Goal: Information Seeking & Learning: Learn about a topic

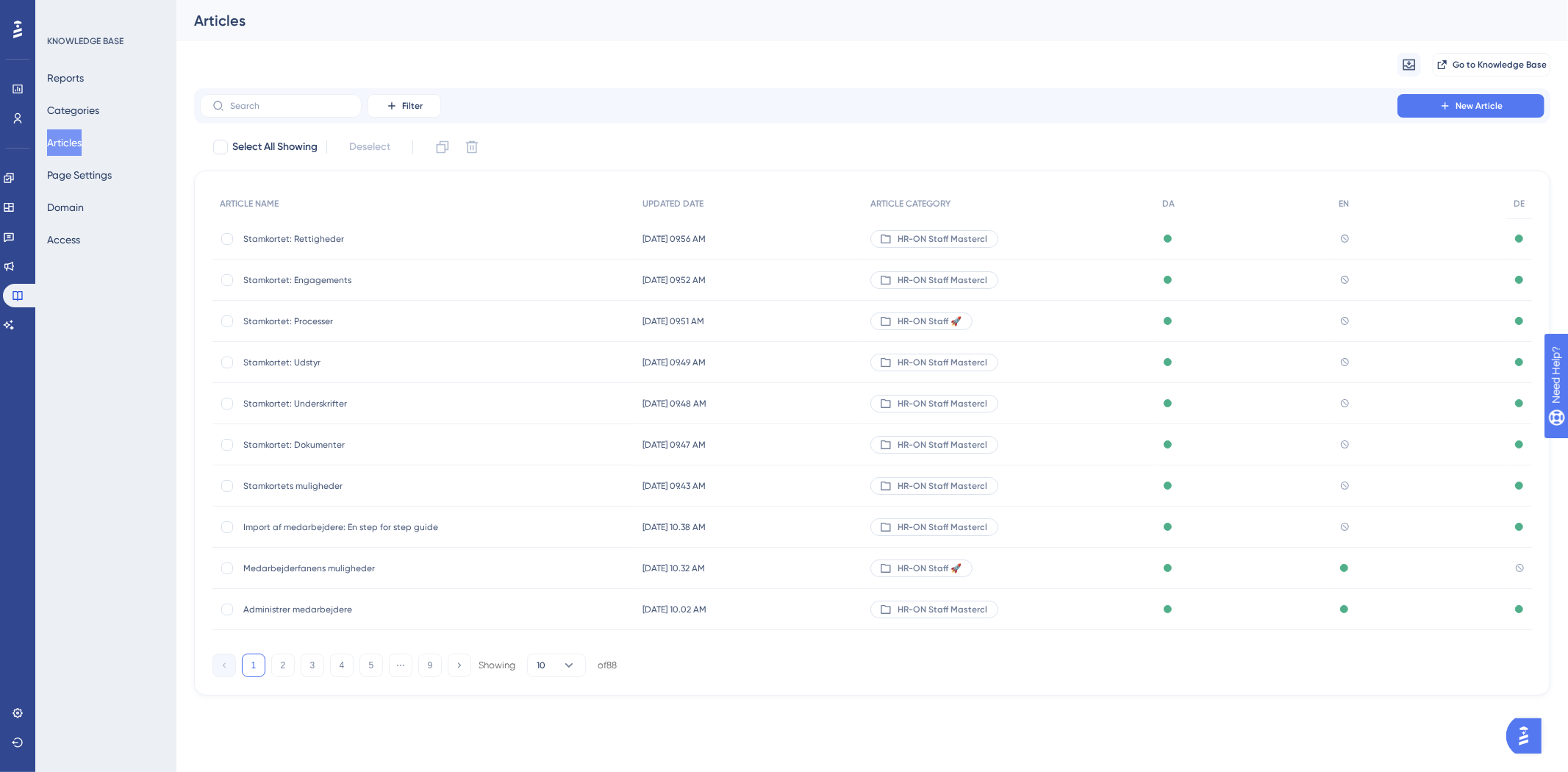
click at [966, 234] on span "HR-ON Staff Mastercl" at bounding box center [942, 239] width 90 height 11
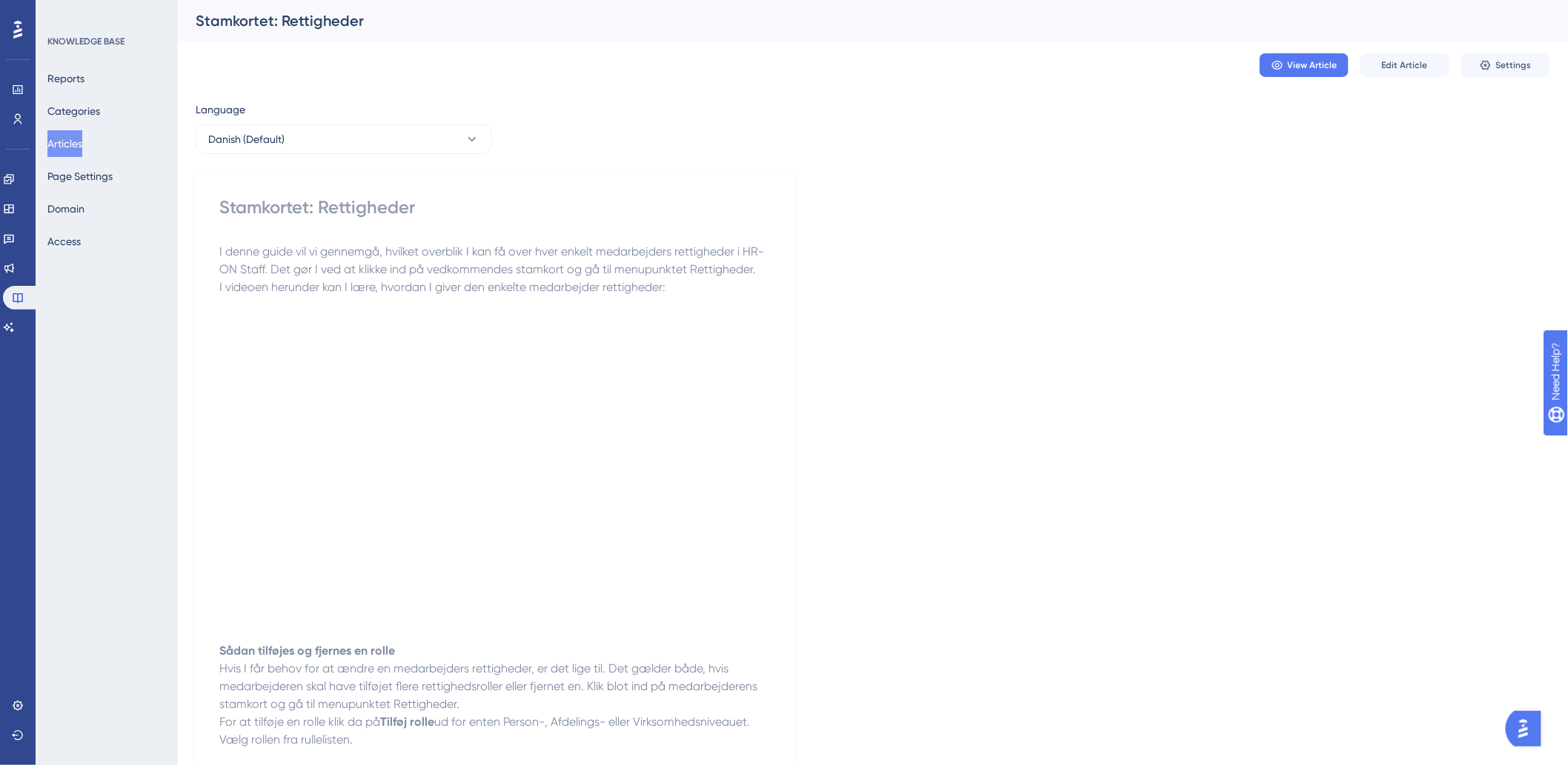
click at [71, 150] on button "Articles" at bounding box center [64, 144] width 35 height 27
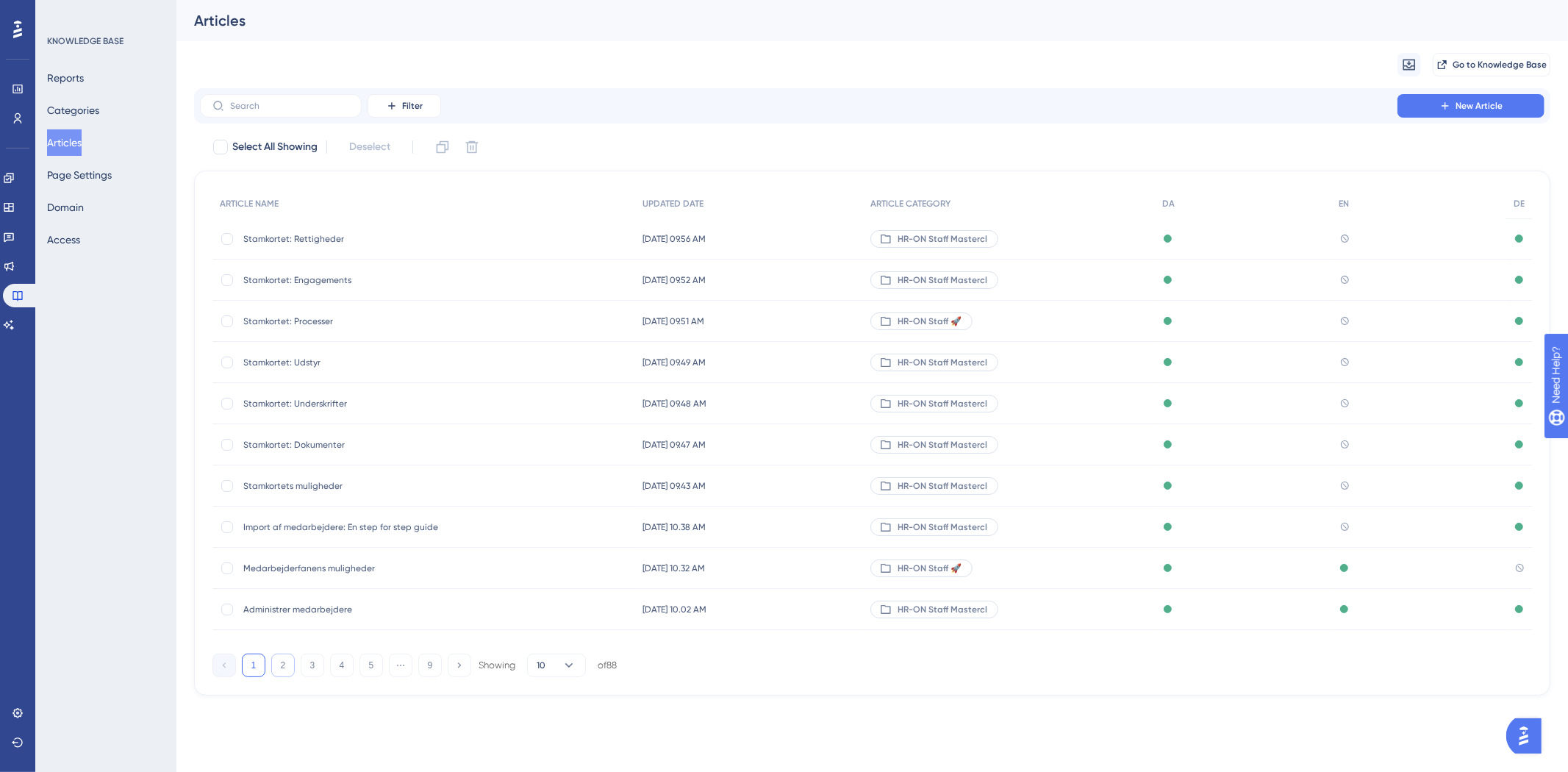
click at [277, 658] on button "2" at bounding box center [282, 665] width 24 height 24
click at [305, 665] on button "3" at bounding box center [312, 665] width 24 height 24
click at [278, 660] on button "2" at bounding box center [282, 665] width 24 height 24
click at [246, 678] on div "ARTICLE NAME UPDATED DATE ARTICLE CATEGORY DA EN DE Meddelelser, personlige wid…" at bounding box center [872, 433] width 1356 height 525
click at [247, 668] on button "1" at bounding box center [254, 665] width 24 height 24
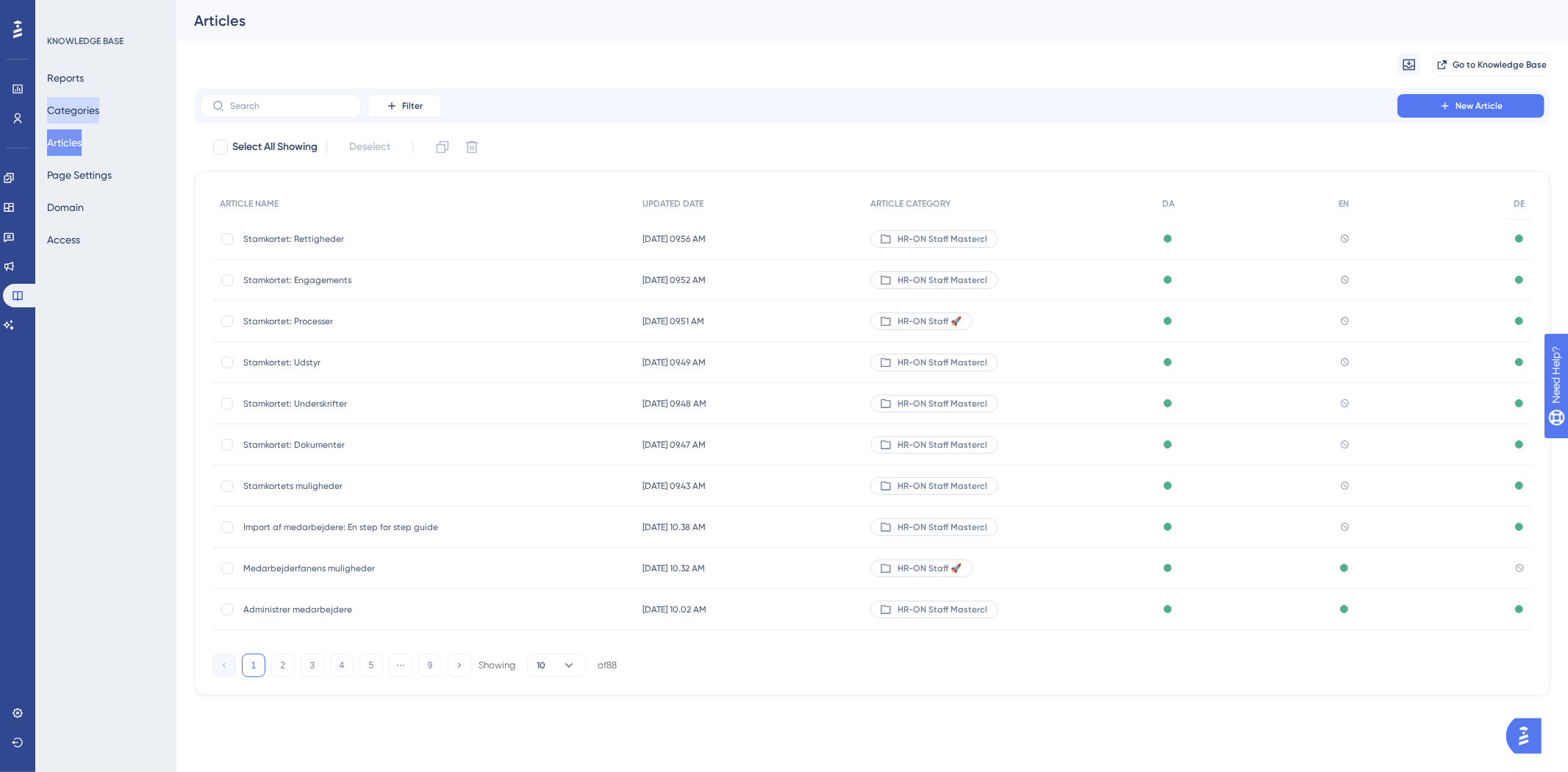
click at [93, 111] on button "Categories" at bounding box center [72, 111] width 52 height 27
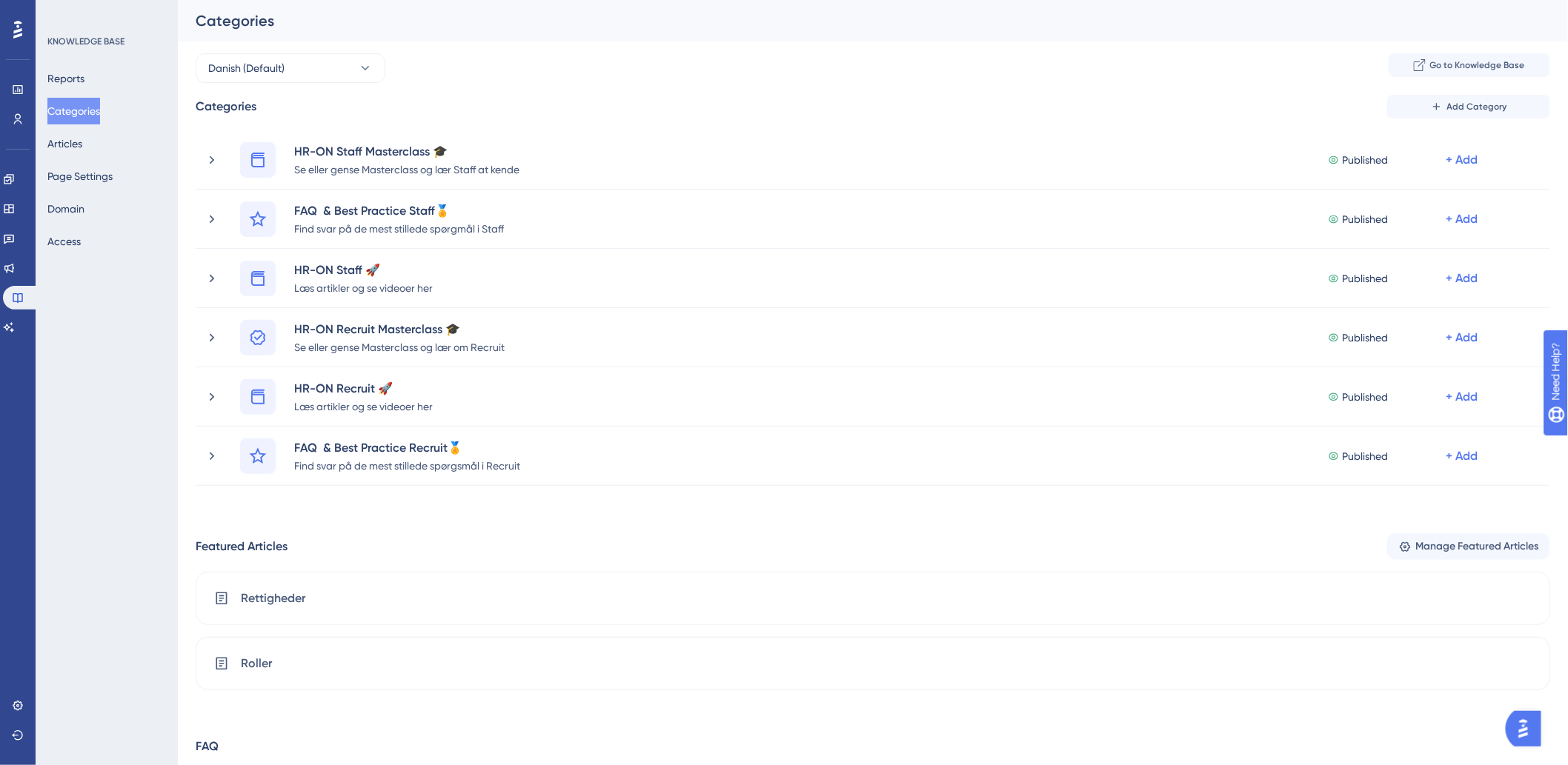
click at [305, 50] on div "Performance Users Engagement Widgets Feedback Product Updates Knowledge Base AI…" at bounding box center [873, 414] width 1390 height 829
click at [305, 60] on button "Danish (Default)" at bounding box center [289, 67] width 189 height 30
click at [237, 228] on div "German German" at bounding box center [290, 217] width 147 height 30
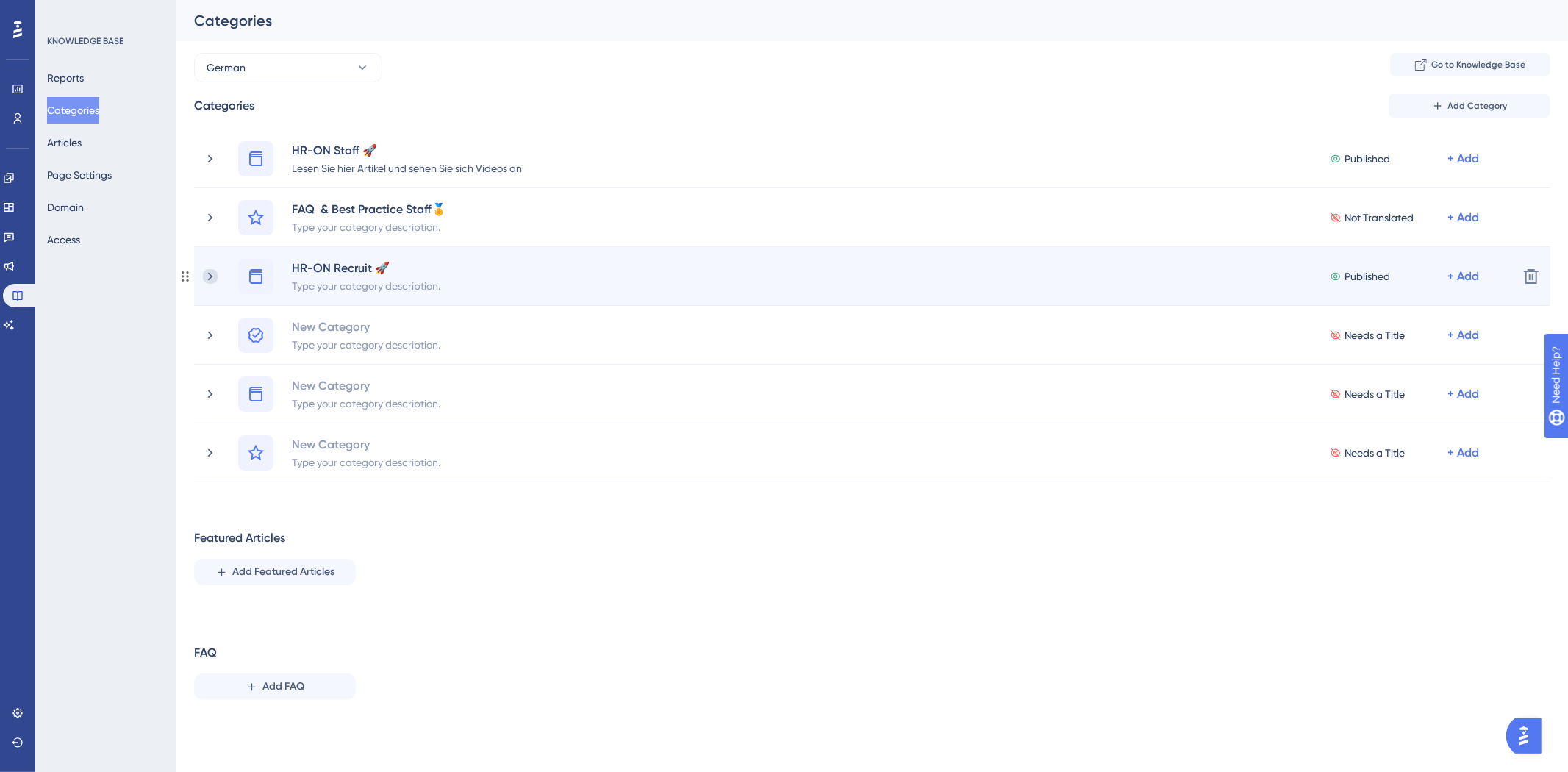
click at [215, 281] on icon at bounding box center [210, 276] width 14 height 14
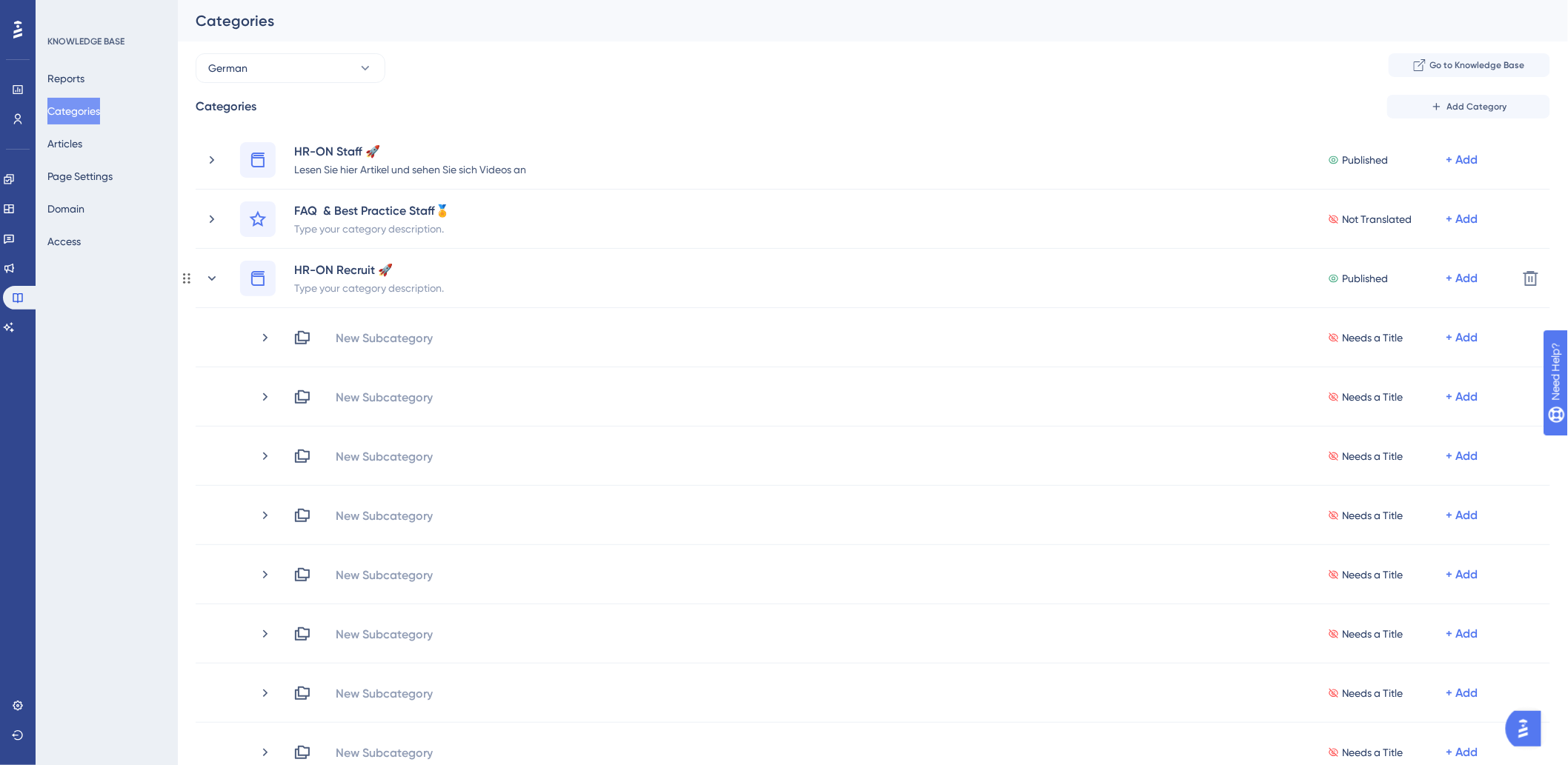
click at [208, 278] on icon at bounding box center [212, 278] width 14 height 14
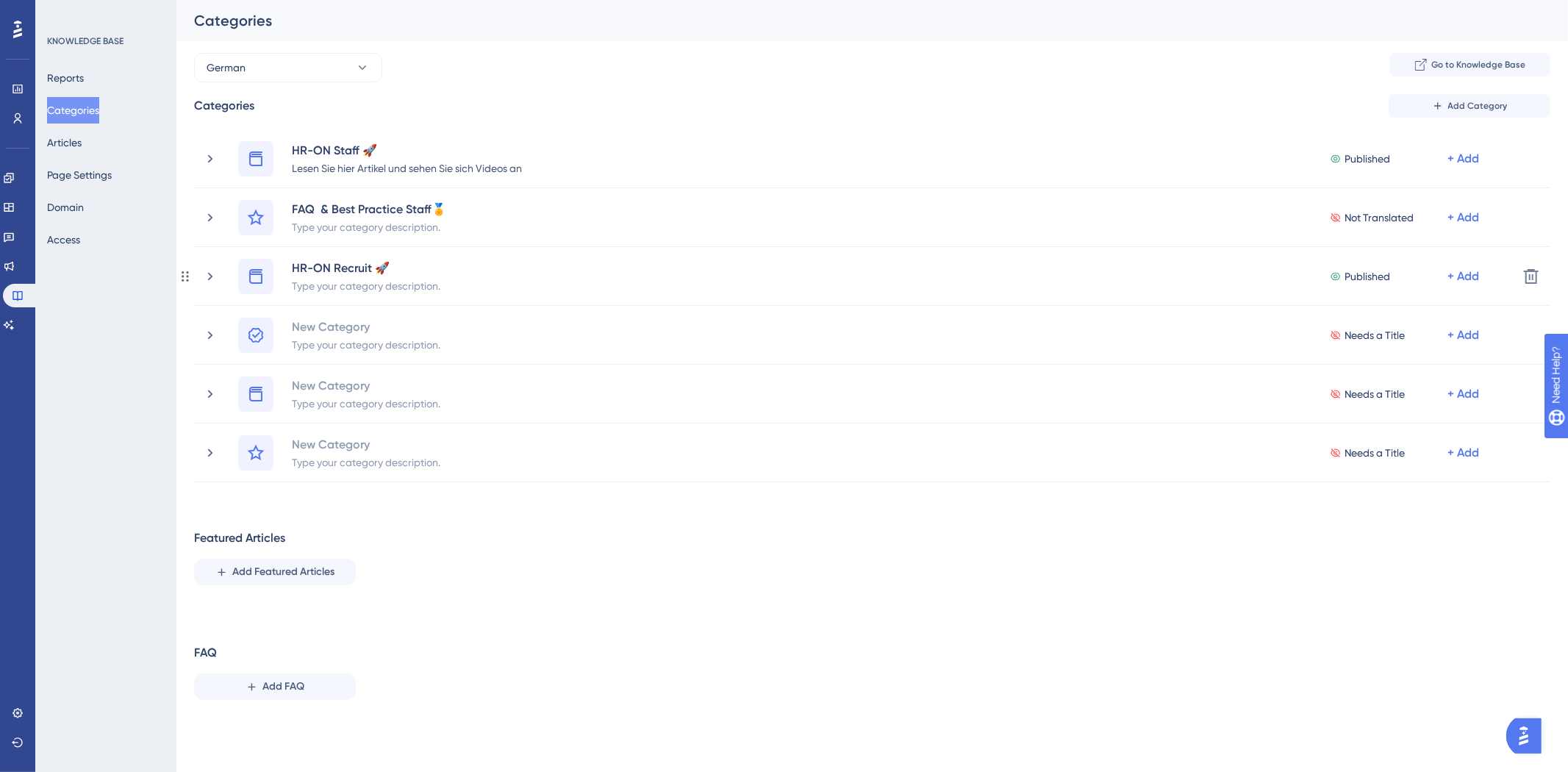
click at [206, 276] on icon at bounding box center [210, 276] width 14 height 14
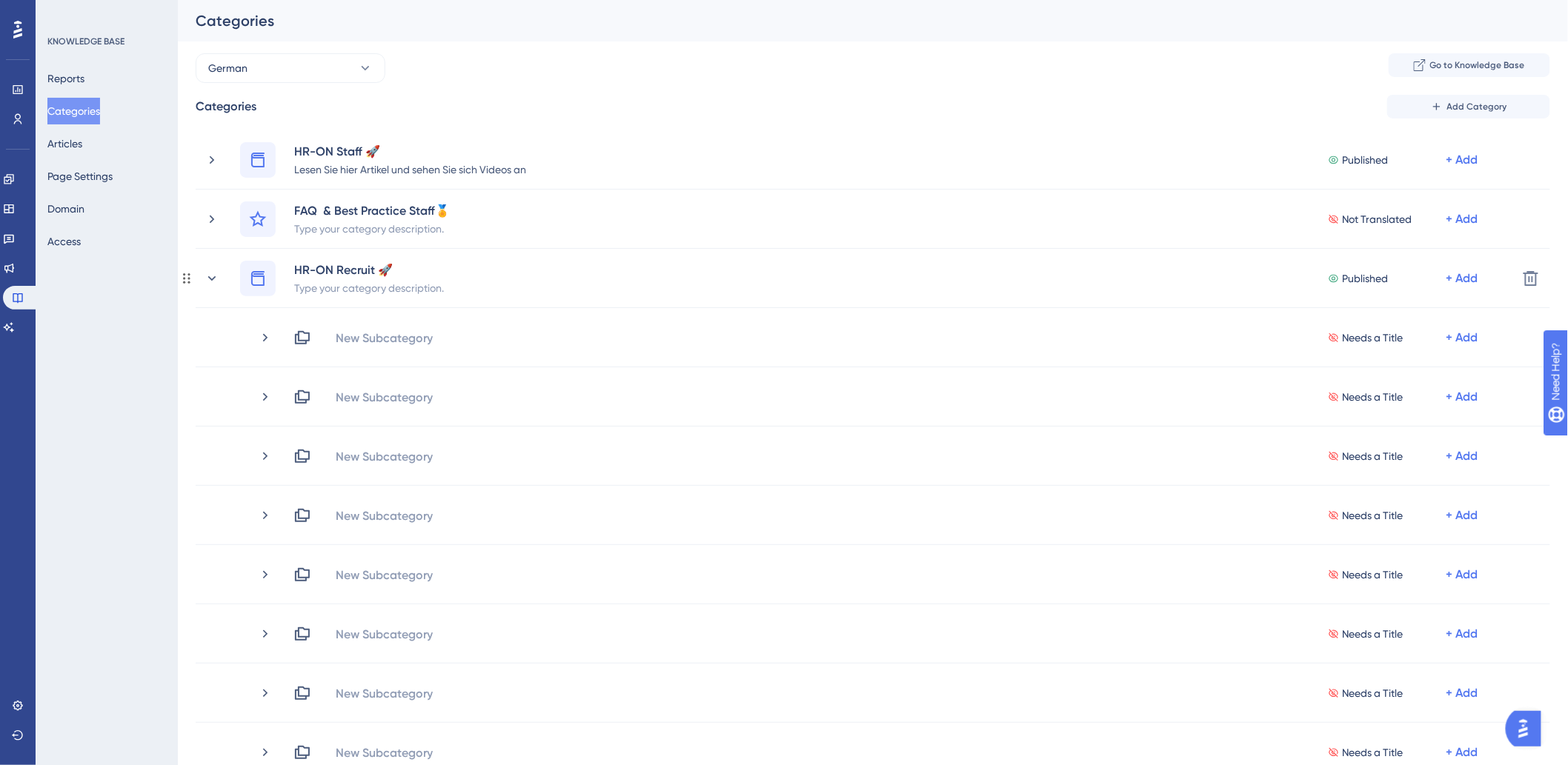
click at [208, 278] on icon at bounding box center [212, 278] width 14 height 14
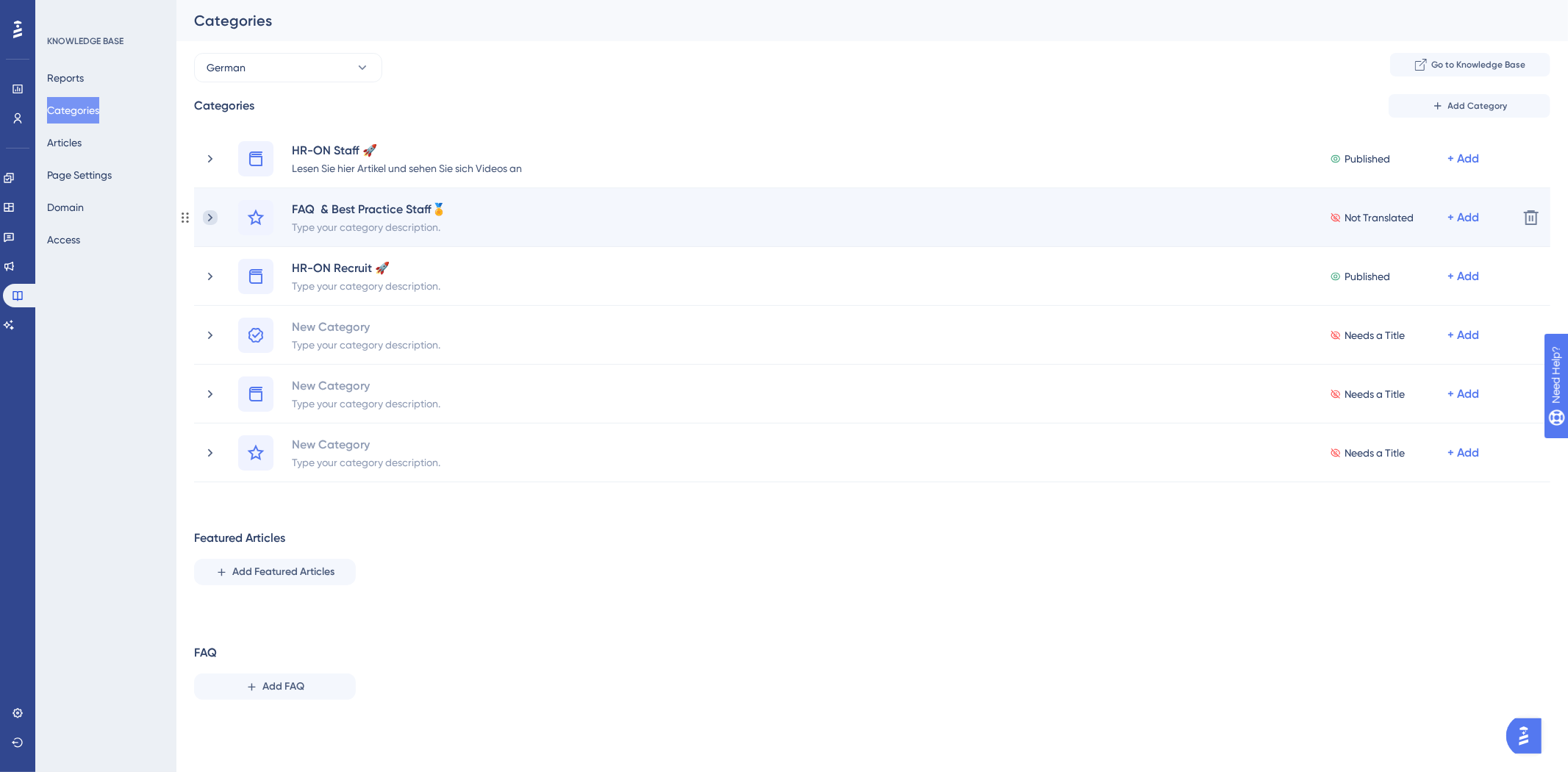
click at [210, 217] on icon at bounding box center [210, 217] width 14 height 14
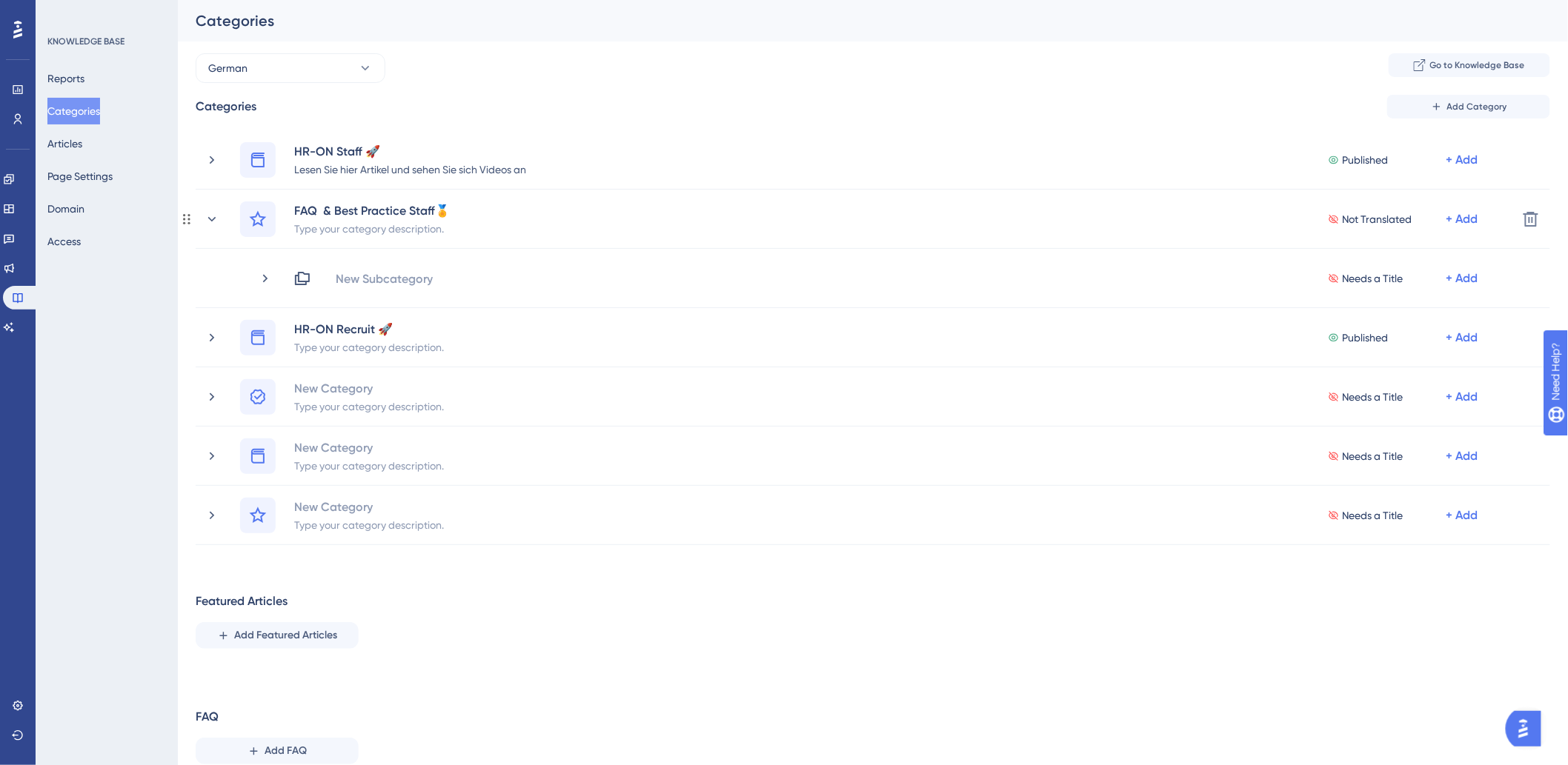
click at [212, 218] on icon at bounding box center [212, 218] width 14 height 14
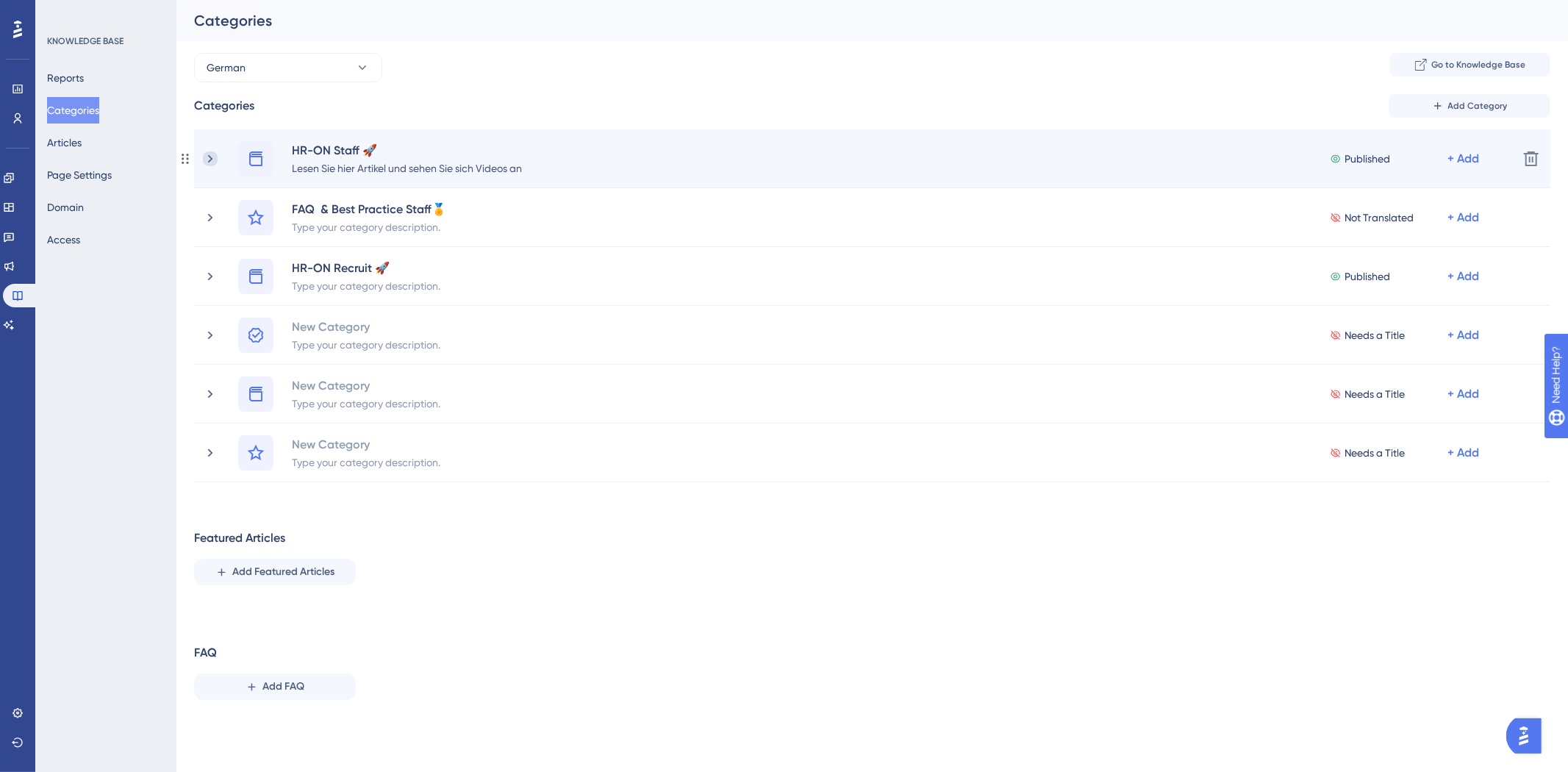
click at [208, 158] on icon at bounding box center [210, 158] width 14 height 14
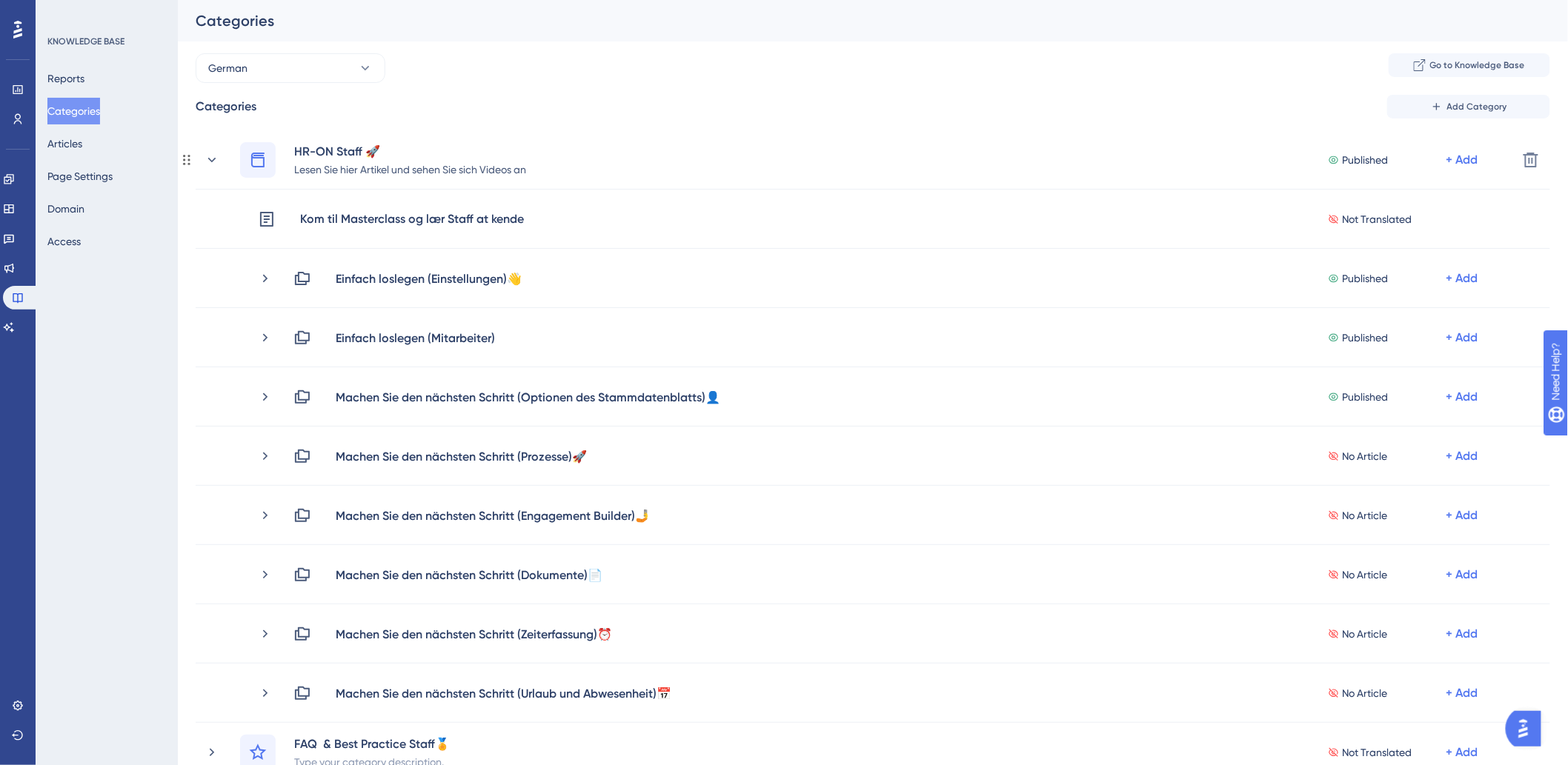
click at [214, 160] on icon at bounding box center [212, 160] width 14 height 14
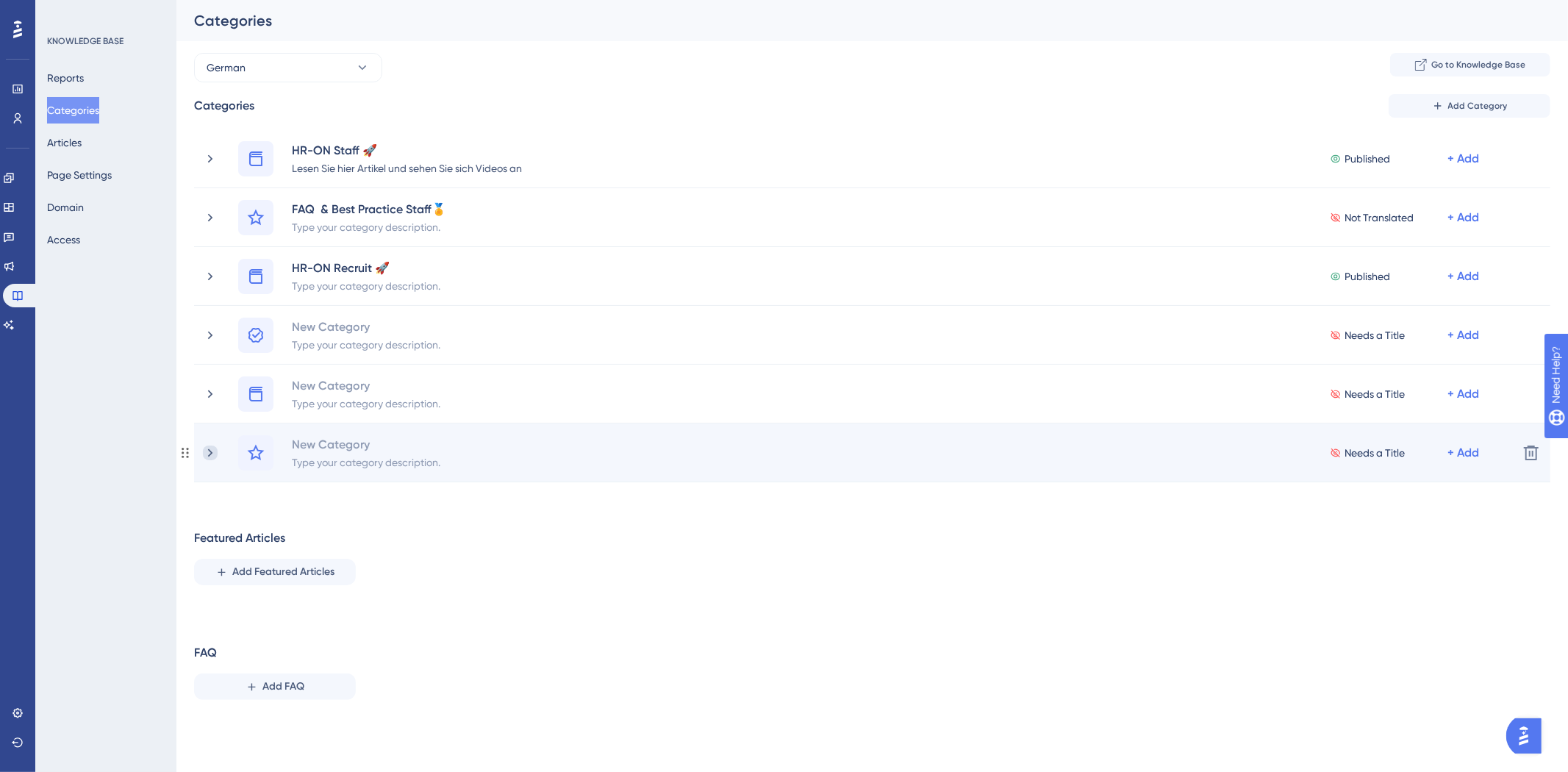
click at [203, 447] on icon at bounding box center [210, 452] width 14 height 14
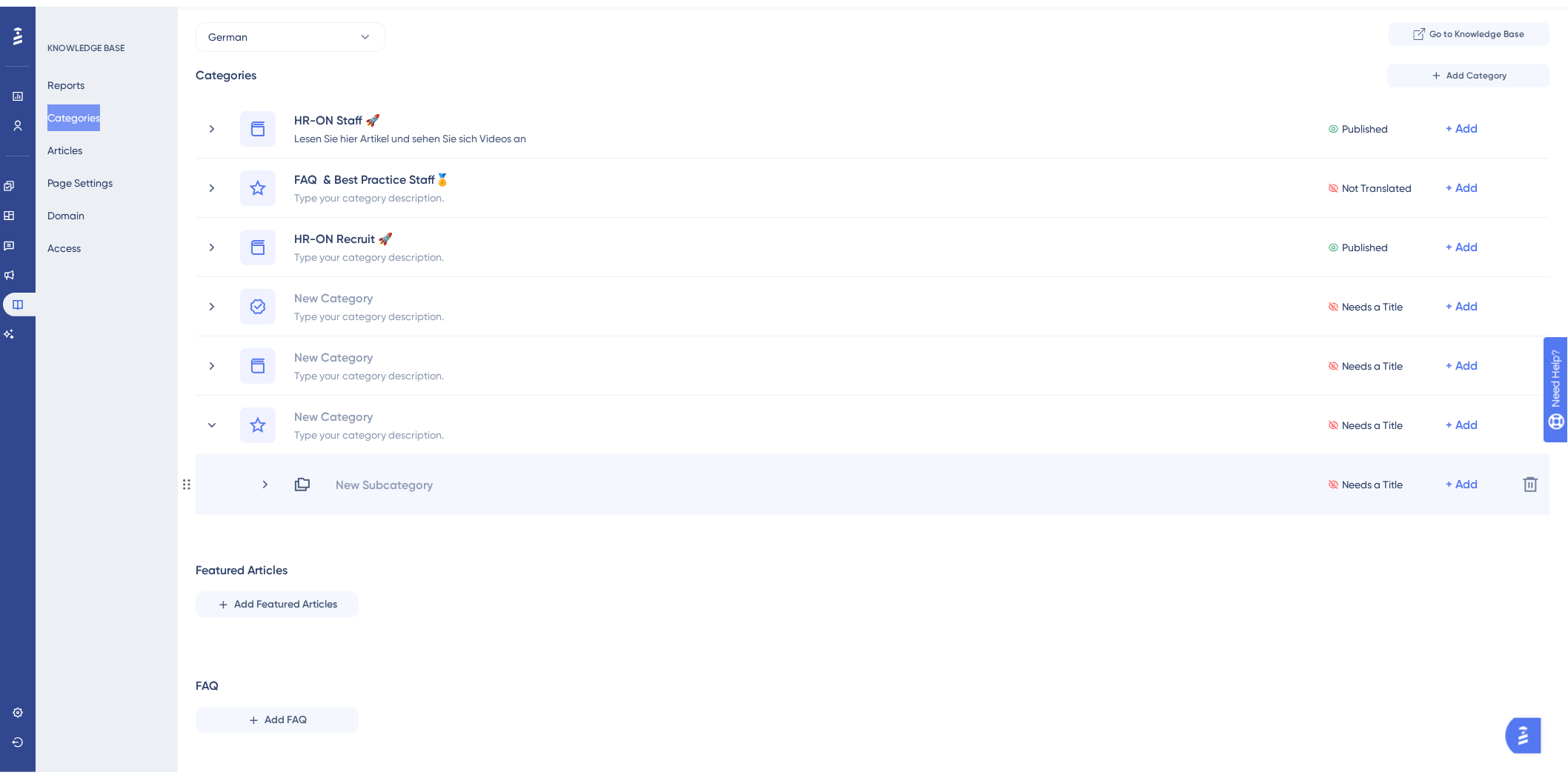
scroll to position [46, 0]
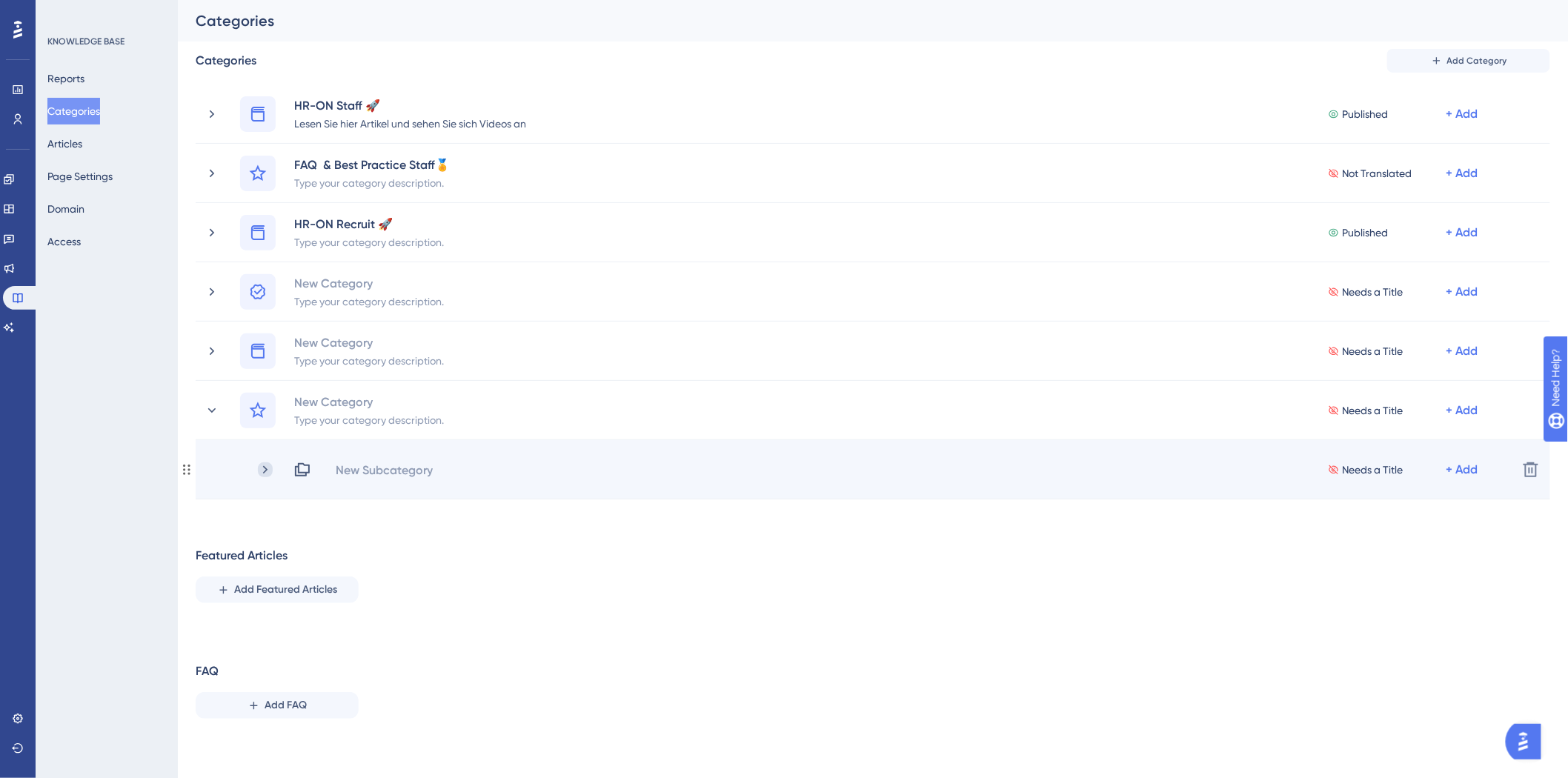
click at [261, 470] on icon at bounding box center [264, 469] width 14 height 14
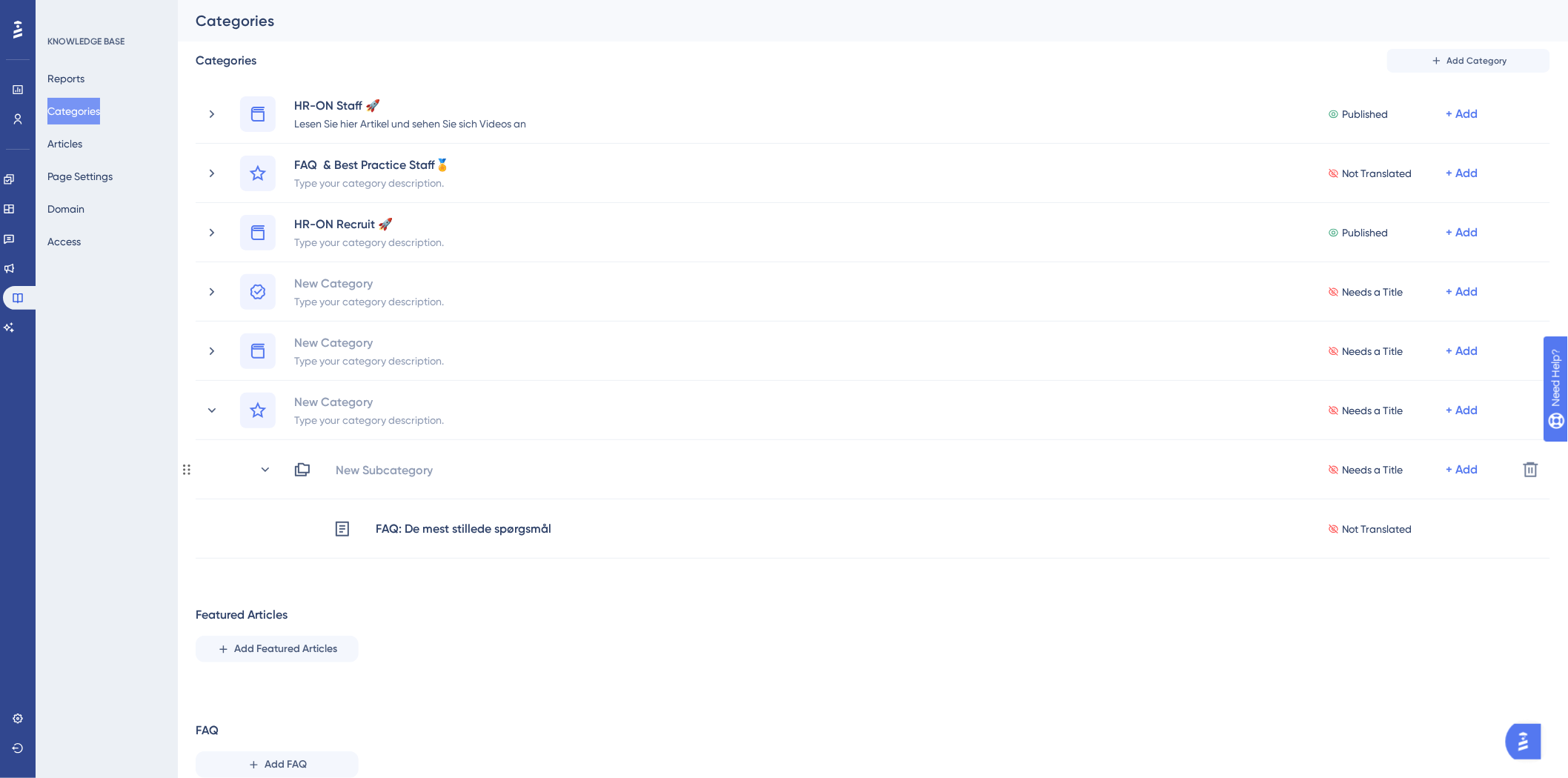
click at [261, 470] on icon at bounding box center [264, 469] width 14 height 14
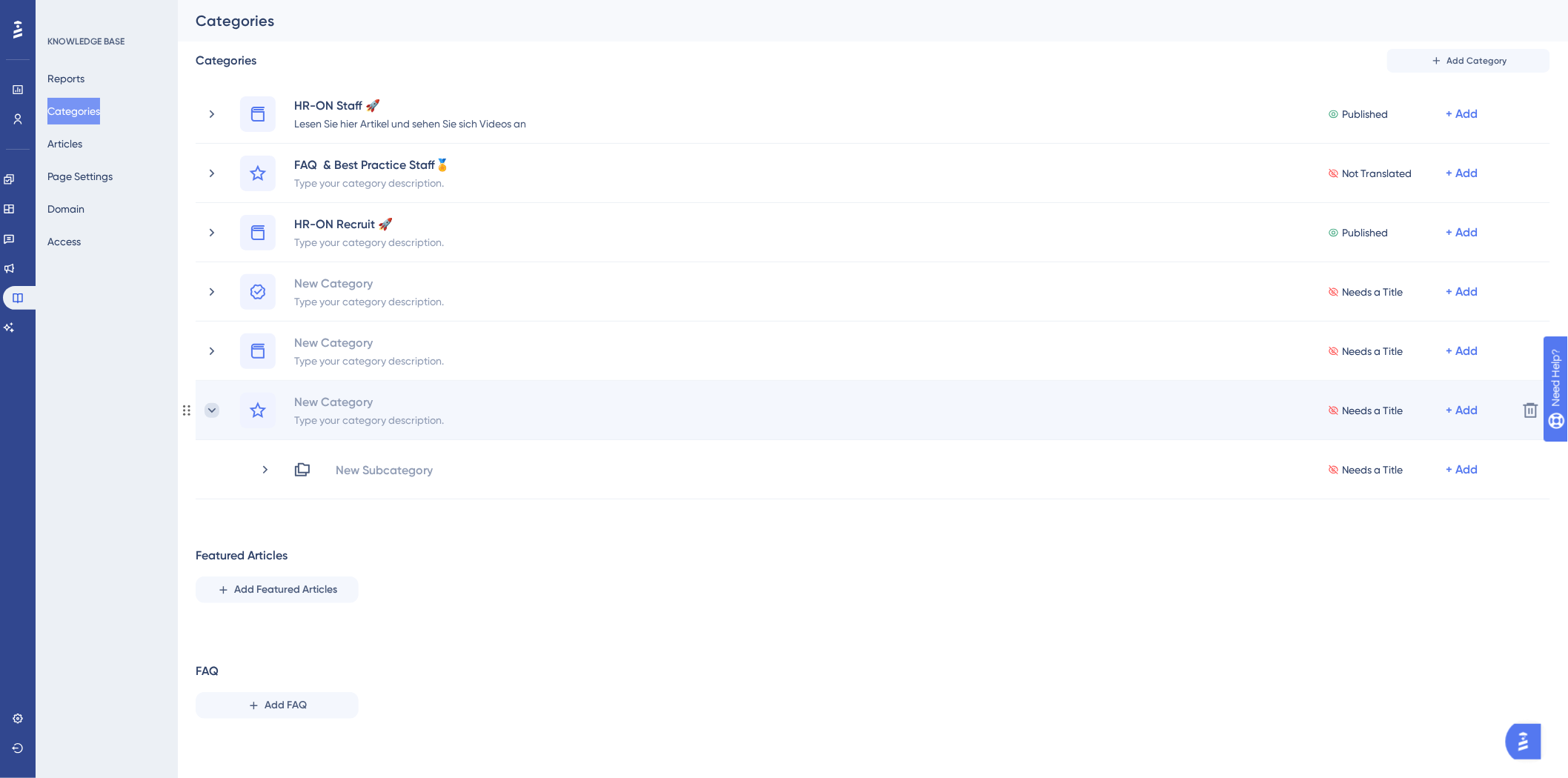
click at [216, 409] on icon at bounding box center [212, 410] width 14 height 14
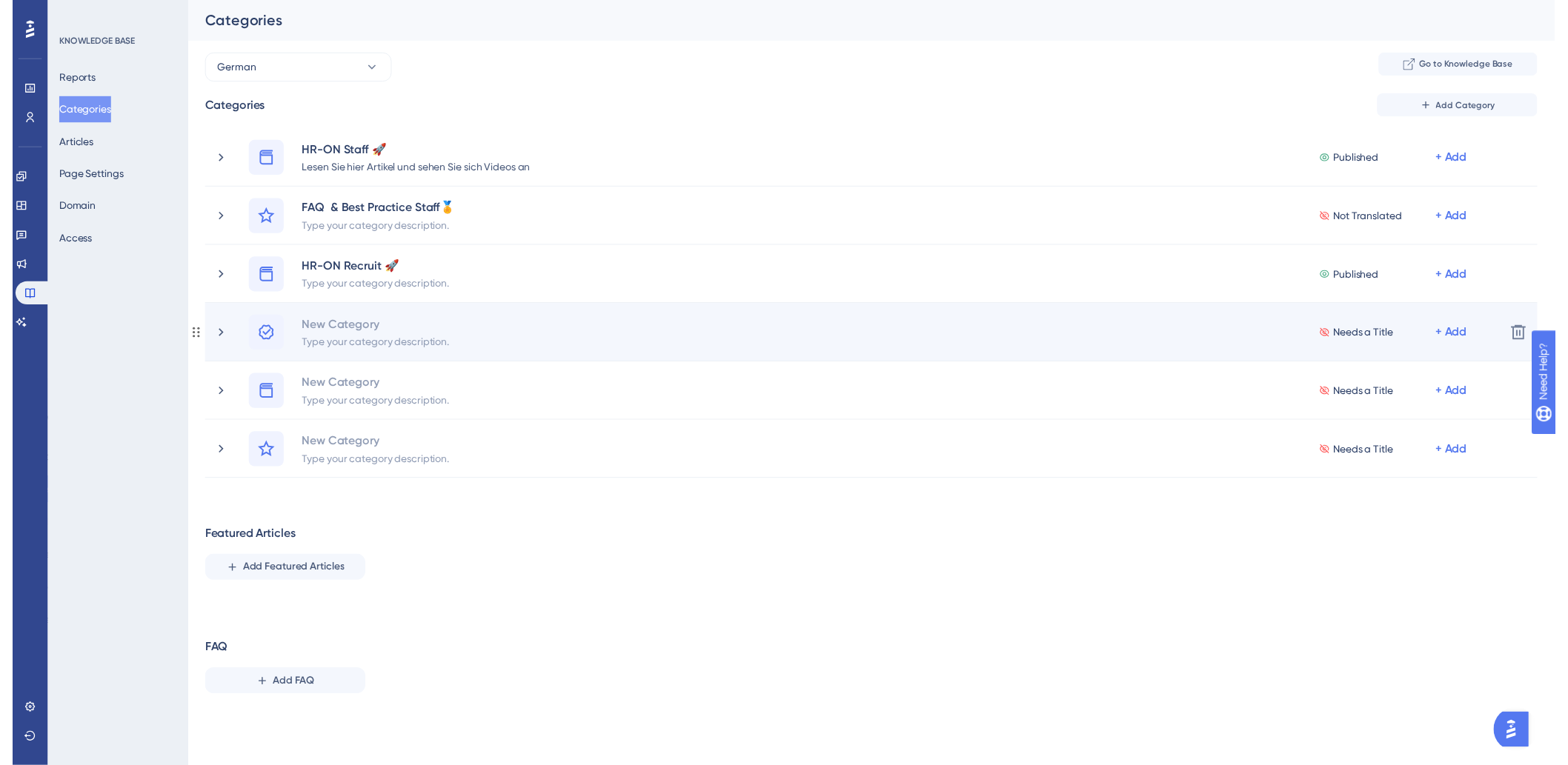
scroll to position [0, 0]
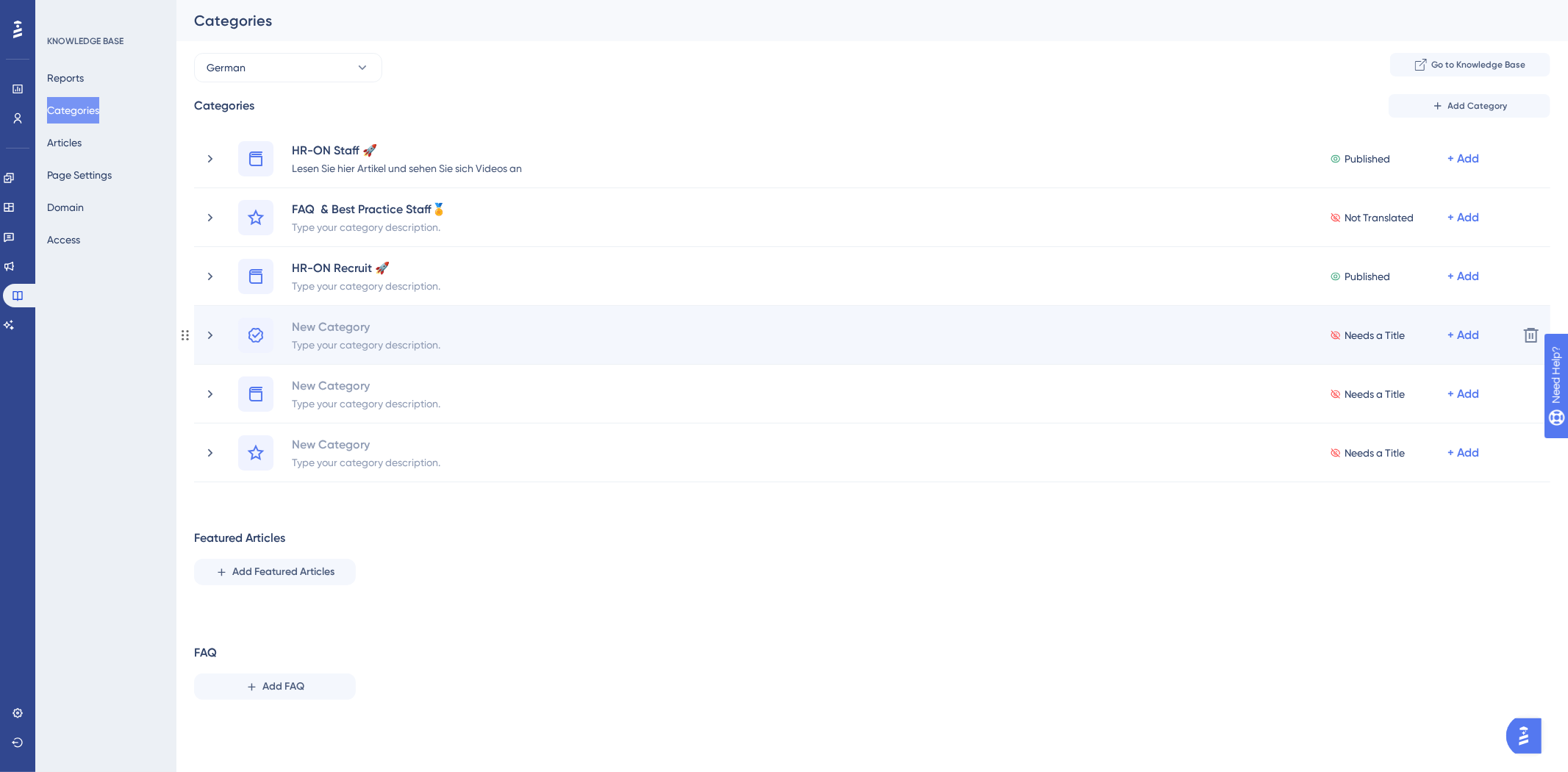
click at [207, 345] on div "New Category Type your category description. Needs a Title + Add" at bounding box center [855, 335] width 1303 height 35
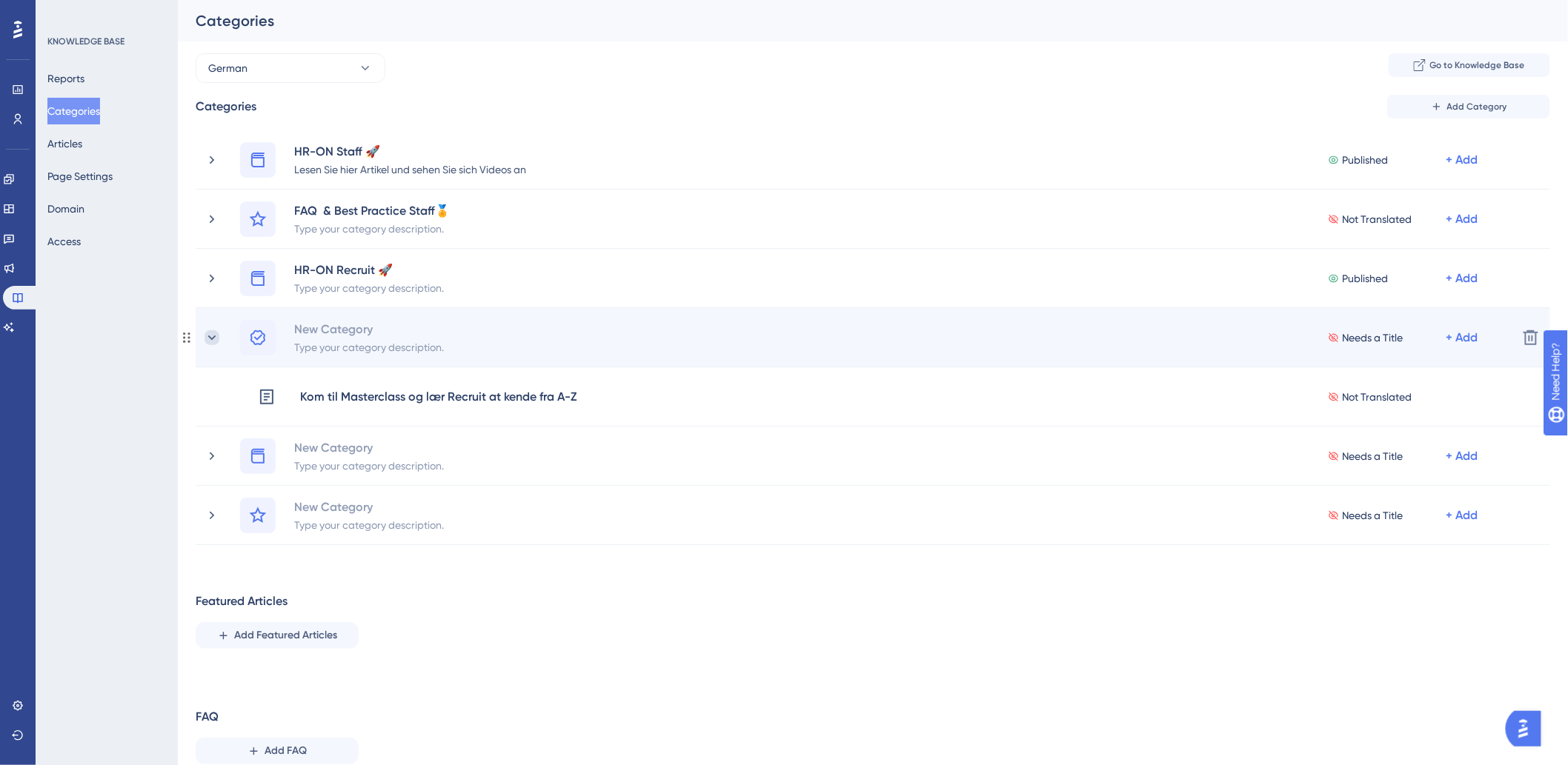
click at [212, 333] on icon at bounding box center [212, 337] width 14 height 14
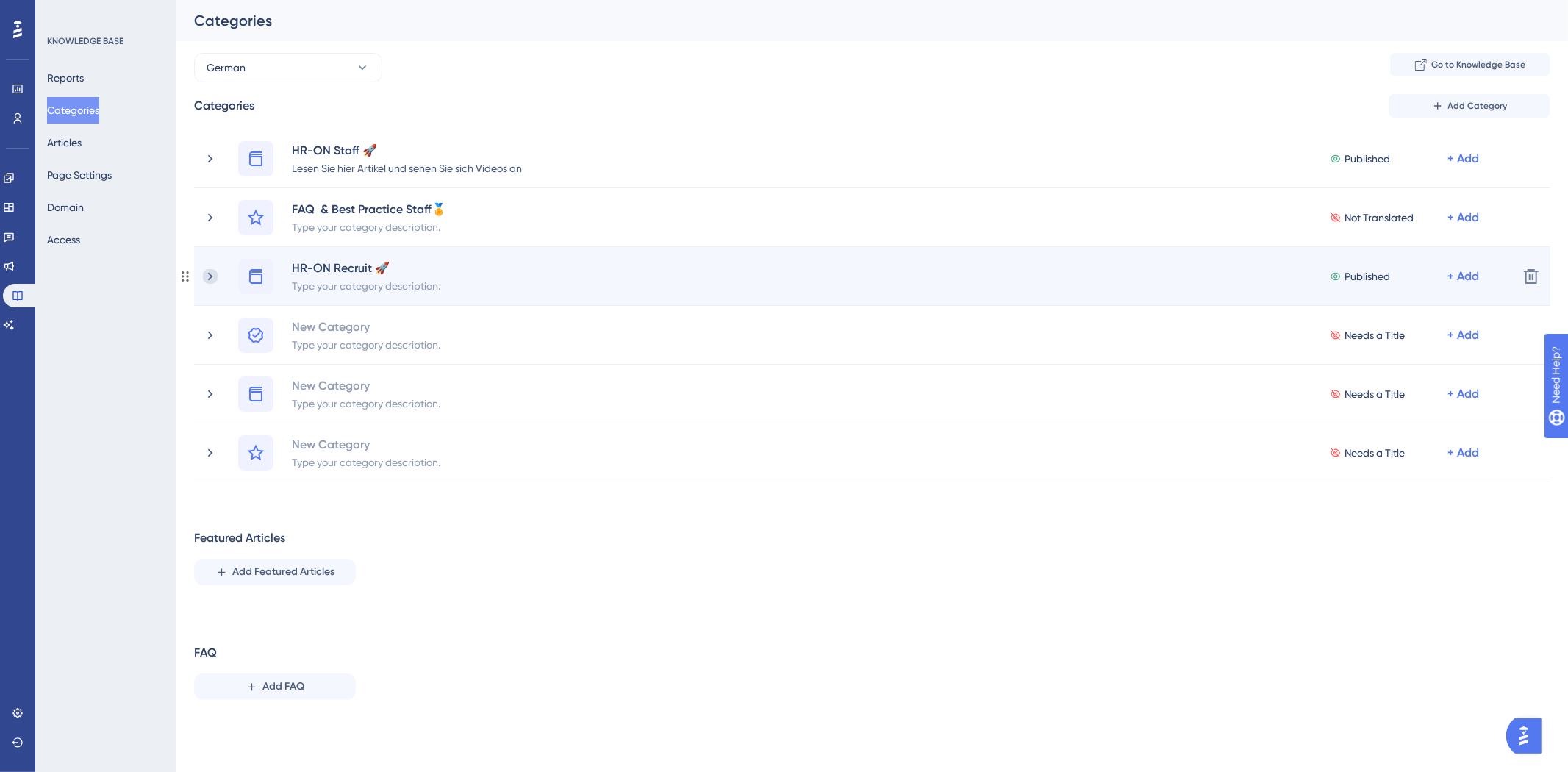
click at [207, 278] on icon at bounding box center [210, 276] width 14 height 14
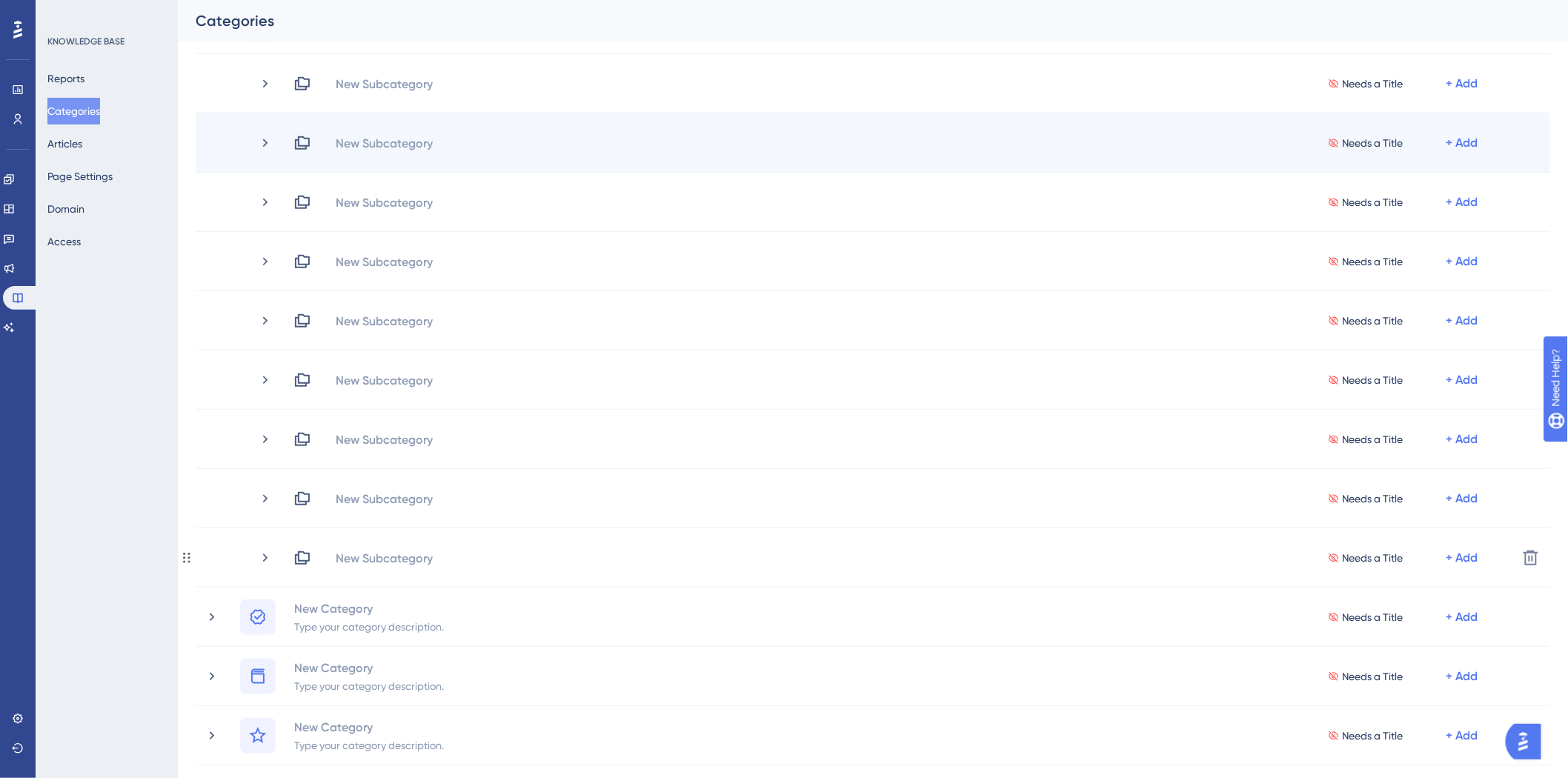
scroll to position [164, 0]
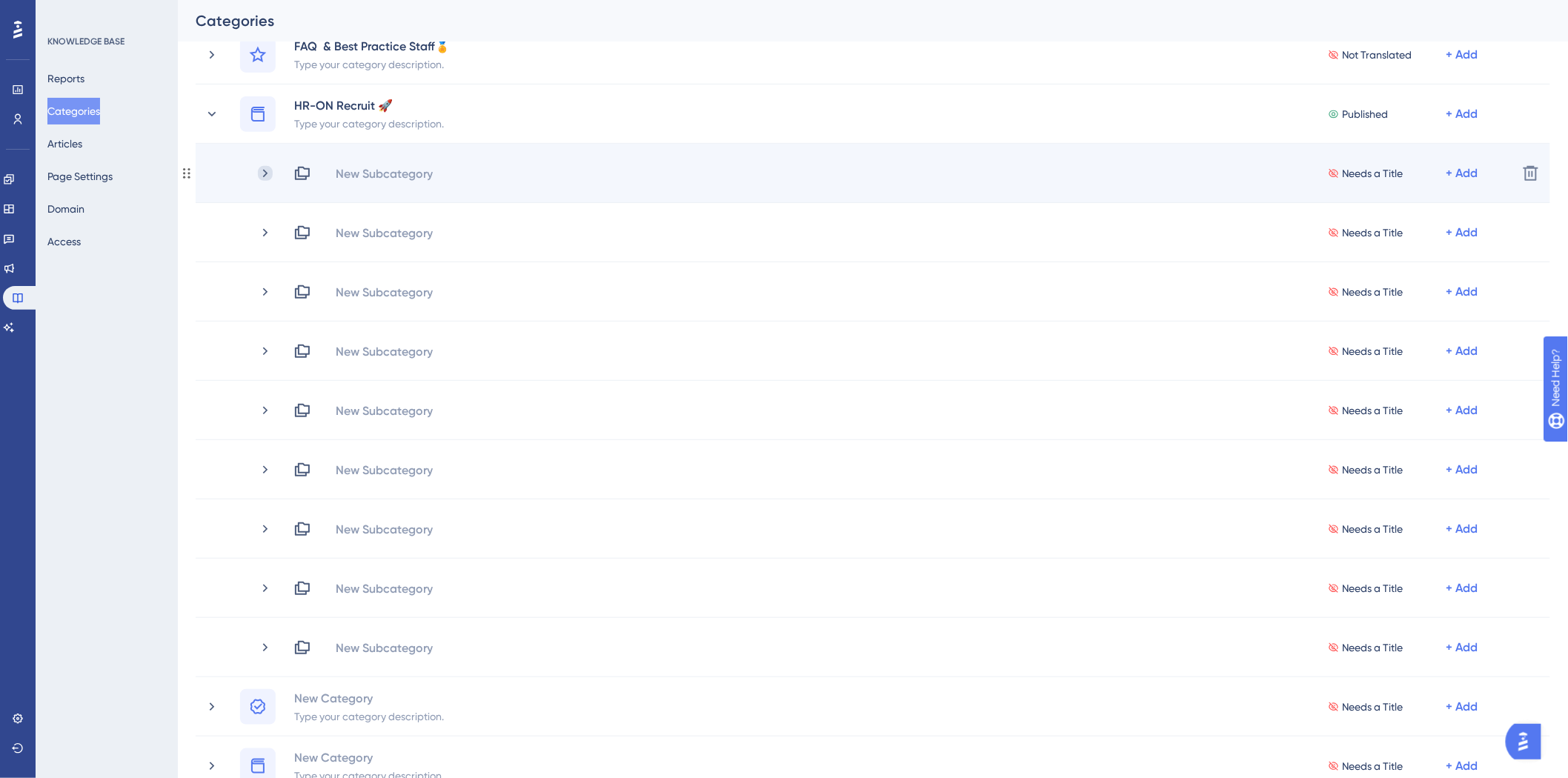
click at [269, 173] on icon at bounding box center [264, 173] width 14 height 14
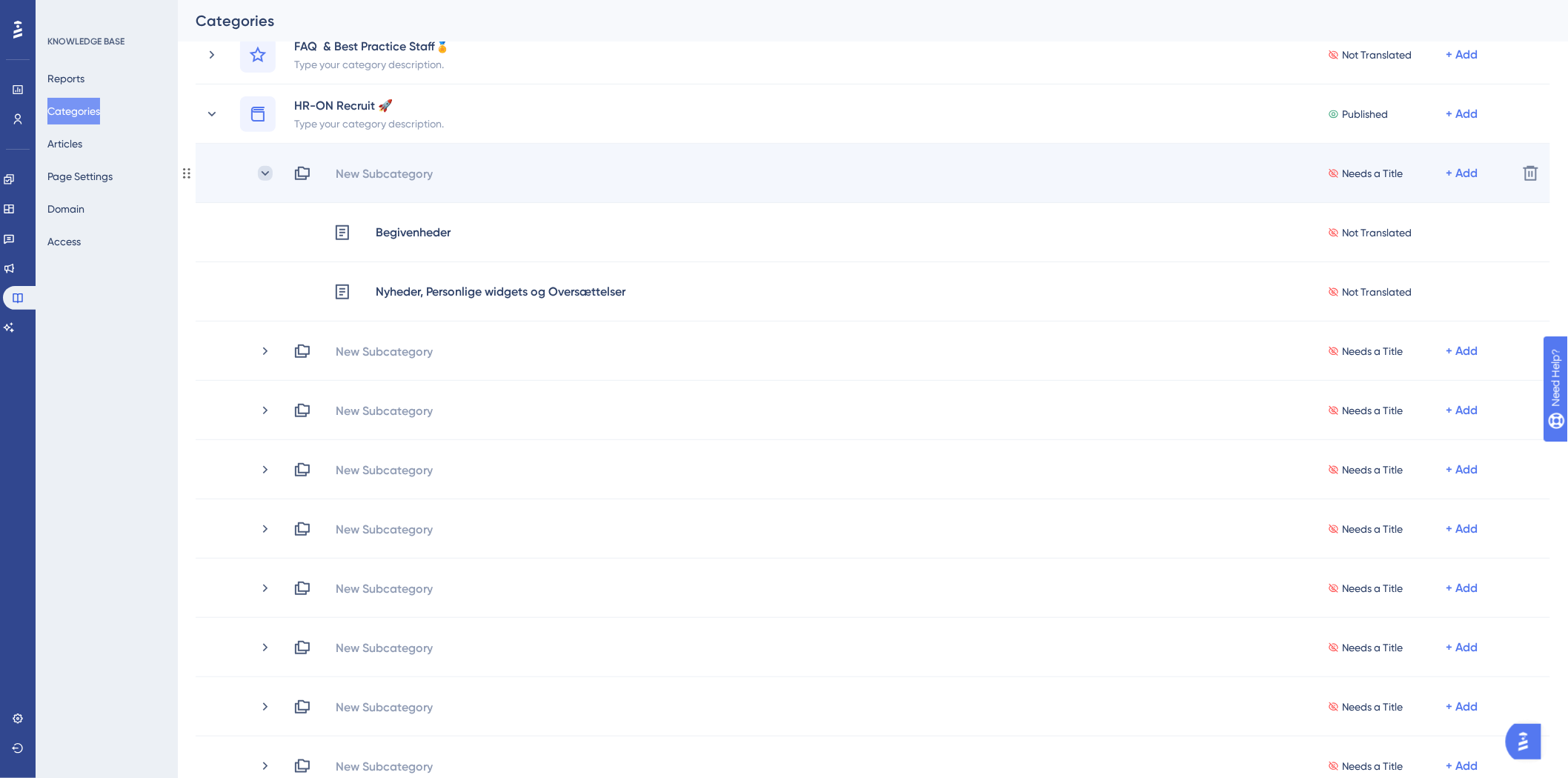
click at [263, 167] on icon at bounding box center [264, 173] width 14 height 14
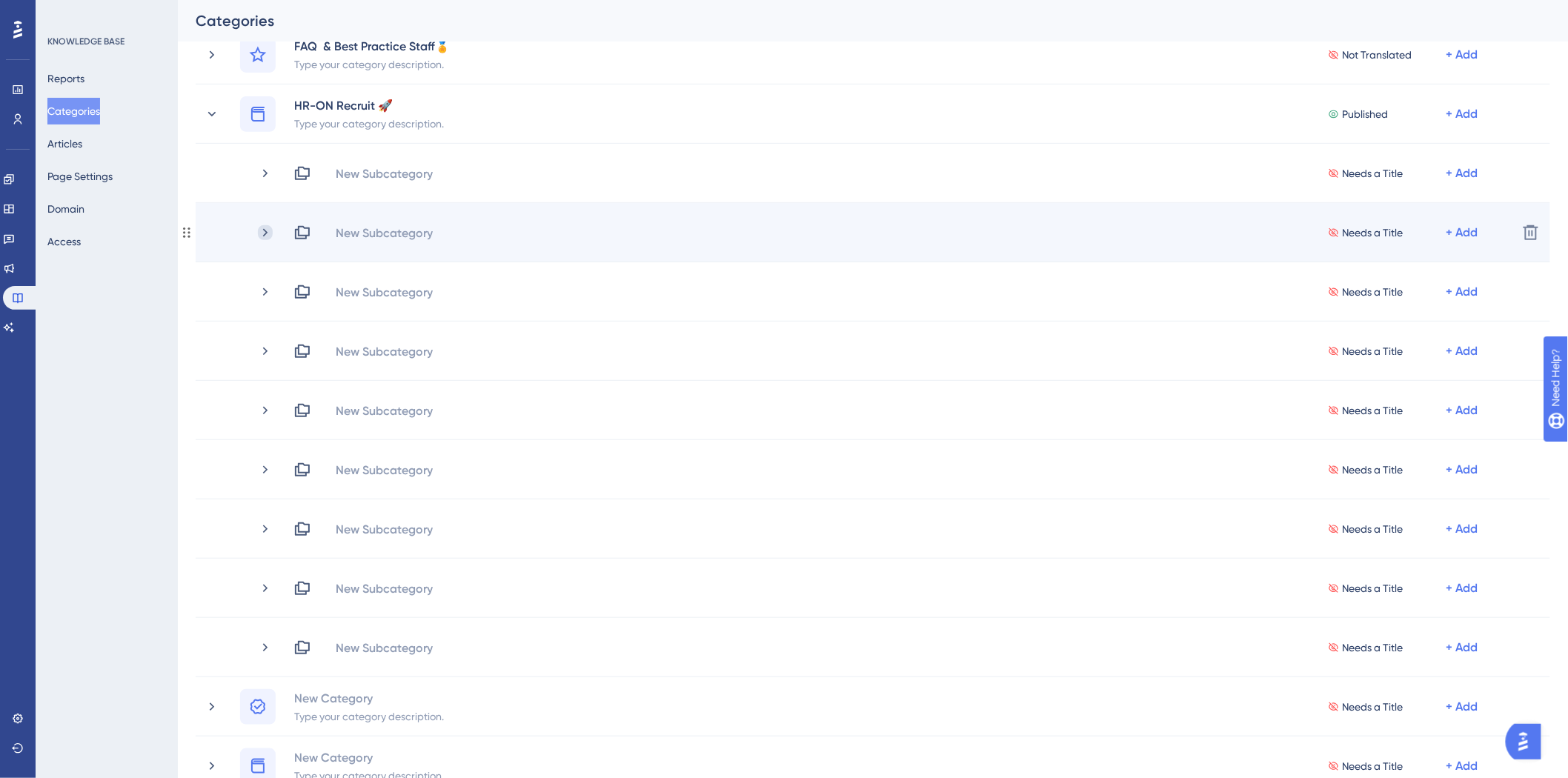
click at [265, 231] on icon at bounding box center [265, 232] width 5 height 8
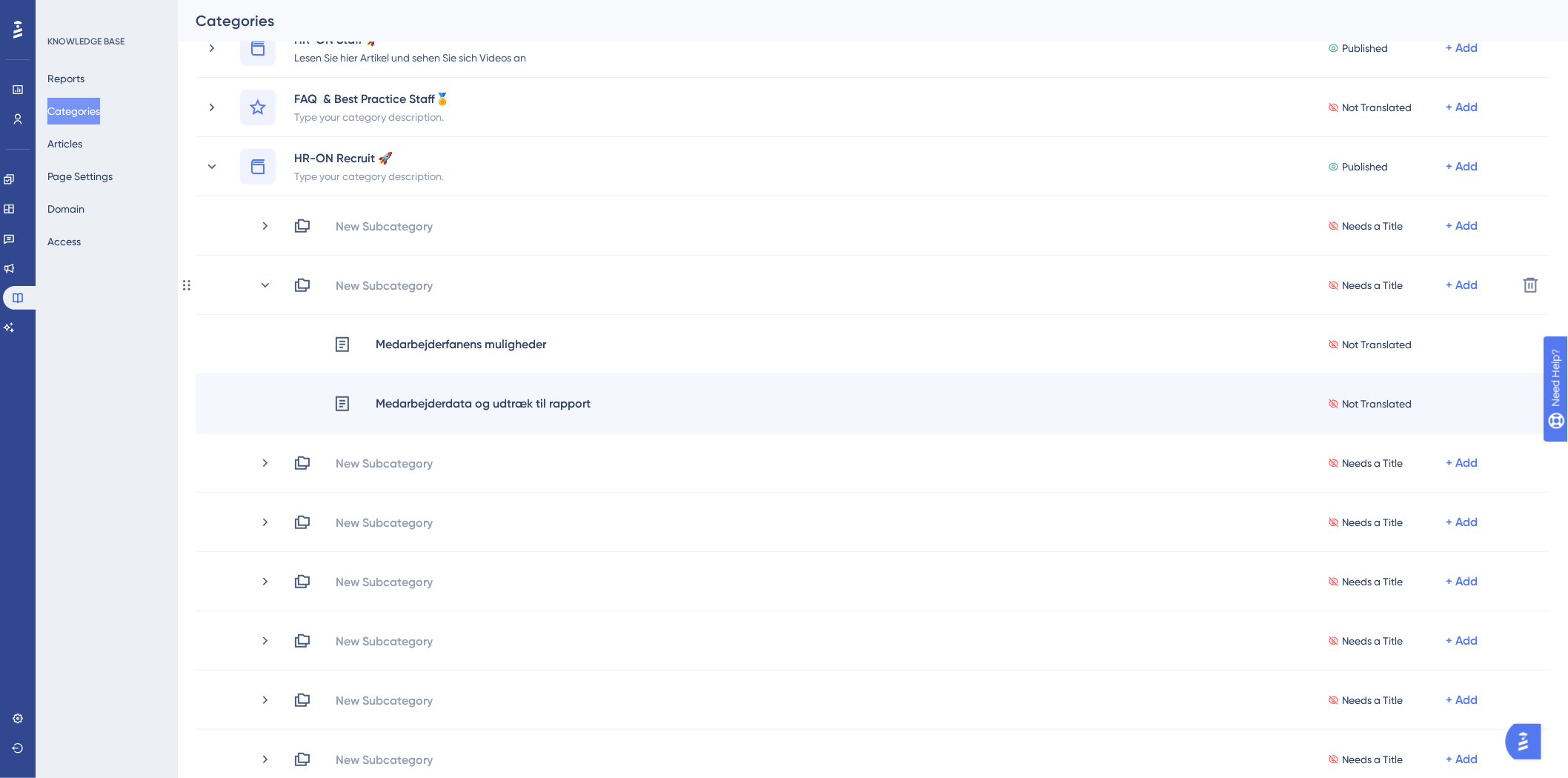
scroll to position [83, 0]
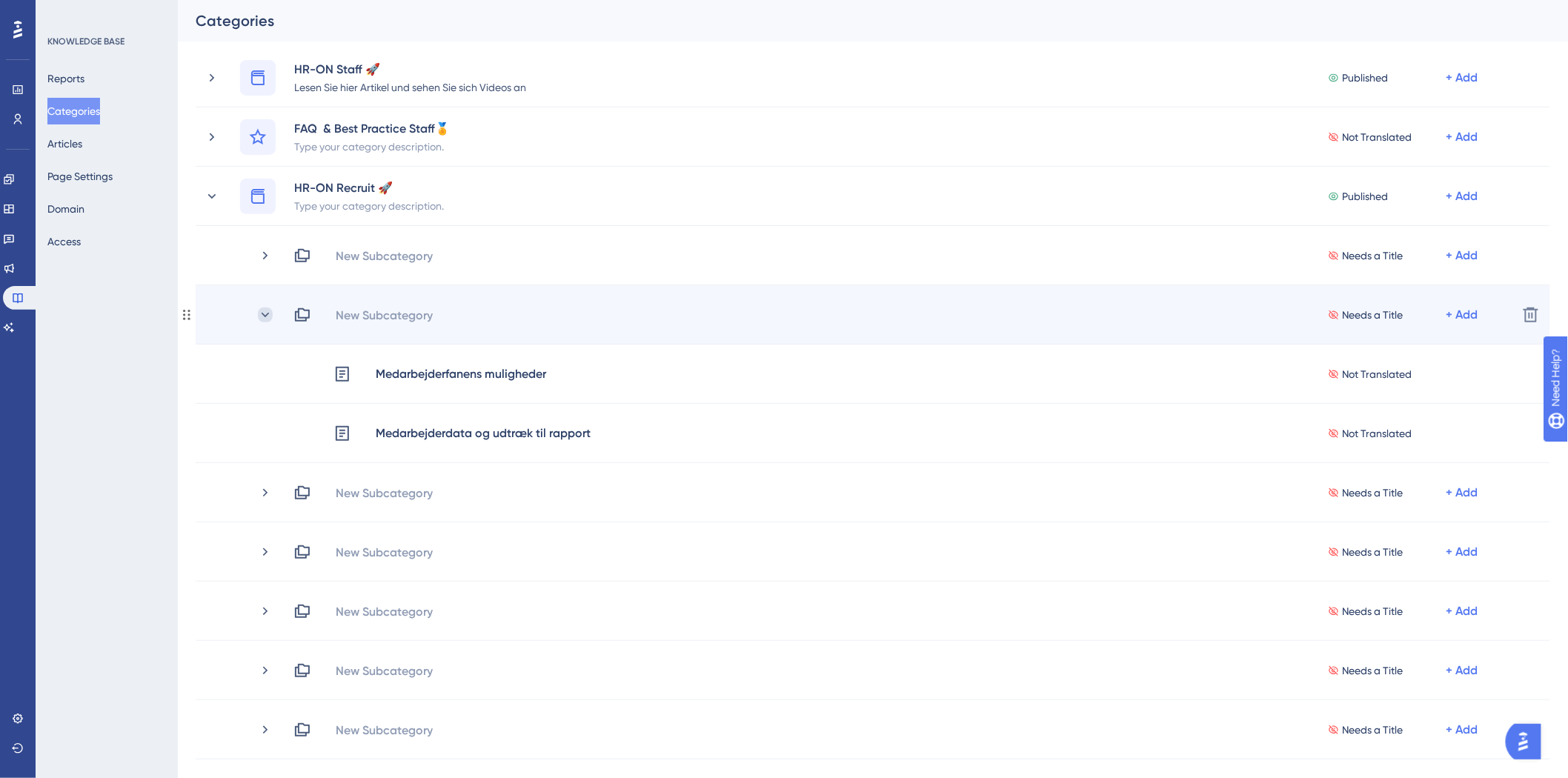
click at [267, 314] on icon at bounding box center [264, 314] width 14 height 14
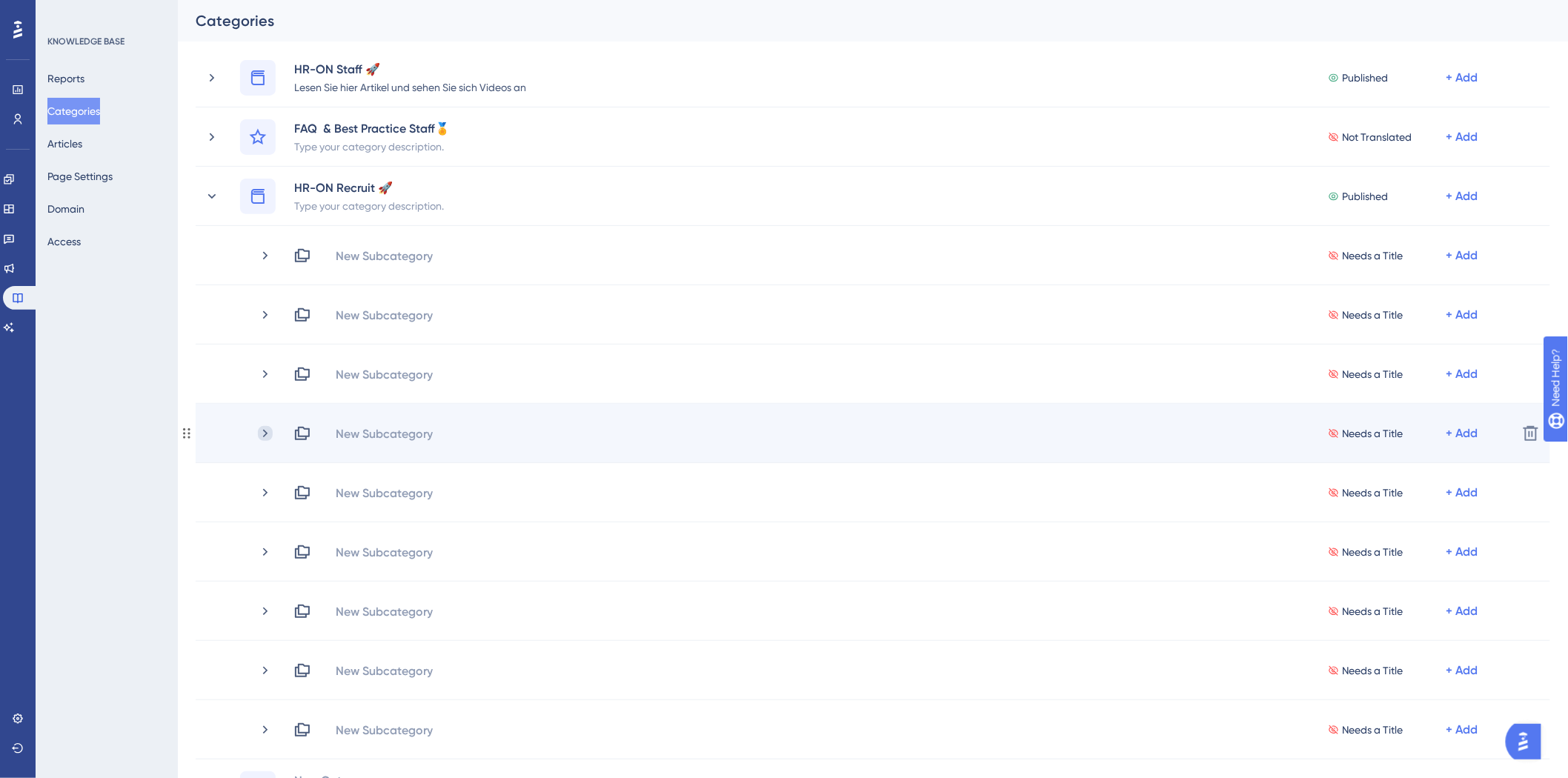
click at [266, 426] on icon at bounding box center [264, 433] width 14 height 14
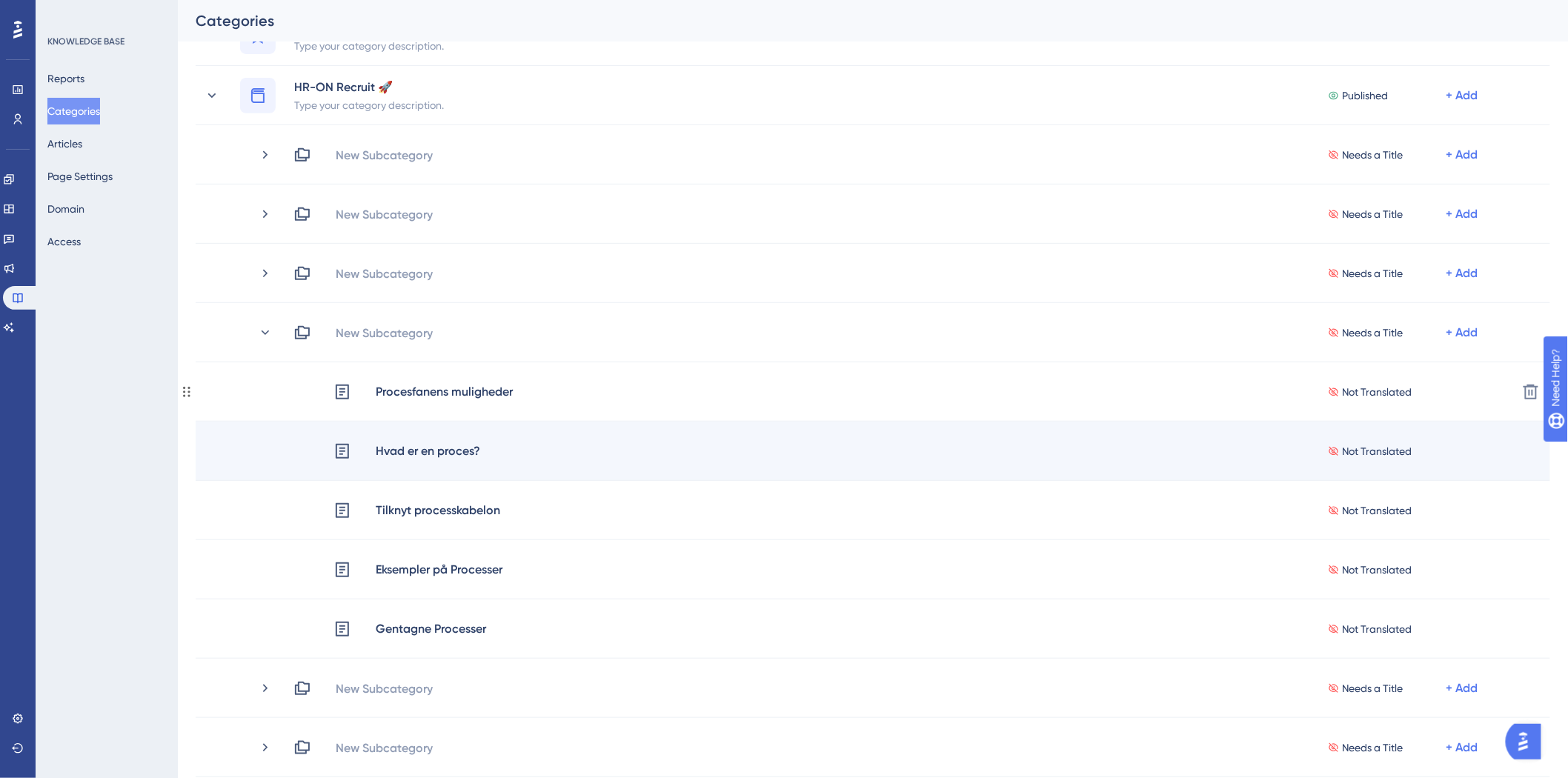
scroll to position [164, 0]
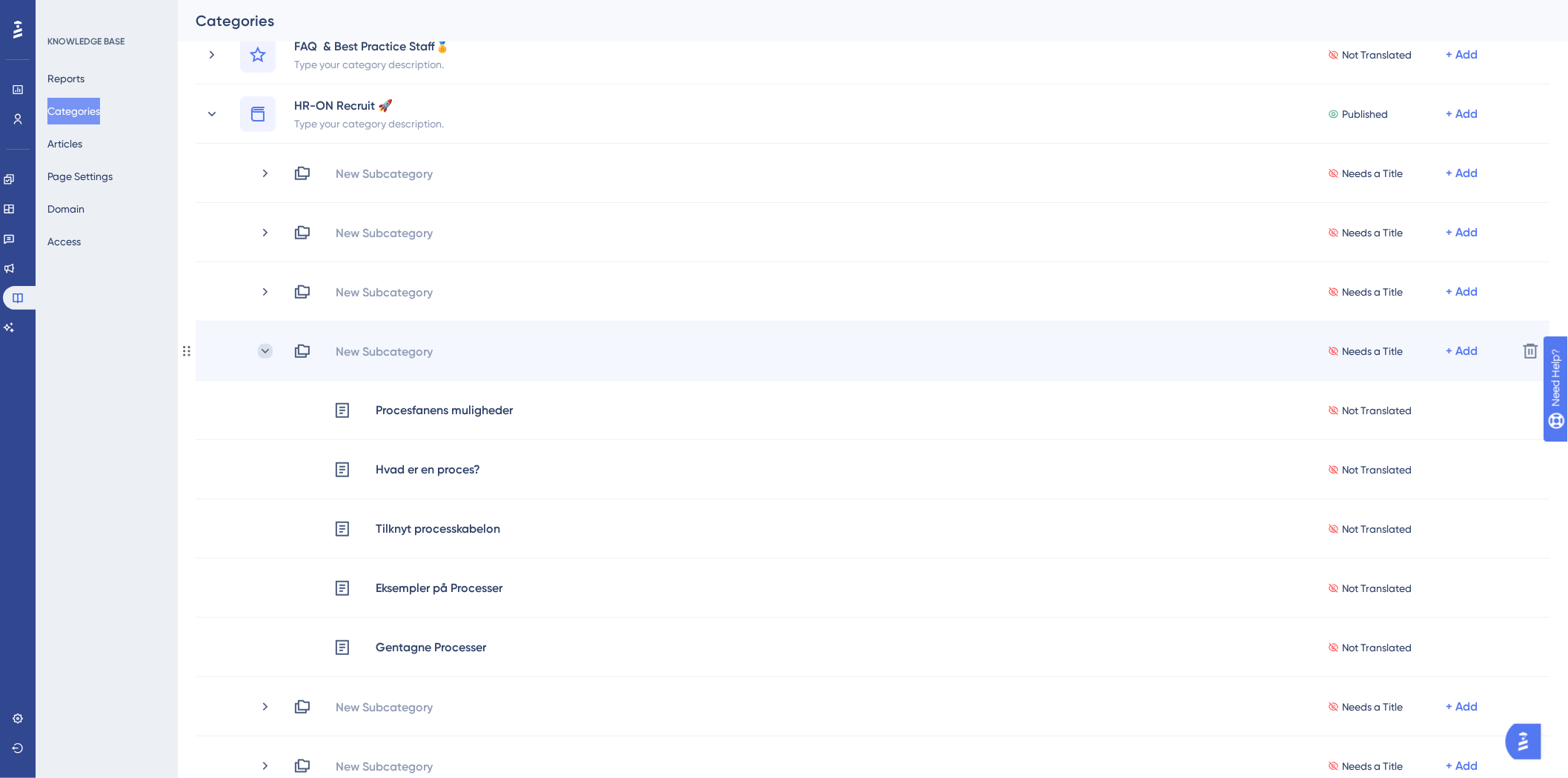
click at [260, 347] on icon at bounding box center [264, 351] width 14 height 14
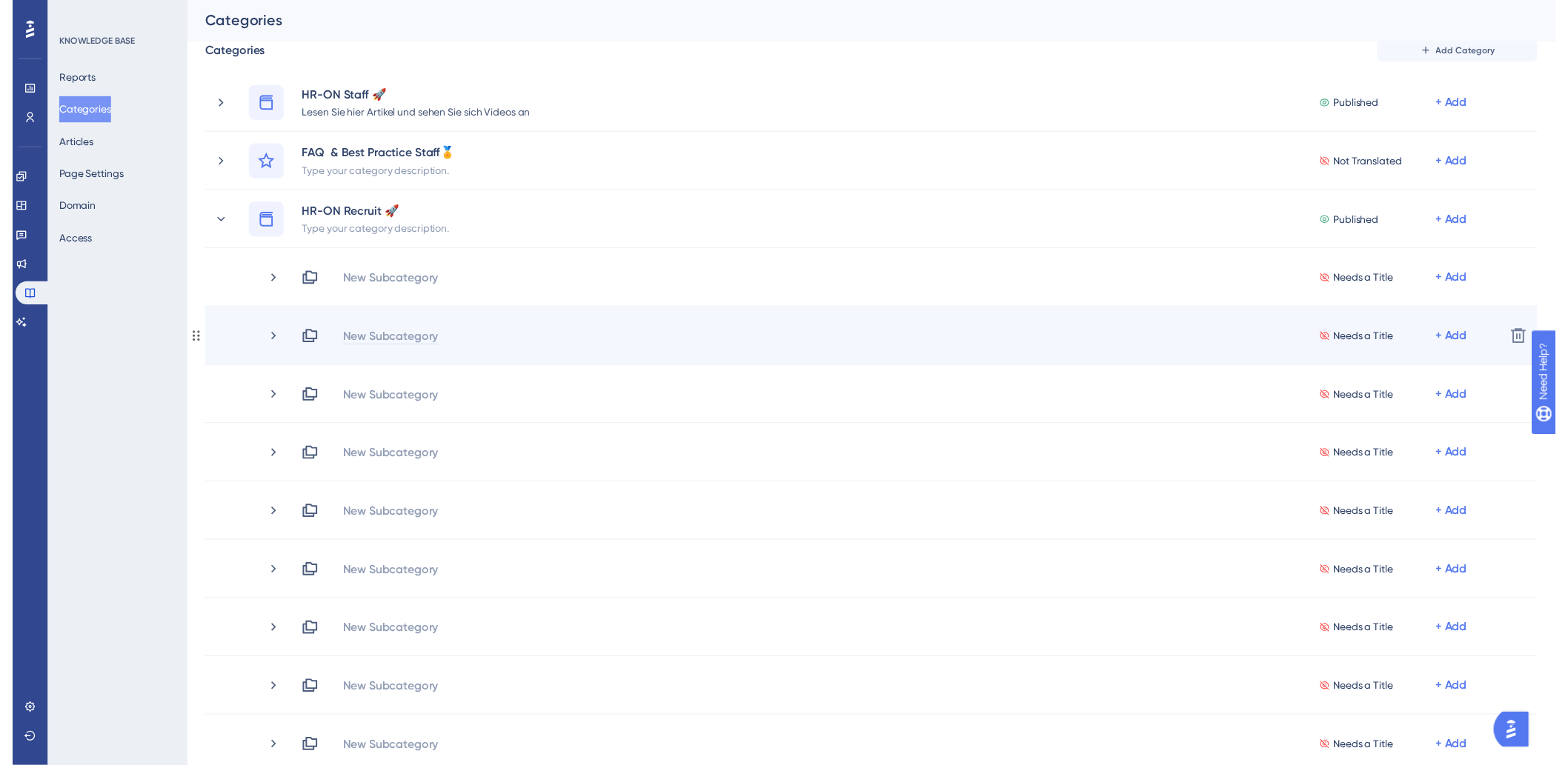
scroll to position [0, 0]
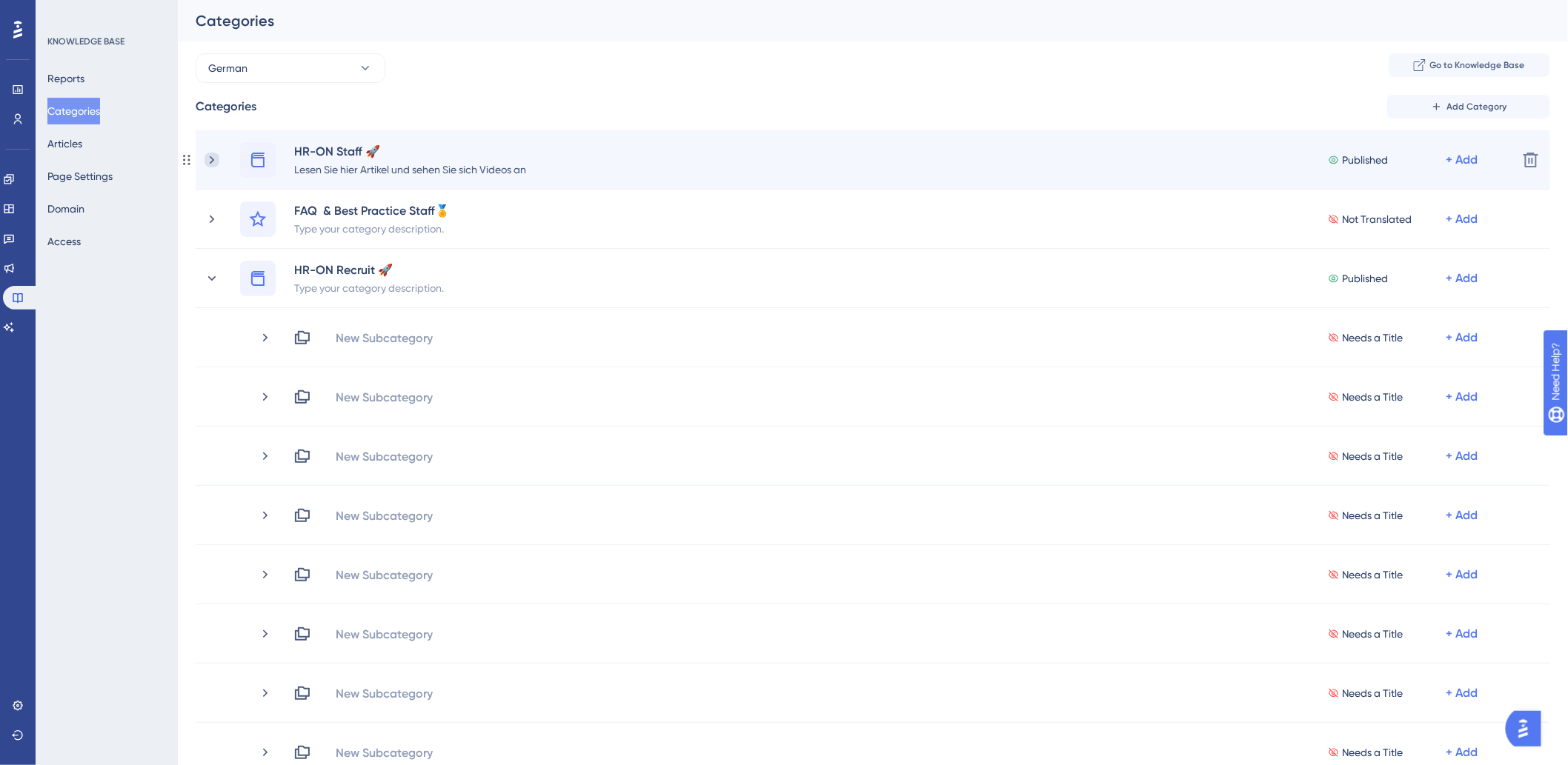
click at [214, 159] on icon at bounding box center [212, 160] width 14 height 14
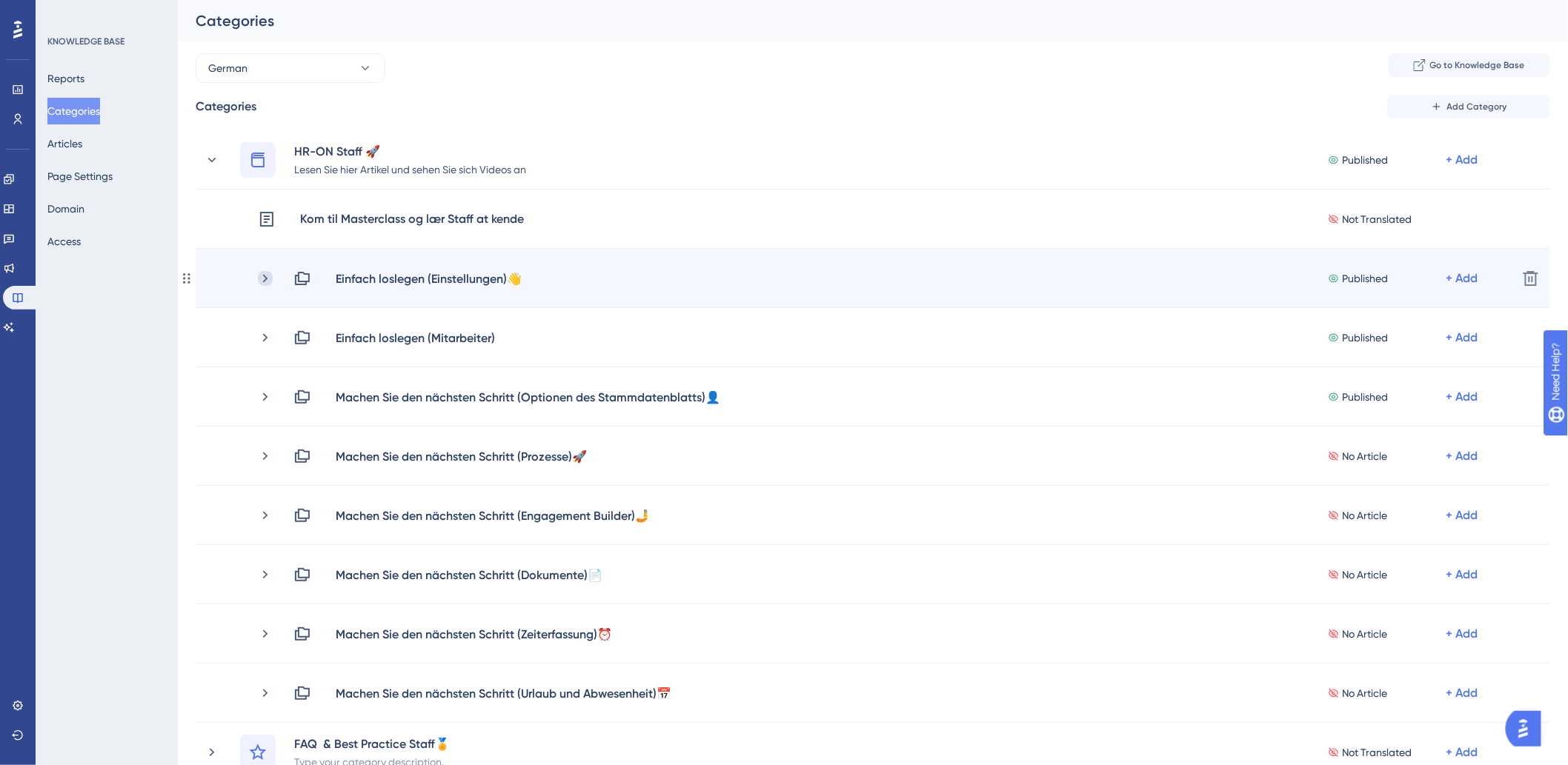
click at [263, 275] on icon at bounding box center [264, 278] width 14 height 14
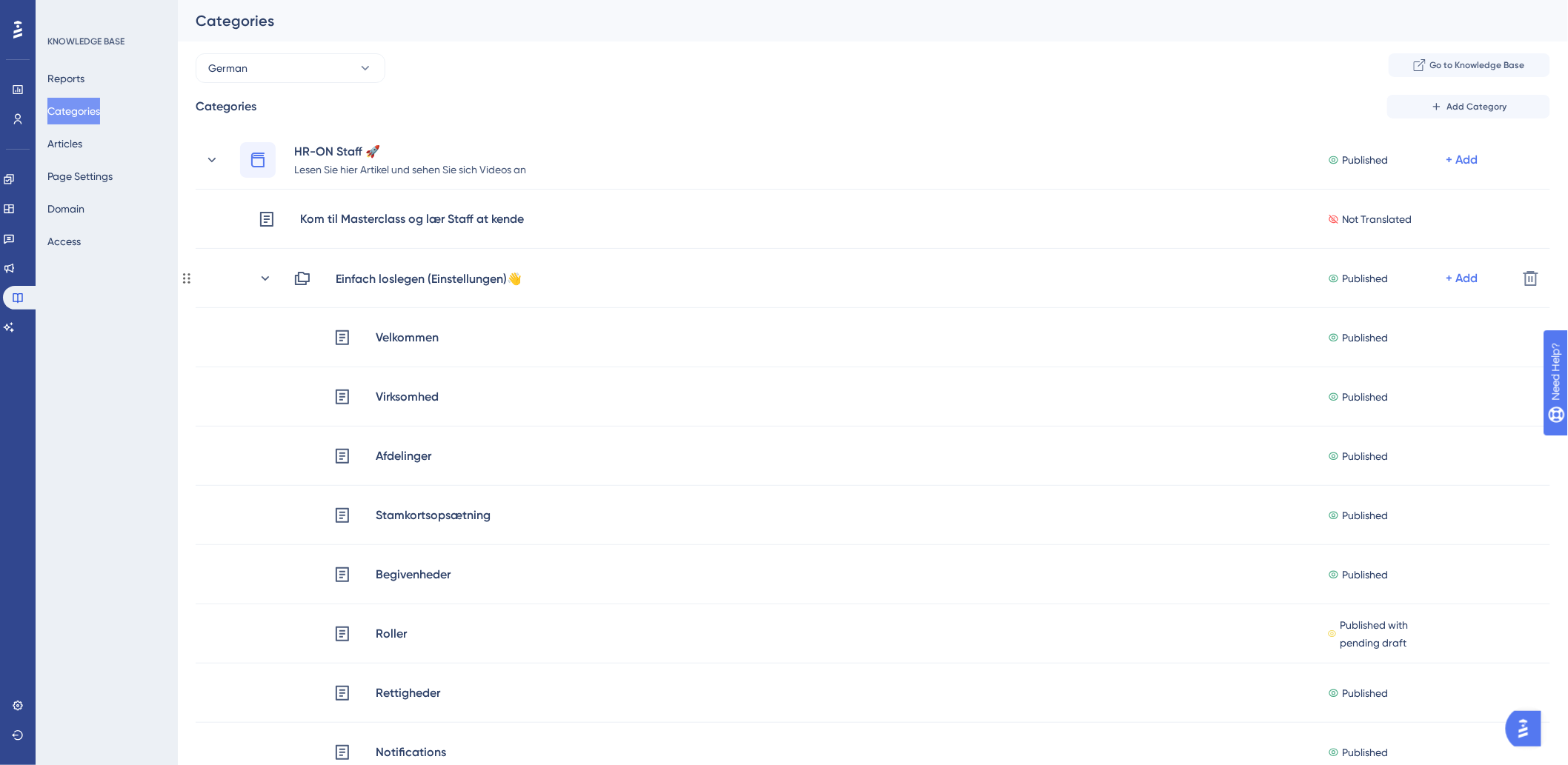
click at [263, 275] on icon at bounding box center [264, 278] width 14 height 14
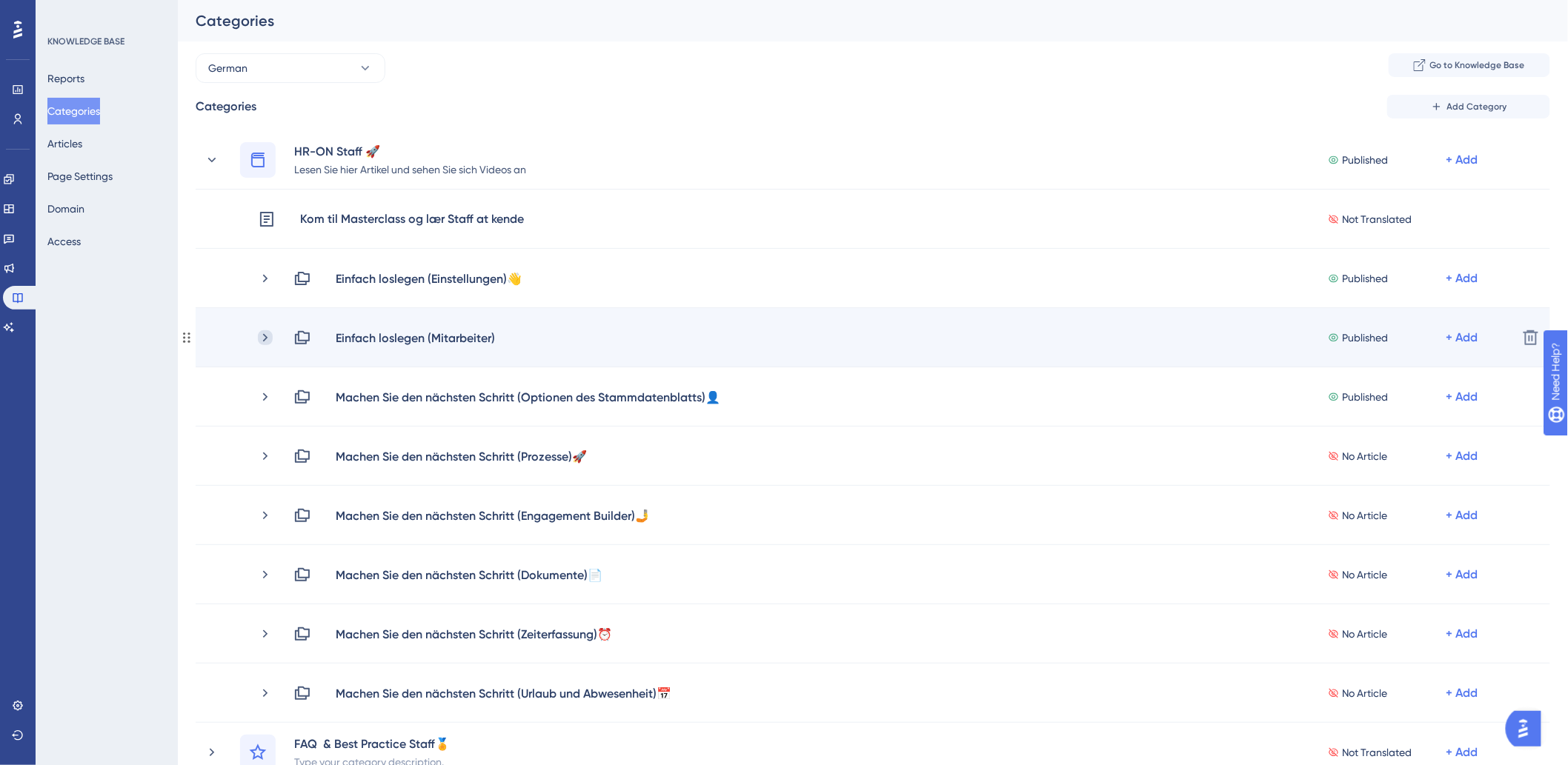
click at [266, 336] on icon at bounding box center [265, 337] width 5 height 8
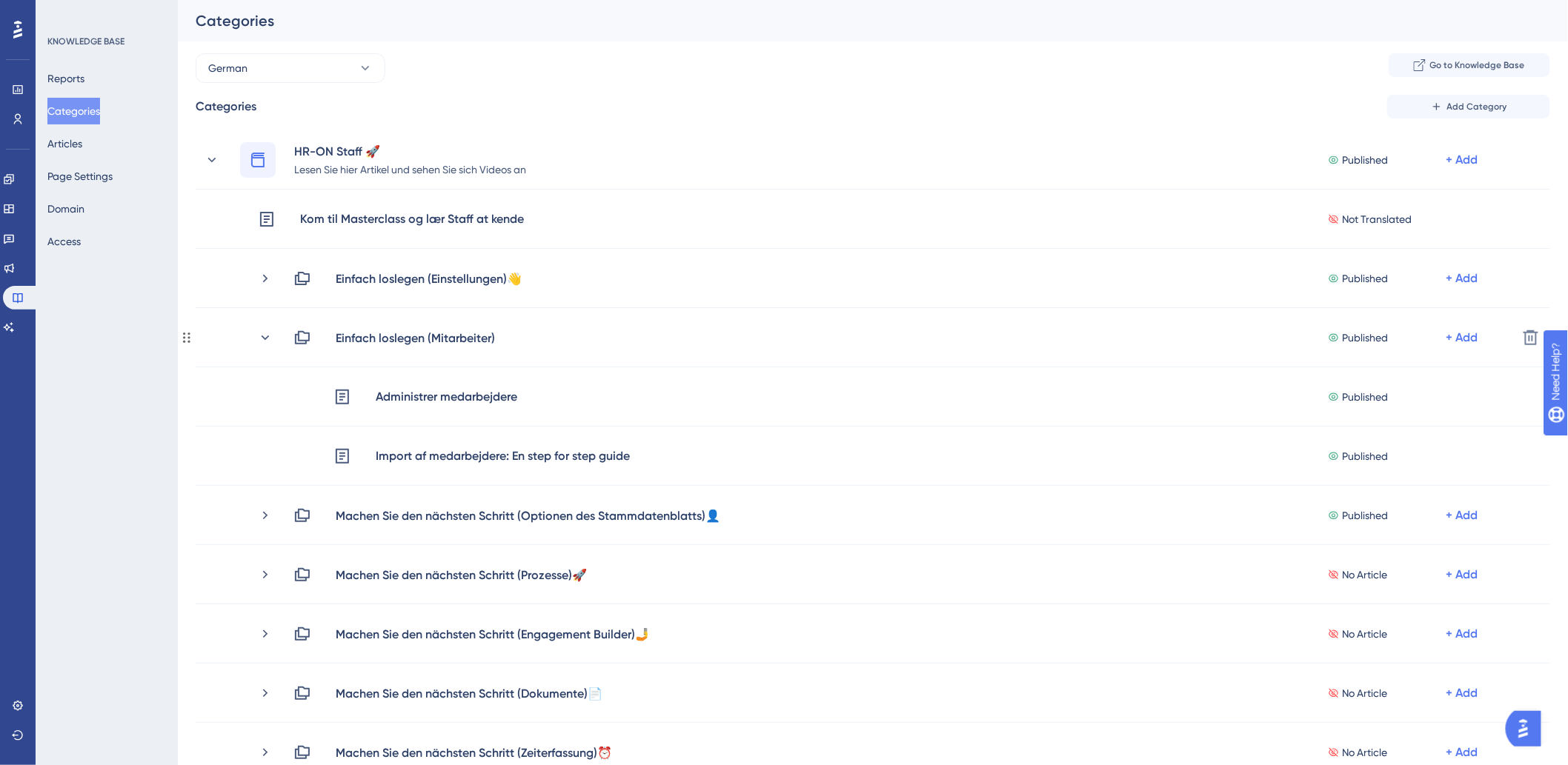
click at [266, 336] on icon at bounding box center [265, 336] width 8 height 5
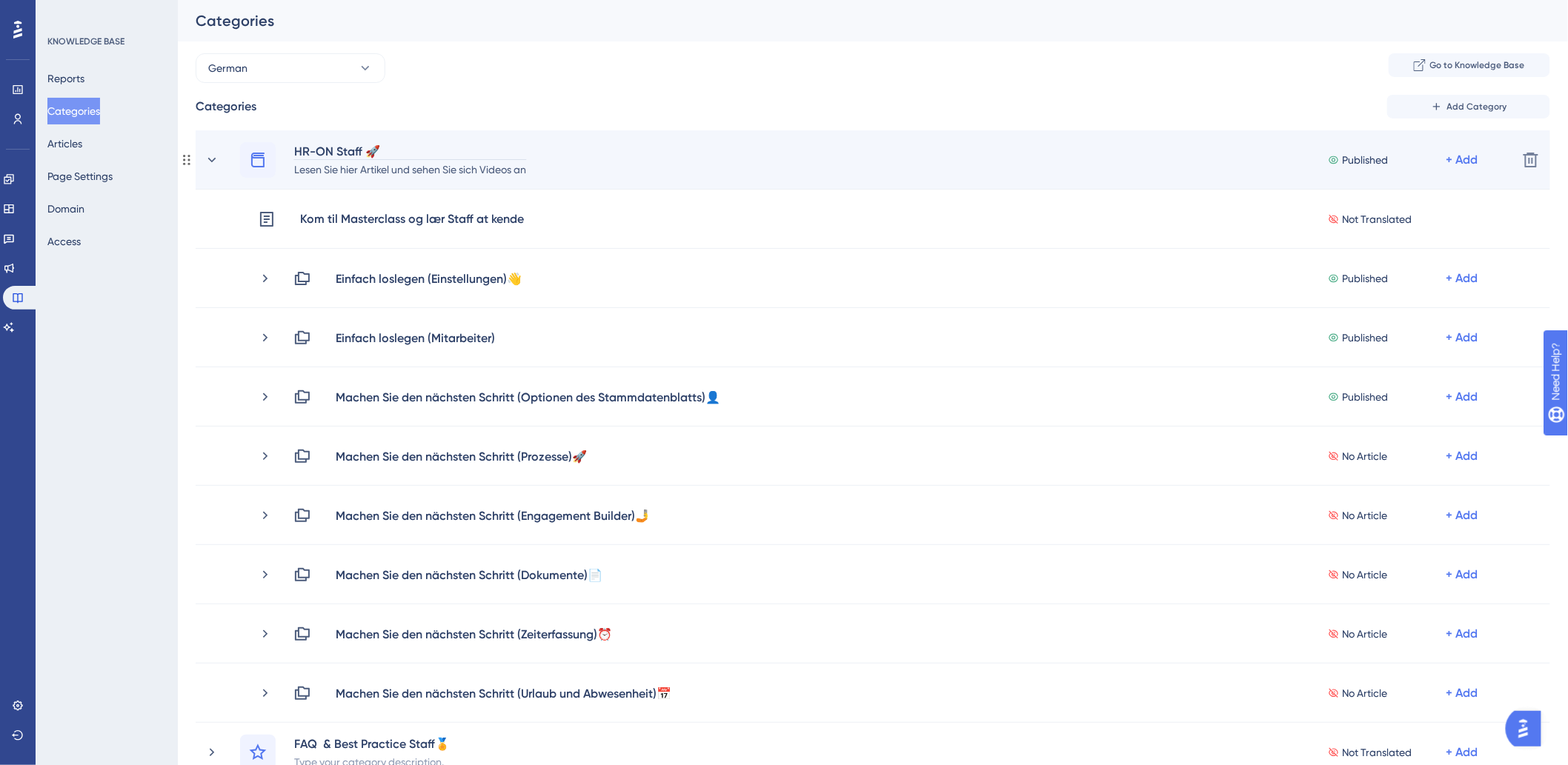
click at [315, 150] on div "HR-ON Staff 🚀" at bounding box center [410, 151] width 234 height 17
click at [334, 150] on div "HR-ON Staff 🚀" at bounding box center [410, 151] width 234 height 17
click at [373, 144] on div "HR-ON Staff 🚀" at bounding box center [410, 151] width 234 height 17
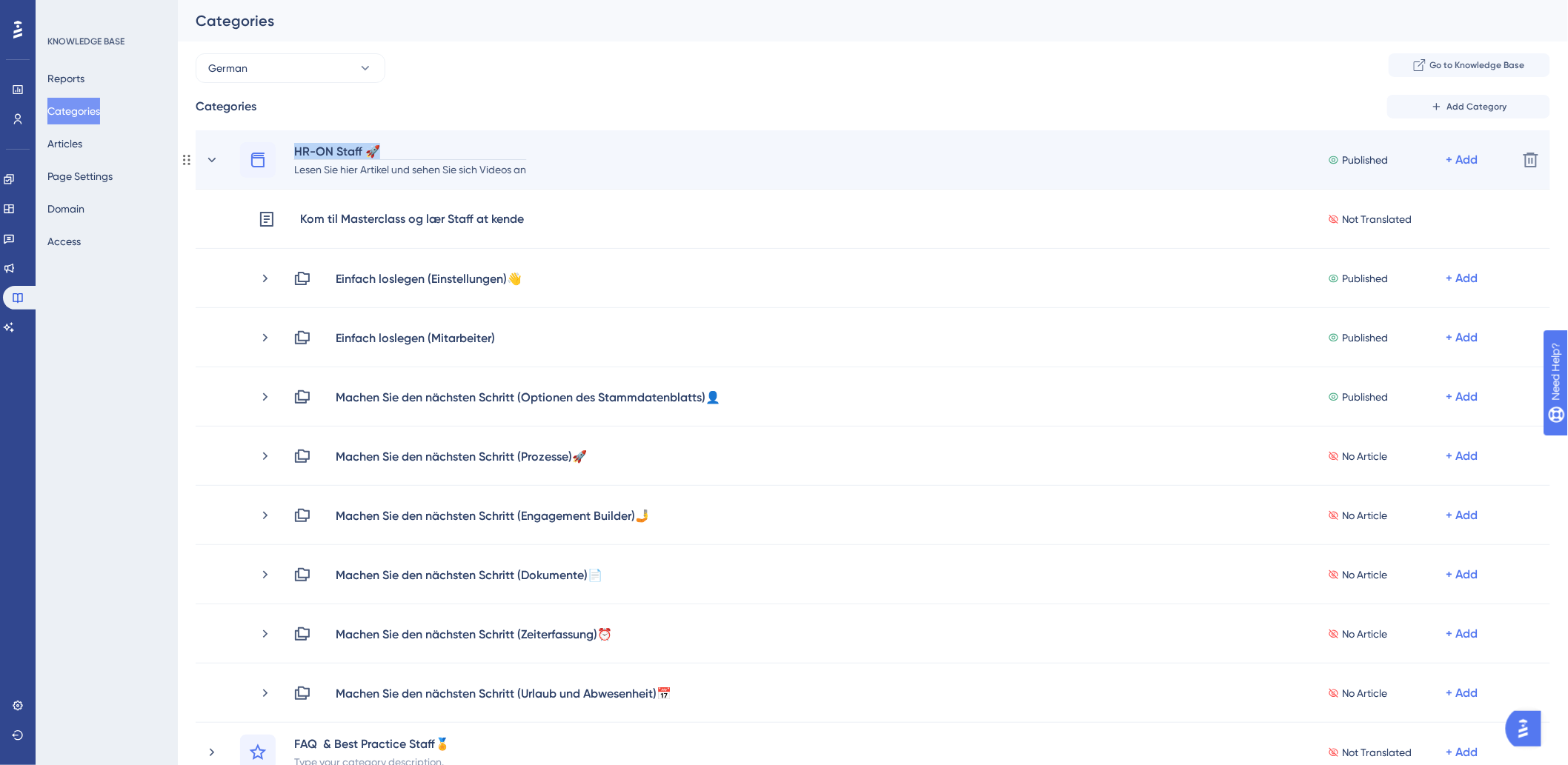
copy div "HR-ON Staff 🚀"
click at [388, 144] on div "HR-ON Staff 🚀" at bounding box center [410, 151] width 234 height 17
click at [435, 163] on div "Lesen Sie hier Artikel und sehen Sie sich Videos an" at bounding box center [410, 168] width 234 height 17
click at [437, 163] on div "Lesen Sie hier Artikel und sehen Sie sich Videos an" at bounding box center [410, 168] width 234 height 17
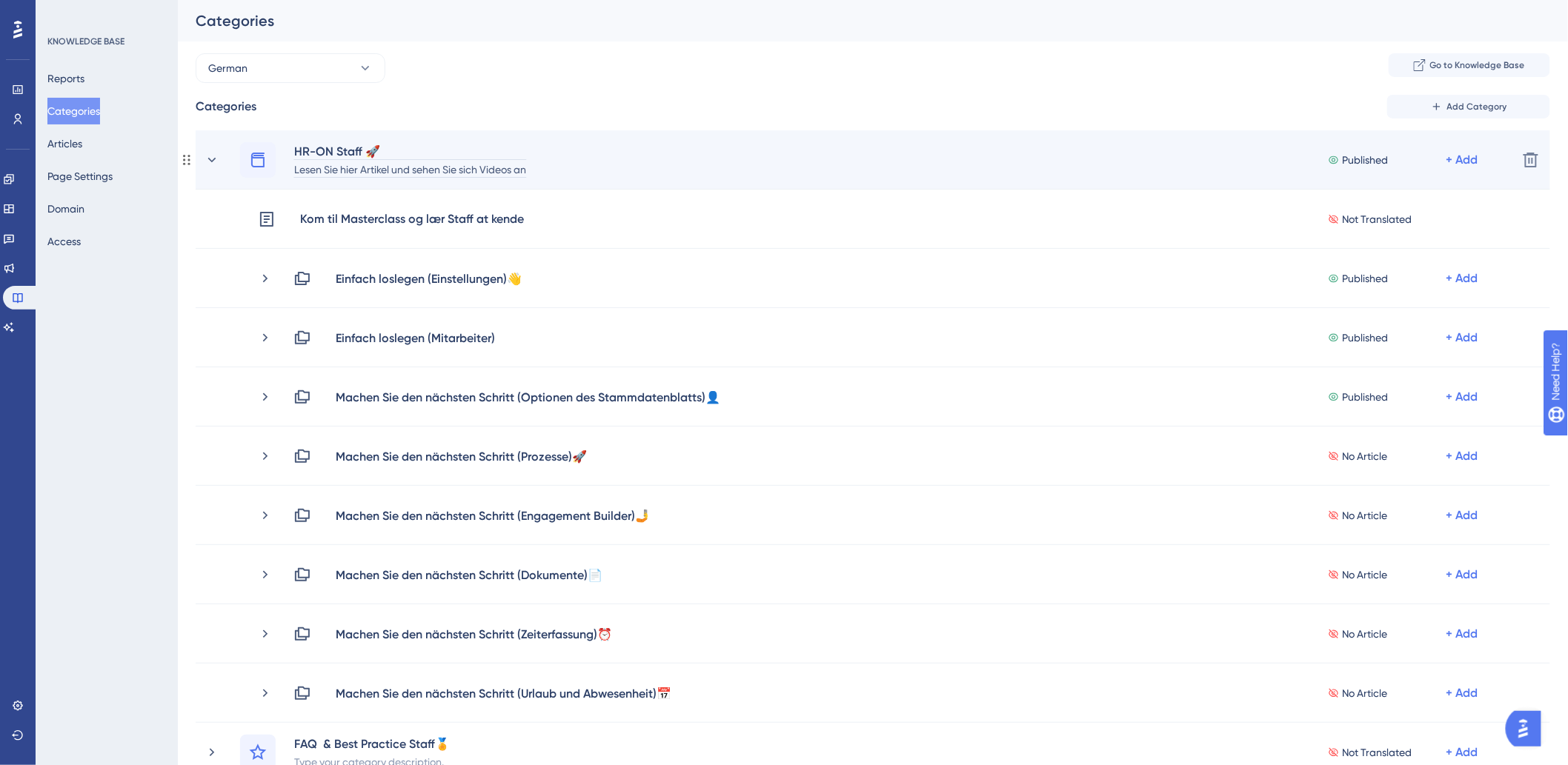
click at [372, 144] on div "HR-ON Staff 🚀" at bounding box center [410, 151] width 234 height 17
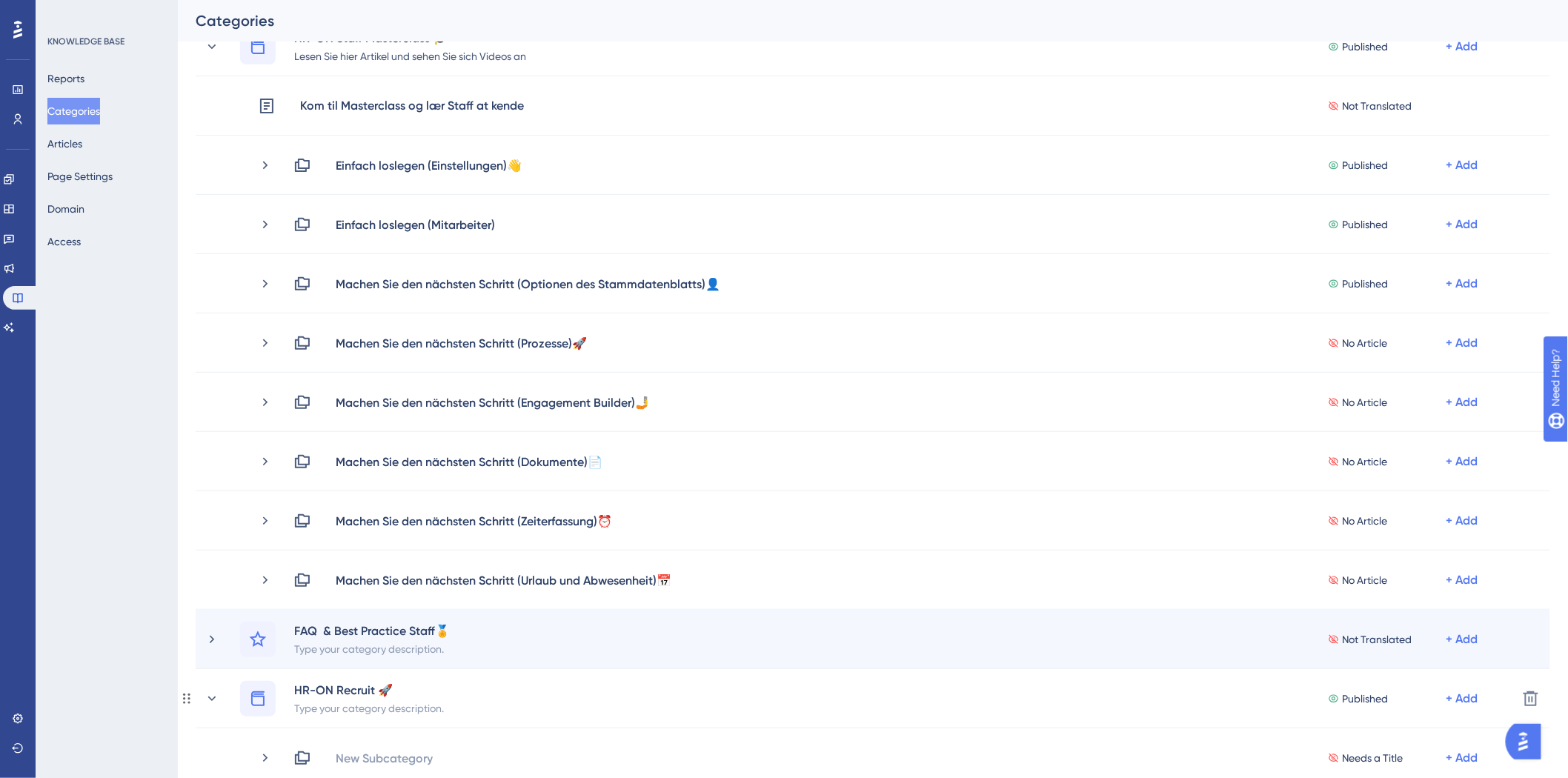
scroll to position [247, 0]
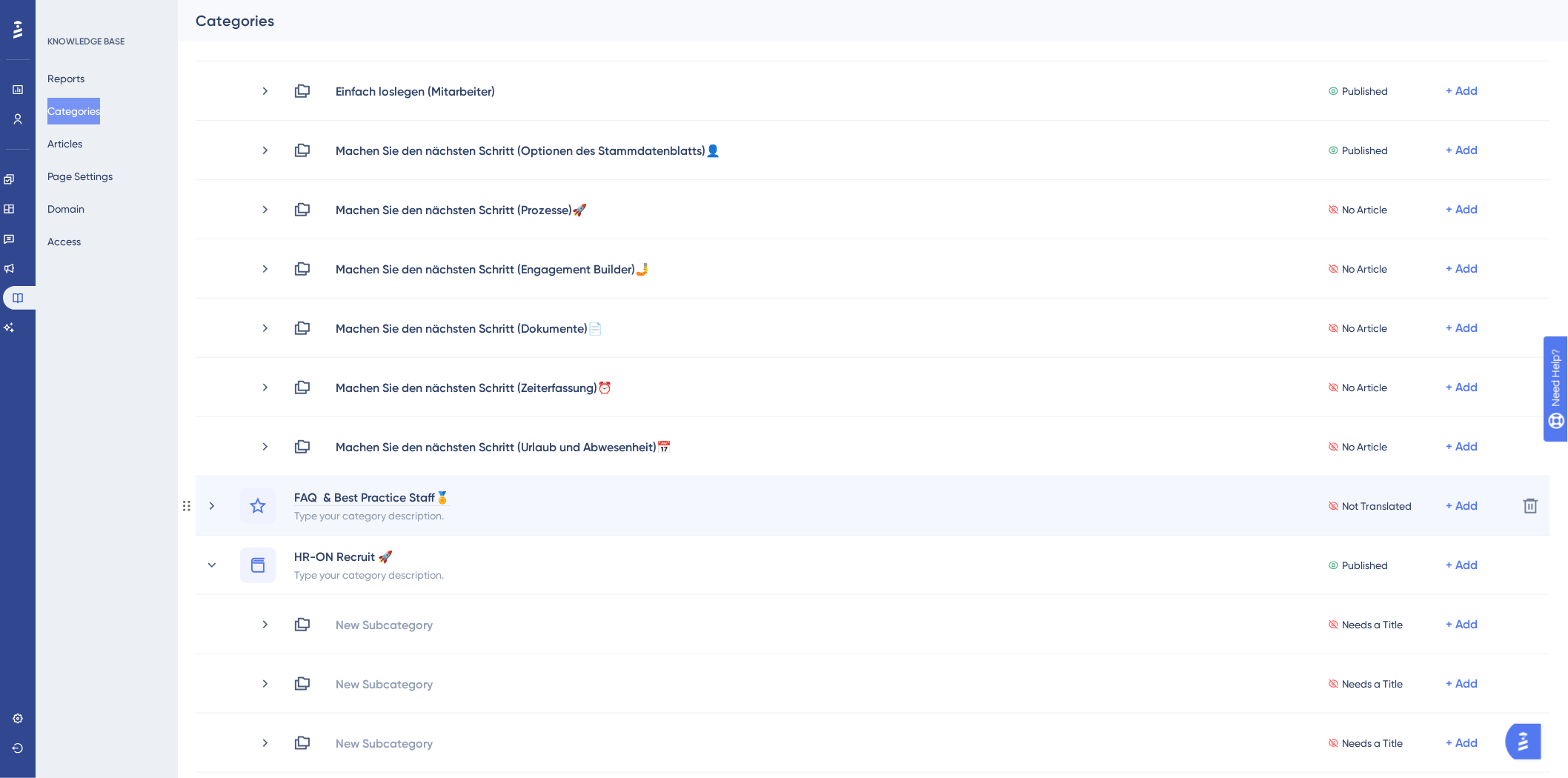
click at [339, 495] on div "FAQ & Best Practice Staff🏅" at bounding box center [371, 497] width 157 height 17
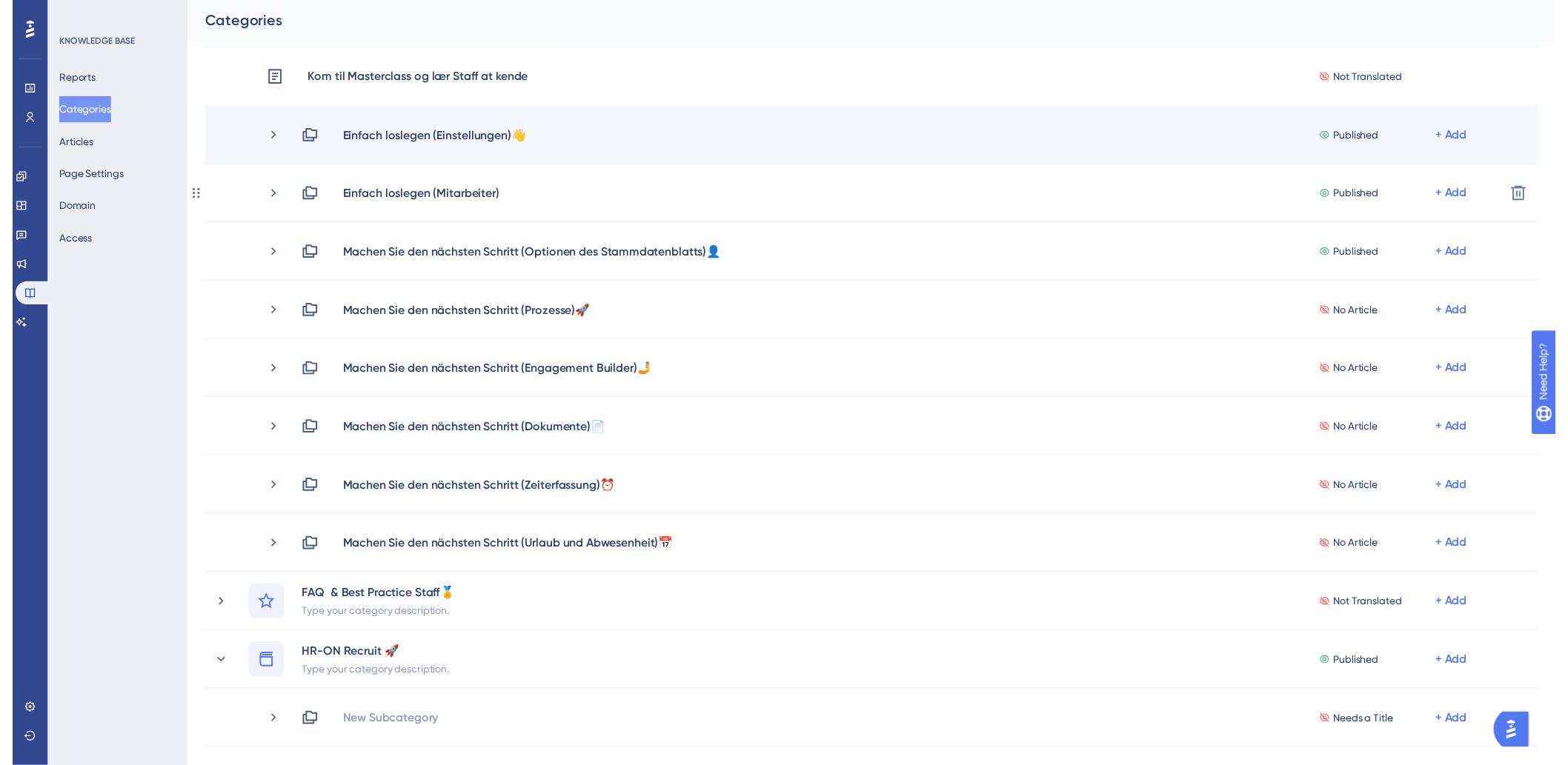
scroll to position [0, 0]
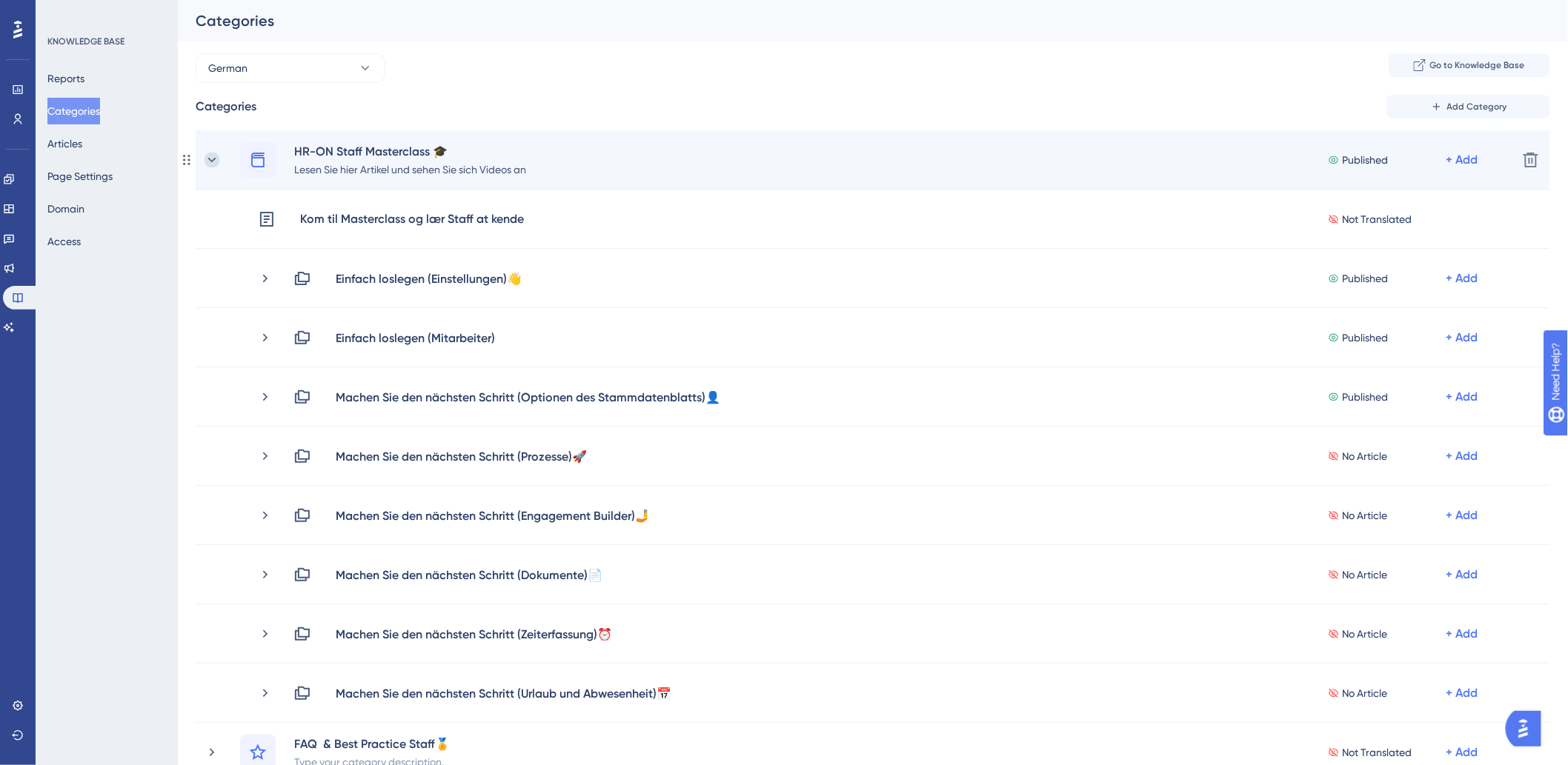
click at [209, 163] on icon at bounding box center [212, 160] width 14 height 14
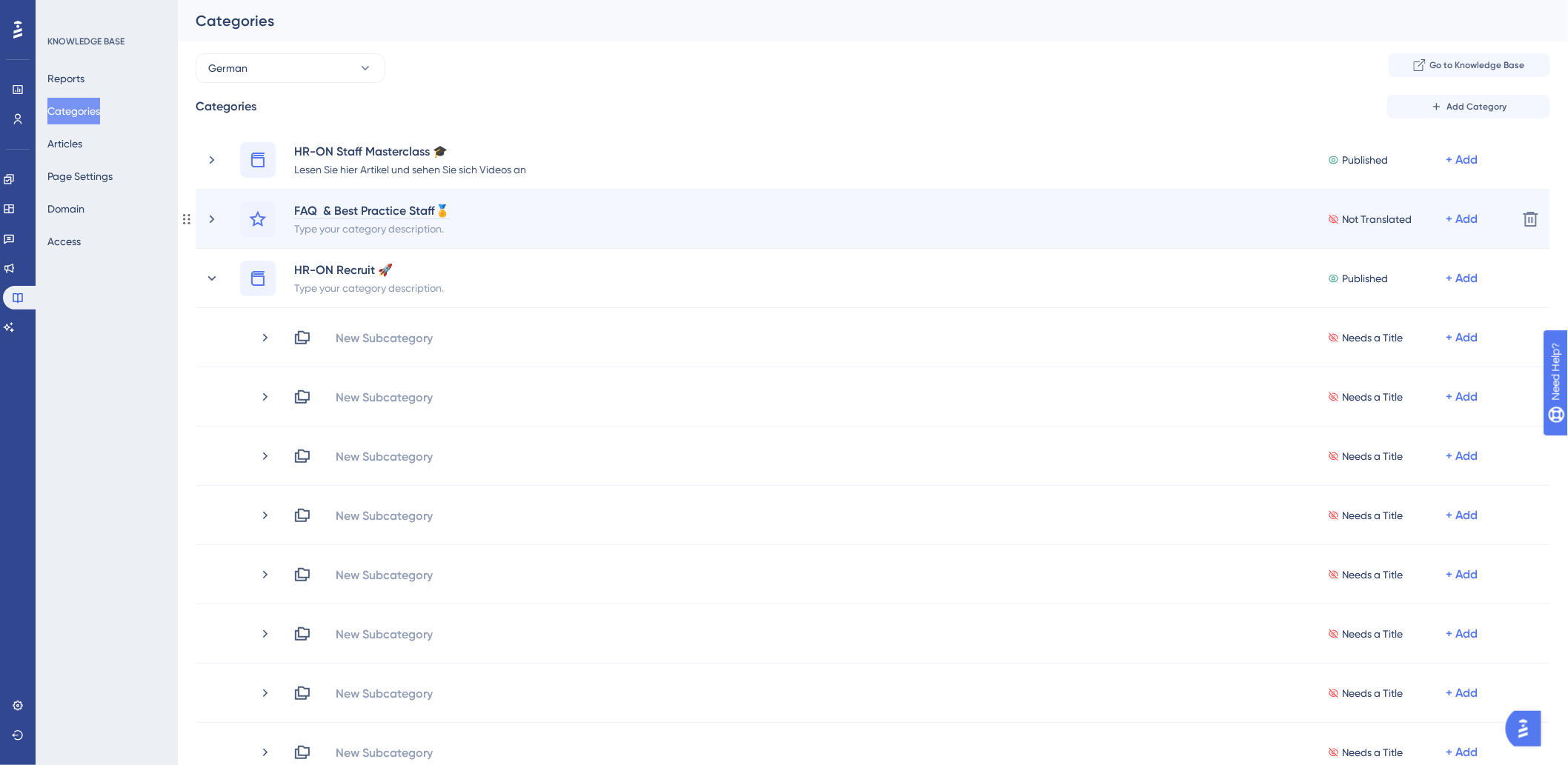
click at [391, 211] on div "FAQ & Best Practice Staff🏅" at bounding box center [371, 210] width 157 height 17
click at [396, 209] on div "FAQ & Best Practice Staff🏅" at bounding box center [371, 210] width 157 height 17
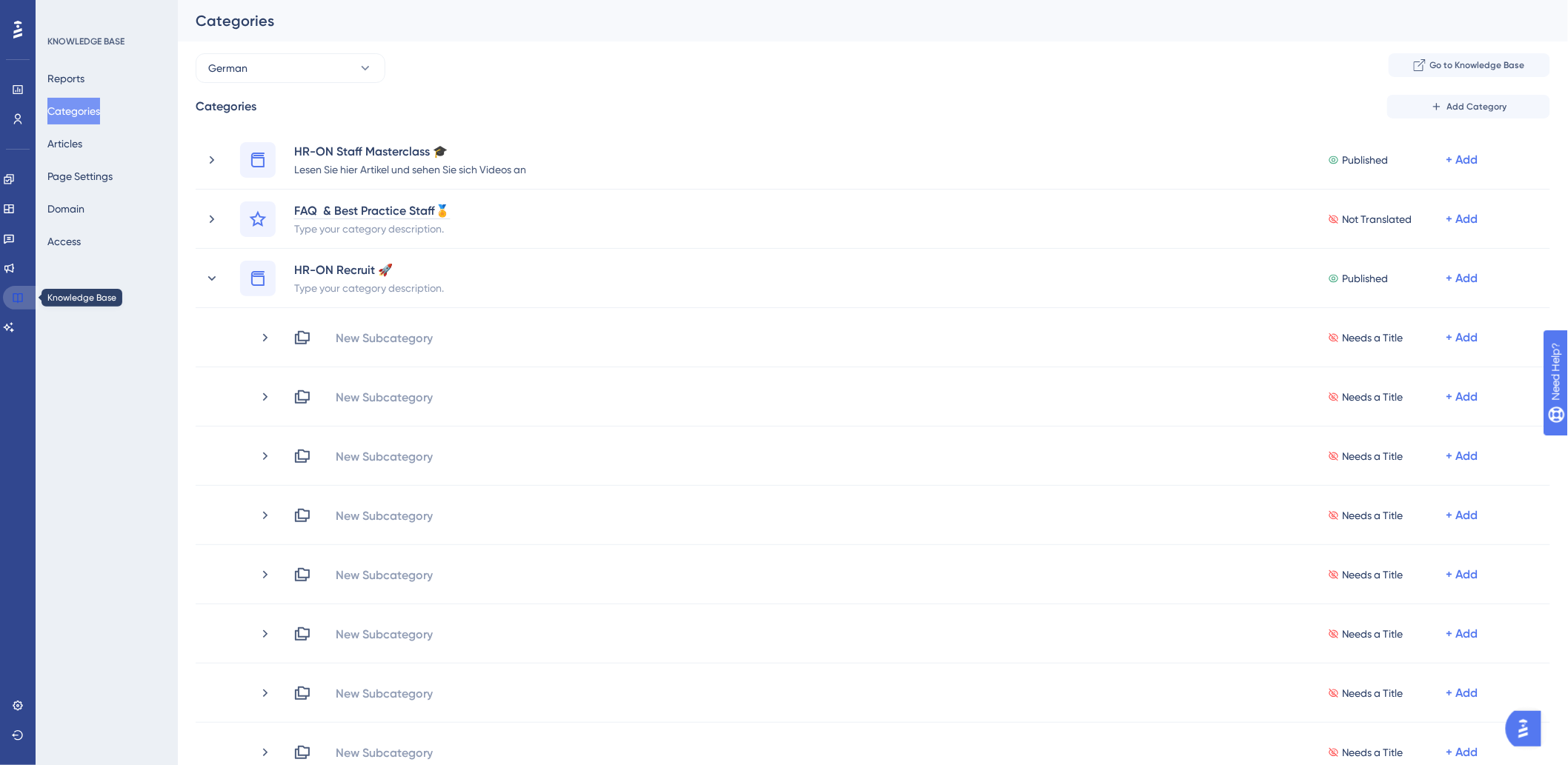
click at [24, 298] on link at bounding box center [20, 297] width 36 height 24
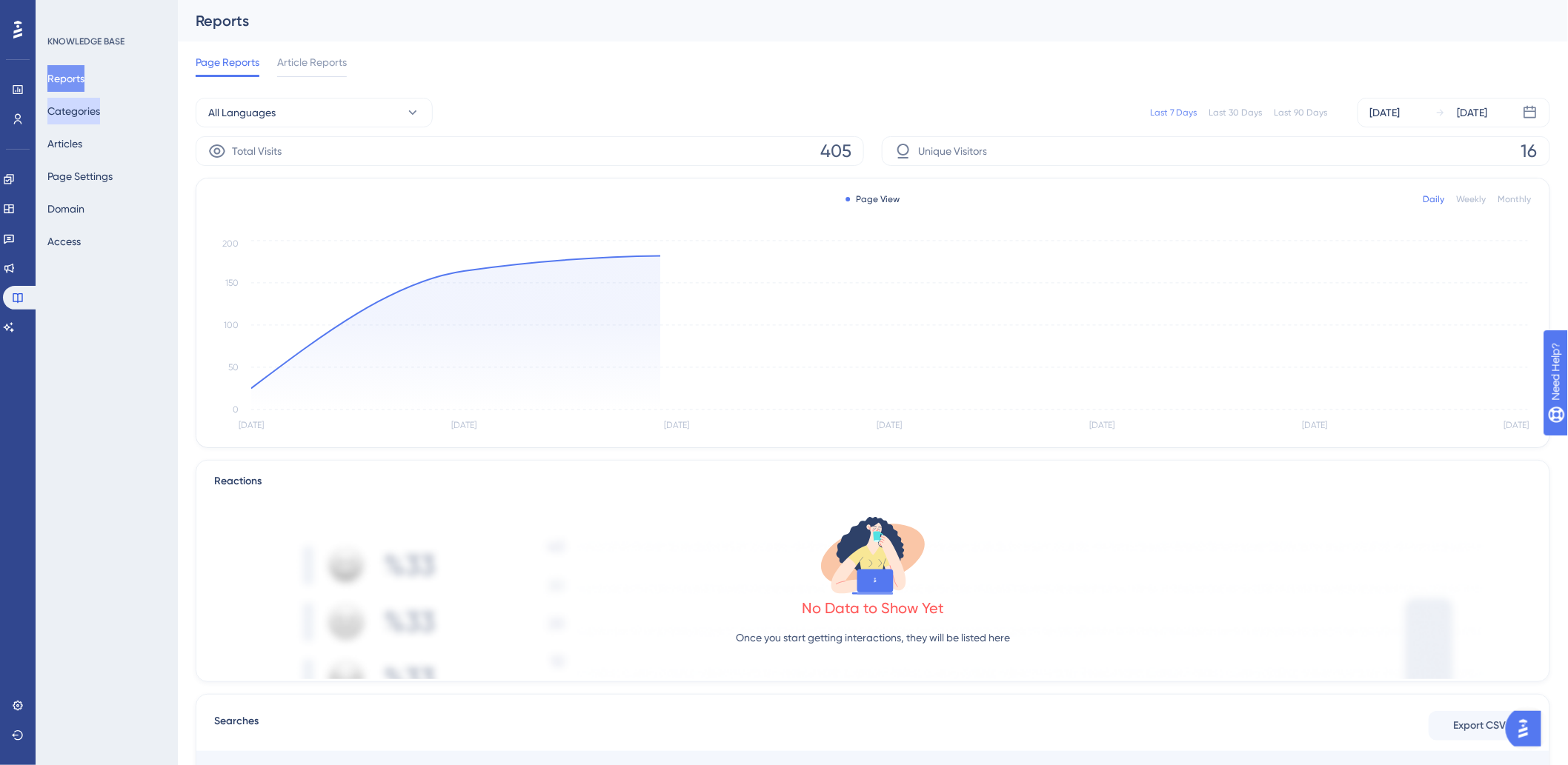
click at [100, 105] on button "Categories" at bounding box center [73, 111] width 53 height 27
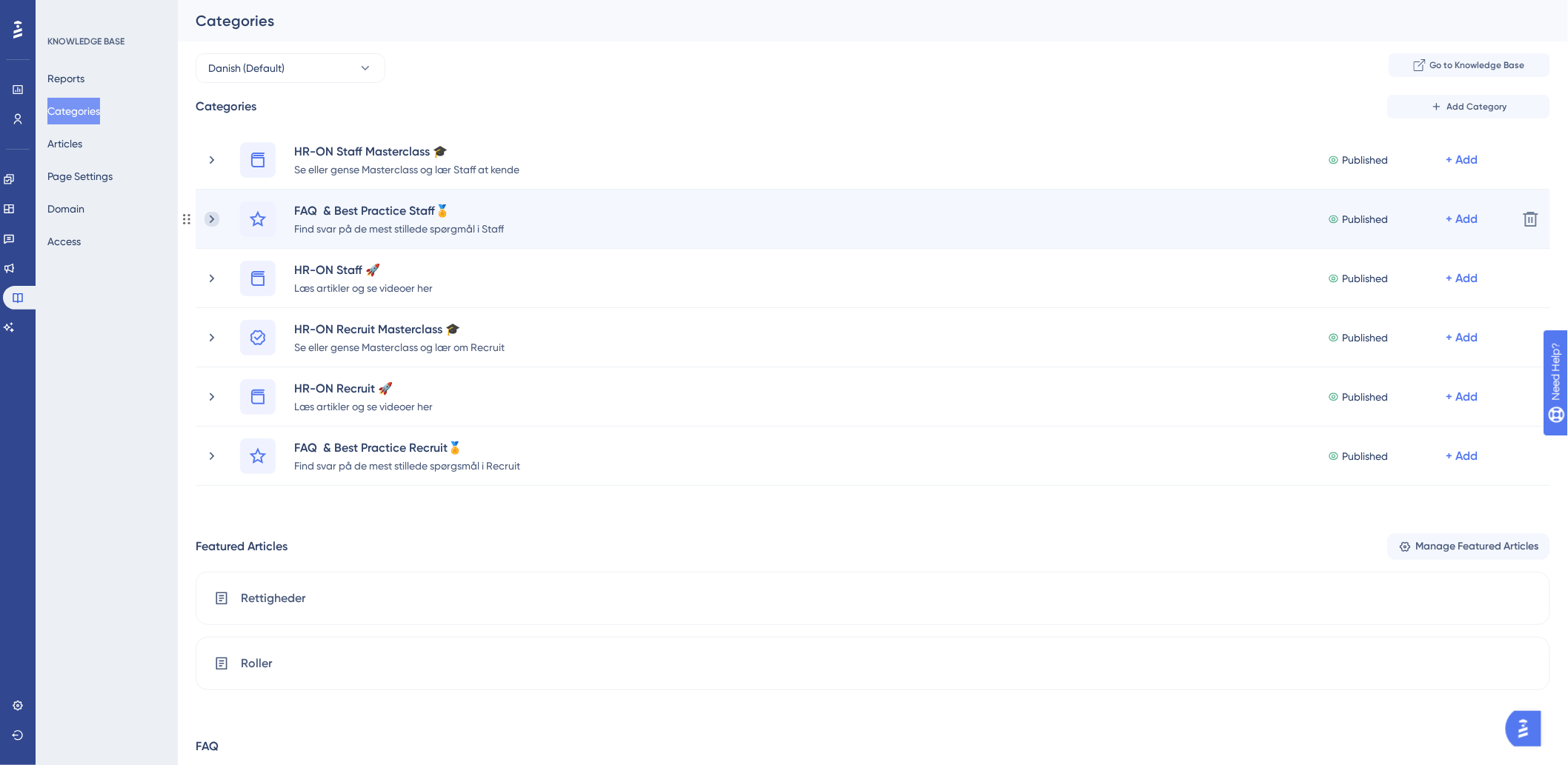
click at [205, 217] on icon at bounding box center [212, 218] width 14 height 14
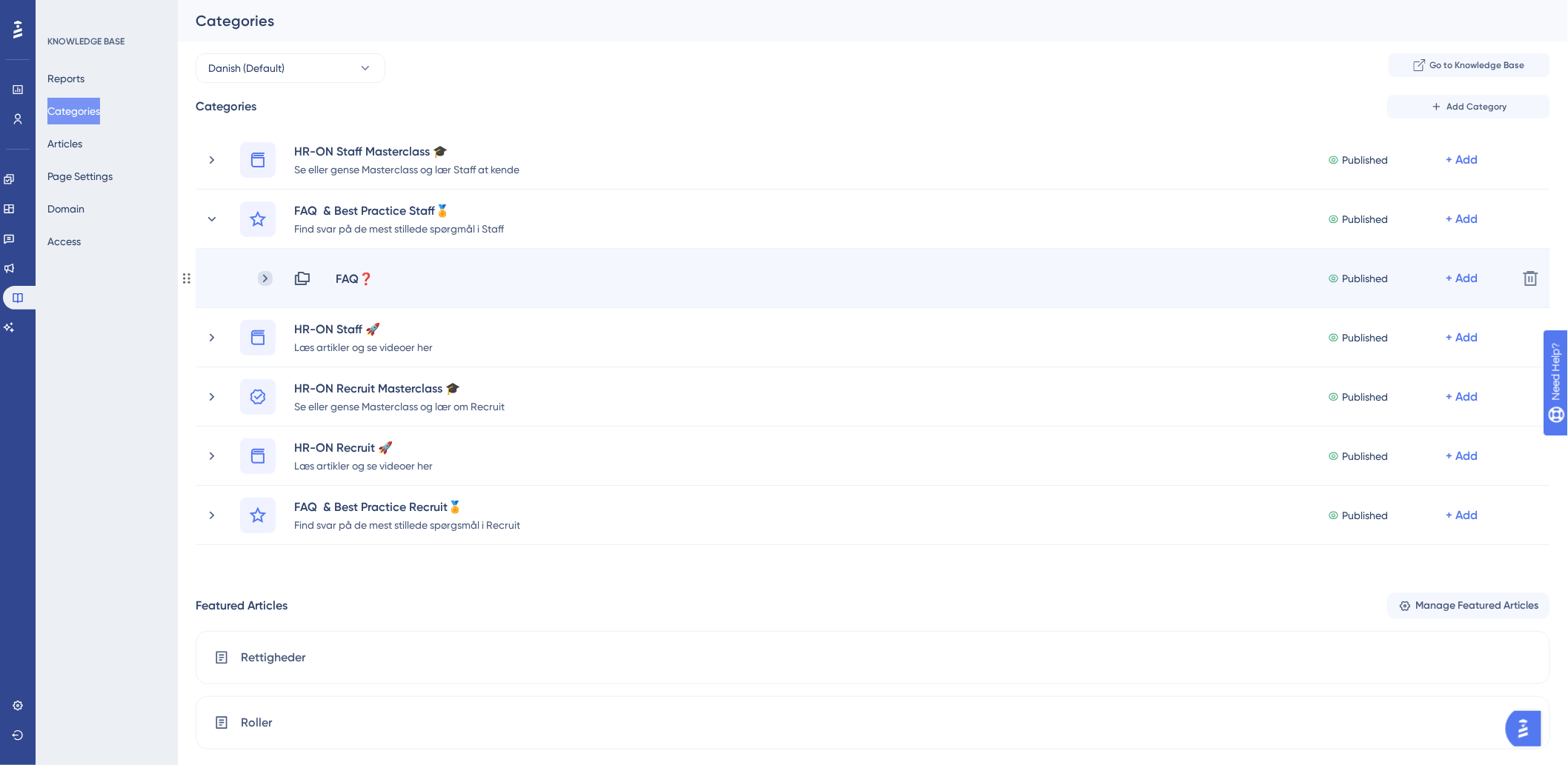
click at [263, 279] on icon at bounding box center [264, 278] width 14 height 14
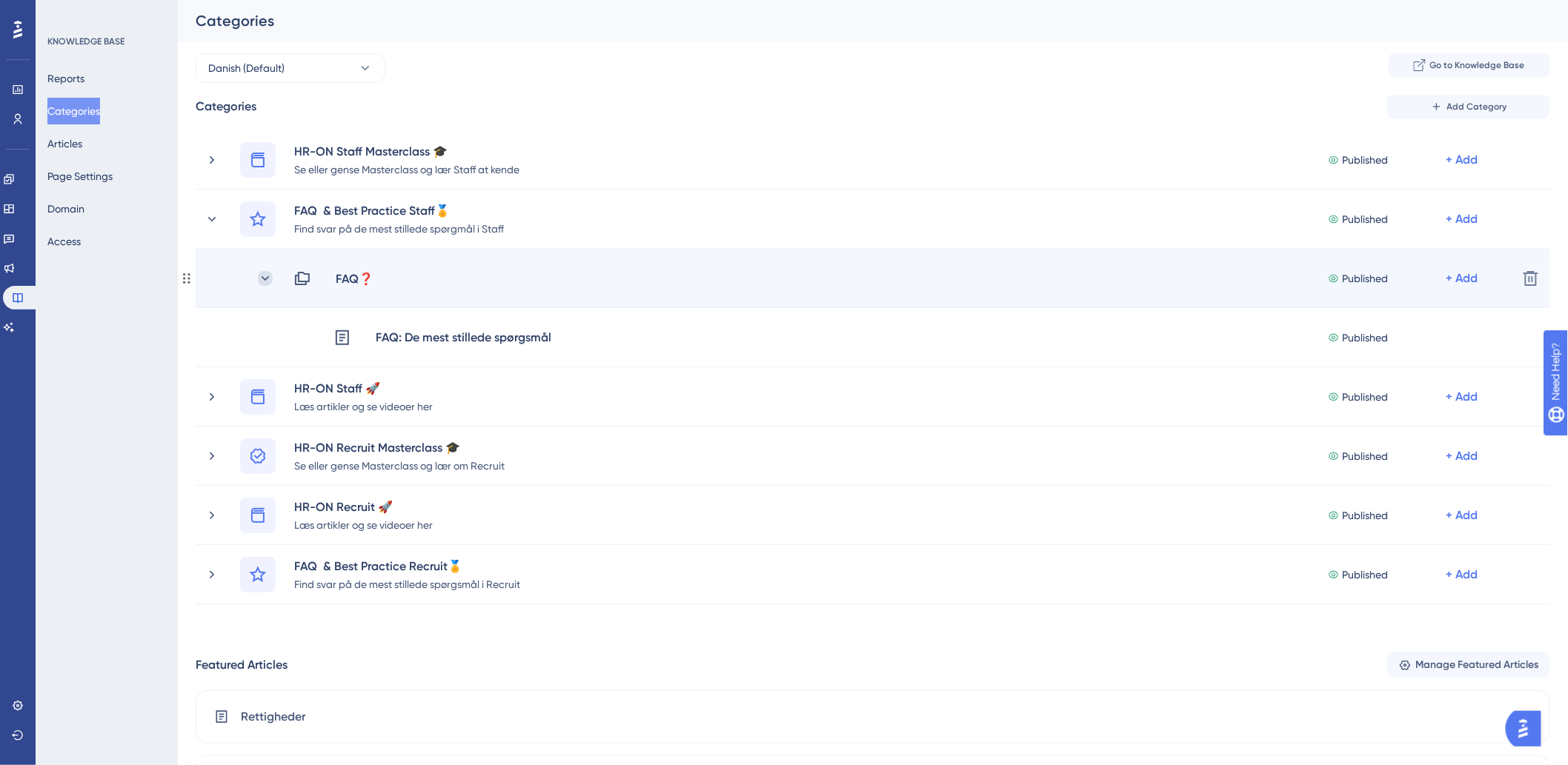
click at [263, 278] on icon at bounding box center [265, 278] width 8 height 5
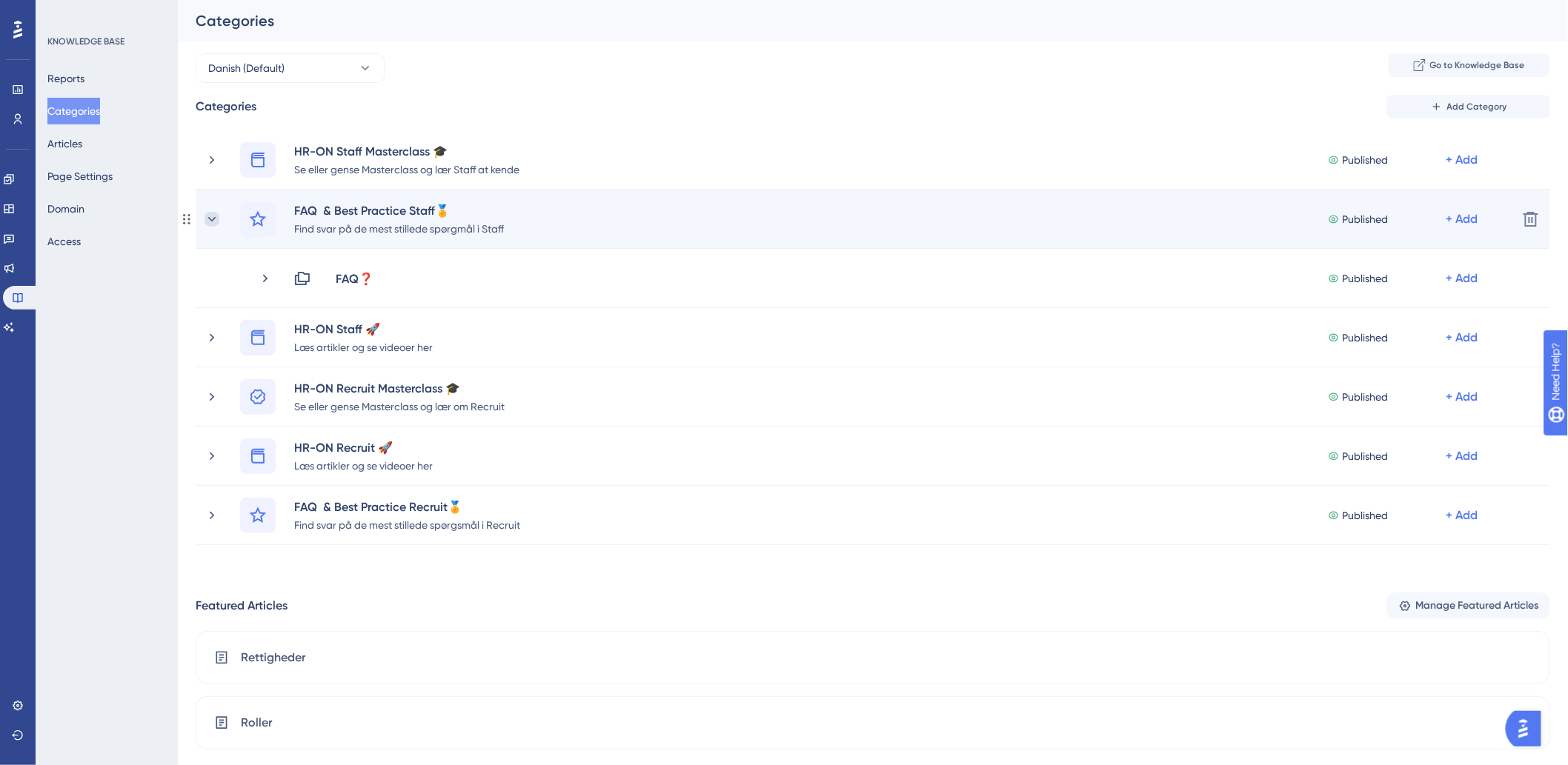
click at [214, 220] on icon at bounding box center [212, 218] width 14 height 14
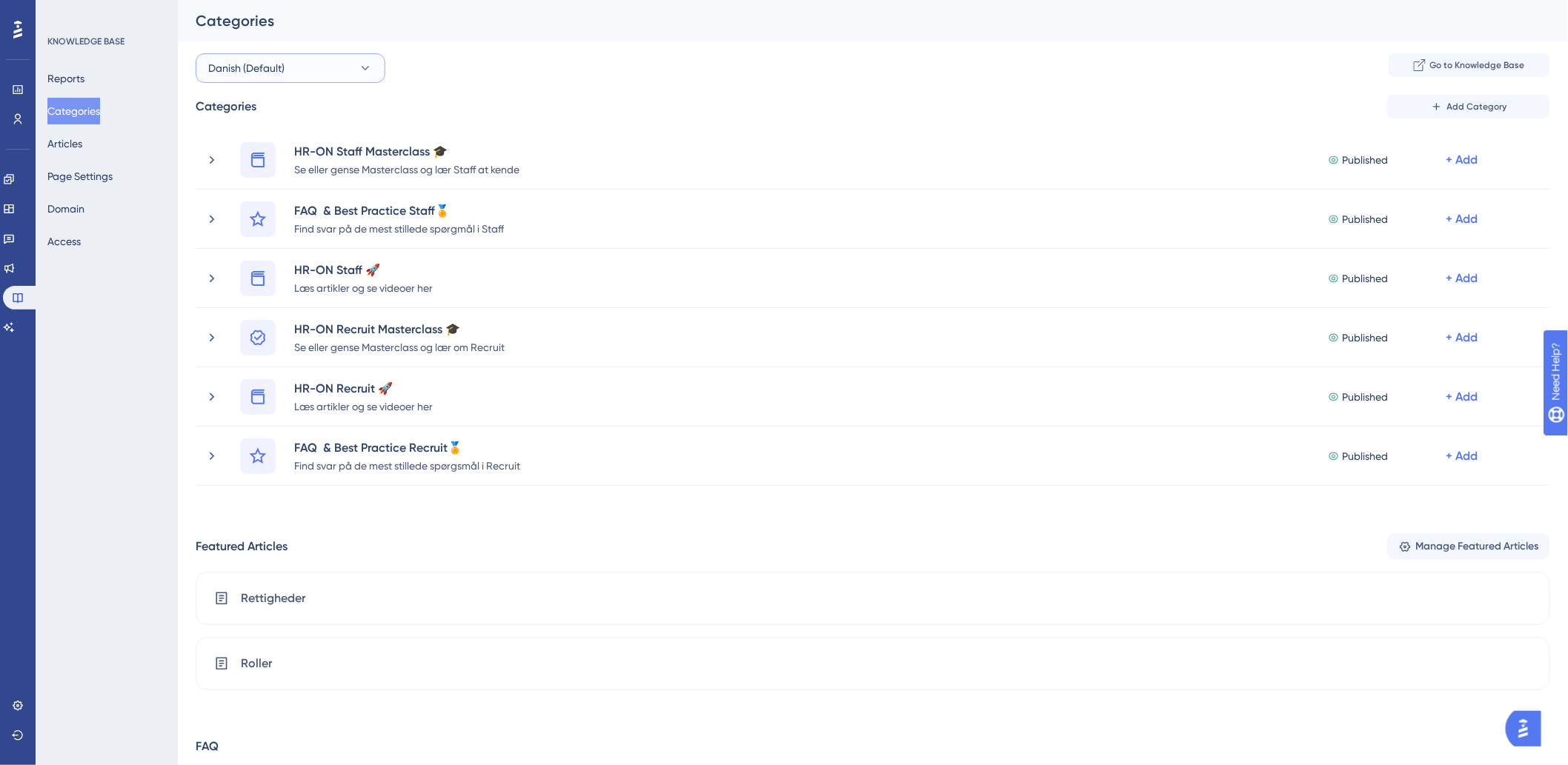
click at [294, 57] on button "Danish (Default)" at bounding box center [289, 67] width 189 height 30
click at [244, 211] on span "German" at bounding box center [236, 217] width 39 height 17
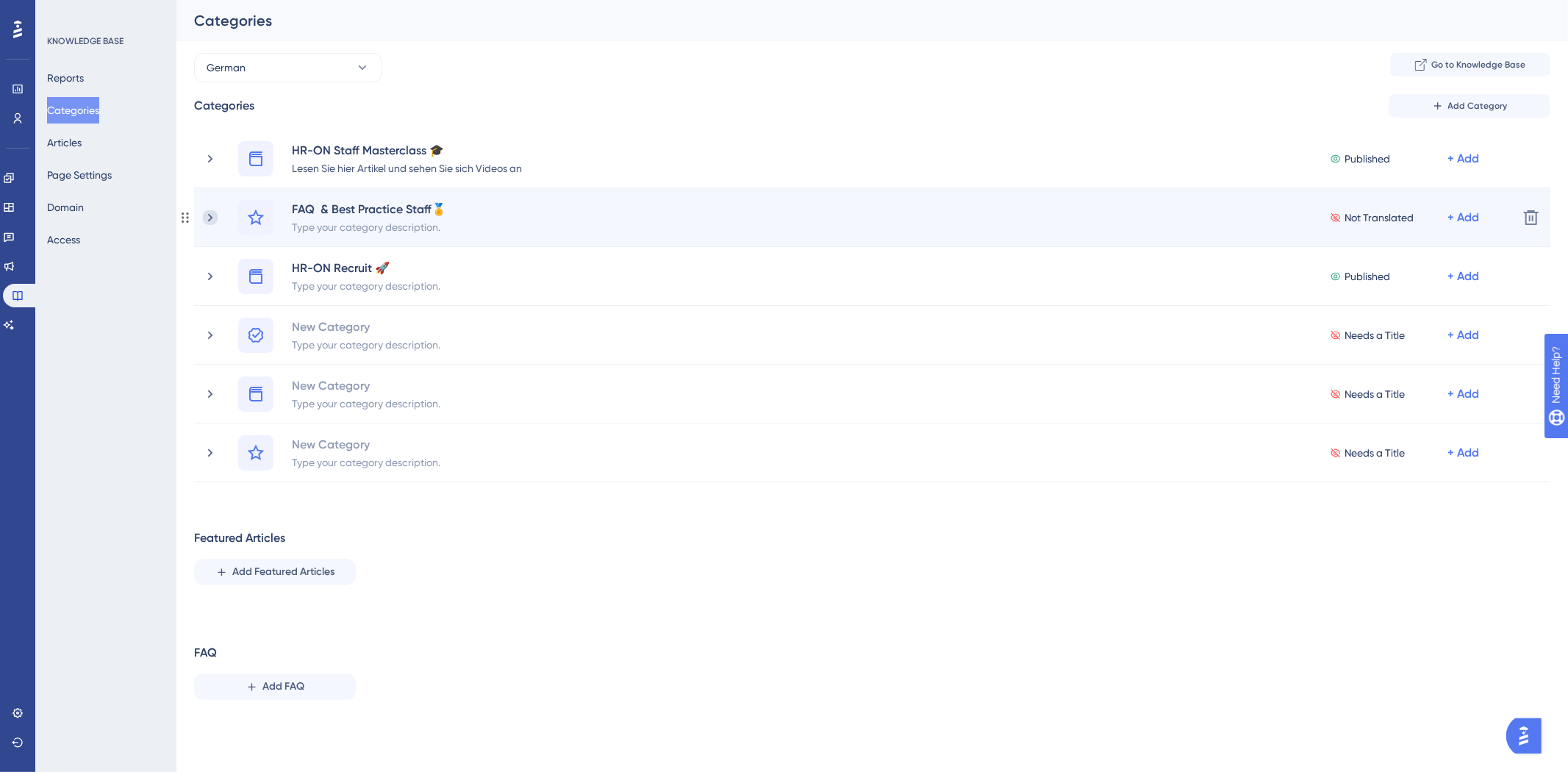
click at [208, 215] on icon at bounding box center [210, 217] width 14 height 14
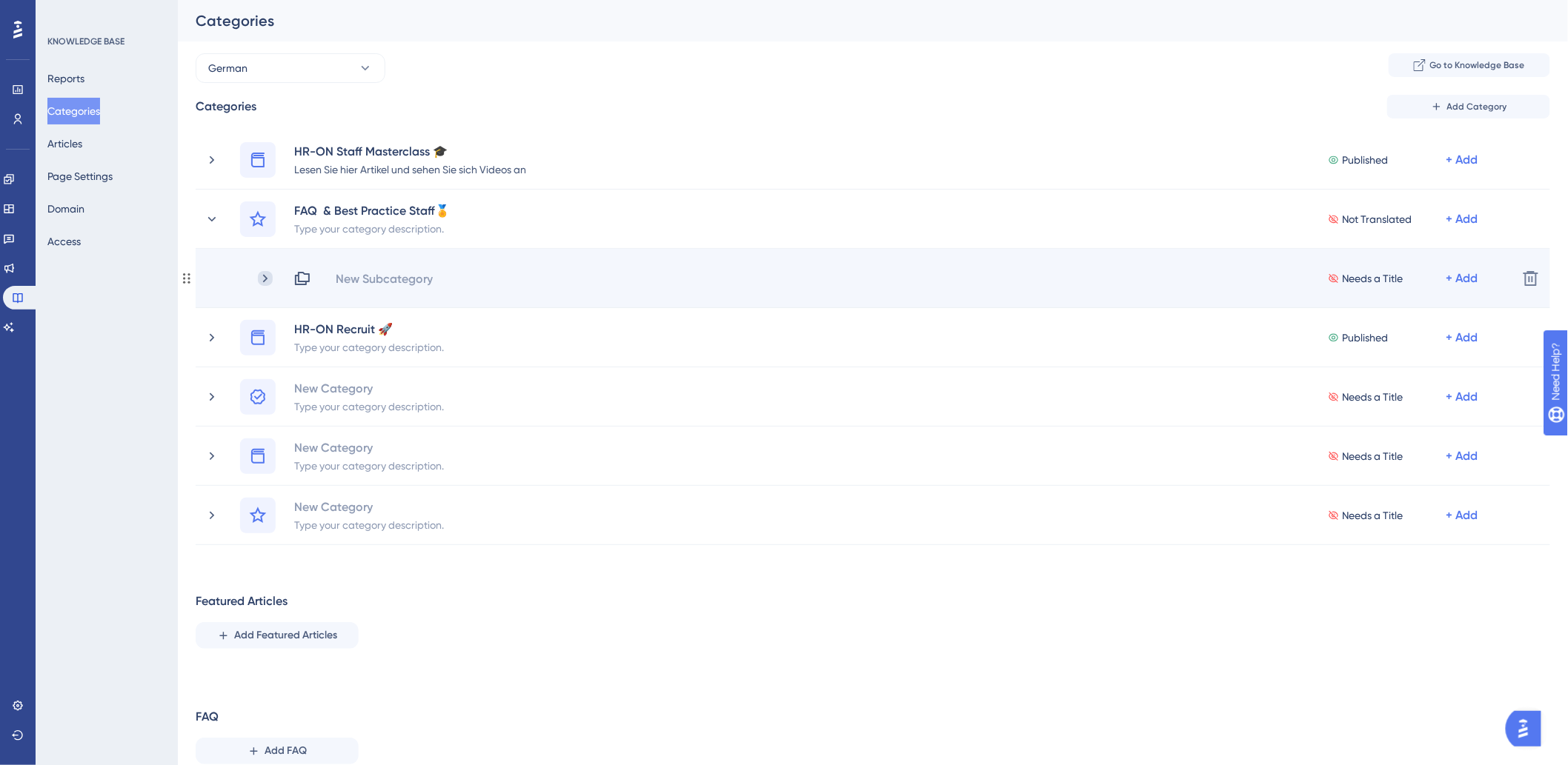
click at [262, 277] on icon at bounding box center [264, 278] width 14 height 14
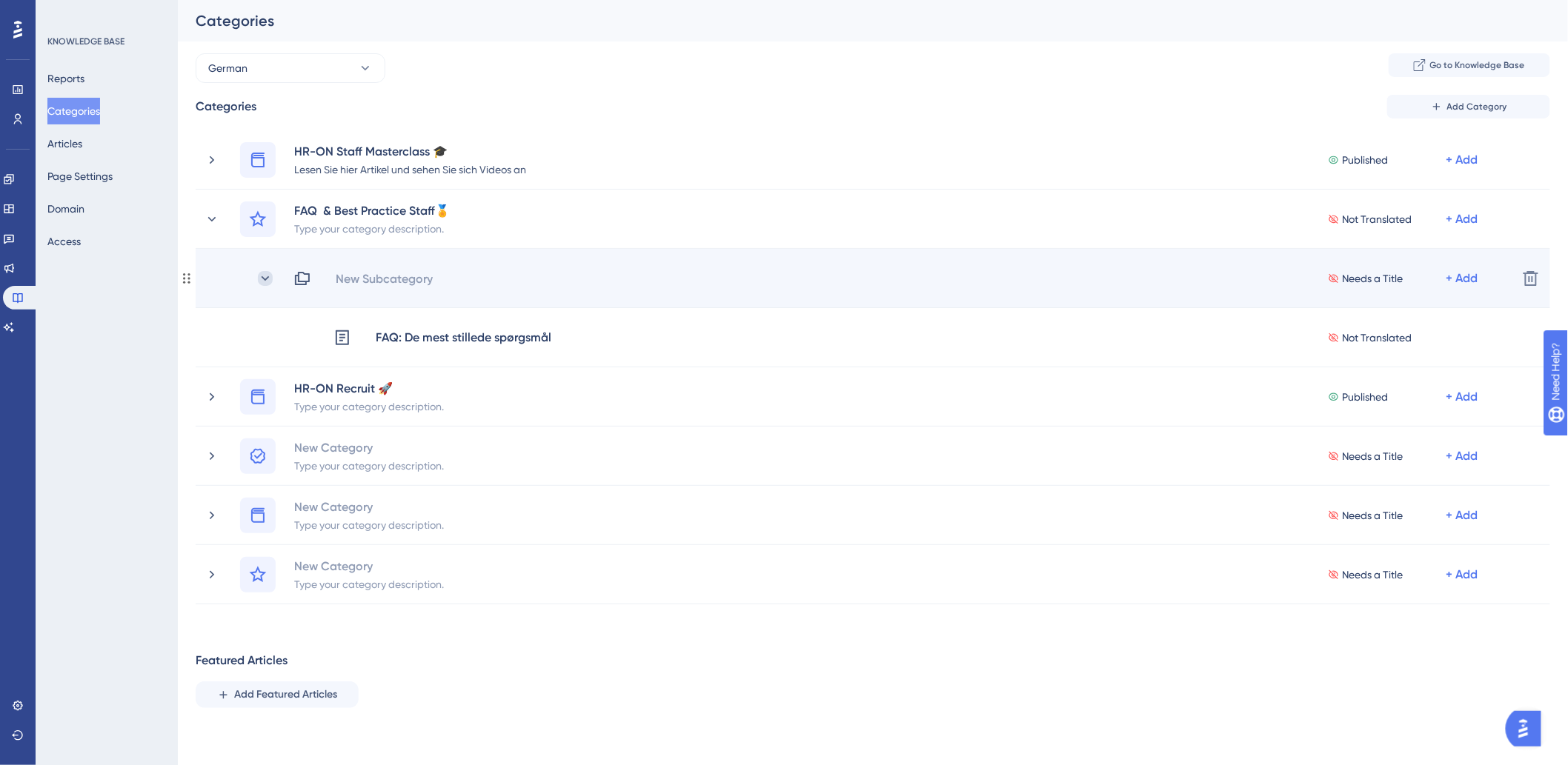
click at [262, 275] on icon at bounding box center [264, 278] width 14 height 14
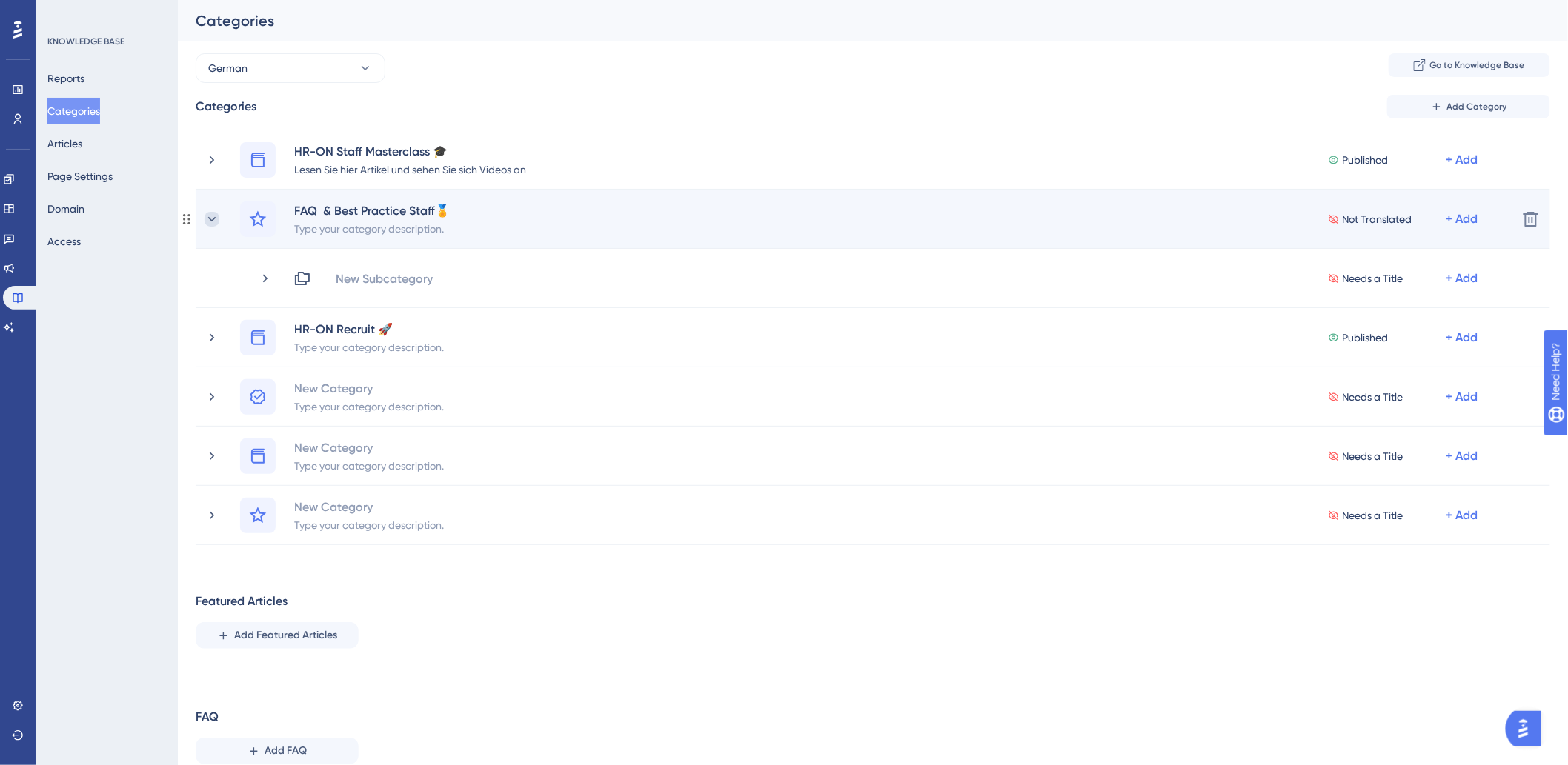
click at [212, 218] on icon at bounding box center [212, 218] width 14 height 14
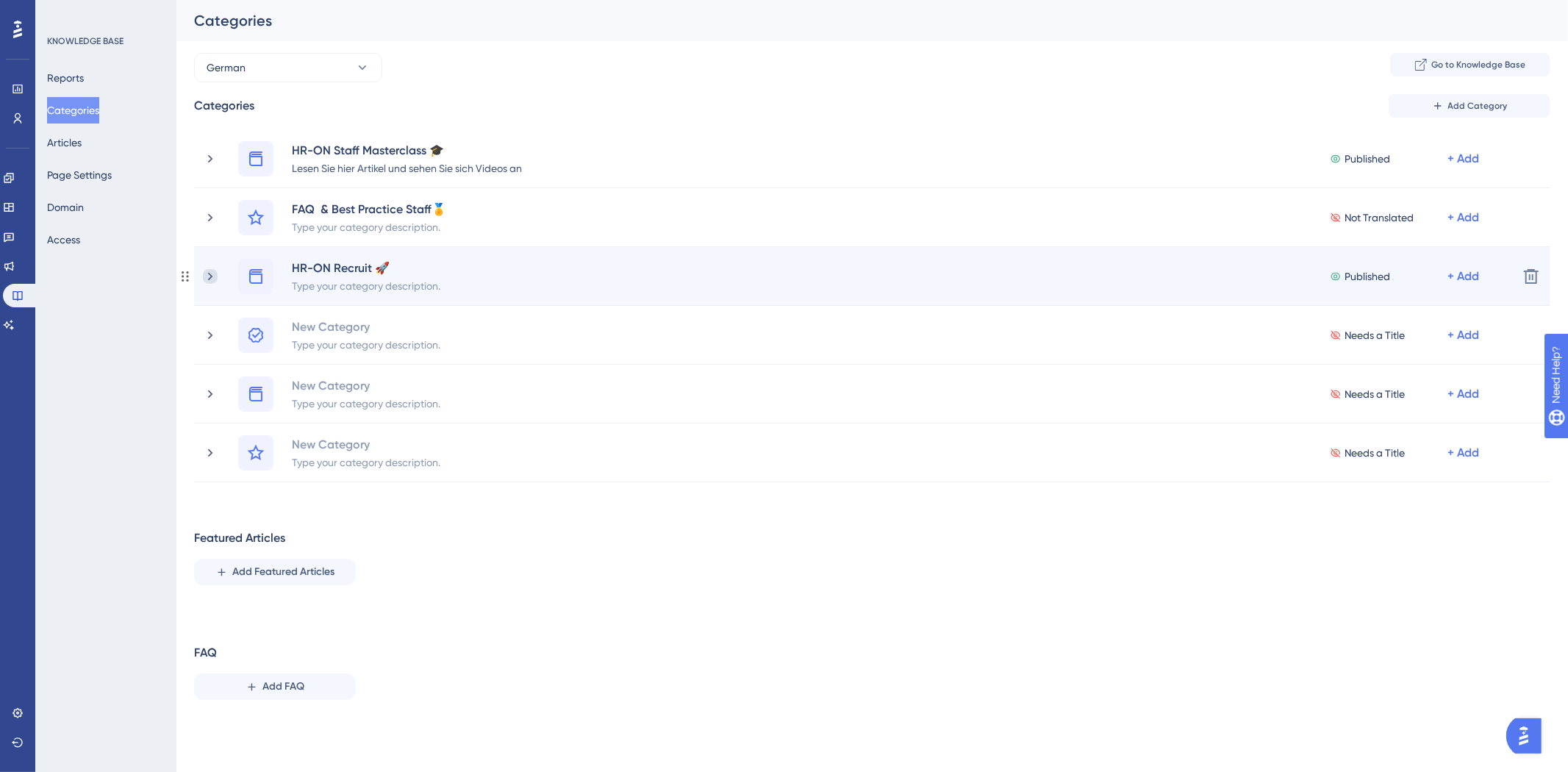
click at [210, 275] on icon at bounding box center [210, 276] width 14 height 14
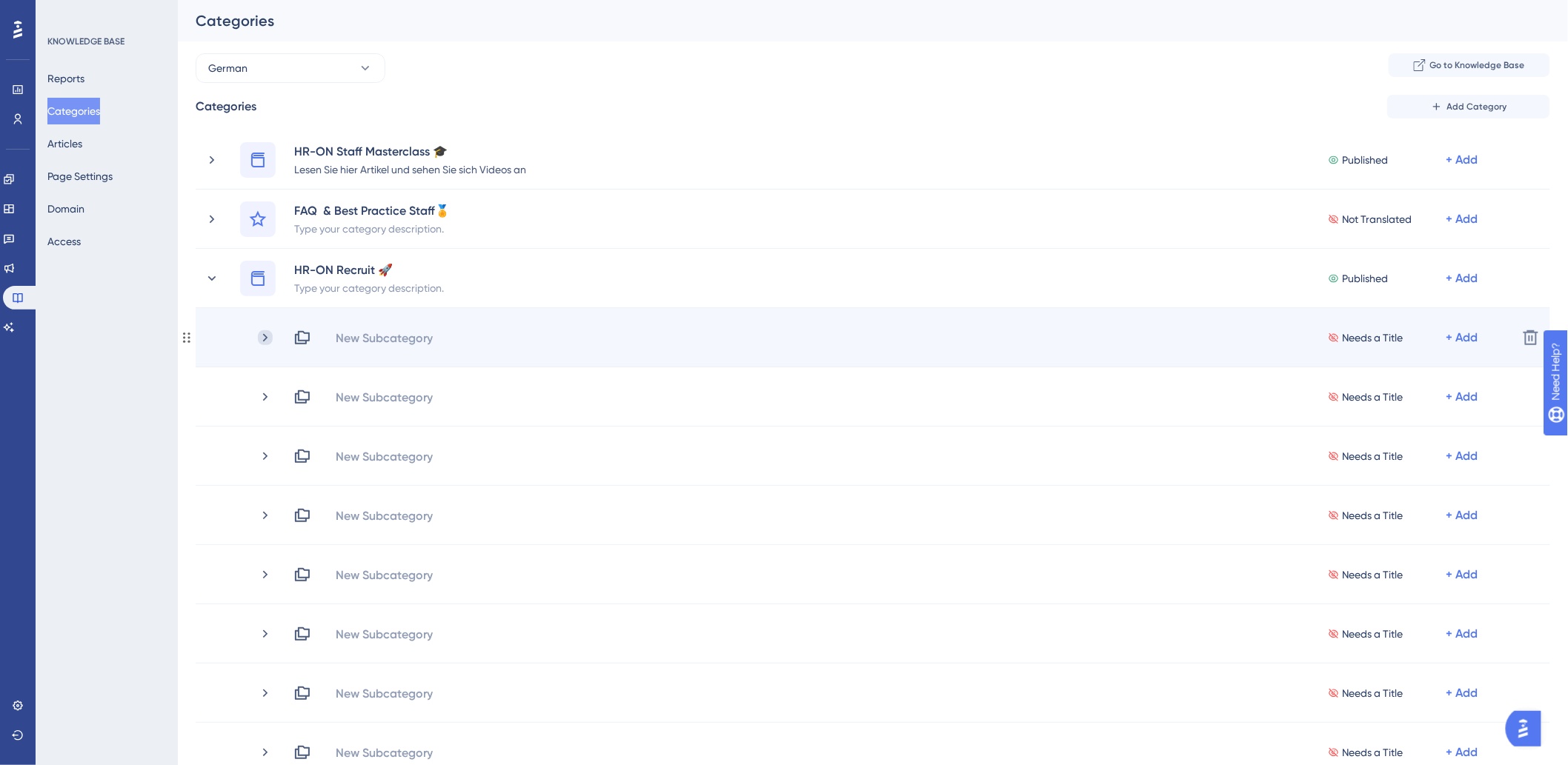
click at [266, 334] on icon at bounding box center [264, 337] width 14 height 14
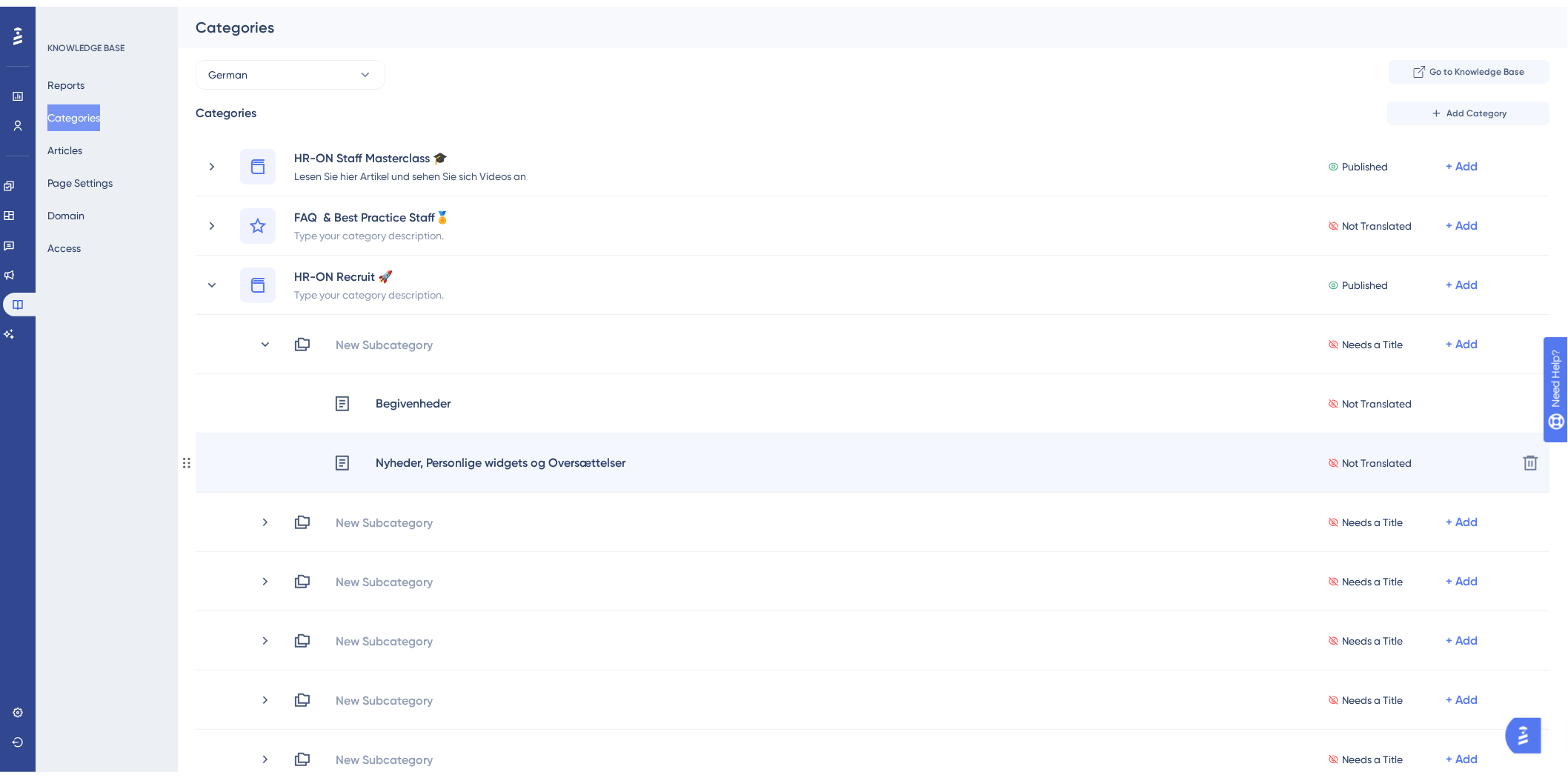
scroll to position [83, 0]
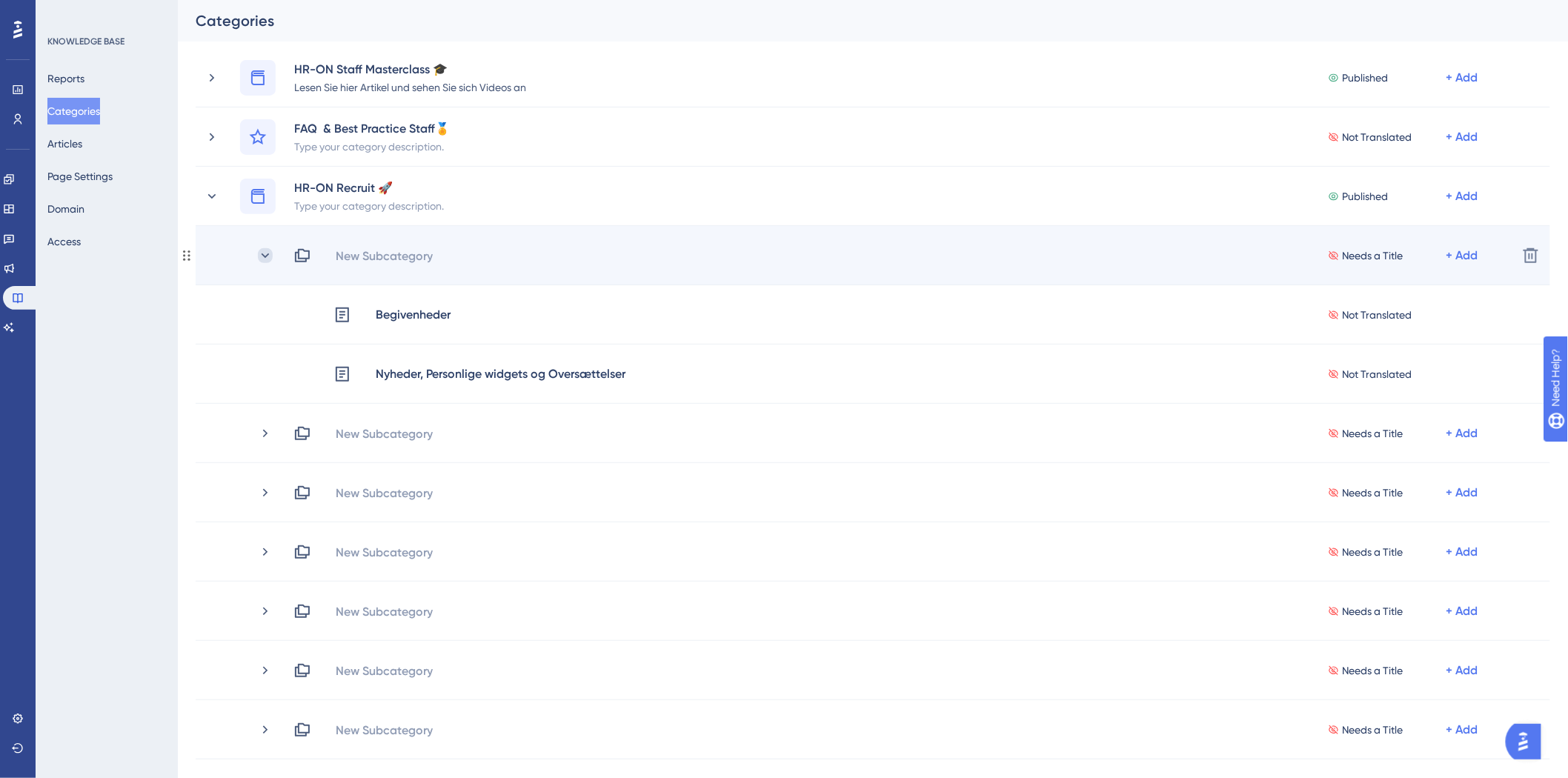
click at [264, 250] on icon at bounding box center [264, 255] width 14 height 14
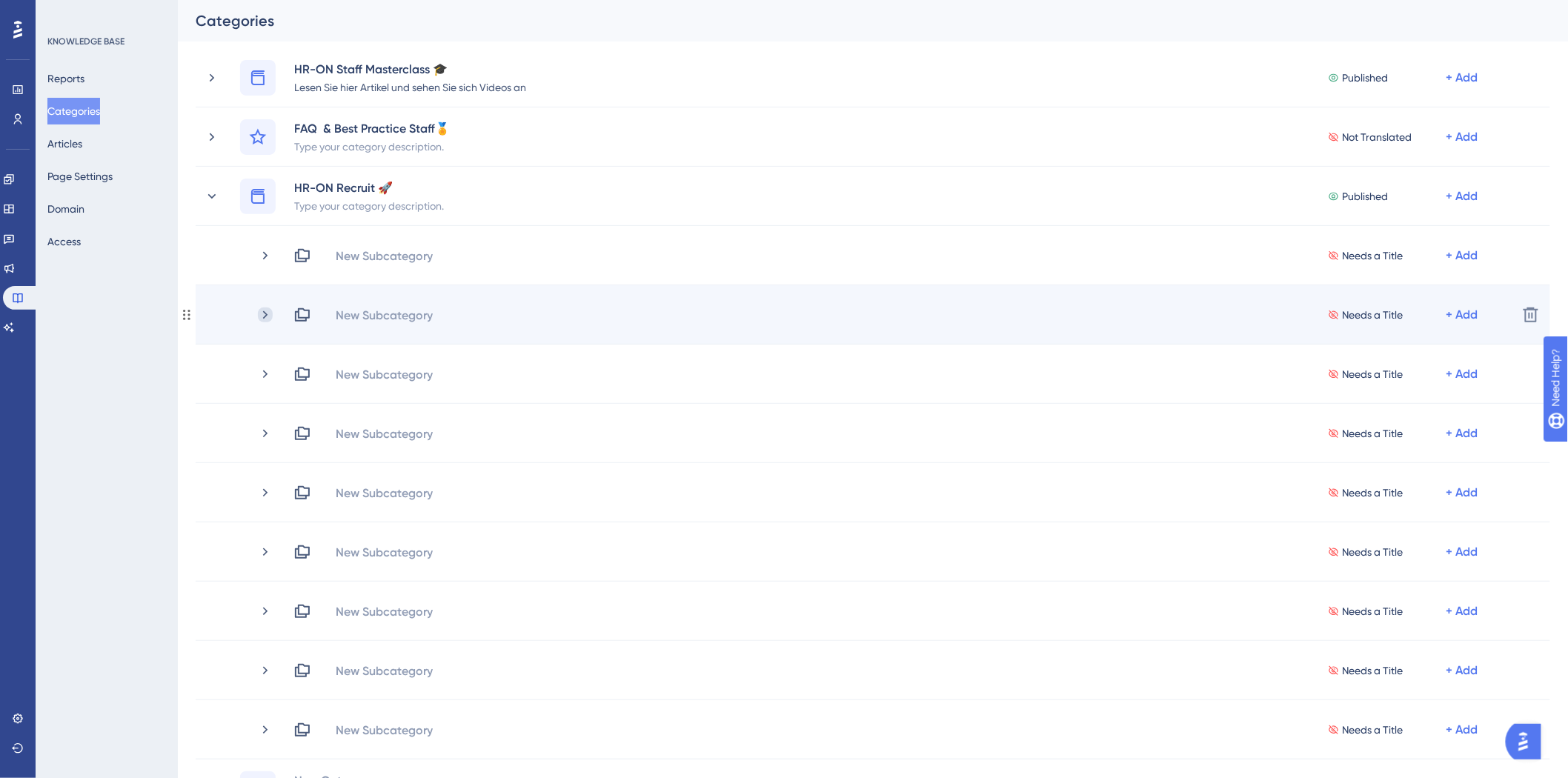
click at [261, 314] on icon at bounding box center [264, 314] width 14 height 14
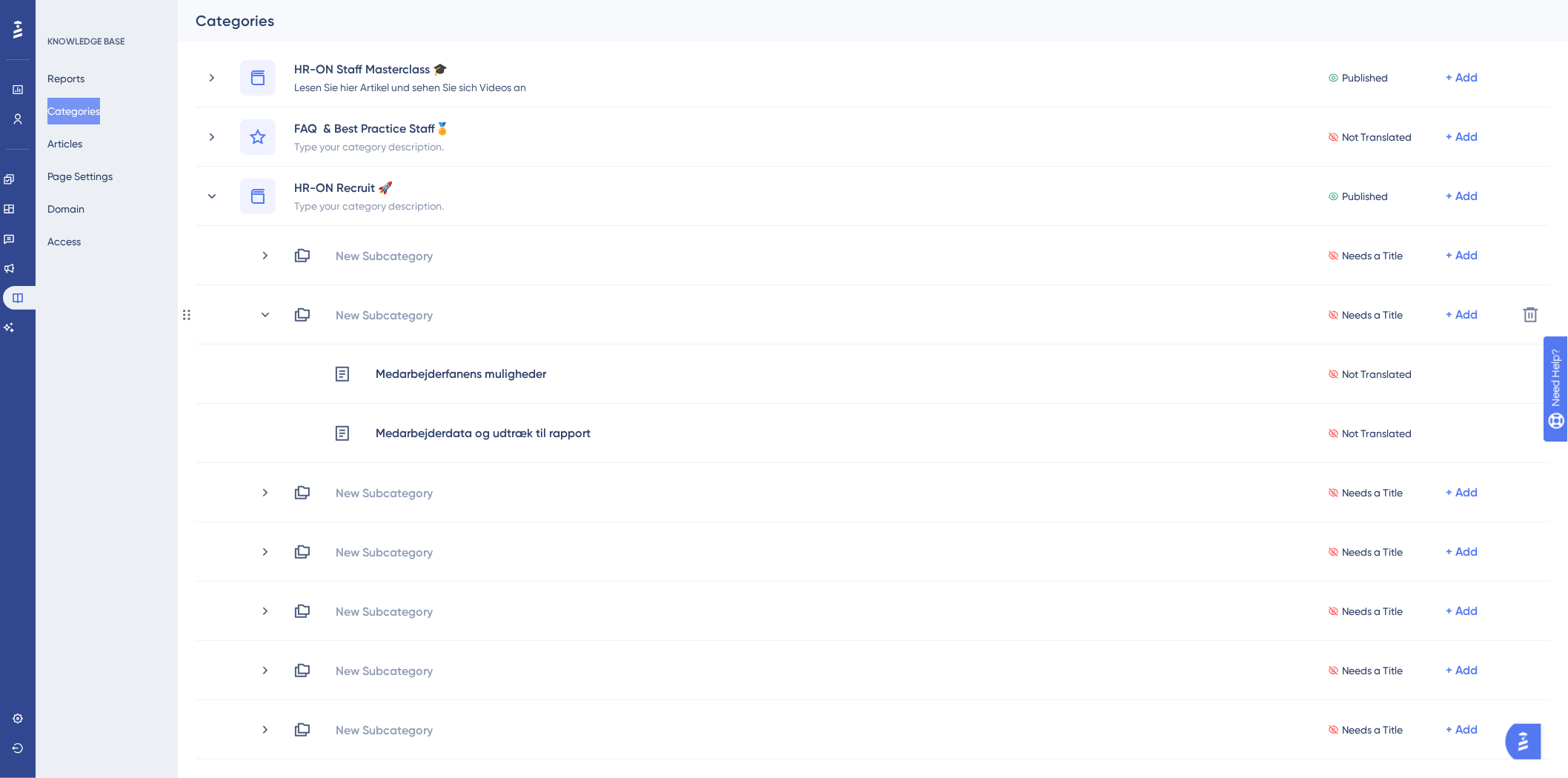
click at [261, 314] on icon at bounding box center [264, 314] width 14 height 14
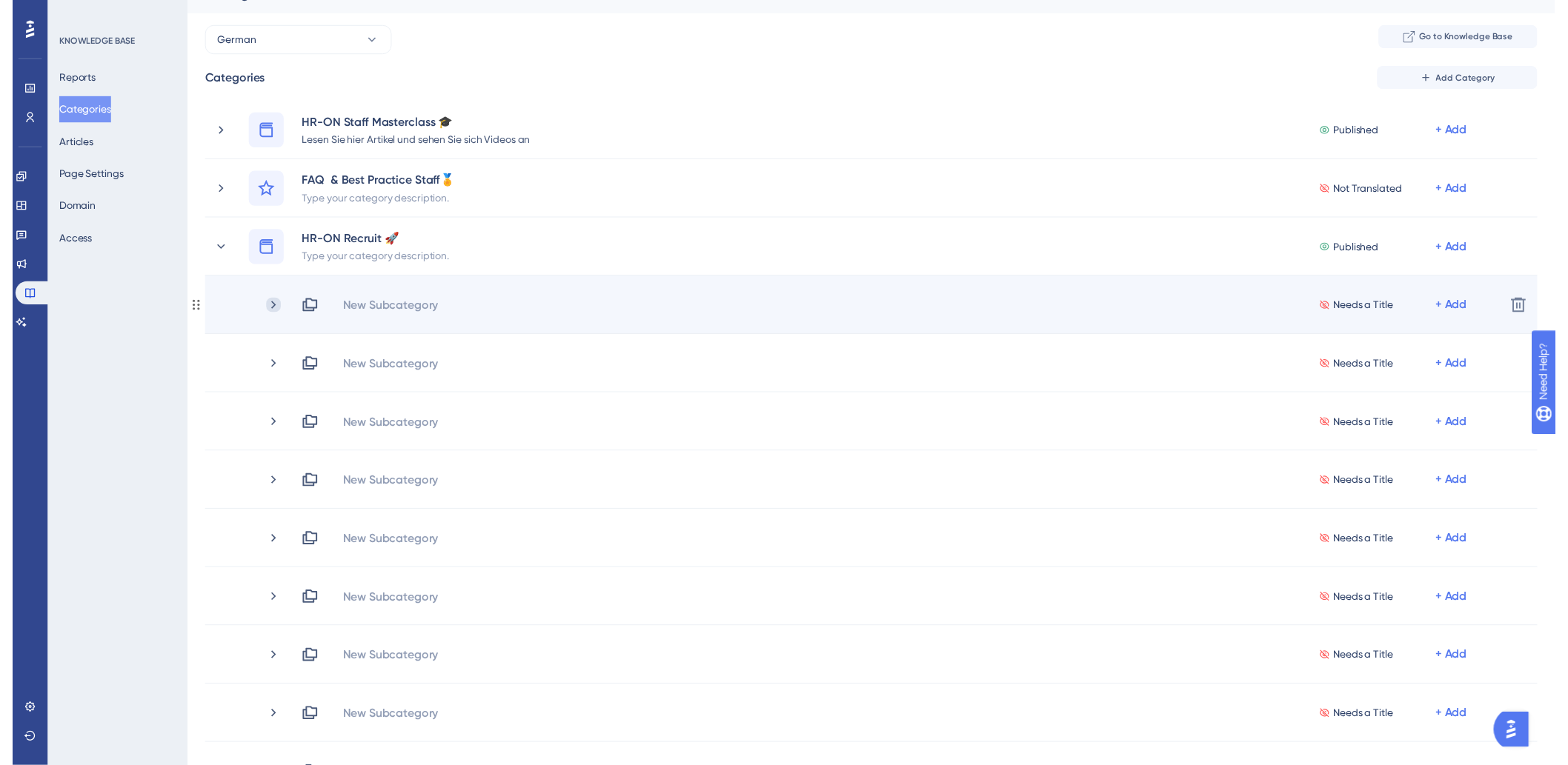
scroll to position [0, 0]
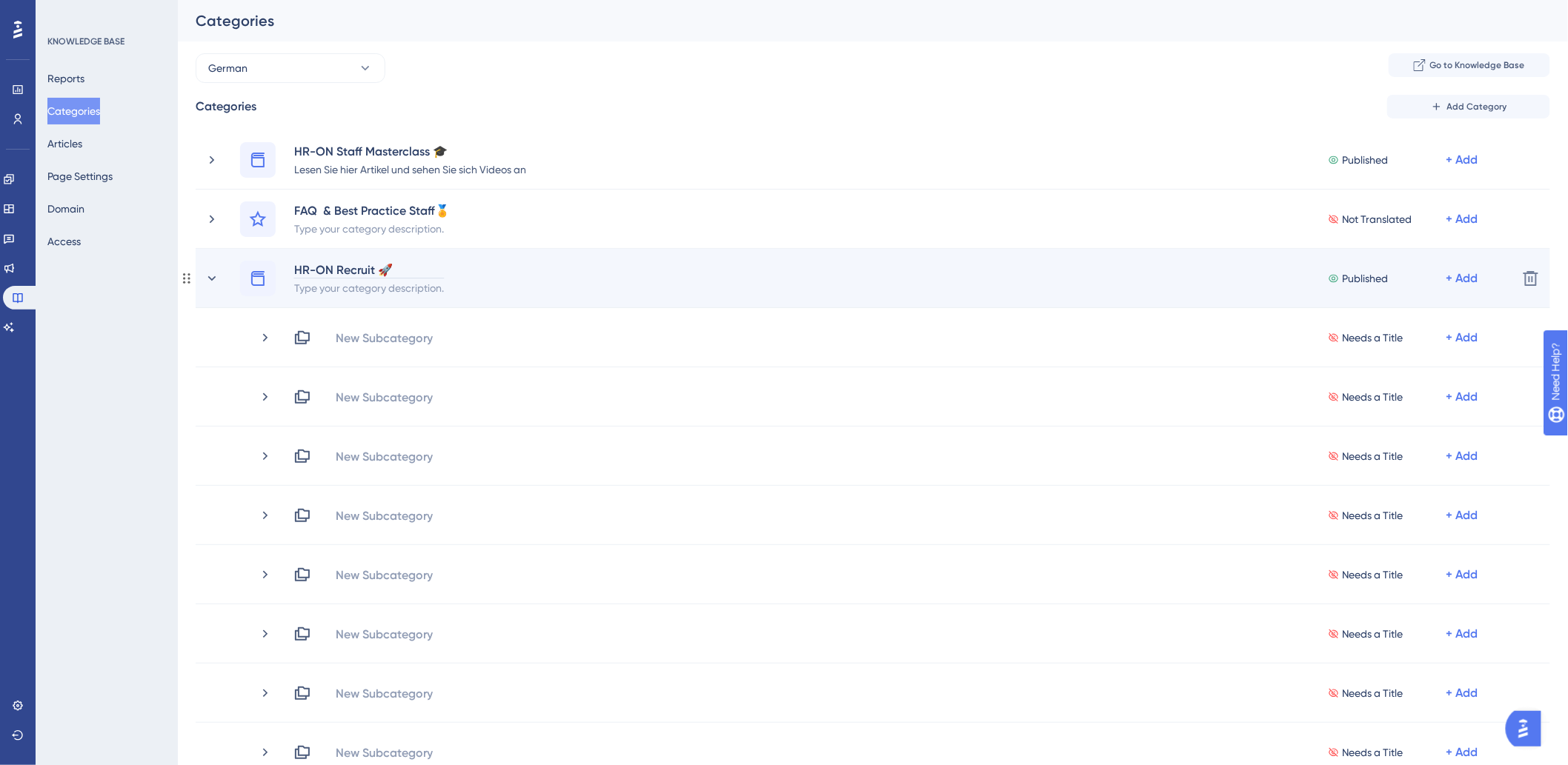
click at [340, 270] on div "HR-ON Recruit 🚀" at bounding box center [368, 269] width 151 height 17
click at [210, 279] on icon at bounding box center [212, 278] width 14 height 14
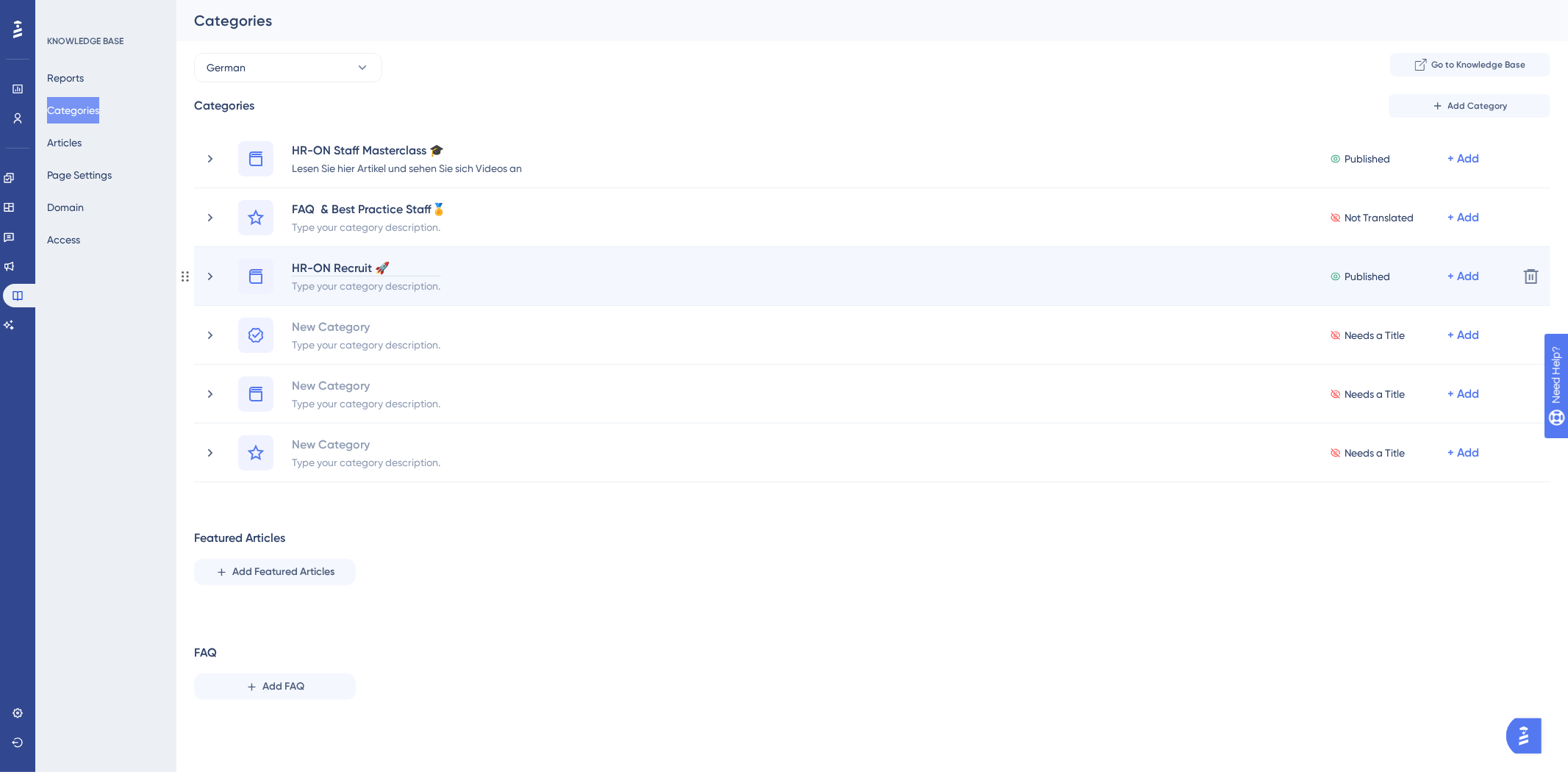
click at [340, 261] on div "HR-ON Recruit 🚀" at bounding box center [365, 267] width 150 height 17
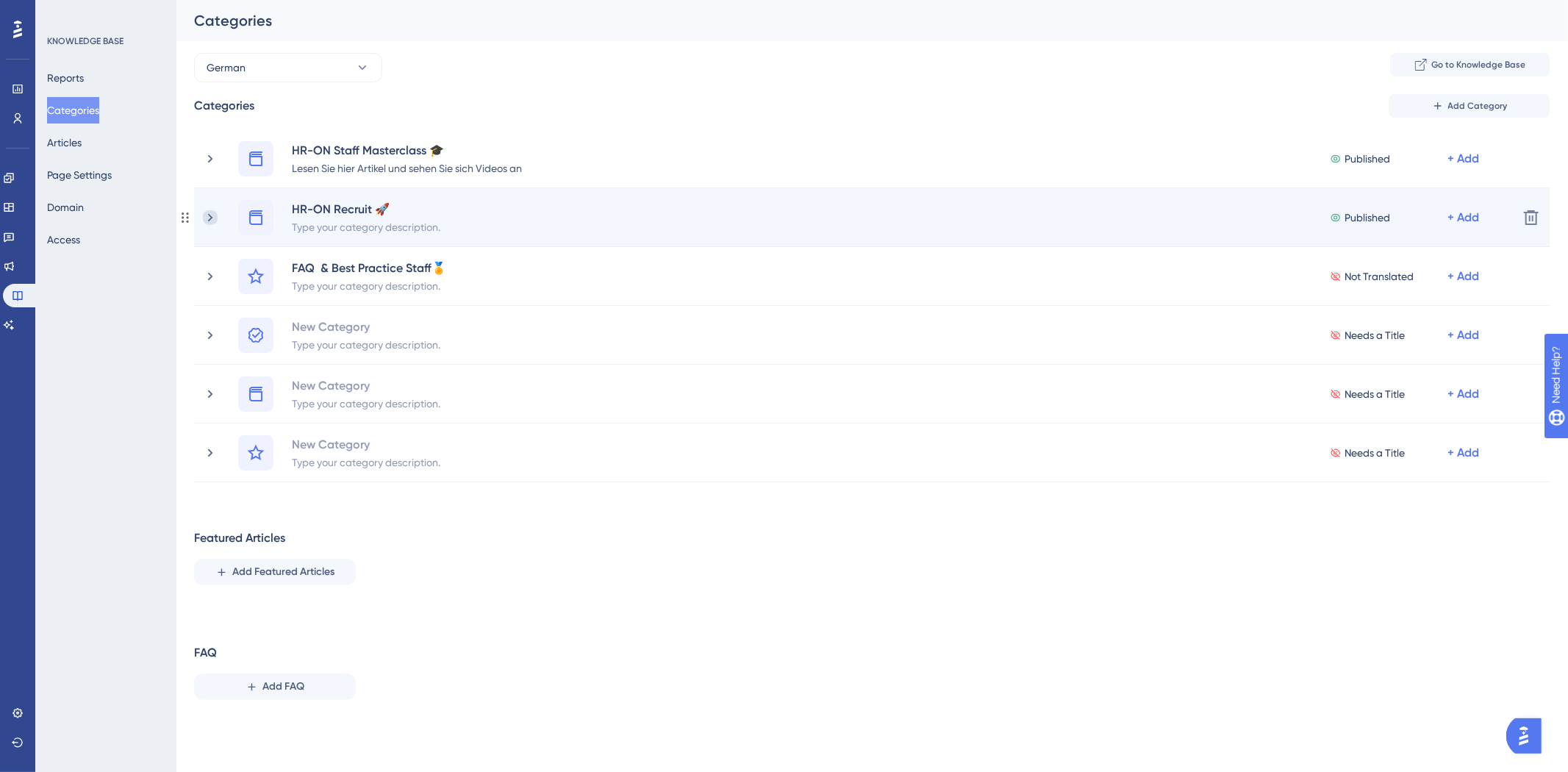
click at [211, 217] on icon at bounding box center [210, 217] width 5 height 8
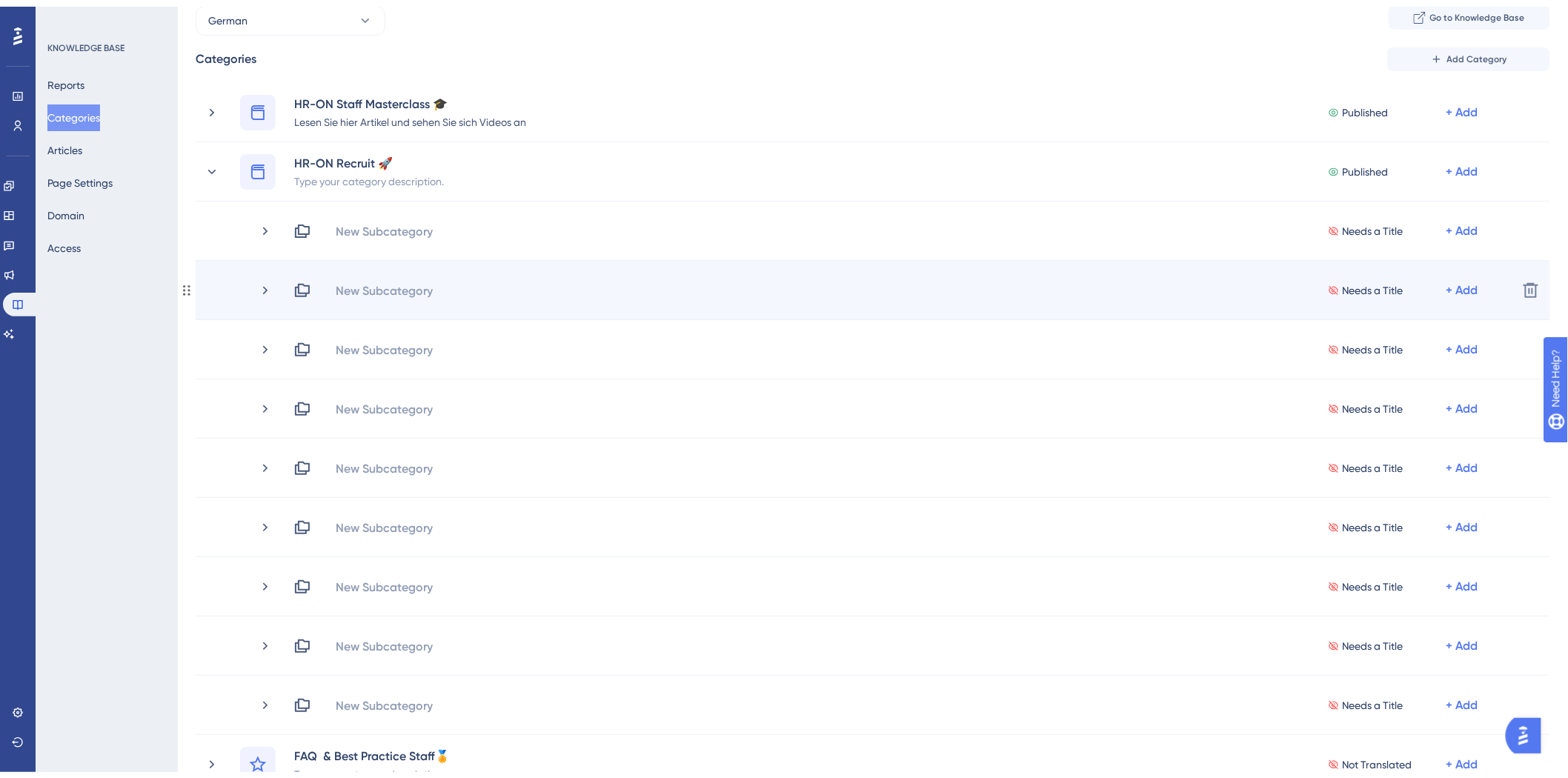
scroll to position [83, 0]
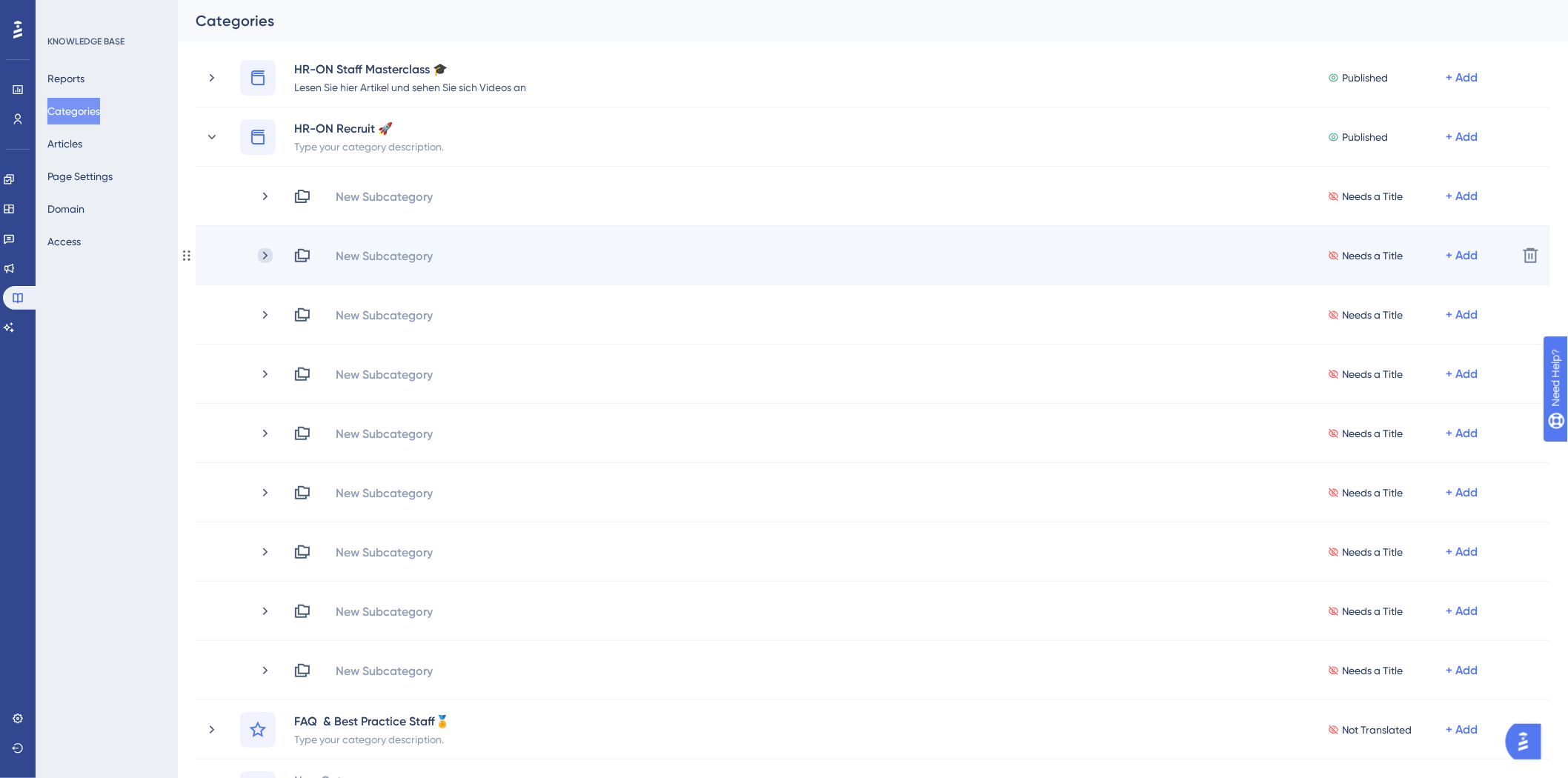
click at [261, 256] on icon at bounding box center [264, 255] width 14 height 14
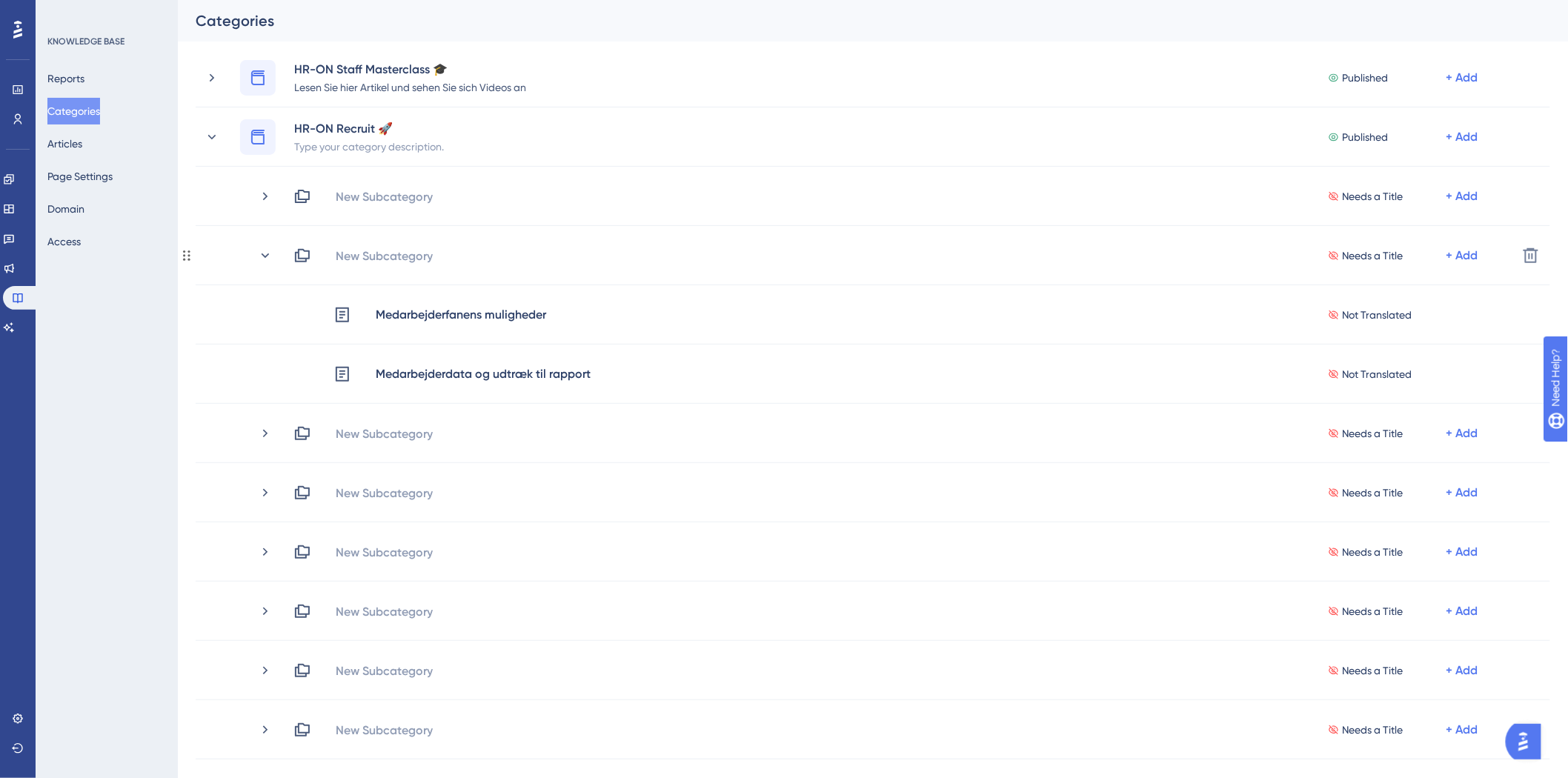
click at [261, 256] on icon at bounding box center [264, 255] width 14 height 14
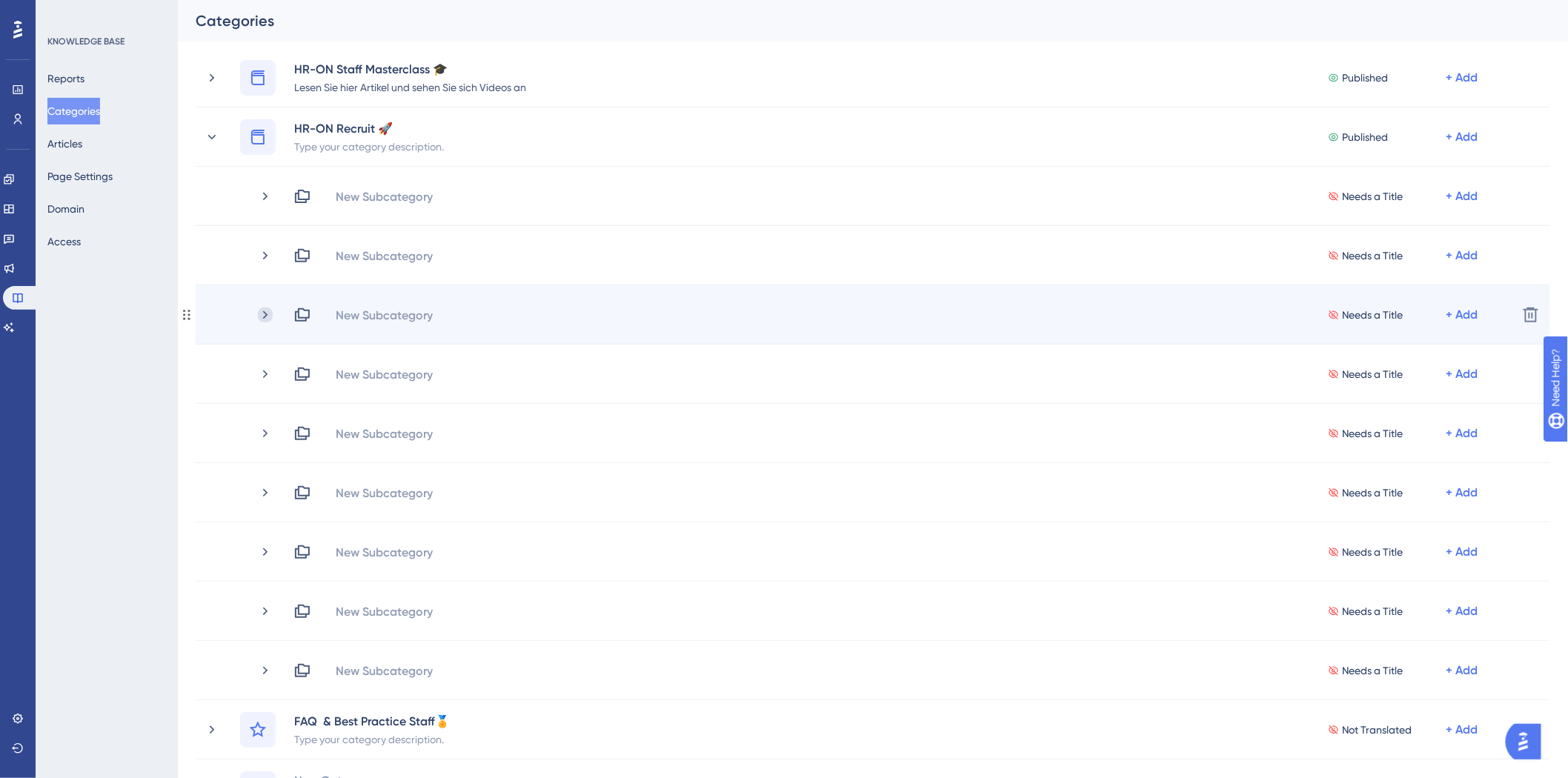
click at [261, 312] on icon at bounding box center [264, 314] width 14 height 14
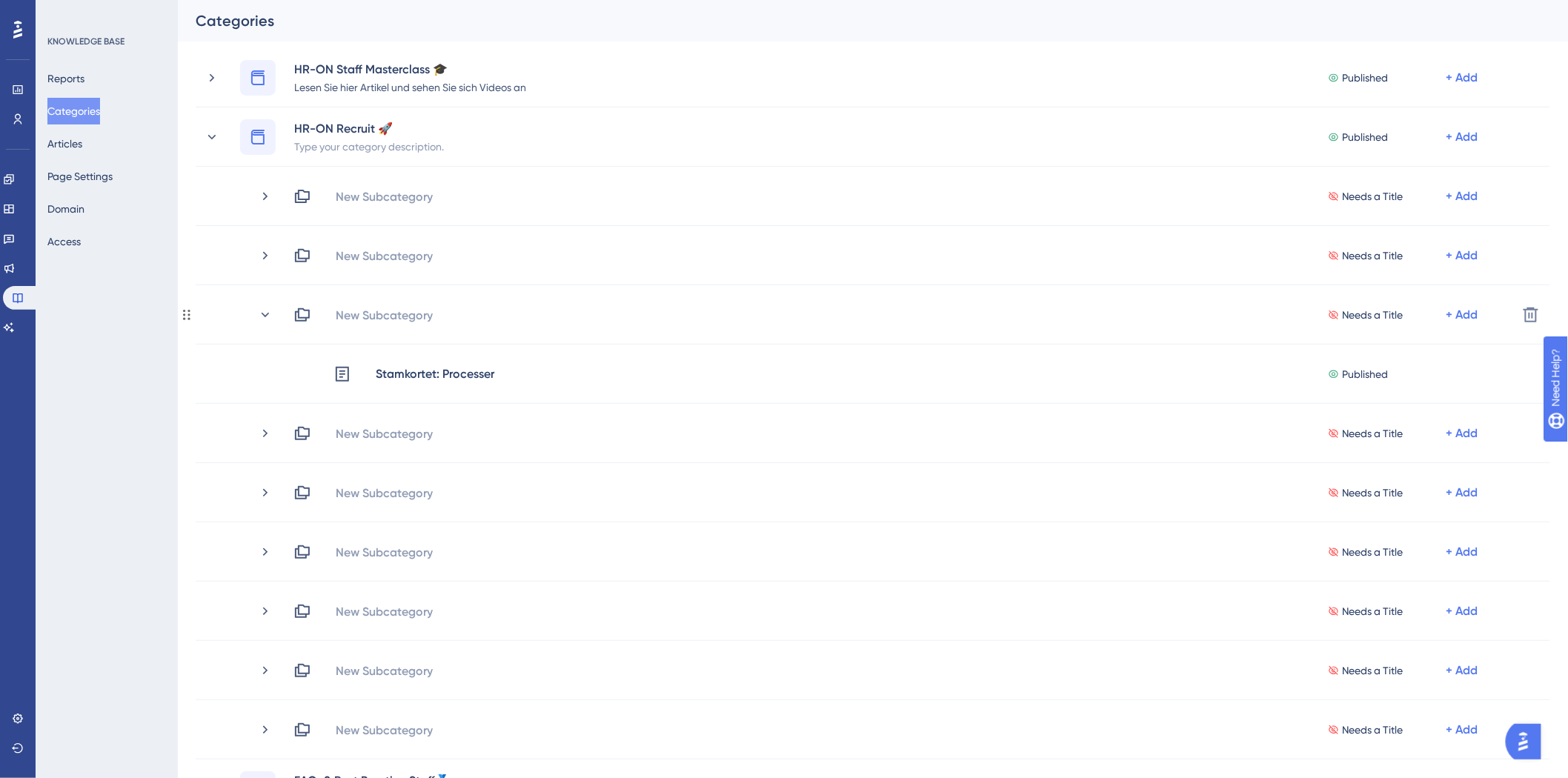
click at [261, 312] on icon at bounding box center [264, 314] width 14 height 14
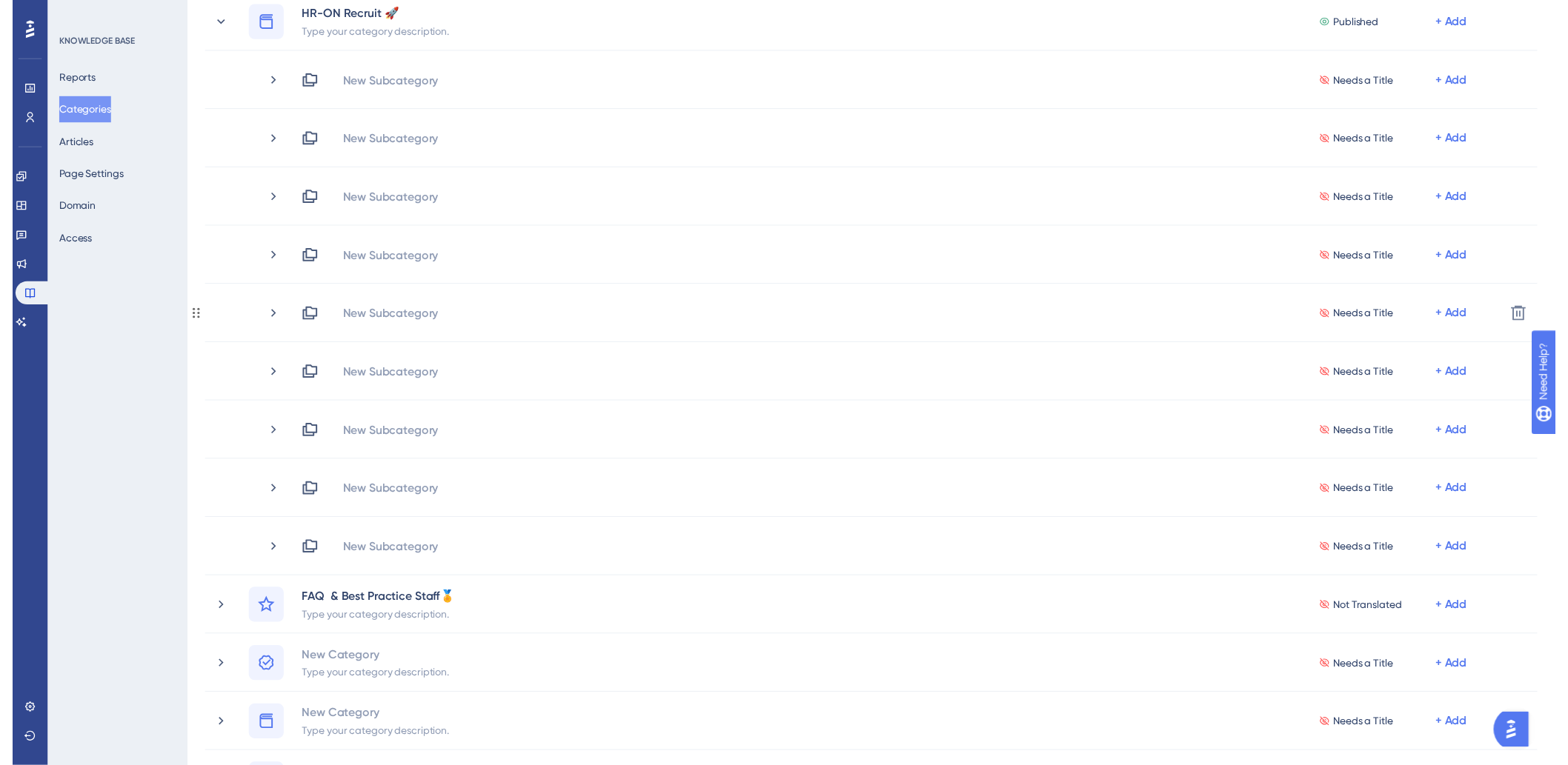
scroll to position [0, 0]
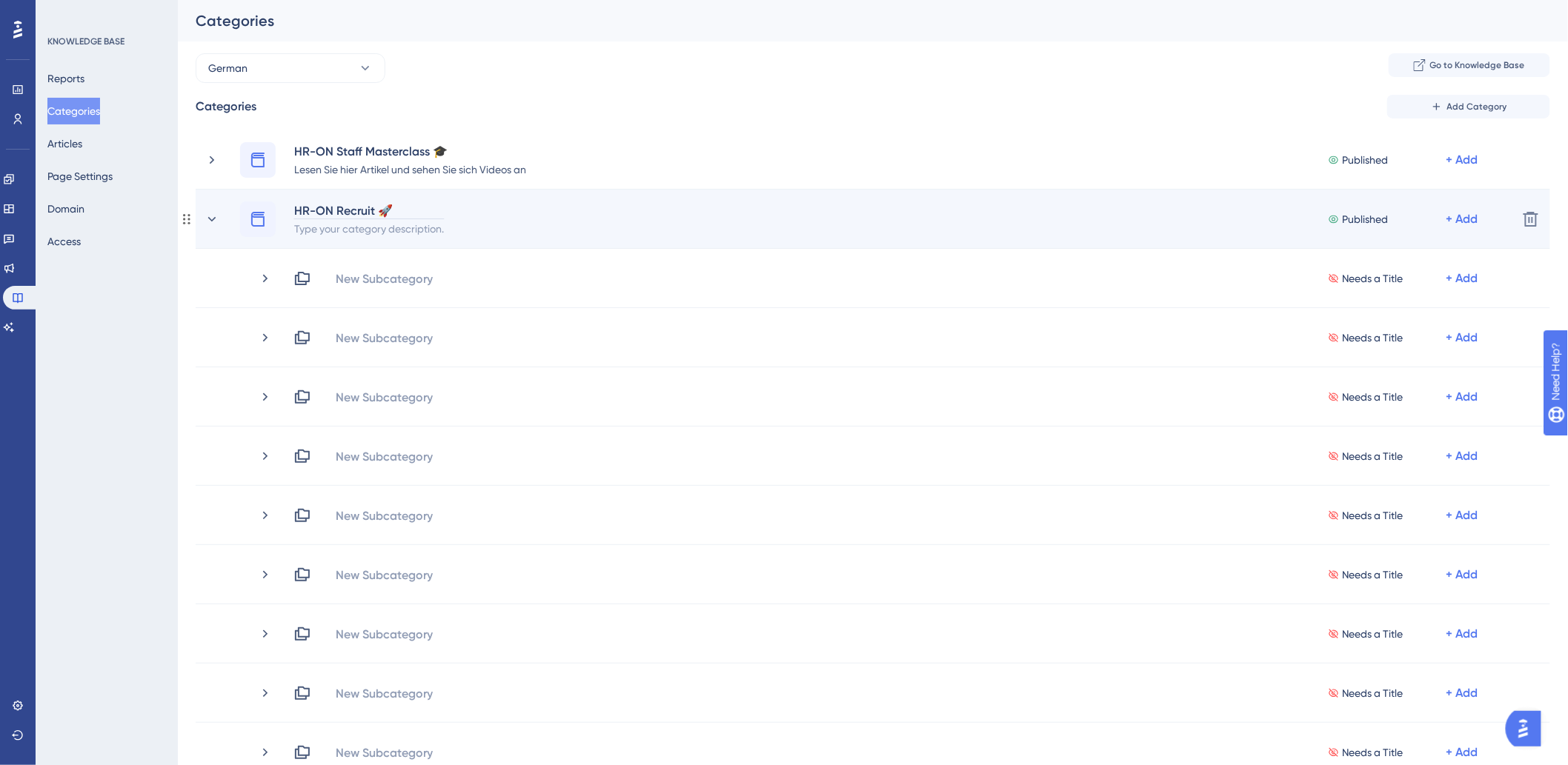
click at [360, 213] on div "HR-ON Recruit 🚀" at bounding box center [368, 210] width 151 height 17
paste div
click at [370, 220] on div "Type your category description." at bounding box center [368, 228] width 151 height 17
paste div
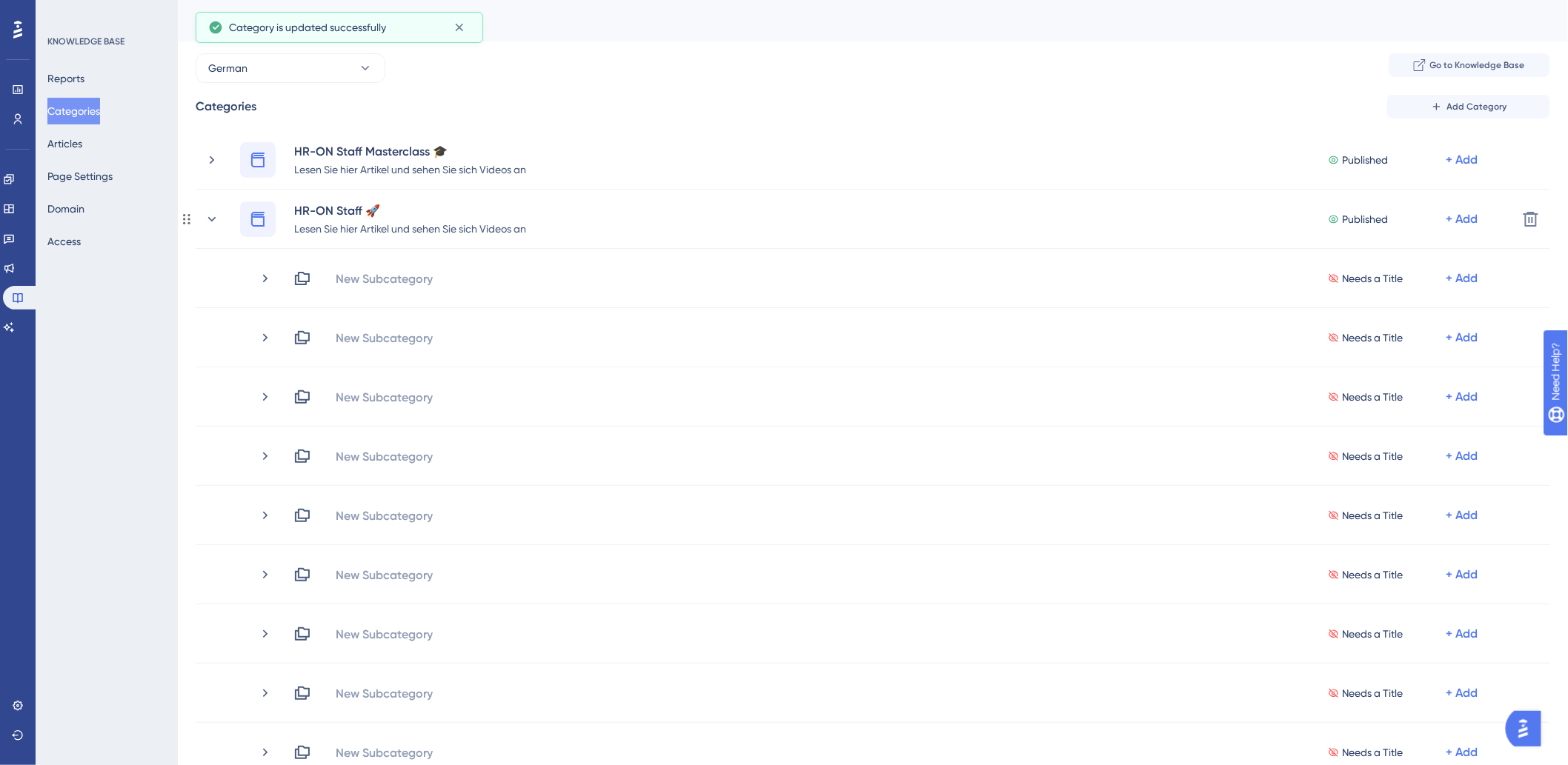
click at [212, 221] on icon at bounding box center [212, 218] width 14 height 14
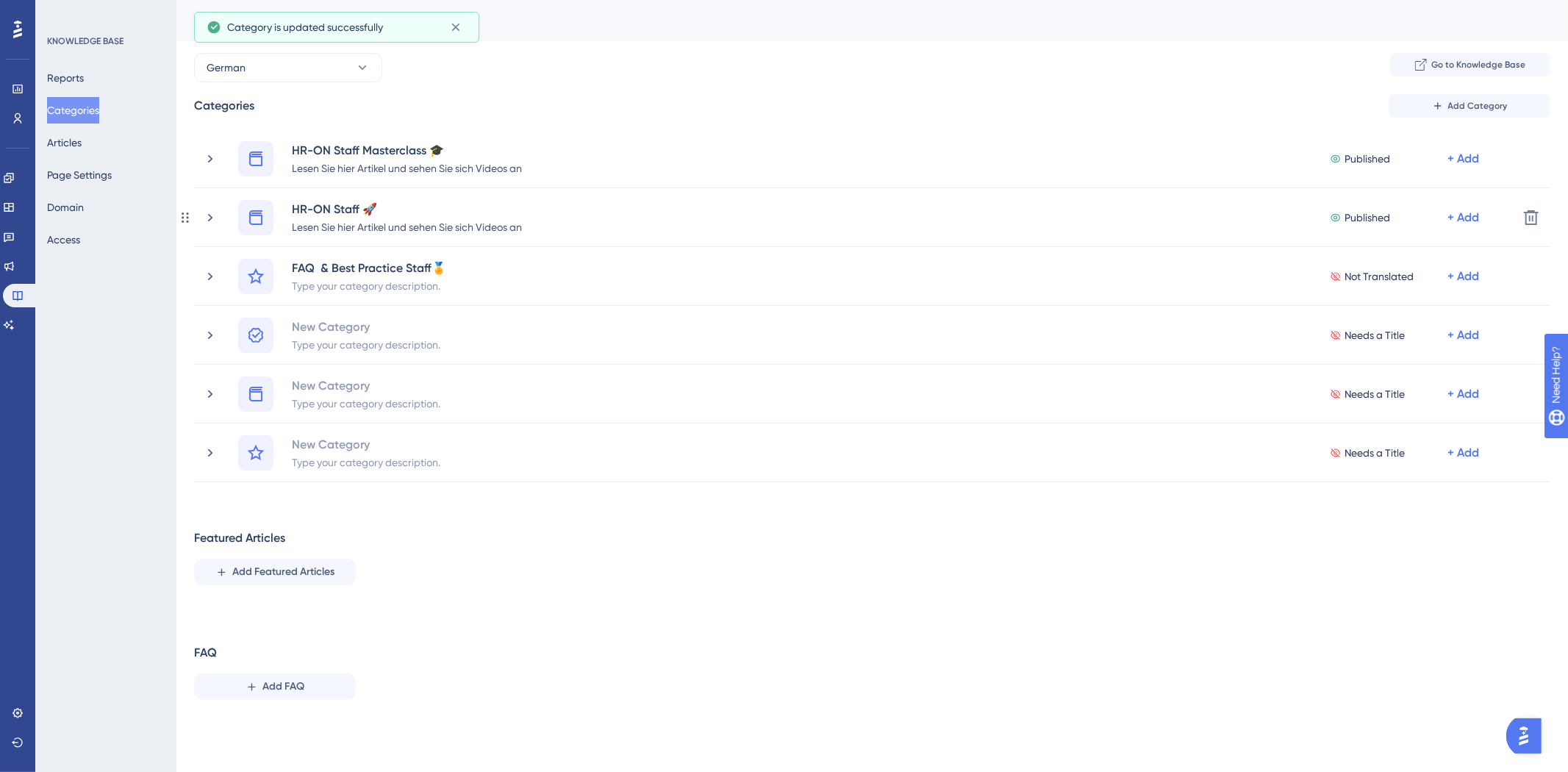
click at [211, 219] on icon at bounding box center [210, 217] width 14 height 14
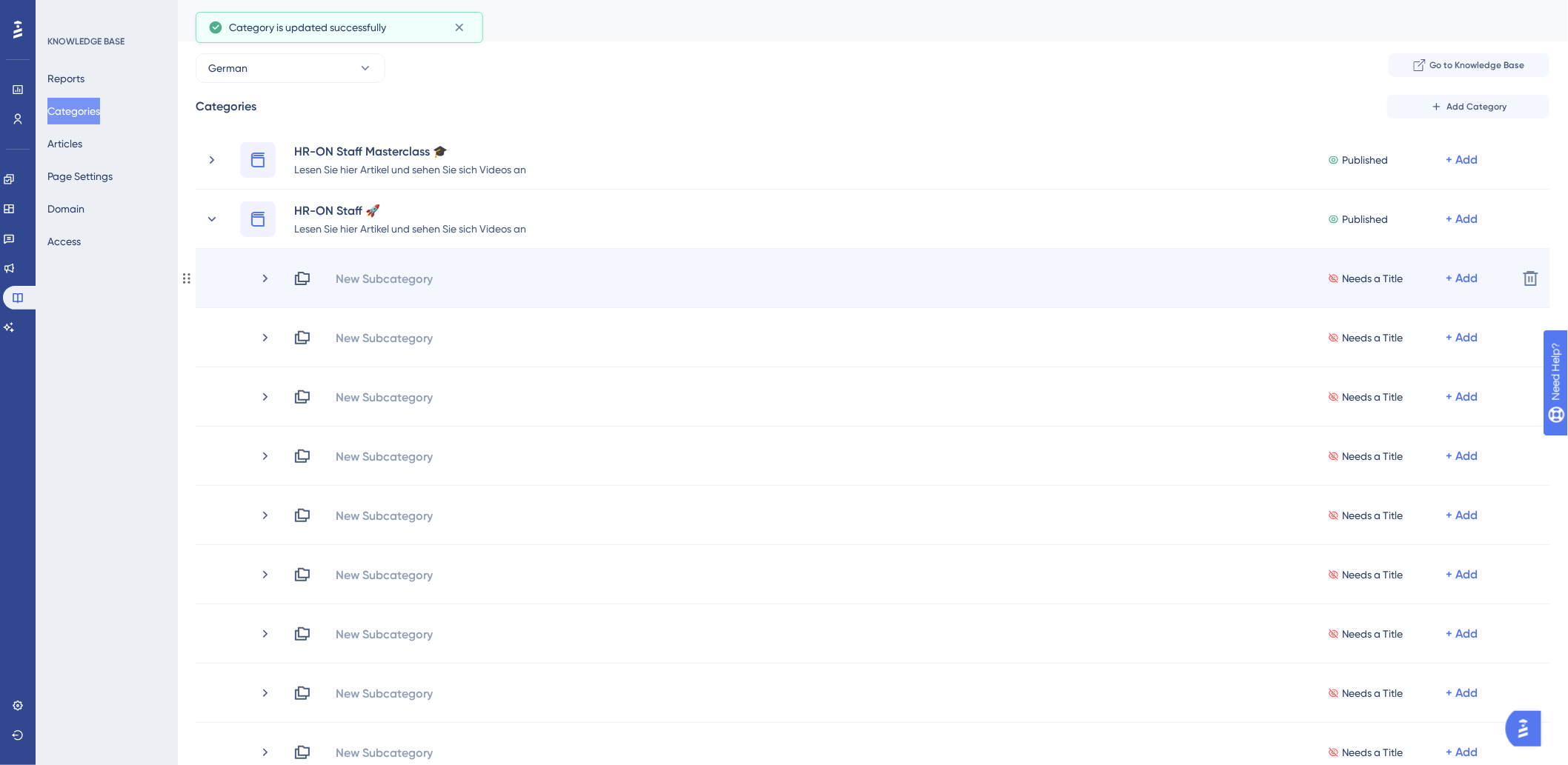
click at [408, 265] on div "New Subcategory Needs a Title + Add Delete" at bounding box center [872, 279] width 1355 height 60
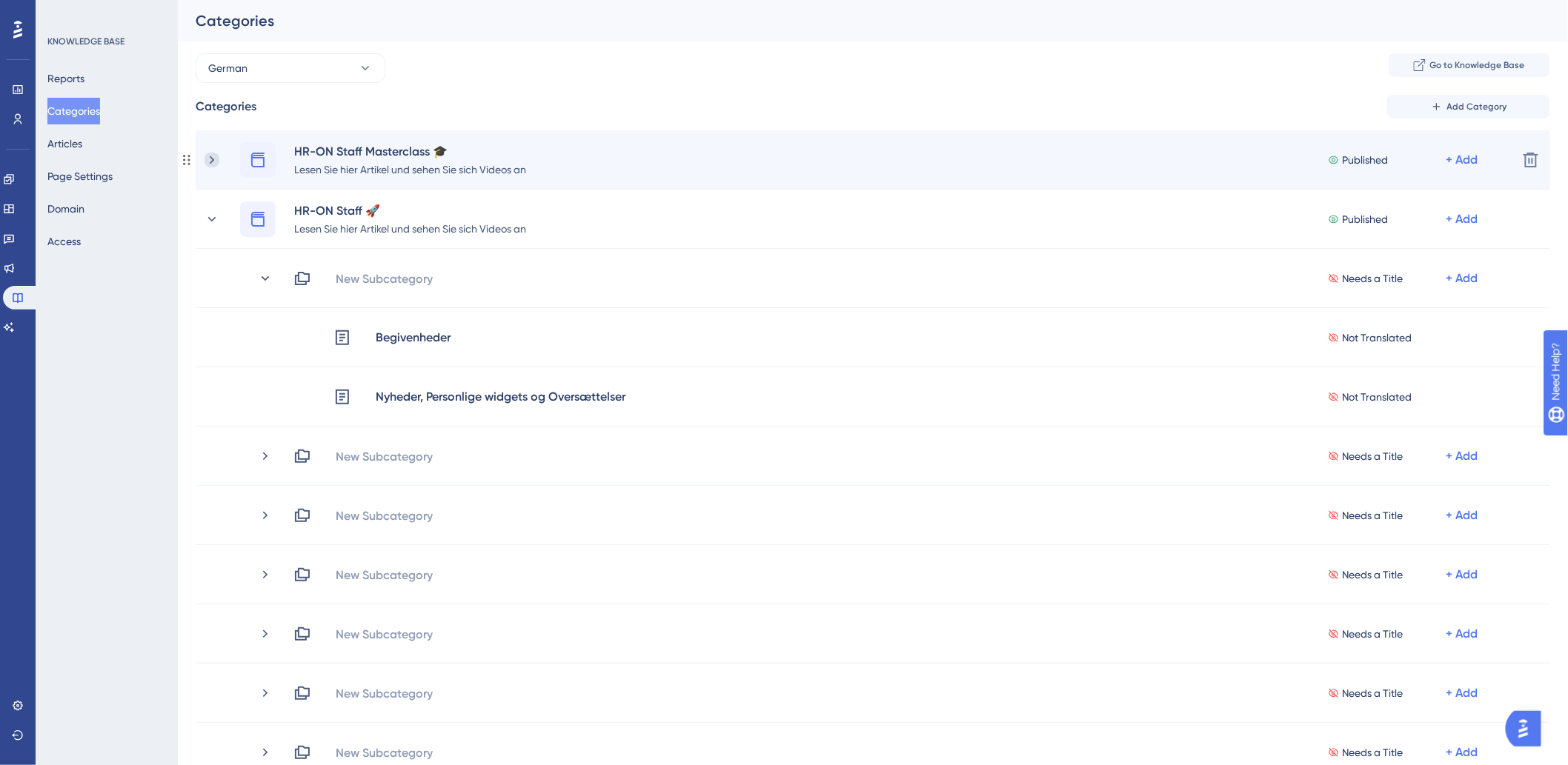
click at [211, 160] on icon at bounding box center [212, 160] width 14 height 14
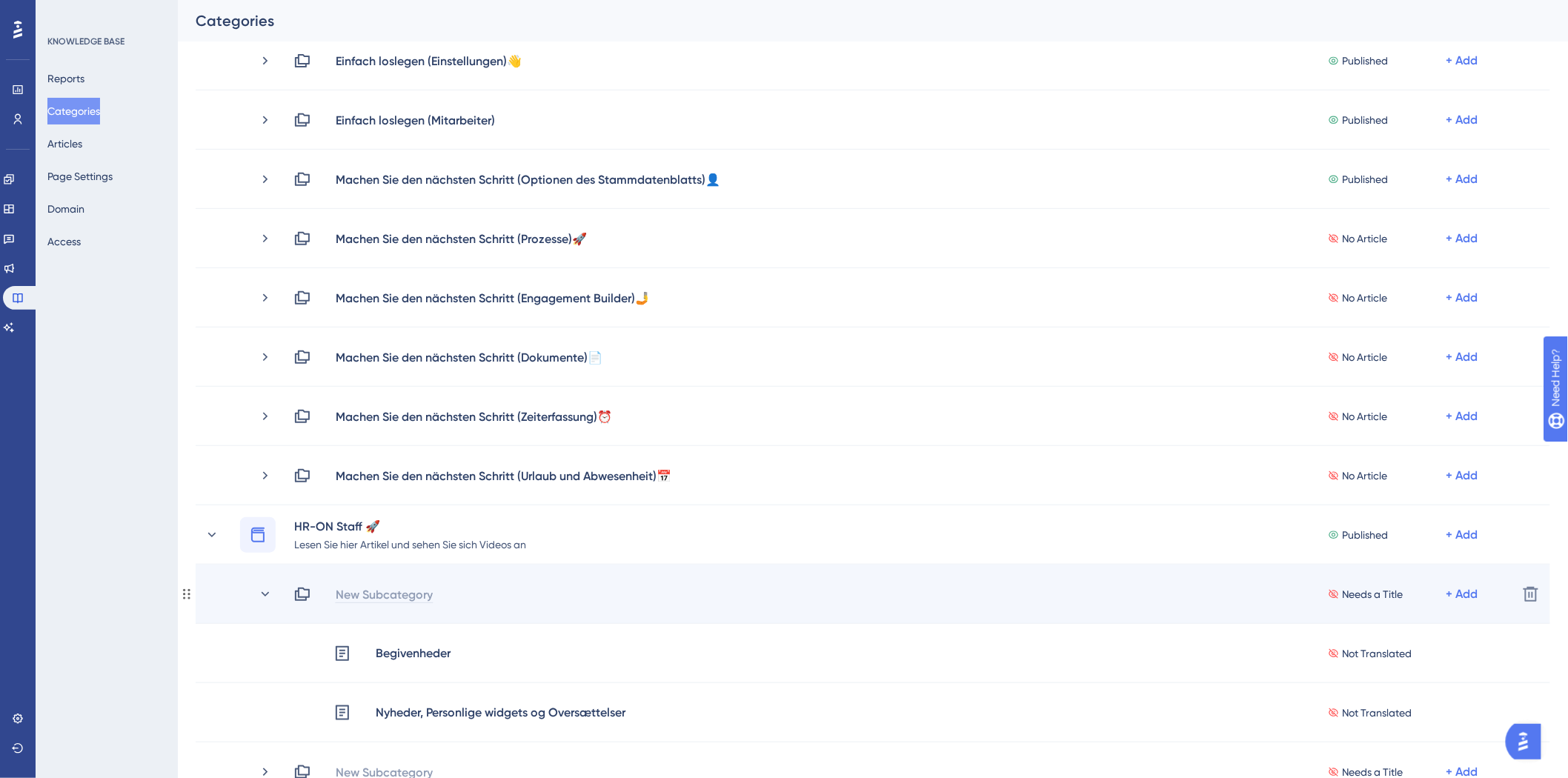
scroll to position [247, 0]
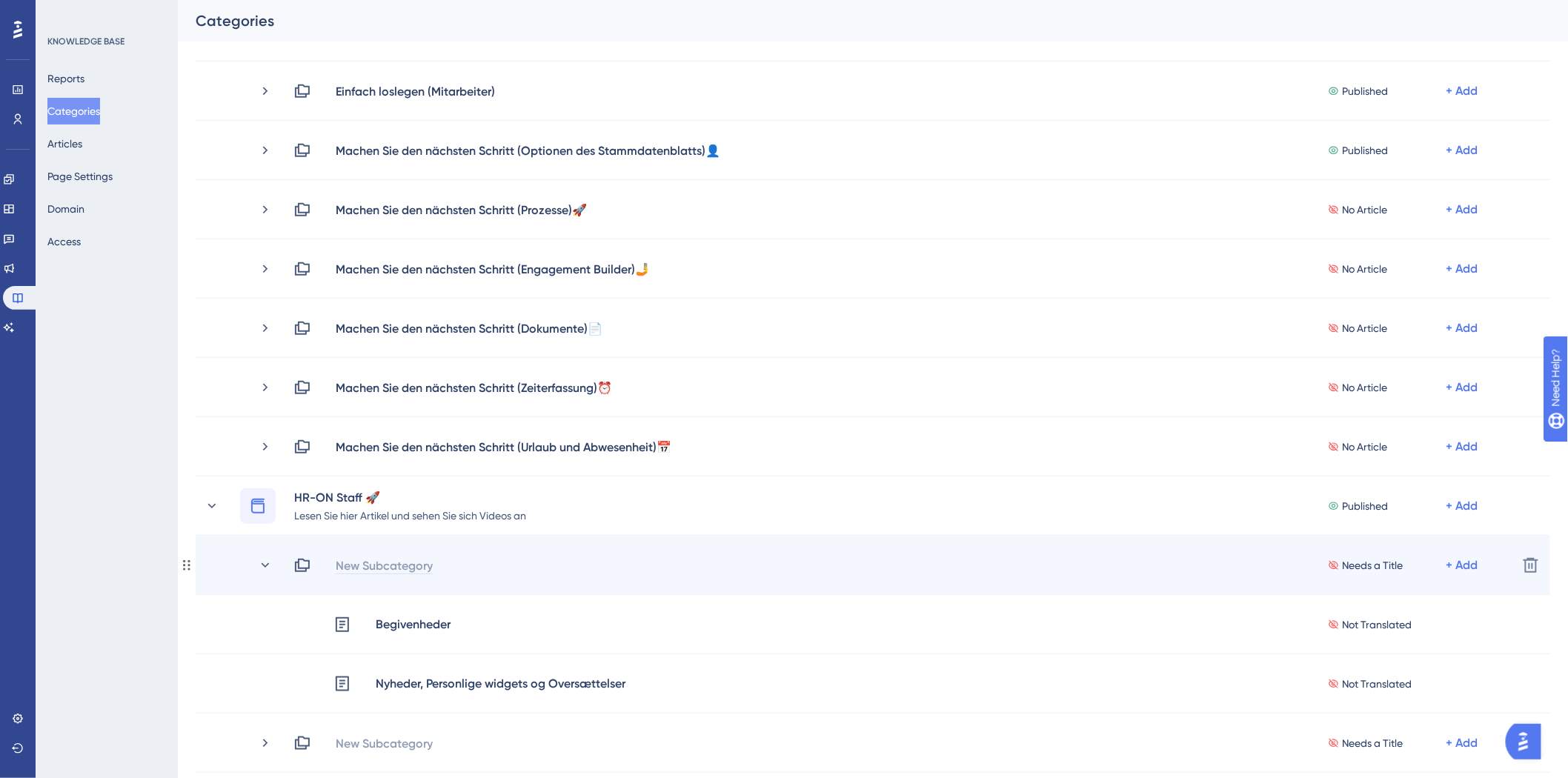
click at [386, 571] on div "New Subcategory" at bounding box center [384, 565] width 98 height 17
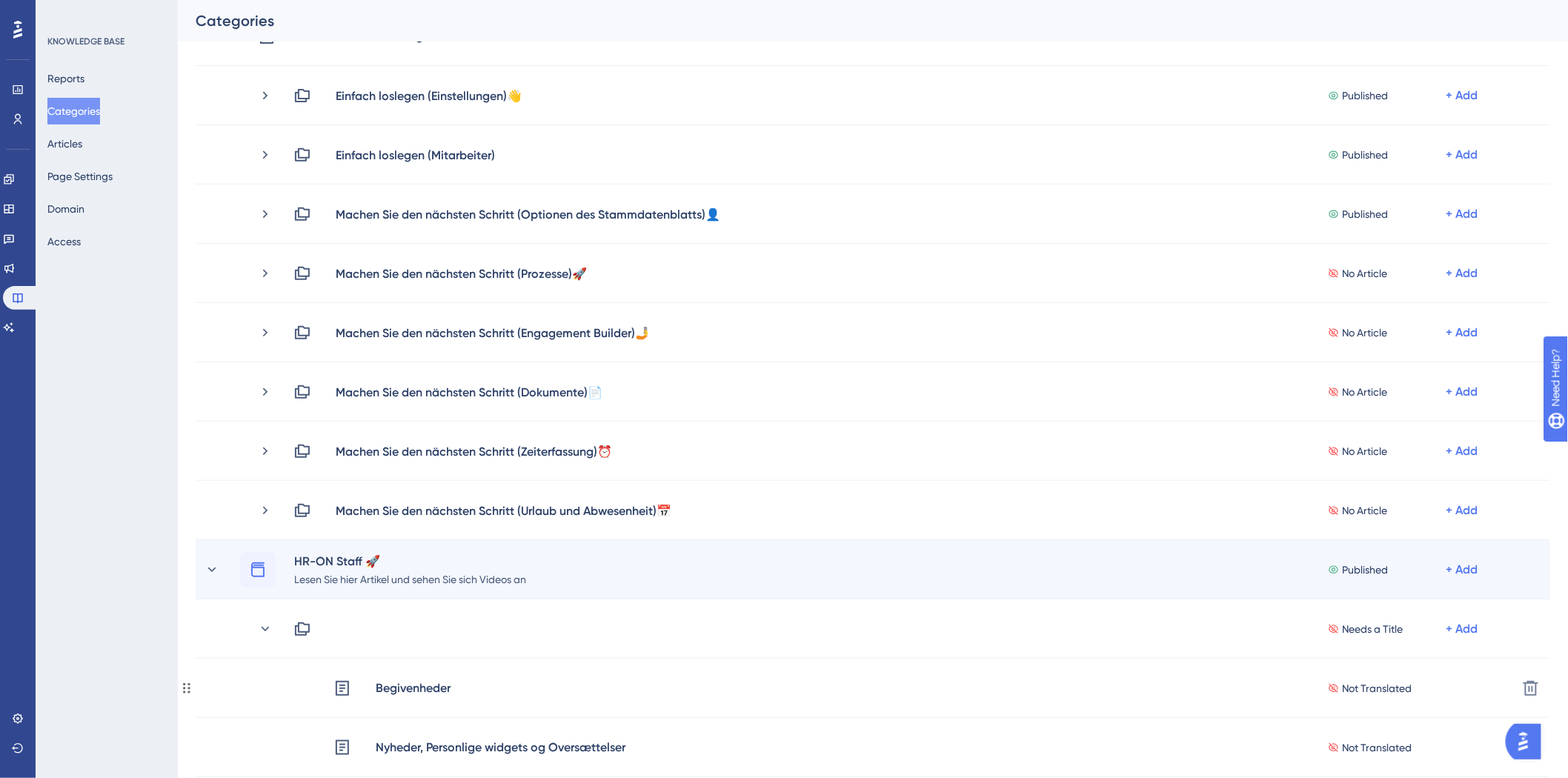
scroll to position [164, 0]
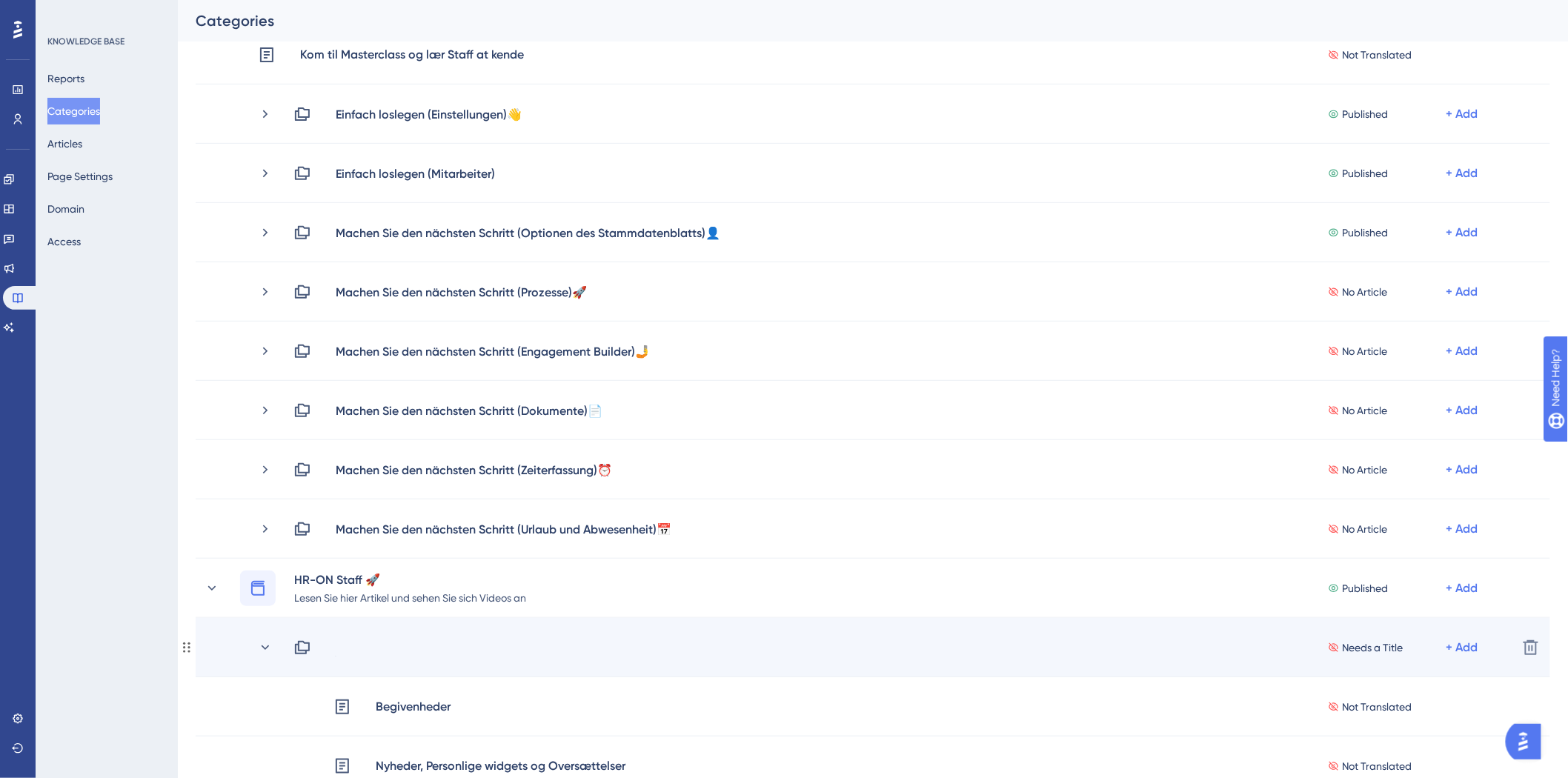
click at [376, 642] on div "Needs a Title + Add" at bounding box center [899, 647] width 1212 height 17
click at [386, 641] on div "New Subcategory" at bounding box center [384, 647] width 98 height 17
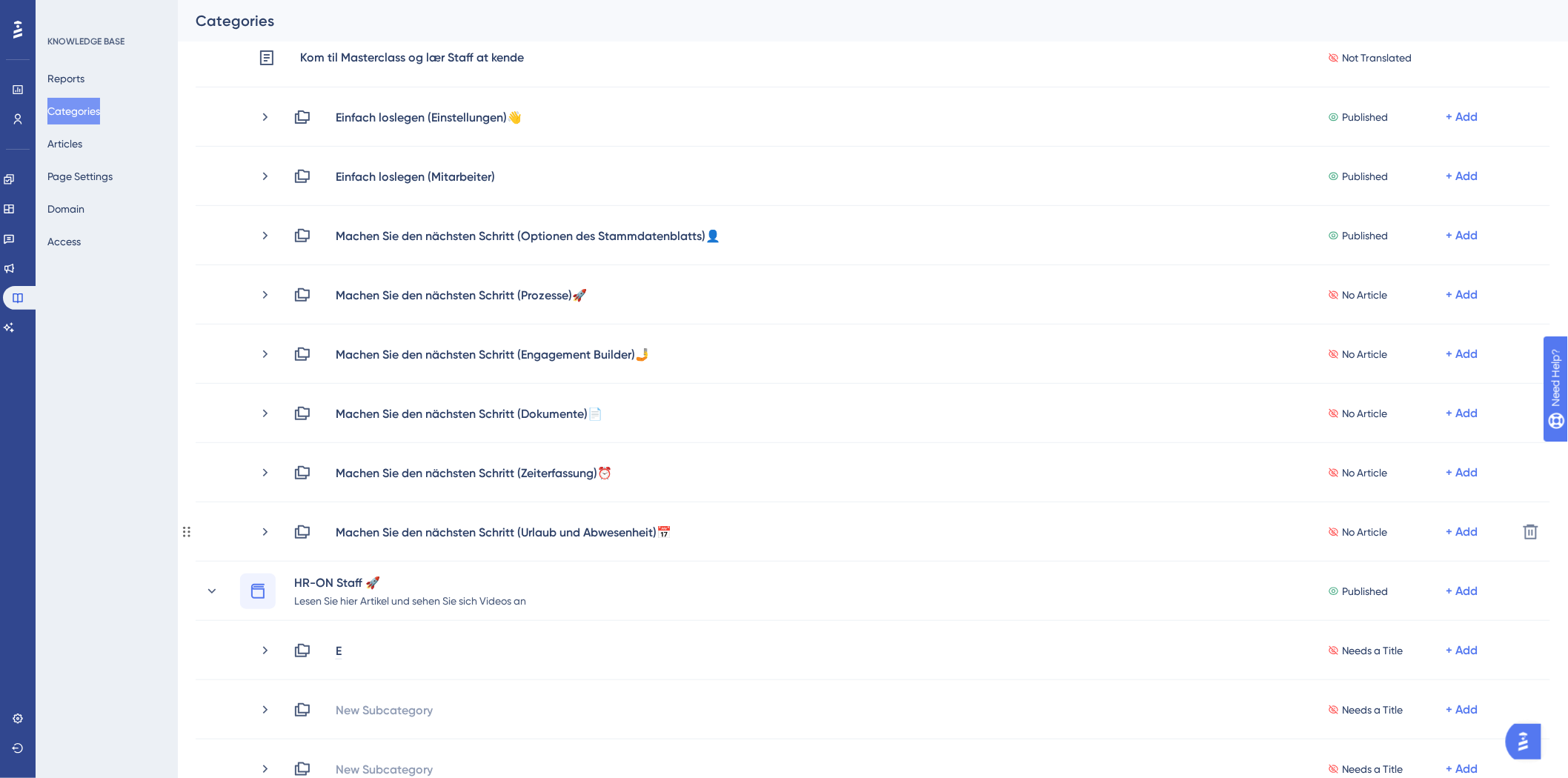
scroll to position [83, 0]
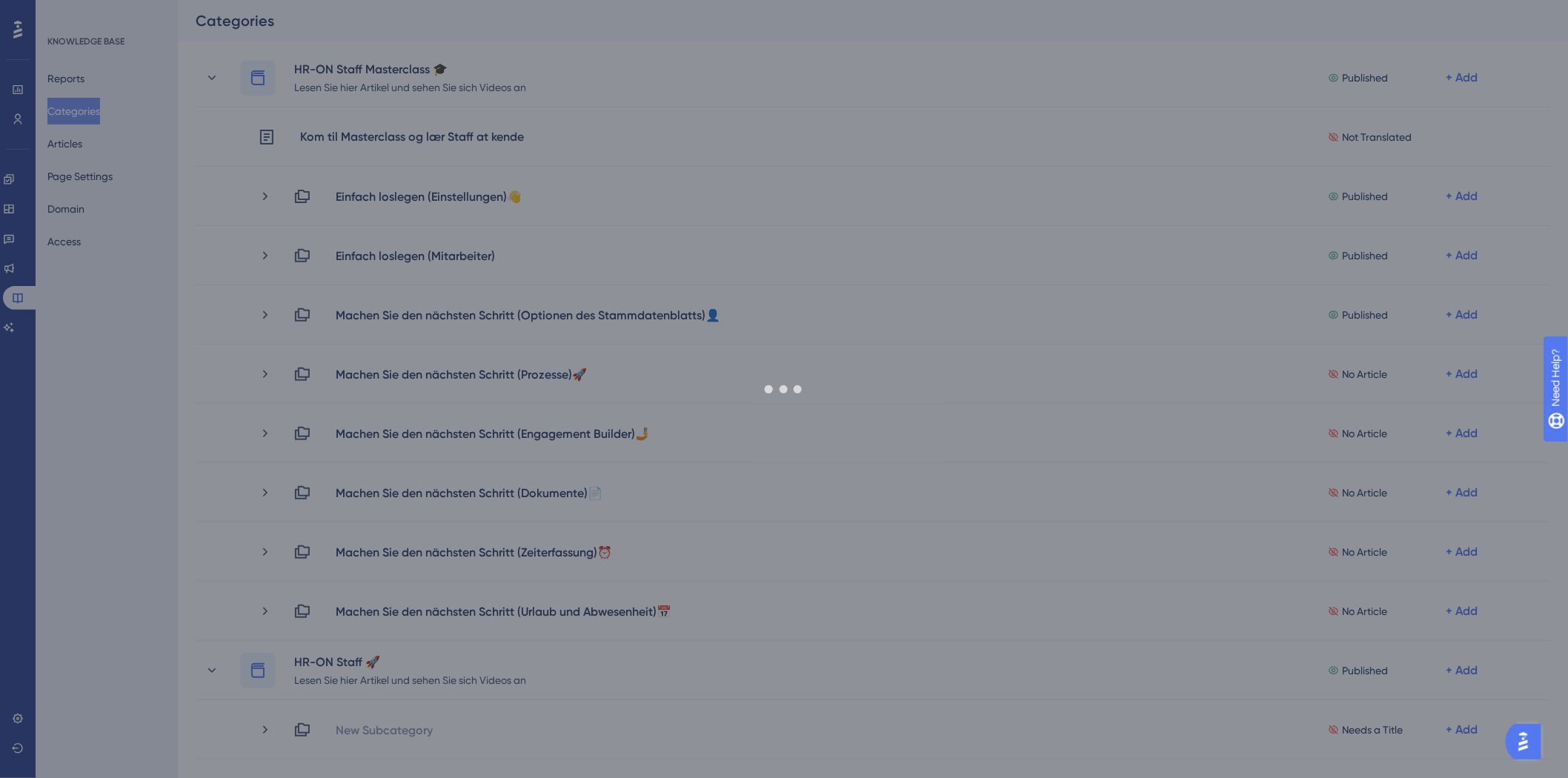
click at [418, 196] on div at bounding box center [784, 389] width 1568 height 778
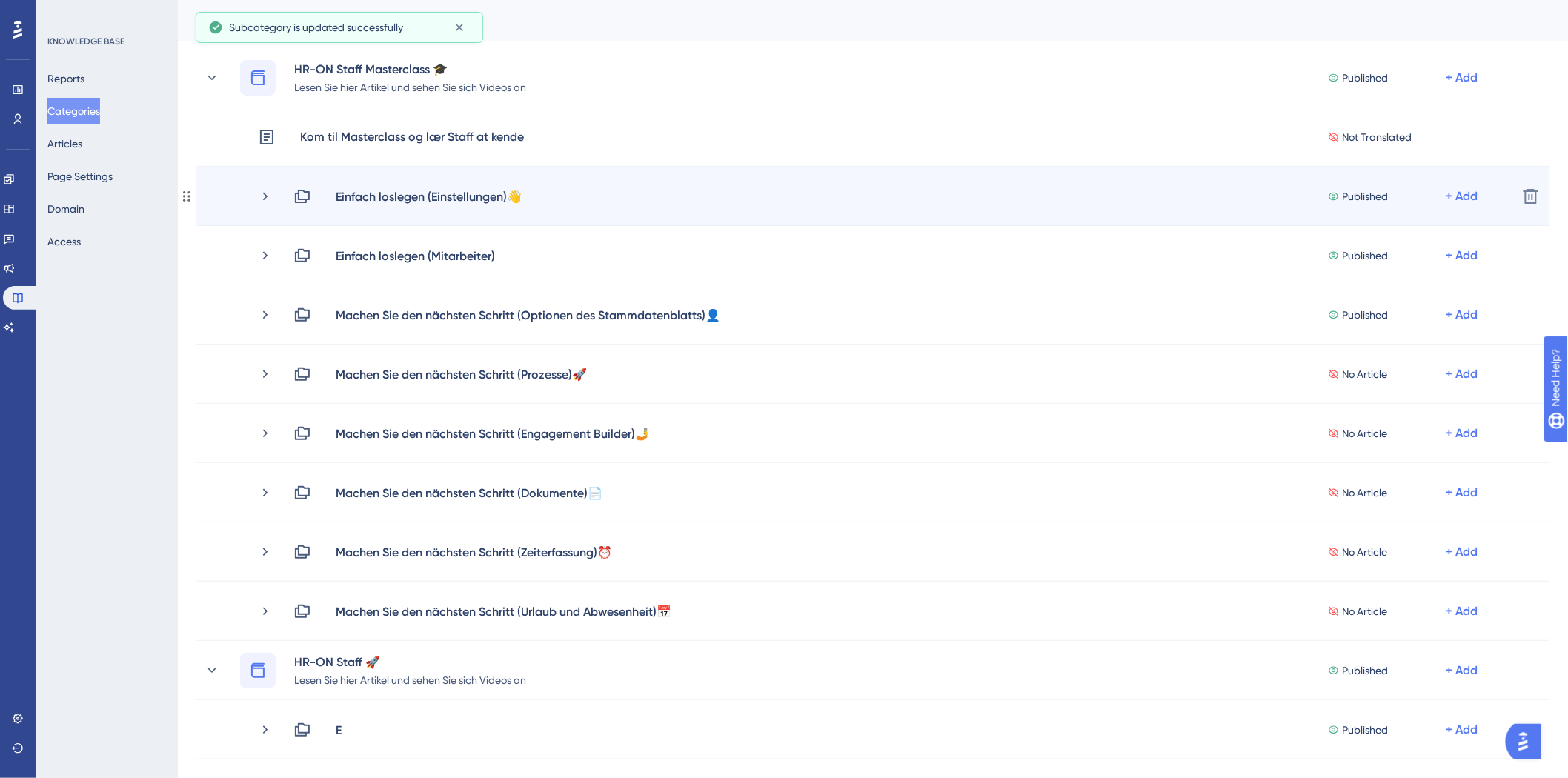
click at [435, 194] on div "Einfach loslegen (Einstellungen)👋" at bounding box center [428, 196] width 187 height 17
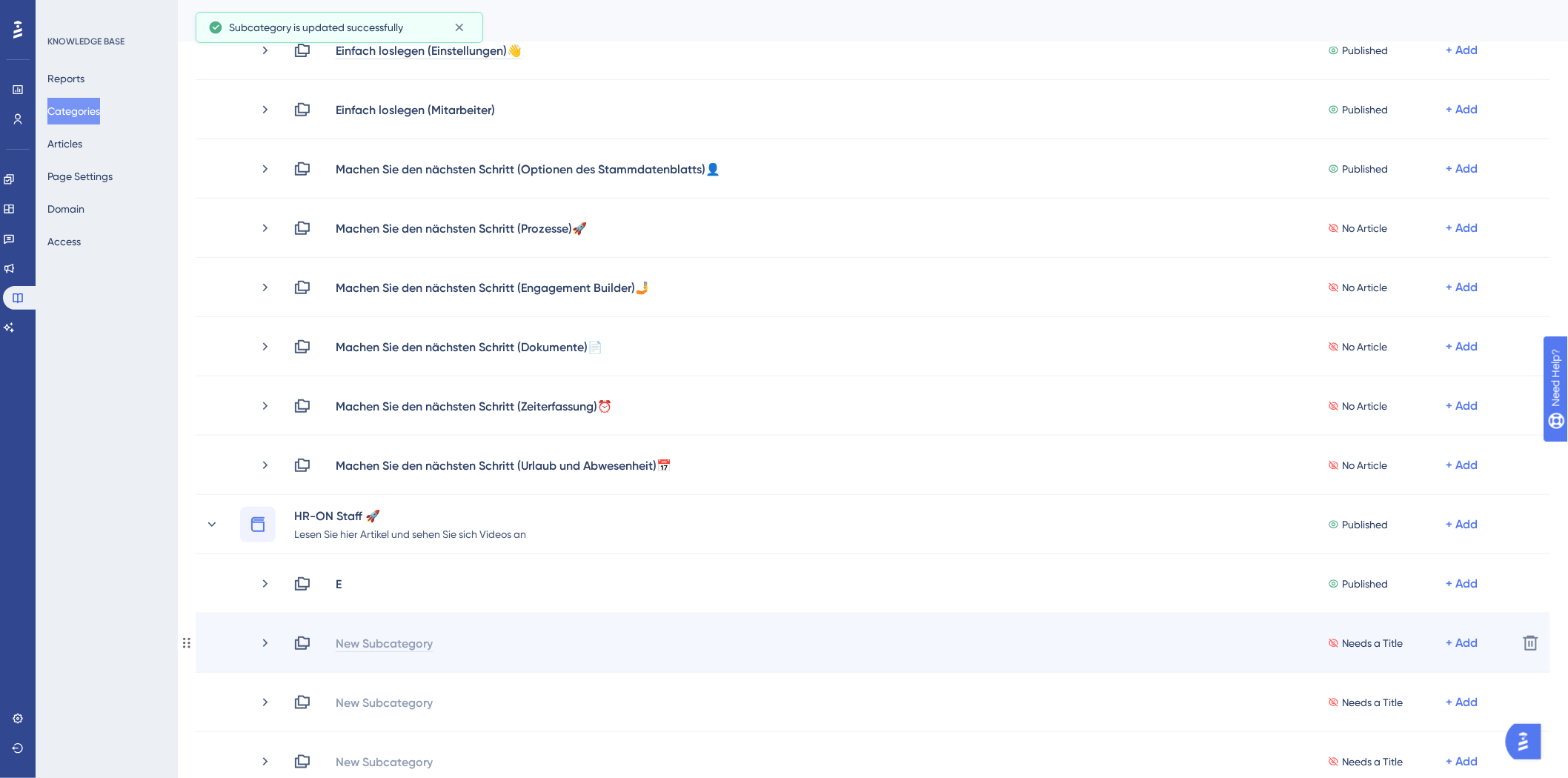
scroll to position [247, 0]
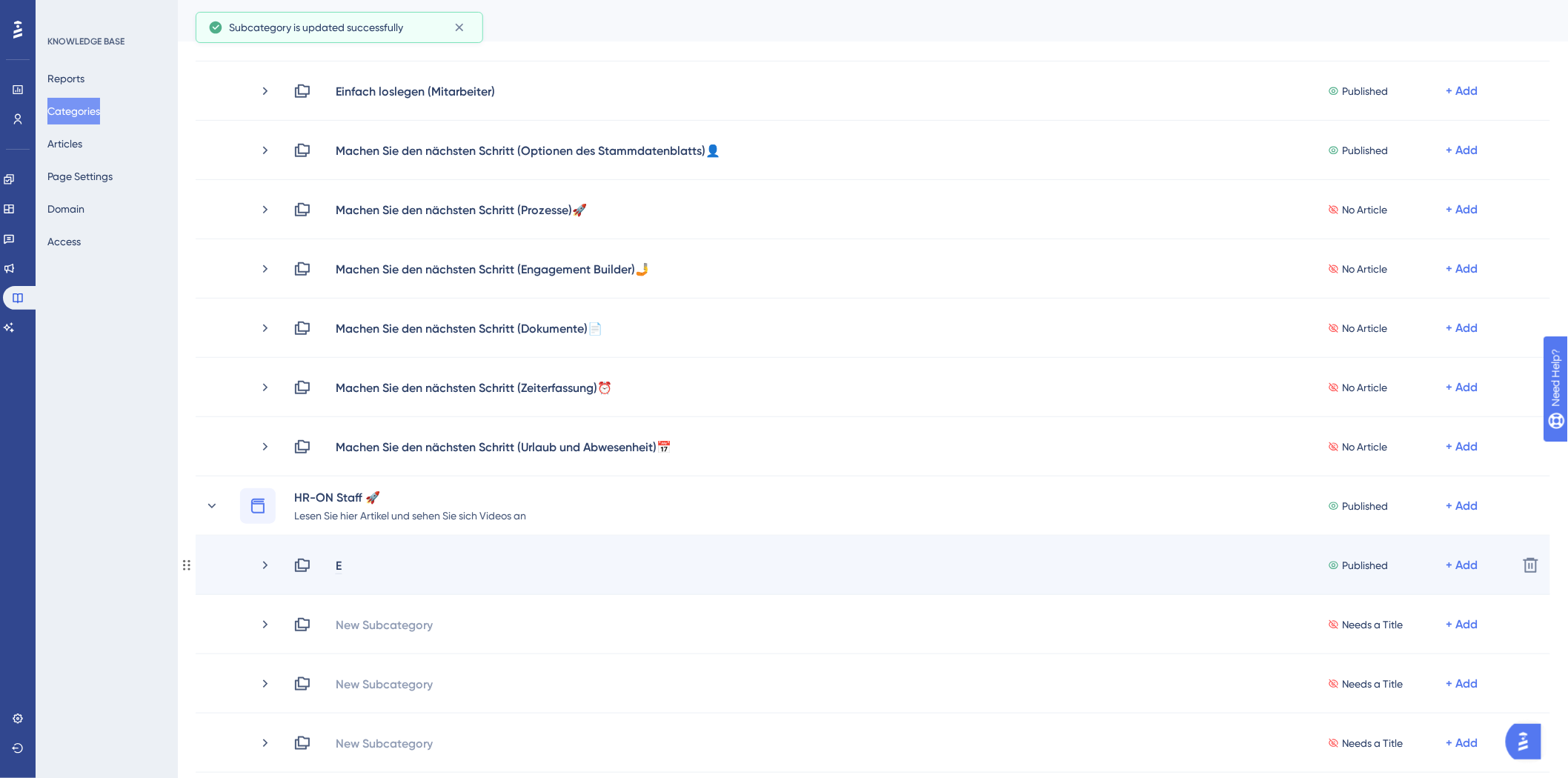
click at [339, 565] on div "E" at bounding box center [338, 565] width 8 height 17
click at [266, 566] on icon at bounding box center [264, 565] width 14 height 14
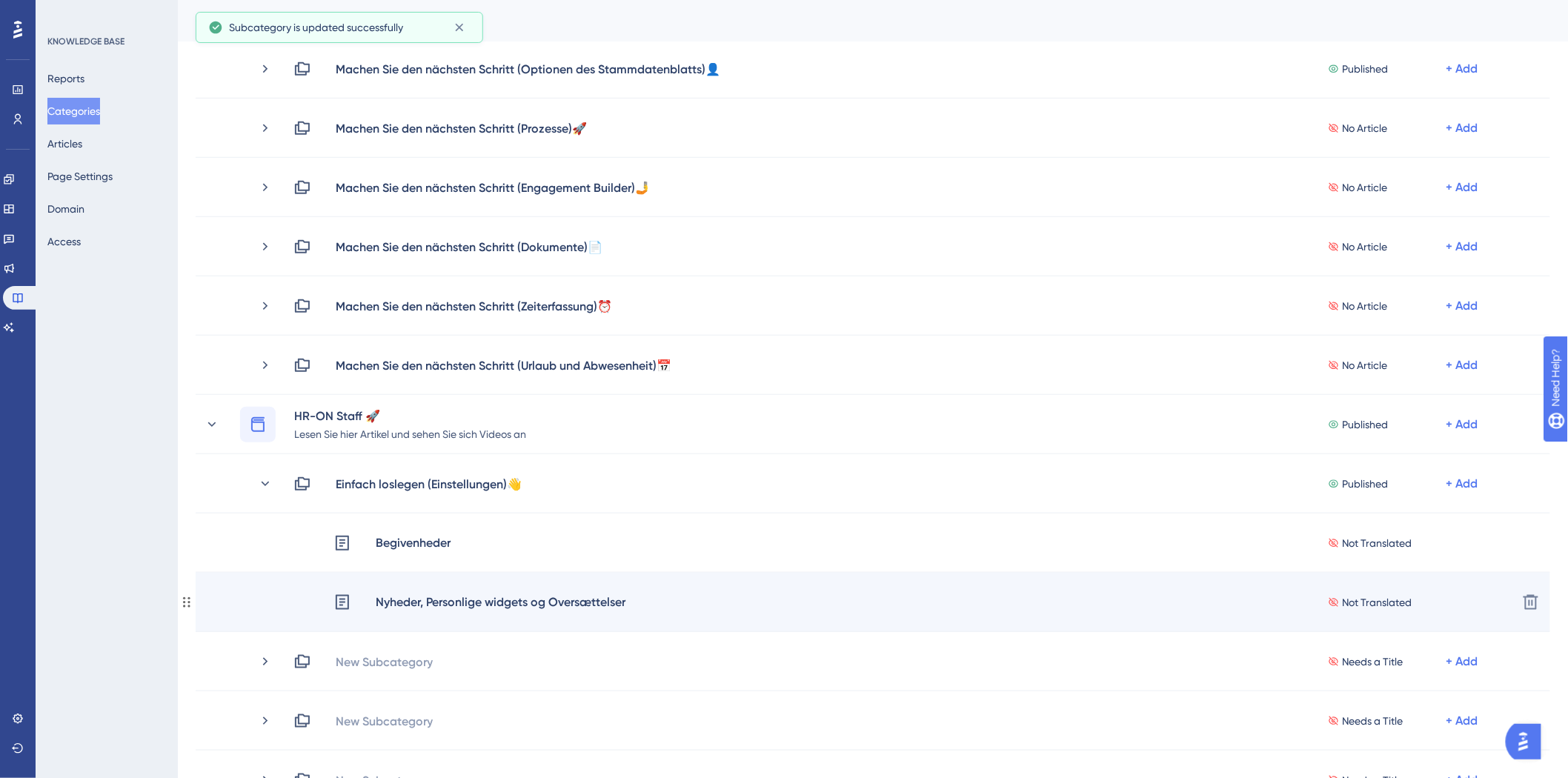
scroll to position [329, 0]
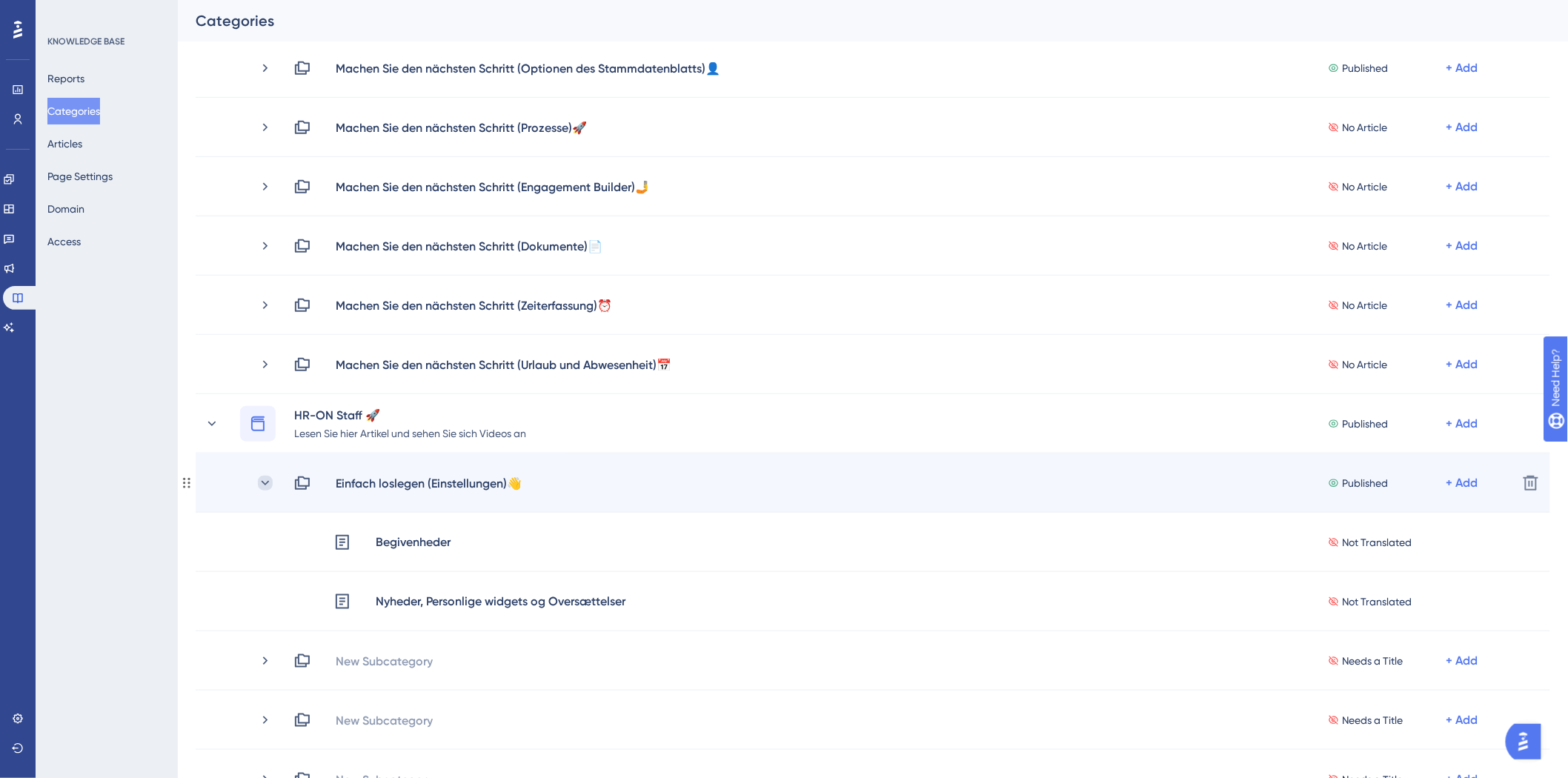
click at [262, 480] on icon at bounding box center [265, 482] width 8 height 5
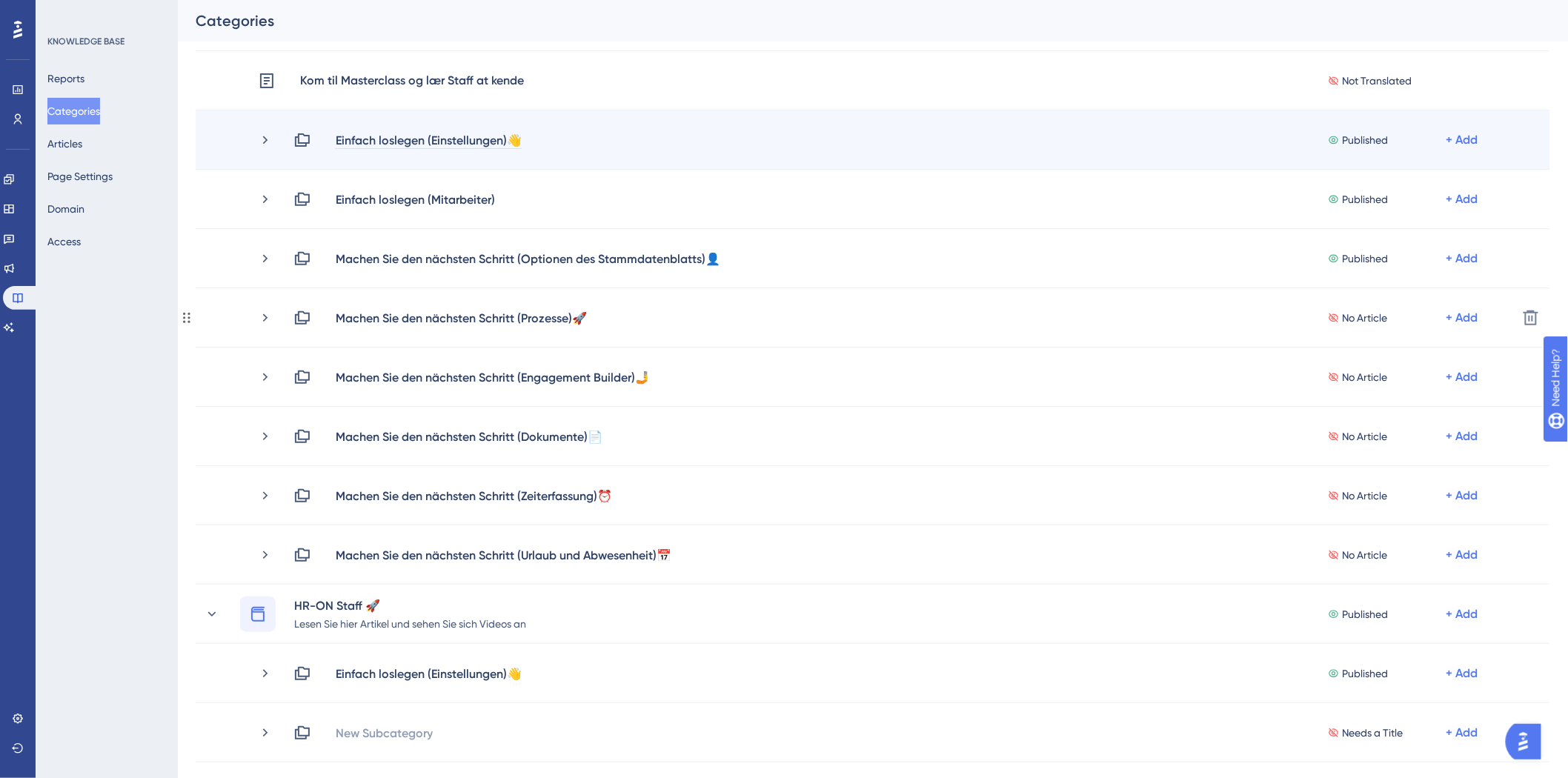
scroll to position [164, 0]
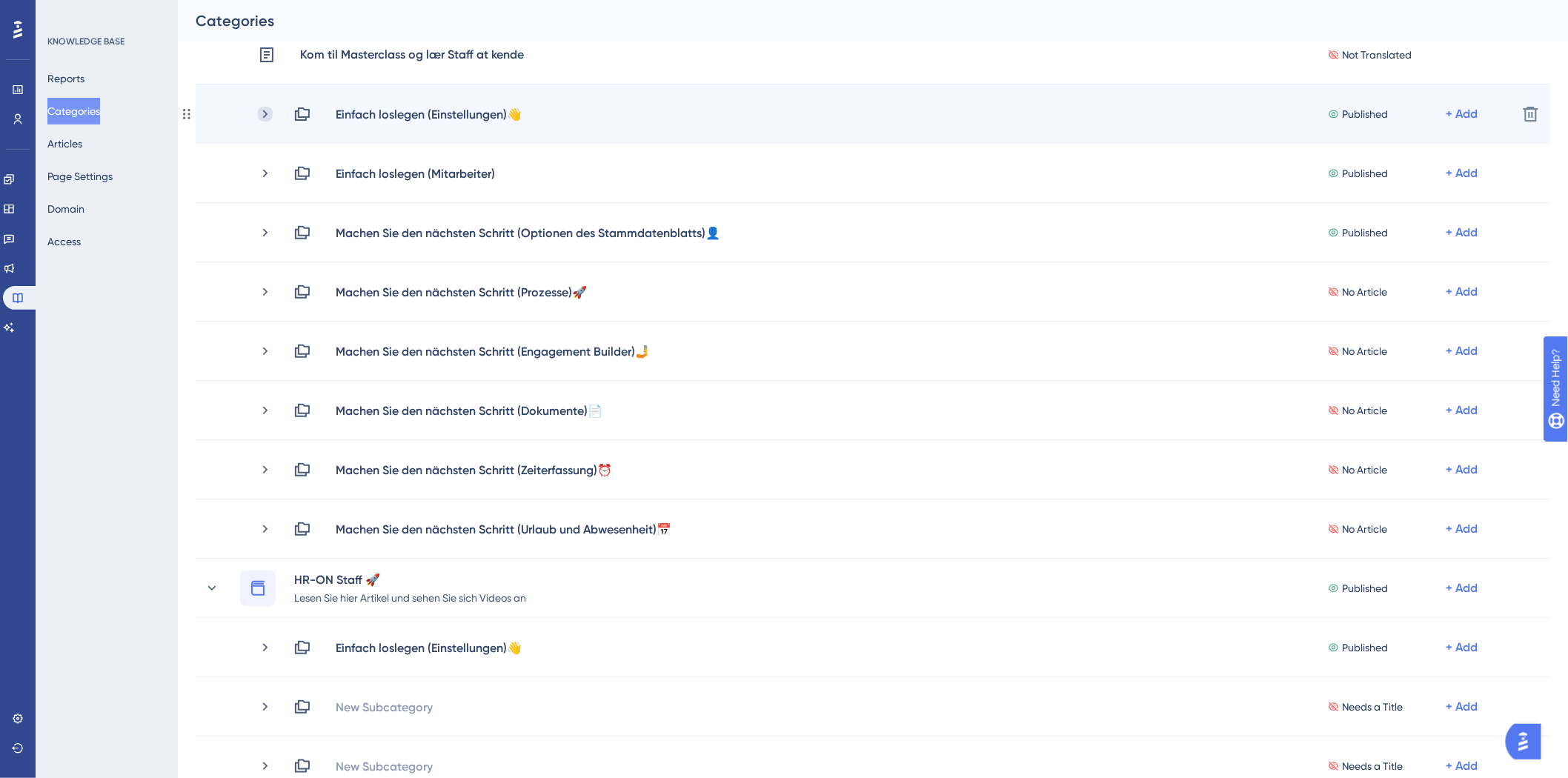
click at [263, 114] on icon at bounding box center [264, 113] width 14 height 14
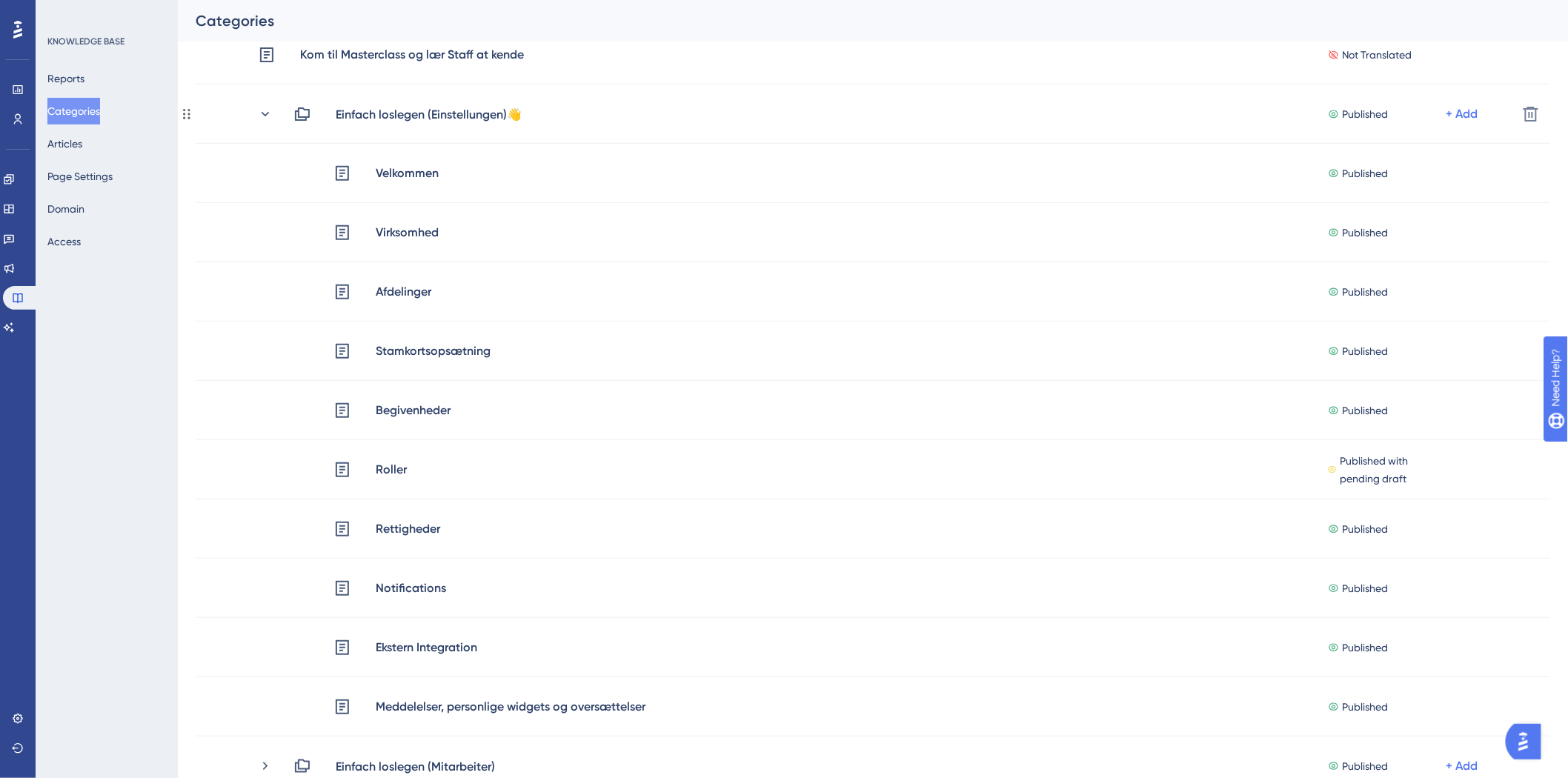
click at [263, 114] on icon at bounding box center [265, 113] width 8 height 5
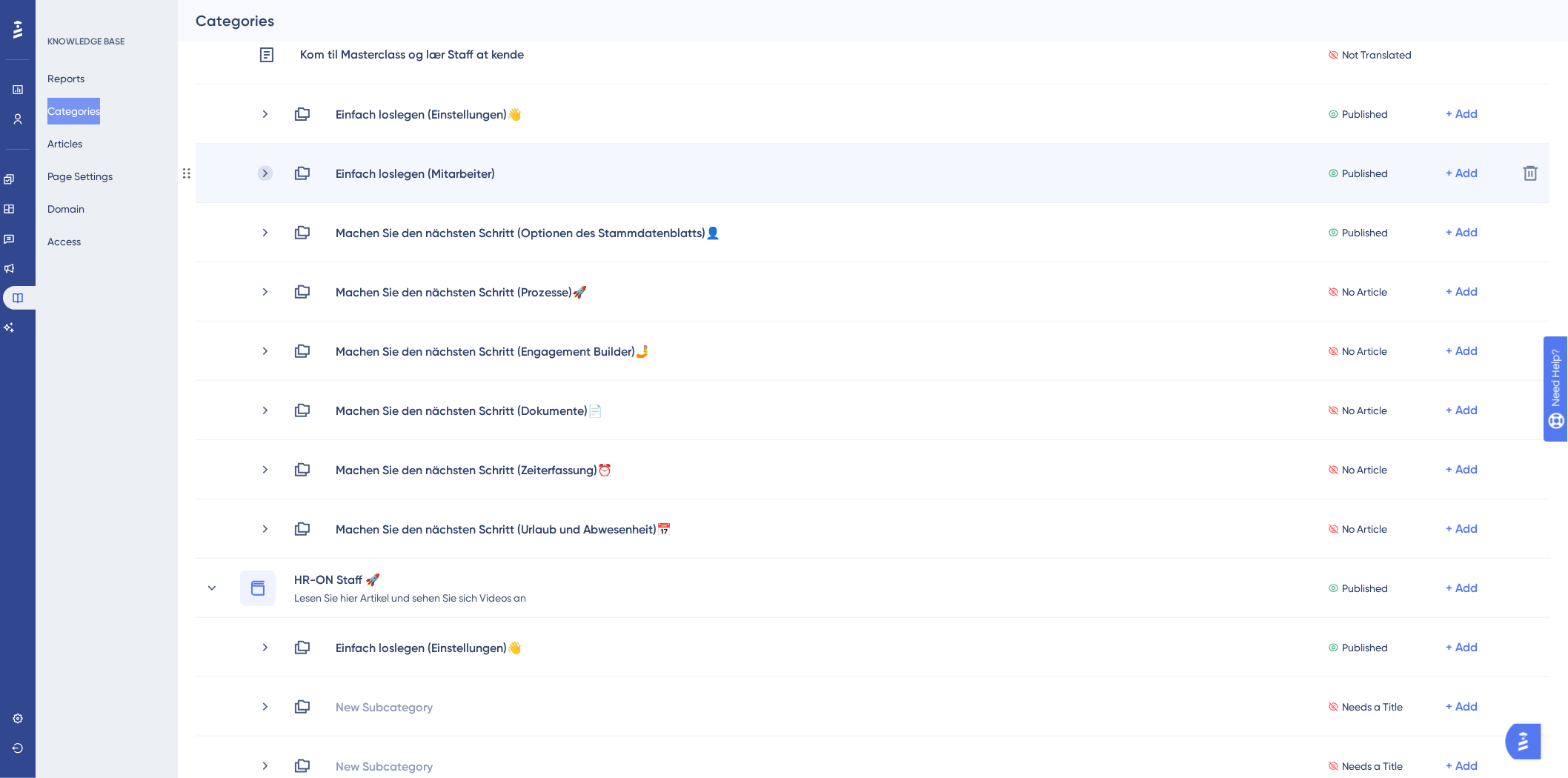
click at [266, 173] on icon at bounding box center [265, 173] width 5 height 8
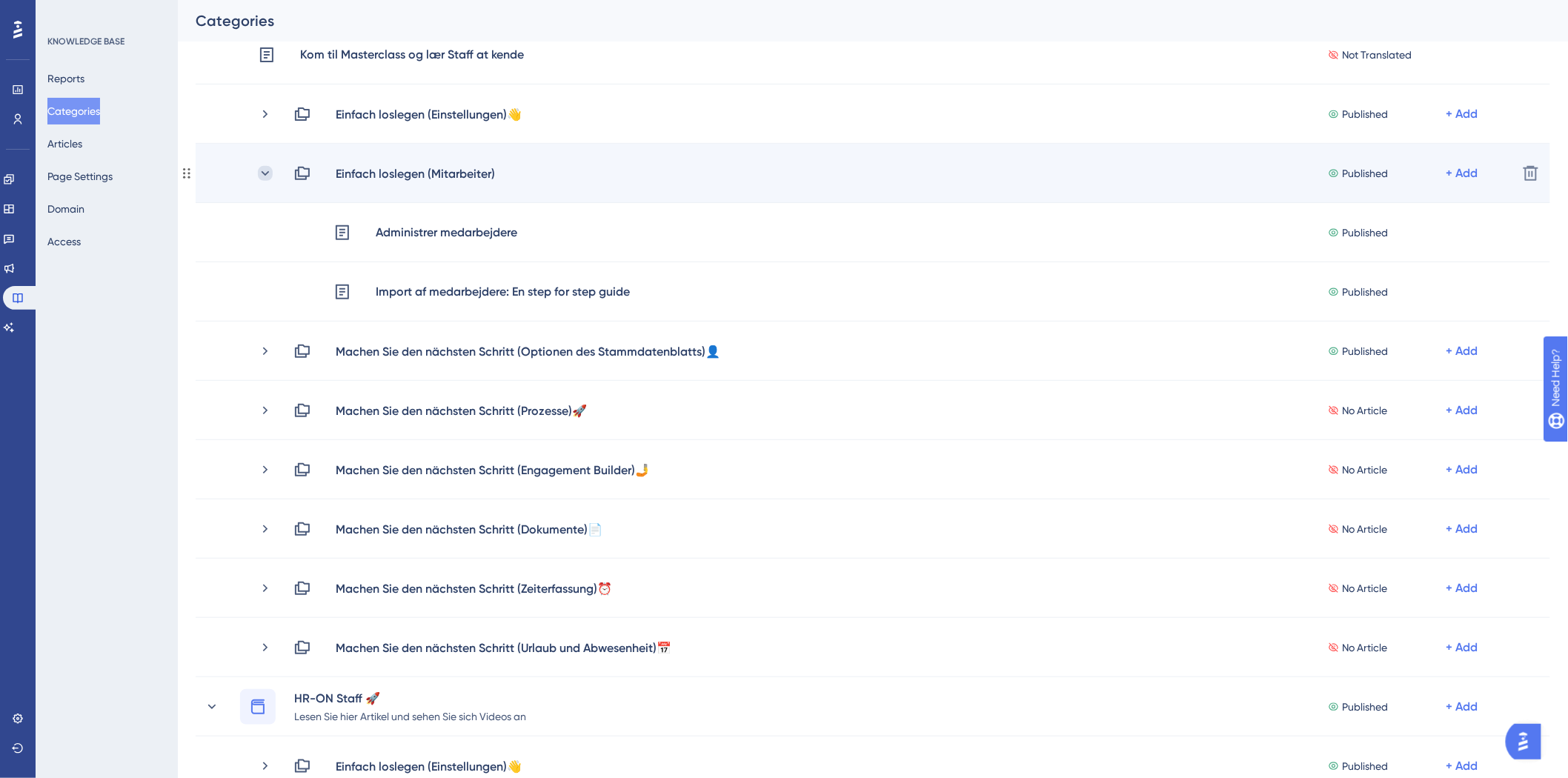
click at [265, 171] on icon at bounding box center [264, 173] width 14 height 14
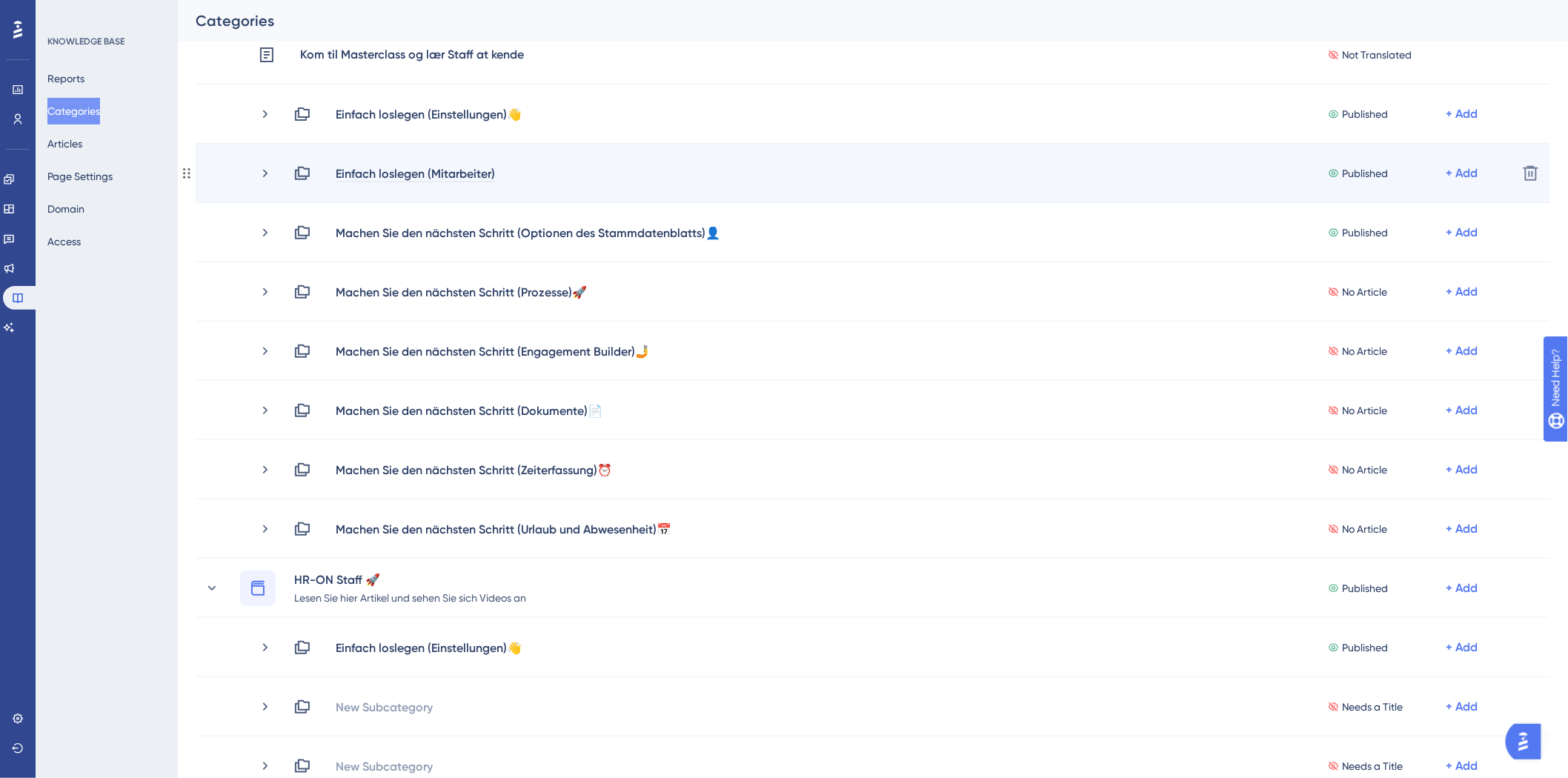
click at [479, 175] on div "Einfach loslegen (Mitarbeiter)" at bounding box center [414, 173] width 161 height 17
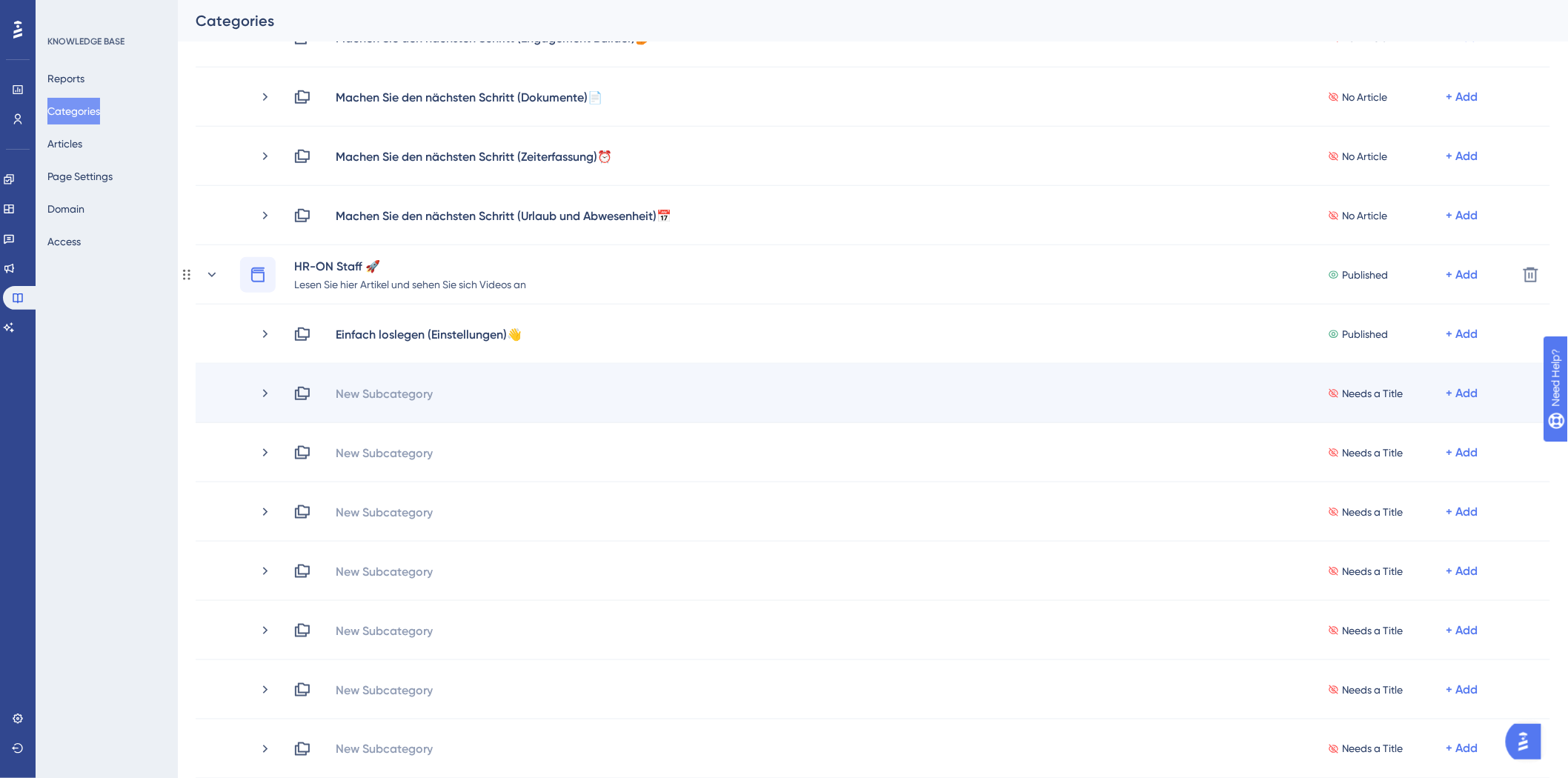
scroll to position [247, 0]
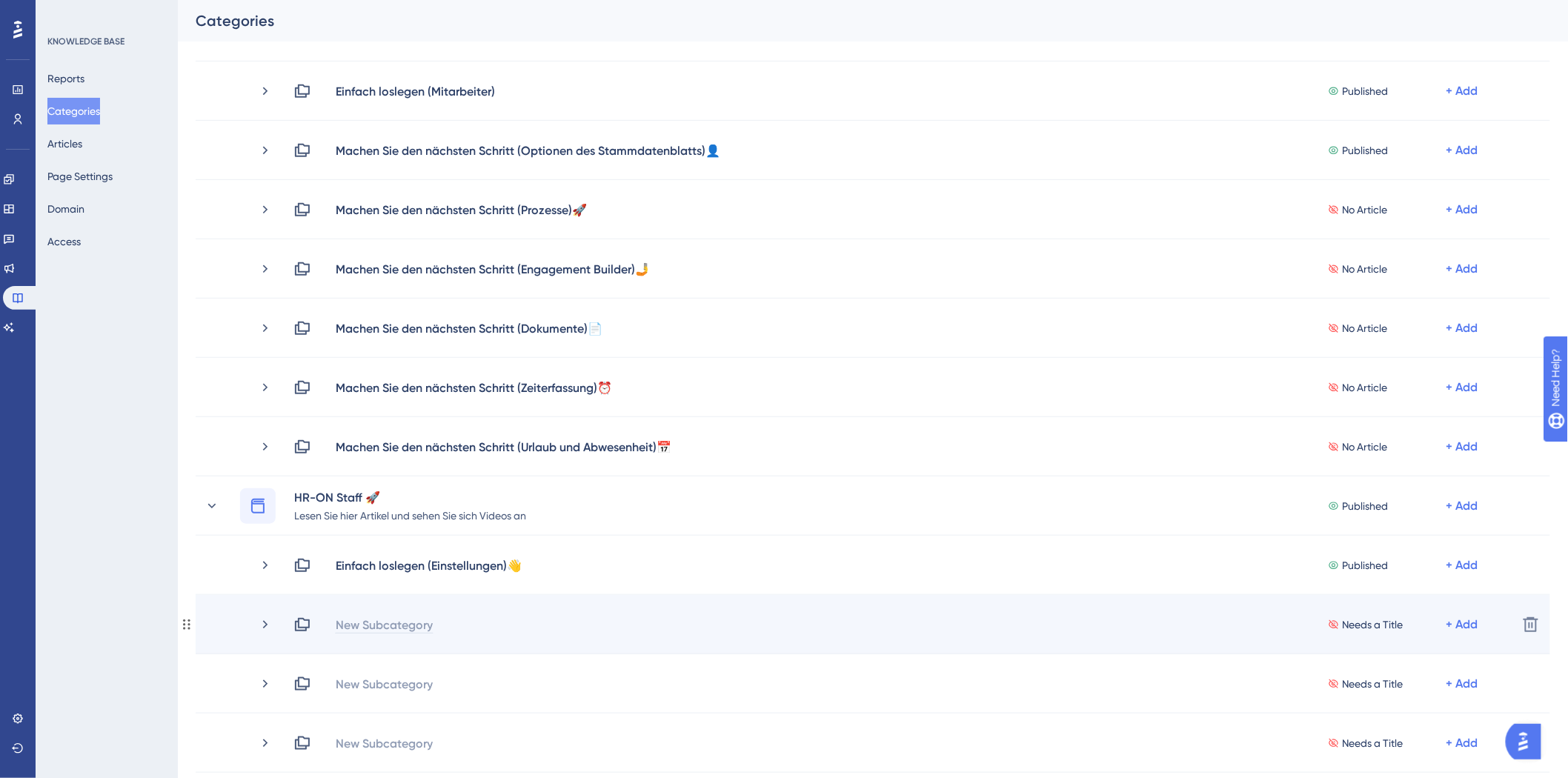
click at [405, 617] on div "New Subcategory" at bounding box center [384, 624] width 98 height 17
click at [386, 620] on div "Needs a Title + Add" at bounding box center [899, 624] width 1212 height 17
drag, startPoint x: 386, startPoint y: 620, endPoint x: 387, endPoint y: 613, distance: 7.1
click at [386, 618] on div "New Subcategory" at bounding box center [384, 624] width 98 height 17
paste div
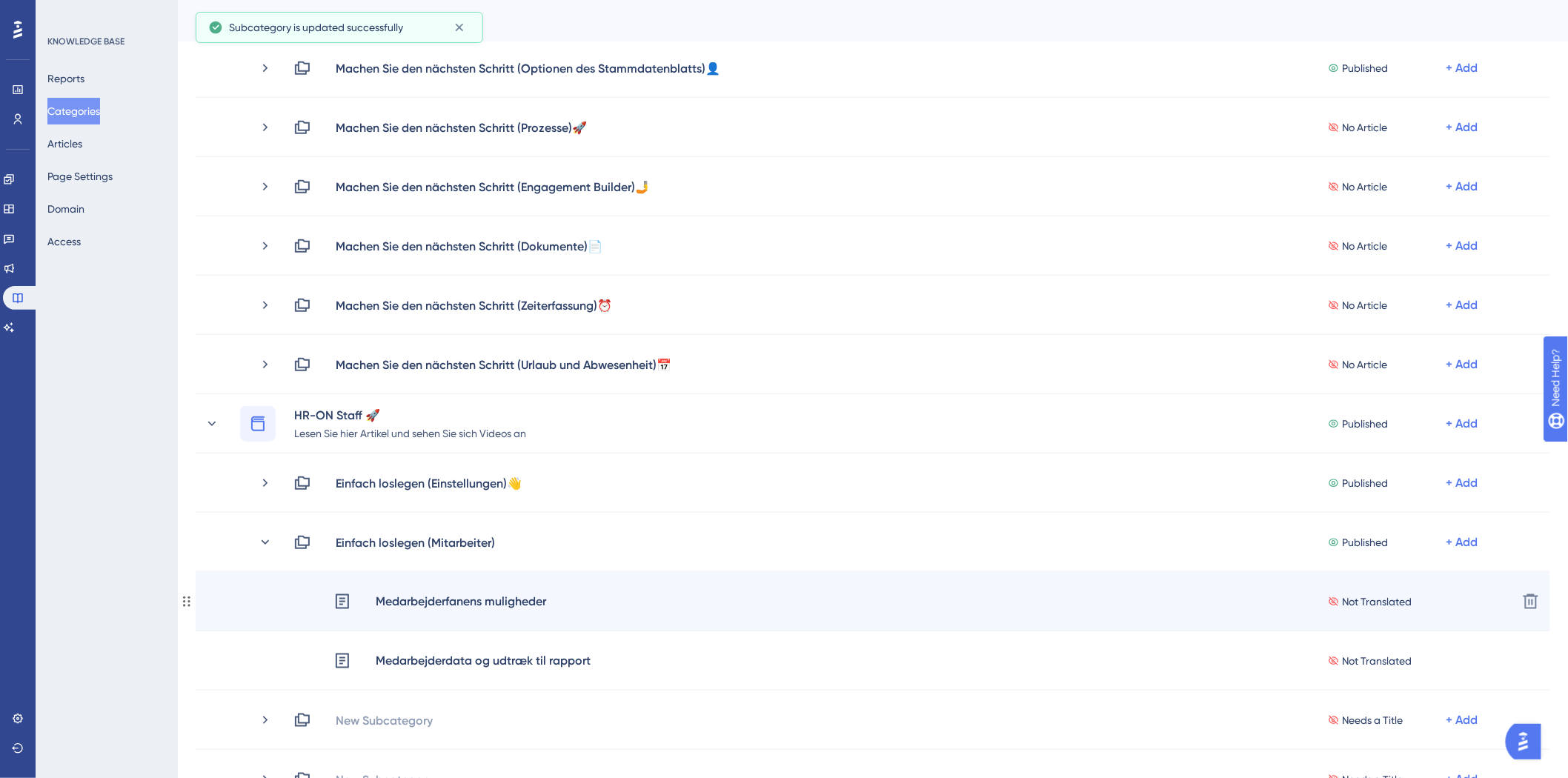
scroll to position [493, 0]
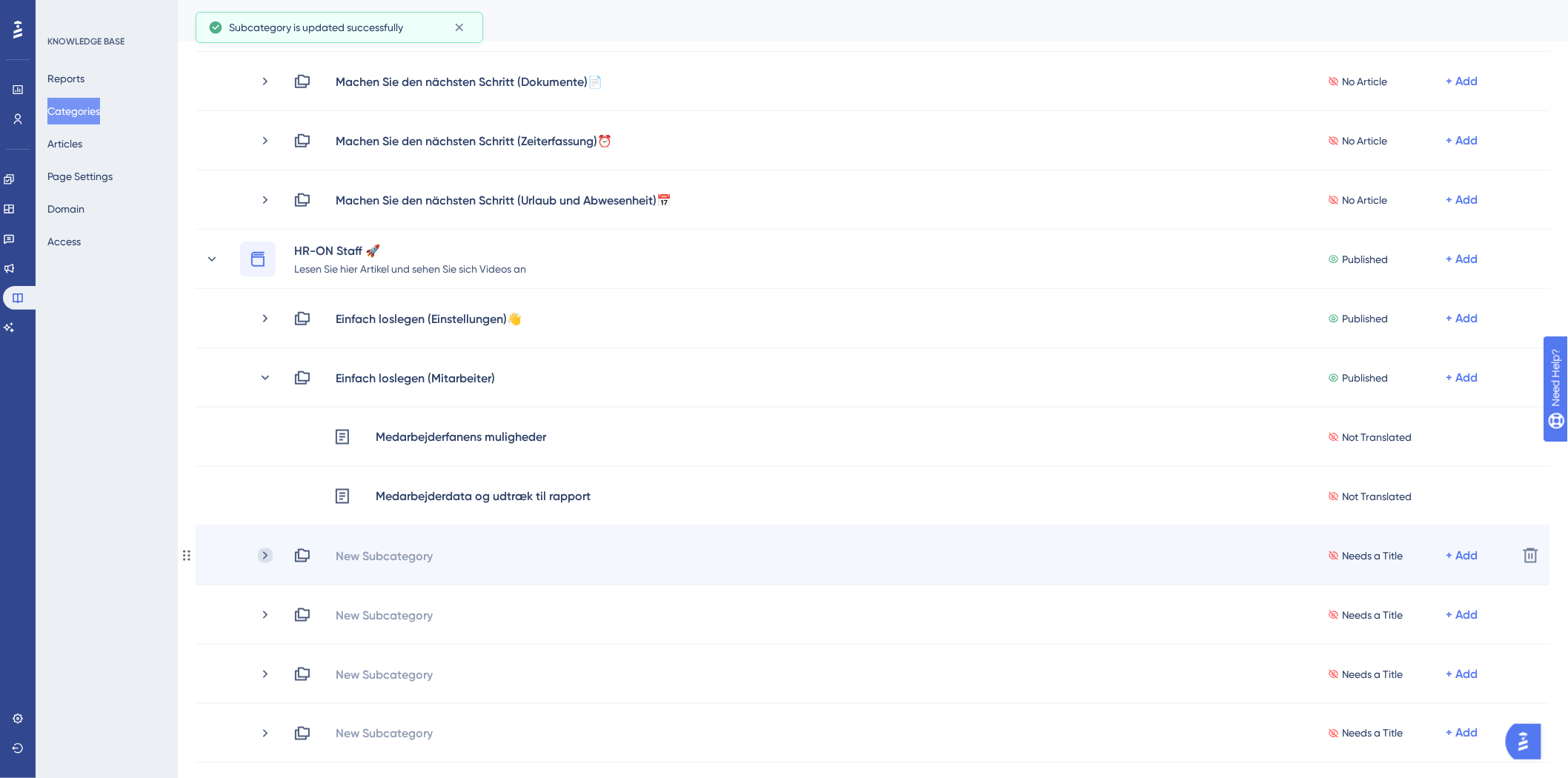
click at [267, 559] on icon at bounding box center [264, 555] width 14 height 14
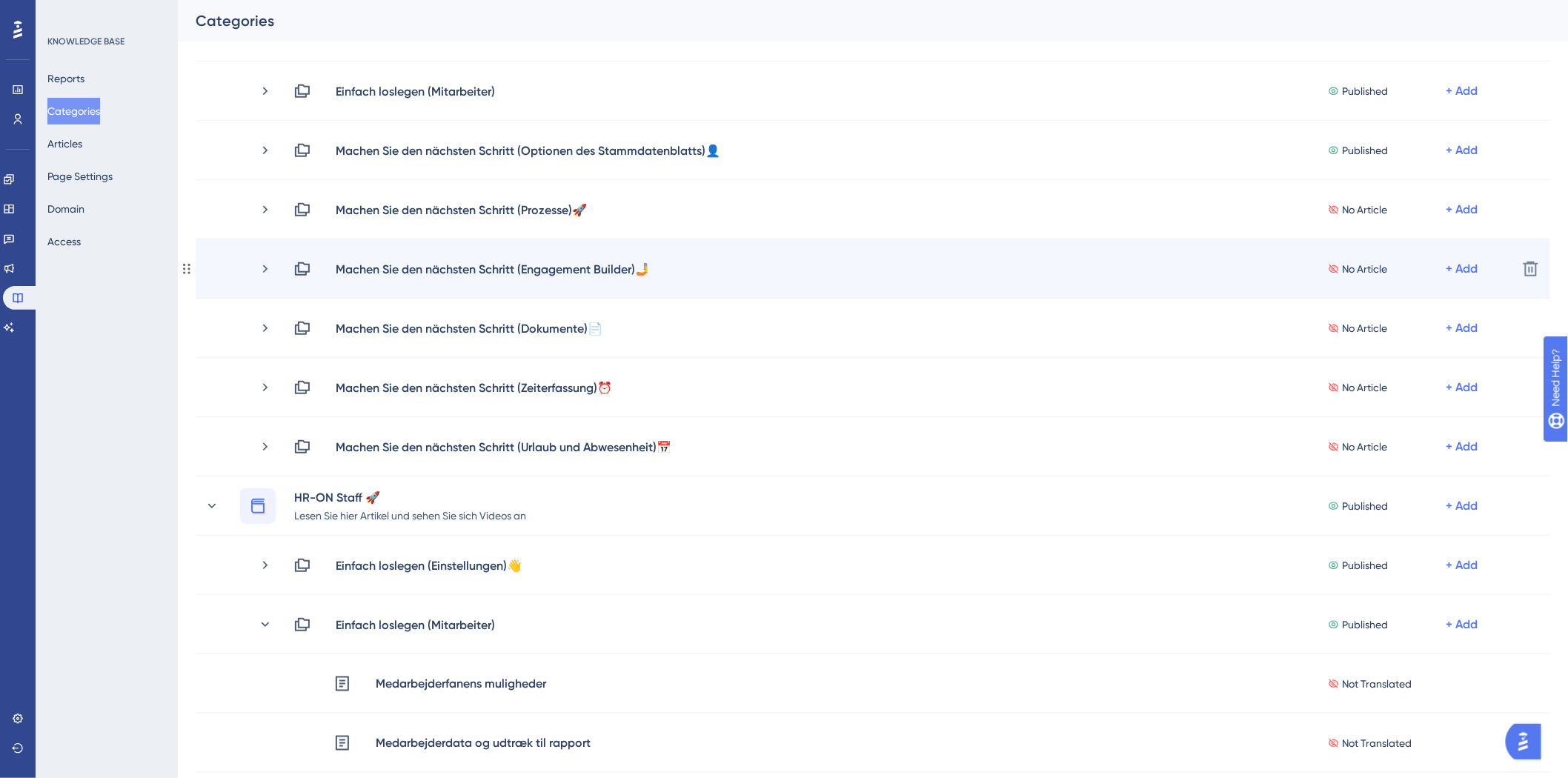
scroll to position [164, 0]
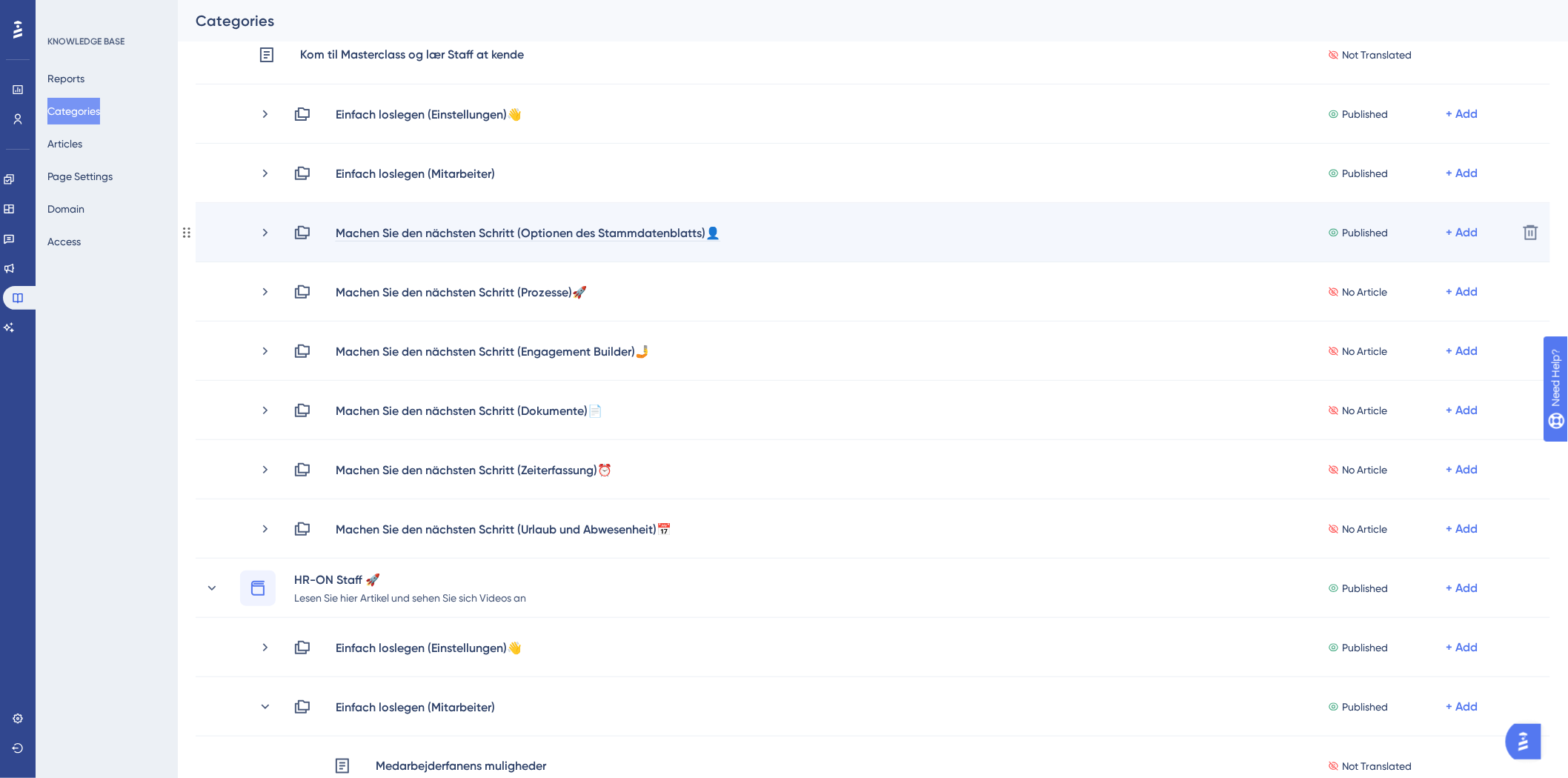
click at [713, 230] on div "Machen Sie den nächsten Schritt (Optionen des Stammdatenblatts)👤" at bounding box center [527, 233] width 386 height 17
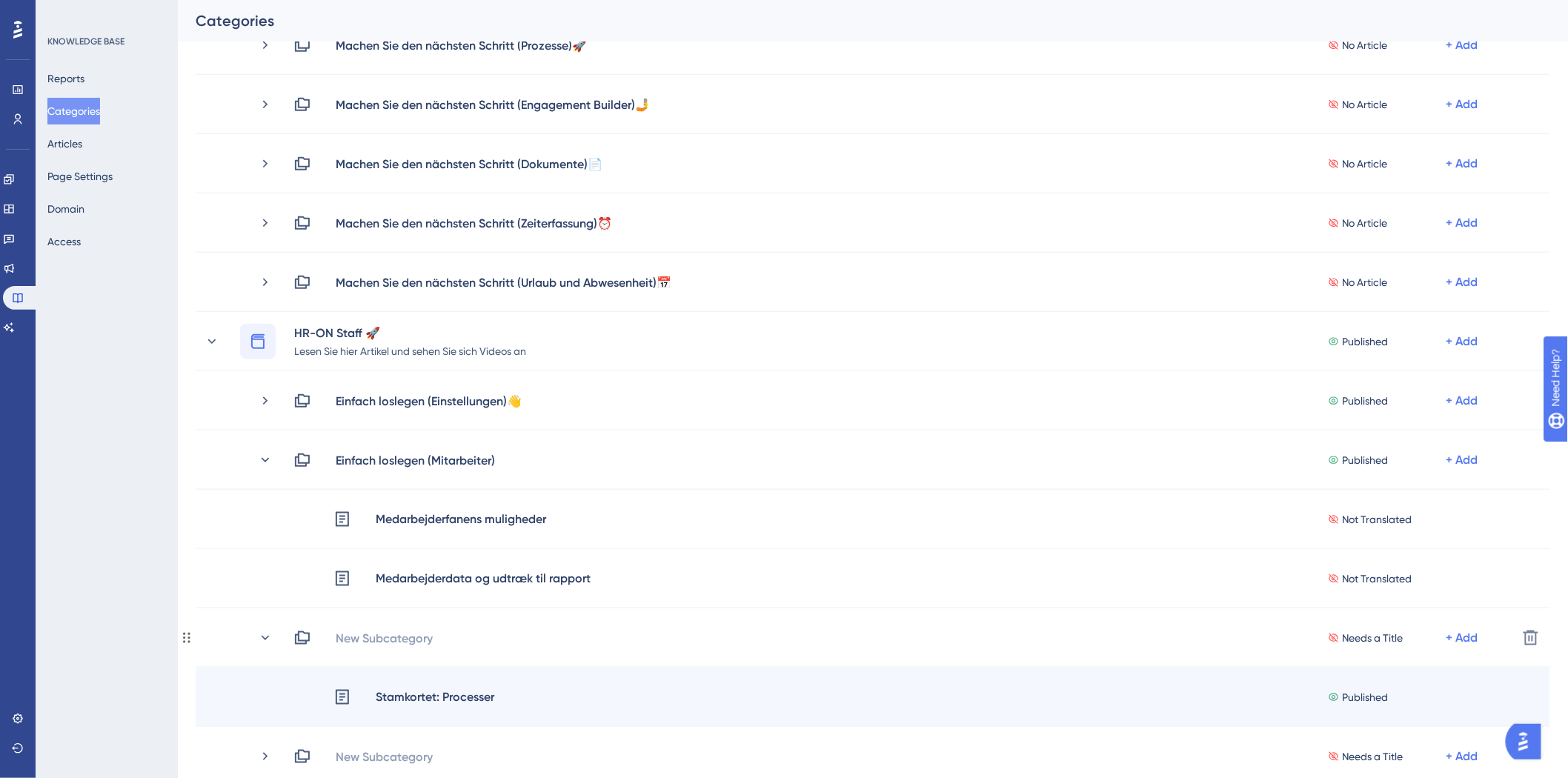
scroll to position [493, 0]
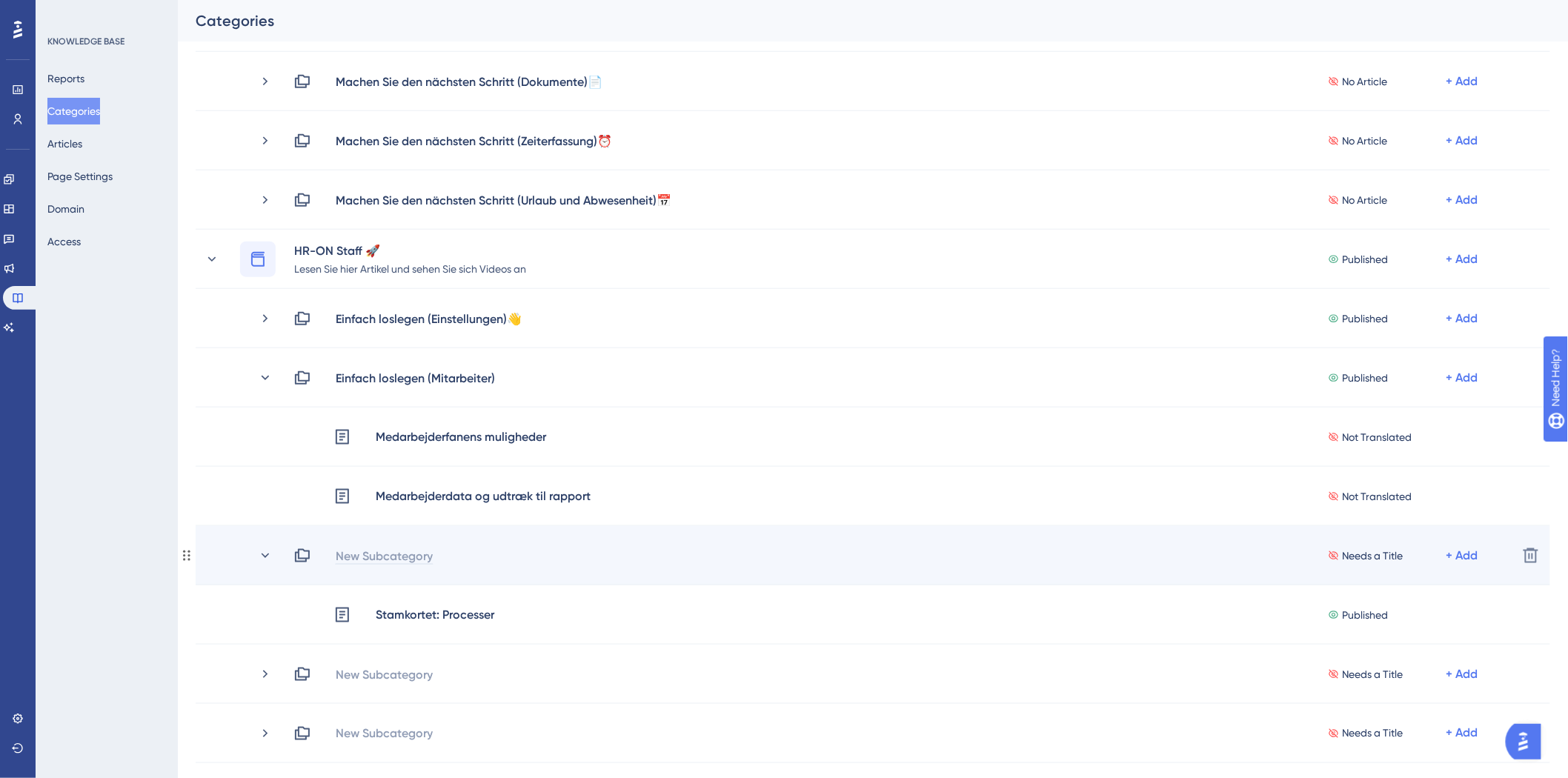
click at [365, 549] on div "New Subcategory" at bounding box center [384, 556] width 98 height 17
paste div
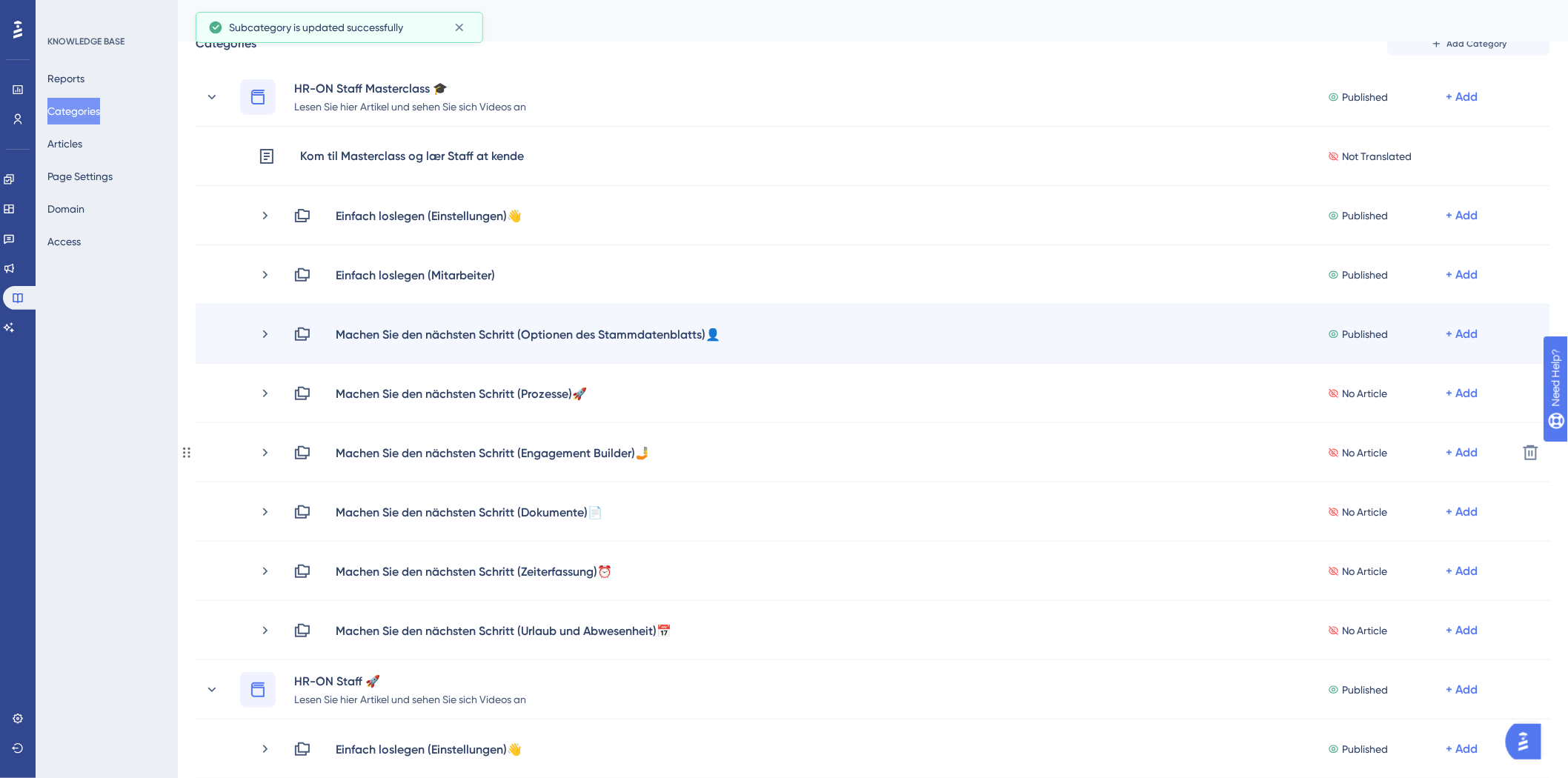
scroll to position [83, 0]
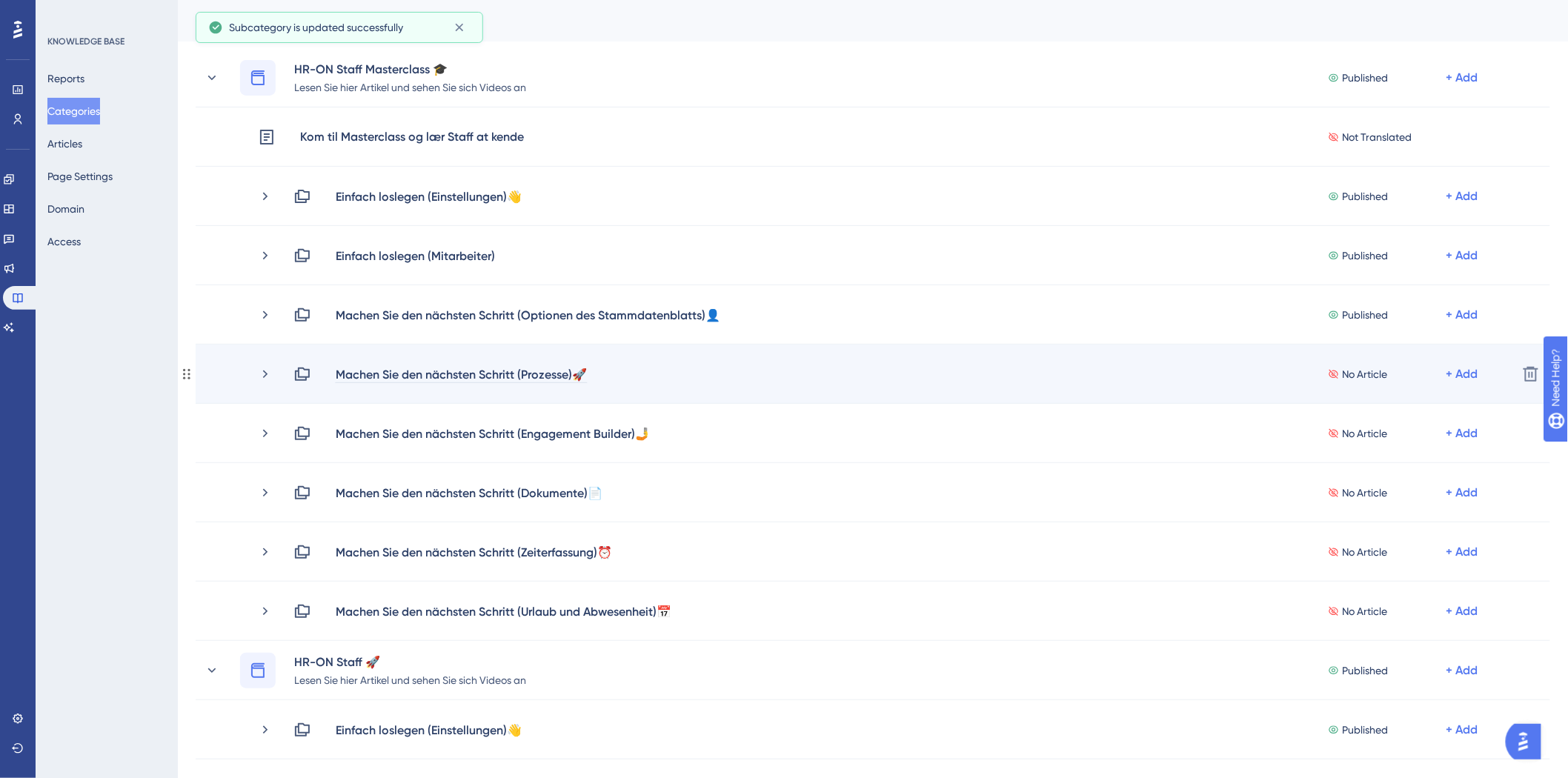
click at [449, 376] on div "Machen Sie den nächsten Schritt (Prozesse)🚀" at bounding box center [460, 374] width 253 height 17
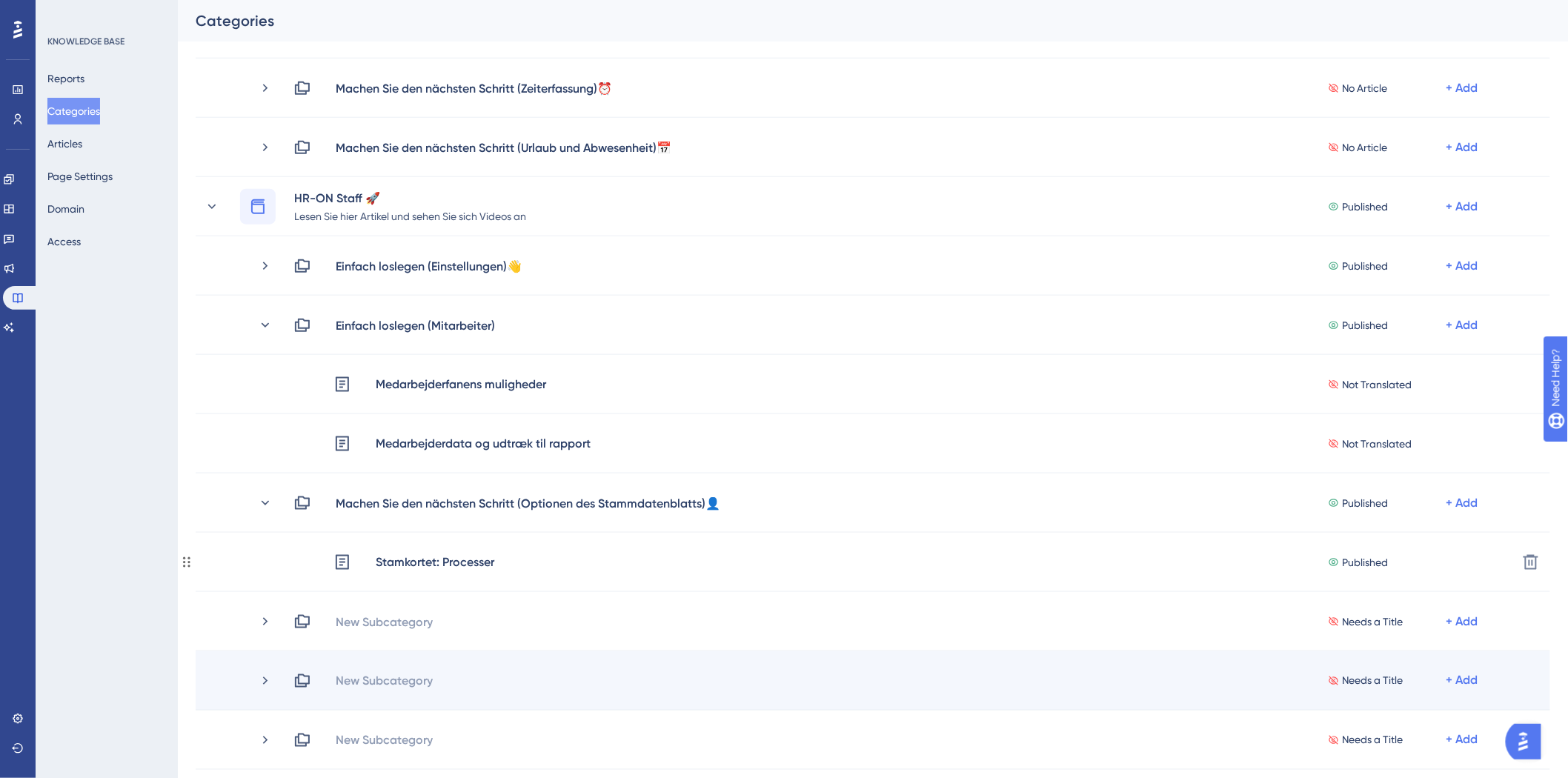
scroll to position [576, 0]
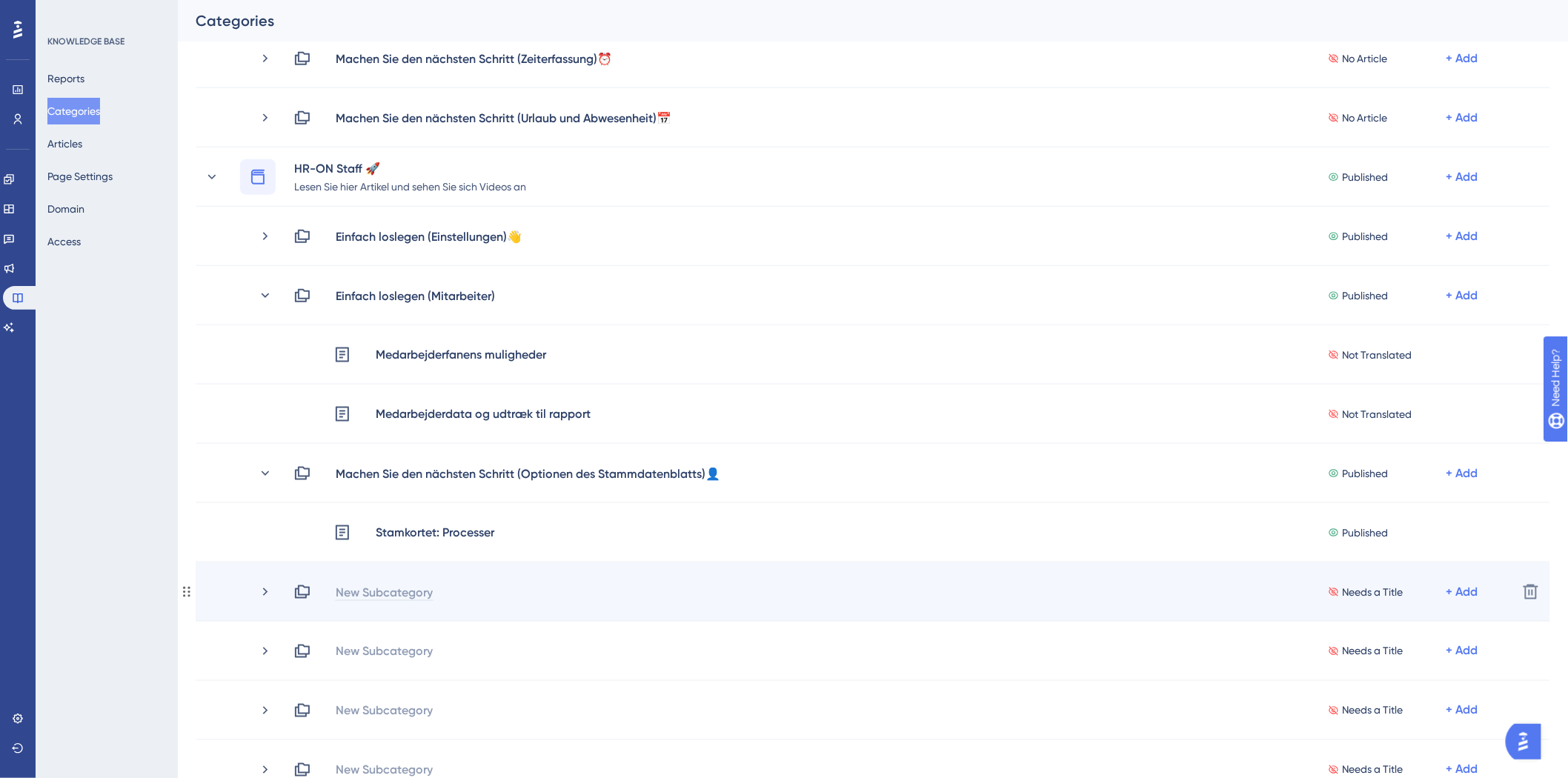
click at [372, 593] on div "New Subcategory" at bounding box center [384, 591] width 98 height 17
paste div
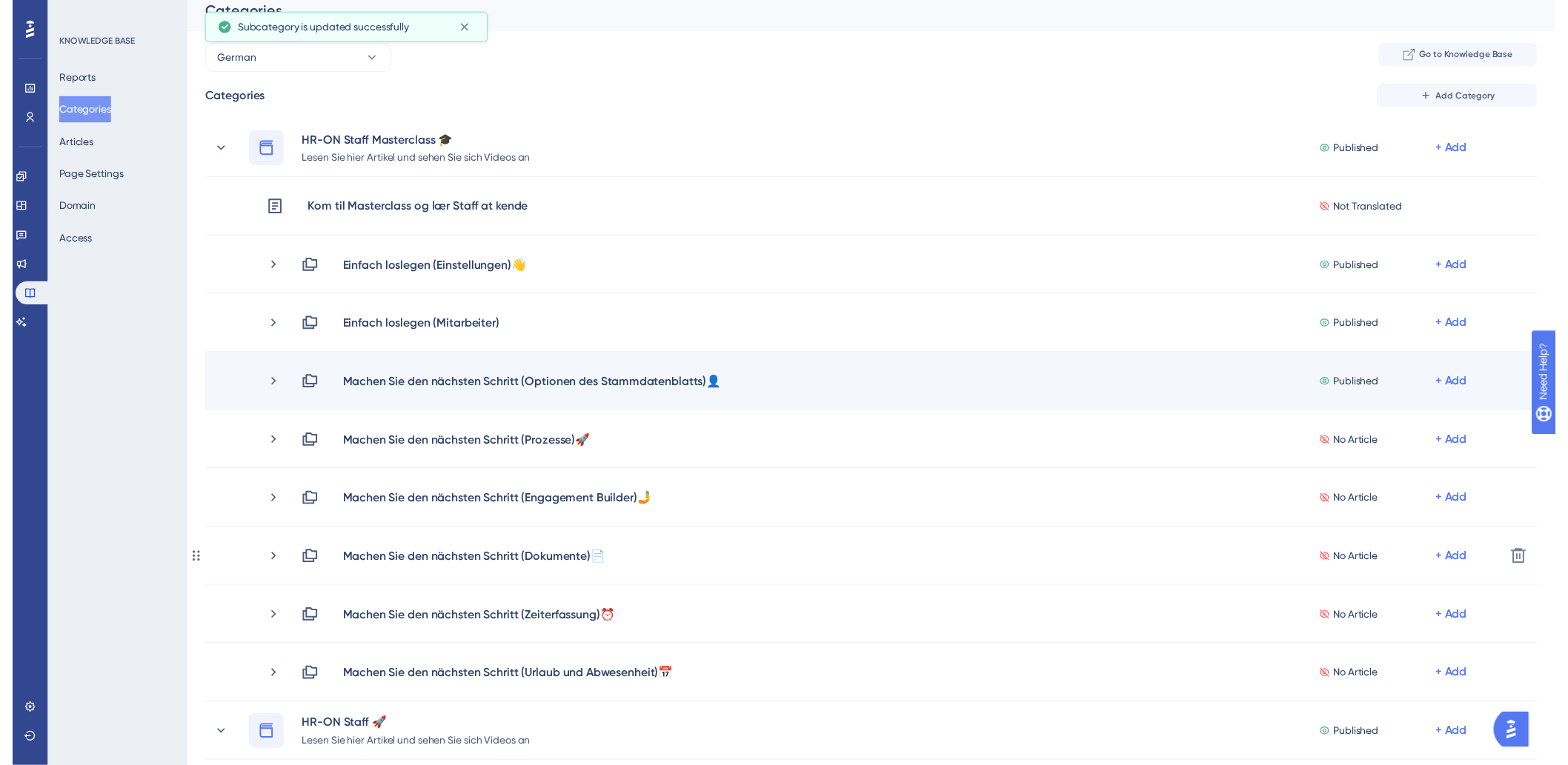
scroll to position [0, 0]
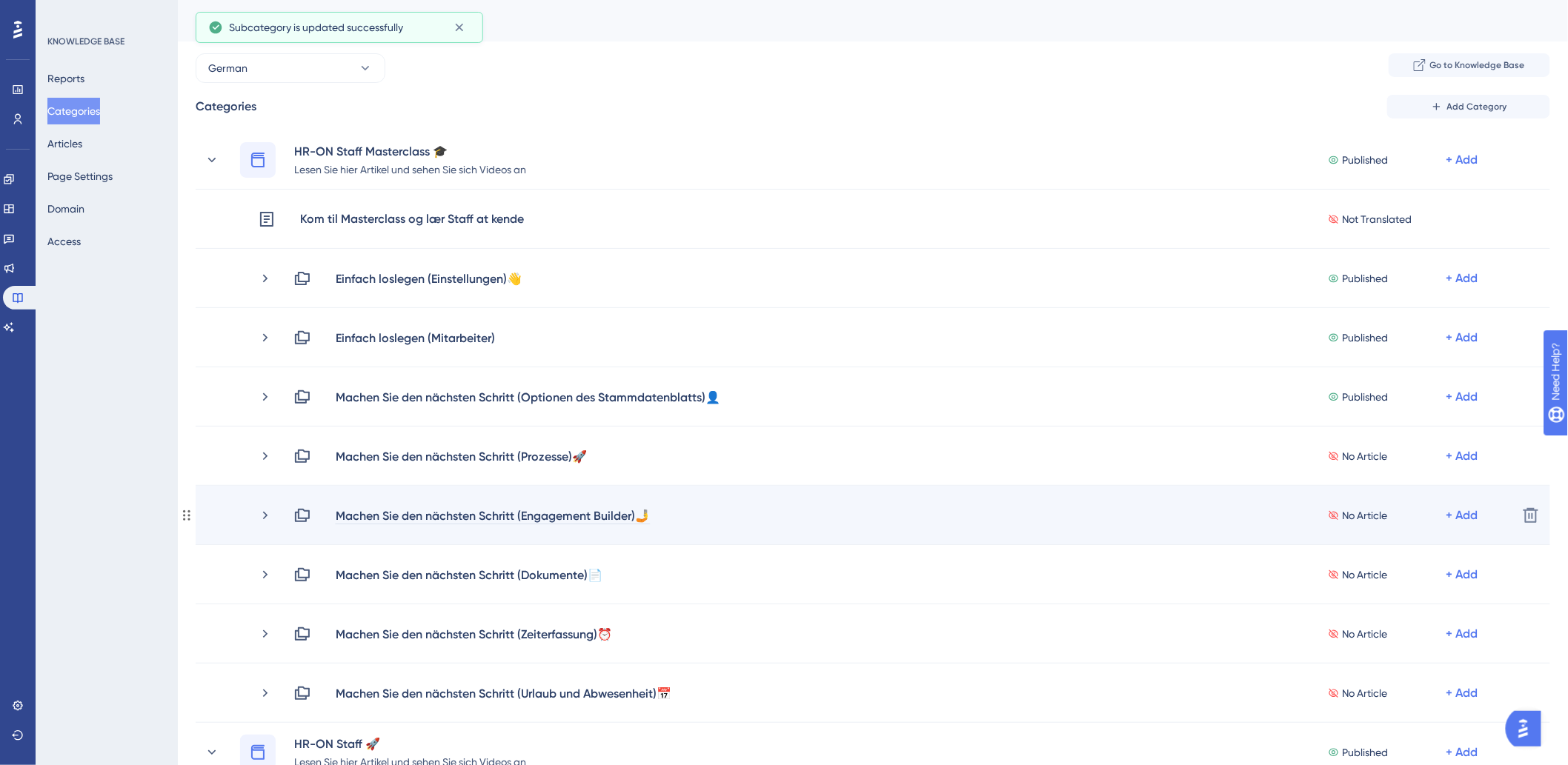
click at [580, 521] on div "Machen Sie den nächsten Schritt (Engagement Builder)🤳" at bounding box center [492, 515] width 315 height 17
click at [580, 520] on div "Machen Sie den nächsten Schritt (Engagement Builder)🤳" at bounding box center [492, 515] width 315 height 17
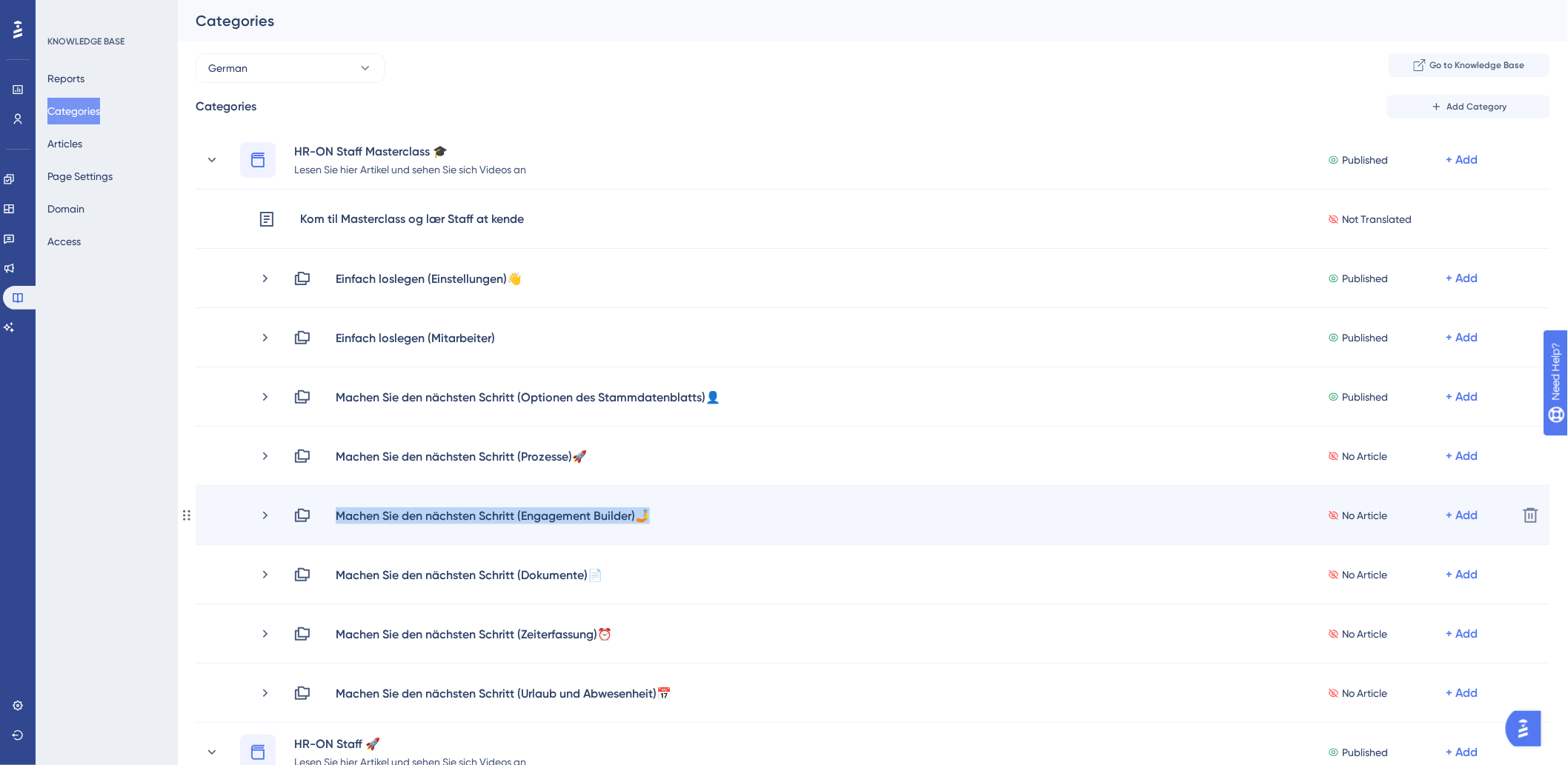
click at [580, 520] on div "Machen Sie den nächsten Schritt (Engagement Builder)🤳" at bounding box center [492, 515] width 315 height 17
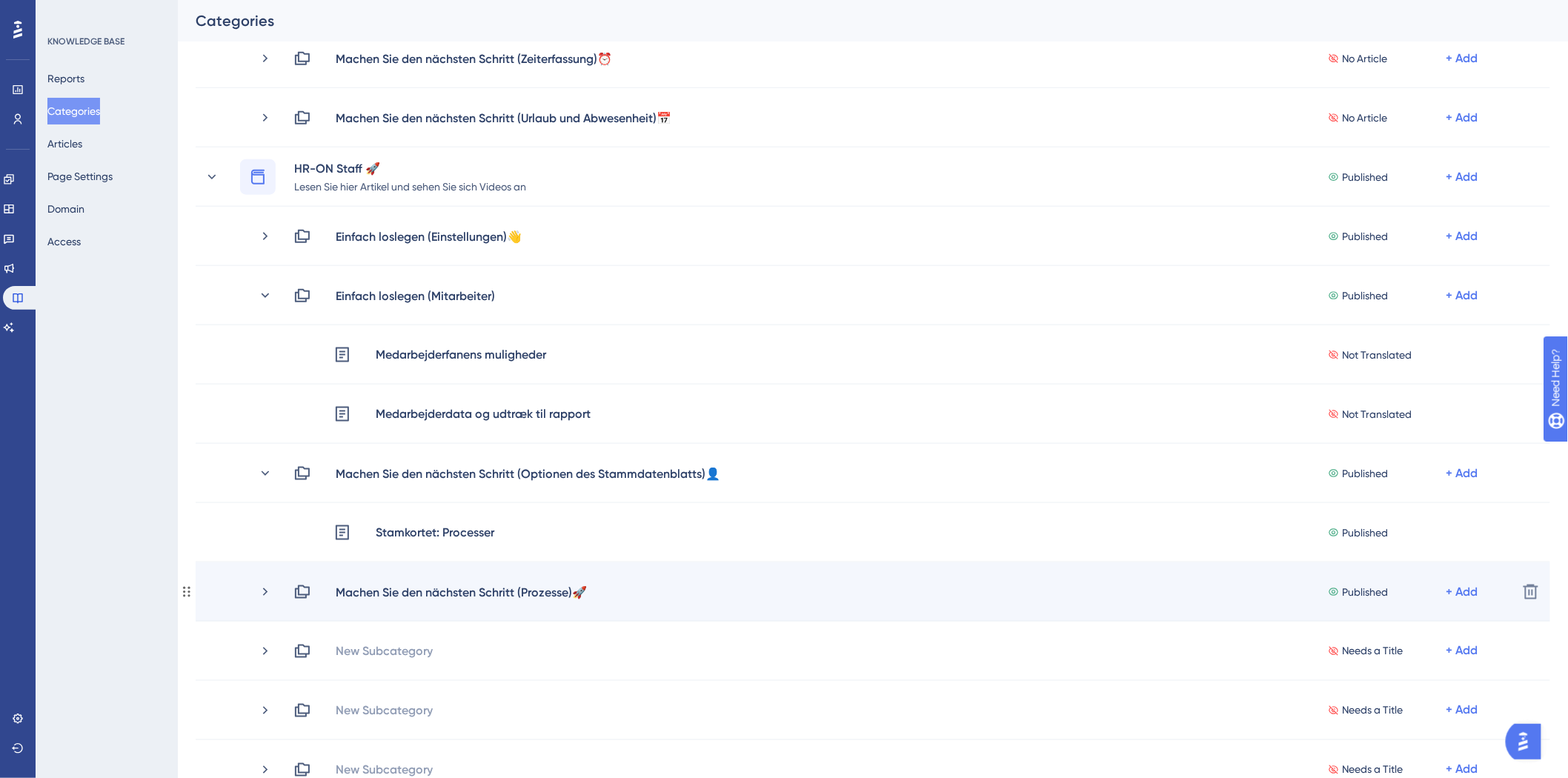
scroll to position [741, 0]
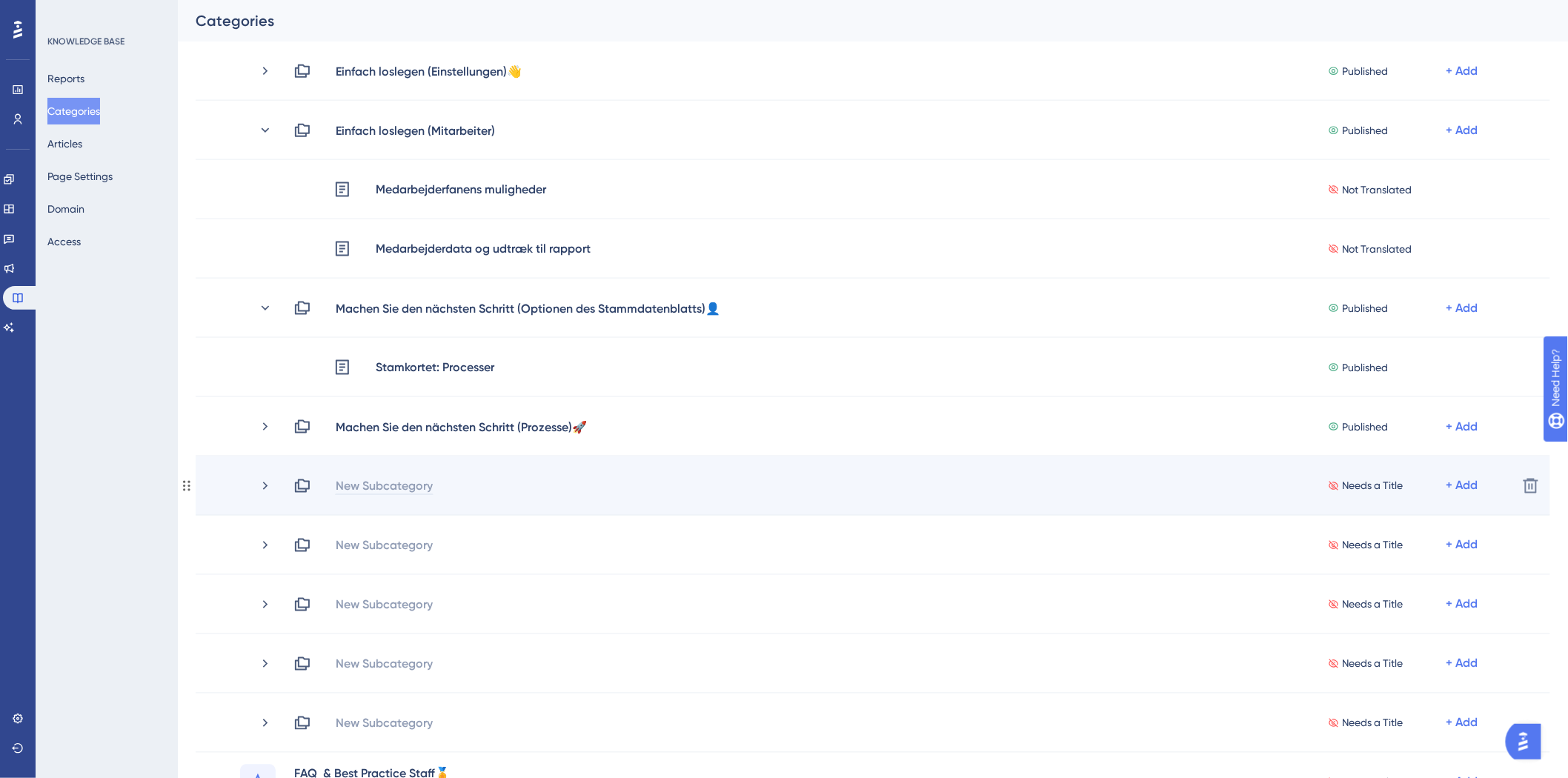
click at [420, 489] on div "New Subcategory" at bounding box center [384, 486] width 98 height 17
paste div
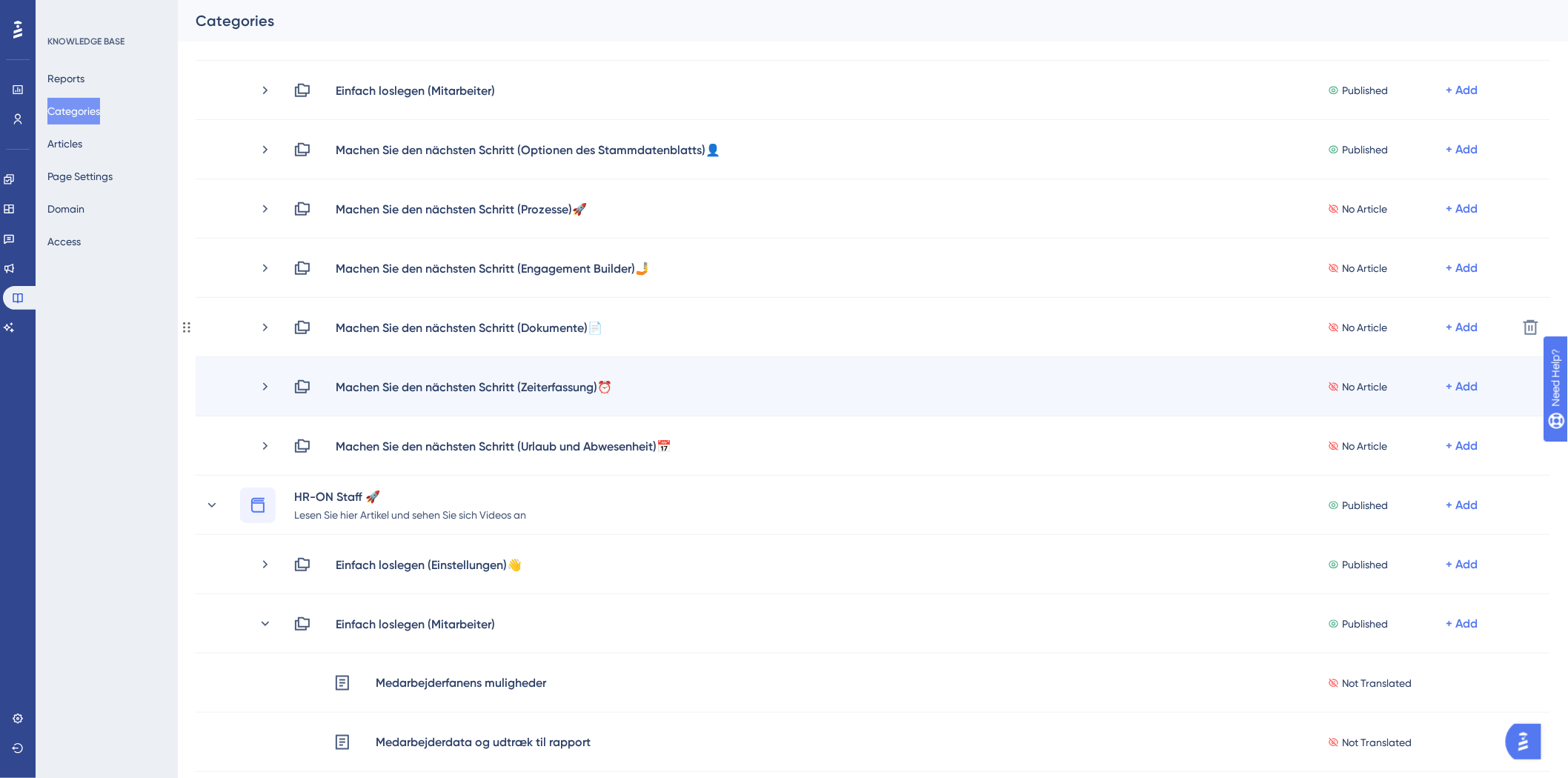
scroll to position [247, 0]
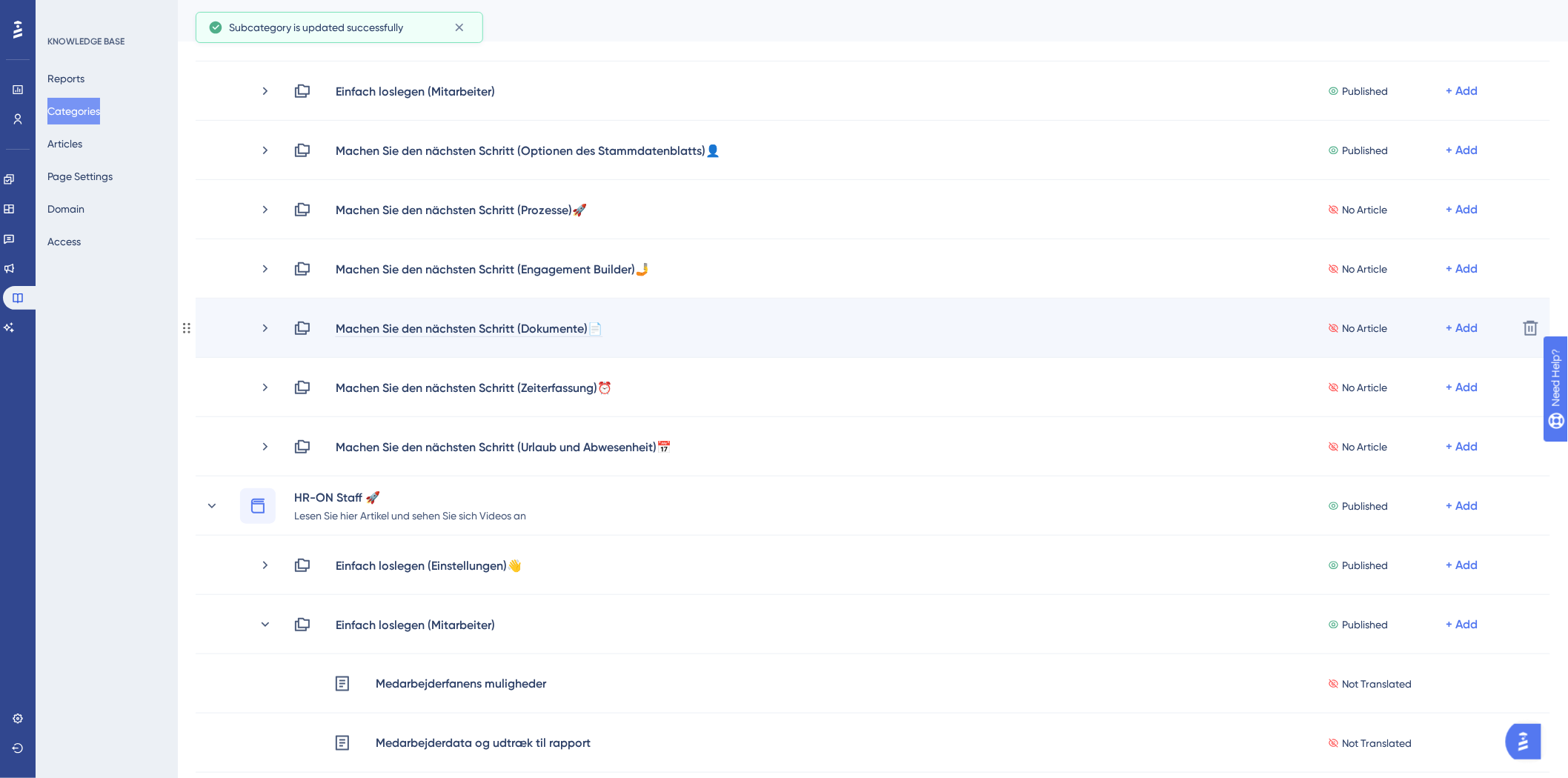
click at [545, 330] on div "Machen Sie den nächsten Schritt (Dokumente)📄" at bounding box center [468, 328] width 268 height 17
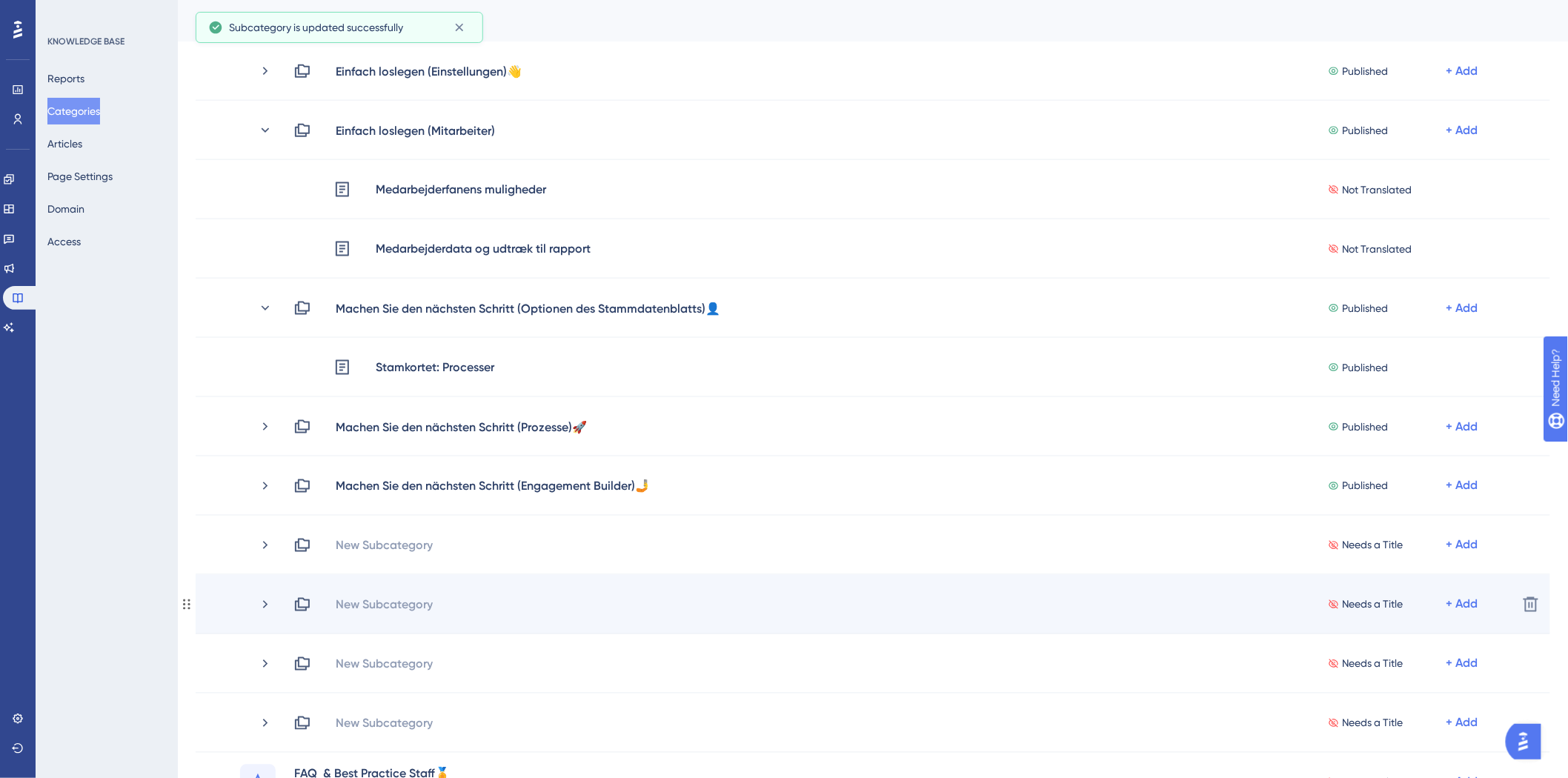
scroll to position [823, 0]
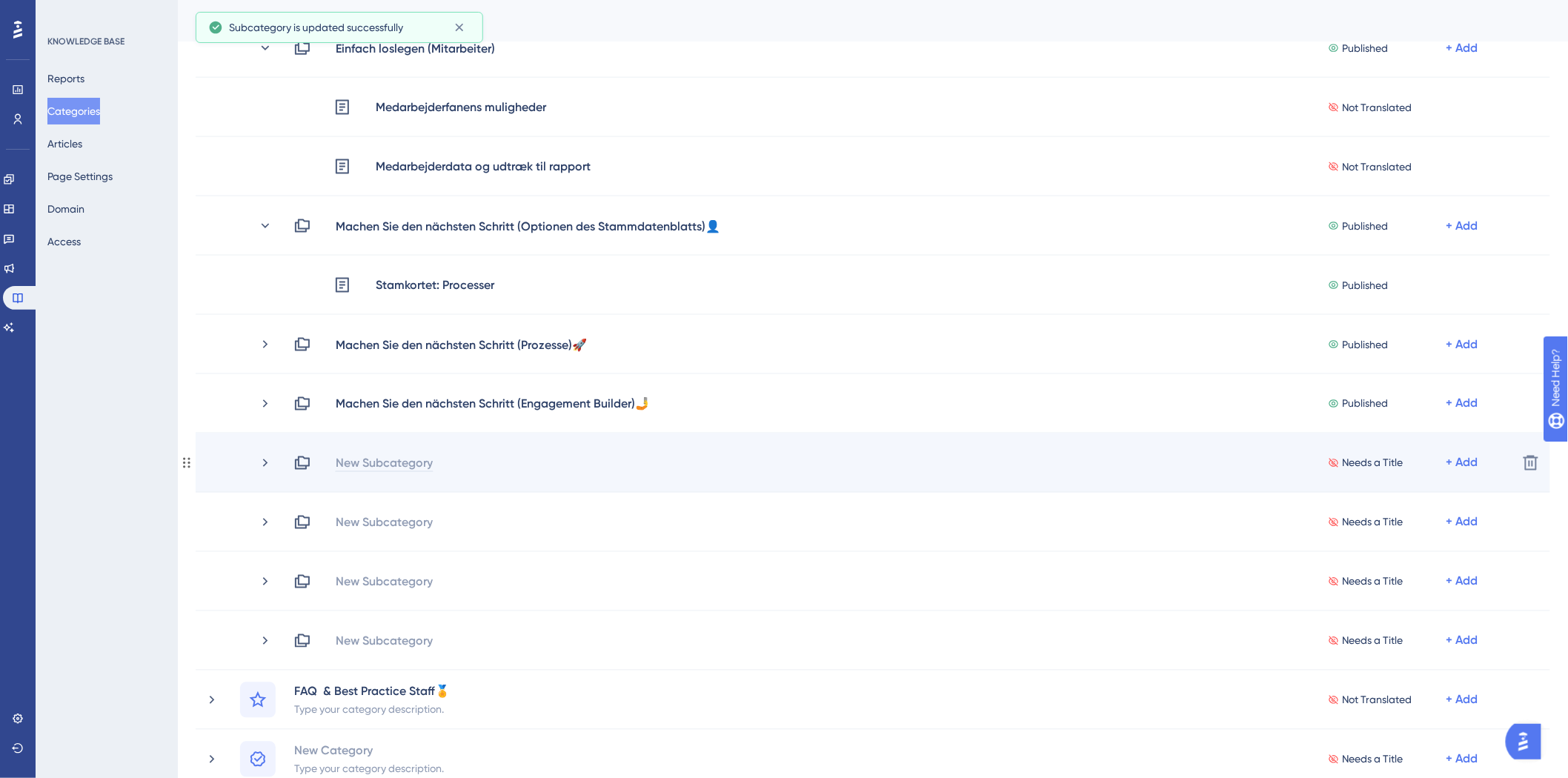
click at [430, 465] on div "New Subcategory" at bounding box center [384, 463] width 98 height 17
paste div
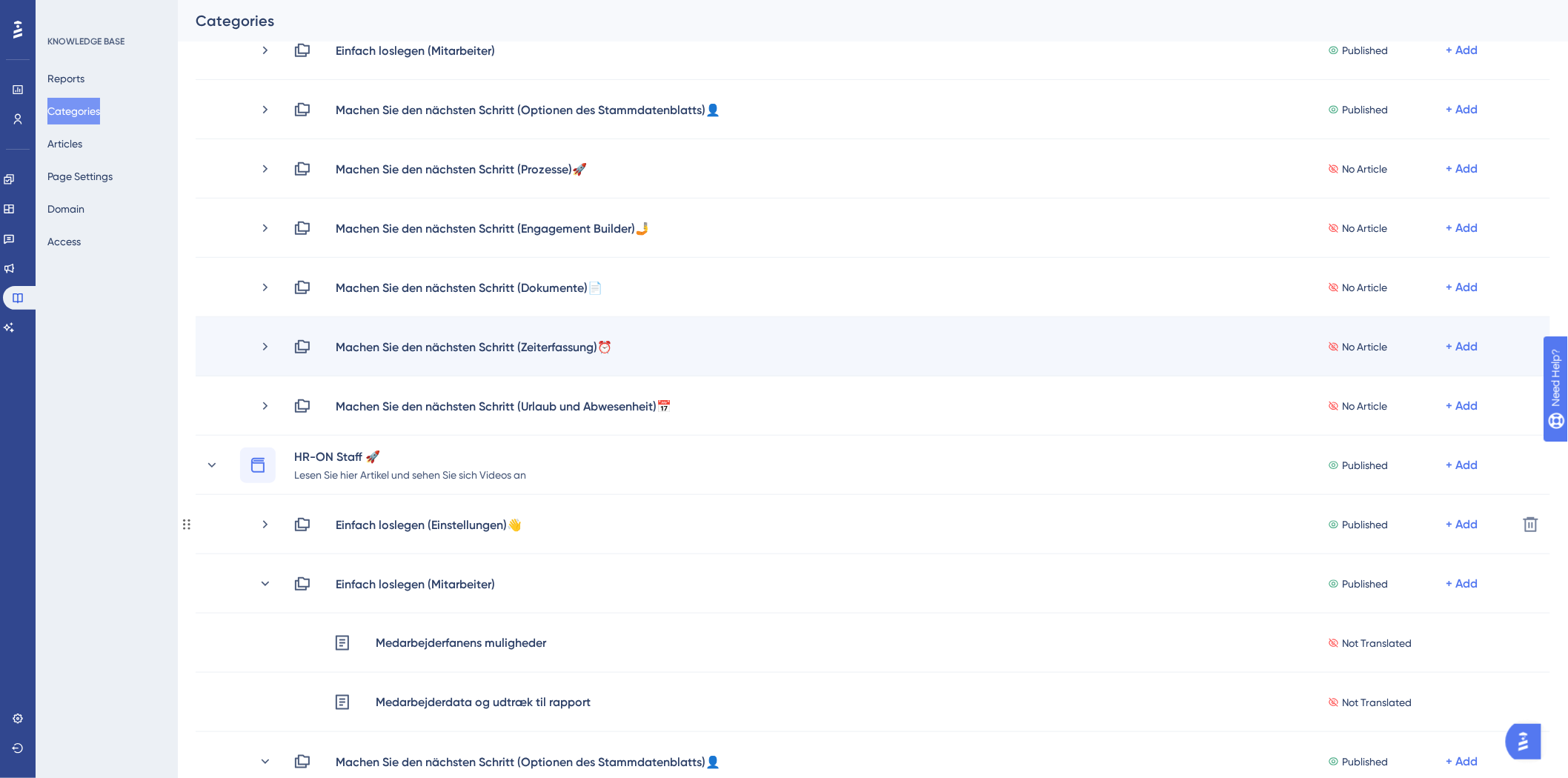
scroll to position [247, 0]
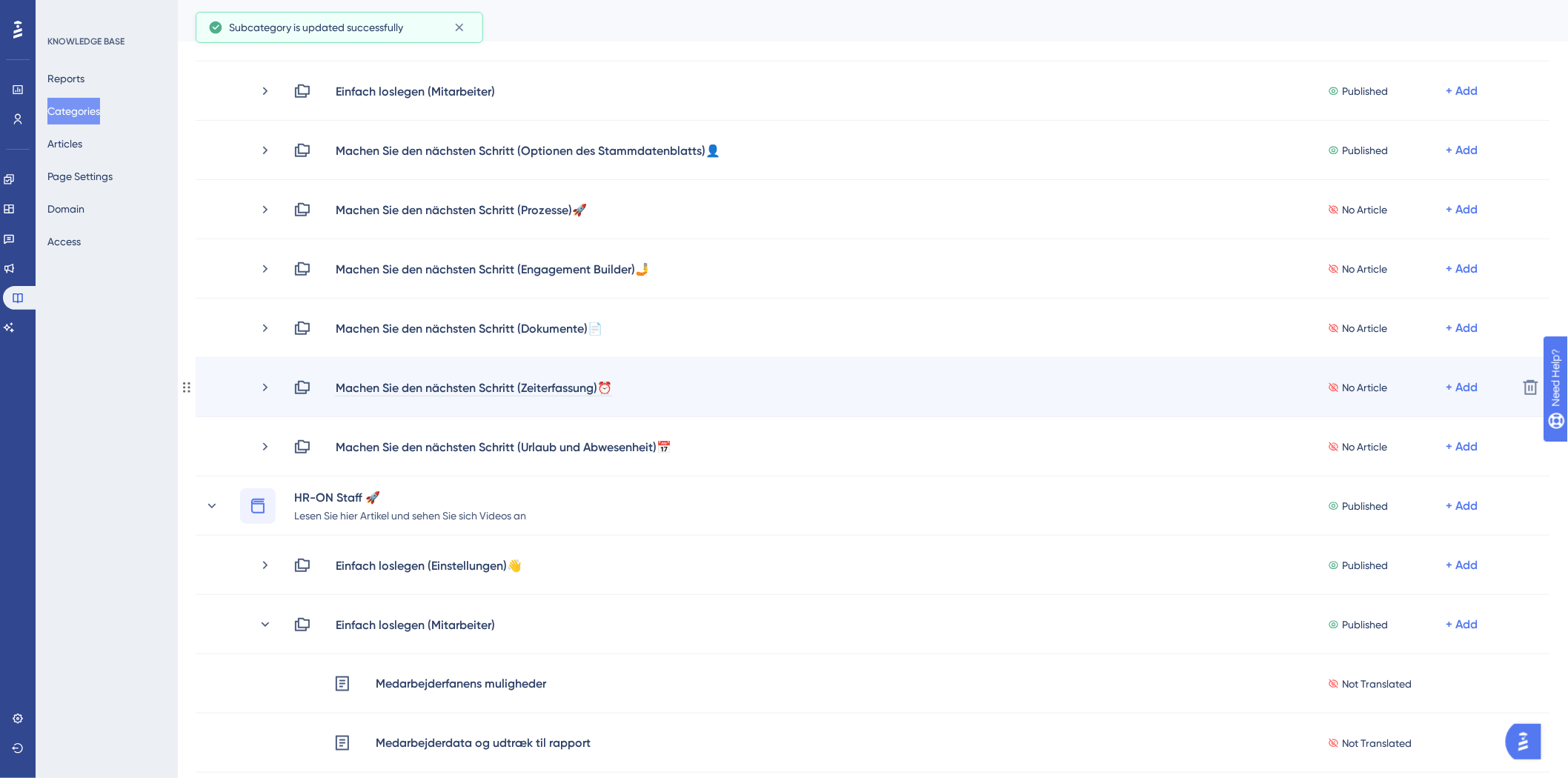
click at [543, 386] on div "Machen Sie den nächsten Schritt (Zeiterfassung)⏰" at bounding box center [473, 388] width 278 height 17
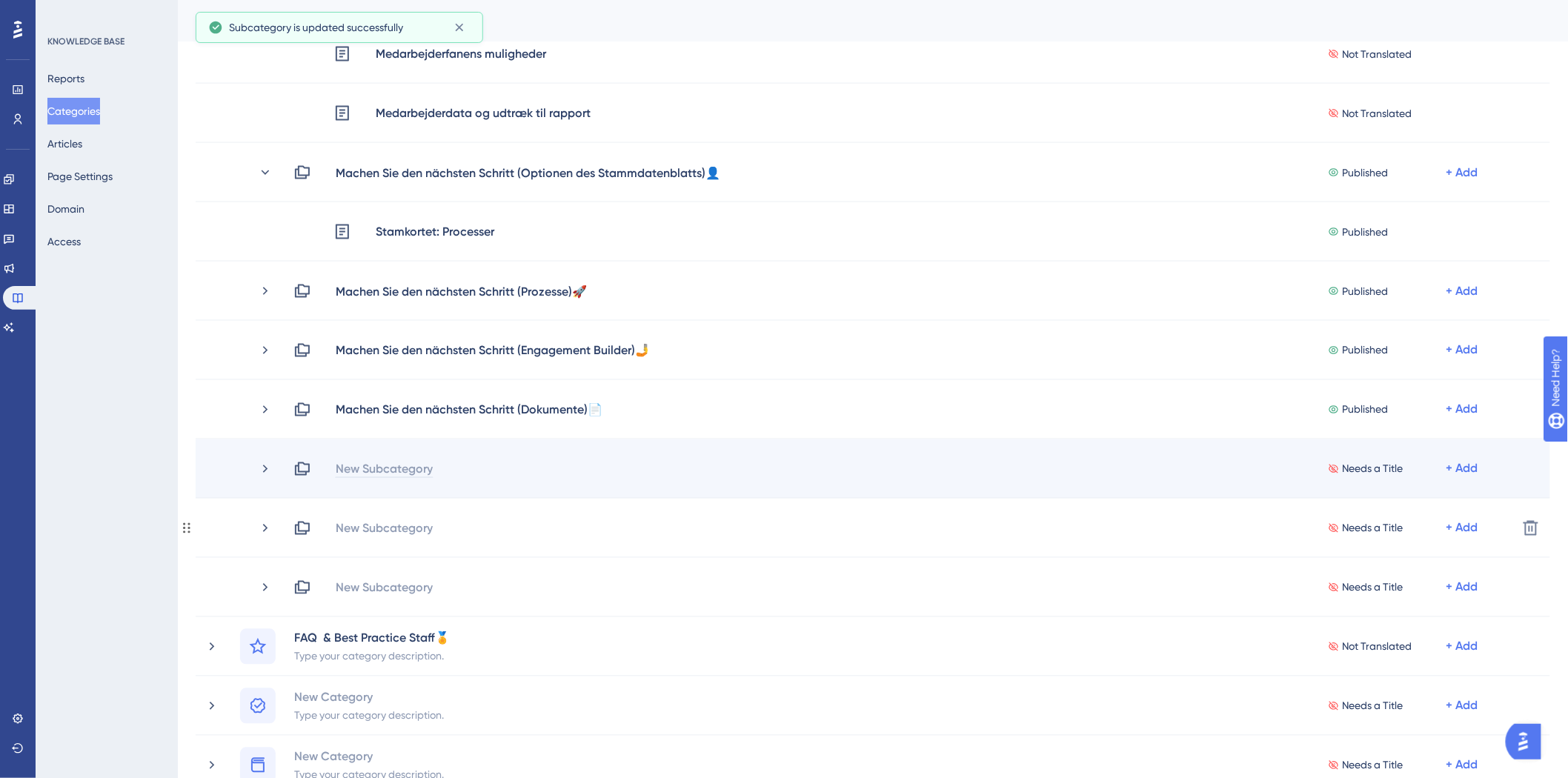
scroll to position [906, 0]
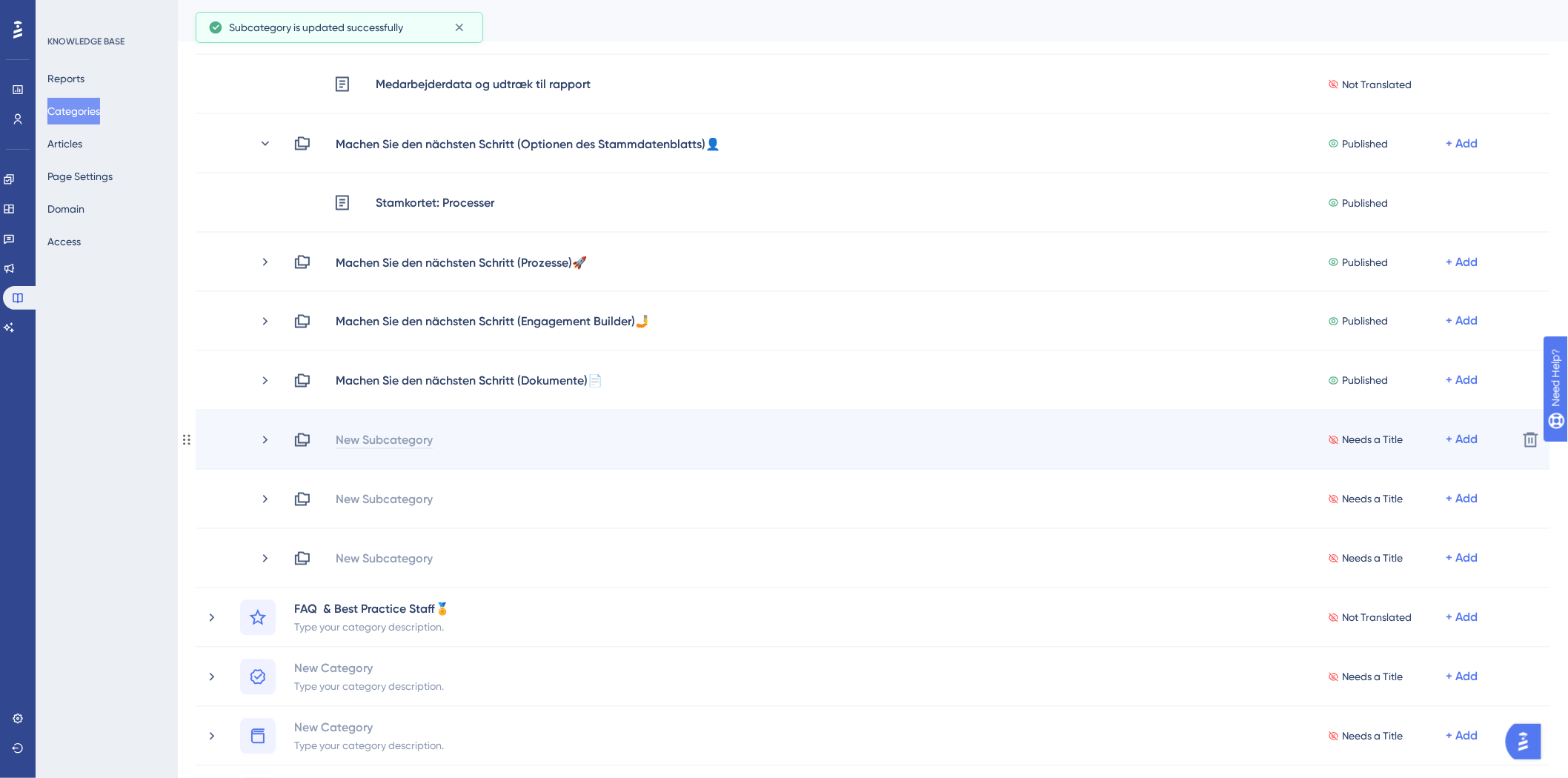
click at [417, 438] on div "New Subcategory" at bounding box center [384, 439] width 98 height 17
paste div
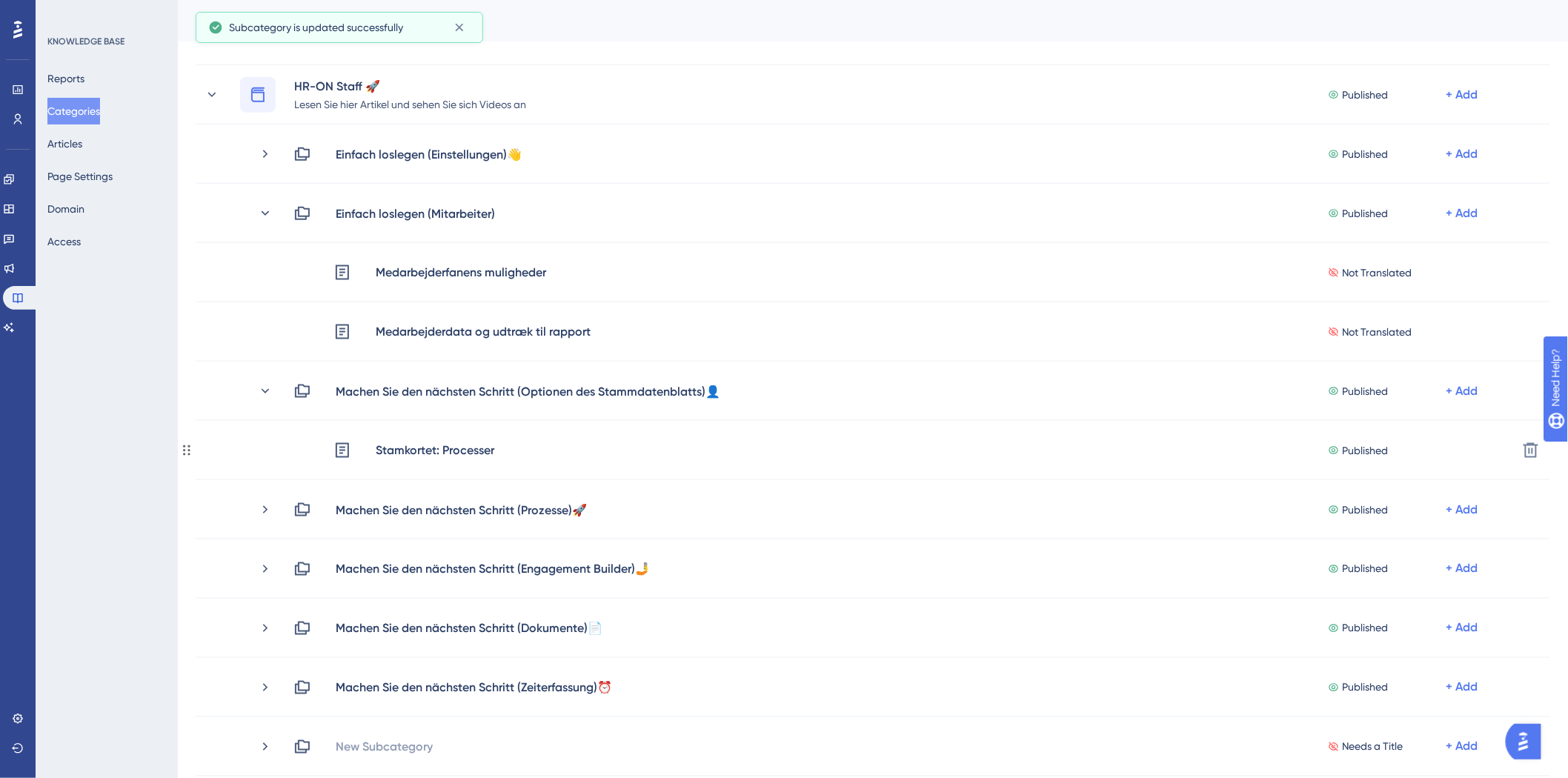
scroll to position [329, 0]
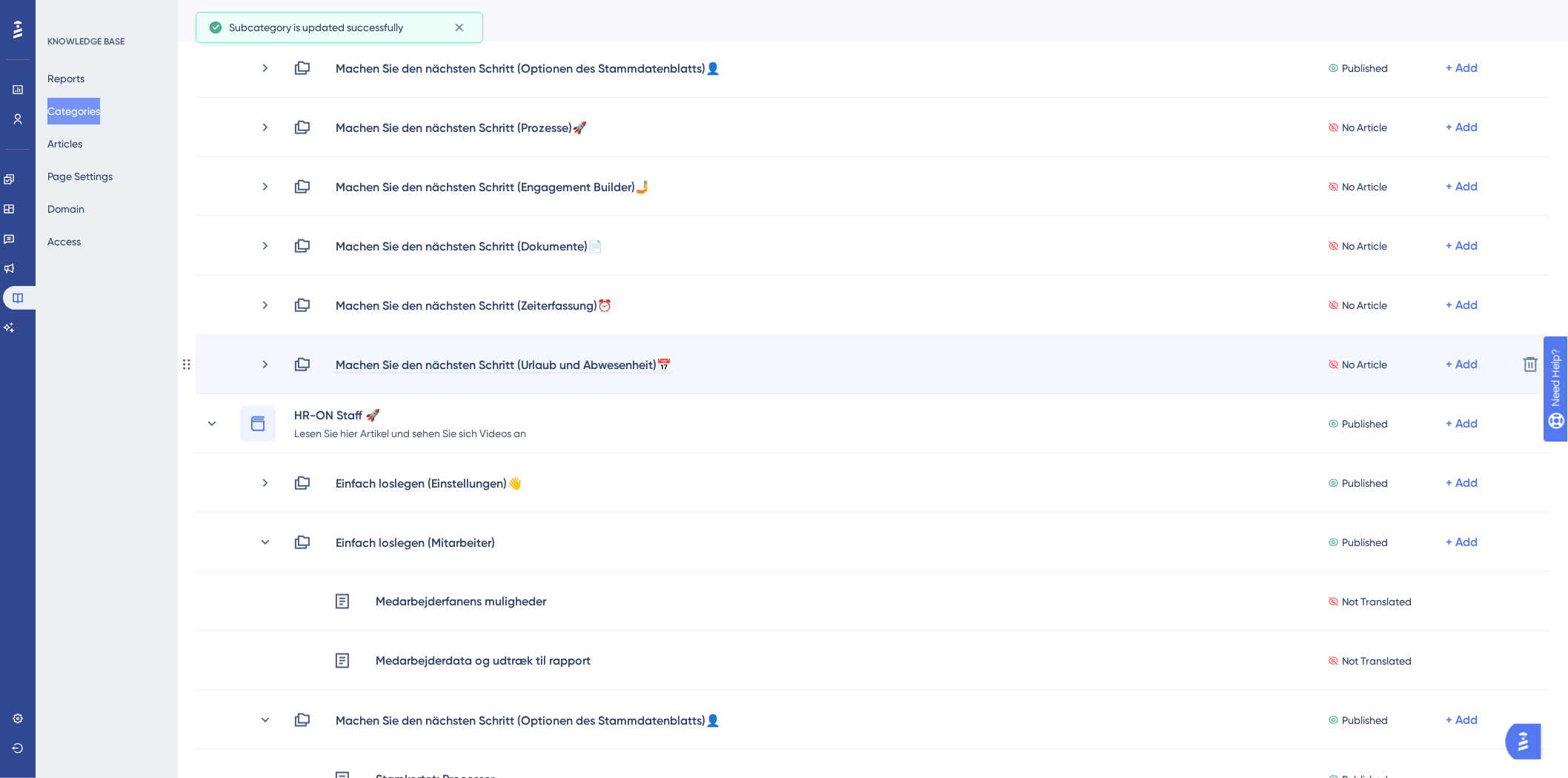
click at [593, 364] on div "Machen Sie den nächsten Schritt (Urlaub und Abwesenheit)📅" at bounding box center [503, 364] width 337 height 17
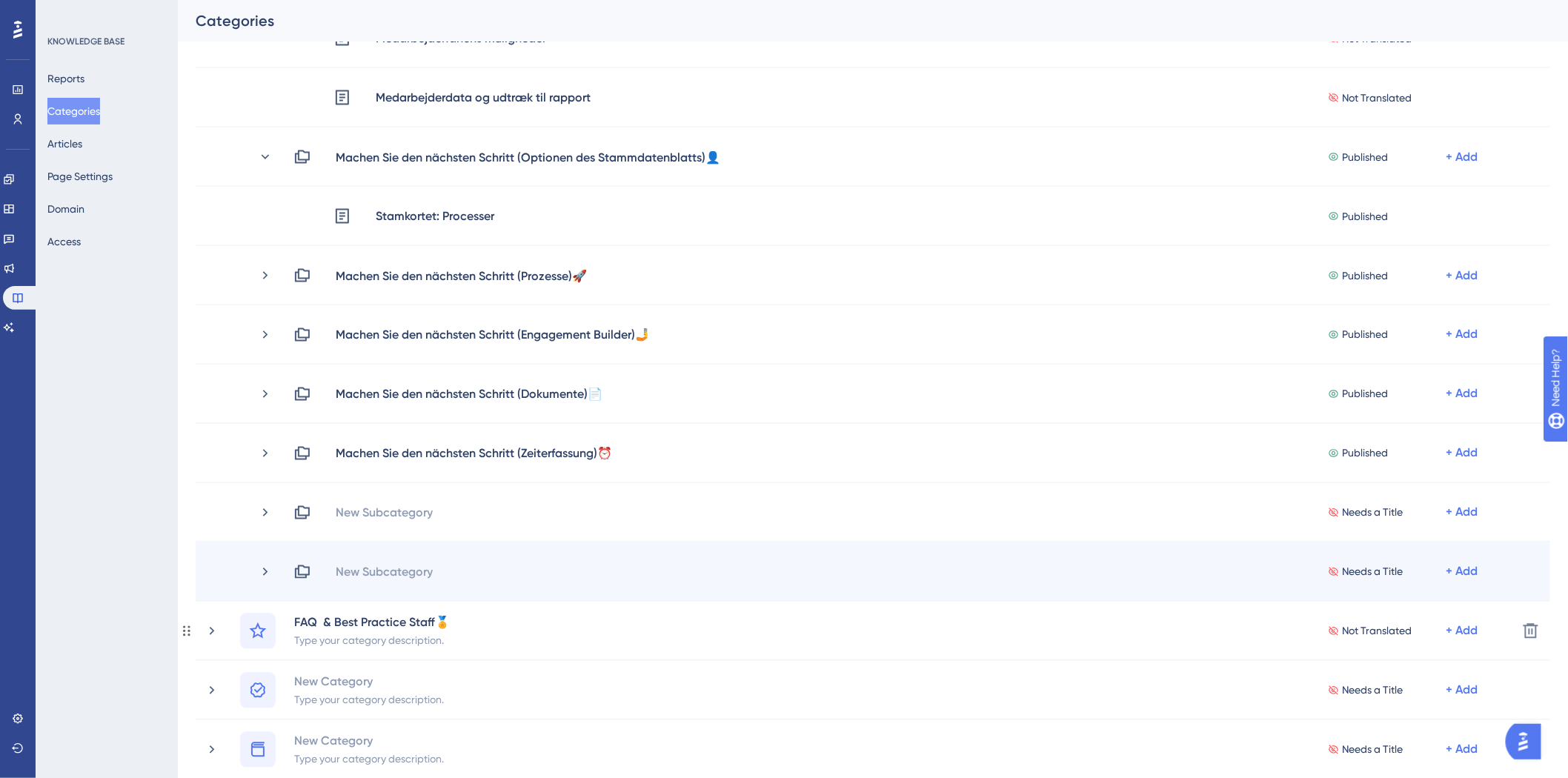
scroll to position [988, 0]
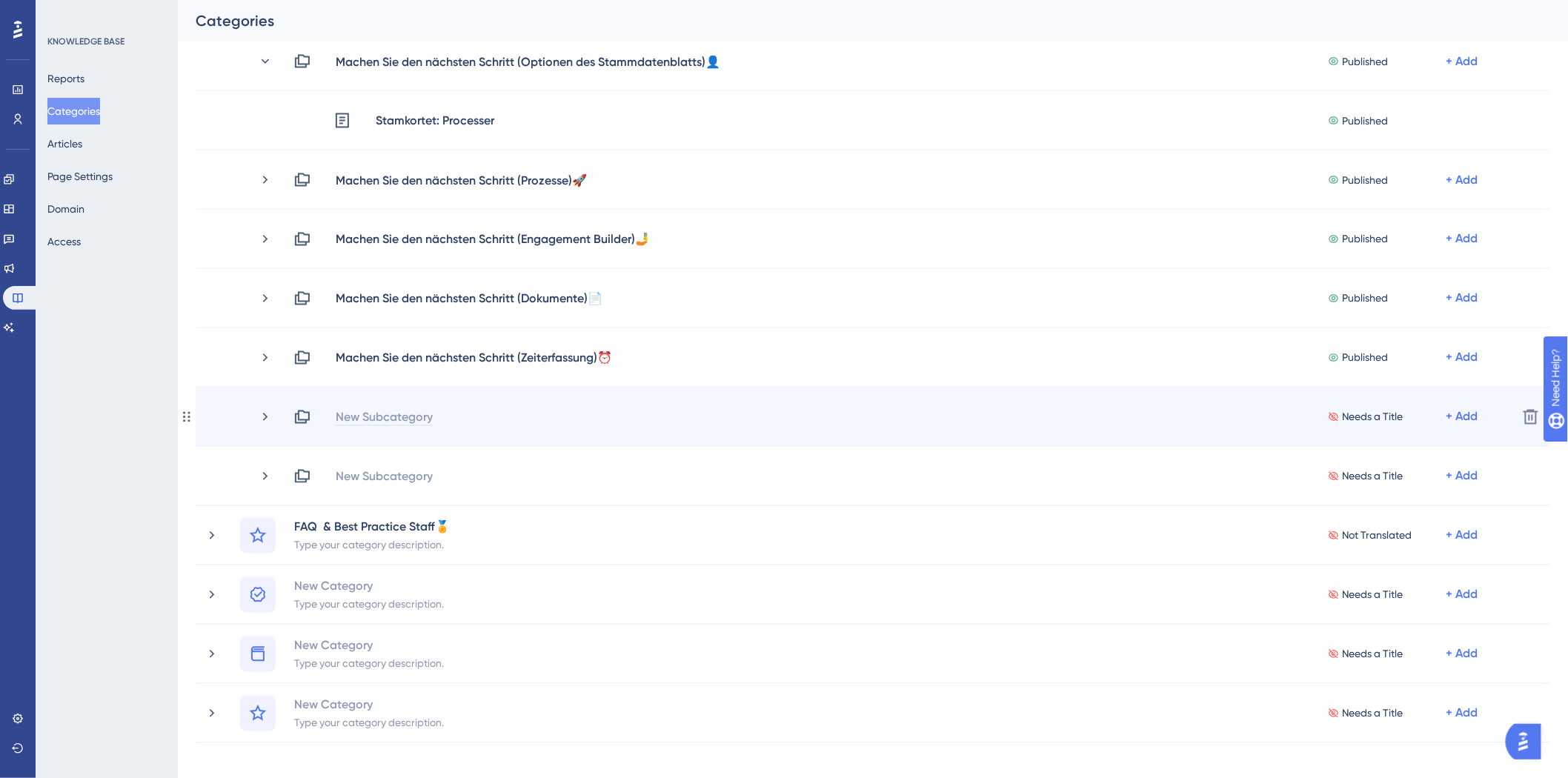
click at [419, 421] on div "New Subcategory" at bounding box center [384, 417] width 98 height 17
paste div
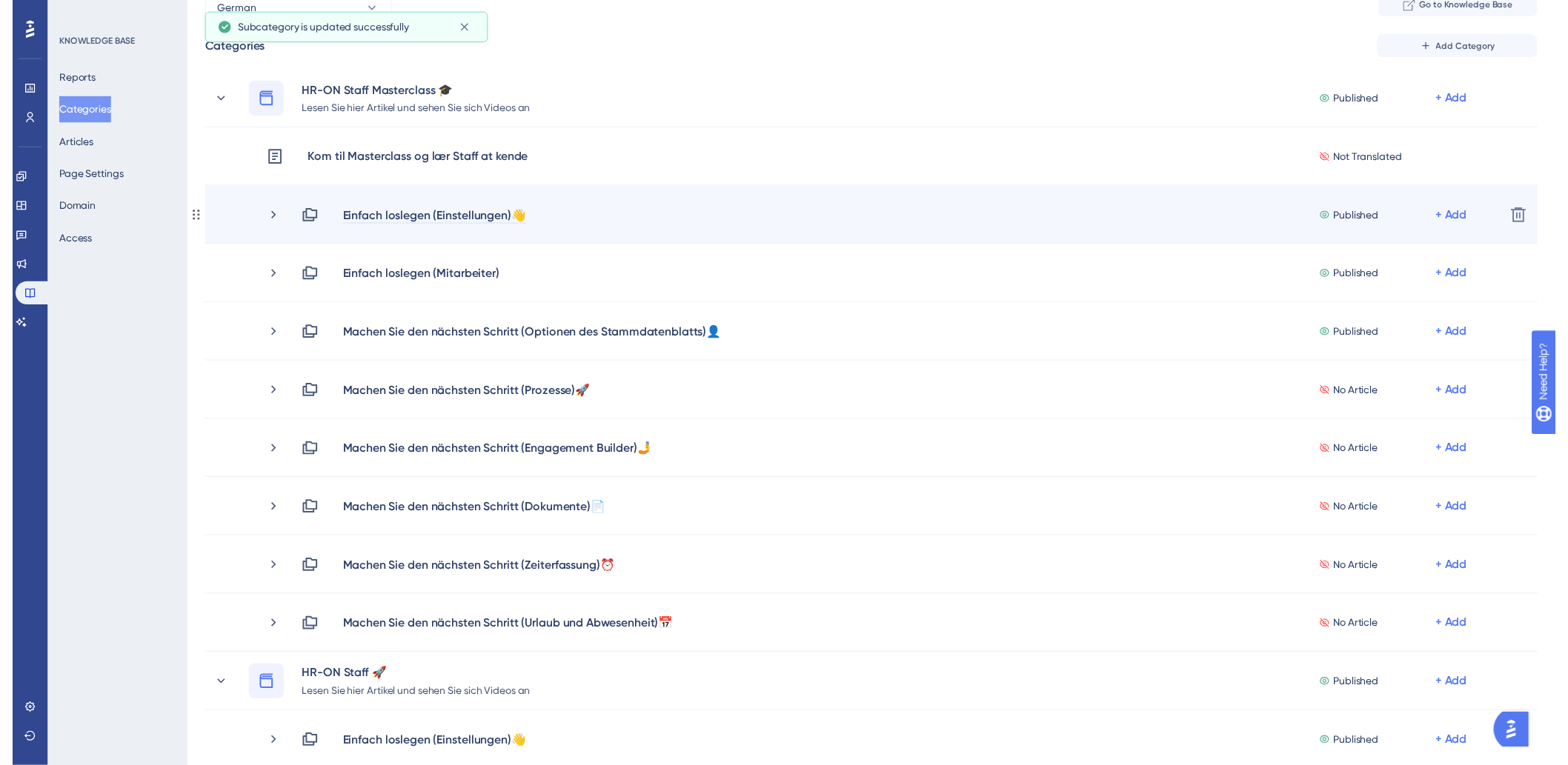
scroll to position [0, 0]
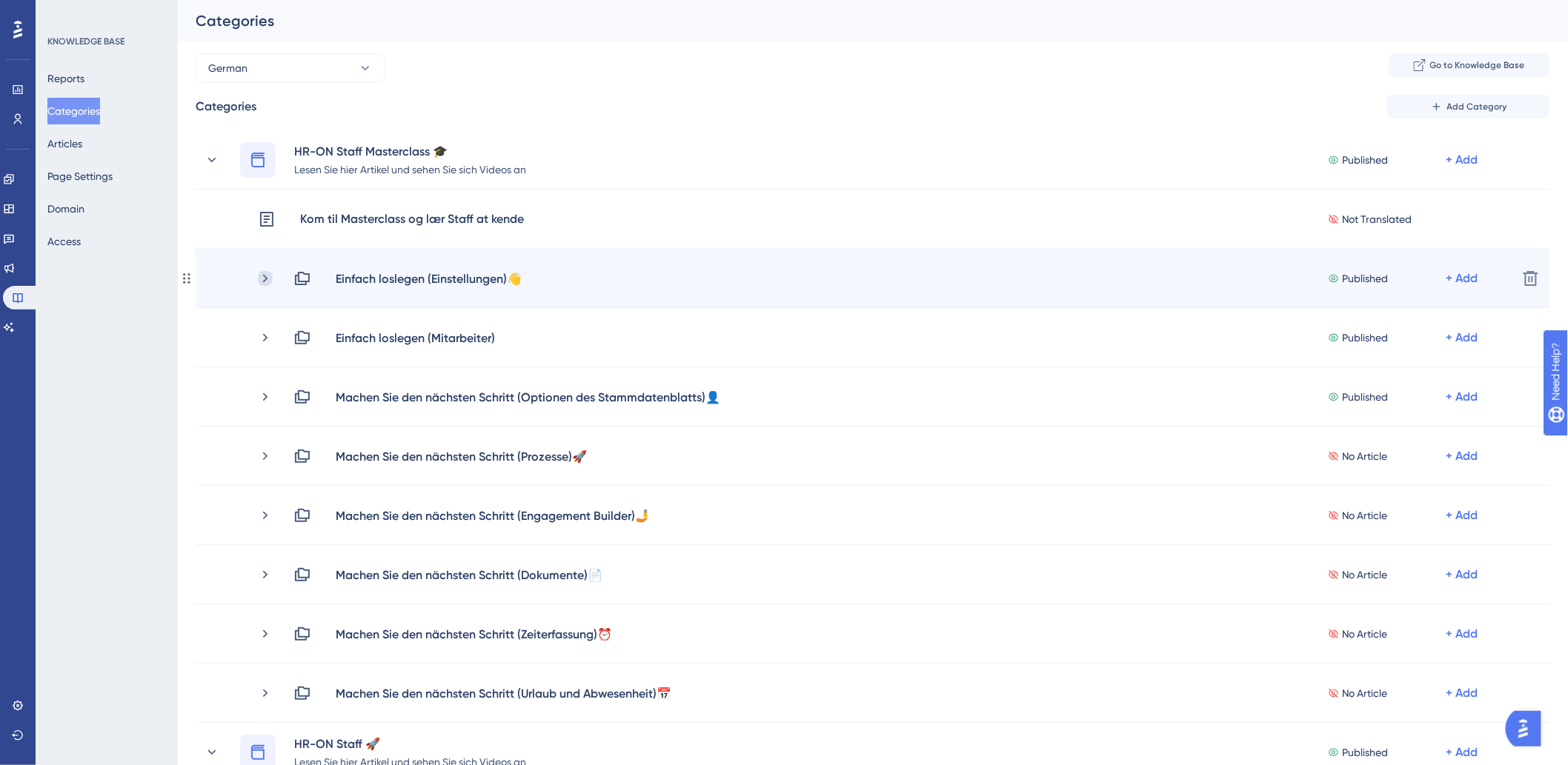
click at [268, 280] on icon at bounding box center [264, 278] width 14 height 14
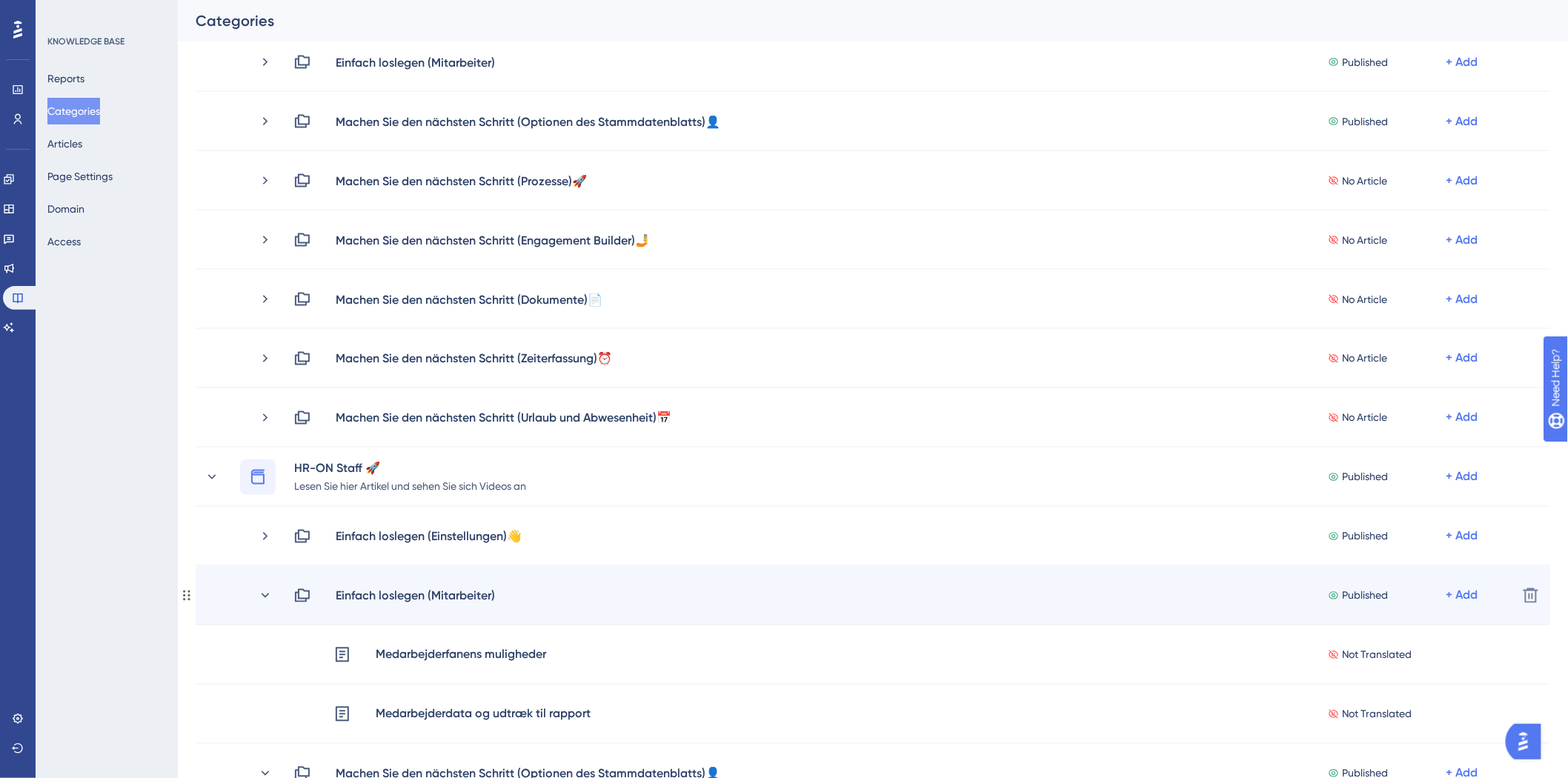
scroll to position [906, 0]
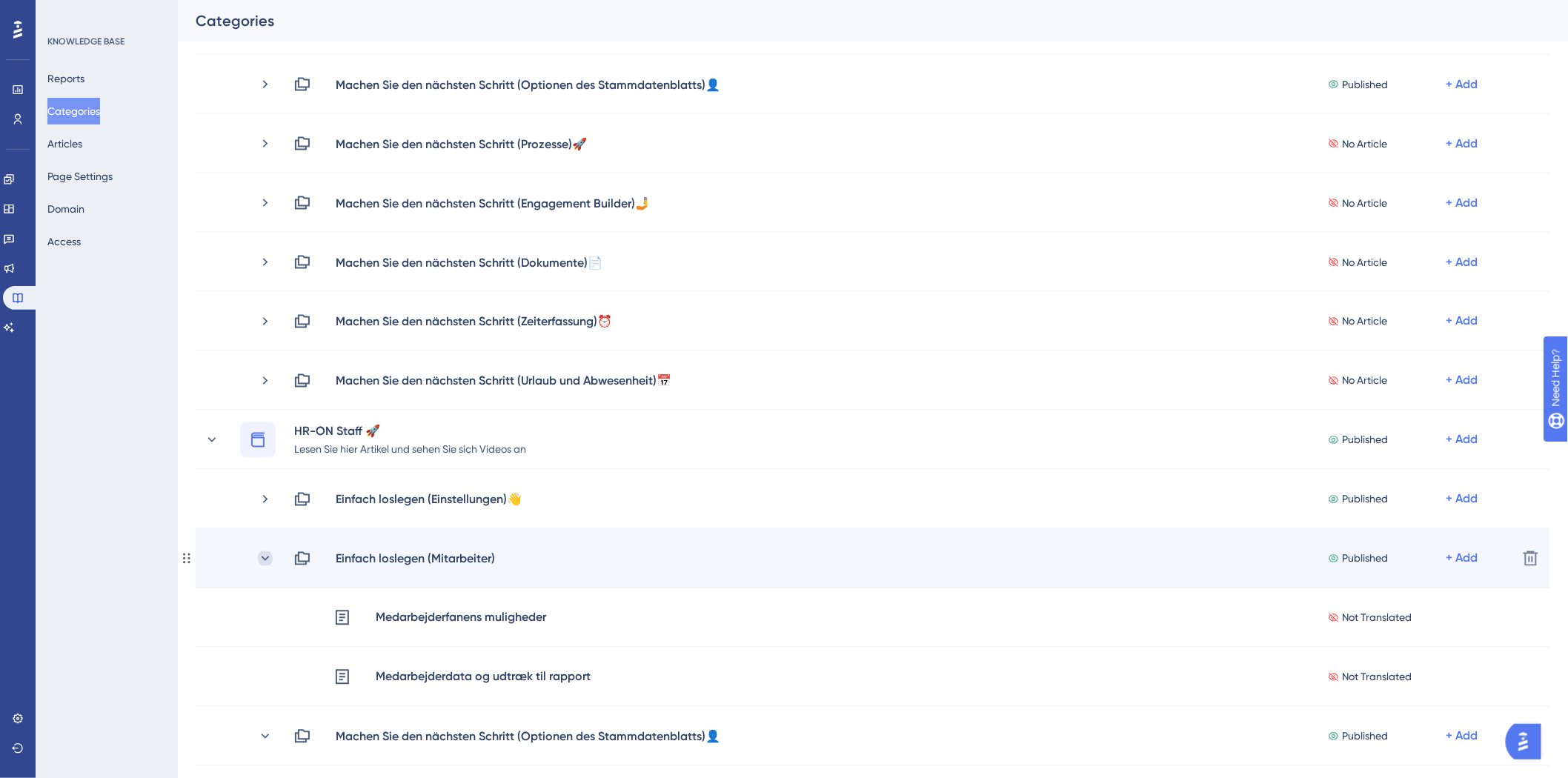
click at [263, 558] on icon at bounding box center [265, 558] width 8 height 5
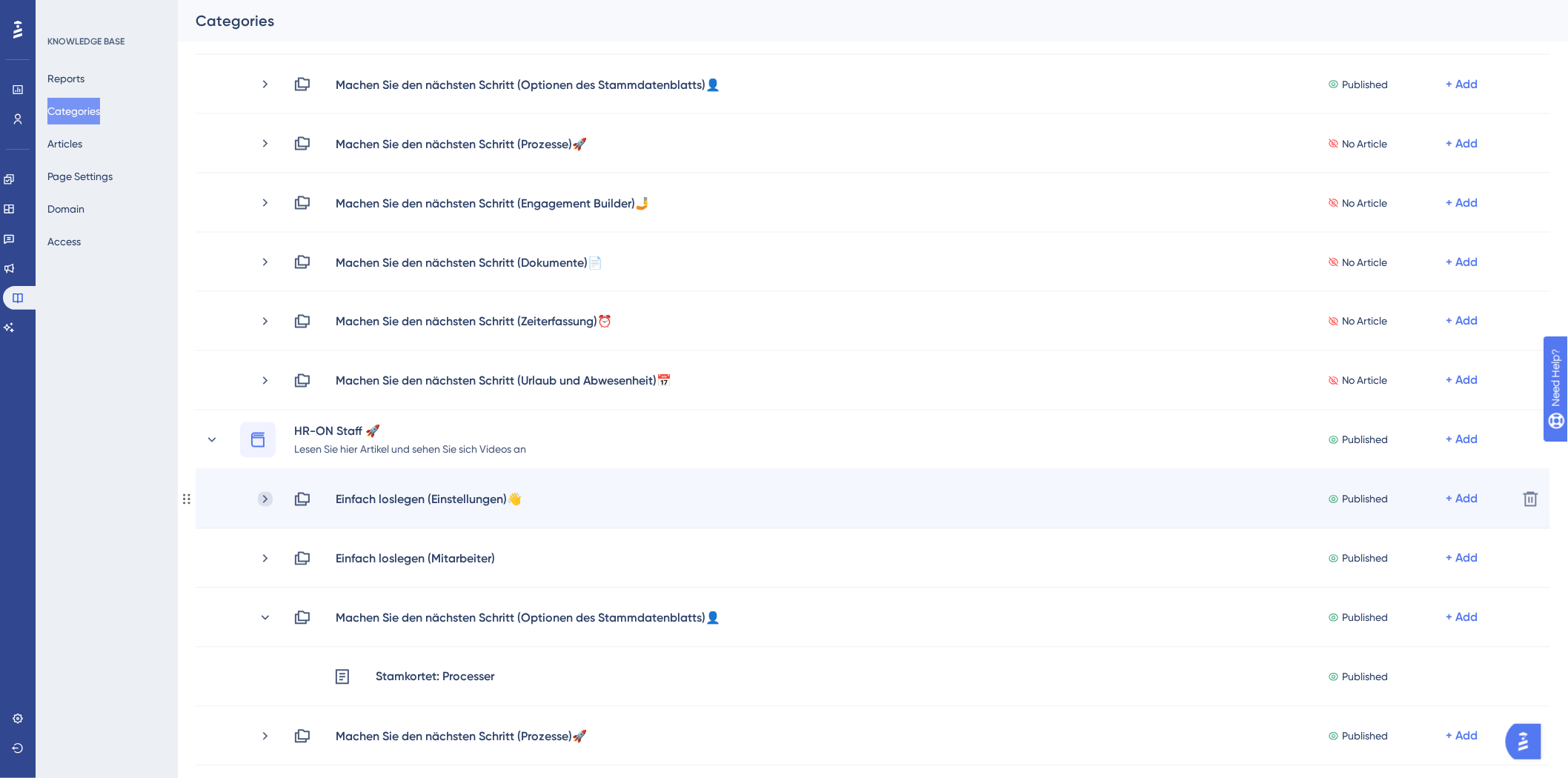
click at [264, 505] on icon at bounding box center [264, 499] width 14 height 14
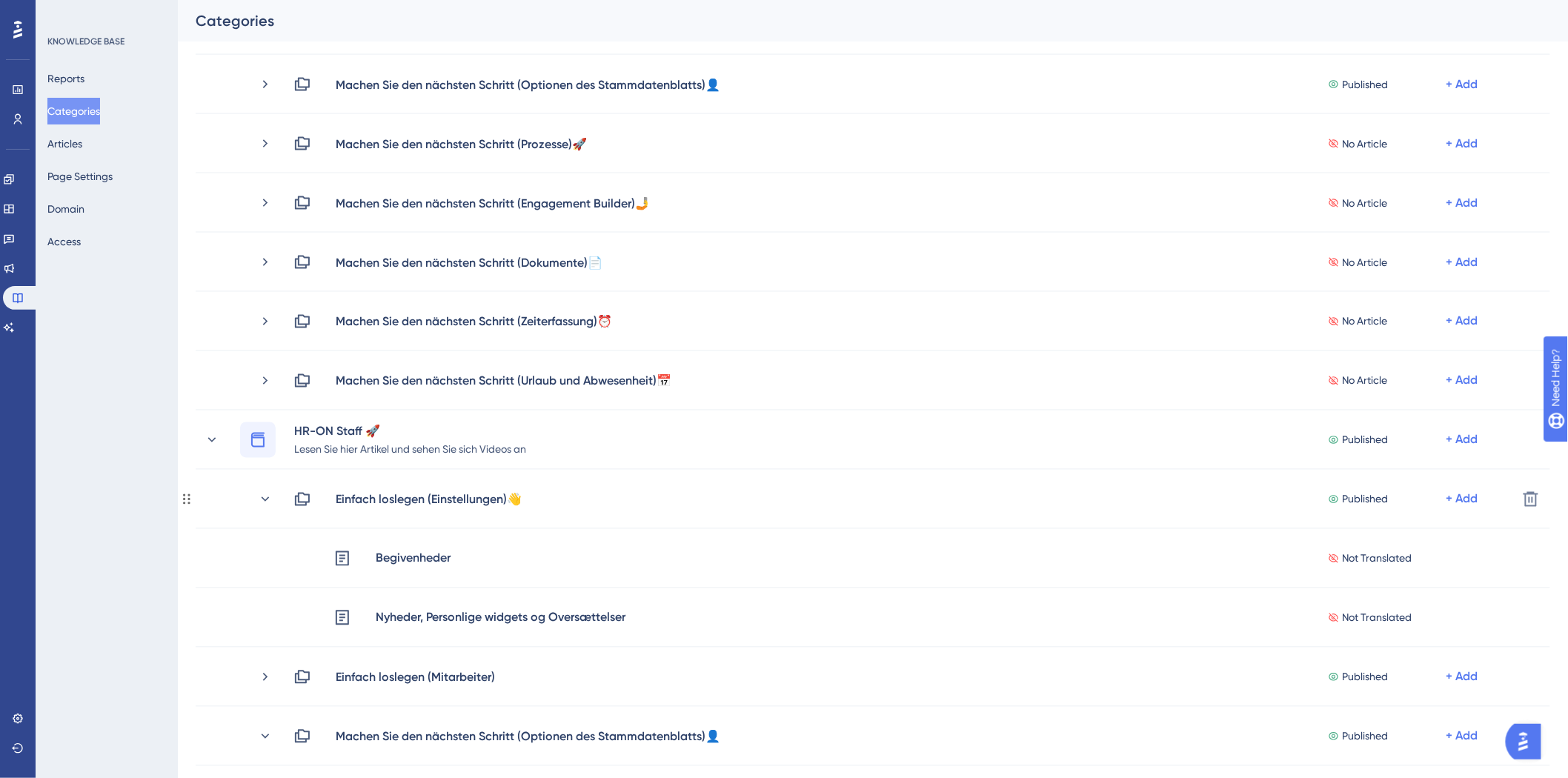
click at [264, 505] on icon at bounding box center [264, 499] width 14 height 14
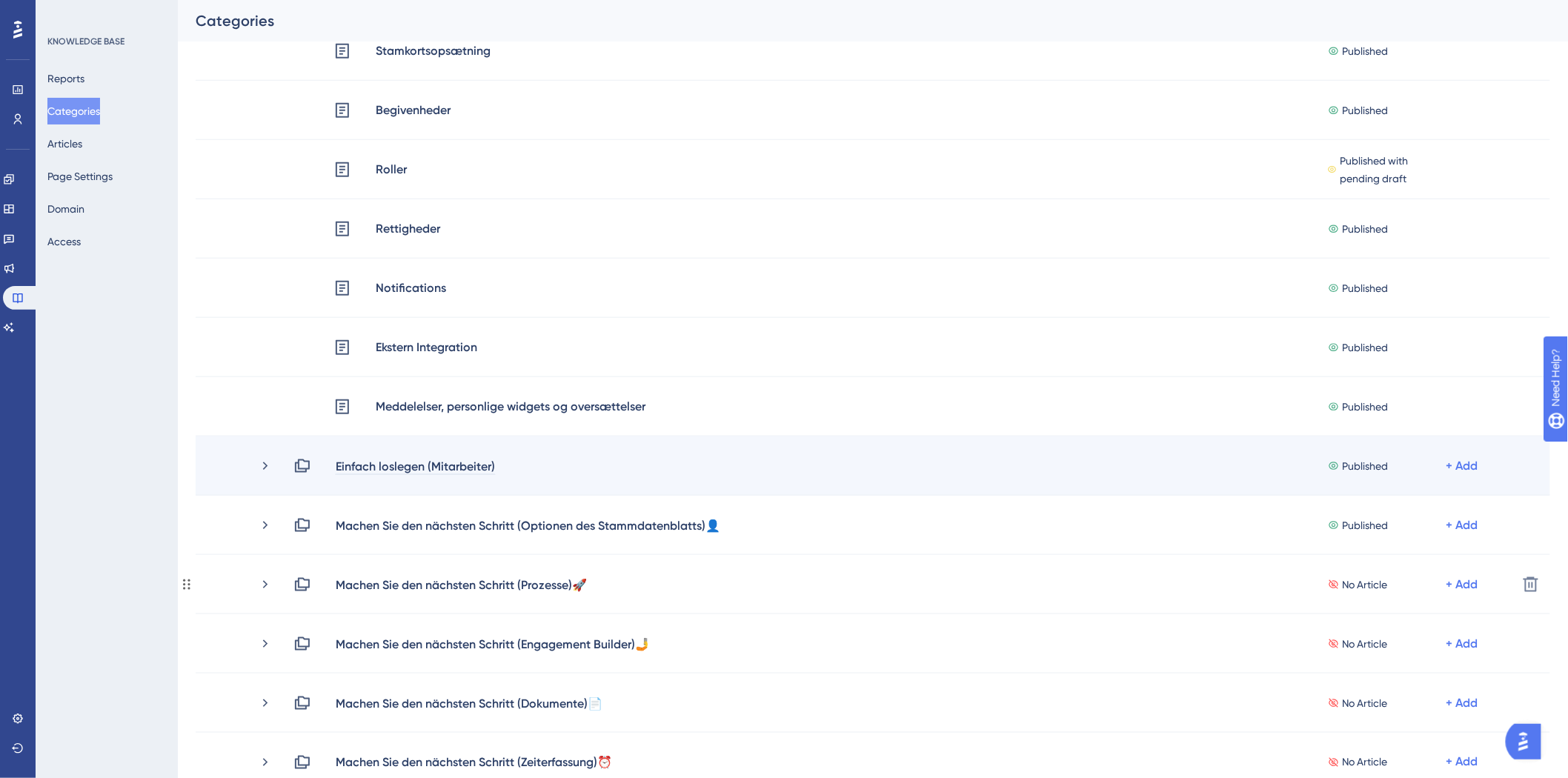
scroll to position [493, 0]
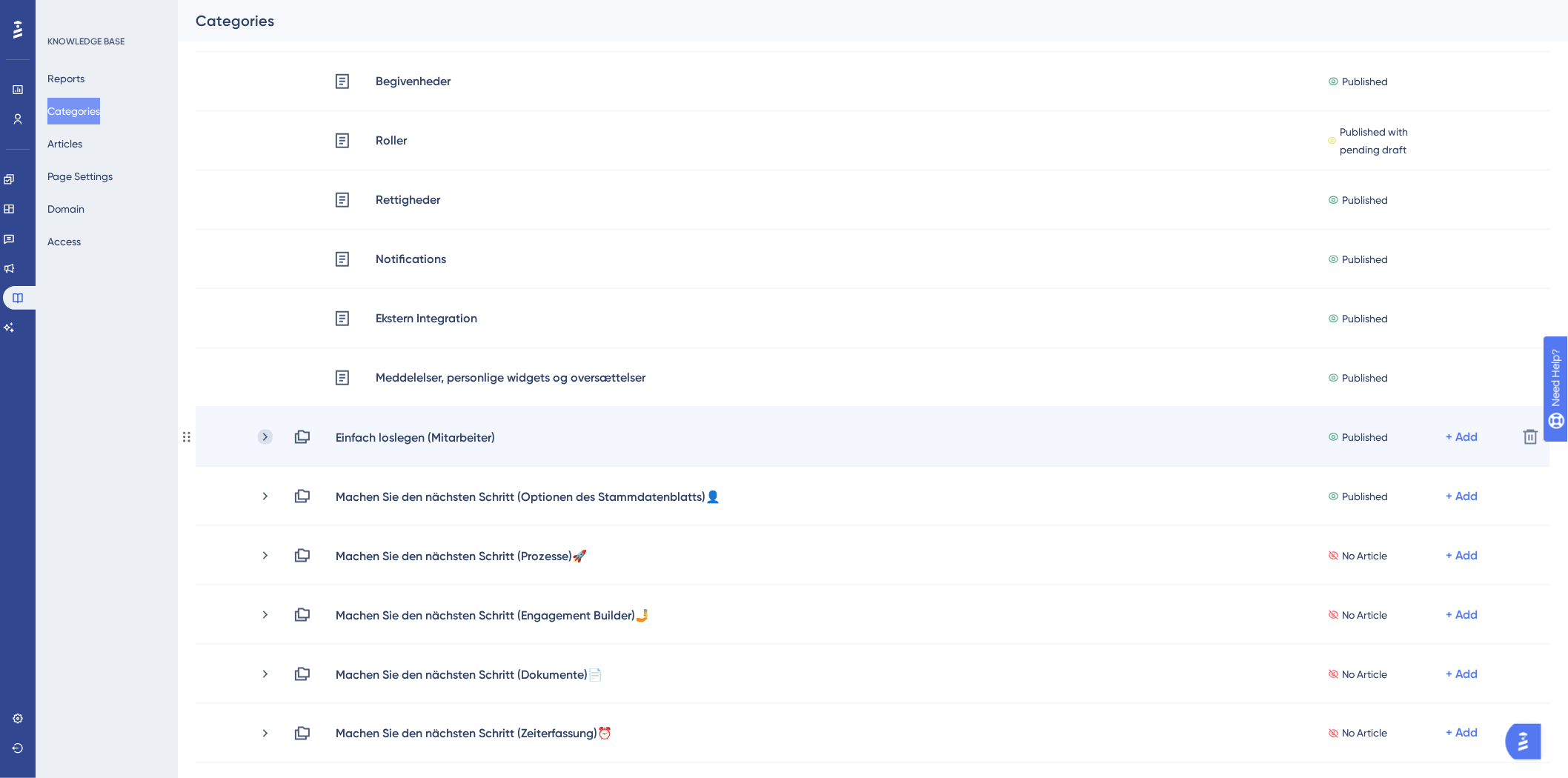
click at [263, 438] on icon at bounding box center [264, 437] width 14 height 14
click at [263, 438] on icon at bounding box center [265, 437] width 8 height 5
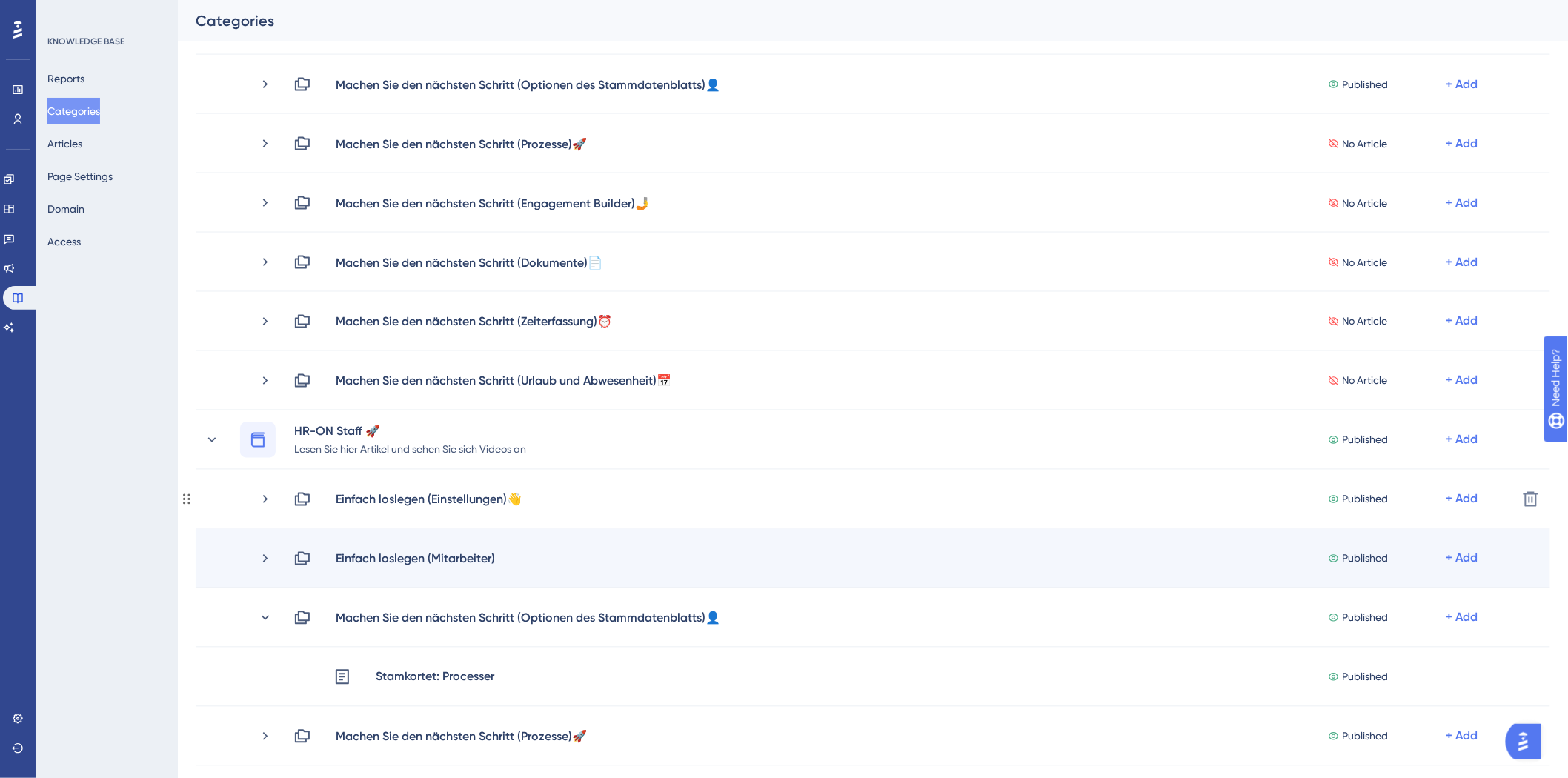
scroll to position [988, 0]
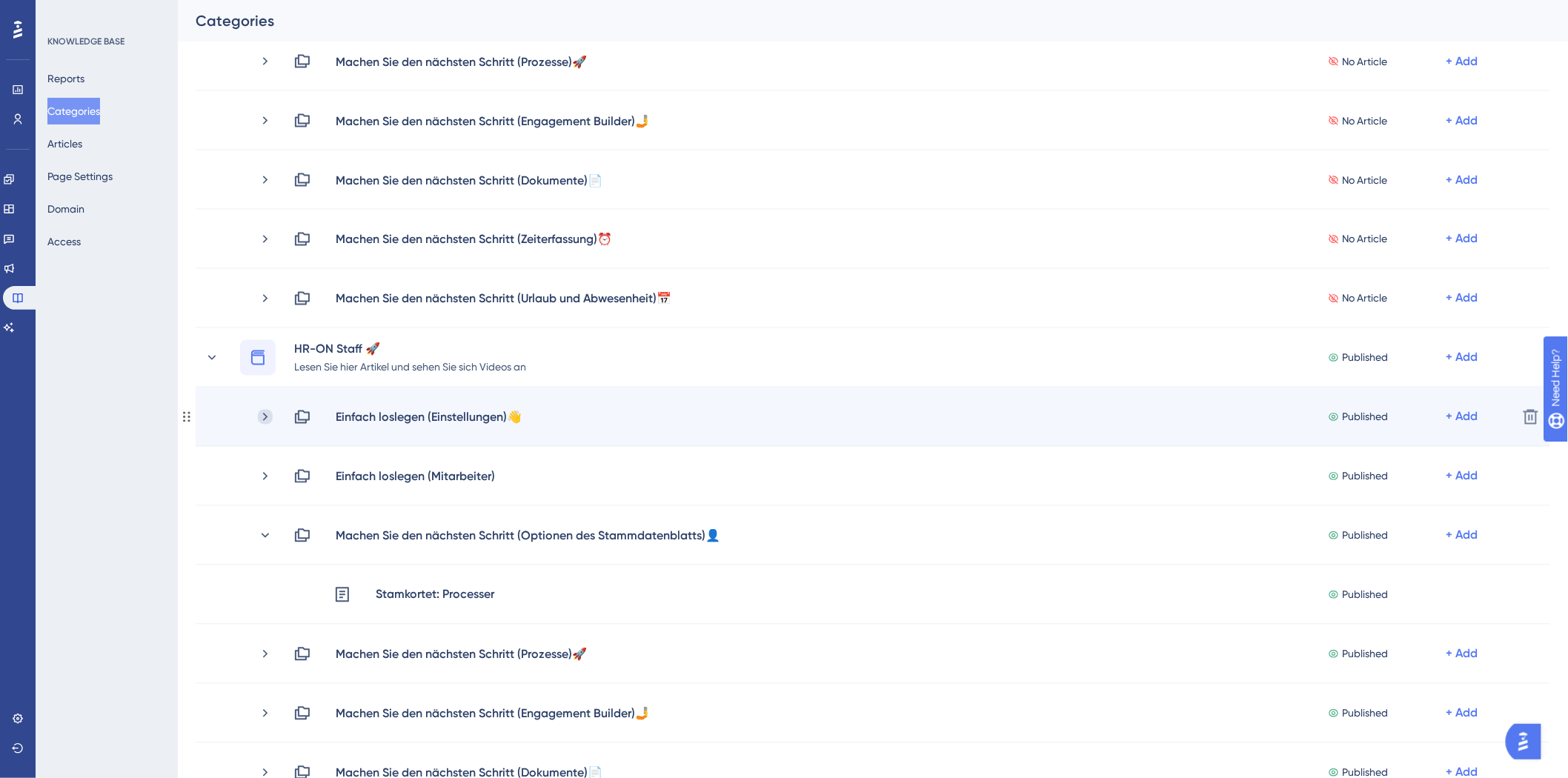
click at [267, 415] on icon at bounding box center [264, 416] width 14 height 14
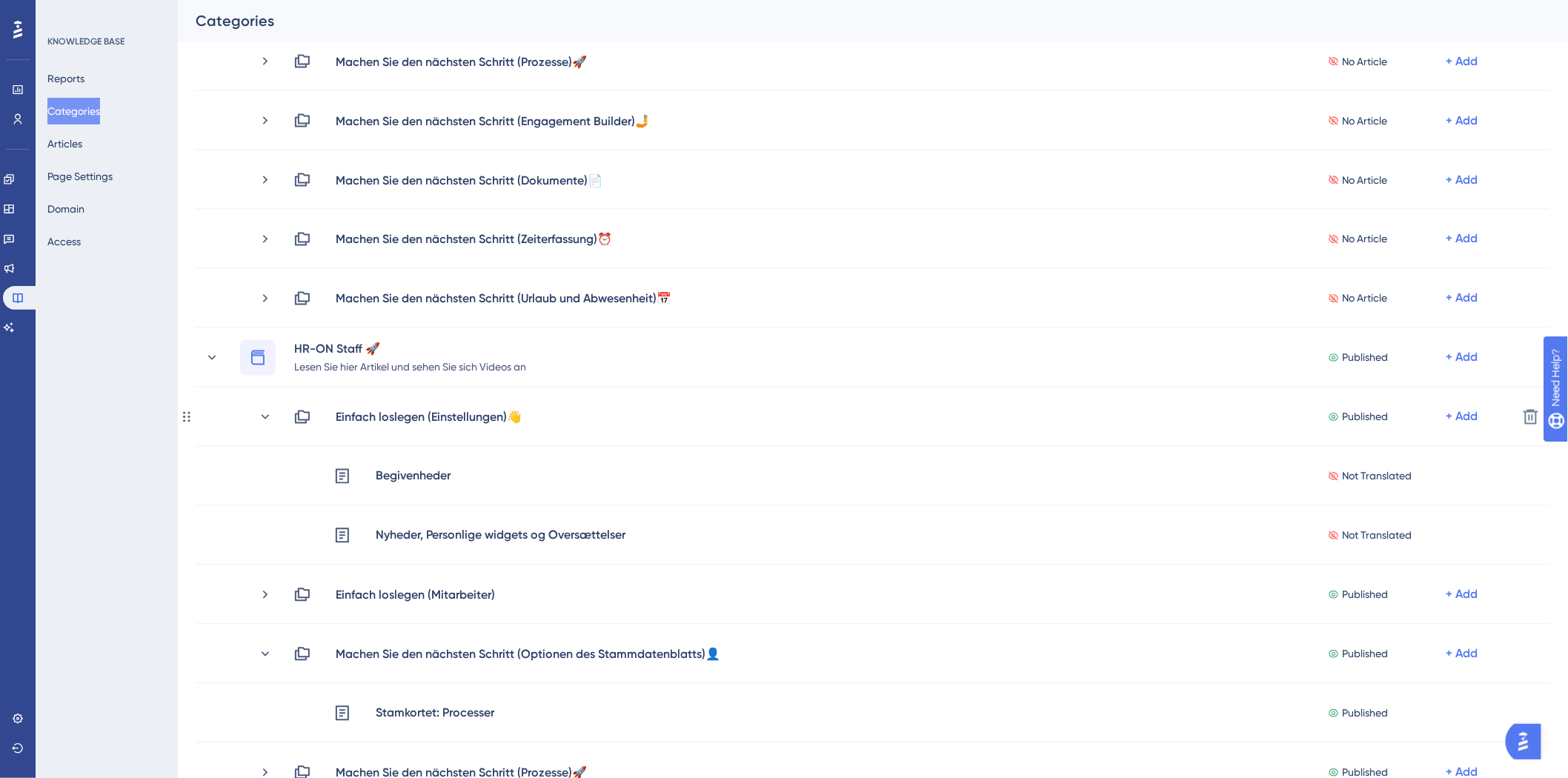
click at [267, 415] on icon at bounding box center [265, 416] width 8 height 5
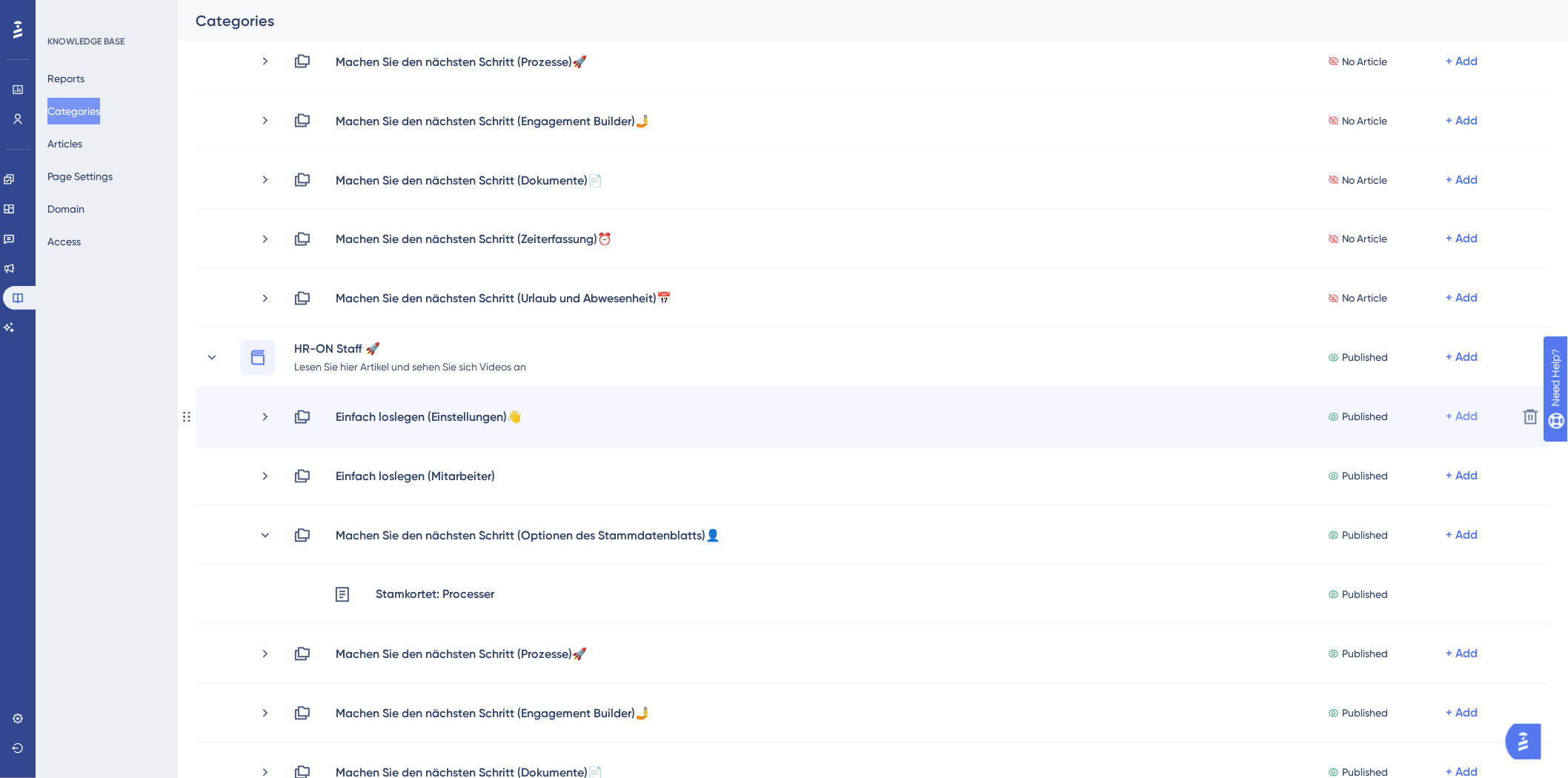
click at [1477, 411] on div "+ Add" at bounding box center [1461, 417] width 32 height 17
click at [1391, 450] on span "Add Articles" at bounding box center [1380, 456] width 57 height 17
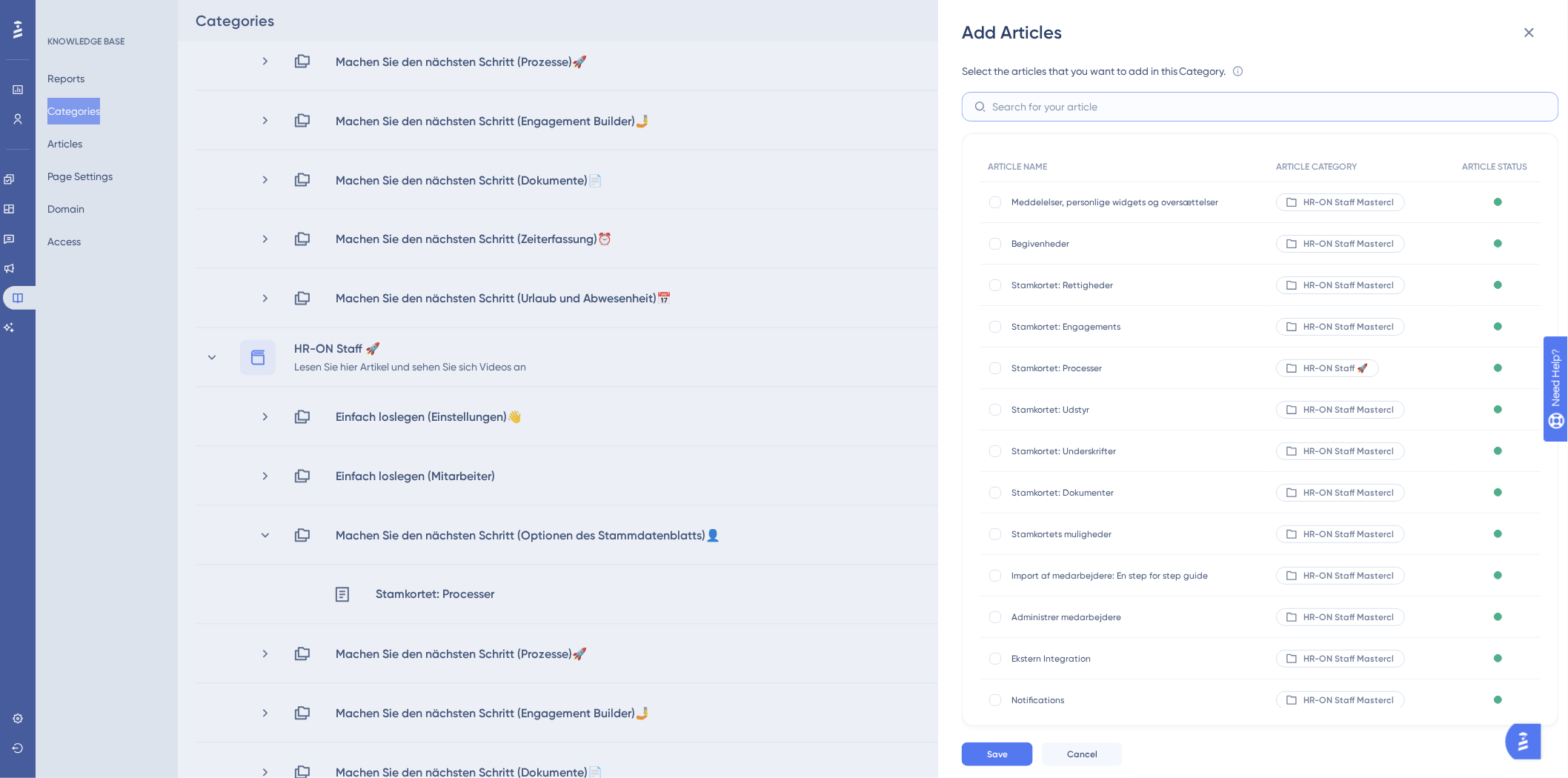
click at [1107, 109] on input "text" at bounding box center [1269, 106] width 554 height 16
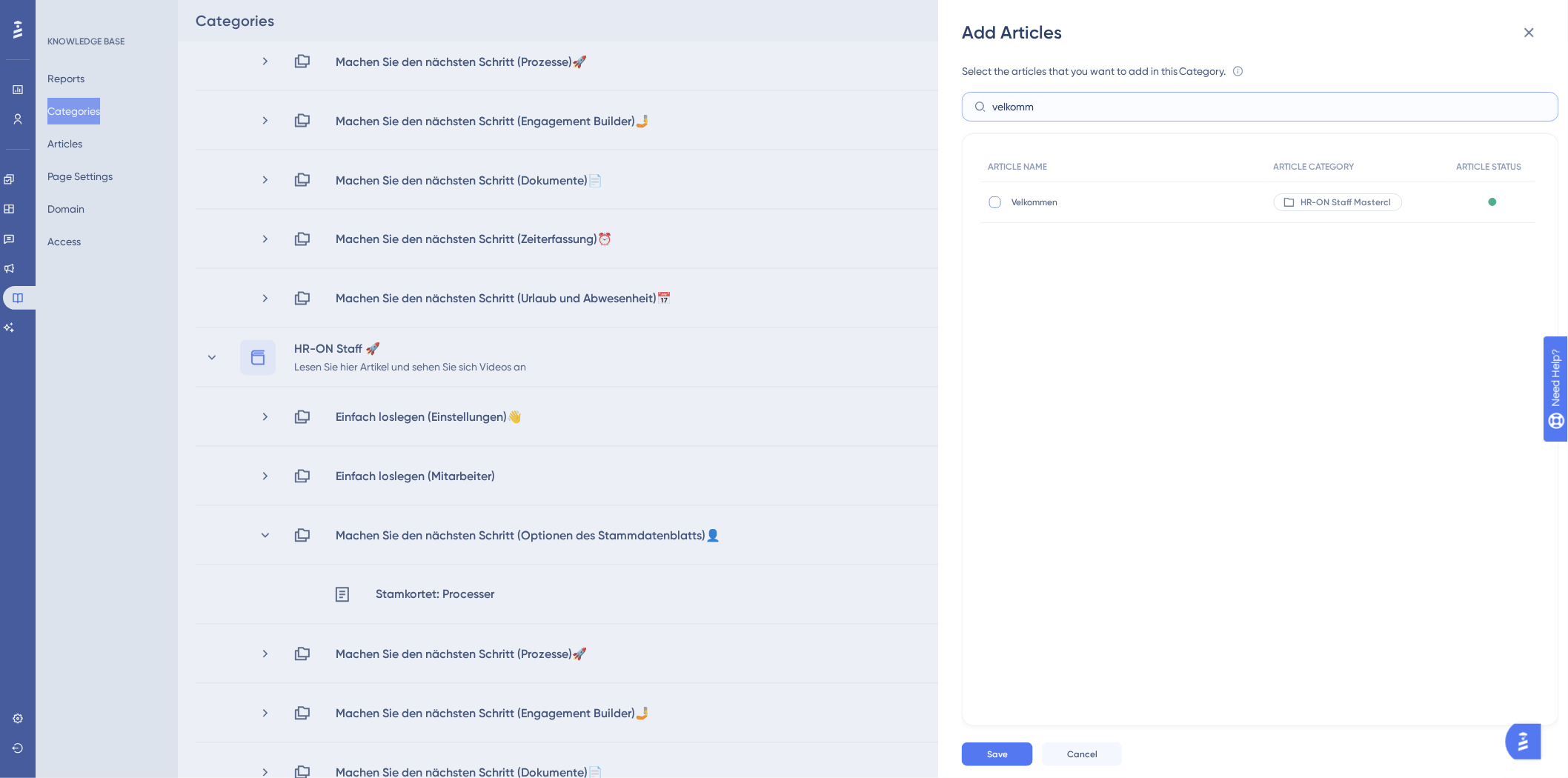
type input "velkomm"
click at [996, 199] on div at bounding box center [994, 202] width 14 height 14
checkbox input "true"
click at [1097, 110] on input "velkomm" at bounding box center [1269, 106] width 554 height 16
type input "v"
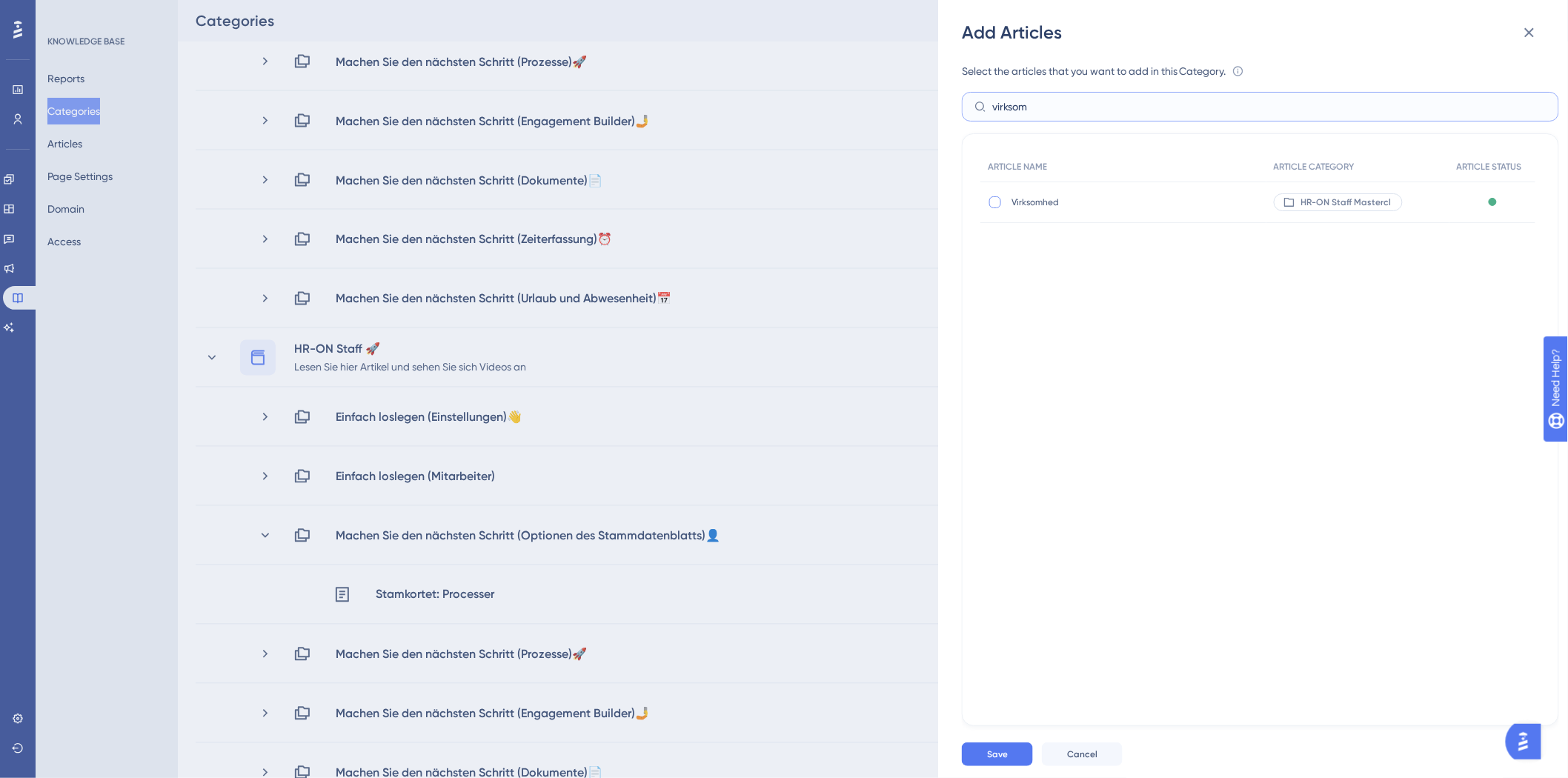
type input "virksom"
click at [996, 196] on div at bounding box center [995, 202] width 12 height 12
checkbox input "true"
click at [1069, 109] on input "virksom" at bounding box center [1269, 106] width 554 height 16
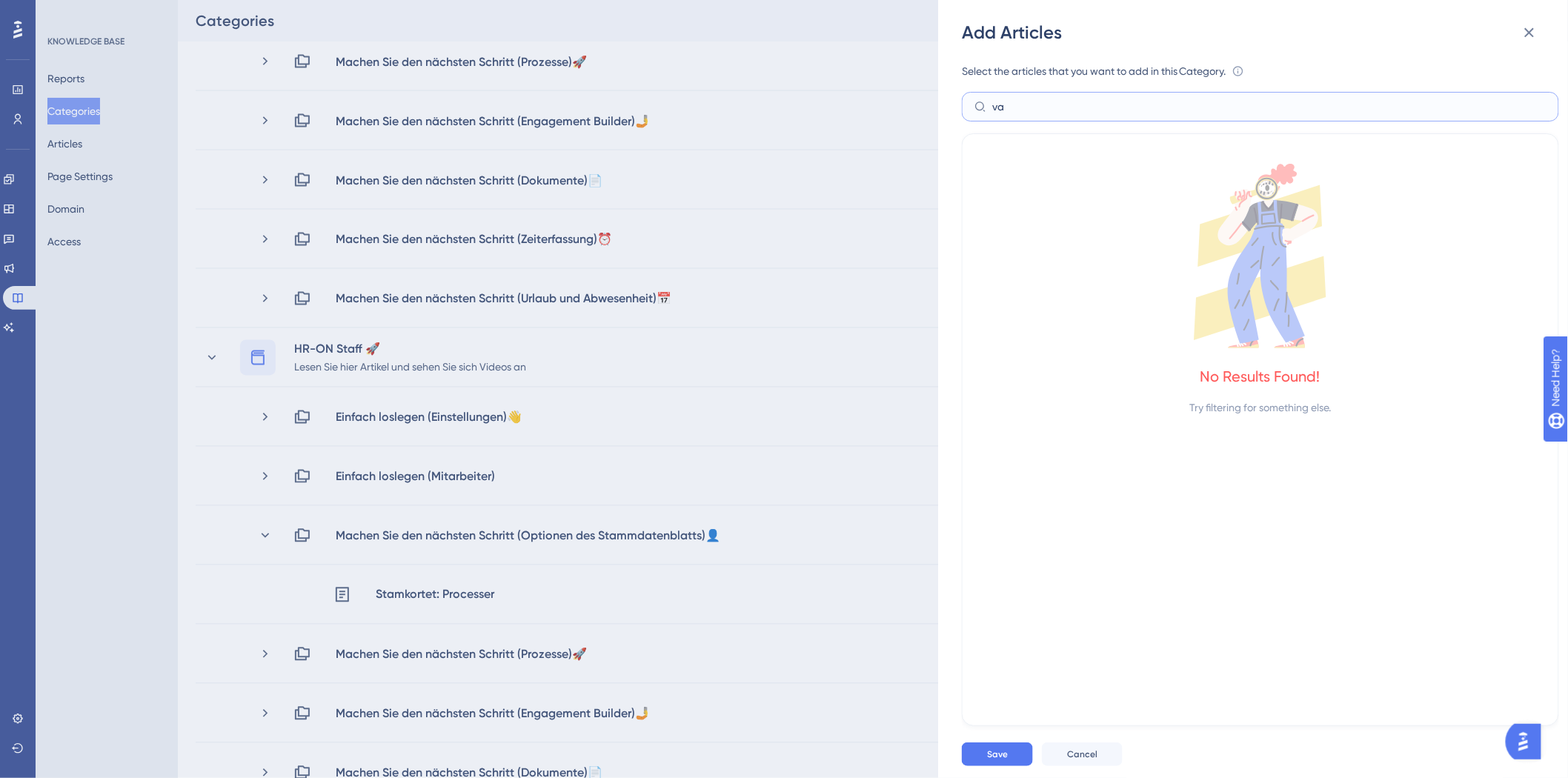
type input "v"
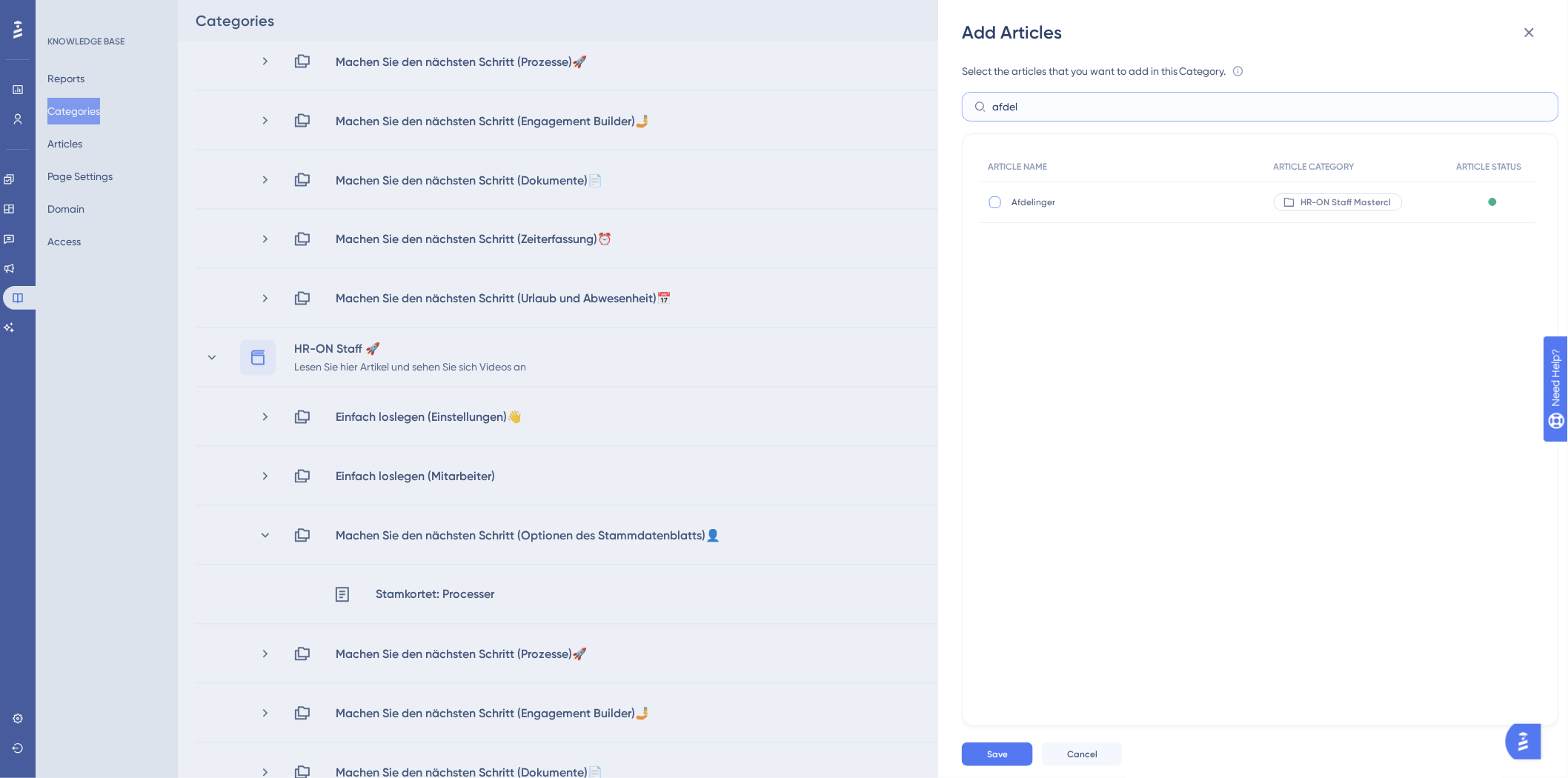
type input "afdel"
click at [998, 204] on div at bounding box center [995, 202] width 12 height 12
checkbox input "true"
click at [1067, 109] on input "afdel" at bounding box center [1269, 106] width 554 height 16
type input "a"
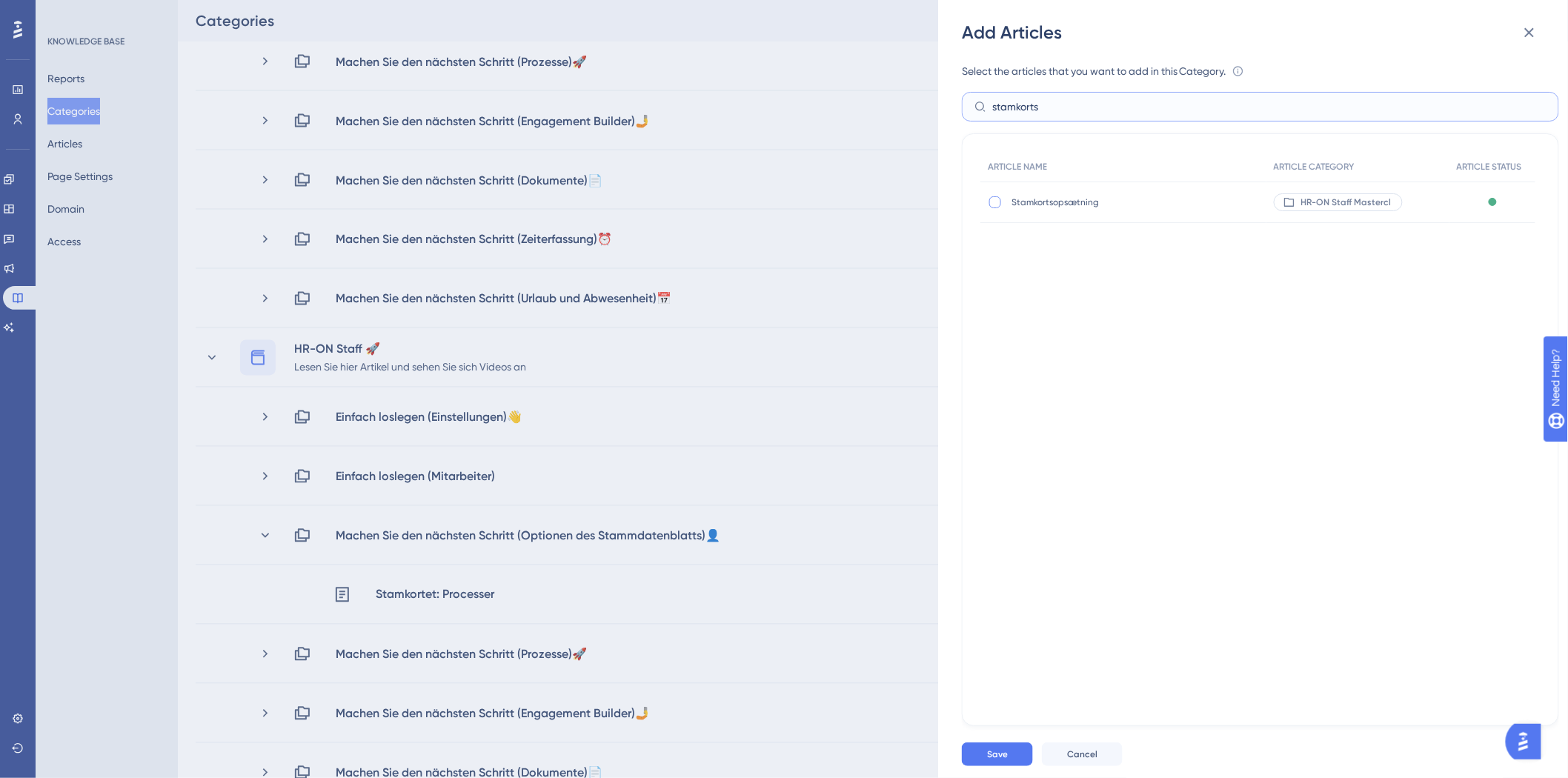
type input "stamkorts"
click at [995, 204] on div at bounding box center [995, 202] width 12 height 12
checkbox input "true"
click at [1060, 112] on input "stamkorts" at bounding box center [1269, 106] width 554 height 16
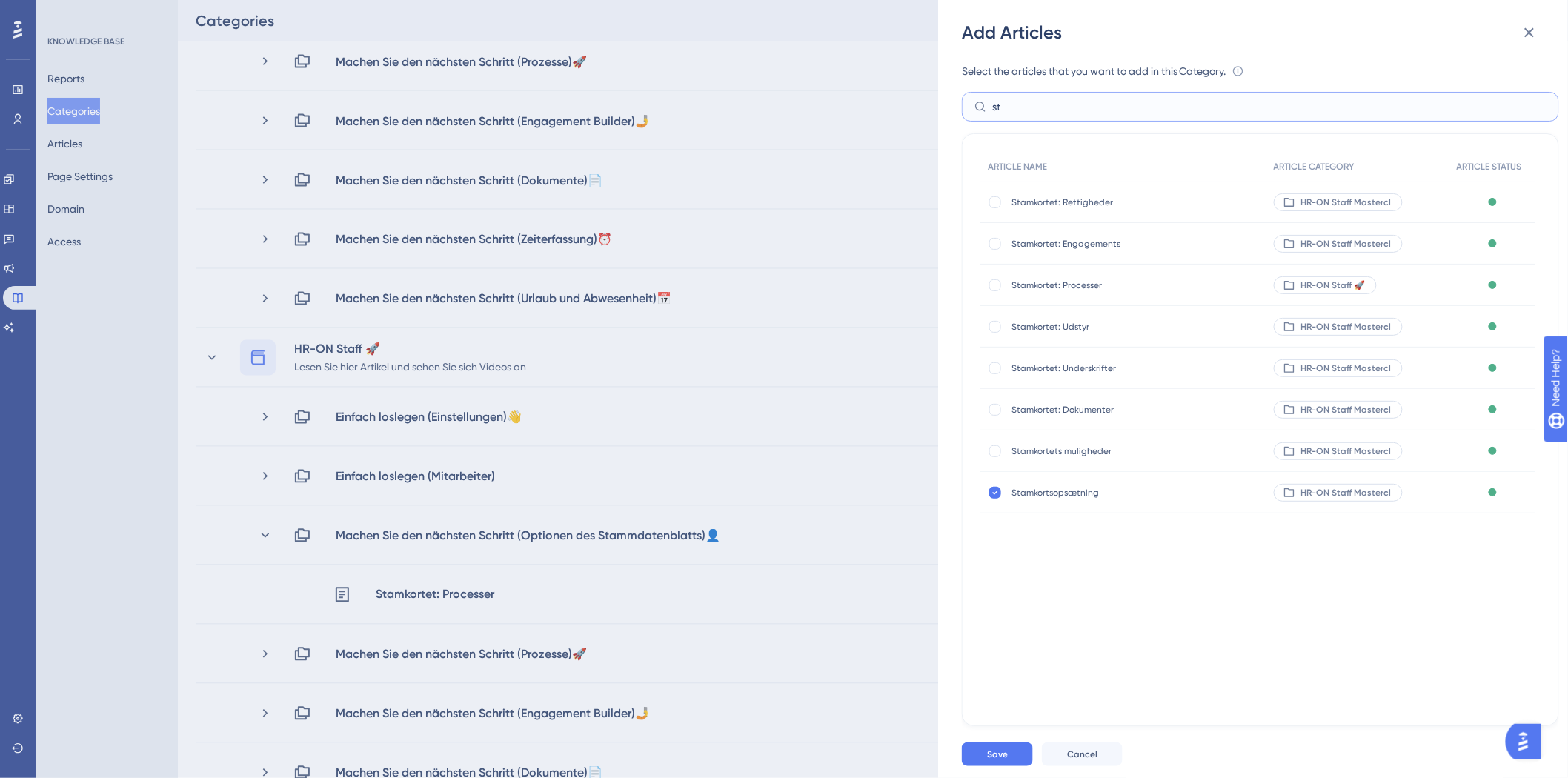
type input "s"
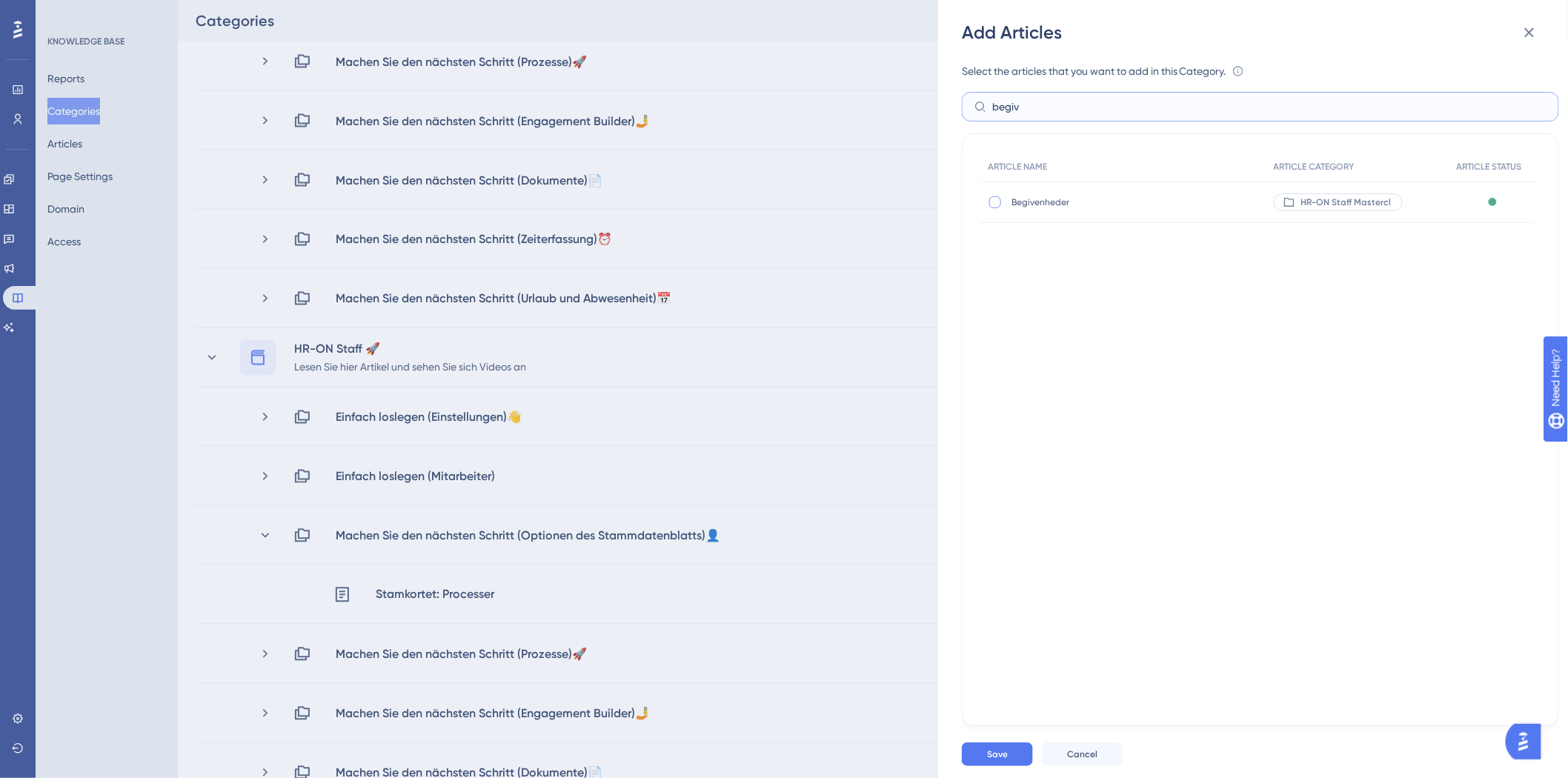
type input "begiv"
click at [995, 200] on div at bounding box center [995, 202] width 12 height 12
checkbox input "true"
click at [1105, 99] on input "begiv" at bounding box center [1269, 106] width 554 height 16
type input "b"
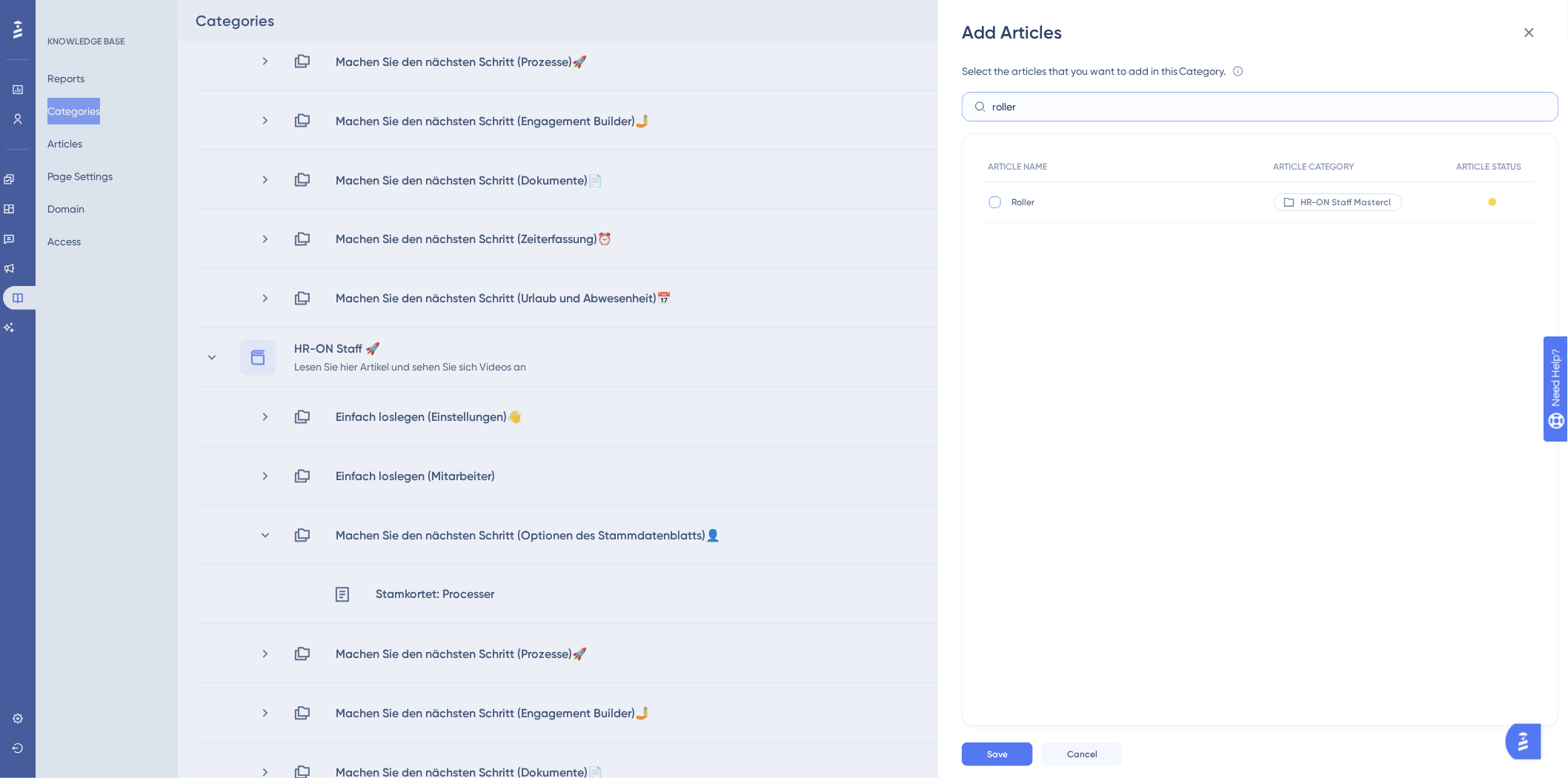
type input "roller"
click at [997, 203] on div at bounding box center [995, 202] width 12 height 12
checkbox input "true"
click at [1067, 105] on input "roller" at bounding box center [1269, 106] width 554 height 16
type input "r"
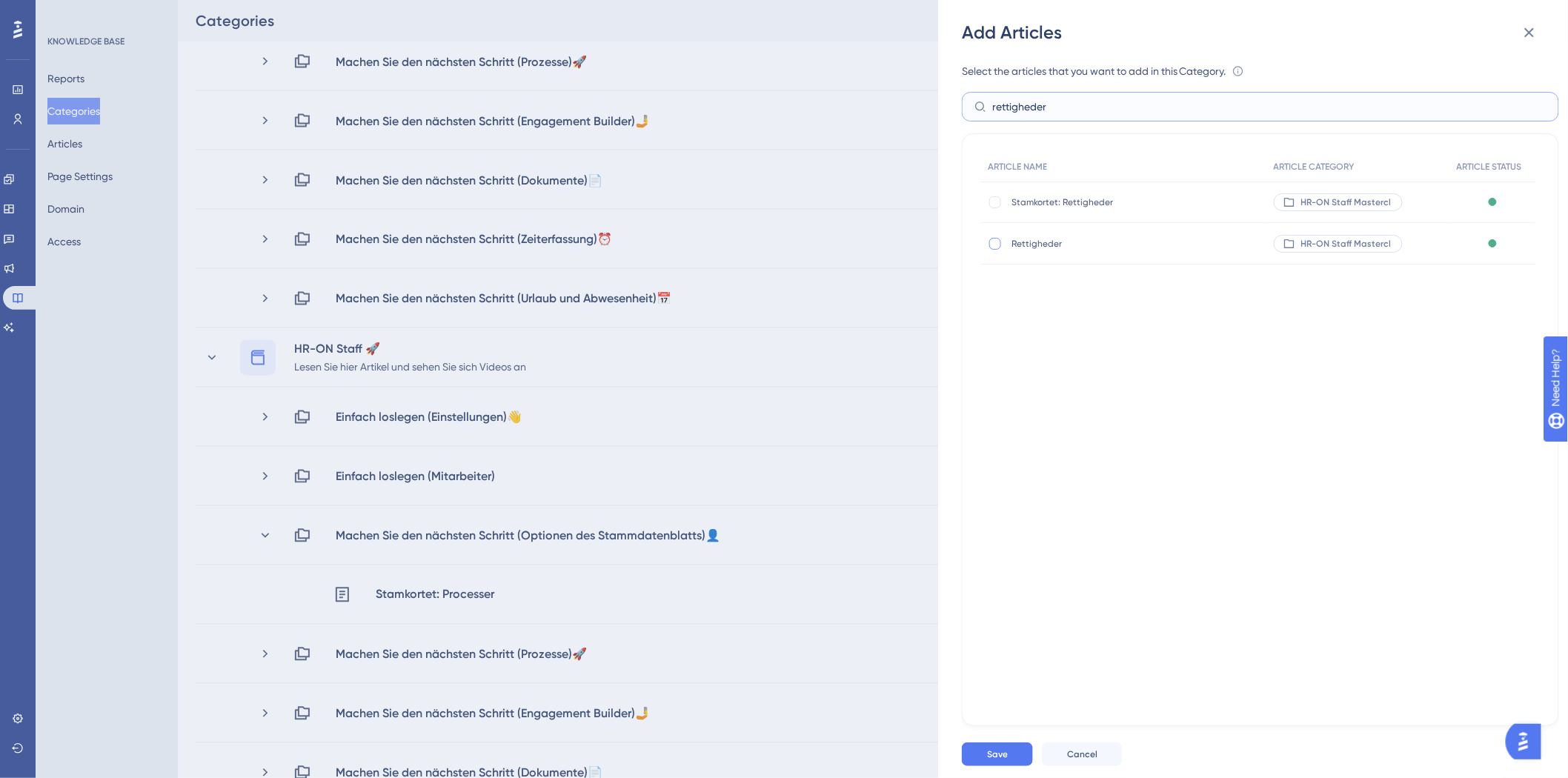
type input "rettigheder"
click at [996, 237] on div at bounding box center [994, 243] width 14 height 14
checkbox input "true"
drag, startPoint x: 1060, startPoint y: 107, endPoint x: 723, endPoint y: 128, distance: 337.7
click at [723, 128] on div "Add Articles Select the articles that you want to add in this Category. An arti…" at bounding box center [784, 389] width 1568 height 778
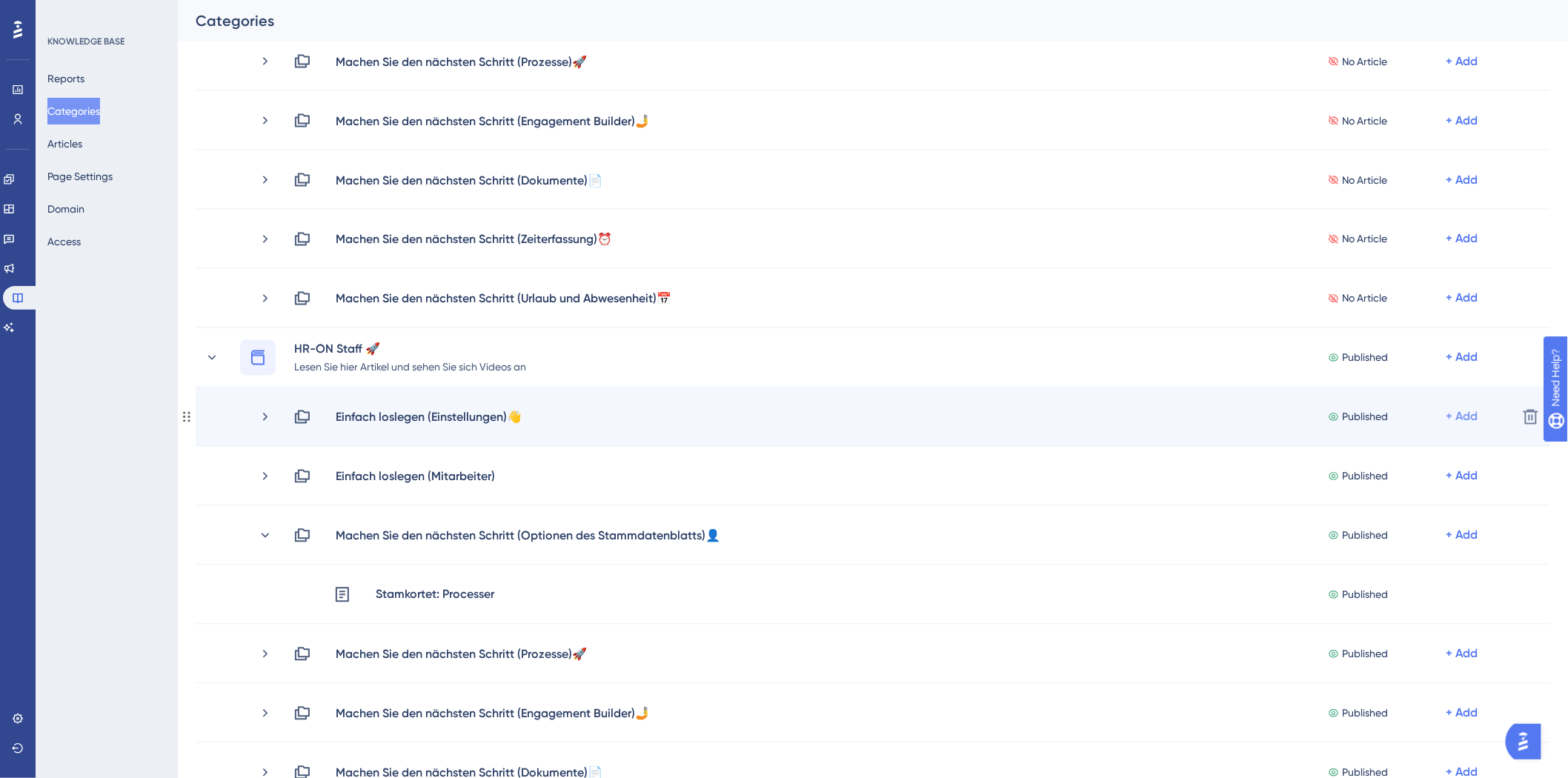
click at [1478, 415] on div "+ Add" at bounding box center [1461, 417] width 32 height 17
click at [1411, 454] on div "Add Articles Add Articles" at bounding box center [1404, 456] width 105 height 30
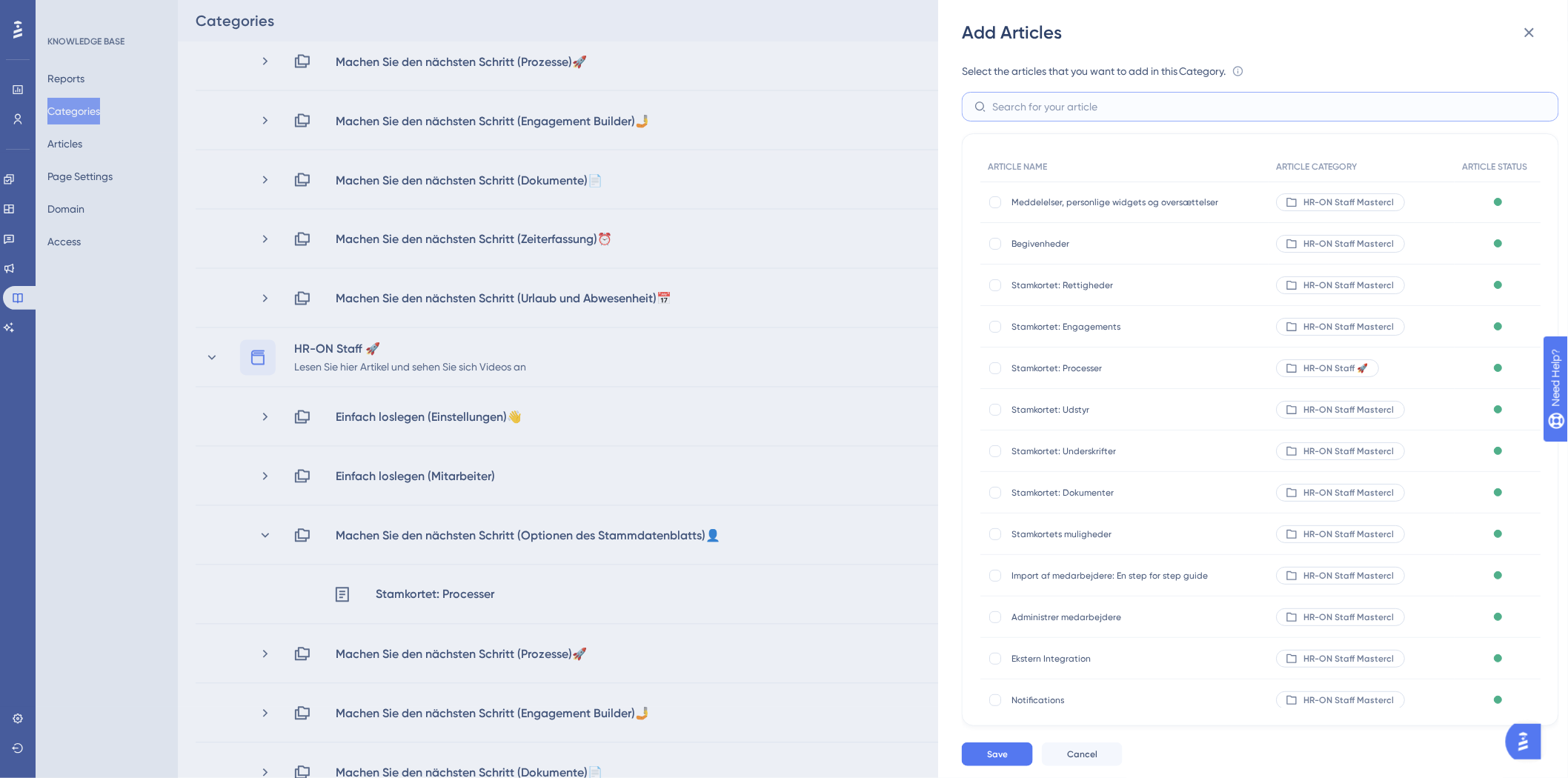
click at [1155, 109] on input "text" at bounding box center [1269, 106] width 554 height 16
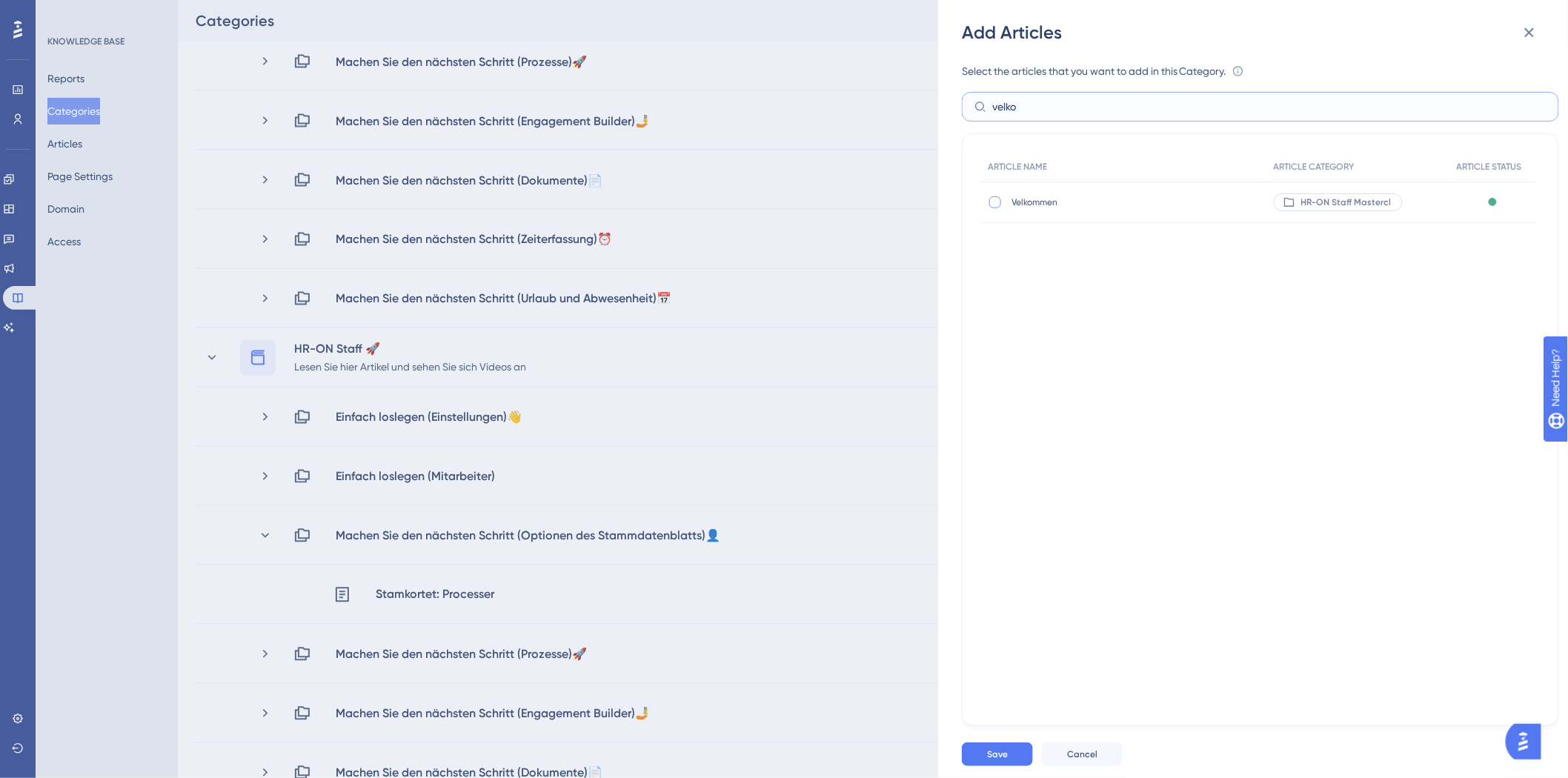
type input "velko"
click at [993, 200] on div at bounding box center [995, 202] width 12 height 12
checkbox input "true"
click at [1002, 757] on span "Save" at bounding box center [997, 754] width 21 height 12
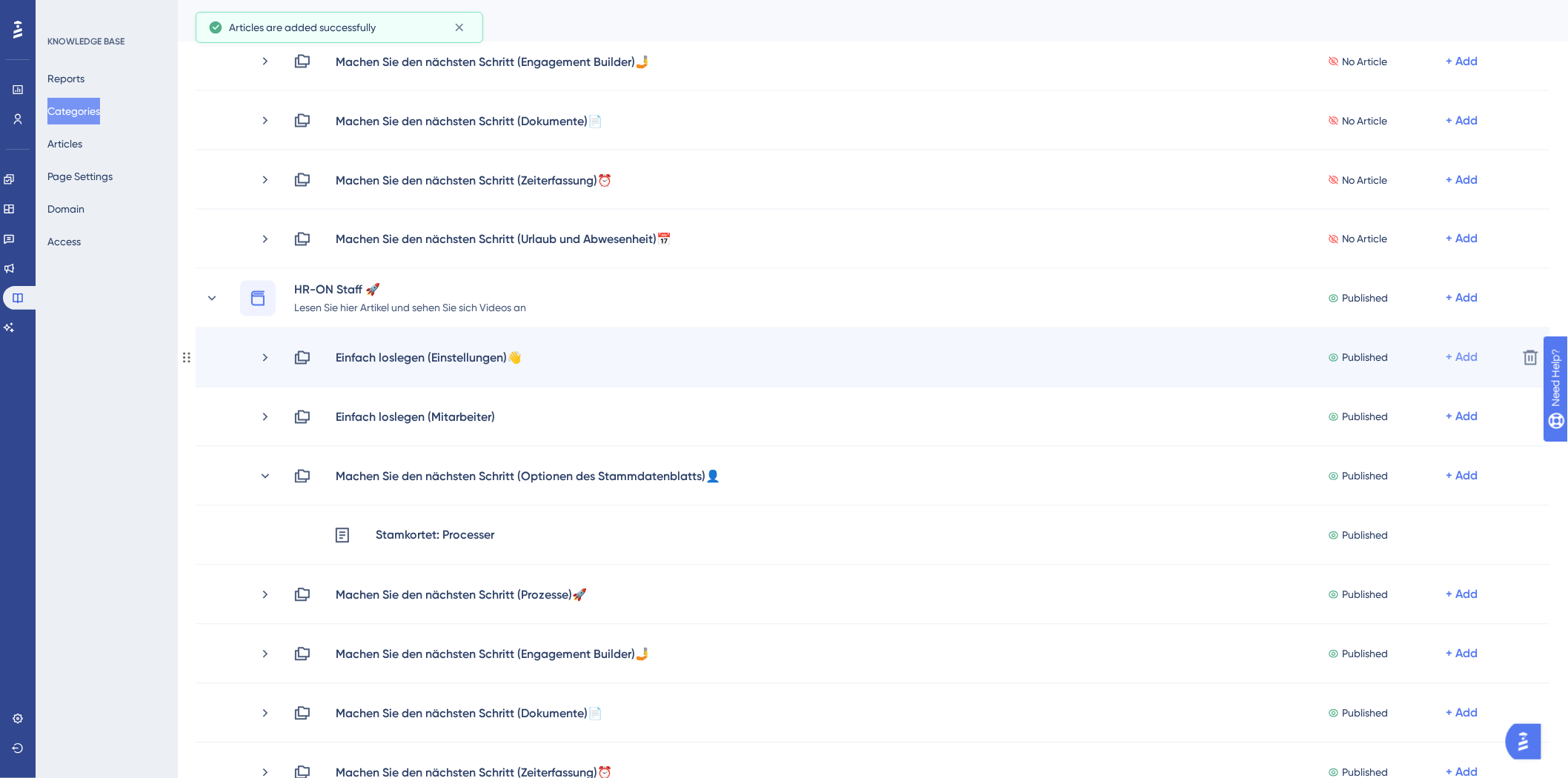
click at [1461, 357] on div "+ Add" at bounding box center [1461, 358] width 32 height 17
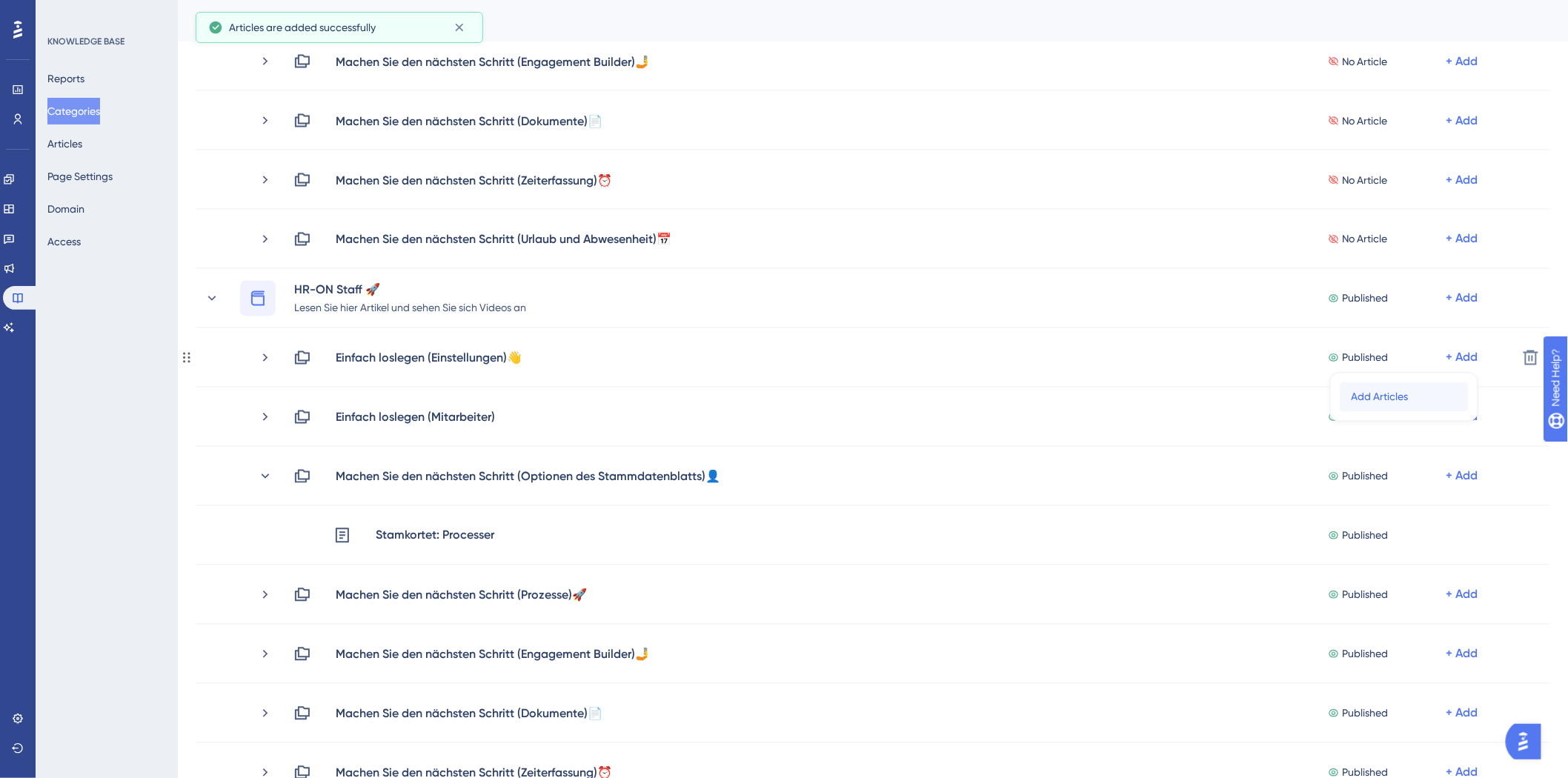
click at [1429, 397] on div "Add Articles Add Articles" at bounding box center [1404, 397] width 105 height 30
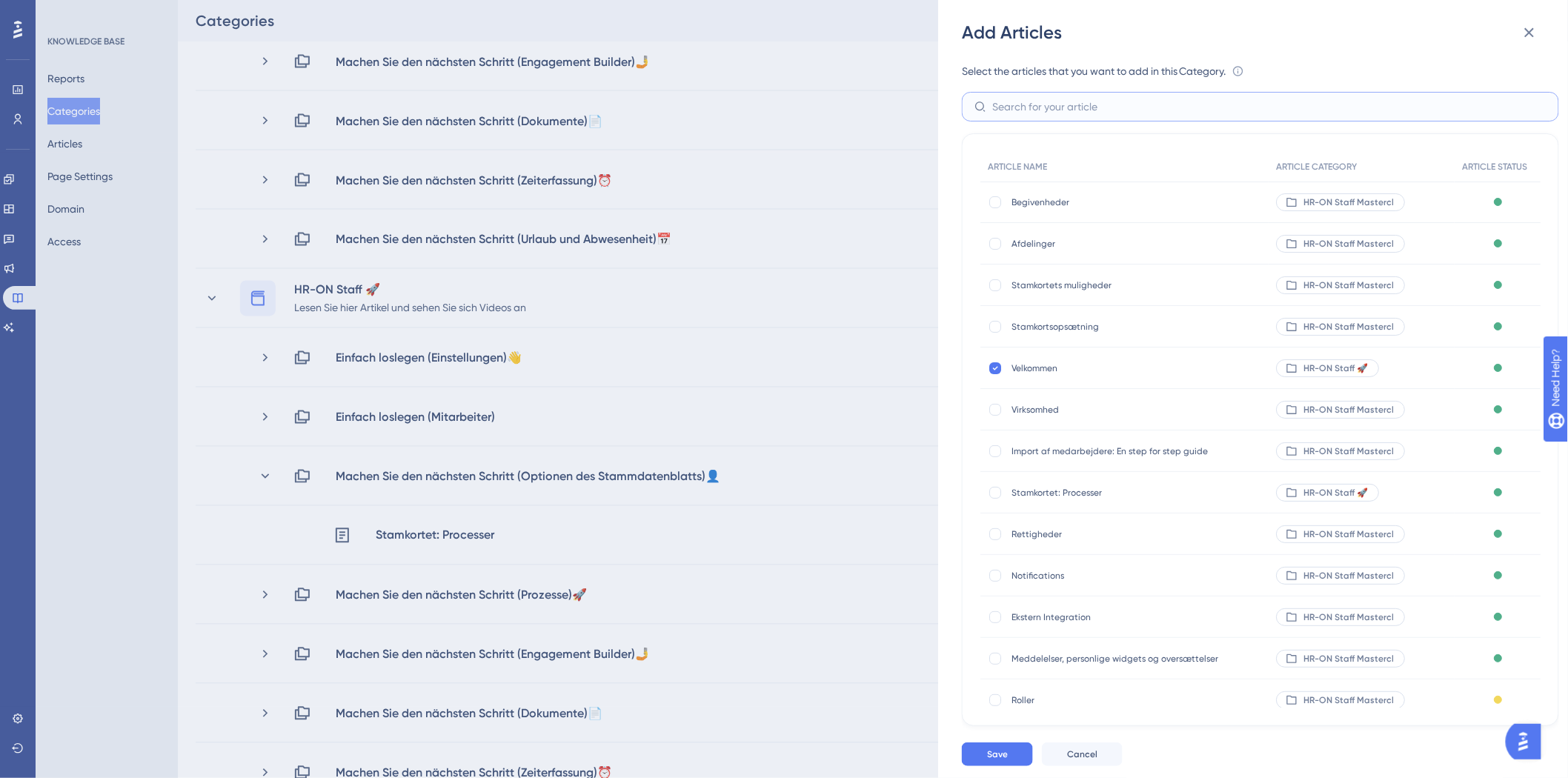
click at [1033, 110] on input "text" at bounding box center [1269, 106] width 554 height 16
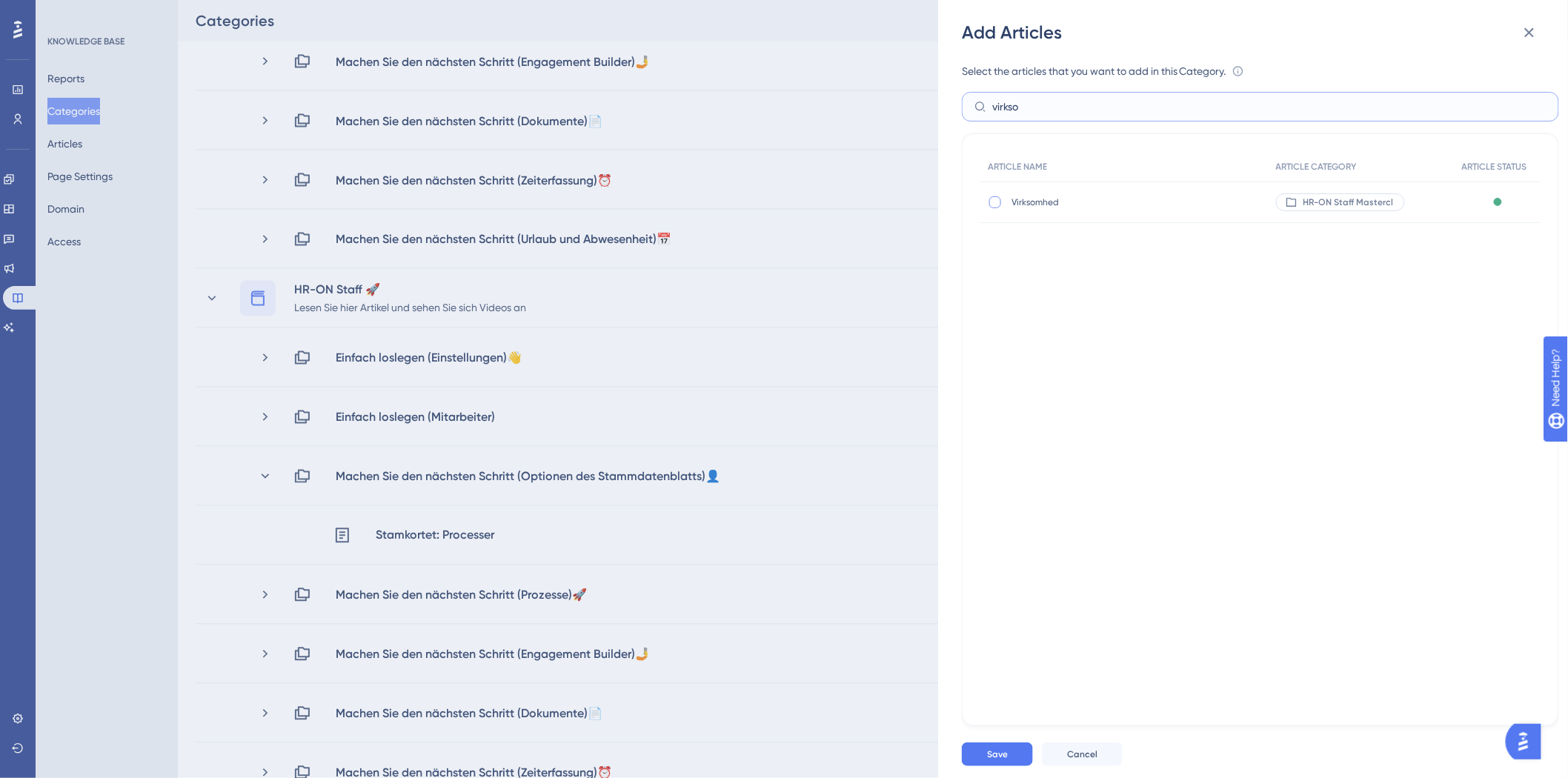
type input "virkso"
click at [998, 197] on div at bounding box center [995, 202] width 12 height 12
checkbox input "true"
click at [1083, 114] on label "virkso" at bounding box center [1259, 107] width 597 height 30
click at [1083, 114] on input "virkso" at bounding box center [1269, 106] width 554 height 16
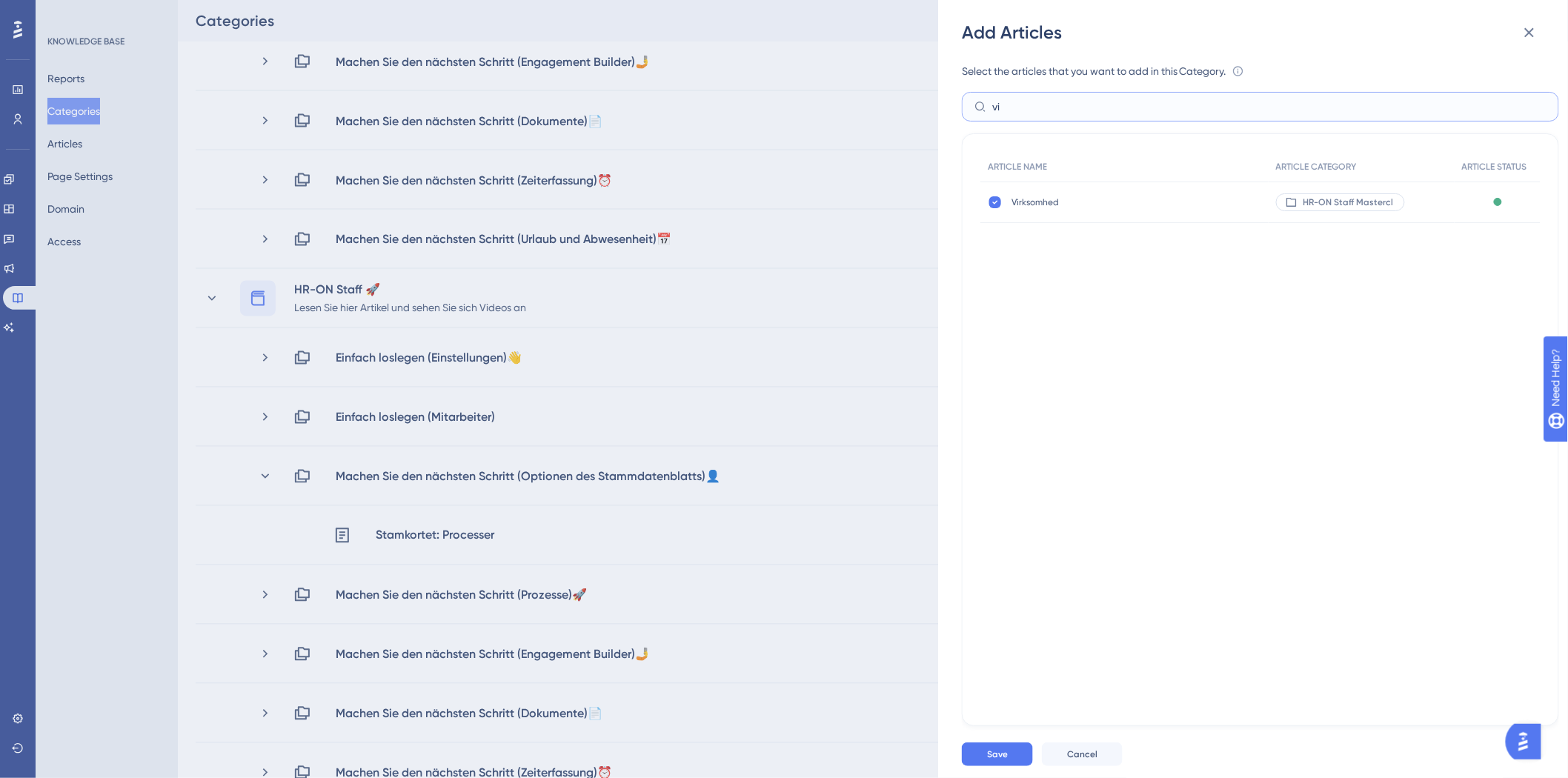
type input "v"
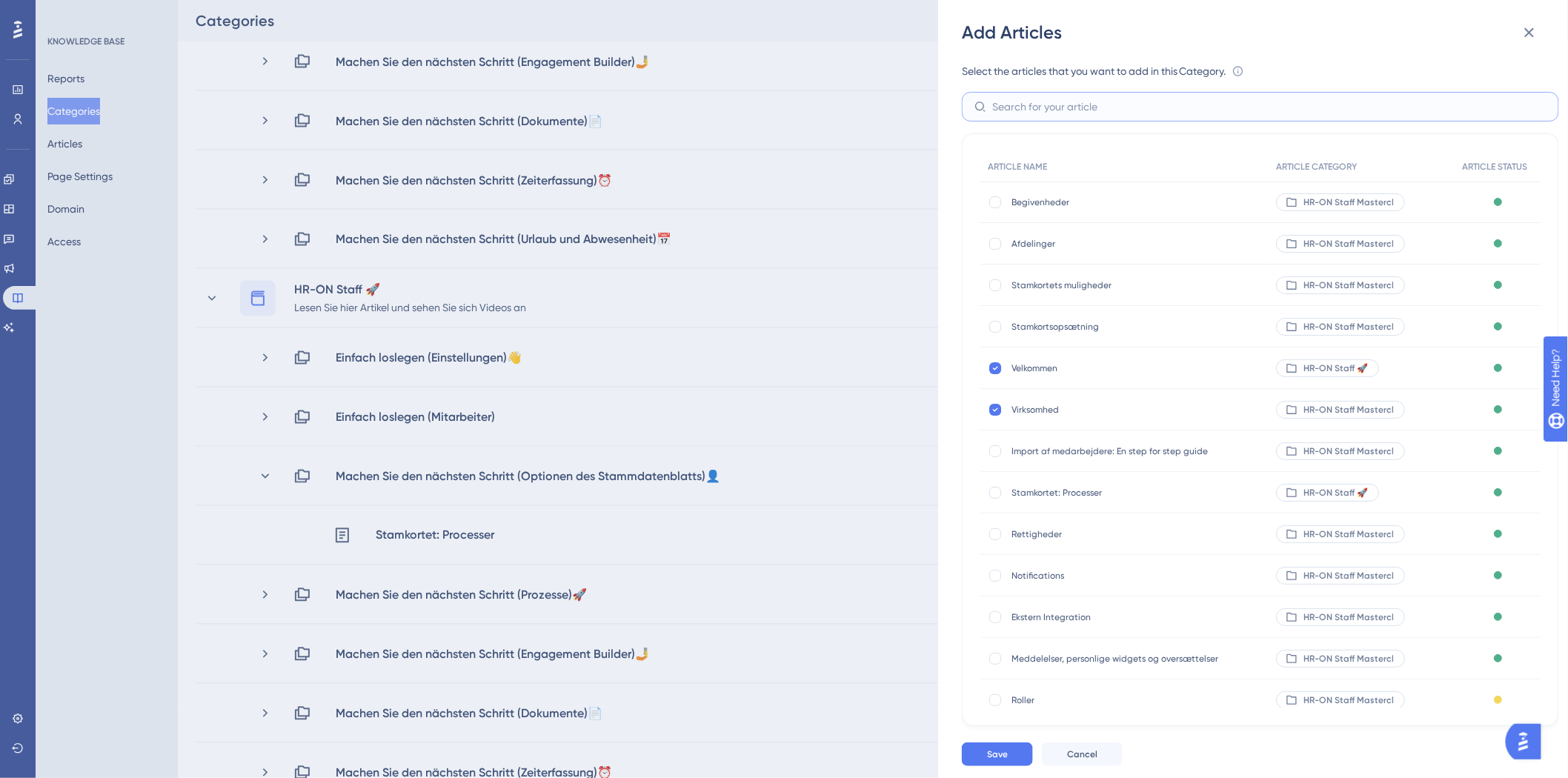
type input "s"
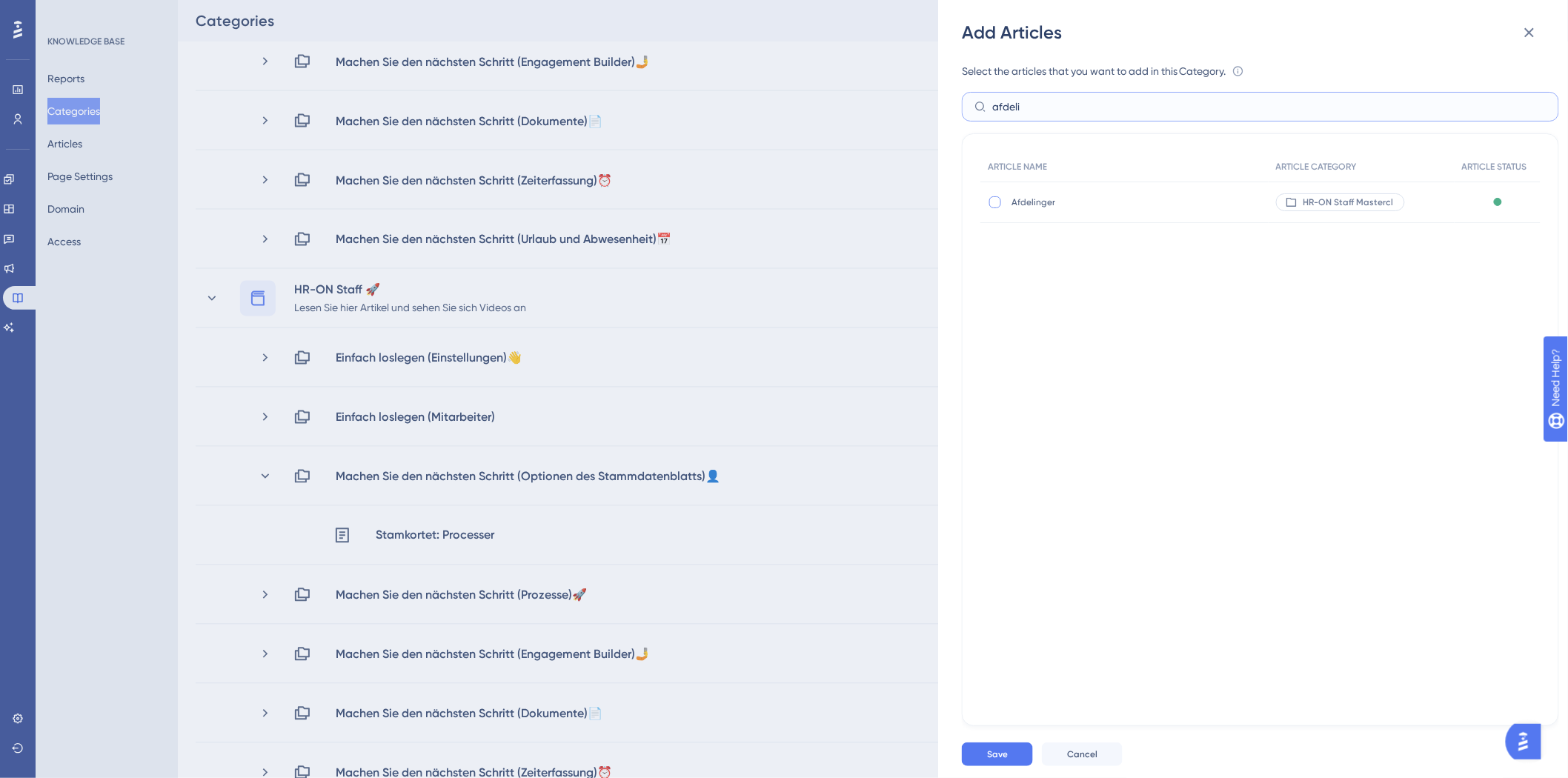
type input "afdeli"
click at [997, 197] on div at bounding box center [995, 202] width 12 height 12
checkbox input "true"
click at [1062, 105] on input "afdeli" at bounding box center [1269, 106] width 554 height 16
type input "a"
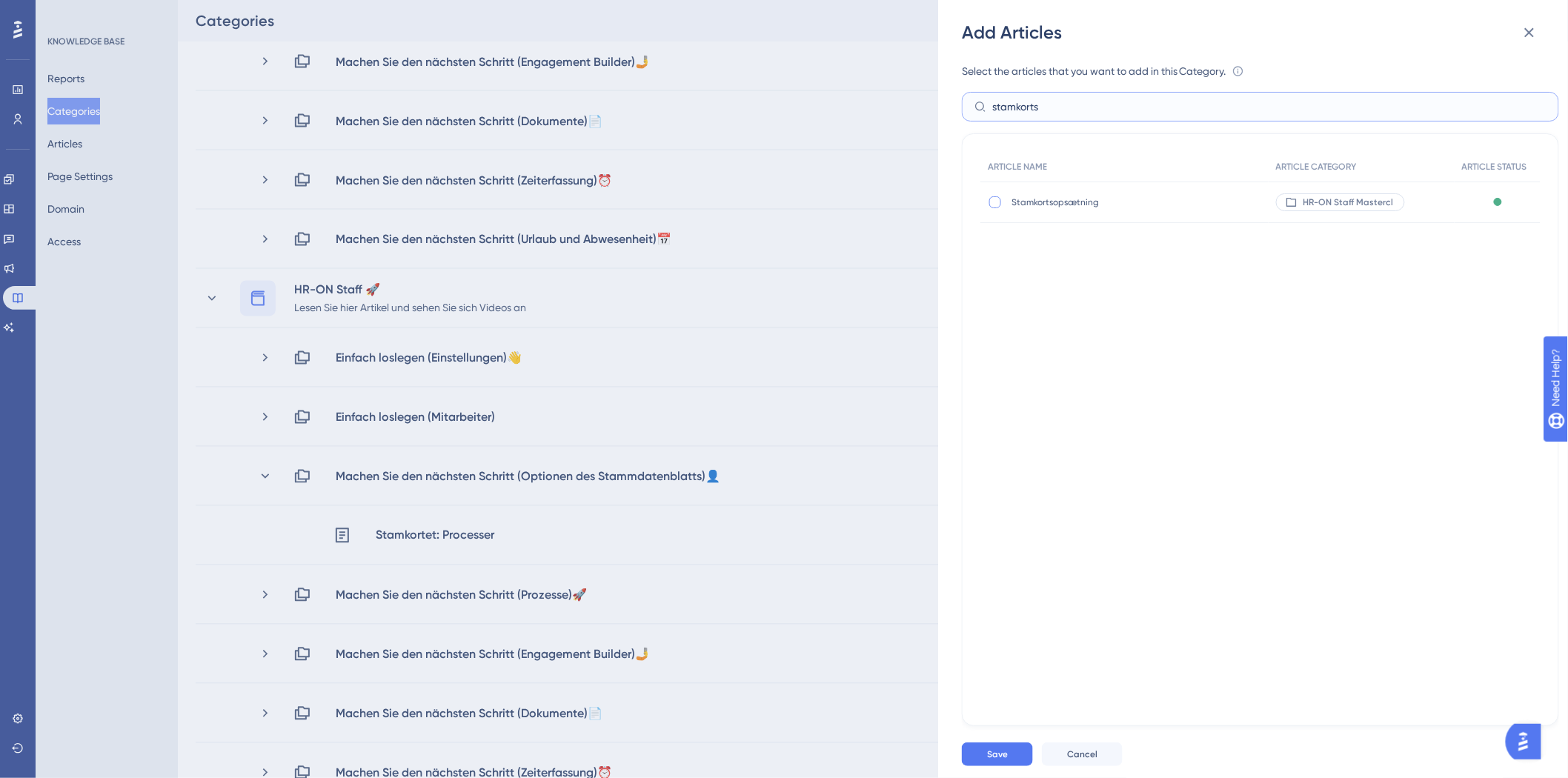
type input "stamkorts"
click at [996, 199] on div at bounding box center [995, 202] width 12 height 12
checkbox input "true"
click at [1159, 92] on label "stamkorts" at bounding box center [1259, 107] width 597 height 30
click at [1159, 98] on input "stamkorts" at bounding box center [1269, 106] width 554 height 16
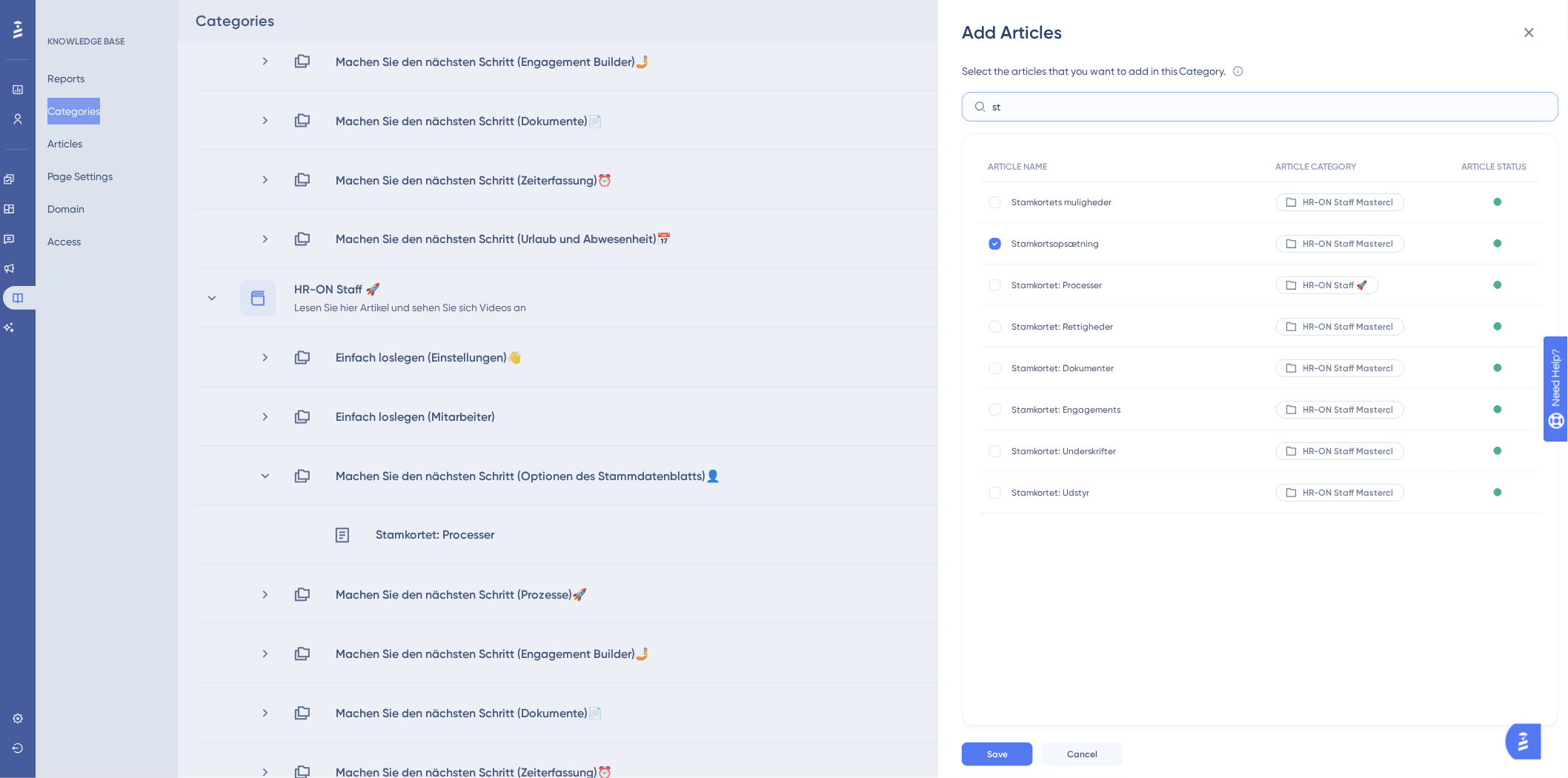
type input "s"
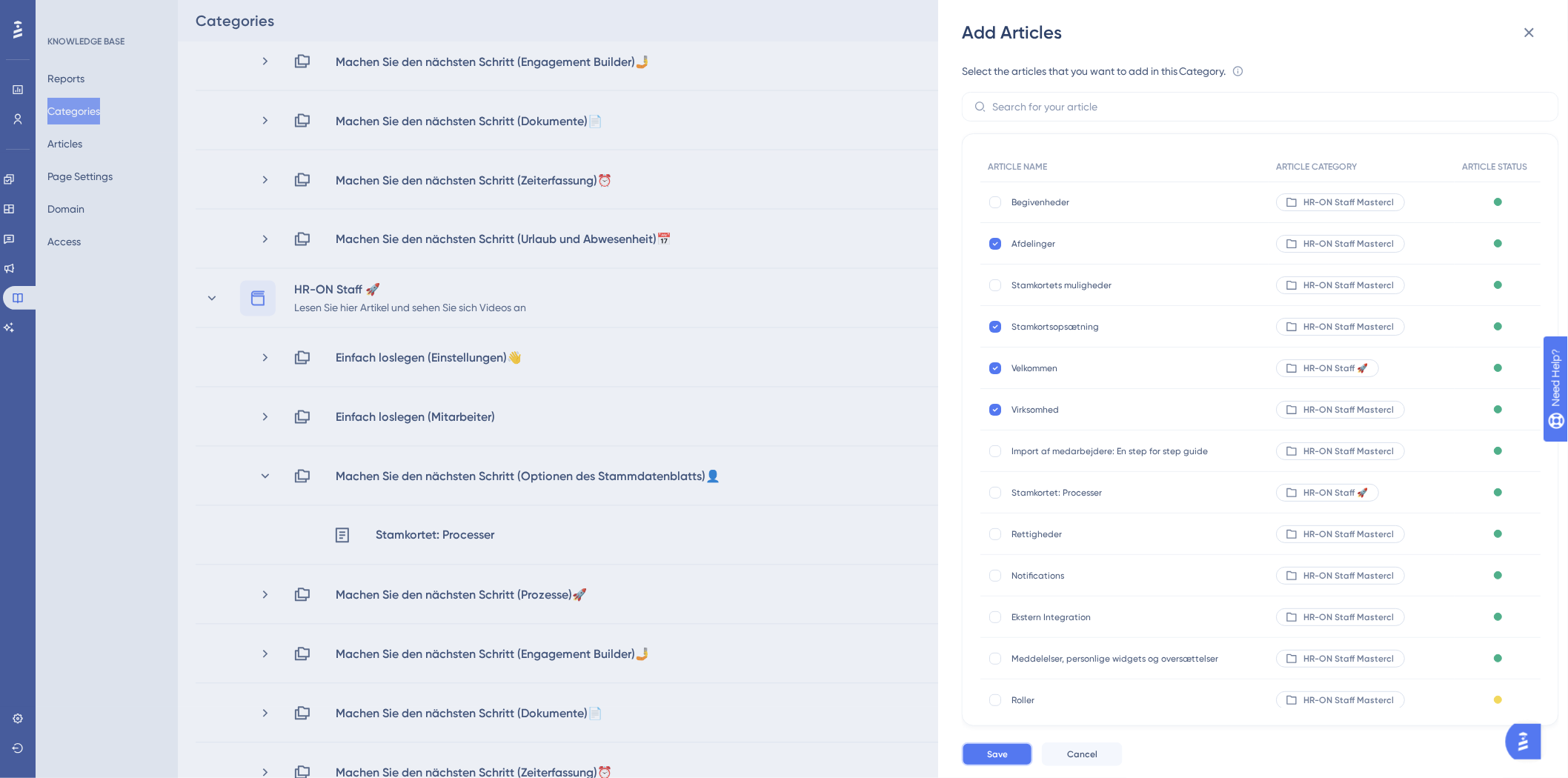
click at [994, 761] on button "Save" at bounding box center [997, 754] width 71 height 24
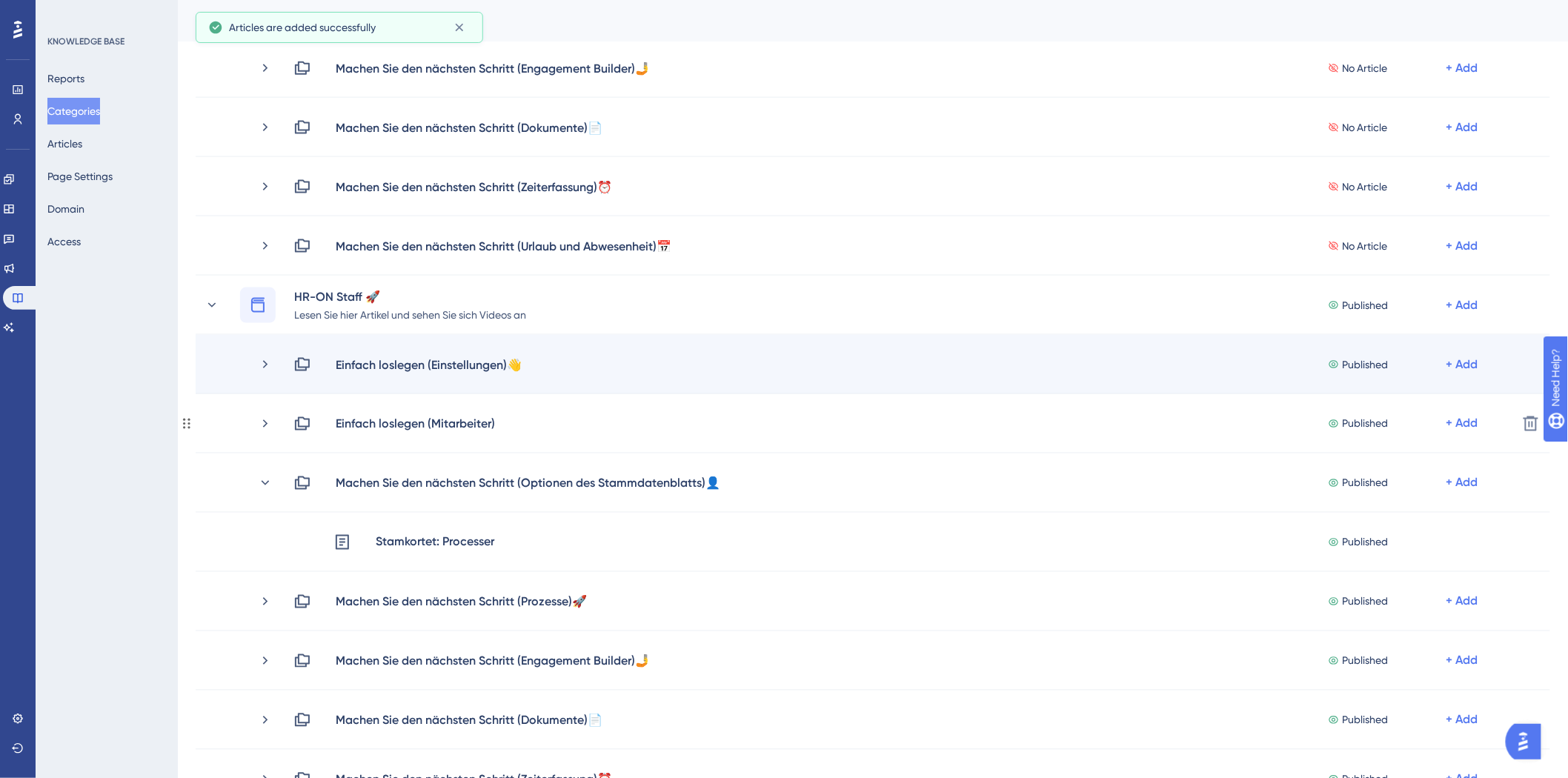
scroll to position [741, 0]
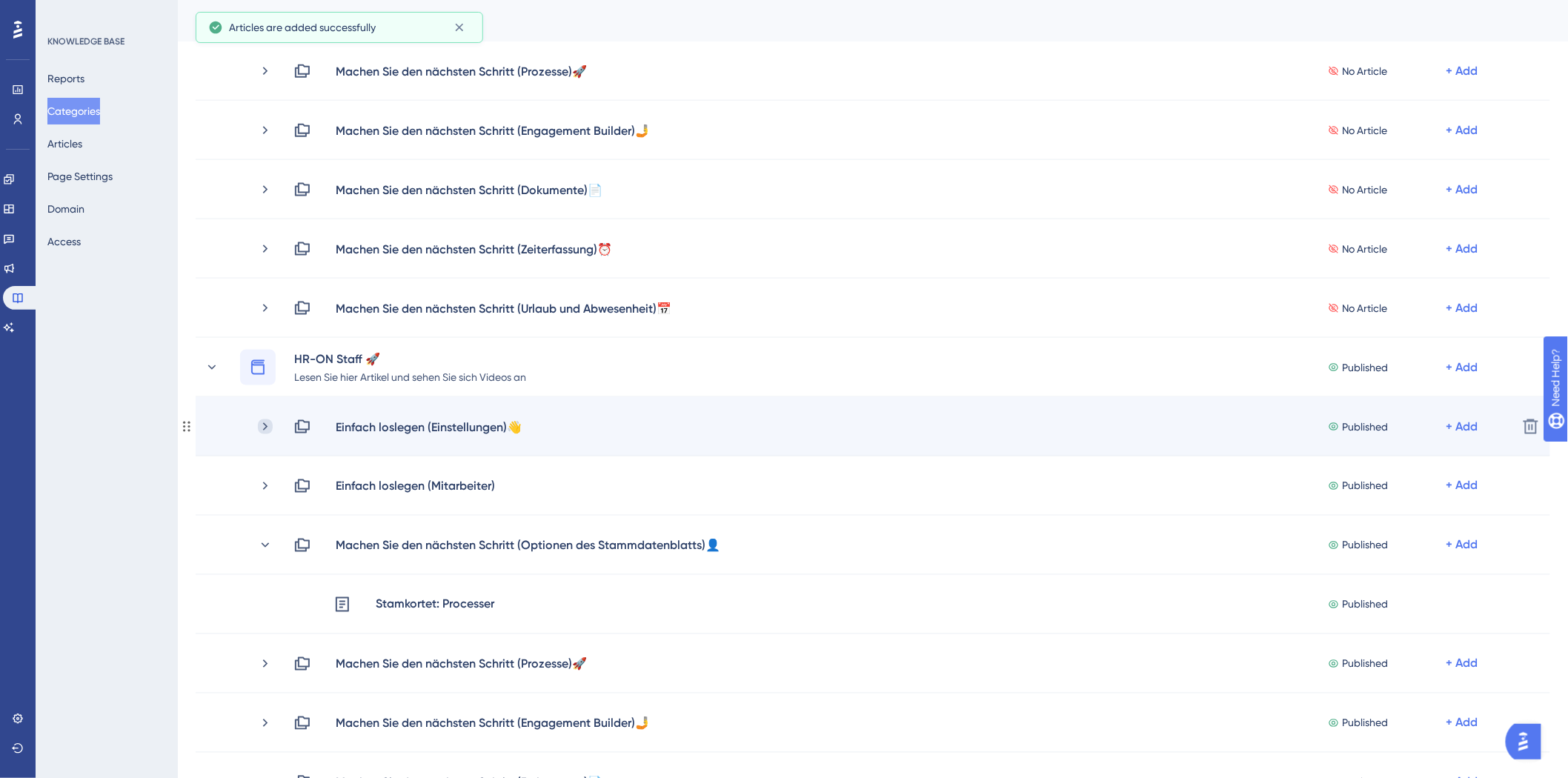
click at [271, 423] on icon at bounding box center [264, 426] width 14 height 14
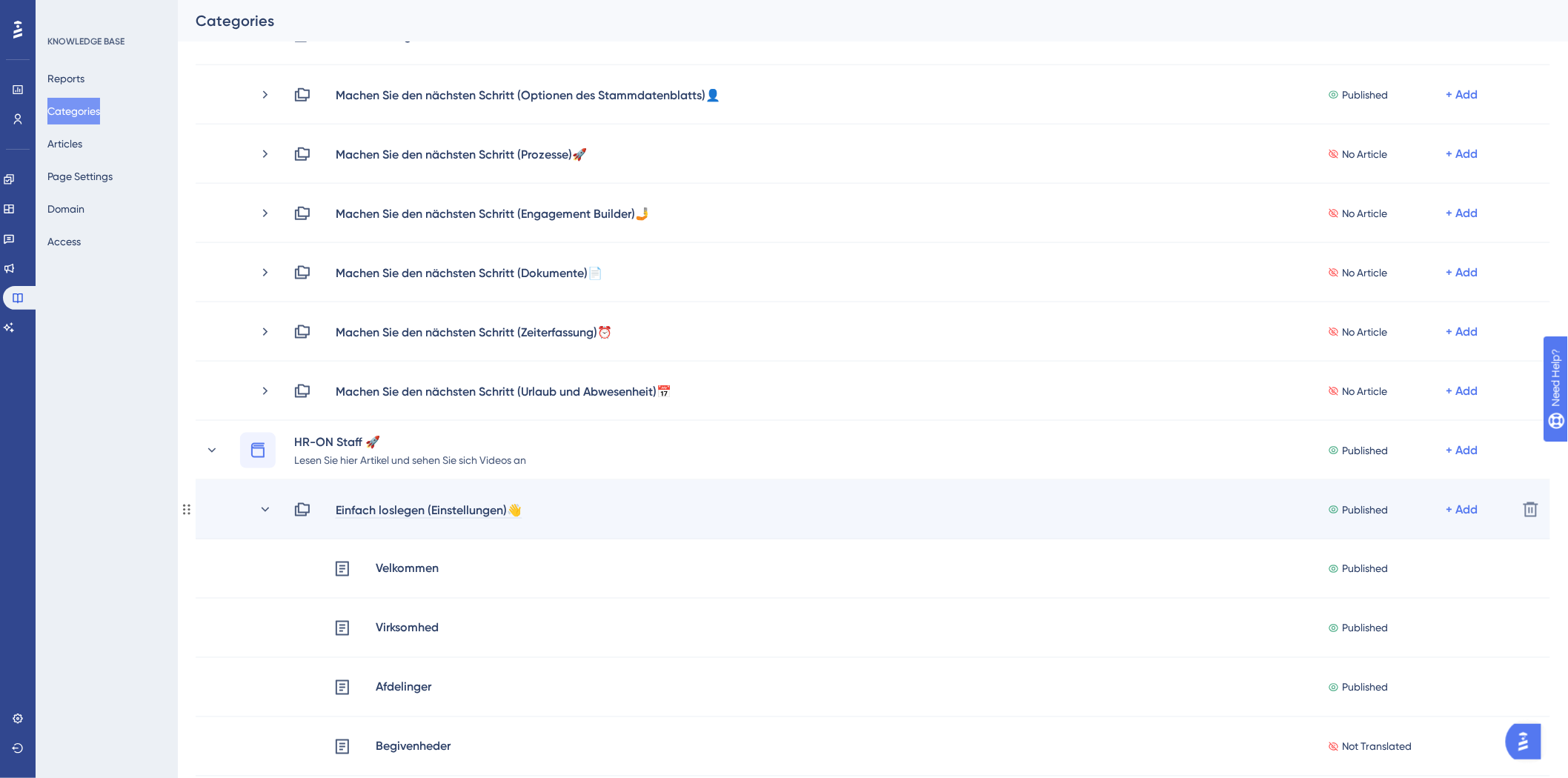
scroll to position [823, 0]
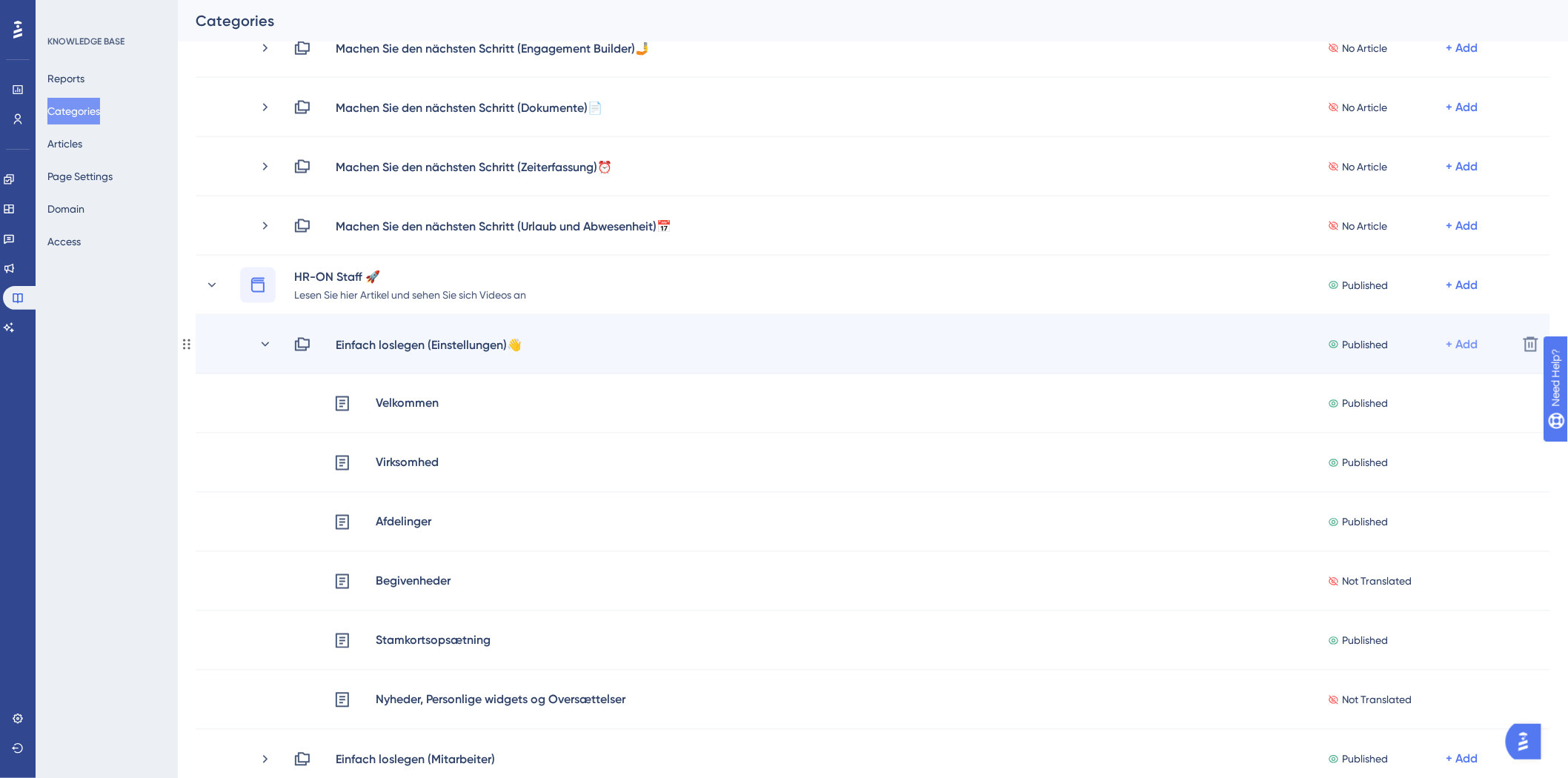
click at [1464, 347] on div "+ Add" at bounding box center [1461, 344] width 32 height 17
click at [1431, 393] on div "Add Articles Add Articles" at bounding box center [1404, 384] width 105 height 30
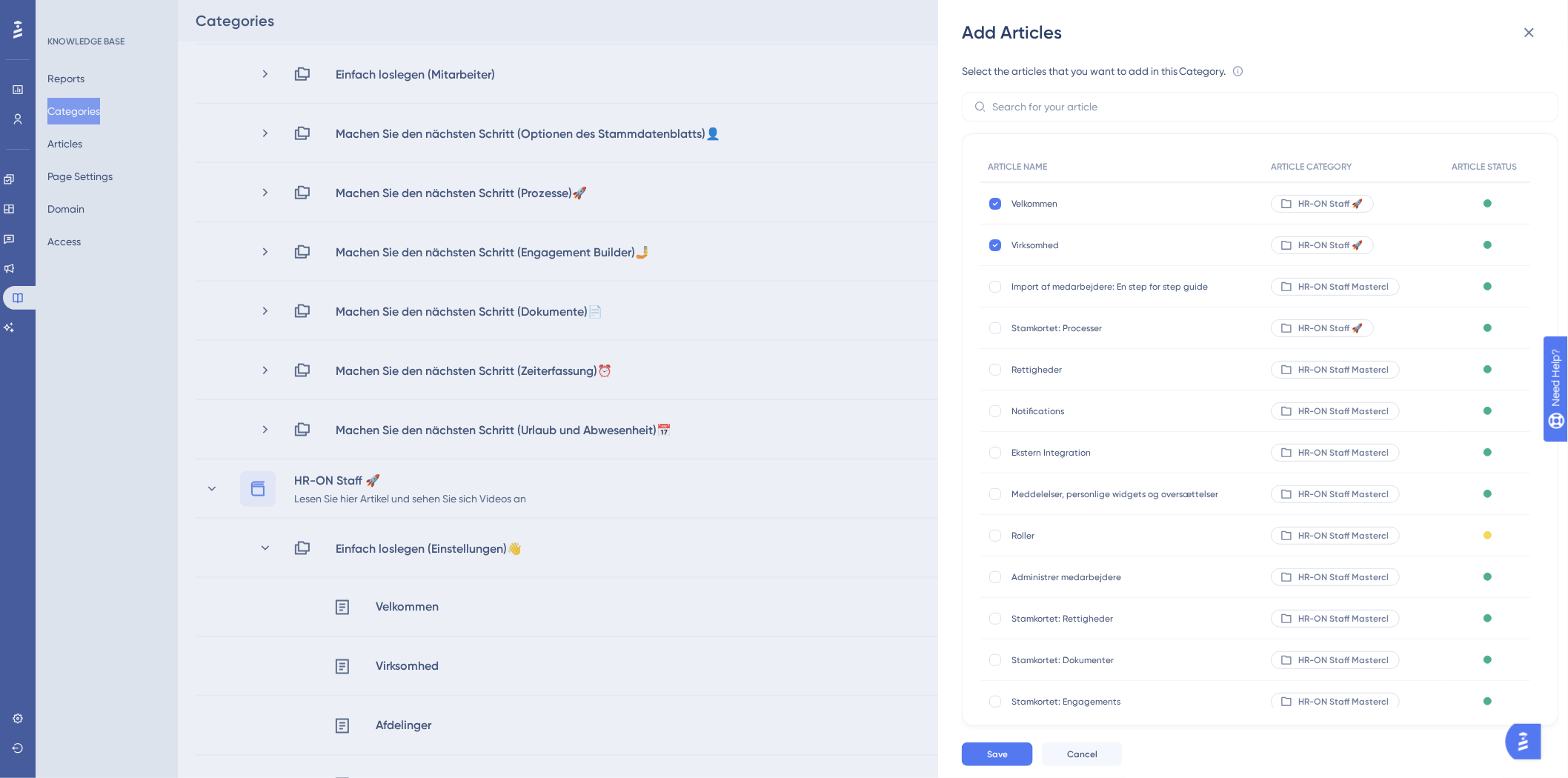
scroll to position [576, 0]
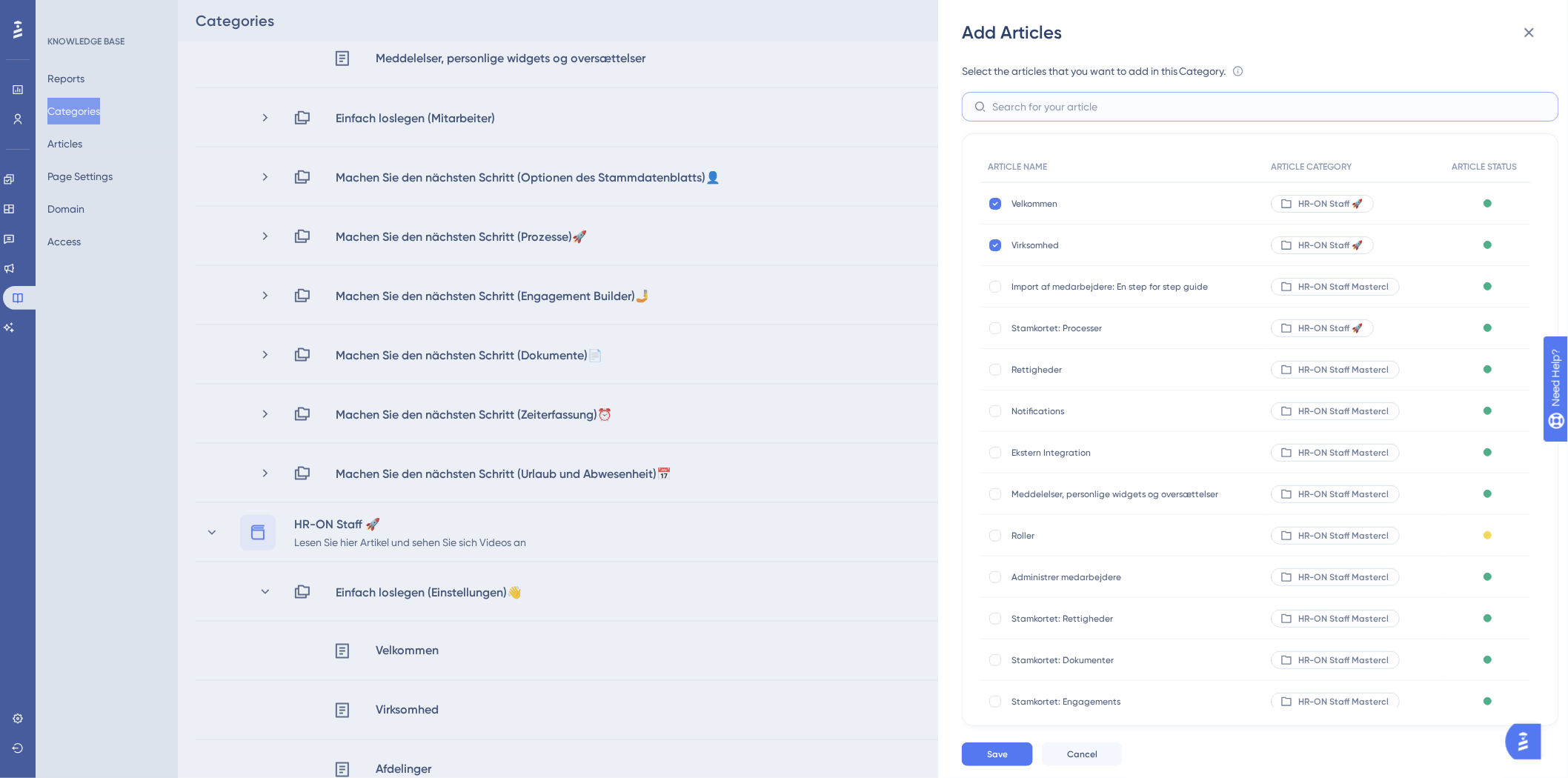
click at [1080, 112] on input "text" at bounding box center [1269, 106] width 554 height 16
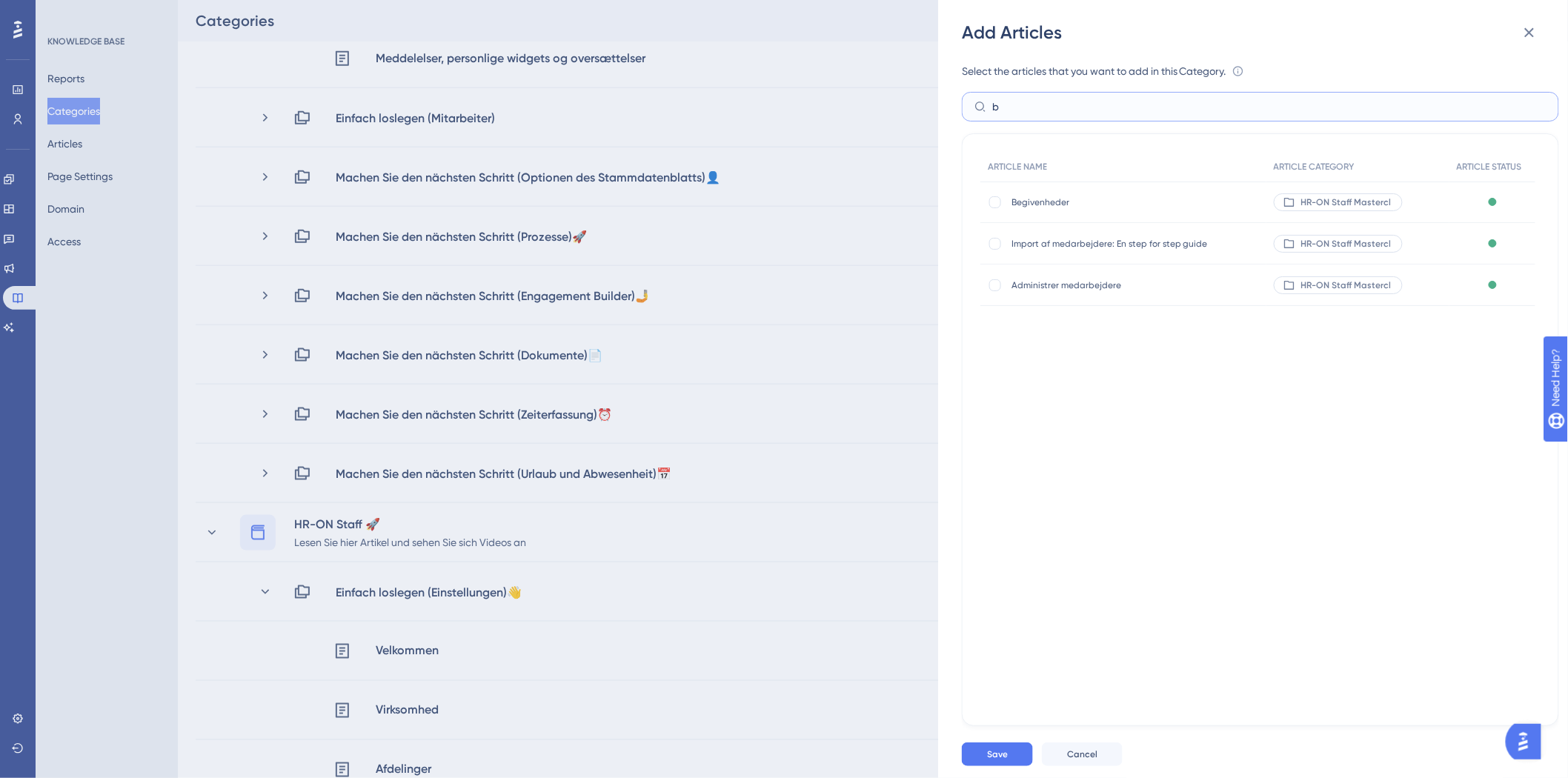
scroll to position [0, 0]
type input "begiv"
click at [994, 200] on div at bounding box center [995, 202] width 12 height 12
click at [994, 200] on icon at bounding box center [995, 202] width 6 height 12
click at [994, 200] on div at bounding box center [995, 202] width 12 height 12
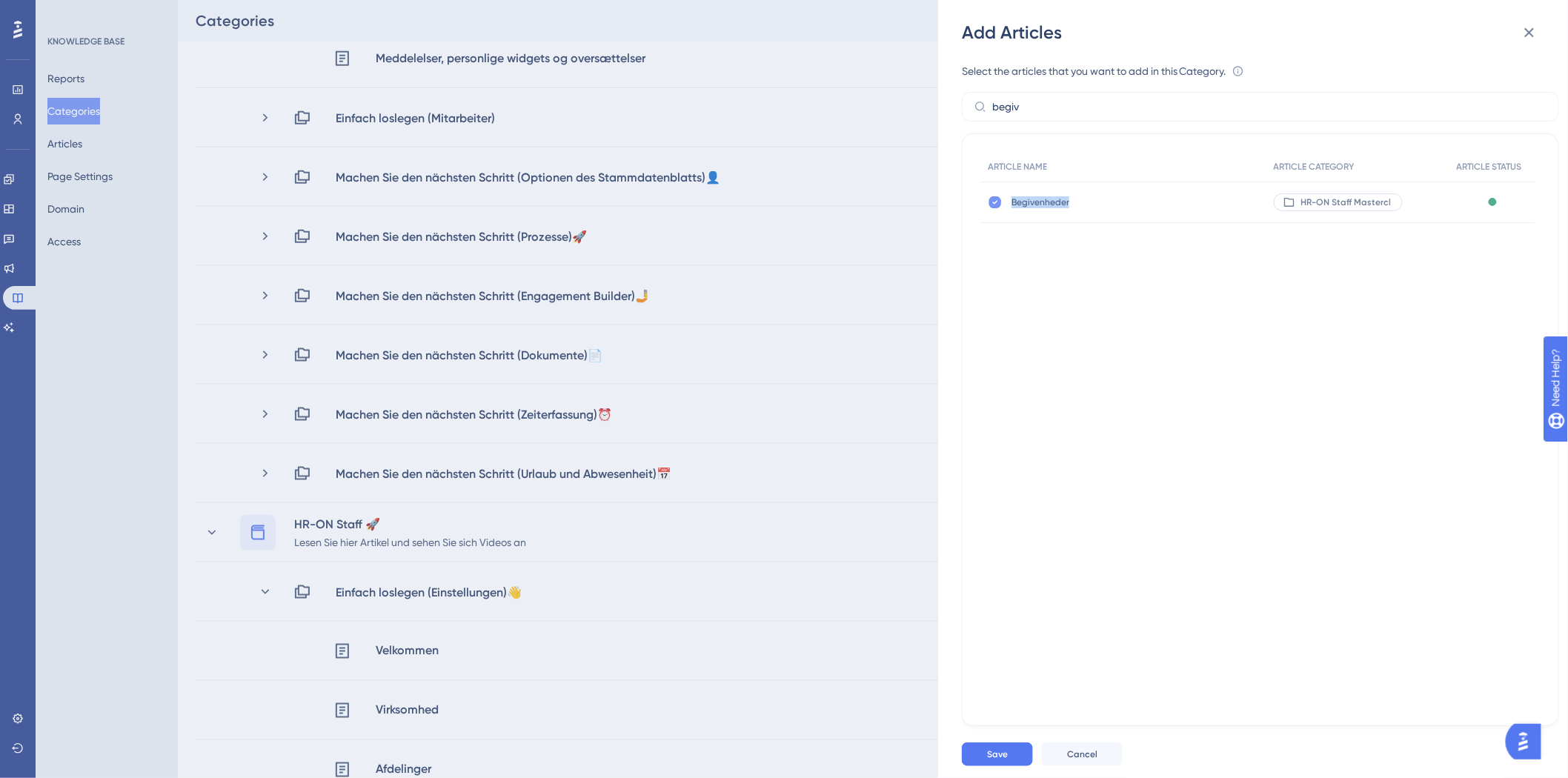
click at [994, 200] on icon at bounding box center [995, 202] width 6 height 12
click at [994, 200] on div at bounding box center [995, 202] width 12 height 12
checkbox input "true"
click at [1090, 99] on input "begiv" at bounding box center [1269, 106] width 554 height 16
type input "b"
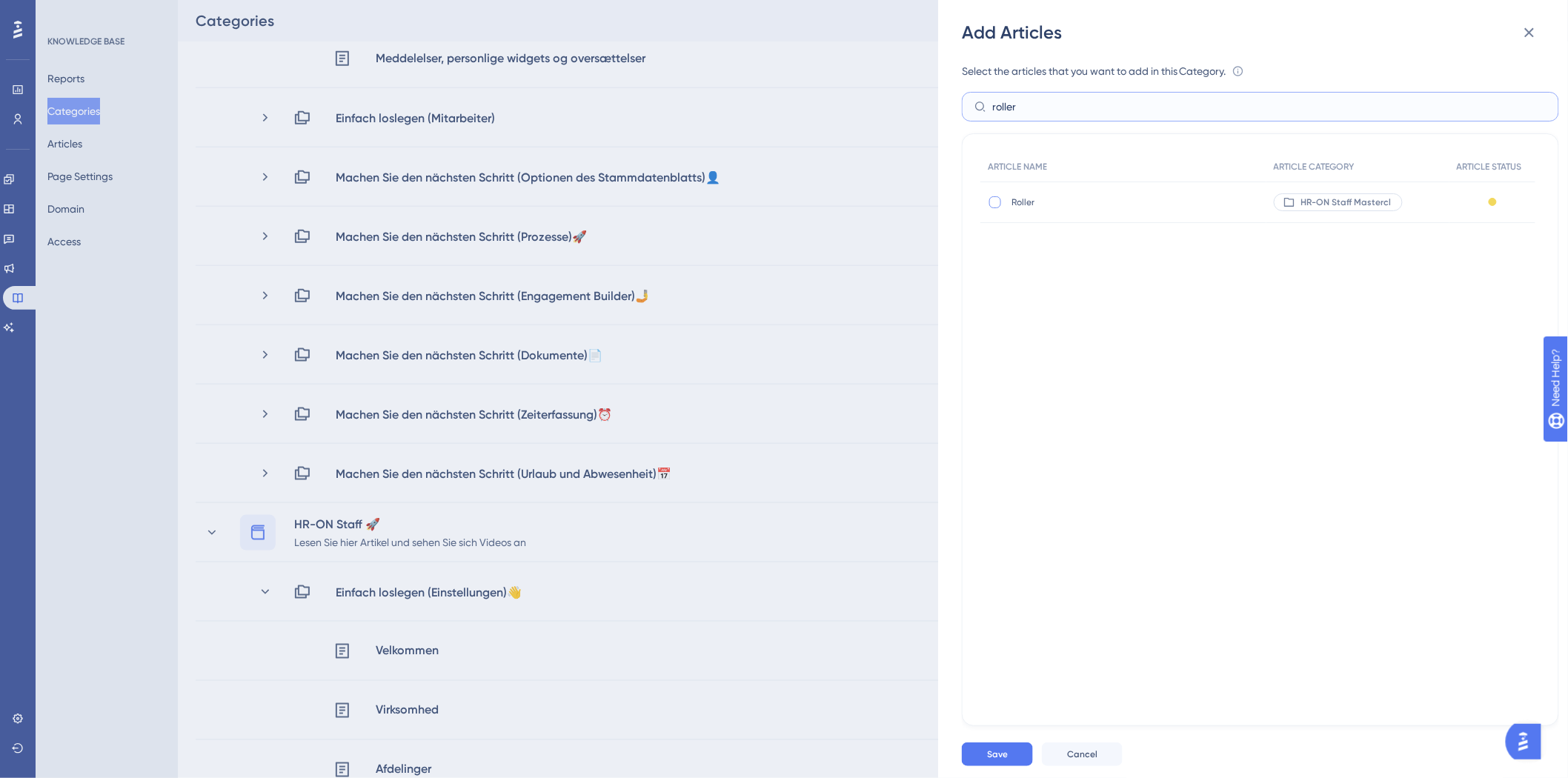
type input "roller"
click at [997, 205] on div at bounding box center [995, 202] width 12 height 12
checkbox input "true"
click at [1048, 110] on input "roller" at bounding box center [1269, 106] width 554 height 16
type input "r"
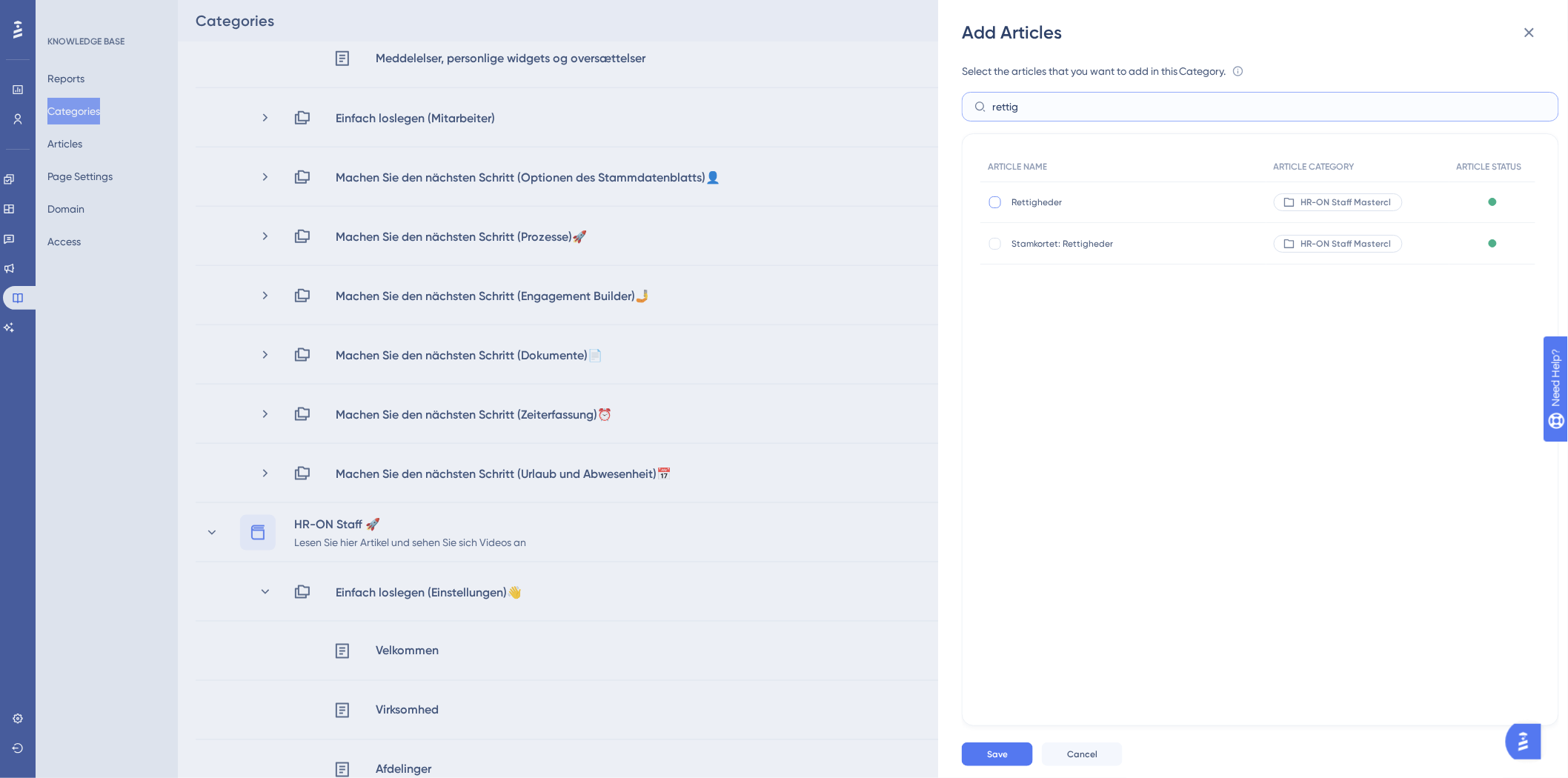
type input "rettig"
click at [996, 195] on div at bounding box center [994, 202] width 14 height 14
checkbox input "true"
click at [1064, 108] on input "rettig" at bounding box center [1269, 106] width 554 height 16
type input "r"
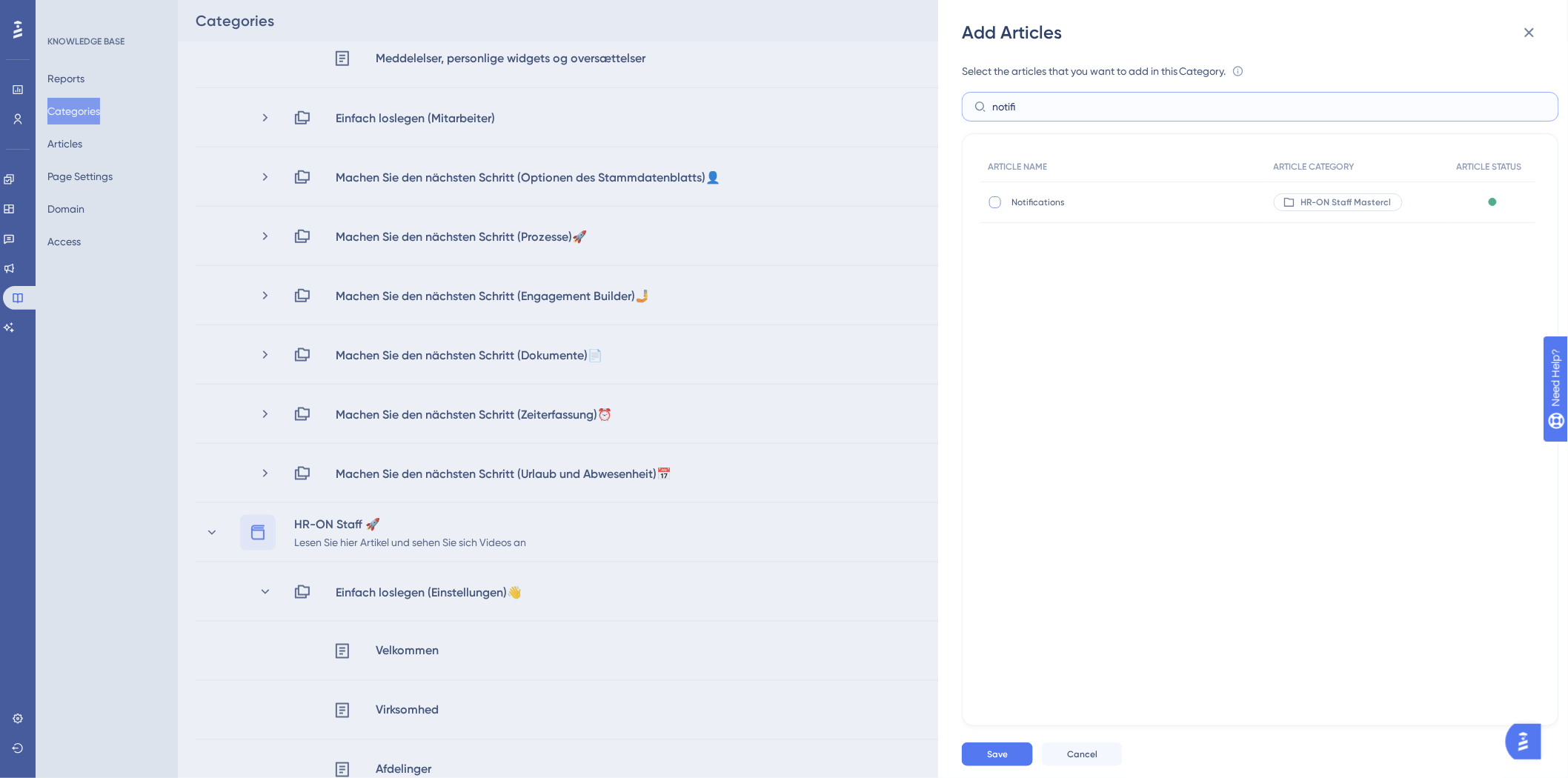
type input "notifi"
drag, startPoint x: 998, startPoint y: 200, endPoint x: 1009, endPoint y: 181, distance: 22.0
click at [998, 199] on div at bounding box center [995, 202] width 12 height 12
checkbox input "true"
click at [1086, 109] on input "notifi" at bounding box center [1269, 106] width 554 height 16
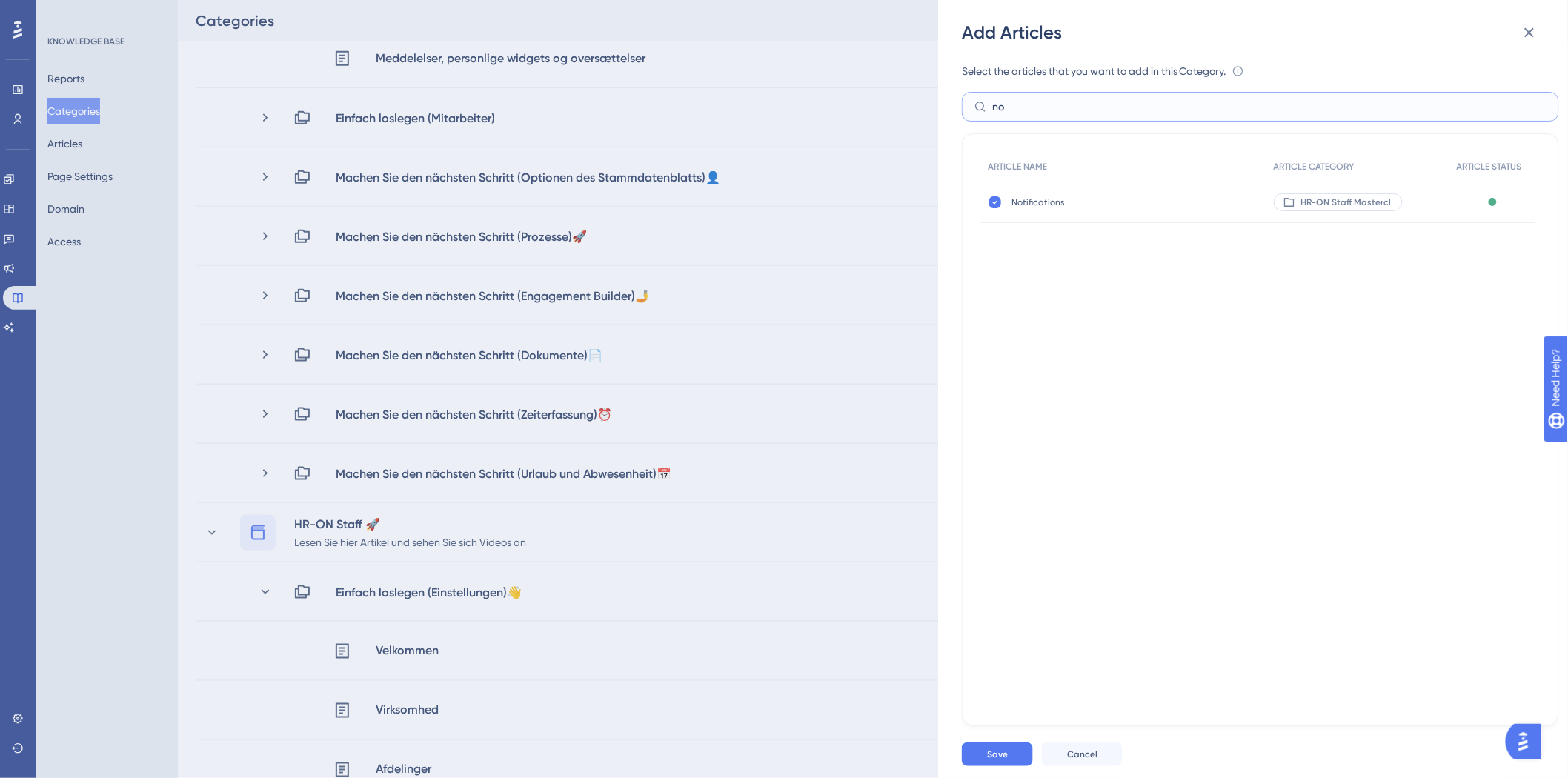
type input "n"
type input "ekst"
click at [994, 200] on div at bounding box center [995, 202] width 12 height 12
checkbox input "true"
click at [1062, 109] on input "ekst" at bounding box center [1269, 106] width 554 height 16
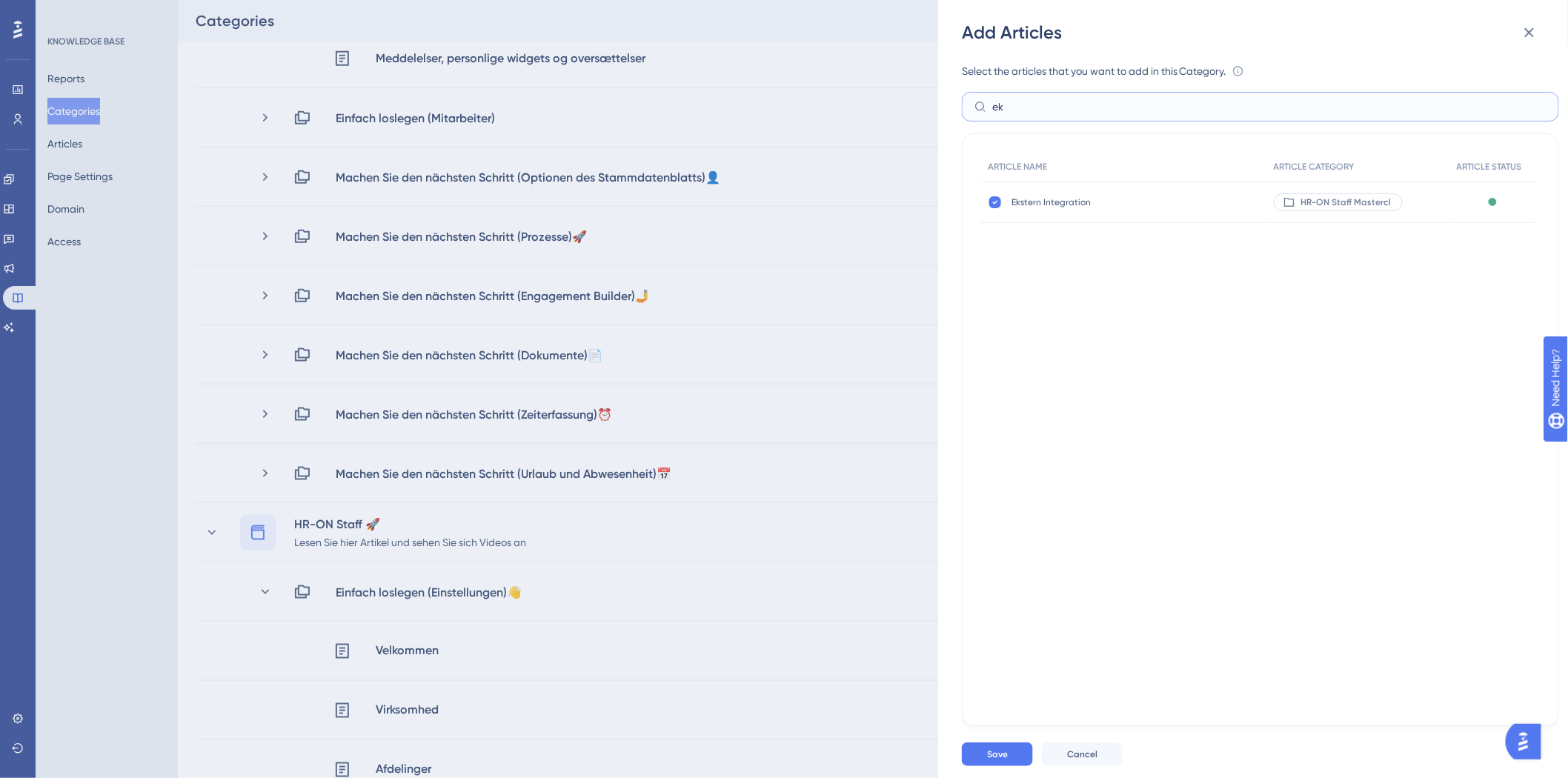
type input "e"
type input "medd"
click at [998, 200] on div at bounding box center [995, 202] width 12 height 12
checkbox input "true"
click at [993, 753] on span "Save" at bounding box center [997, 754] width 21 height 12
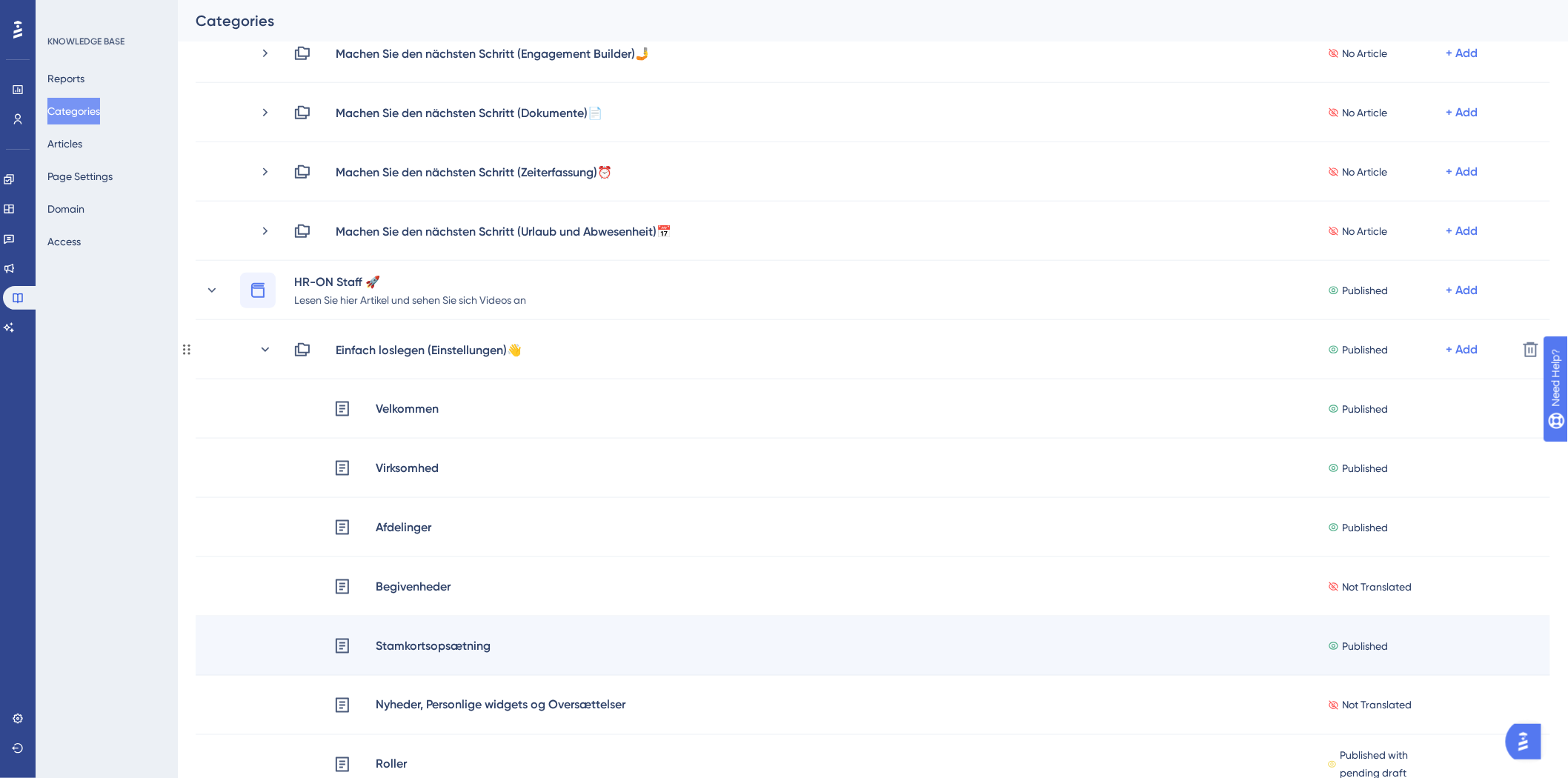
scroll to position [412, 0]
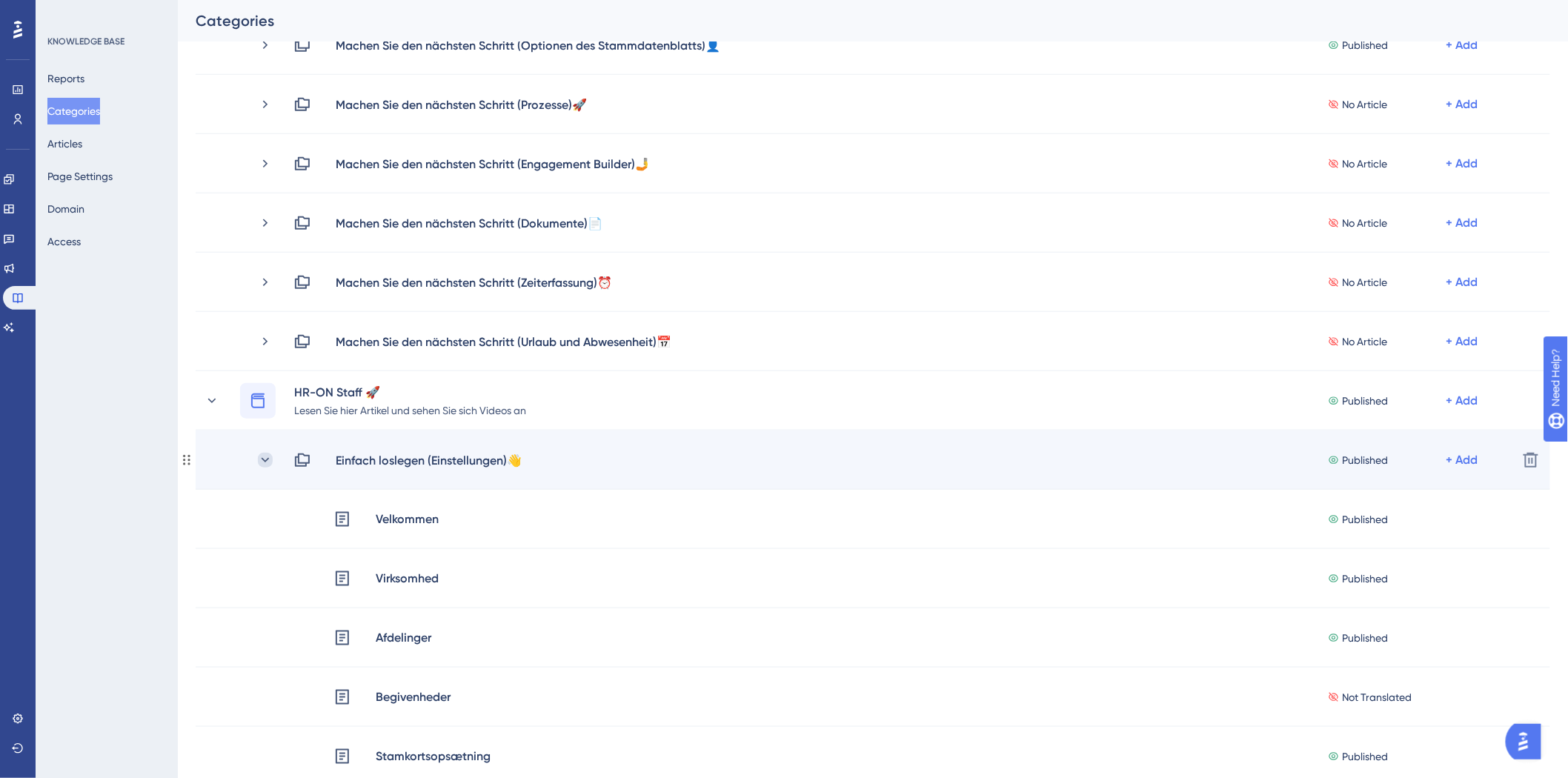
click at [261, 462] on icon at bounding box center [264, 460] width 14 height 14
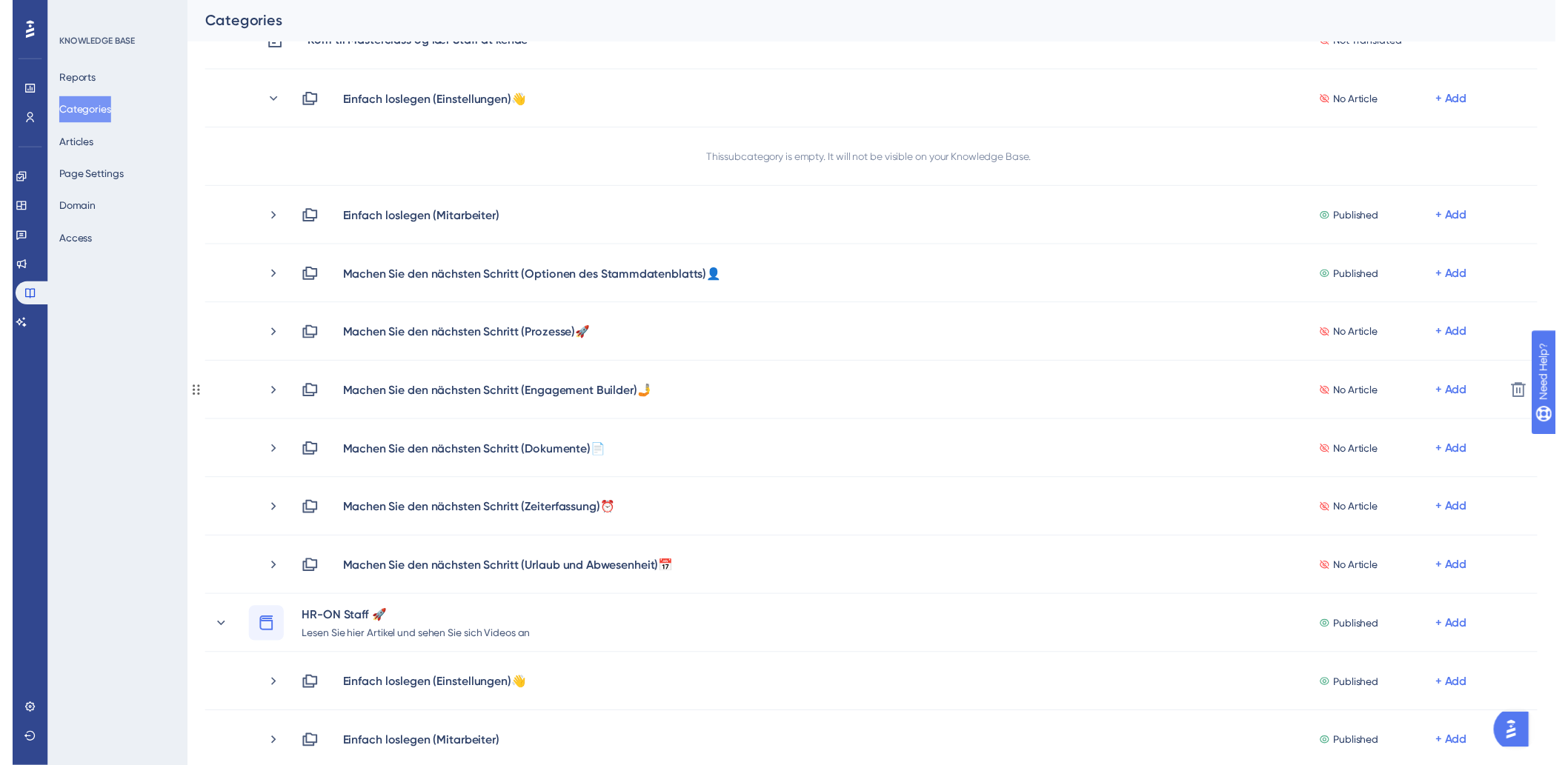
scroll to position [0, 0]
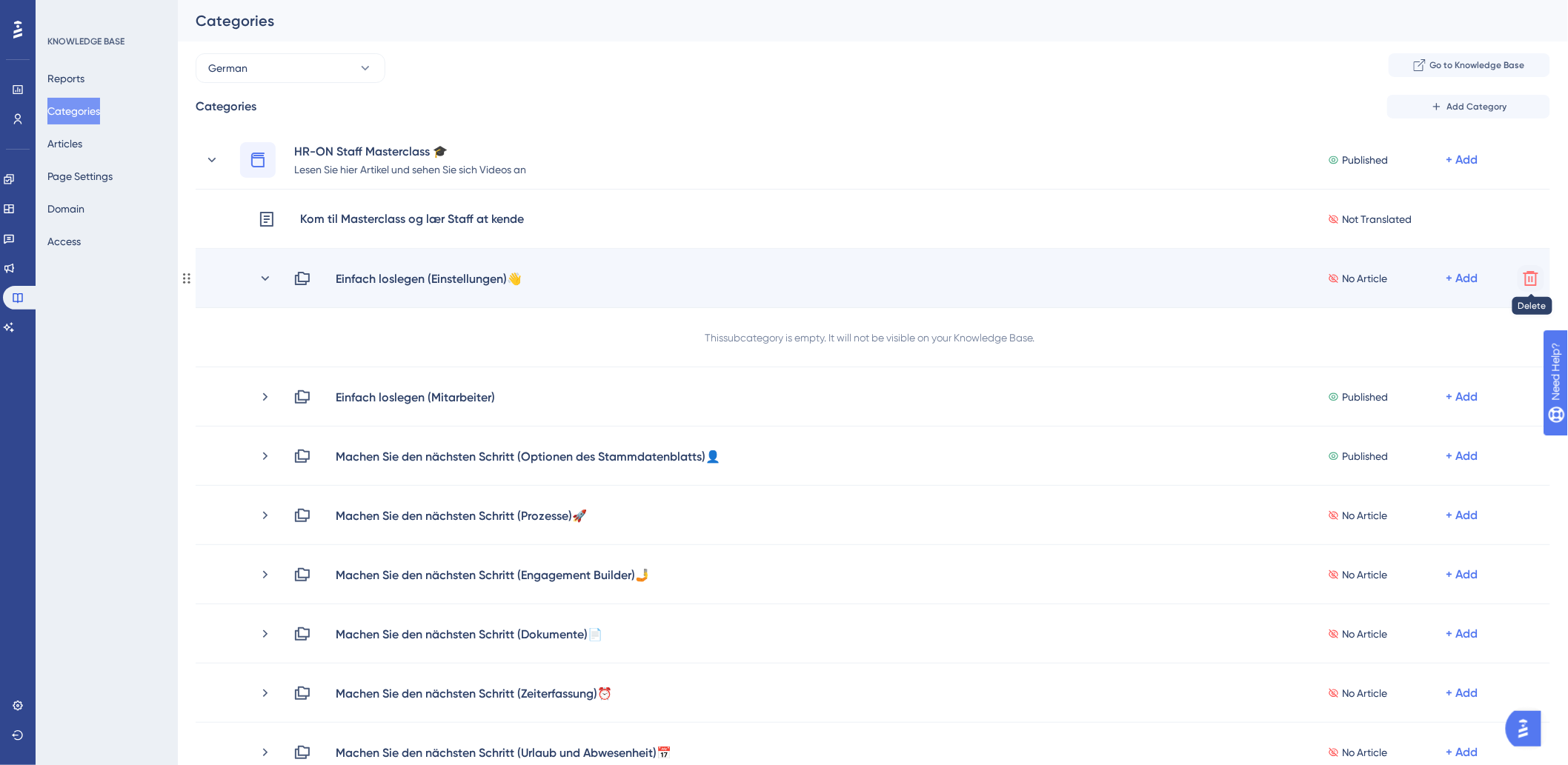
click at [1526, 279] on icon at bounding box center [1530, 278] width 14 height 14
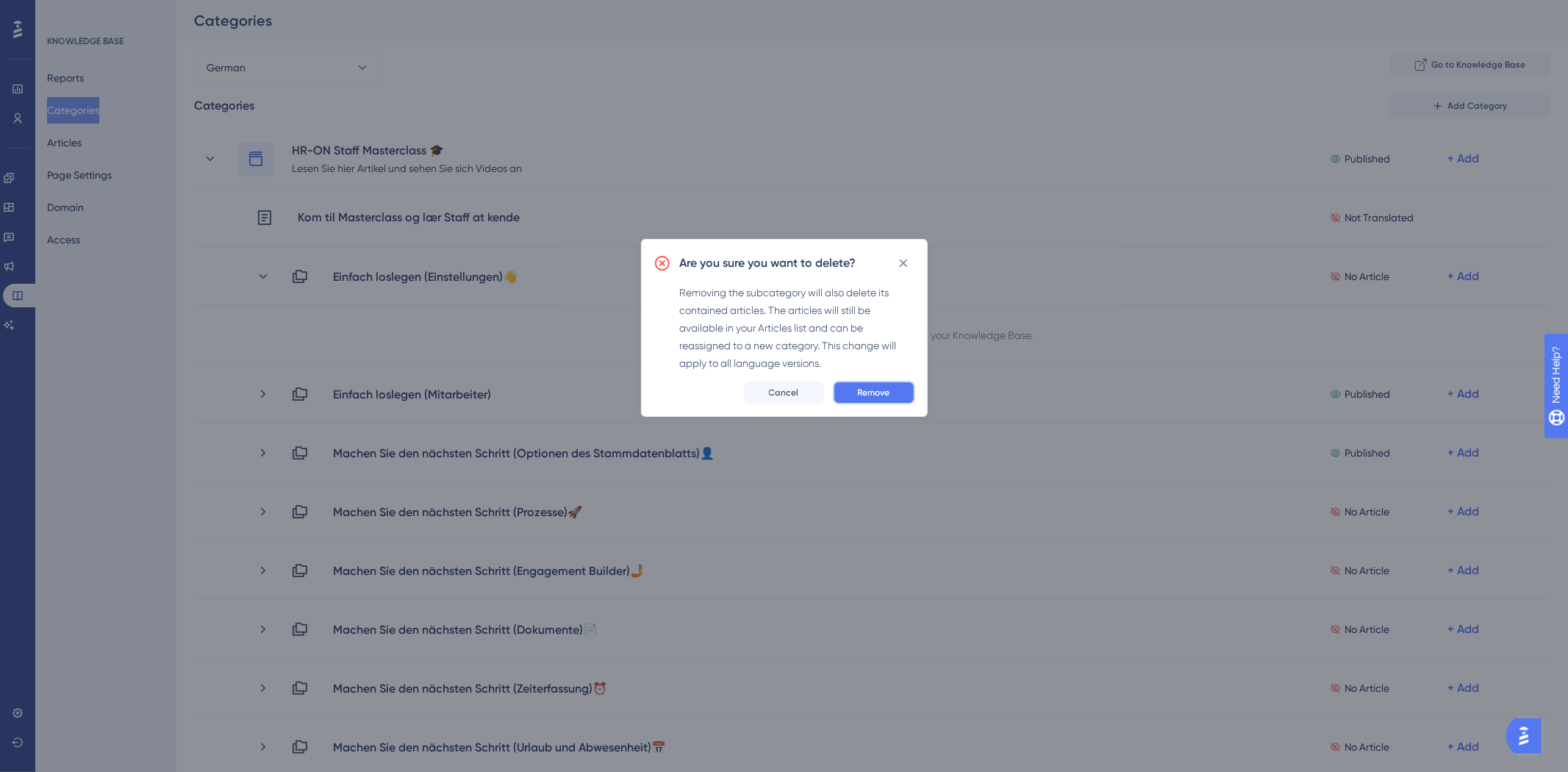
click at [890, 386] on span "Remove" at bounding box center [874, 392] width 32 height 11
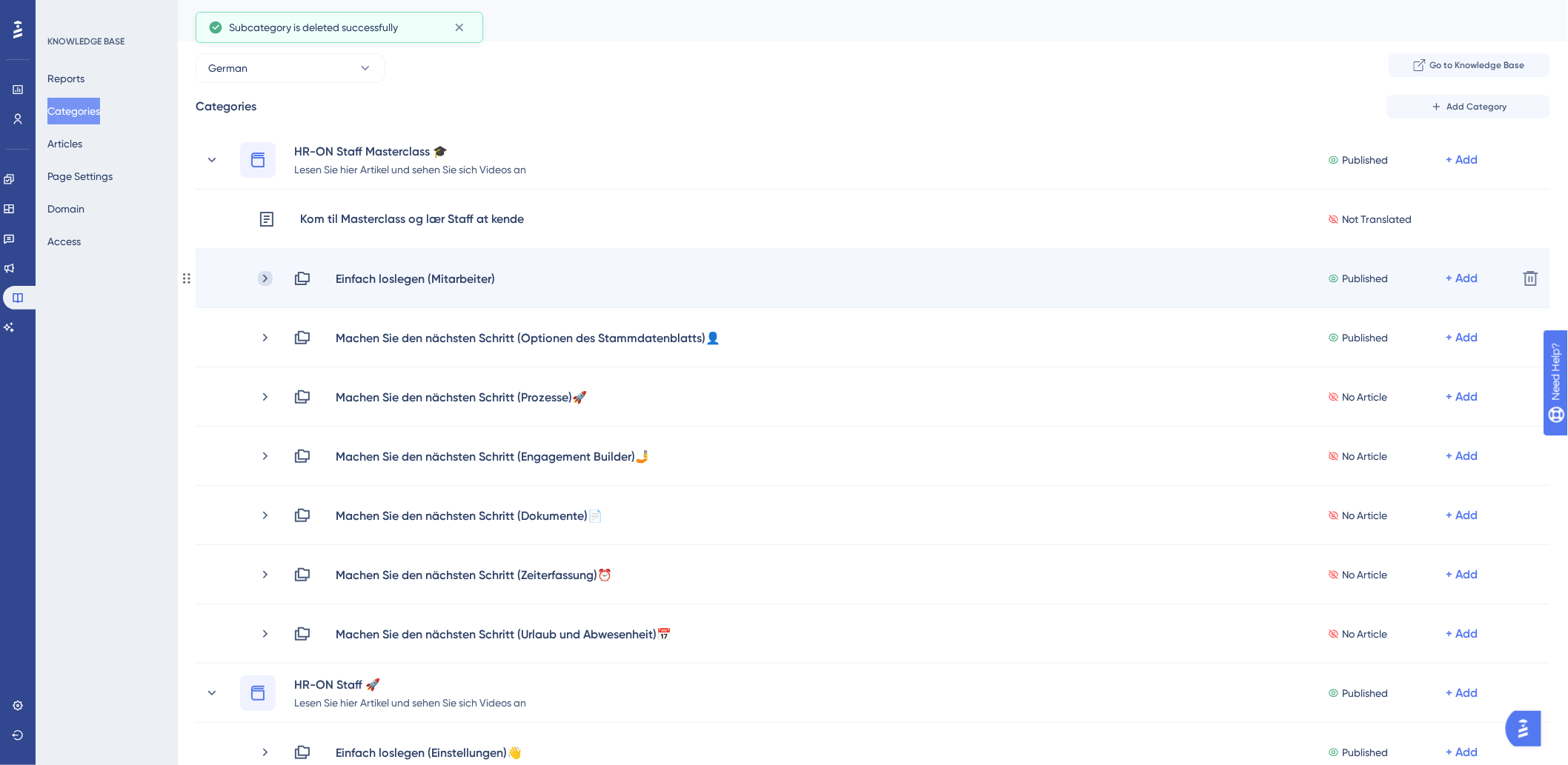
click at [261, 277] on icon at bounding box center [264, 278] width 14 height 14
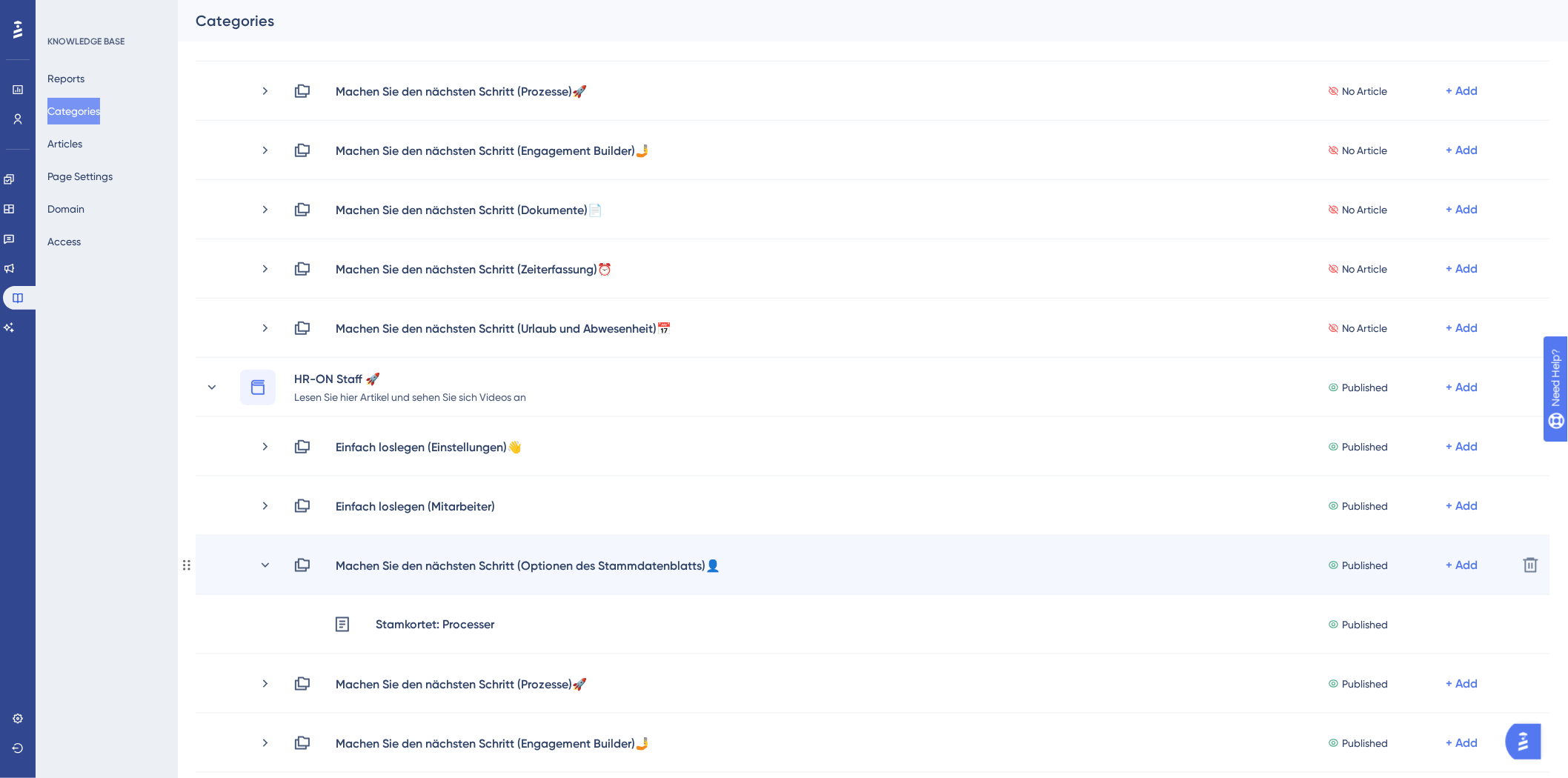
scroll to position [493, 0]
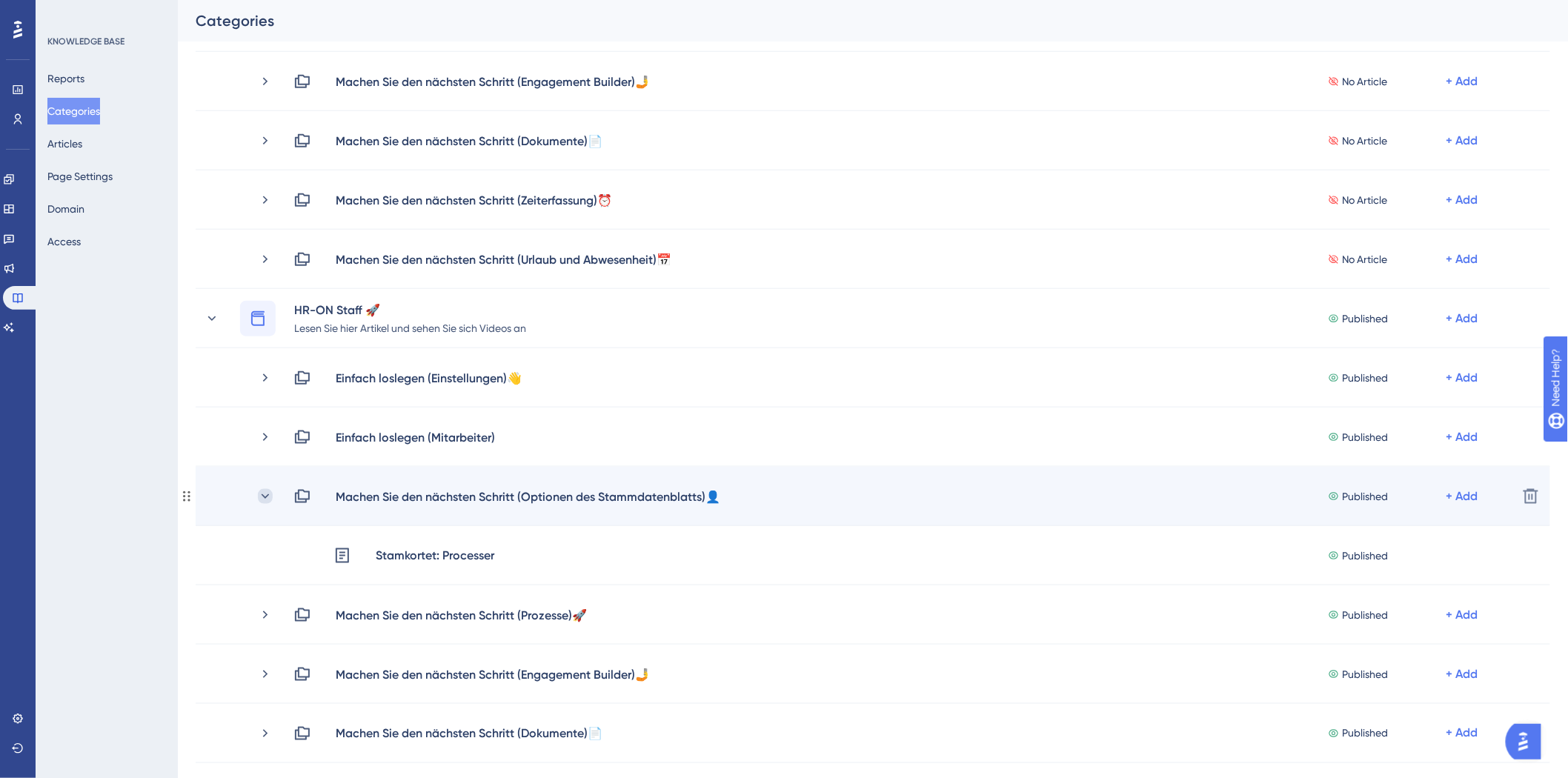
click at [265, 494] on icon at bounding box center [264, 496] width 14 height 14
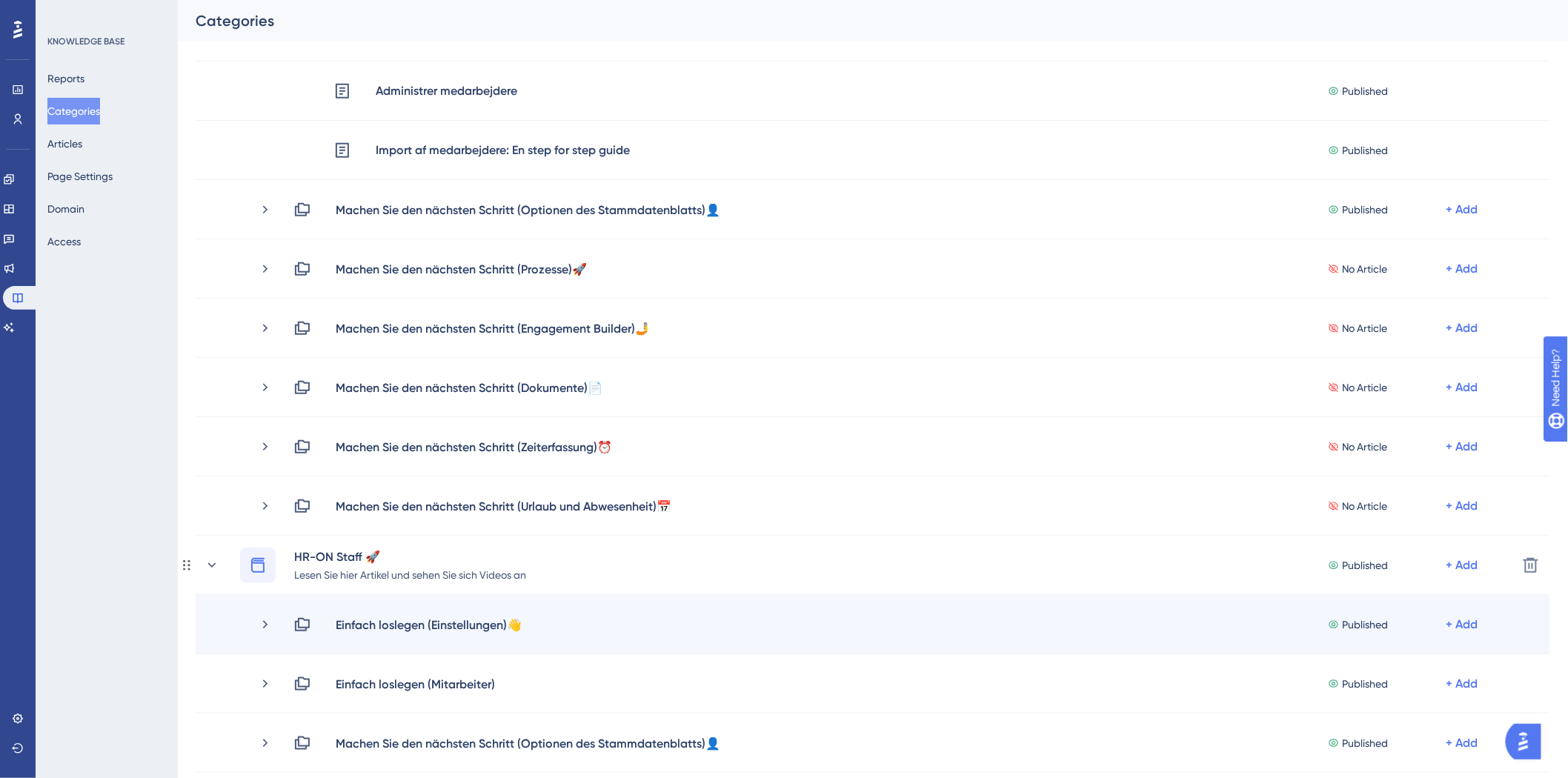
scroll to position [329, 0]
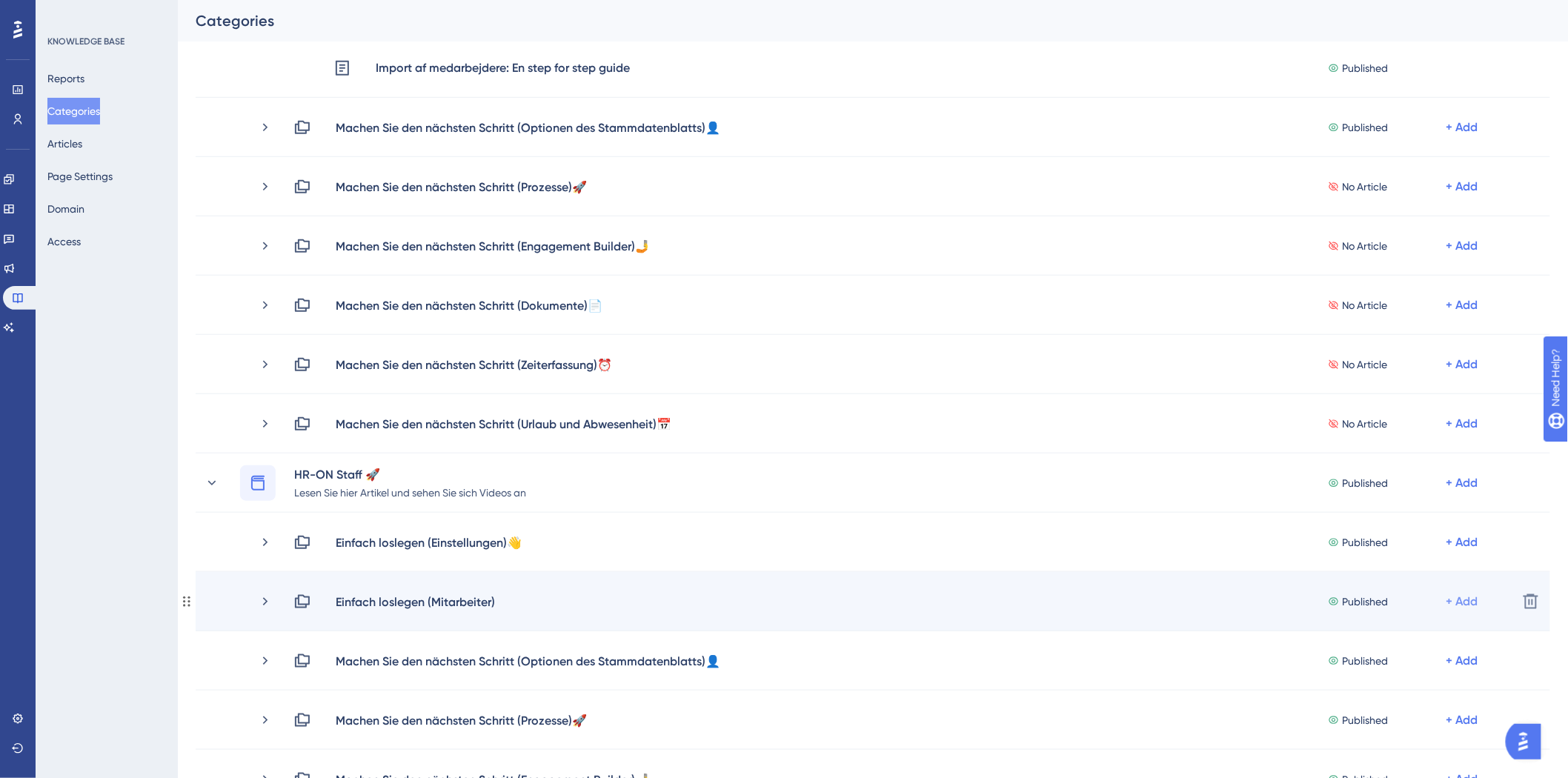
click at [1471, 596] on div "+ Add" at bounding box center [1461, 601] width 32 height 17
click at [1403, 635] on span "Add Articles" at bounding box center [1380, 640] width 57 height 17
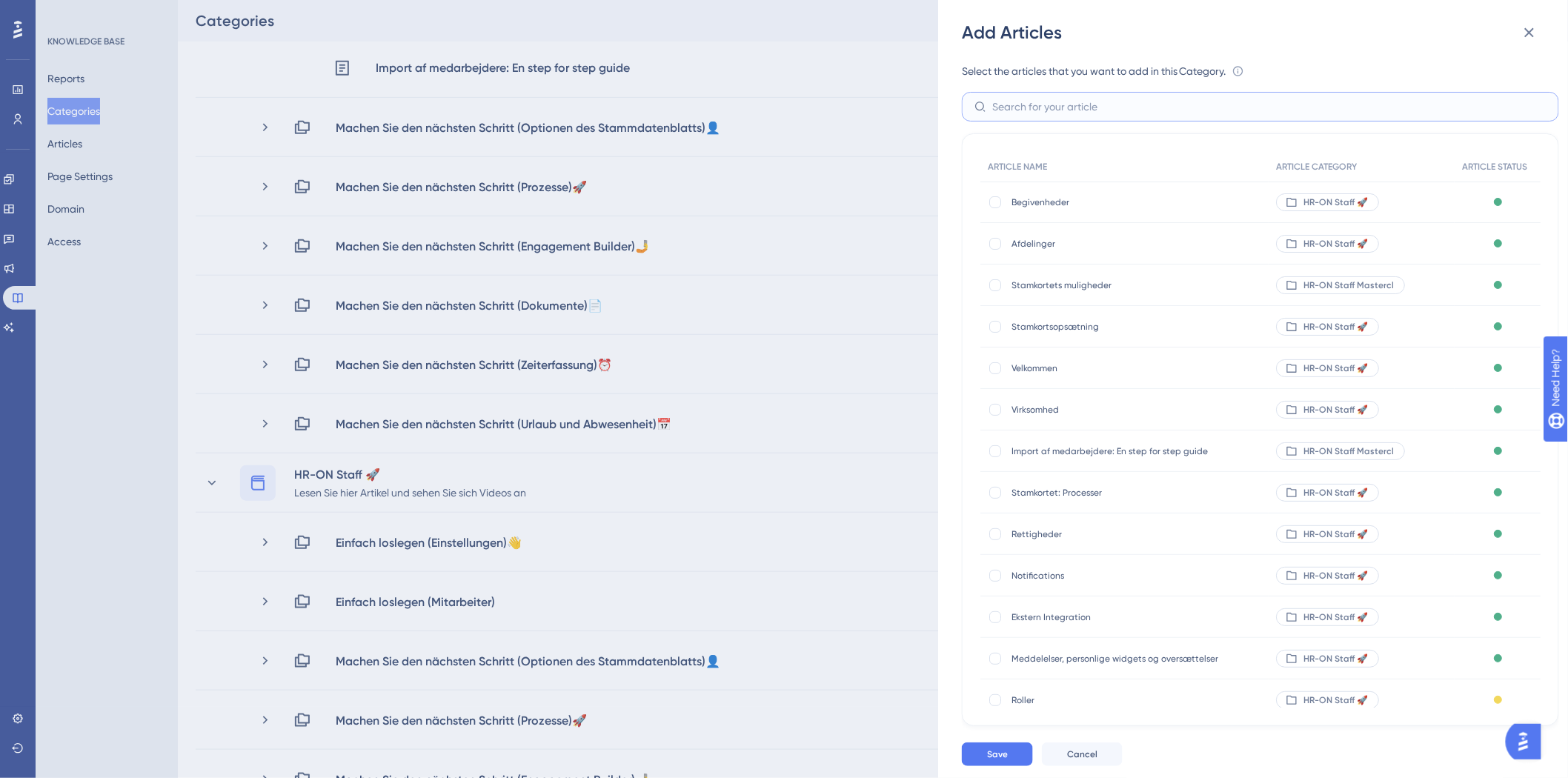
click at [1054, 106] on input "text" at bounding box center [1269, 106] width 554 height 16
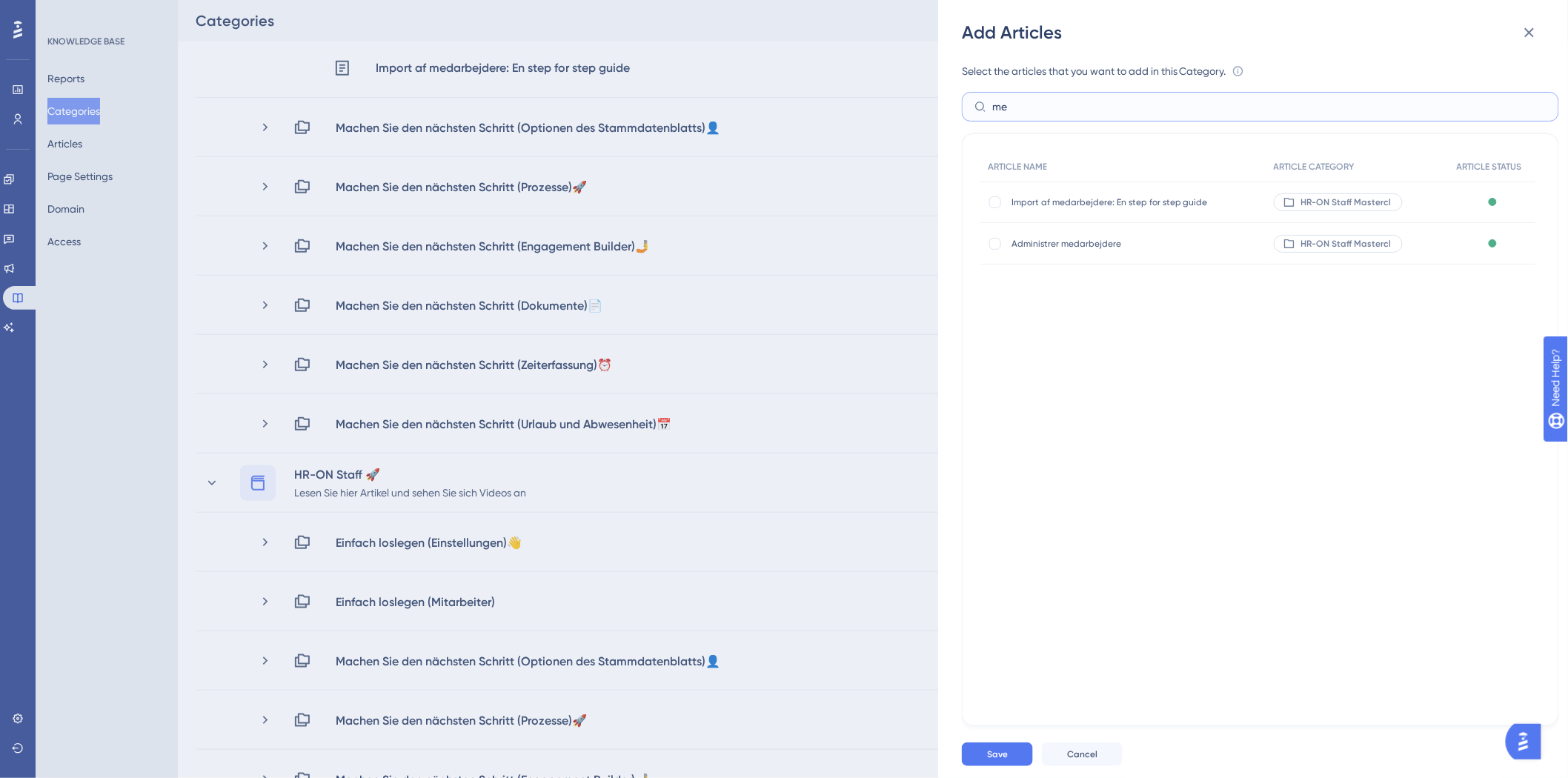
type input "m"
type input "M"
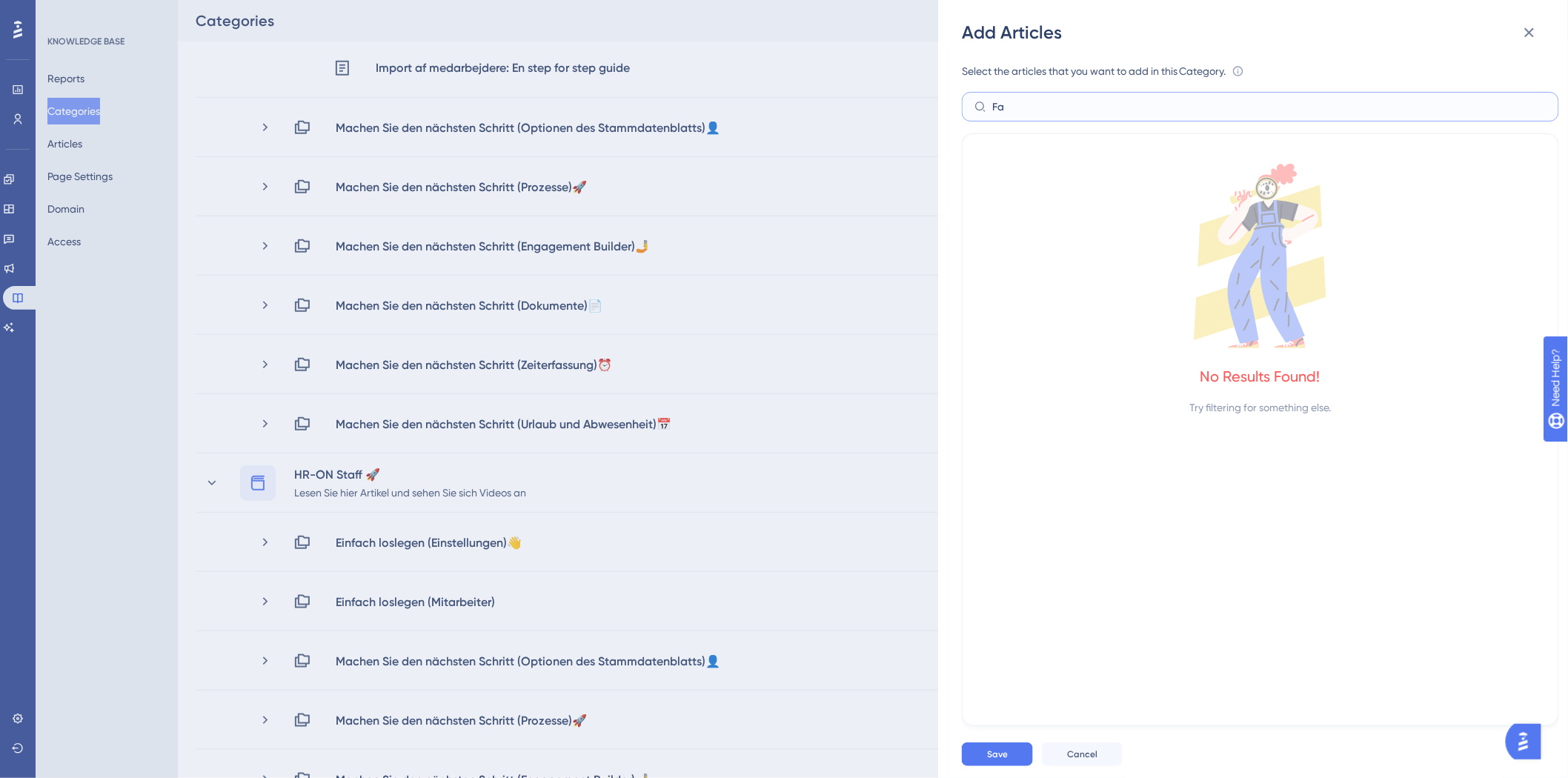
type input "F"
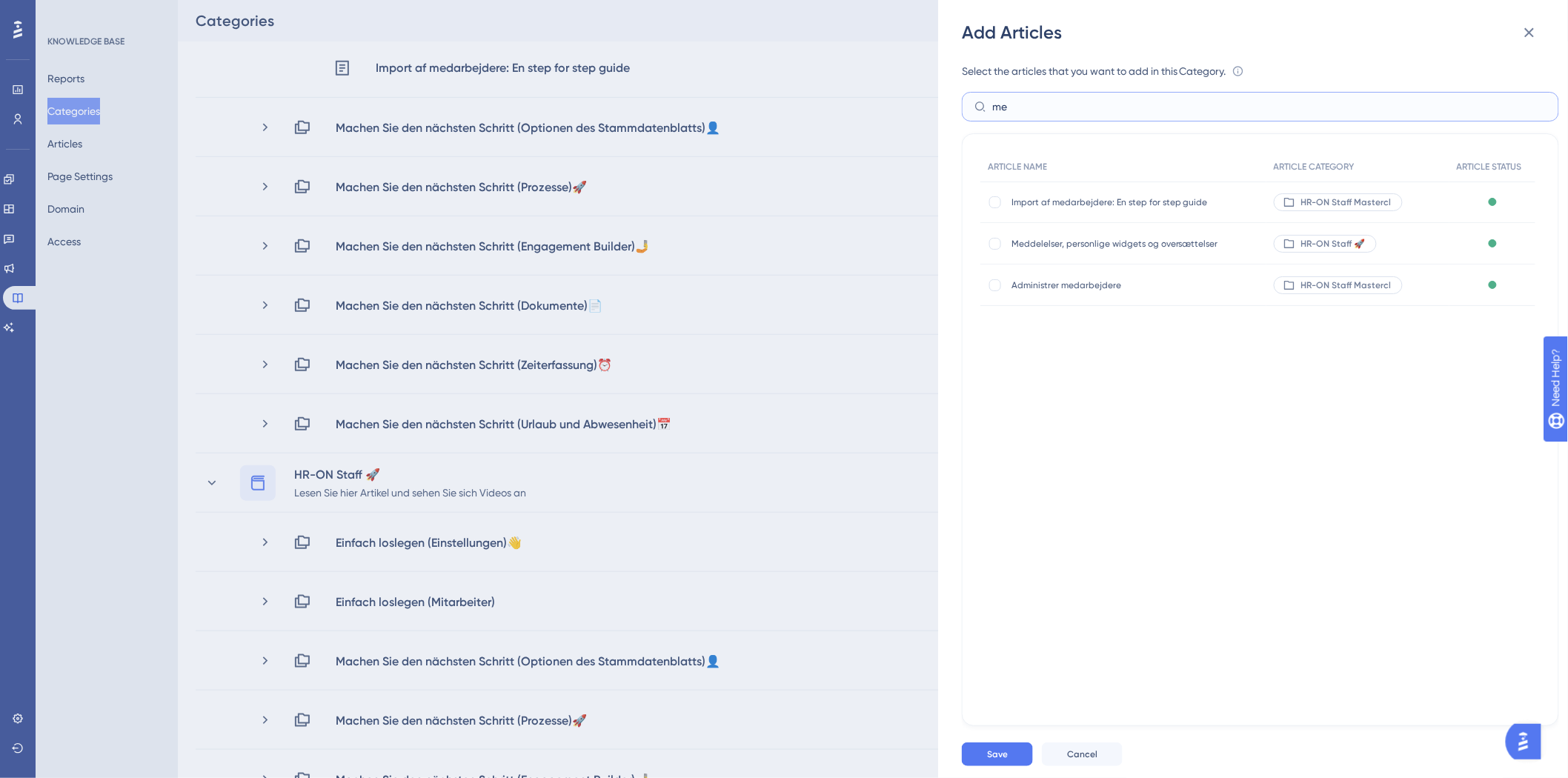
type input "m"
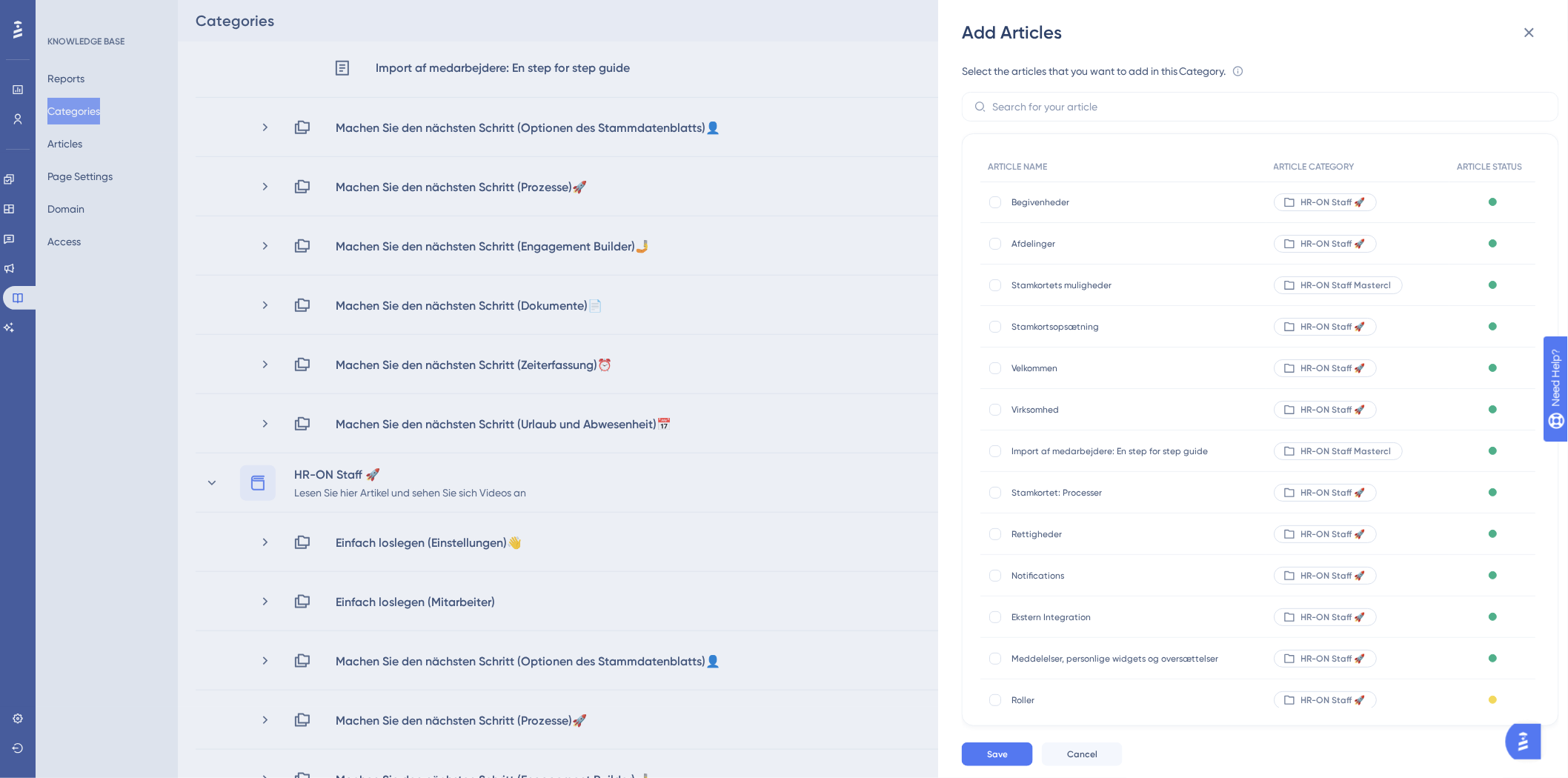
click at [142, 474] on div "Add Articles Select the articles that you want to add in this Category. An arti…" at bounding box center [784, 389] width 1568 height 778
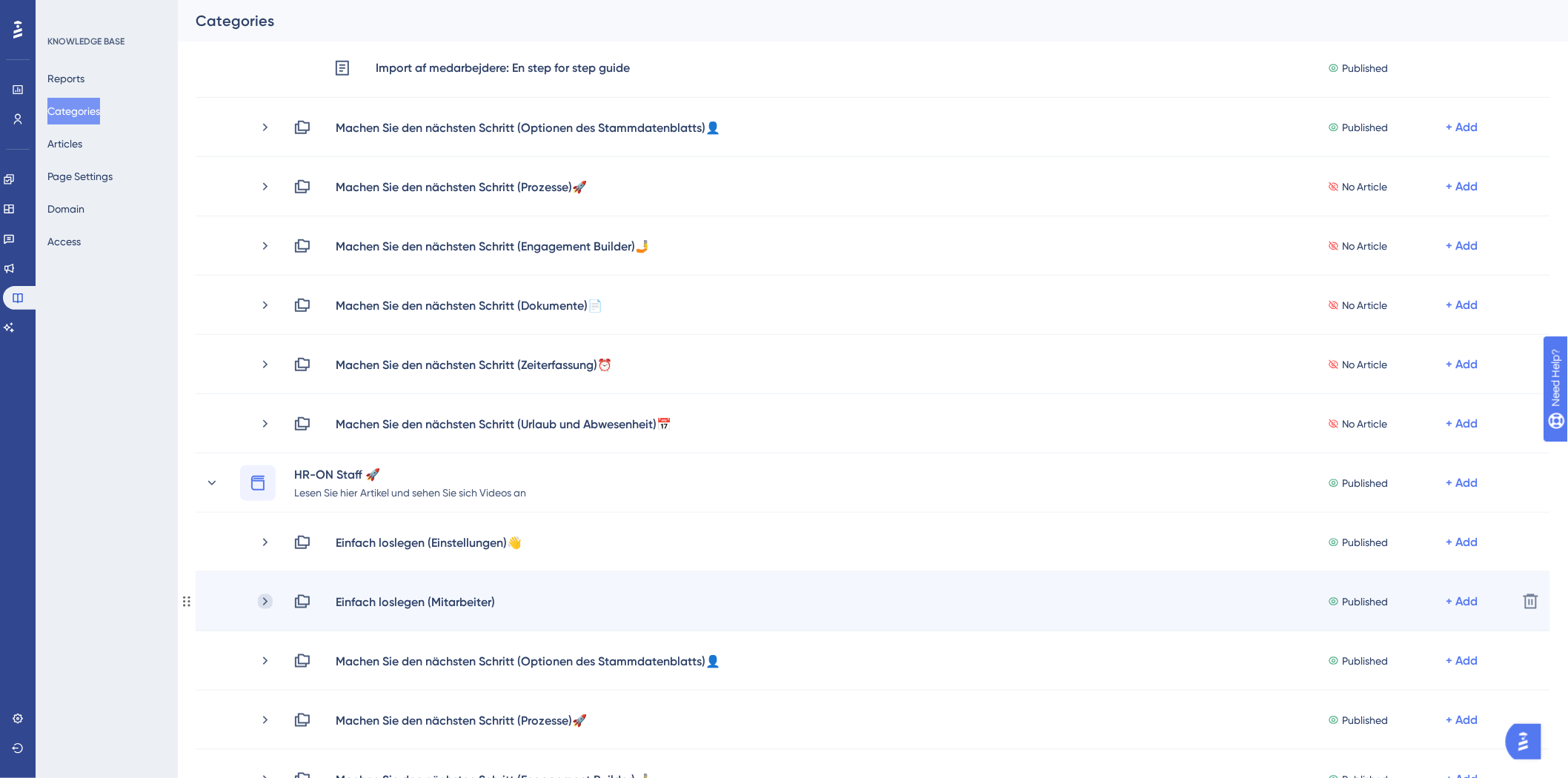
click at [262, 600] on icon at bounding box center [264, 601] width 14 height 14
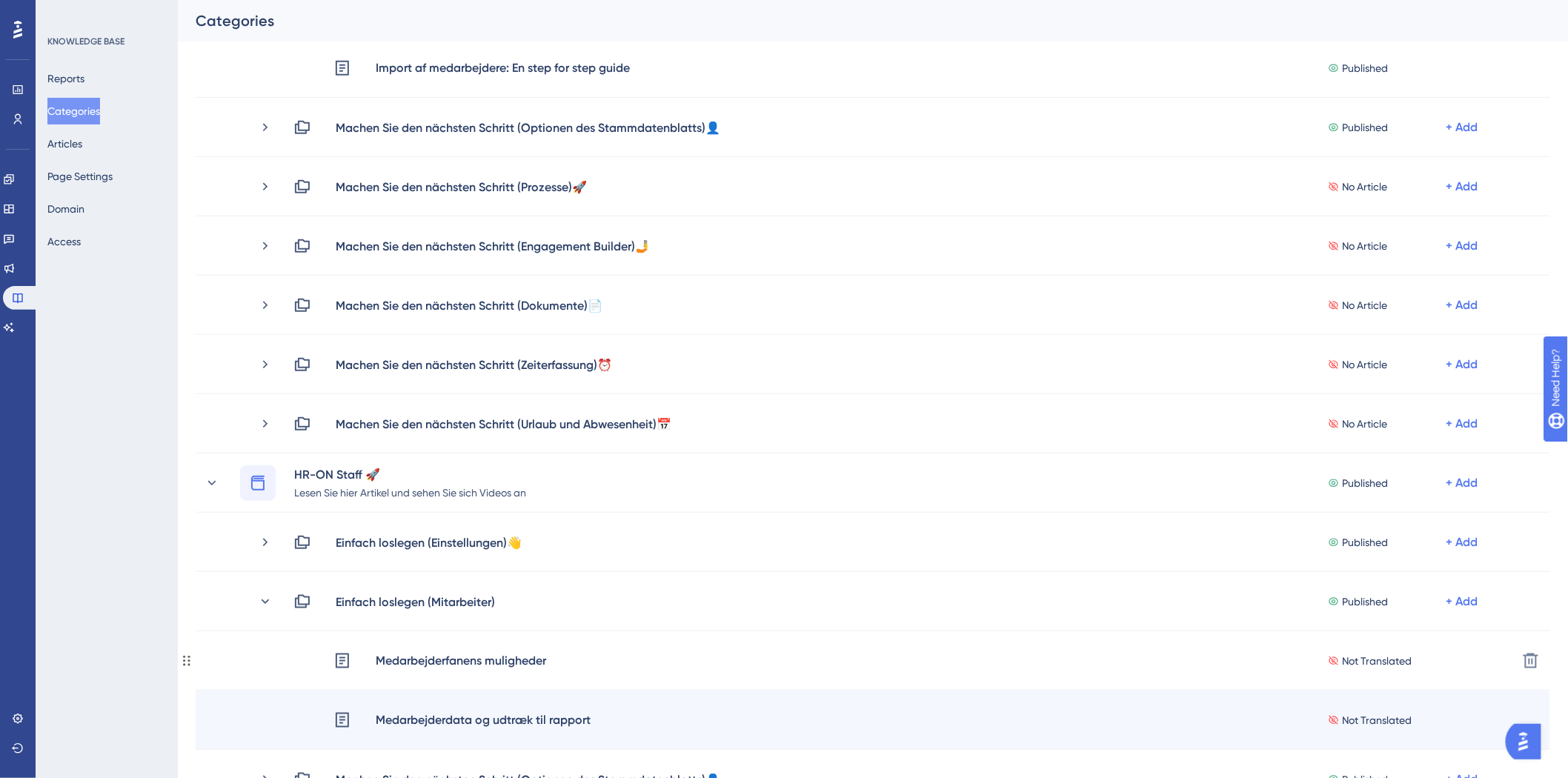
scroll to position [412, 0]
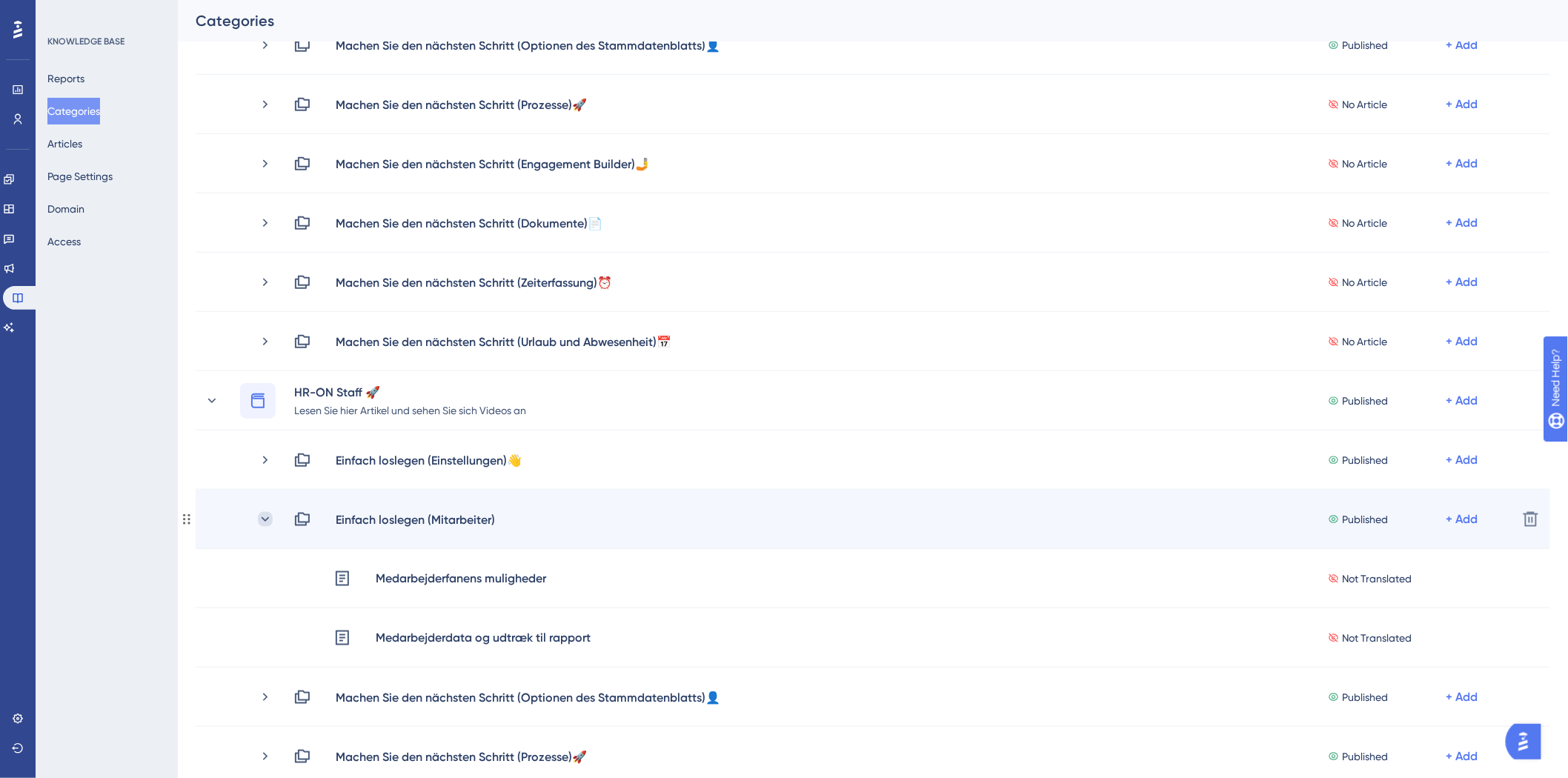
click at [258, 521] on icon at bounding box center [264, 518] width 14 height 14
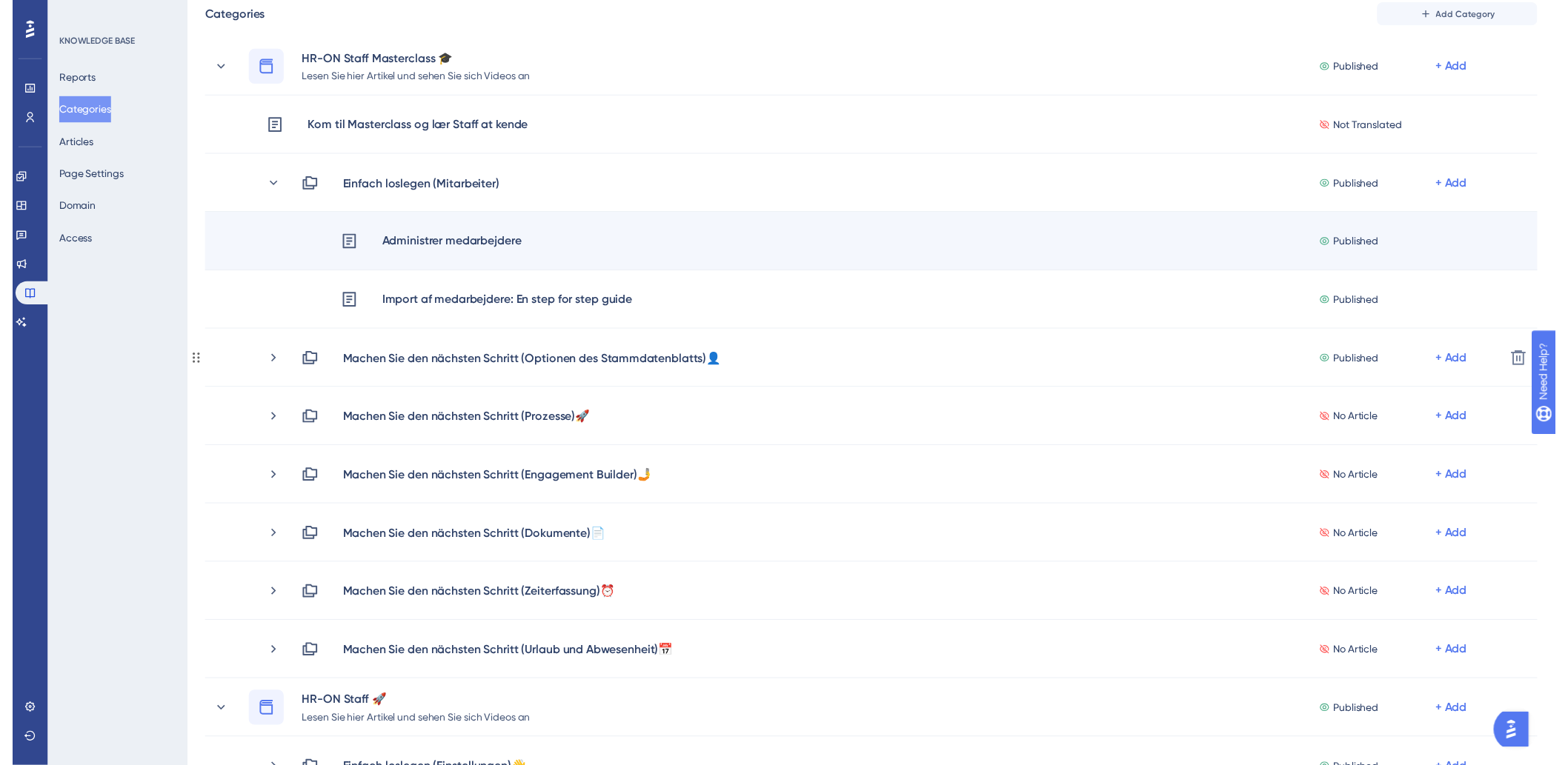
scroll to position [0, 0]
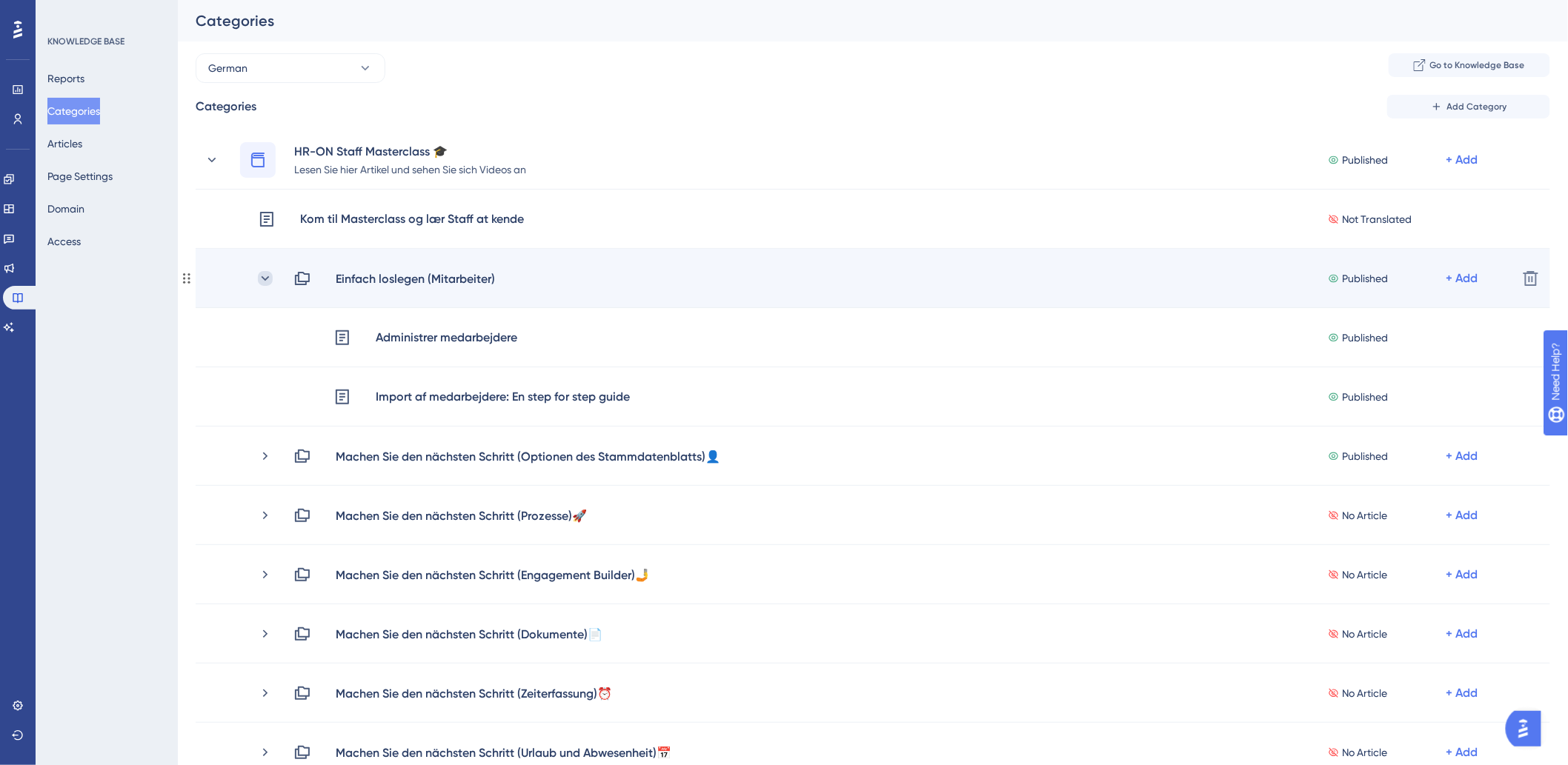
click at [260, 275] on icon at bounding box center [264, 278] width 14 height 14
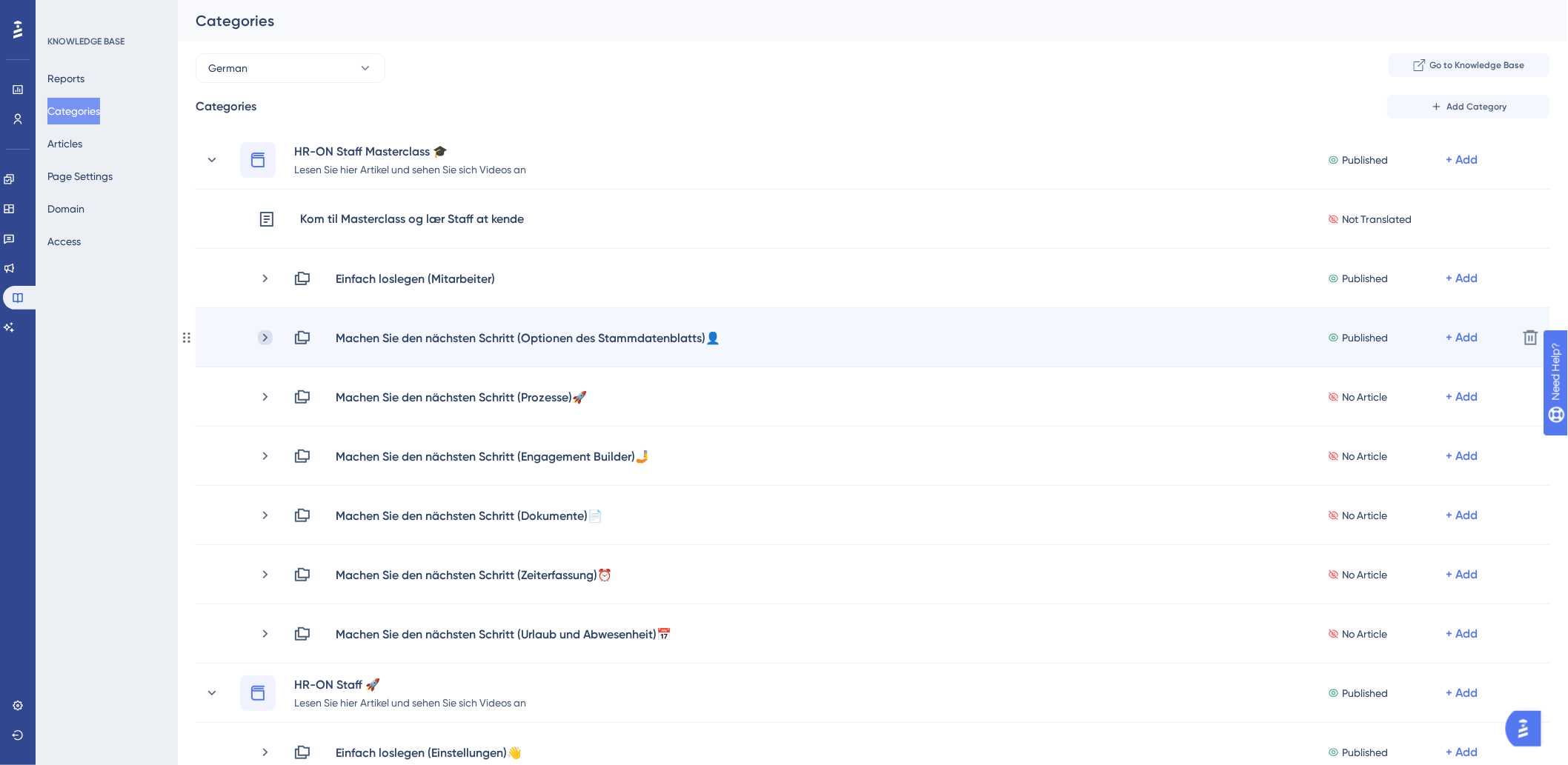
click at [265, 333] on icon at bounding box center [264, 337] width 14 height 14
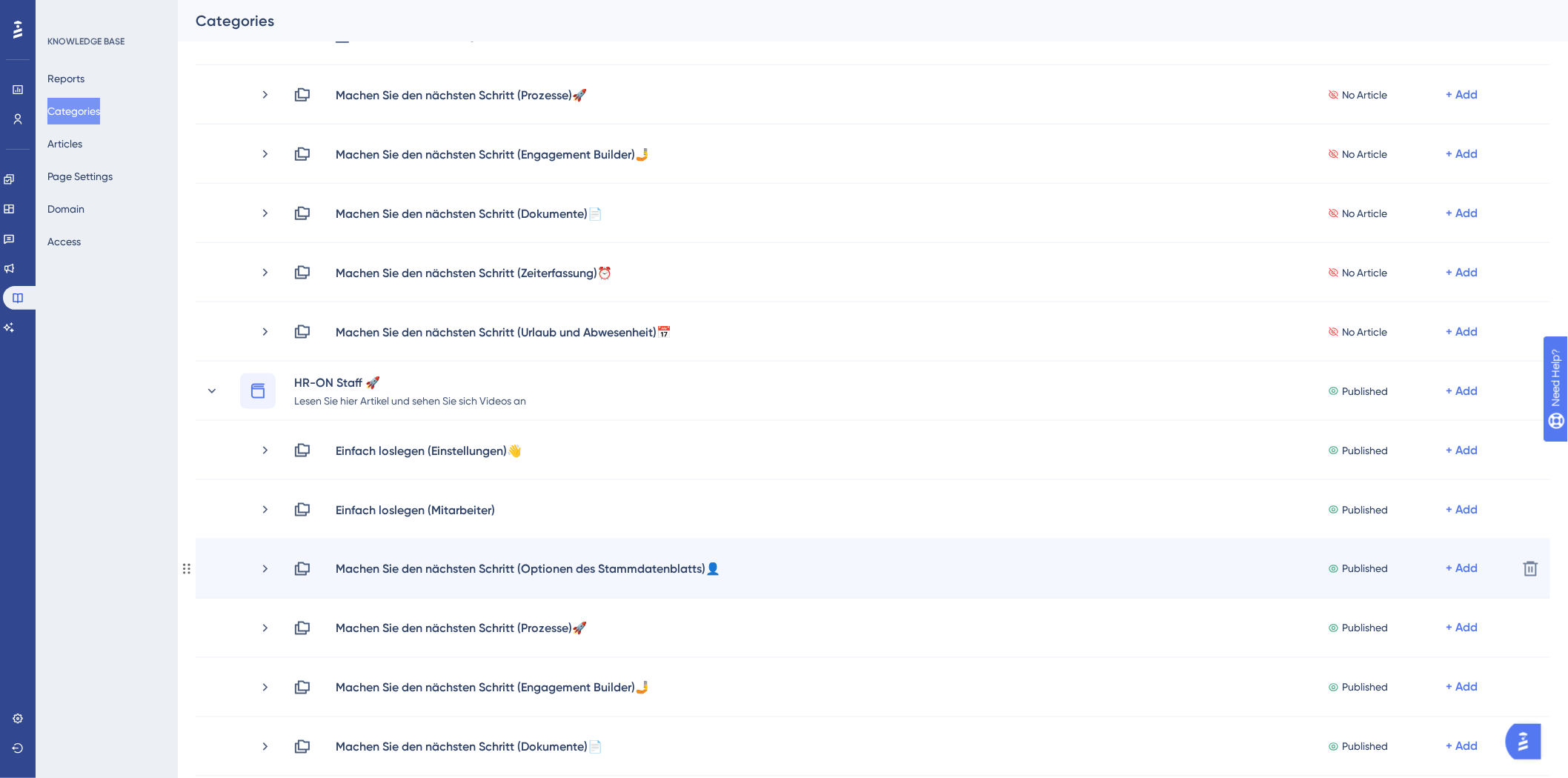
scroll to position [741, 0]
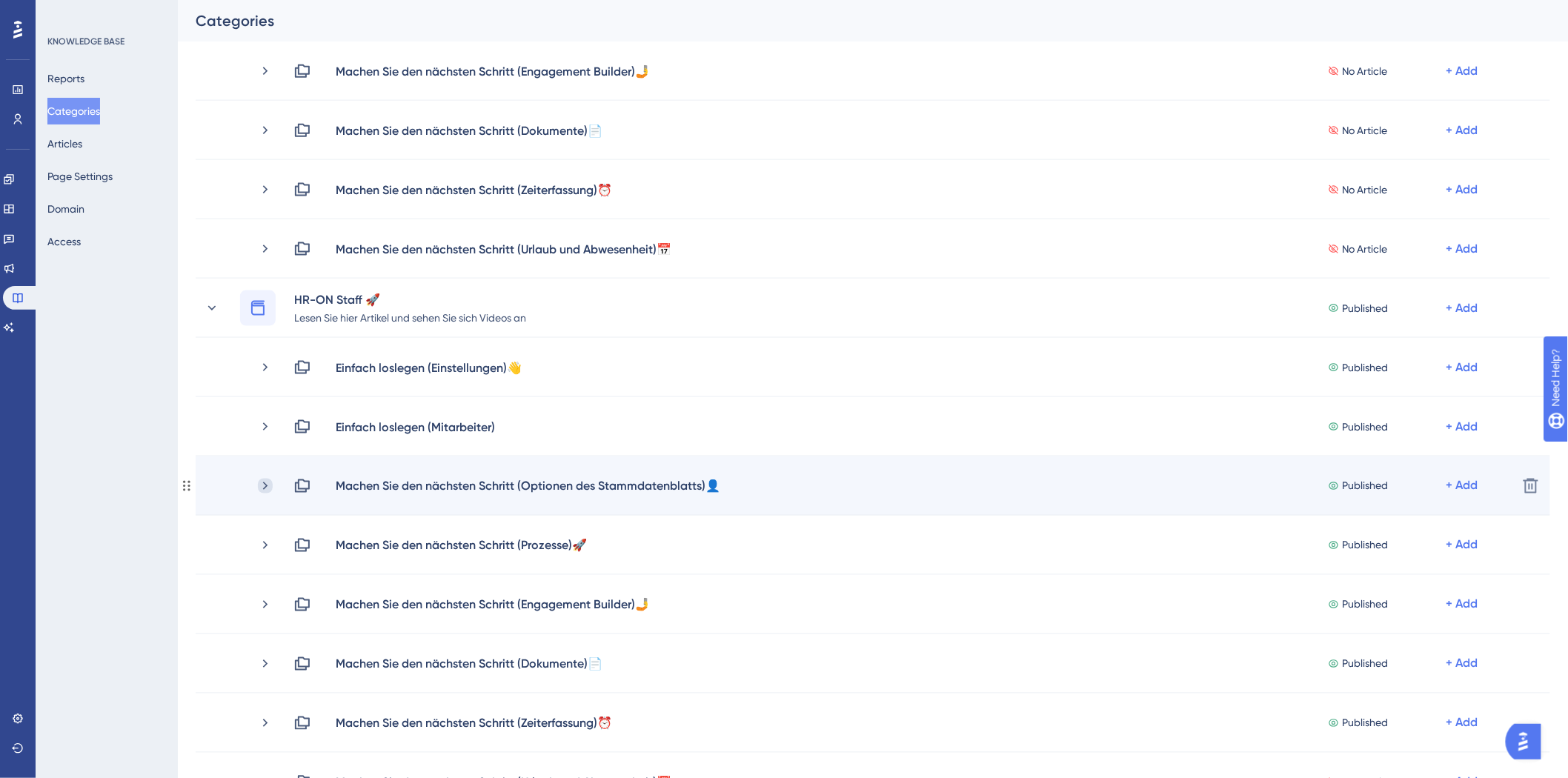
click at [261, 488] on icon at bounding box center [264, 486] width 14 height 14
click at [1460, 480] on div "+ Add" at bounding box center [1461, 486] width 32 height 17
click at [1393, 535] on div "Add Articles Add Articles" at bounding box center [1404, 525] width 105 height 30
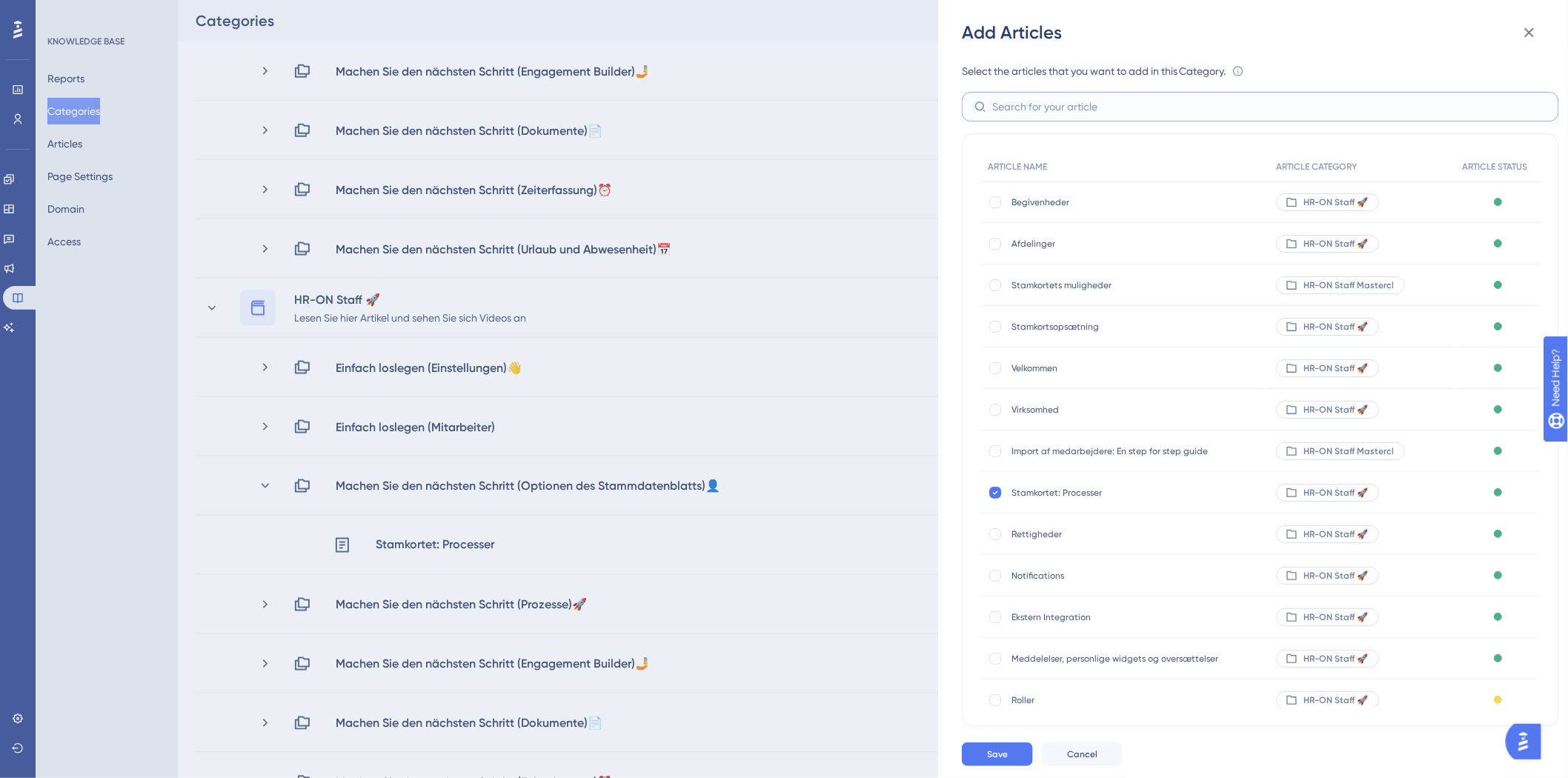
click at [1055, 107] on input "text" at bounding box center [1269, 106] width 554 height 16
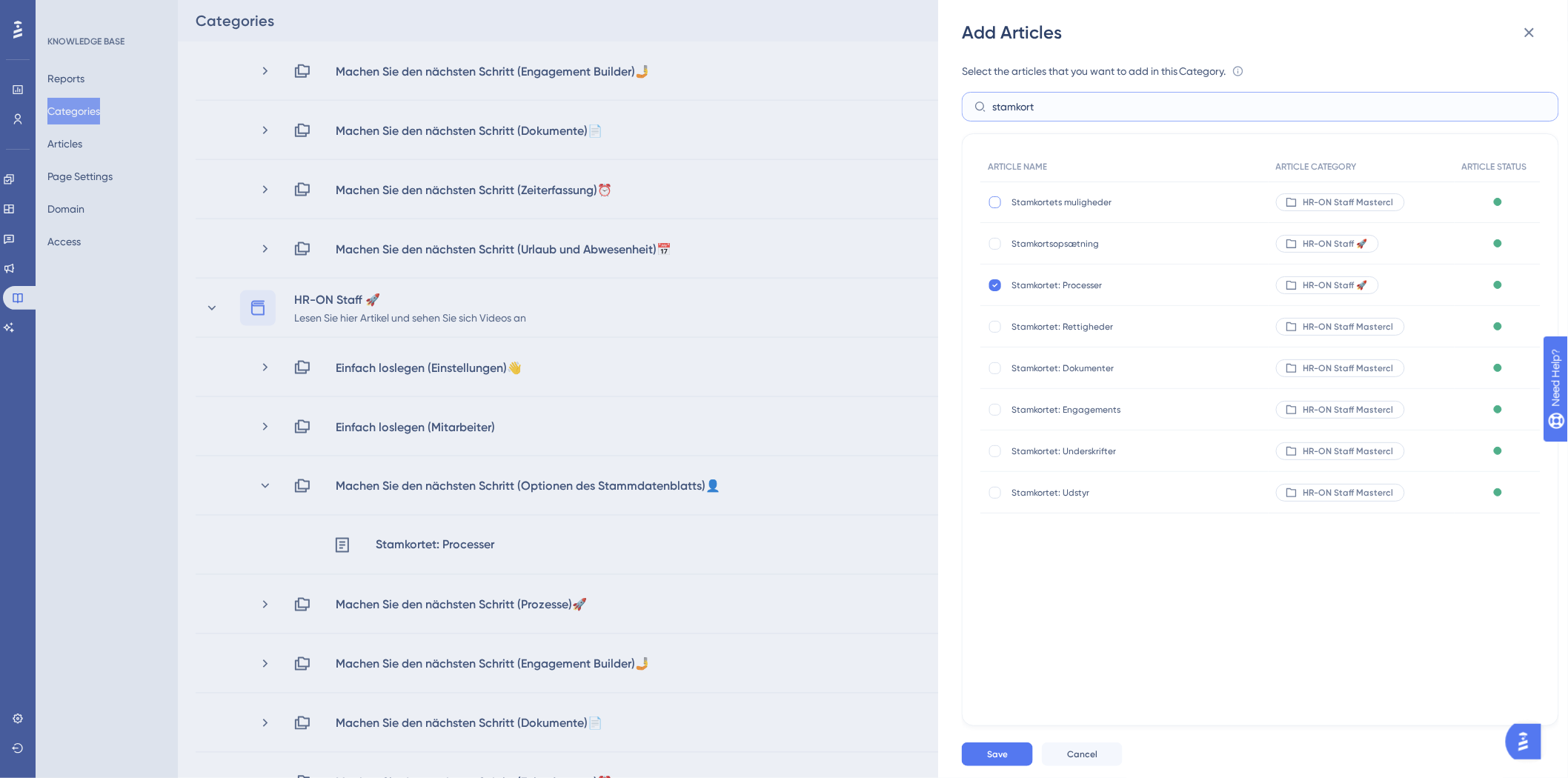
type input "stamkort"
click at [996, 205] on div at bounding box center [995, 202] width 12 height 12
checkbox input "true"
click at [1084, 101] on input "stamkort" at bounding box center [1269, 106] width 554 height 16
type input "s"
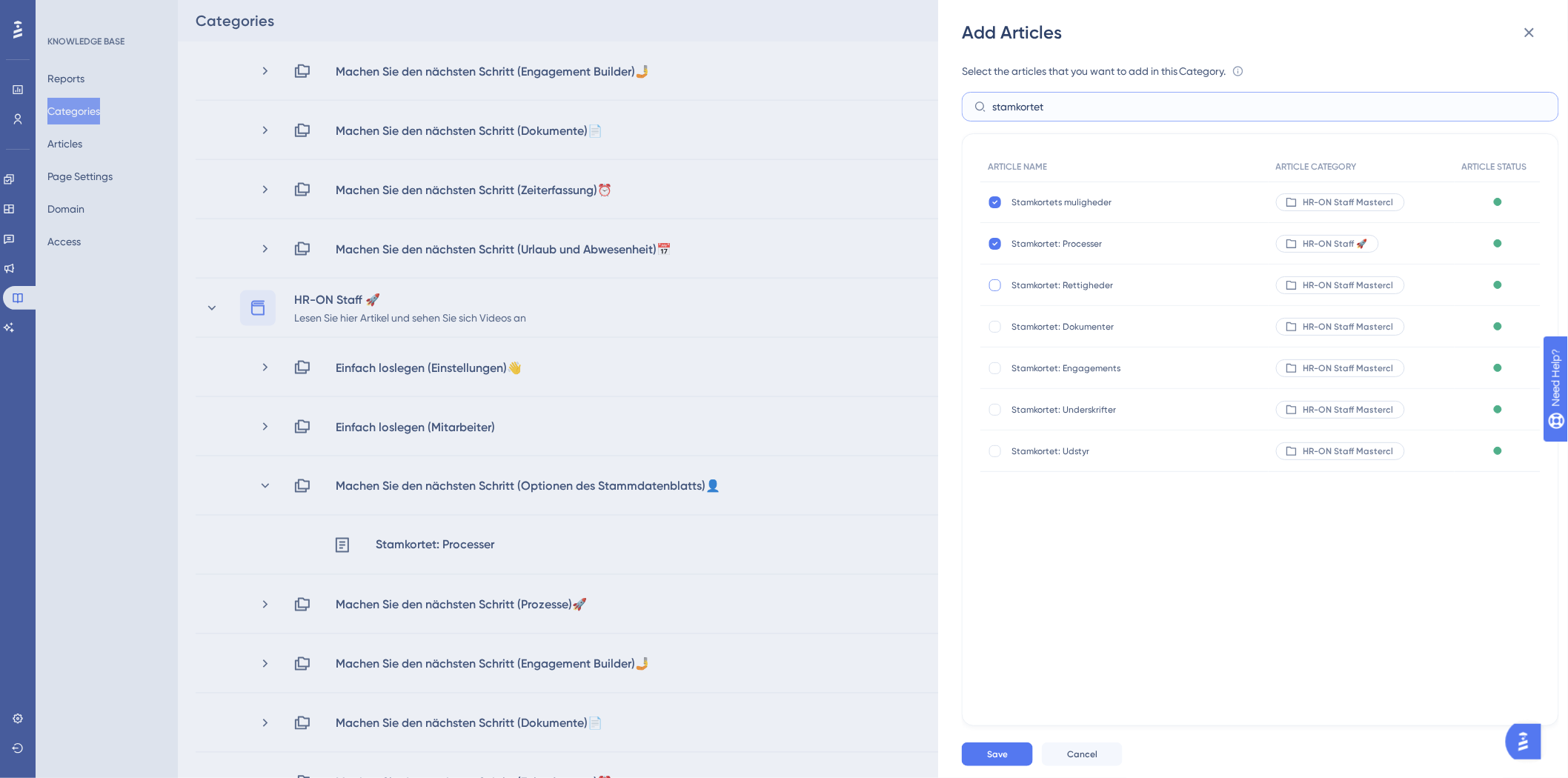
type input "stamkortet"
click at [995, 286] on div at bounding box center [995, 286] width 12 height 12
checkbox input "true"
click at [991, 319] on div at bounding box center [994, 326] width 14 height 14
checkbox input "true"
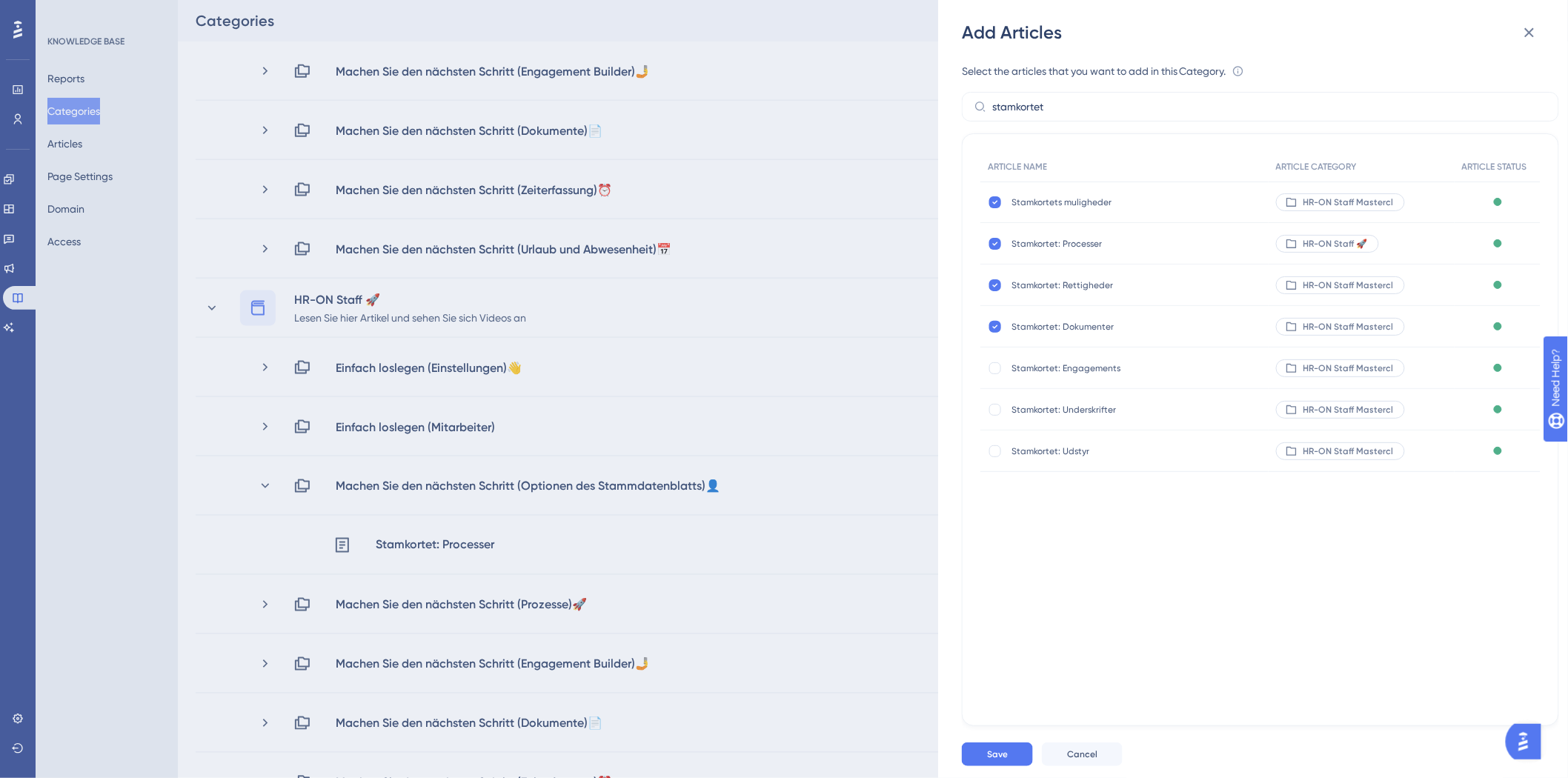
click at [989, 380] on div "Stamkortet: Engagements Stamkortet: Engagements" at bounding box center [1124, 367] width 288 height 41
click at [990, 367] on div at bounding box center [995, 368] width 12 height 12
checkbox input "true"
click at [994, 419] on div "Stamkortet: Underskrifter Stamkortet: Underskrifter" at bounding box center [1124, 410] width 288 height 41
click at [998, 409] on div at bounding box center [995, 410] width 12 height 12
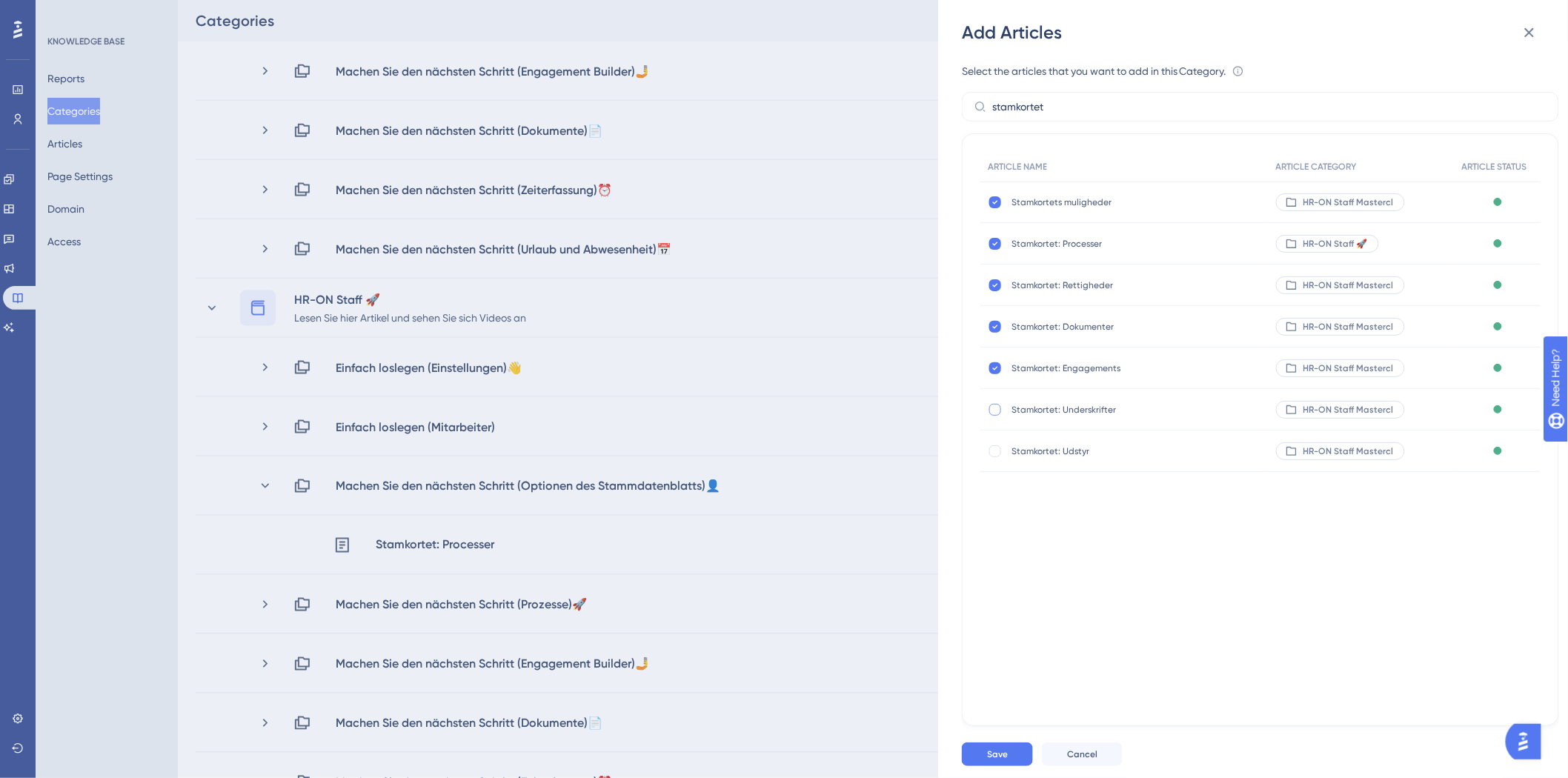
checkbox input "true"
click at [997, 447] on div at bounding box center [995, 451] width 12 height 12
checkbox input "true"
click at [981, 749] on button "Save" at bounding box center [997, 754] width 71 height 24
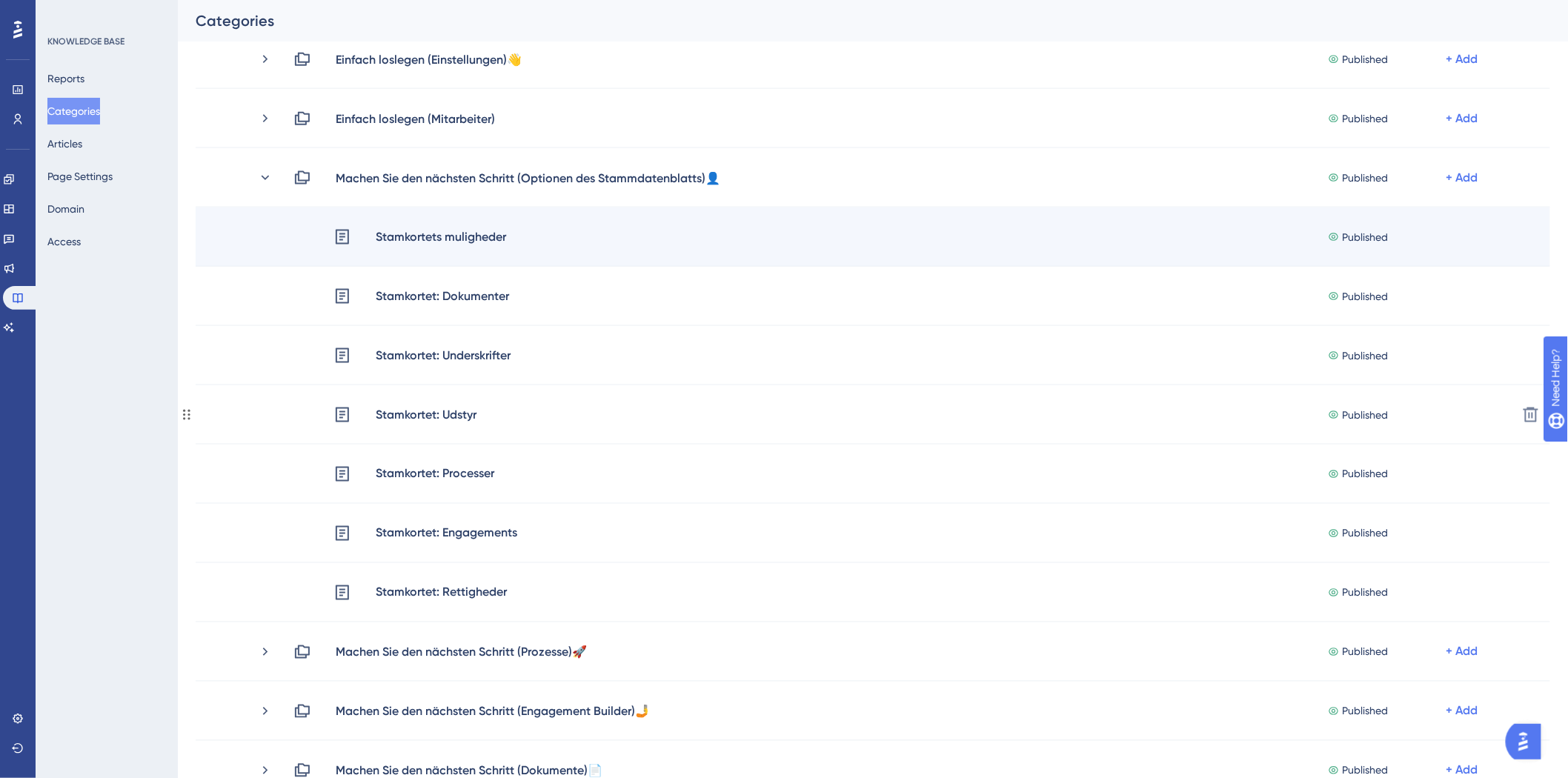
scroll to position [658, 0]
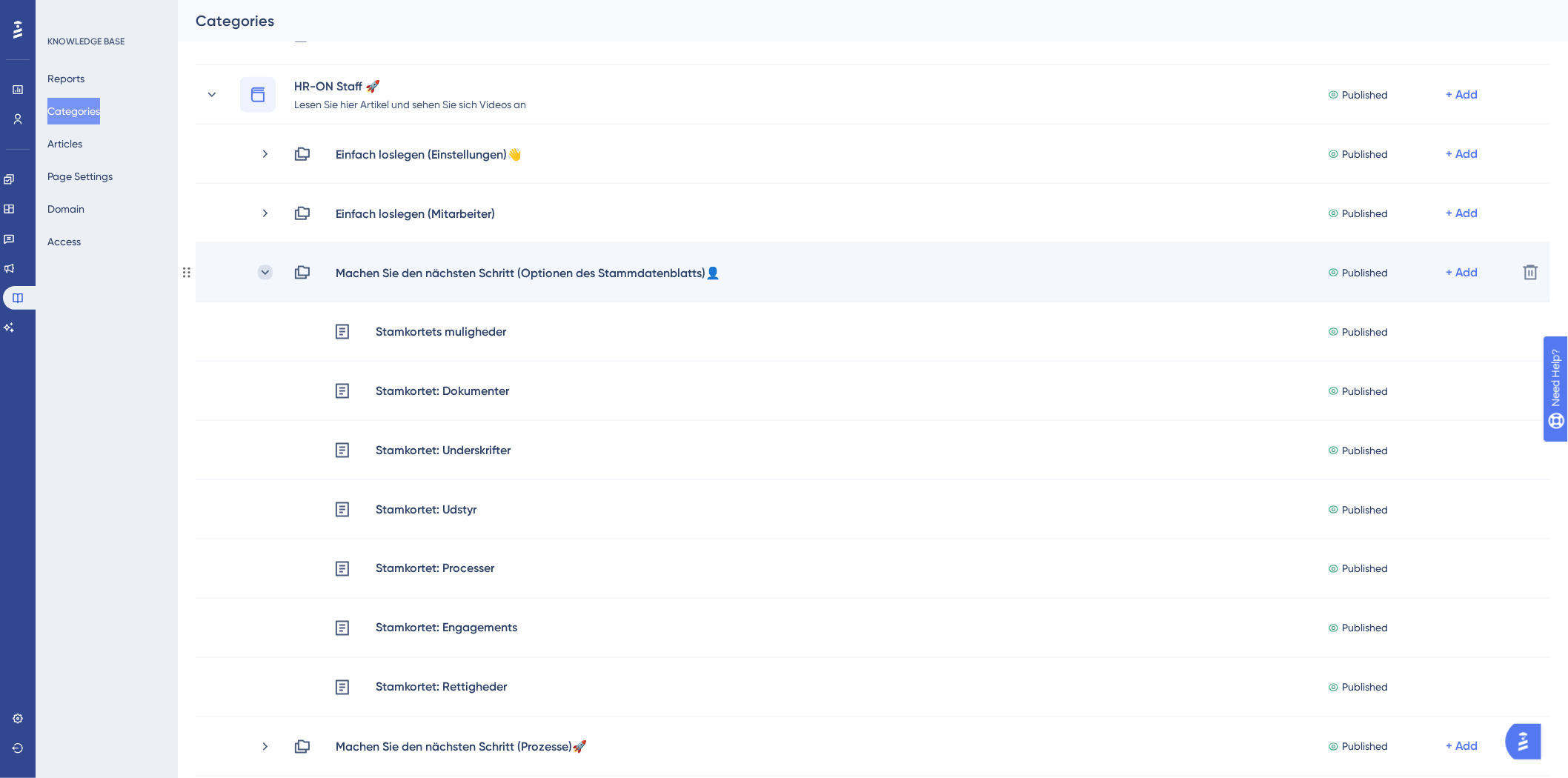
click at [262, 273] on icon at bounding box center [264, 272] width 14 height 14
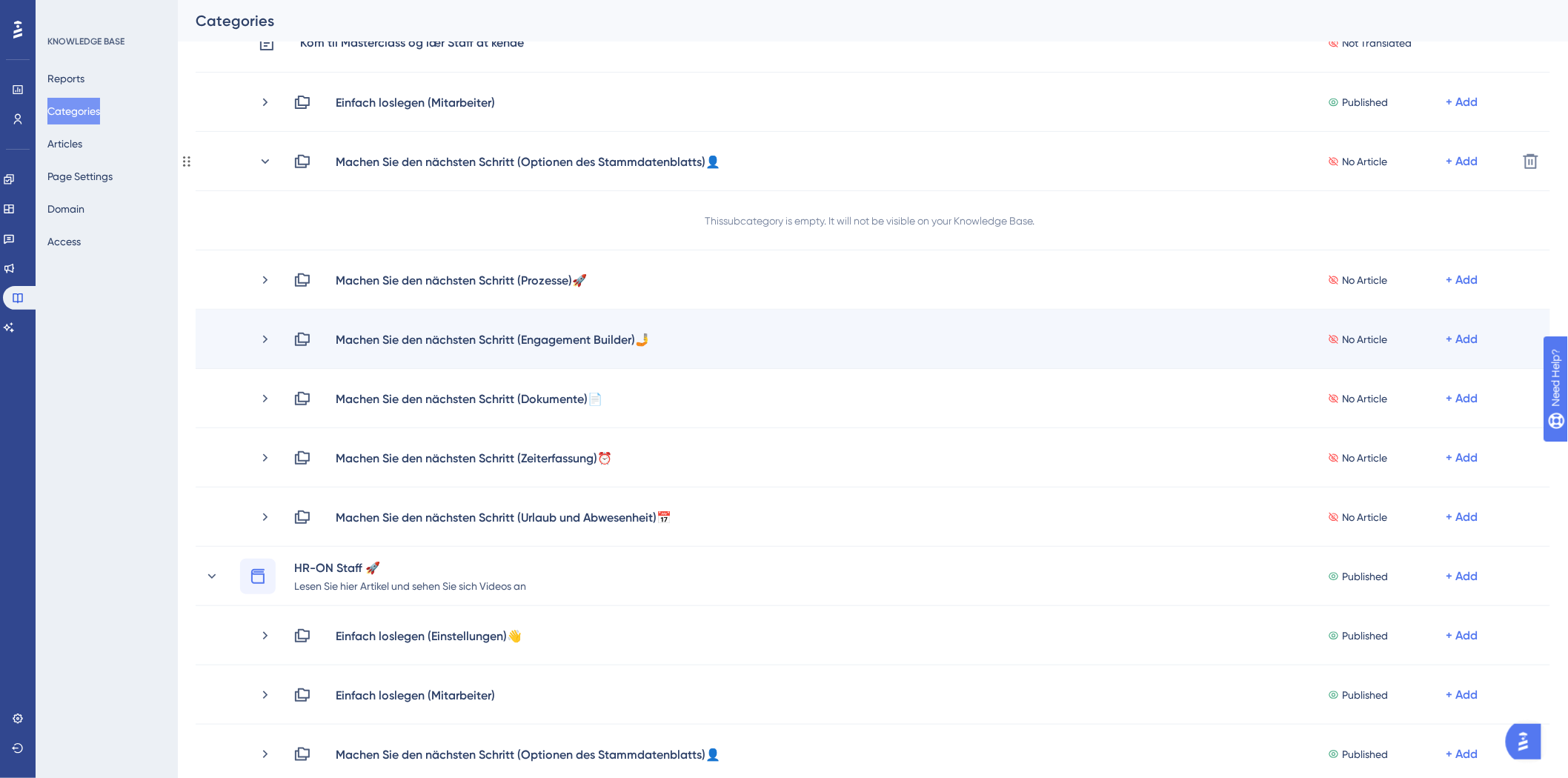
scroll to position [83, 0]
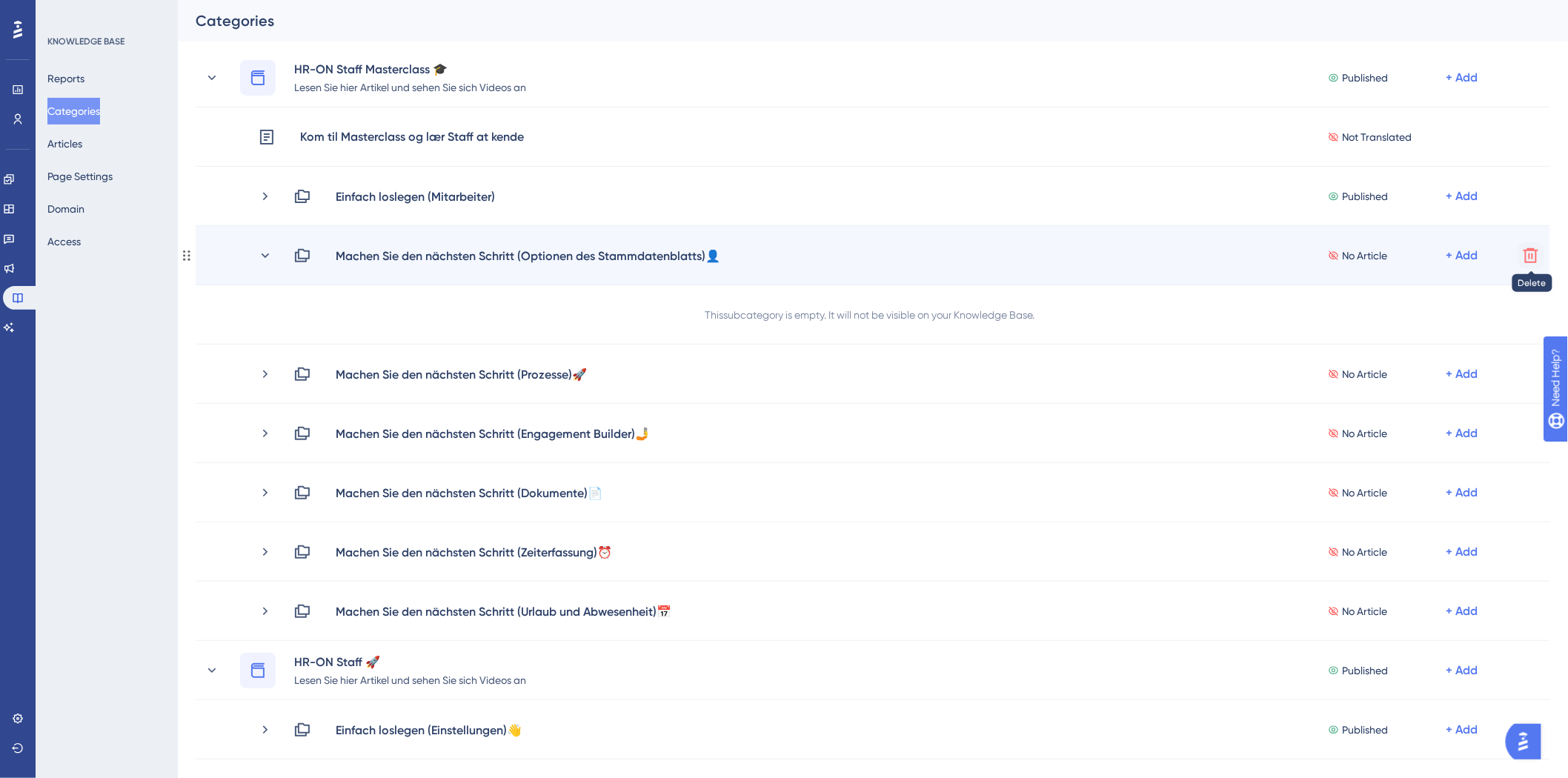
click at [1530, 248] on icon at bounding box center [1530, 255] width 14 height 14
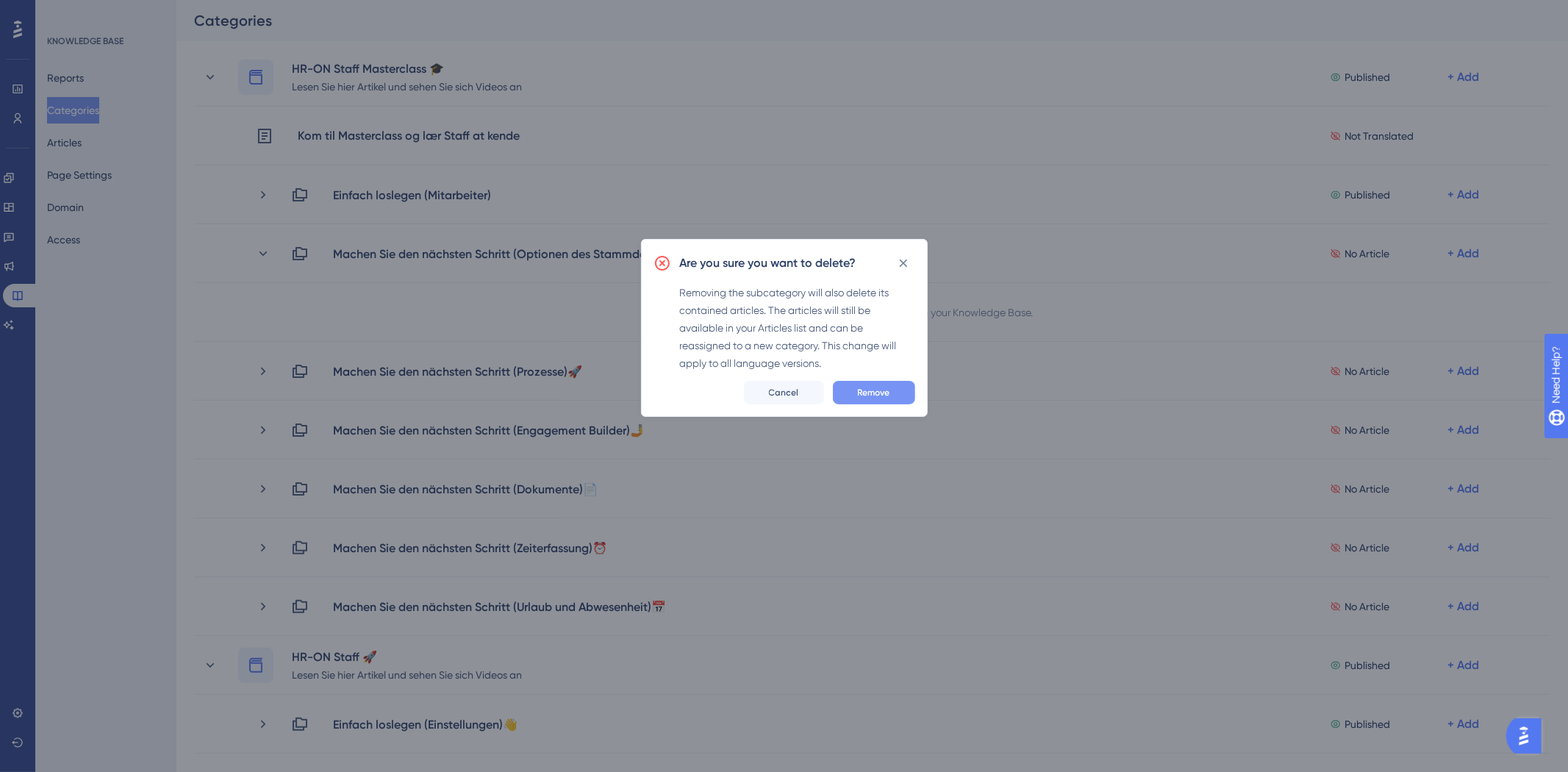
click at [853, 391] on button "Remove" at bounding box center [874, 392] width 82 height 24
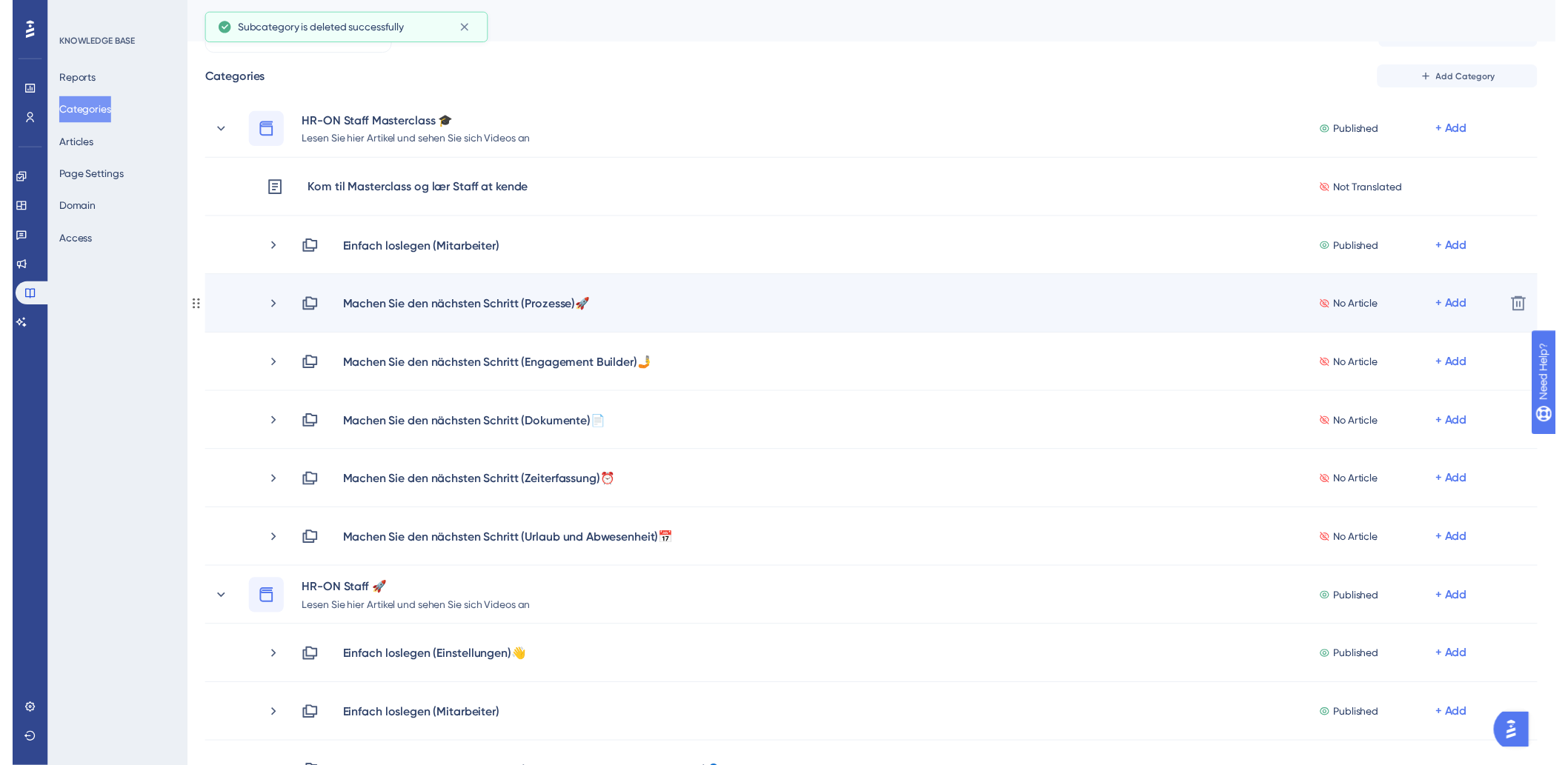
scroll to position [0, 0]
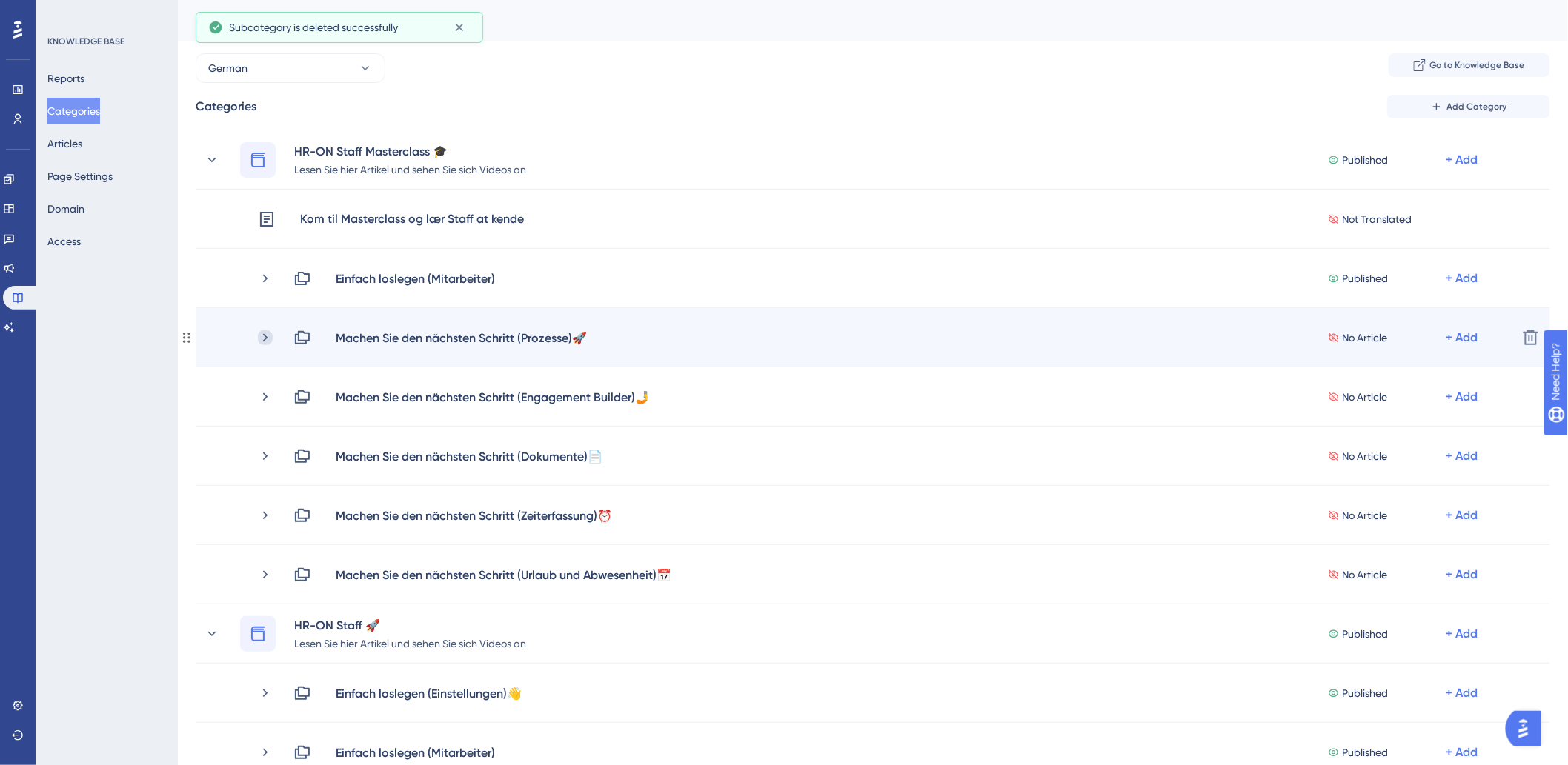
click at [262, 333] on icon at bounding box center [264, 337] width 14 height 14
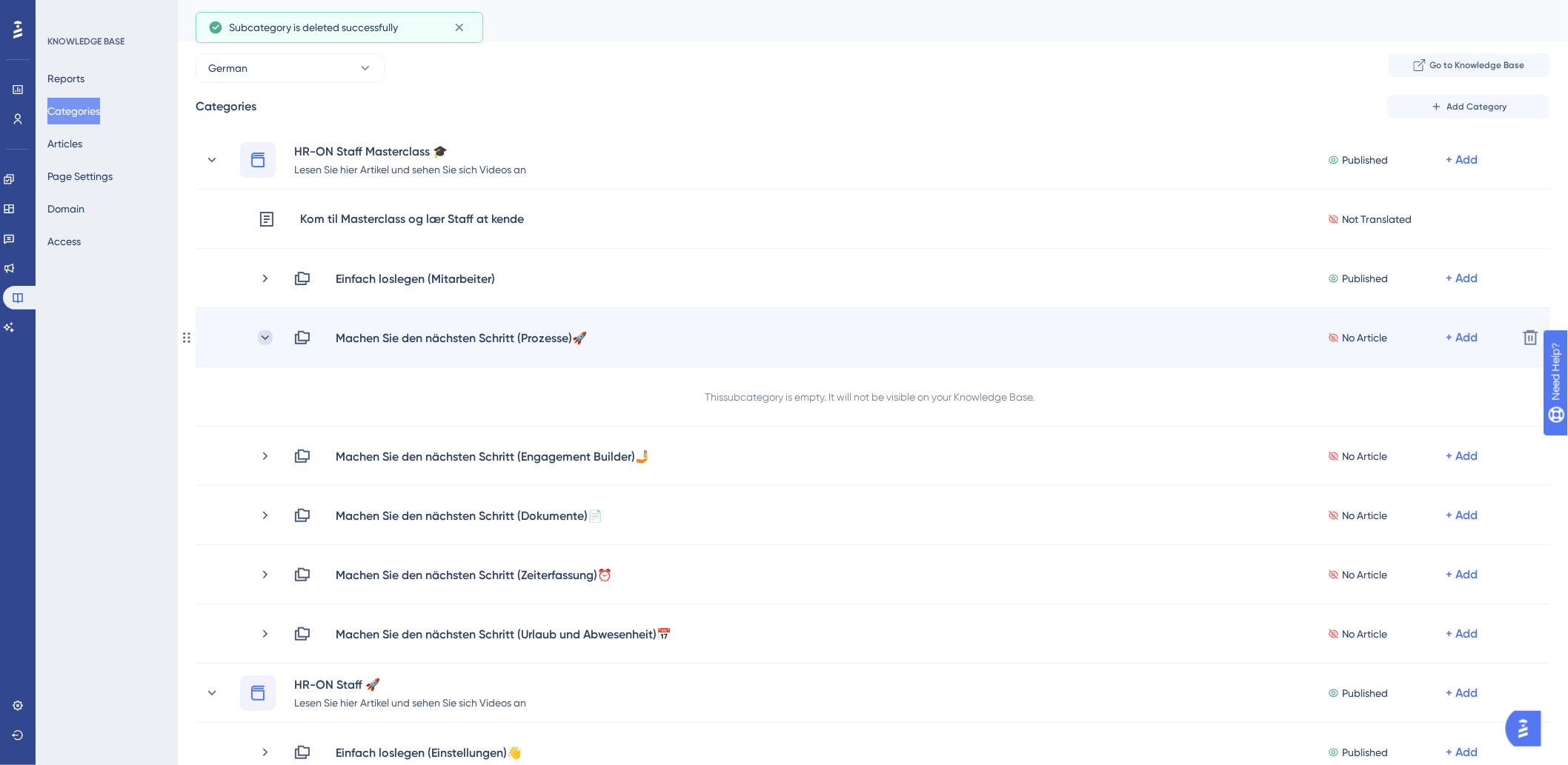
click at [265, 332] on icon at bounding box center [264, 337] width 14 height 14
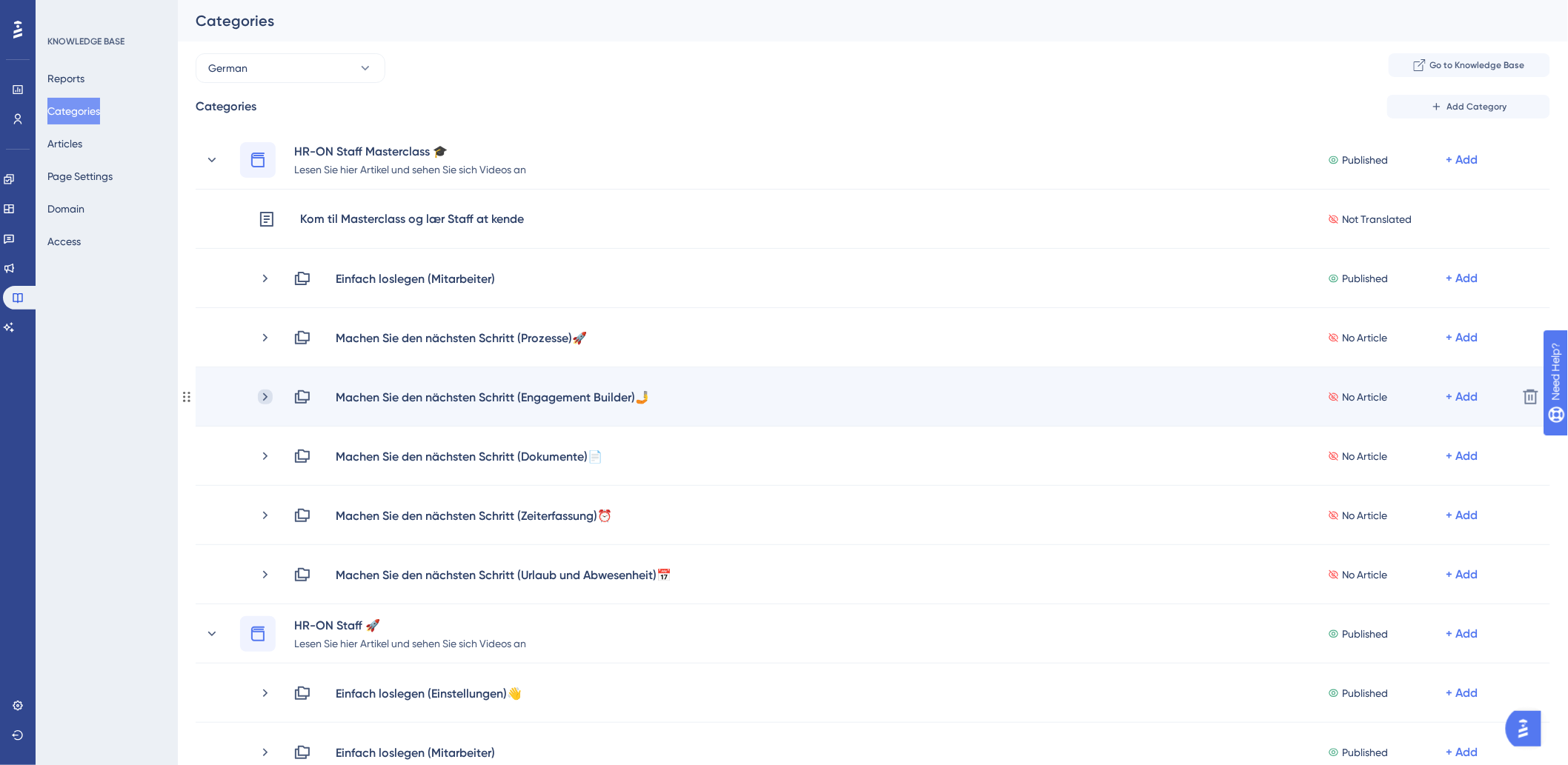
click at [269, 399] on icon at bounding box center [264, 396] width 14 height 14
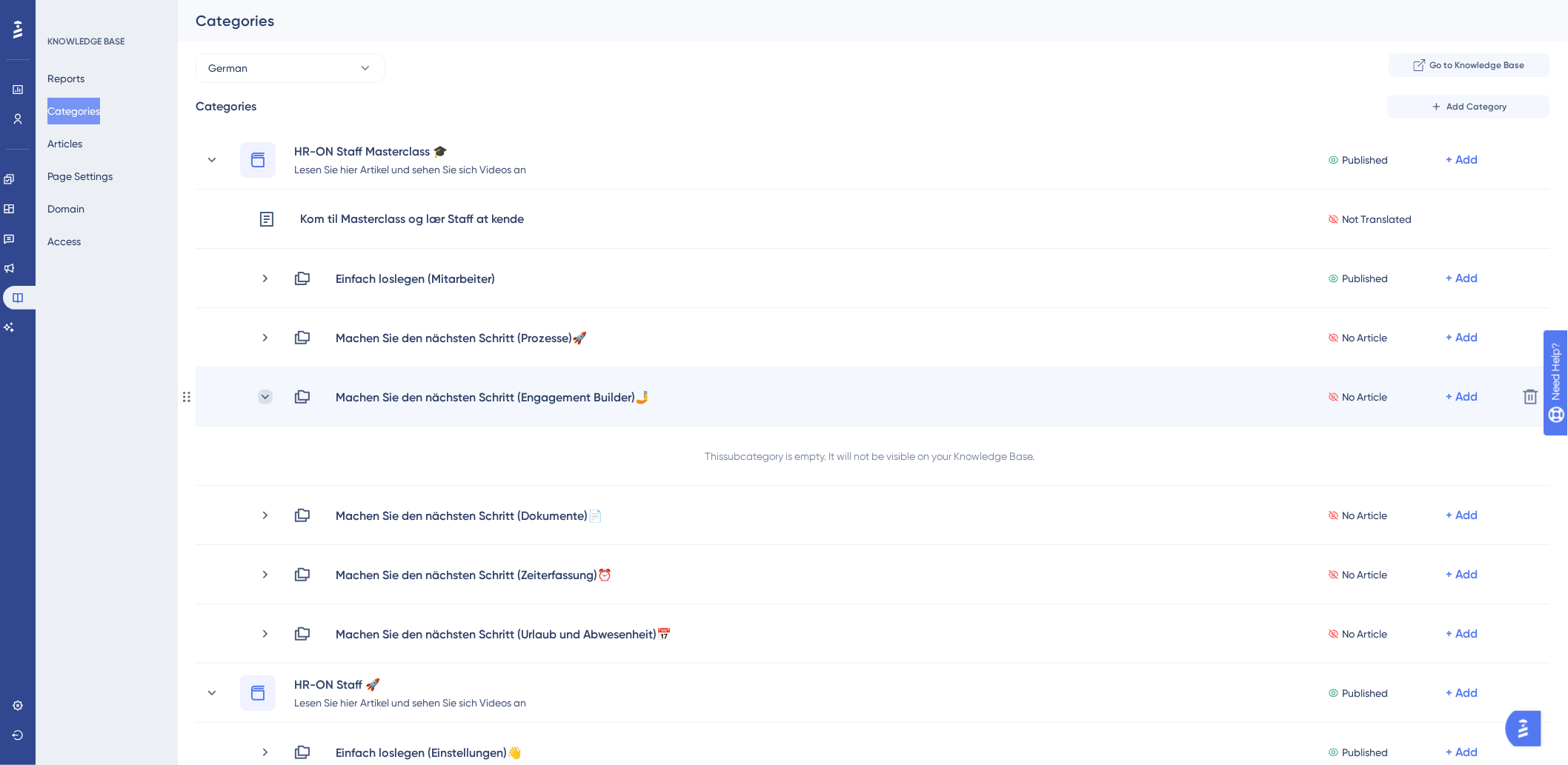
click at [264, 399] on icon at bounding box center [264, 396] width 14 height 14
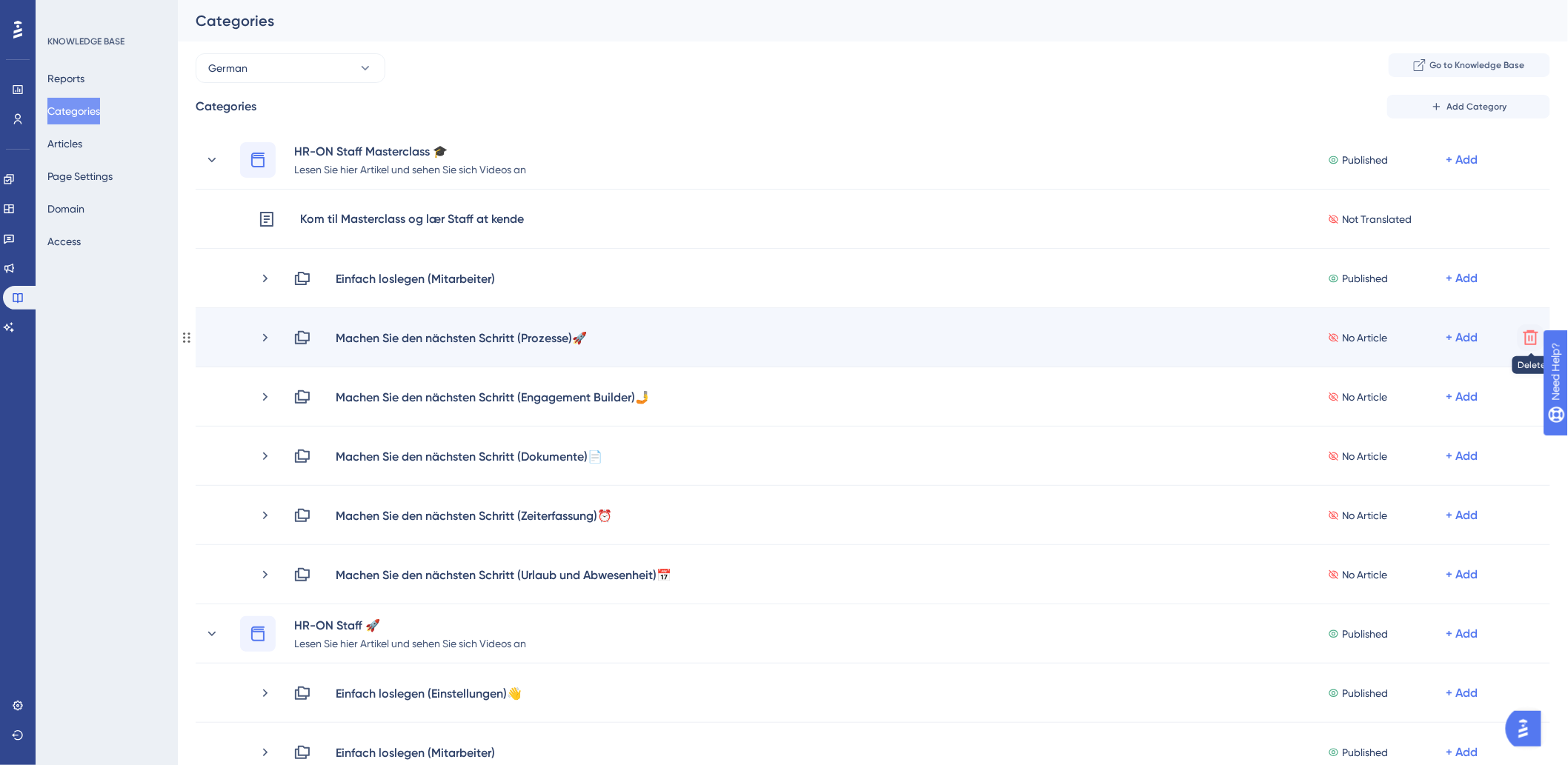
click at [1527, 337] on icon at bounding box center [1531, 337] width 17 height 17
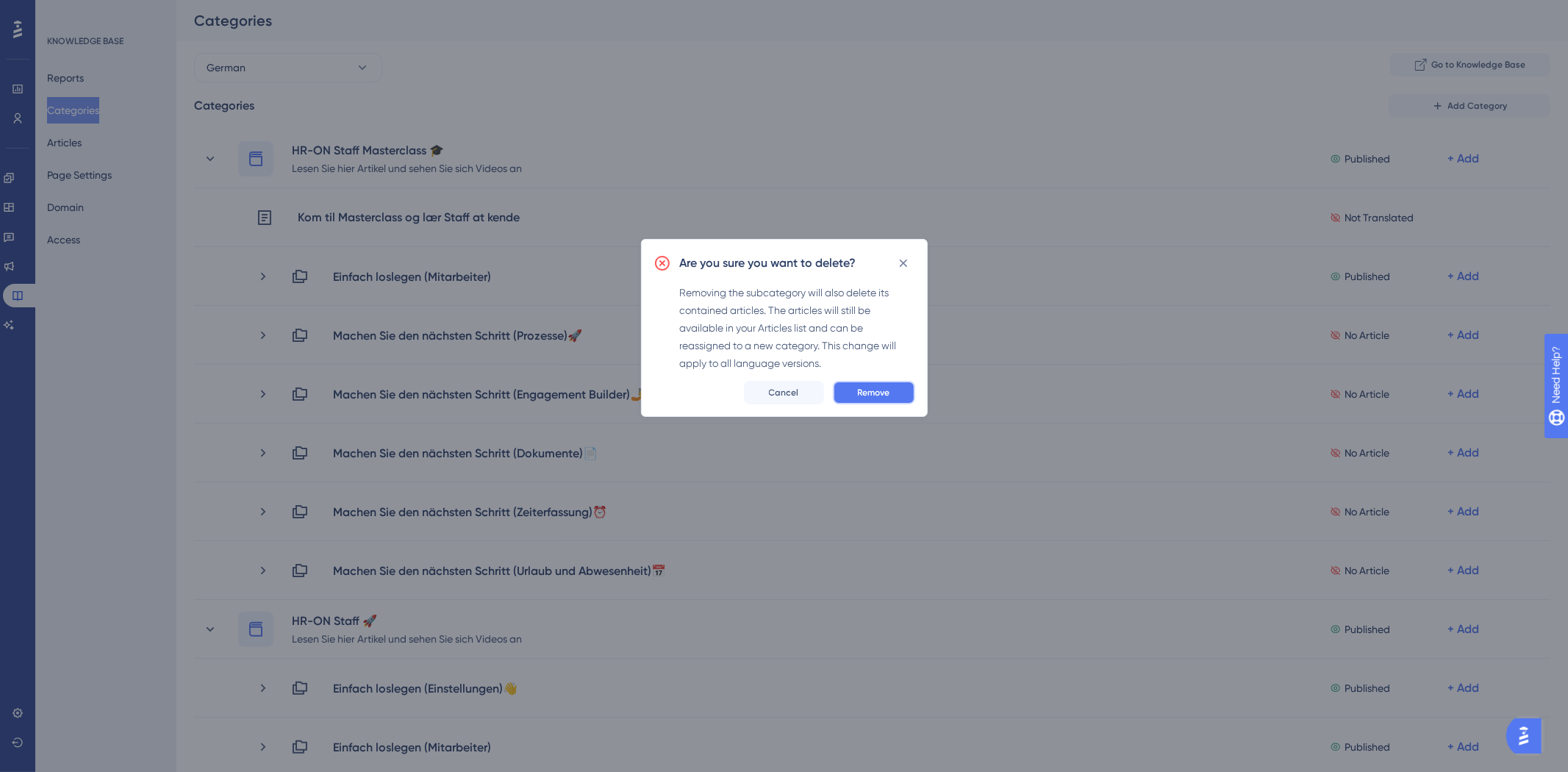
click at [895, 389] on button "Remove" at bounding box center [874, 392] width 82 height 24
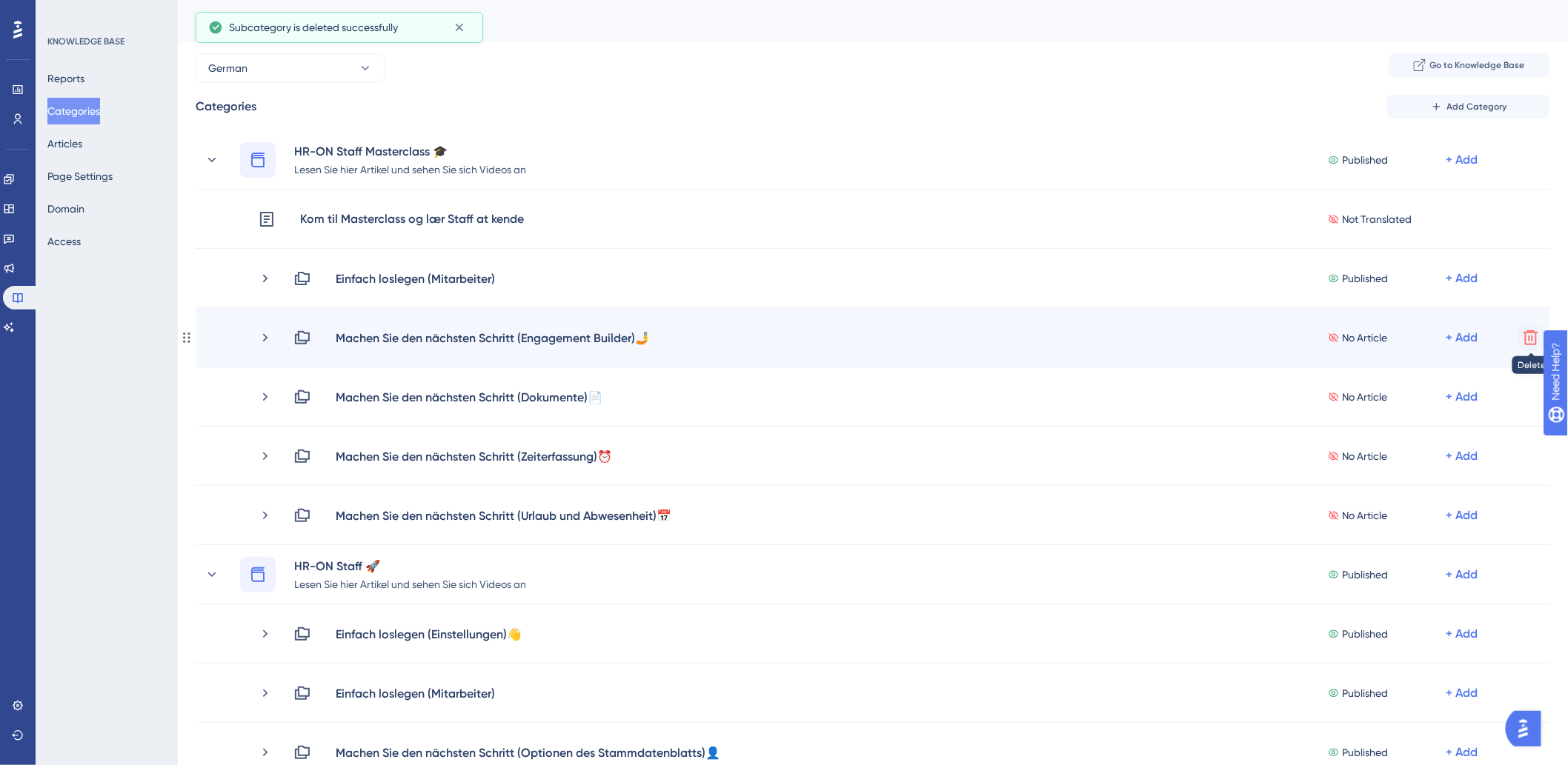
click at [1528, 339] on icon at bounding box center [1531, 337] width 17 height 17
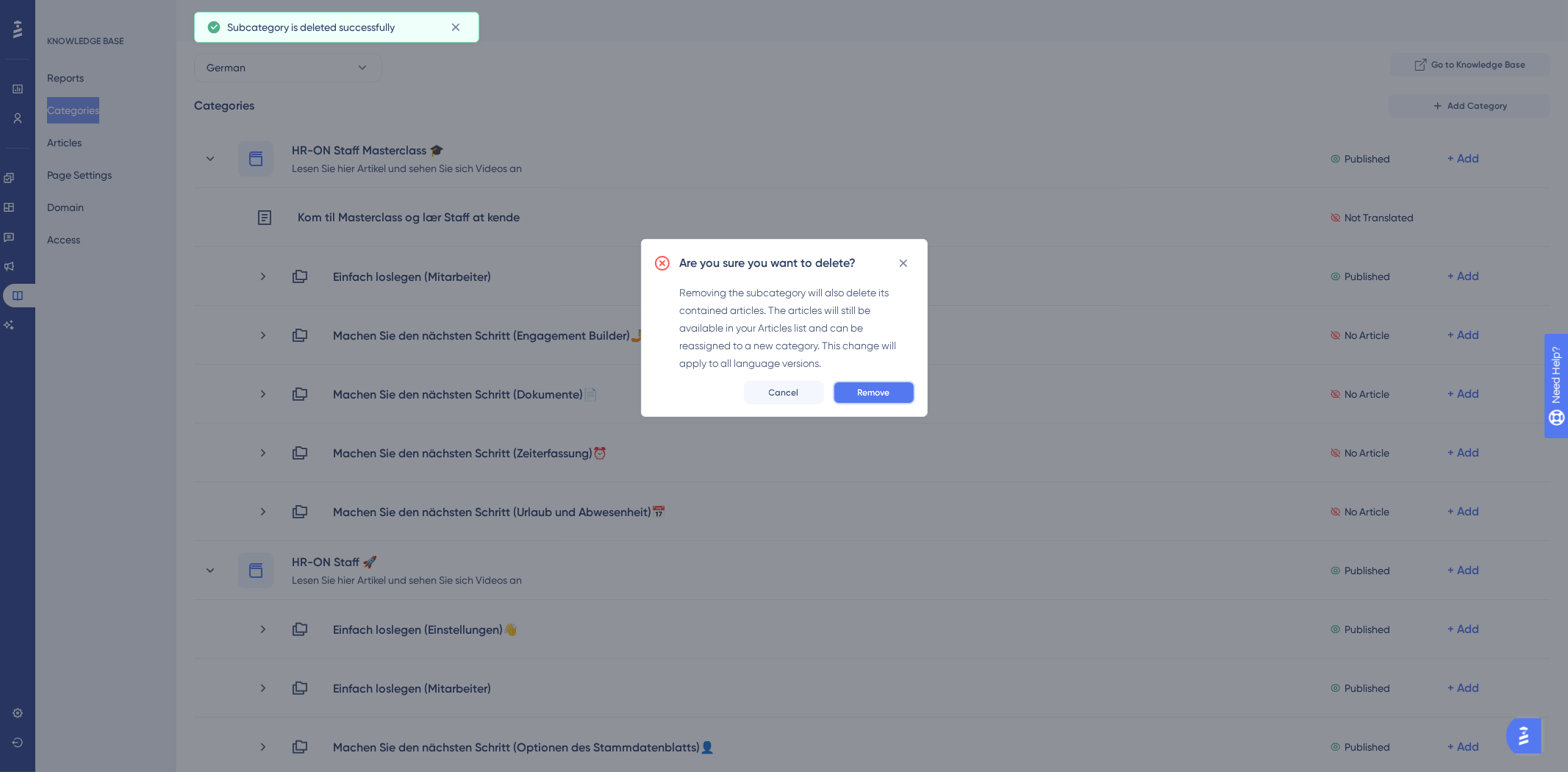
click at [892, 392] on button "Remove" at bounding box center [874, 392] width 82 height 24
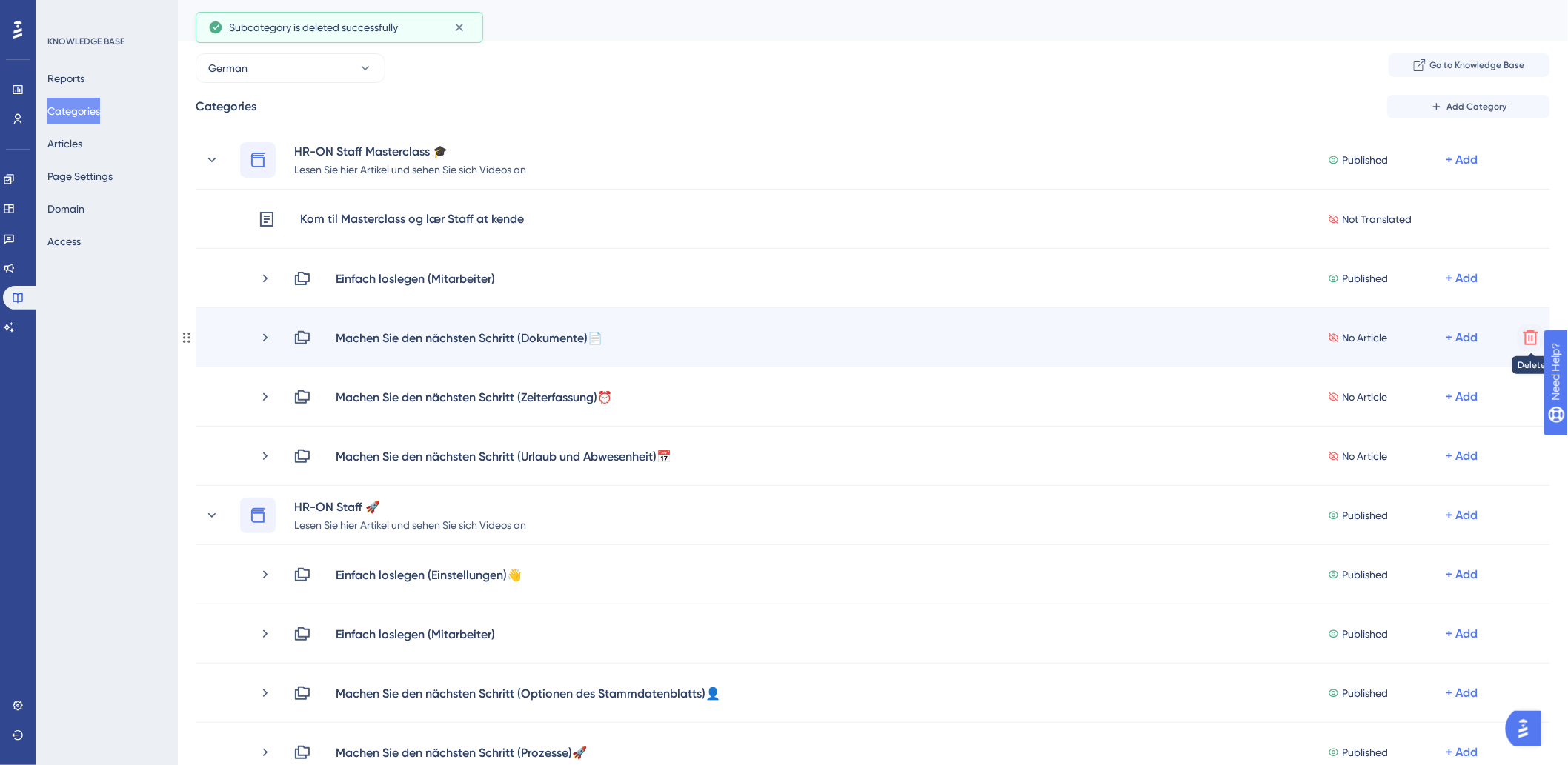
click at [1525, 334] on icon at bounding box center [1530, 337] width 14 height 14
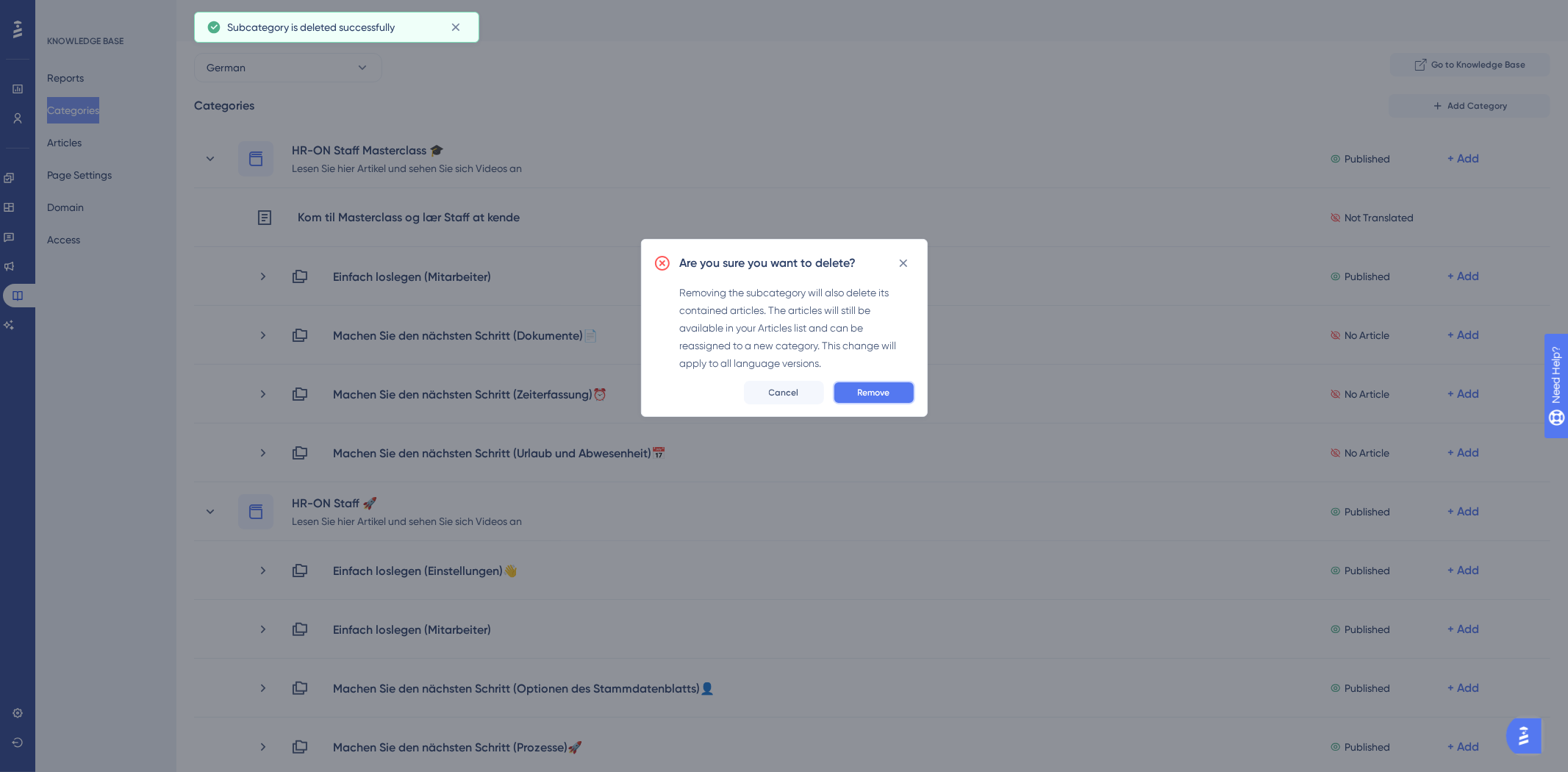
click at [873, 388] on span "Remove" at bounding box center [874, 392] width 32 height 11
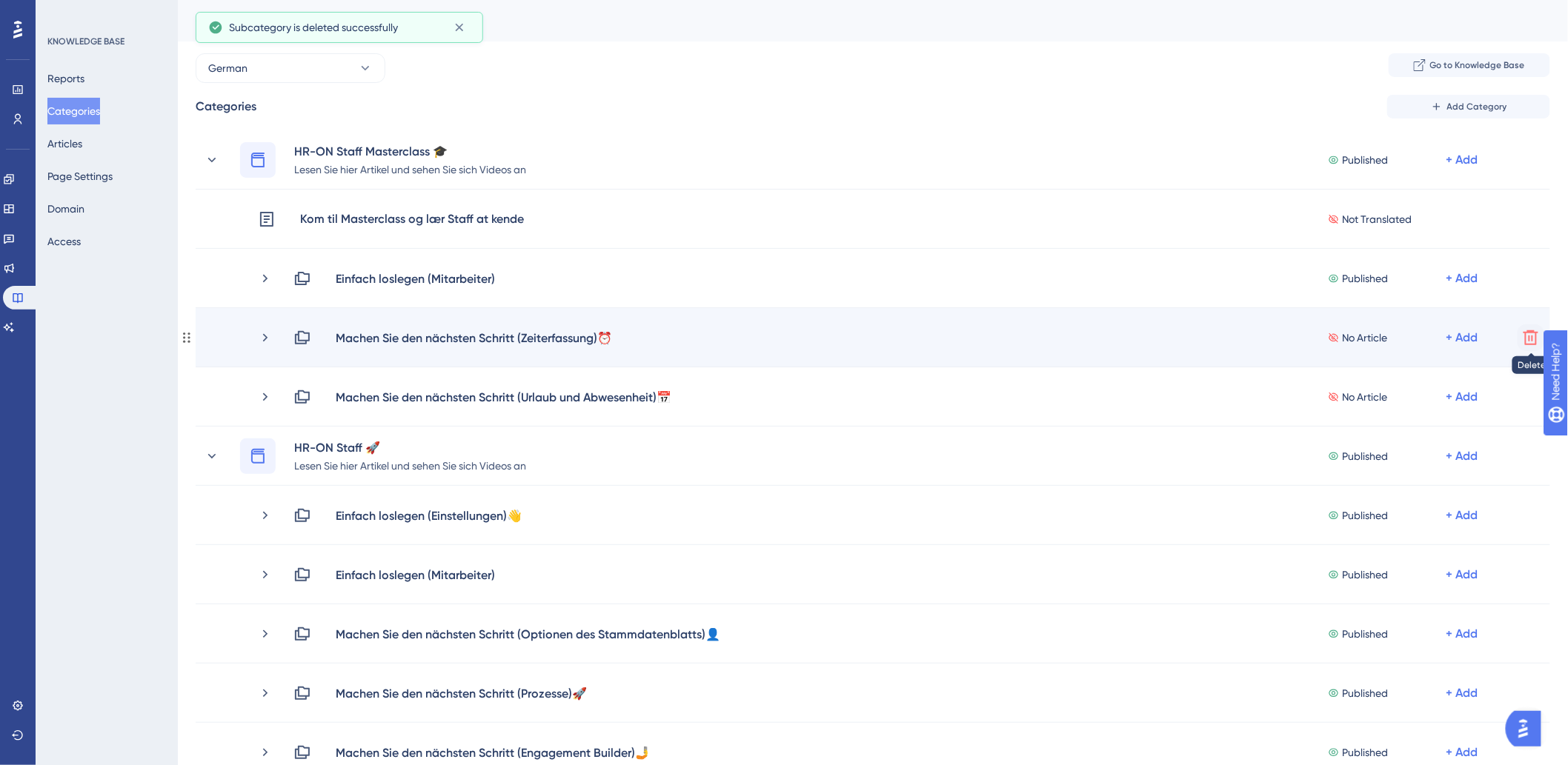
click at [1529, 336] on icon at bounding box center [1531, 337] width 17 height 17
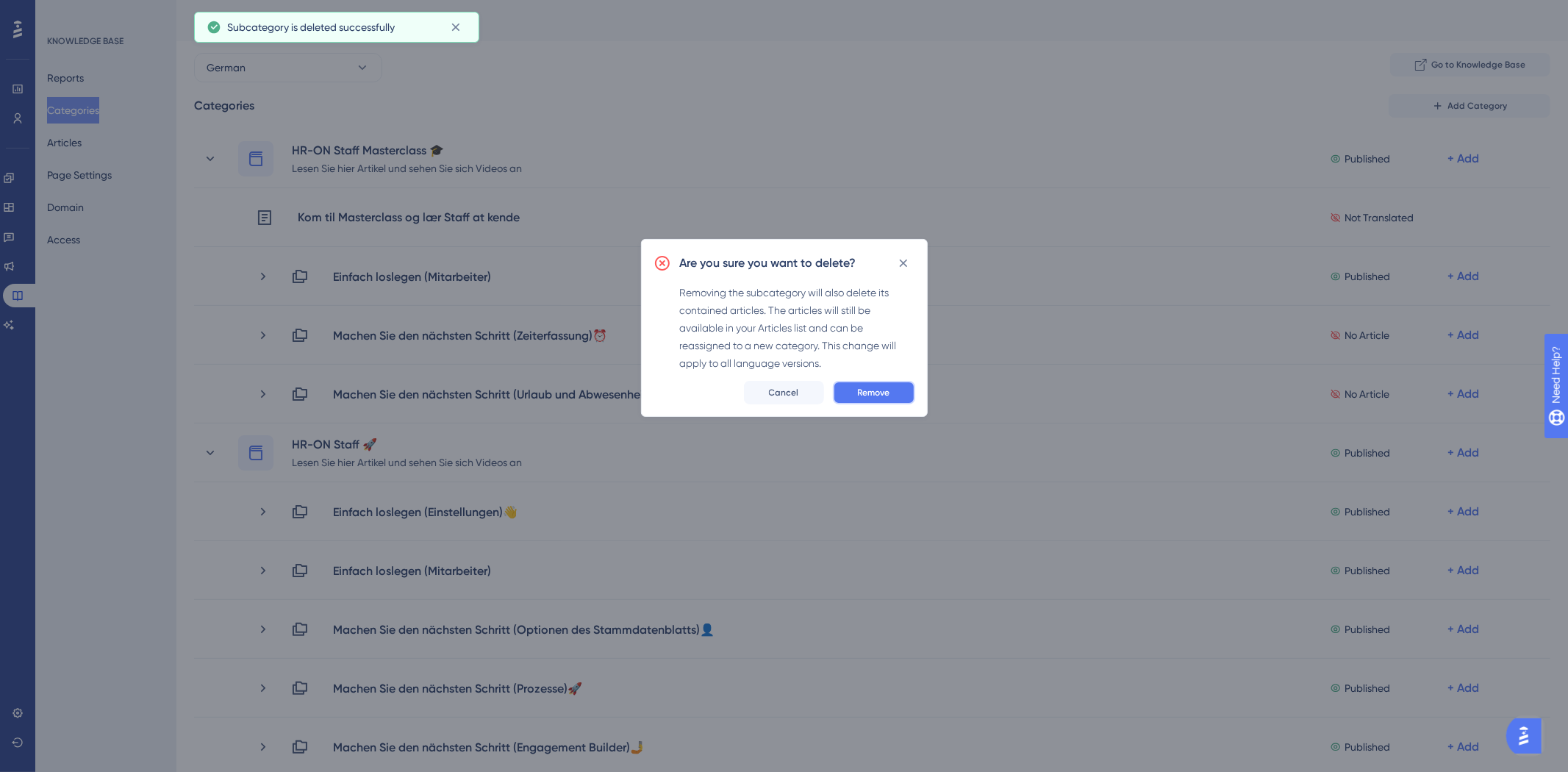
click at [884, 393] on span "Remove" at bounding box center [874, 392] width 32 height 11
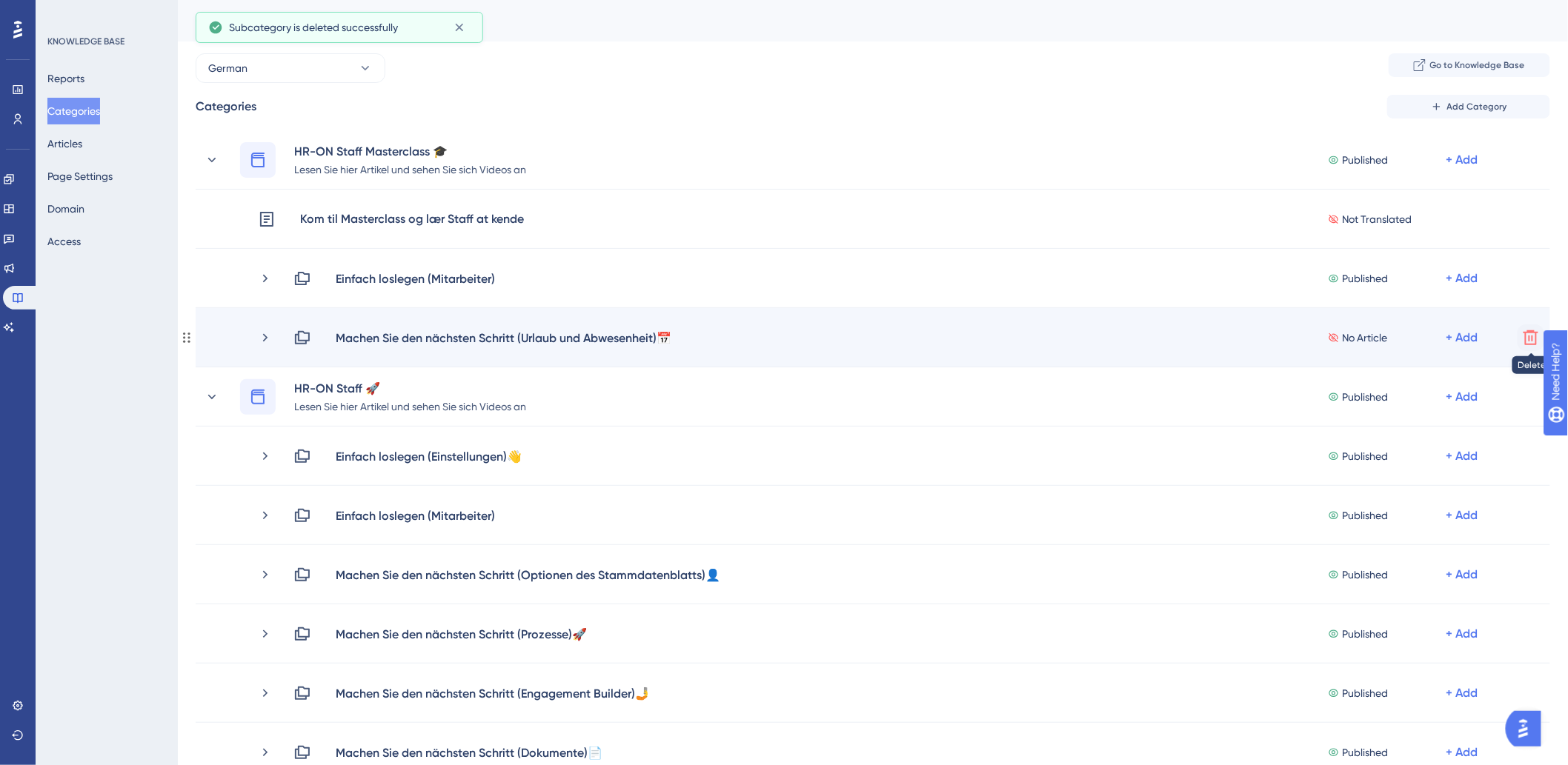
click at [1524, 335] on icon at bounding box center [1531, 337] width 17 height 17
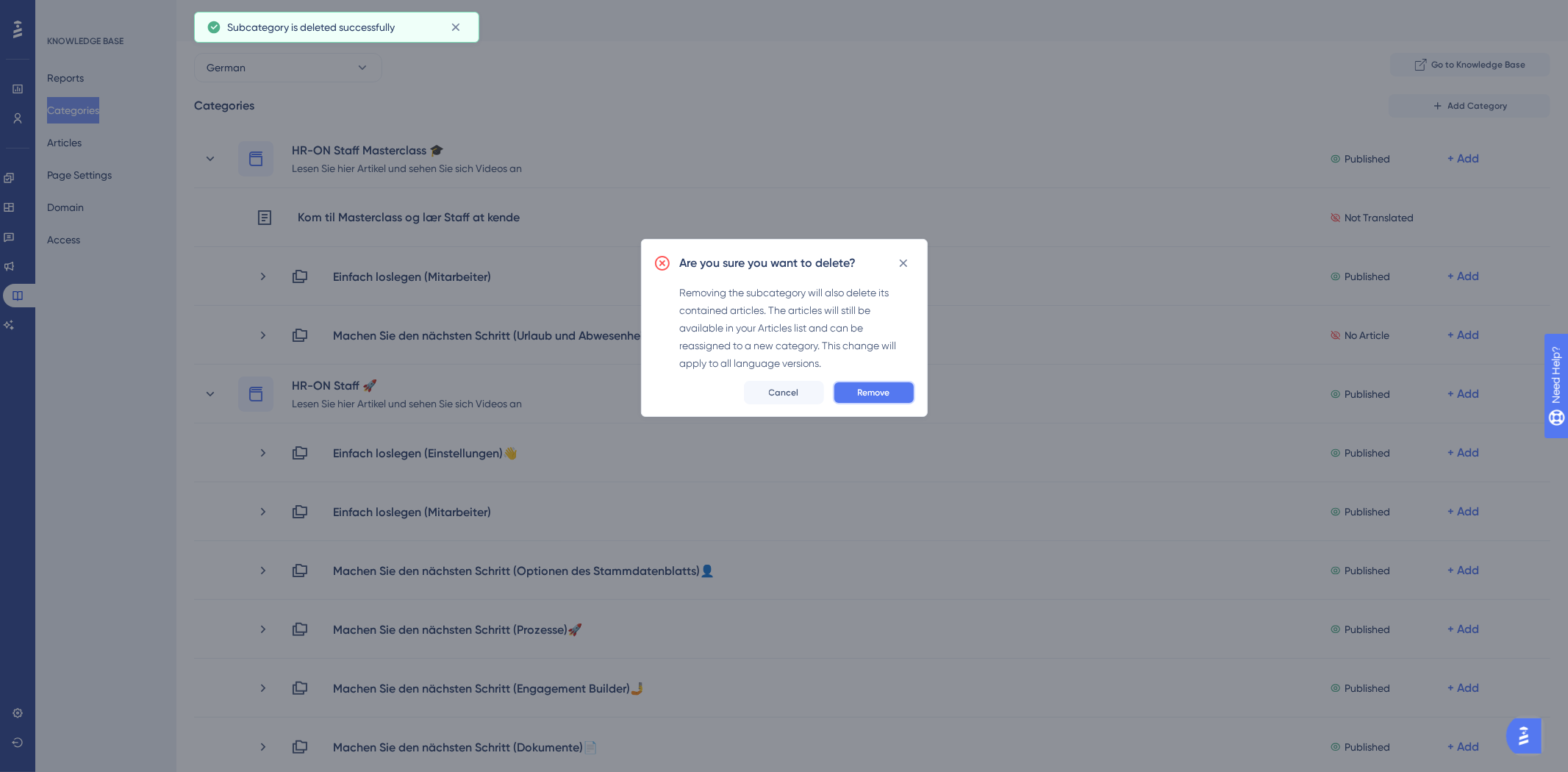
click at [866, 392] on span "Remove" at bounding box center [874, 392] width 32 height 11
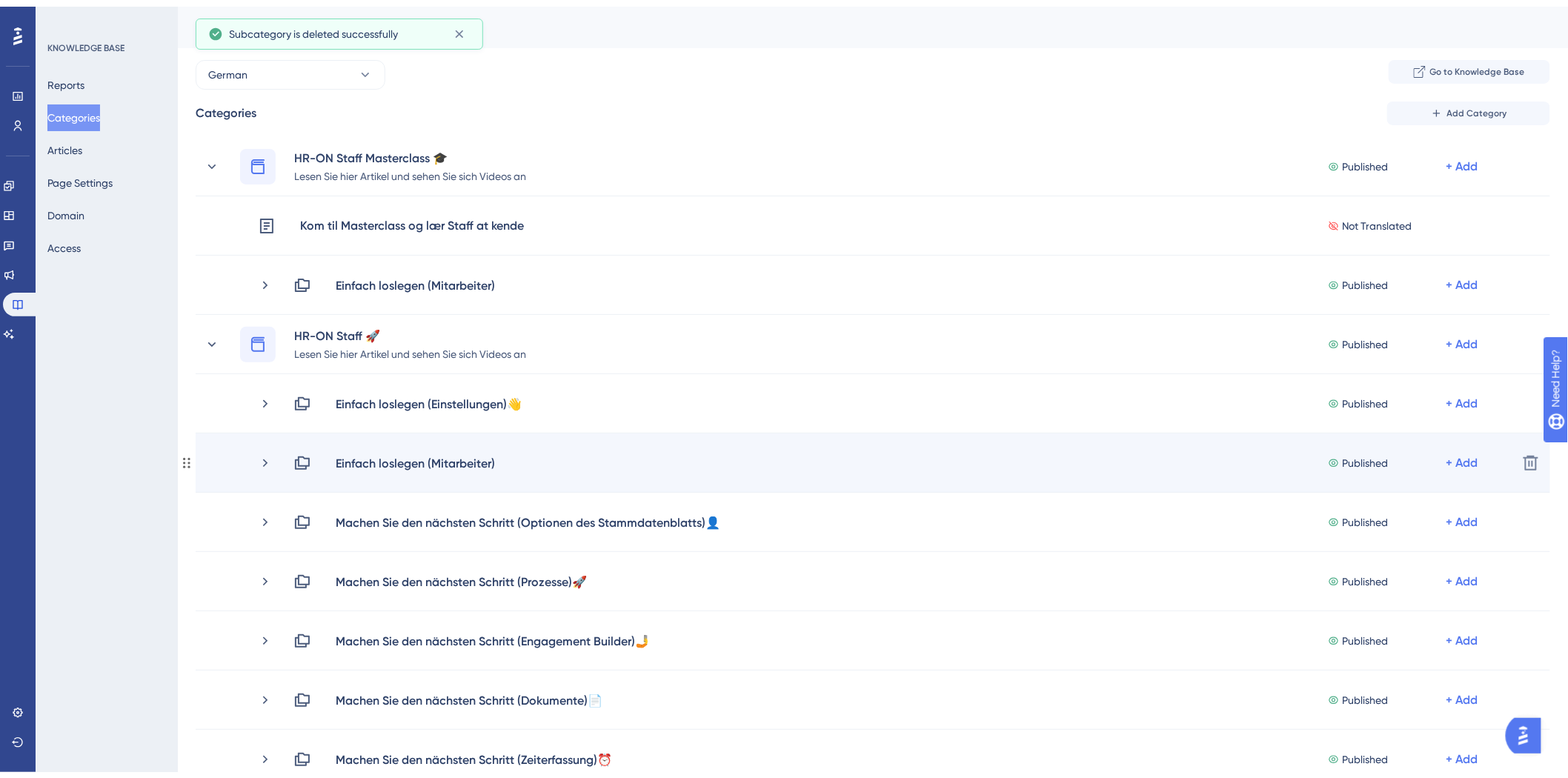
scroll to position [83, 0]
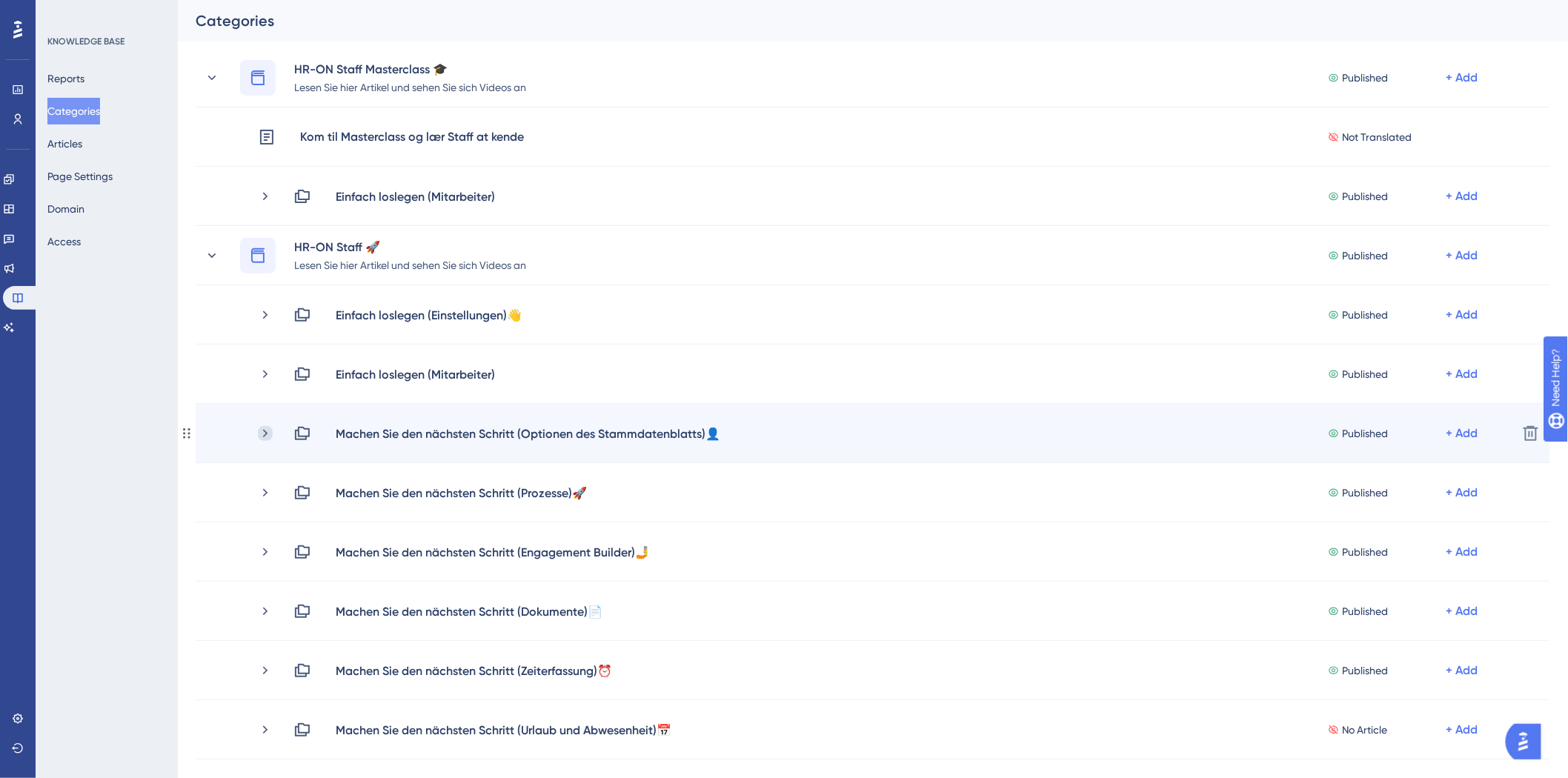
click at [261, 435] on icon at bounding box center [264, 433] width 14 height 14
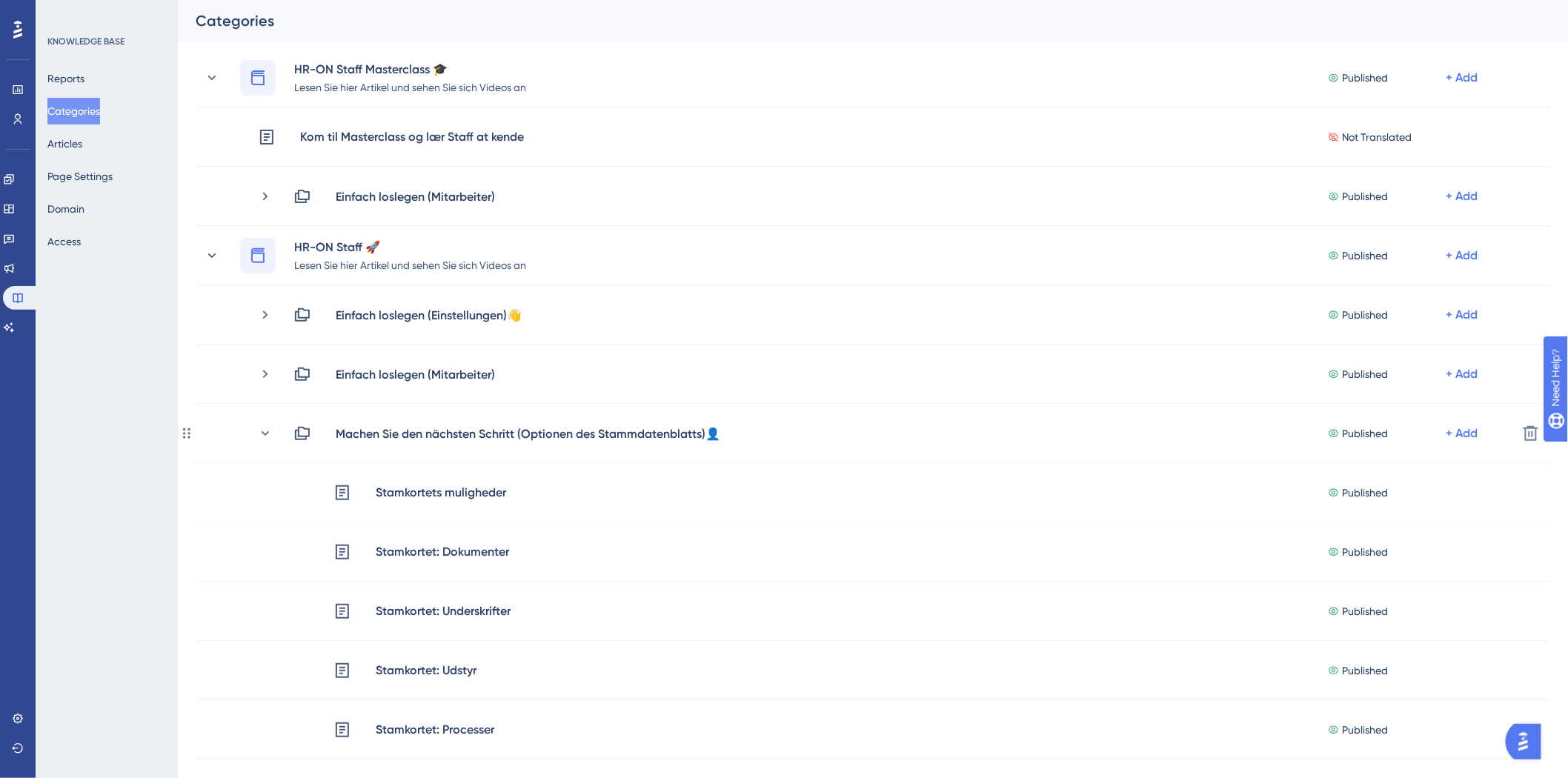
click at [261, 434] on icon at bounding box center [264, 433] width 14 height 14
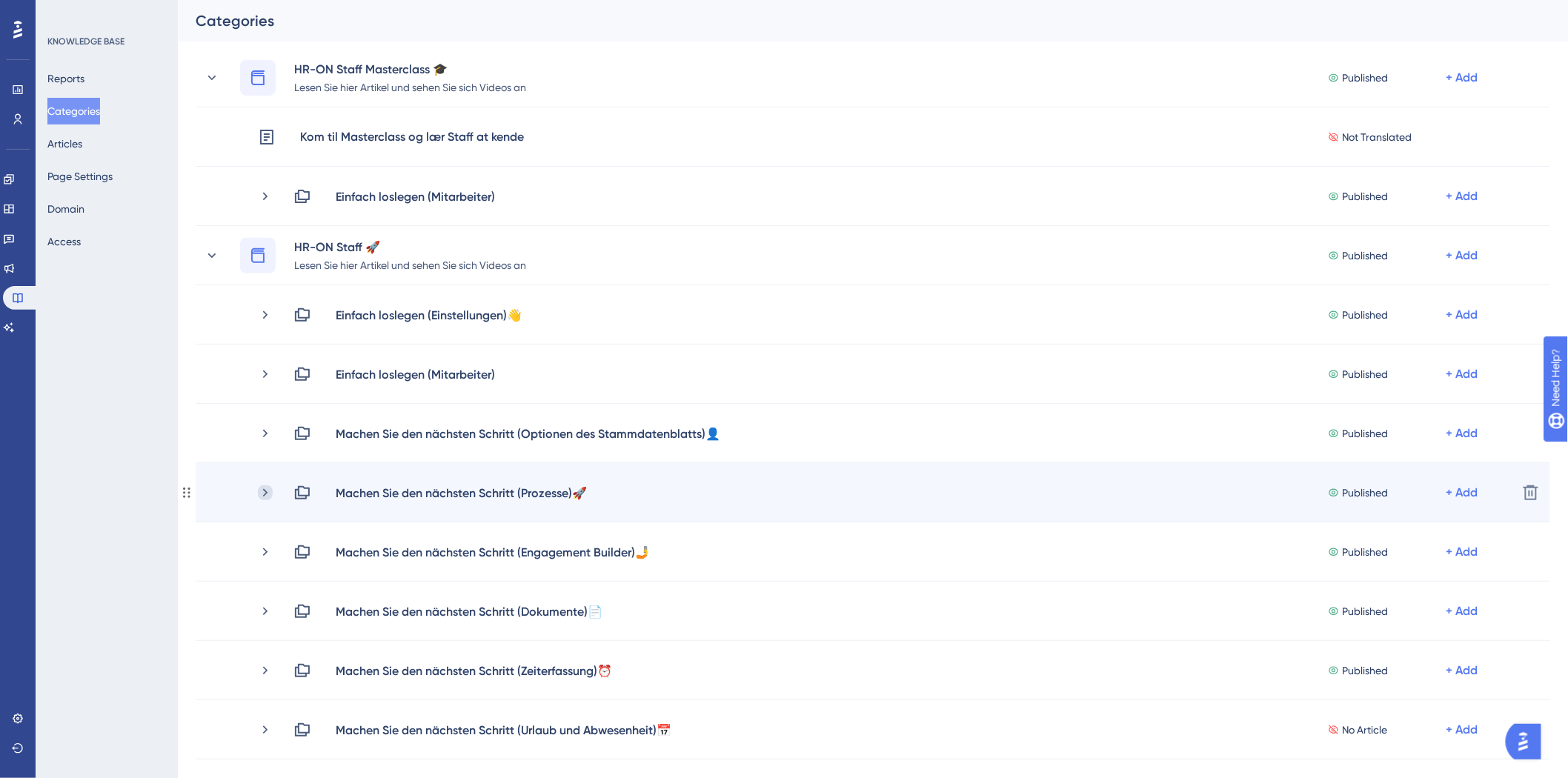
click at [261, 493] on icon at bounding box center [264, 492] width 14 height 14
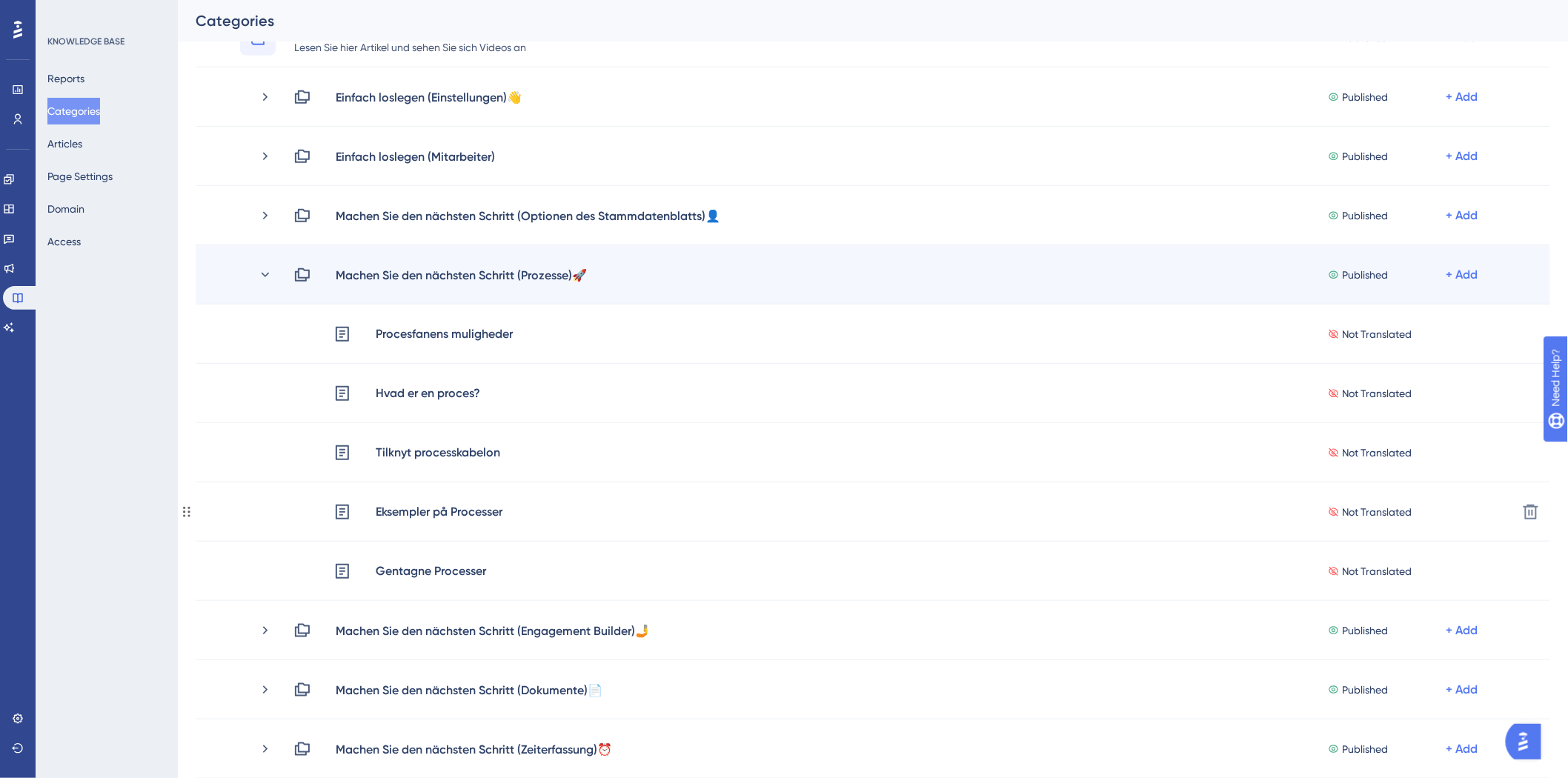
scroll to position [329, 0]
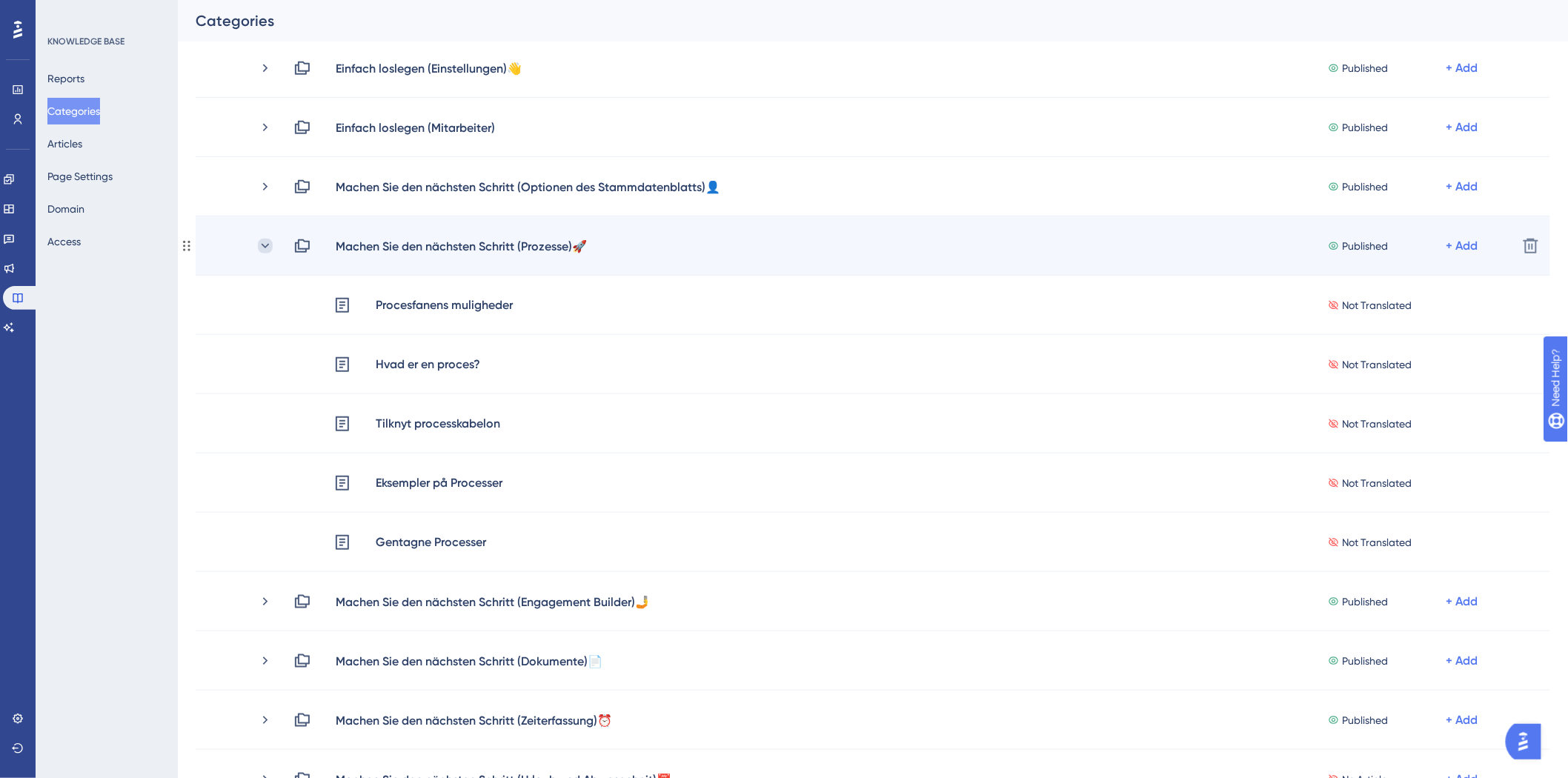
click at [267, 246] on icon at bounding box center [264, 245] width 14 height 14
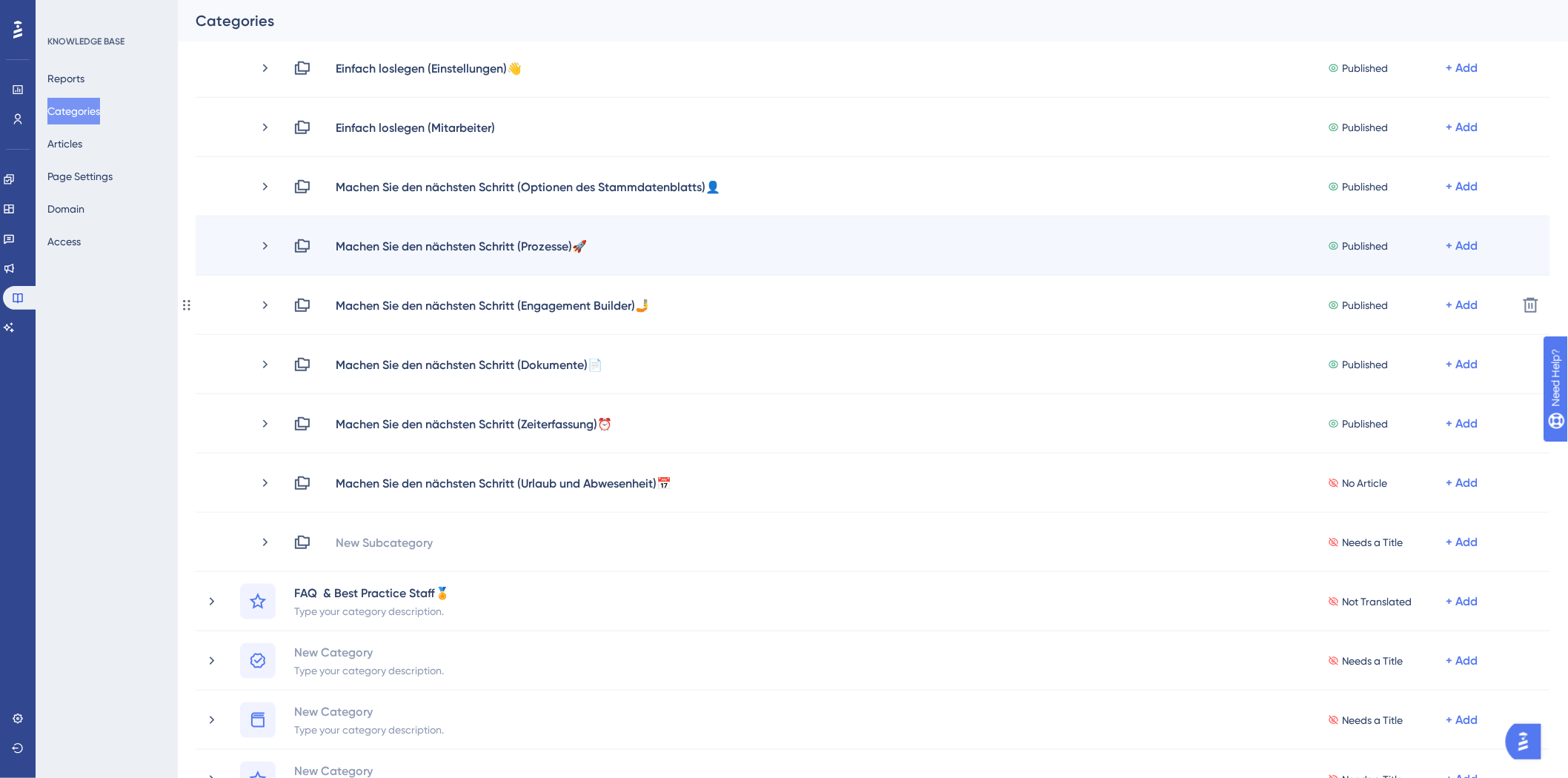
scroll to position [164, 0]
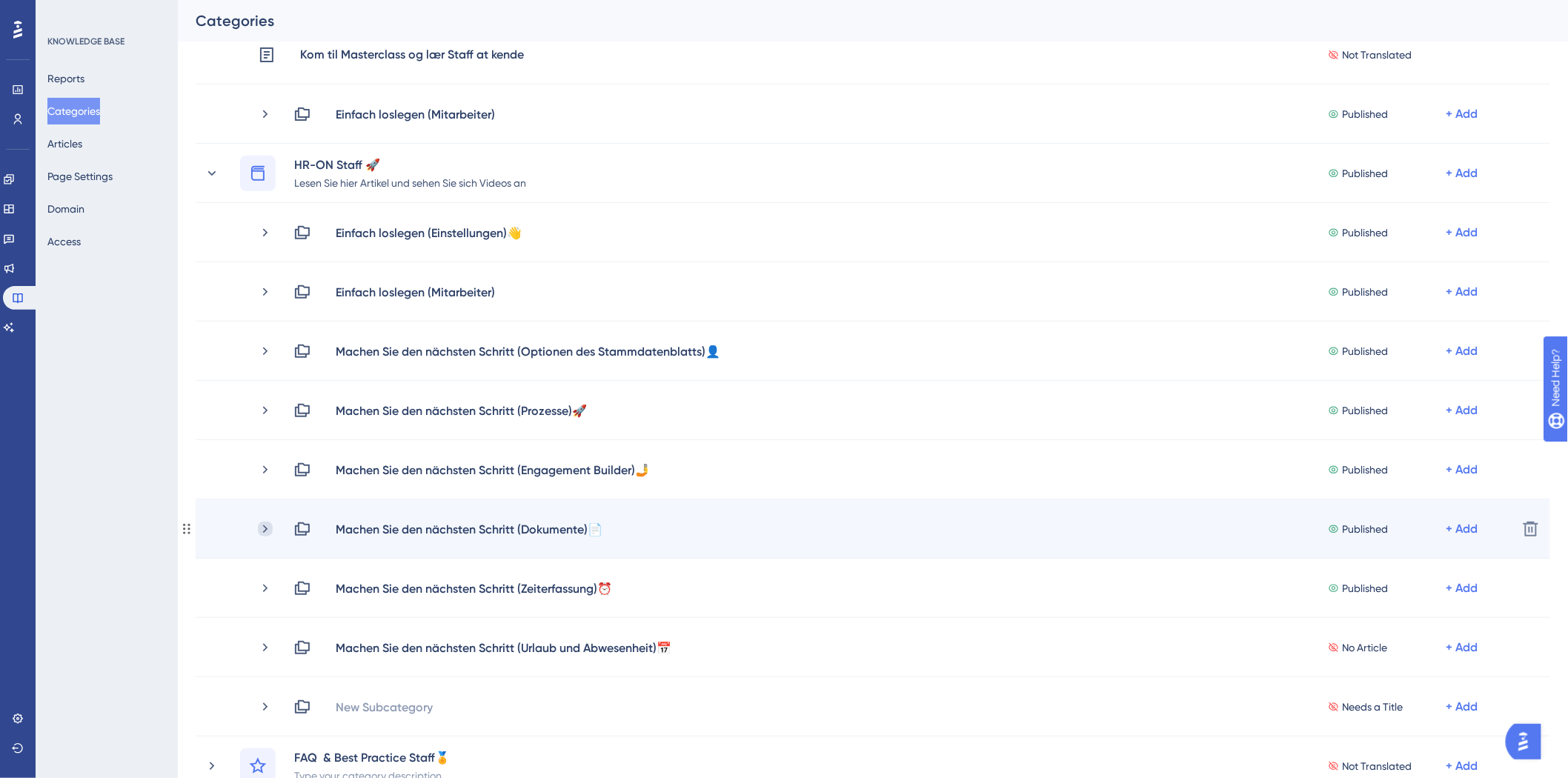
click at [261, 526] on icon at bounding box center [264, 528] width 14 height 14
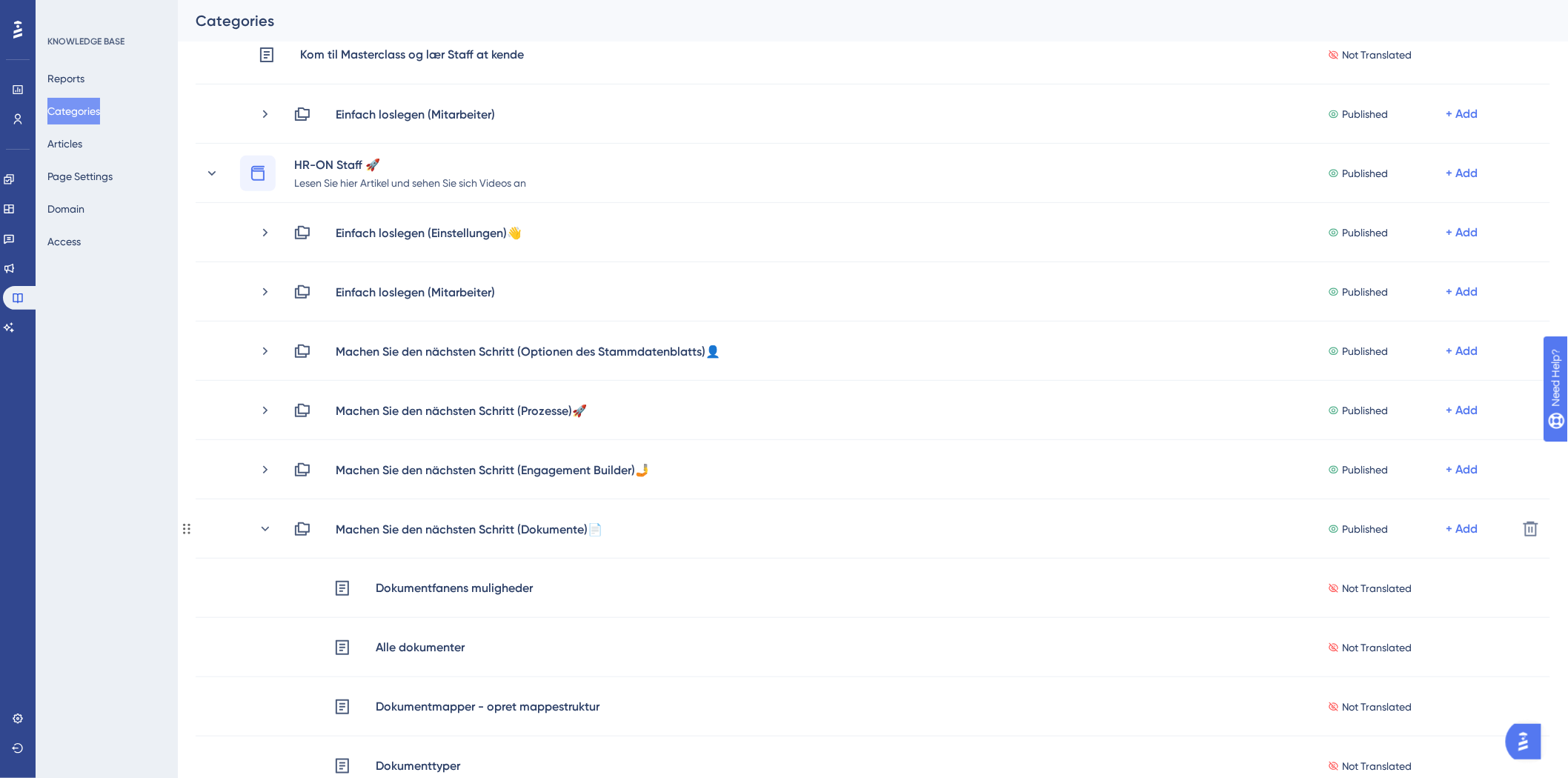
click at [261, 526] on icon at bounding box center [264, 528] width 14 height 14
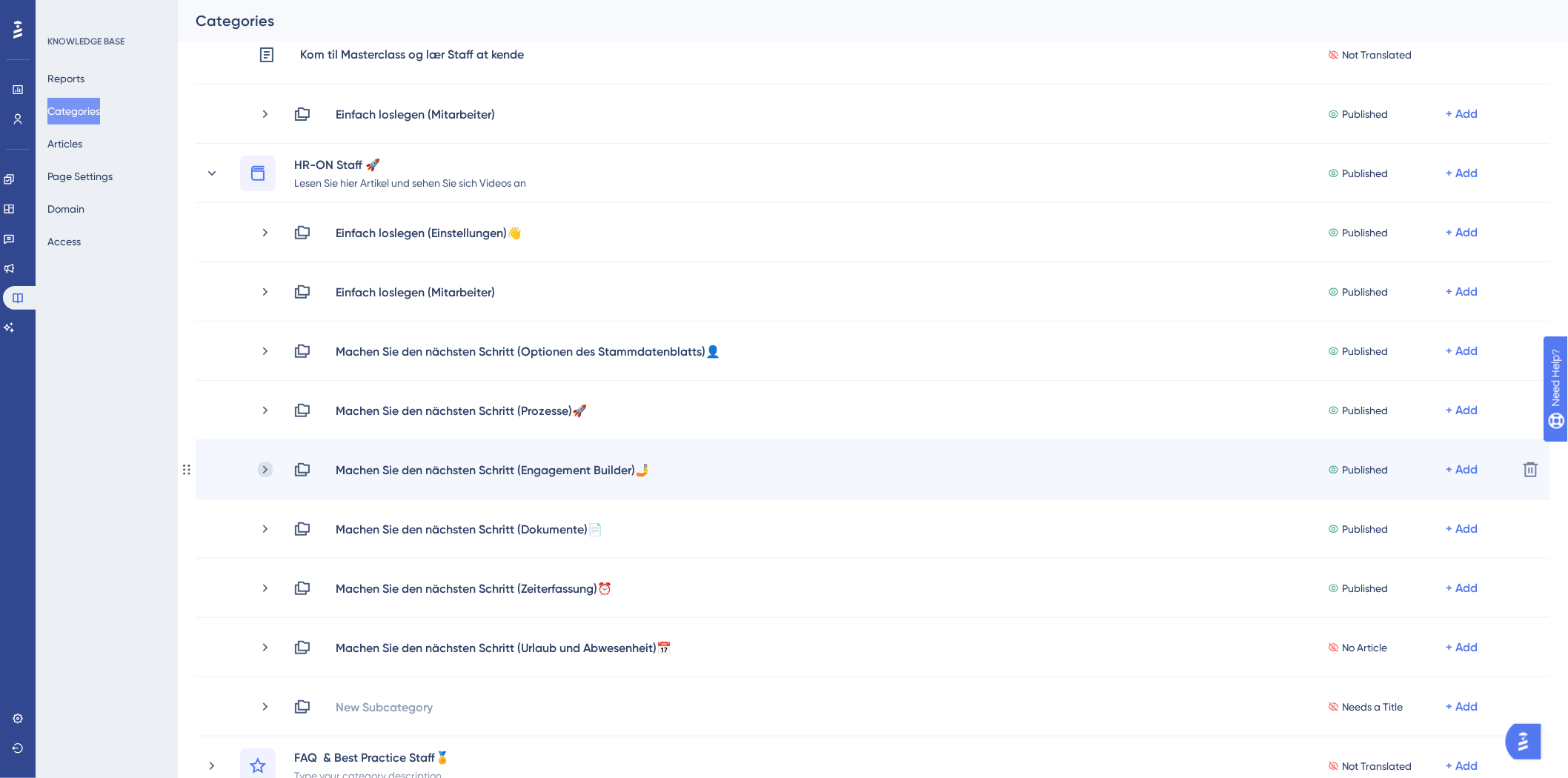
click at [261, 466] on icon at bounding box center [264, 469] width 14 height 14
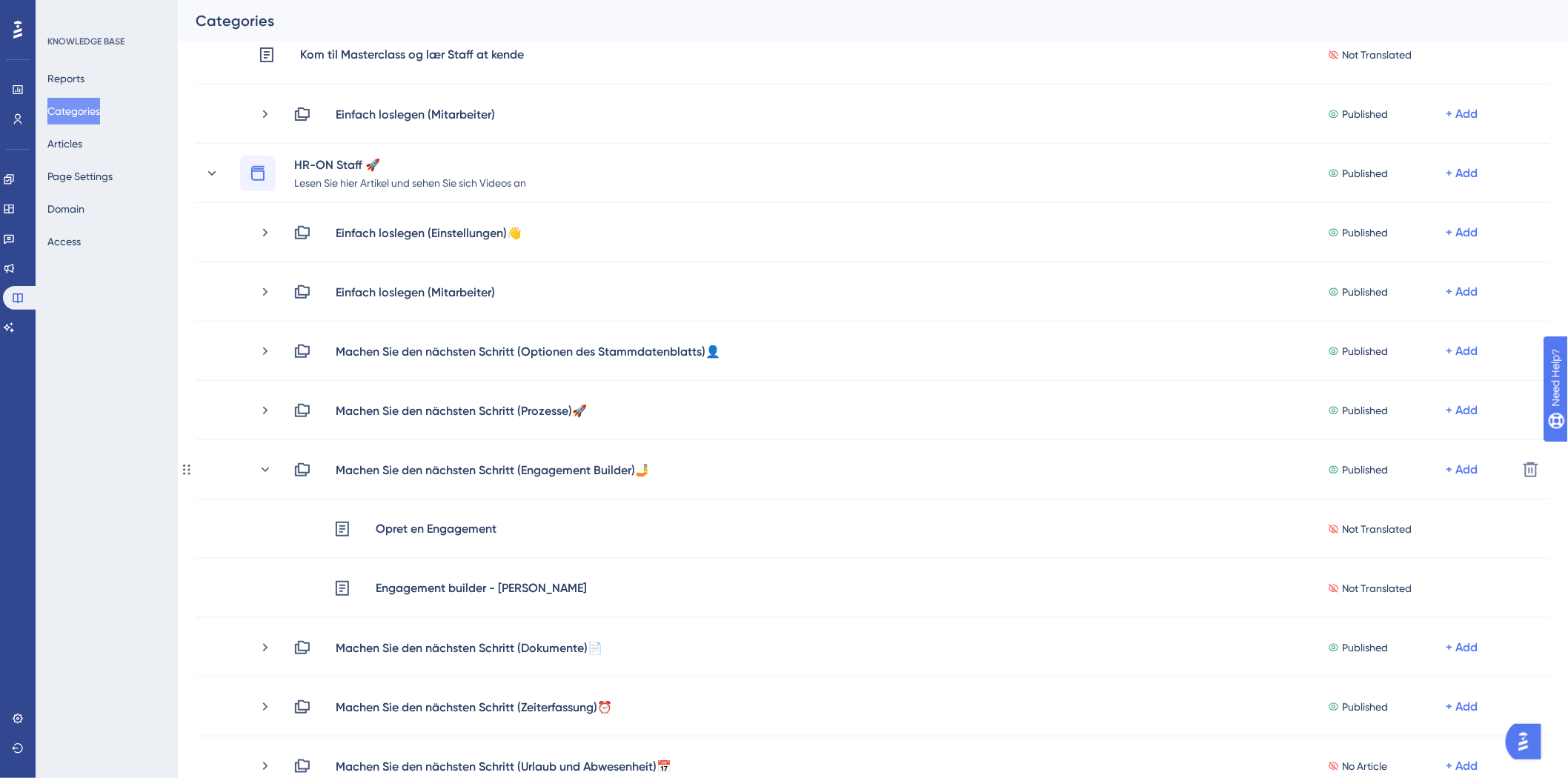
click at [261, 467] on icon at bounding box center [265, 468] width 8 height 5
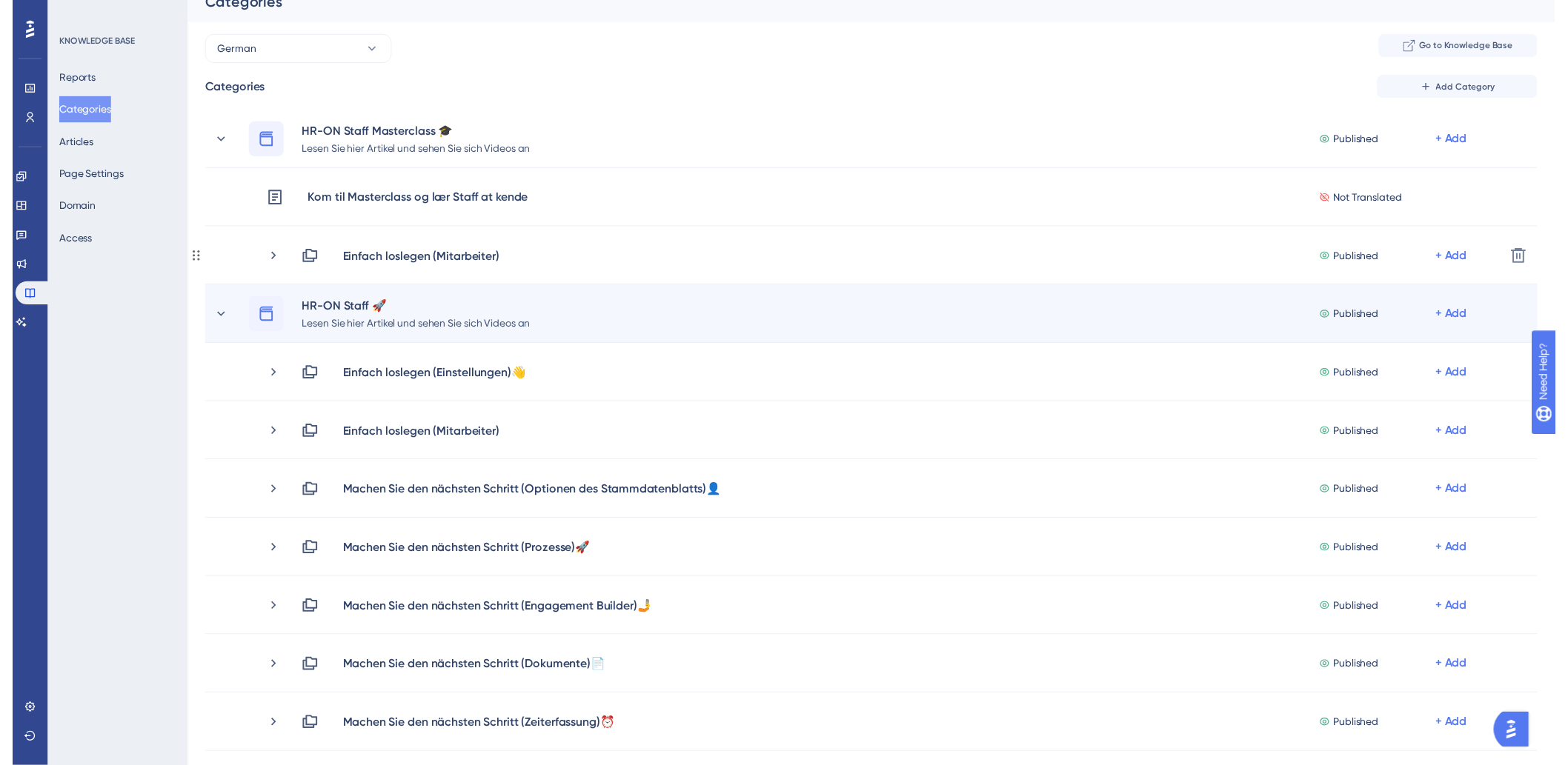
scroll to position [0, 0]
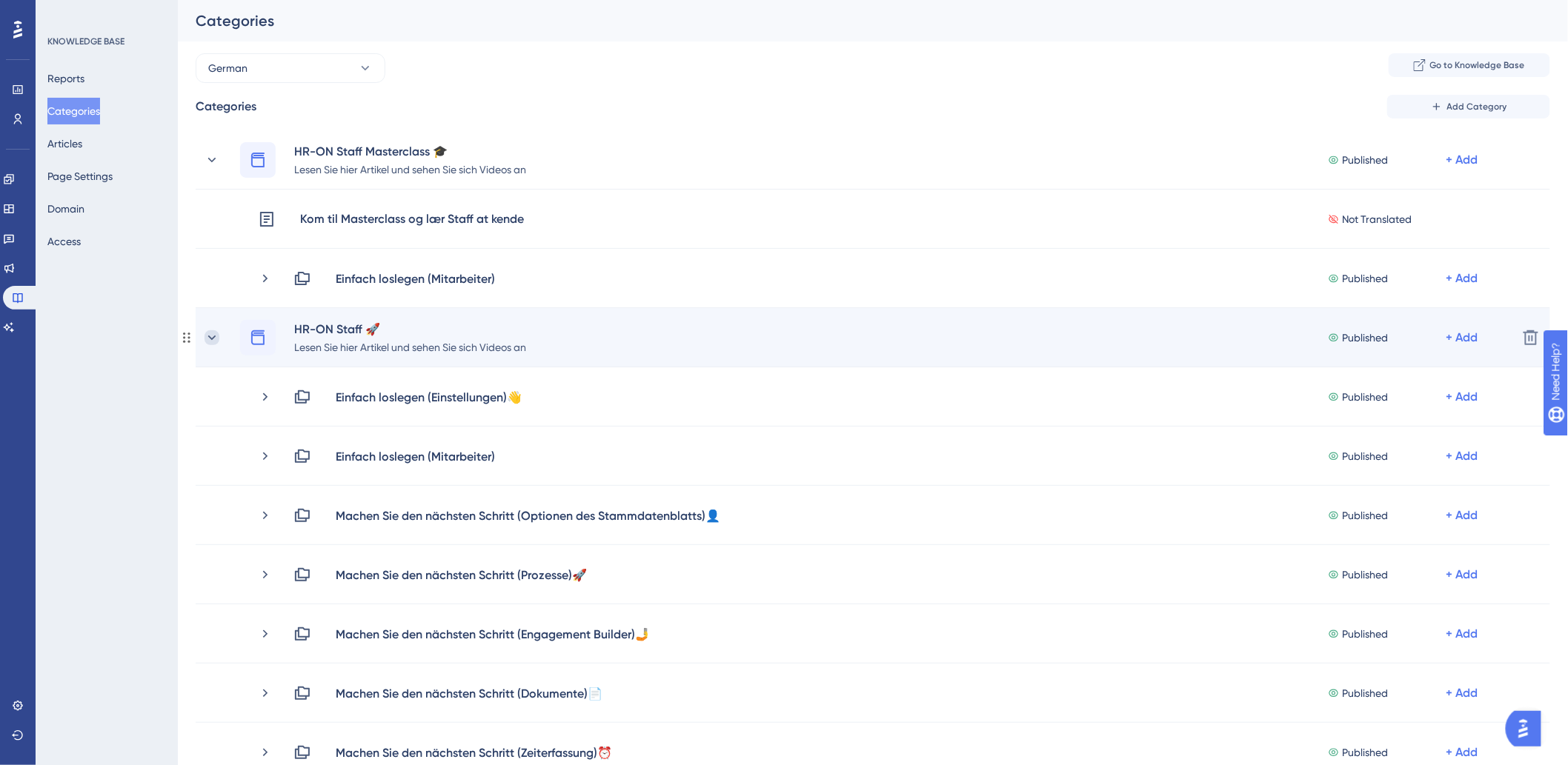
click at [211, 337] on icon at bounding box center [212, 336] width 8 height 5
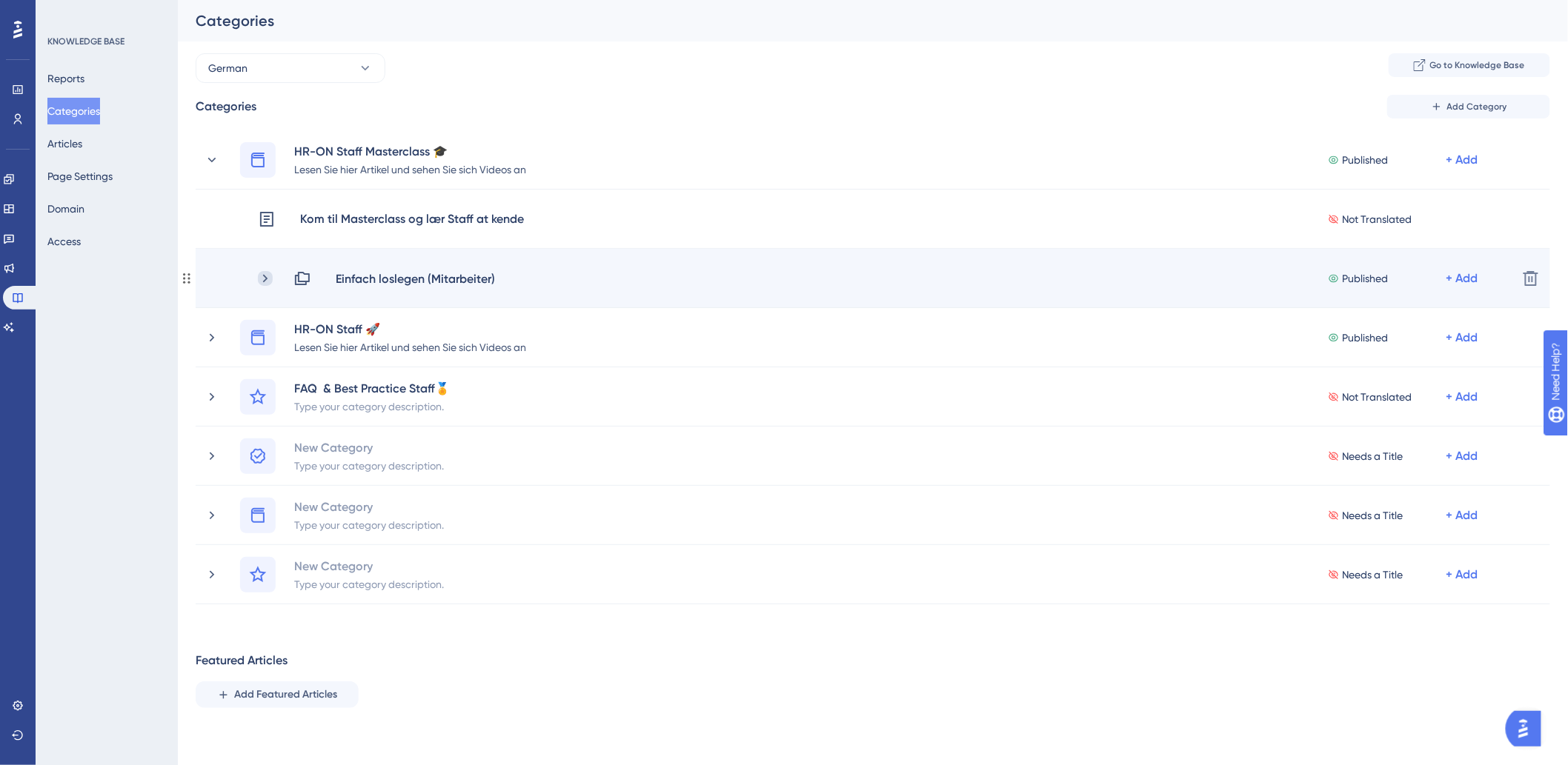
click at [264, 280] on icon at bounding box center [265, 278] width 5 height 8
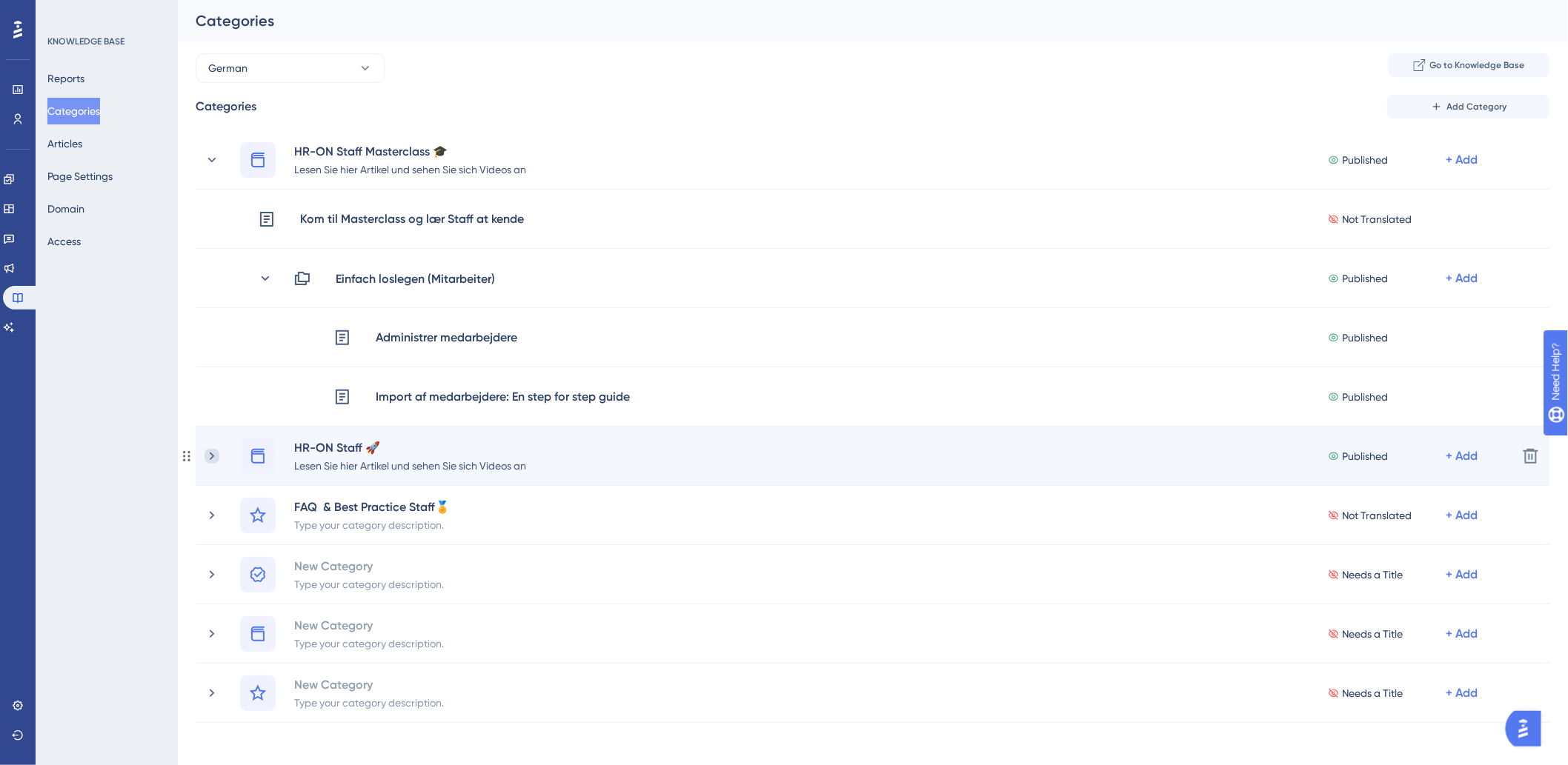
click at [212, 453] on icon at bounding box center [212, 456] width 14 height 14
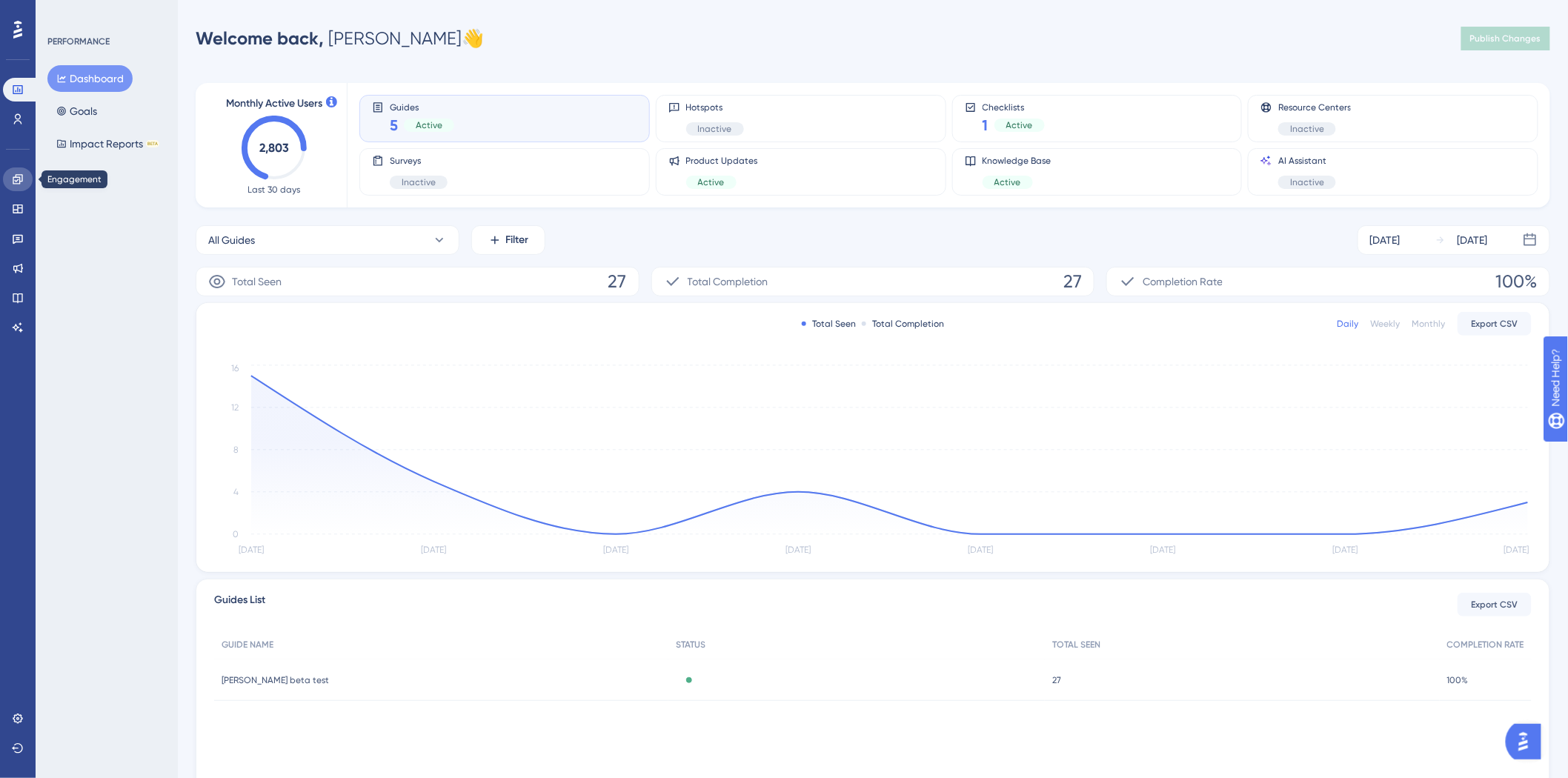
click at [13, 179] on icon at bounding box center [17, 179] width 12 height 12
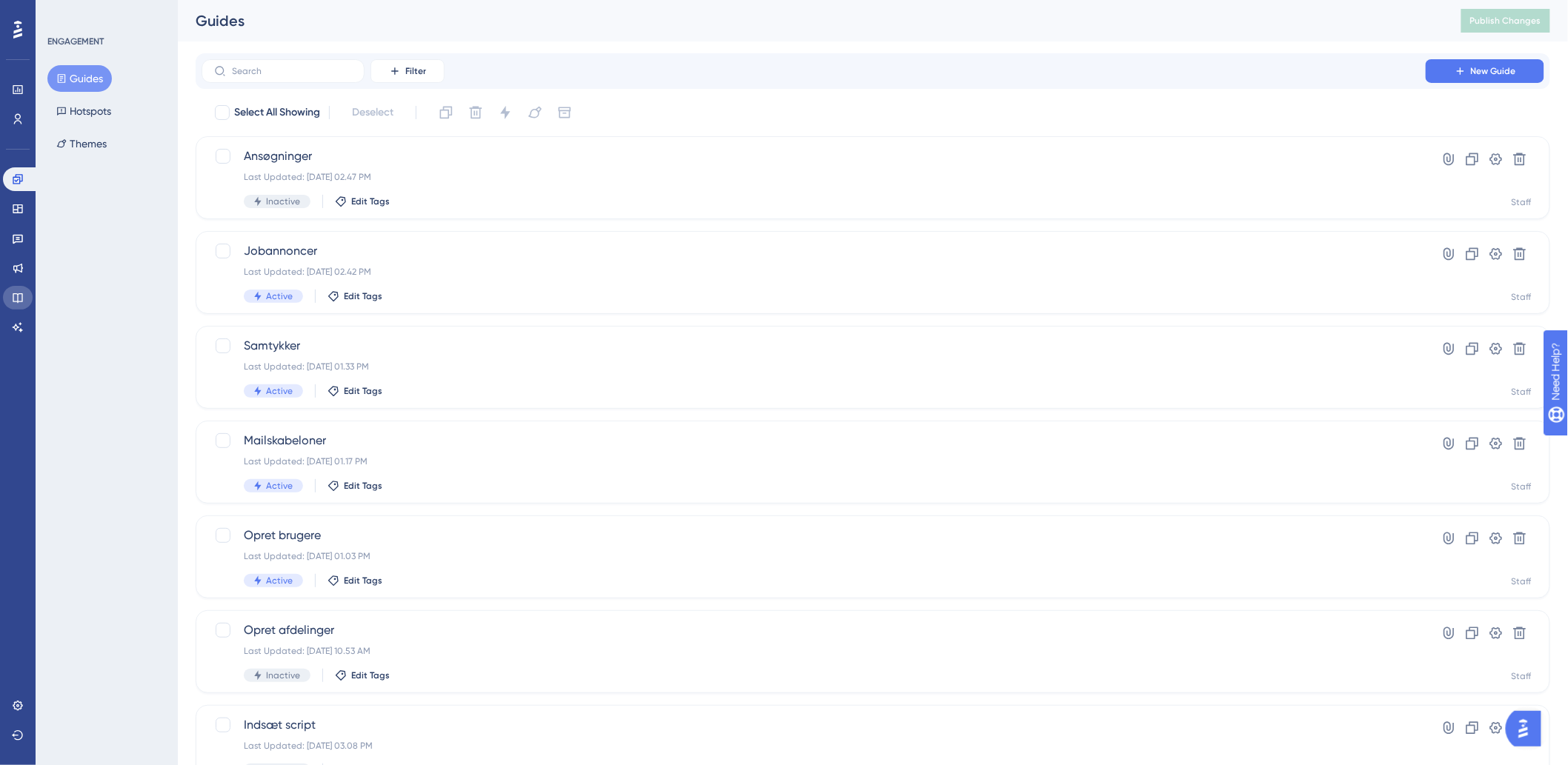
click at [8, 302] on link at bounding box center [17, 297] width 30 height 24
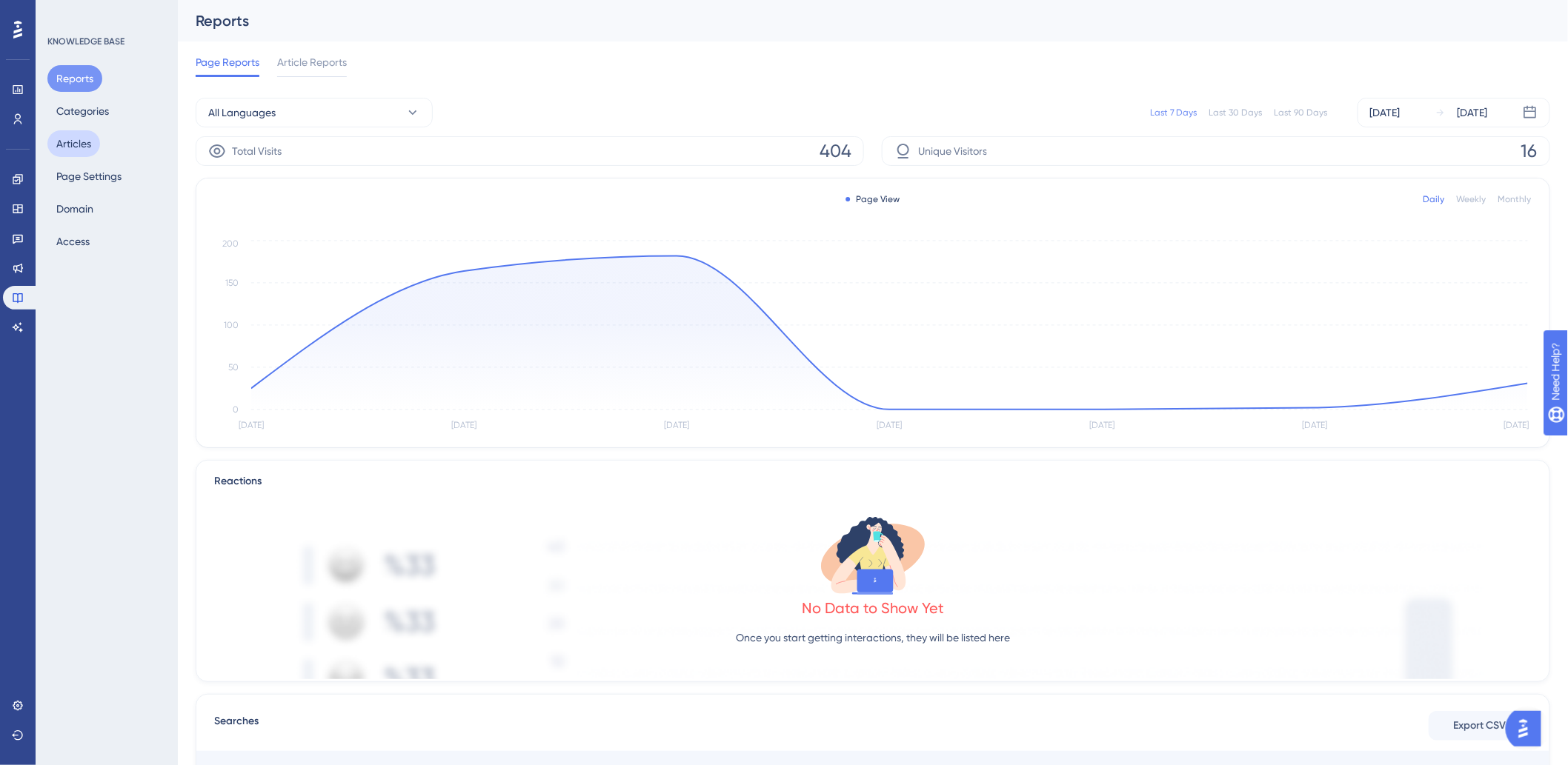
click at [80, 143] on button "Articles" at bounding box center [73, 144] width 53 height 27
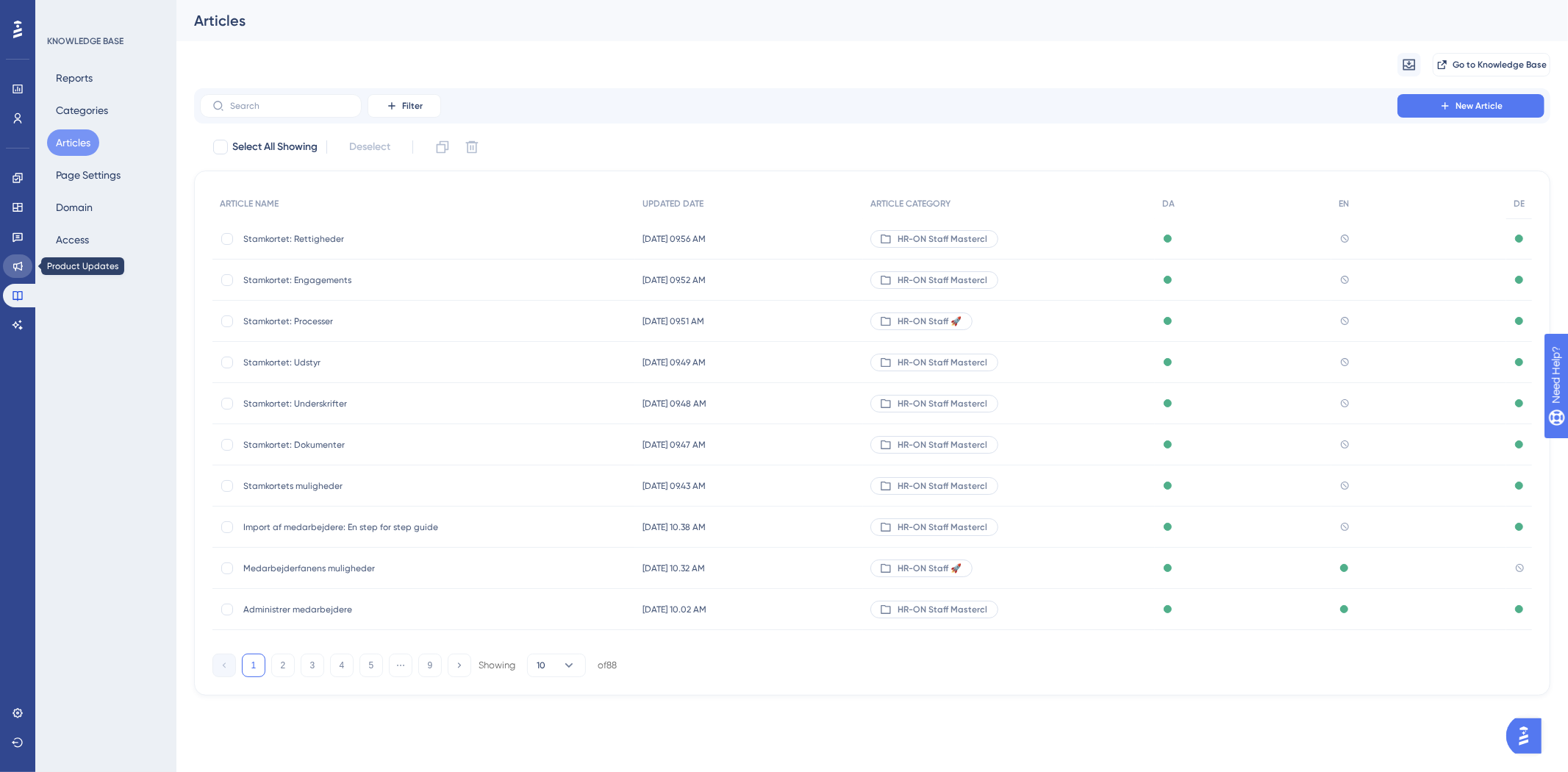
click at [20, 272] on link at bounding box center [17, 266] width 30 height 24
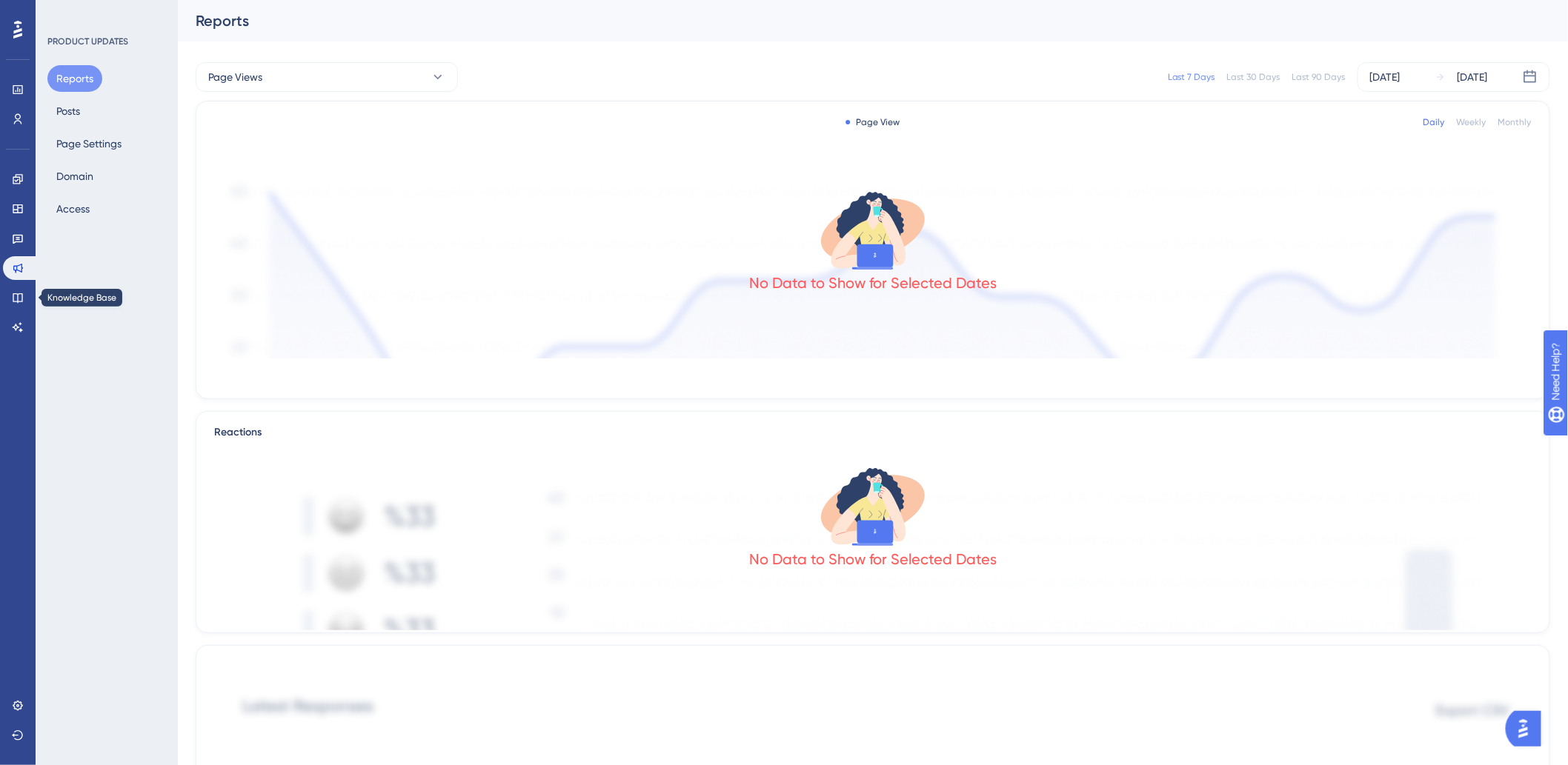
click at [14, 284] on div "Engagement Widgets Feedback Product Updates Knowledge Base AI Assistant" at bounding box center [17, 253] width 30 height 172
click at [15, 307] on link at bounding box center [17, 297] width 30 height 24
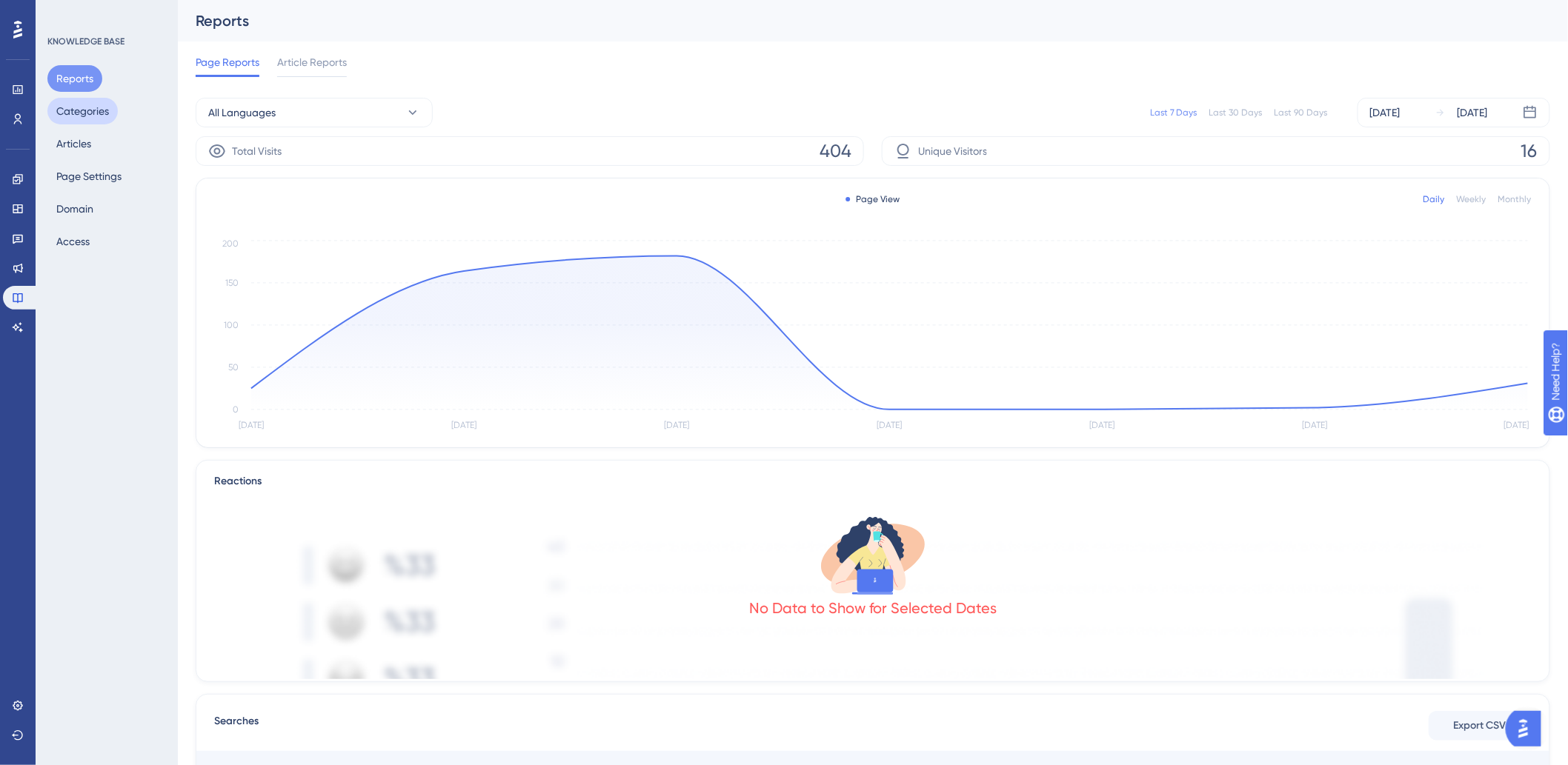
drag, startPoint x: 77, startPoint y: 104, endPoint x: 90, endPoint y: 84, distance: 23.9
click at [87, 86] on div "Reports Categories Articles Page Settings Domain Access" at bounding box center [107, 160] width 120 height 189
click at [92, 114] on button "Categories" at bounding box center [82, 111] width 70 height 27
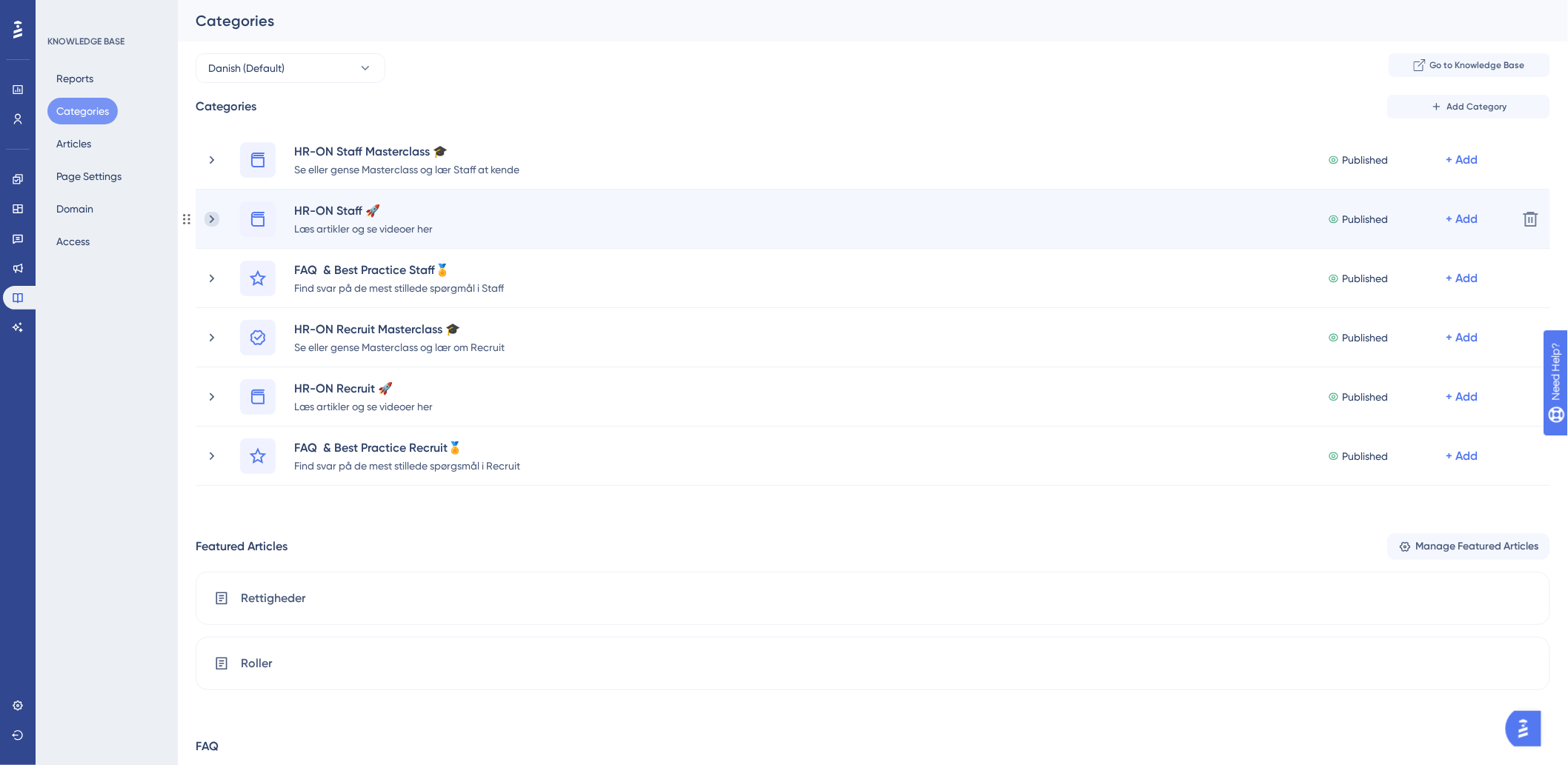
click at [205, 224] on icon at bounding box center [212, 218] width 14 height 14
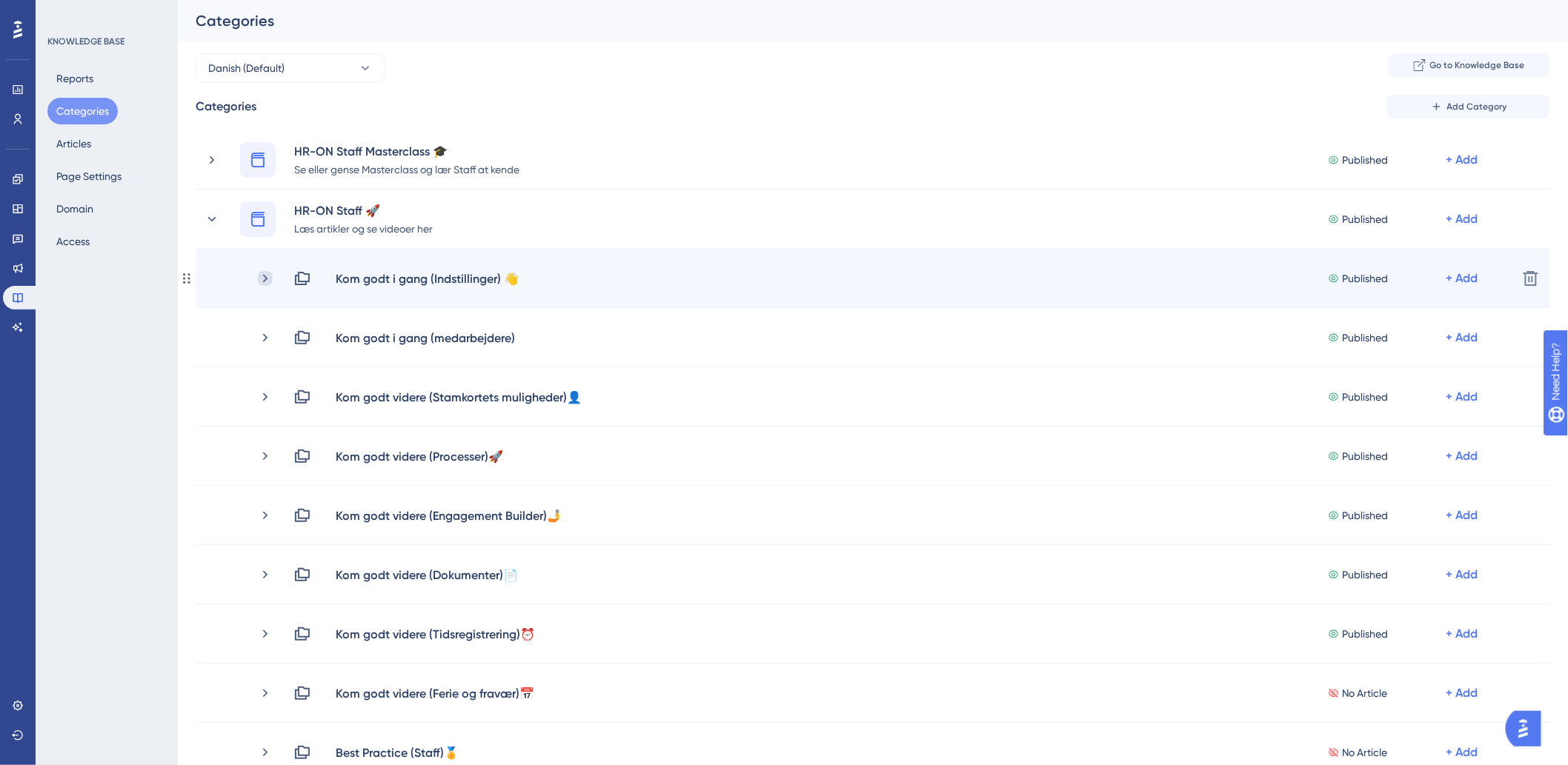
click at [266, 279] on icon at bounding box center [265, 278] width 5 height 8
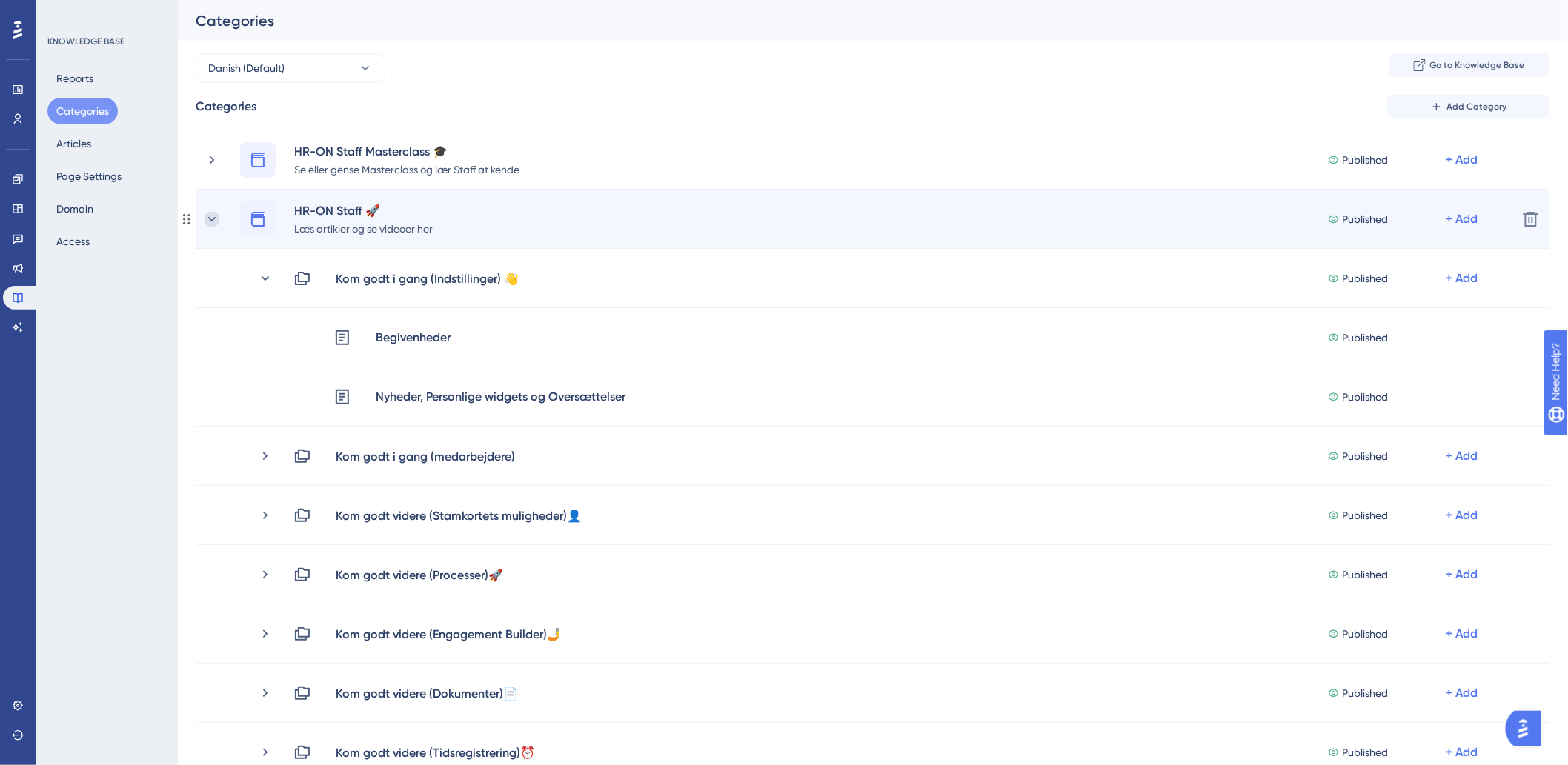
click at [211, 218] on icon at bounding box center [212, 218] width 14 height 14
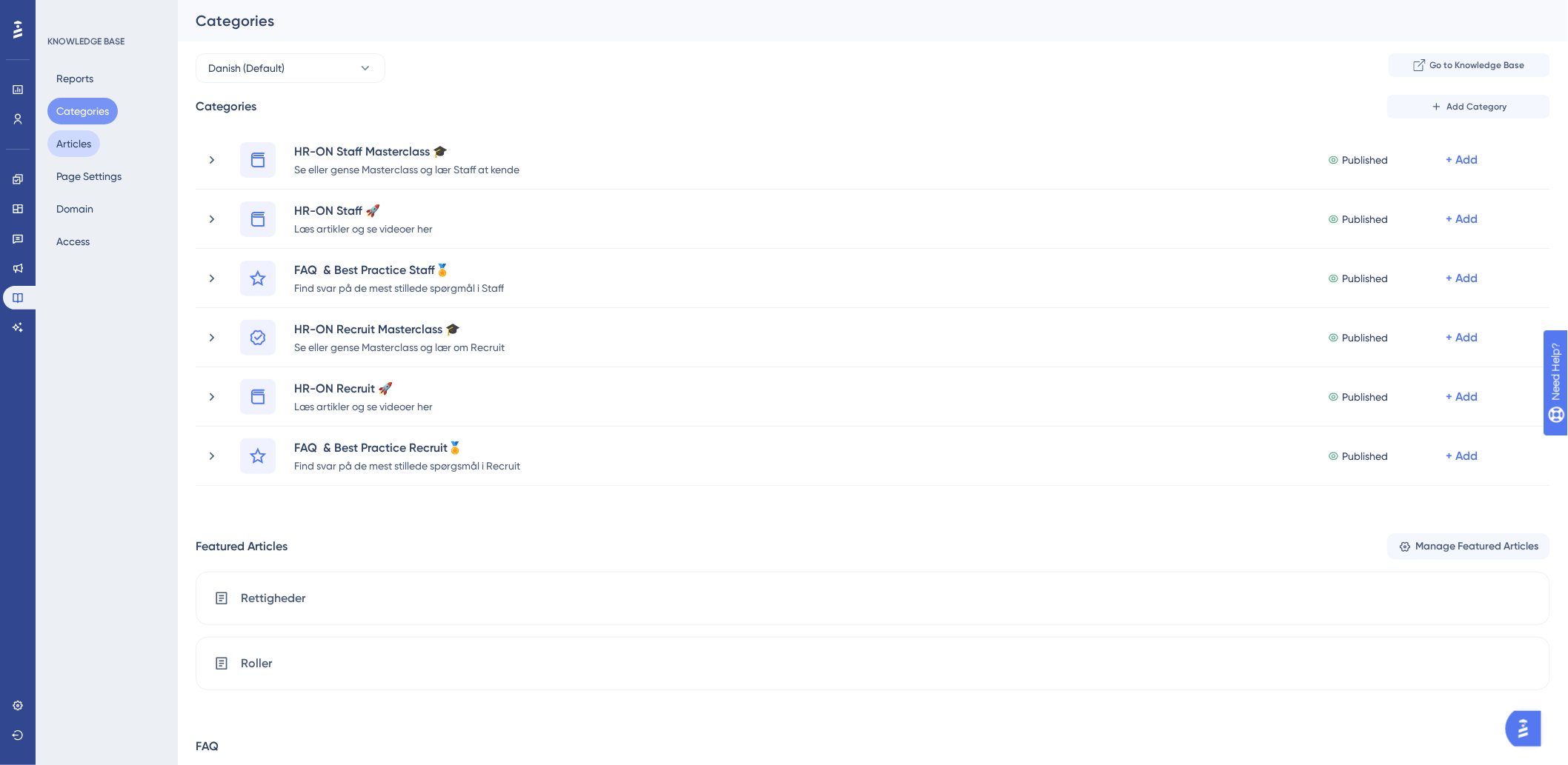
click at [73, 138] on button "Articles" at bounding box center [73, 144] width 53 height 27
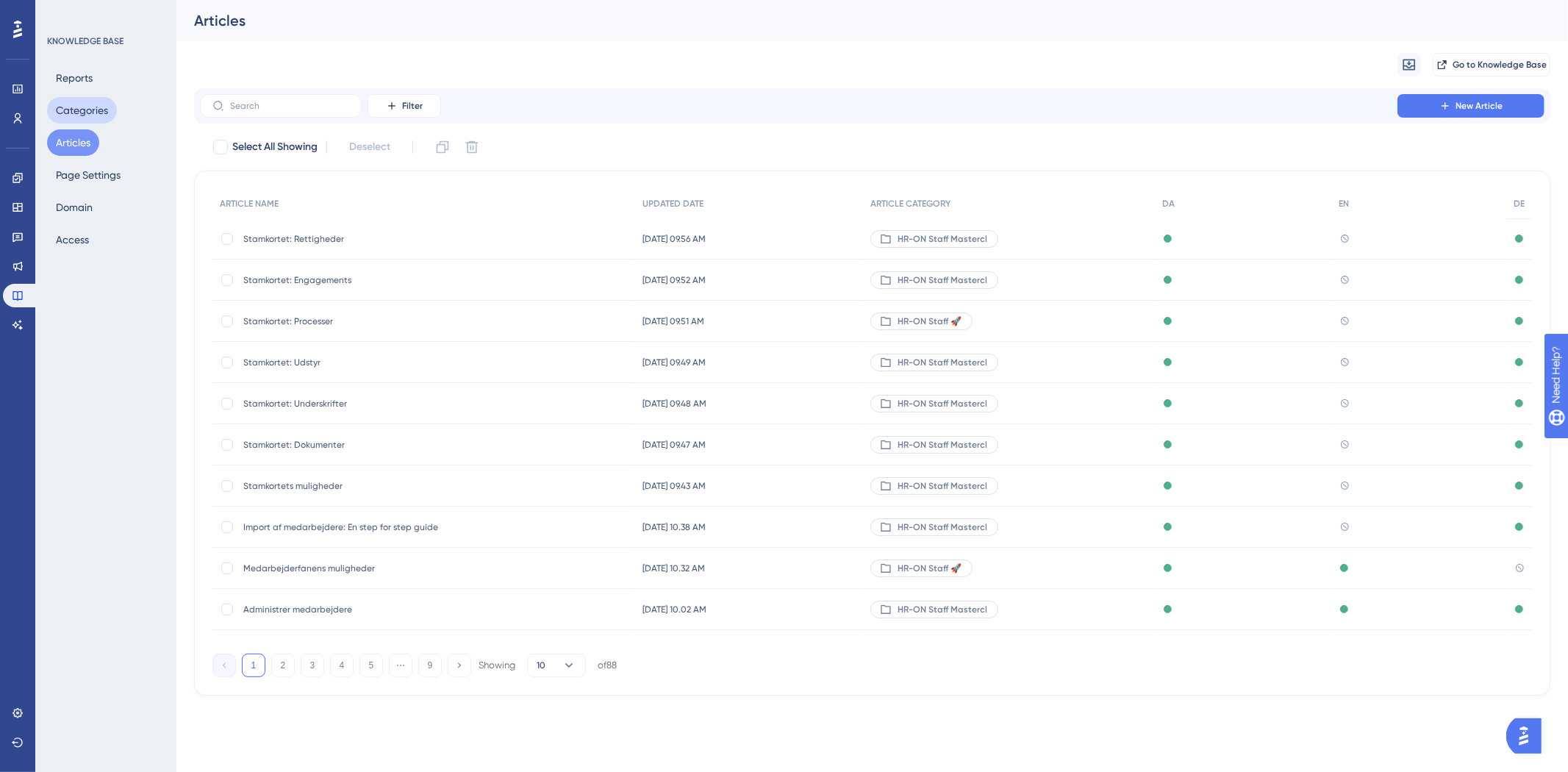
click at [85, 119] on button "Categories" at bounding box center [81, 111] width 70 height 27
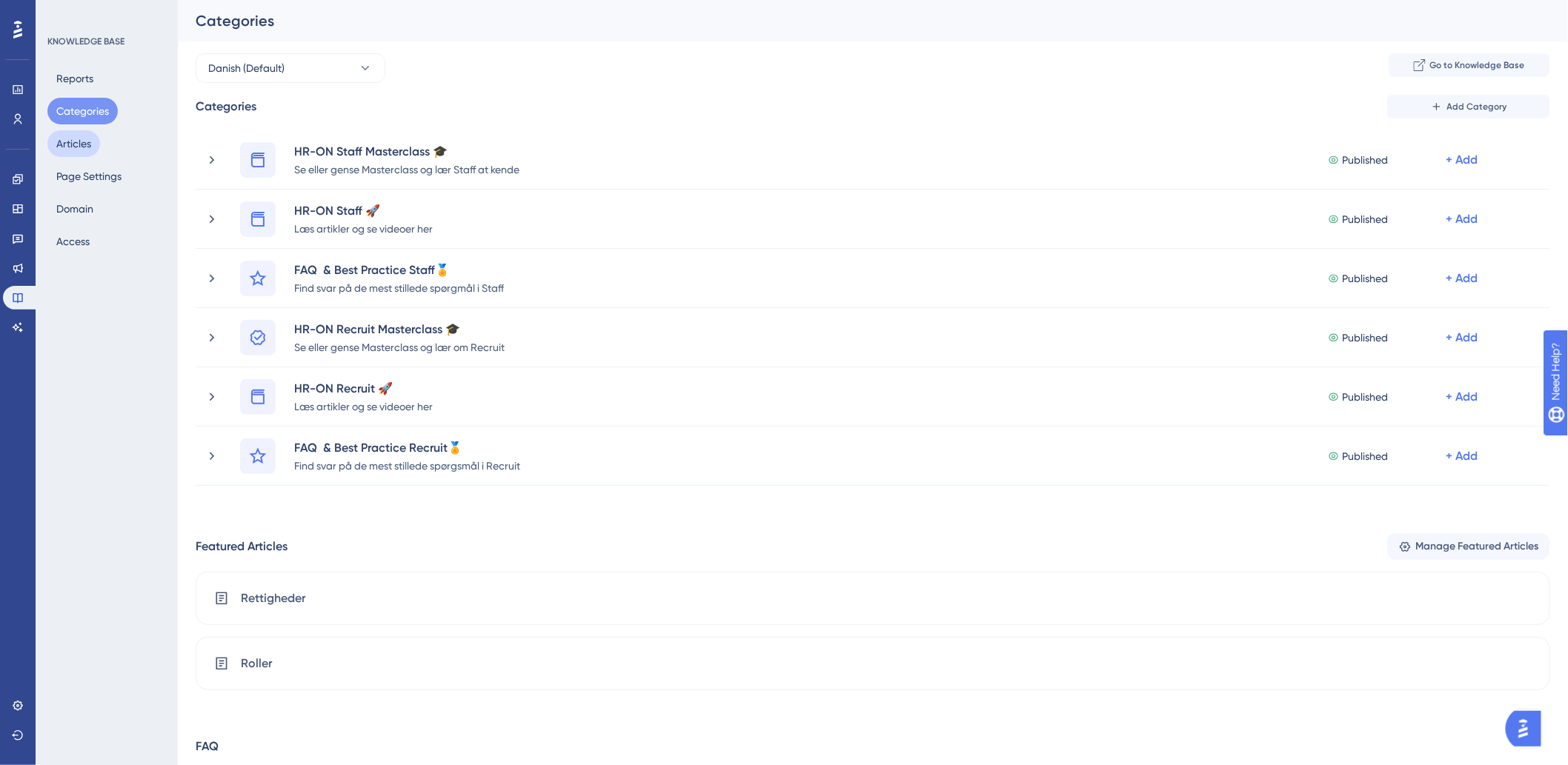
click at [86, 138] on button "Articles" at bounding box center [73, 144] width 53 height 27
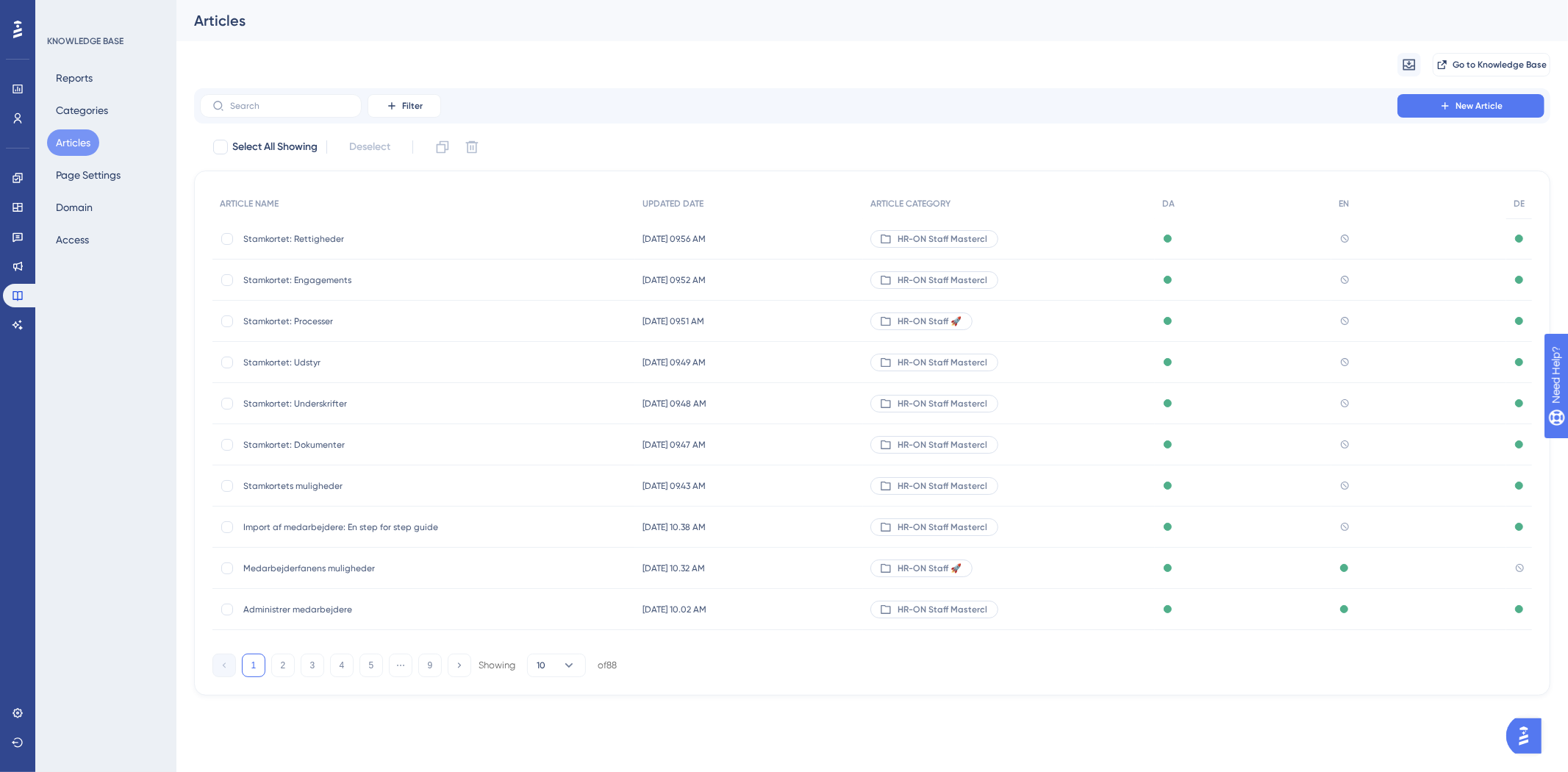
click at [91, 125] on div "Reports Categories Articles Page Settings Domain Access" at bounding box center [106, 158] width 119 height 188
click at [119, 118] on div "Reports Categories Articles Page Settings Domain Access" at bounding box center [106, 158] width 119 height 188
click at [98, 115] on button "Categories" at bounding box center [81, 111] width 70 height 27
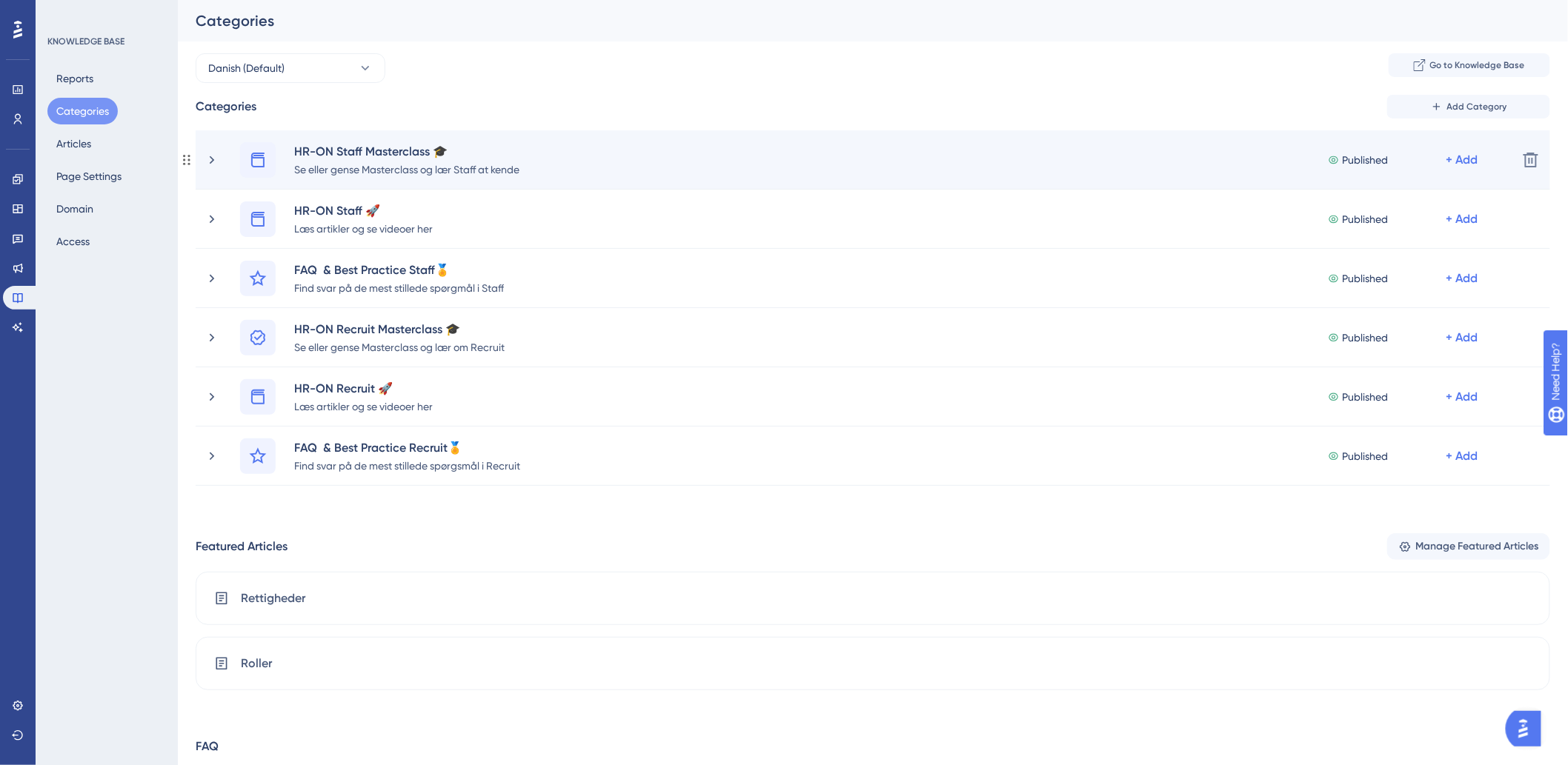
click at [201, 158] on div "HR-ON Staff Masterclass 🎓 Se eller gense Masterclass og lær Staff at kende Publ…" at bounding box center [872, 160] width 1355 height 60
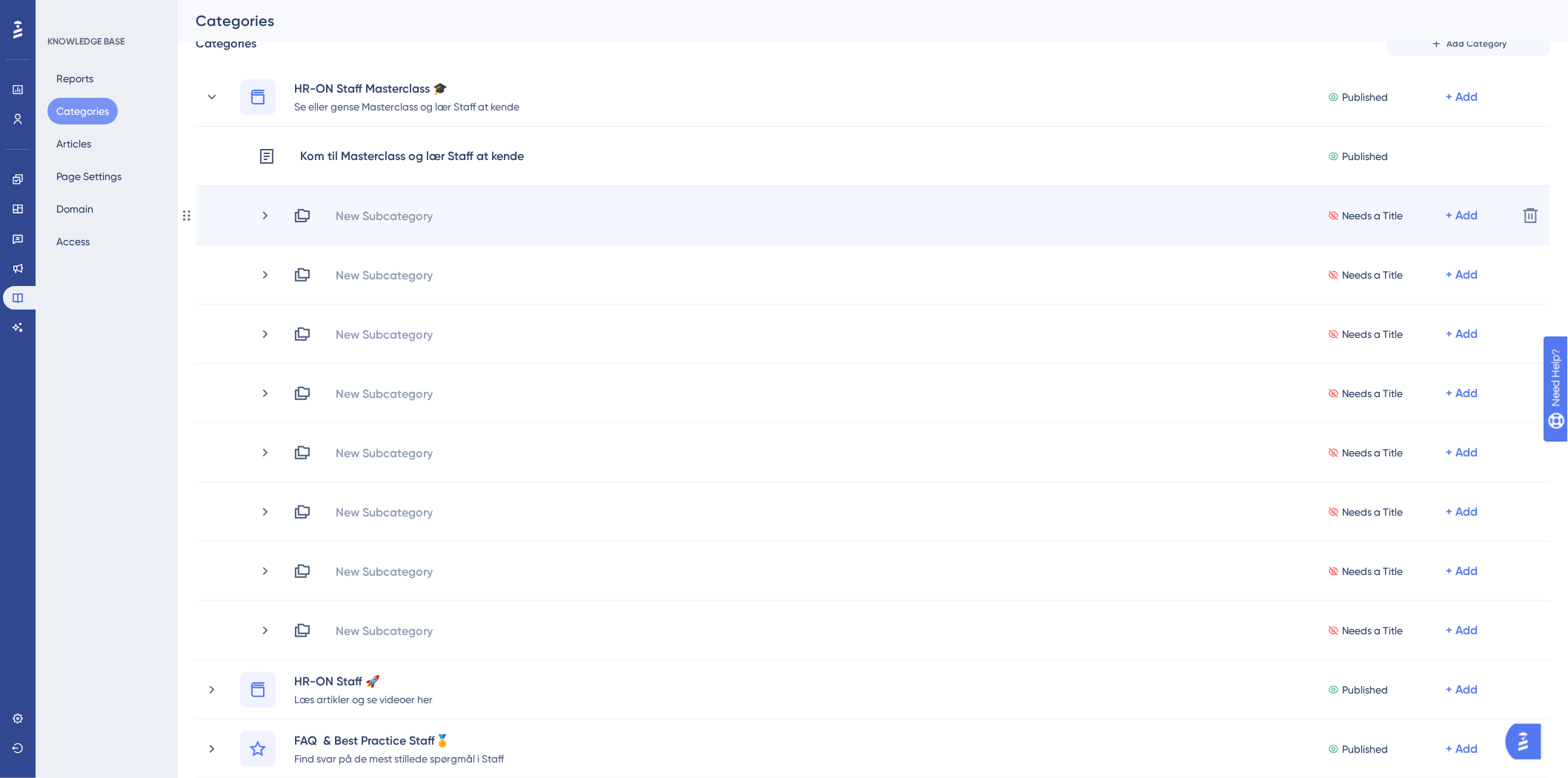
scroll to position [83, 0]
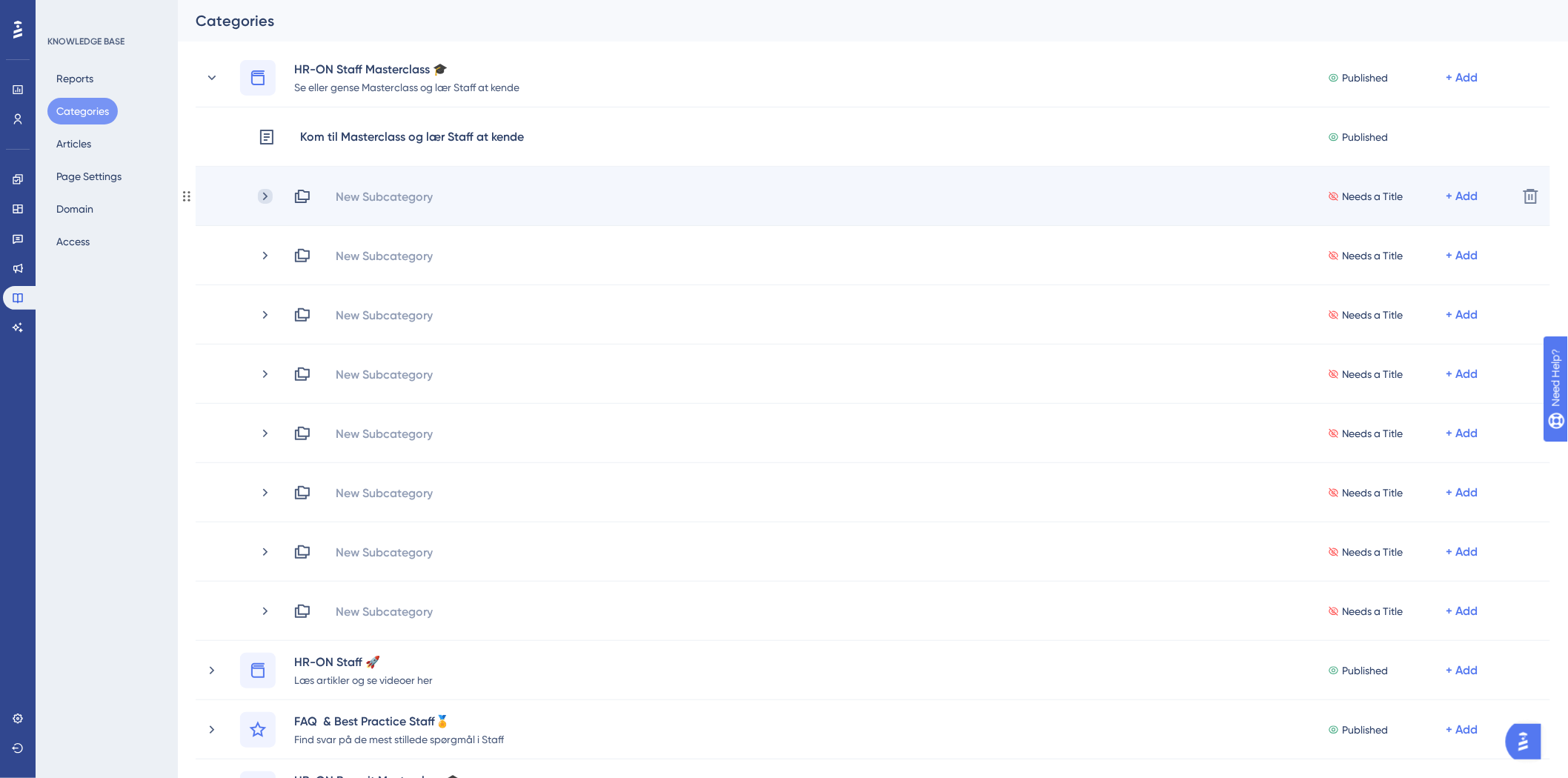
click at [261, 198] on icon at bounding box center [264, 195] width 14 height 14
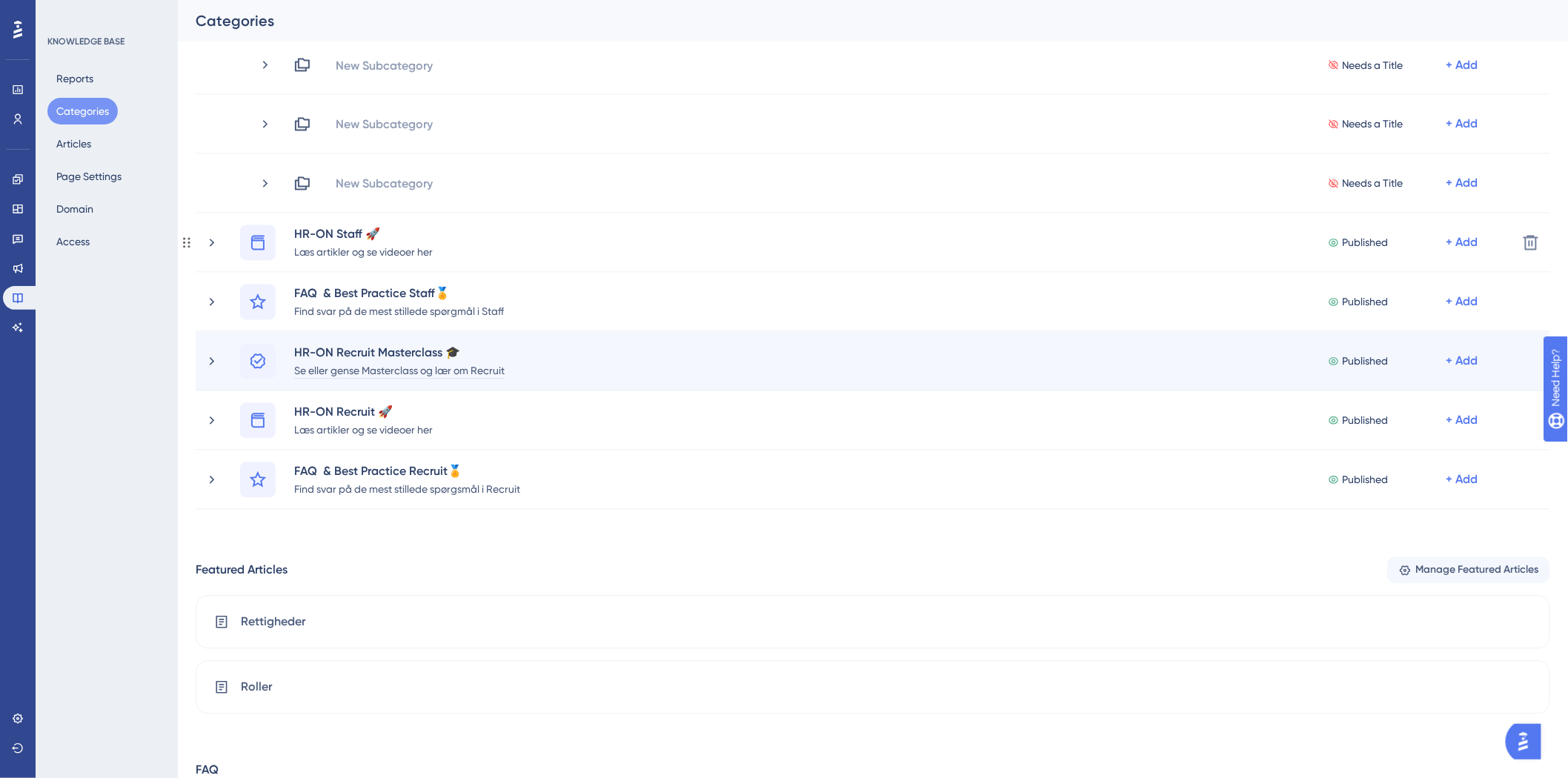
scroll to position [1038, 0]
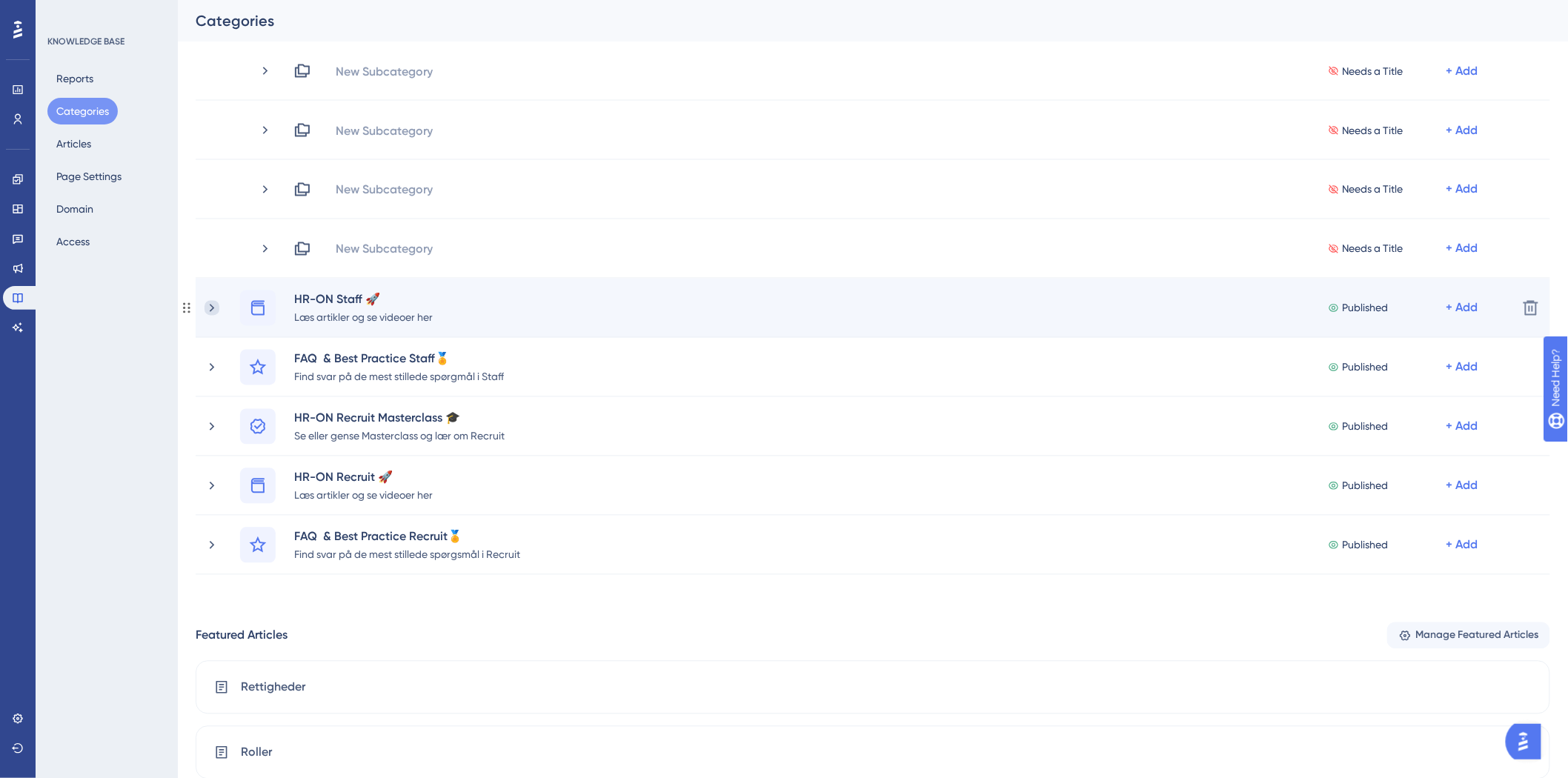
click at [206, 308] on icon at bounding box center [212, 308] width 14 height 14
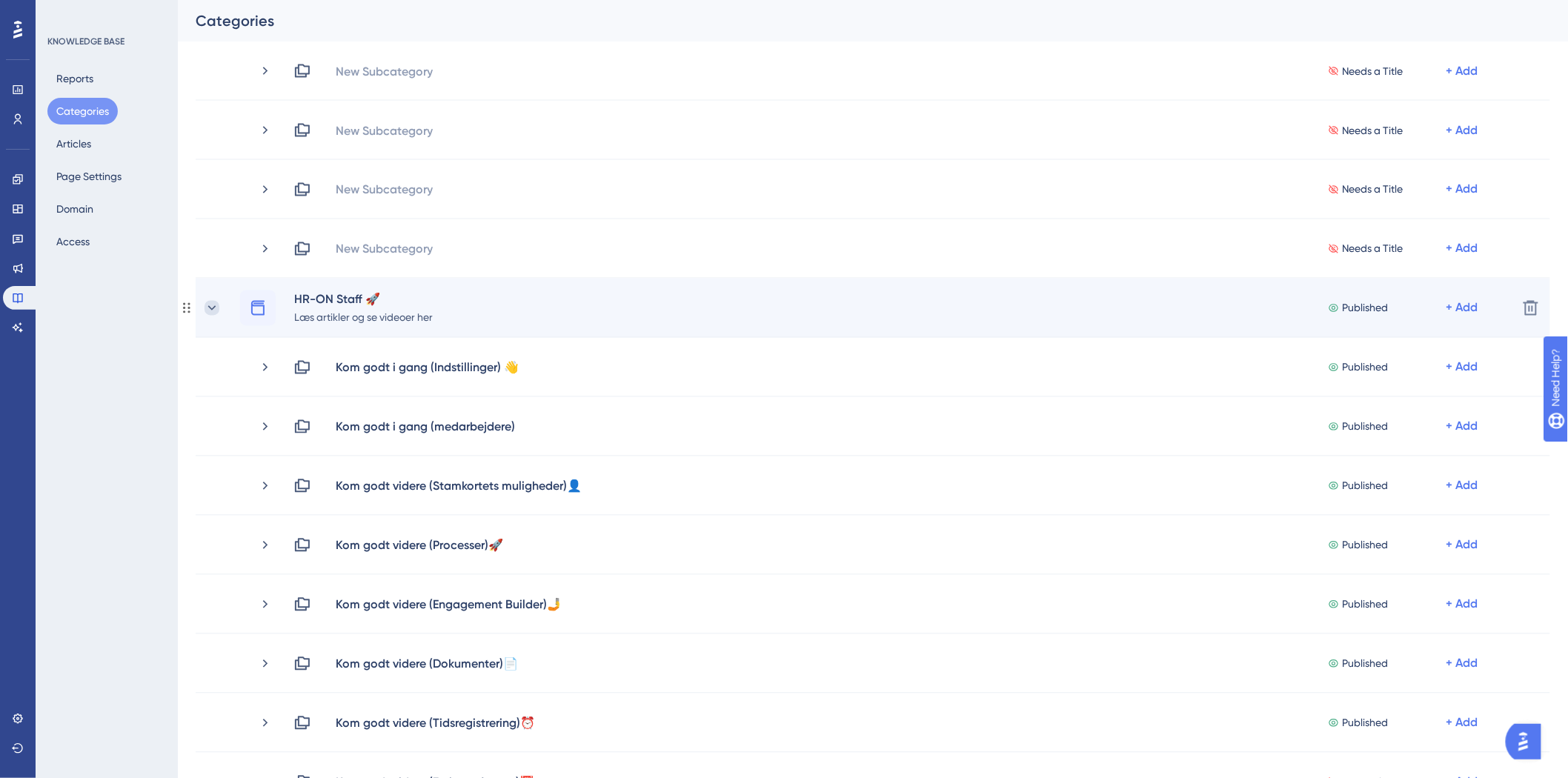
click at [208, 308] on icon at bounding box center [212, 308] width 14 height 14
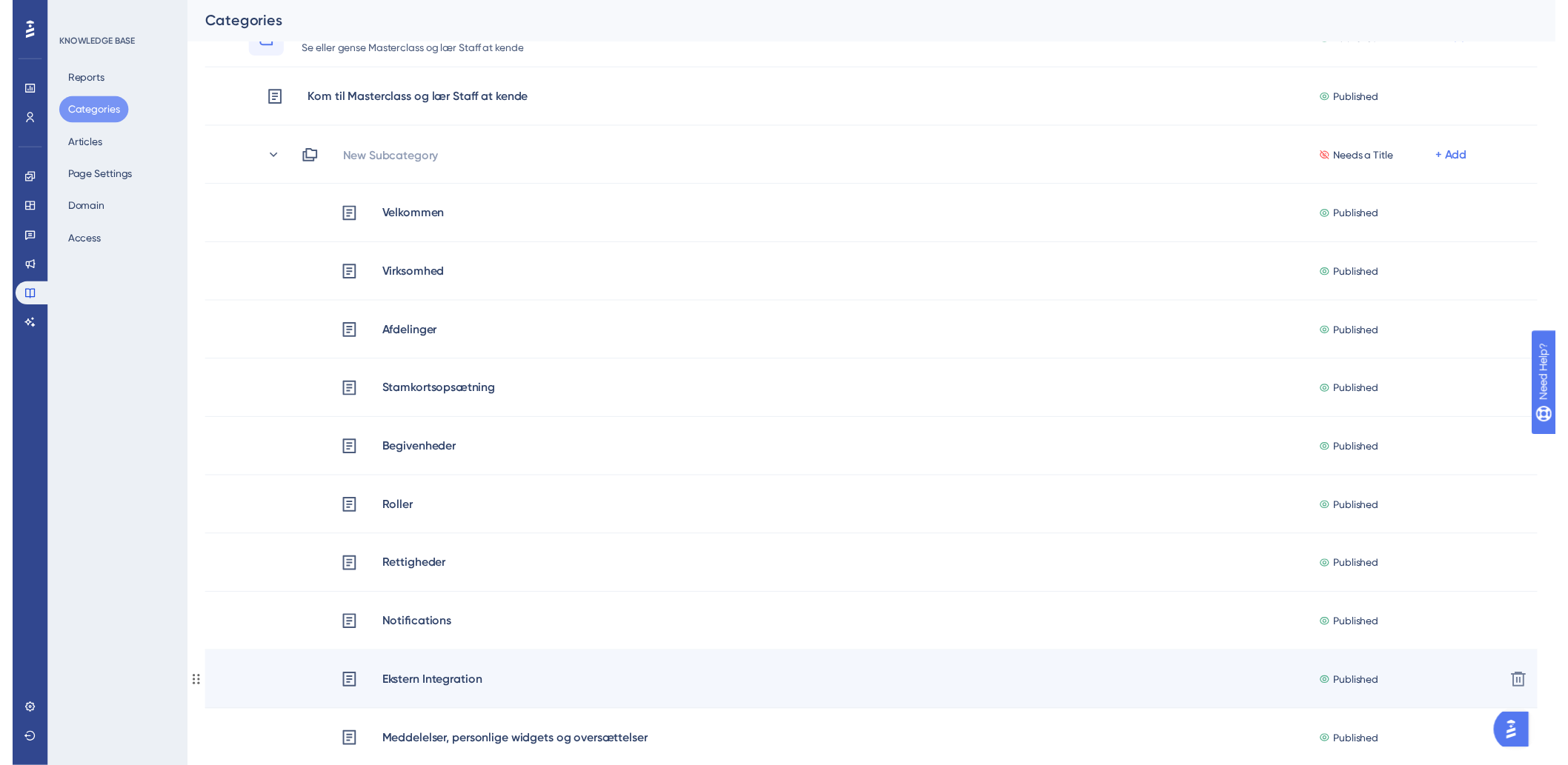
scroll to position [0, 0]
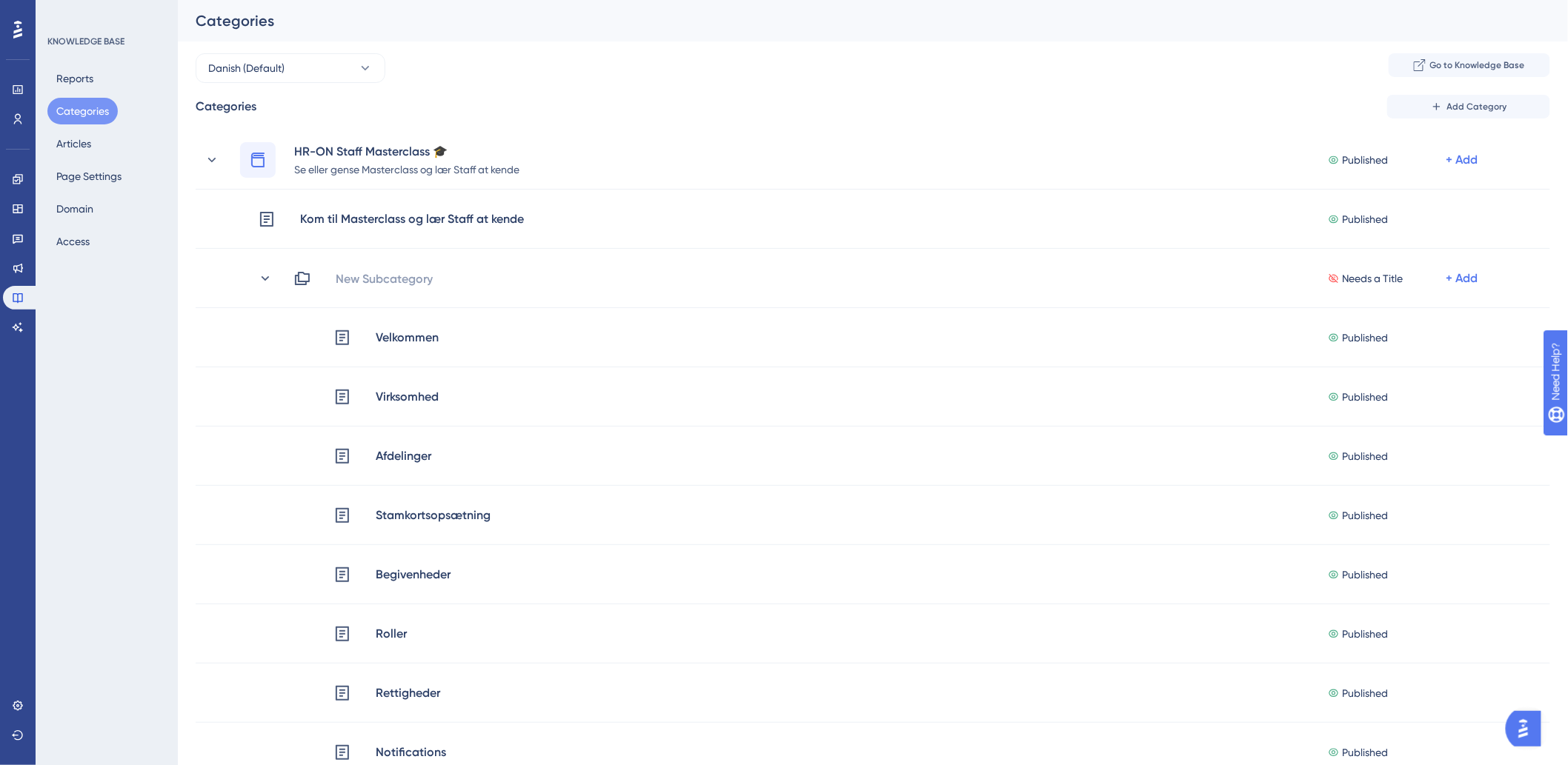
click at [60, 112] on button "Categories" at bounding box center [82, 111] width 70 height 27
click at [78, 140] on button "Articles" at bounding box center [73, 144] width 53 height 27
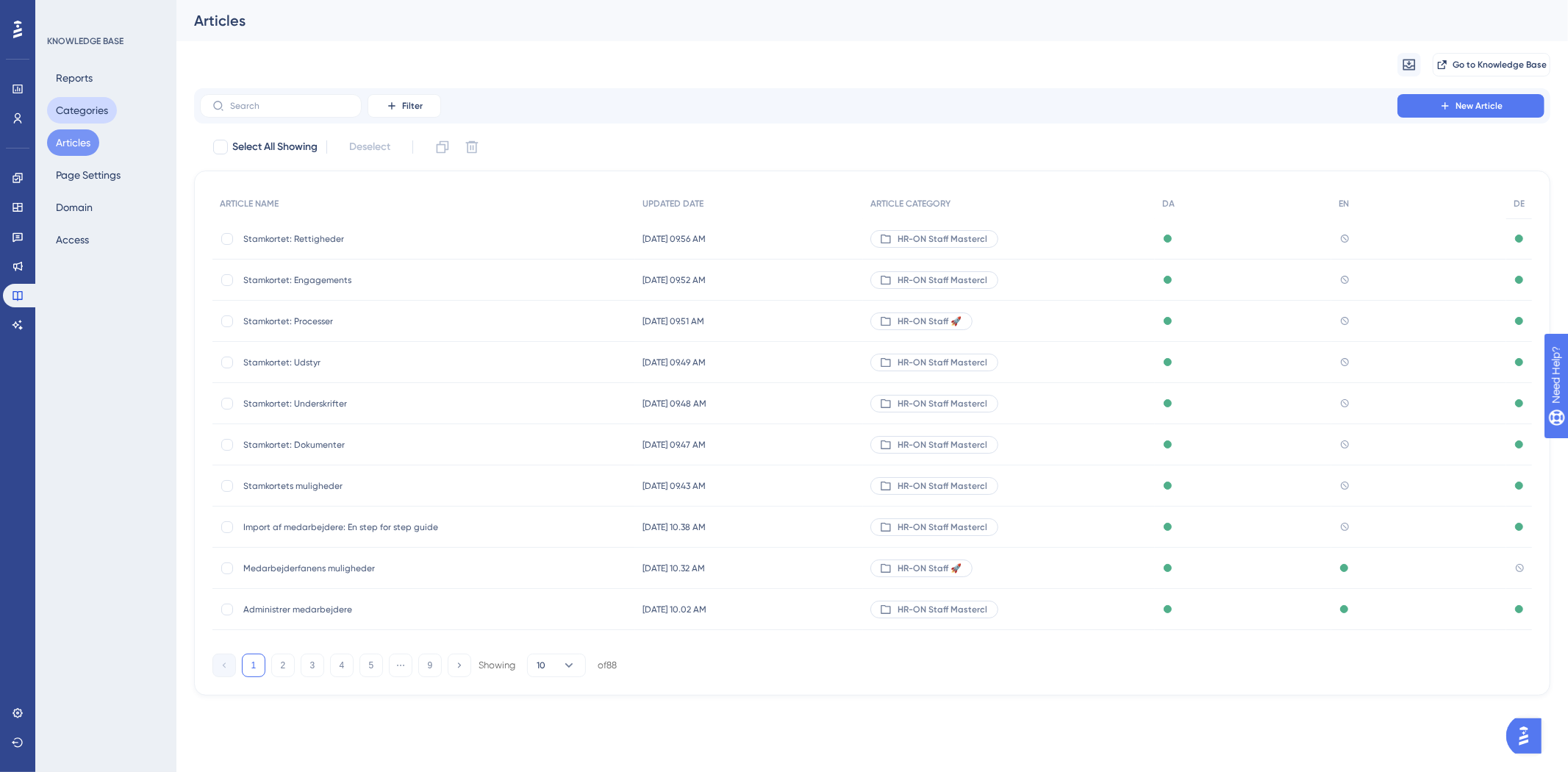
click at [75, 114] on button "Categories" at bounding box center [81, 111] width 70 height 27
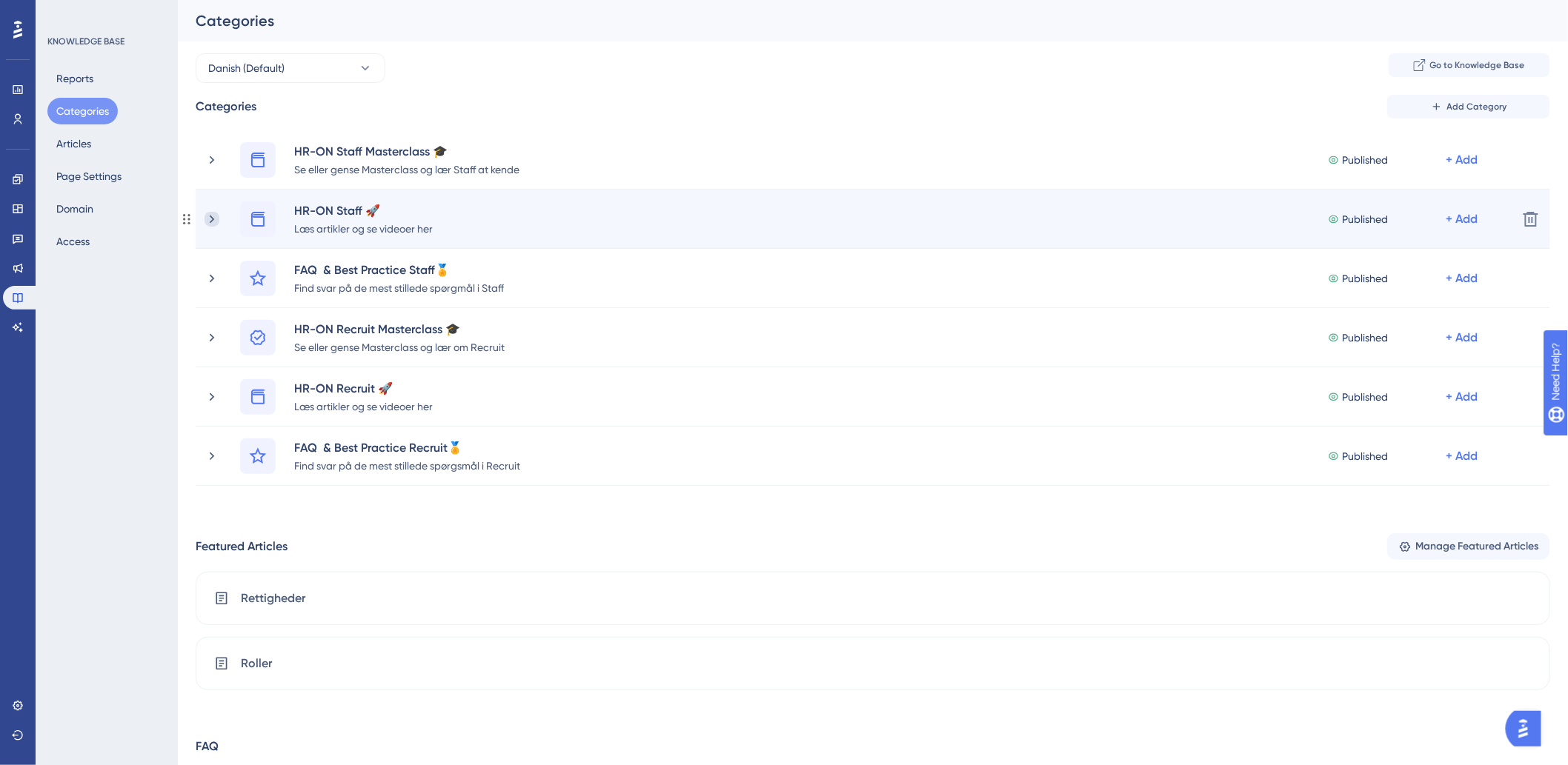
click at [214, 221] on icon at bounding box center [212, 218] width 14 height 14
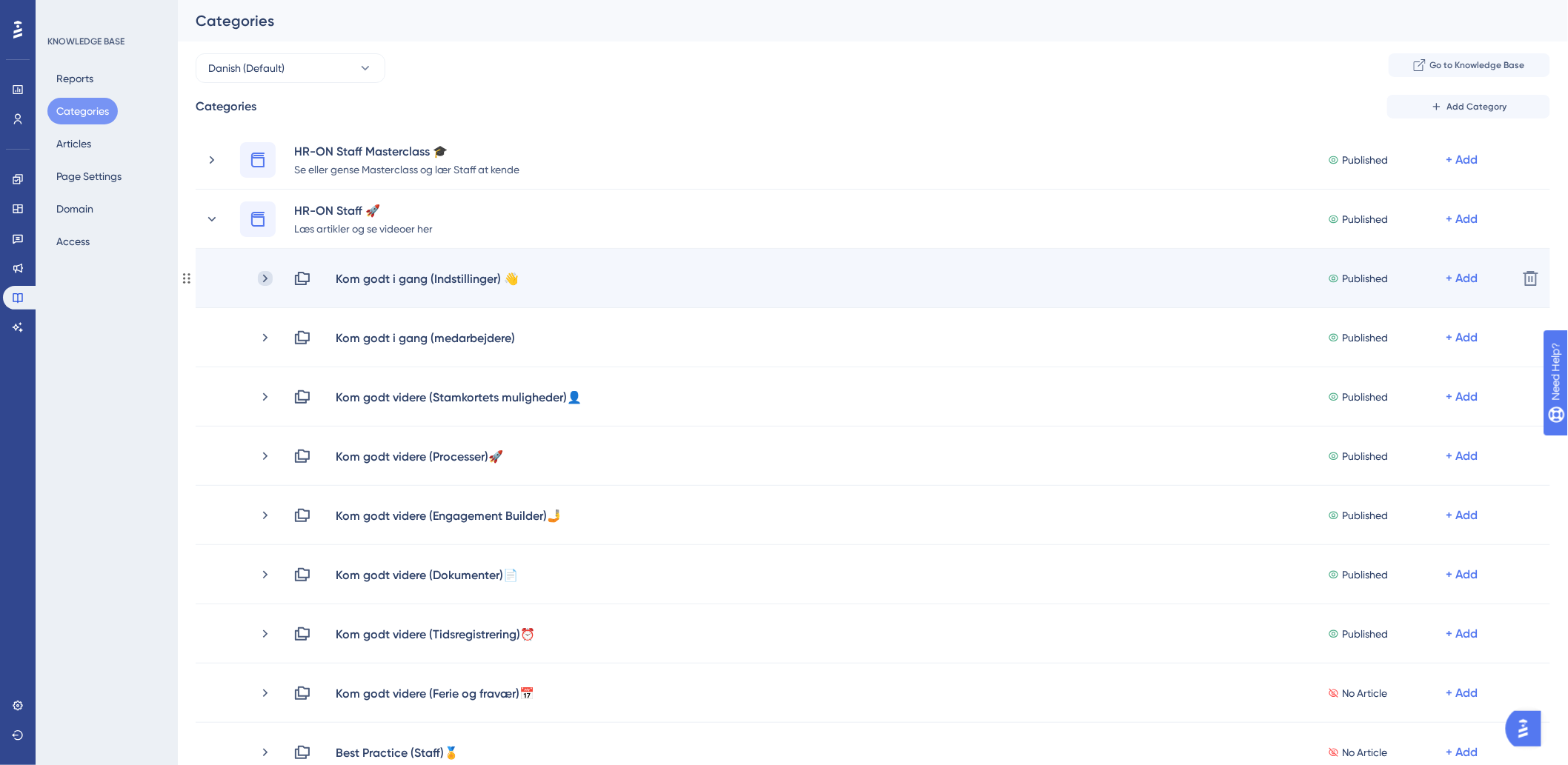
click at [263, 280] on icon at bounding box center [265, 278] width 5 height 8
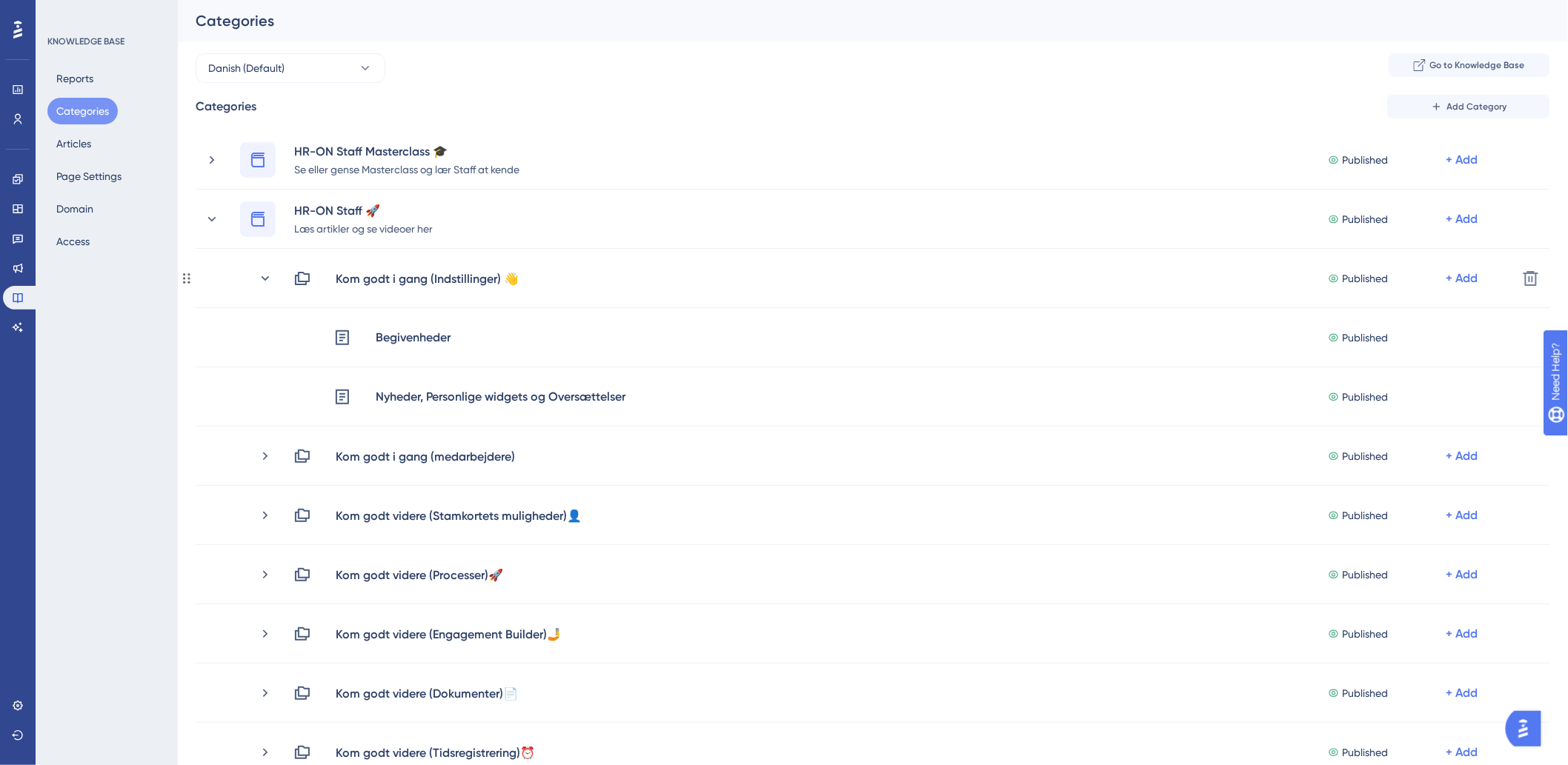
click at [263, 280] on icon at bounding box center [264, 278] width 14 height 14
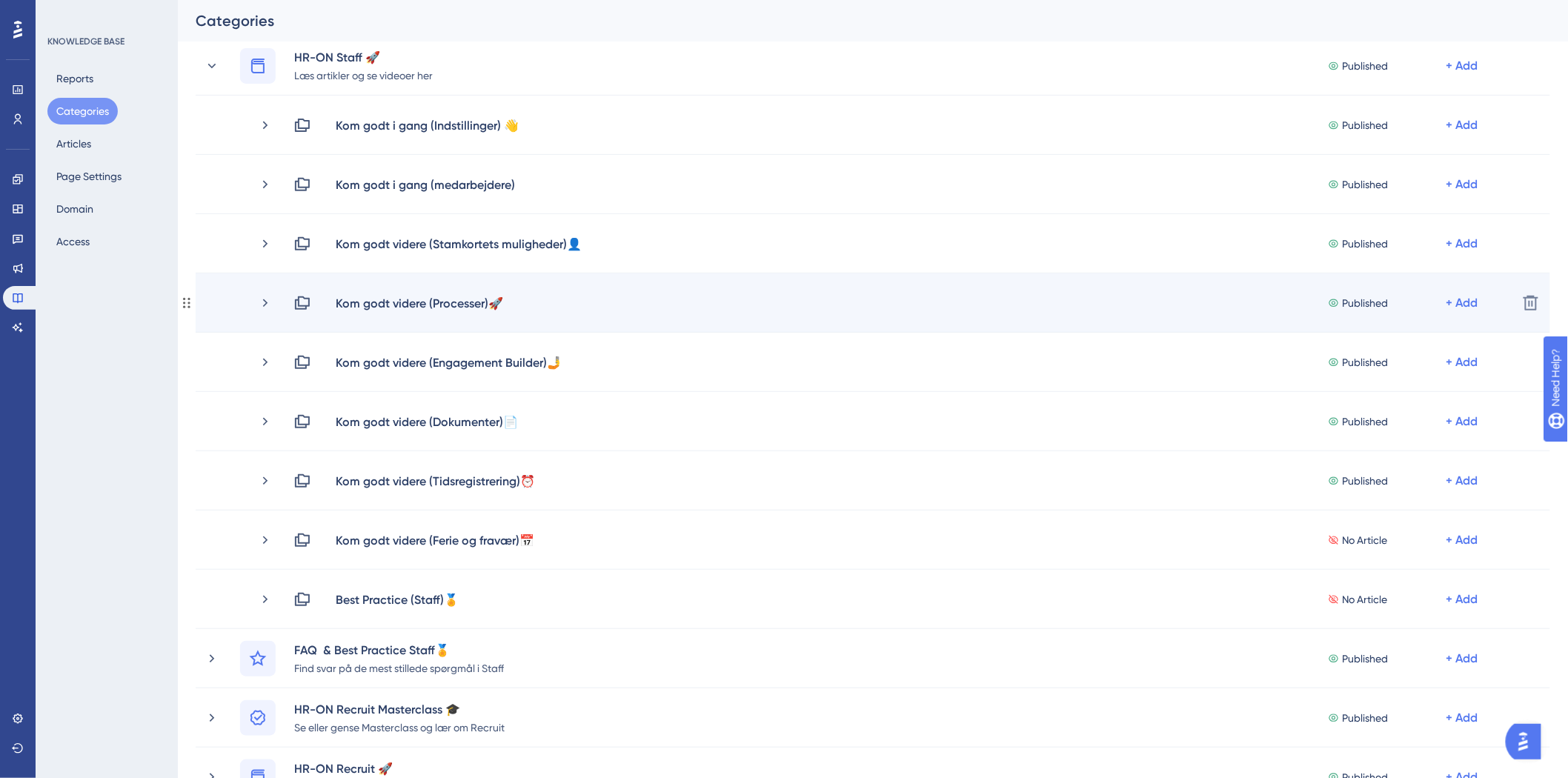
scroll to position [164, 0]
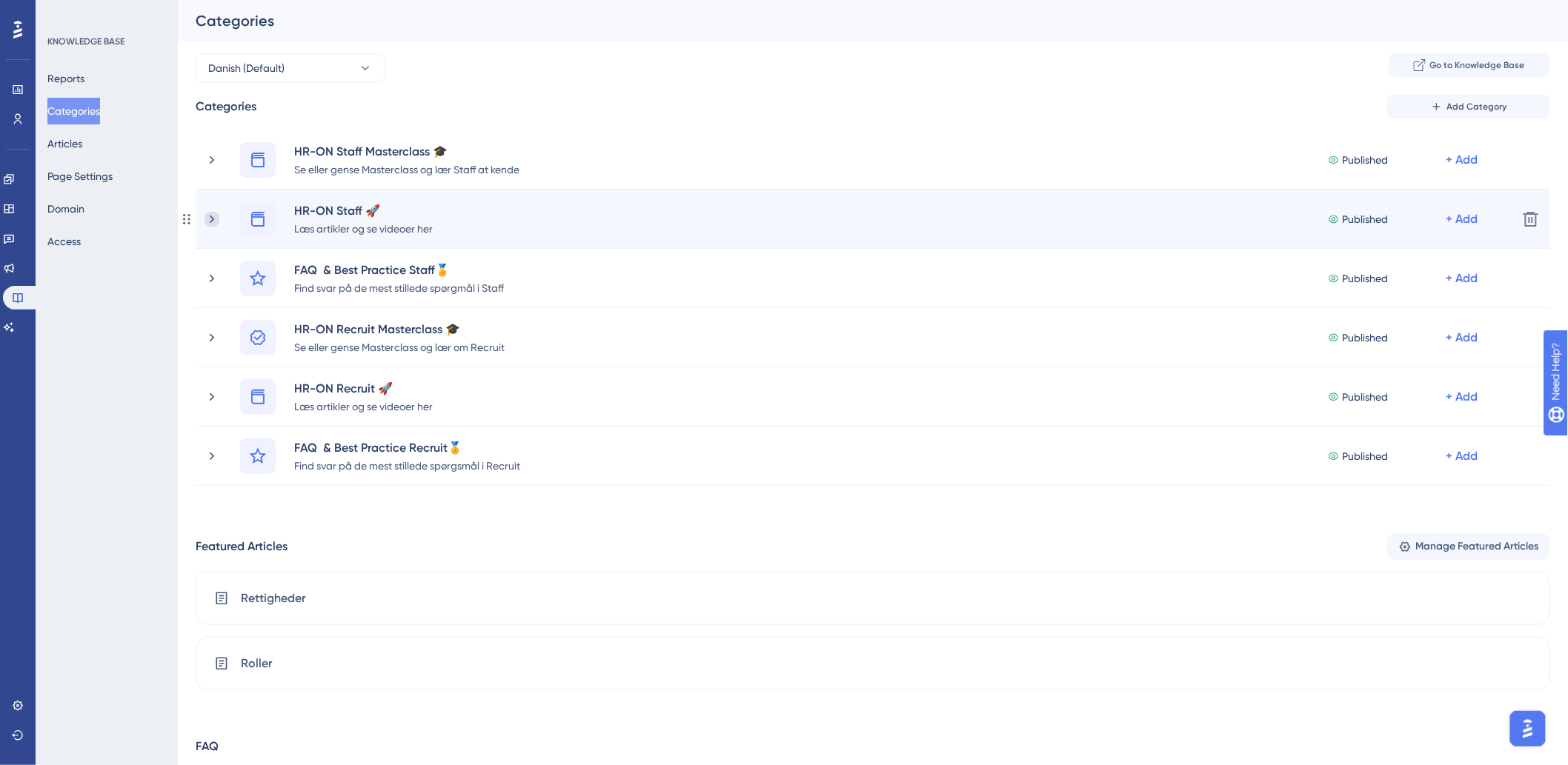
click at [212, 217] on icon at bounding box center [212, 218] width 14 height 14
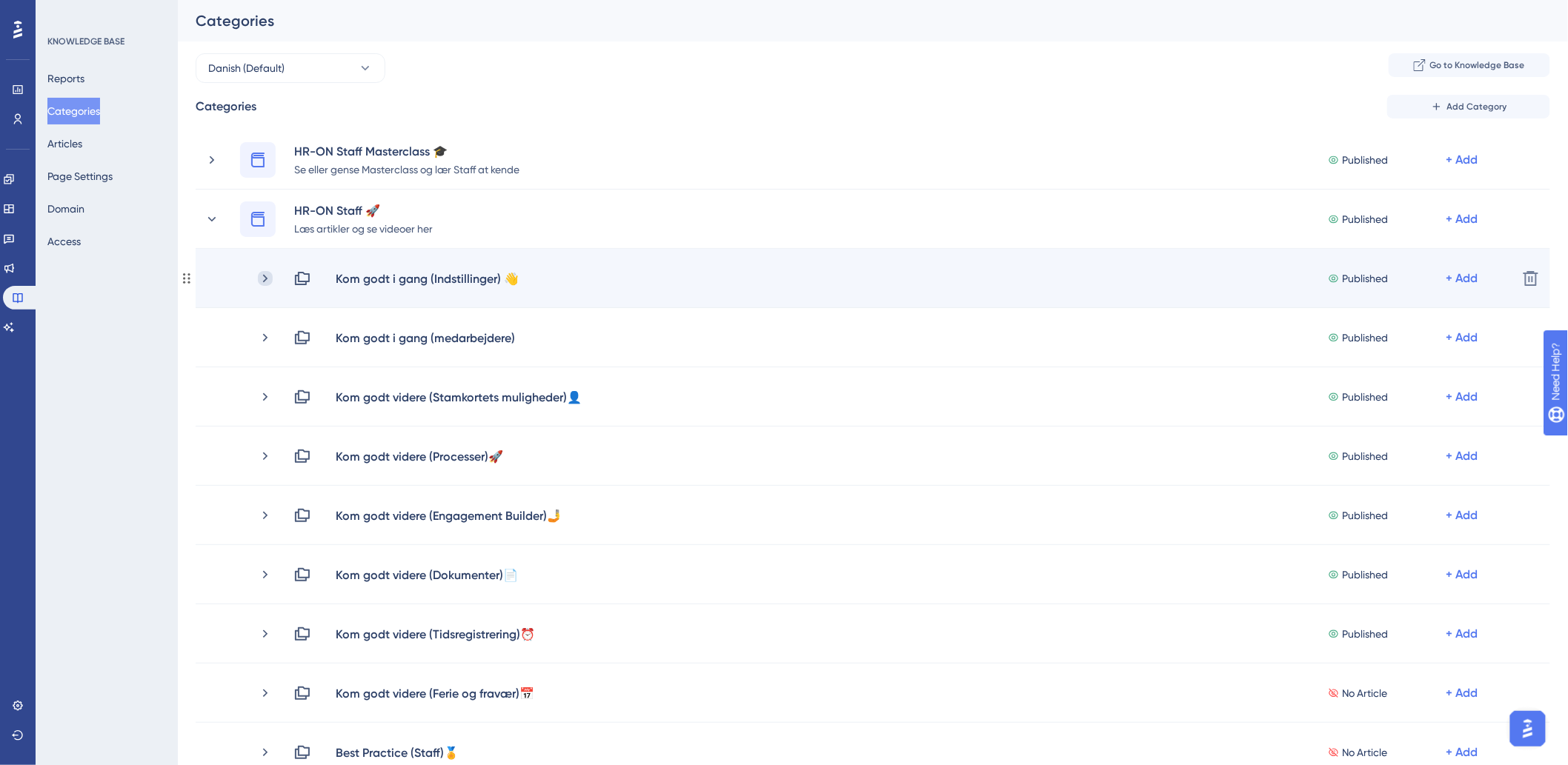
click at [266, 280] on icon at bounding box center [264, 278] width 14 height 14
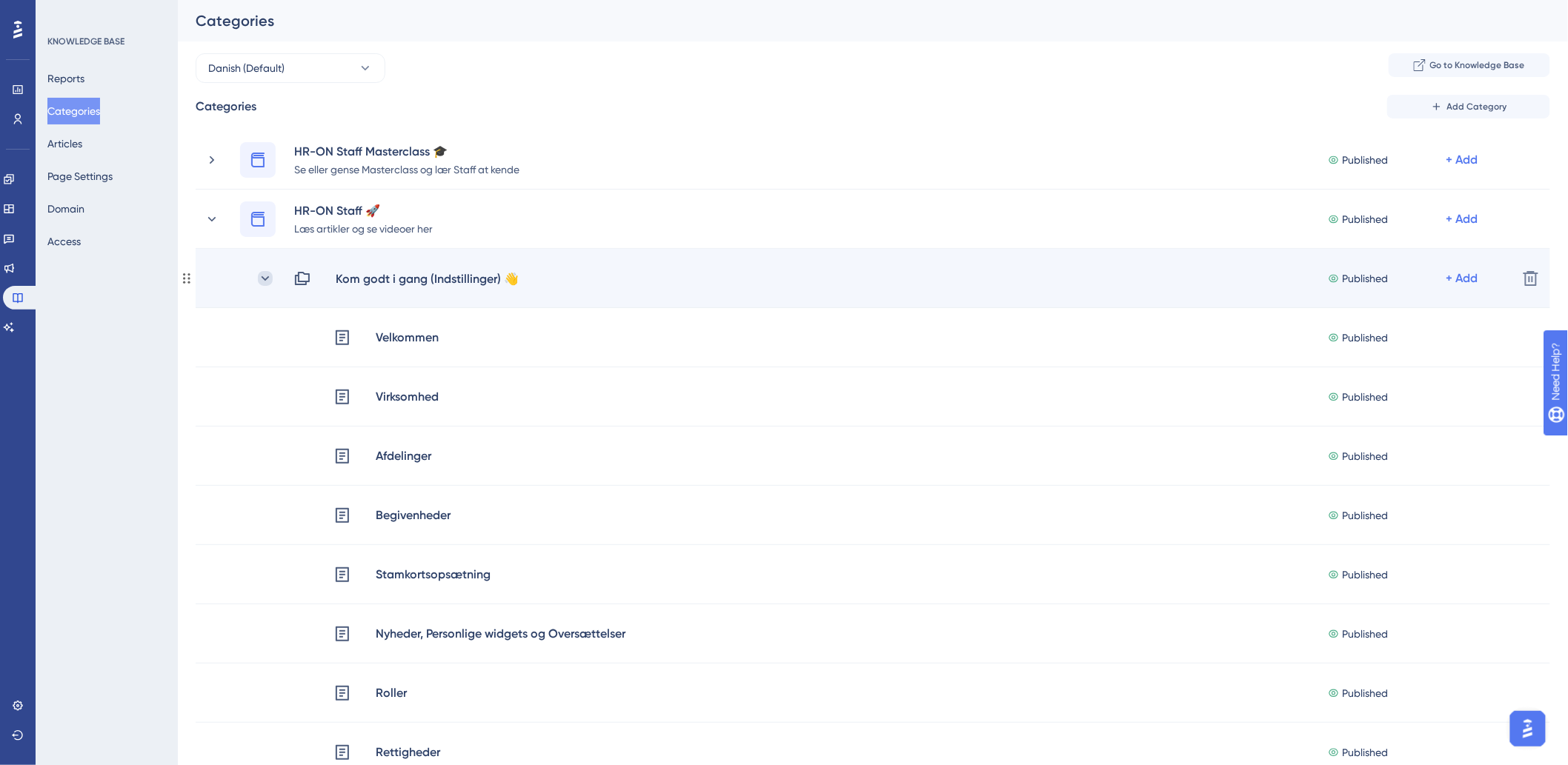
click at [266, 275] on icon at bounding box center [264, 278] width 14 height 14
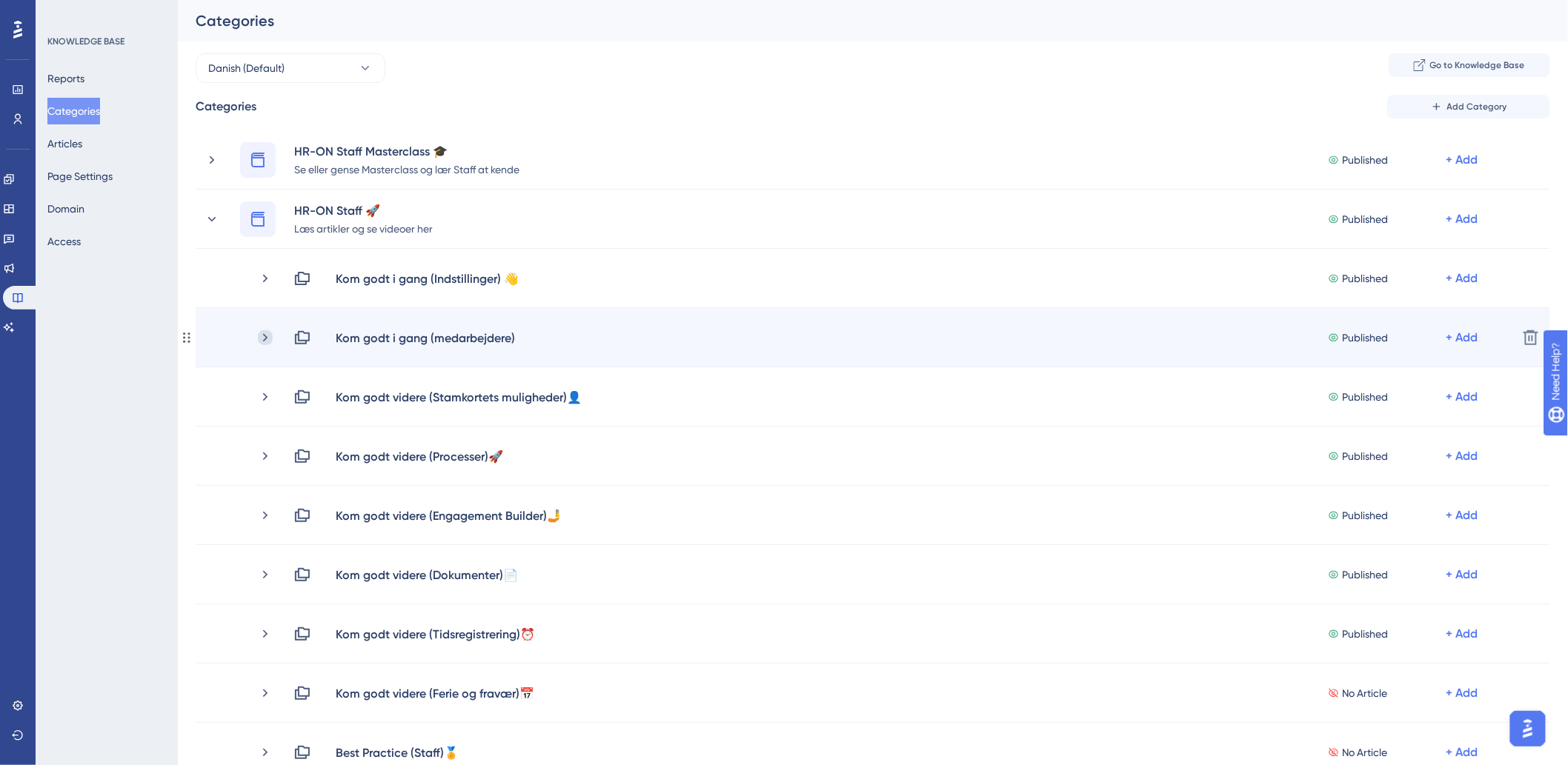
click at [268, 331] on icon at bounding box center [264, 337] width 14 height 14
click at [265, 336] on icon at bounding box center [264, 337] width 14 height 14
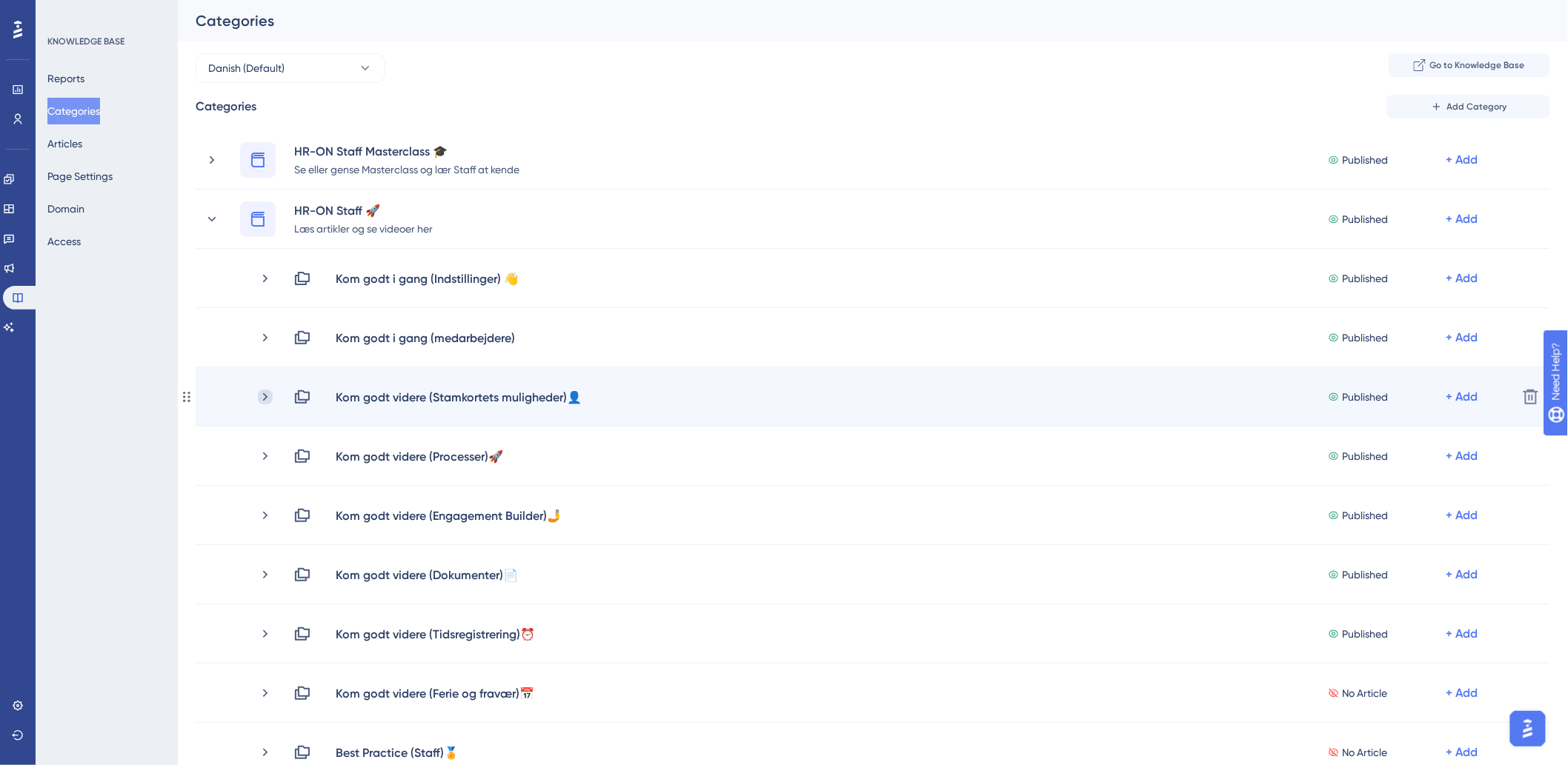
click at [263, 399] on icon at bounding box center [265, 396] width 5 height 8
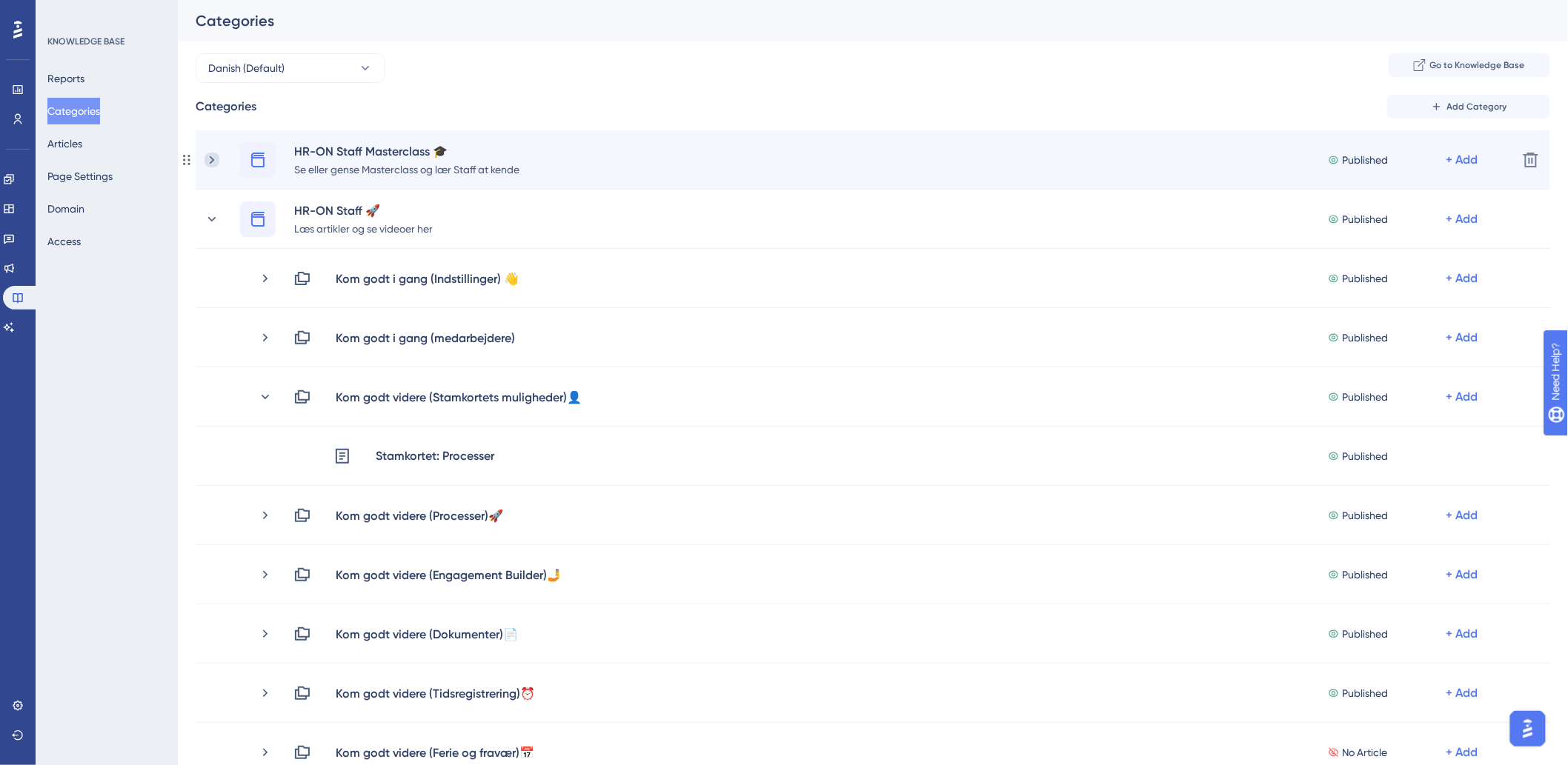
click at [210, 158] on icon at bounding box center [212, 160] width 14 height 14
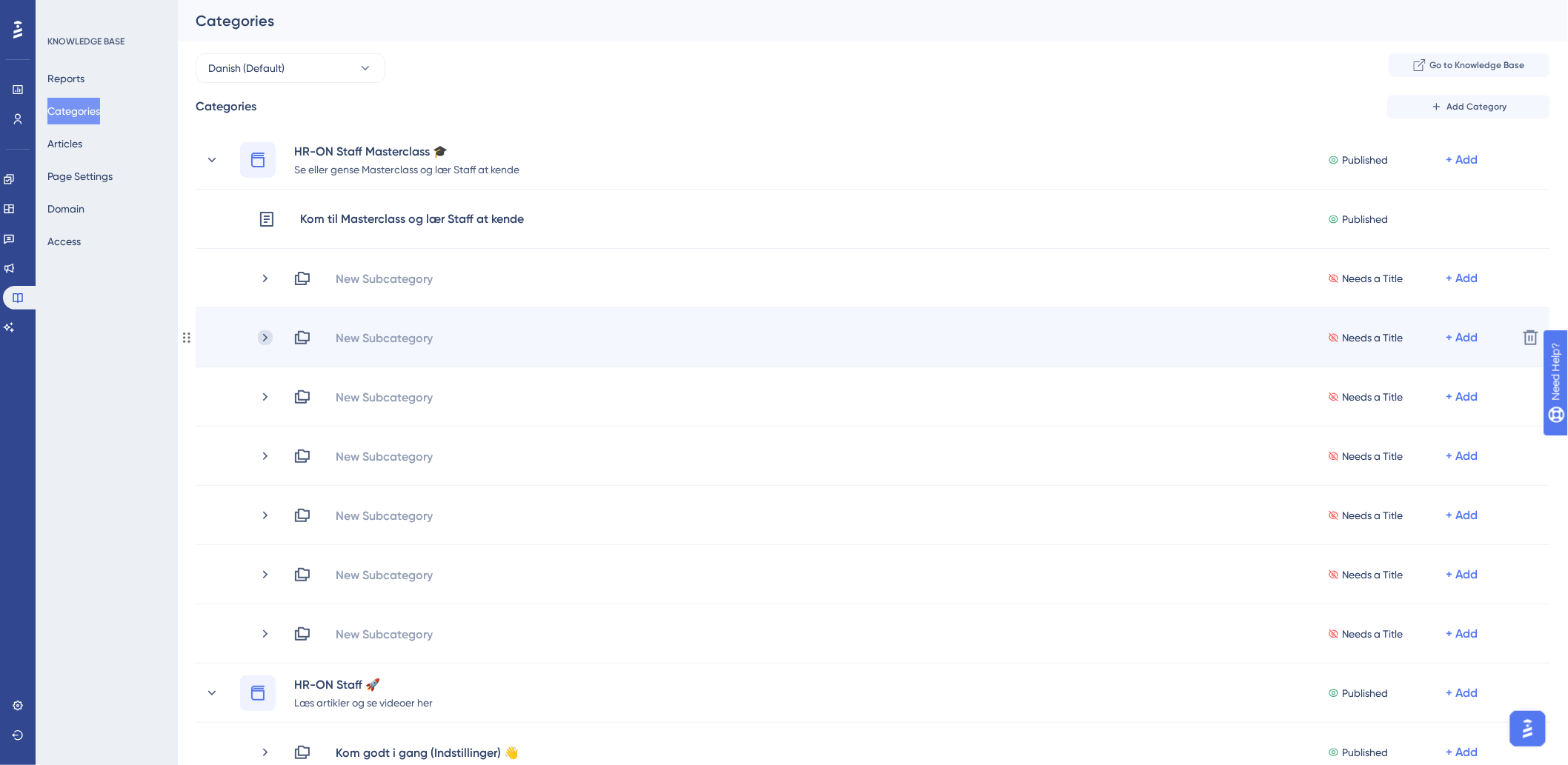
click at [263, 337] on icon at bounding box center [264, 337] width 14 height 14
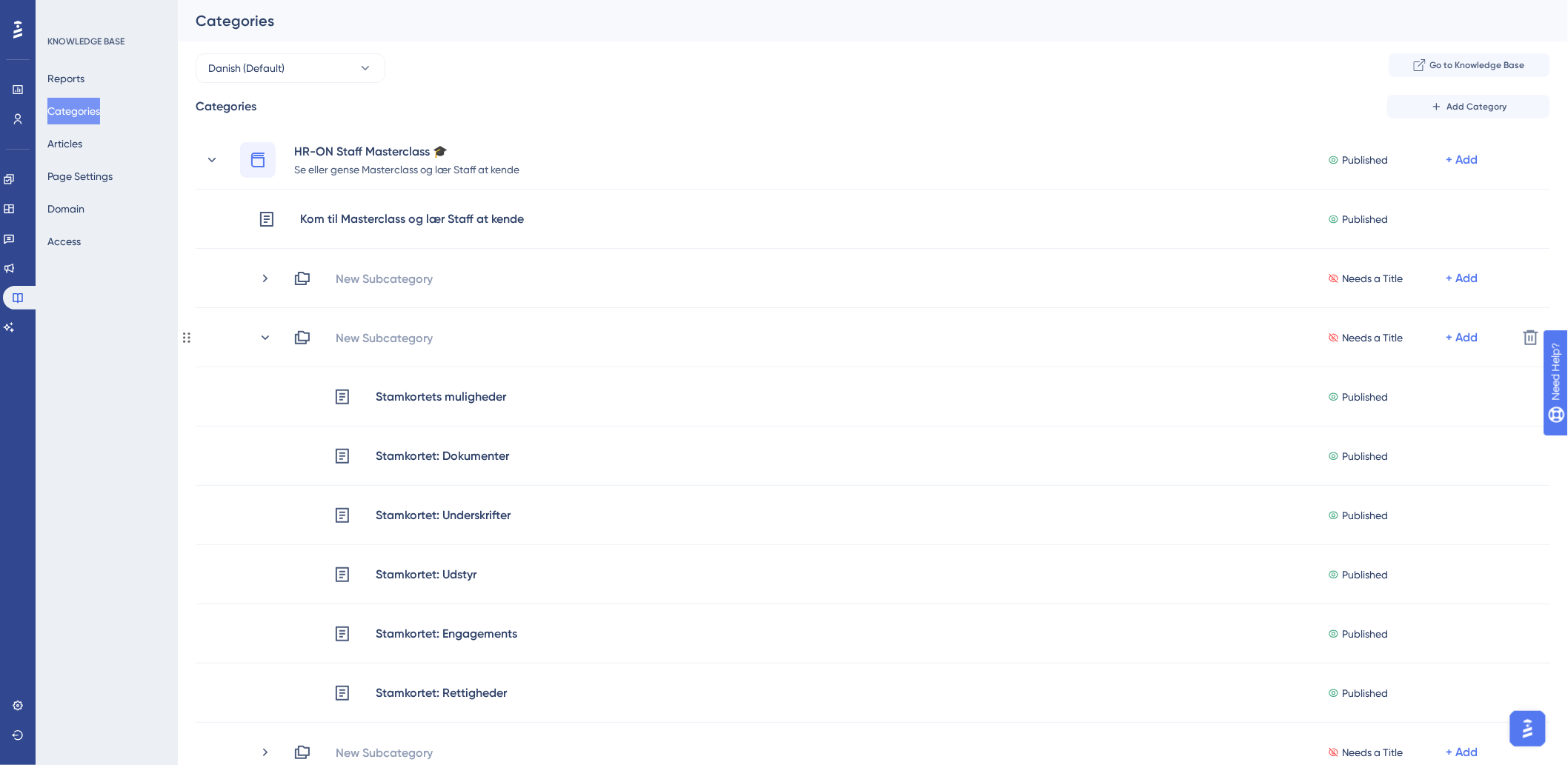
click at [263, 337] on icon at bounding box center [265, 336] width 8 height 5
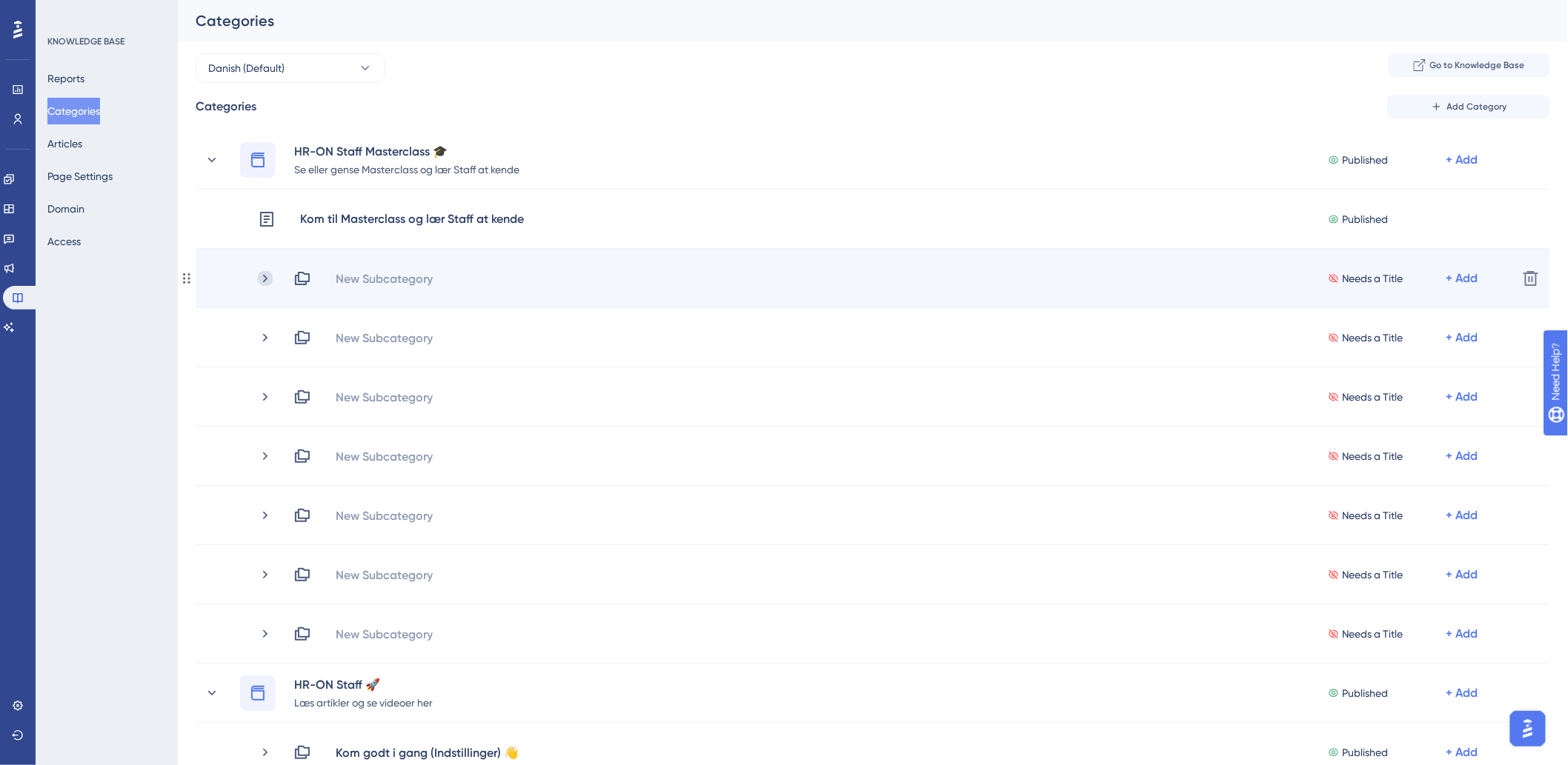
click at [263, 277] on icon at bounding box center [264, 278] width 14 height 14
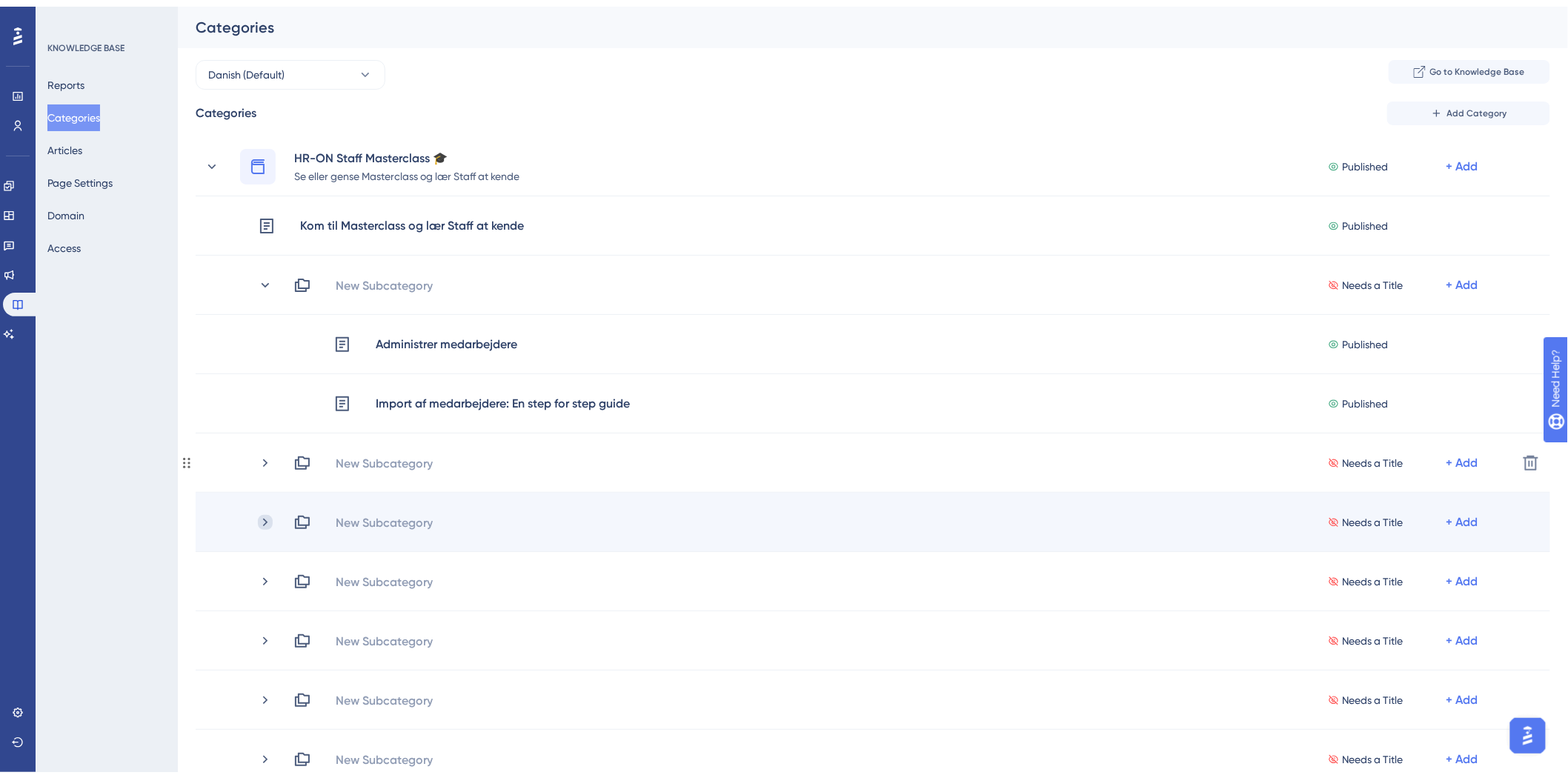
scroll to position [83, 0]
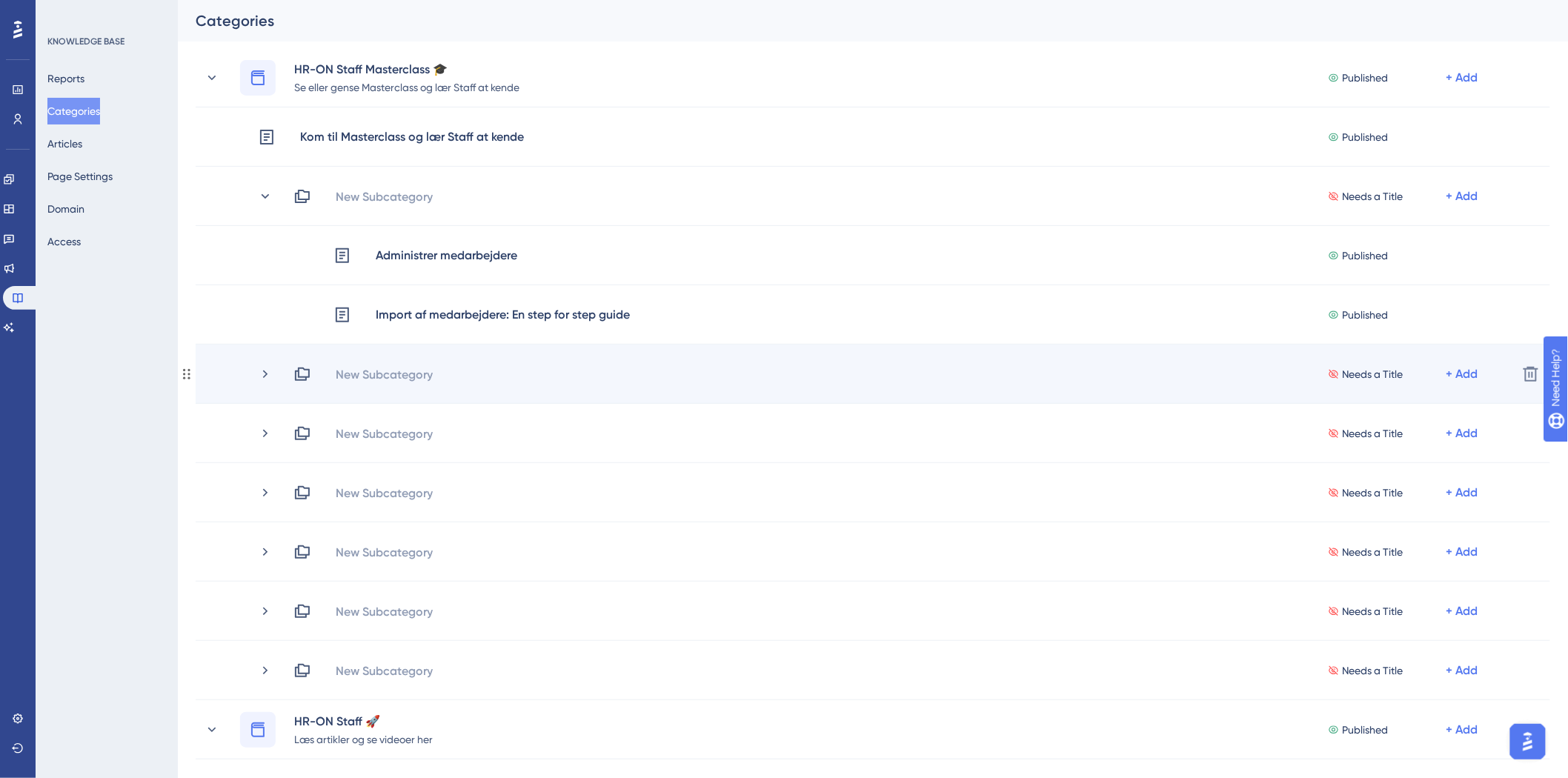
click at [257, 373] on div "New Subcategory Needs a Title + Add" at bounding box center [855, 374] width 1301 height 17
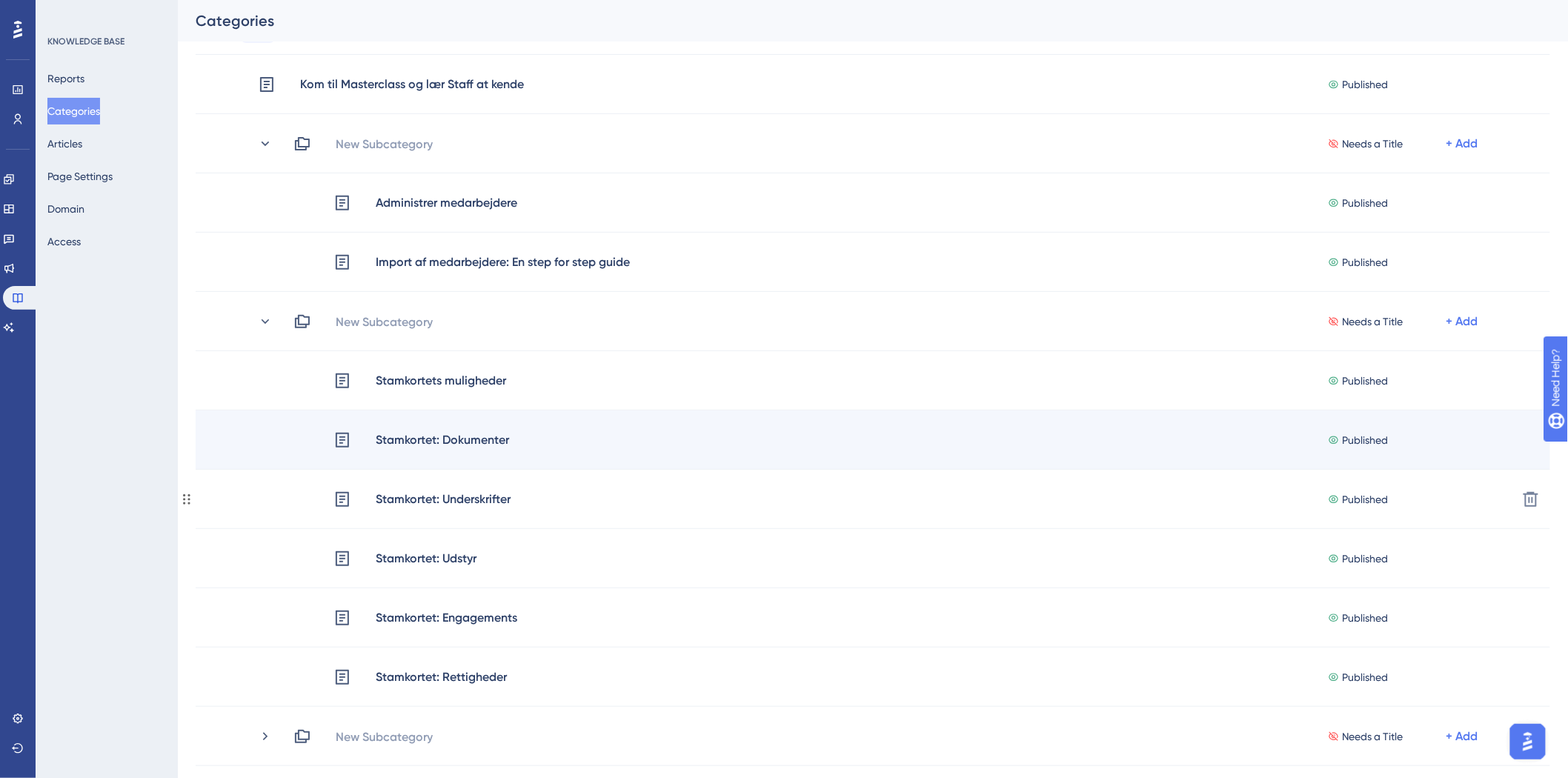
scroll to position [164, 0]
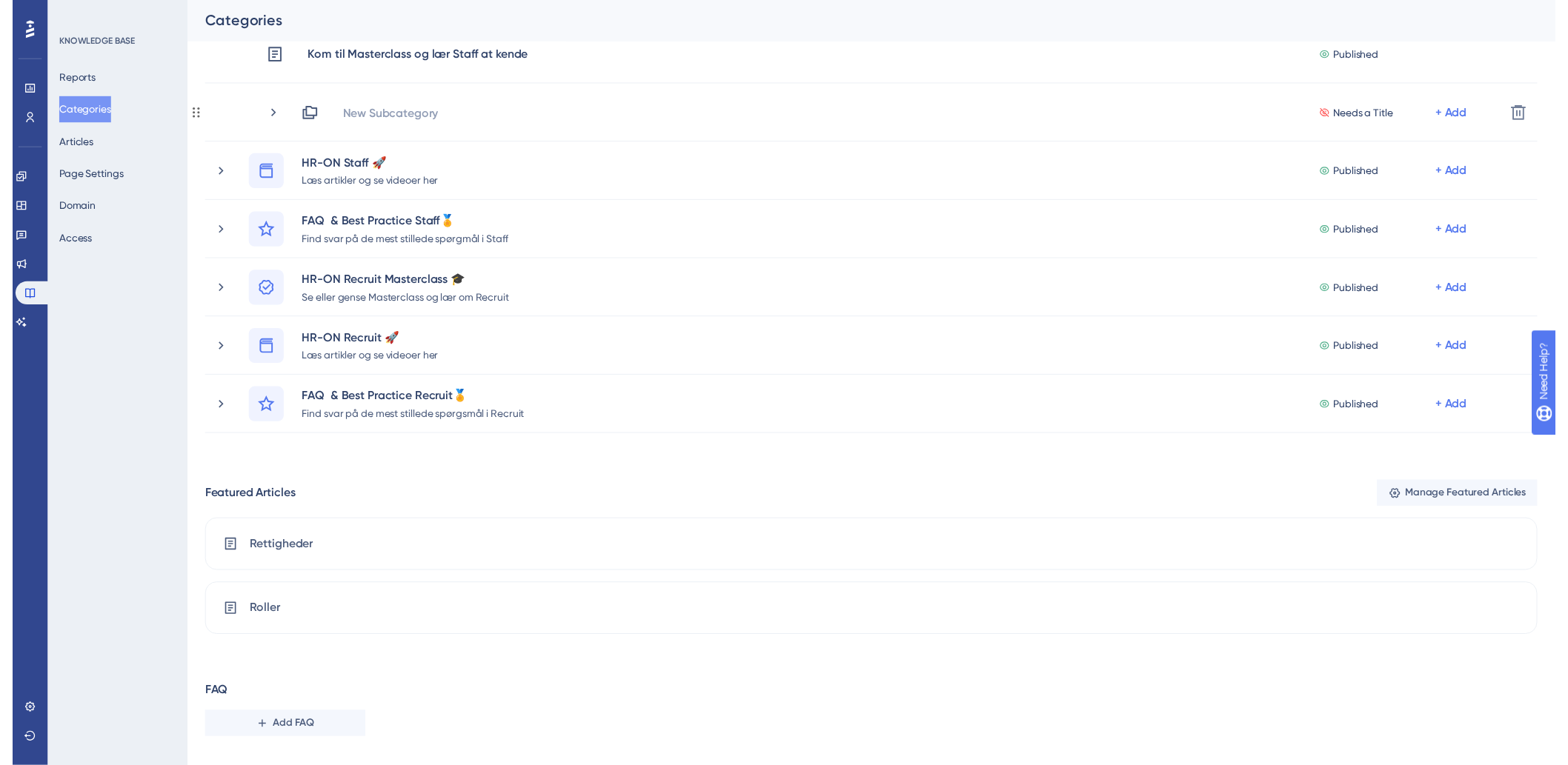
scroll to position [13, 0]
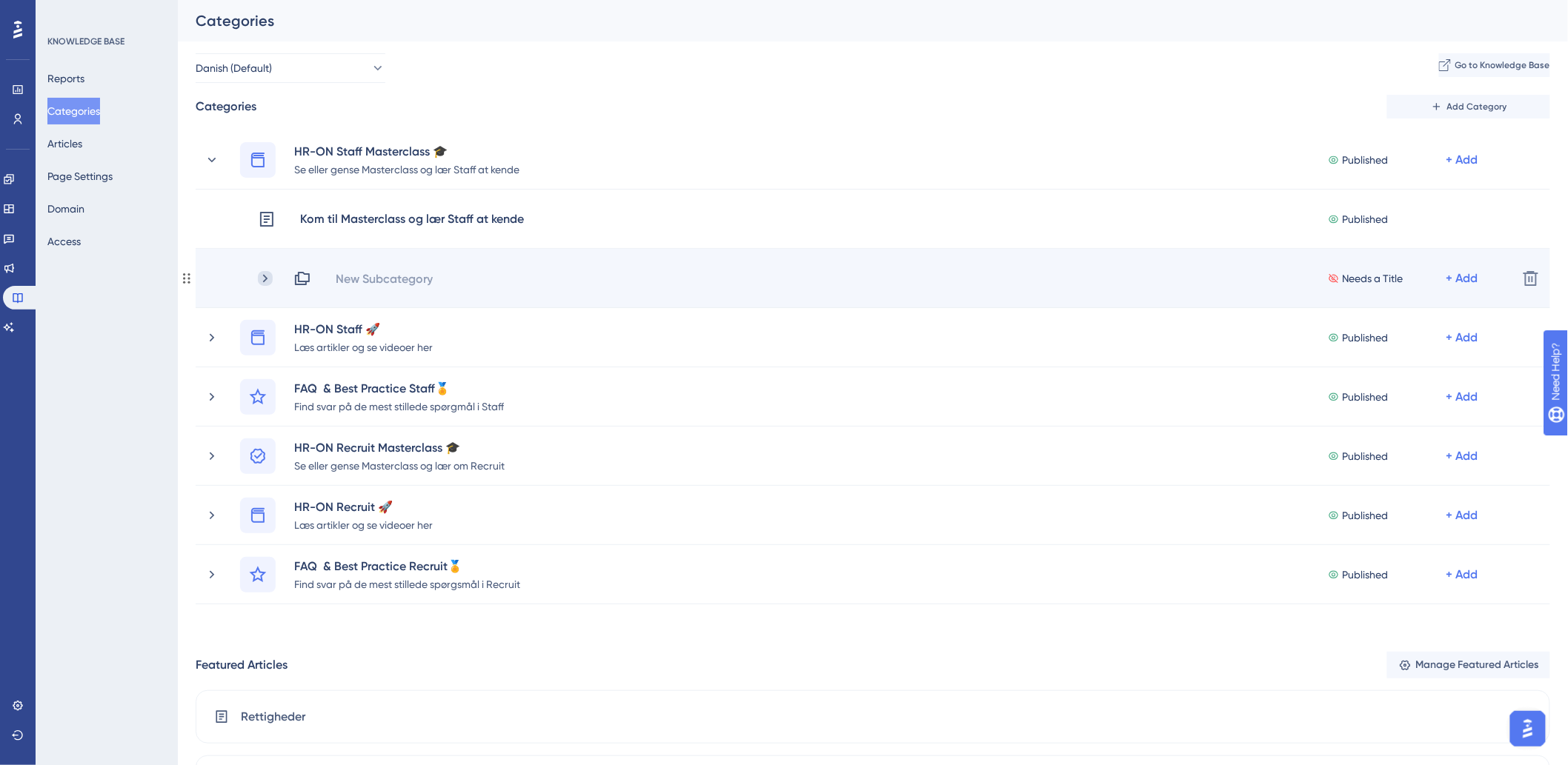
click at [260, 276] on icon at bounding box center [264, 278] width 14 height 14
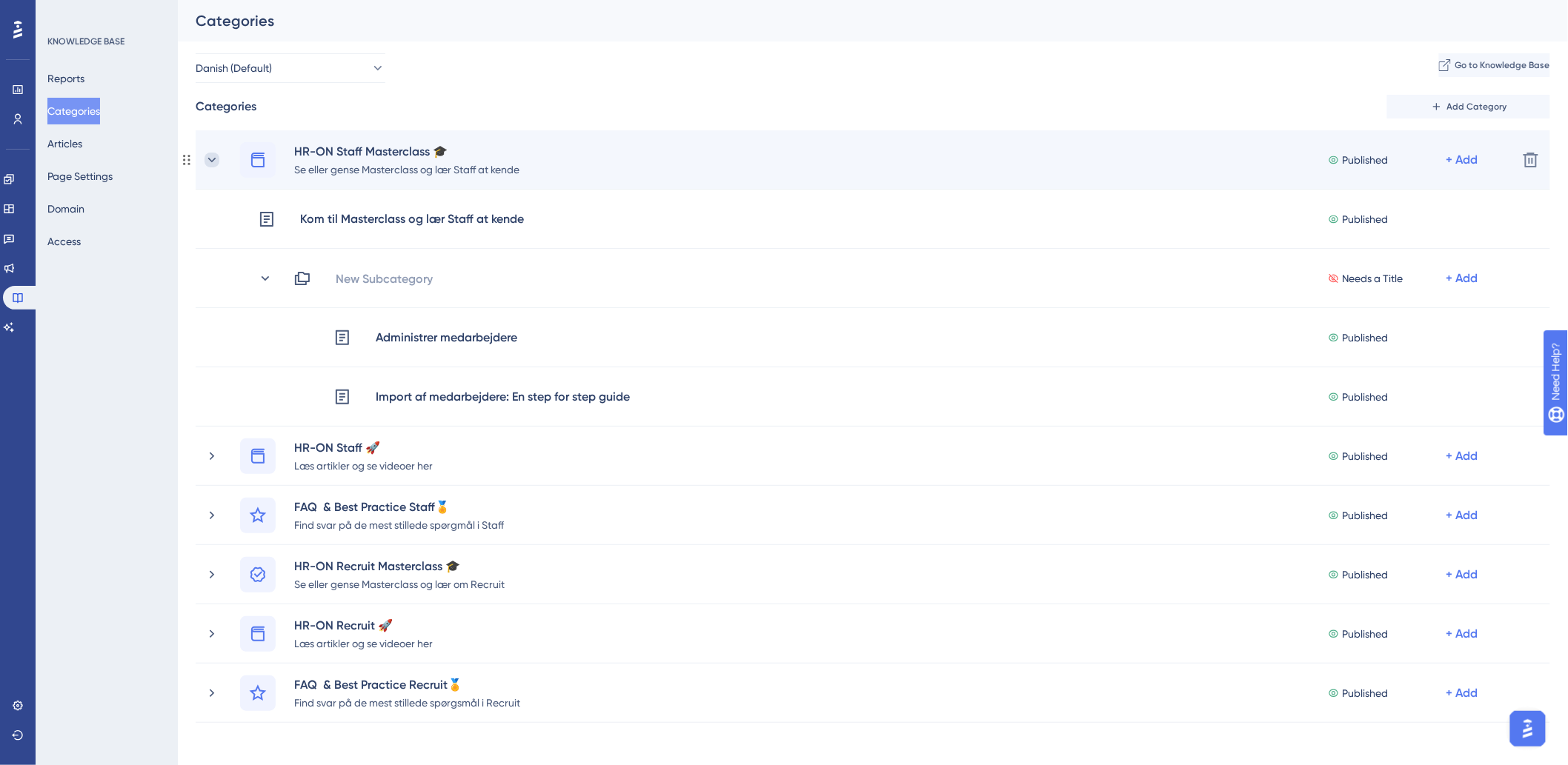
click at [212, 164] on icon at bounding box center [212, 160] width 14 height 14
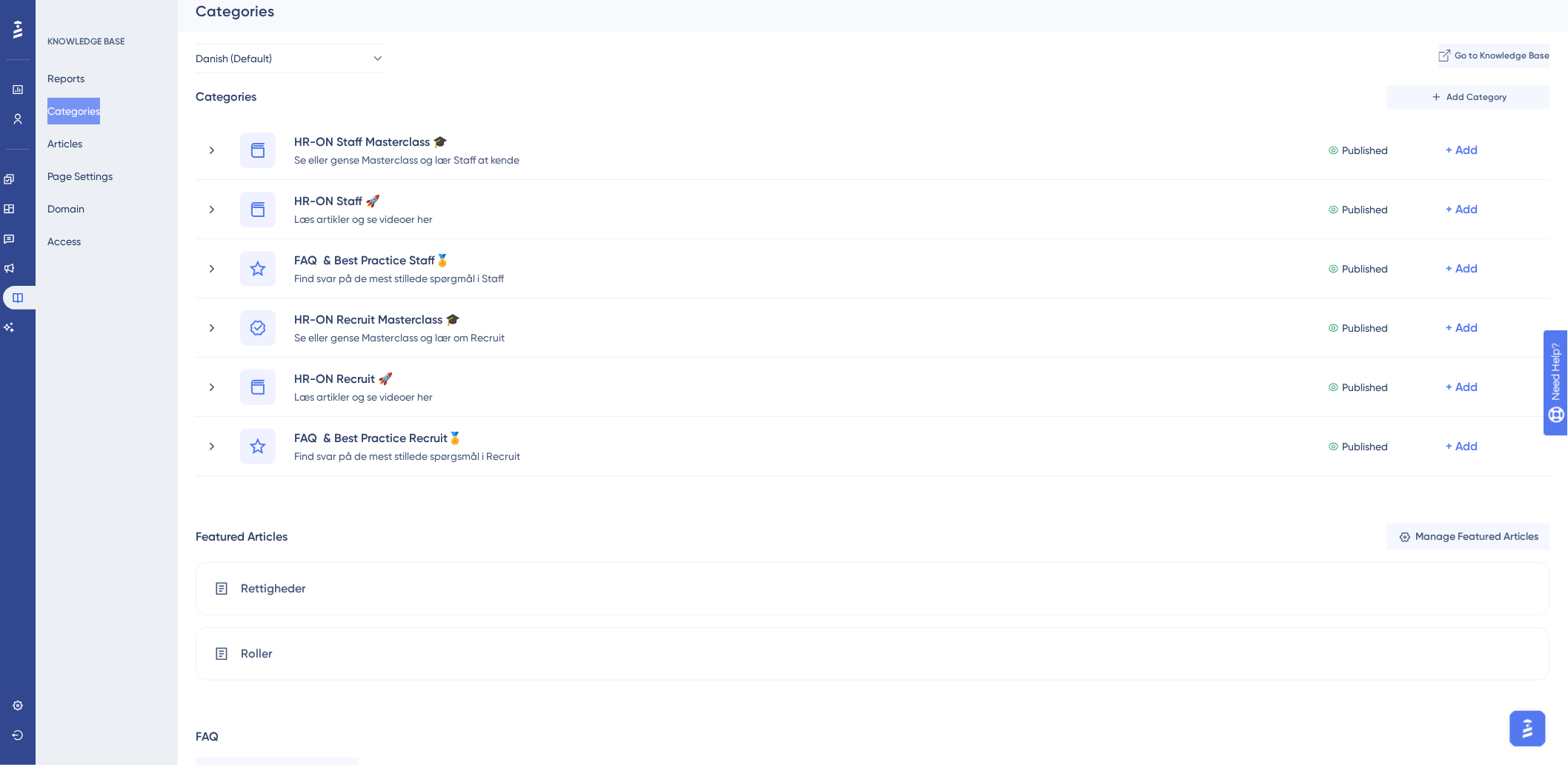
scroll to position [0, 0]
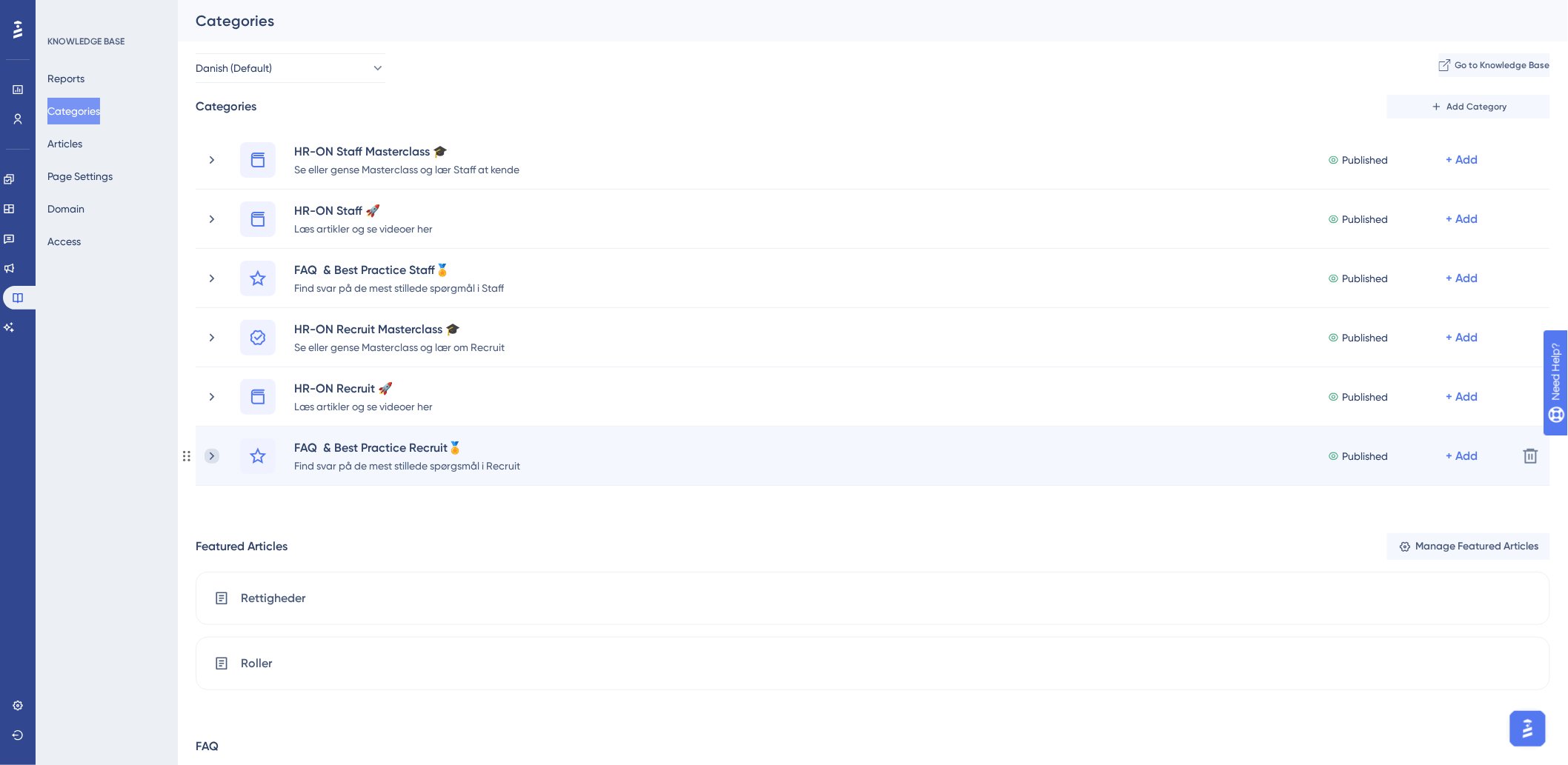
click at [212, 461] on icon at bounding box center [212, 456] width 14 height 14
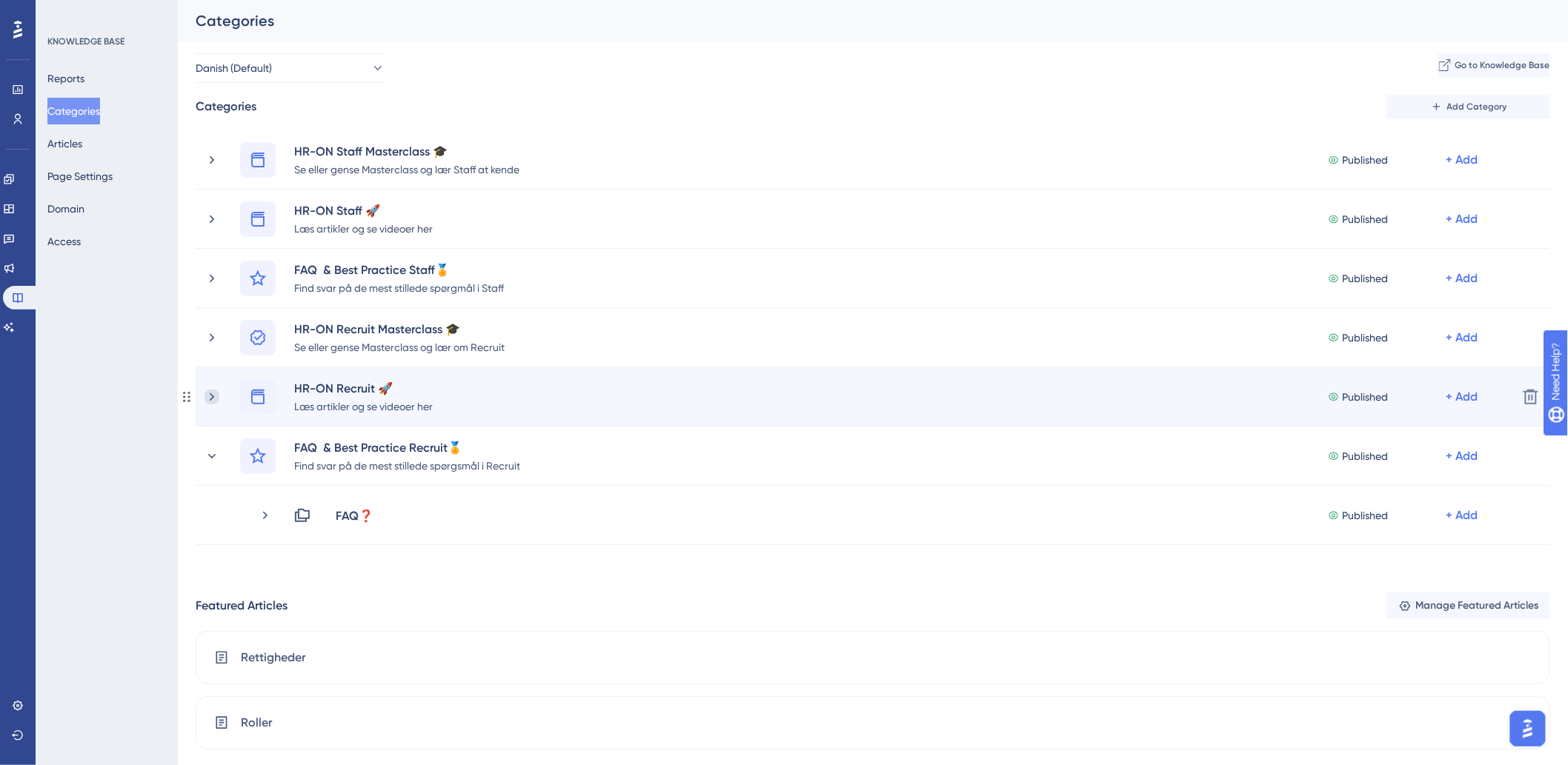
click at [216, 397] on icon at bounding box center [212, 396] width 14 height 14
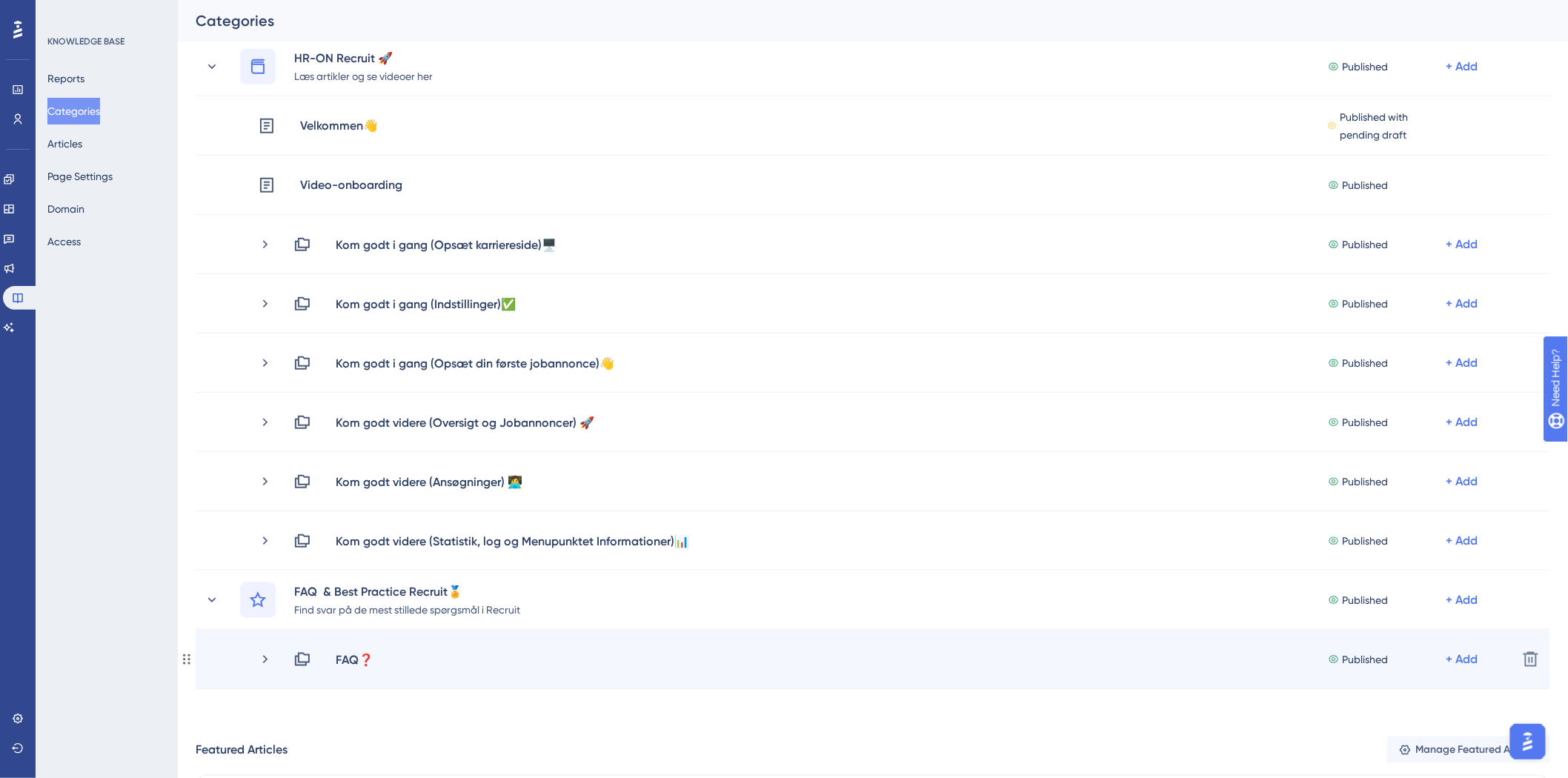
scroll to position [412, 0]
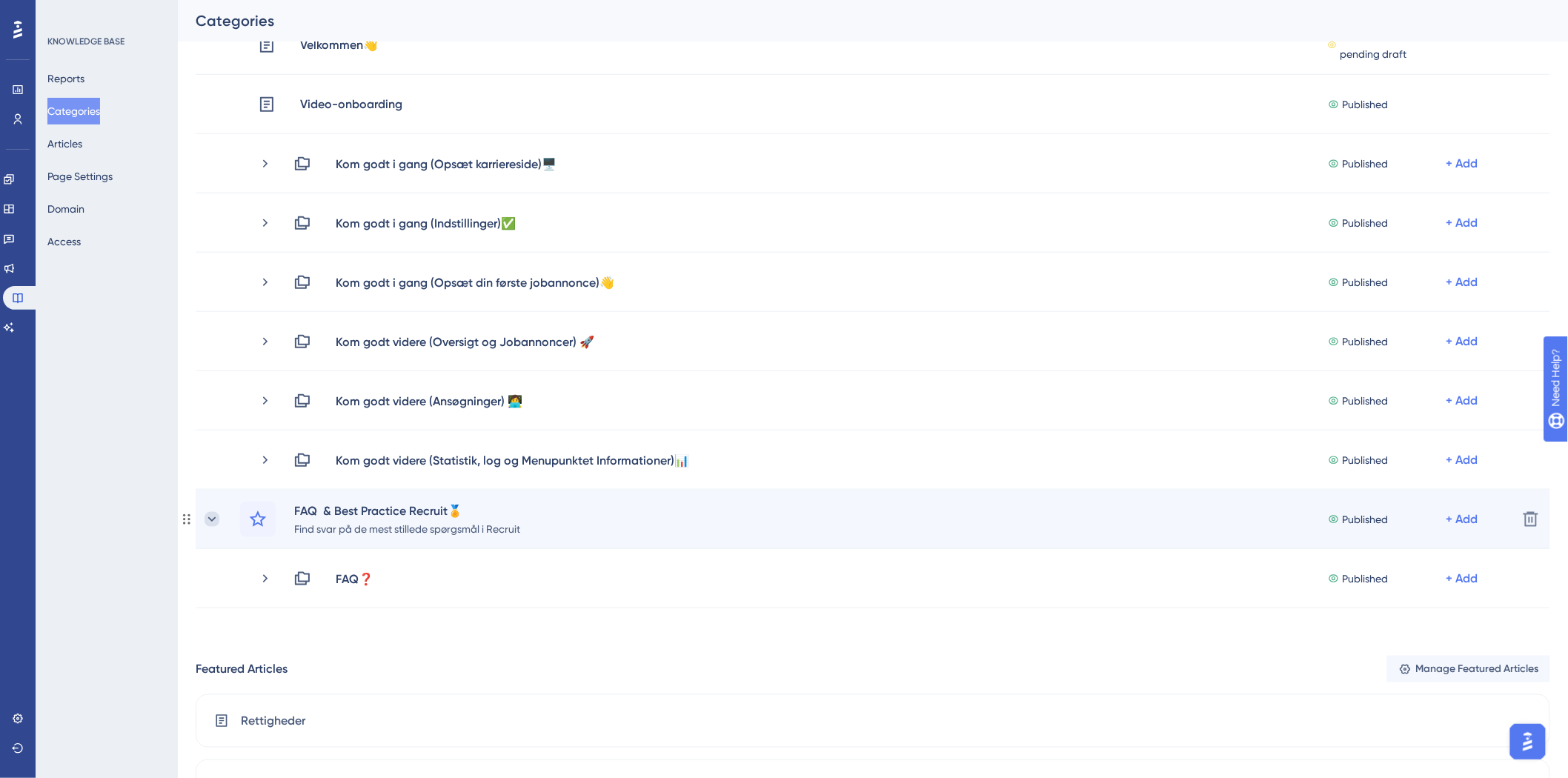
click at [211, 517] on icon at bounding box center [212, 518] width 14 height 14
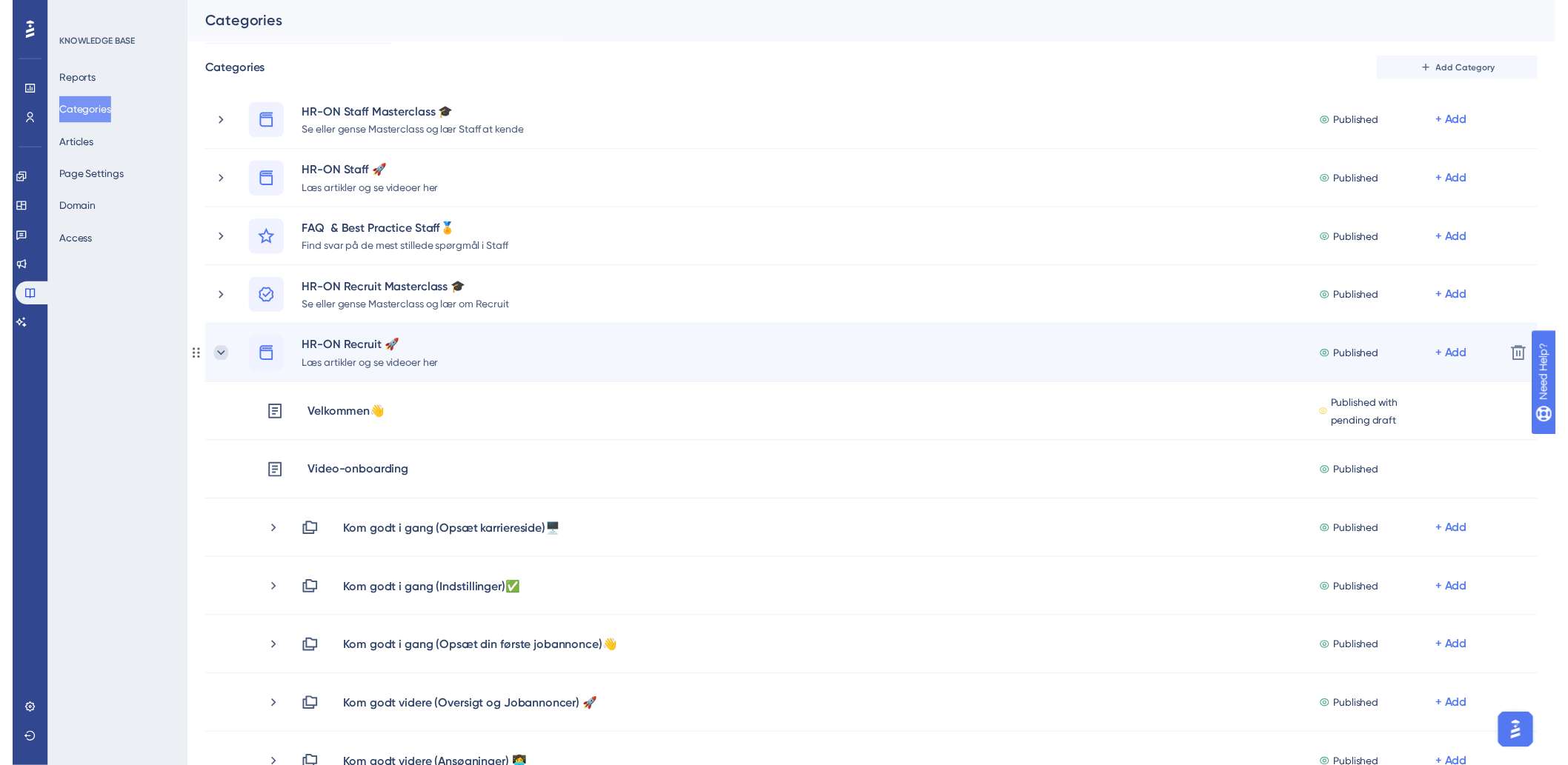
scroll to position [0, 0]
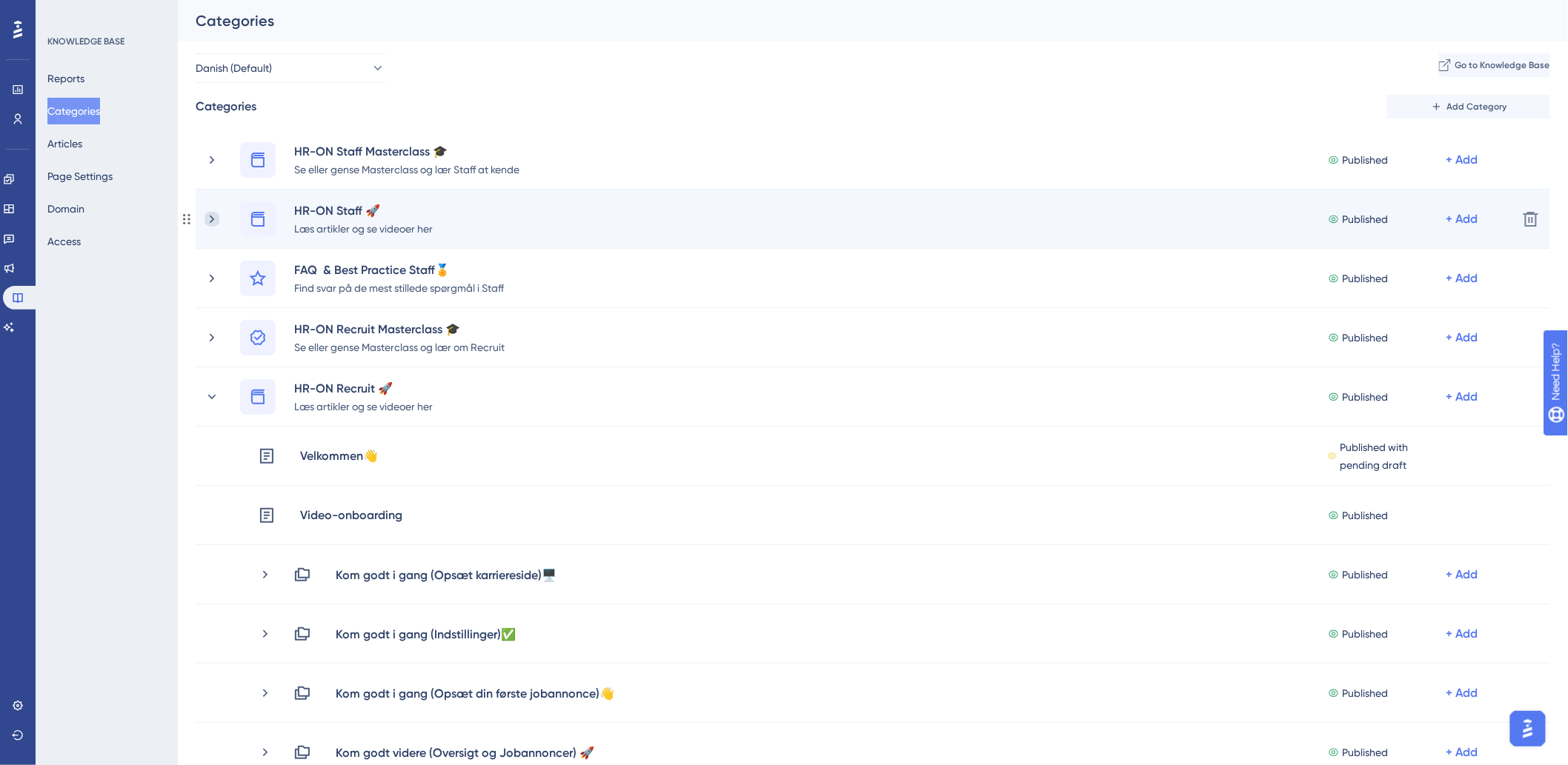
click at [208, 221] on icon at bounding box center [212, 218] width 14 height 14
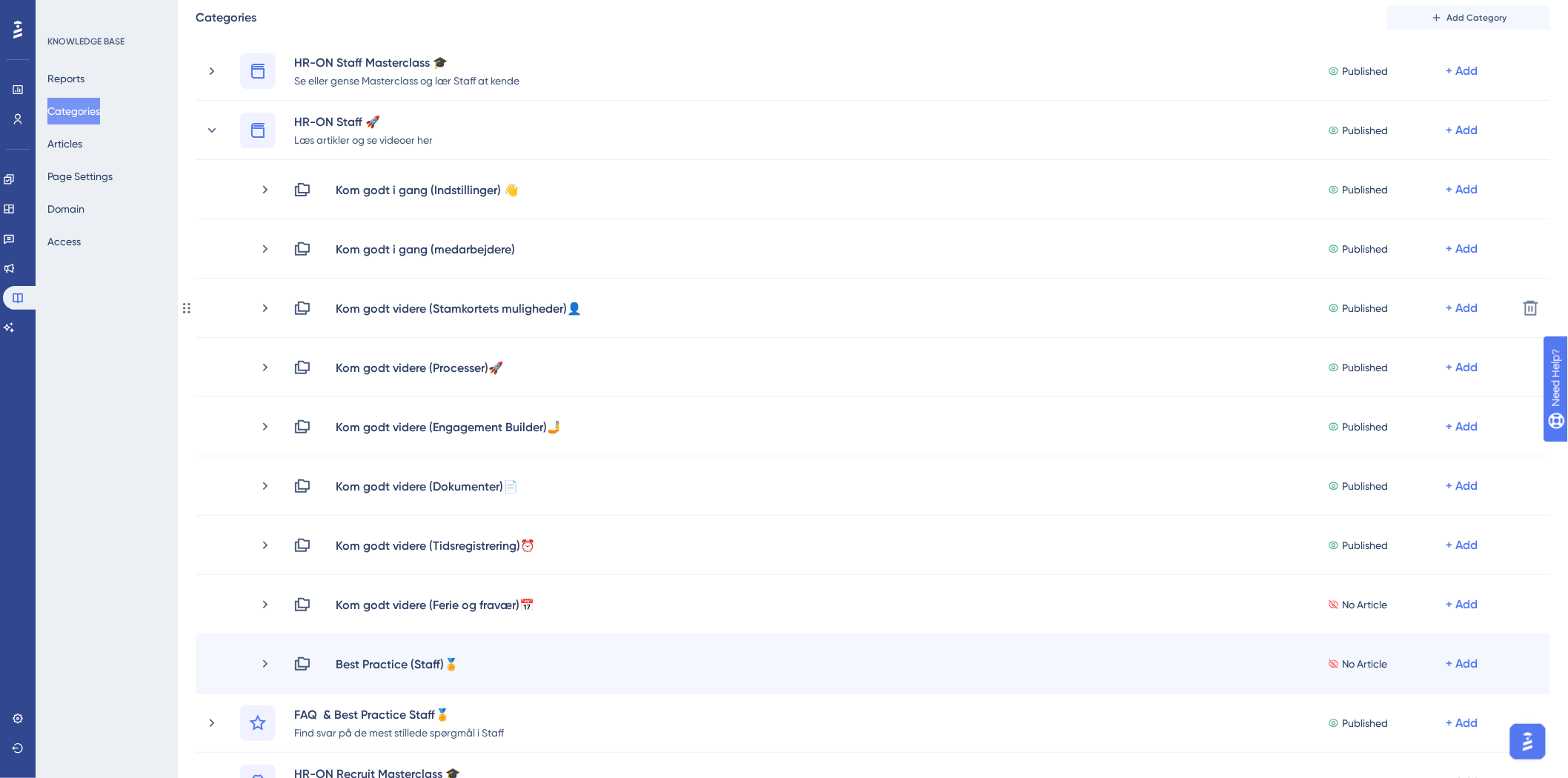
scroll to position [247, 0]
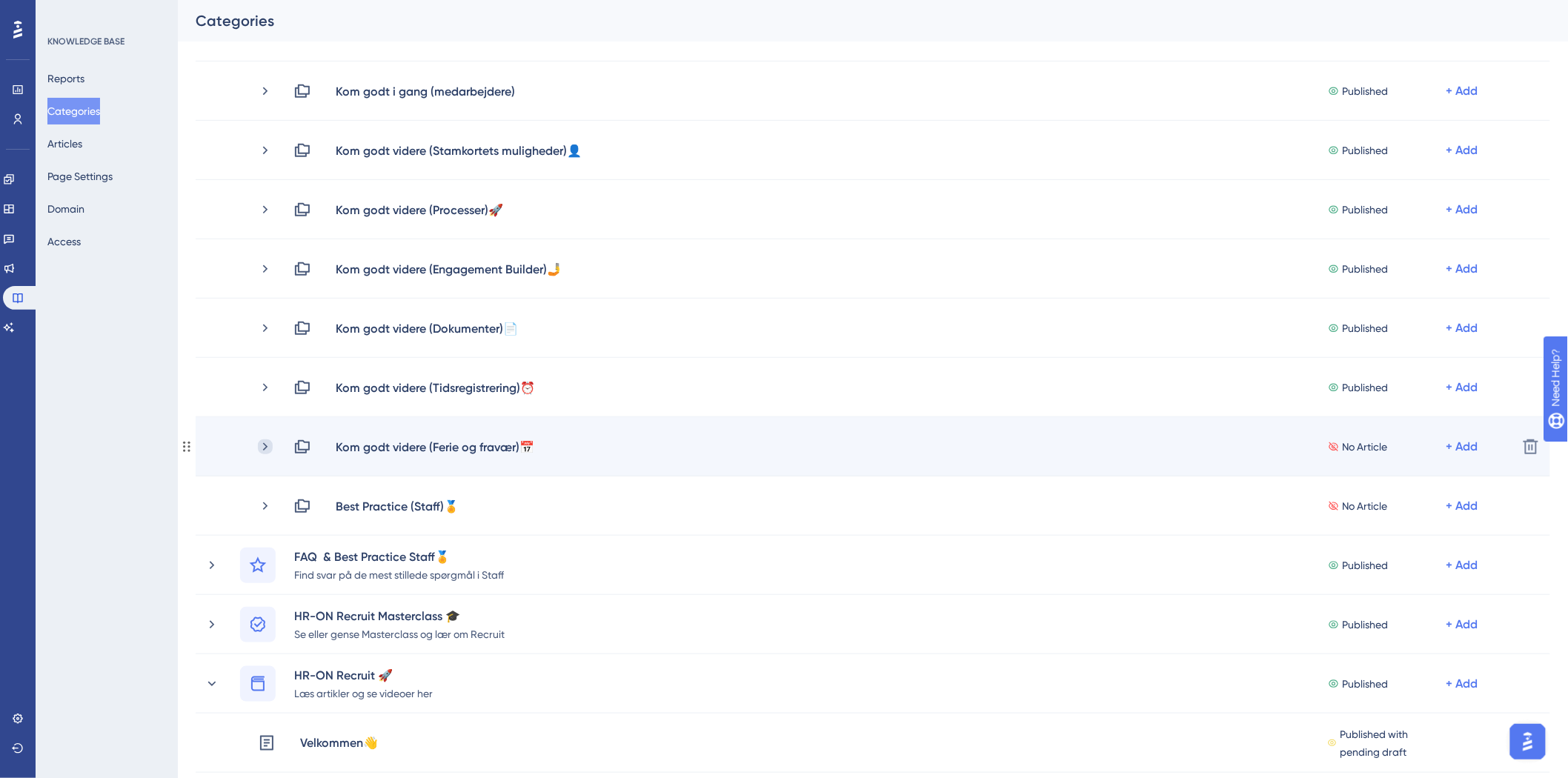
click at [260, 444] on icon at bounding box center [264, 446] width 14 height 14
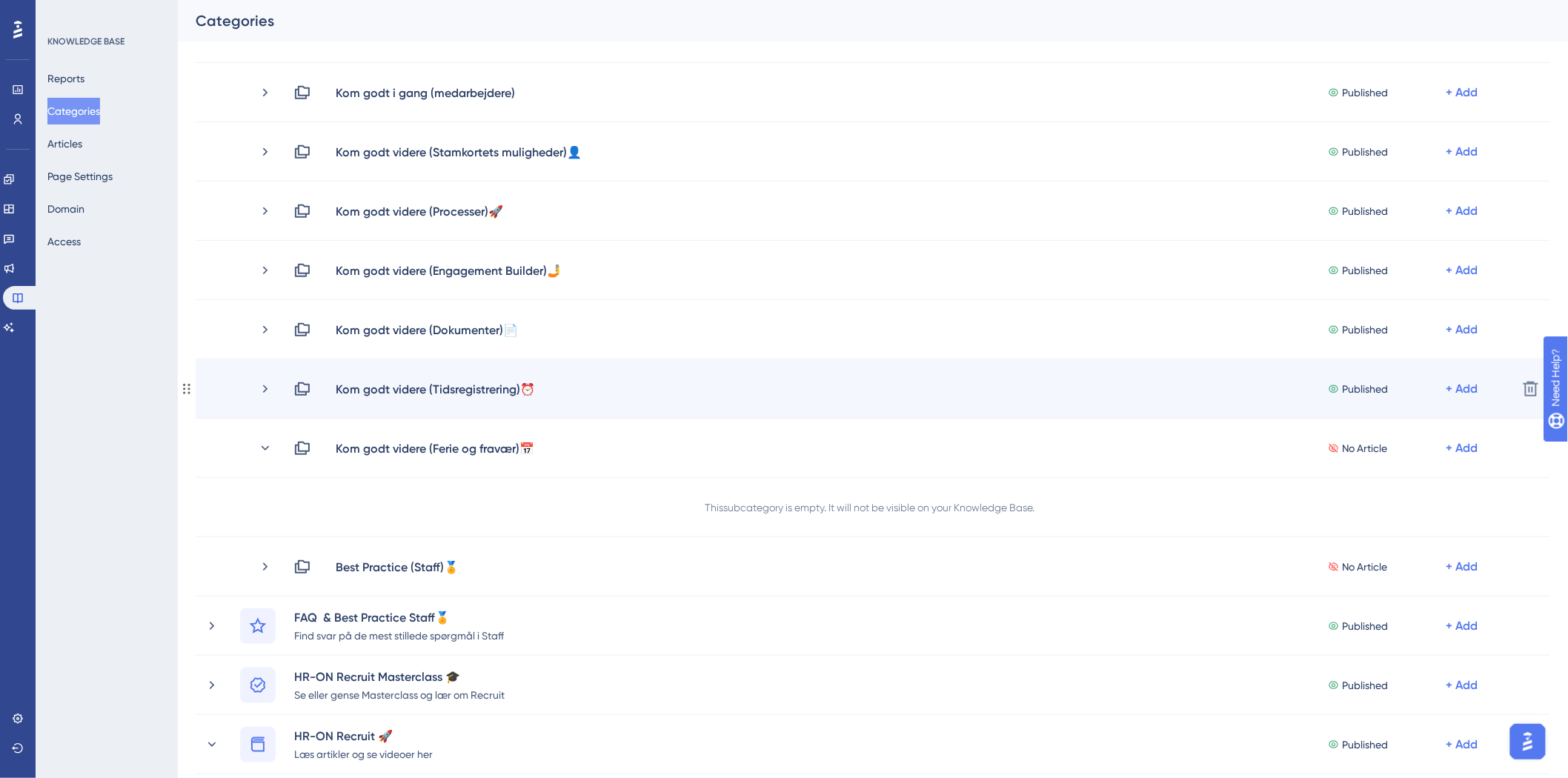
scroll to position [164, 0]
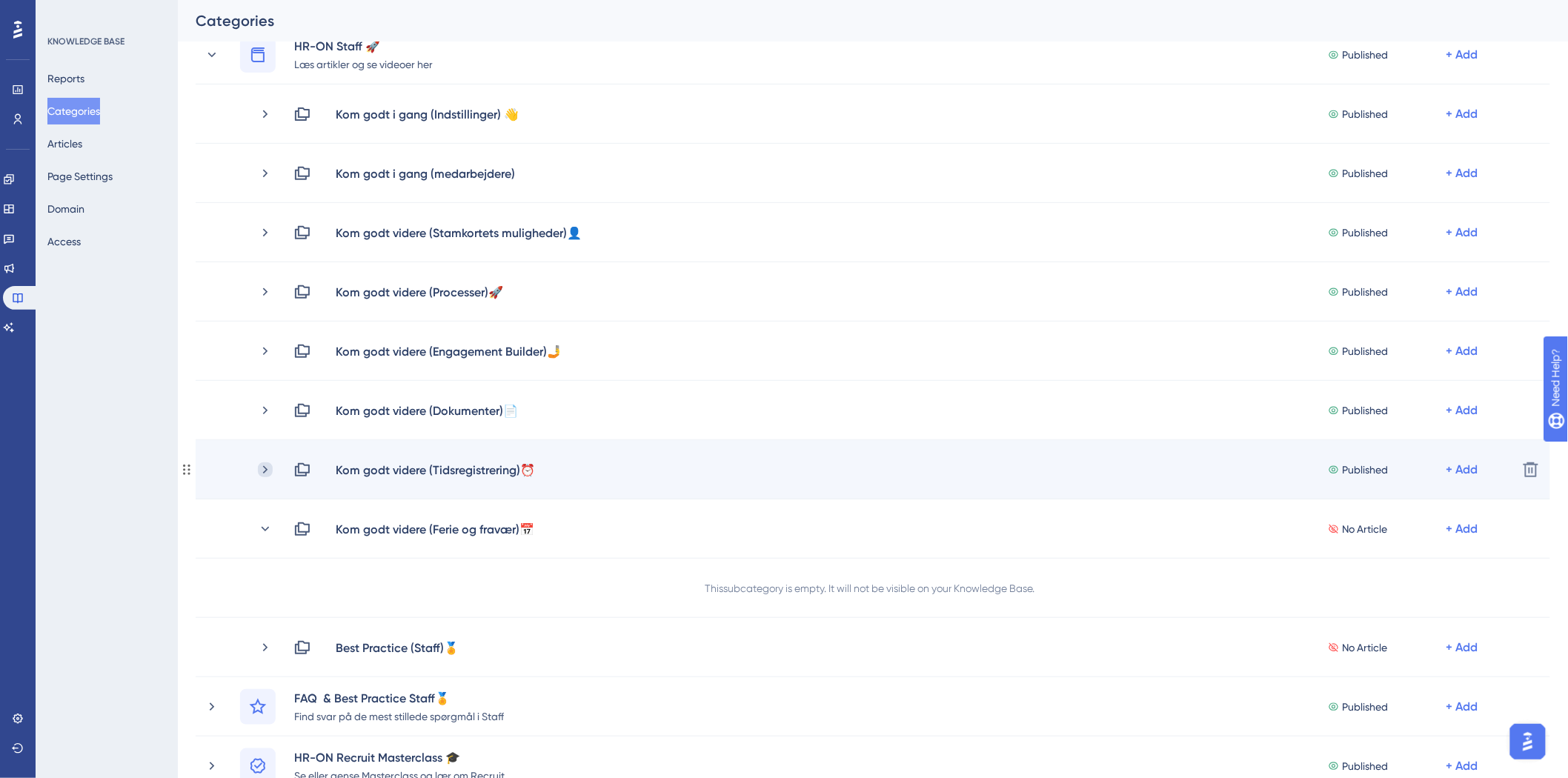
click at [263, 469] on icon at bounding box center [264, 469] width 14 height 14
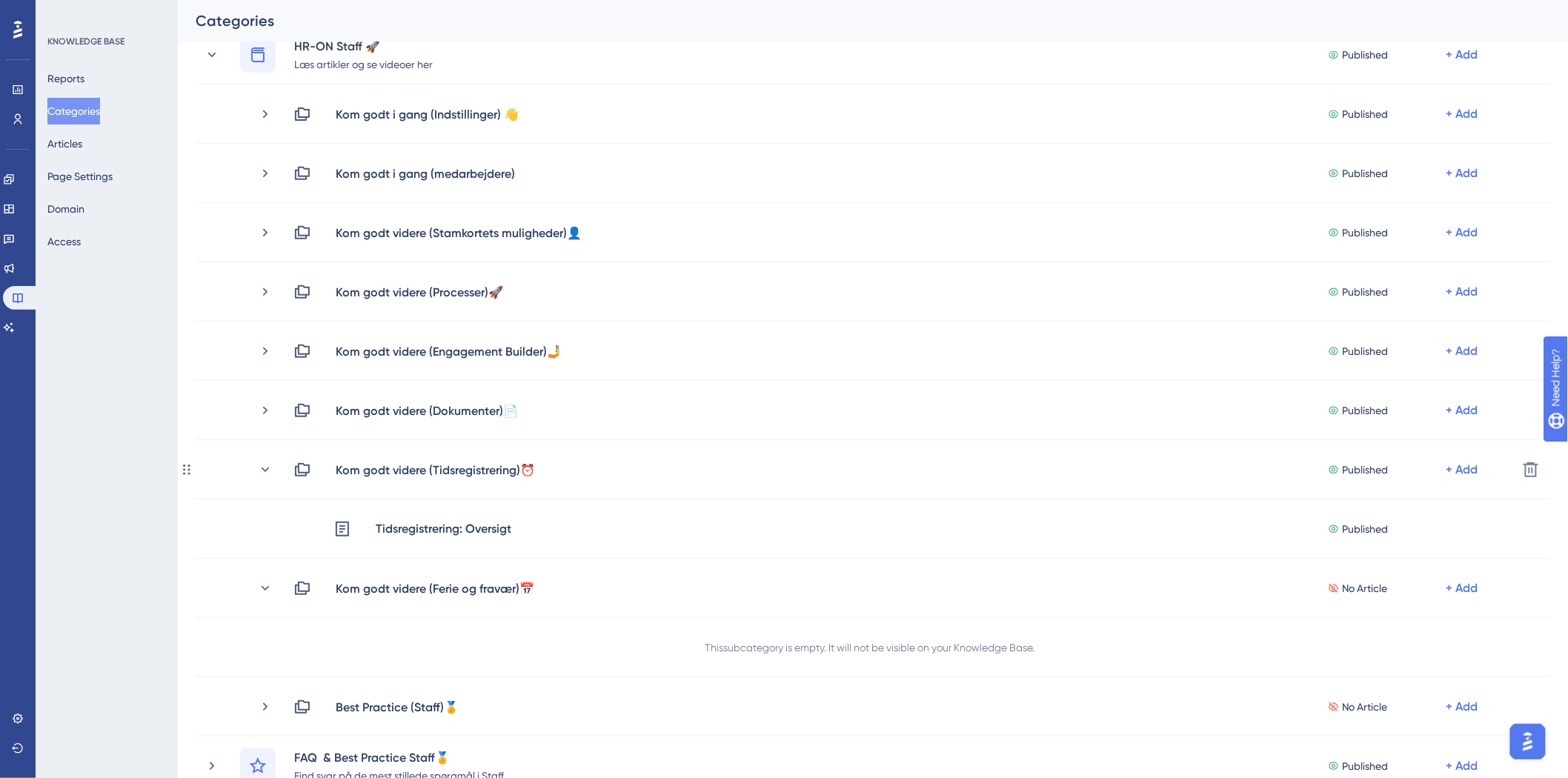
click at [263, 469] on icon at bounding box center [265, 468] width 8 height 5
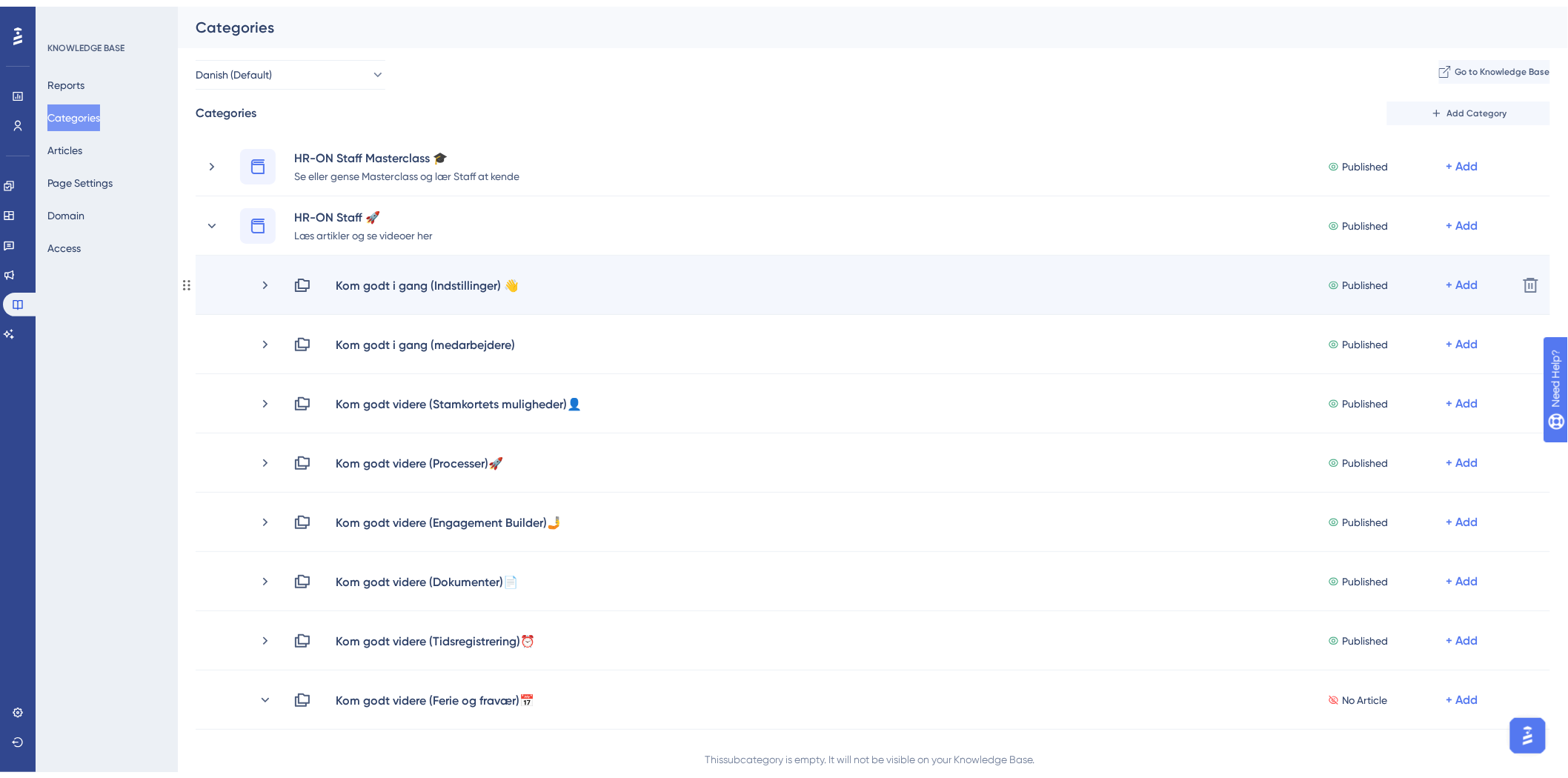
scroll to position [83, 0]
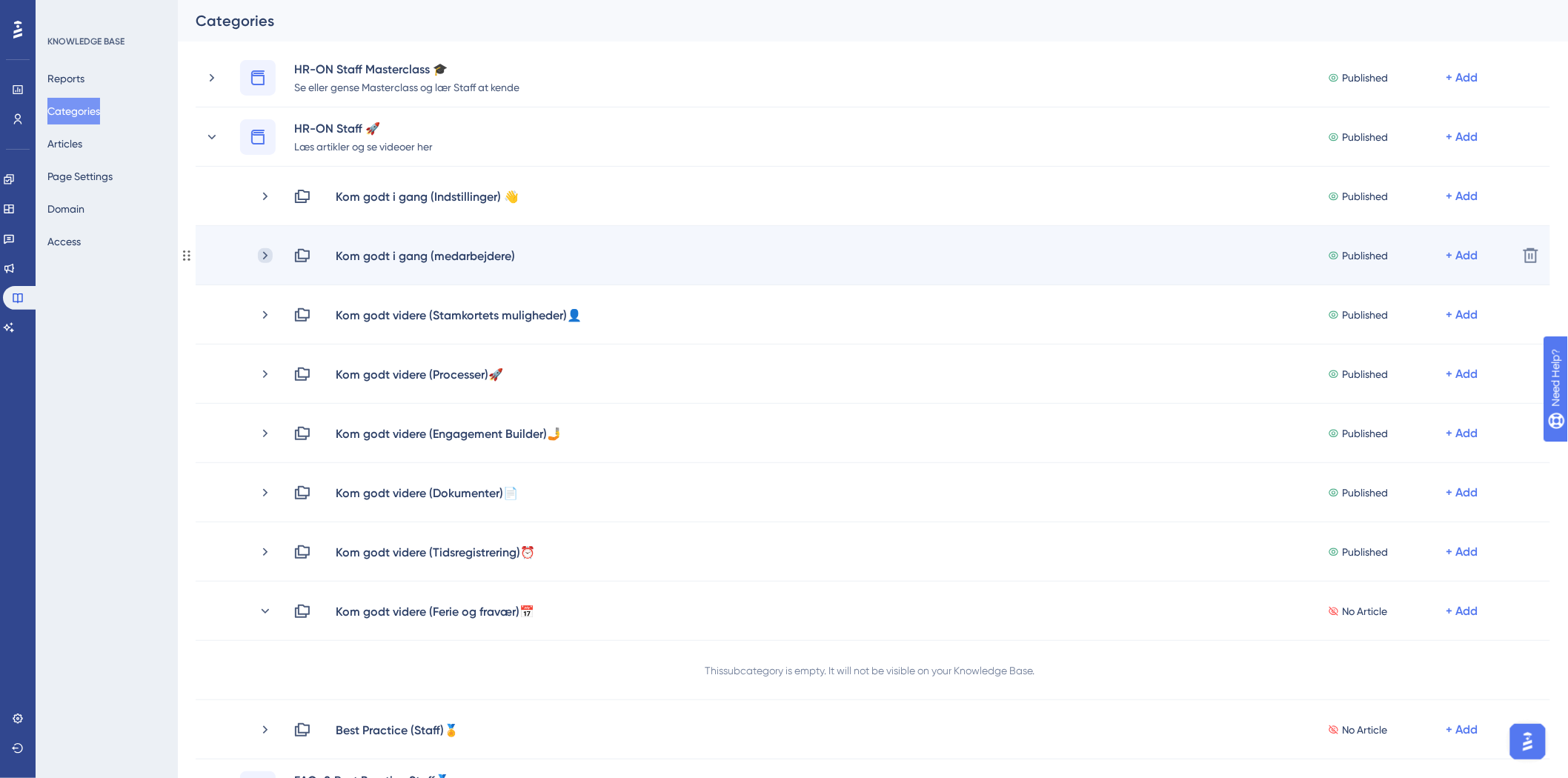
click at [263, 254] on icon at bounding box center [264, 255] width 14 height 14
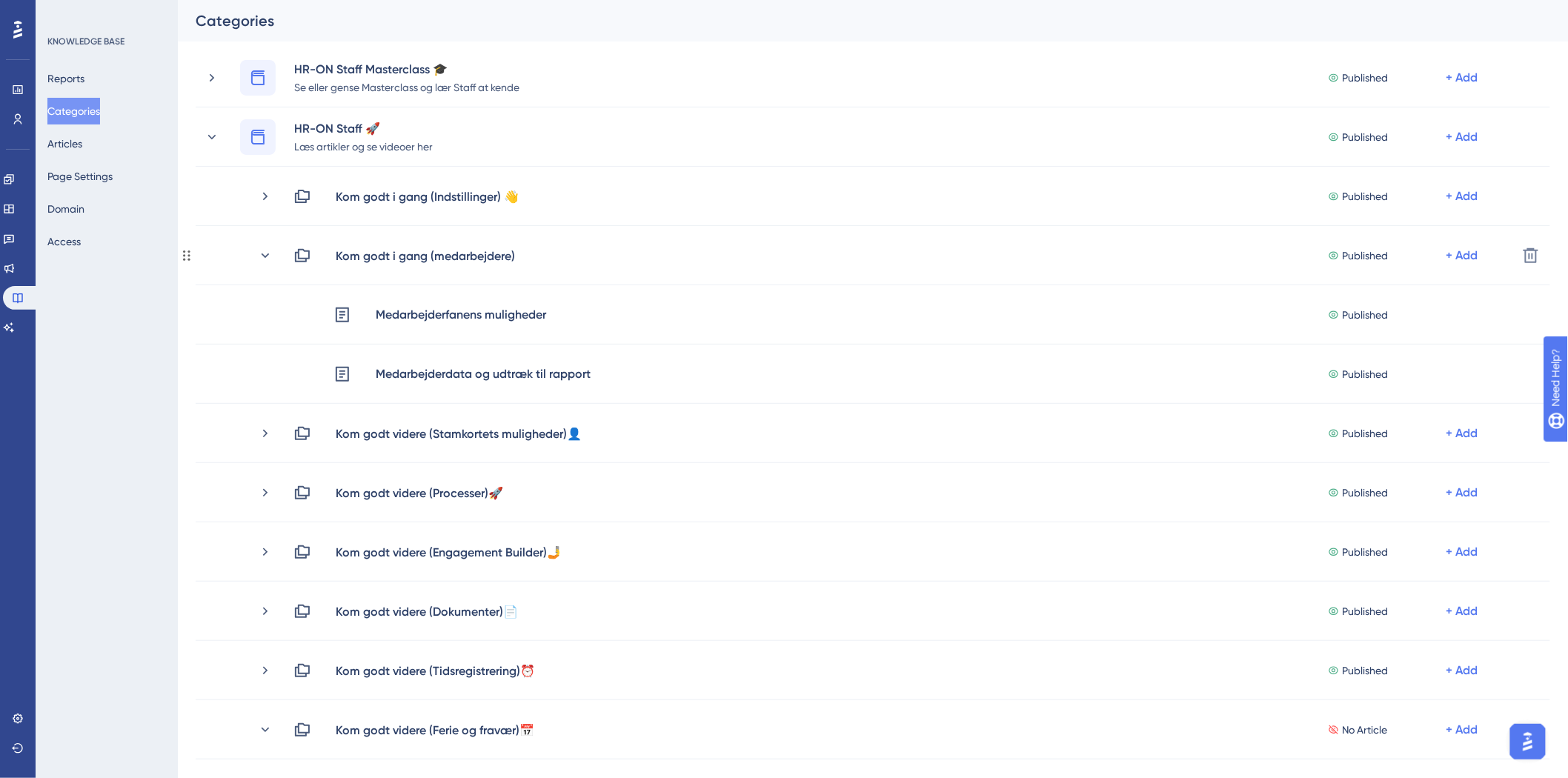
click at [263, 254] on icon at bounding box center [264, 255] width 14 height 14
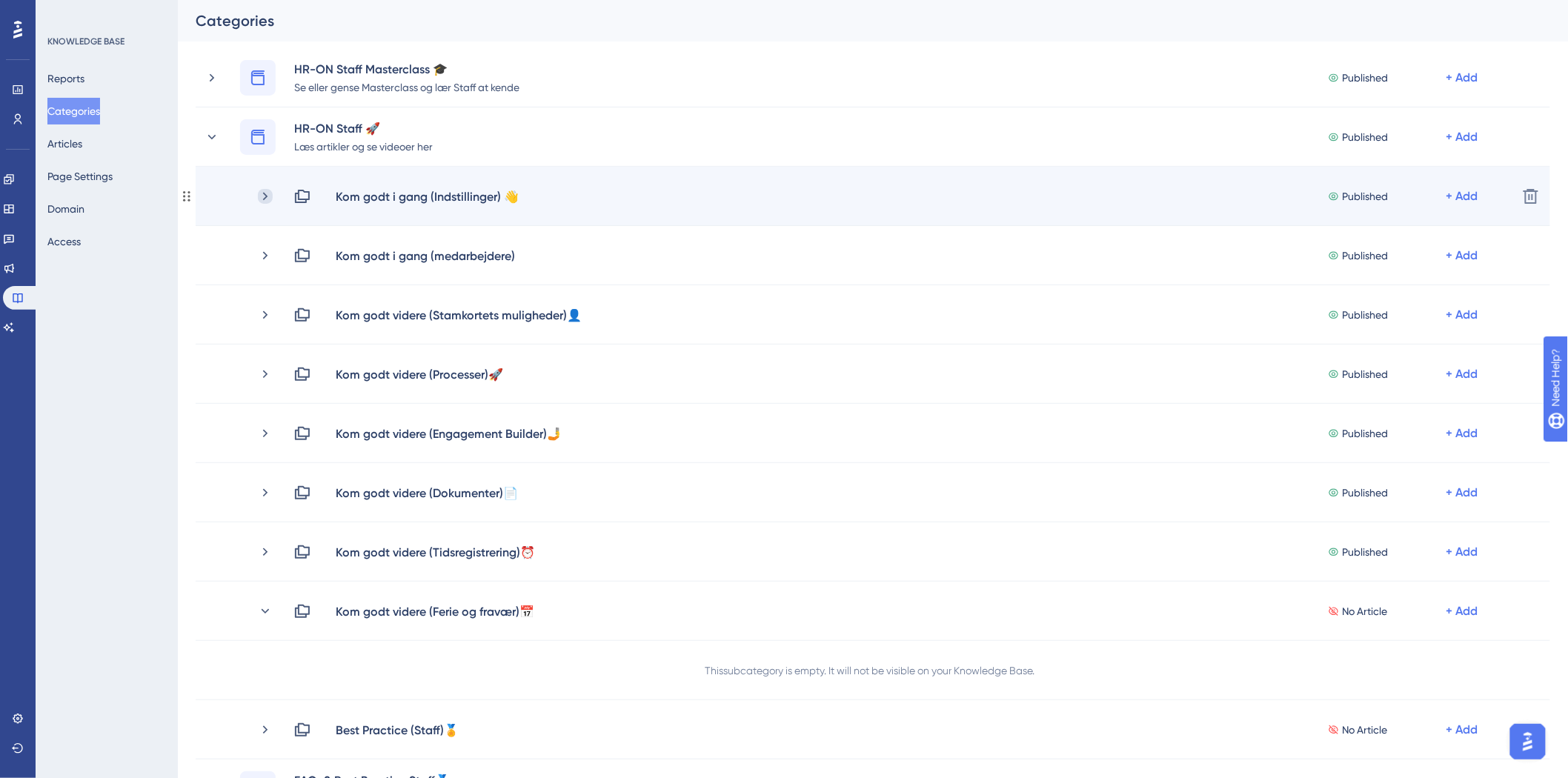
click at [263, 192] on icon at bounding box center [265, 196] width 5 height 8
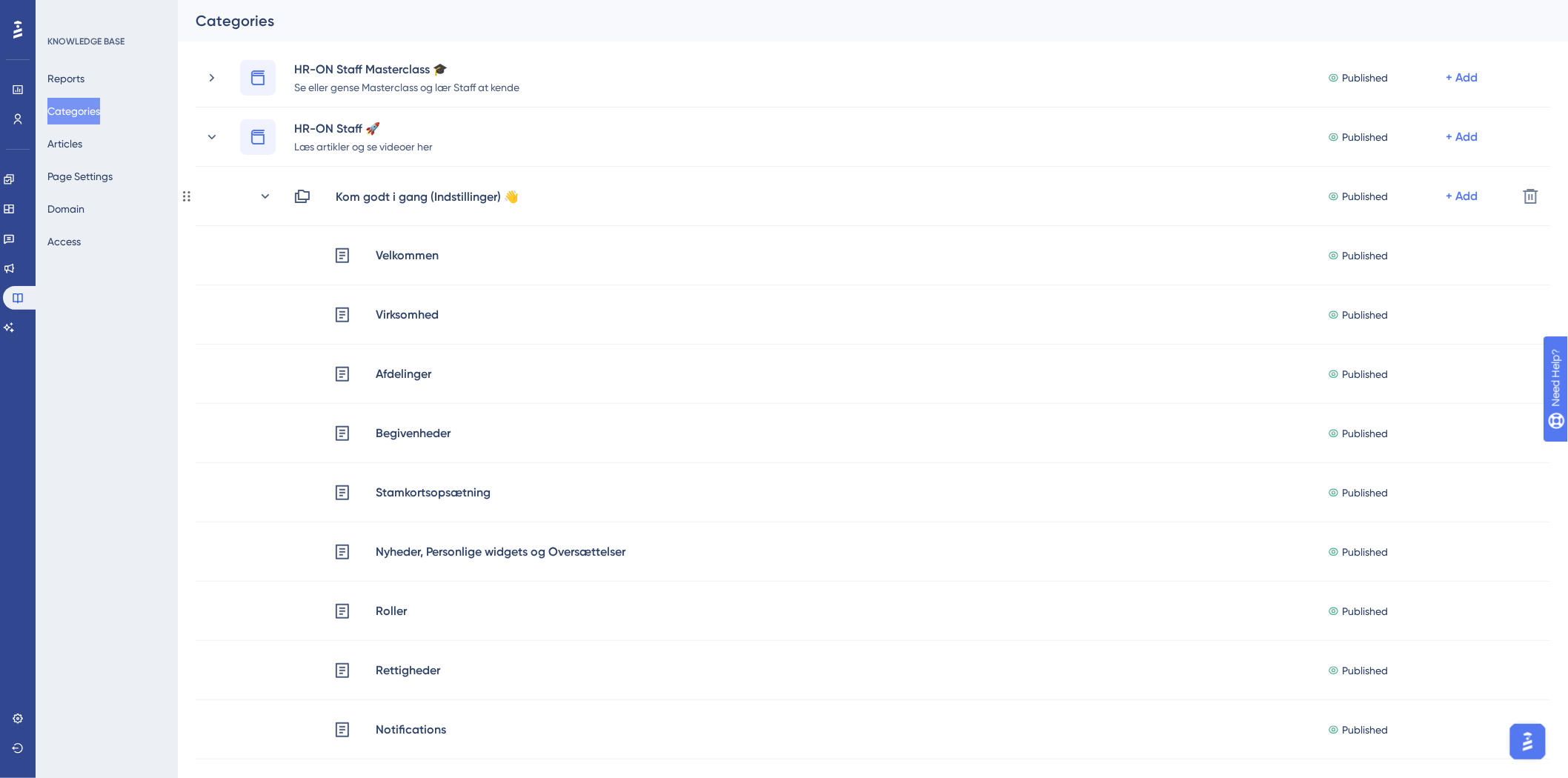
click at [263, 192] on icon at bounding box center [264, 195] width 14 height 14
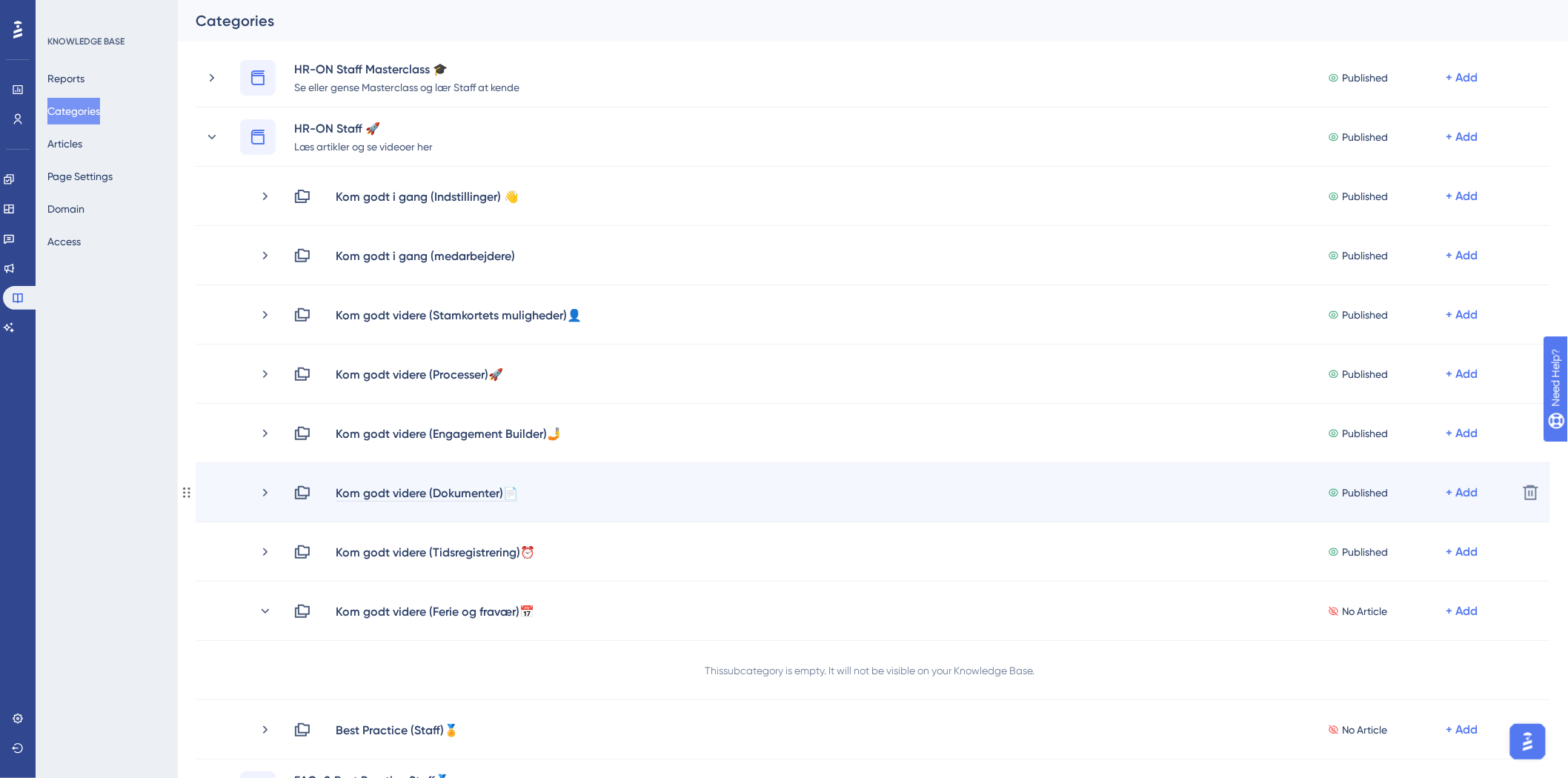
scroll to position [164, 0]
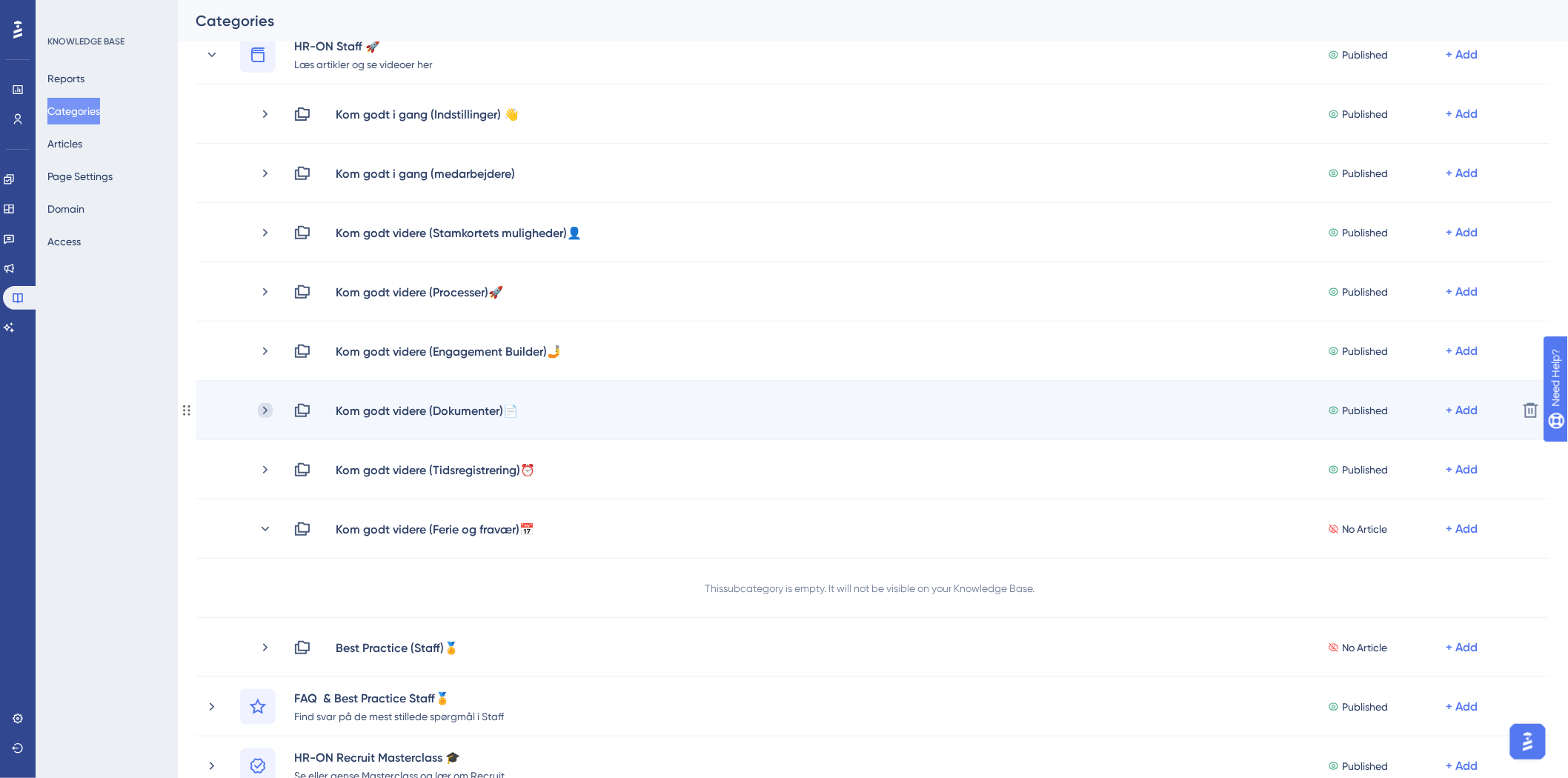
click at [264, 411] on icon at bounding box center [265, 410] width 5 height 8
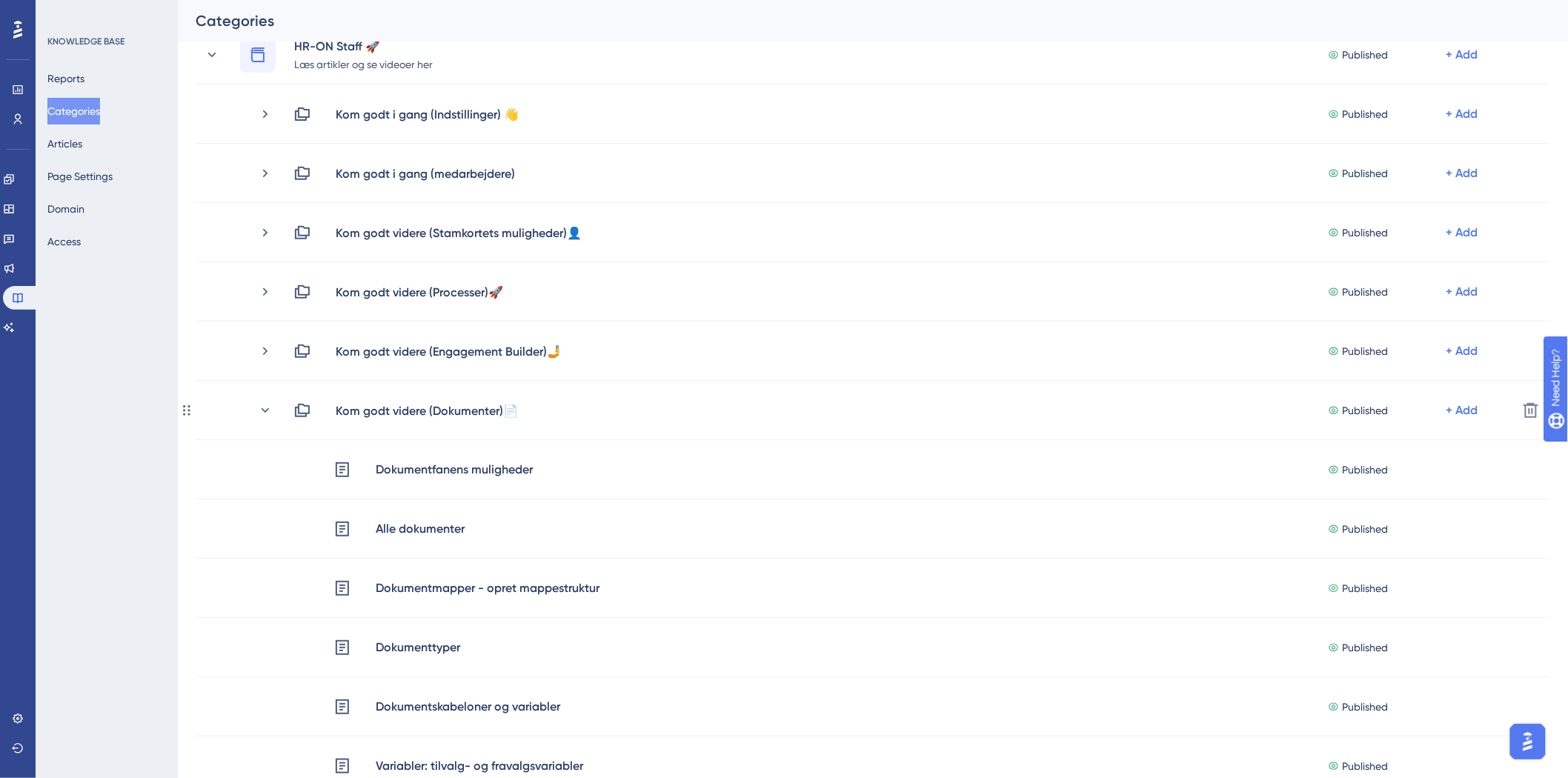
click at [264, 411] on icon at bounding box center [265, 410] width 8 height 5
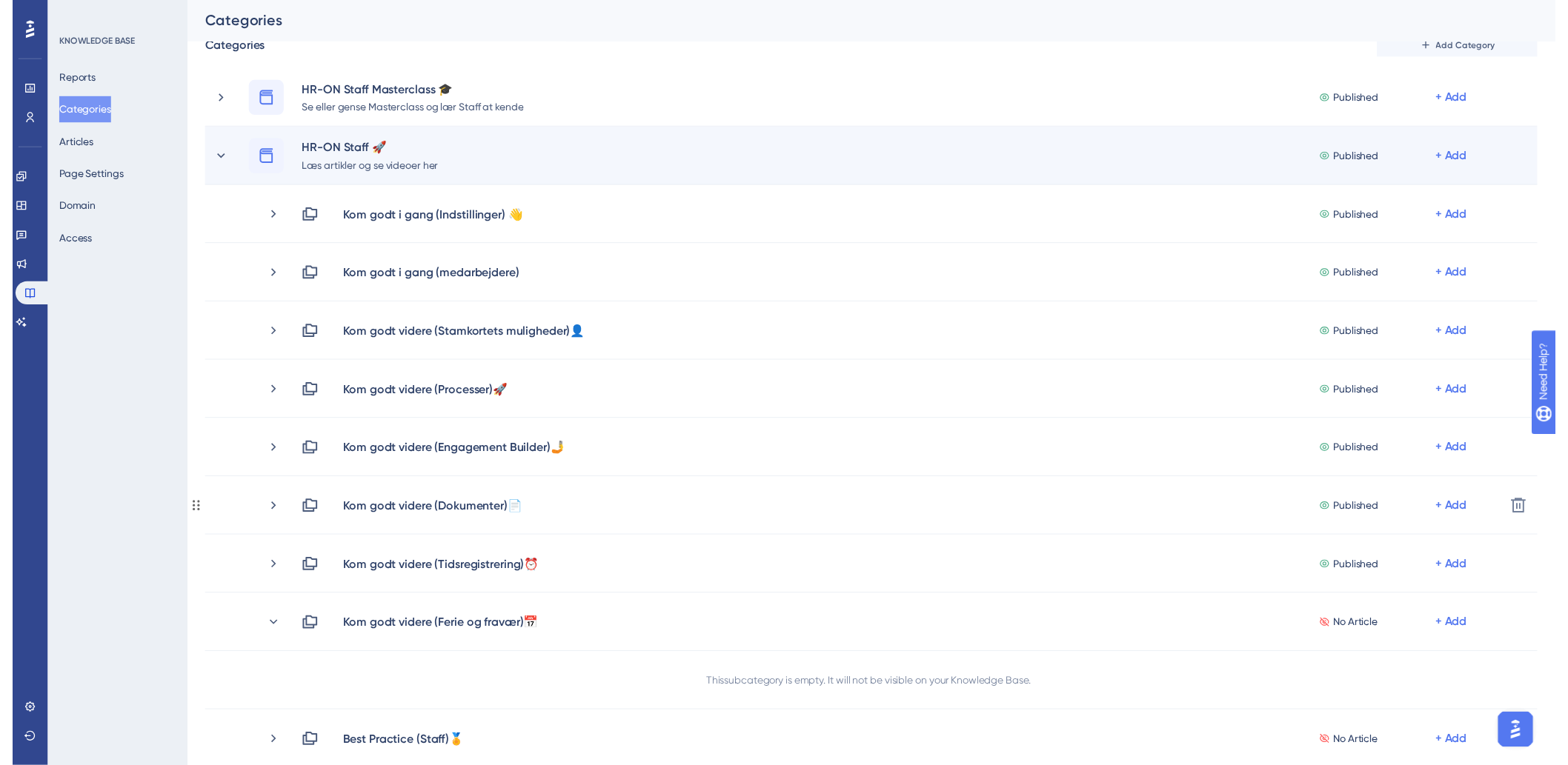
scroll to position [0, 0]
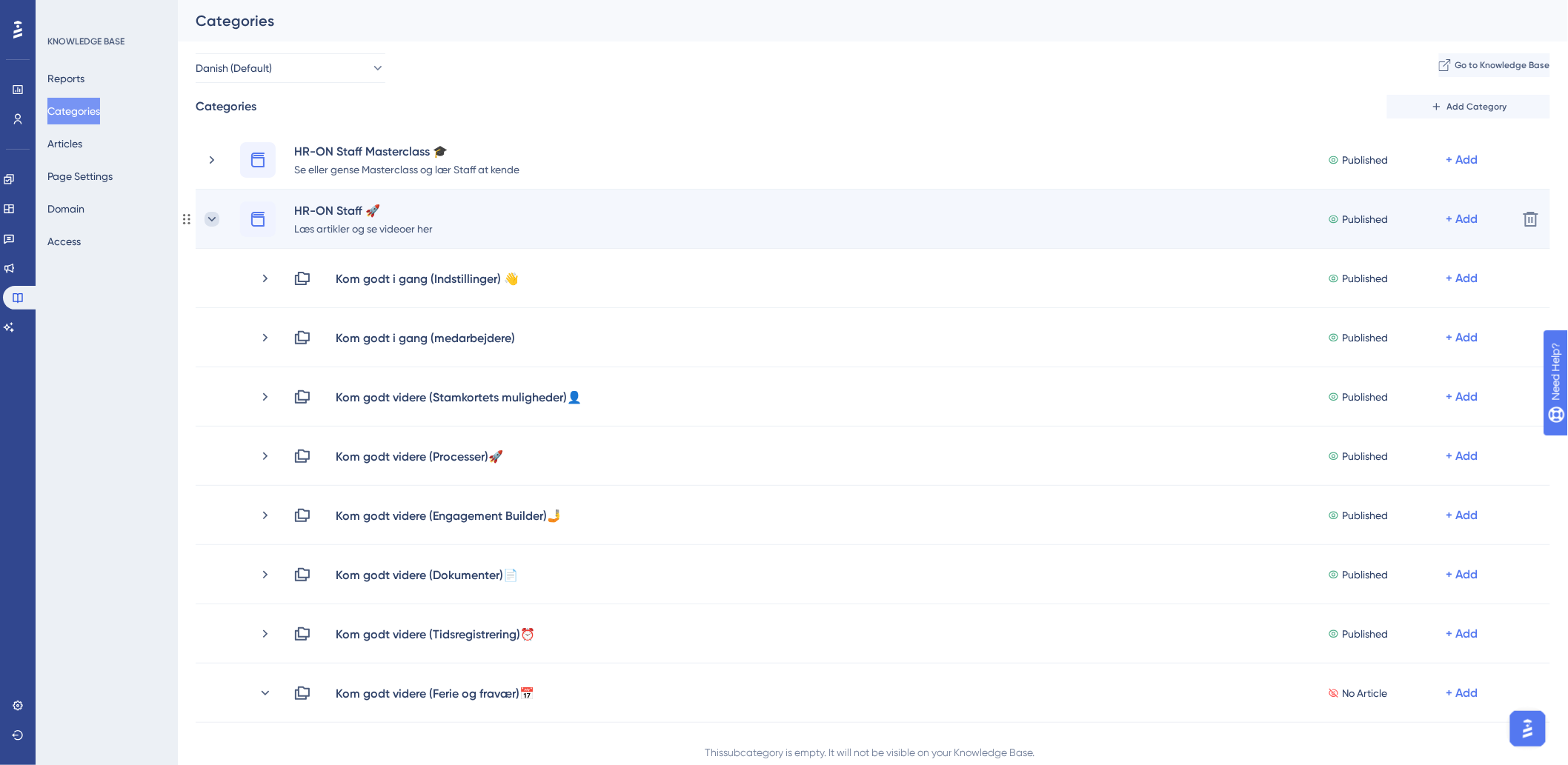
click at [210, 224] on icon at bounding box center [212, 218] width 14 height 14
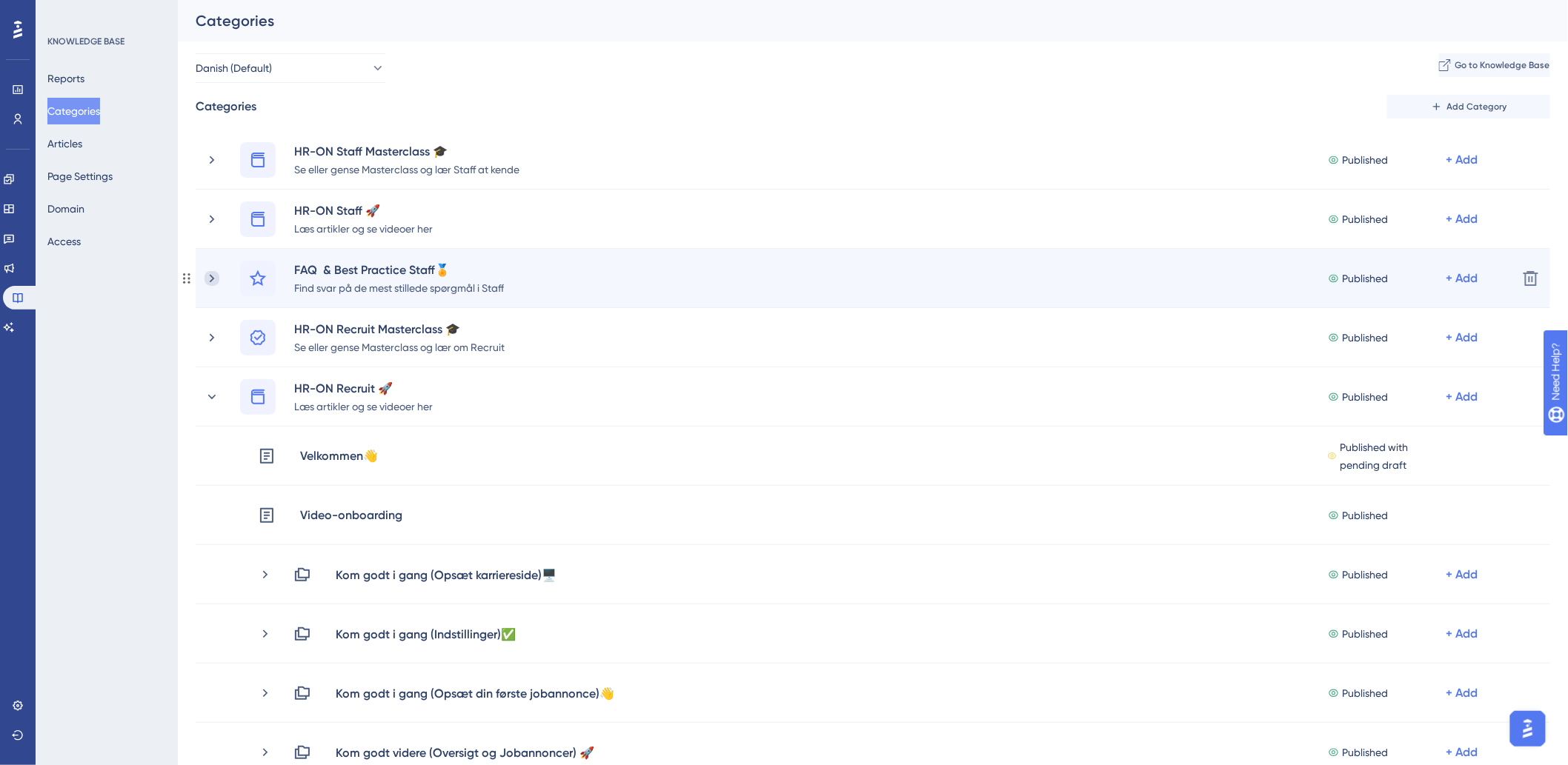
click at [209, 277] on icon at bounding box center [212, 278] width 14 height 14
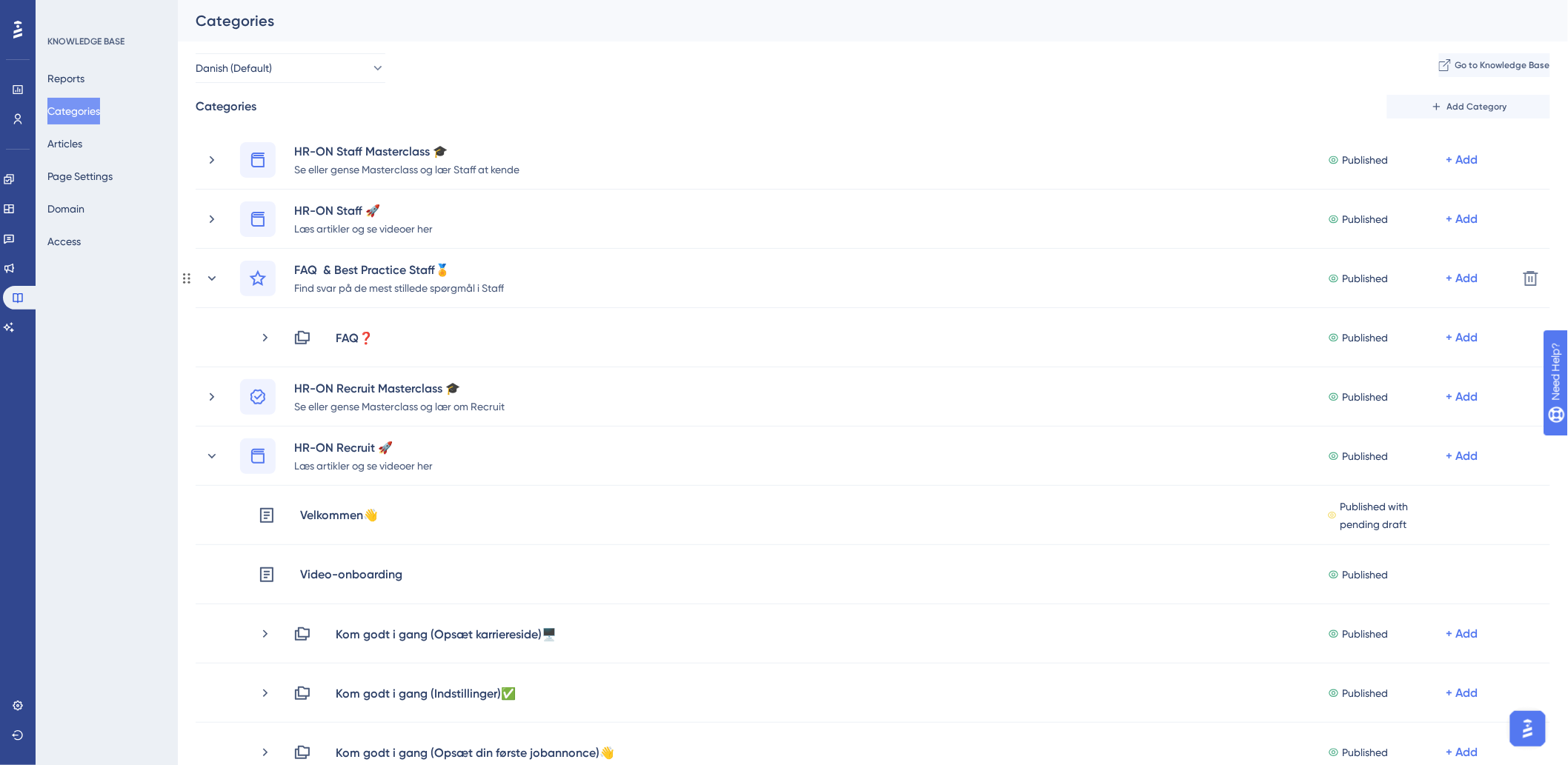
click at [209, 277] on icon at bounding box center [212, 278] width 14 height 14
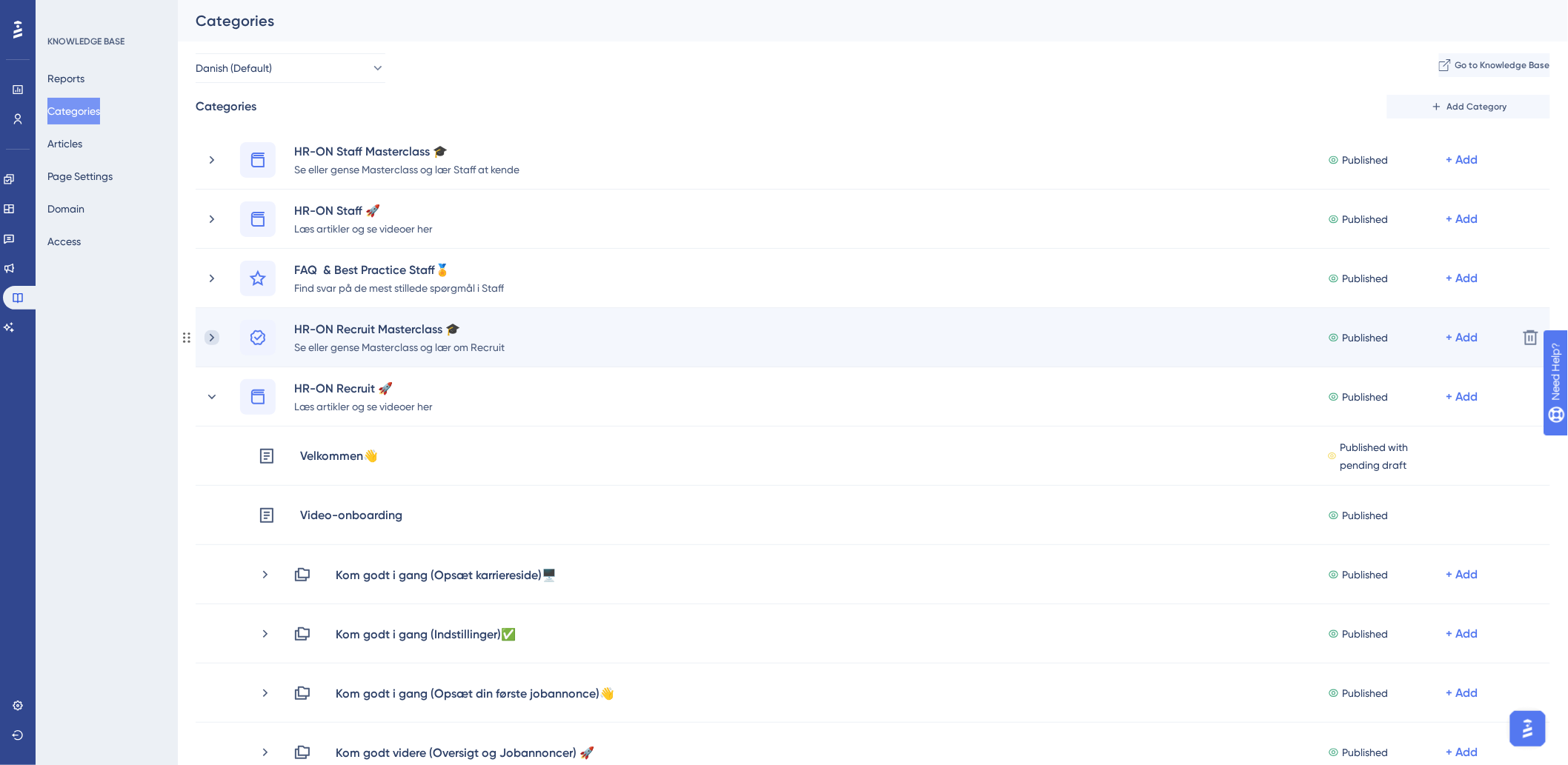
click at [210, 338] on icon at bounding box center [212, 337] width 14 height 14
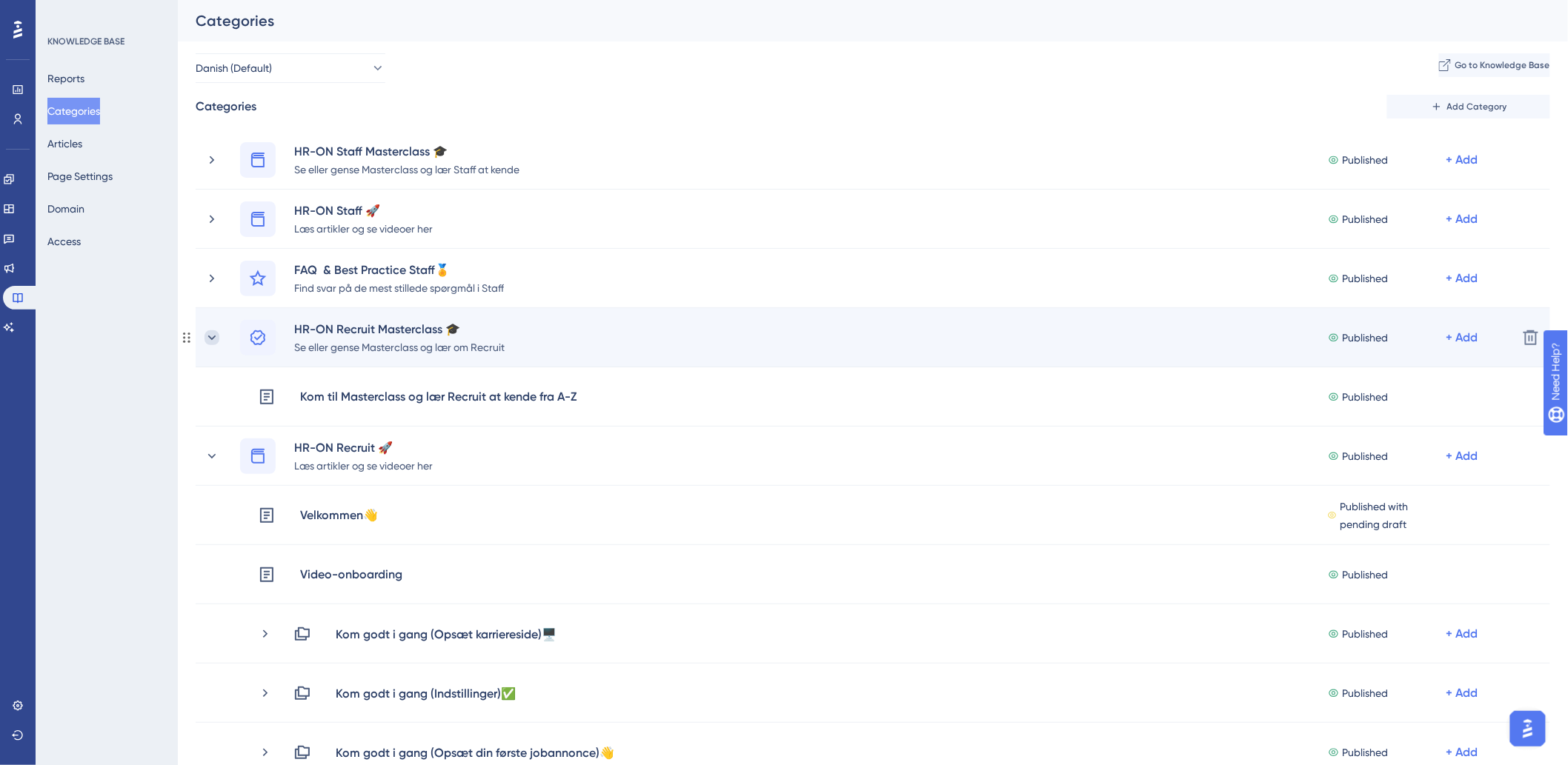
click at [211, 338] on icon at bounding box center [212, 337] width 14 height 14
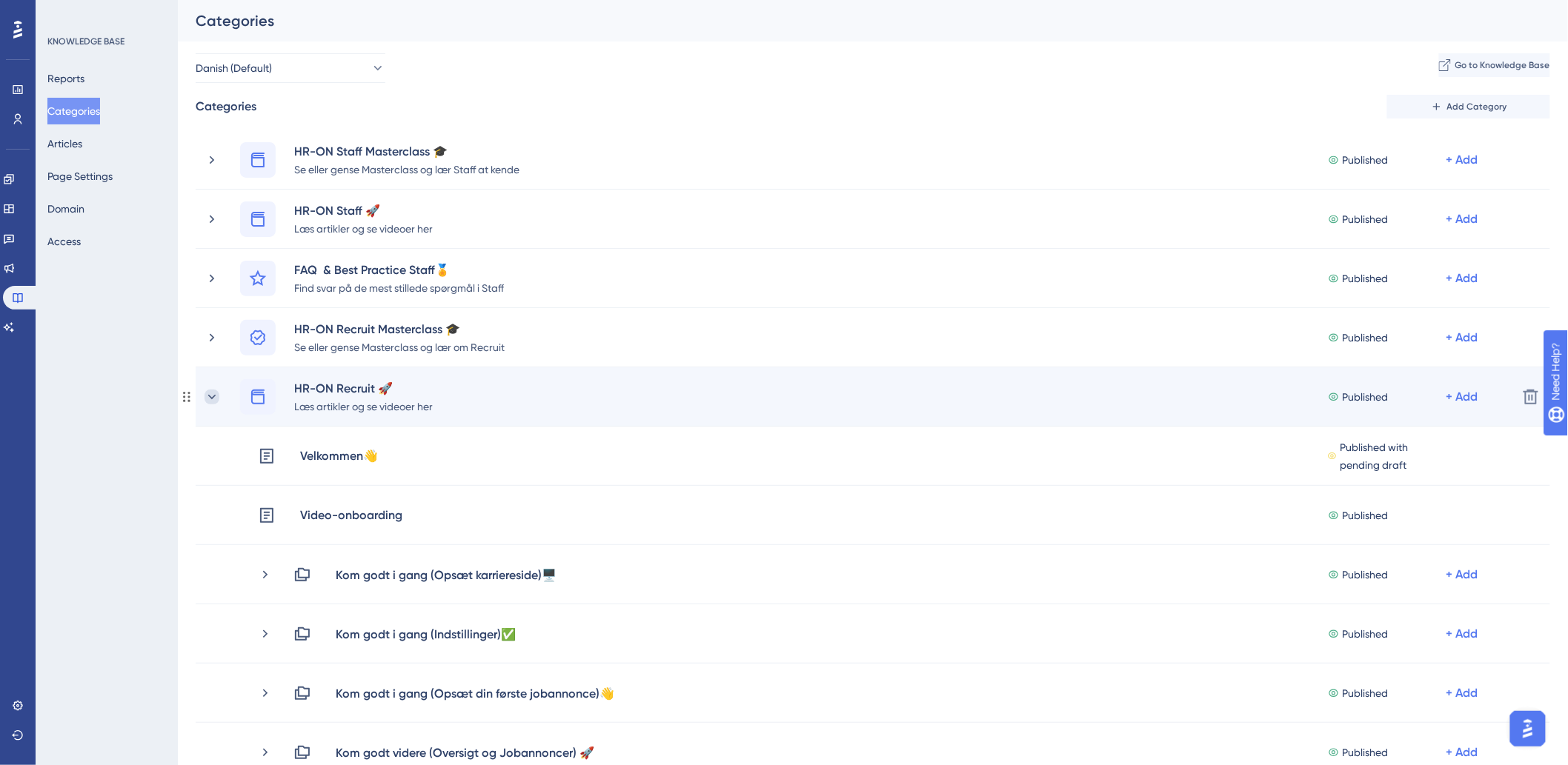
click at [210, 399] on icon at bounding box center [212, 396] width 14 height 14
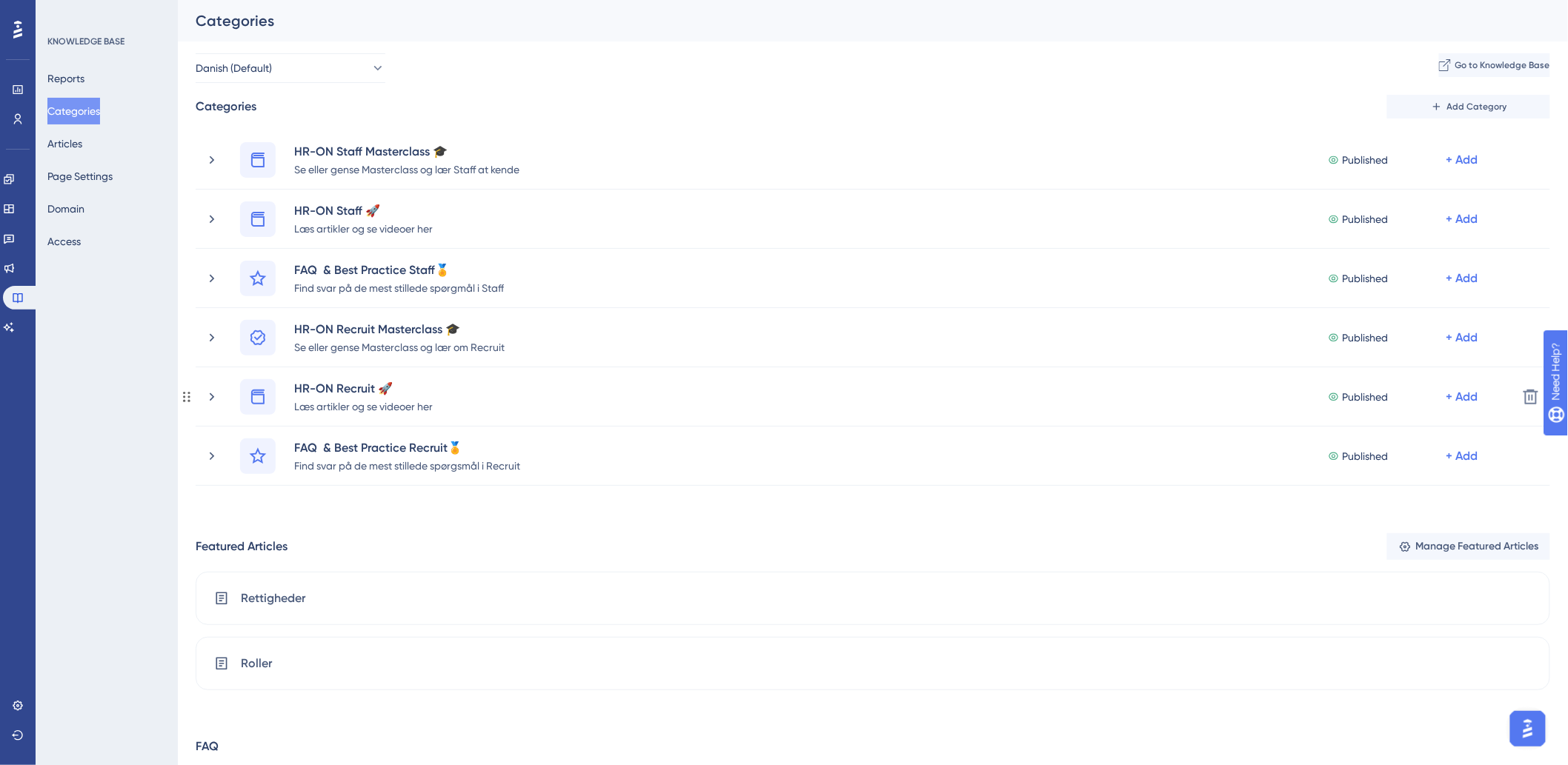
click at [210, 396] on icon at bounding box center [212, 396] width 14 height 14
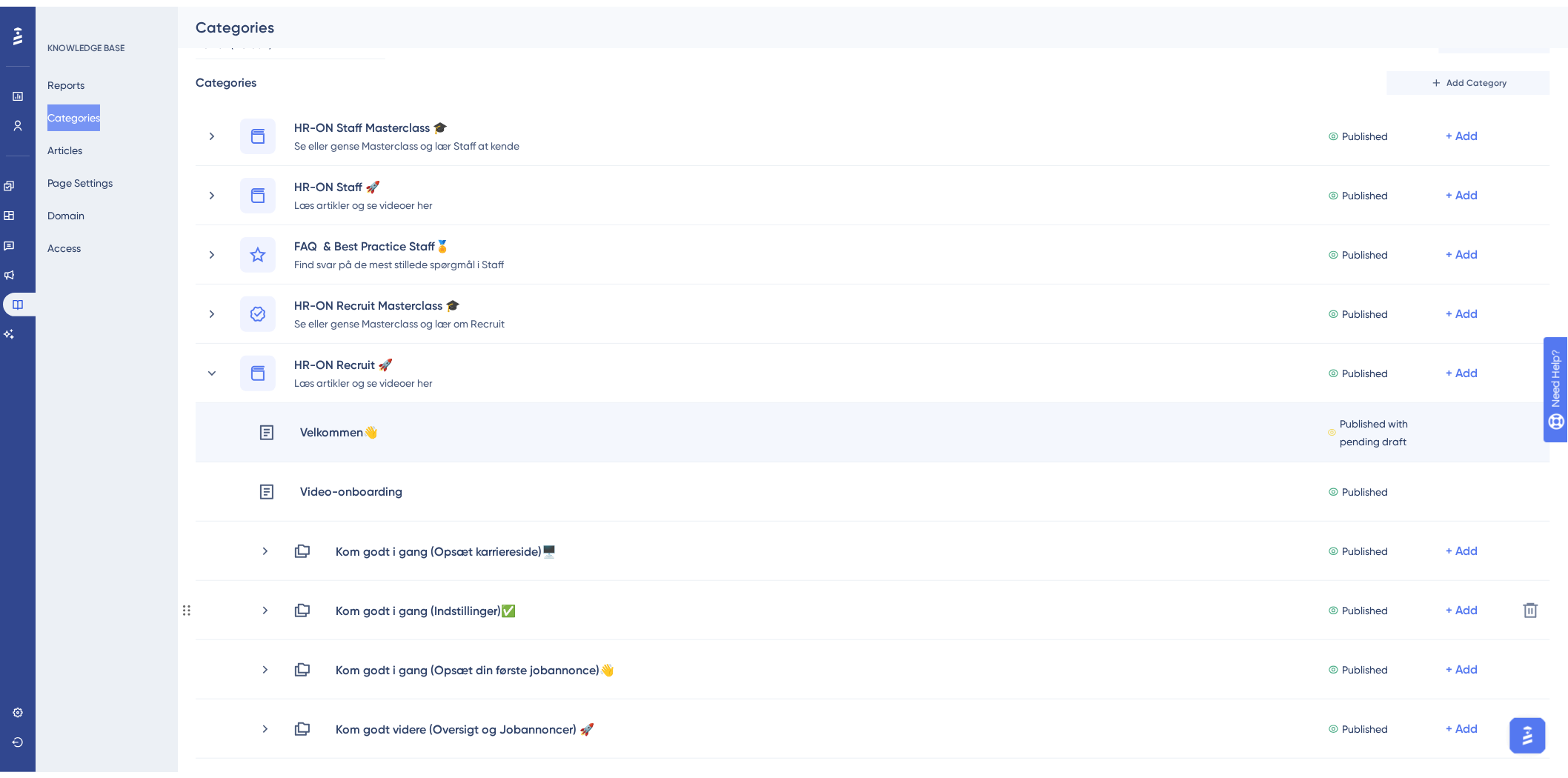
scroll to position [164, 0]
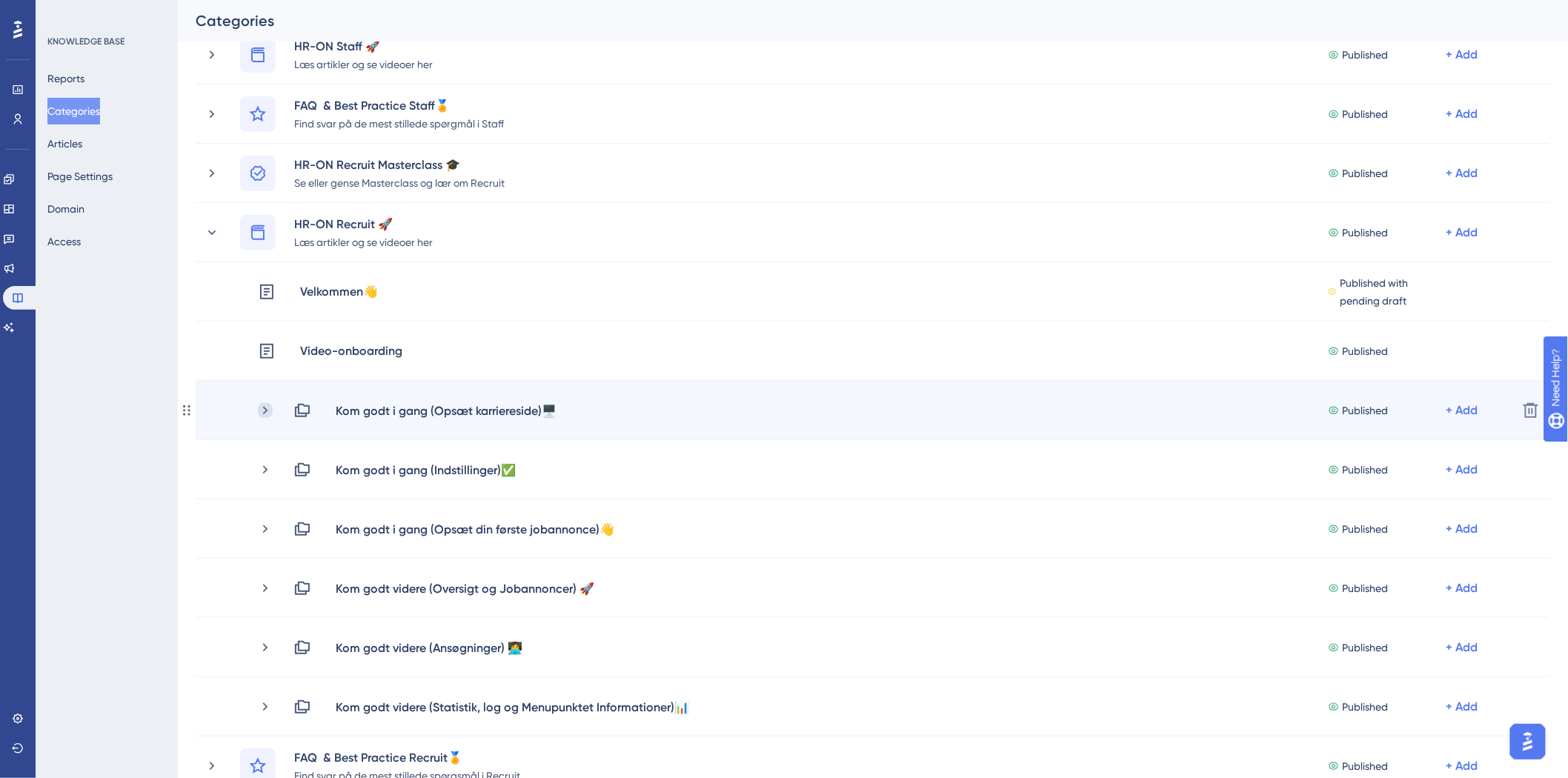
click at [264, 411] on icon at bounding box center [265, 410] width 5 height 8
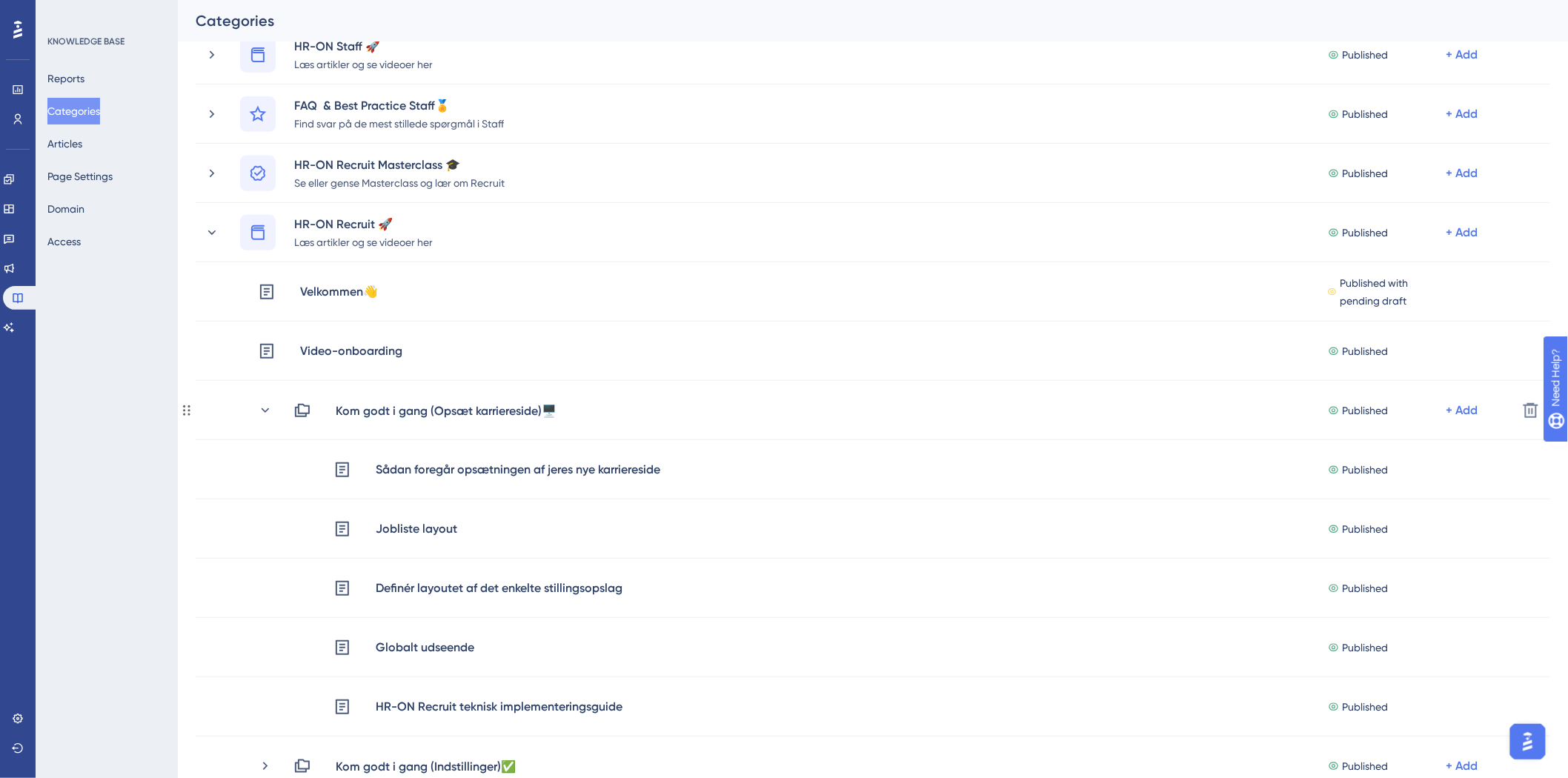
click at [264, 411] on icon at bounding box center [265, 410] width 8 height 5
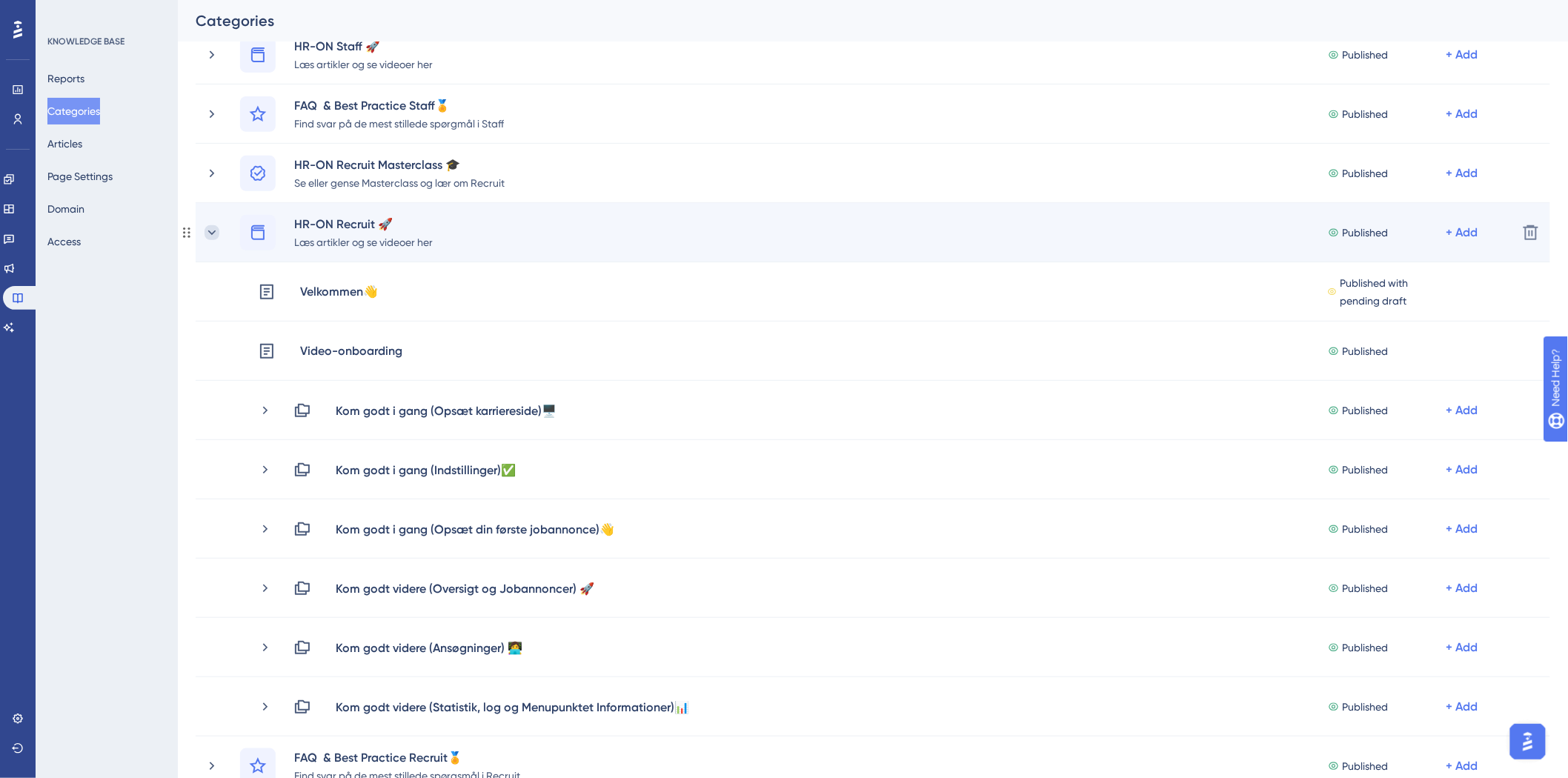
click at [211, 238] on icon at bounding box center [212, 232] width 14 height 14
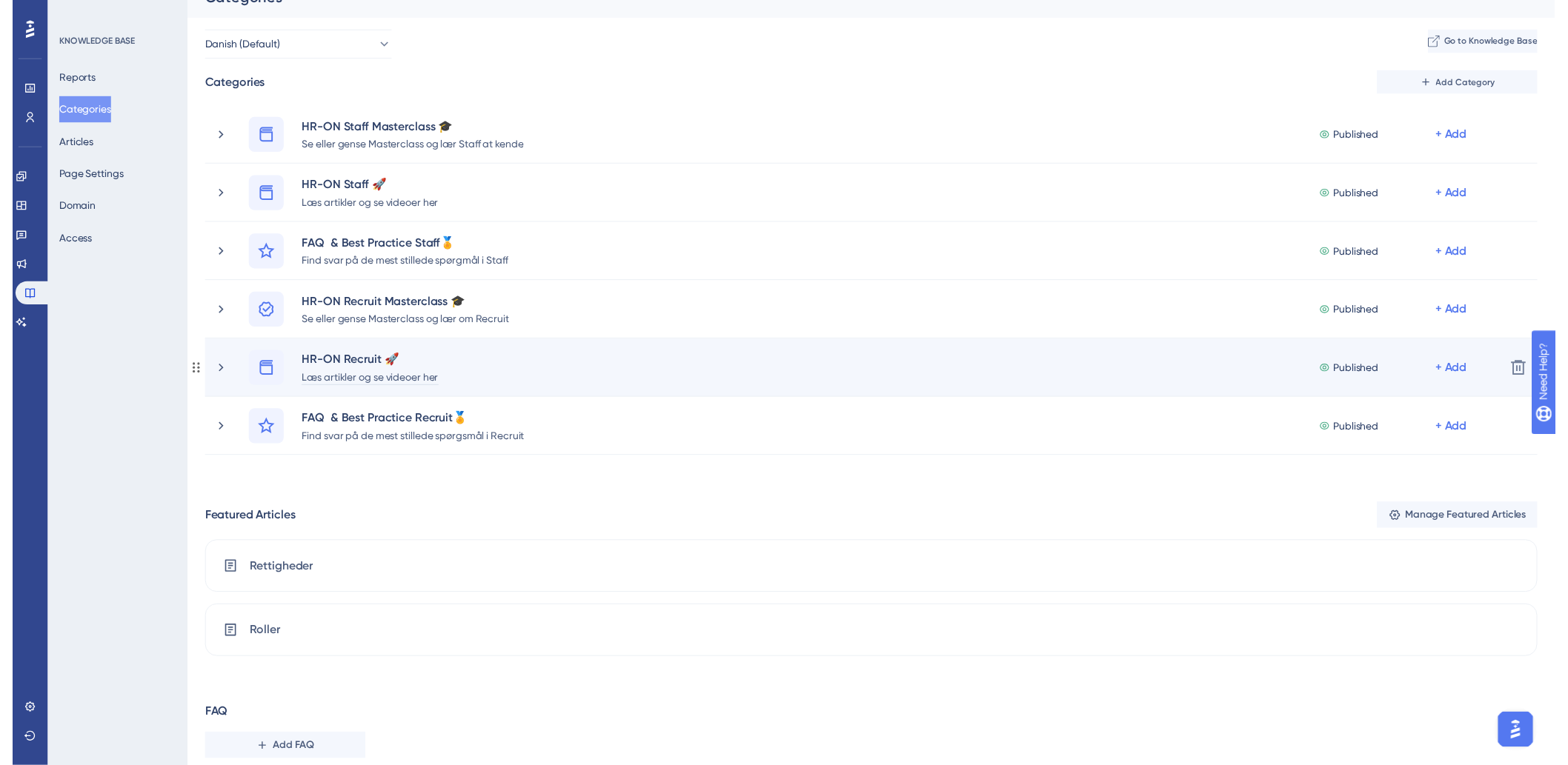
scroll to position [0, 0]
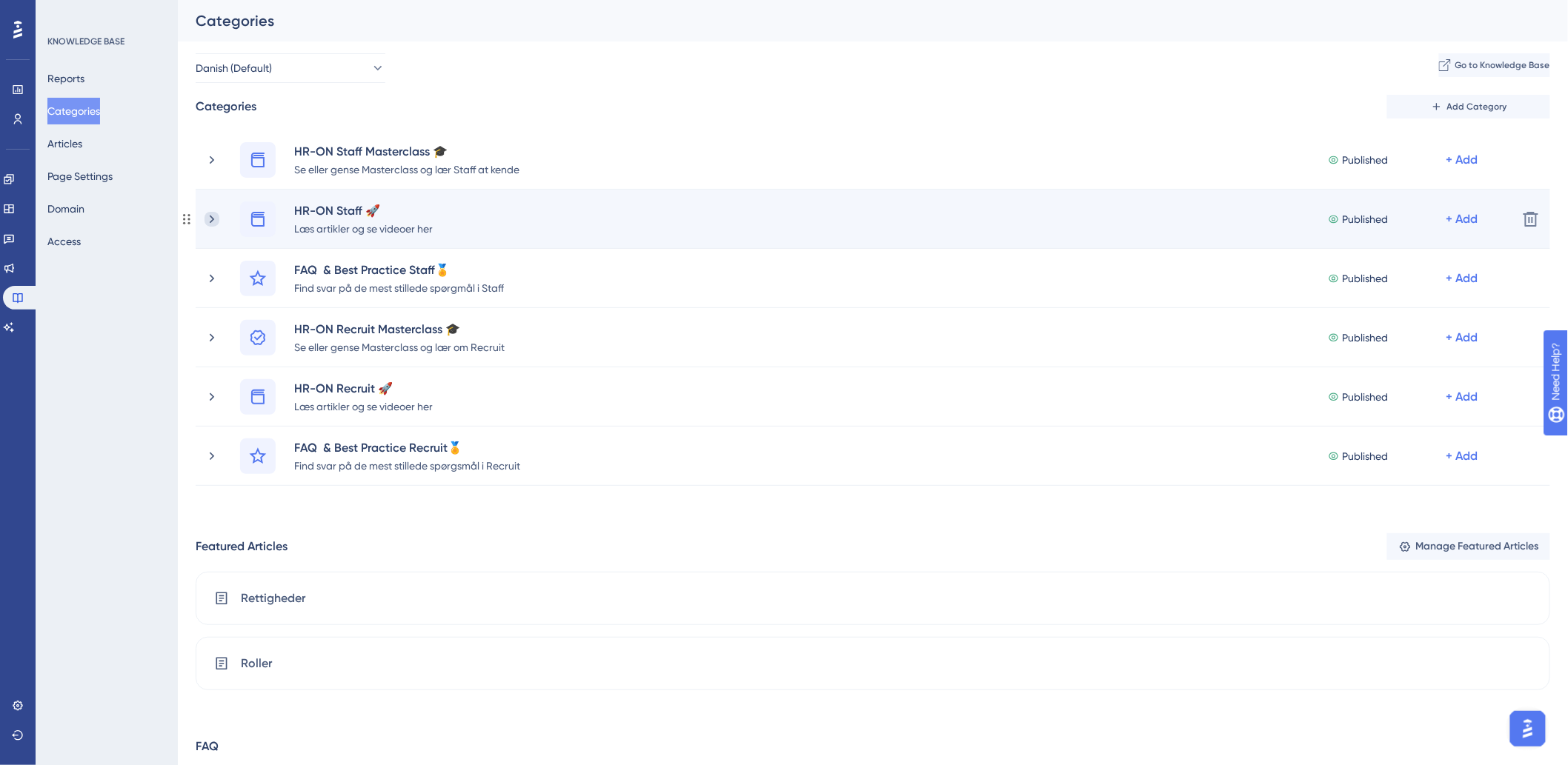
click at [211, 217] on icon at bounding box center [212, 218] width 14 height 14
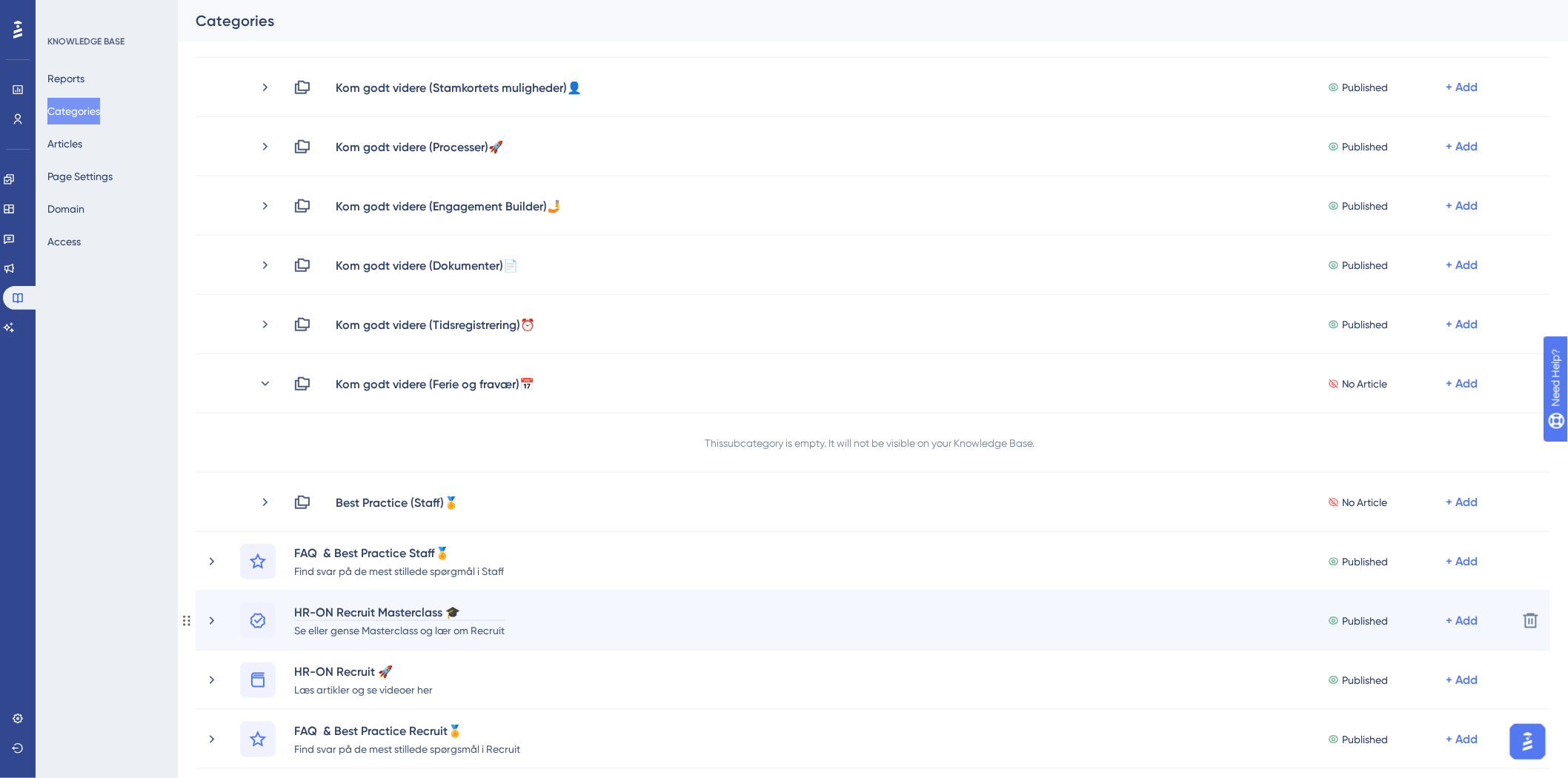
scroll to position [329, 0]
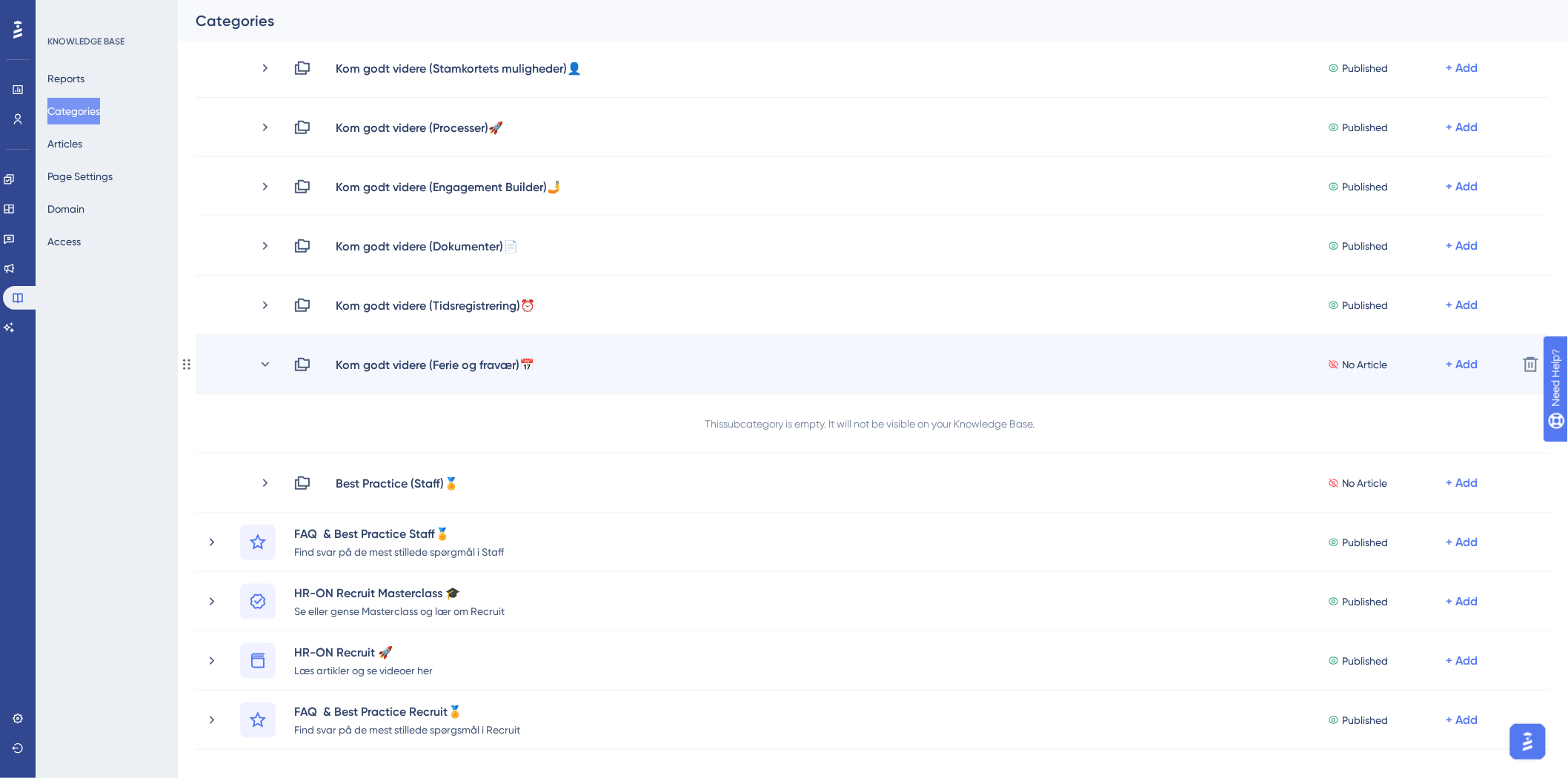
click at [258, 356] on div "Kom godt videre (Ferie og fravær)📅 No Article + Add" at bounding box center [882, 364] width 1248 height 17
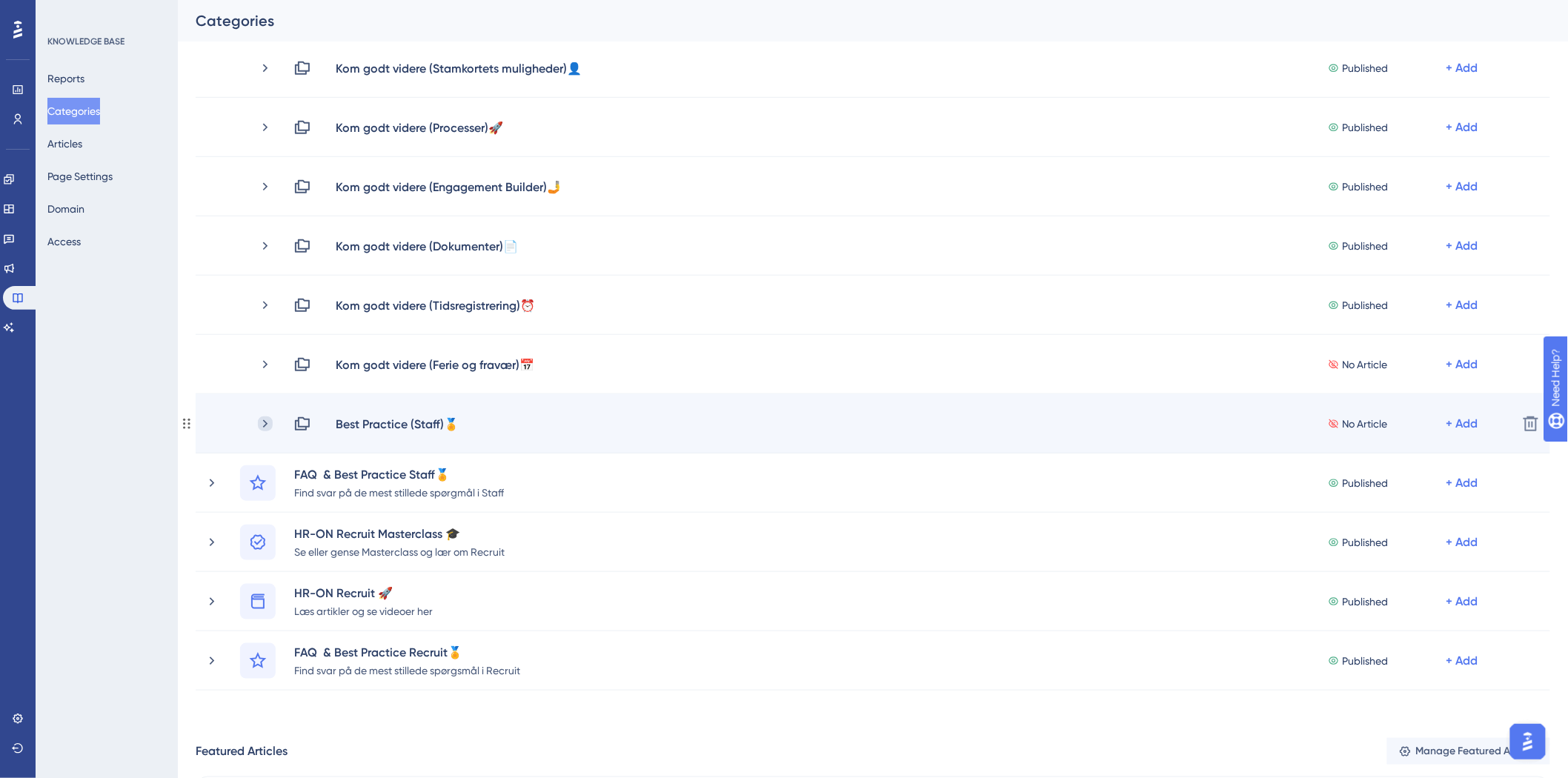
click at [264, 419] on icon at bounding box center [264, 423] width 14 height 14
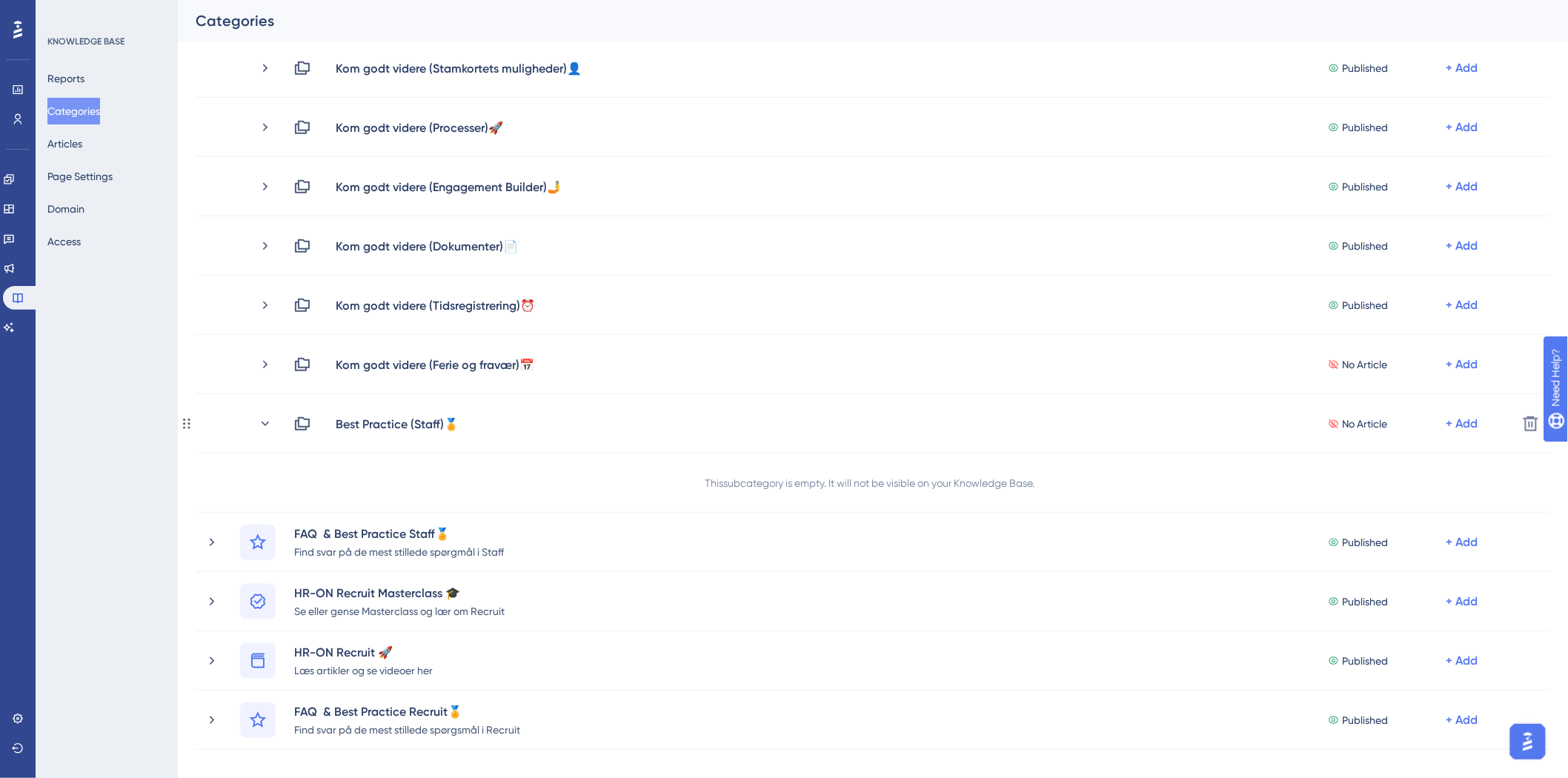
click at [264, 419] on icon at bounding box center [264, 423] width 14 height 14
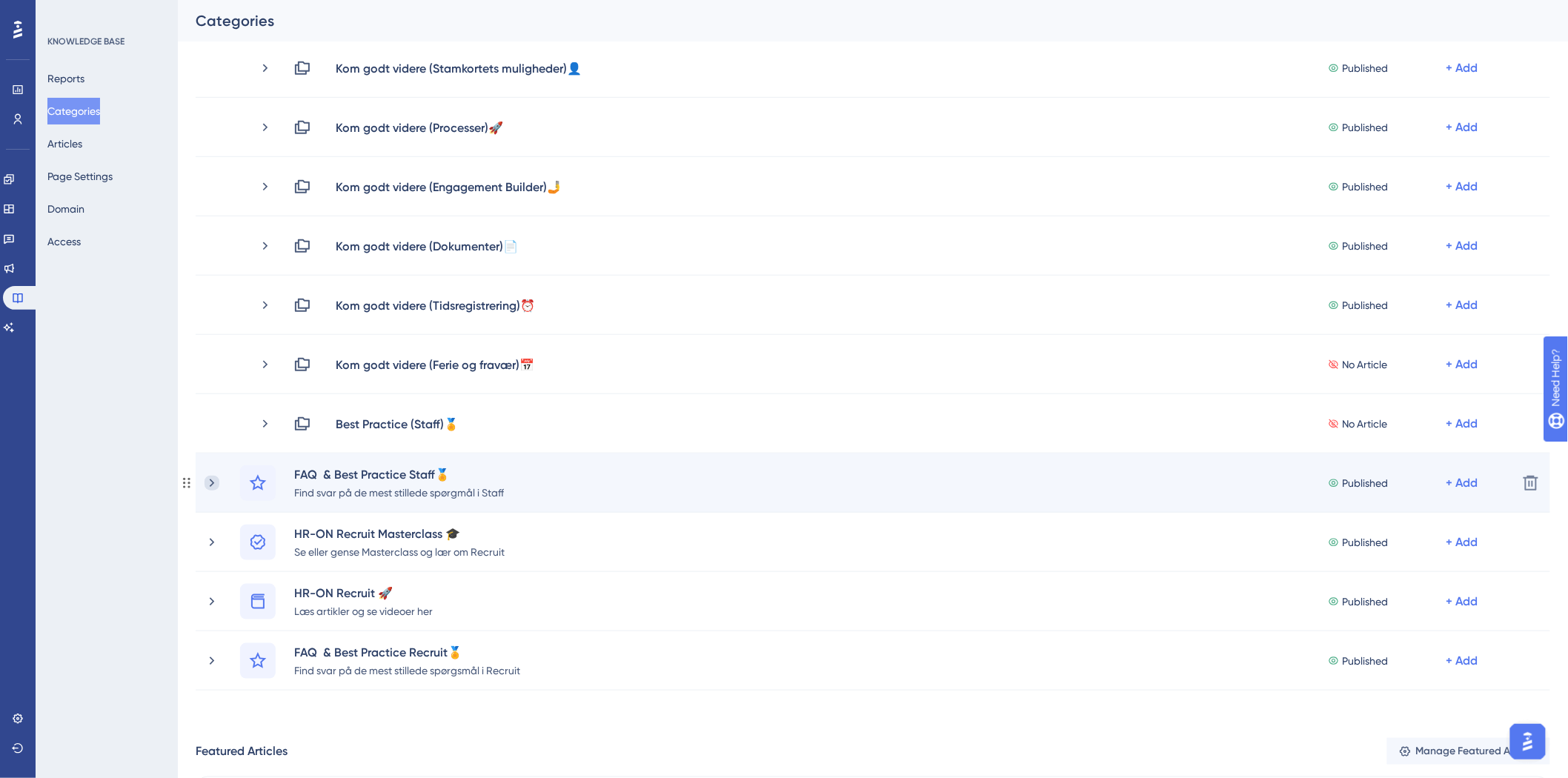
click at [205, 480] on icon at bounding box center [212, 483] width 14 height 14
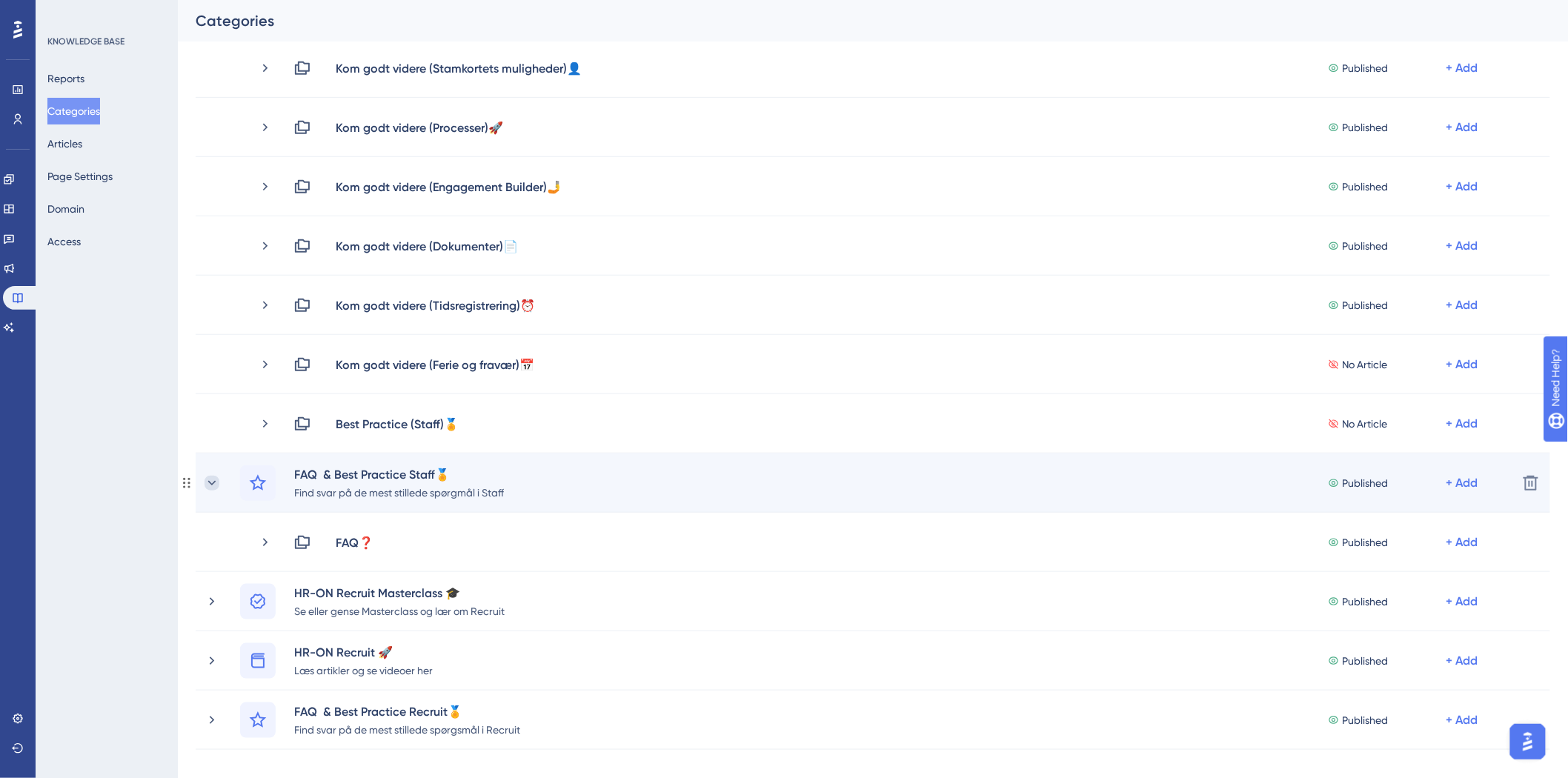
click at [208, 482] on icon at bounding box center [212, 483] width 14 height 14
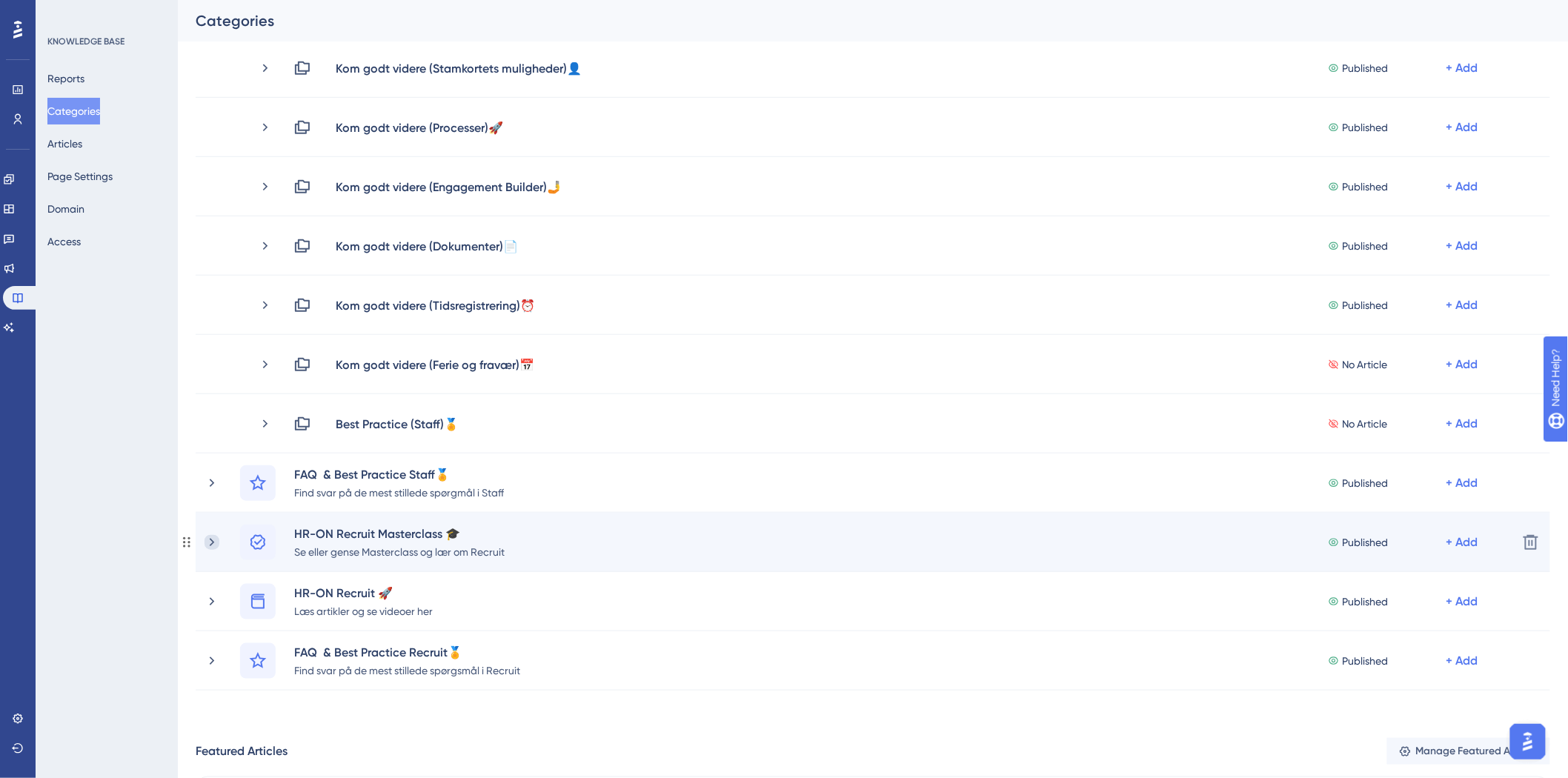
click at [210, 543] on icon at bounding box center [212, 541] width 14 height 14
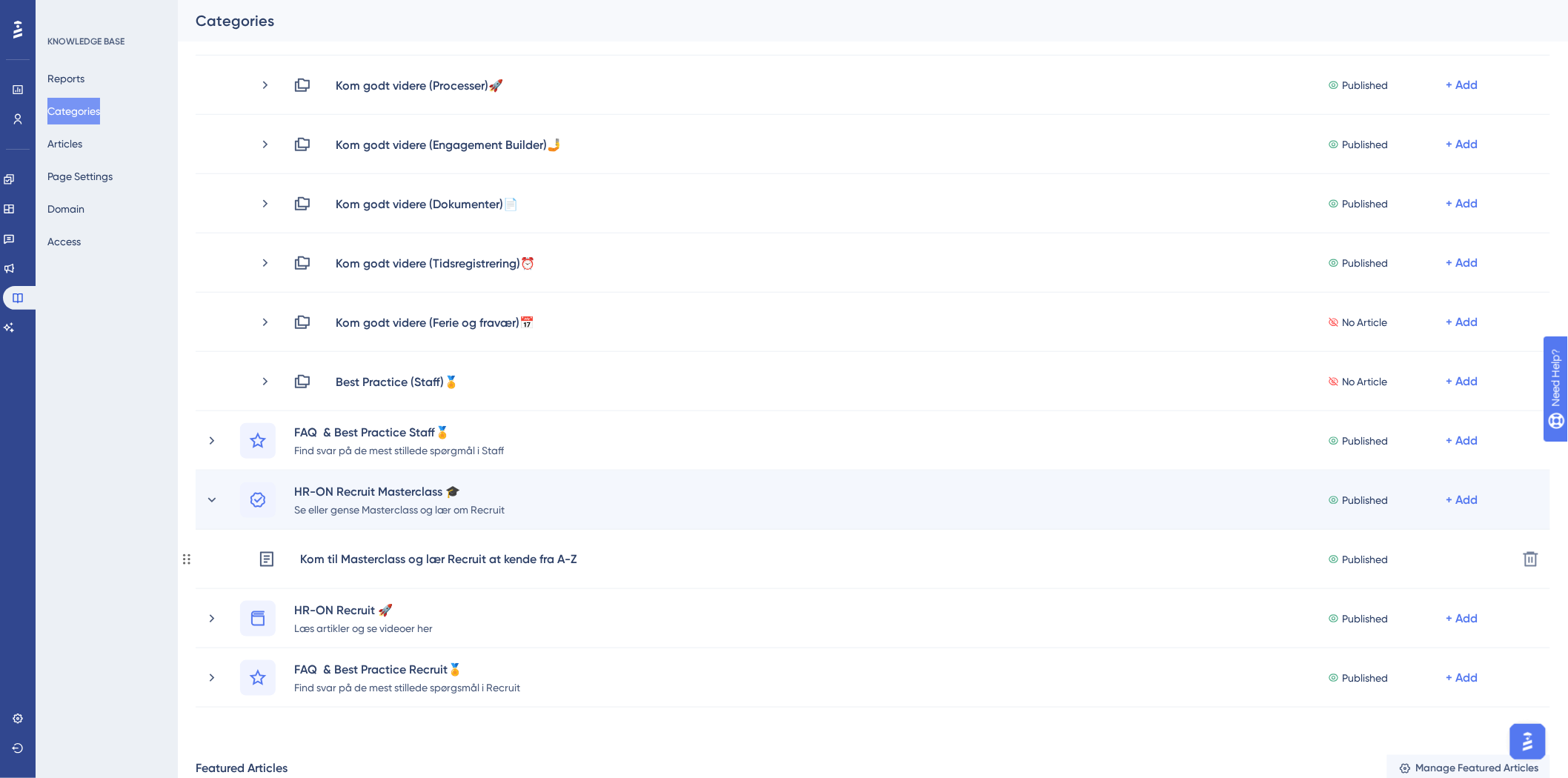
scroll to position [412, 0]
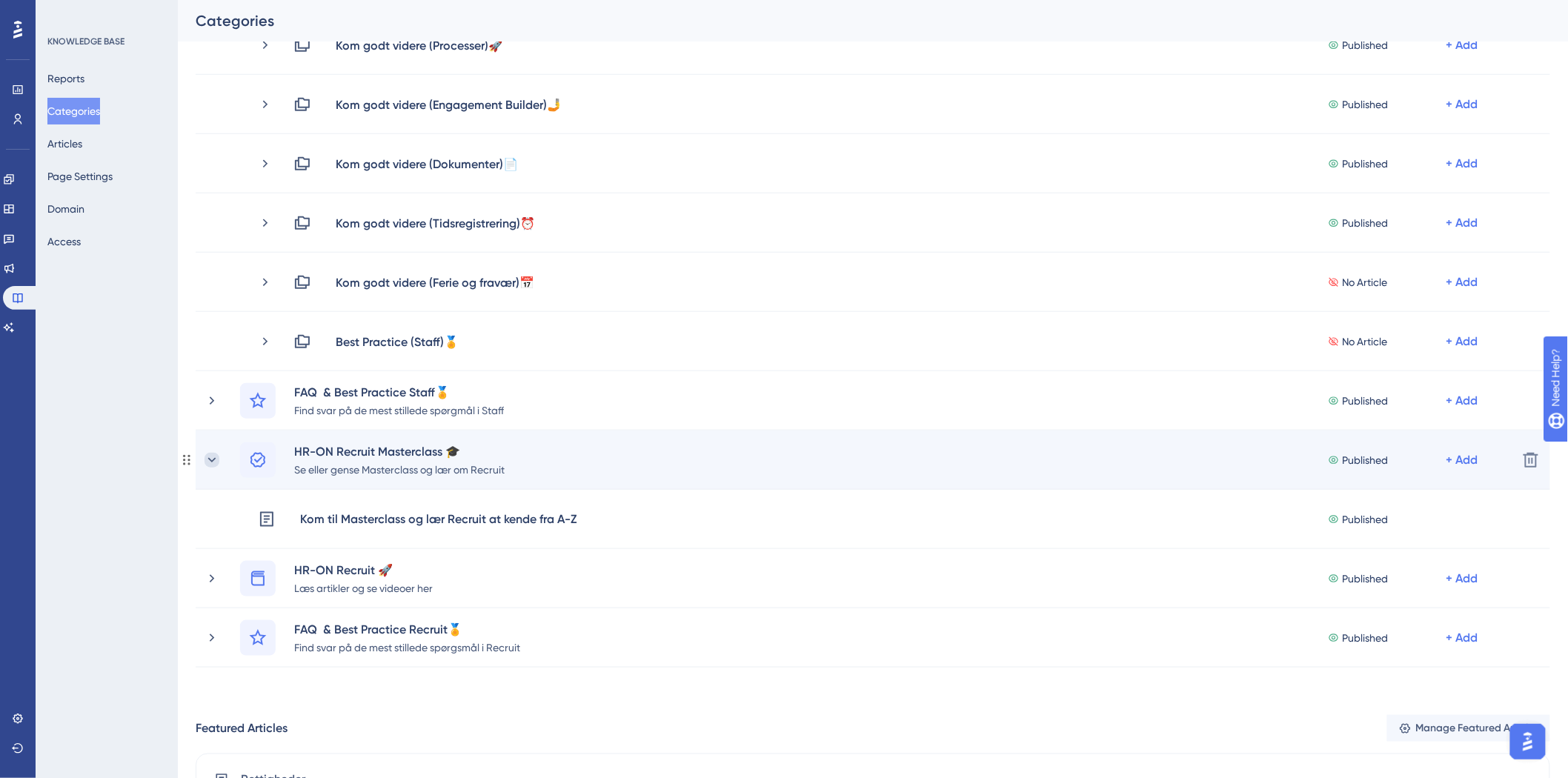
click at [214, 456] on icon at bounding box center [212, 460] width 14 height 14
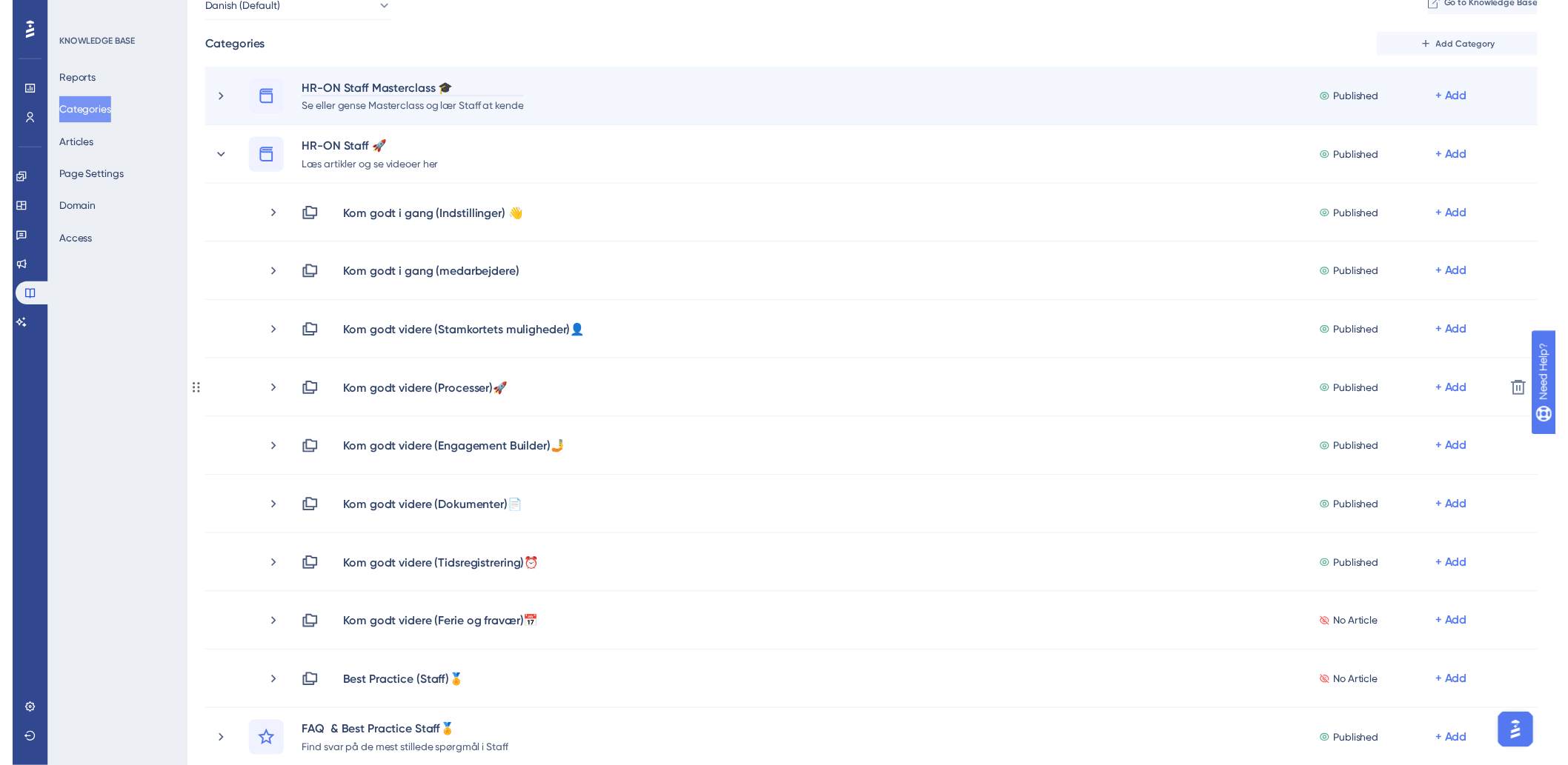
scroll to position [0, 0]
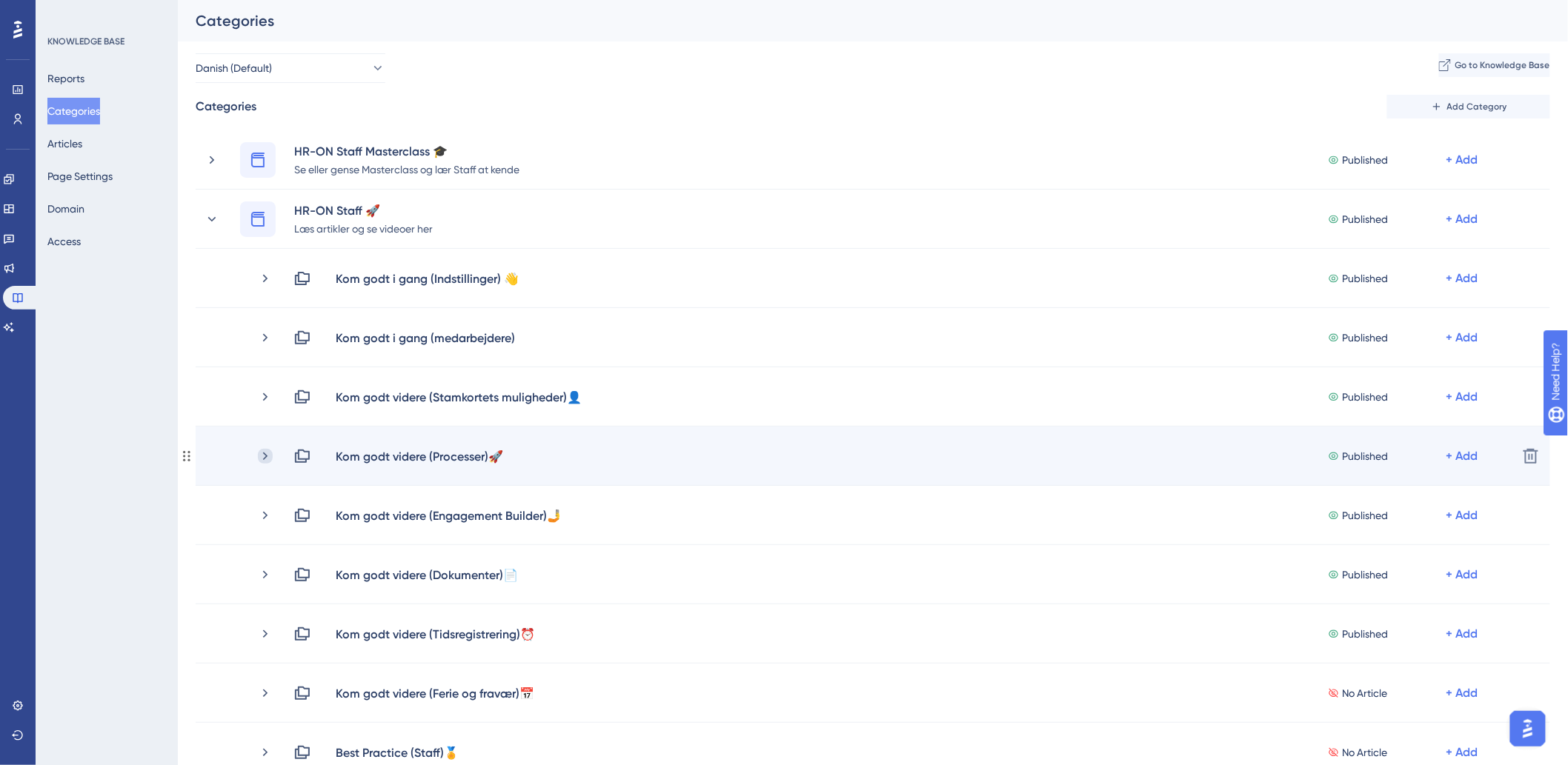
click at [260, 453] on icon at bounding box center [264, 456] width 14 height 14
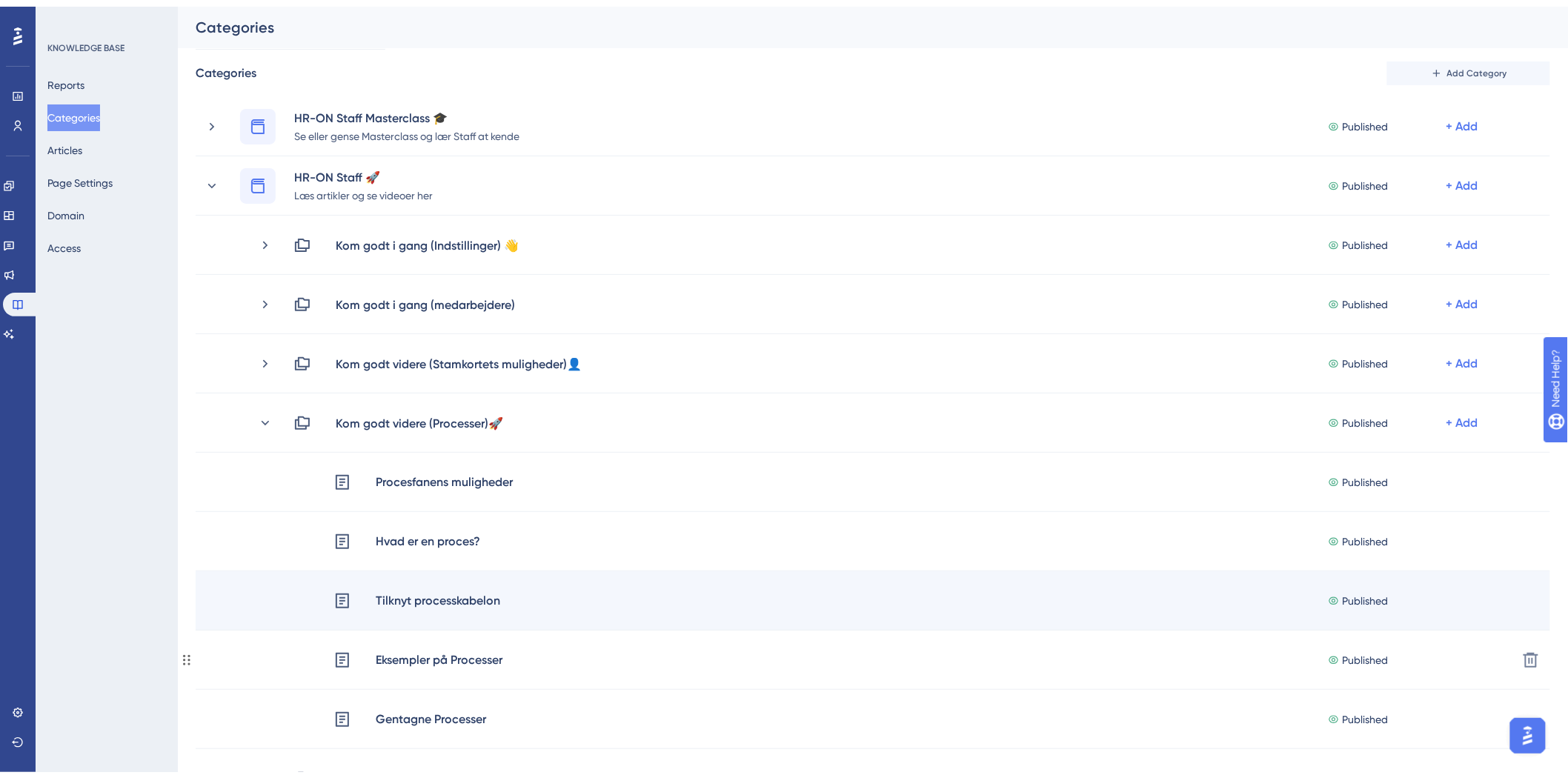
scroll to position [164, 0]
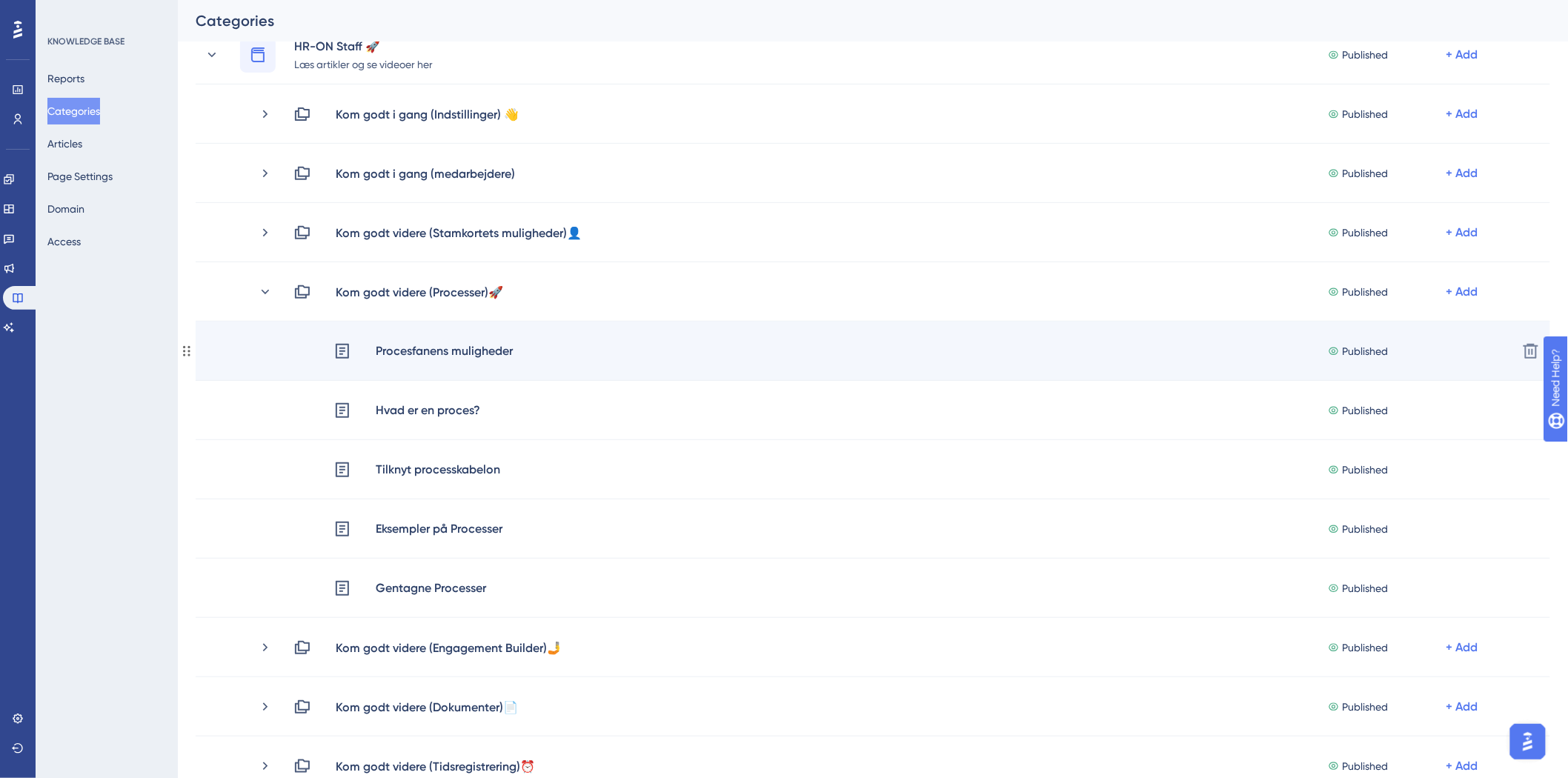
click at [432, 357] on div "Procesfanens muligheder" at bounding box center [444, 351] width 138 height 19
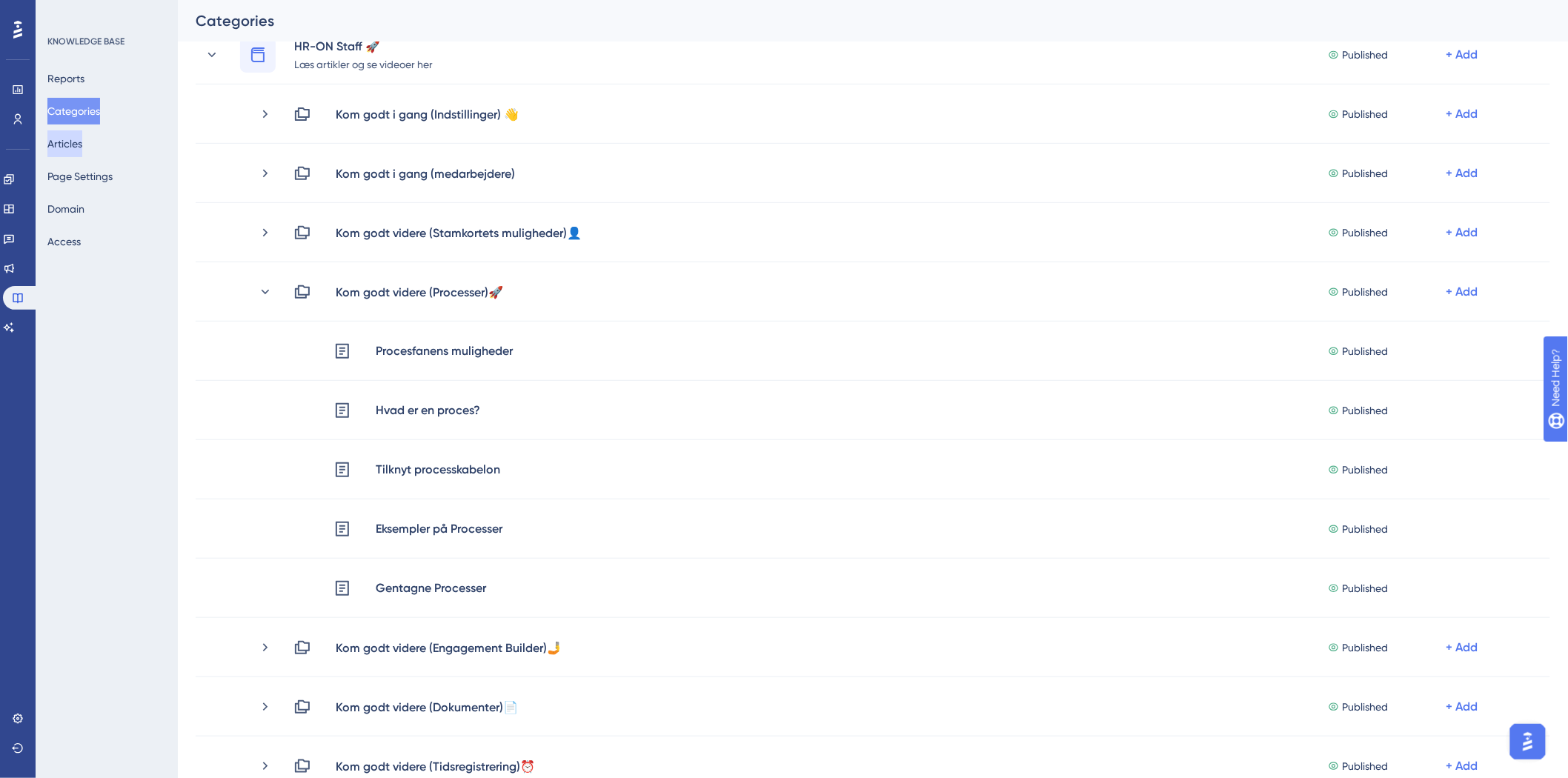
click at [73, 143] on button "Articles" at bounding box center [64, 144] width 35 height 27
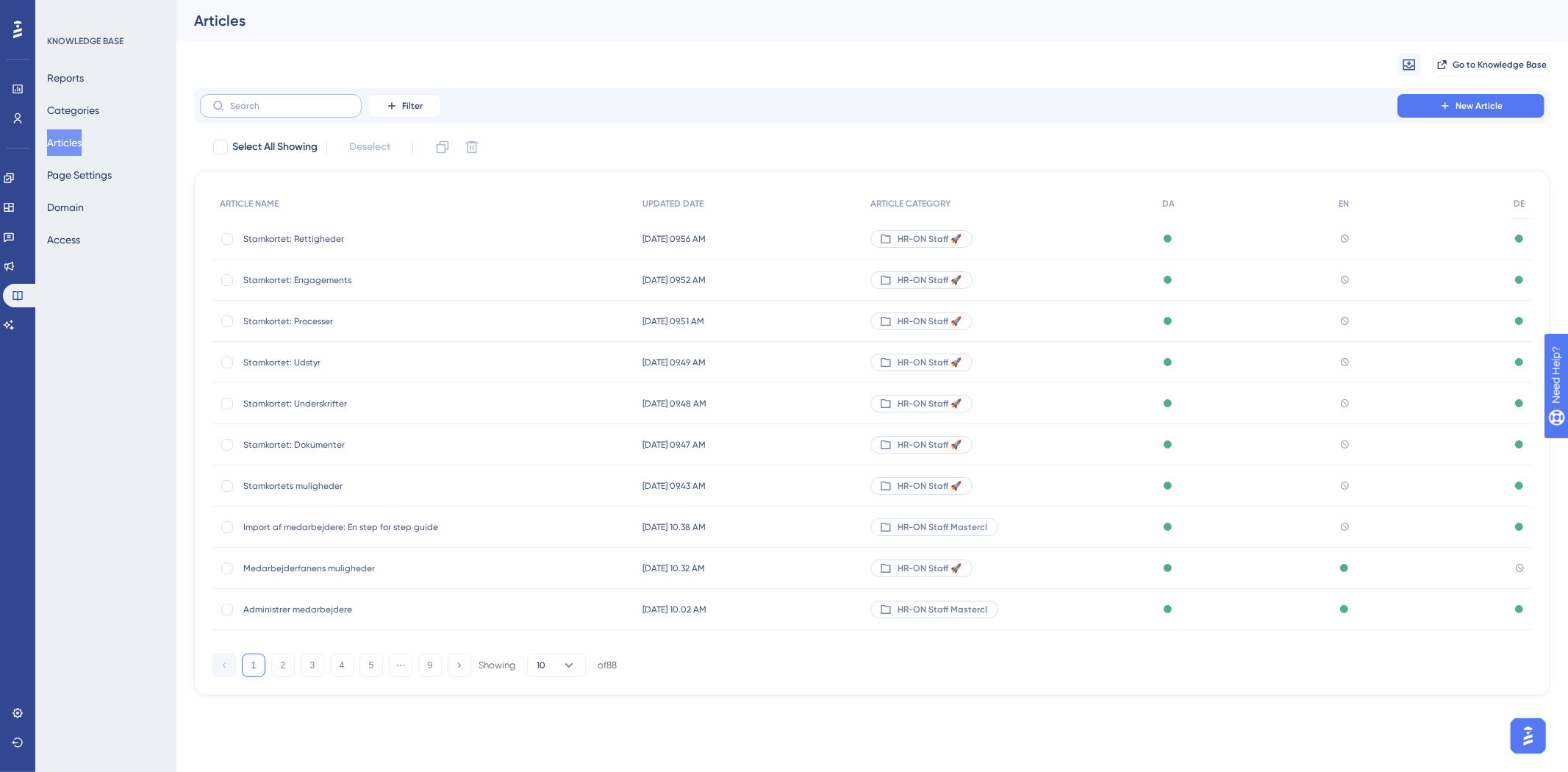
click at [305, 97] on label at bounding box center [281, 106] width 162 height 24
click at [305, 101] on input "text" at bounding box center [289, 106] width 119 height 10
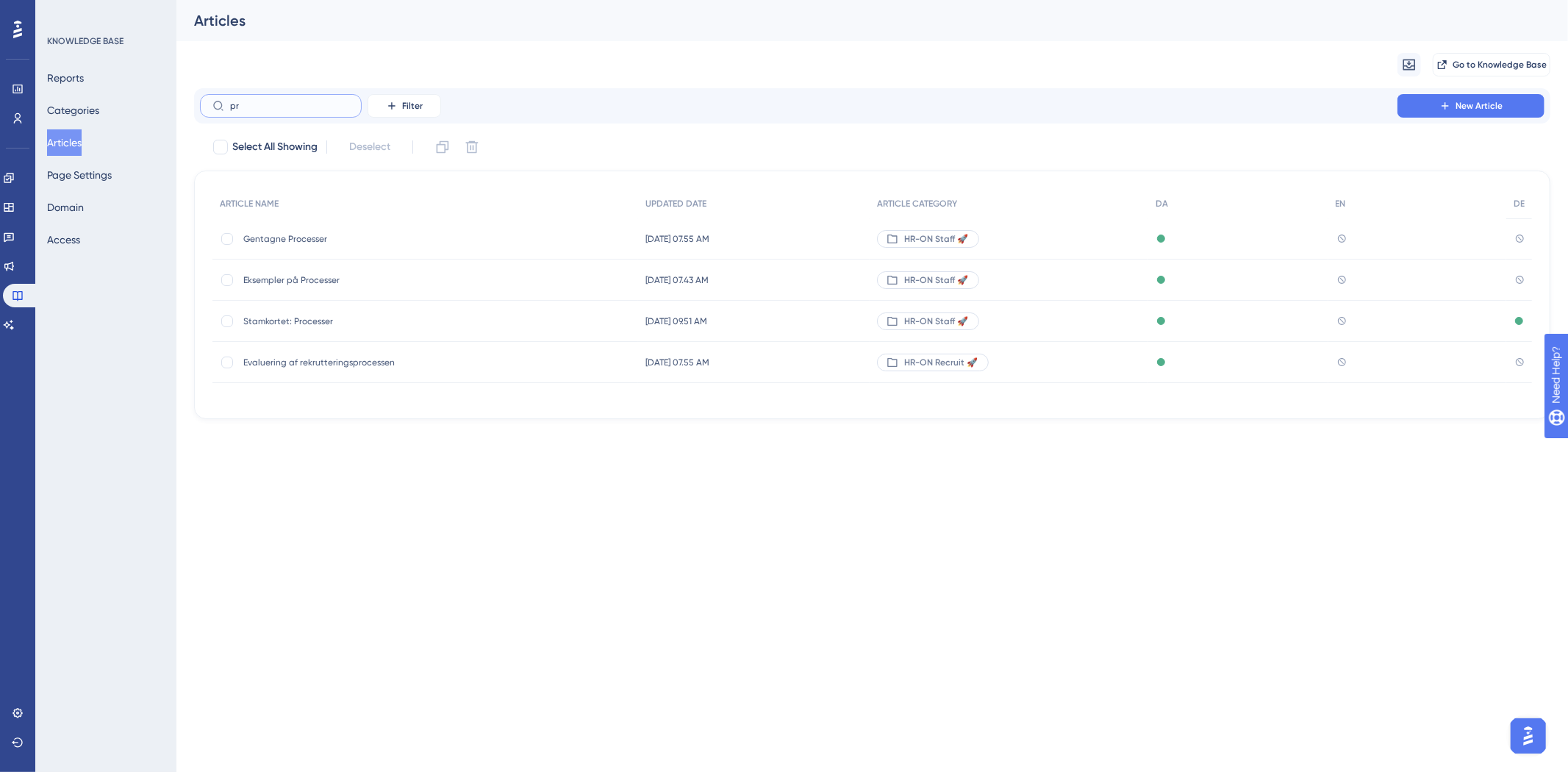
type input "p"
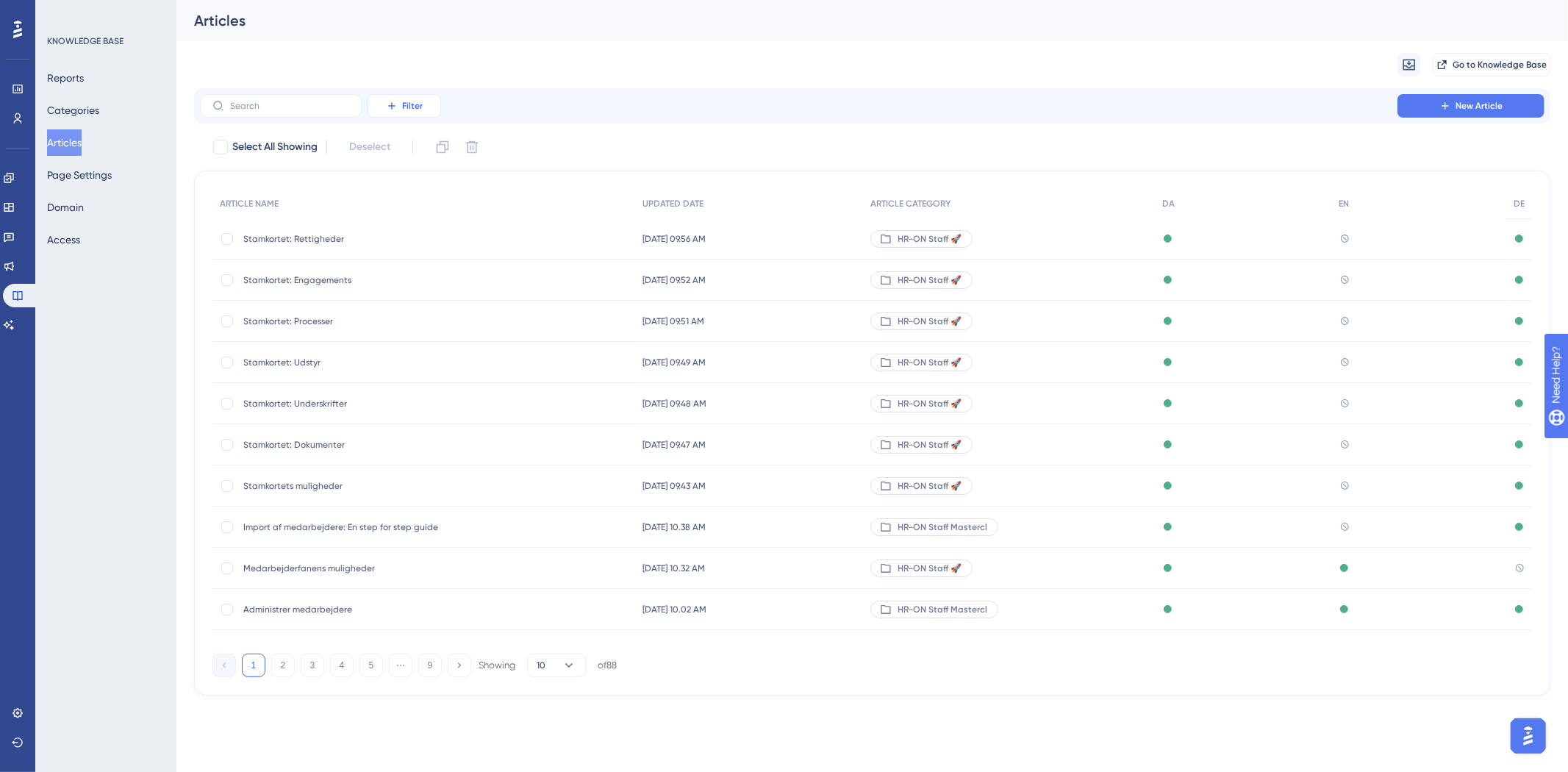
click at [424, 108] on button "Filter" at bounding box center [403, 106] width 73 height 24
click at [430, 177] on div "Status Status" at bounding box center [419, 177] width 60 height 30
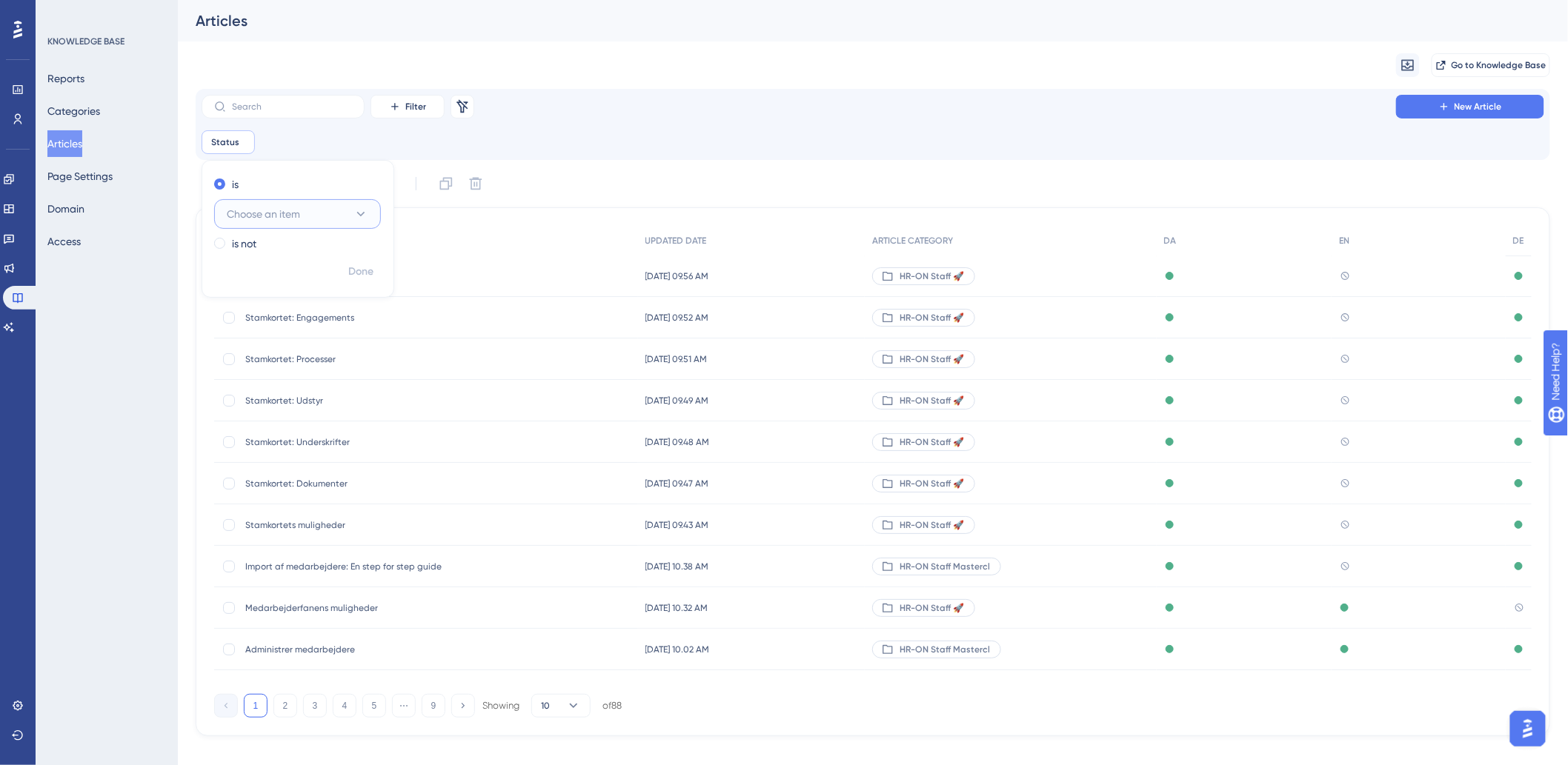
click at [328, 221] on button "Choose an item" at bounding box center [297, 213] width 166 height 30
click at [409, 91] on div "Filter Remove Filters New Article Status Remove is Choose an item Draft Draft P…" at bounding box center [872, 124] width 1355 height 71
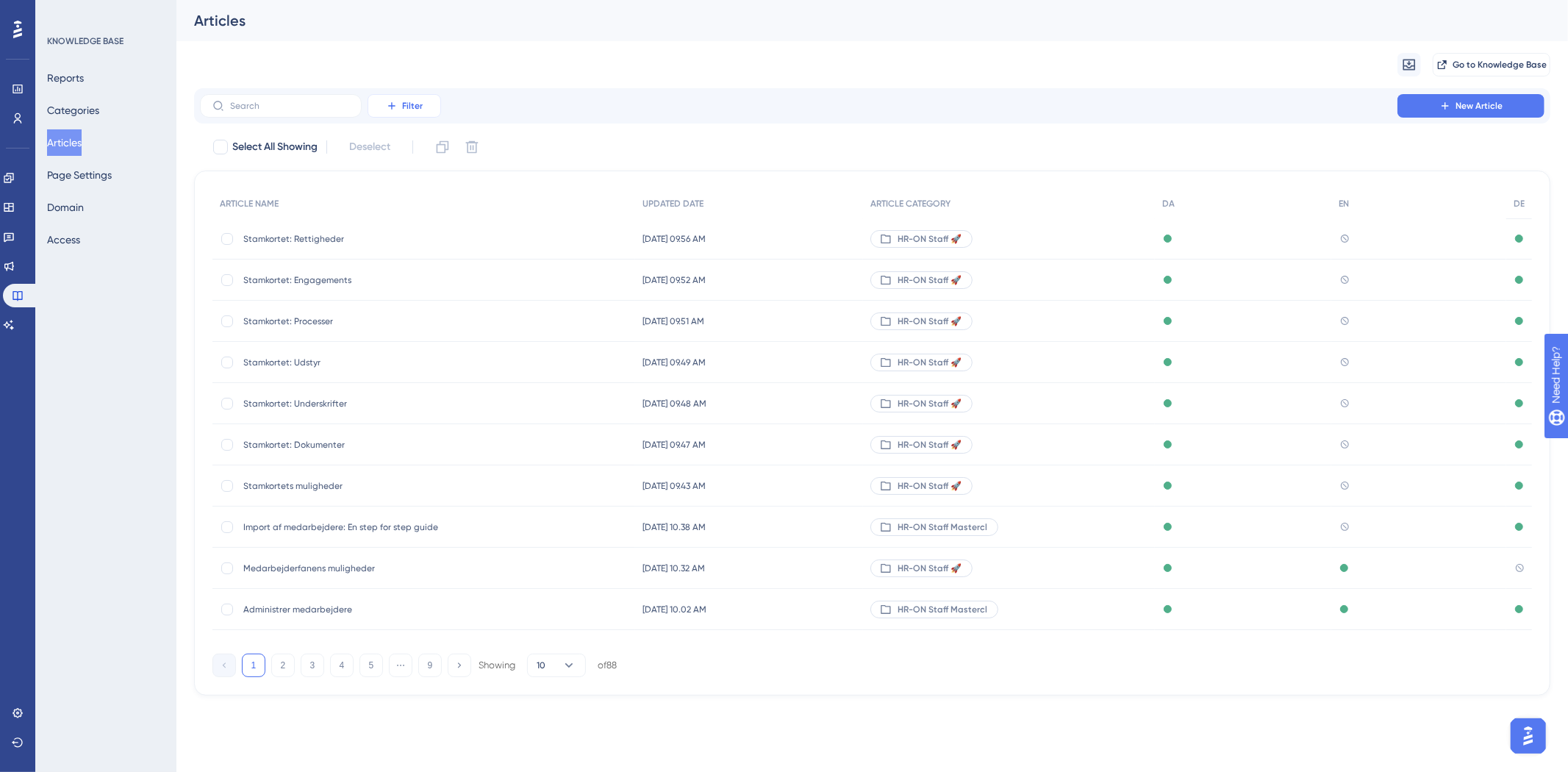
click at [408, 112] on button "Filter" at bounding box center [403, 106] width 73 height 24
click at [423, 239] on span "Category" at bounding box center [411, 236] width 45 height 17
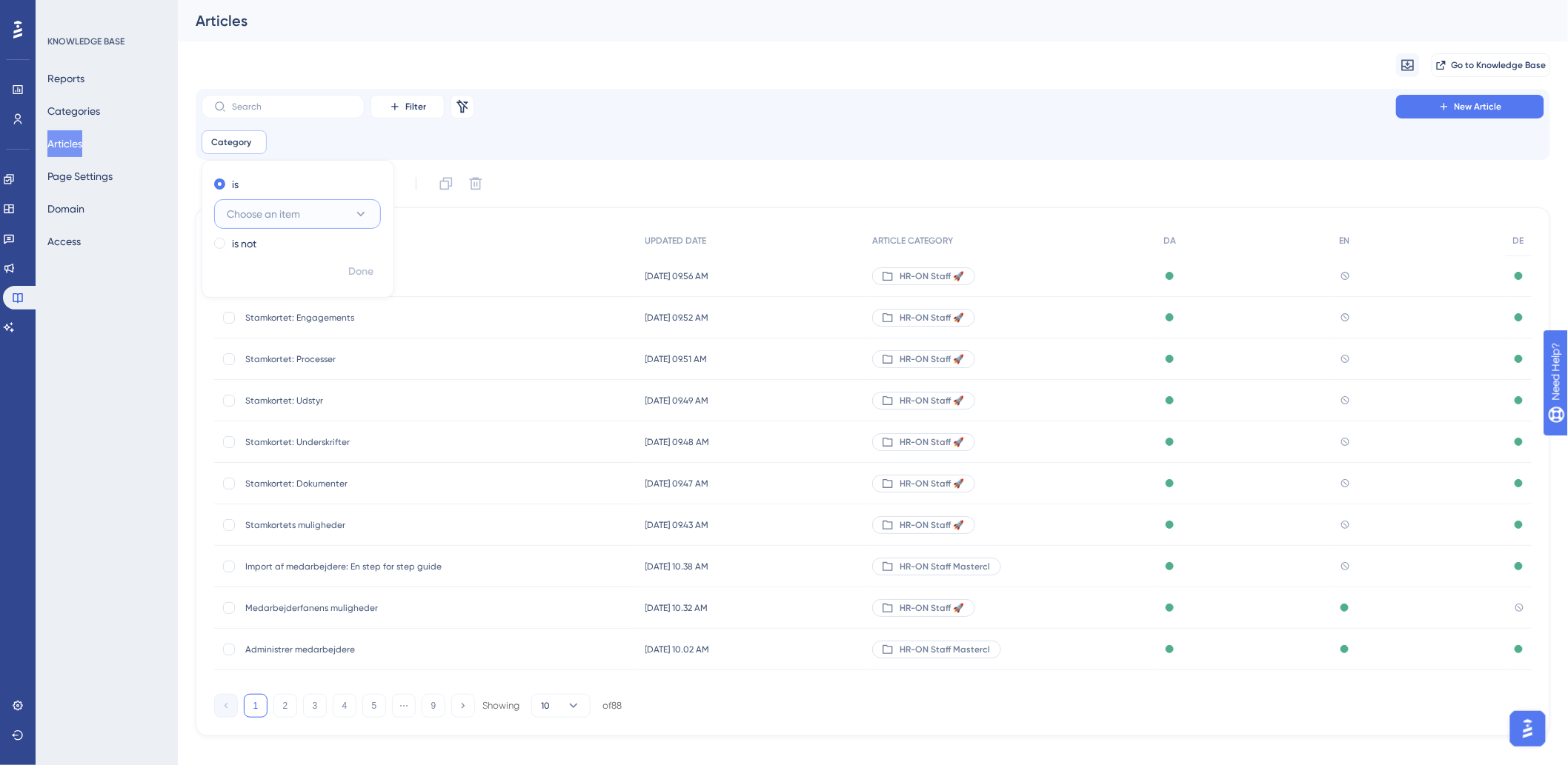
click at [306, 217] on button "Choose an item" at bounding box center [297, 213] width 166 height 30
click at [324, 378] on div "HR-ON Staff 🚀 HR-ON Staff 🚀" at bounding box center [297, 378] width 124 height 30
click at [757, 112] on div "Filter Remove Filters New Article" at bounding box center [873, 107] width 1342 height 24
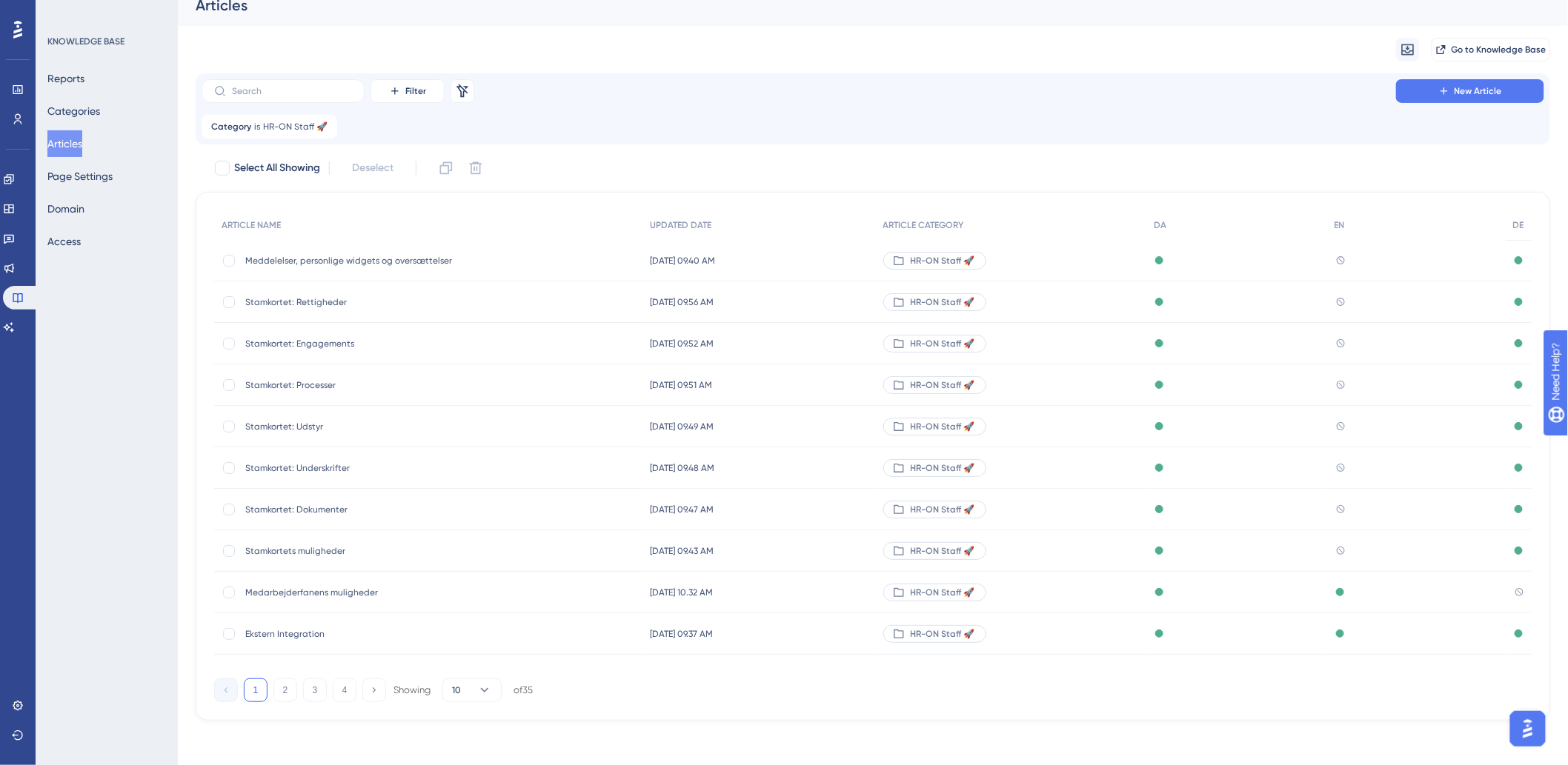
scroll to position [17, 0]
click at [331, 260] on span "Meddelelser, personlige widgets og oversættelser" at bounding box center [363, 259] width 237 height 12
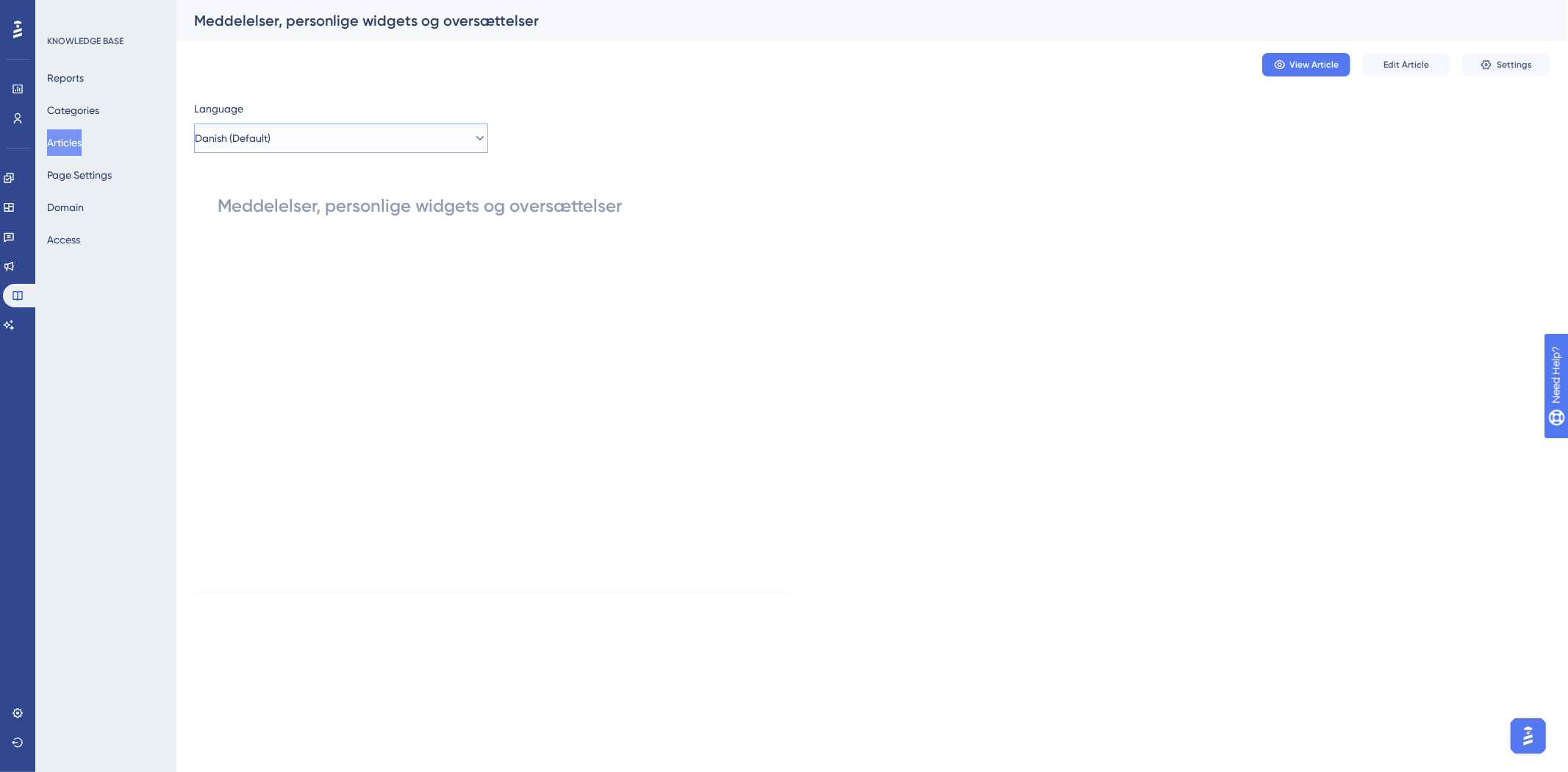
click at [303, 136] on button "Danish (Default)" at bounding box center [340, 137] width 294 height 30
click at [306, 129] on button "Danish (Default)" at bounding box center [340, 137] width 294 height 30
click at [297, 199] on div "Meddelelser, personlige widgets og oversættelser" at bounding box center [490, 205] width 547 height 24
click at [307, 338] on div at bounding box center [490, 403] width 547 height 323
click at [1457, 60] on div "View Article Edit Article Settings" at bounding box center [1406, 64] width 288 height 24
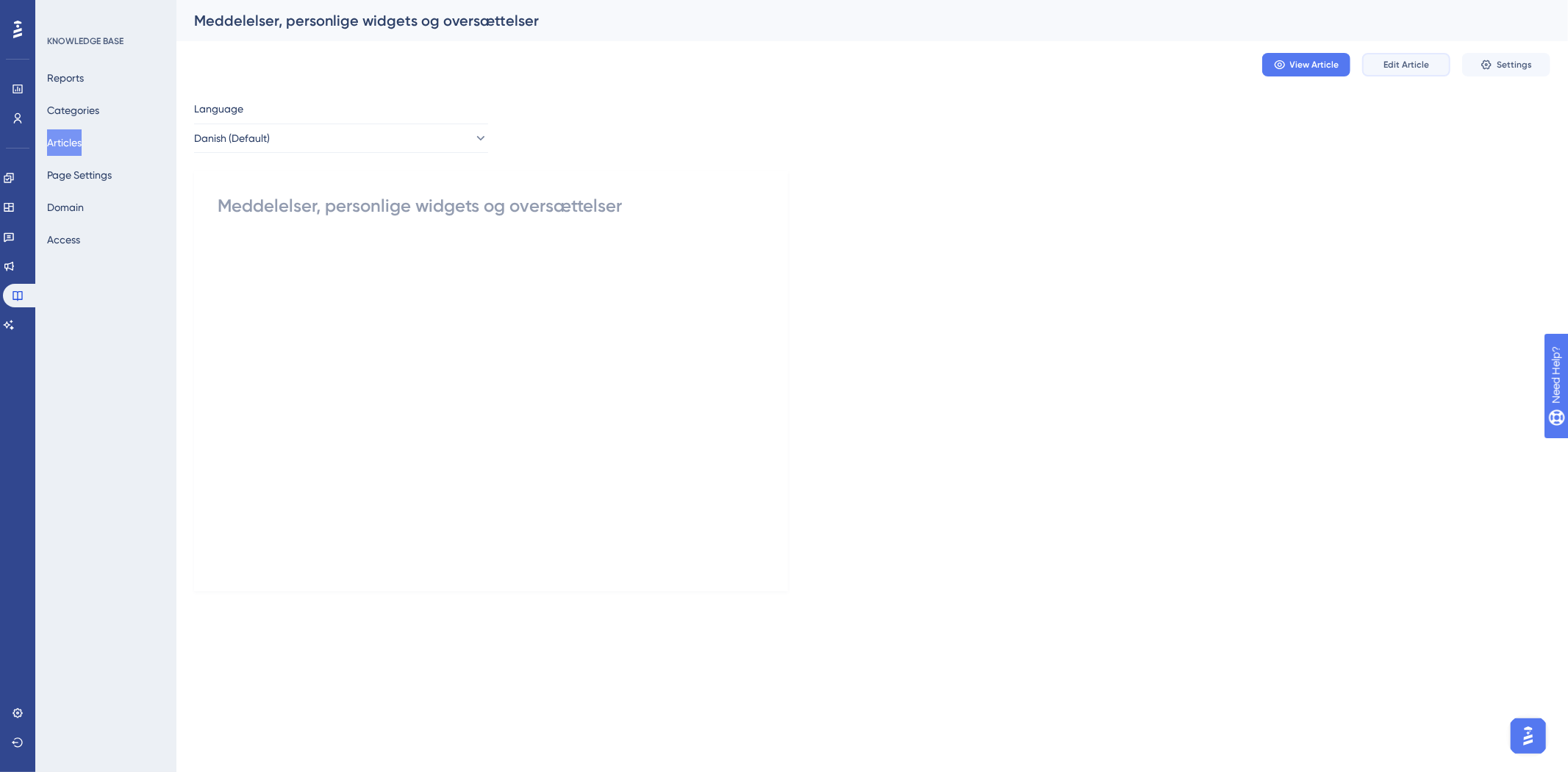
click at [1426, 59] on span "Edit Article" at bounding box center [1406, 65] width 46 height 11
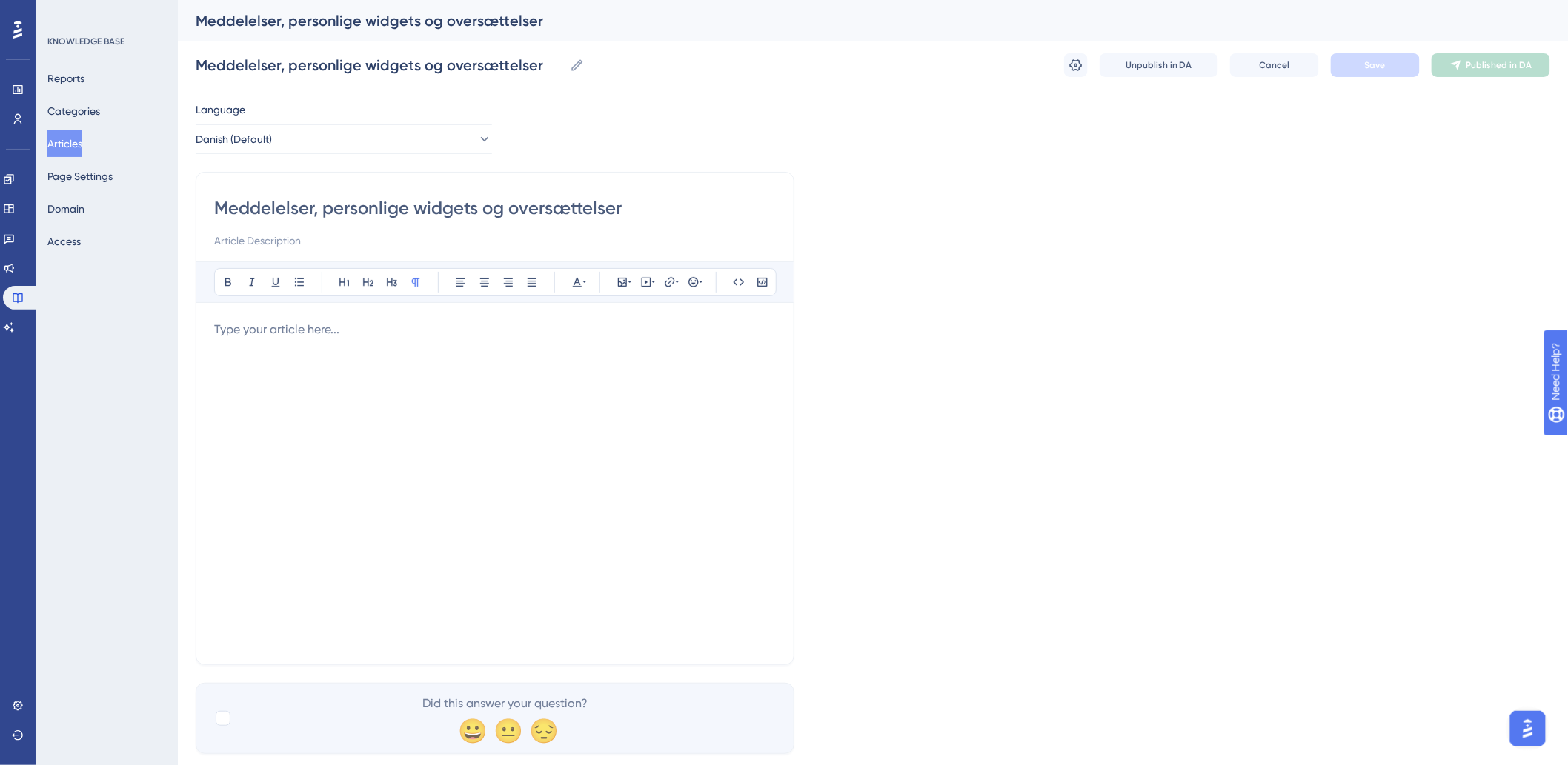
click at [383, 402] on div at bounding box center [495, 483] width 561 height 326
click at [363, 404] on div at bounding box center [495, 483] width 561 height 326
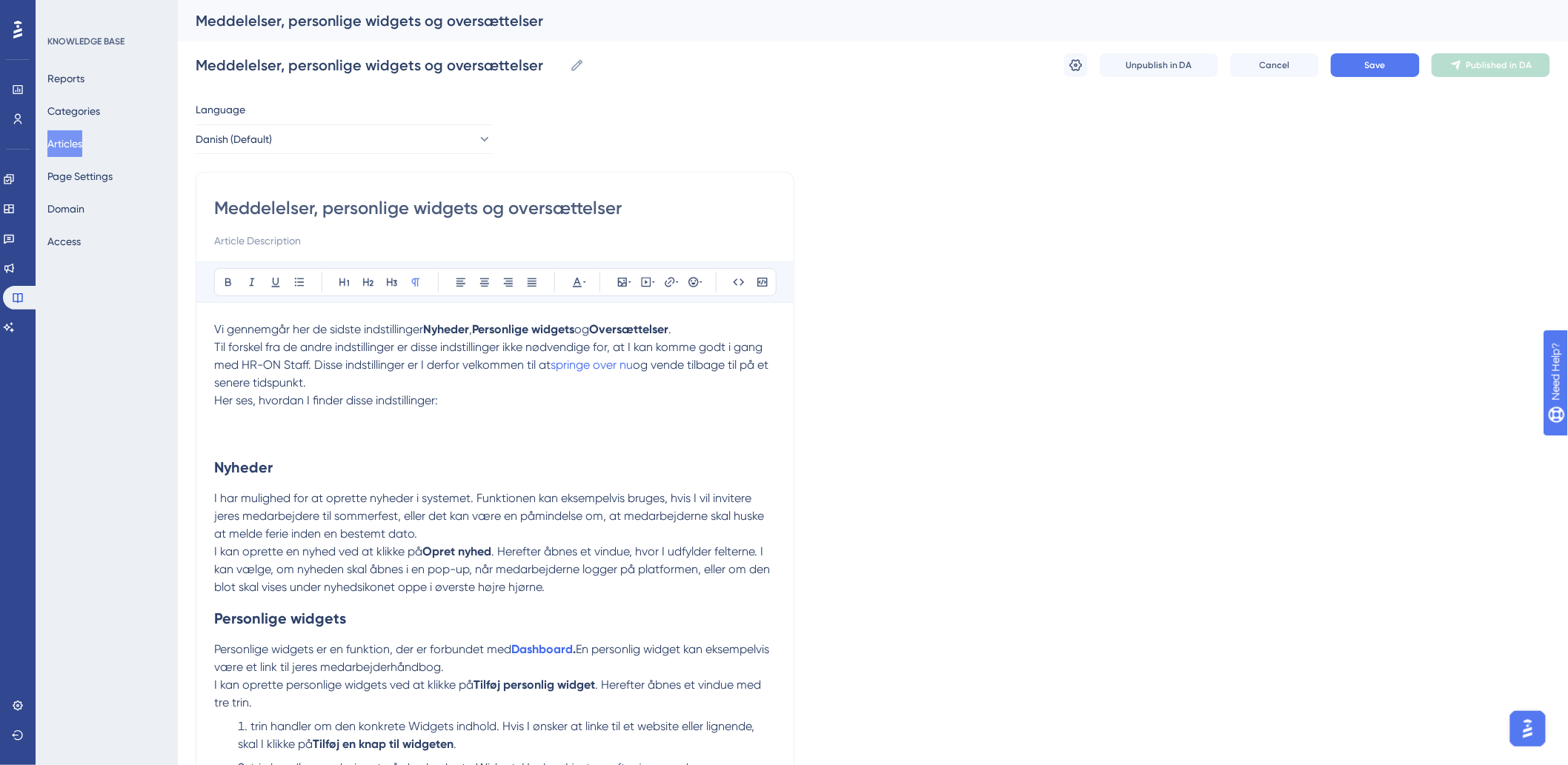
click at [302, 422] on p at bounding box center [495, 418] width 561 height 17
click at [237, 425] on p at bounding box center [495, 418] width 561 height 17
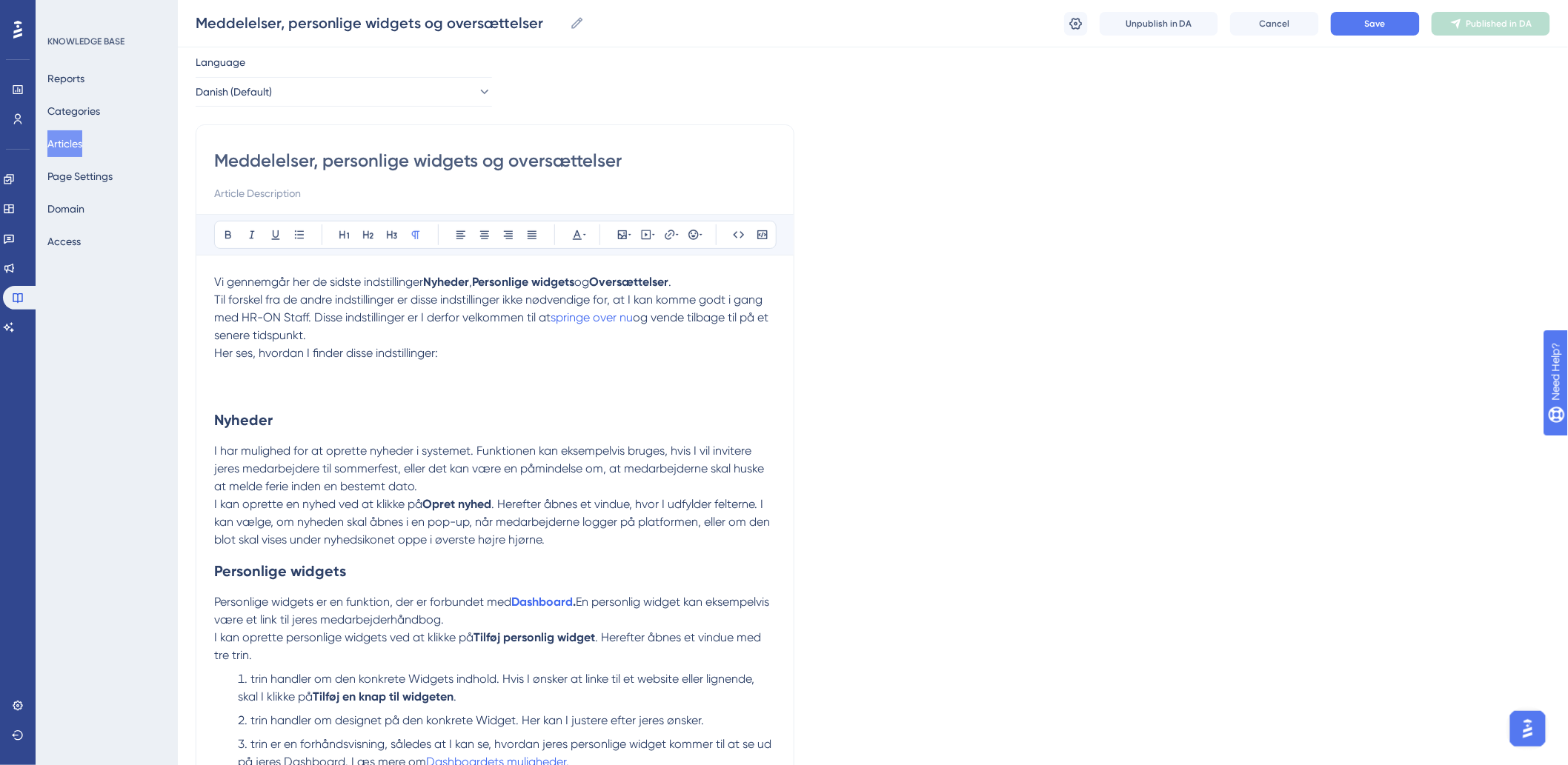
scroll to position [83, 0]
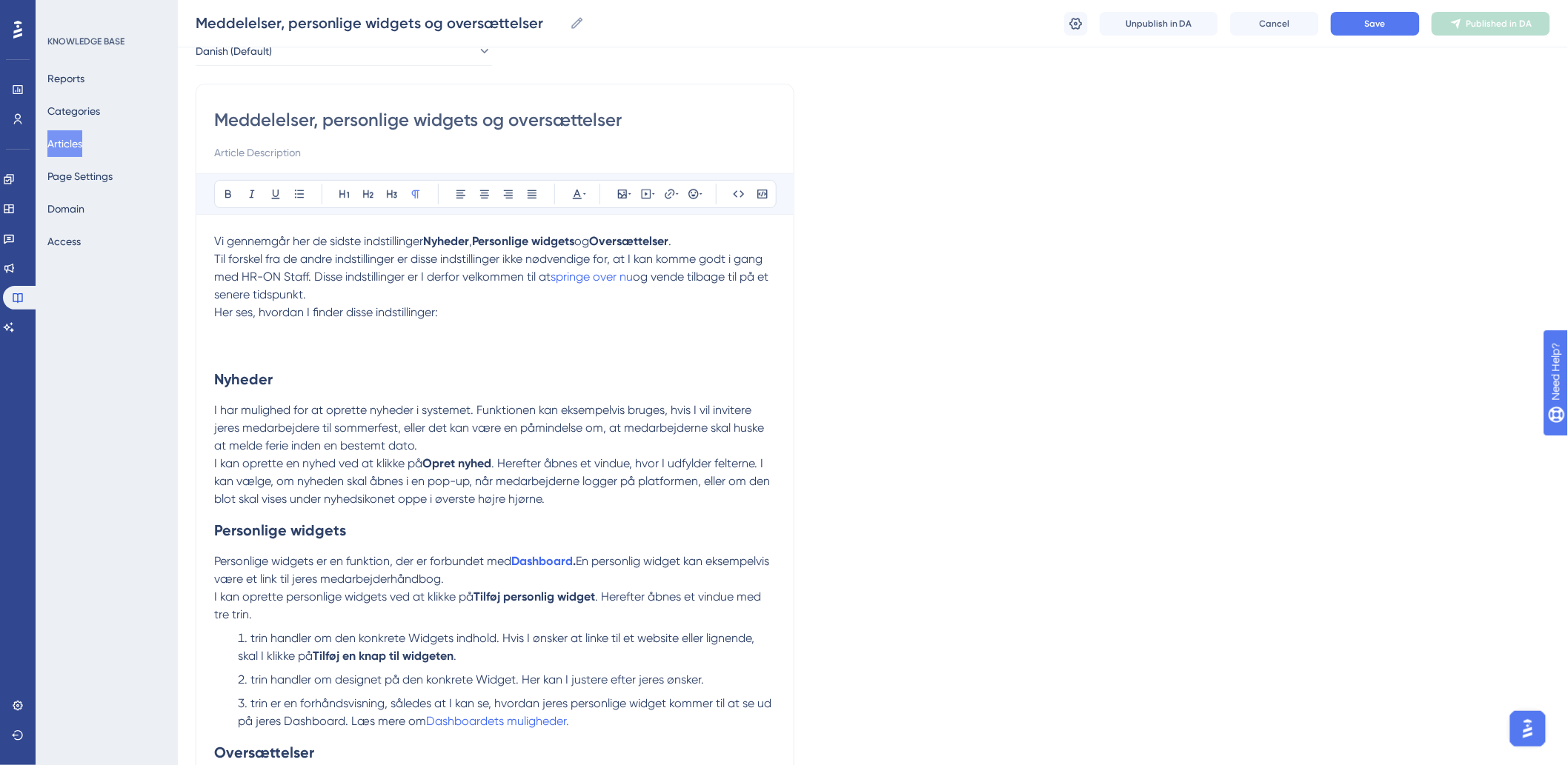
click at [504, 356] on p at bounding box center [495, 348] width 561 height 17
click at [620, 193] on icon at bounding box center [622, 194] width 12 height 12
click at [624, 260] on span "Upload Image" at bounding box center [630, 264] width 60 height 12
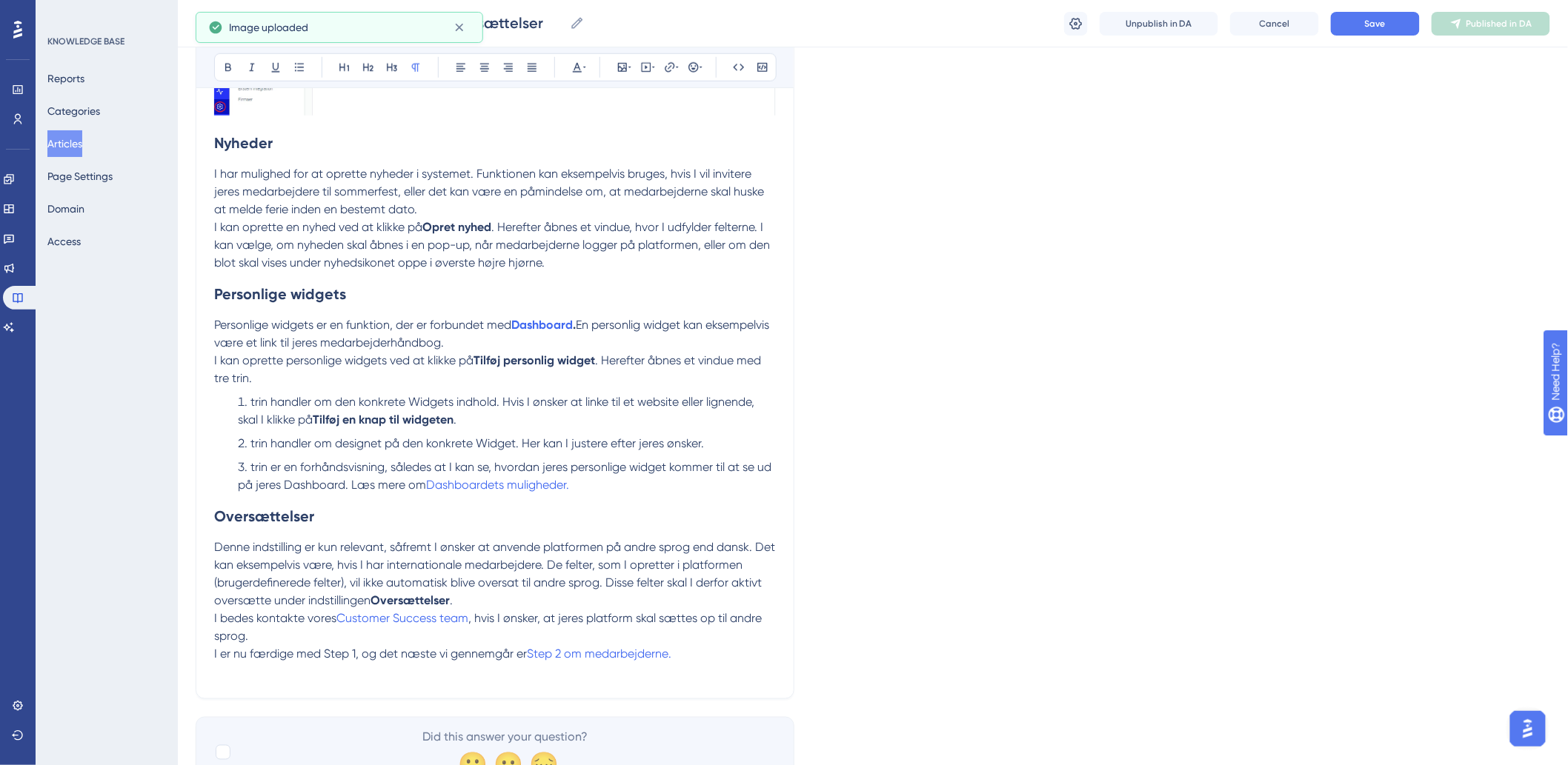
scroll to position [585, 0]
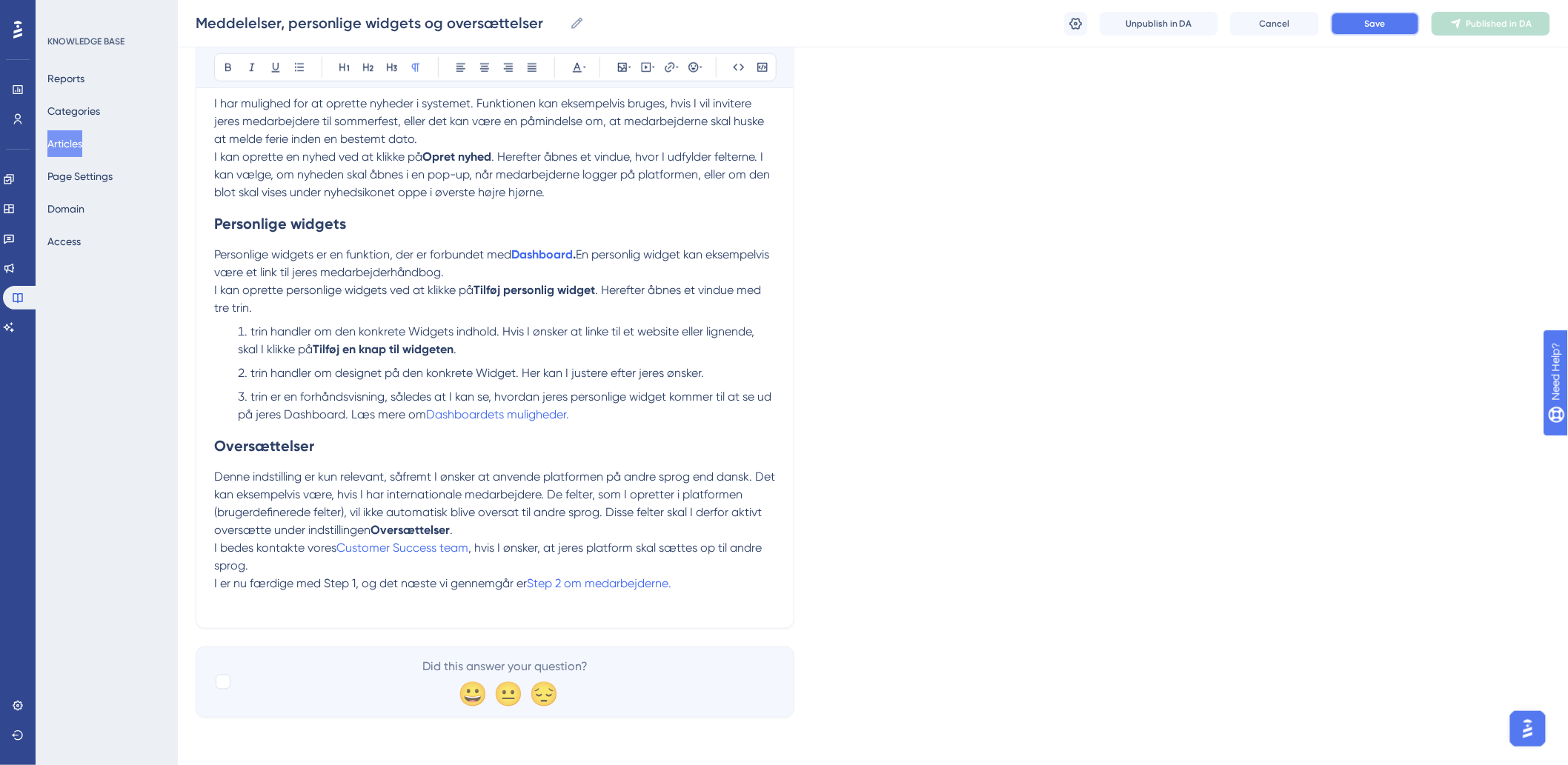
click at [1365, 34] on button "Save" at bounding box center [1375, 23] width 88 height 24
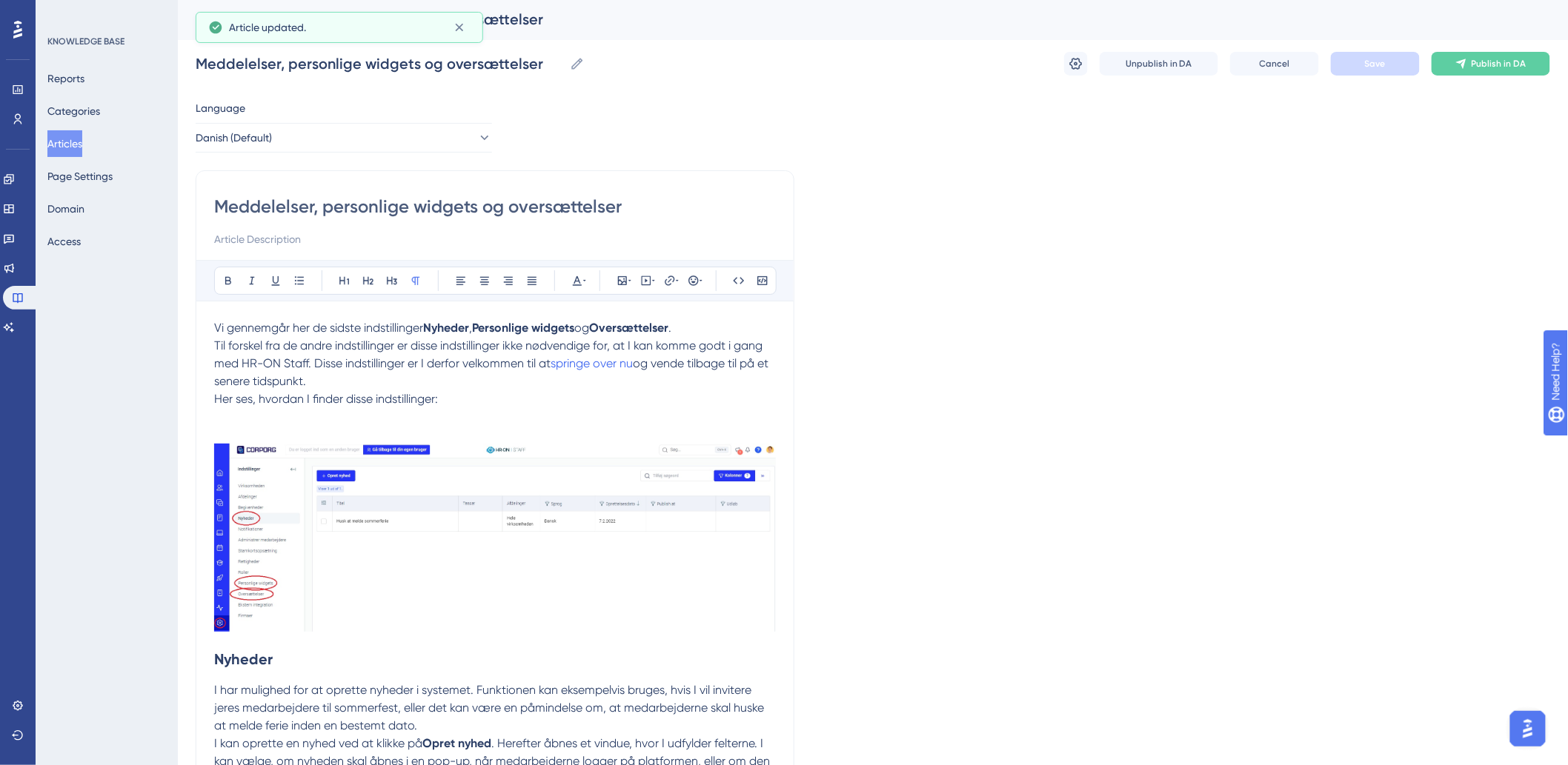
scroll to position [0, 0]
click at [1500, 68] on span "Publish in DA" at bounding box center [1498, 65] width 55 height 12
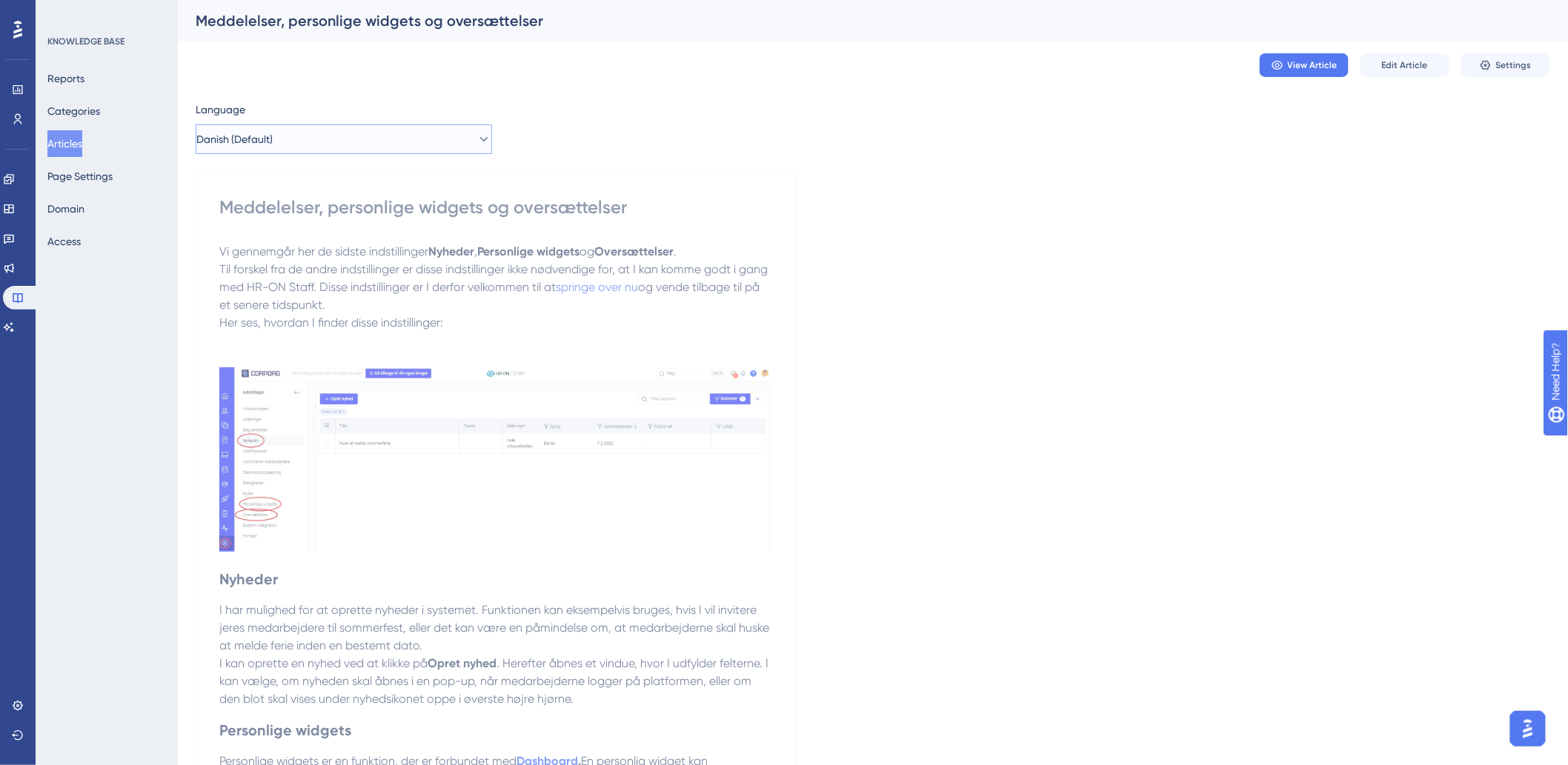
click at [376, 149] on button "Danish (Default)" at bounding box center [343, 138] width 296 height 30
click at [290, 238] on button "German German Published" at bounding box center [343, 243] width 277 height 30
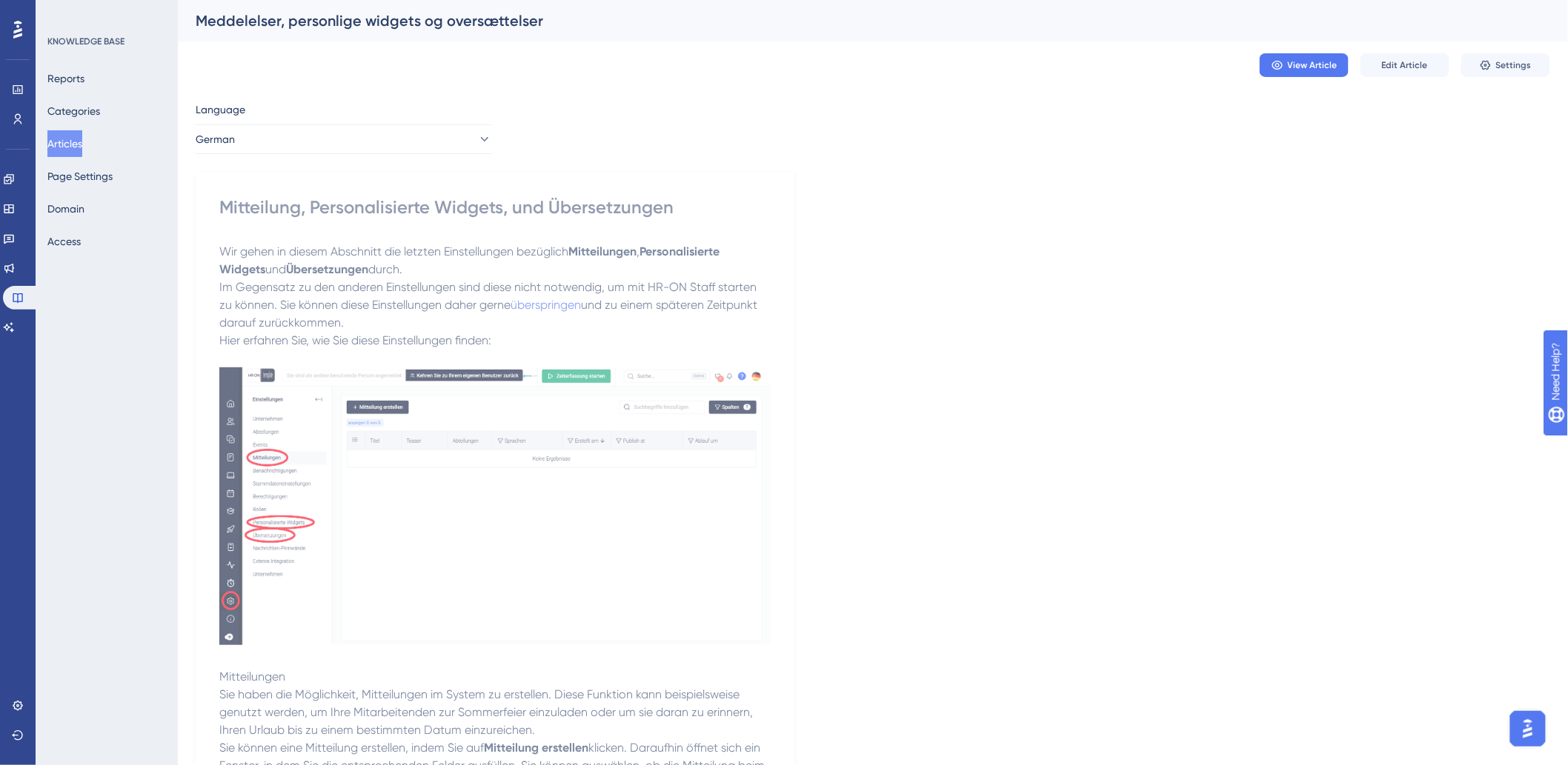
click at [70, 137] on button "Articles" at bounding box center [64, 144] width 35 height 27
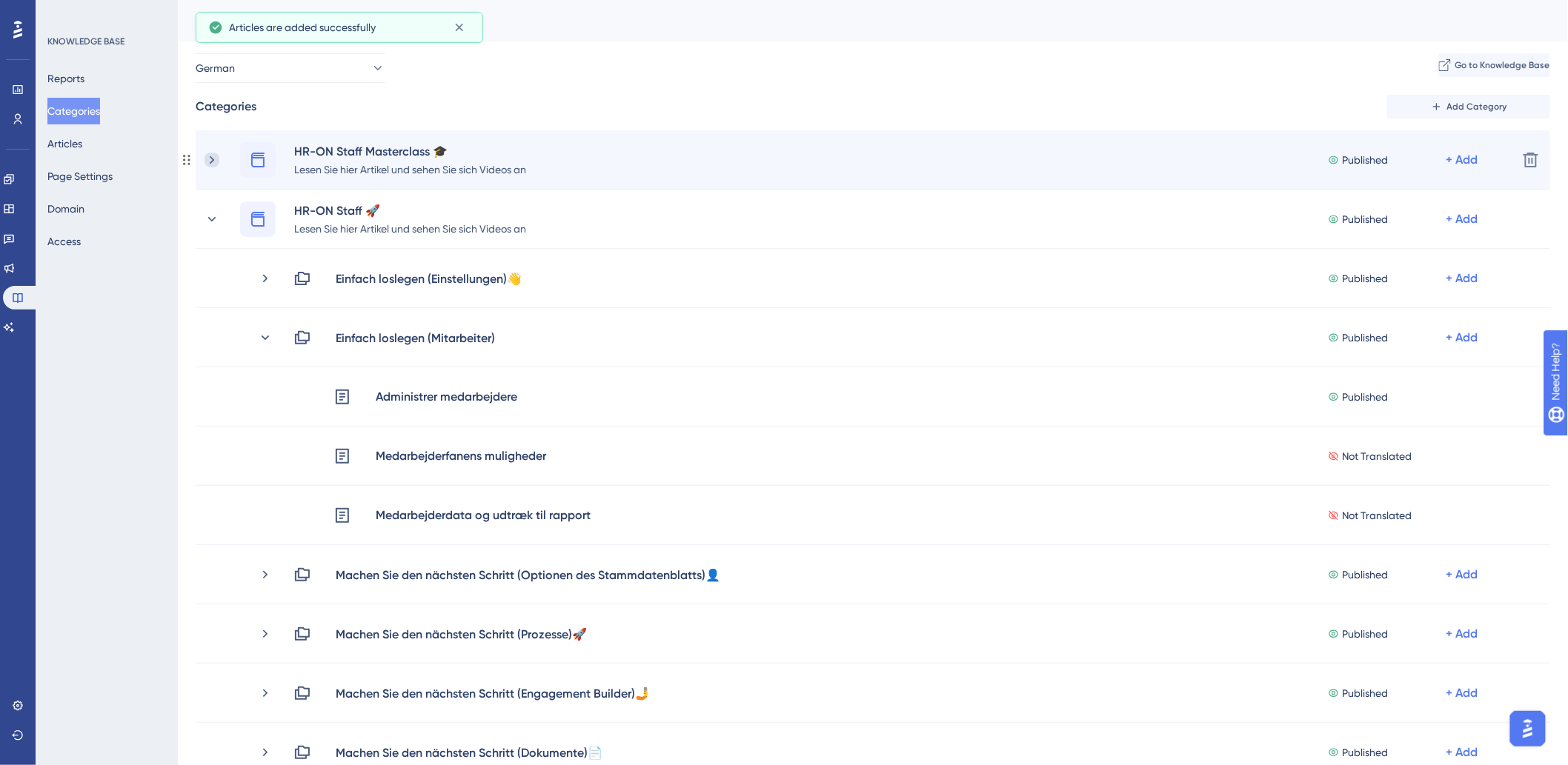
click at [218, 160] on icon at bounding box center [212, 160] width 14 height 14
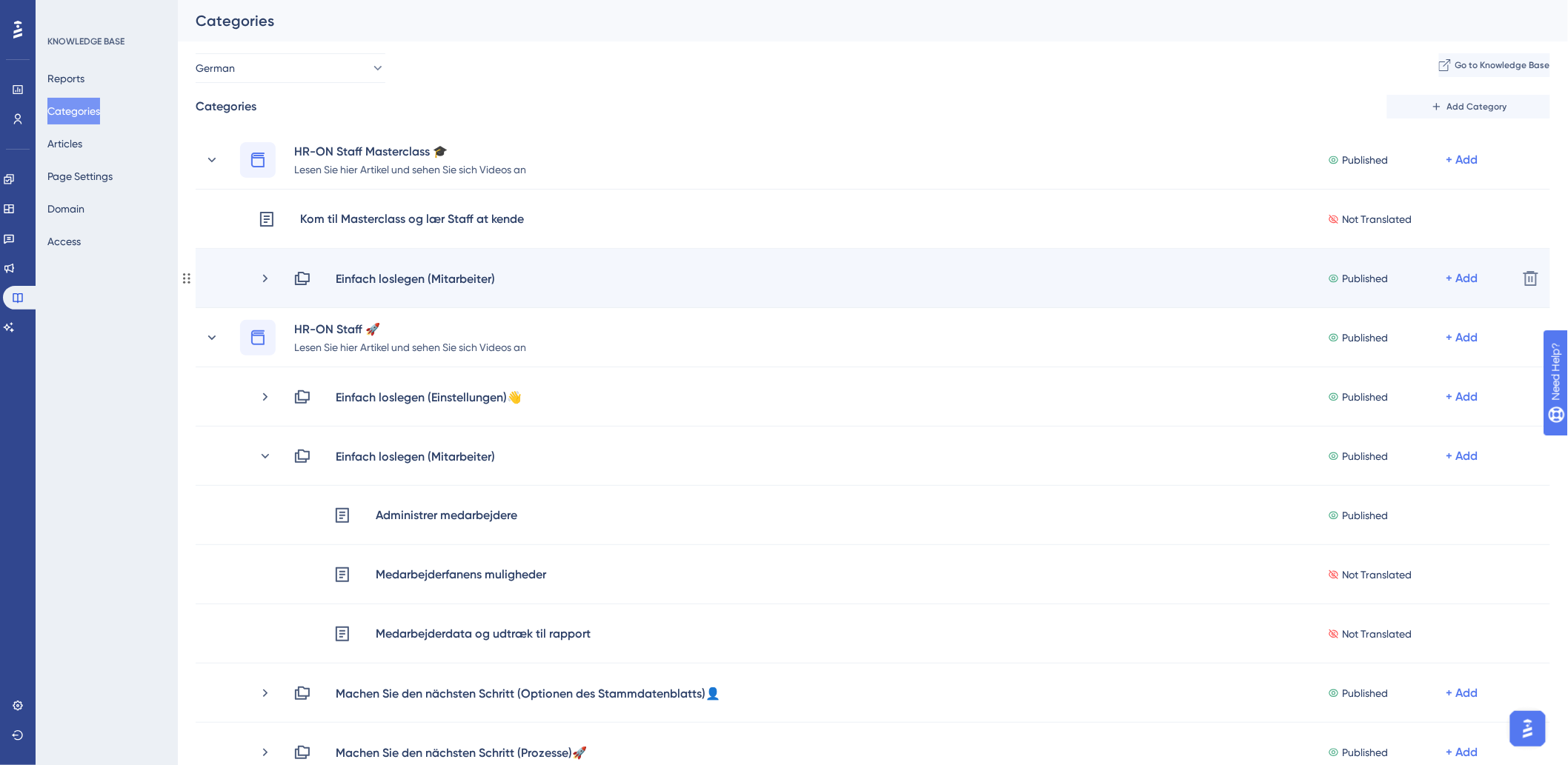
click at [254, 280] on div "Einfach loslegen (Mitarbeiter) Published + Add" at bounding box center [855, 278] width 1301 height 17
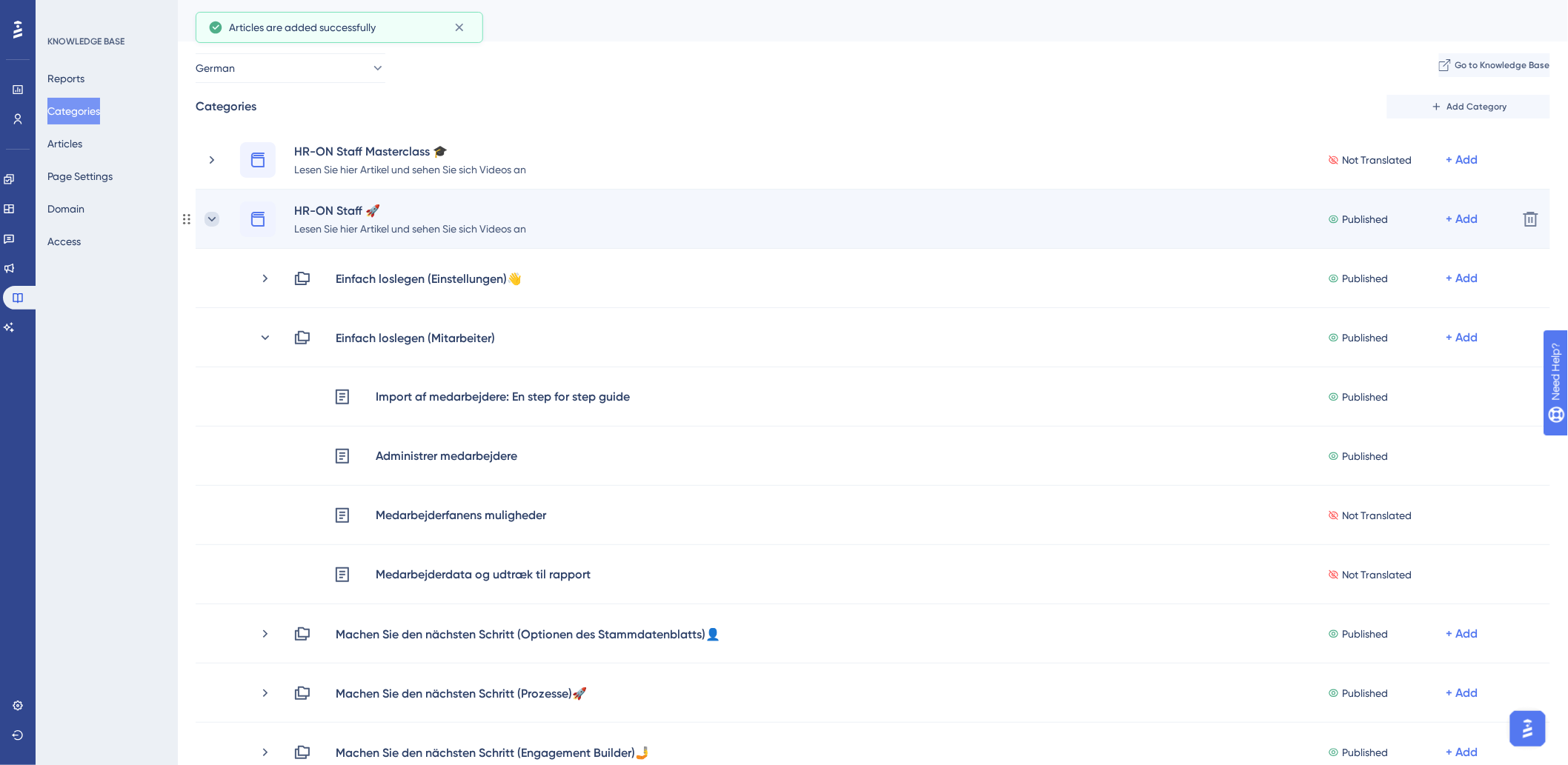
click at [212, 223] on icon at bounding box center [212, 218] width 14 height 14
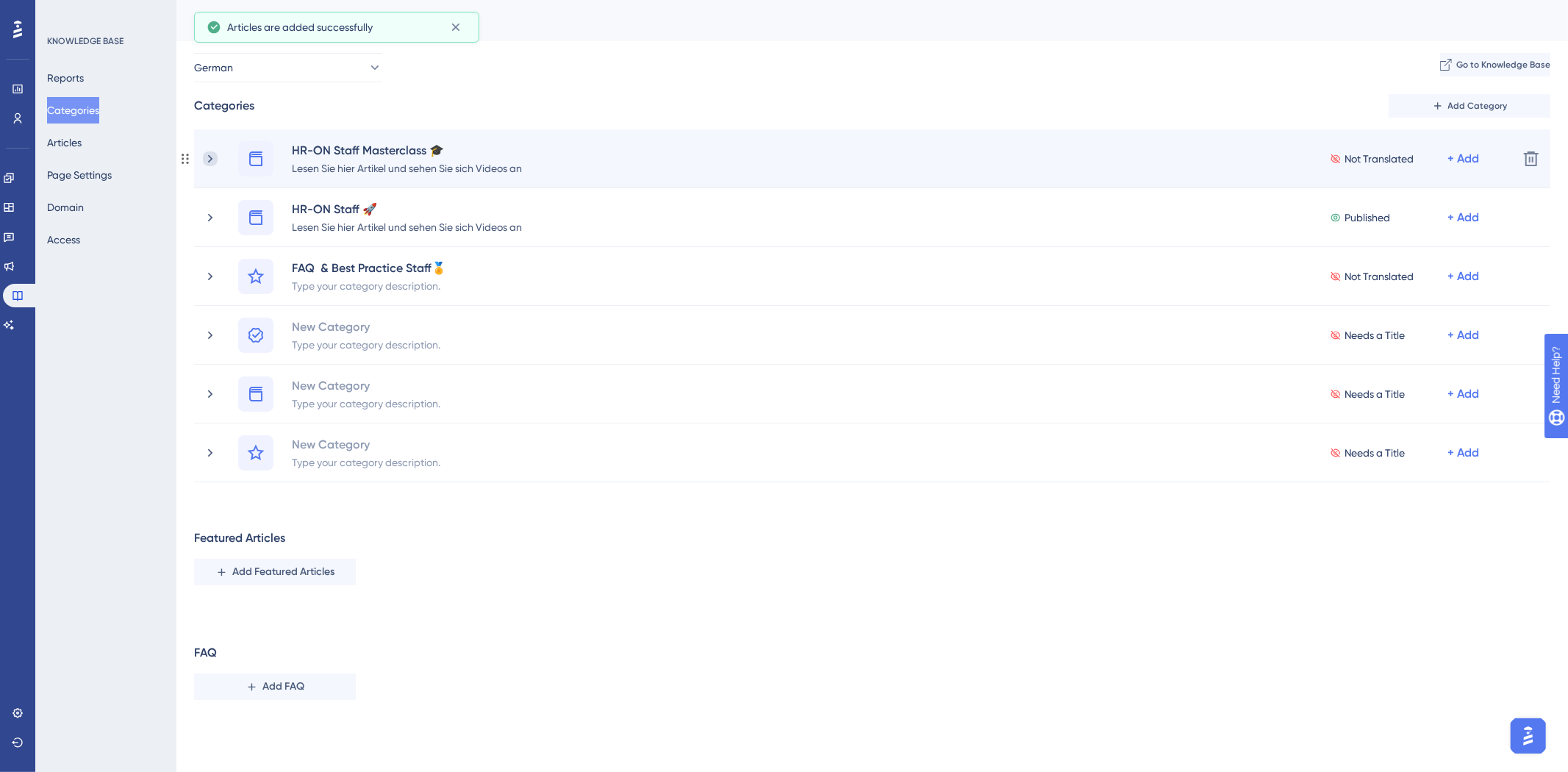
click at [212, 158] on icon at bounding box center [210, 158] width 14 height 14
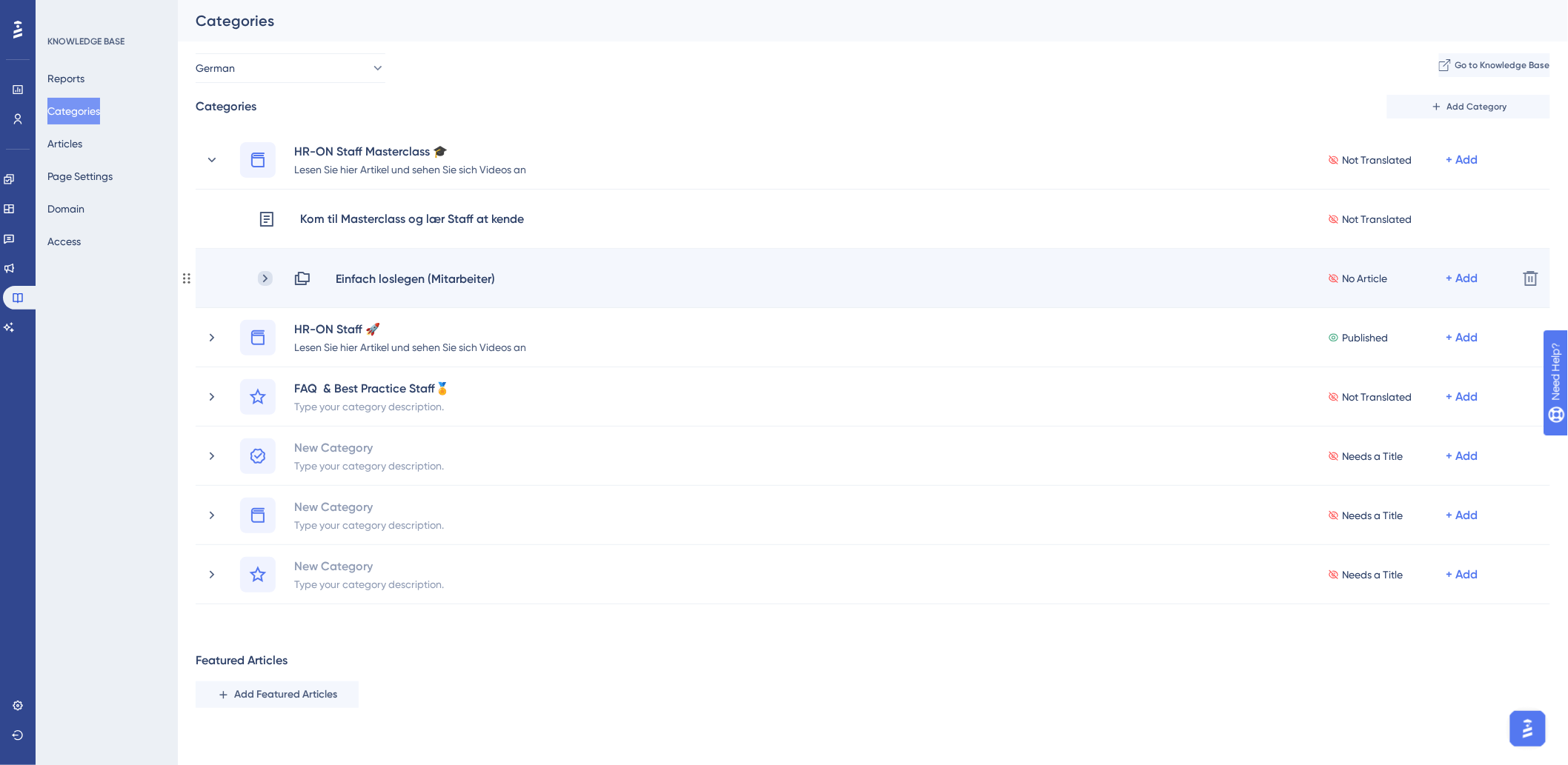
click at [262, 276] on icon at bounding box center [264, 278] width 14 height 14
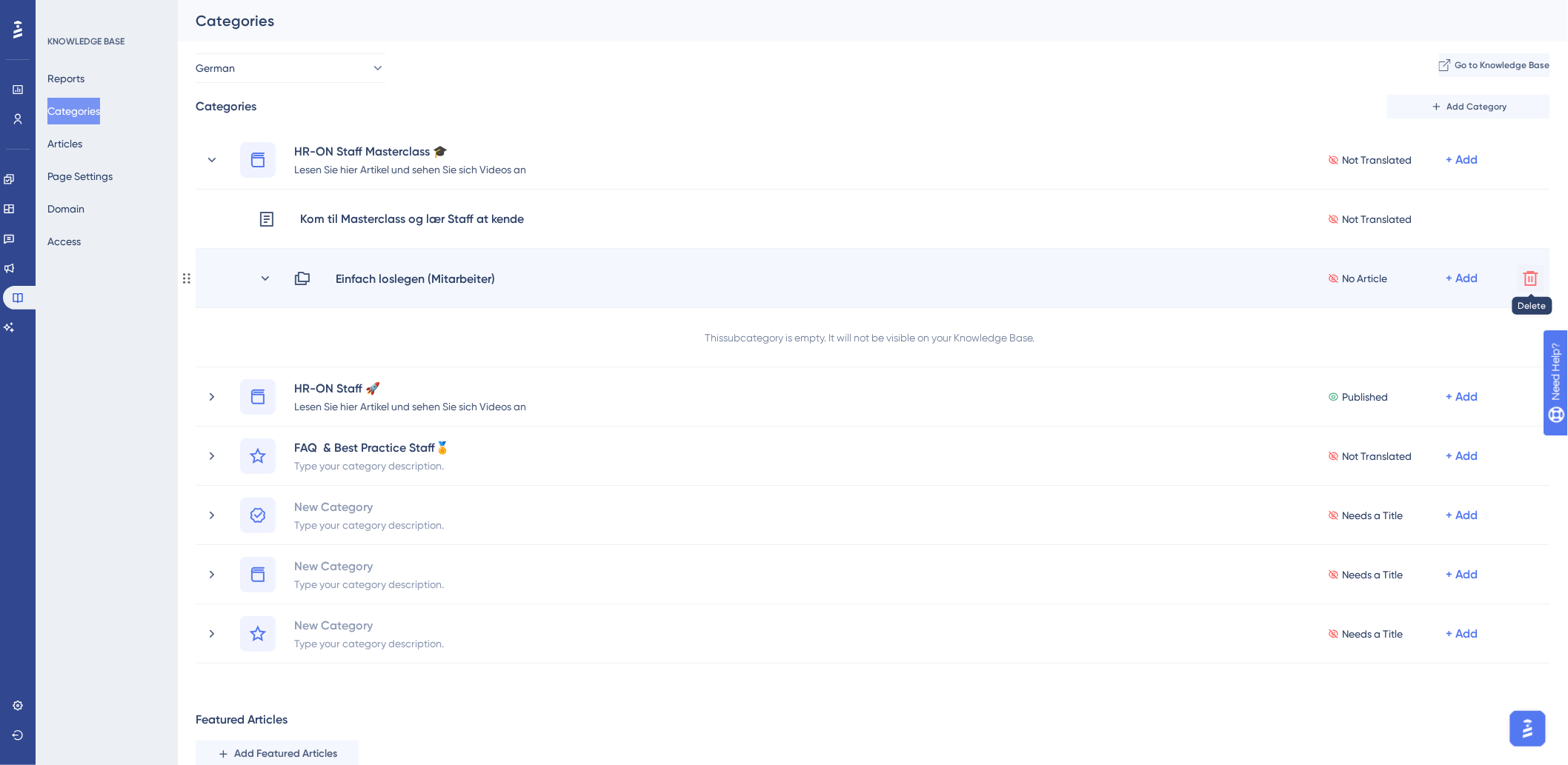
click at [1523, 280] on icon at bounding box center [1531, 278] width 17 height 17
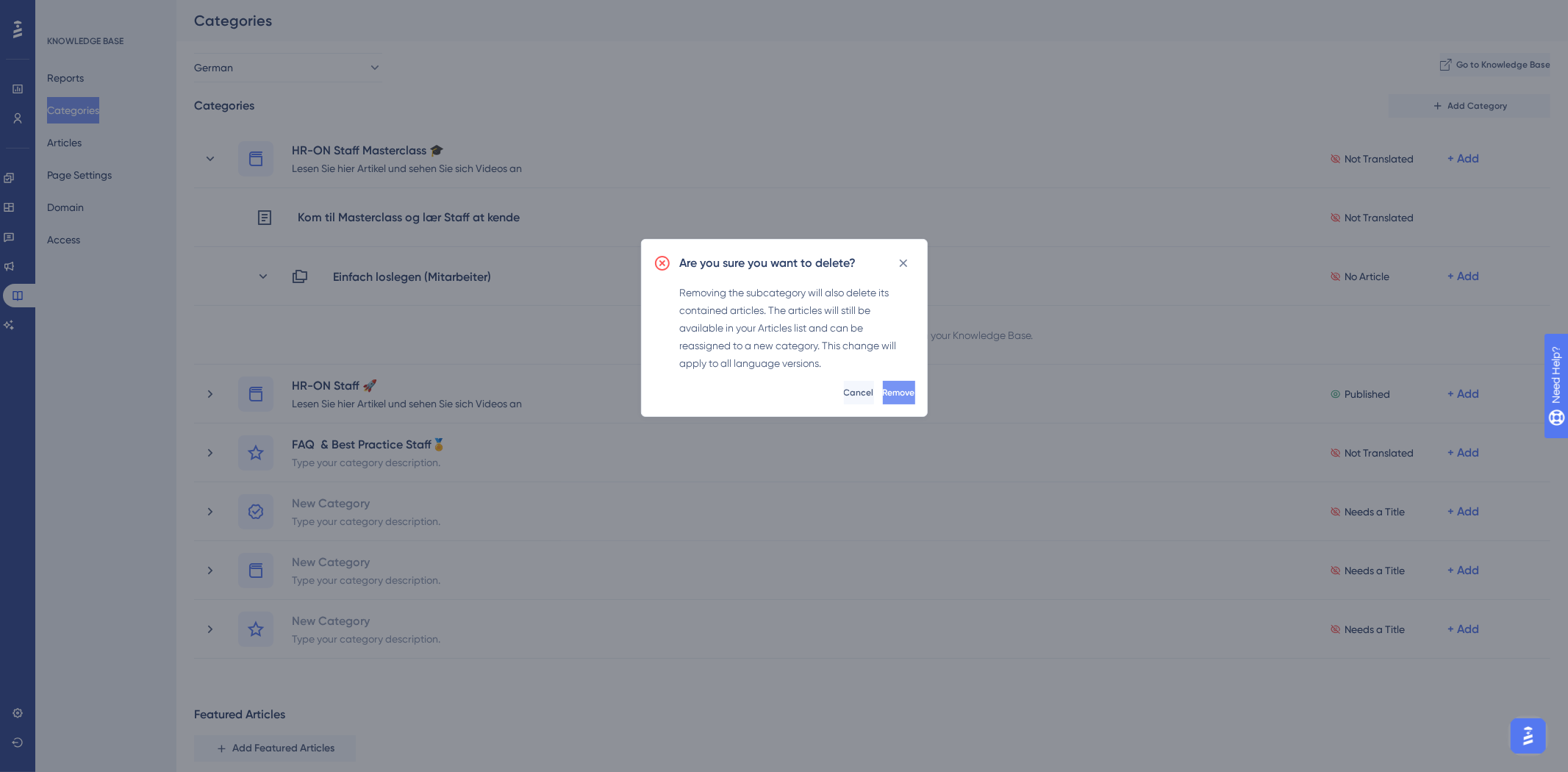
click at [882, 394] on span "Remove" at bounding box center [898, 392] width 32 height 11
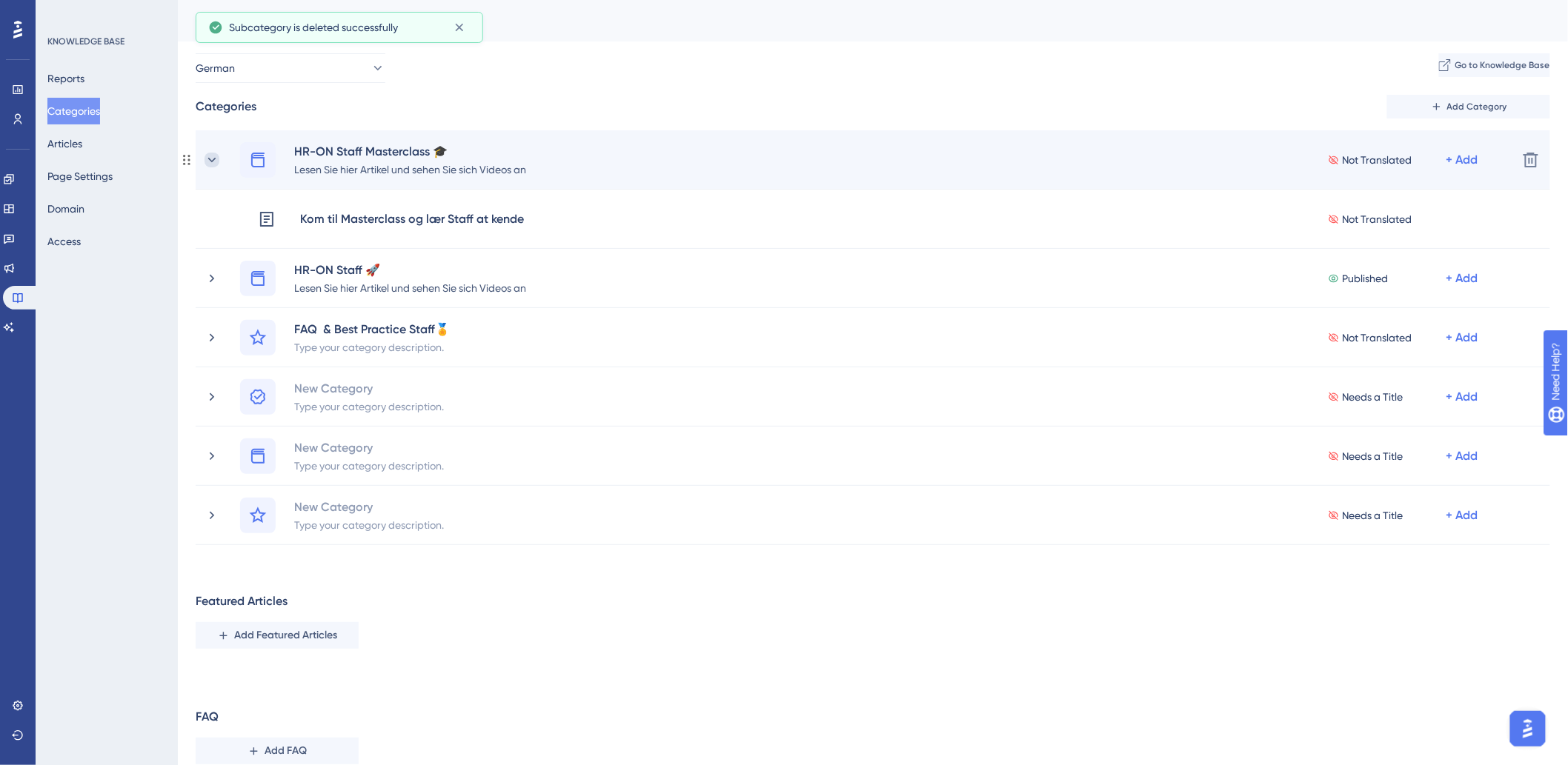
click at [205, 160] on icon at bounding box center [212, 160] width 14 height 14
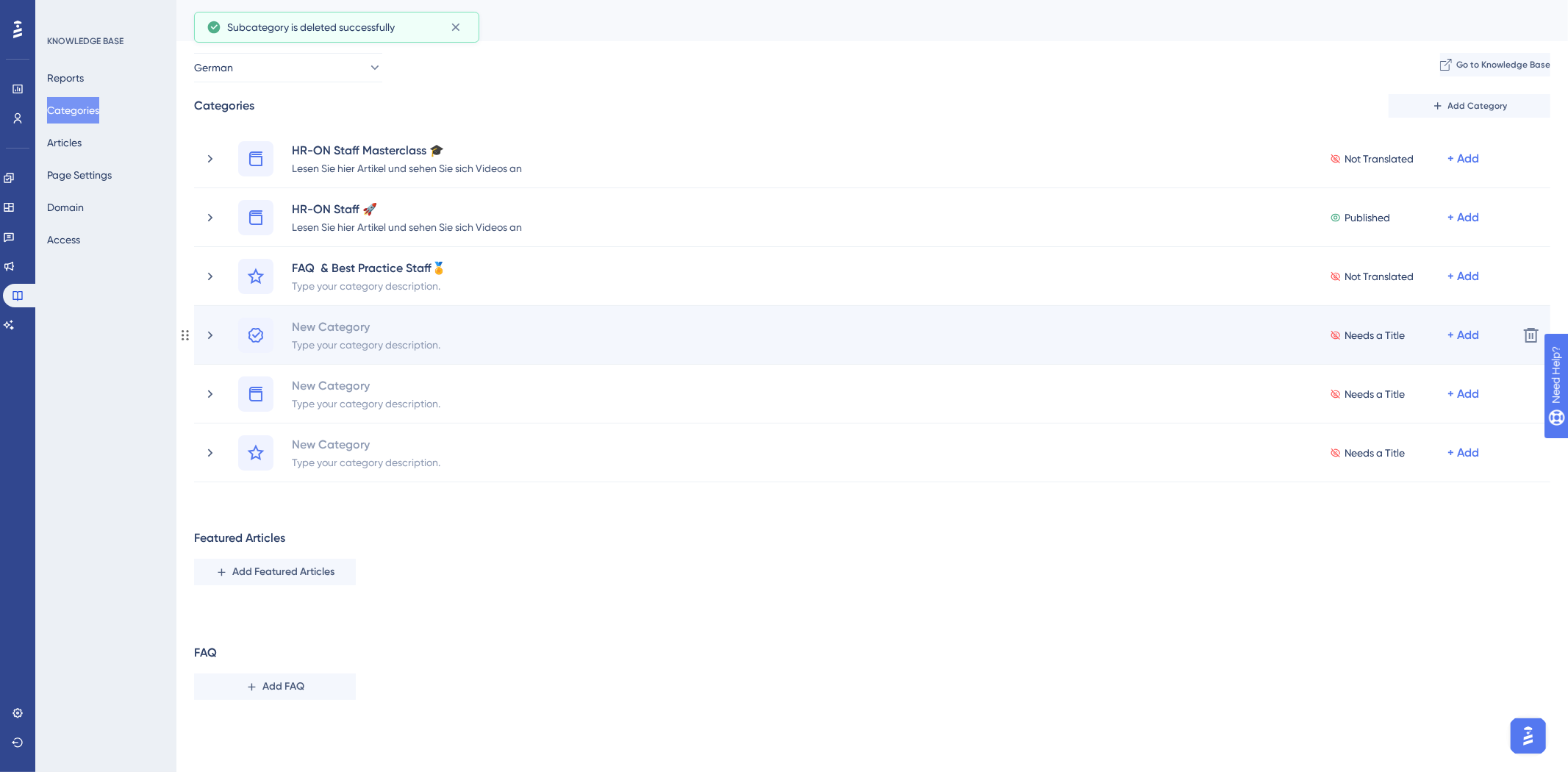
click at [333, 314] on div "New Category Type your category description. Needs a Title + Add Delete" at bounding box center [872, 336] width 1356 height 59
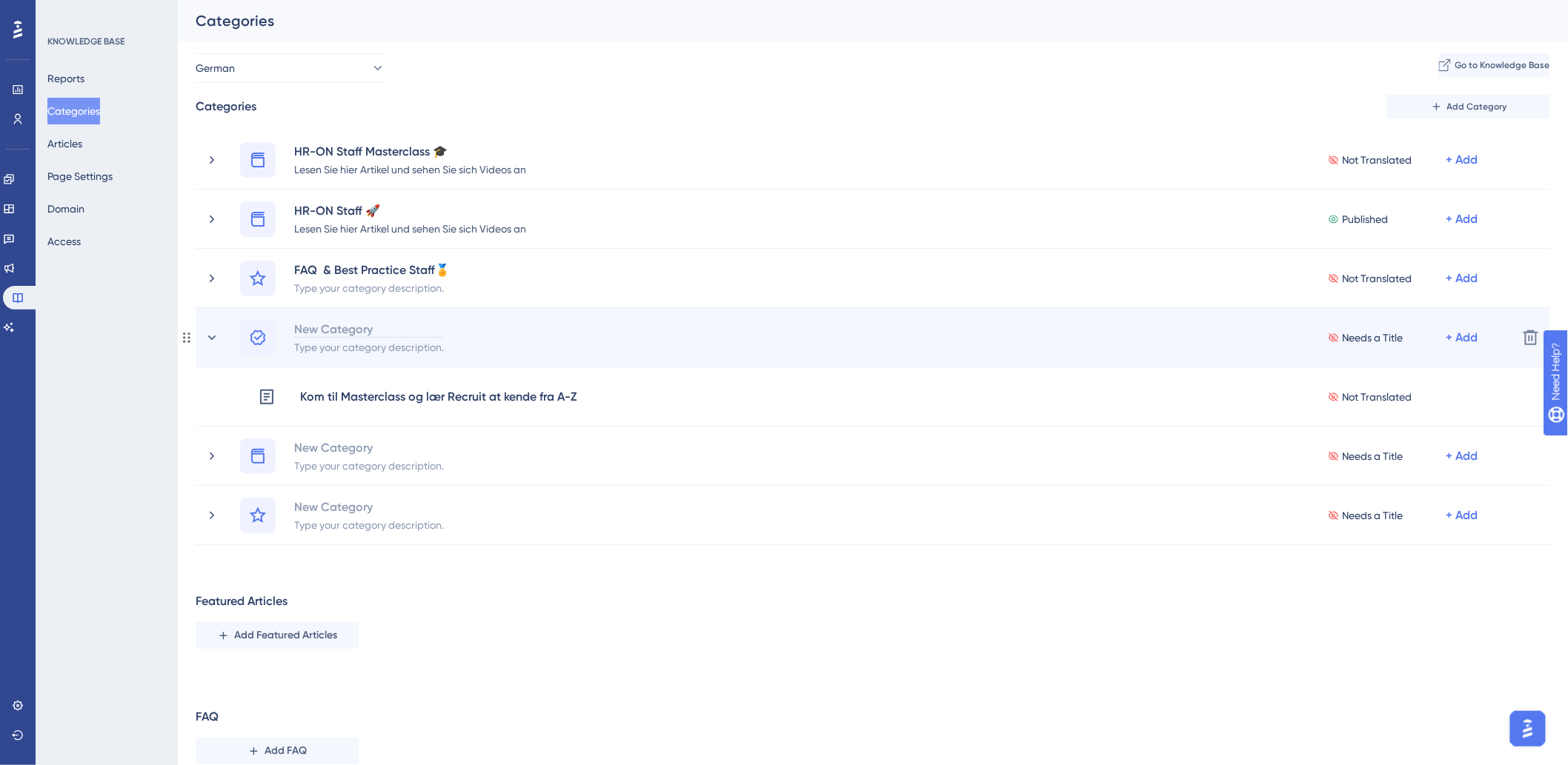
click at [344, 327] on div "New Category" at bounding box center [368, 329] width 151 height 17
click at [209, 337] on icon at bounding box center [212, 337] width 14 height 14
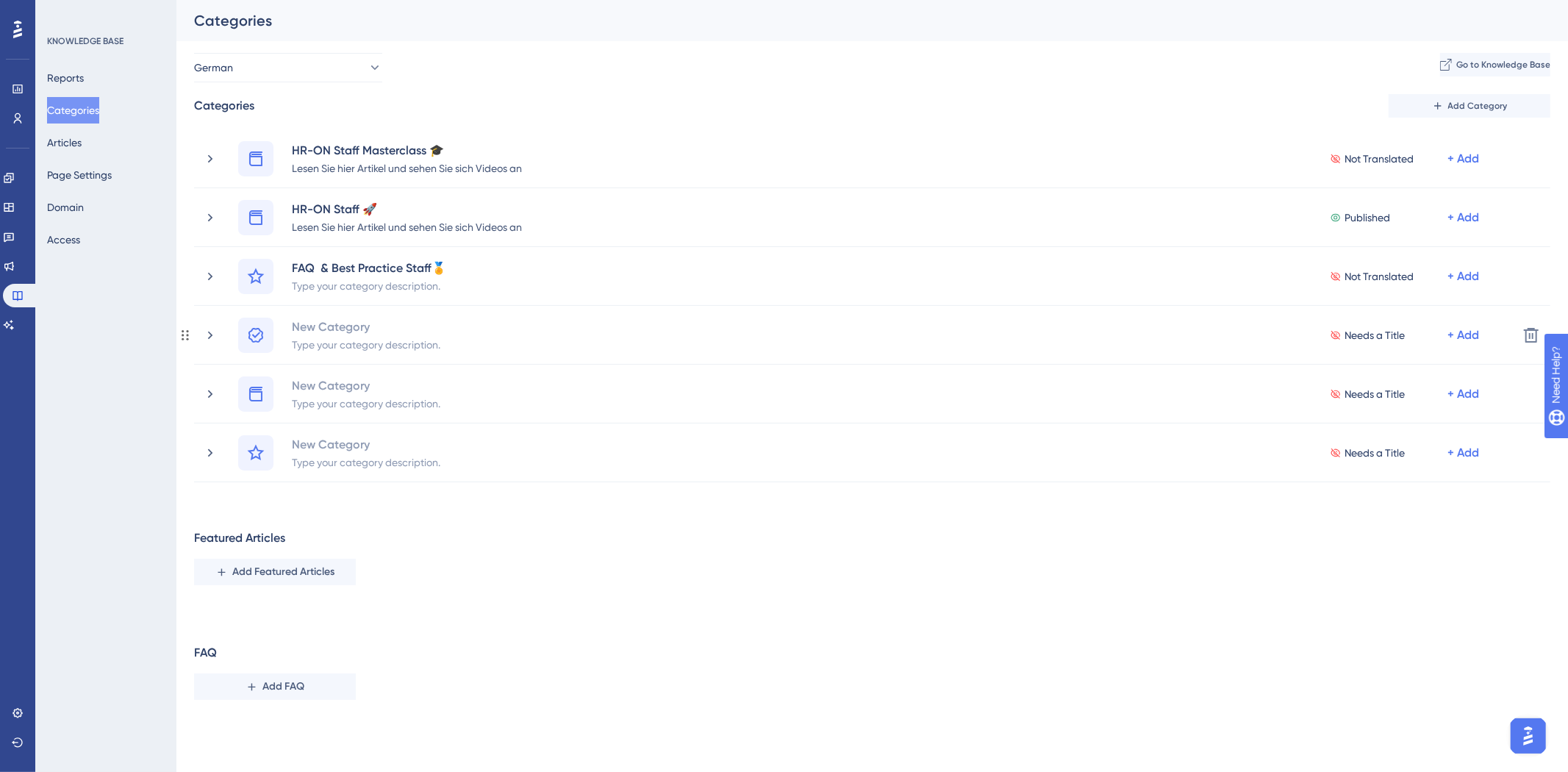
click at [210, 338] on icon at bounding box center [210, 335] width 14 height 14
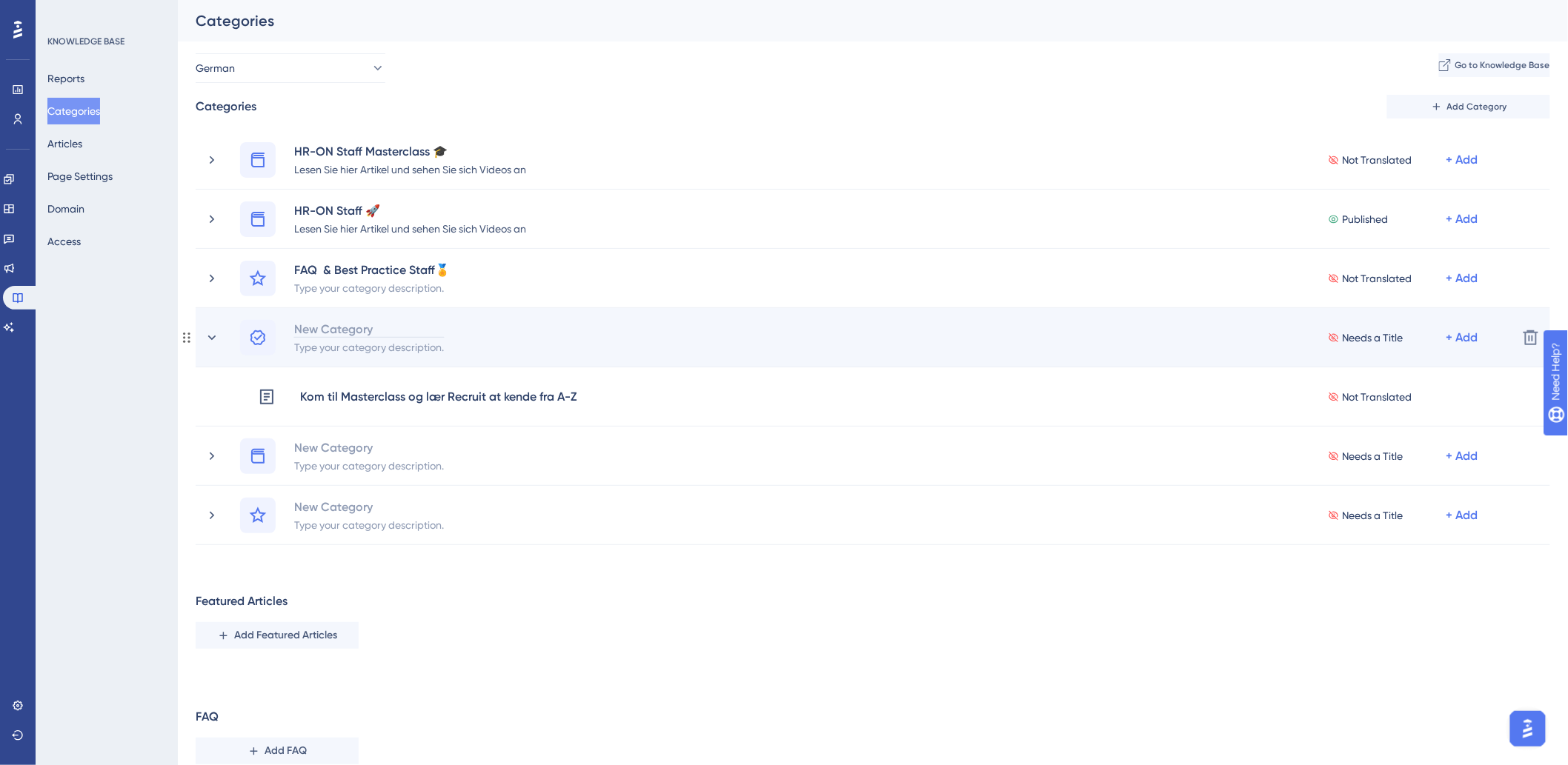
click at [335, 330] on div "New Category" at bounding box center [368, 329] width 151 height 17
drag, startPoint x: 451, startPoint y: 328, endPoint x: 420, endPoint y: 329, distance: 31.0
click at [420, 329] on div "HR-ON Recruit Masterclass" at bounding box center [368, 329] width 151 height 17
click at [440, 329] on div "HR-ON Recruit Masterclass" at bounding box center [368, 329] width 151 height 17
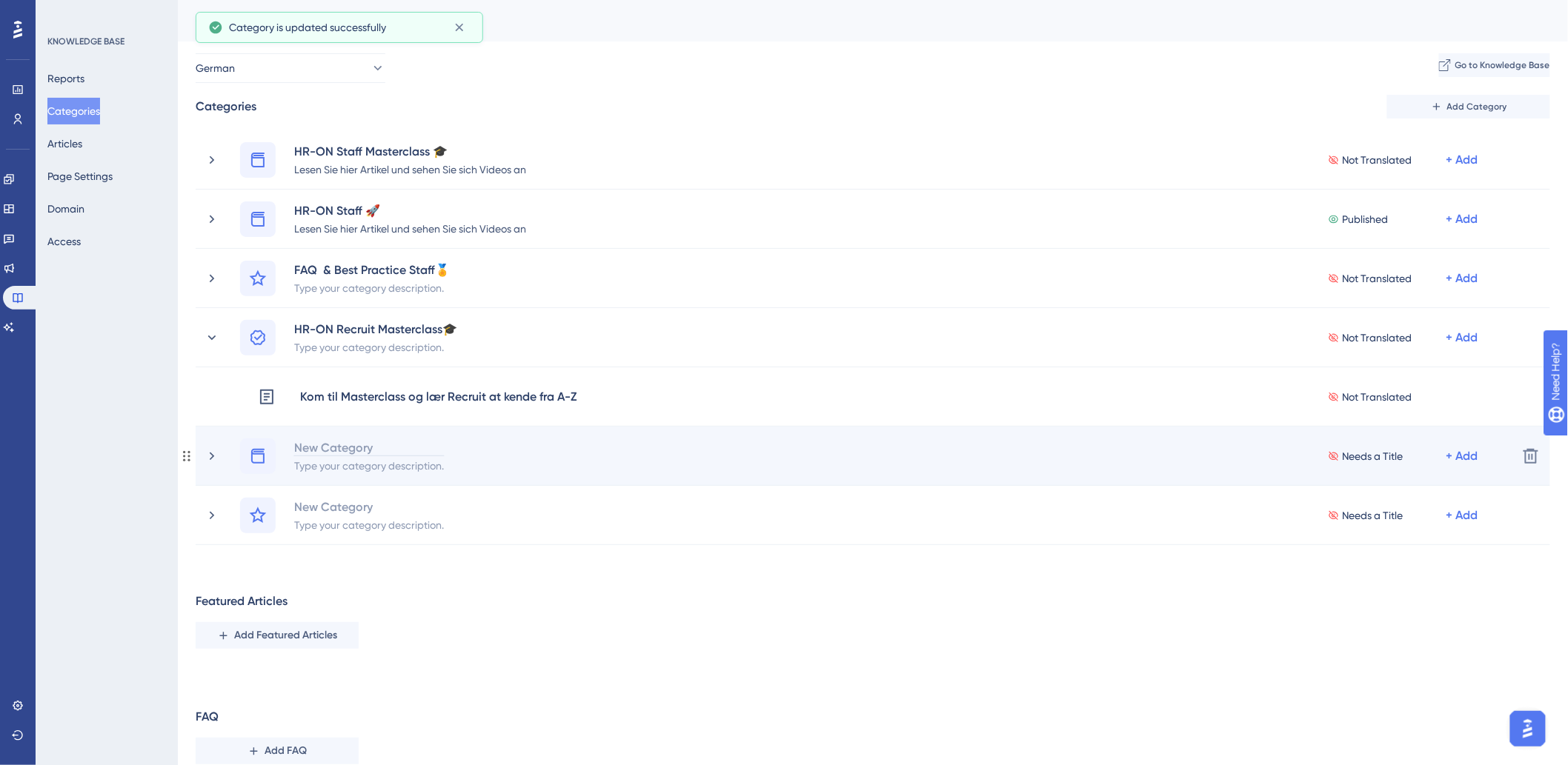
click at [350, 449] on div "New Category" at bounding box center [368, 447] width 151 height 17
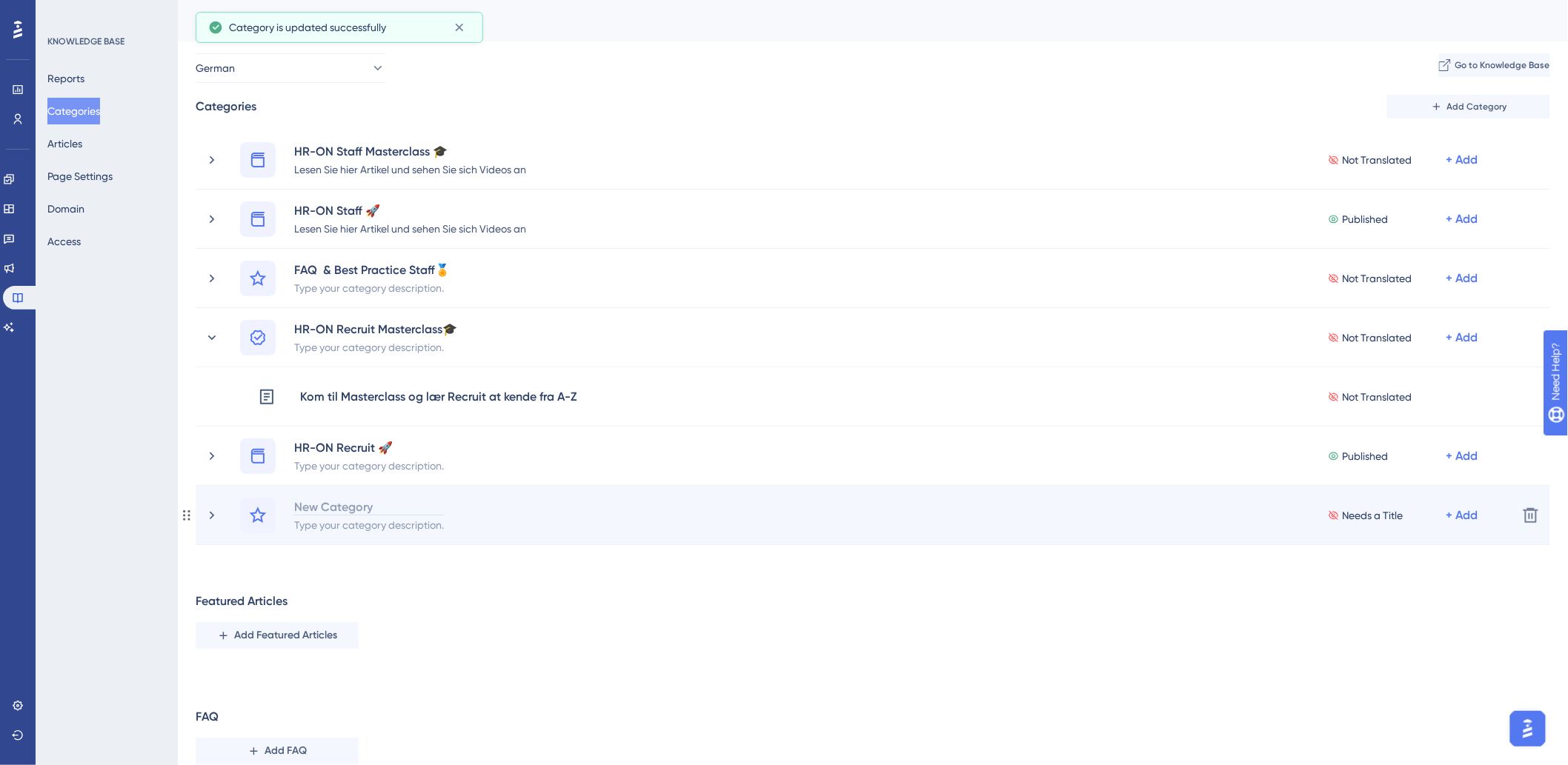
click at [335, 506] on div "New Category" at bounding box center [368, 506] width 151 height 17
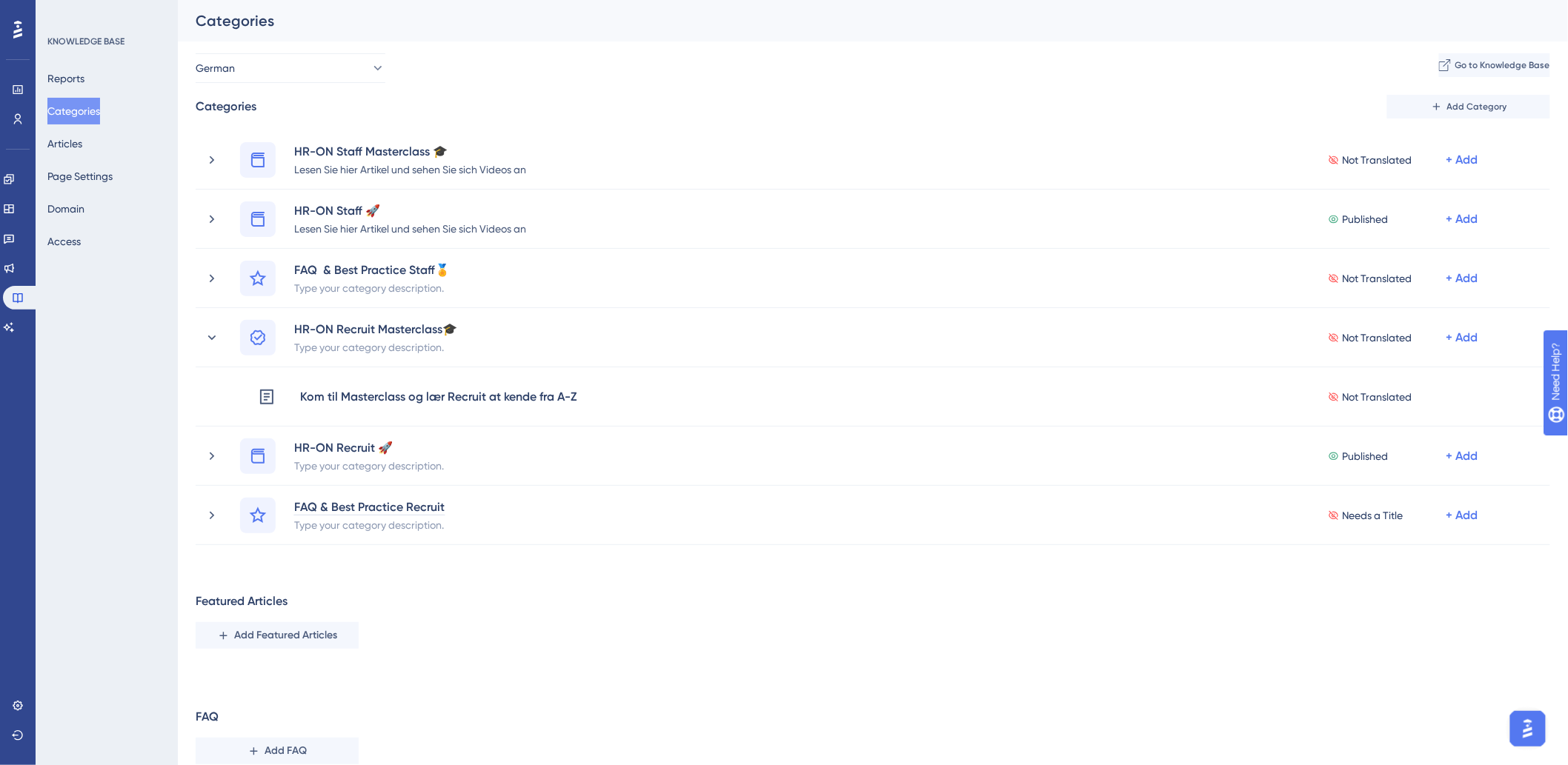
click at [772, 641] on div "Performance Users Engagement Widgets Feedback Product Updates Knowledge Base AI…" at bounding box center [873, 400] width 1390 height 800
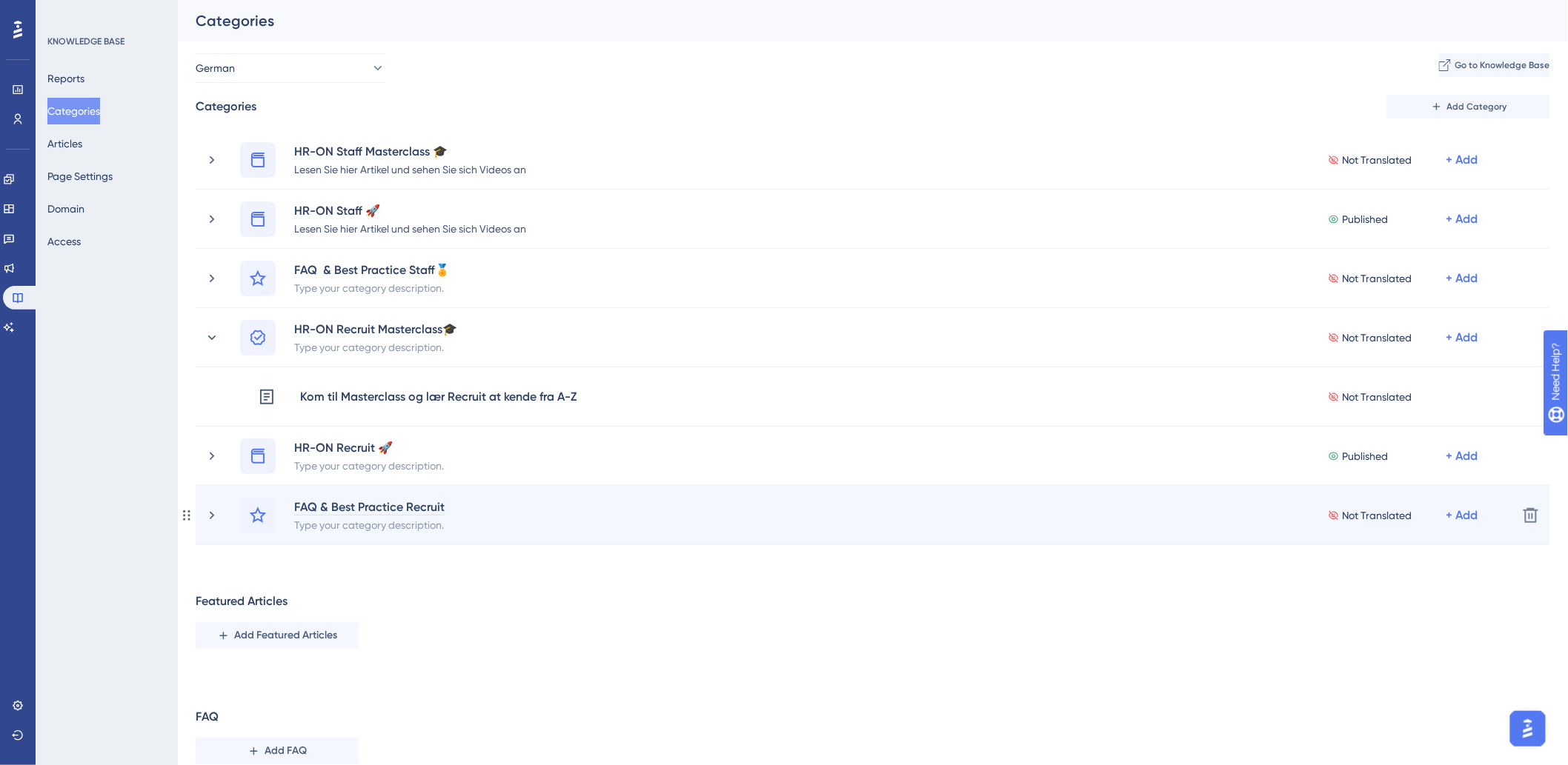
click at [441, 504] on div "FAQ & Best Practice Recruit" at bounding box center [369, 506] width 152 height 17
click at [454, 505] on div "FAQ & Best Practice Recruit Type your category description." at bounding box center [375, 515] width 163 height 36
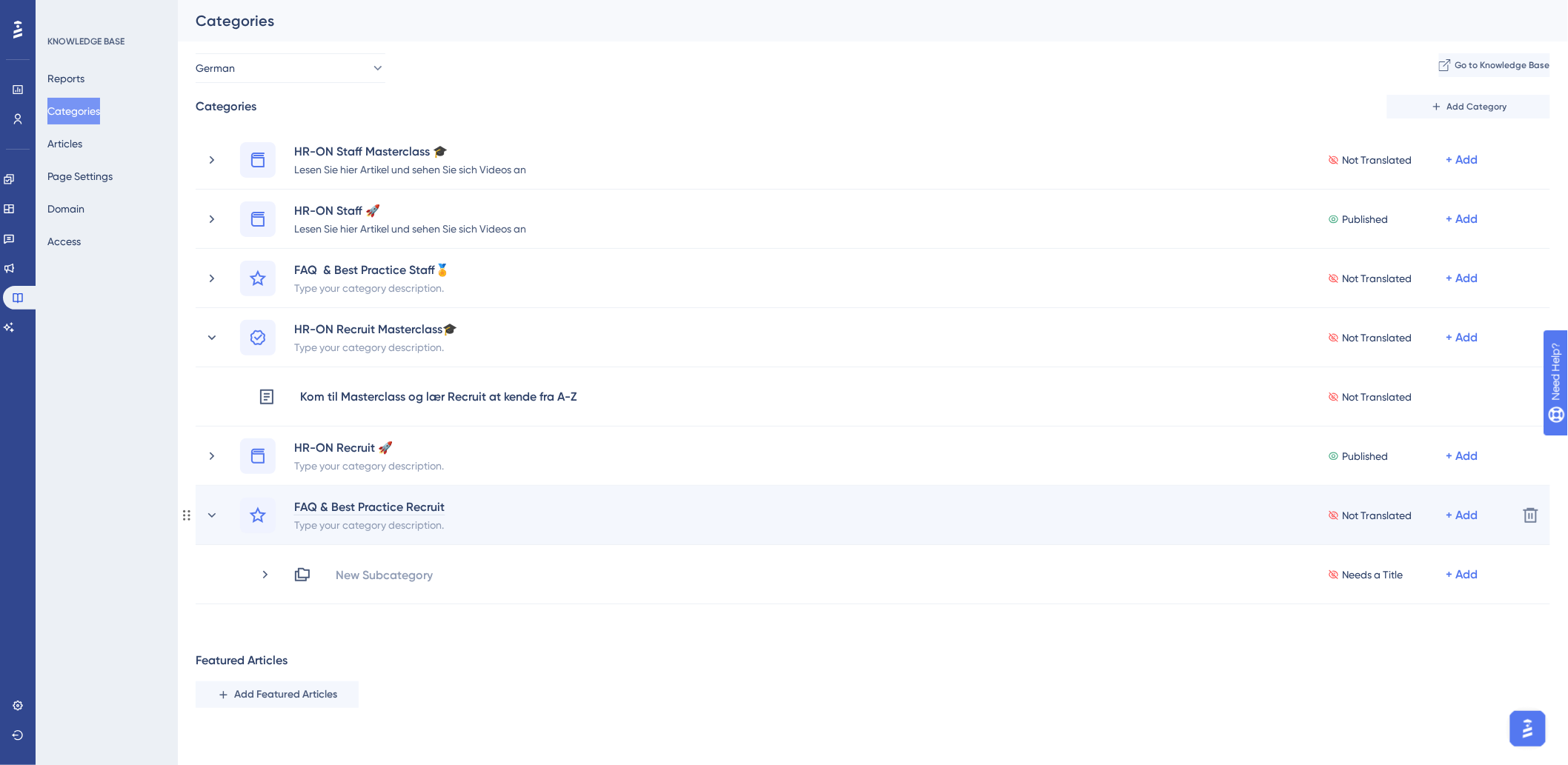
click at [437, 504] on div "FAQ & Best Practice Recruit" at bounding box center [369, 506] width 152 height 17
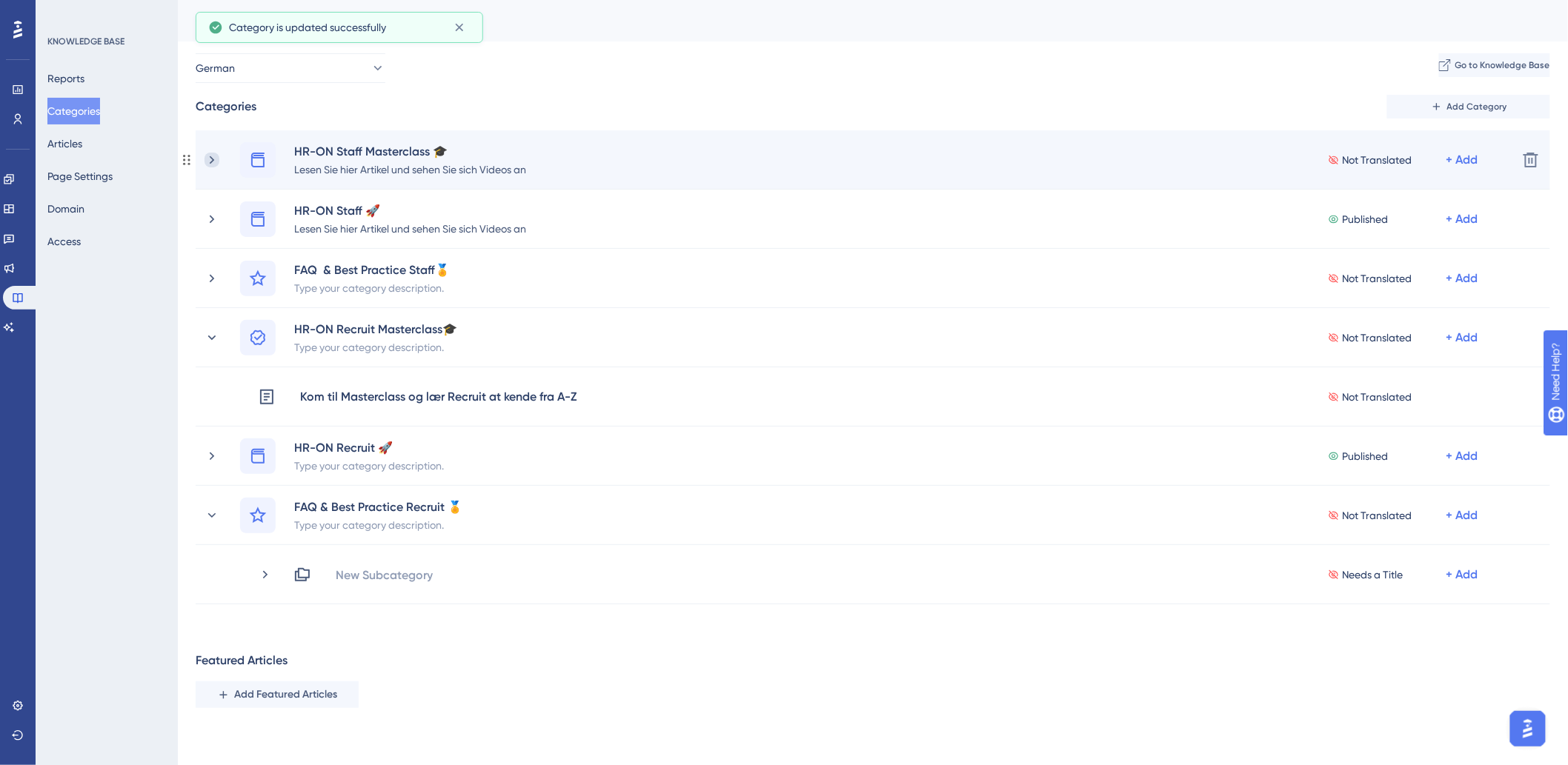
click at [212, 160] on icon at bounding box center [212, 160] width 5 height 8
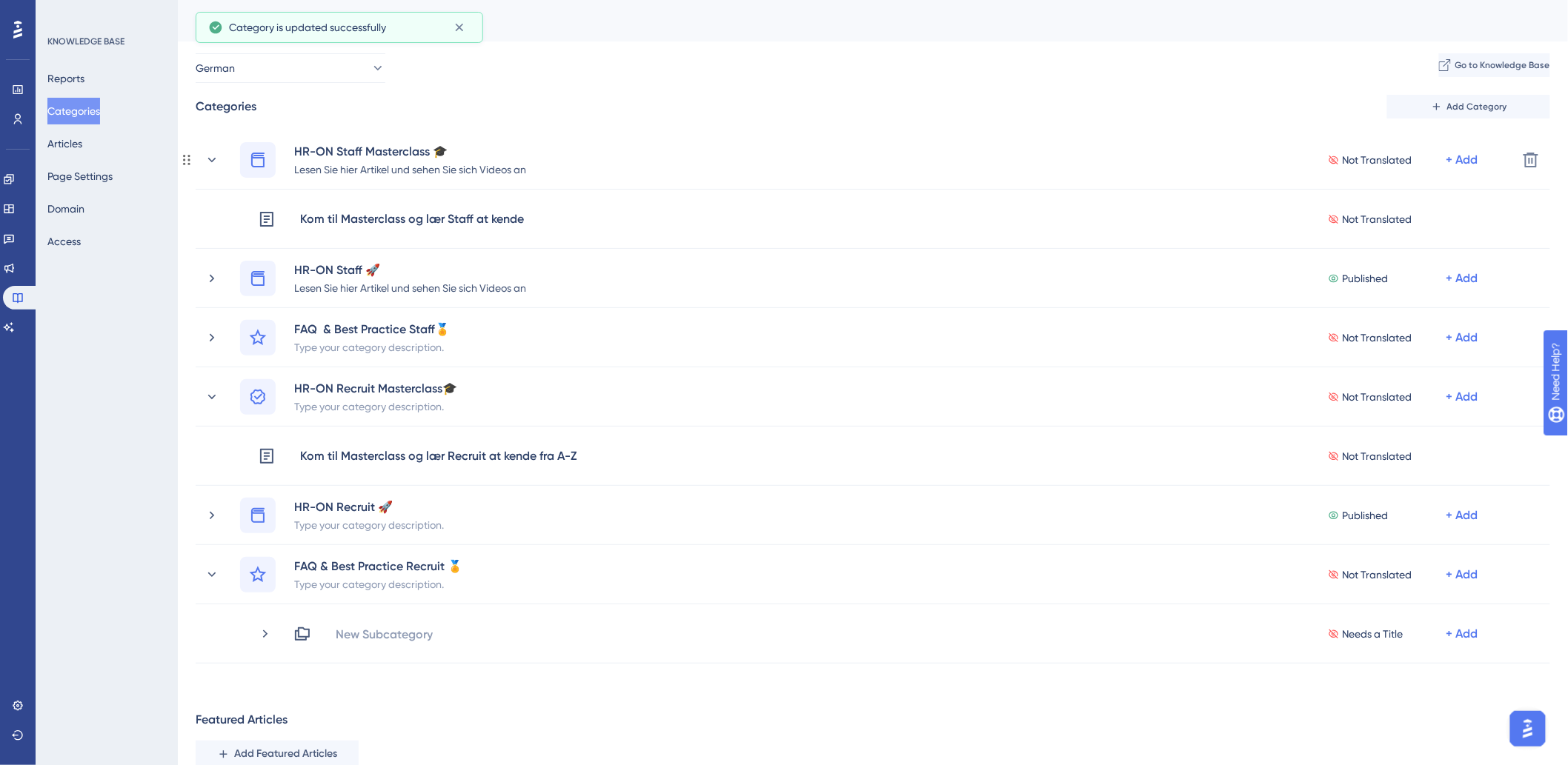
click at [212, 160] on icon at bounding box center [212, 159] width 8 height 5
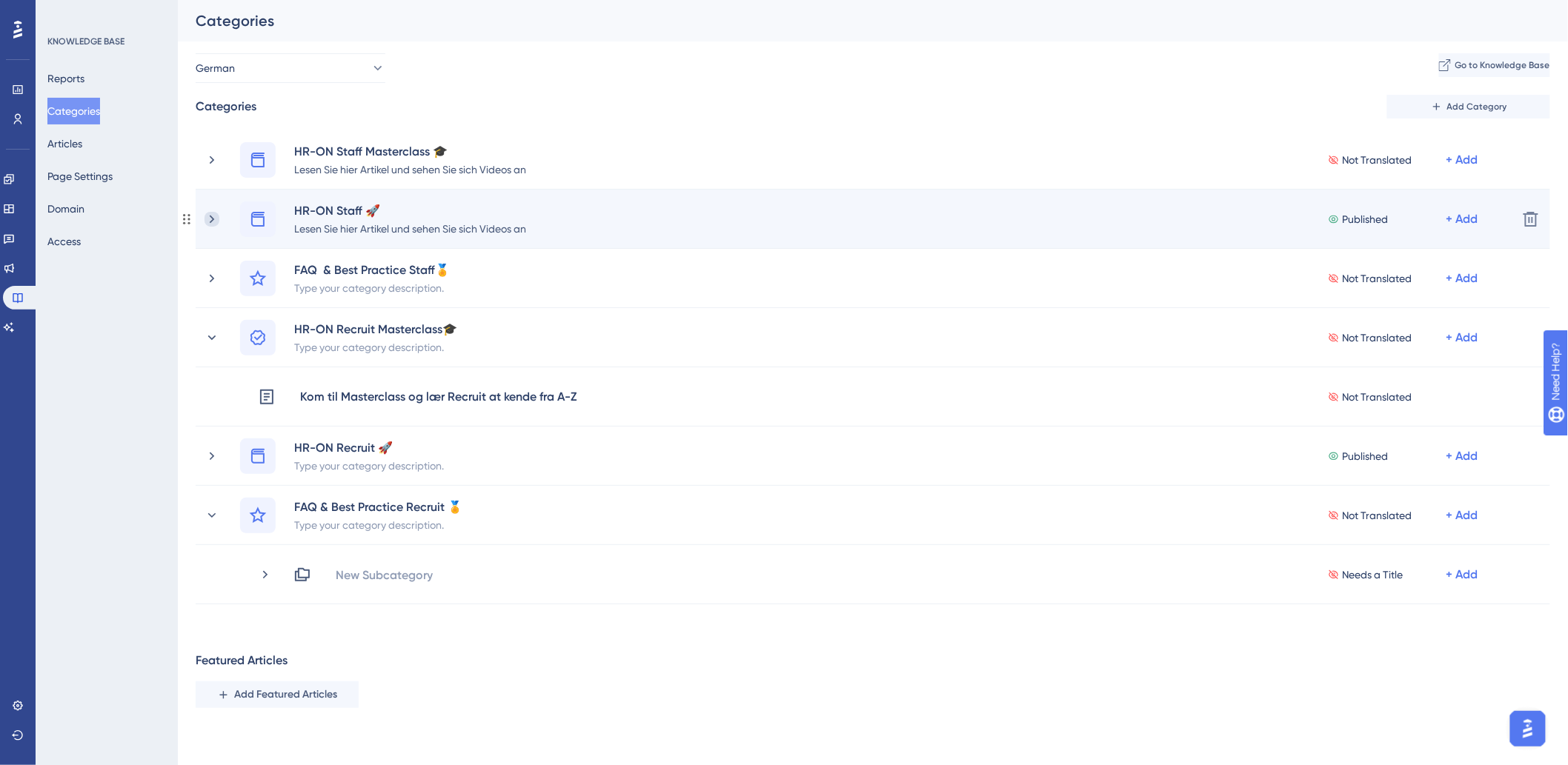
click at [209, 218] on icon at bounding box center [212, 218] width 14 height 14
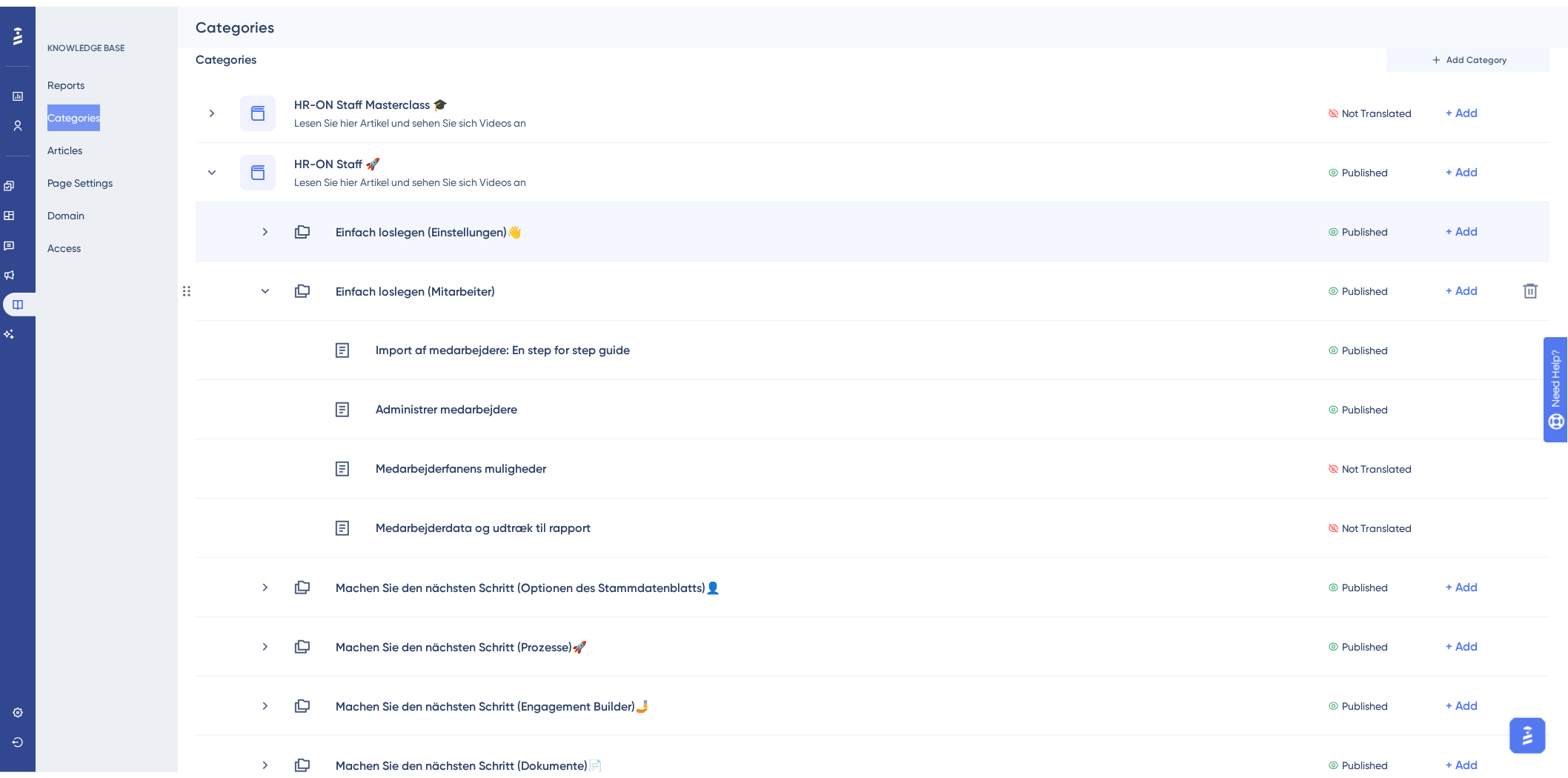
scroll to position [83, 0]
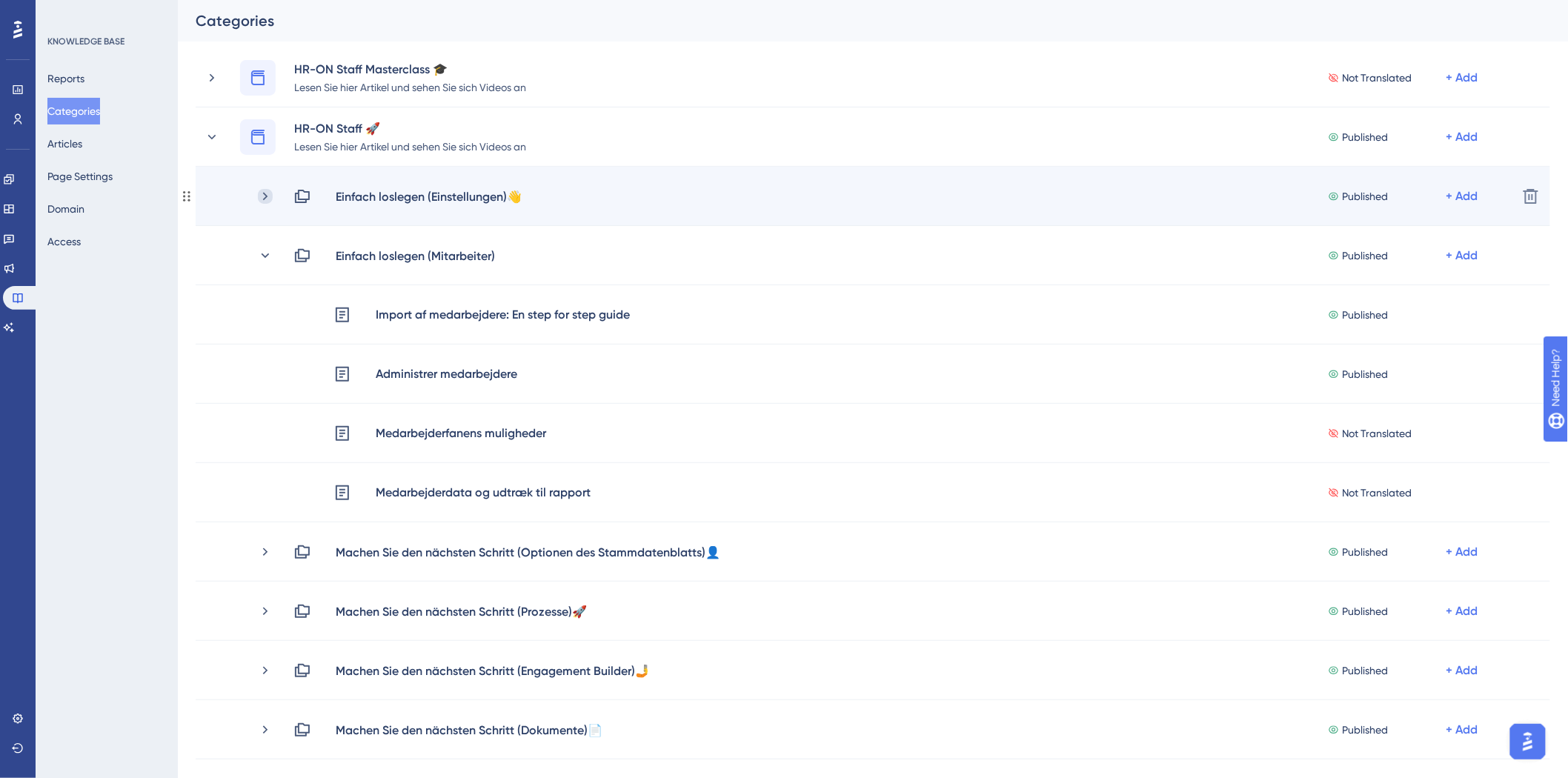
click at [263, 200] on icon at bounding box center [264, 195] width 14 height 14
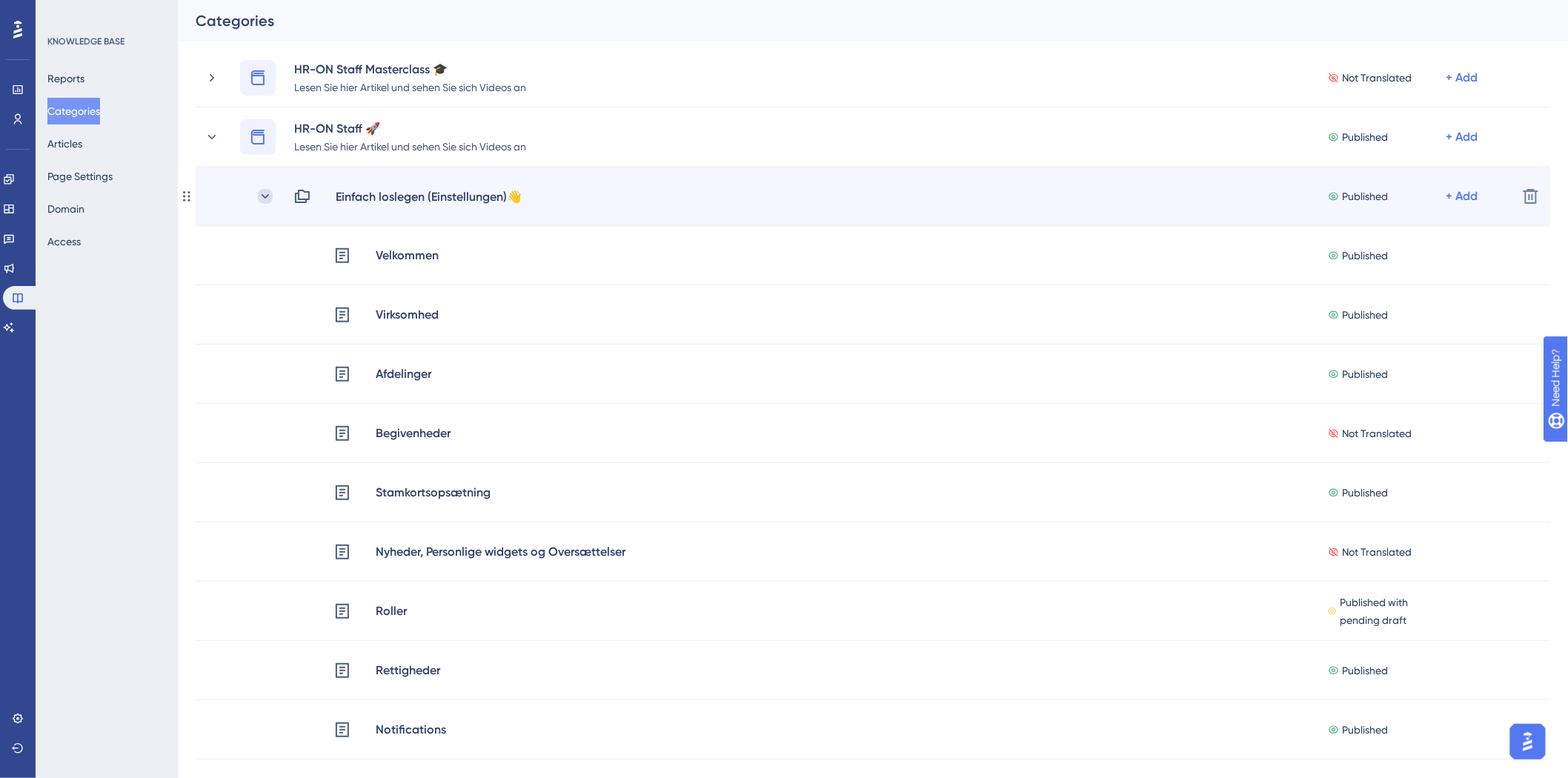
click at [263, 200] on icon at bounding box center [264, 195] width 14 height 14
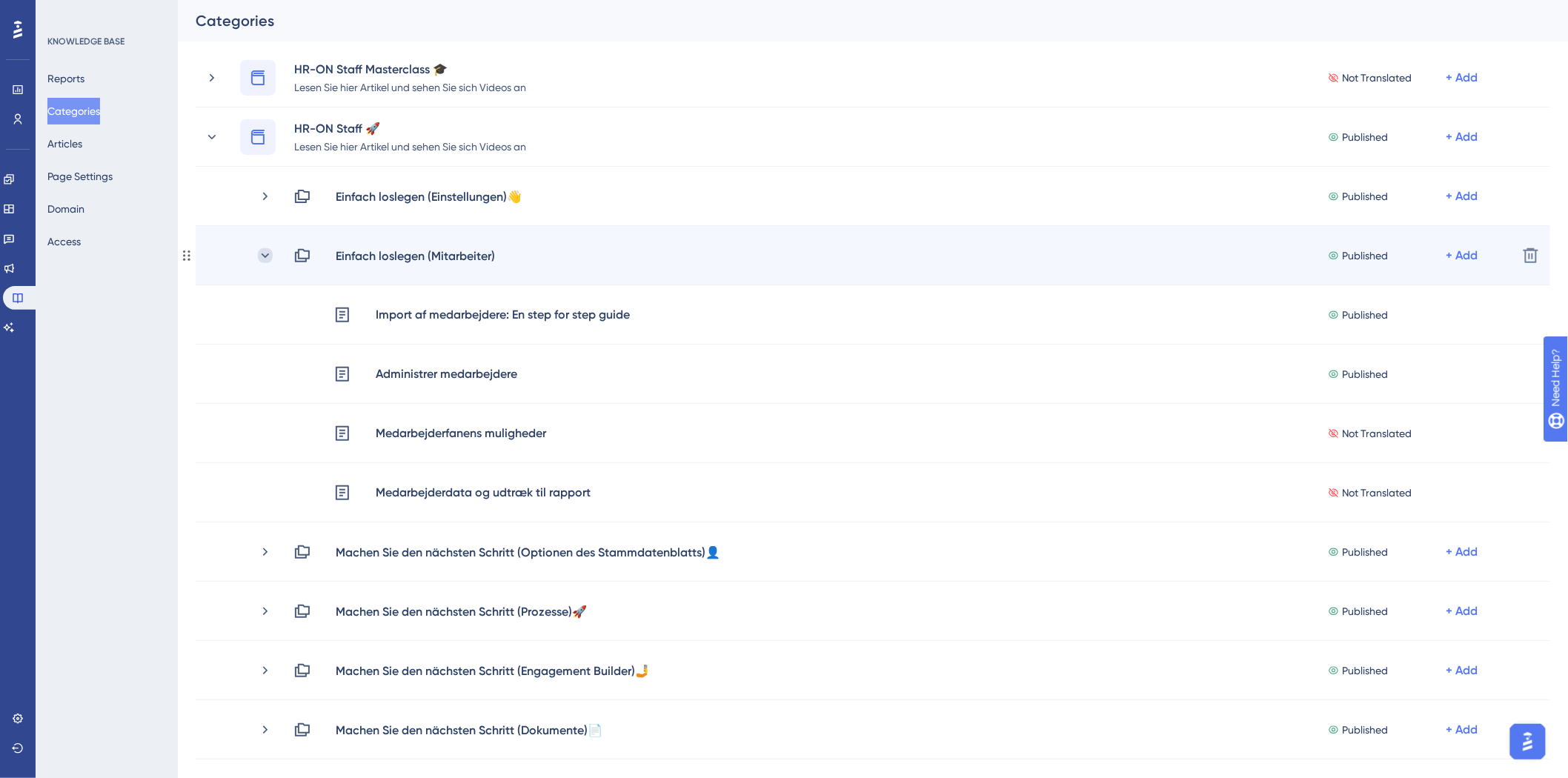
click at [261, 257] on icon at bounding box center [264, 255] width 14 height 14
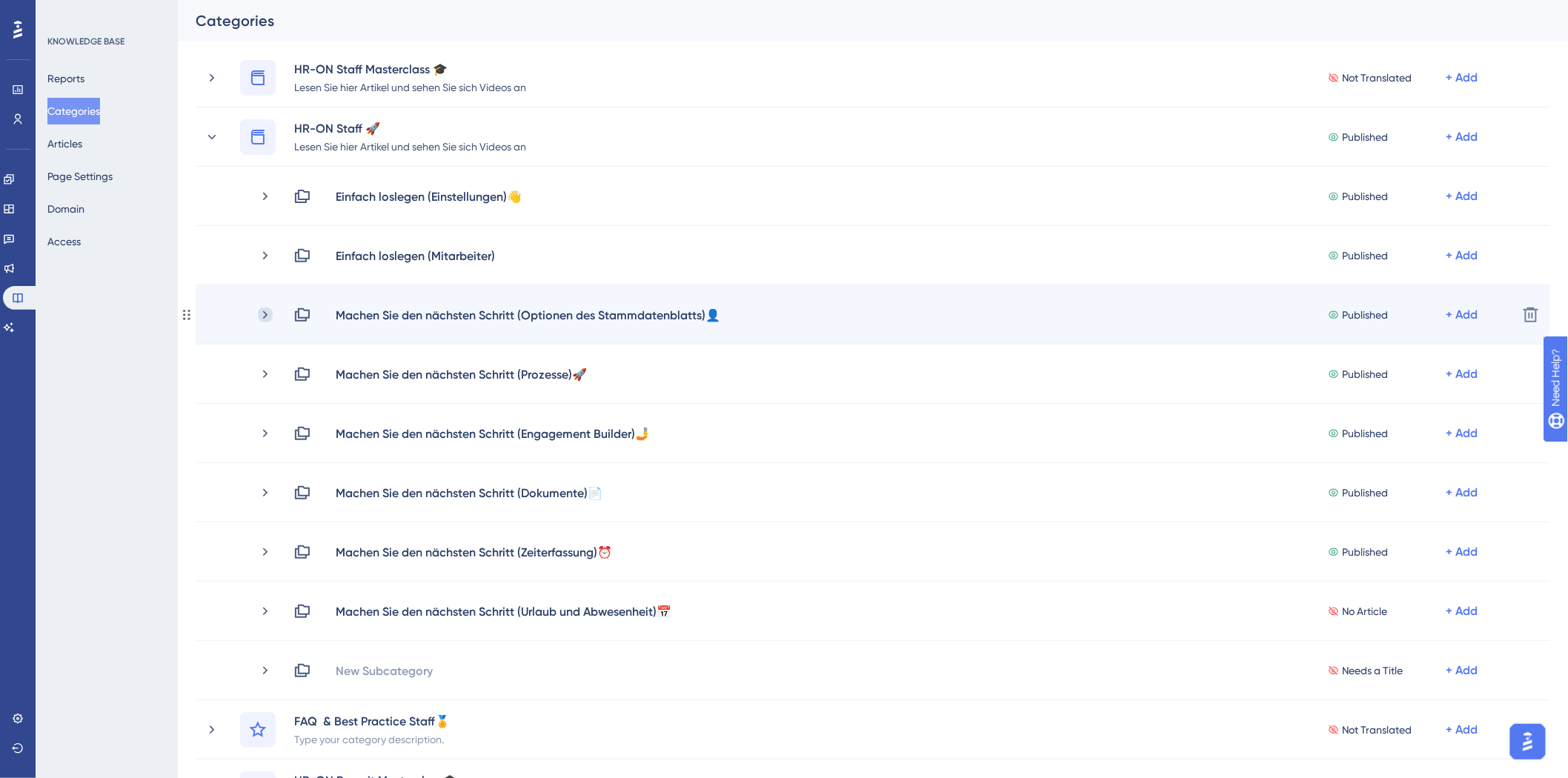
click at [262, 319] on icon at bounding box center [264, 314] width 14 height 14
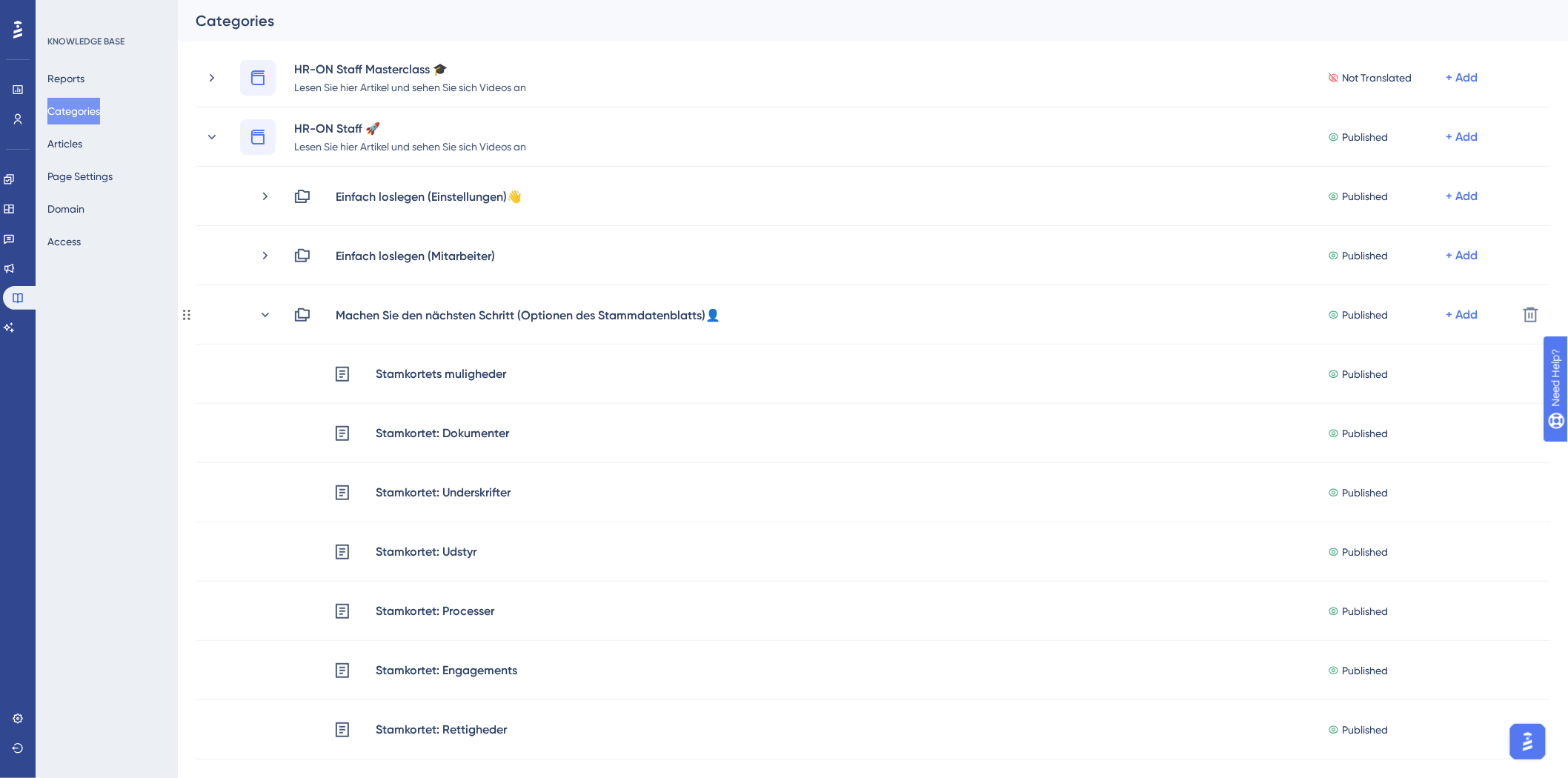
click at [262, 319] on icon at bounding box center [264, 314] width 14 height 14
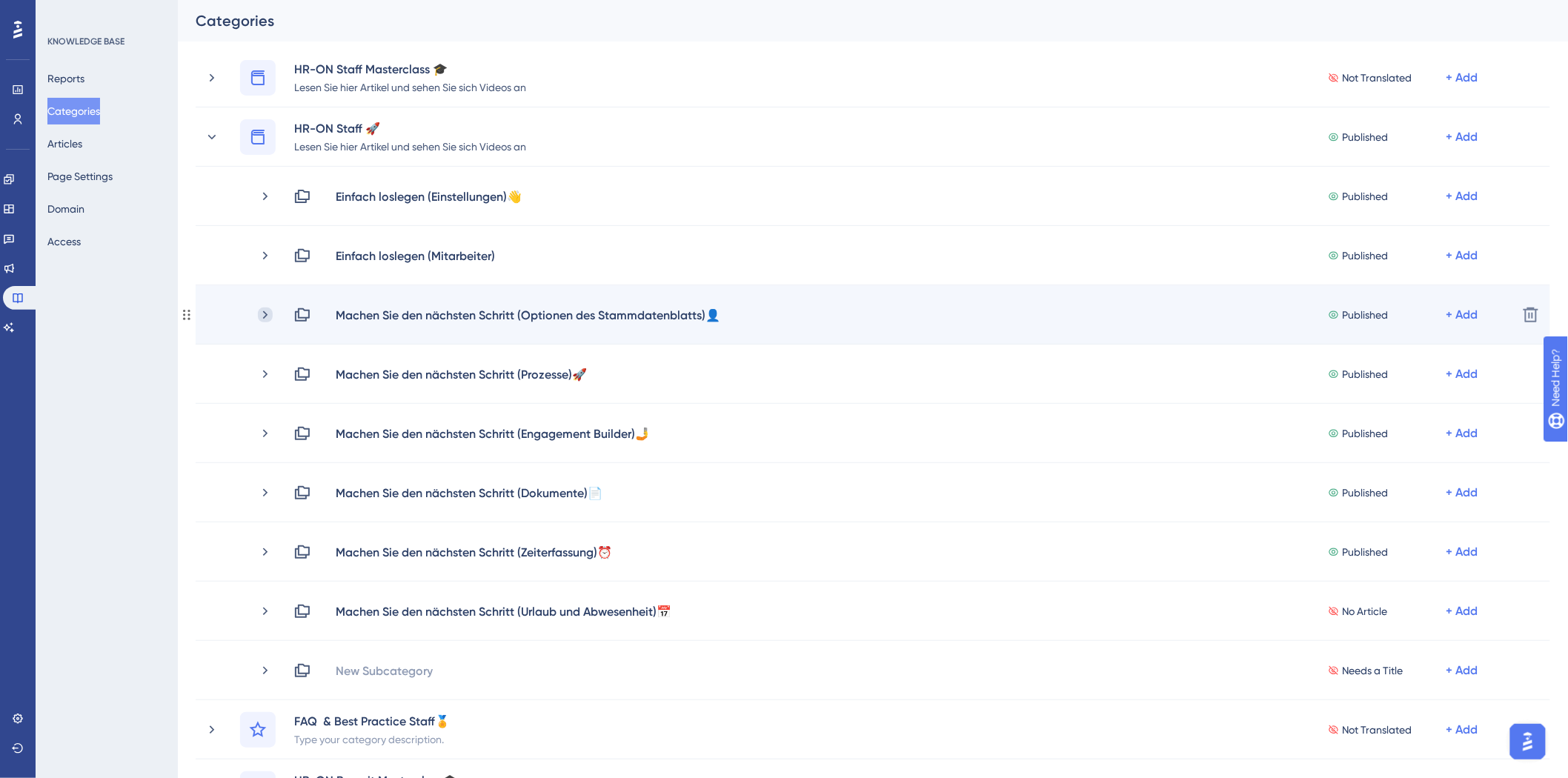
click at [263, 314] on icon at bounding box center [264, 314] width 14 height 14
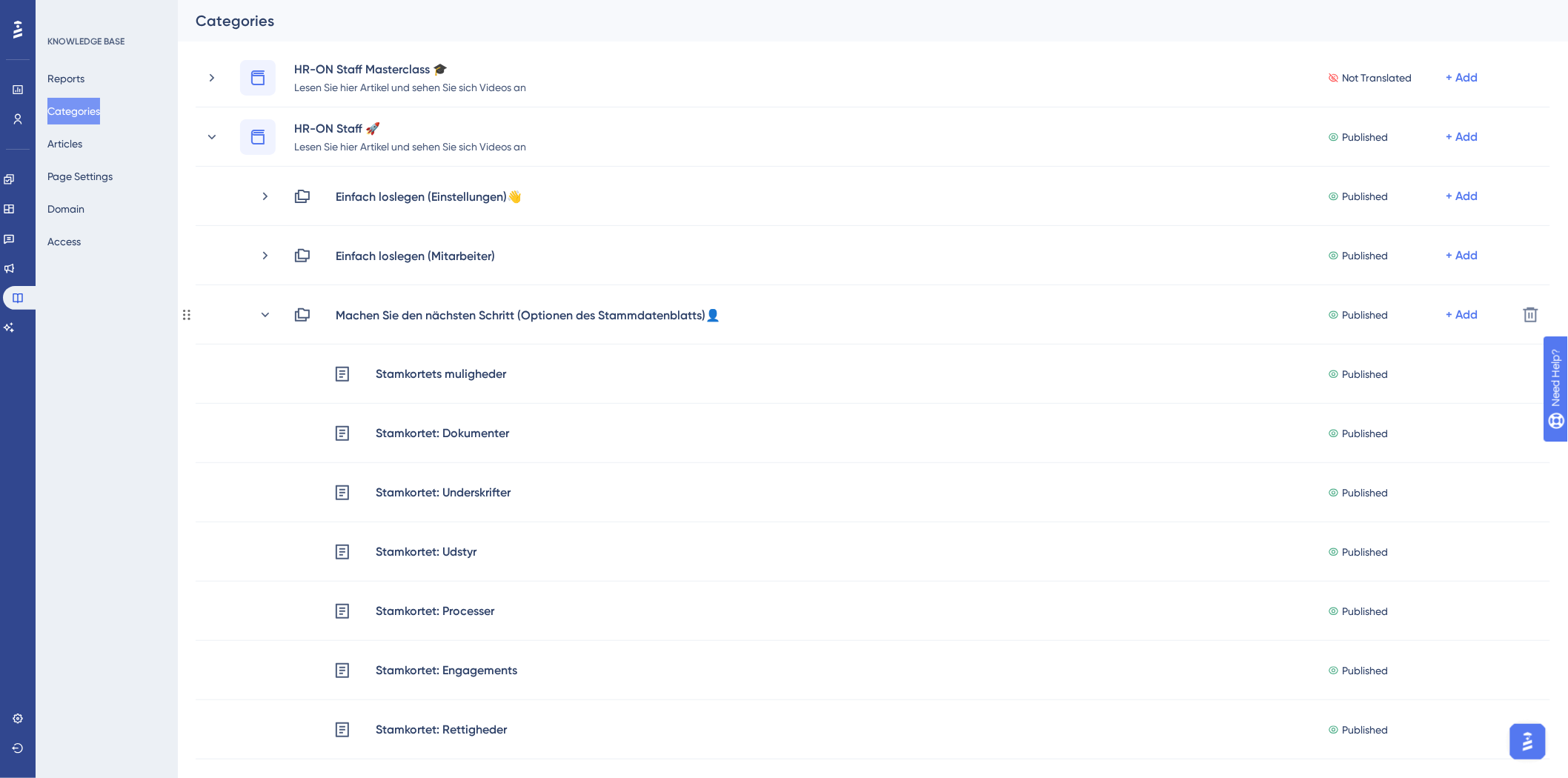
click at [263, 314] on icon at bounding box center [264, 314] width 14 height 14
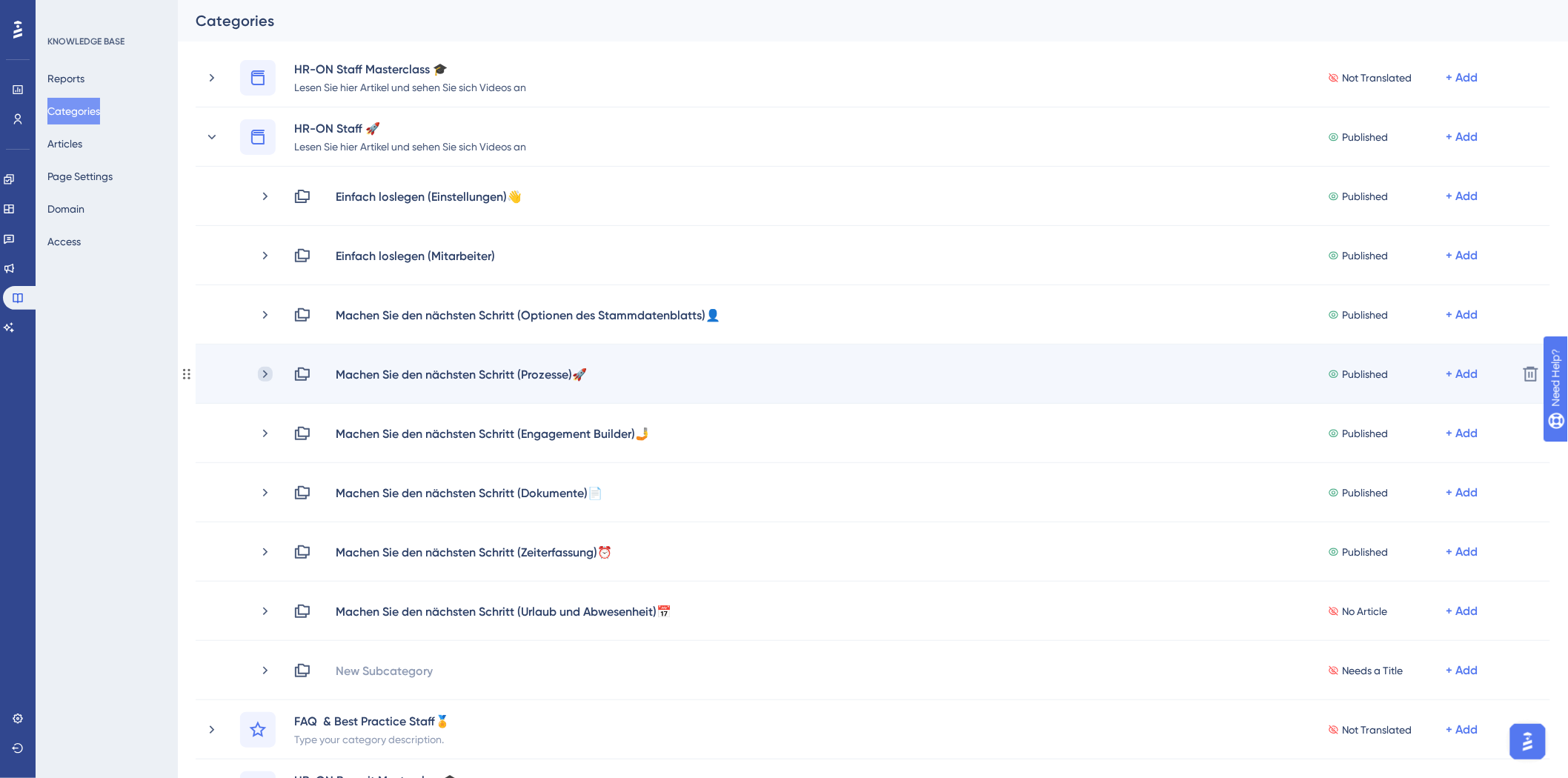
click at [265, 380] on icon at bounding box center [264, 373] width 14 height 14
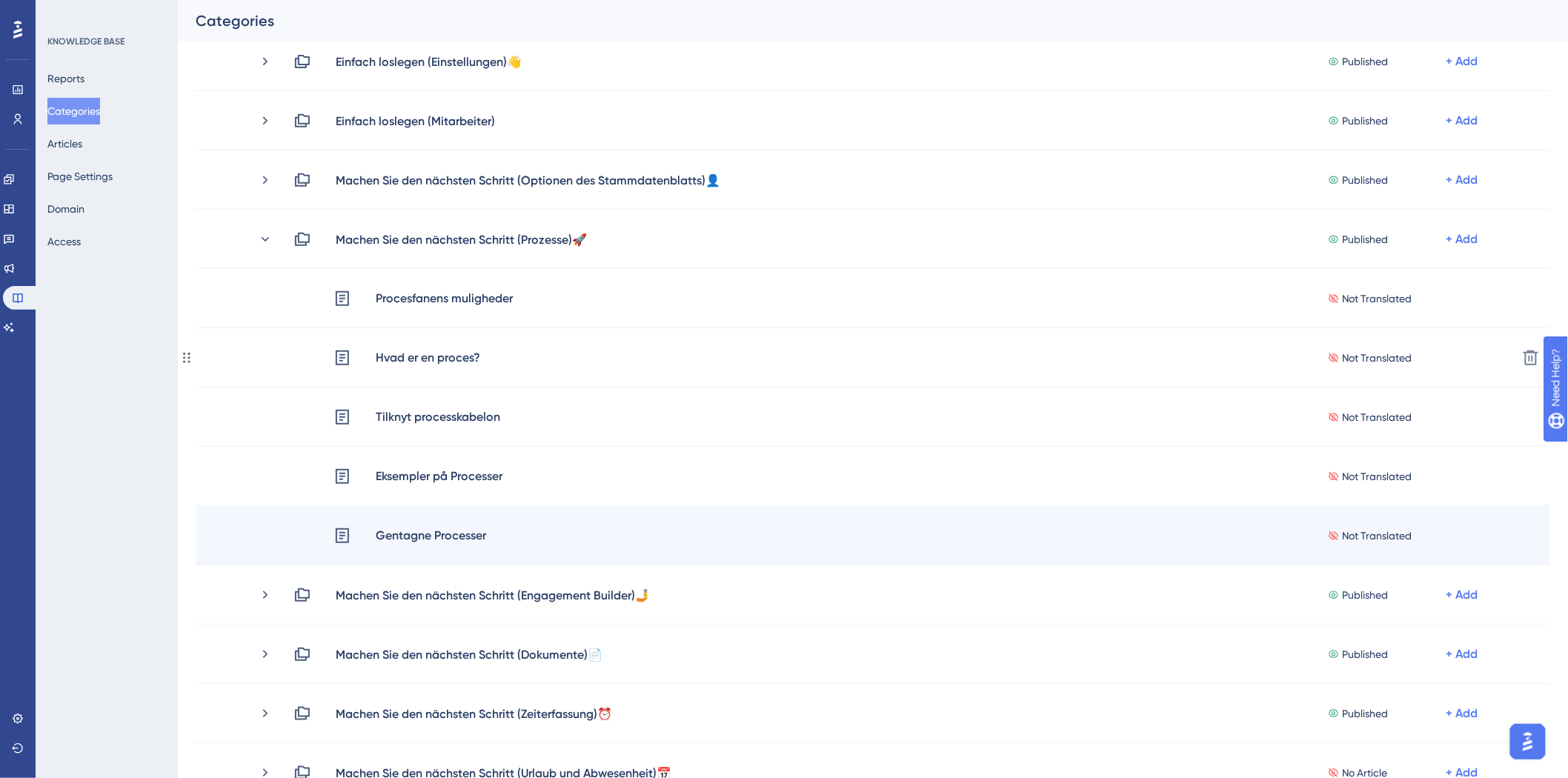
scroll to position [247, 0]
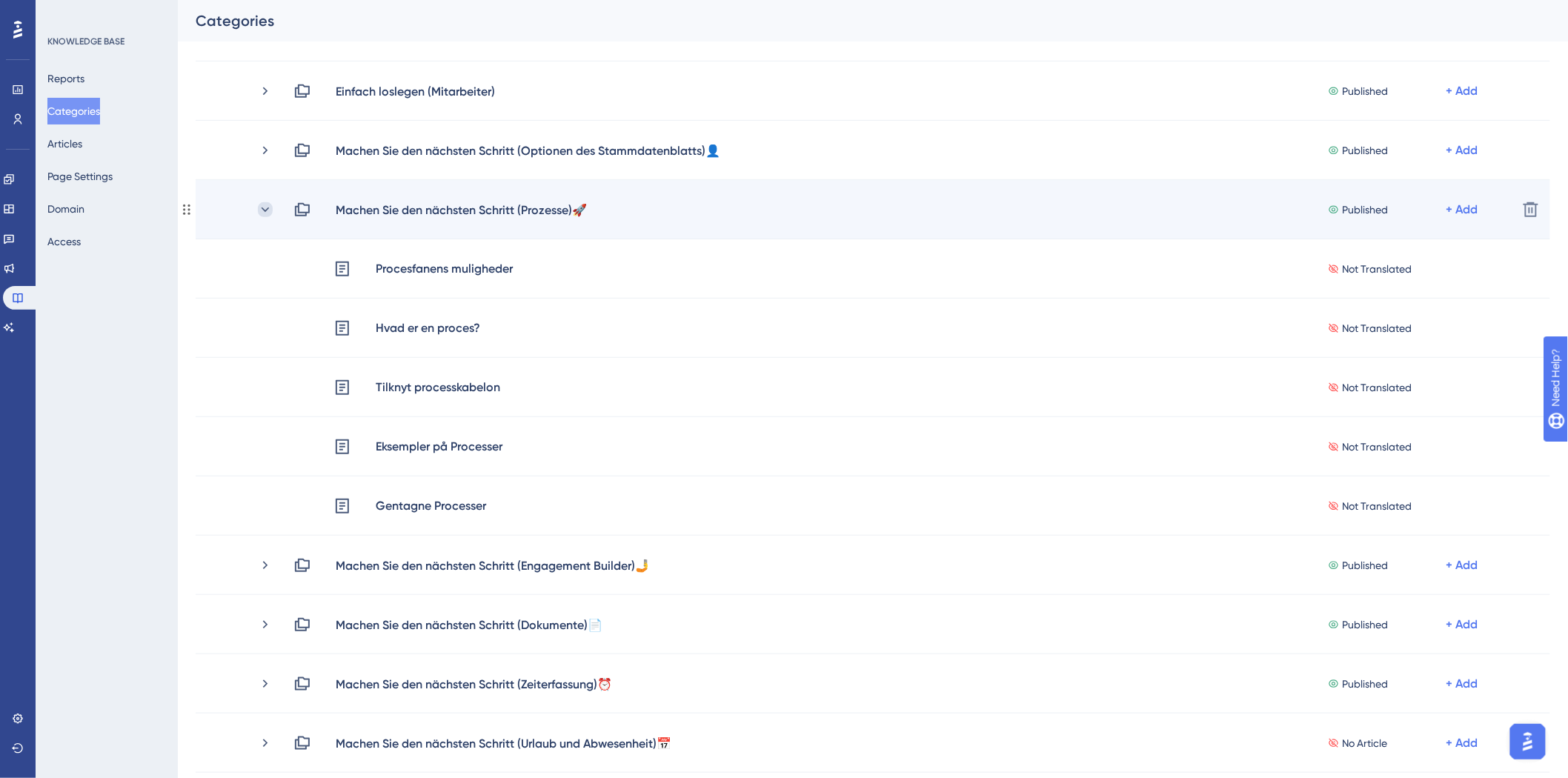
click at [263, 208] on icon at bounding box center [264, 209] width 14 height 14
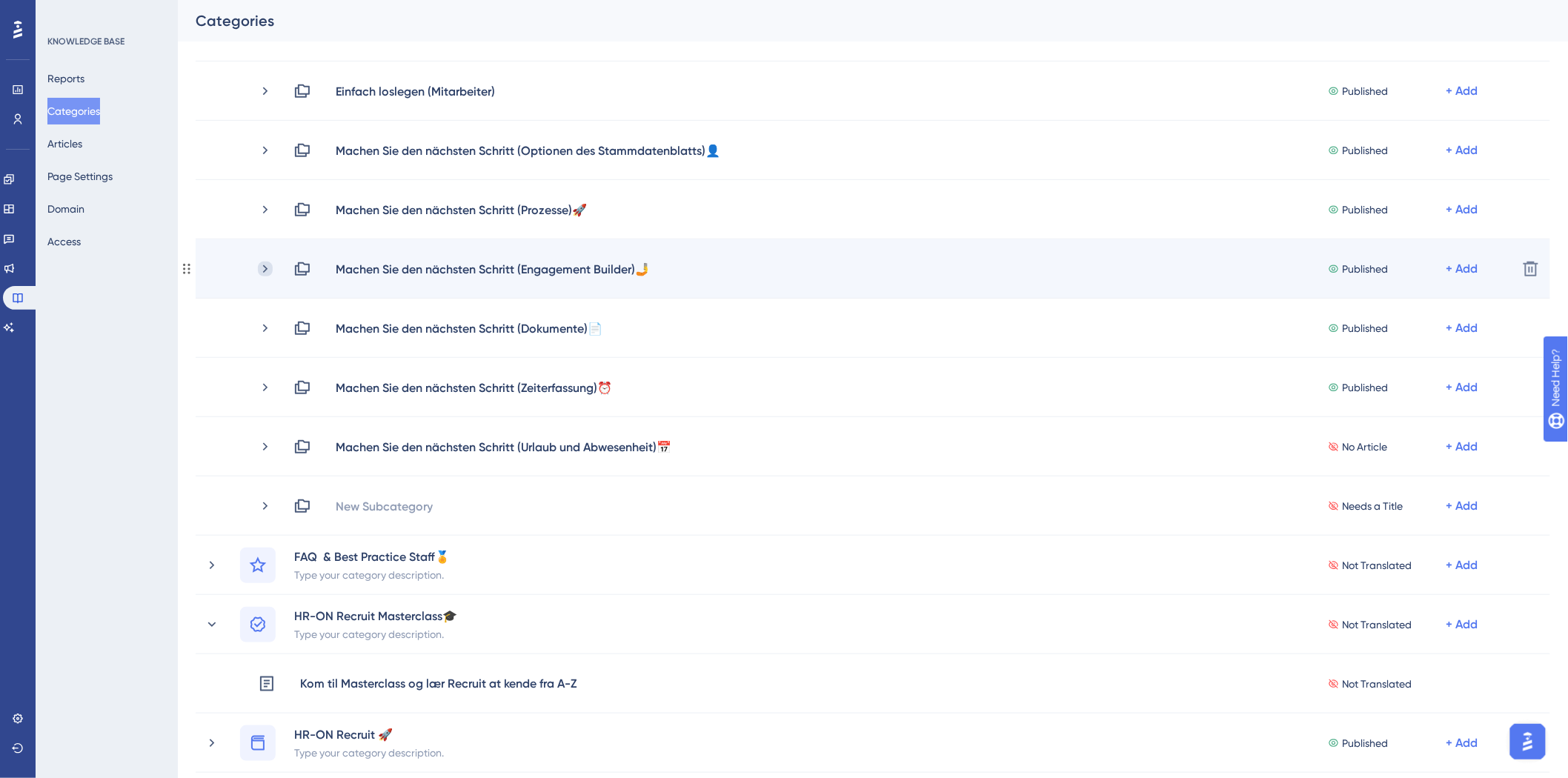
click at [264, 269] on icon at bounding box center [265, 268] width 5 height 8
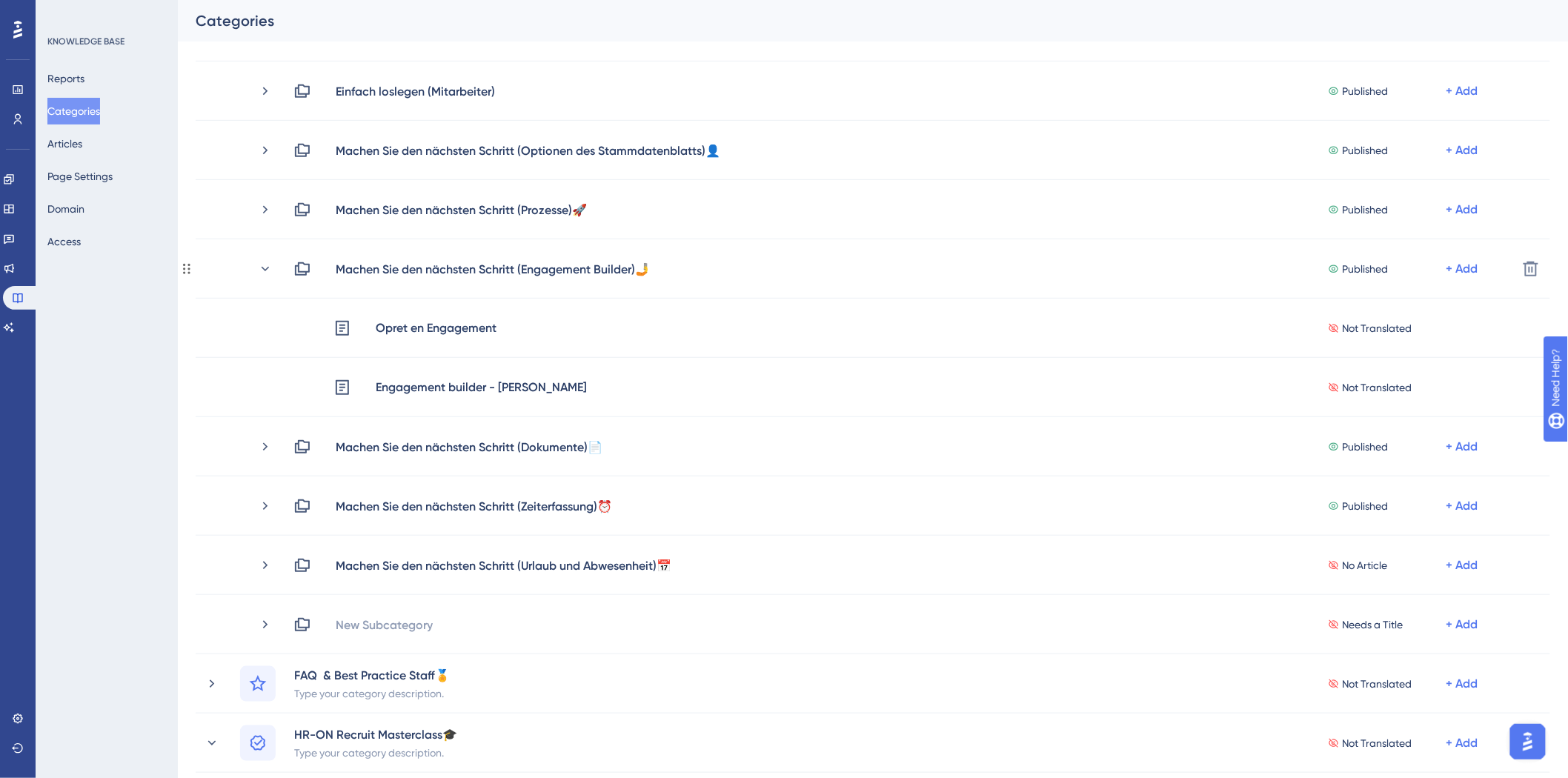
click at [264, 269] on icon at bounding box center [265, 268] width 8 height 5
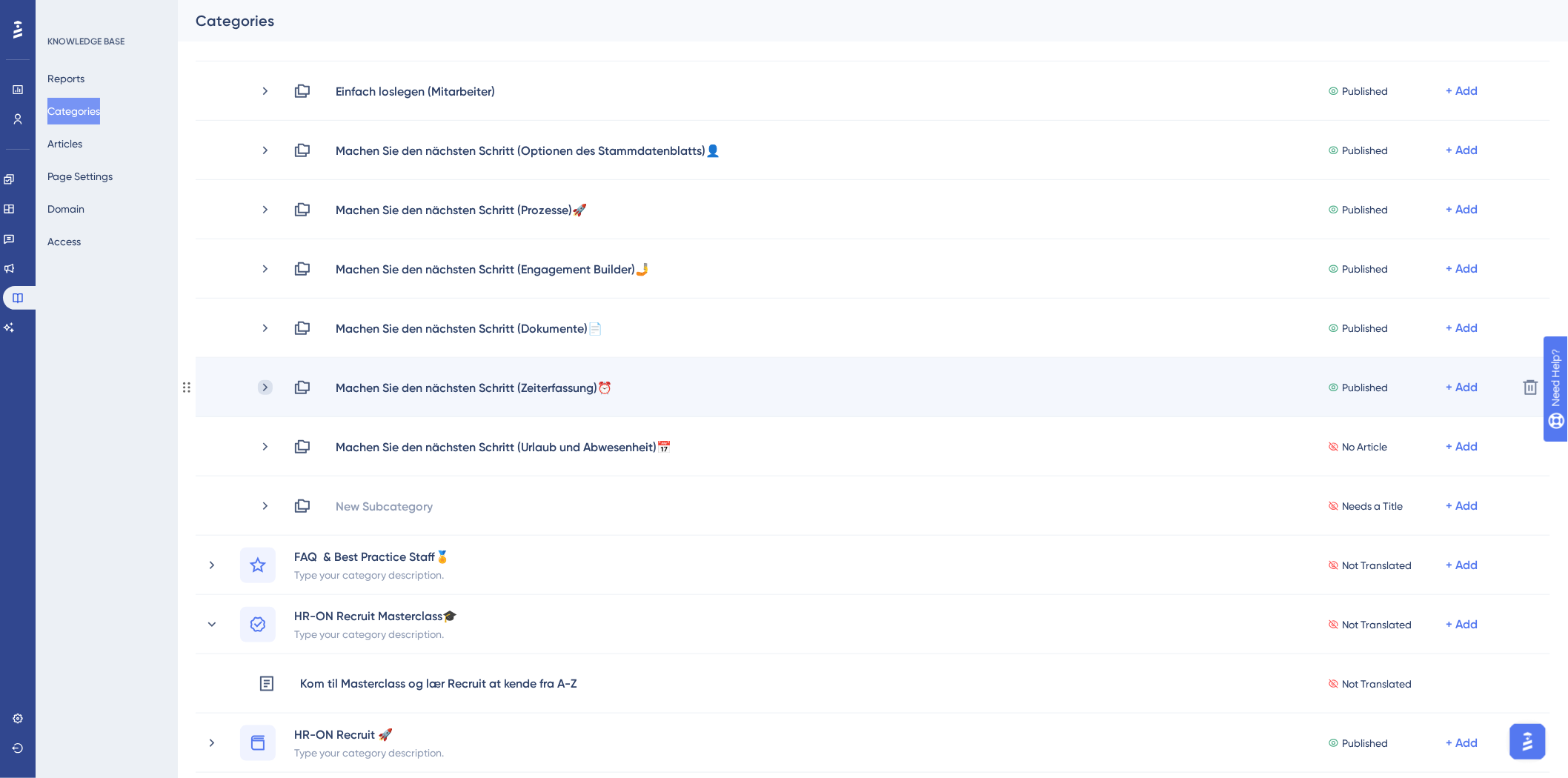
click at [264, 389] on icon at bounding box center [265, 387] width 5 height 8
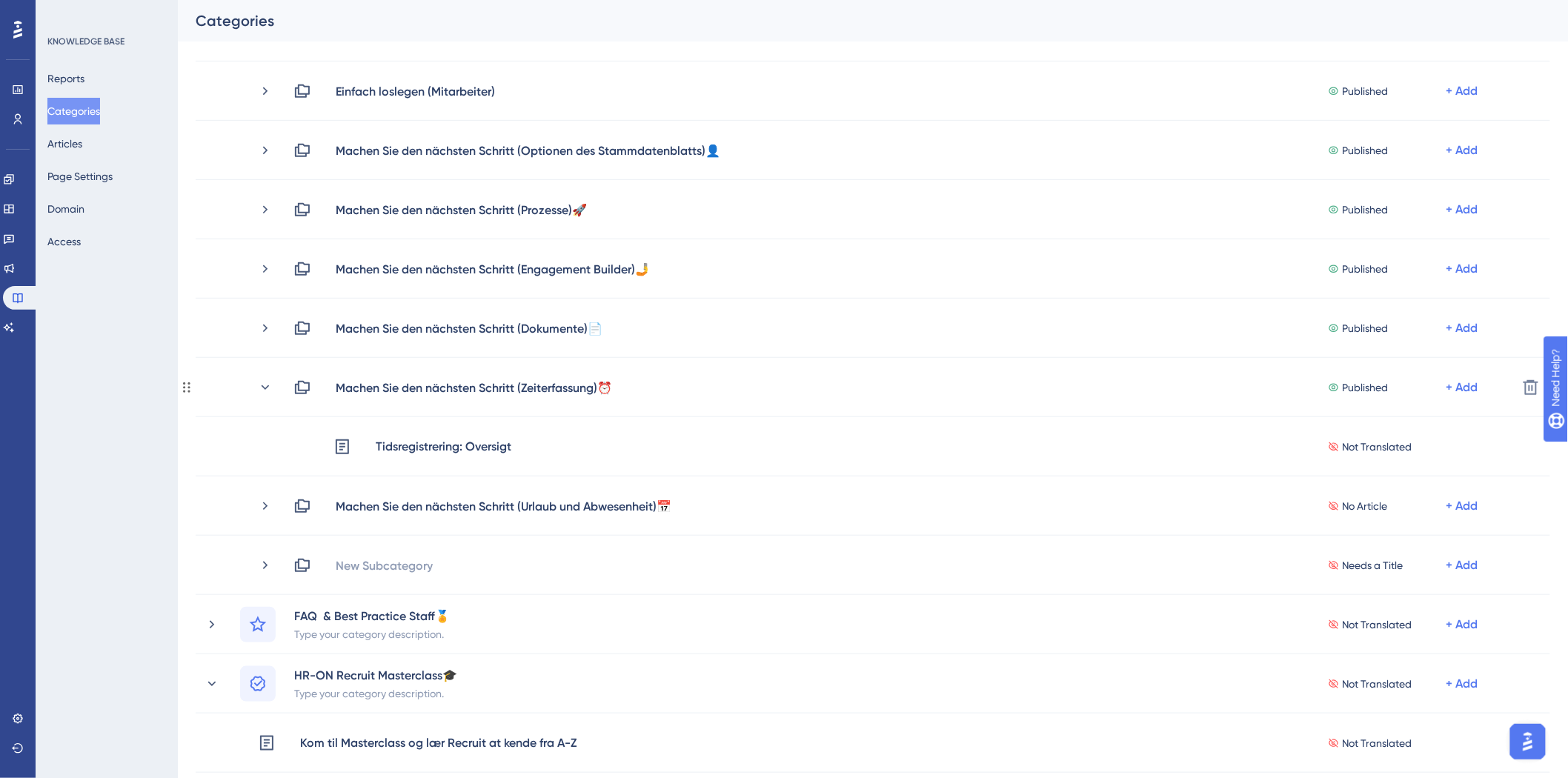
click at [264, 389] on icon at bounding box center [265, 387] width 8 height 5
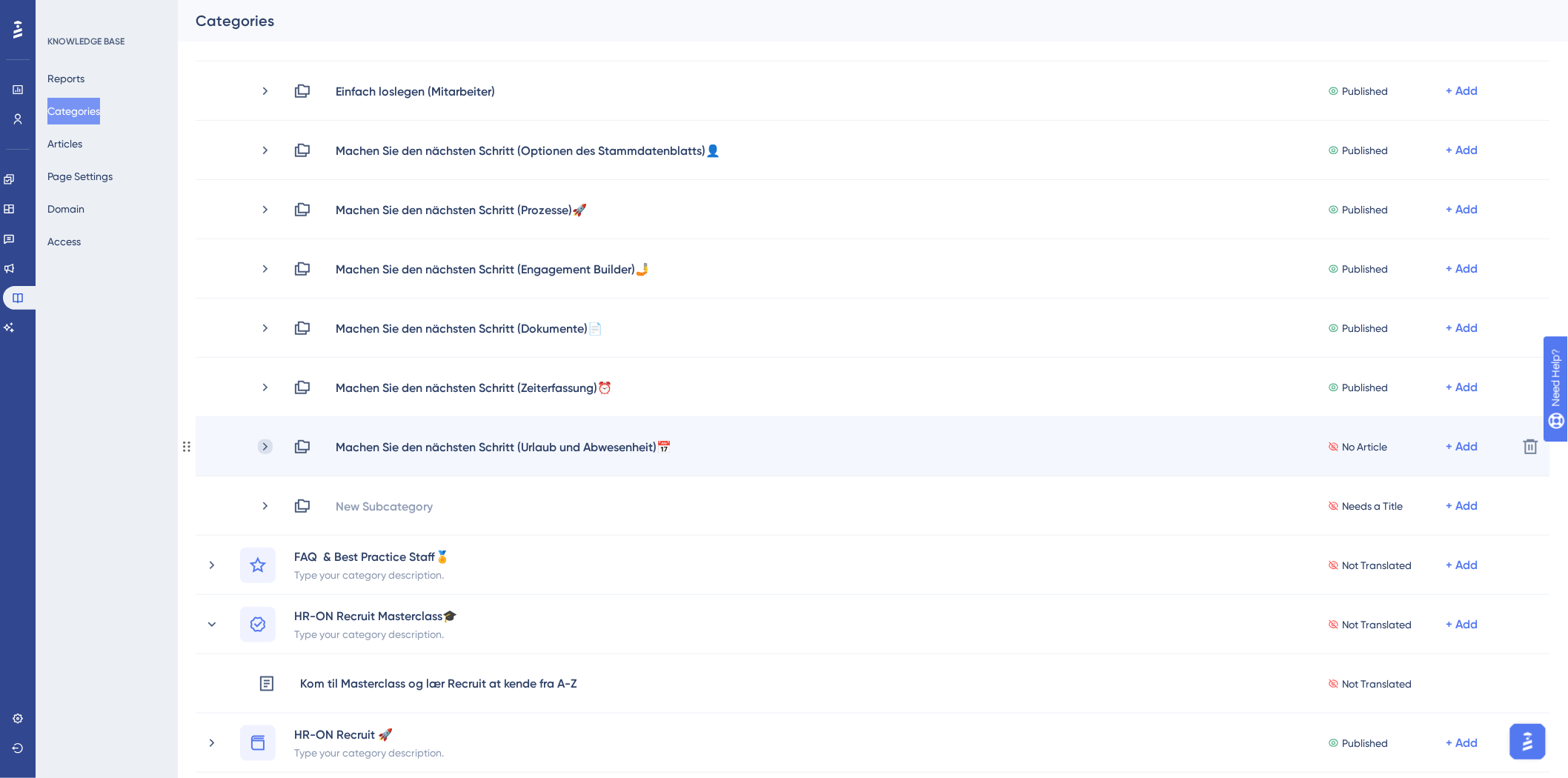
click at [265, 452] on icon at bounding box center [264, 446] width 14 height 14
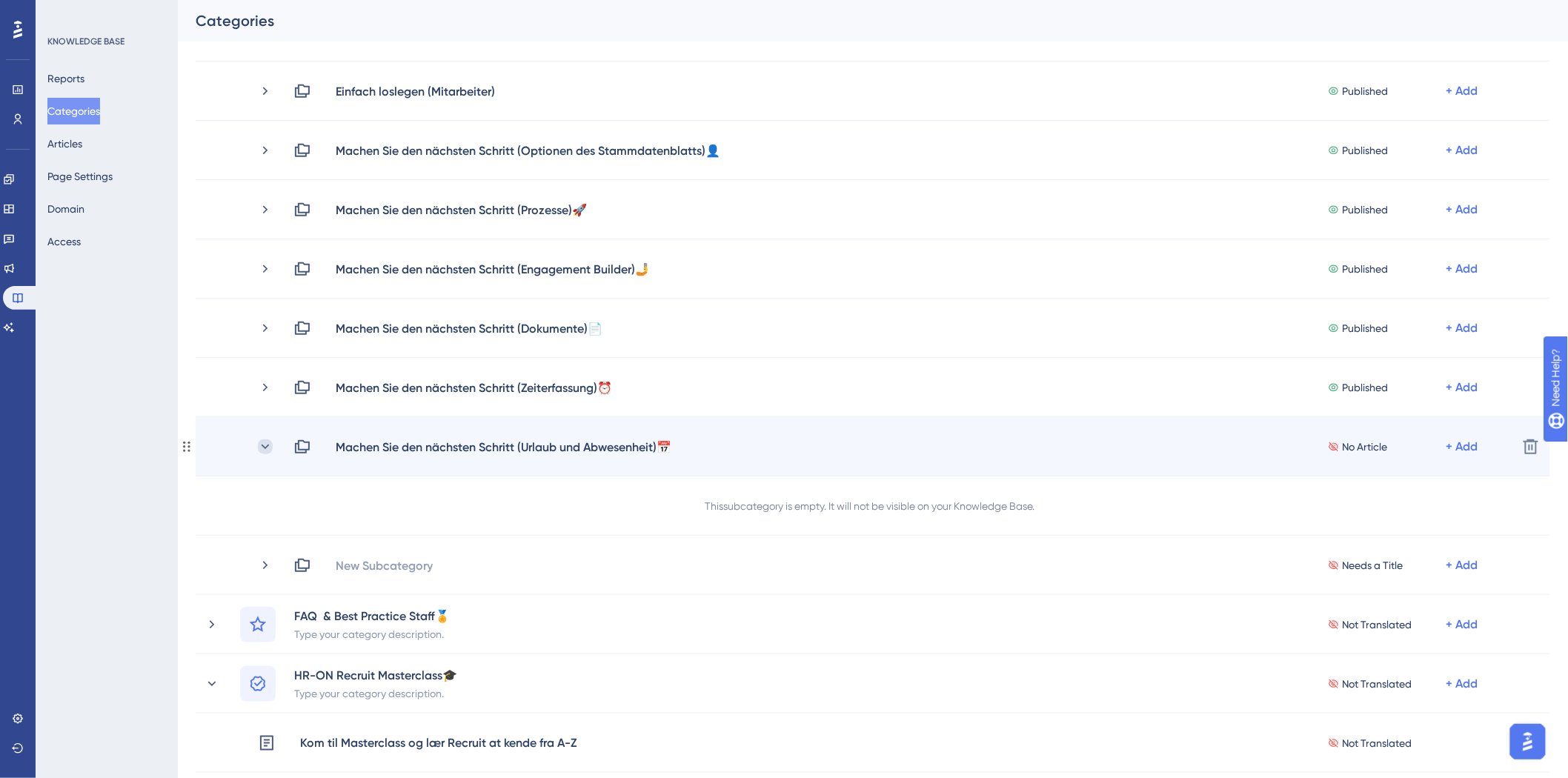
click at [265, 451] on icon at bounding box center [264, 446] width 14 height 14
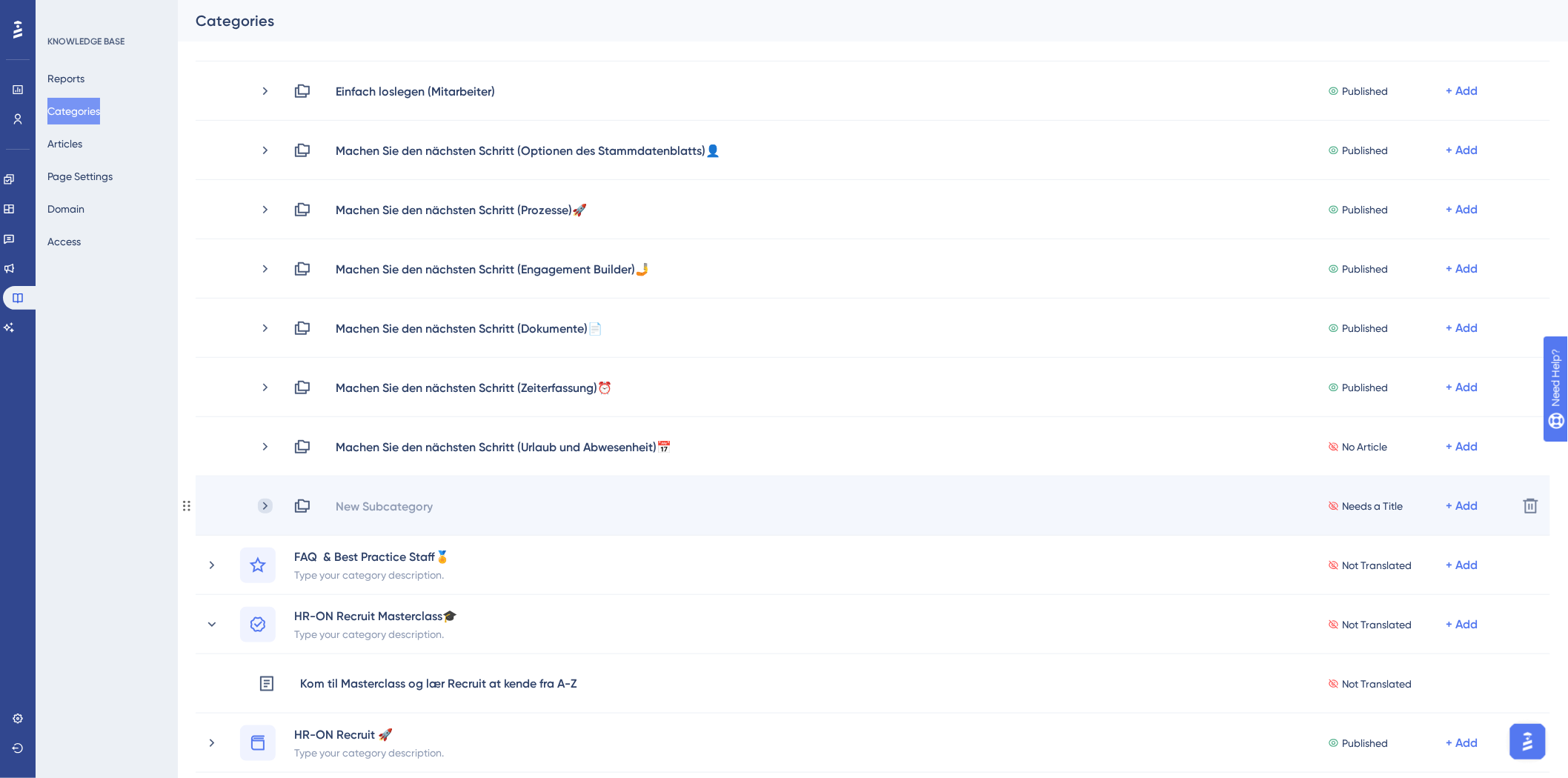
click at [262, 509] on icon at bounding box center [264, 506] width 14 height 14
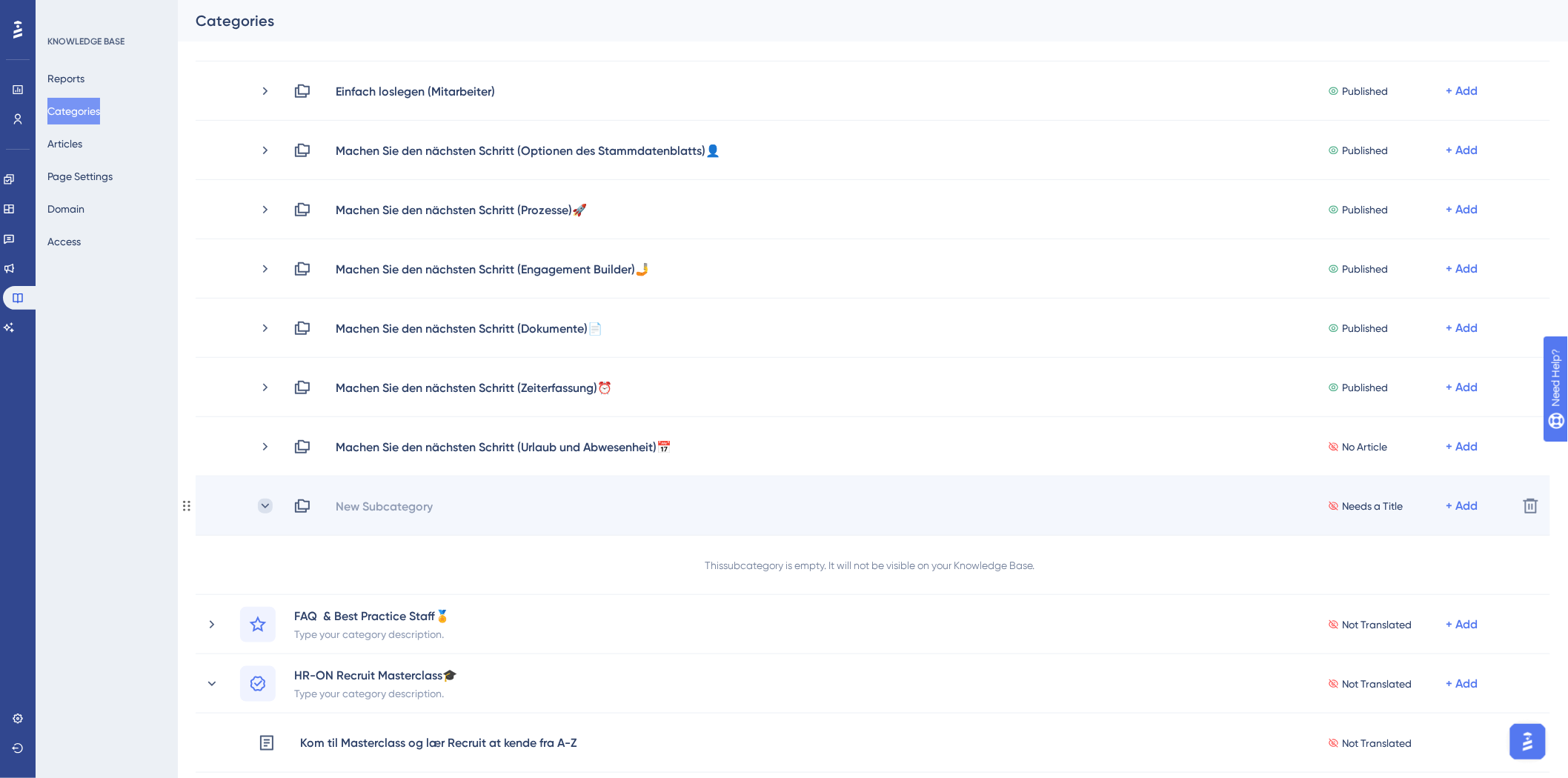
click at [262, 509] on icon at bounding box center [264, 506] width 14 height 14
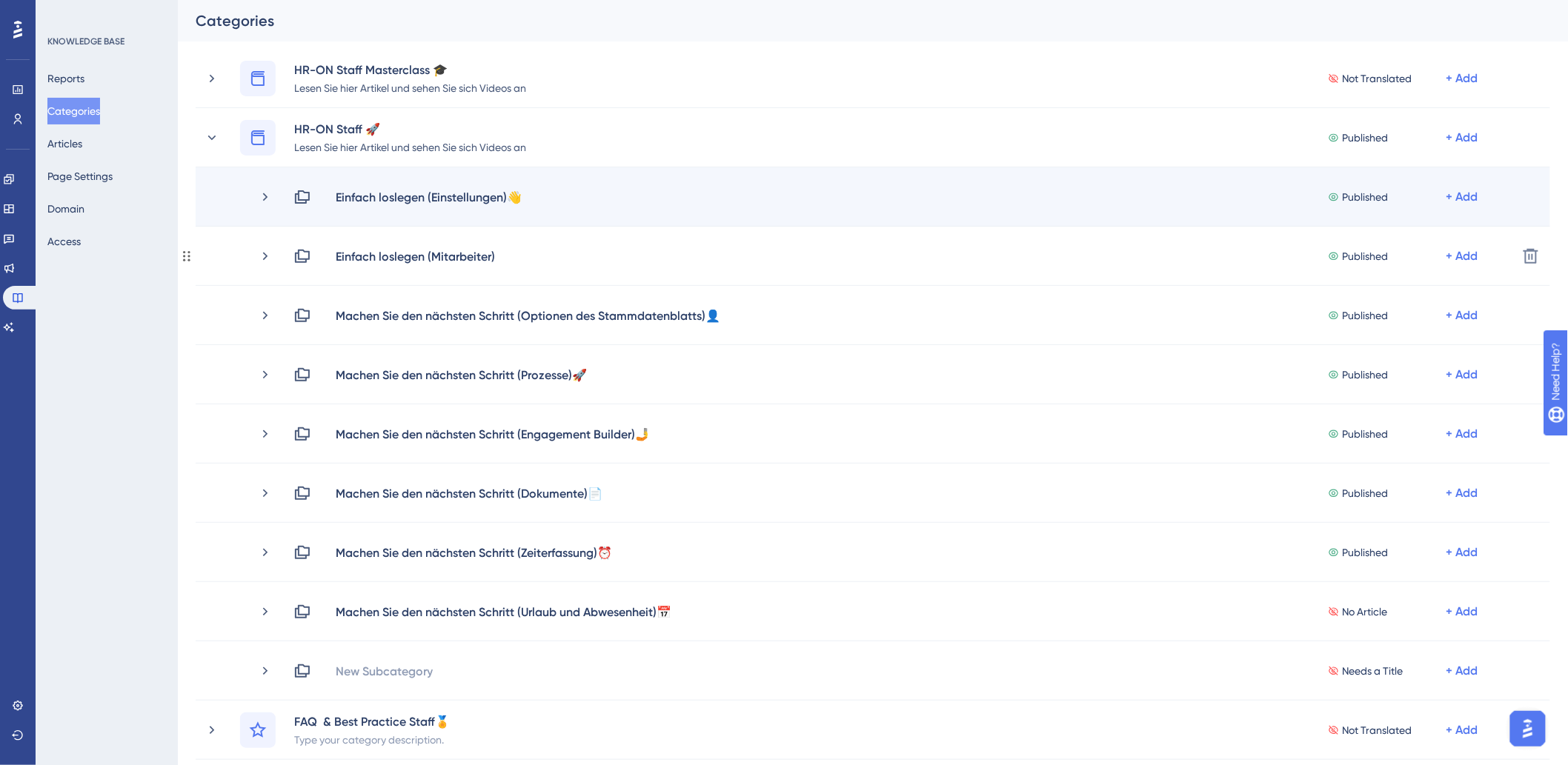
scroll to position [0, 0]
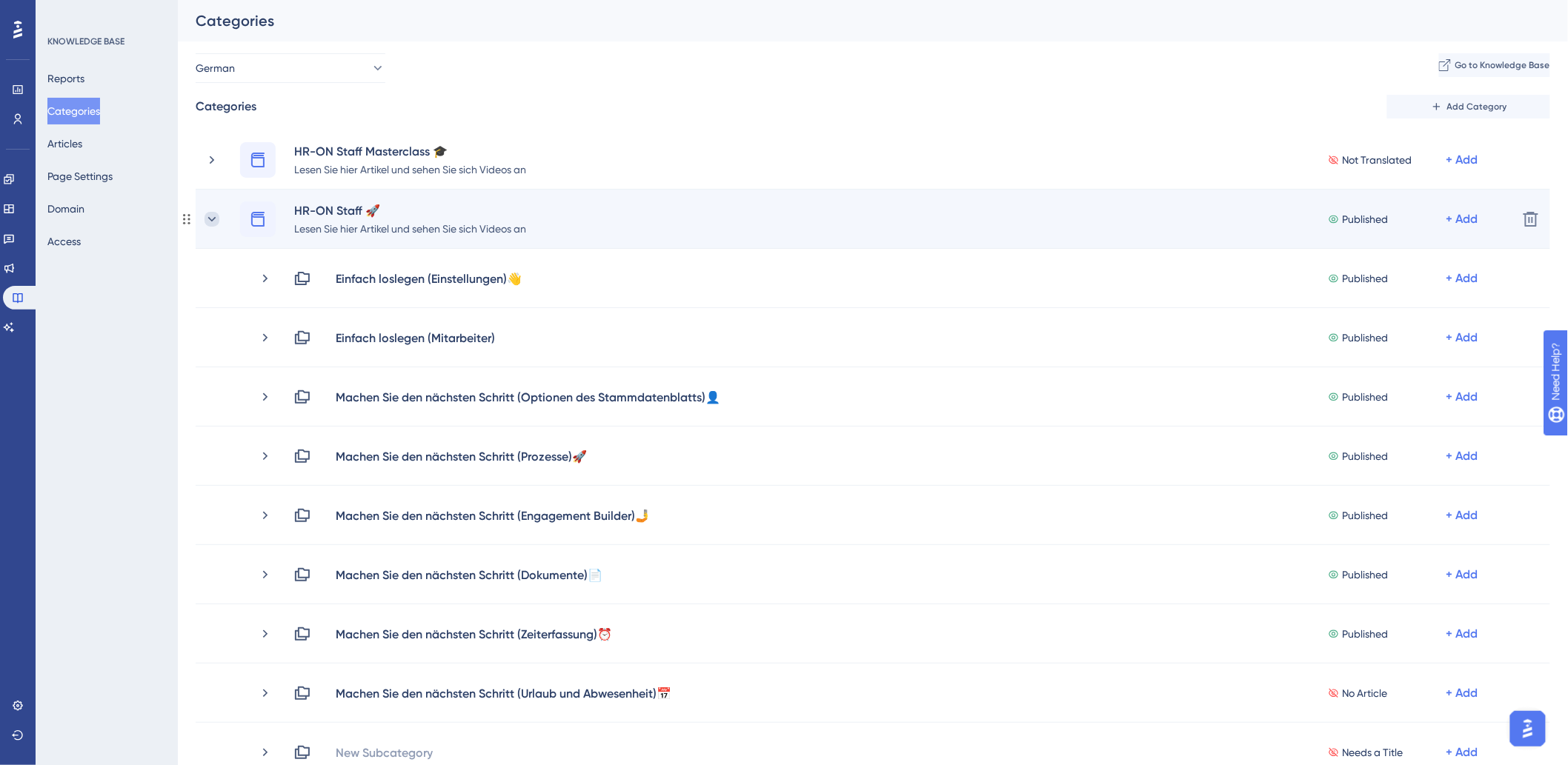
click at [215, 218] on icon at bounding box center [212, 218] width 14 height 14
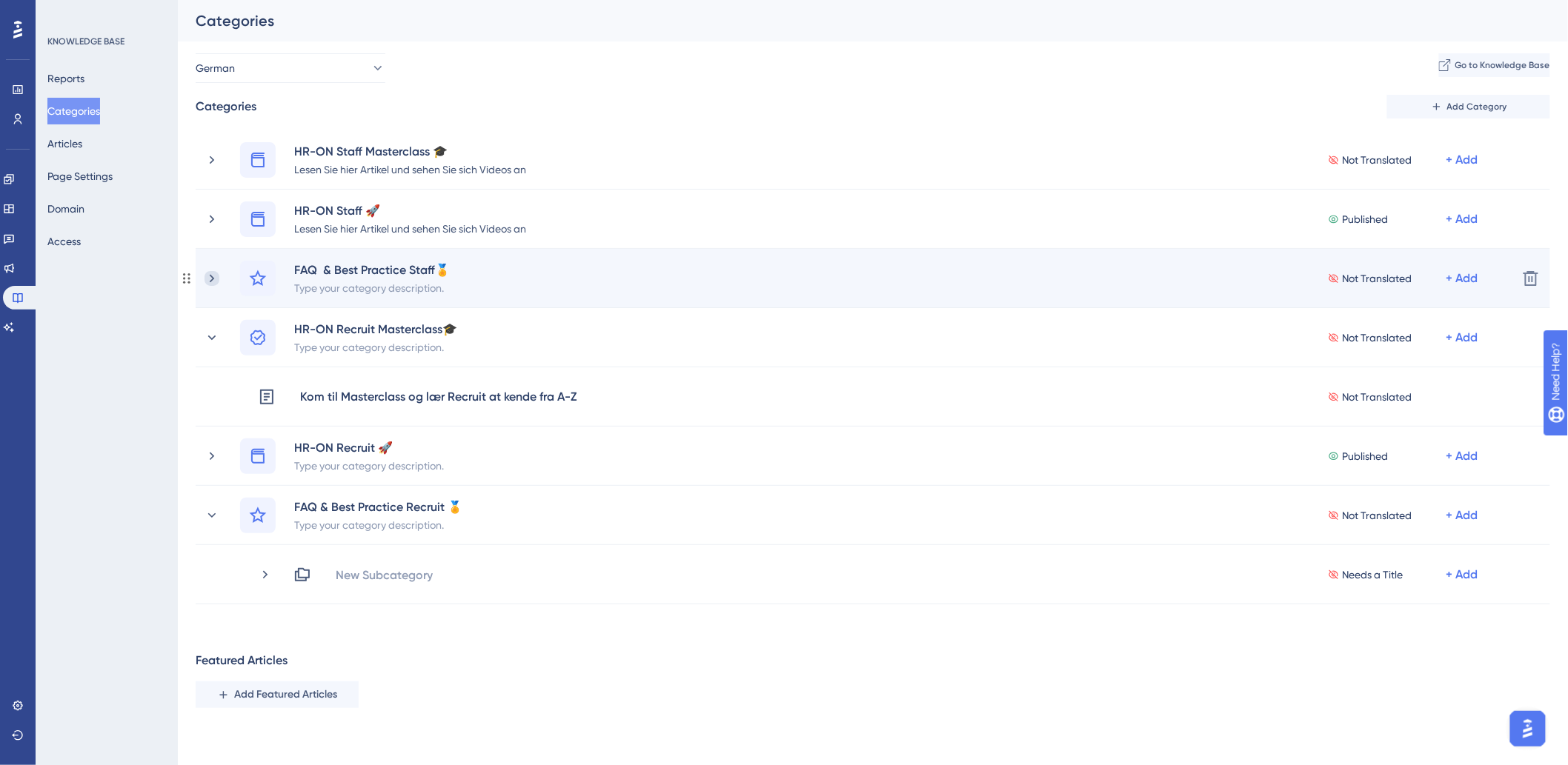
click at [214, 278] on icon at bounding box center [212, 278] width 14 height 14
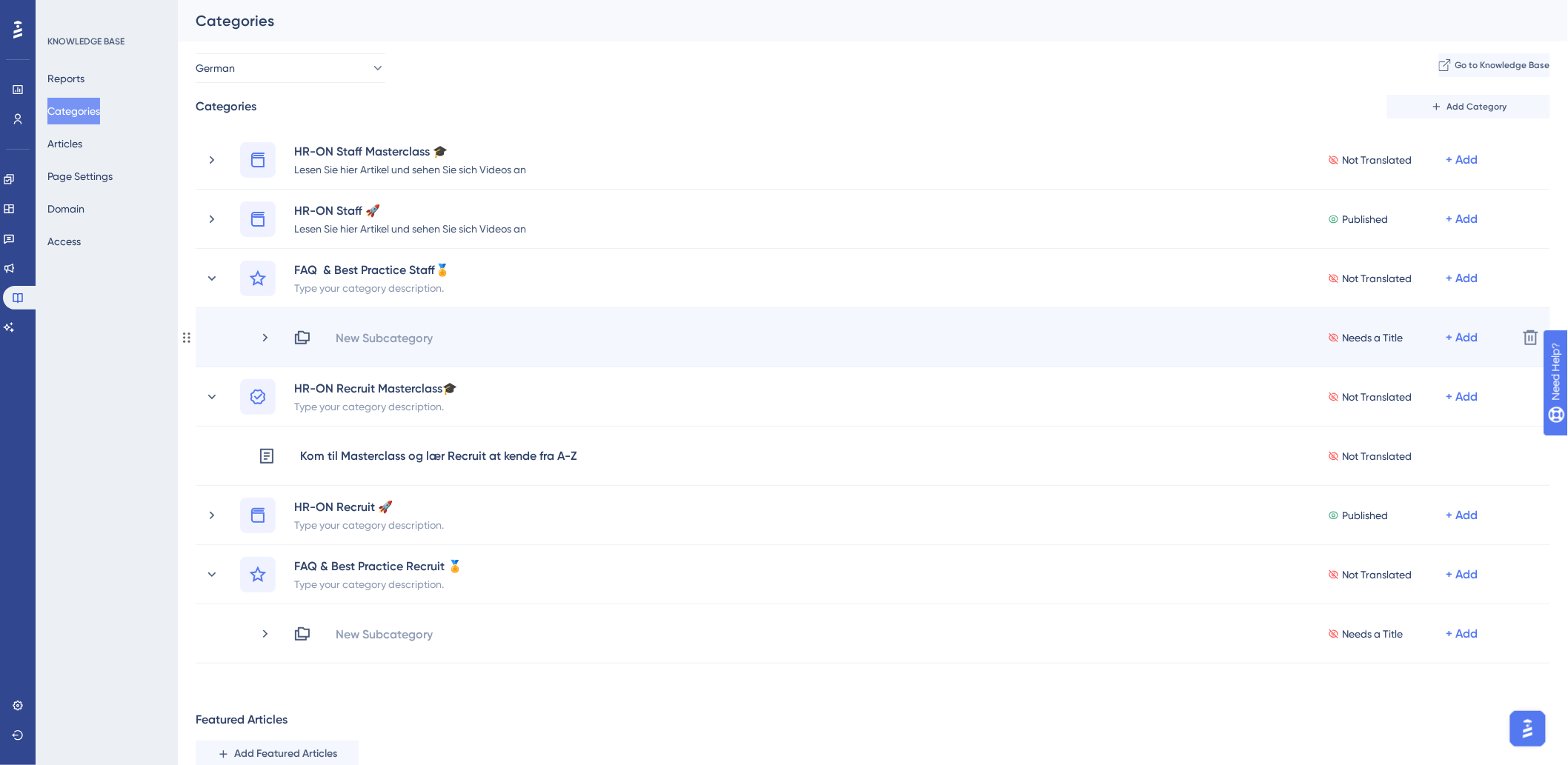
click at [388, 352] on div "New Subcategory Needs a Title + Add Delete" at bounding box center [872, 338] width 1355 height 60
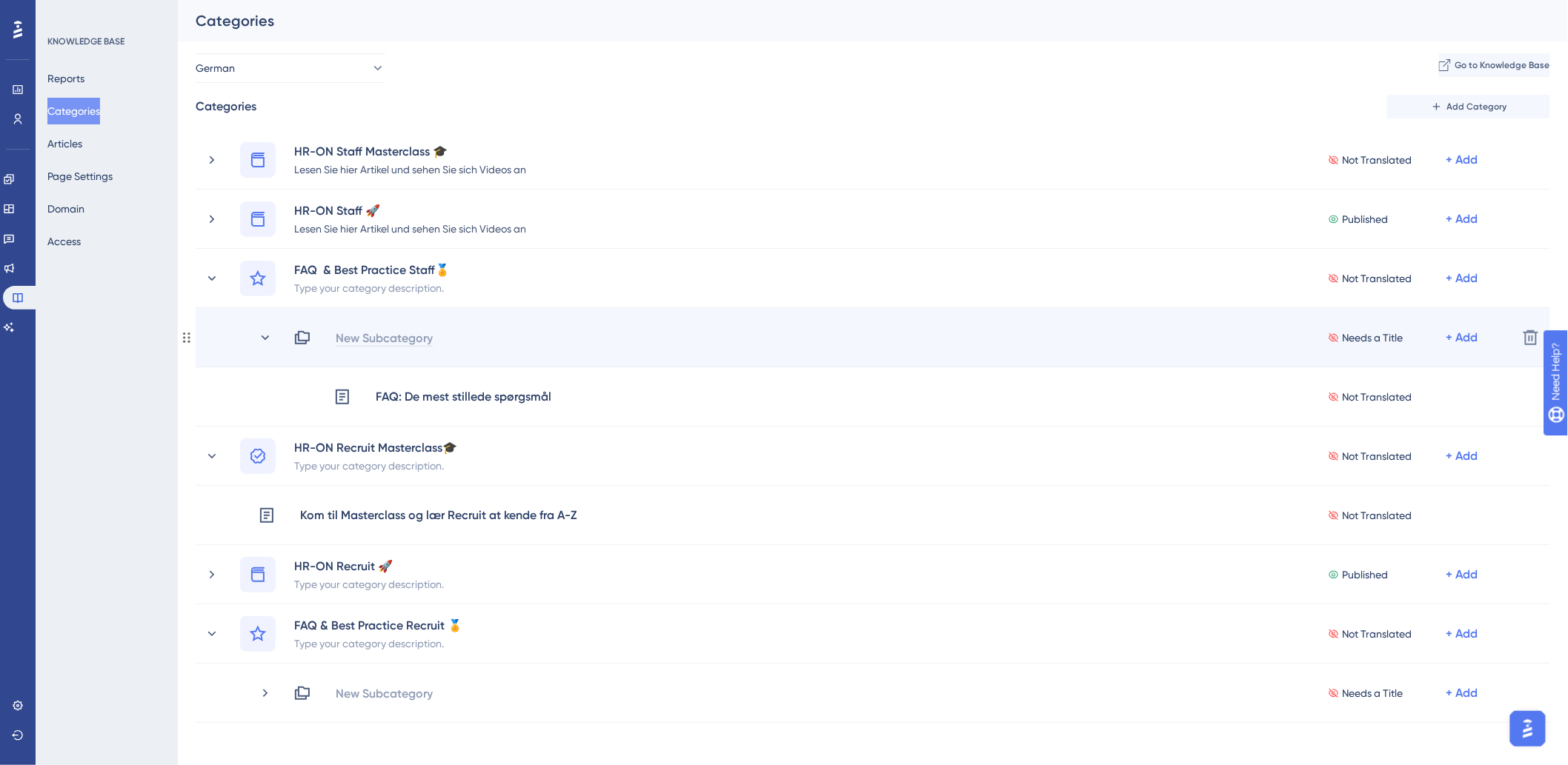
click at [397, 337] on div "New Subcategory" at bounding box center [384, 337] width 98 height 17
click at [264, 337] on icon at bounding box center [264, 337] width 14 height 14
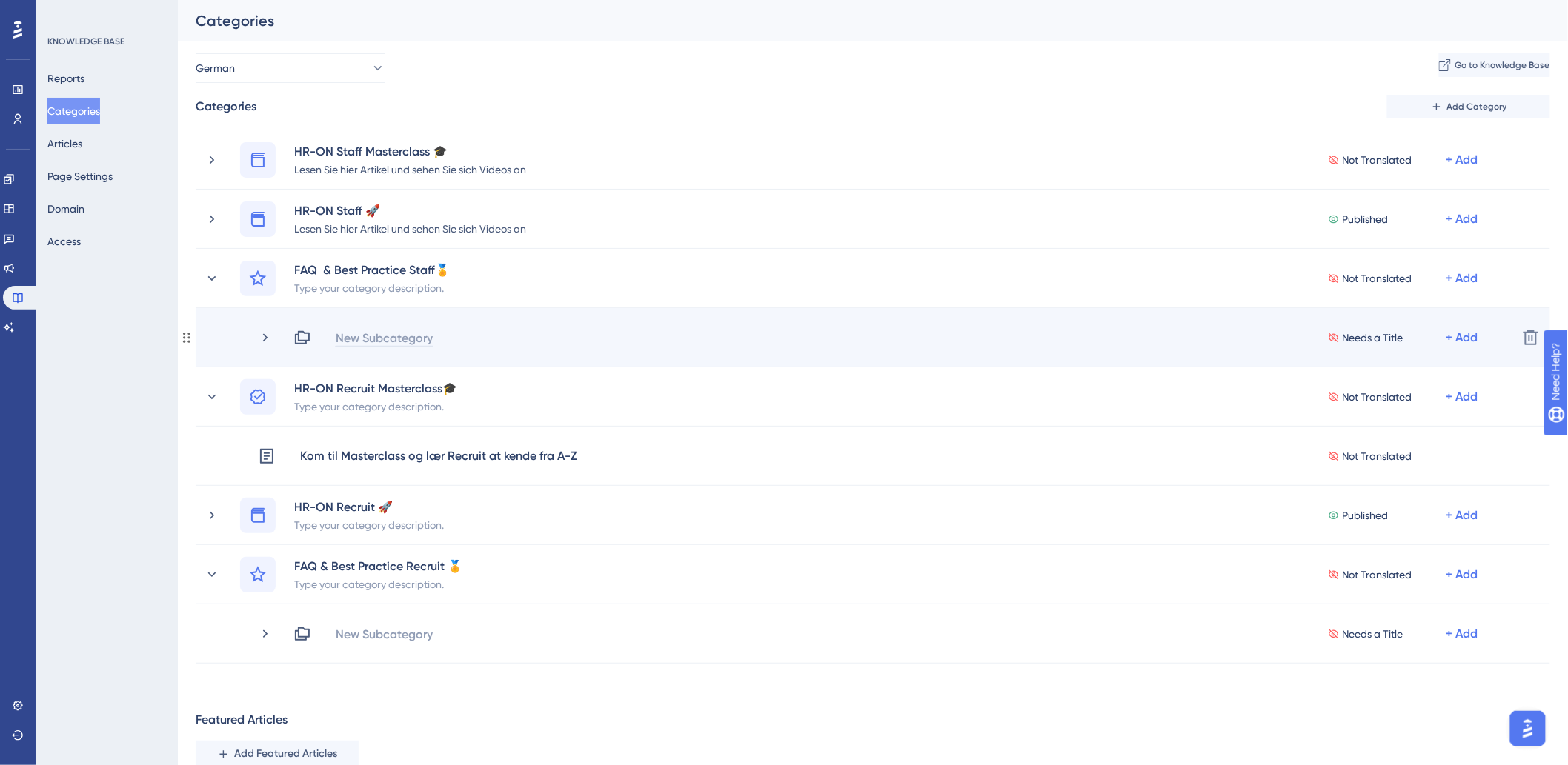
click at [373, 339] on div "New Subcategory" at bounding box center [384, 337] width 98 height 17
click at [356, 335] on div "FAQ" at bounding box center [346, 337] width 24 height 17
drag, startPoint x: 363, startPoint y: 337, endPoint x: 357, endPoint y: 333, distance: 7.2
click at [357, 333] on div "FAQ" at bounding box center [346, 337] width 24 height 17
click at [364, 335] on div "FAQ" at bounding box center [353, 337] width 37 height 17
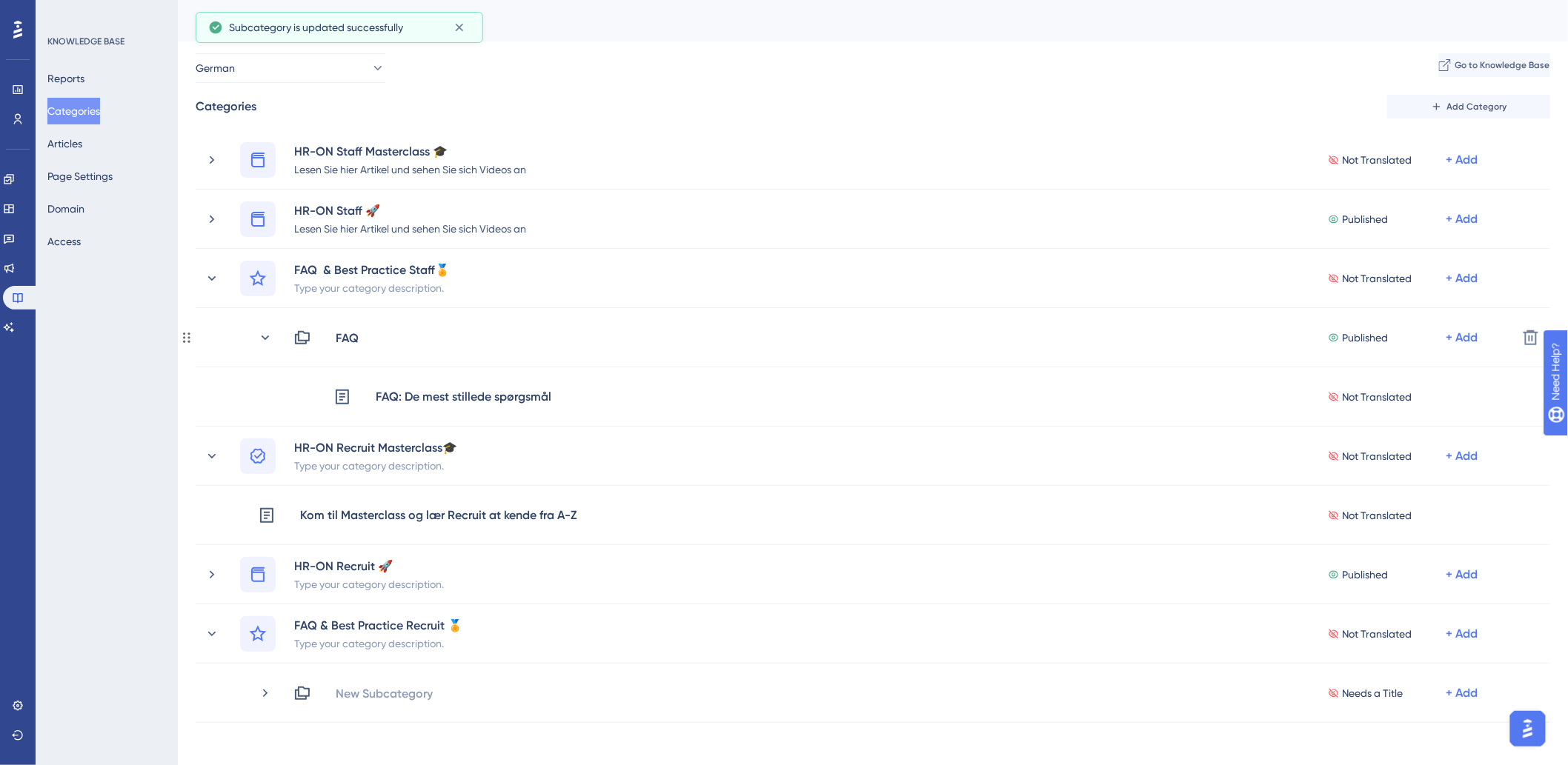
click at [357, 336] on div "FAQ" at bounding box center [346, 337] width 24 height 17
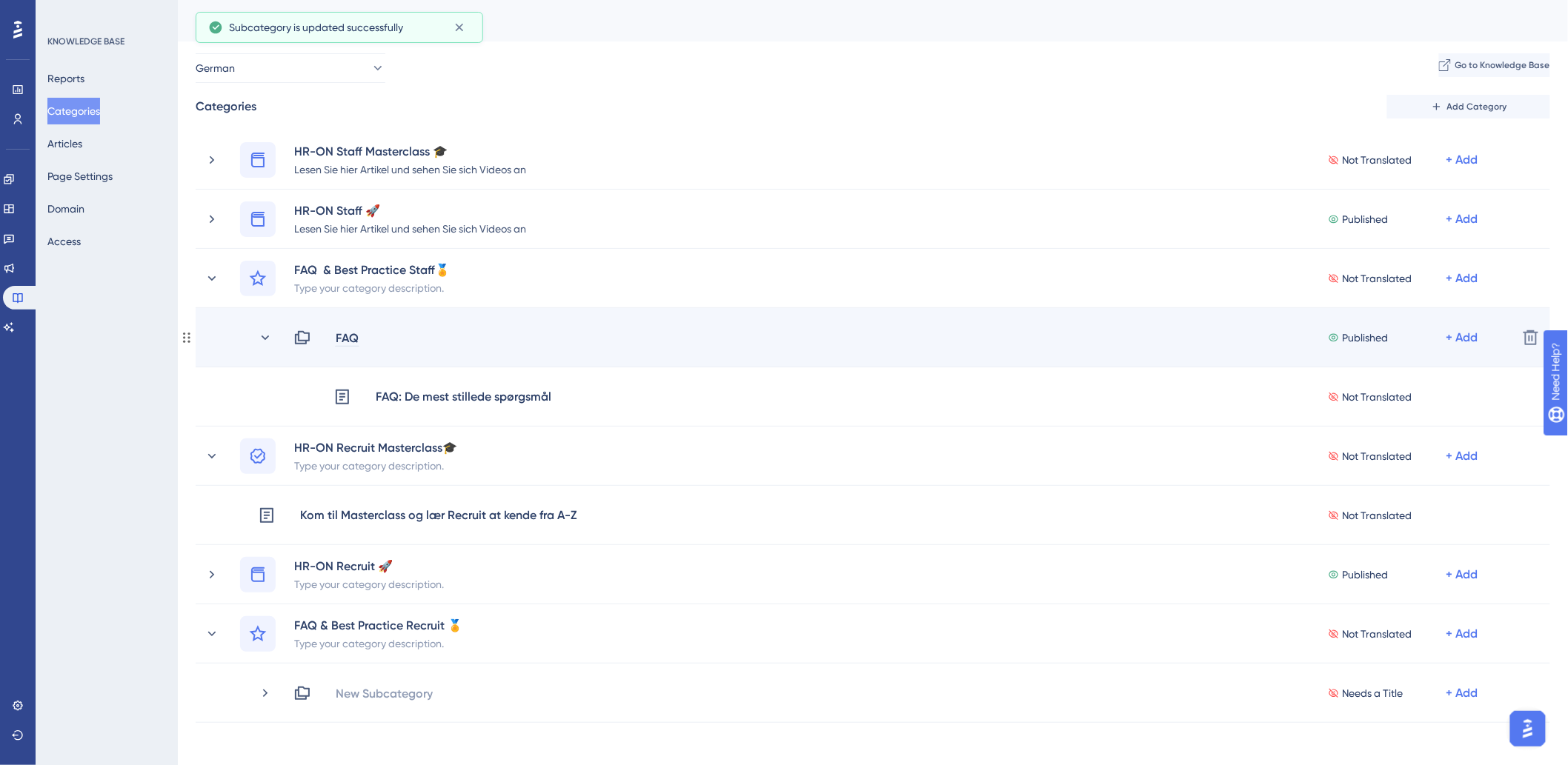
click at [357, 337] on div "FAQ" at bounding box center [346, 337] width 24 height 17
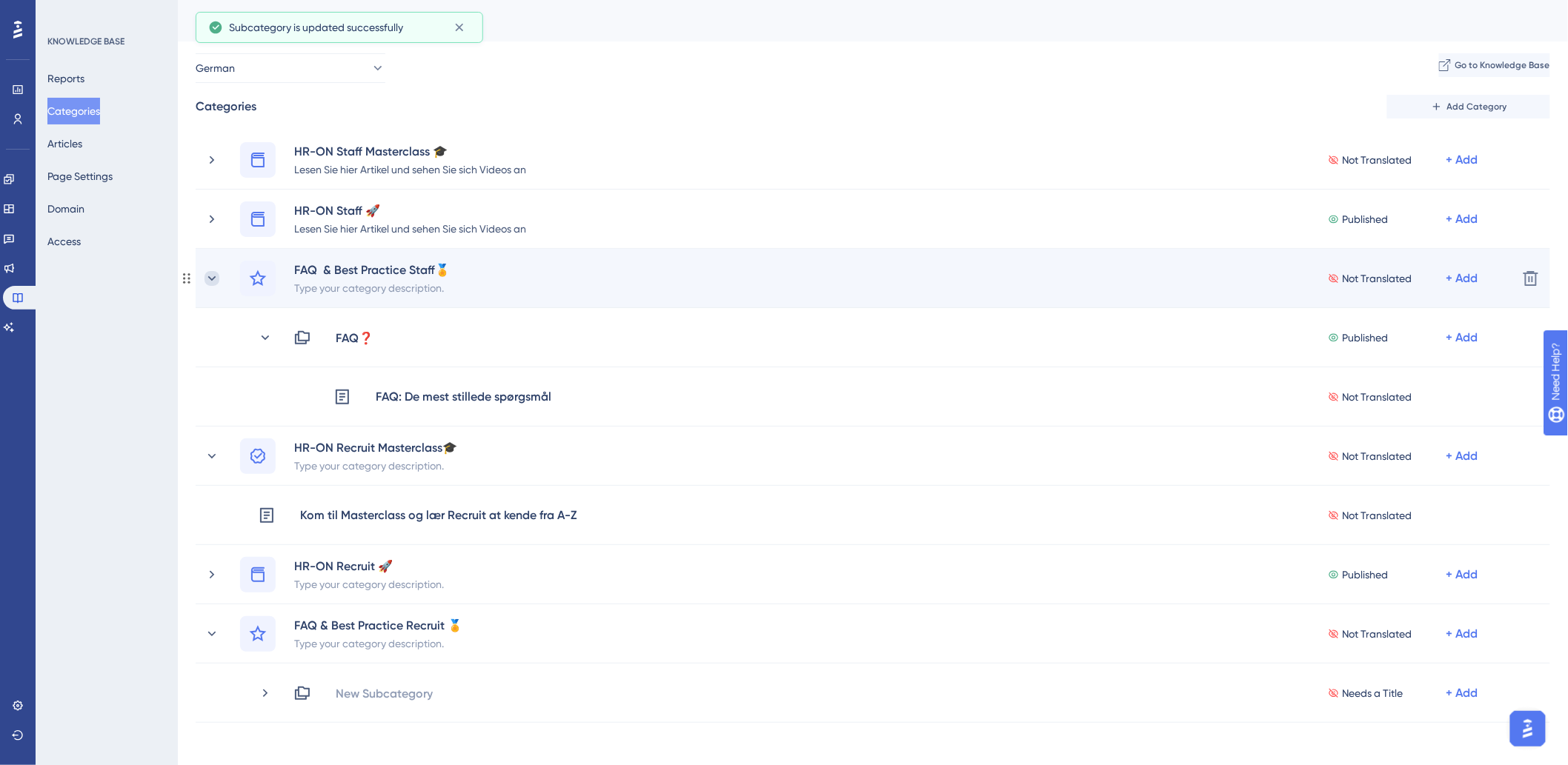
click at [212, 280] on icon at bounding box center [212, 278] width 14 height 14
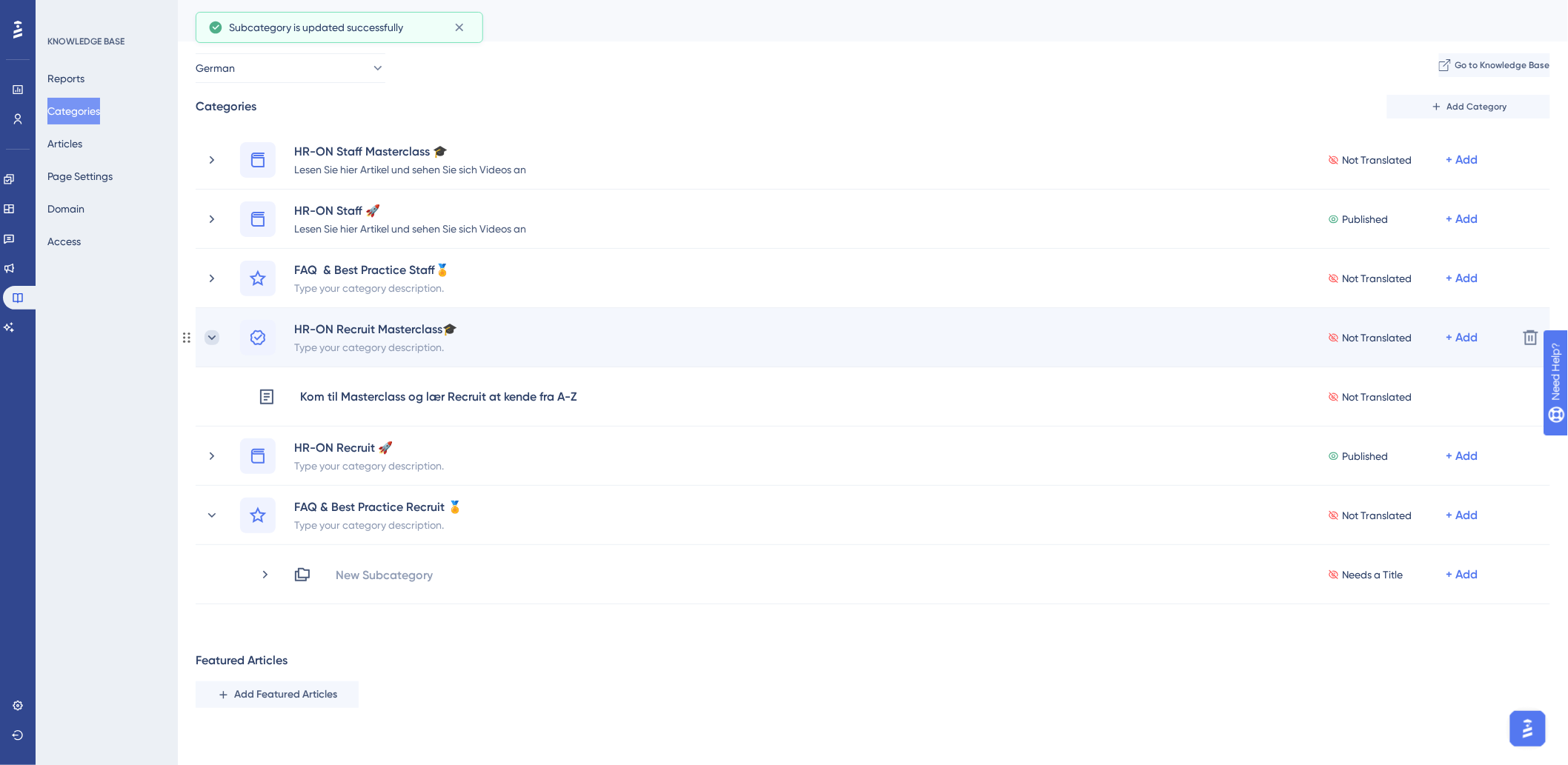
click at [210, 334] on icon at bounding box center [212, 337] width 14 height 14
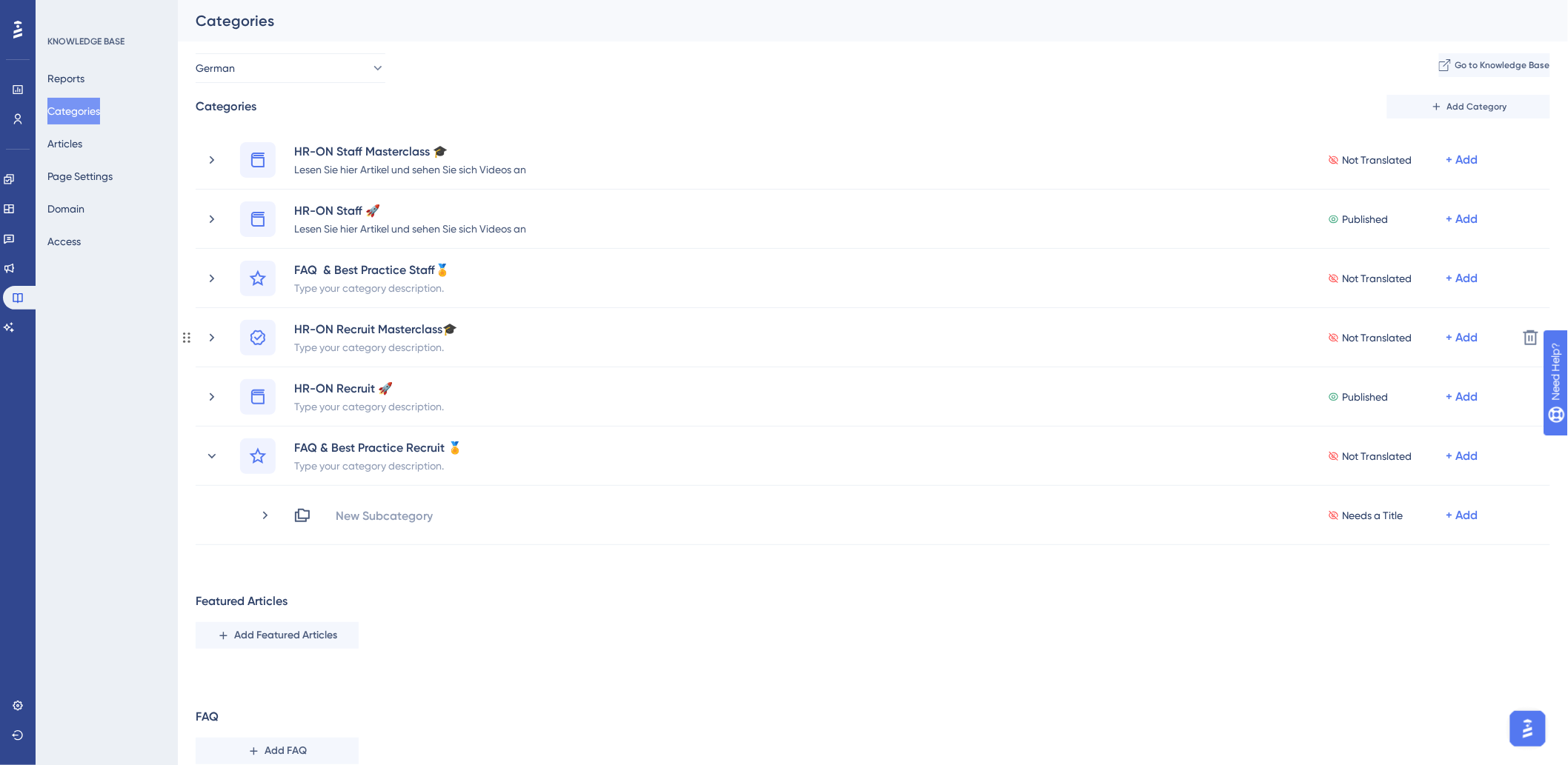
click at [210, 334] on icon at bounding box center [212, 337] width 14 height 14
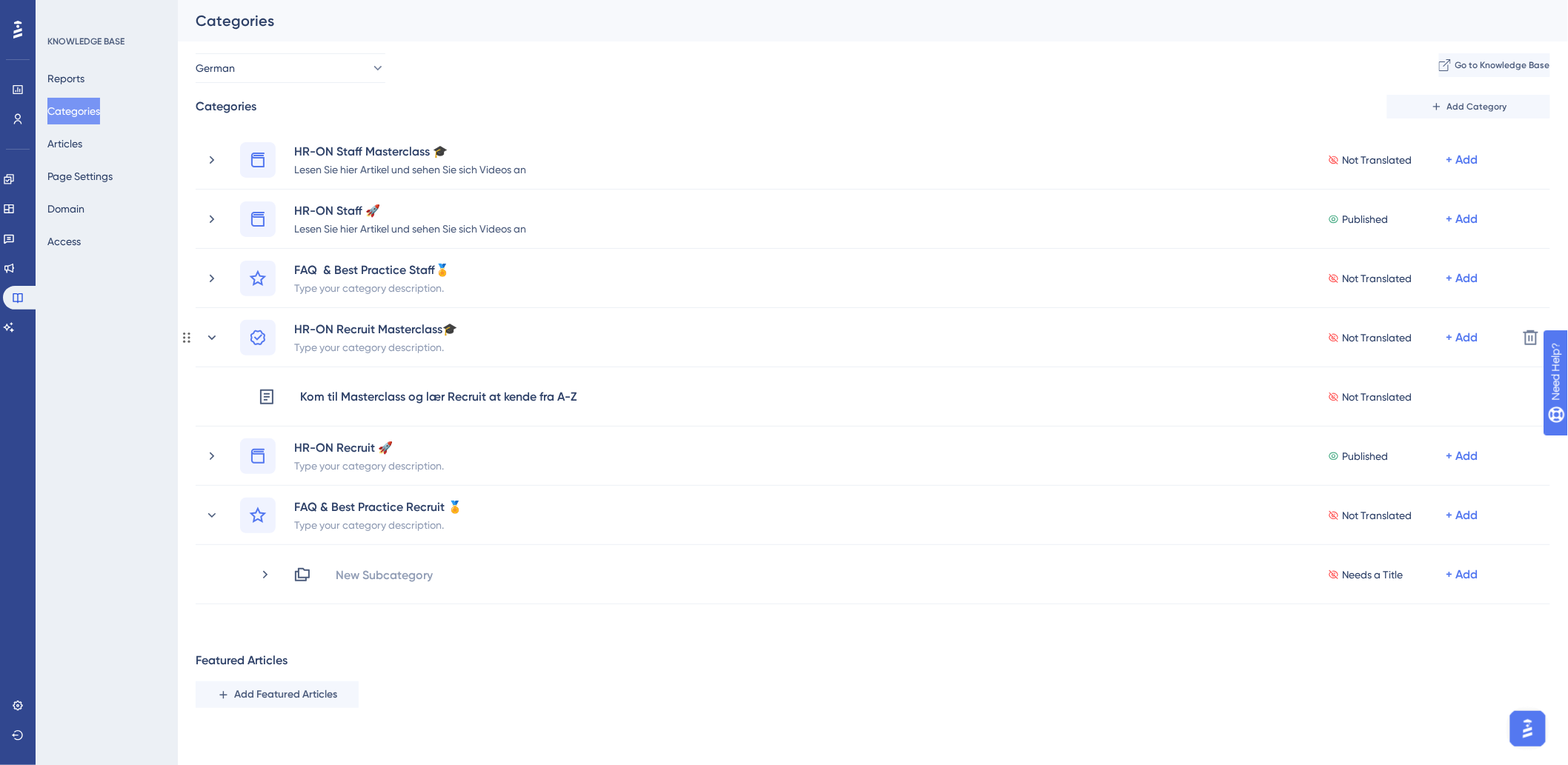
click at [210, 334] on icon at bounding box center [212, 337] width 14 height 14
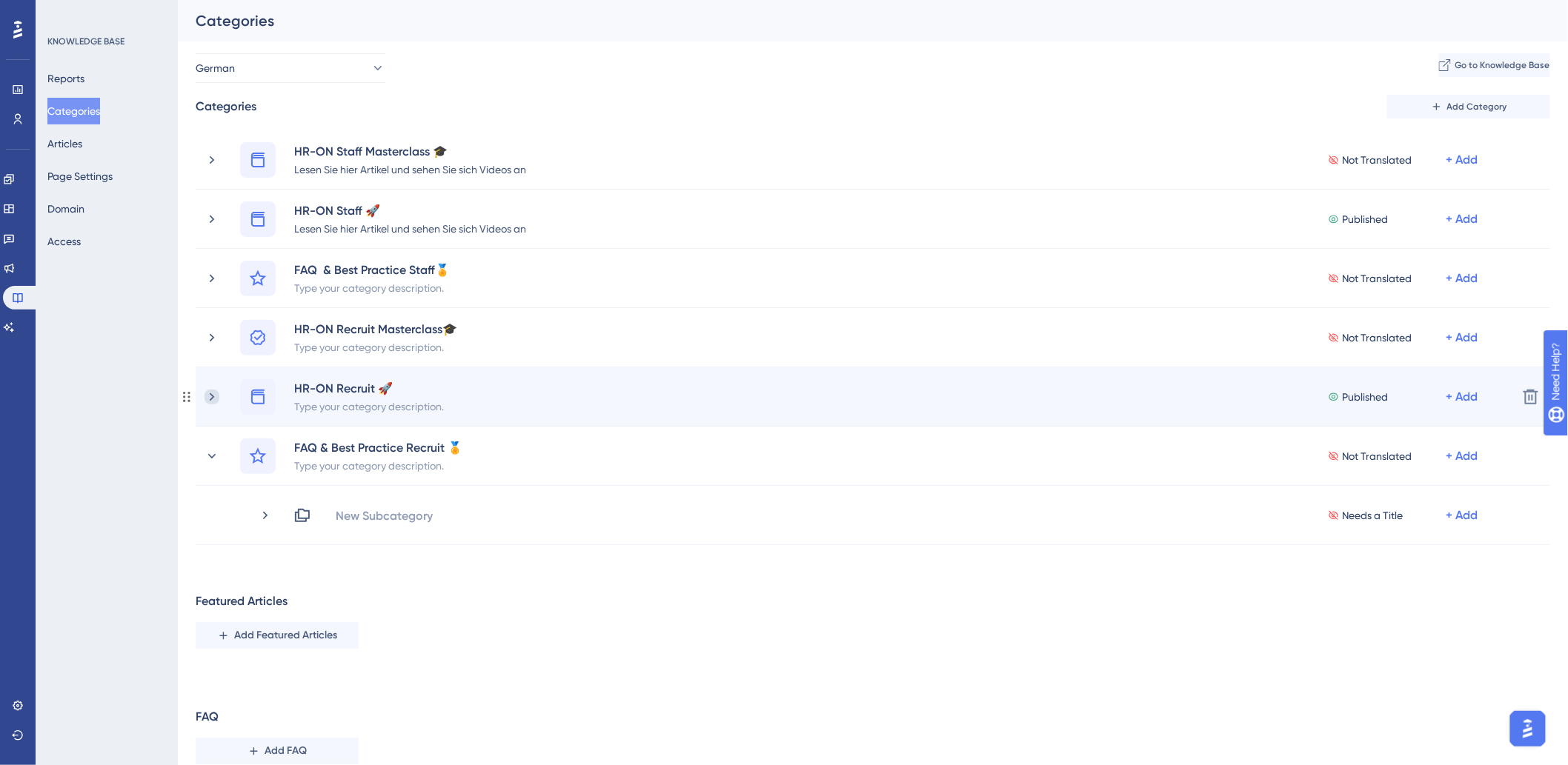
click at [212, 402] on icon at bounding box center [212, 396] width 14 height 14
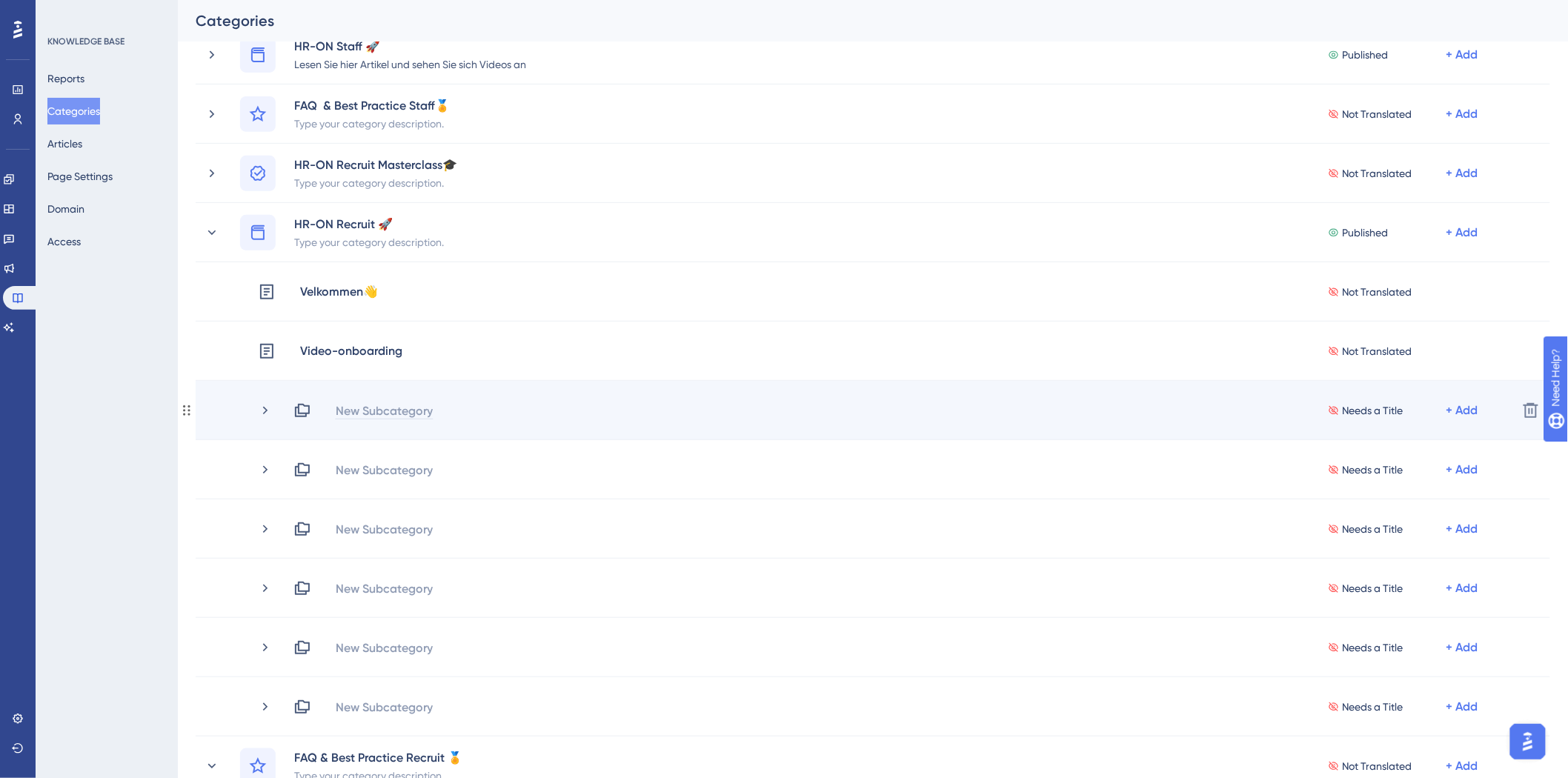
scroll to position [247, 0]
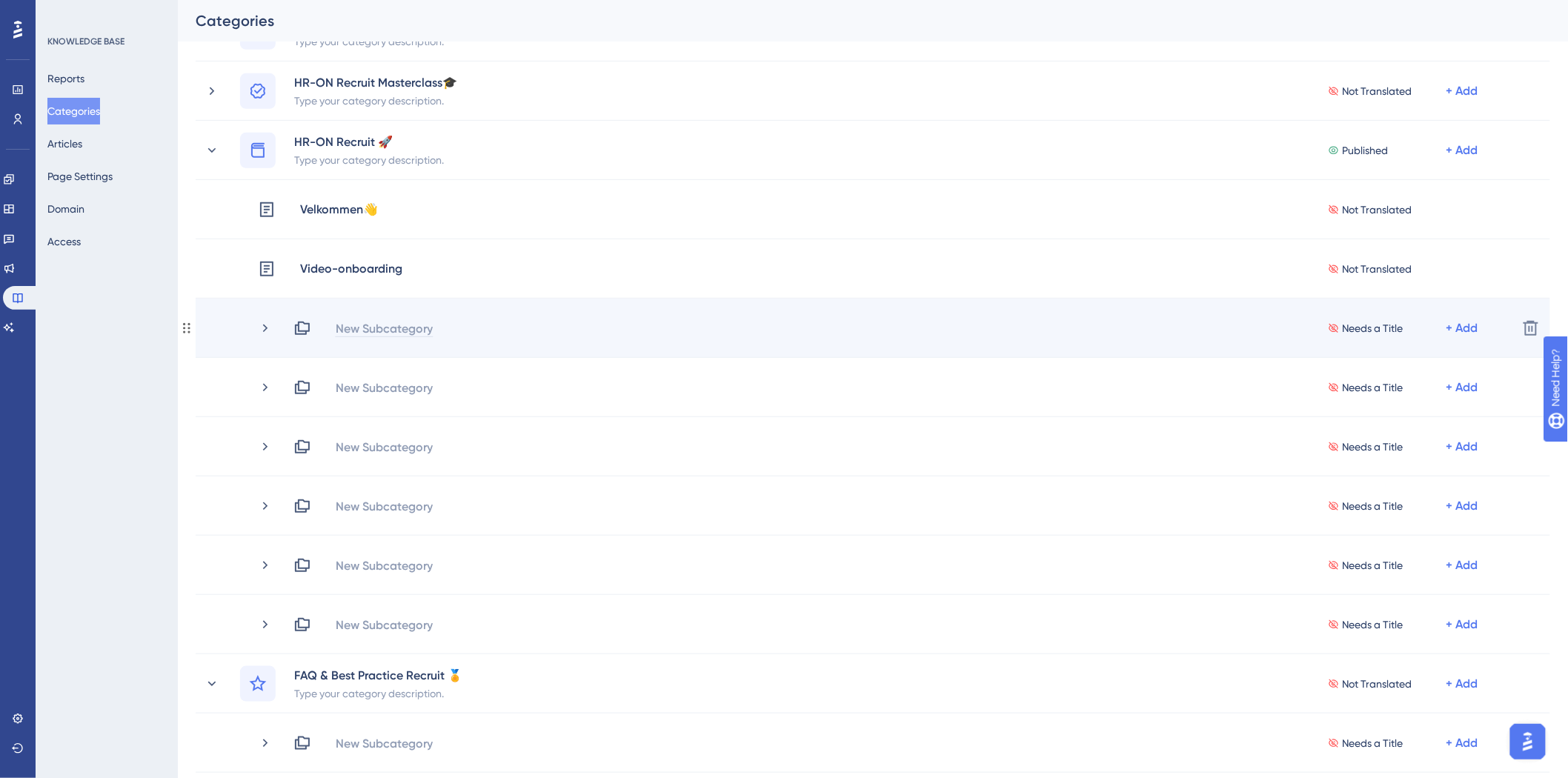
click at [396, 327] on div "New Subcategory" at bounding box center [384, 328] width 98 height 17
click at [265, 328] on icon at bounding box center [265, 328] width 5 height 8
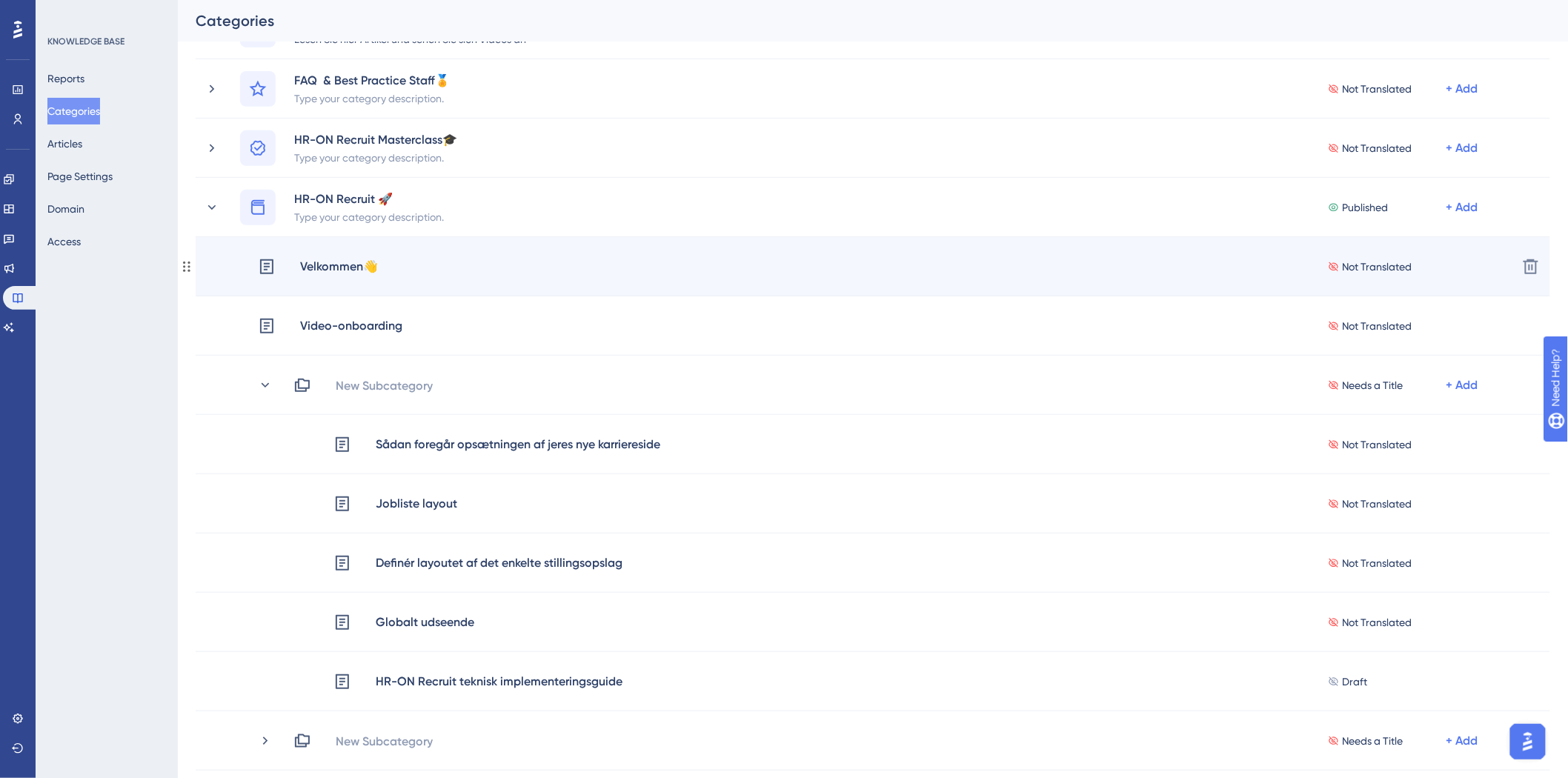
scroll to position [164, 0]
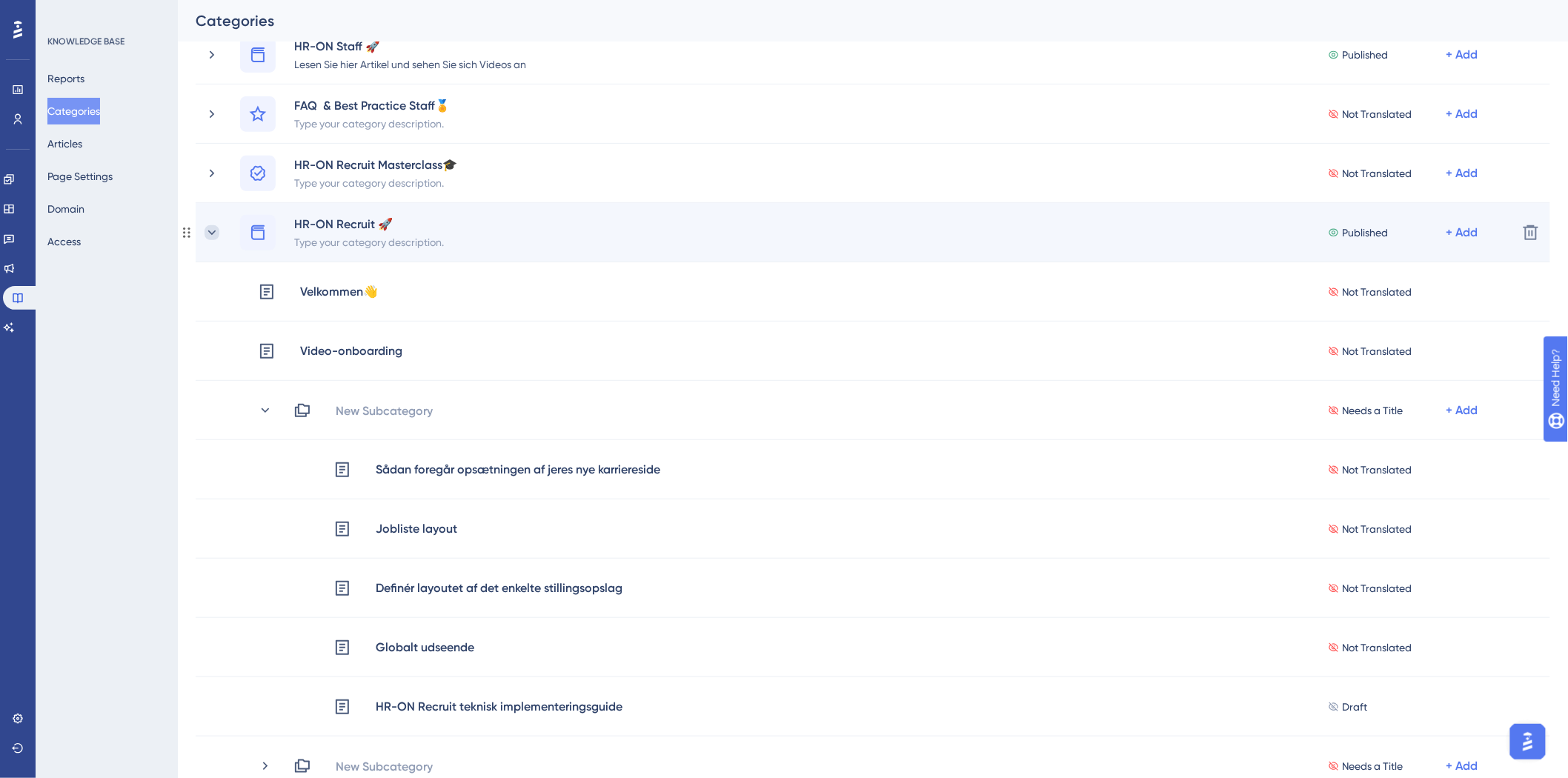
click at [212, 231] on icon at bounding box center [212, 232] width 14 height 14
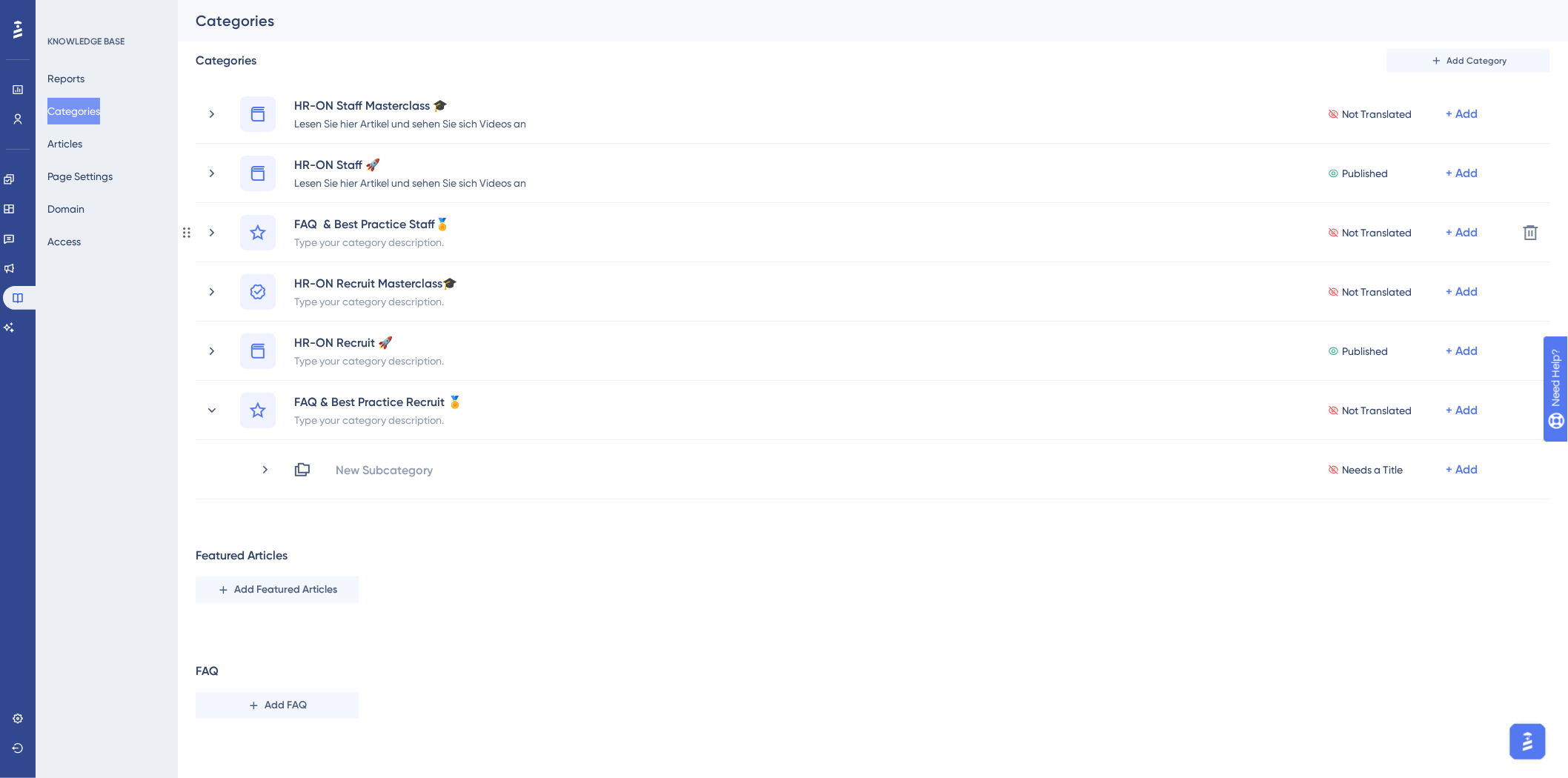
scroll to position [46, 0]
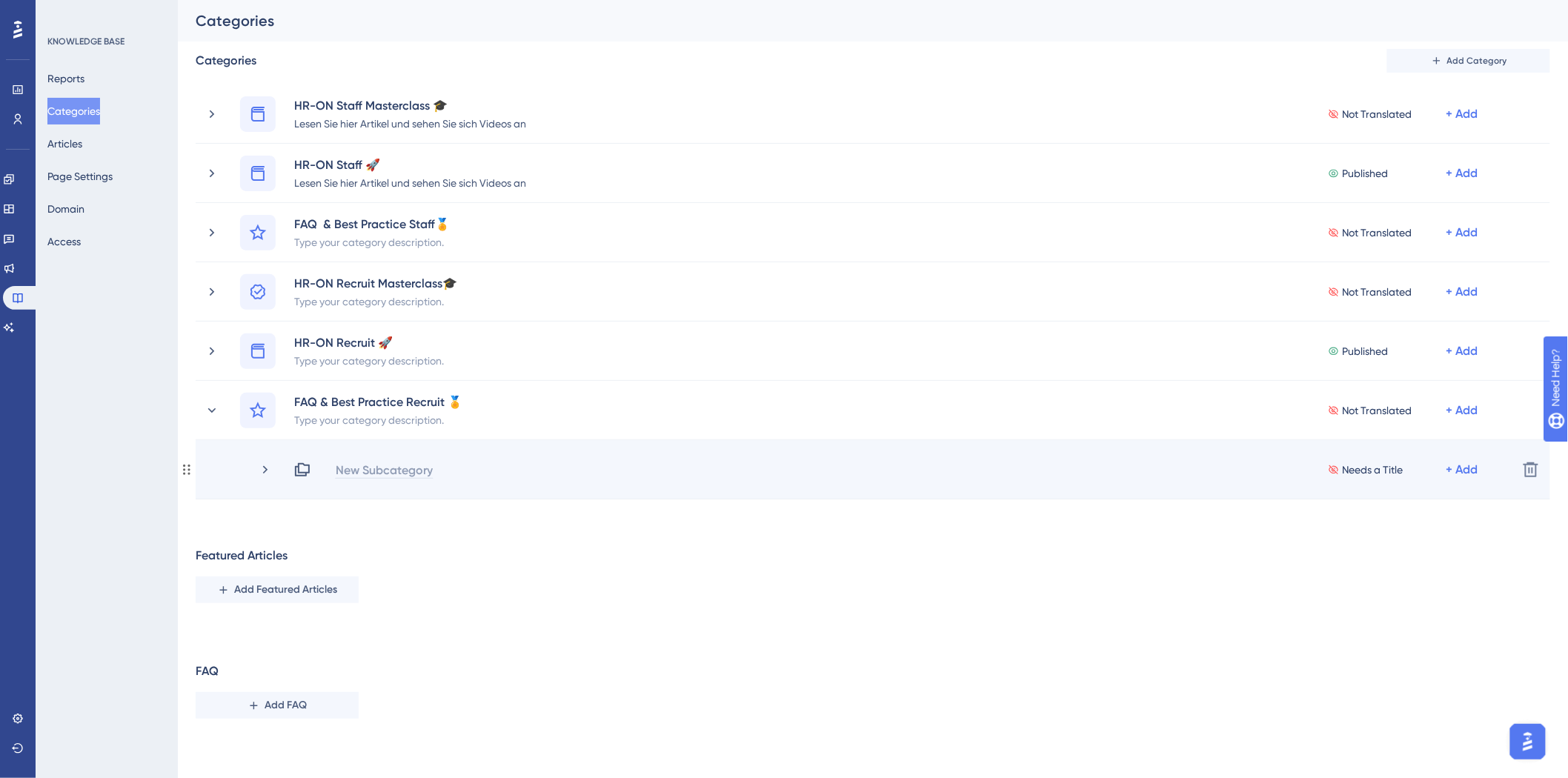
click at [402, 465] on div "New Subcategory" at bounding box center [384, 469] width 98 height 17
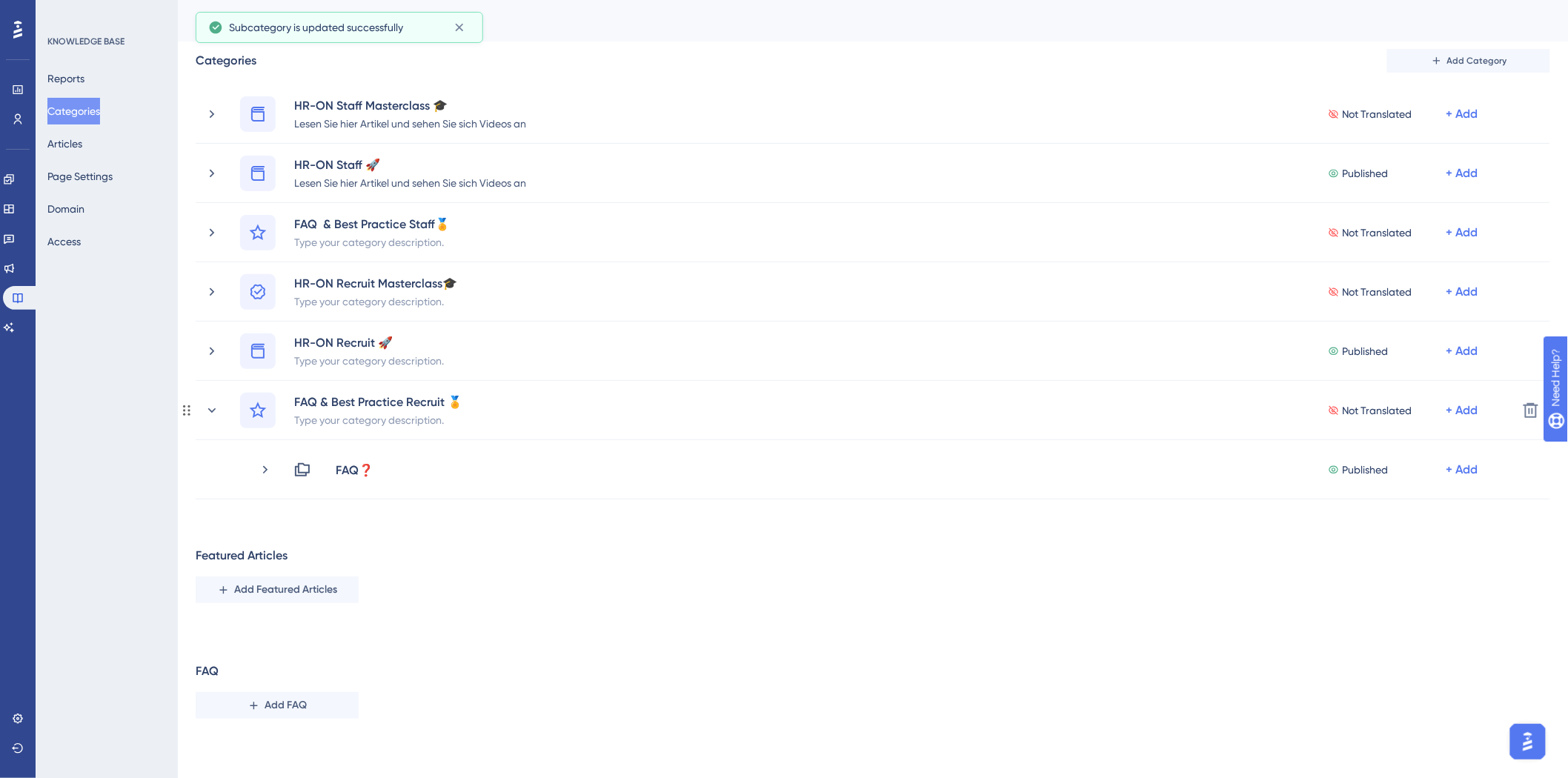
click at [211, 412] on icon at bounding box center [212, 410] width 14 height 14
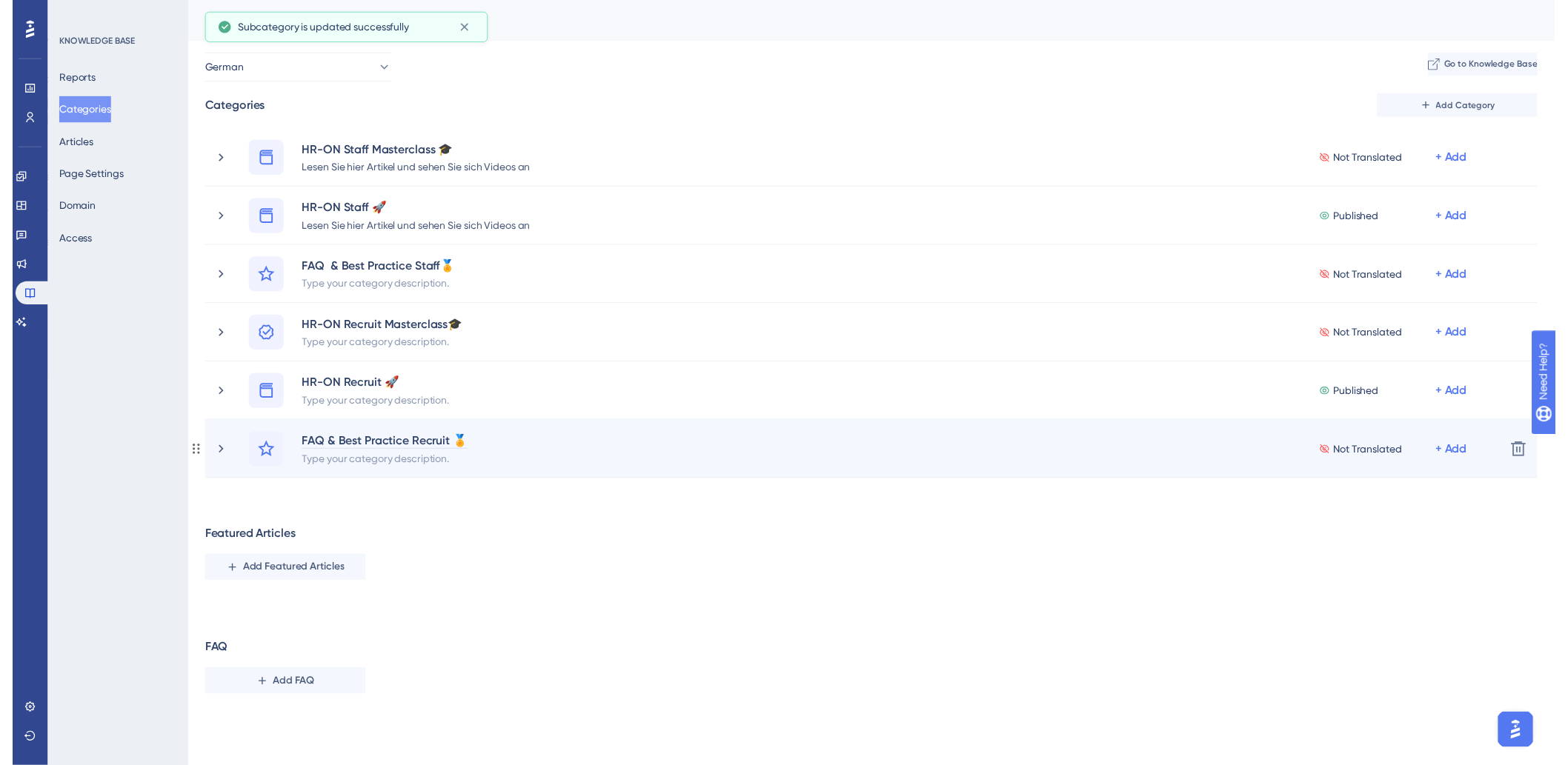
scroll to position [0, 0]
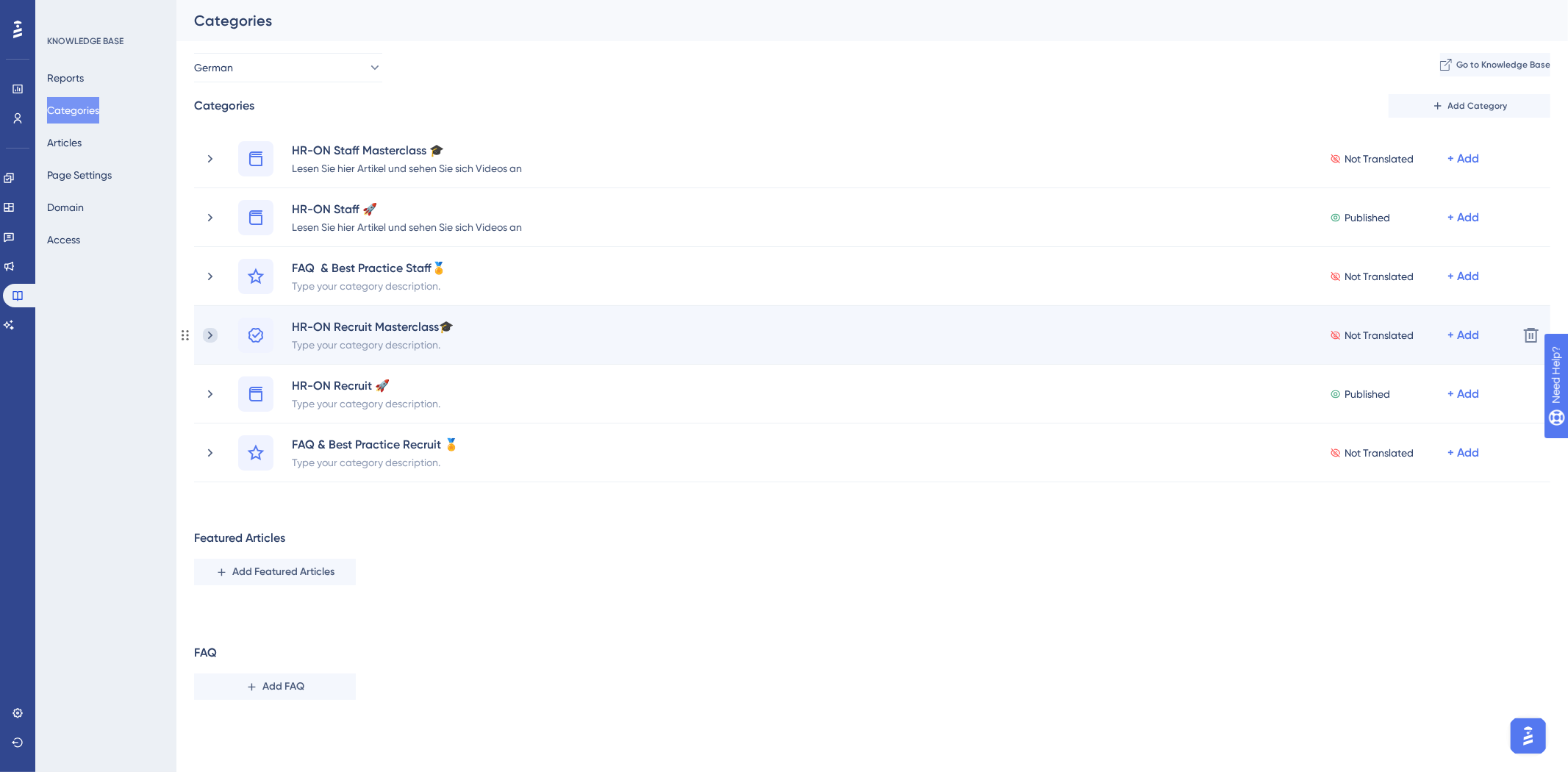
click at [209, 336] on icon at bounding box center [210, 335] width 14 height 14
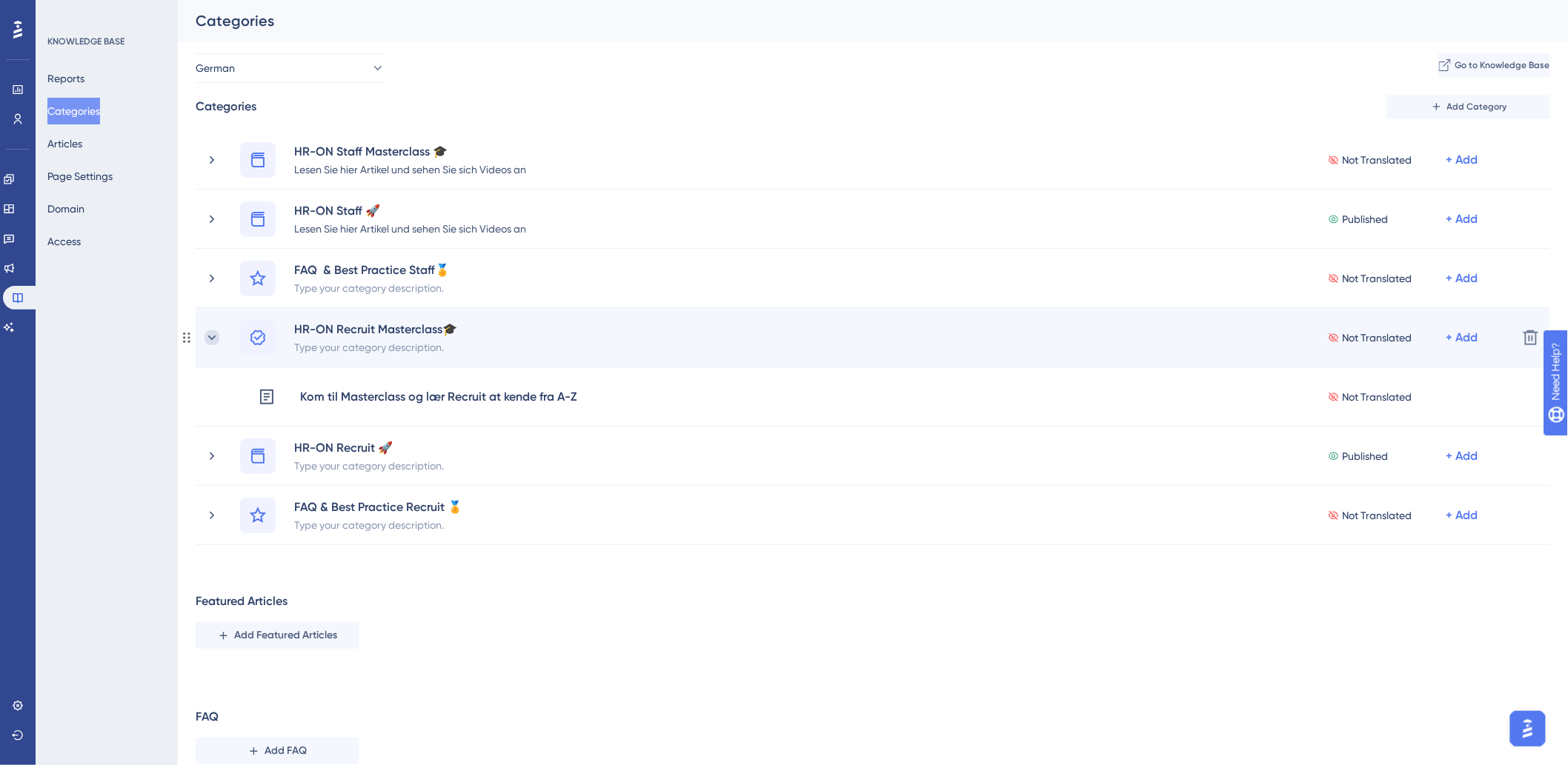
click at [211, 334] on icon at bounding box center [212, 337] width 14 height 14
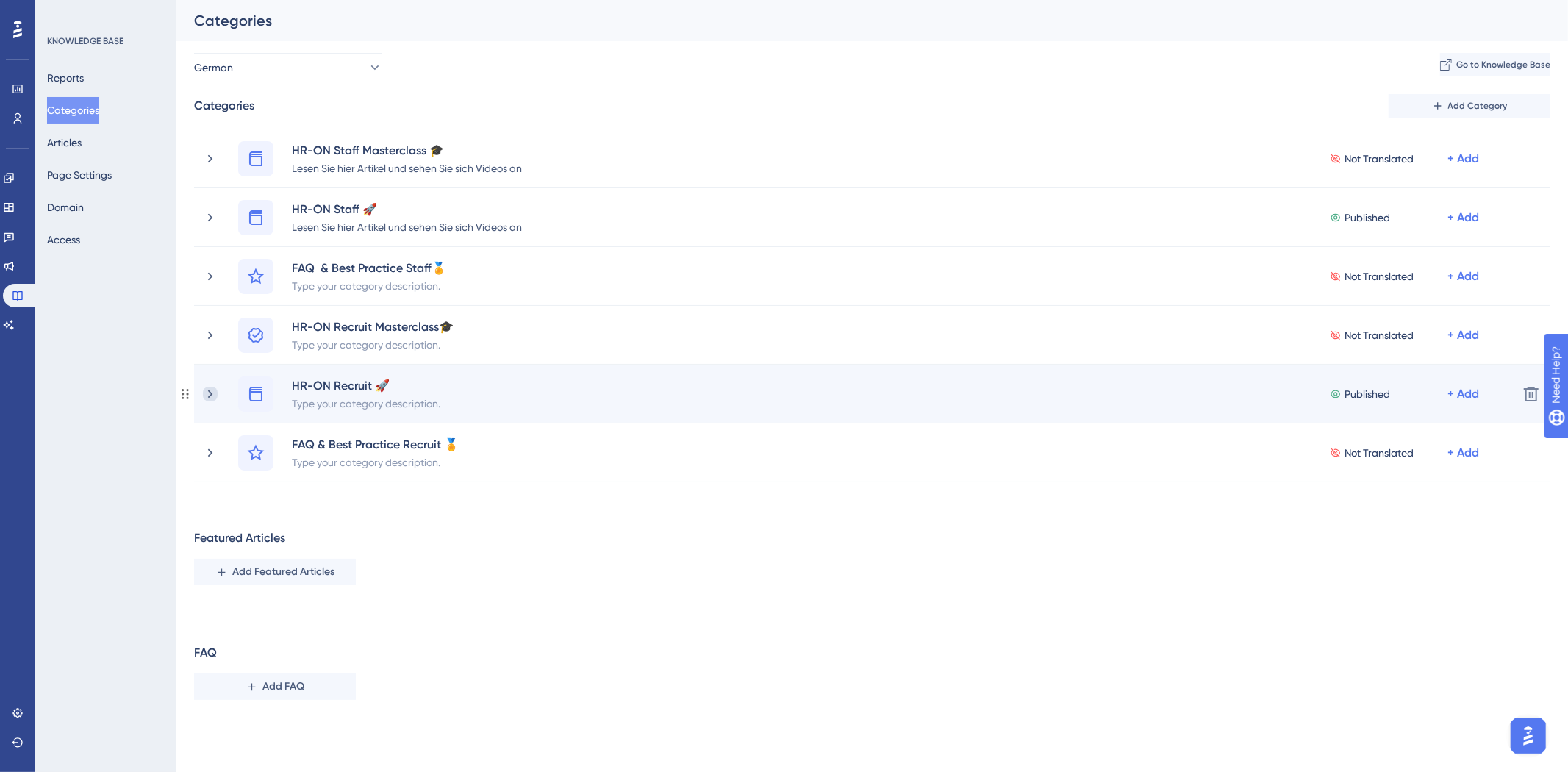
click at [216, 392] on icon at bounding box center [210, 393] width 14 height 14
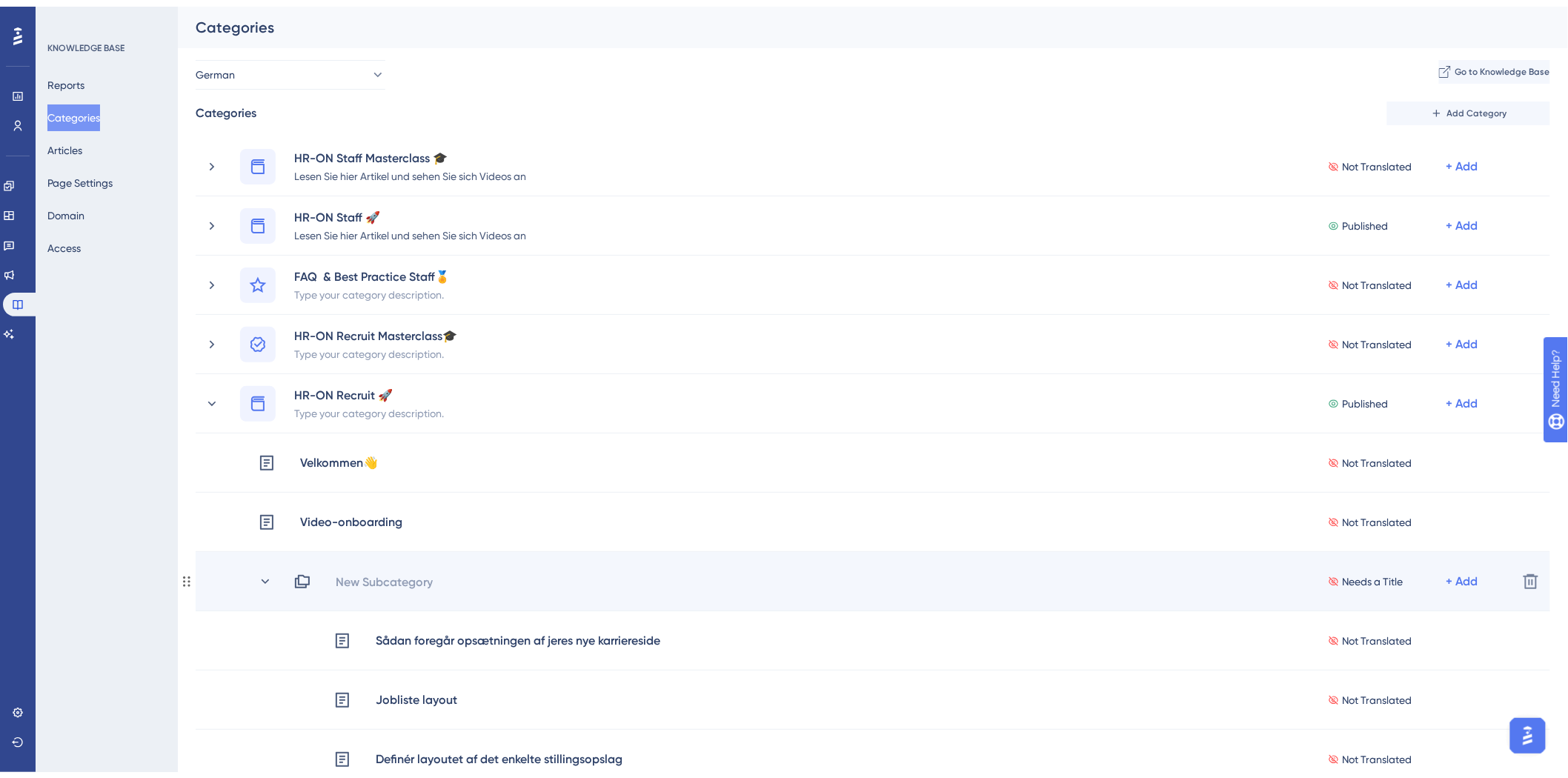
scroll to position [83, 0]
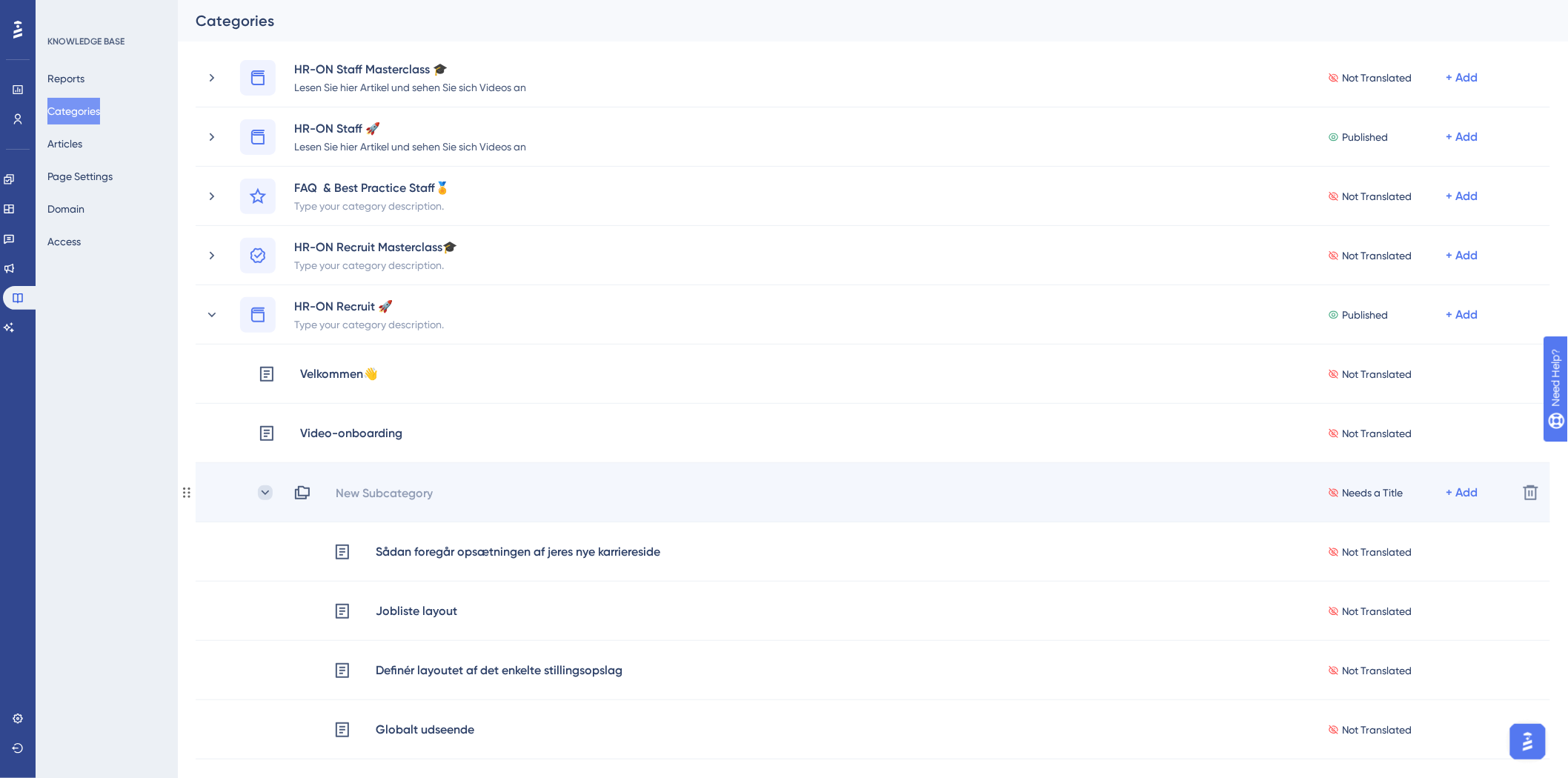
click at [267, 499] on icon at bounding box center [264, 492] width 14 height 14
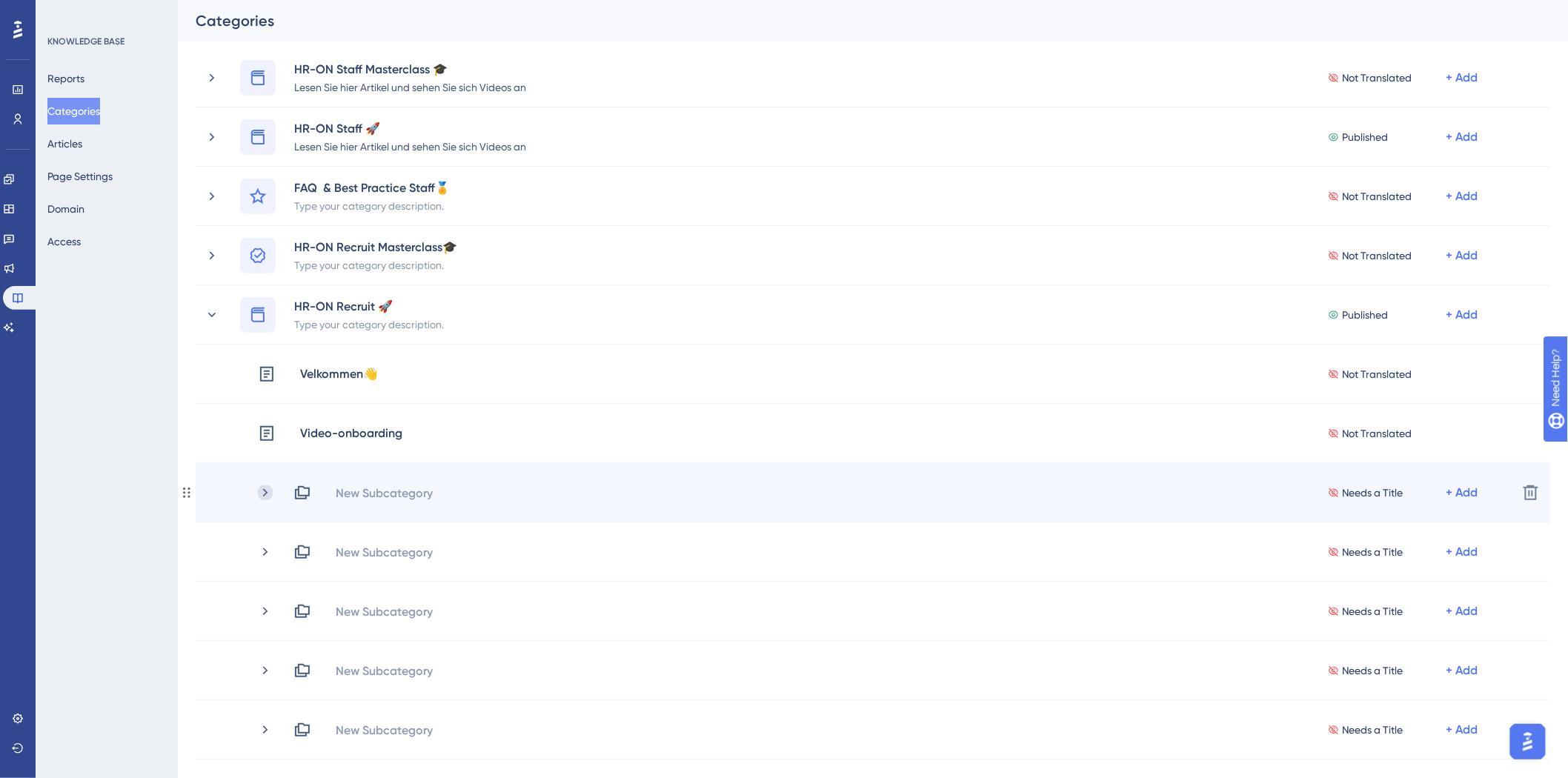
click at [268, 492] on icon at bounding box center [264, 492] width 14 height 14
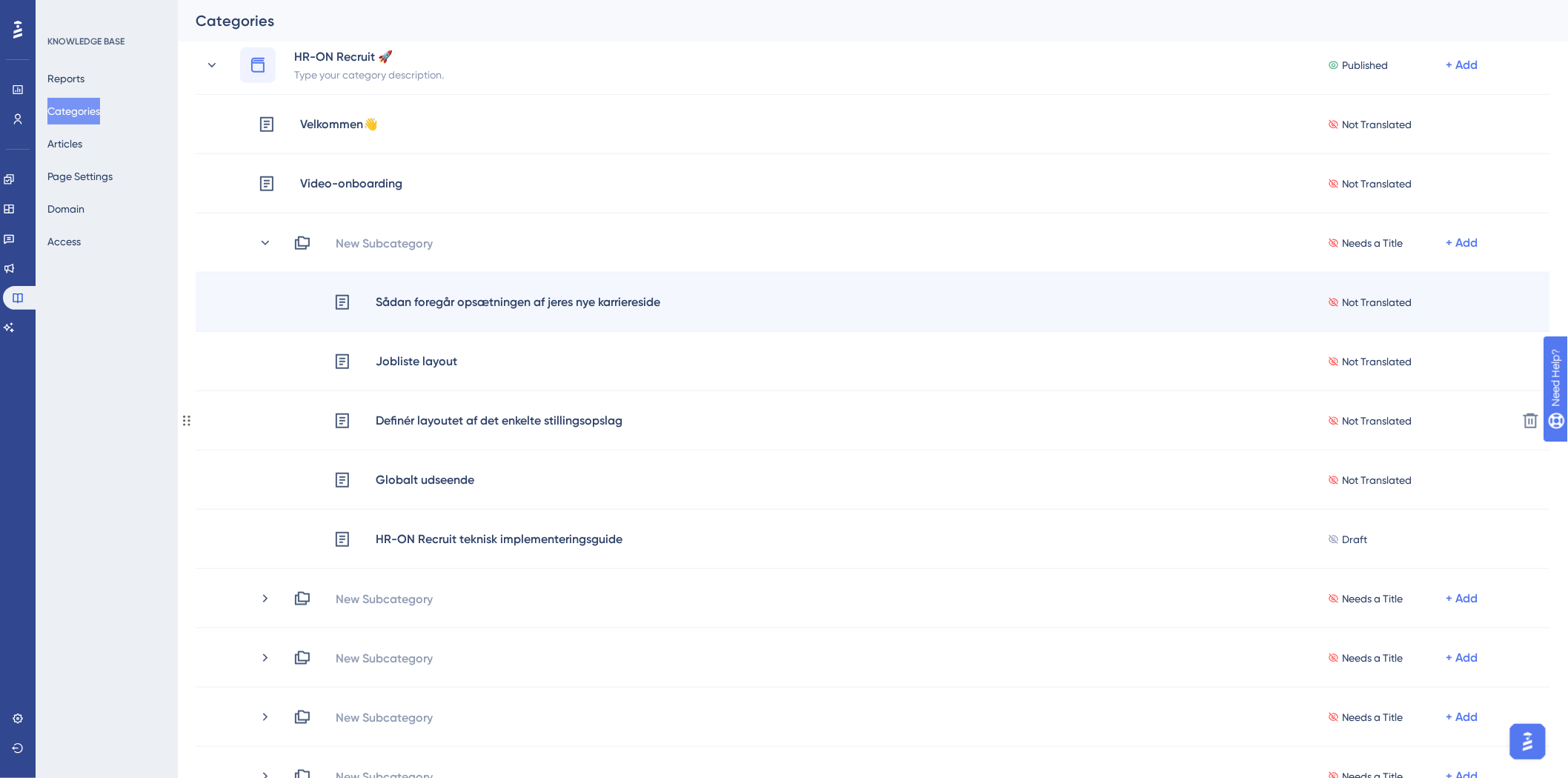
scroll to position [247, 0]
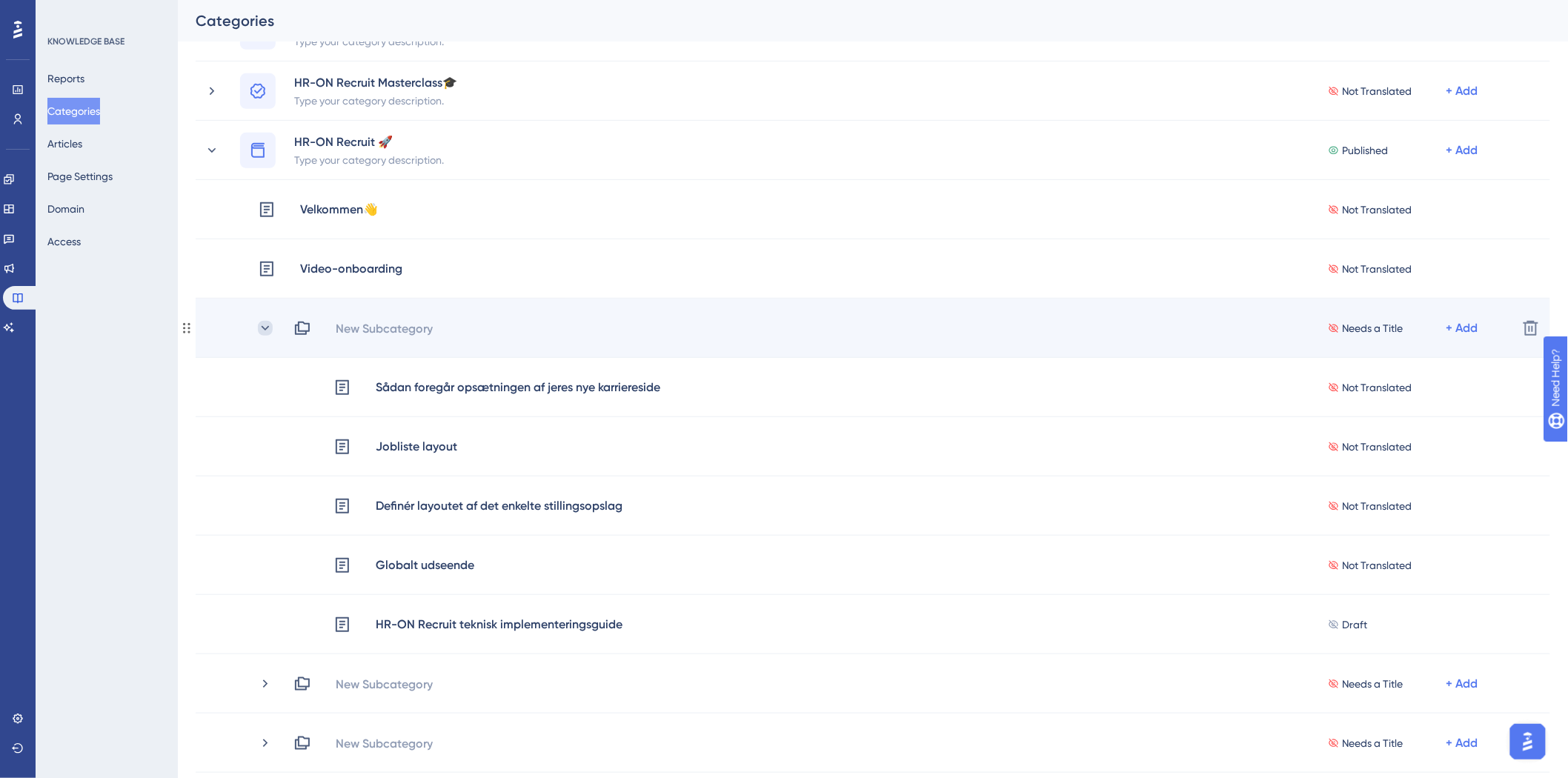
click at [264, 328] on icon at bounding box center [264, 328] width 14 height 14
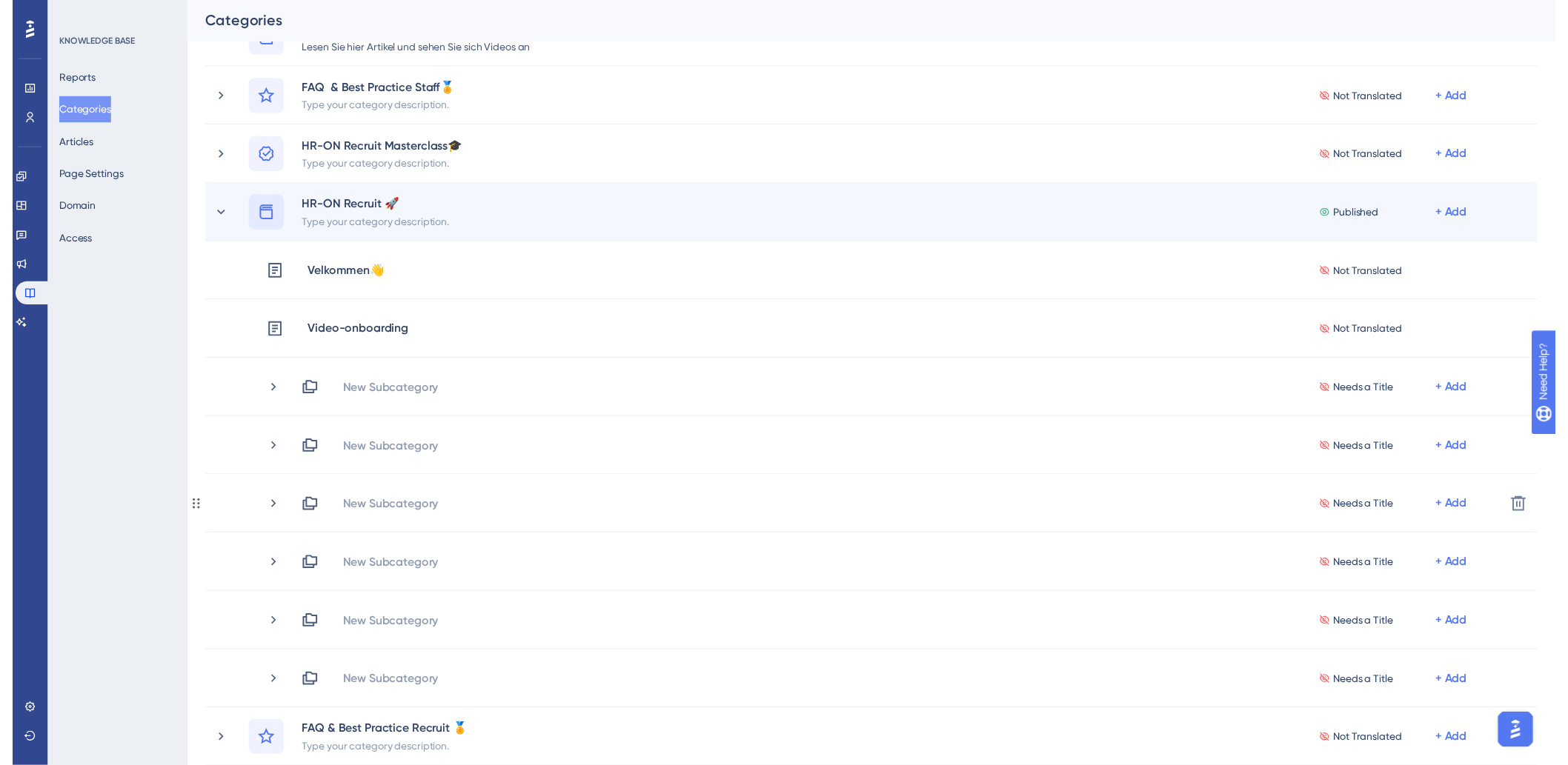
scroll to position [0, 0]
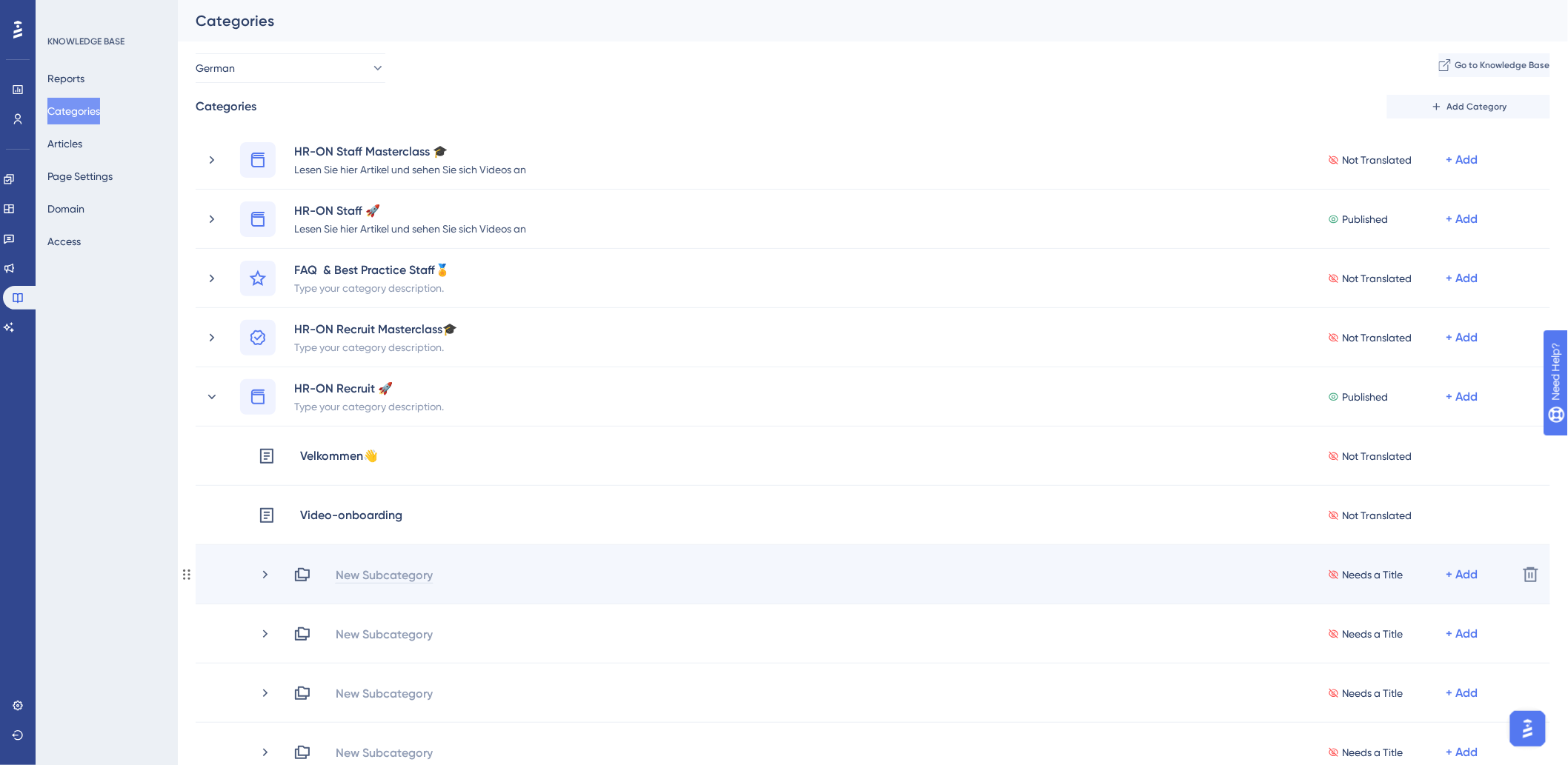
click at [403, 578] on div "New Subcategory" at bounding box center [384, 575] width 98 height 17
click at [418, 576] on div "Needs a Title + Add" at bounding box center [899, 575] width 1212 height 17
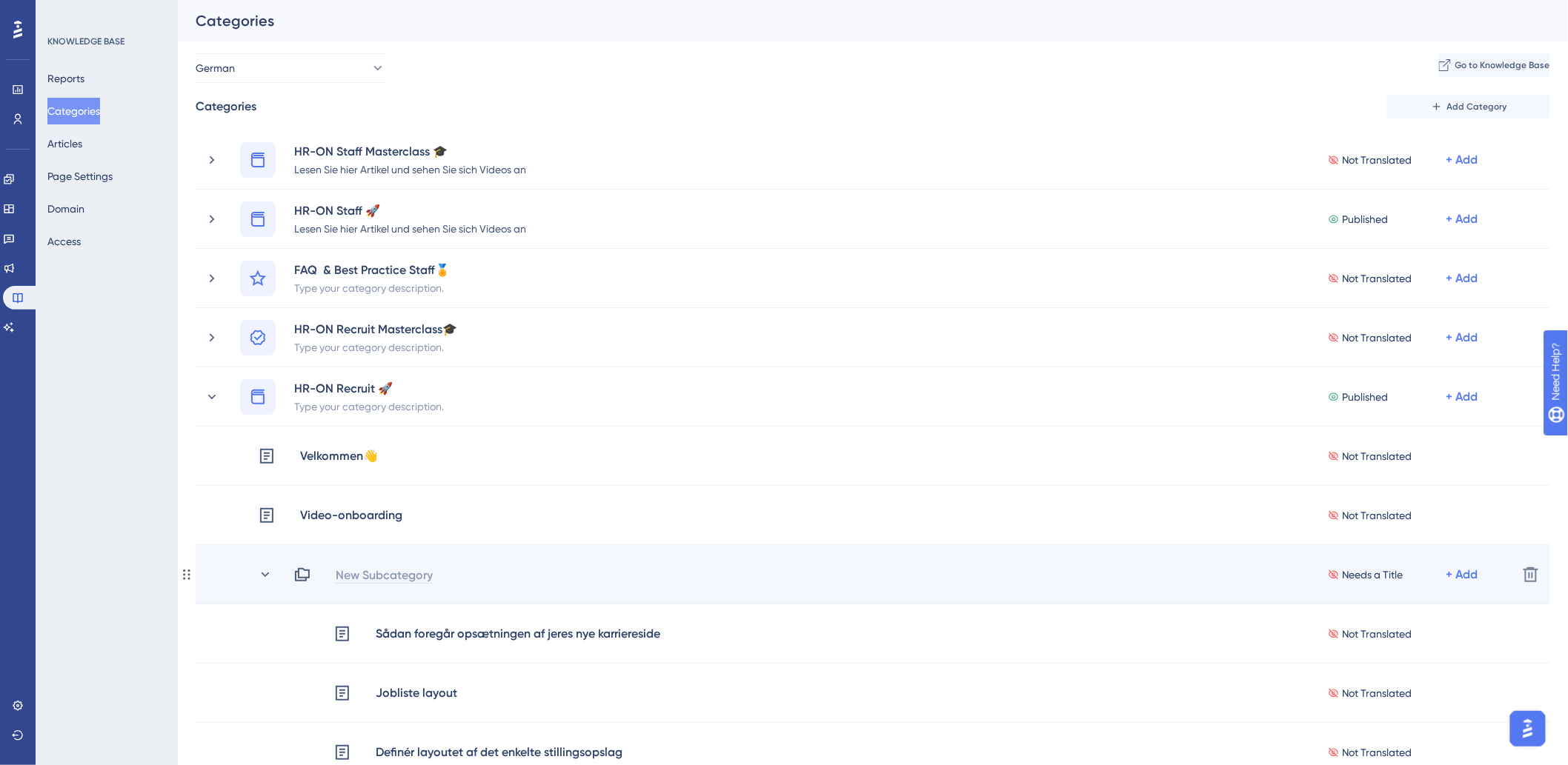
click at [416, 575] on div "New Subcategory" at bounding box center [384, 575] width 98 height 17
click at [262, 570] on icon at bounding box center [264, 574] width 14 height 14
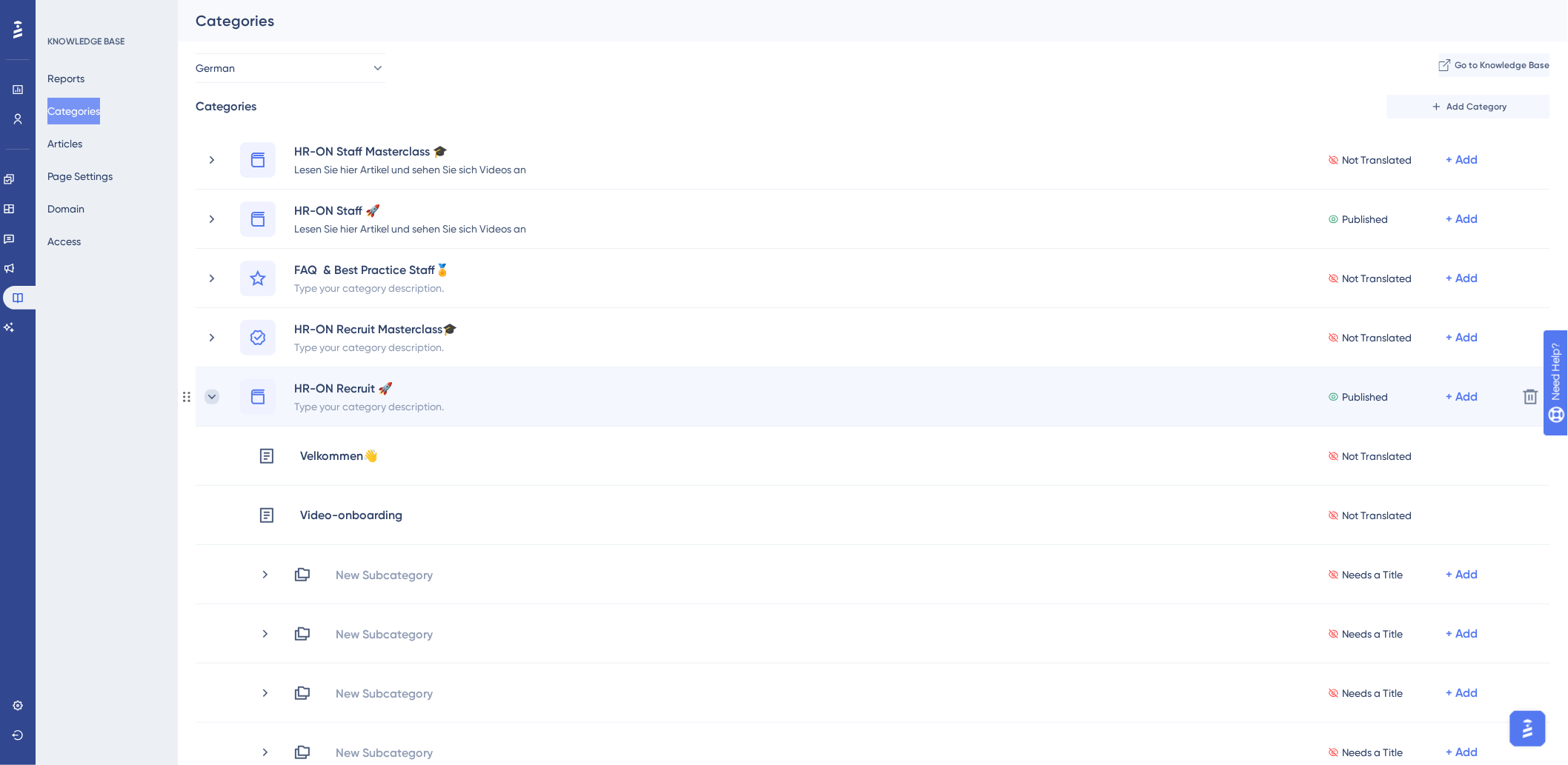
click at [212, 395] on icon at bounding box center [212, 396] width 14 height 14
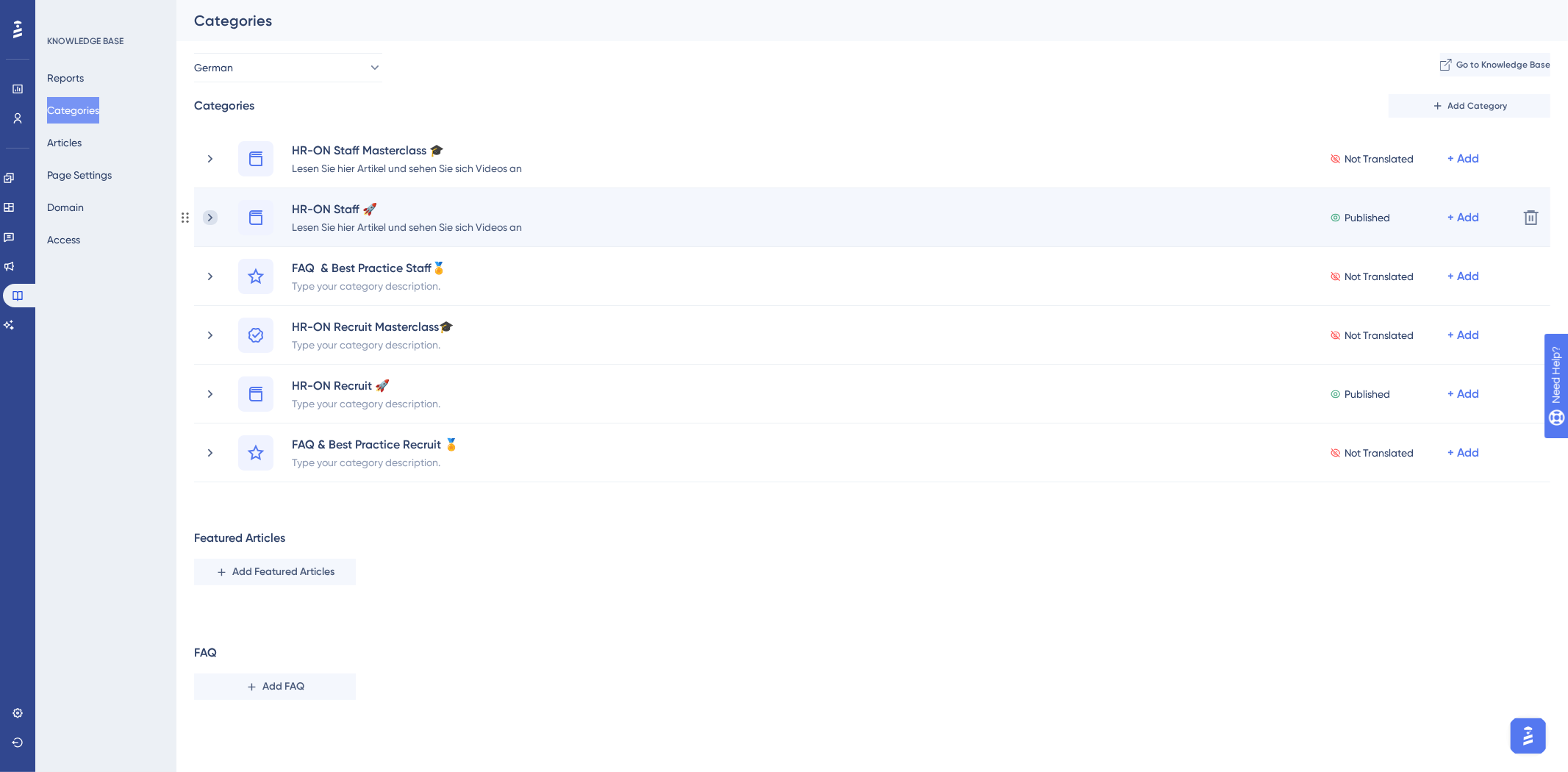
click at [208, 214] on icon at bounding box center [210, 217] width 5 height 8
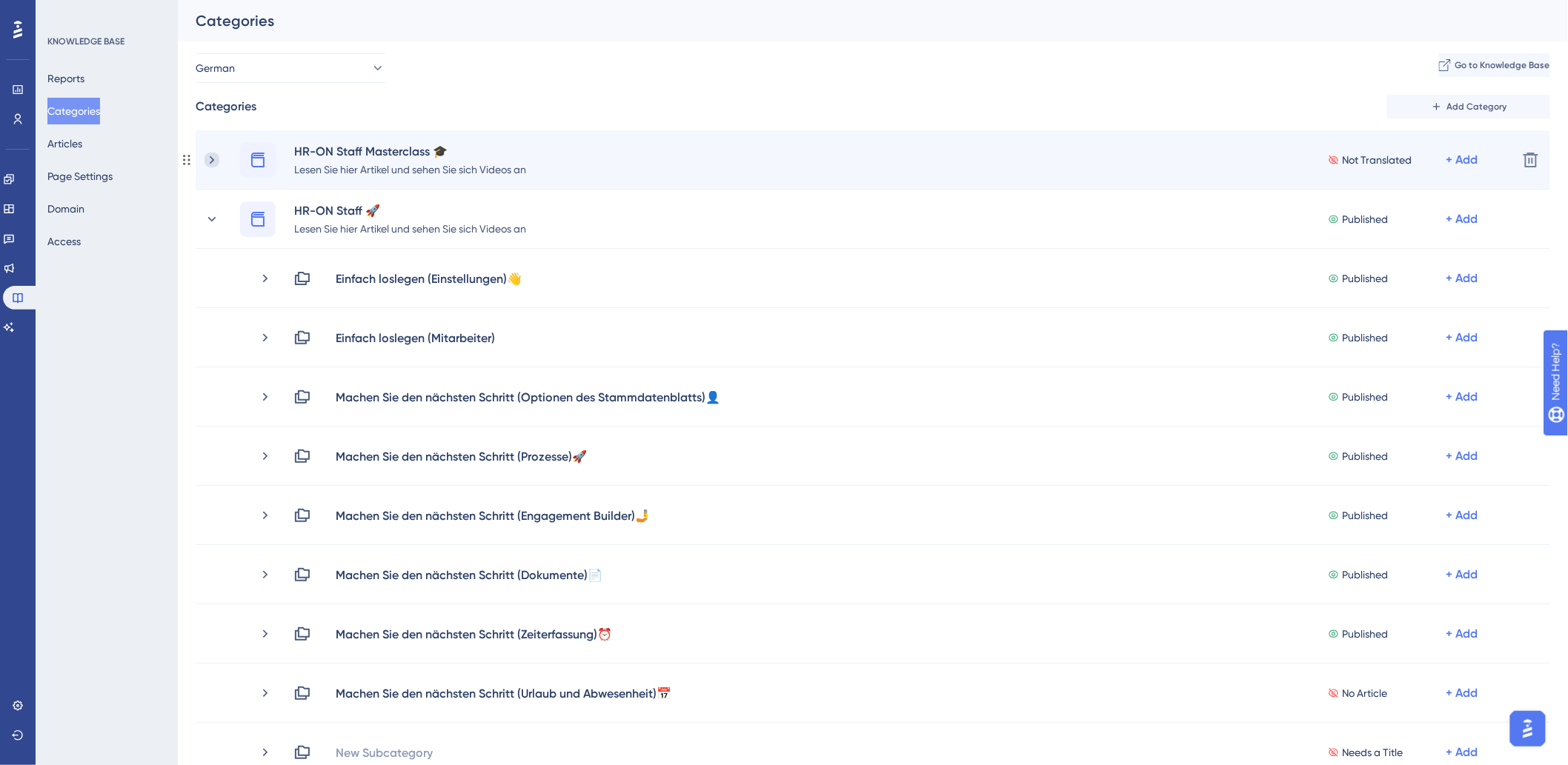
click at [209, 157] on icon at bounding box center [212, 160] width 14 height 14
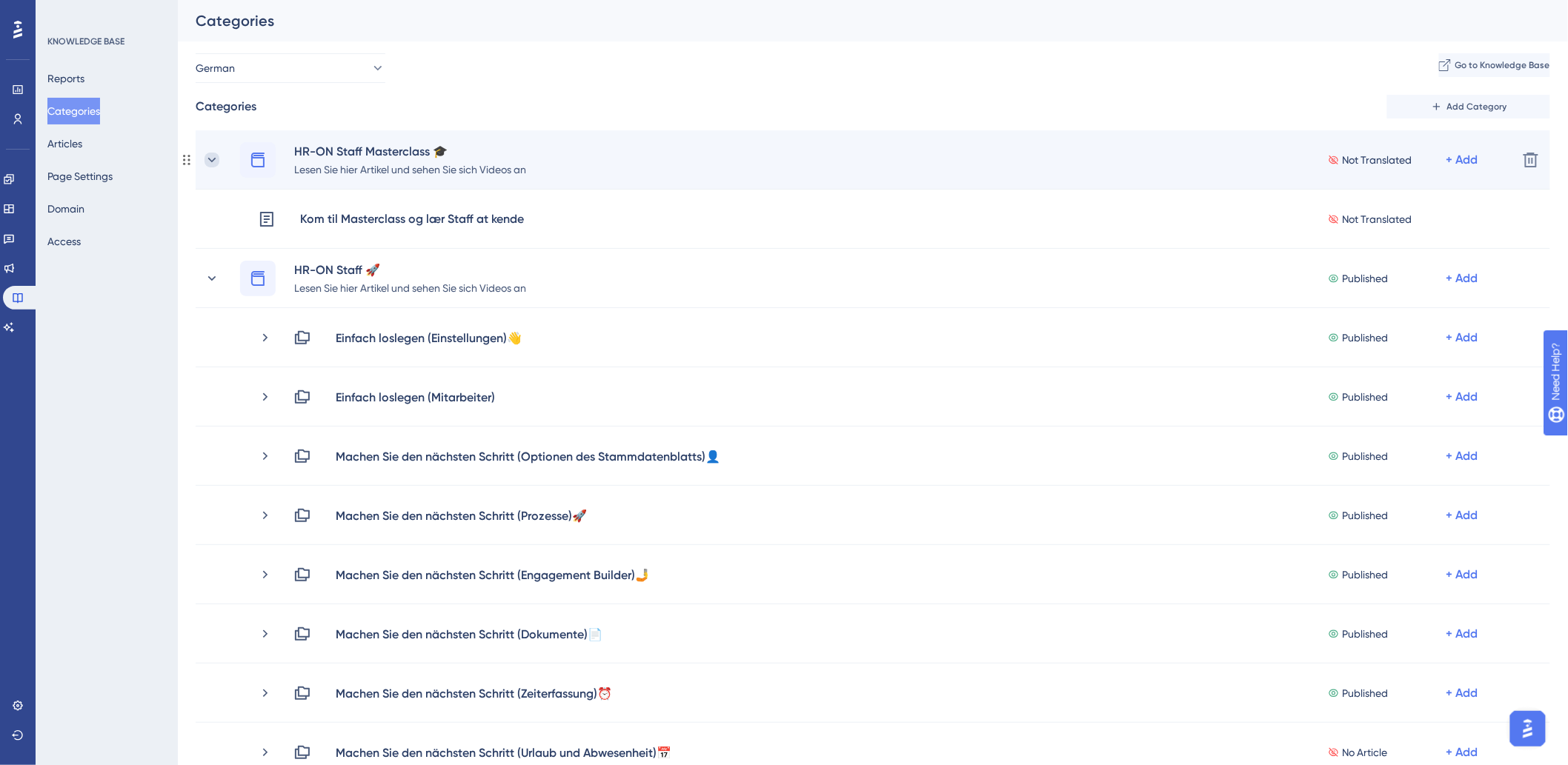
click at [215, 160] on icon at bounding box center [212, 160] width 14 height 14
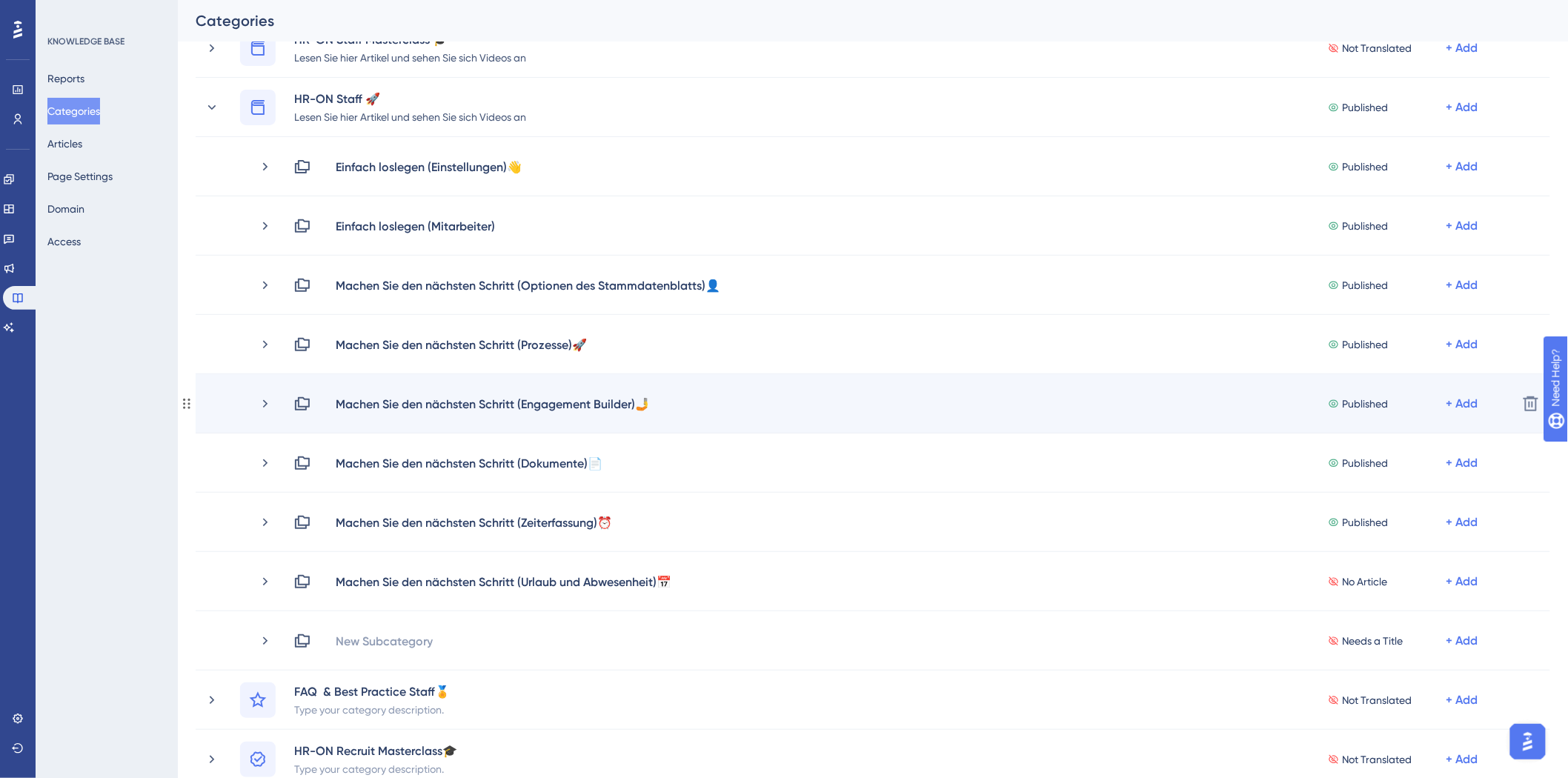
scroll to position [83, 0]
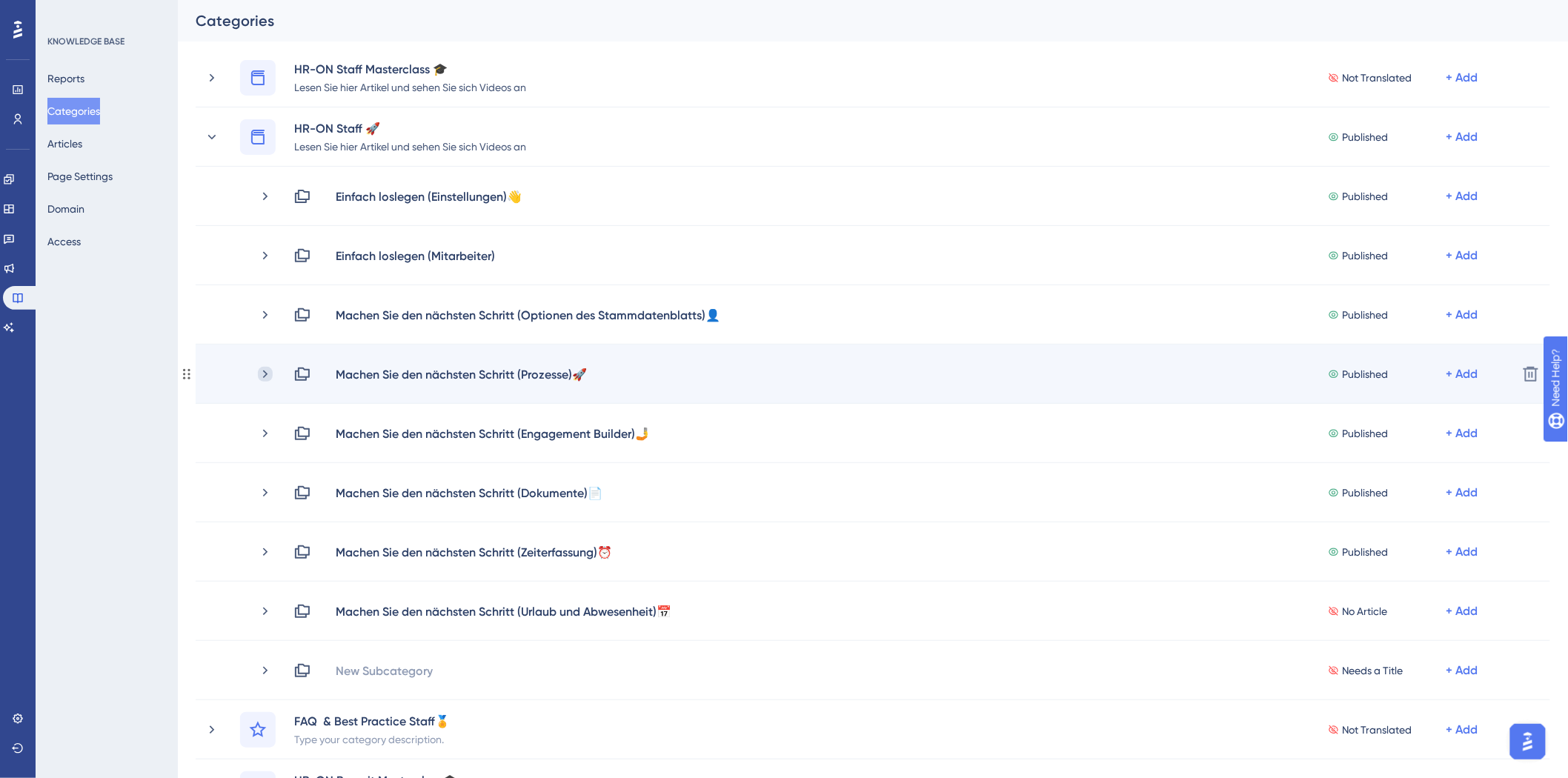
click at [263, 373] on icon at bounding box center [264, 373] width 14 height 14
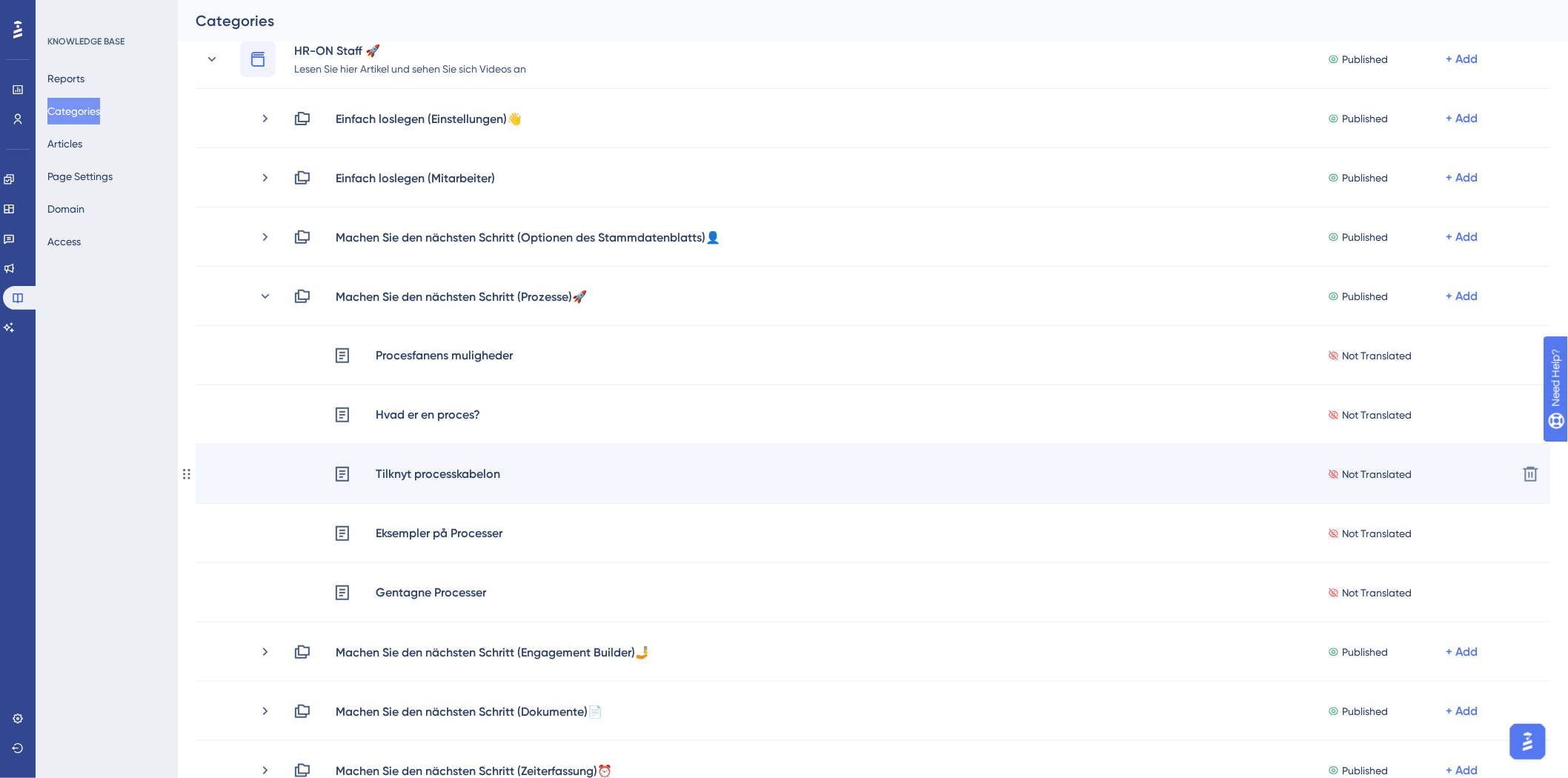
scroll to position [164, 0]
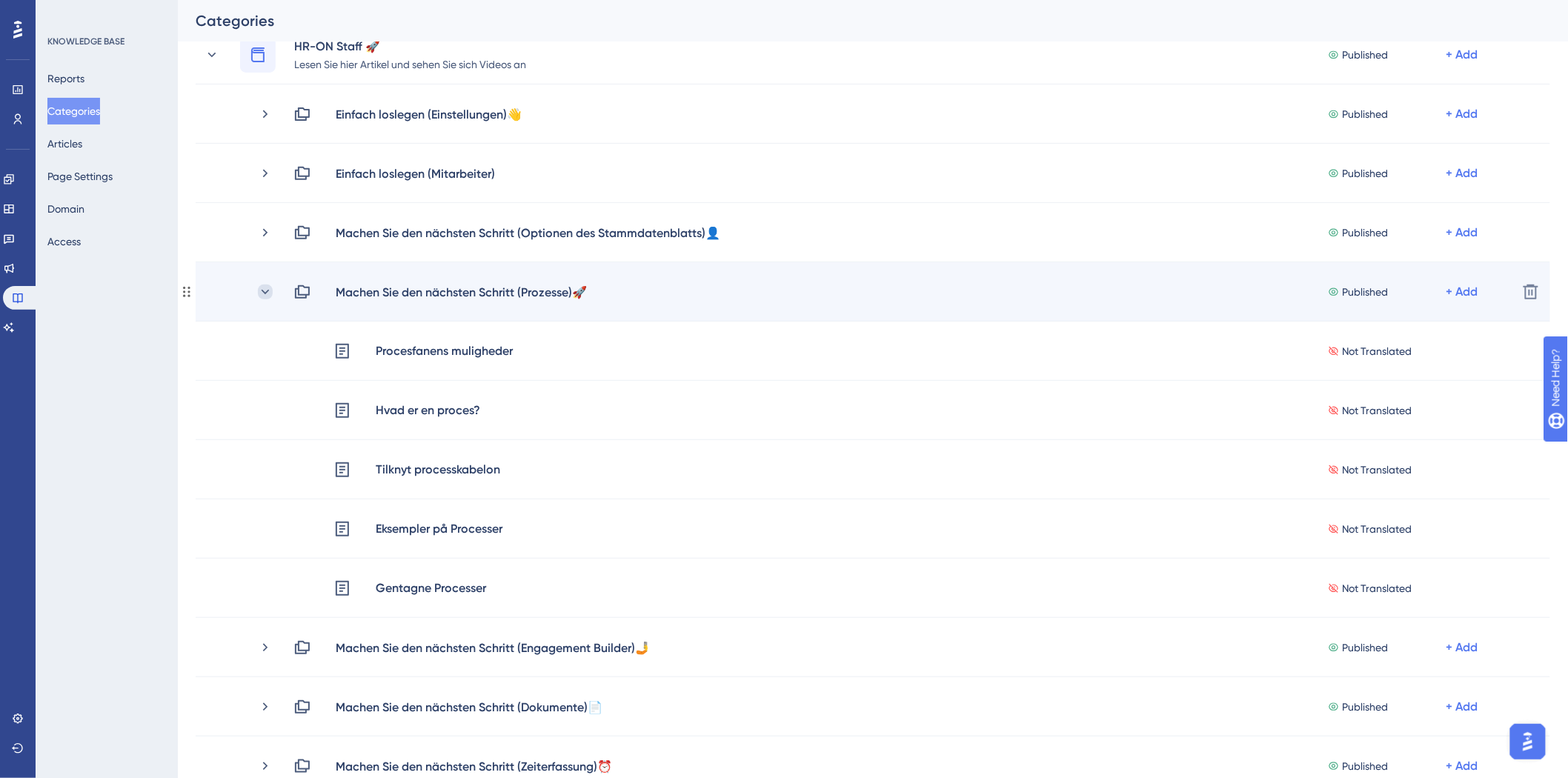
click at [267, 289] on icon at bounding box center [265, 291] width 8 height 5
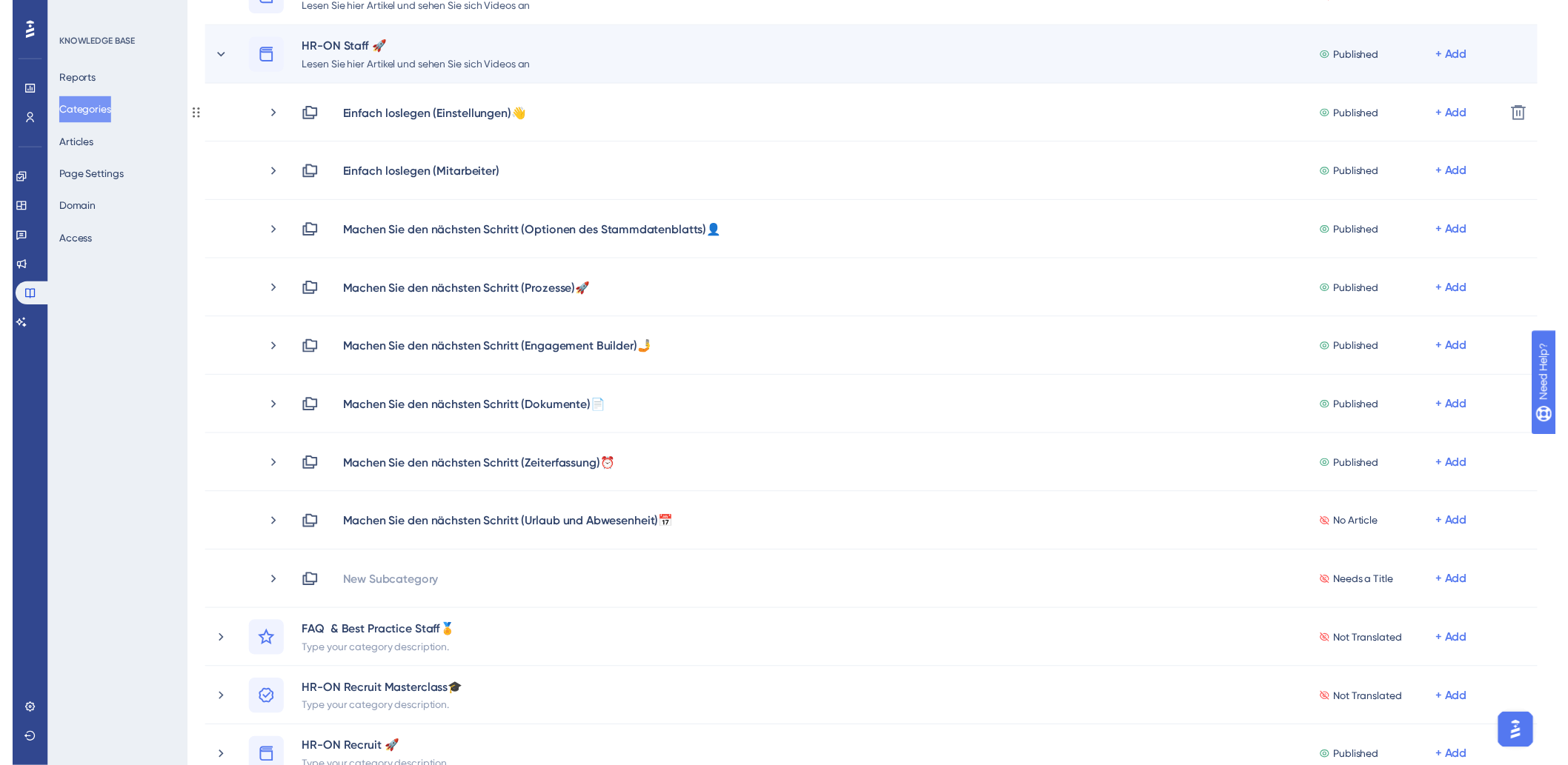
scroll to position [0, 0]
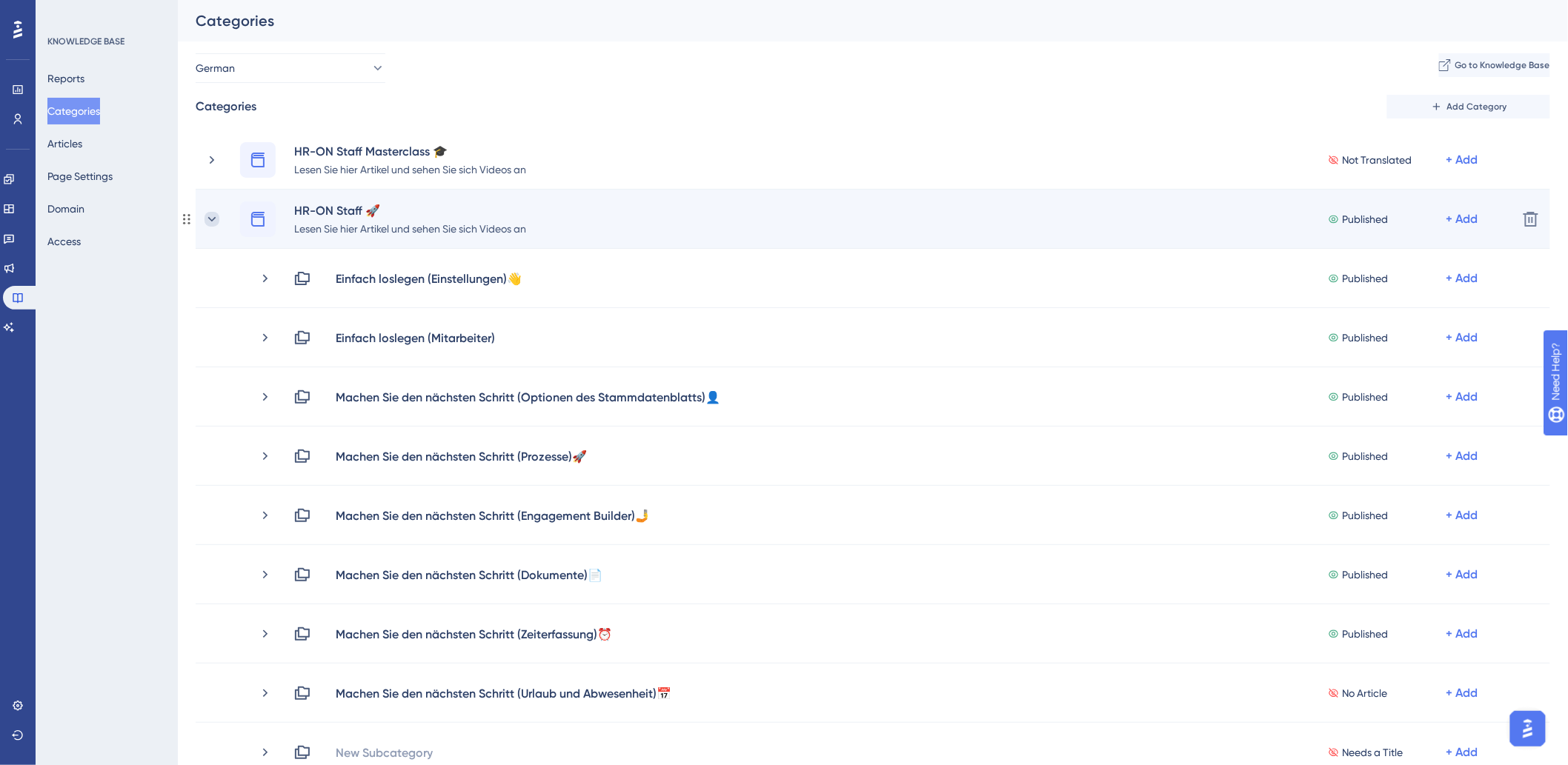
click at [211, 216] on icon at bounding box center [212, 218] width 14 height 14
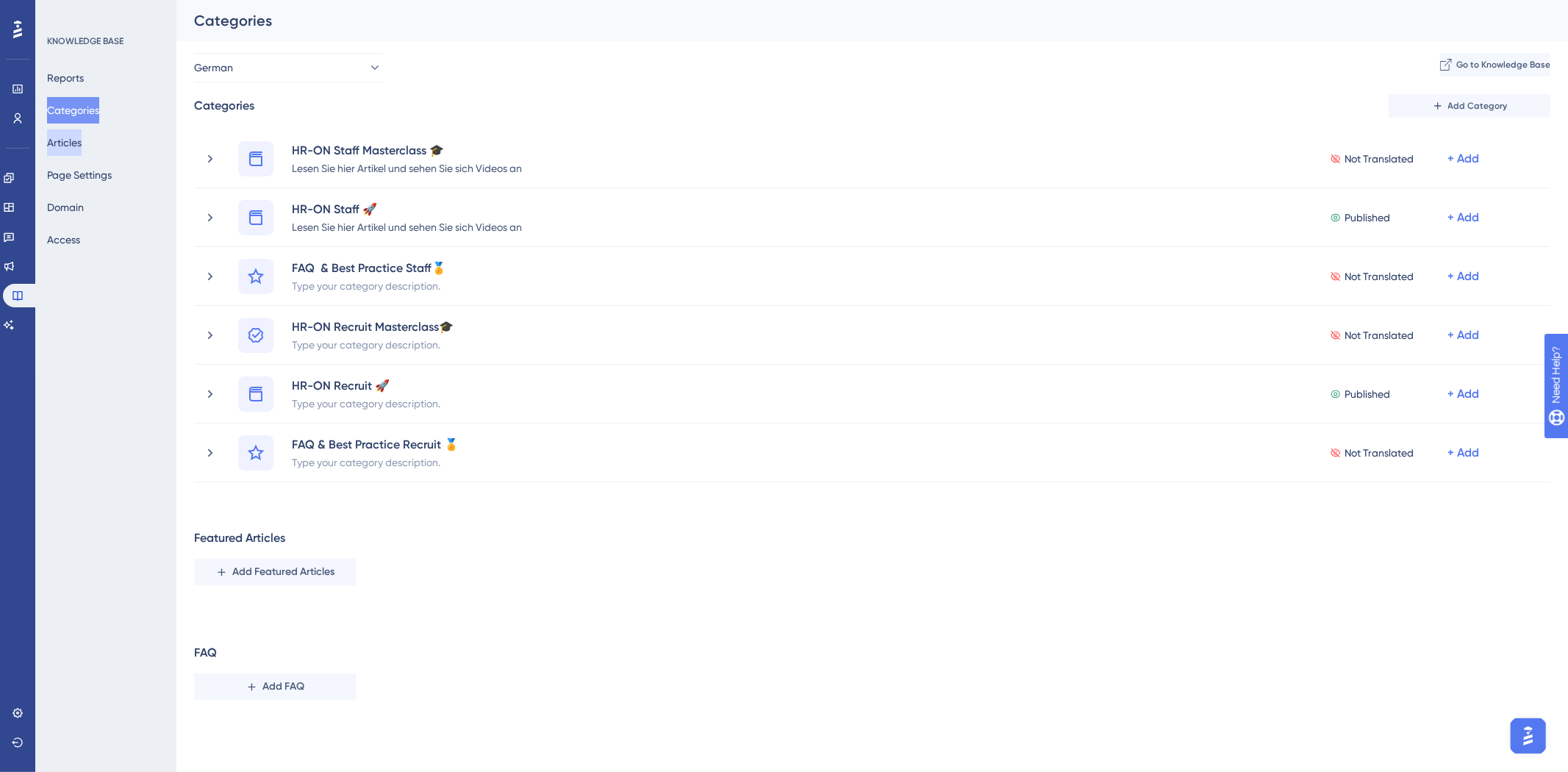
click at [75, 139] on button "Articles" at bounding box center [64, 143] width 34 height 27
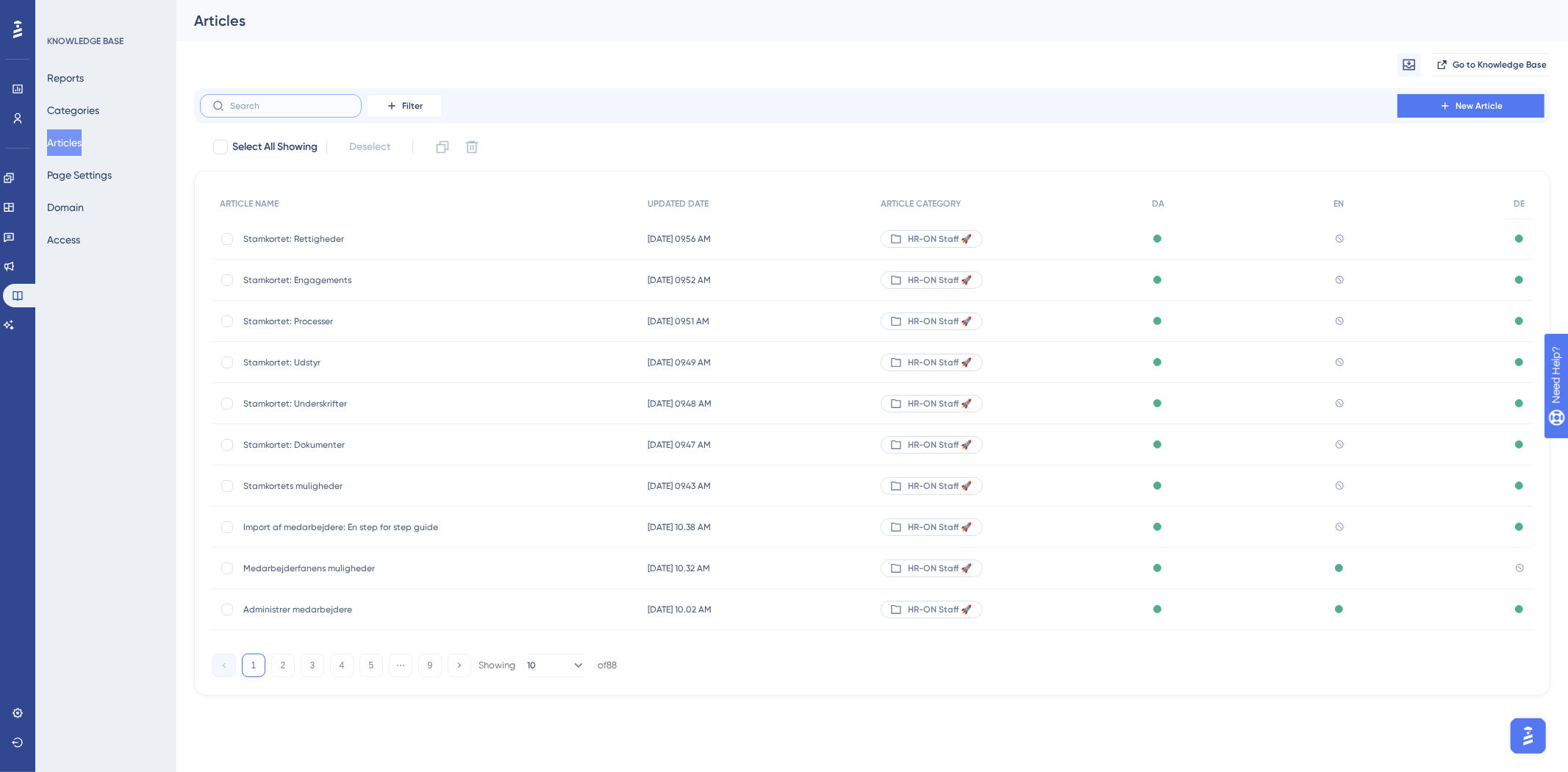
click at [289, 109] on input "text" at bounding box center [289, 106] width 119 height 10
click at [431, 106] on button "Filter" at bounding box center [403, 106] width 73 height 24
click at [402, 238] on span "Category" at bounding box center [399, 236] width 45 height 17
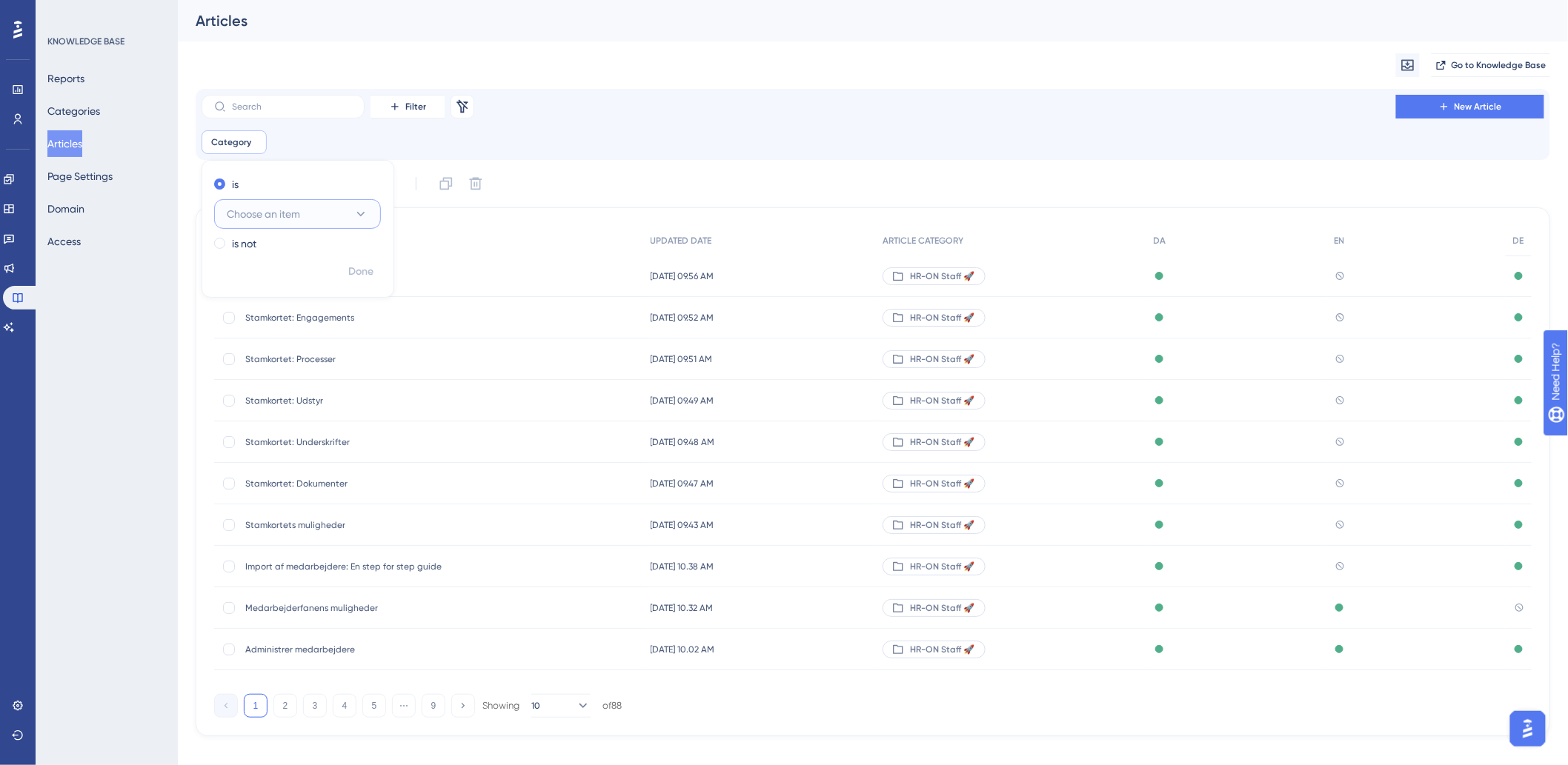
click at [291, 210] on span "Choose an item" at bounding box center [263, 213] width 73 height 17
click at [270, 374] on span "HR-ON Staff 🚀" at bounding box center [261, 378] width 73 height 17
click at [360, 269] on span "Done" at bounding box center [361, 272] width 25 height 17
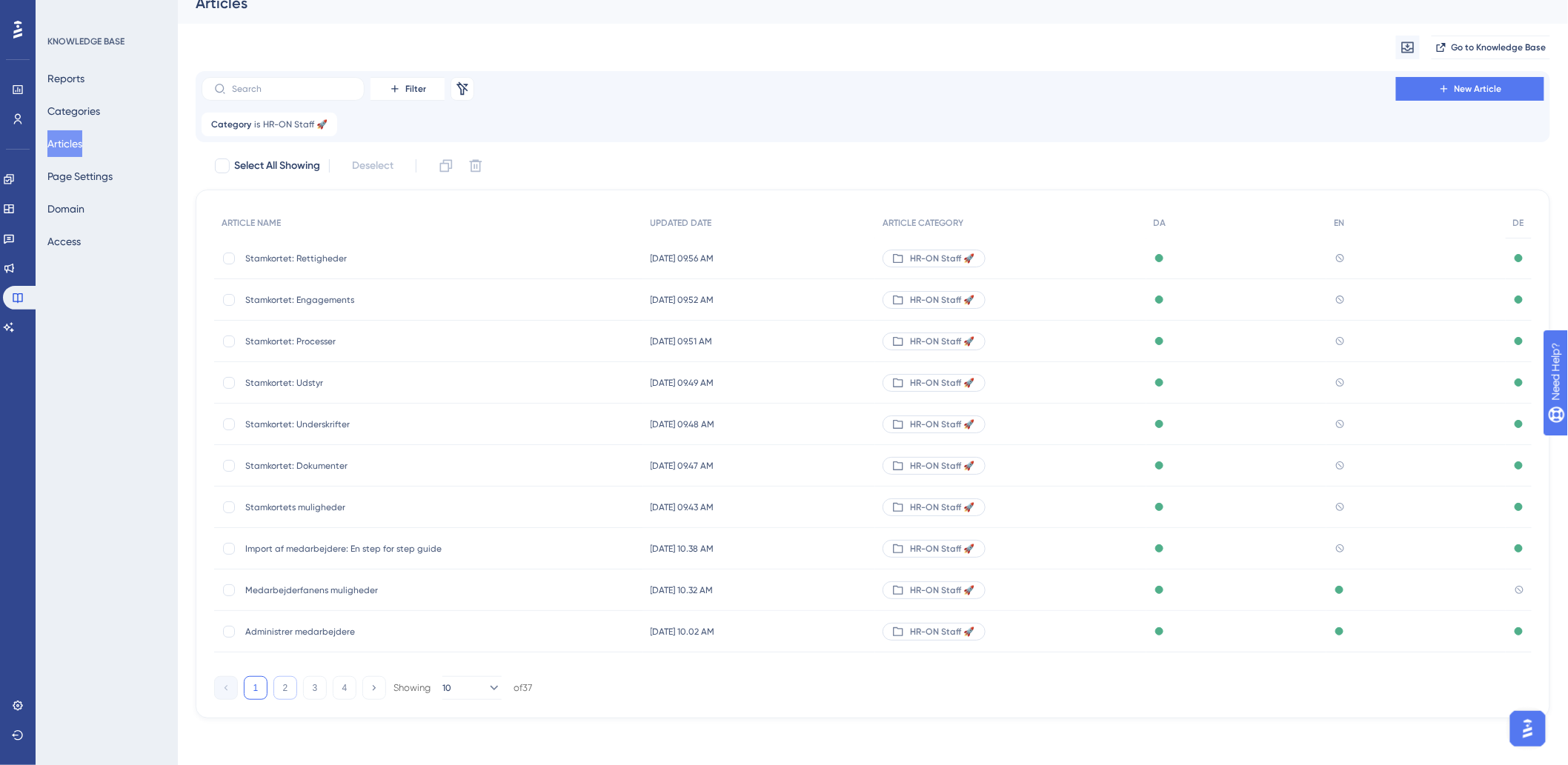
click at [280, 692] on button "2" at bounding box center [285, 688] width 24 height 24
click at [309, 691] on button "3" at bounding box center [314, 688] width 24 height 24
click at [335, 689] on button "4" at bounding box center [344, 688] width 24 height 24
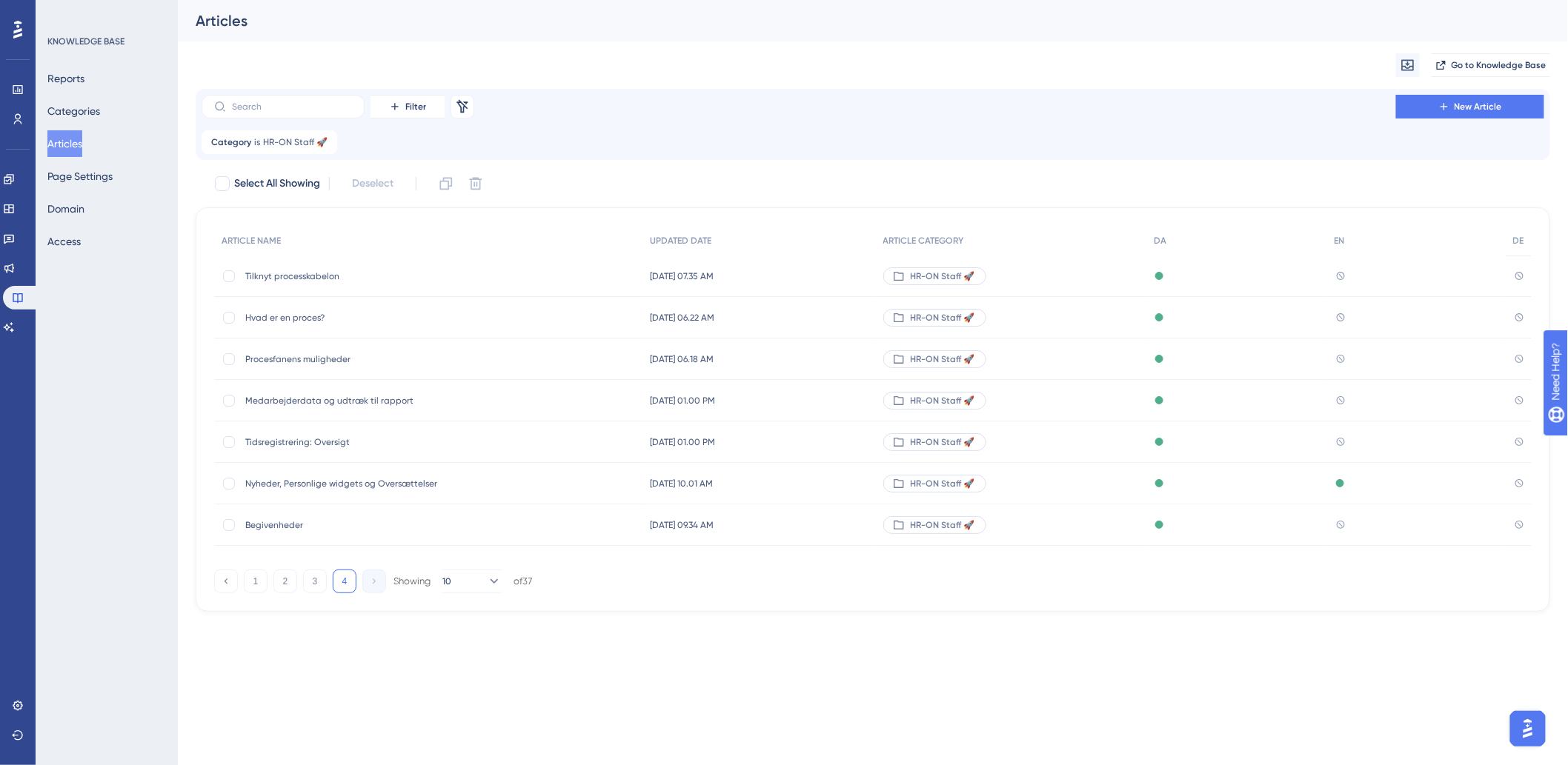
scroll to position [0, 0]
click at [266, 111] on label at bounding box center [284, 107] width 163 height 24
click at [266, 111] on input "text" at bounding box center [291, 107] width 120 height 11
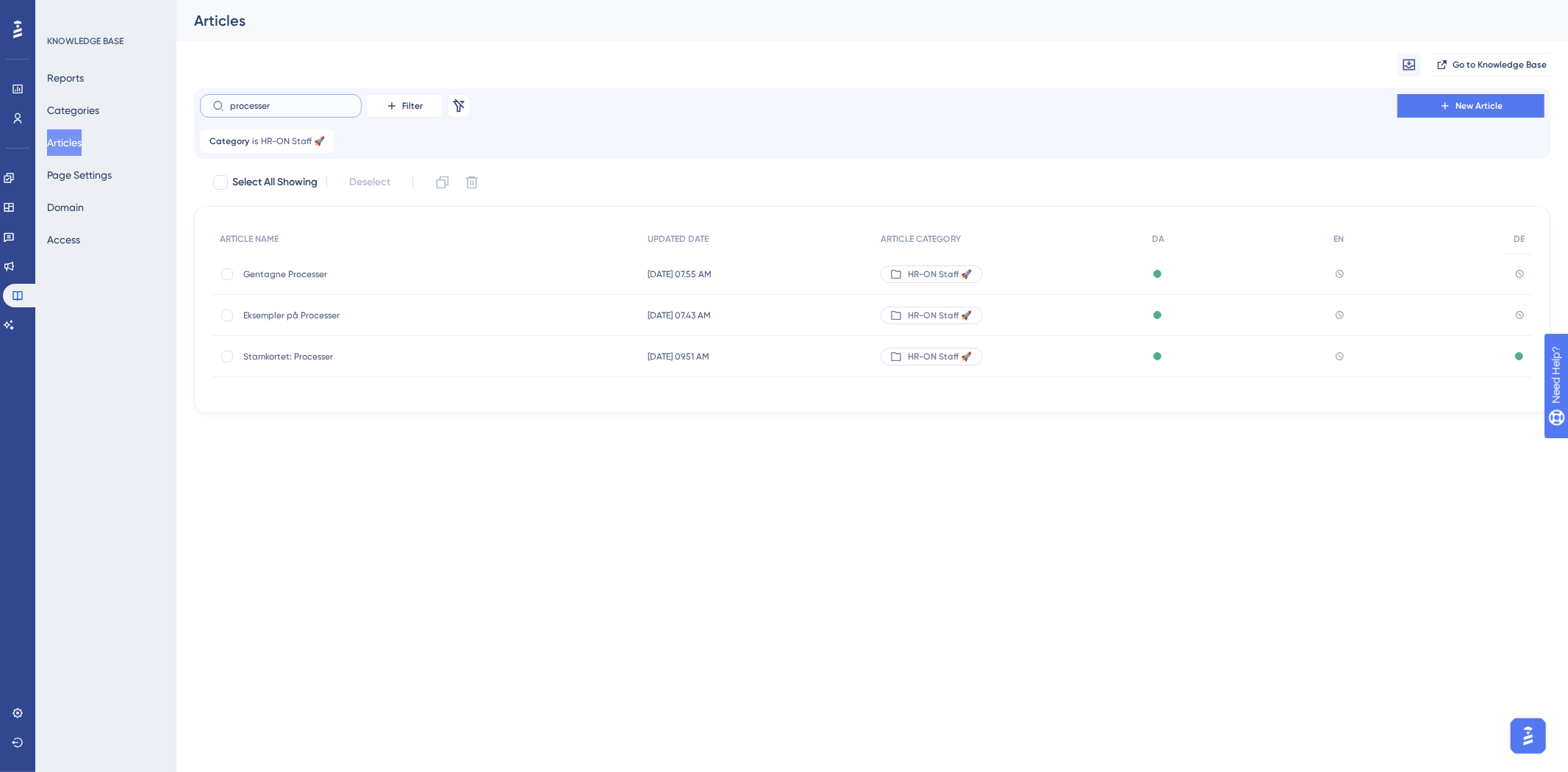
type input "processer"
click at [291, 271] on span "Gentagne Processer" at bounding box center [361, 274] width 236 height 11
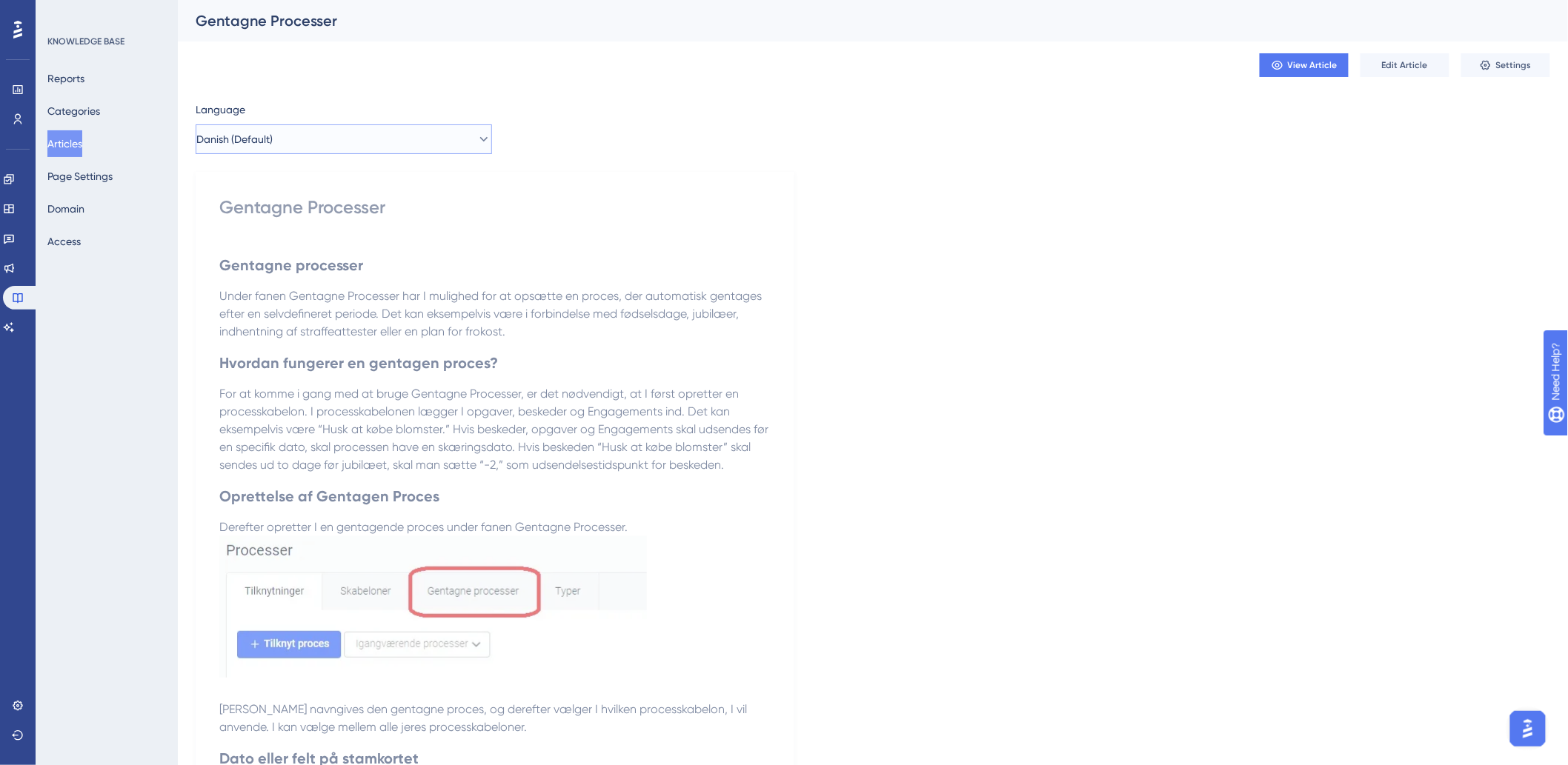
click at [320, 137] on button "Danish (Default)" at bounding box center [343, 138] width 296 height 30
click at [241, 250] on span "German" at bounding box center [224, 243] width 39 height 17
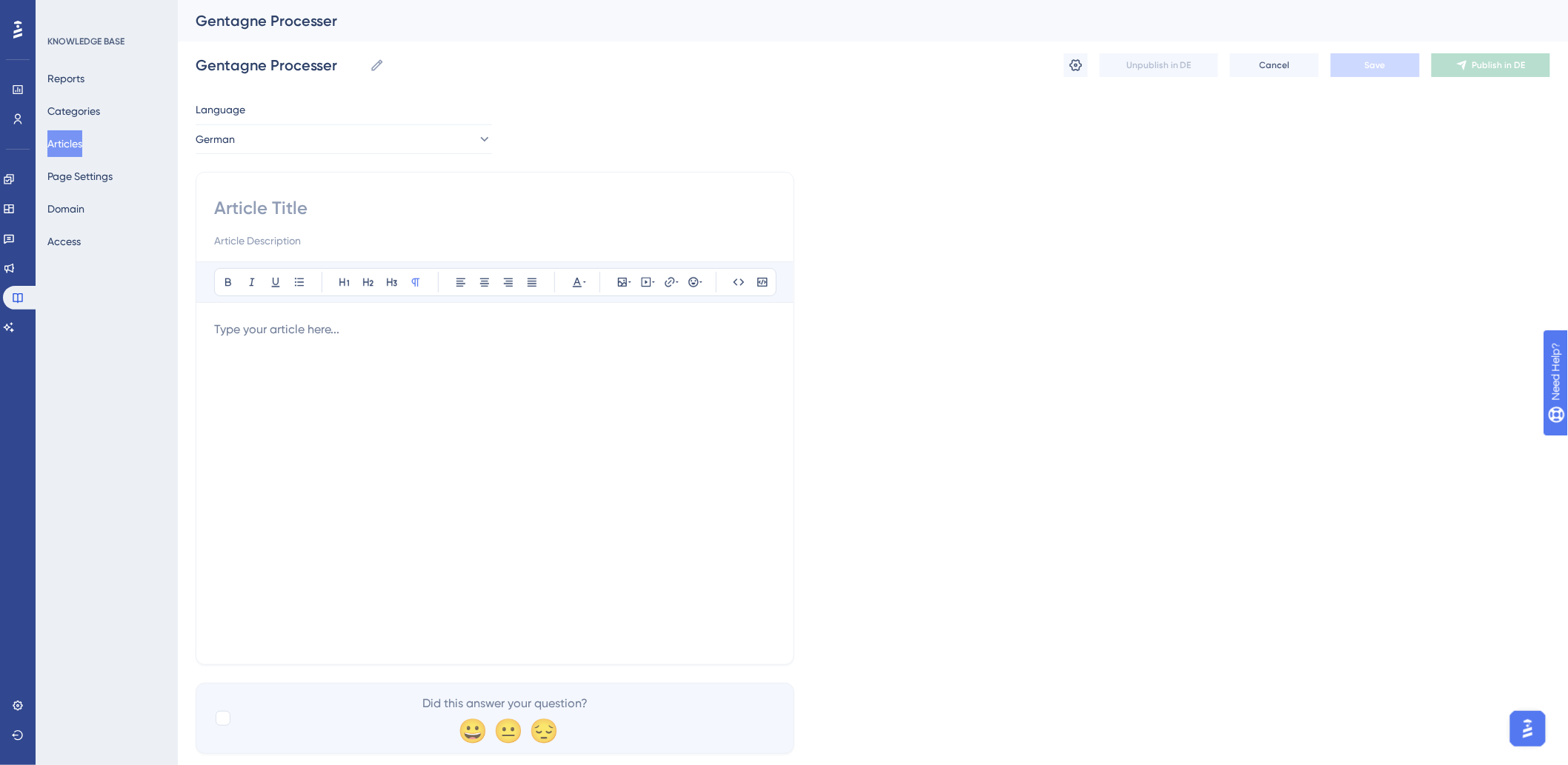
click at [322, 210] on input at bounding box center [495, 208] width 561 height 24
click at [60, 138] on button "Articles" at bounding box center [64, 144] width 35 height 27
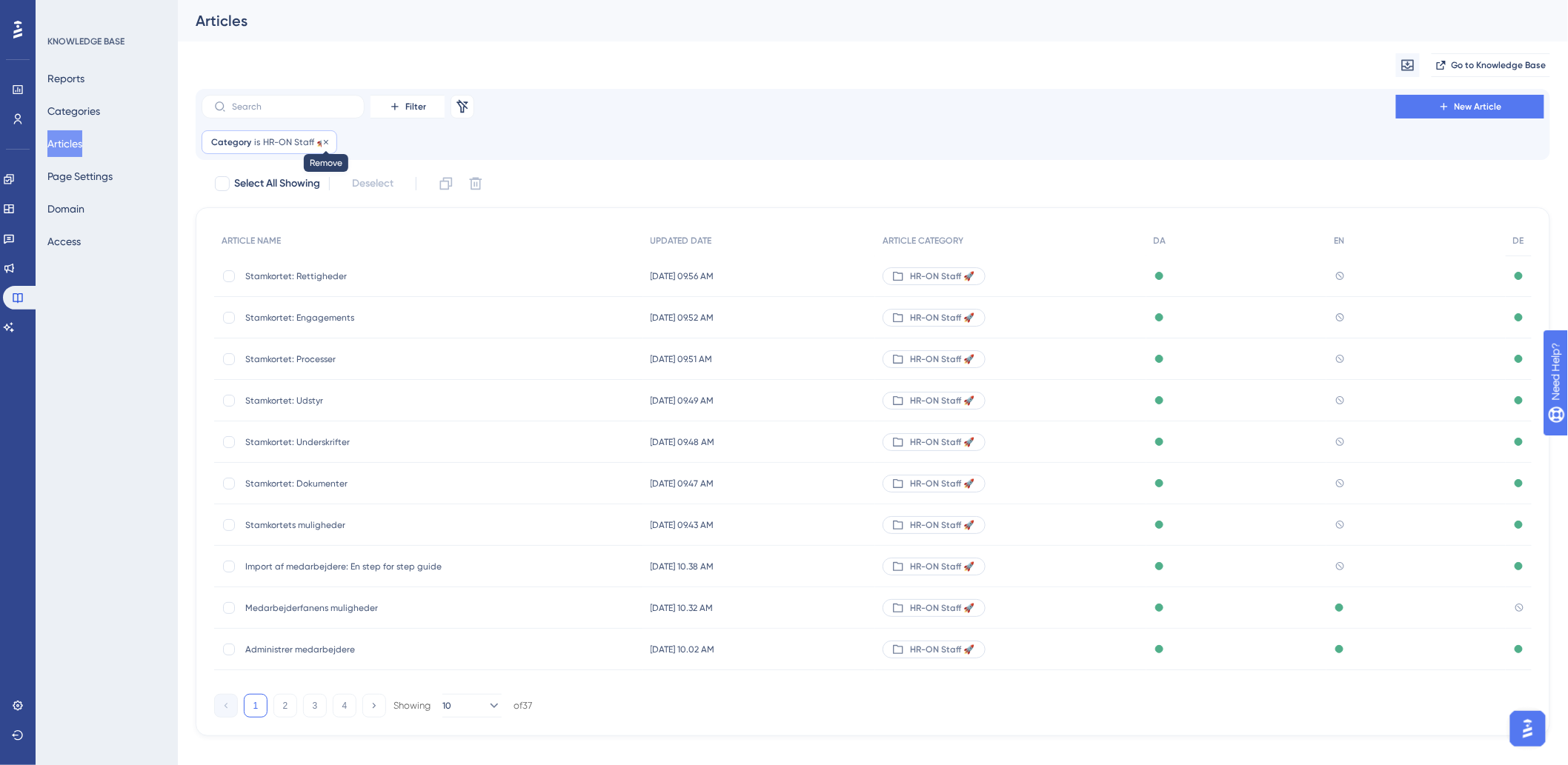
click at [328, 139] on icon at bounding box center [325, 141] width 9 height 9
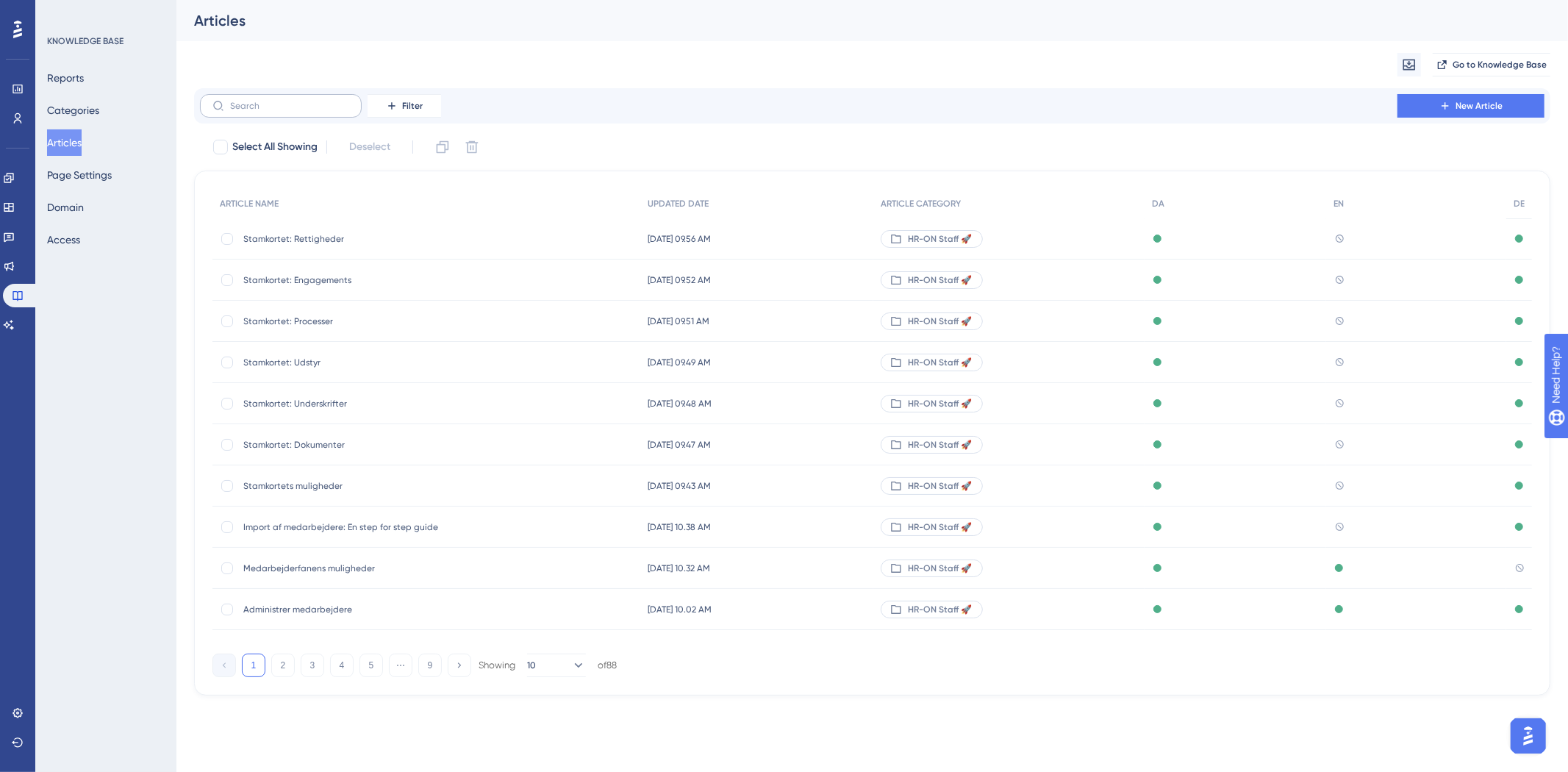
click at [293, 95] on div "Filter New Article" at bounding box center [872, 105] width 1356 height 35
click at [295, 95] on label at bounding box center [281, 106] width 162 height 24
click at [295, 101] on input "text" at bounding box center [289, 106] width 119 height 10
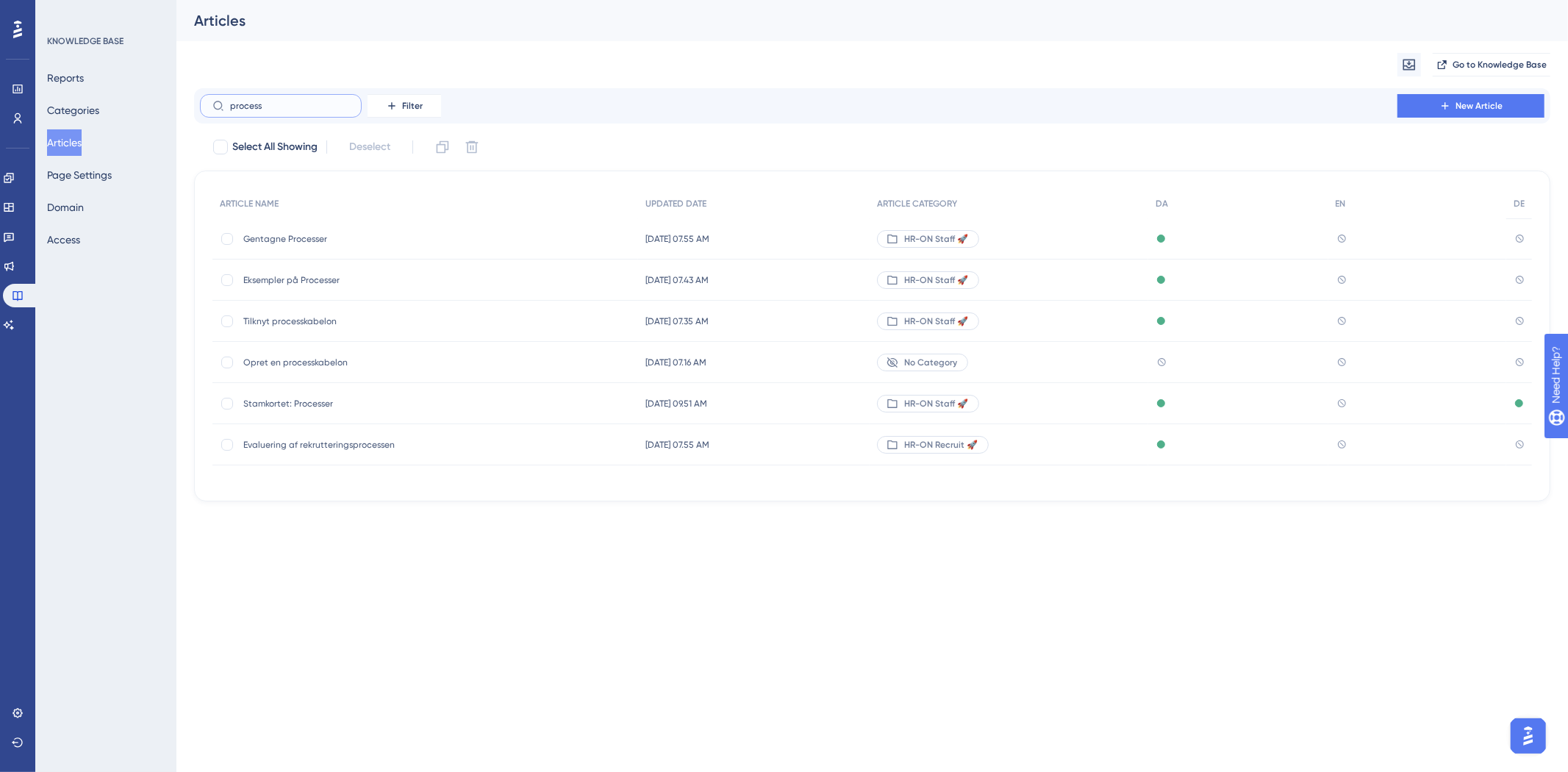
type input "process"
click at [256, 240] on span "Gentagne Processer" at bounding box center [361, 239] width 236 height 11
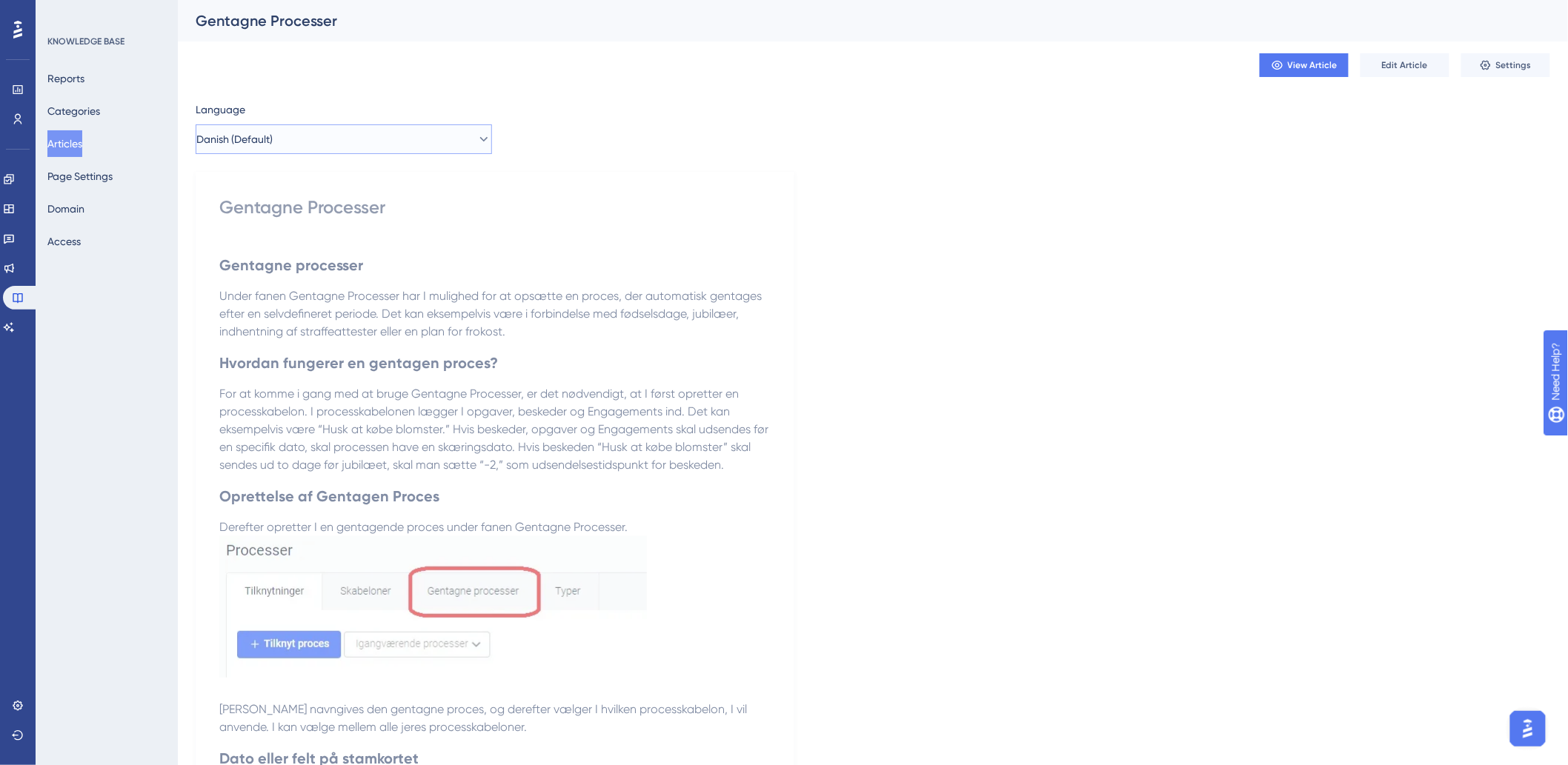
click at [253, 137] on span "Danish (Default)" at bounding box center [234, 139] width 76 height 17
click at [244, 243] on span "German" at bounding box center [224, 243] width 39 height 17
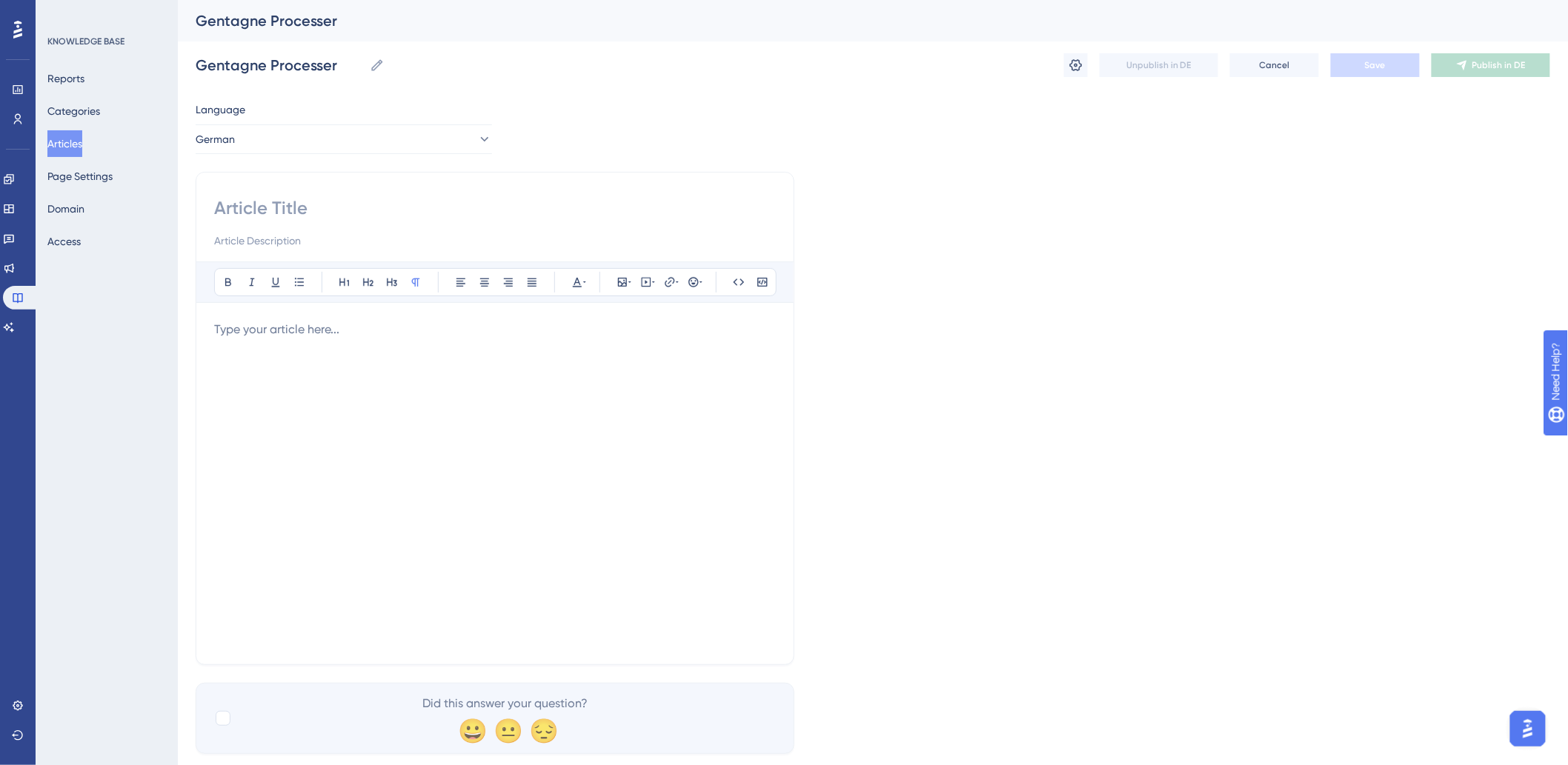
click at [354, 345] on div at bounding box center [495, 483] width 561 height 326
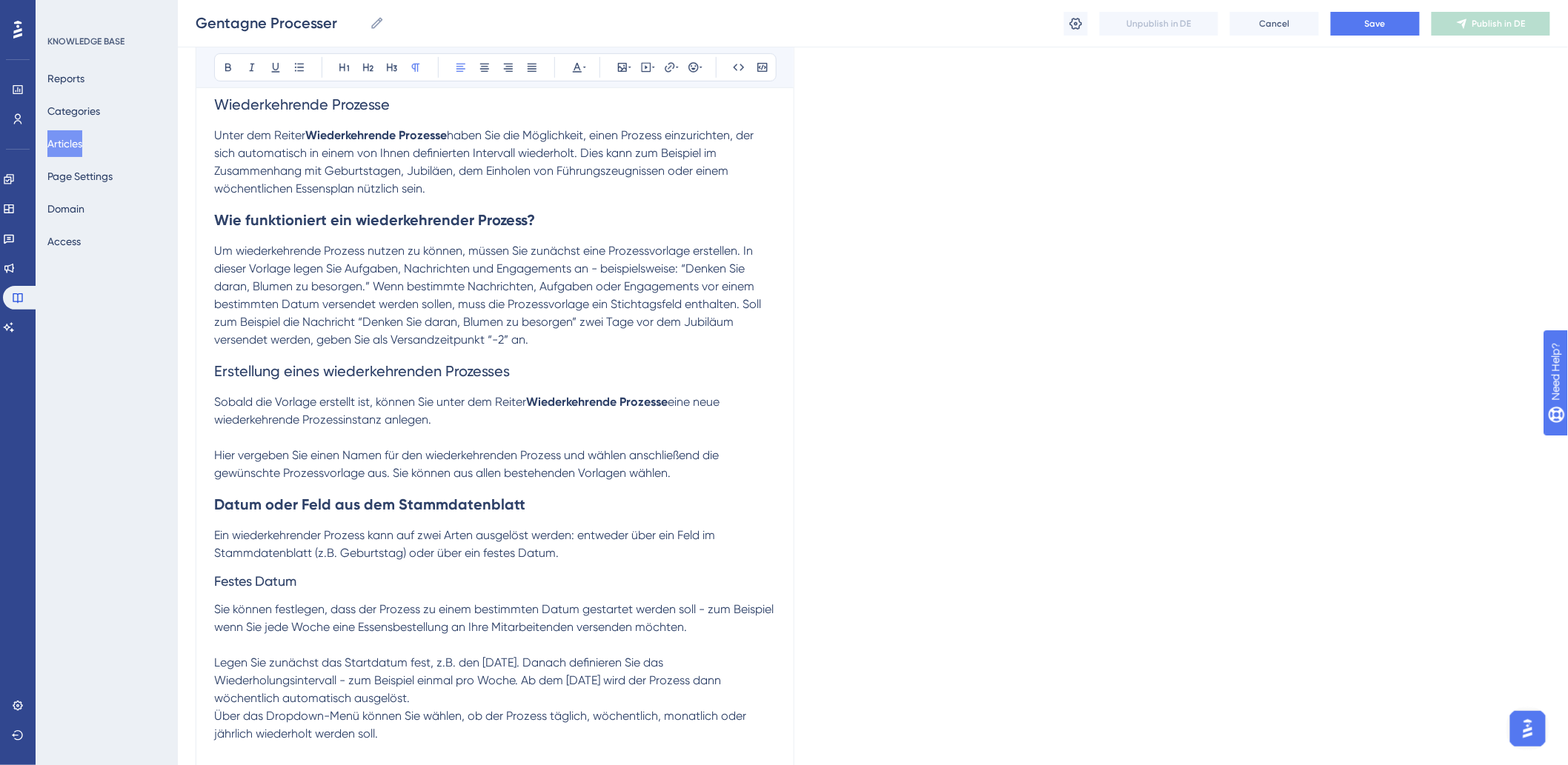
scroll to position [193, 0]
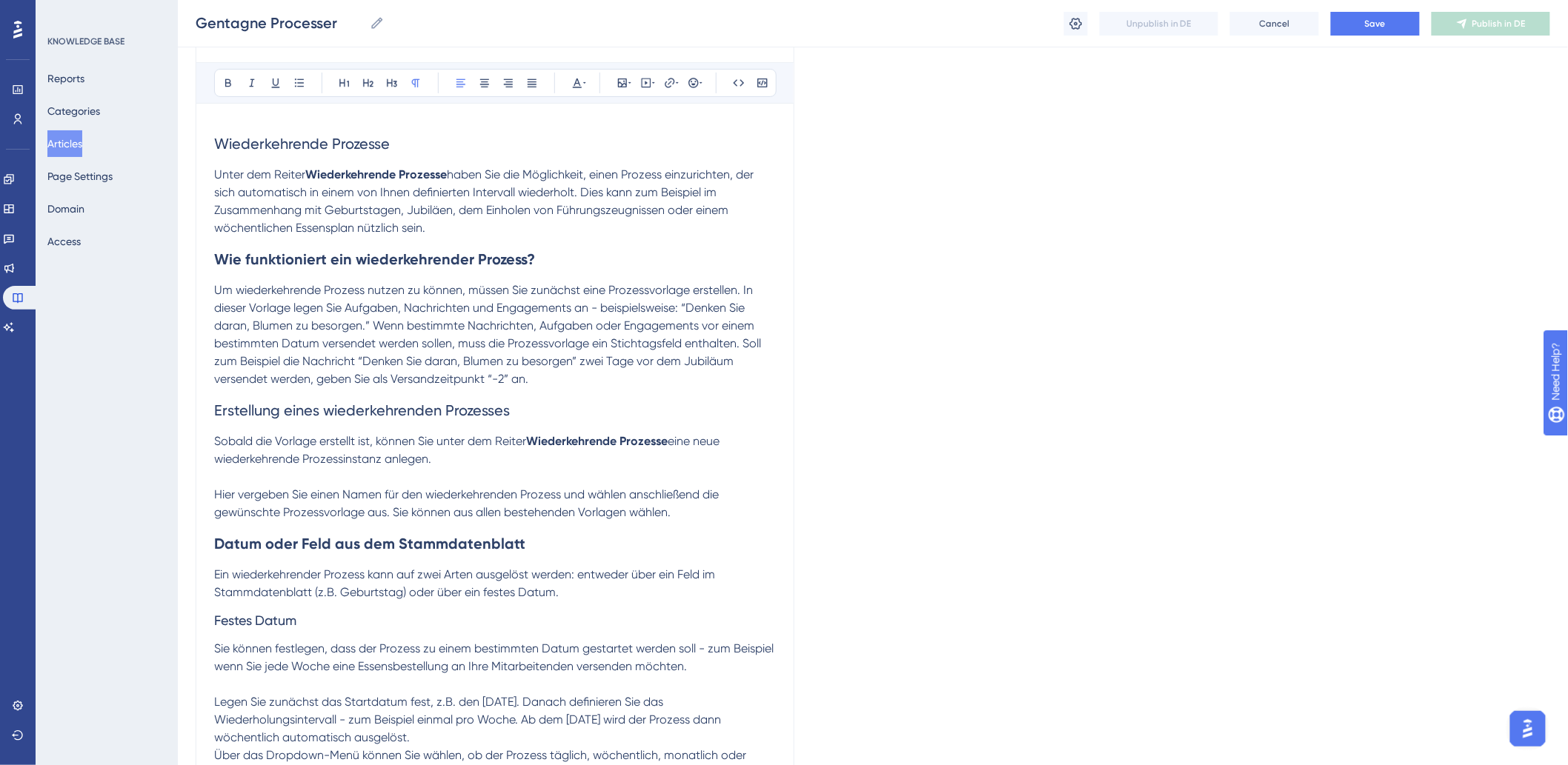
click at [464, 454] on p "[PERSON_NAME] die Vorlage erstellt ist, können Sie unter dem Reiter Wiederkehre…" at bounding box center [495, 450] width 561 height 36
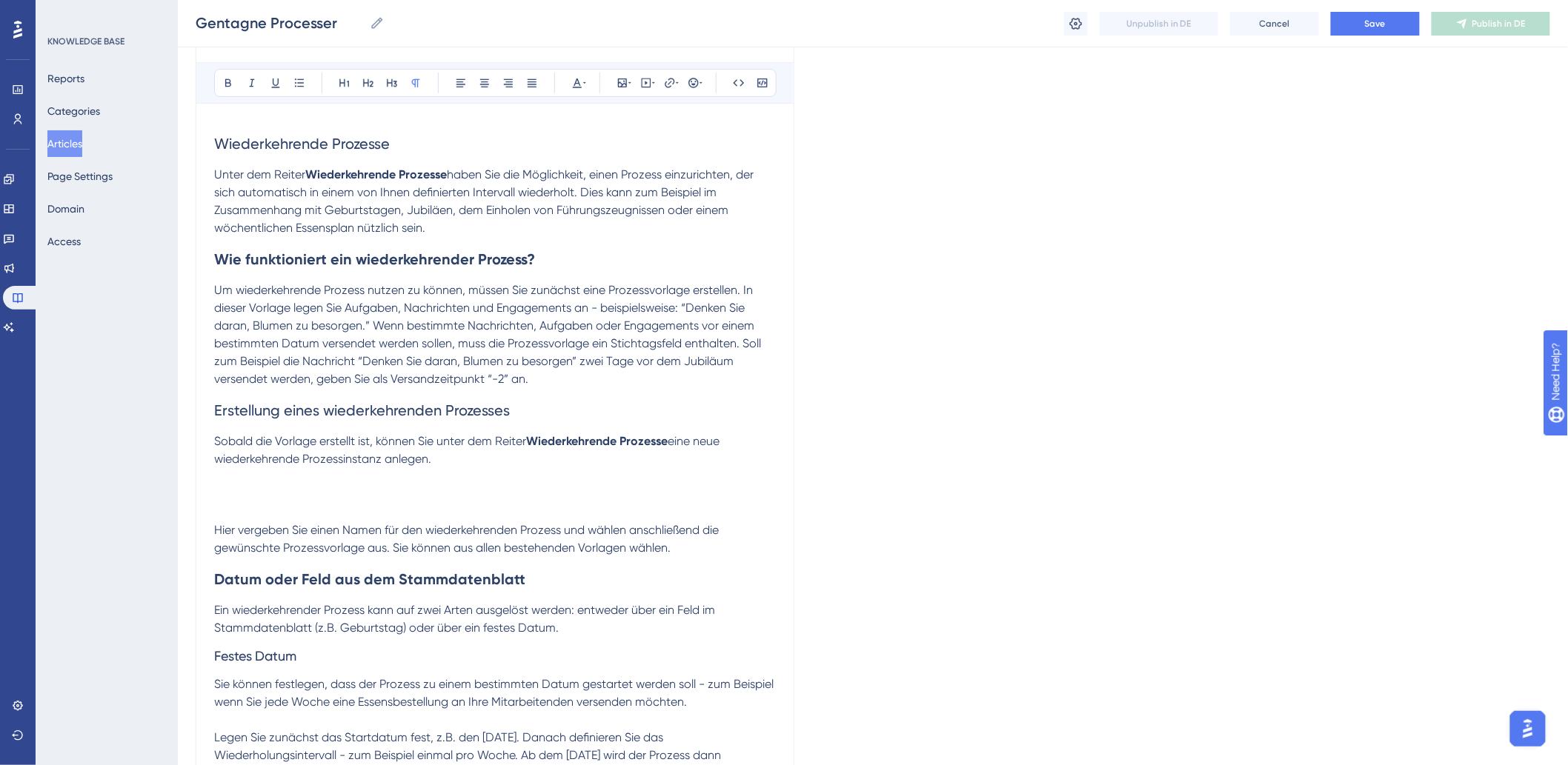
click at [282, 492] on p "[PERSON_NAME] die Vorlage erstellt ist, können Sie unter dem Reiter Wiederkehre…" at bounding box center [495, 468] width 561 height 71
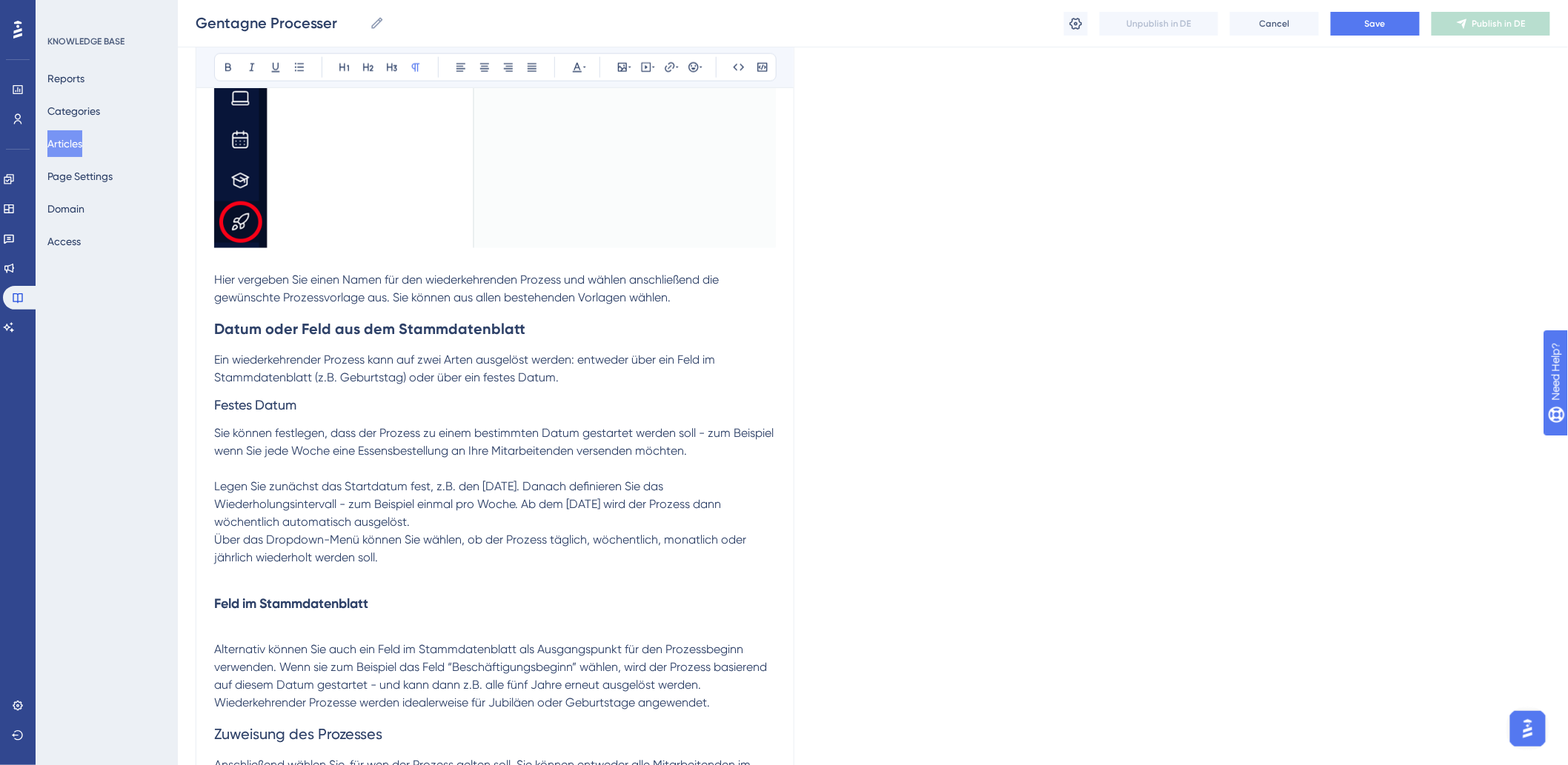
scroll to position [769, 0]
click at [526, 468] on p at bounding box center [495, 469] width 561 height 17
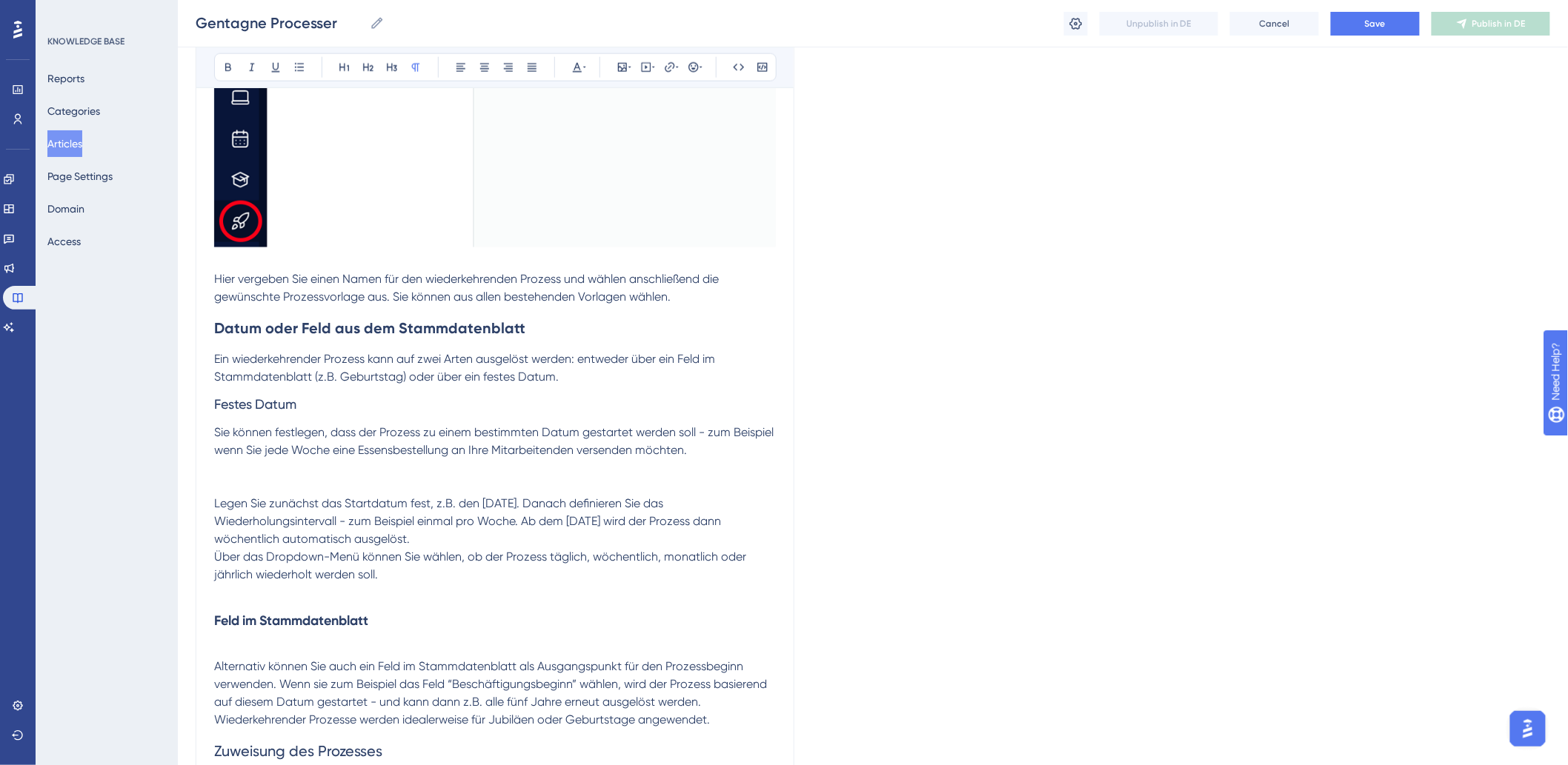
click at [249, 472] on p at bounding box center [495, 478] width 561 height 36
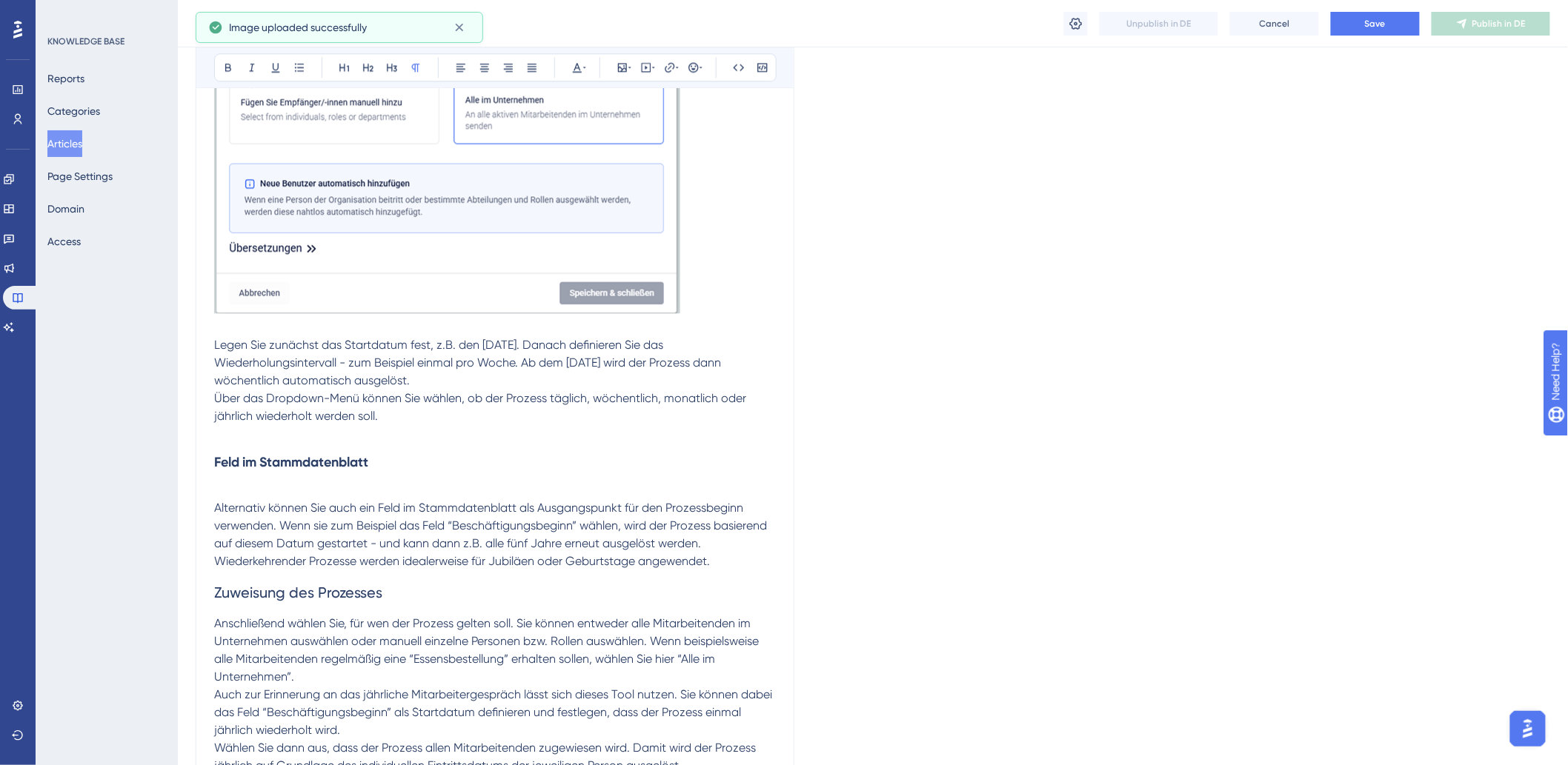
scroll to position [1509, 0]
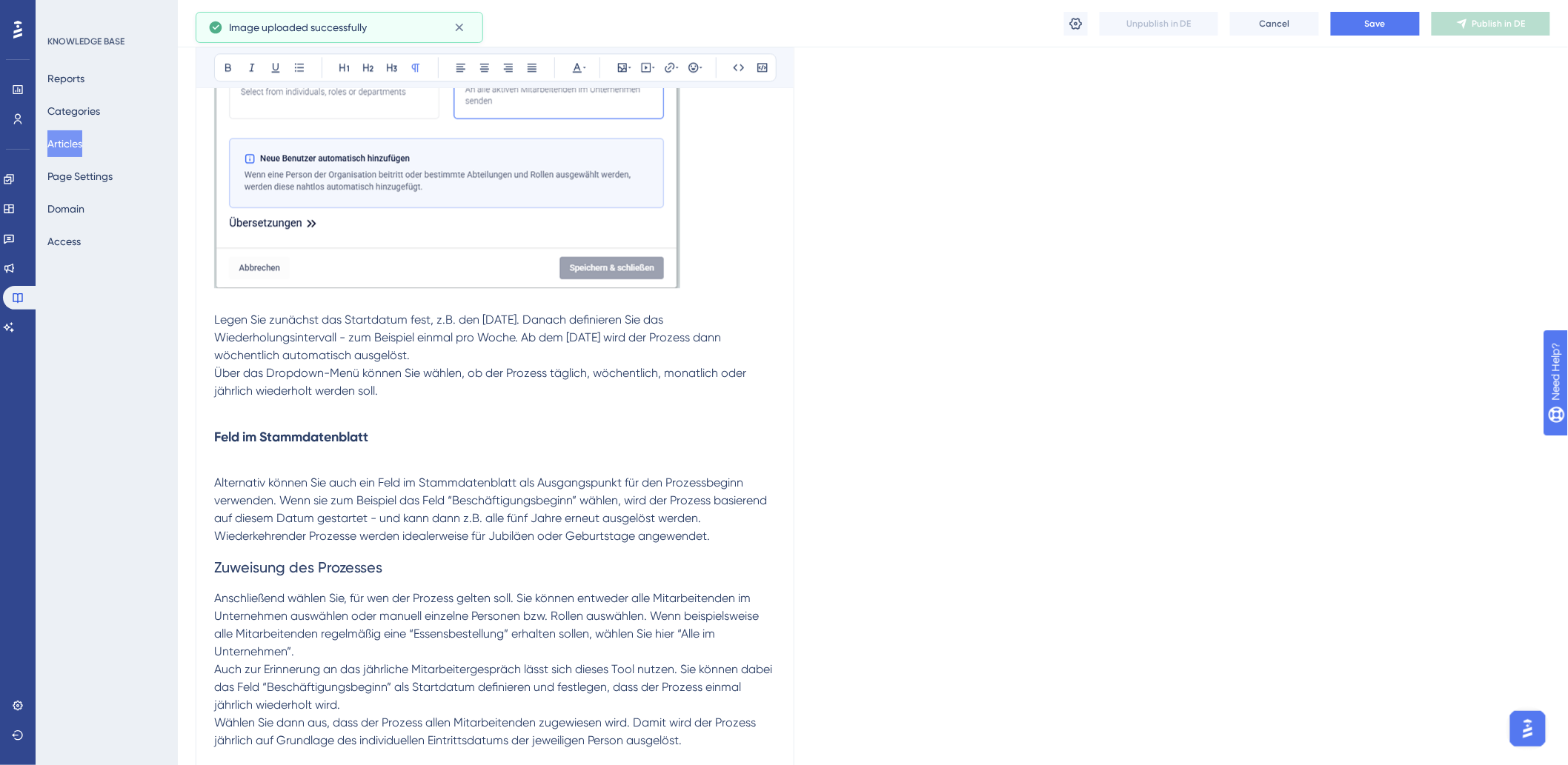
click at [405, 406] on p at bounding box center [495, 408] width 561 height 17
click at [260, 408] on p at bounding box center [495, 408] width 561 height 17
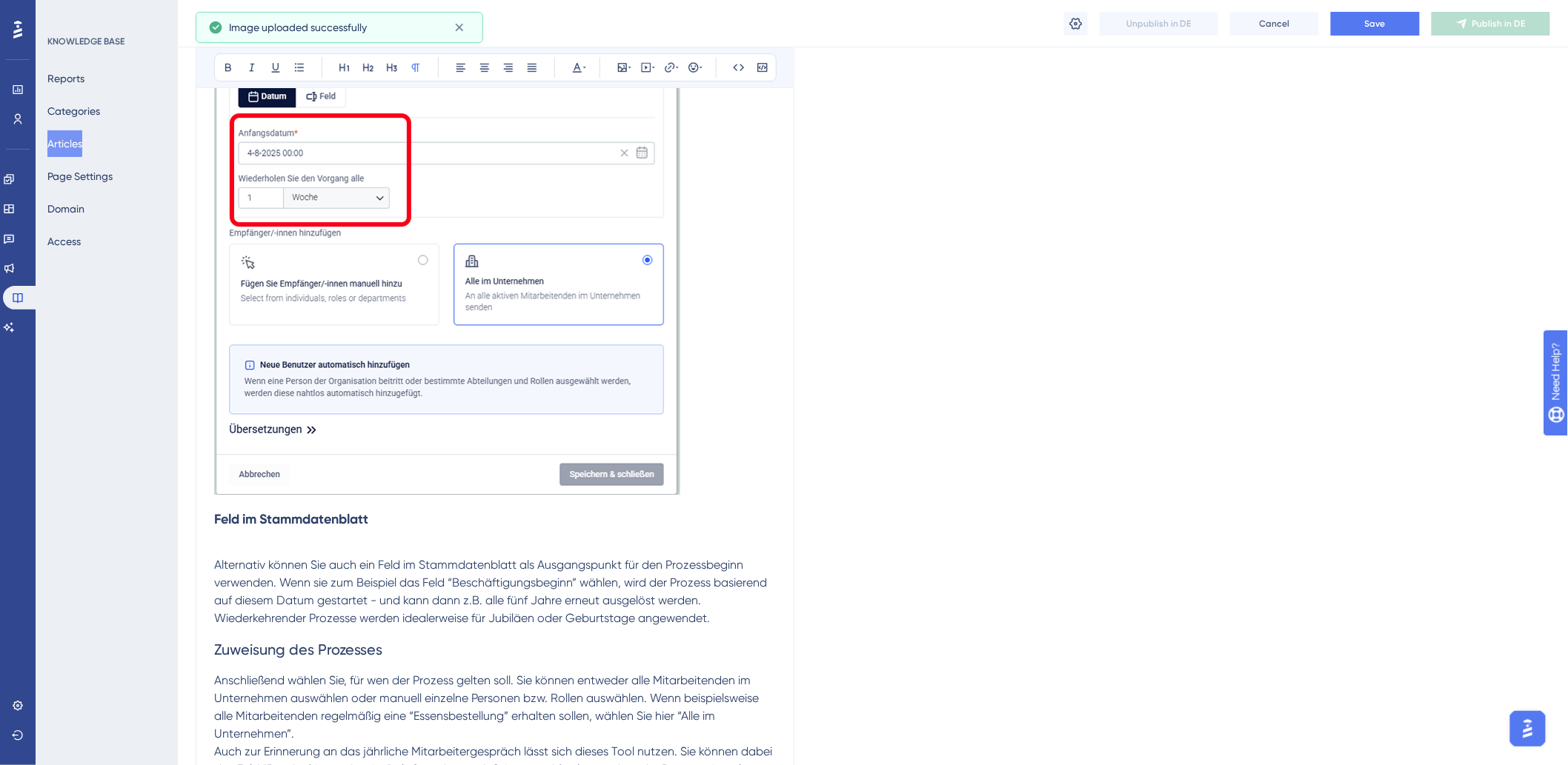
scroll to position [2003, 0]
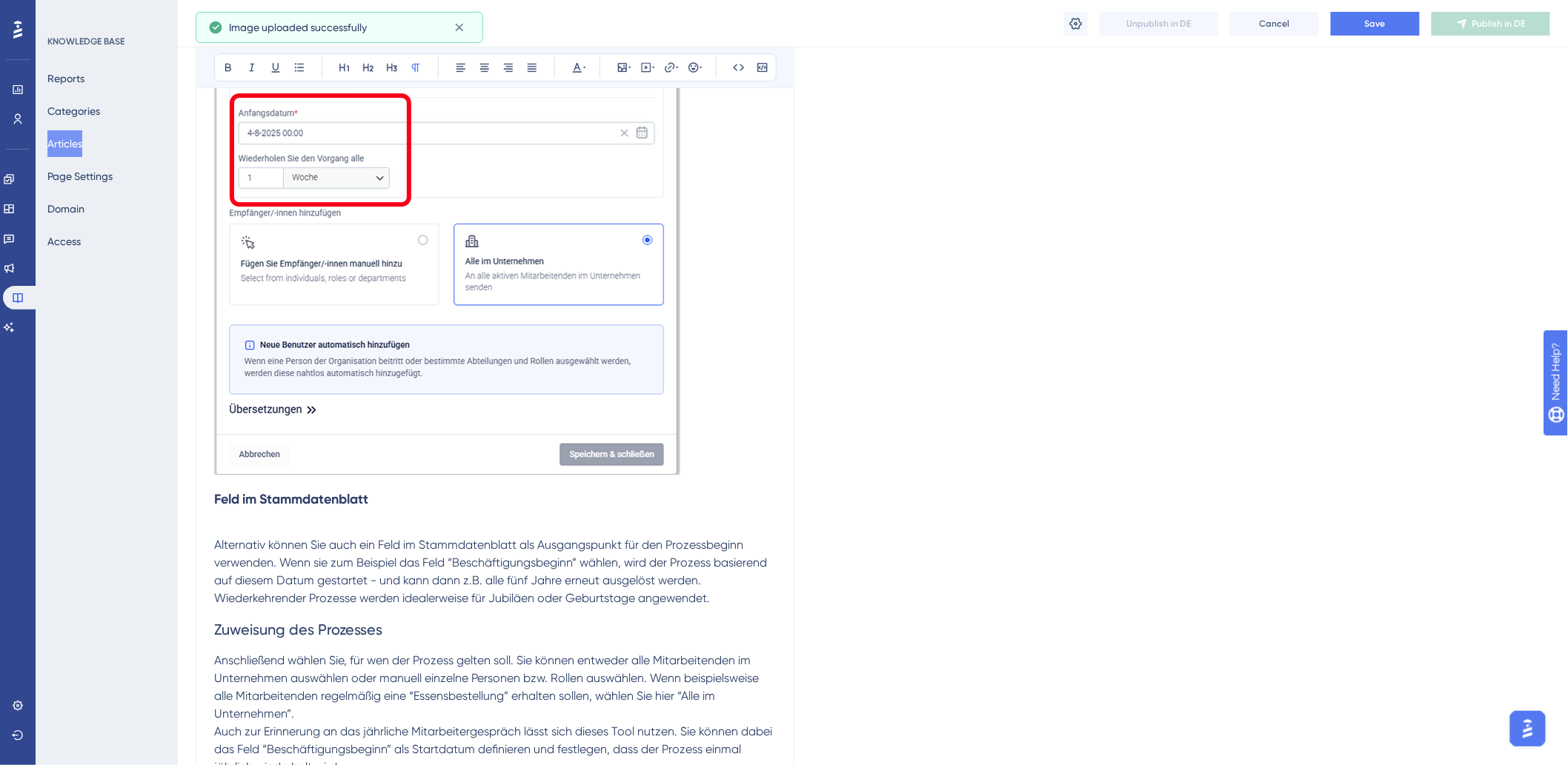
click at [263, 511] on h3 "Feld im Stammdatenblatt" at bounding box center [495, 499] width 561 height 38
click at [257, 521] on p at bounding box center [495, 527] width 561 height 17
click at [239, 523] on p at bounding box center [495, 527] width 561 height 17
click at [239, 515] on h3 "Feld im Stammdatenblatt" at bounding box center [495, 499] width 561 height 38
click at [235, 518] on h3 "Feld im Stammdatenblatt" at bounding box center [495, 499] width 561 height 38
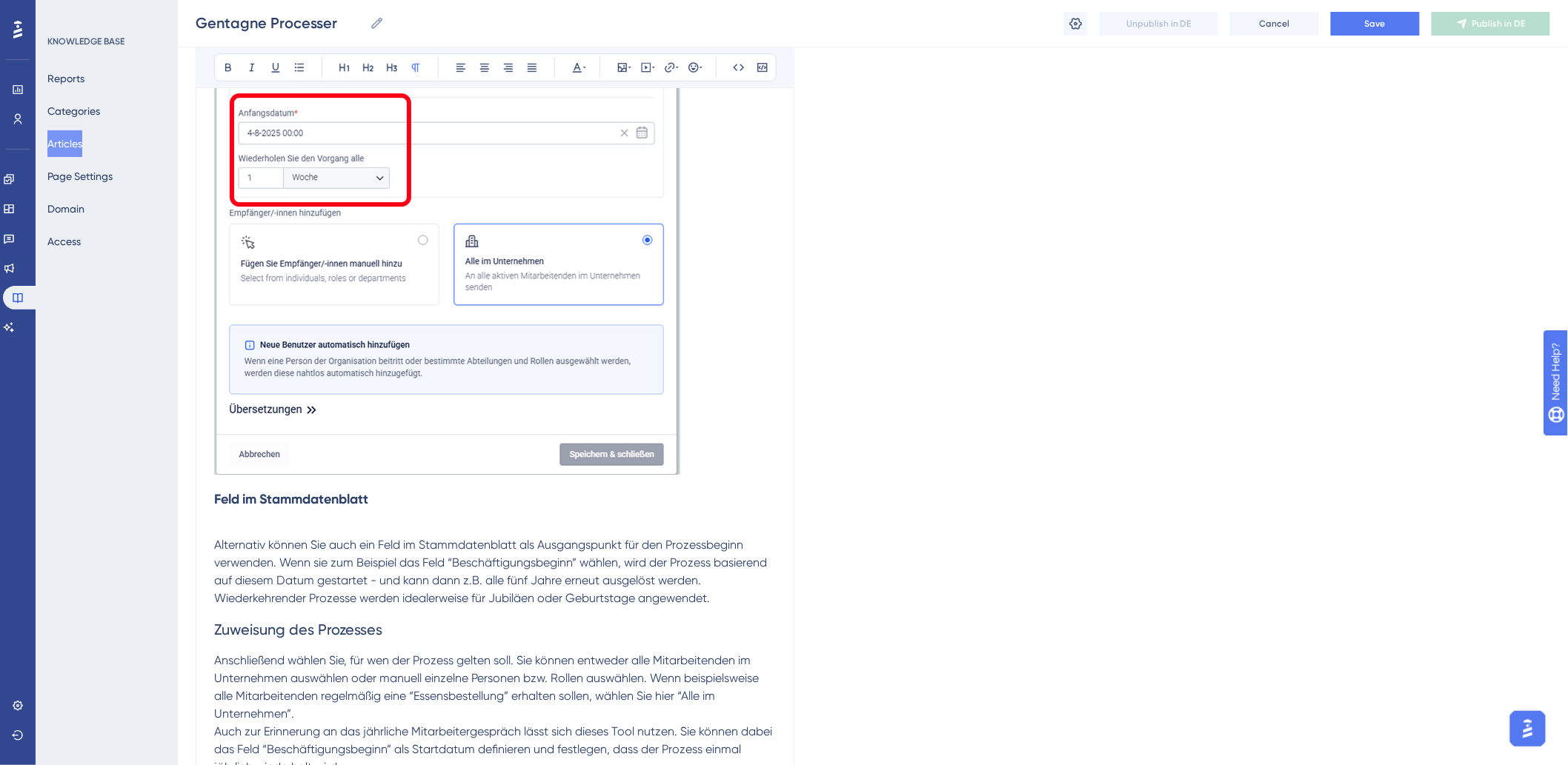
click at [235, 526] on p at bounding box center [495, 527] width 561 height 17
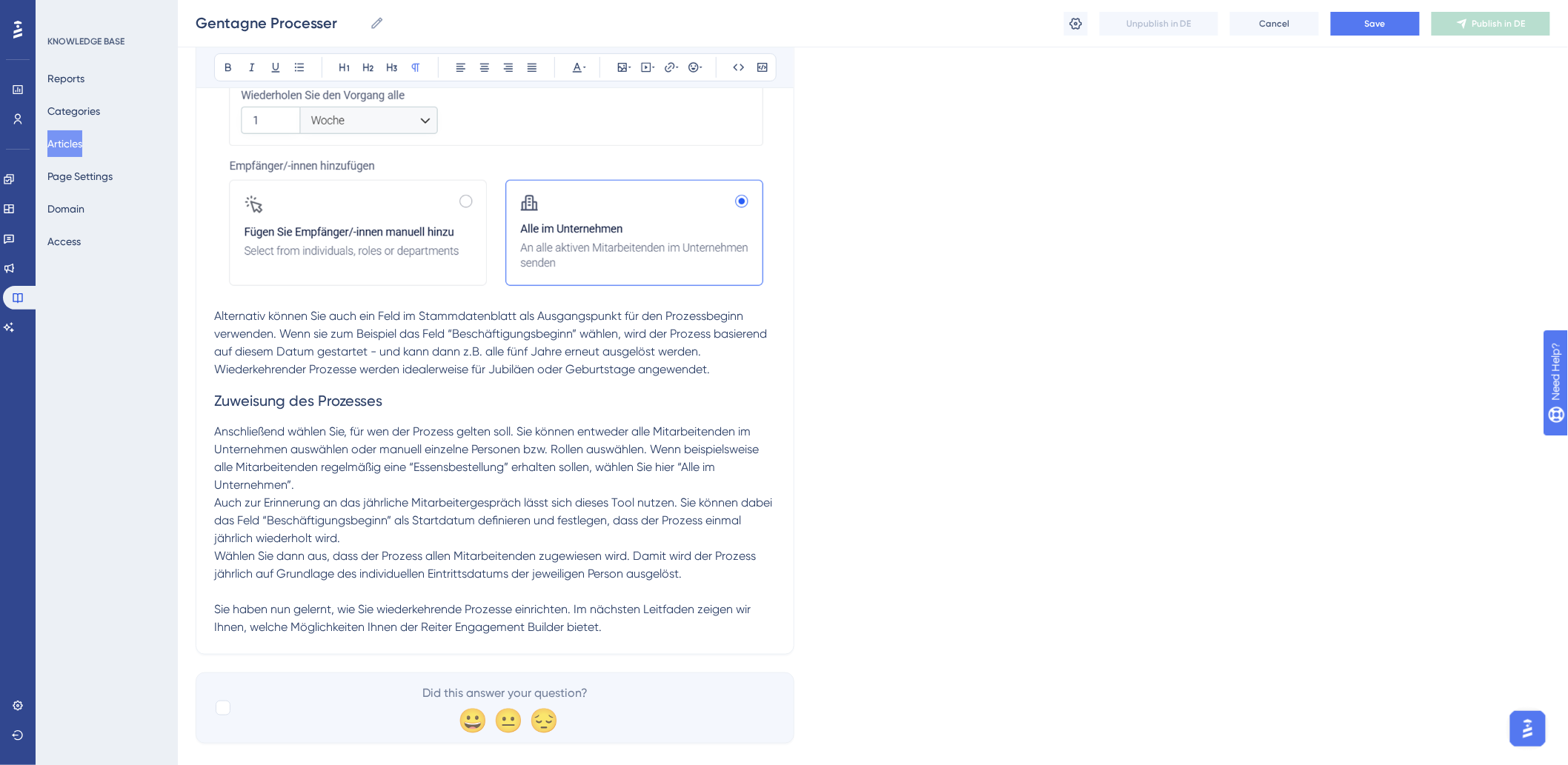
scroll to position [2607, 0]
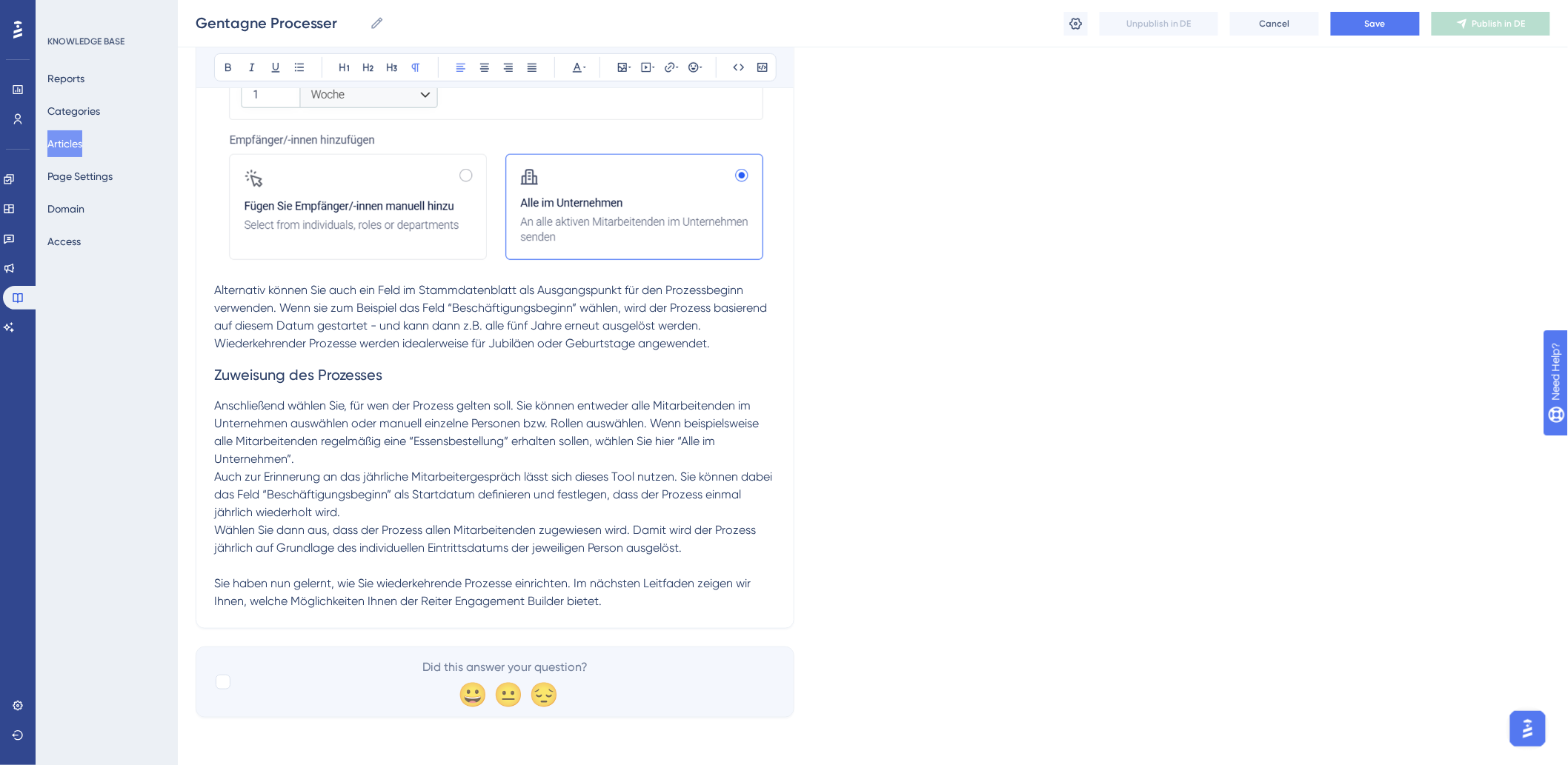
click at [725, 539] on p "Wählen Sie dann aus, dass der Prozess allen Mitarbeitenden zugewiesen wird. Dam…" at bounding box center [495, 538] width 561 height 36
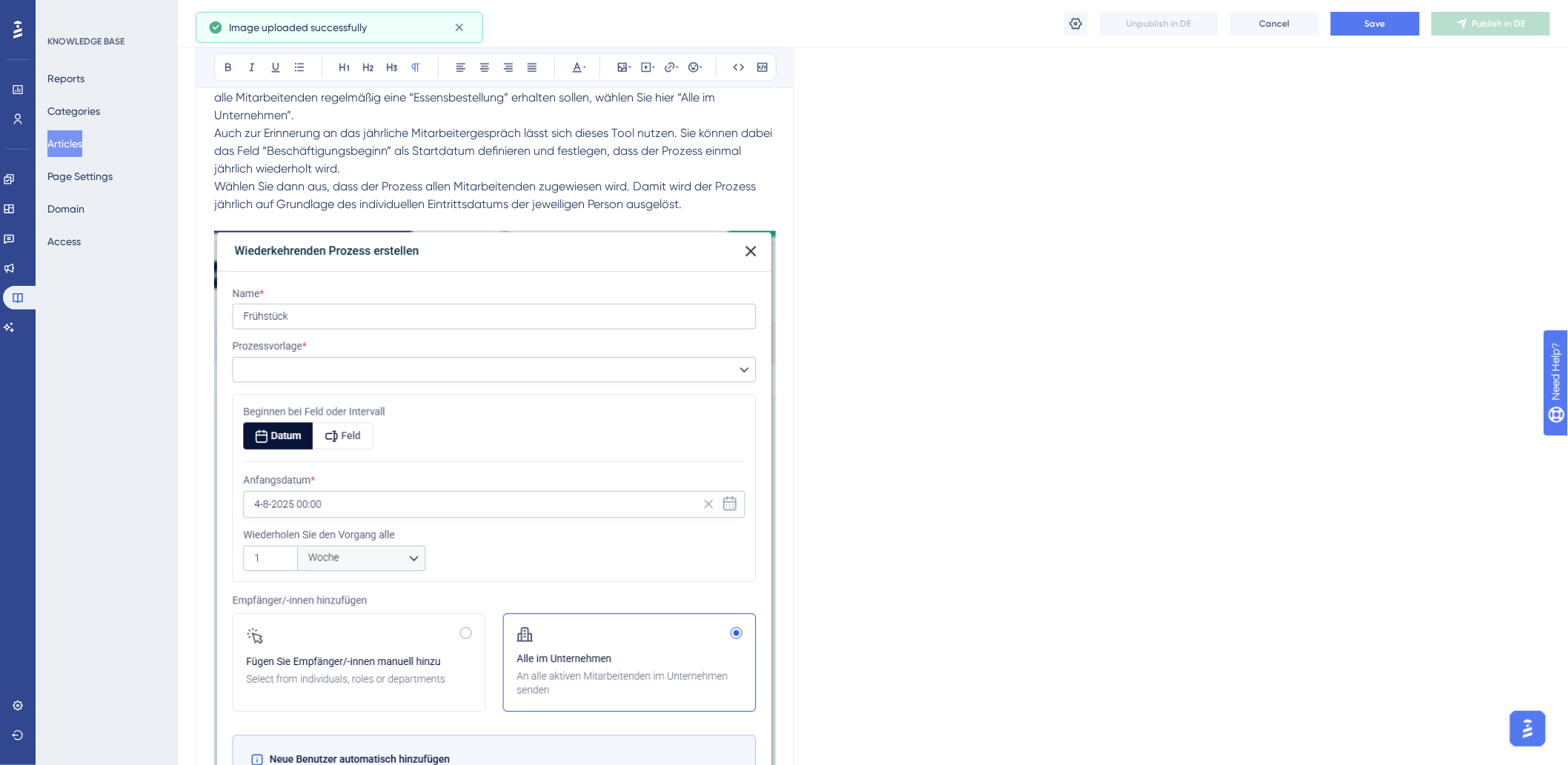
scroll to position [3315, 0]
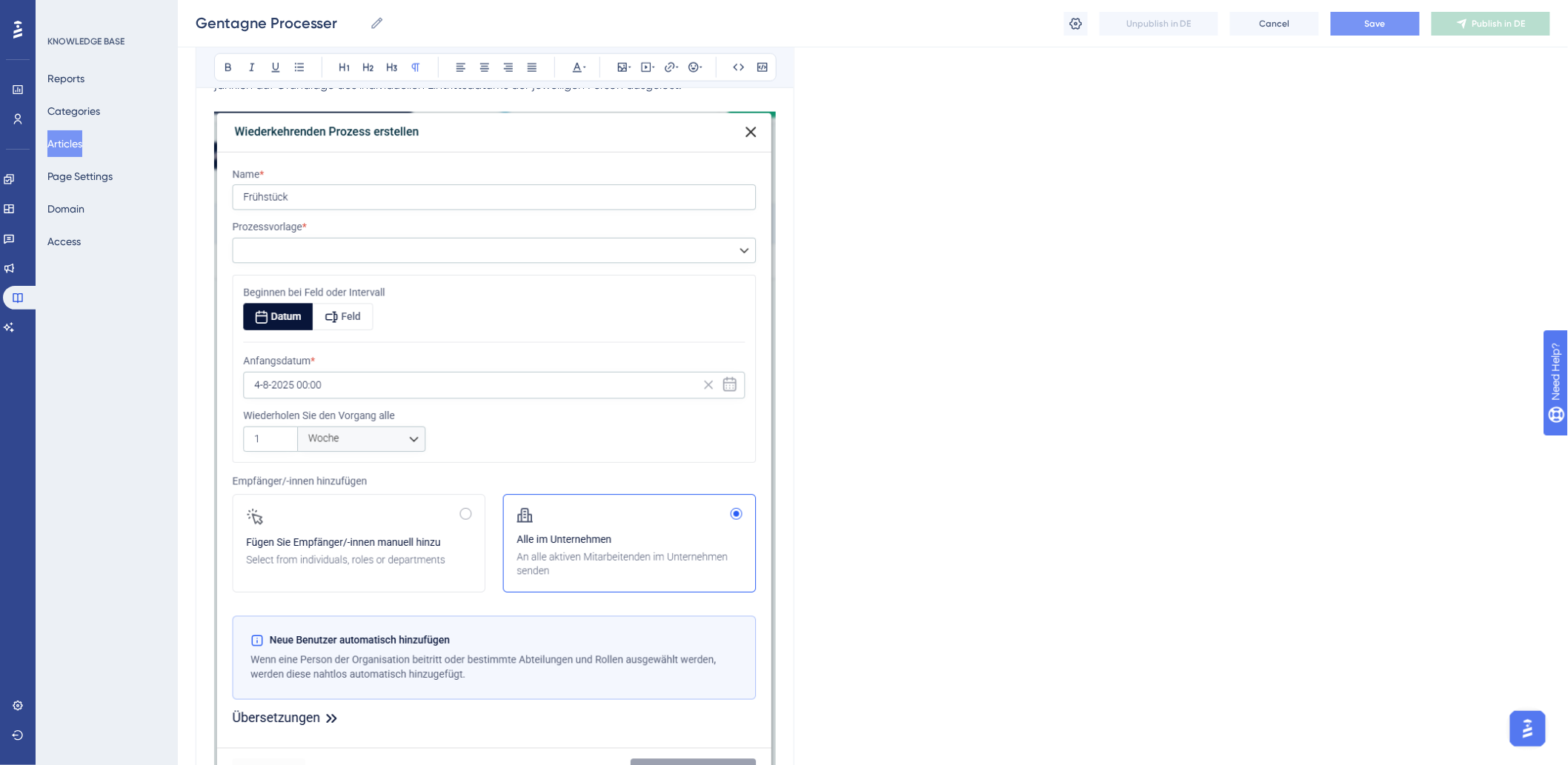
click at [1357, 19] on button "Save" at bounding box center [1375, 23] width 88 height 24
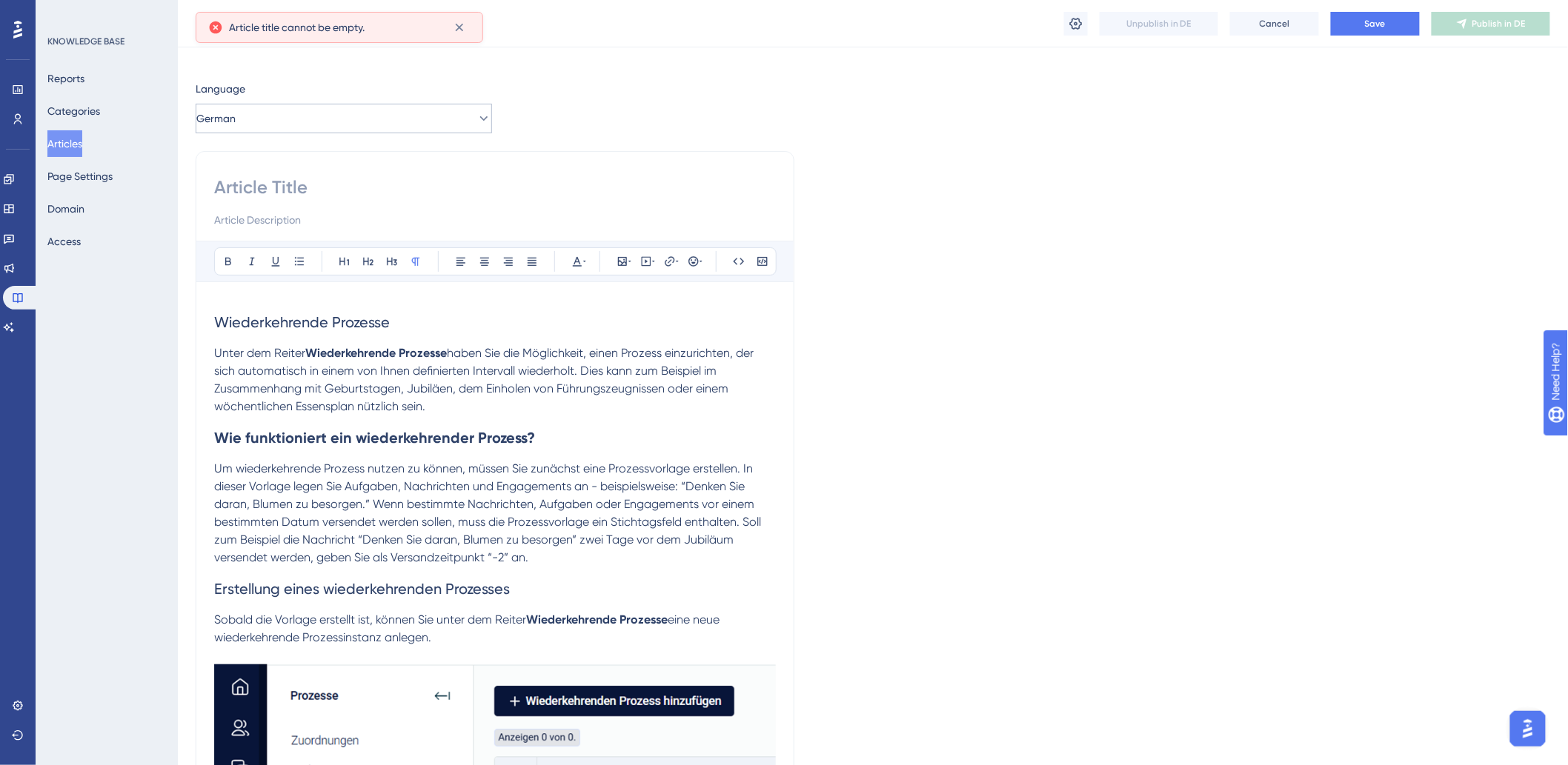
scroll to position [0, 0]
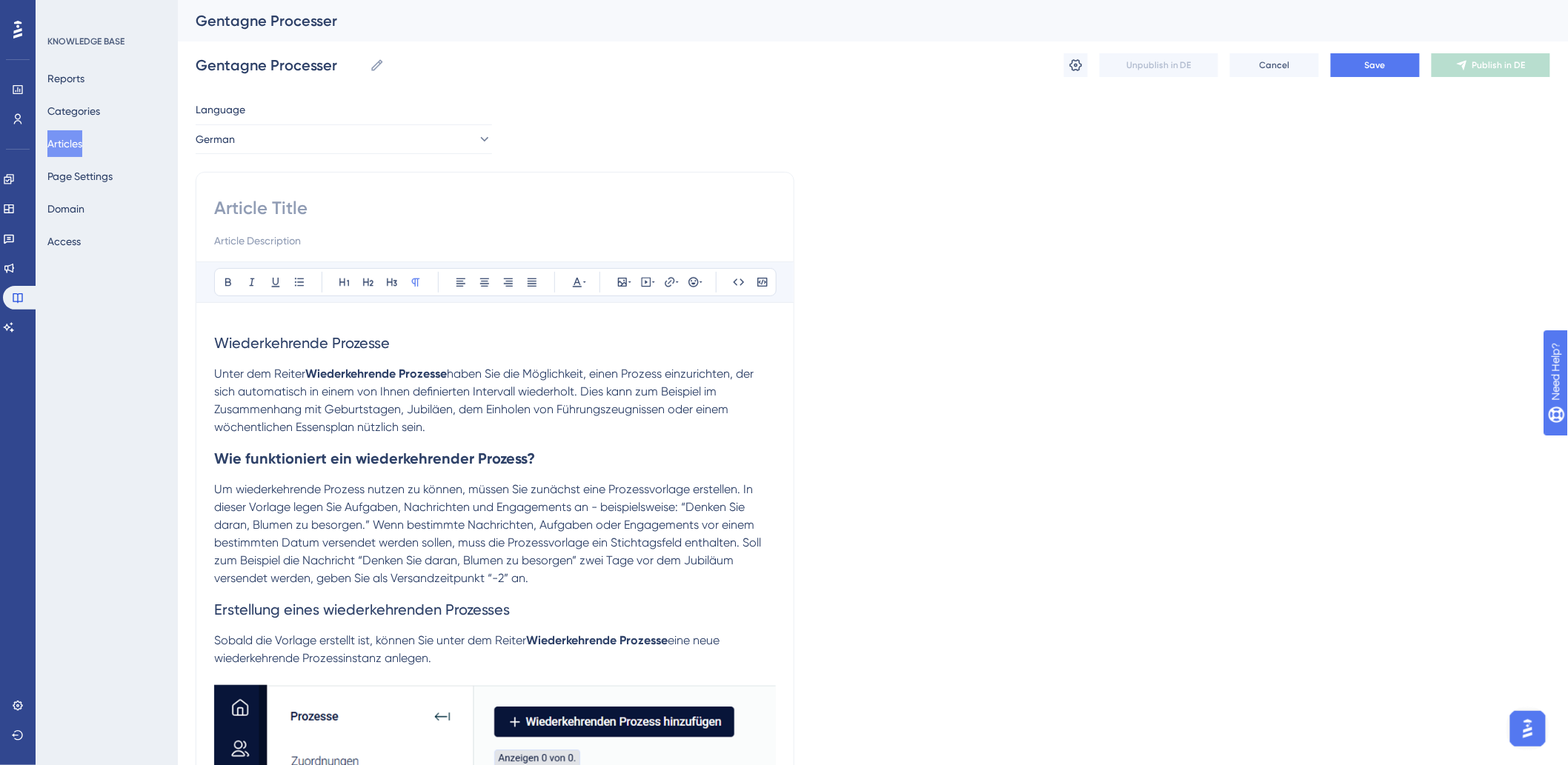
click at [319, 205] on input at bounding box center [495, 208] width 561 height 24
paste input "Wiederkehrende Prozesse"
type input "Wiederkehrende Prozesse"
click at [1377, 60] on span "Save" at bounding box center [1375, 65] width 21 height 12
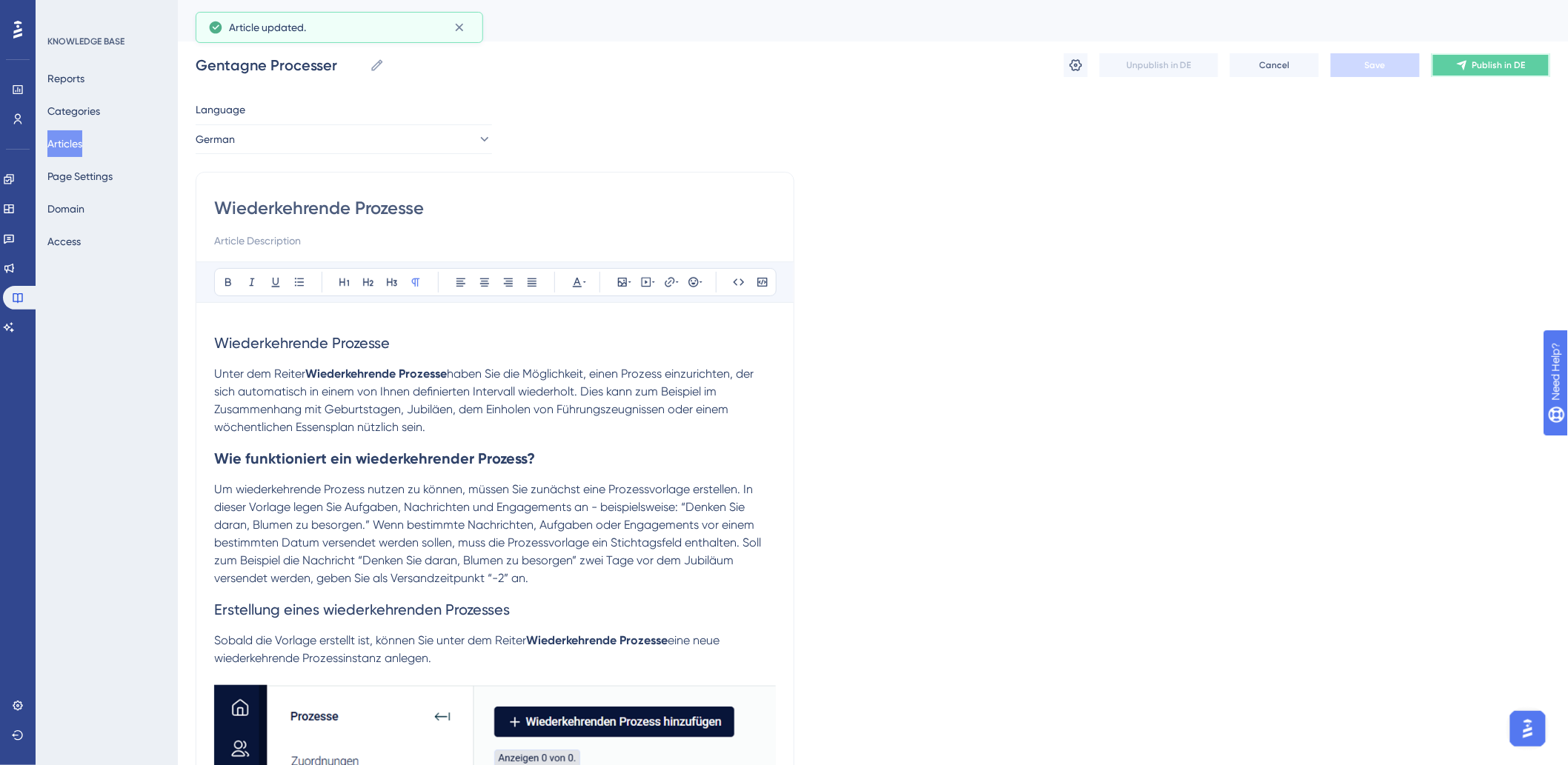
click at [1454, 60] on button "Publish in DE" at bounding box center [1490, 64] width 118 height 24
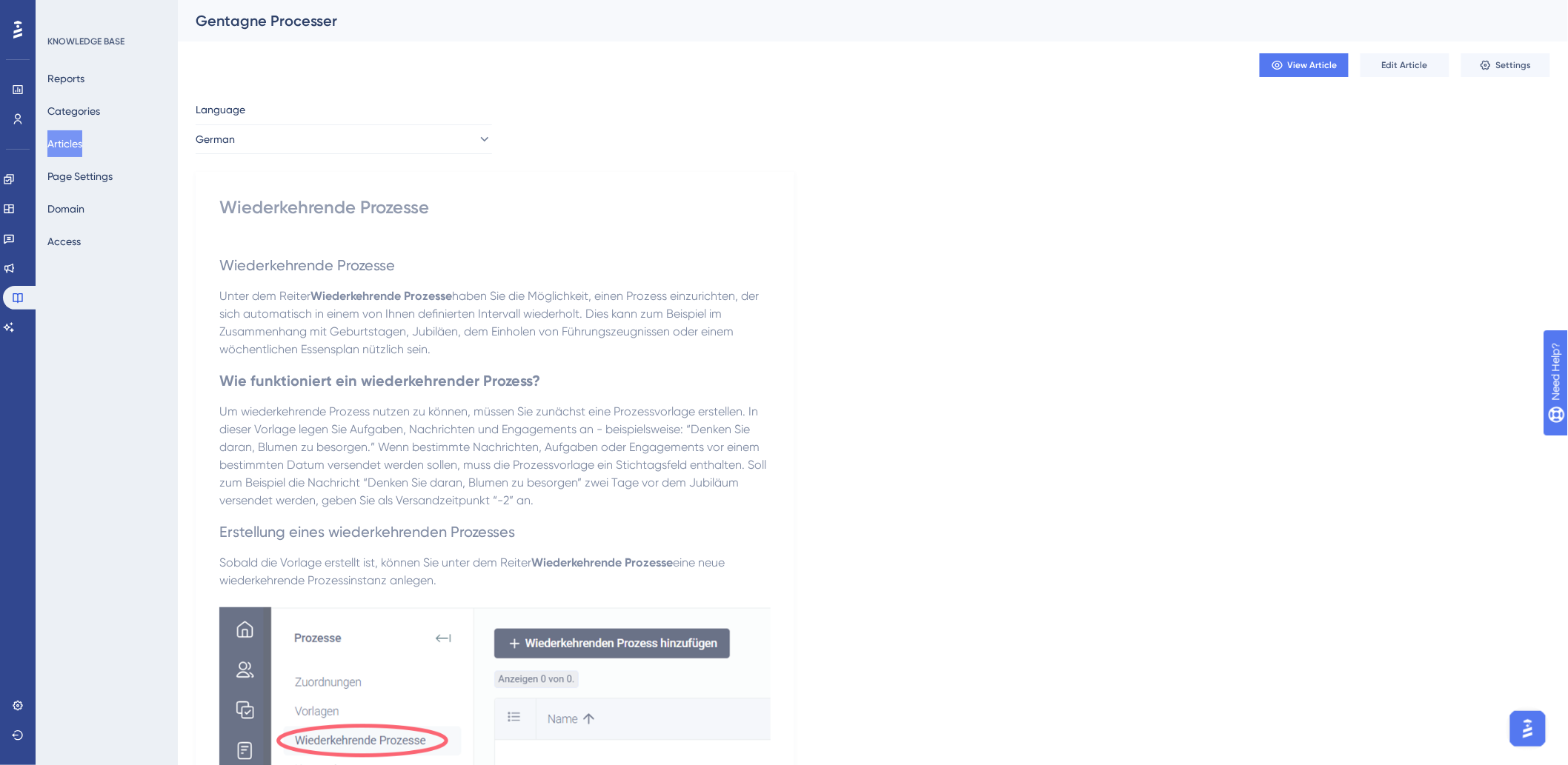
click at [83, 137] on button "Articles" at bounding box center [64, 144] width 35 height 27
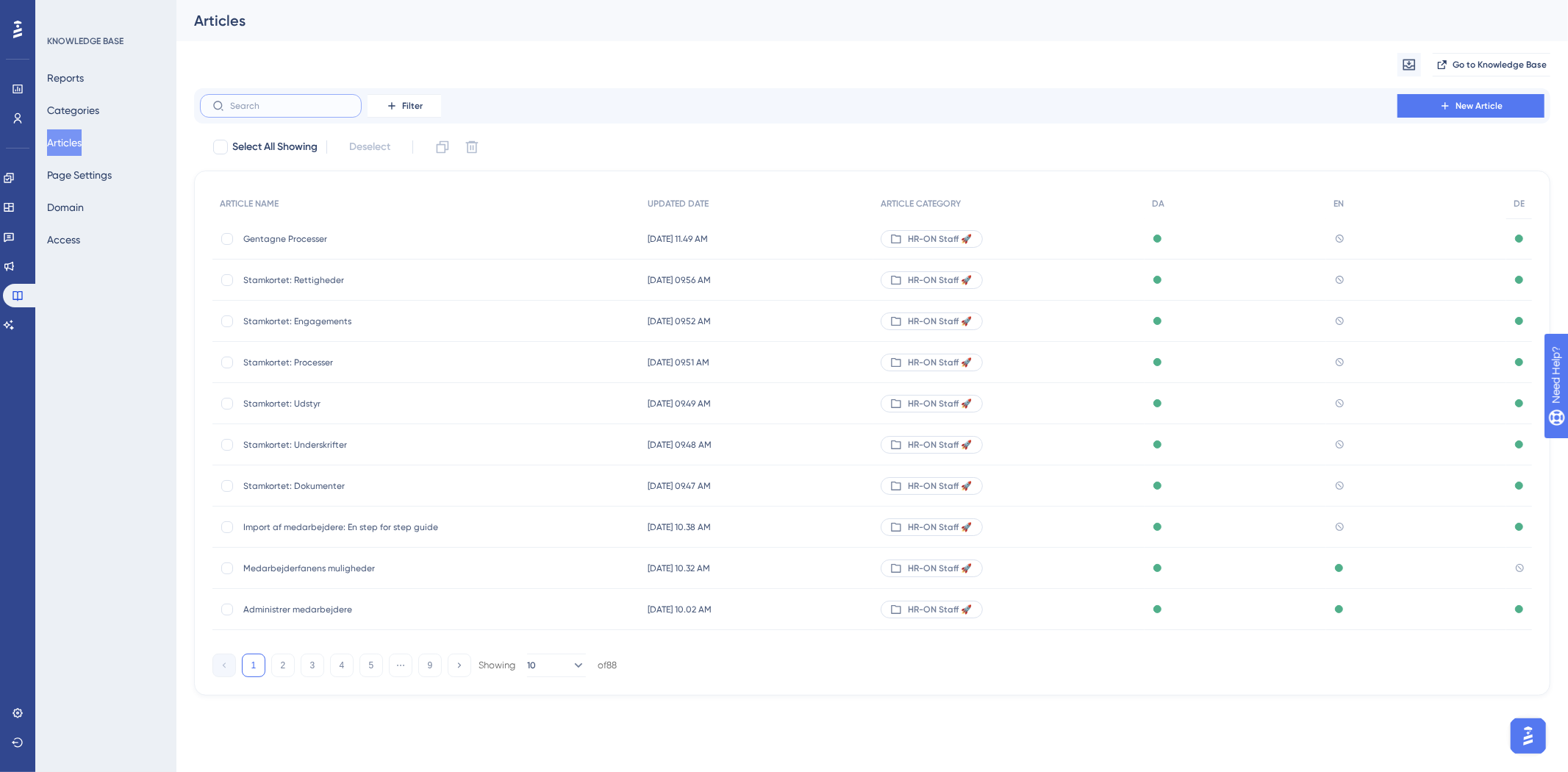
click at [296, 108] on input "text" at bounding box center [289, 106] width 119 height 10
type input "o"
type input "proe"
checkbox input "true"
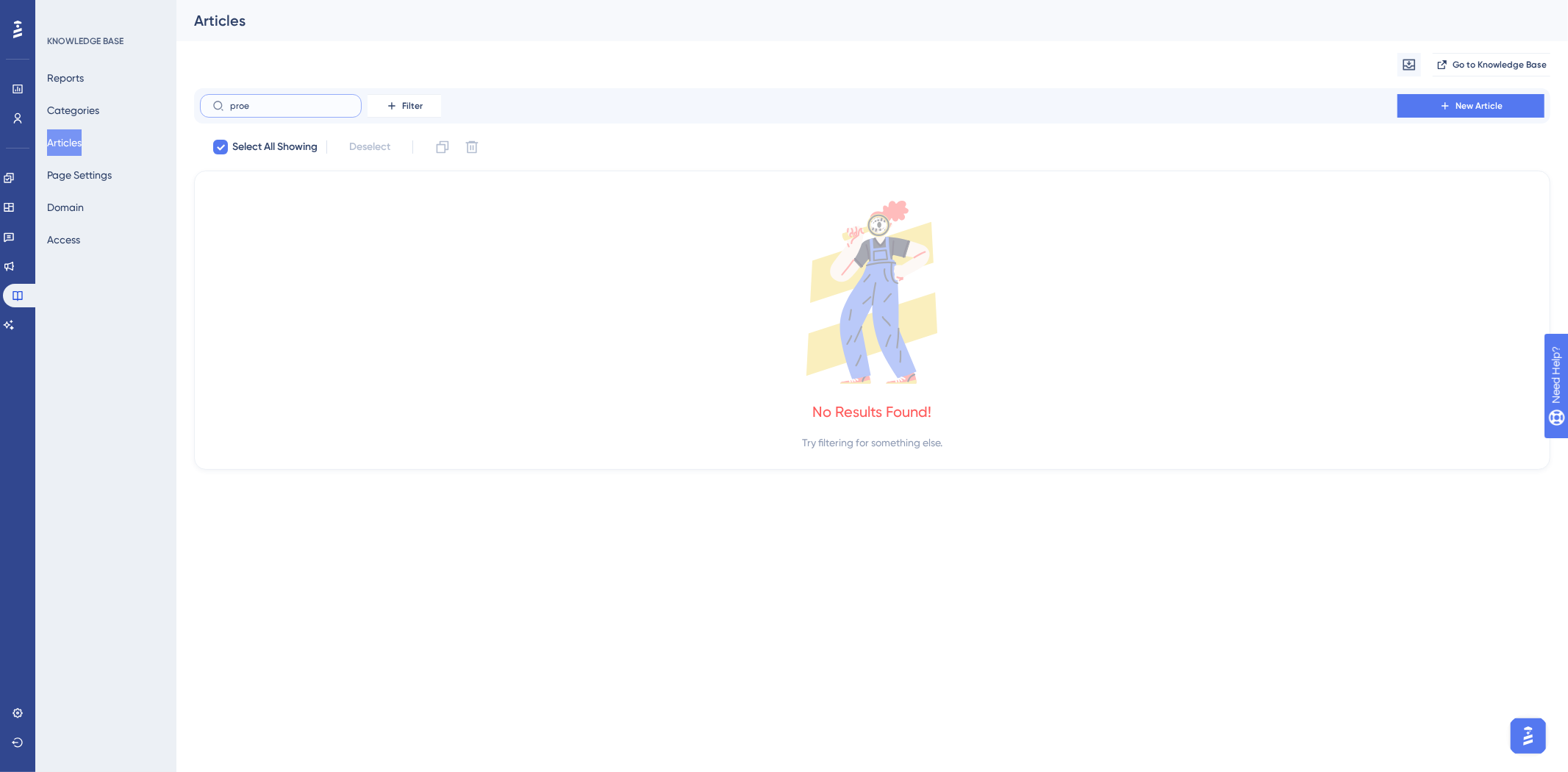
type input "pro"
checkbox input "false"
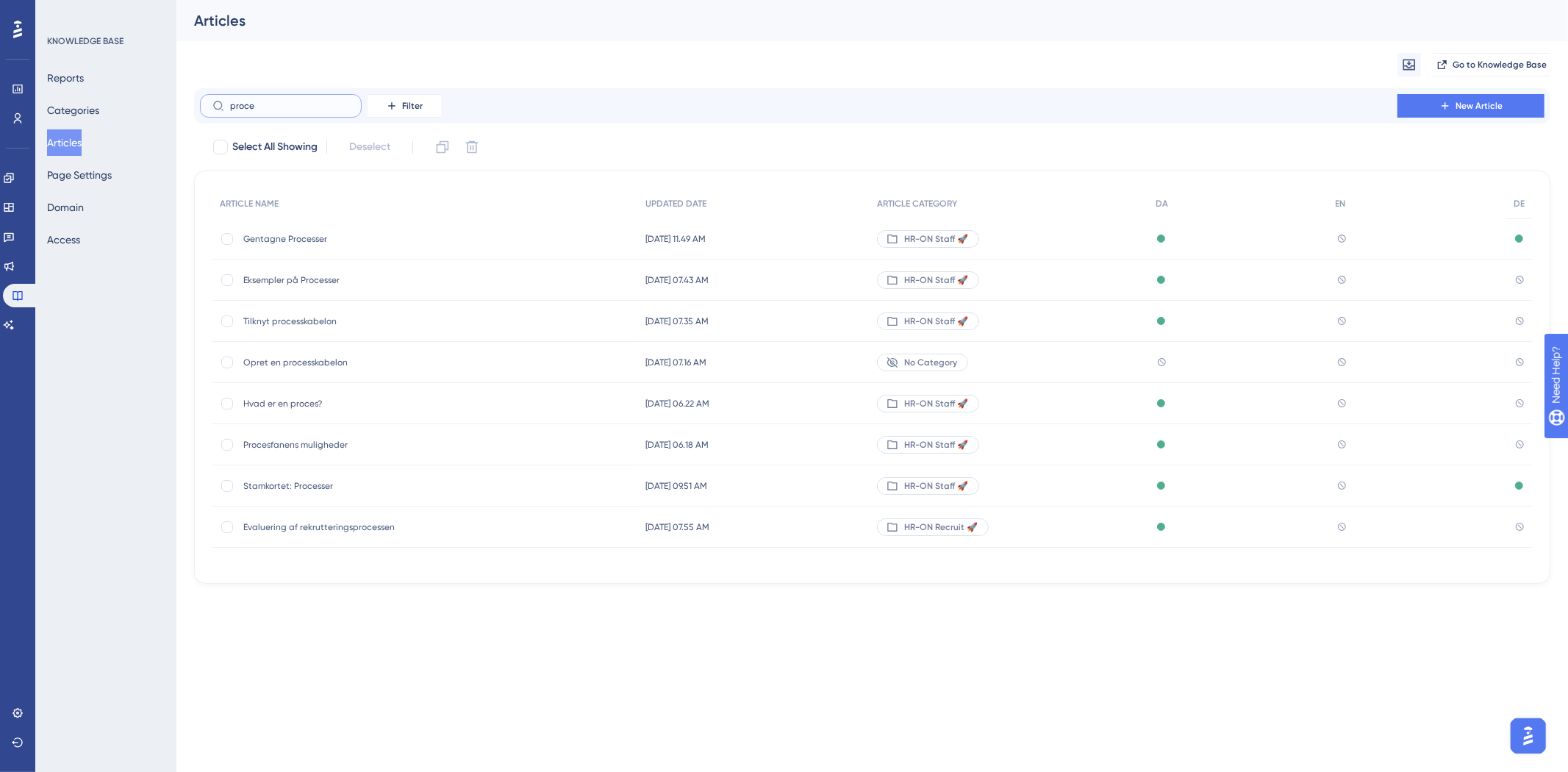
type input "proce"
click at [316, 364] on span "Opret en processkabelon" at bounding box center [361, 363] width 236 height 11
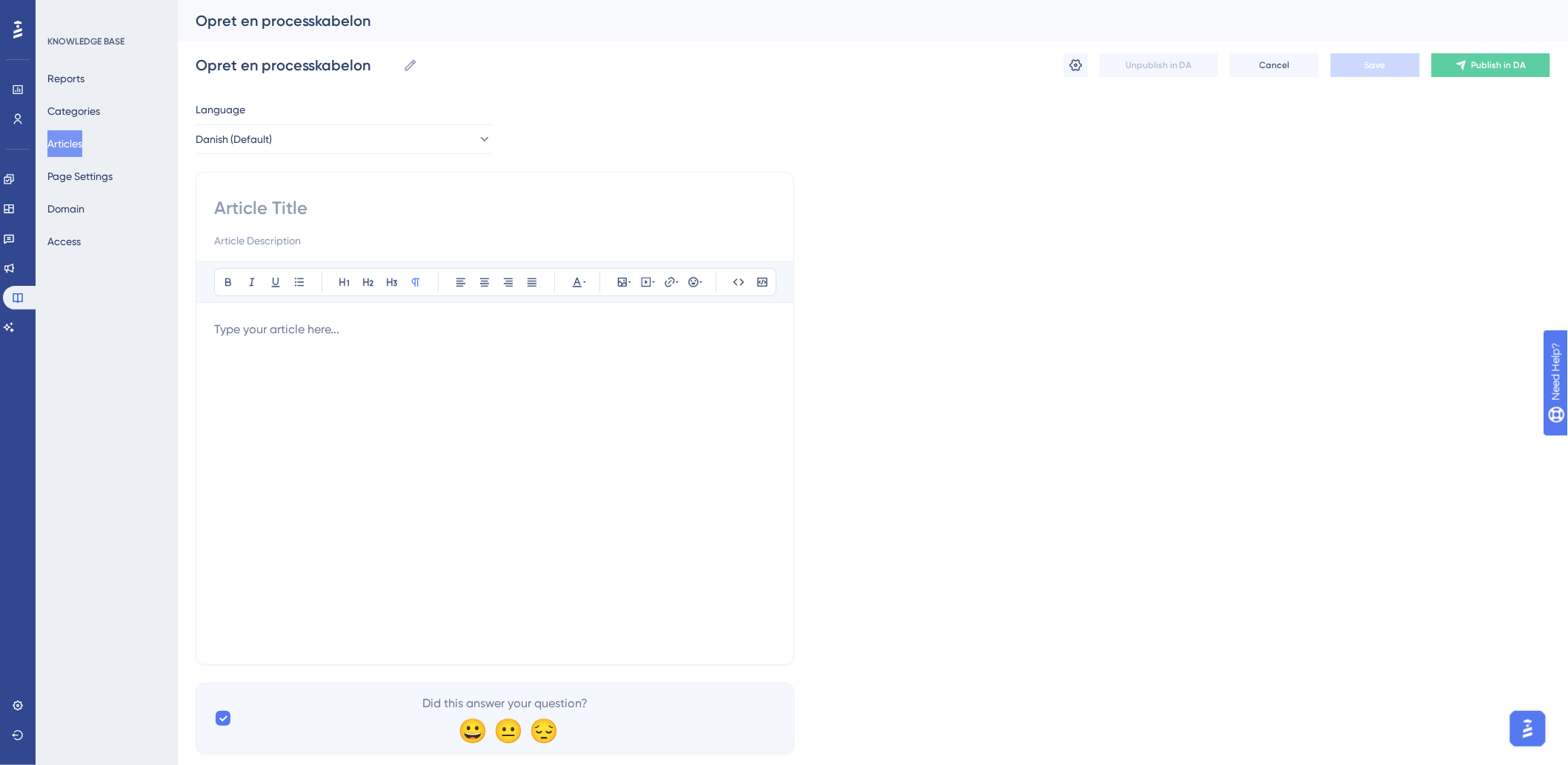
click at [307, 389] on div at bounding box center [495, 483] width 561 height 326
click at [83, 149] on button "Articles" at bounding box center [64, 144] width 35 height 27
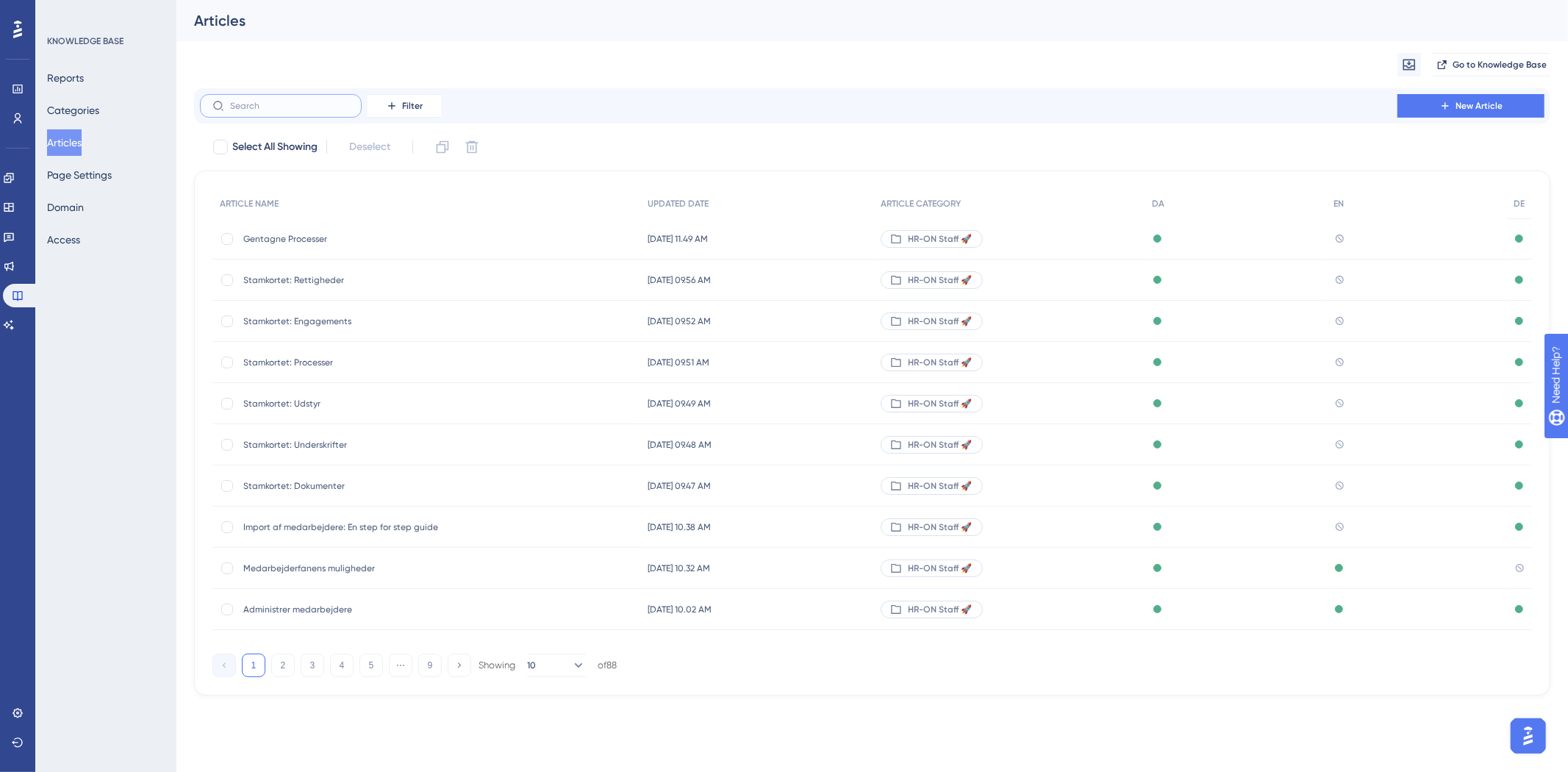
click at [301, 106] on input "text" at bounding box center [289, 106] width 119 height 10
type input "g"
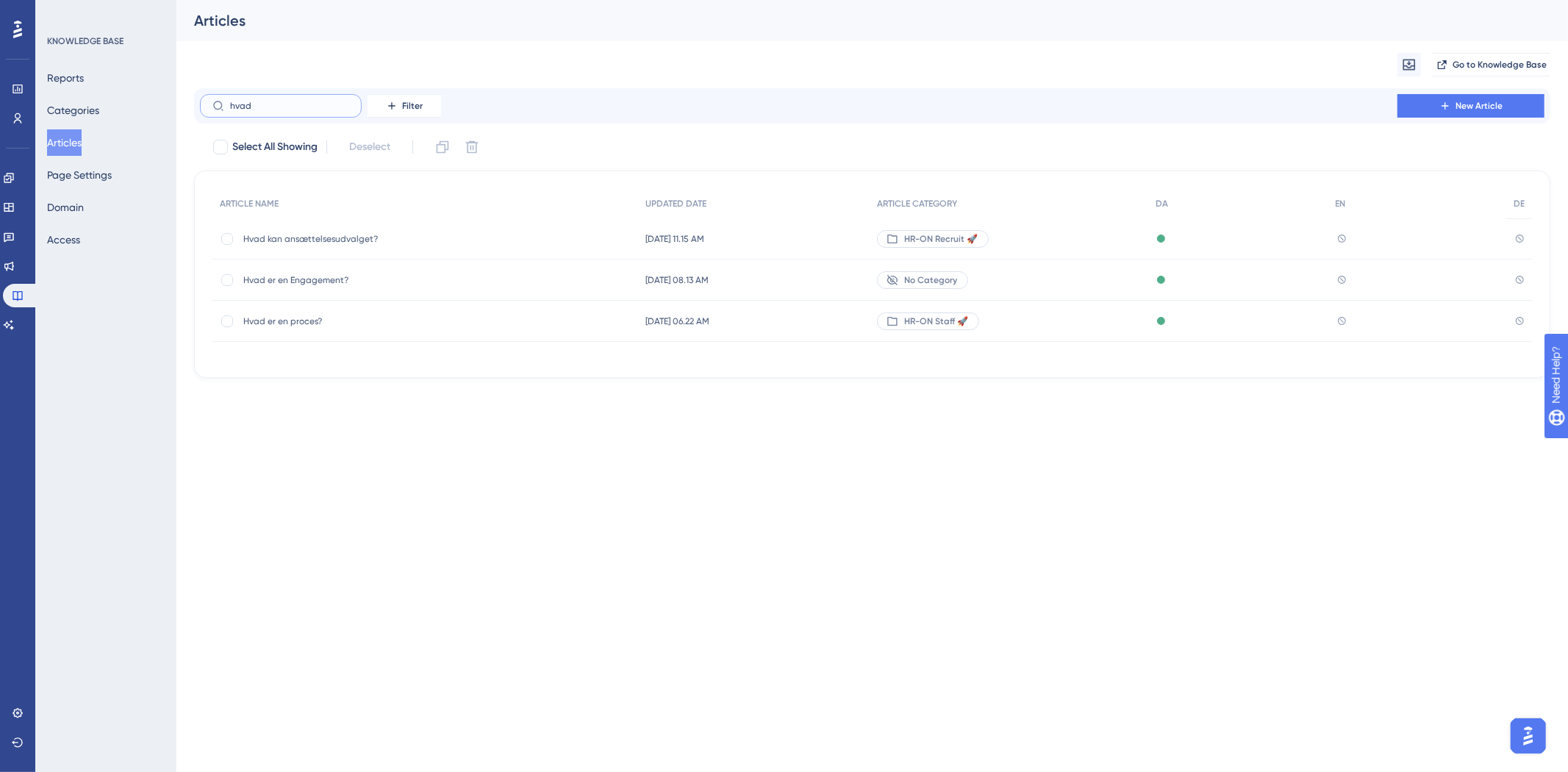
type input "hvad"
click at [320, 322] on span "Hvad er en proces?" at bounding box center [361, 322] width 236 height 11
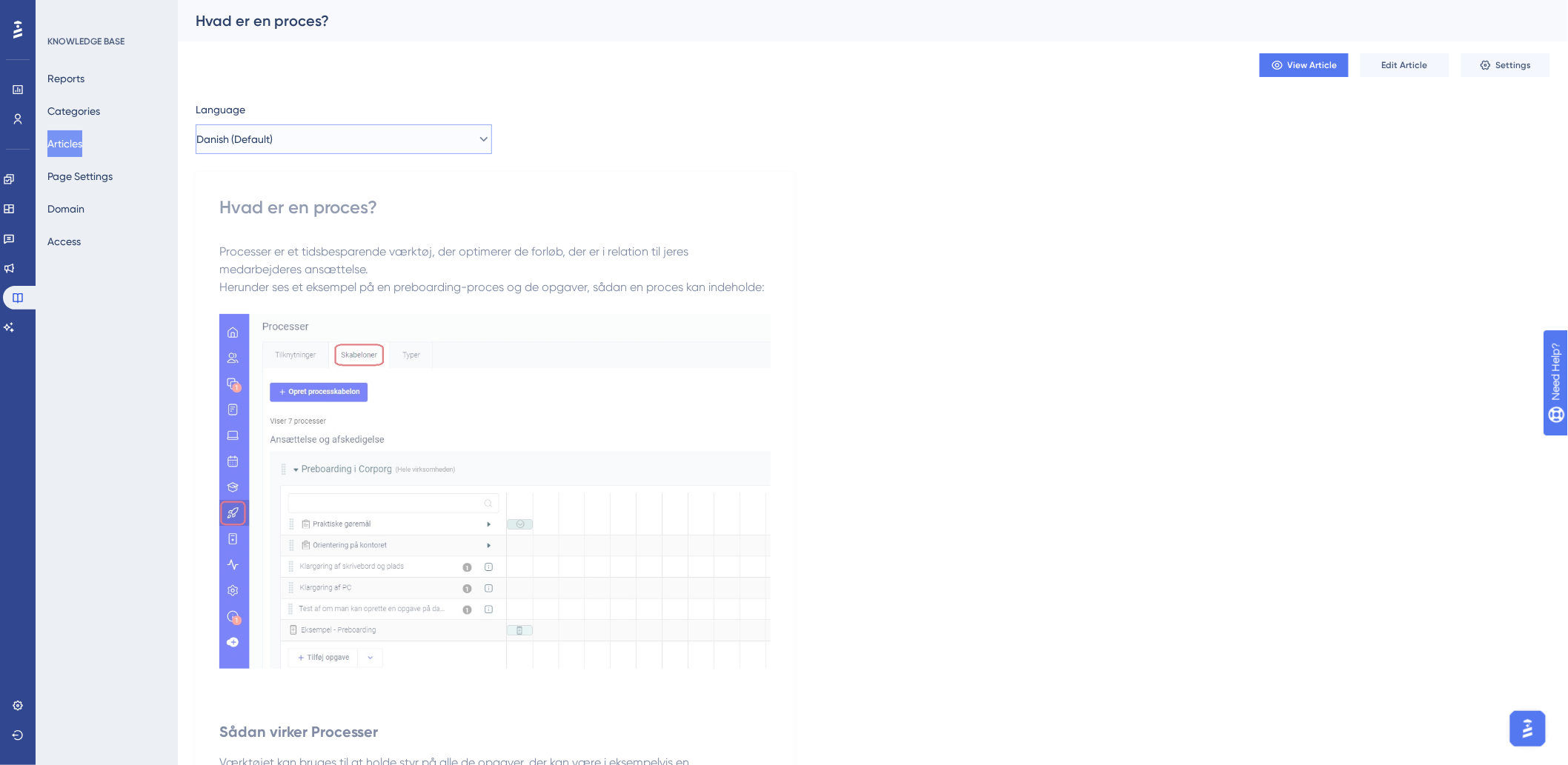
click at [336, 140] on button "Danish (Default)" at bounding box center [343, 138] width 296 height 30
click at [283, 240] on button "German German No translation" at bounding box center [343, 243] width 277 height 30
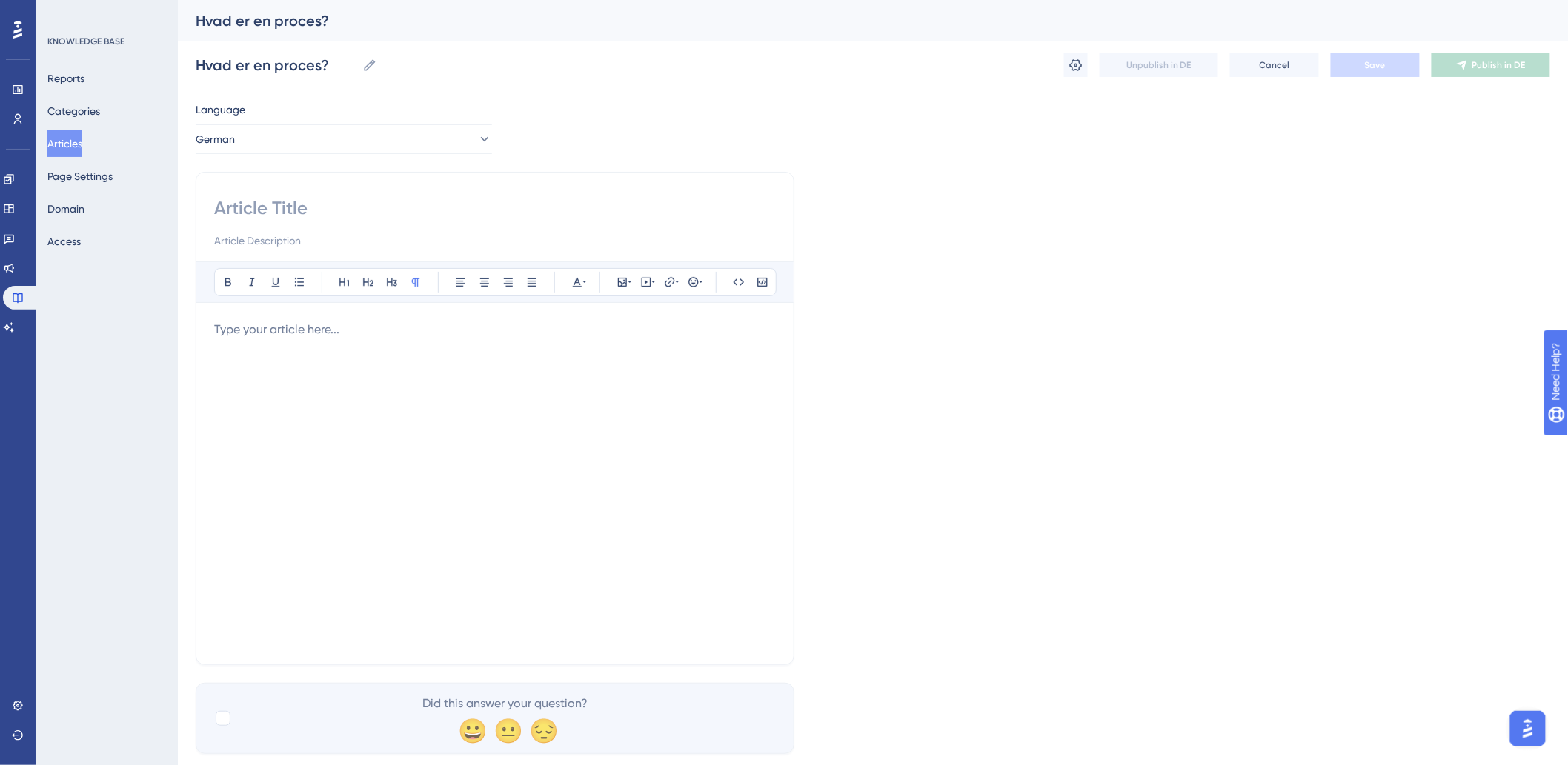
scroll to position [36, 0]
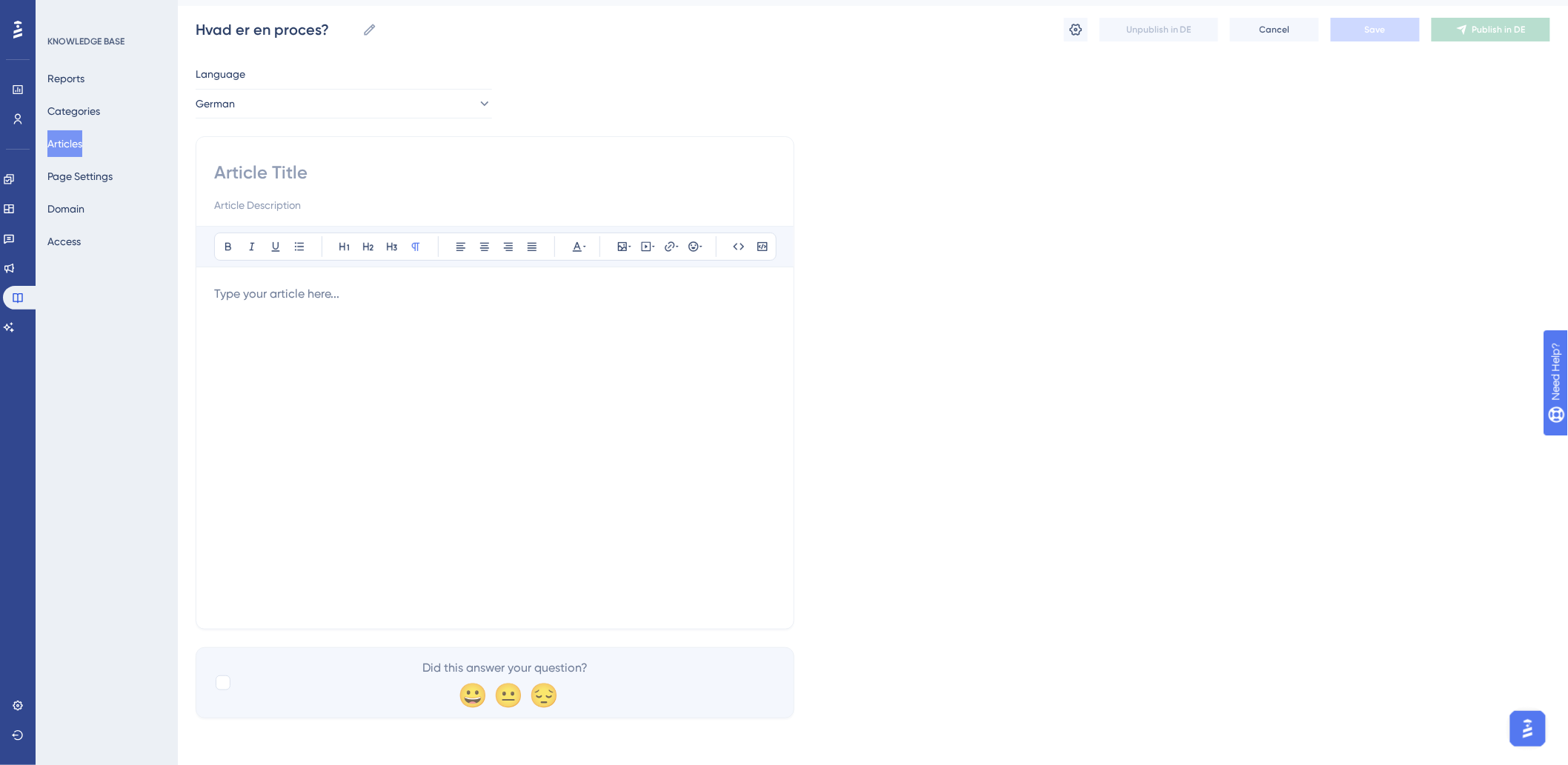
click at [334, 334] on div at bounding box center [495, 448] width 561 height 326
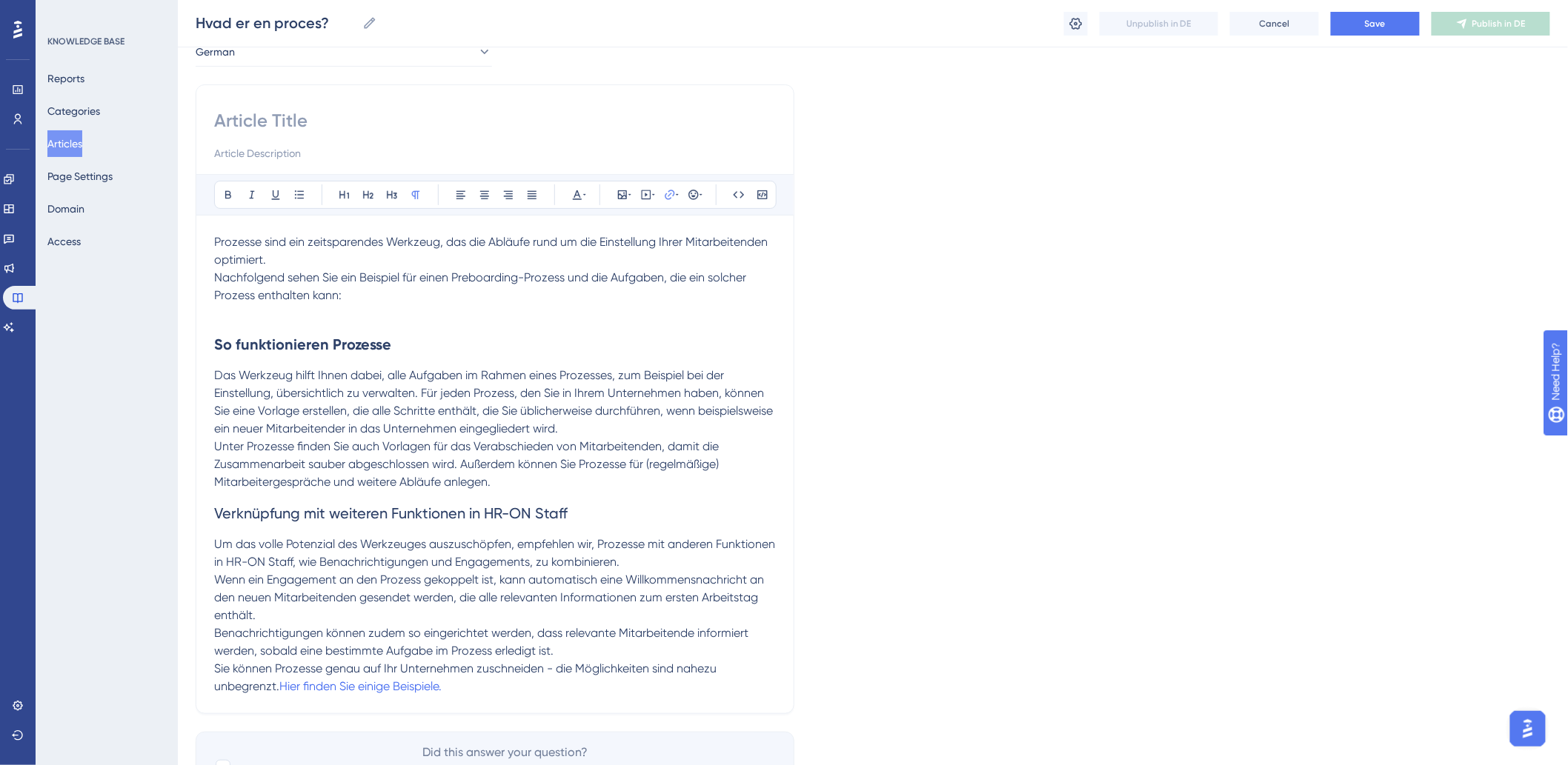
scroll to position [166, 0]
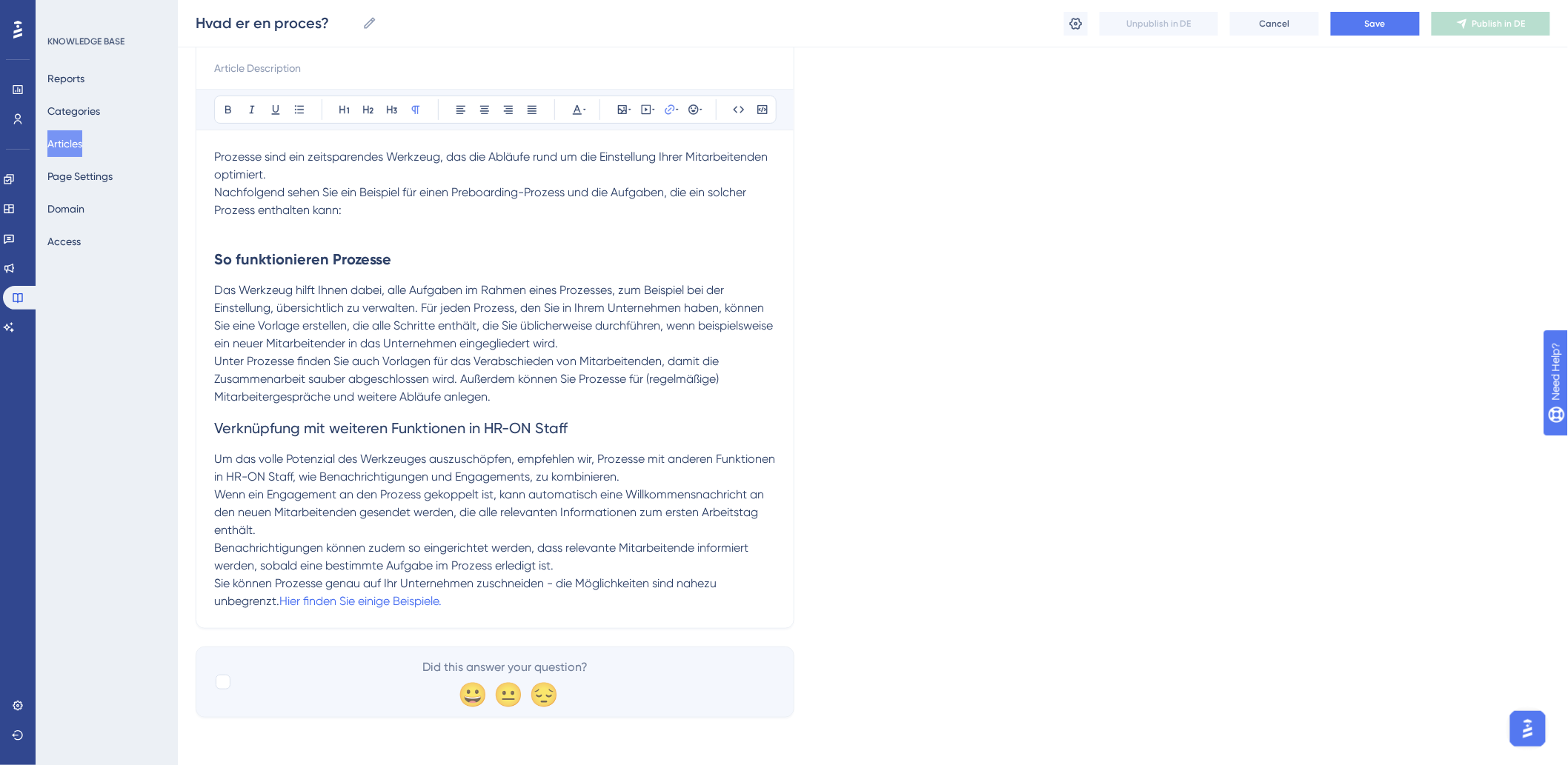
click at [438, 240] on h2 "So funktionieren Prozesse" at bounding box center [495, 259] width 561 height 44
click at [426, 232] on p at bounding box center [495, 228] width 561 height 17
click at [254, 239] on h2 "So funktionieren Prozesse" at bounding box center [495, 259] width 561 height 44
click at [254, 234] on p at bounding box center [495, 228] width 561 height 17
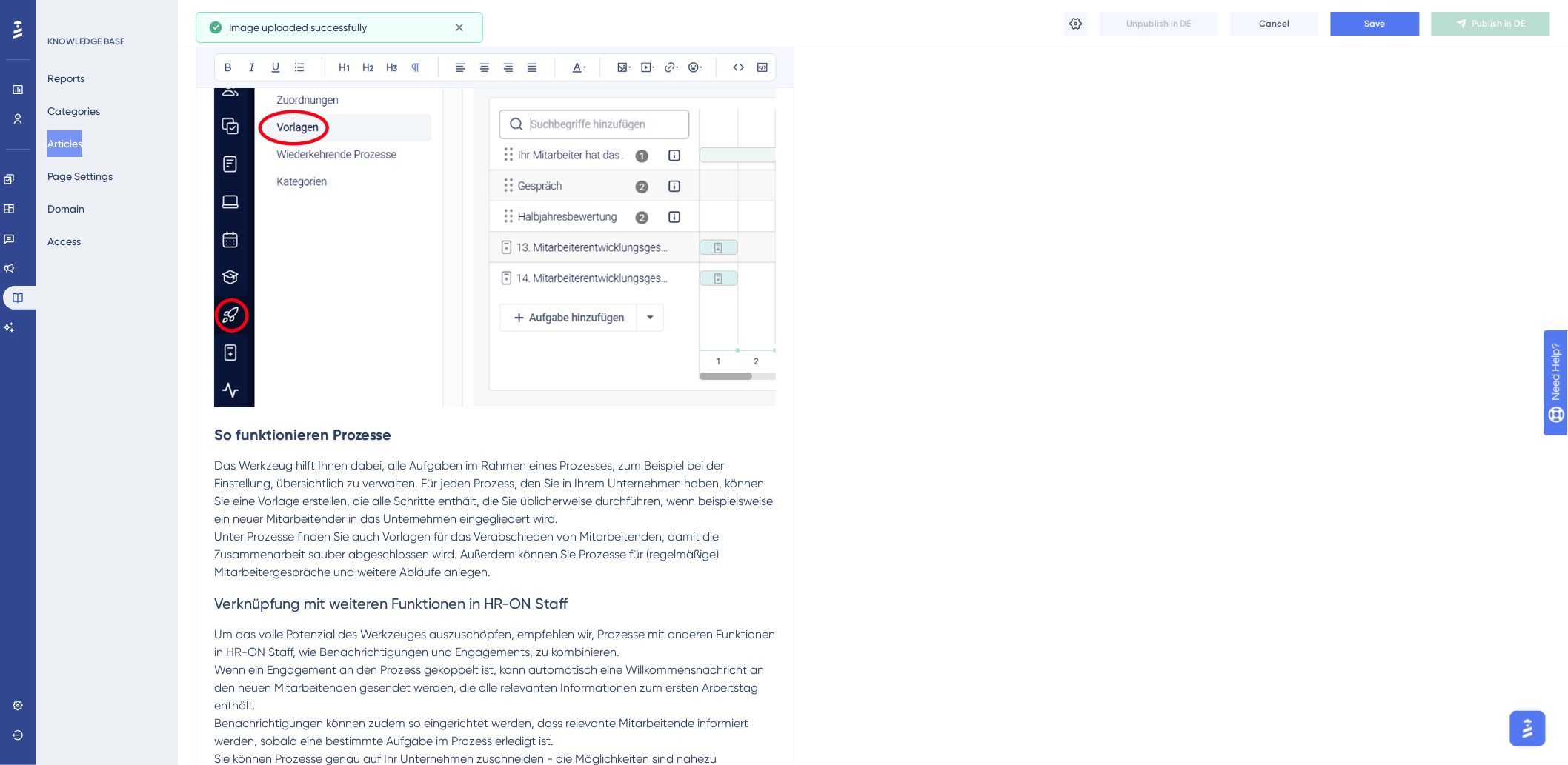
scroll to position [531, 0]
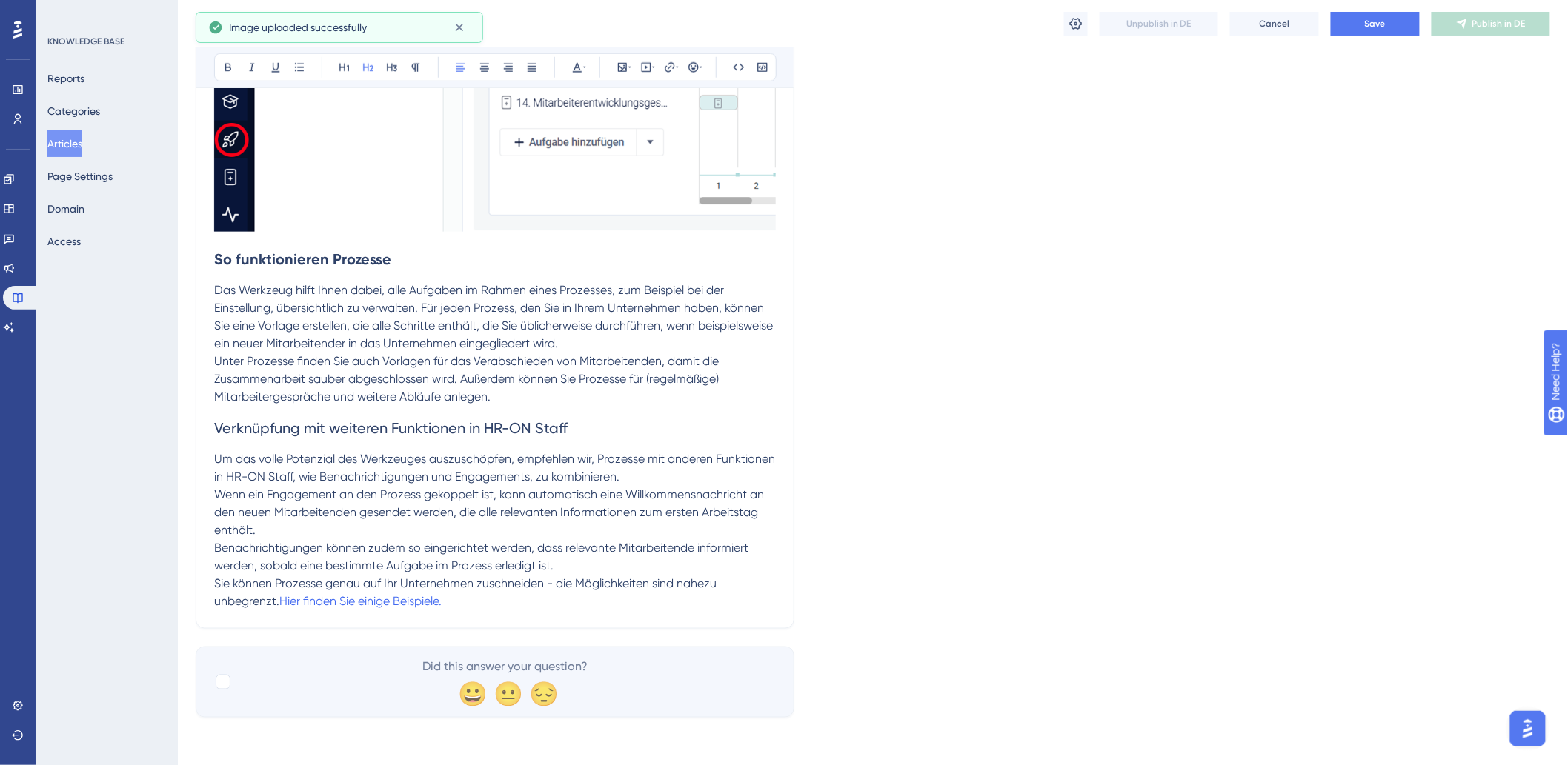
click at [476, 428] on span "Verknüpfung mit weiteren Funktionen in HR-ON Staff" at bounding box center [391, 428] width 354 height 17
click at [1355, 24] on button "Save" at bounding box center [1375, 23] width 88 height 24
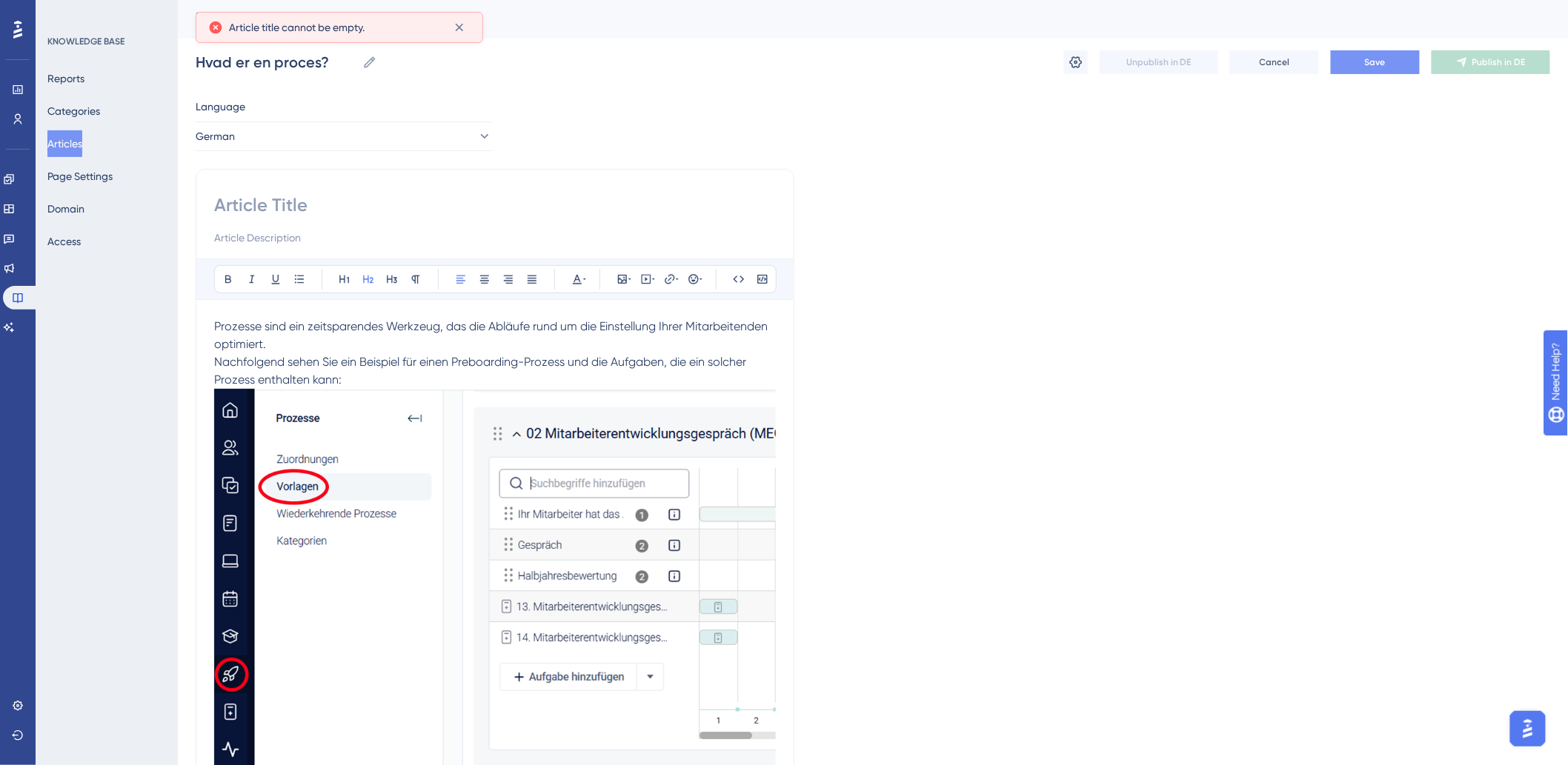
scroll to position [0, 0]
click at [376, 209] on input at bounding box center [495, 208] width 561 height 24
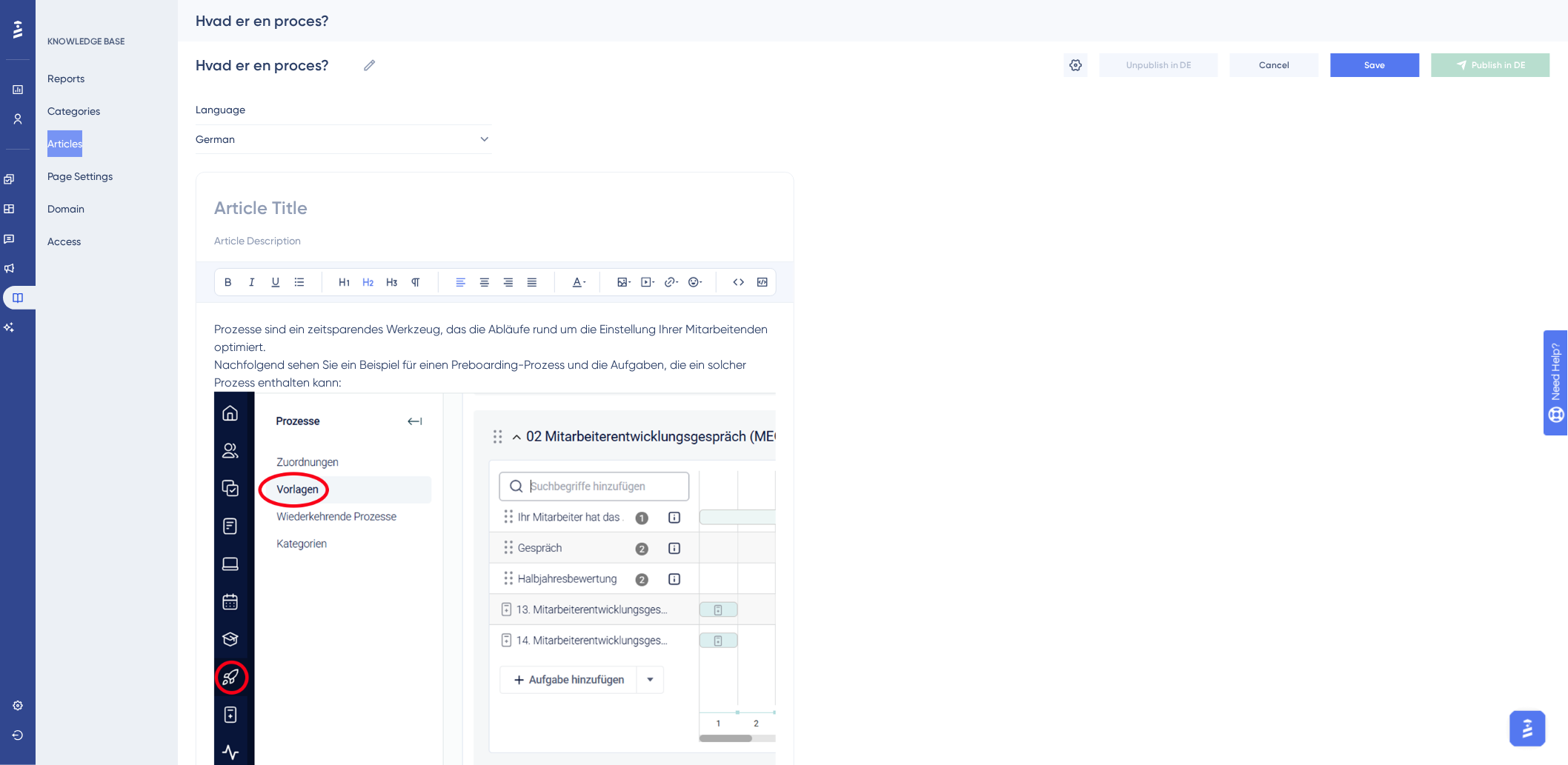
click at [292, 199] on input at bounding box center [495, 208] width 561 height 24
paste input "Was ist ein Prozess?"
type input "Was ist ein Prozess?"
click at [1385, 62] on span "Save" at bounding box center [1375, 65] width 21 height 12
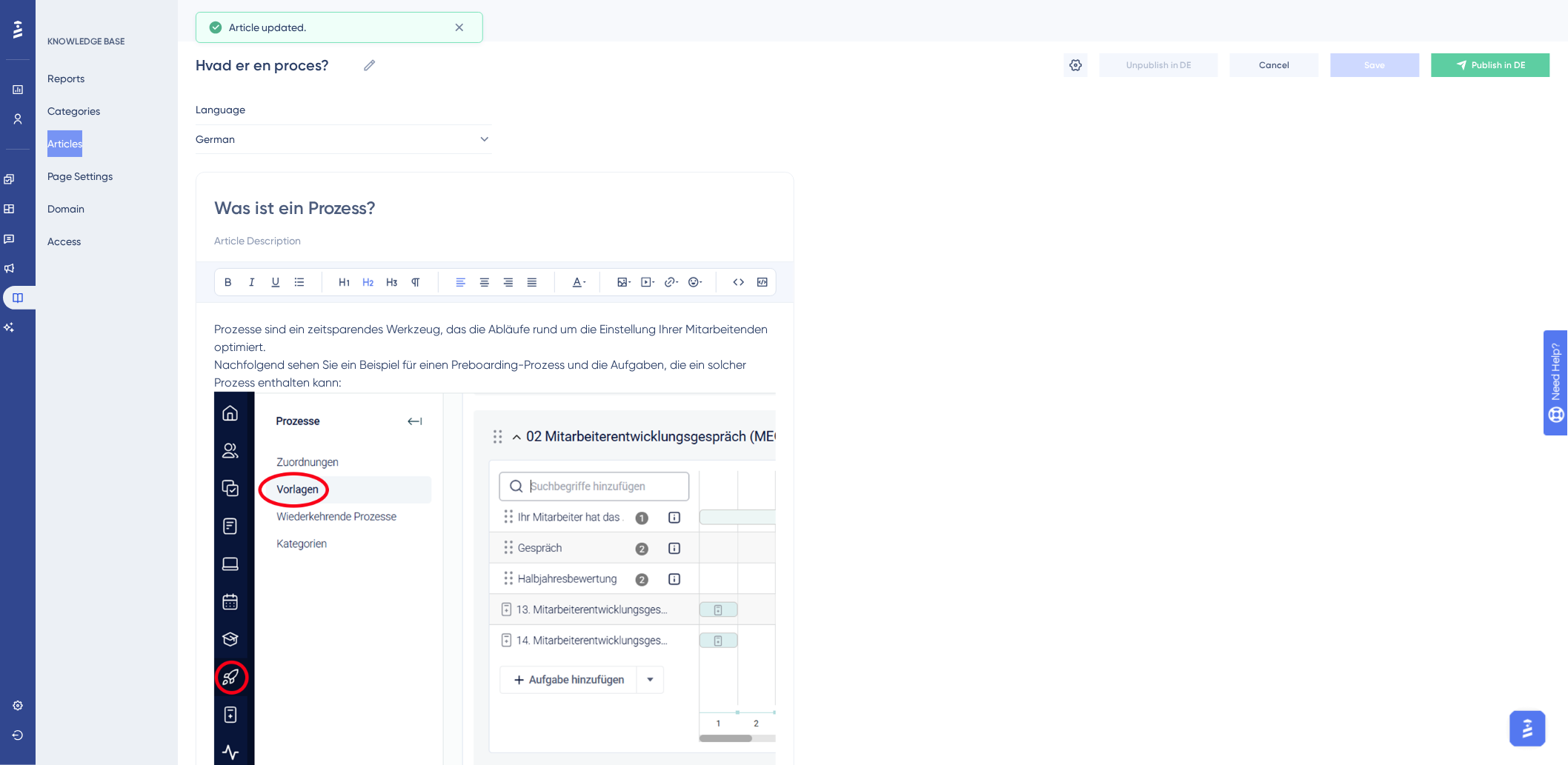
click at [1484, 64] on span "Publish in DE" at bounding box center [1498, 65] width 53 height 12
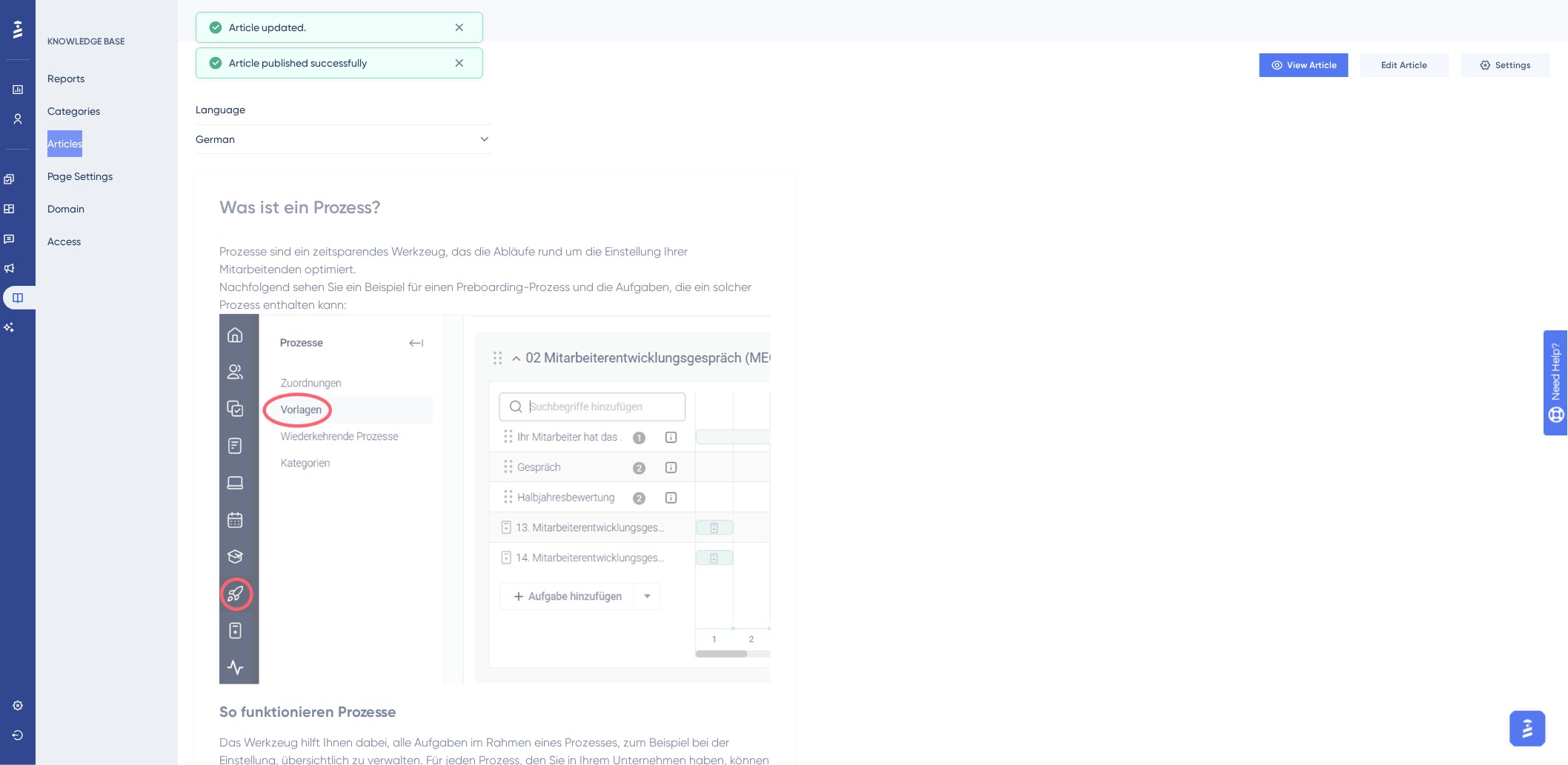
click at [70, 145] on button "Articles" at bounding box center [64, 144] width 35 height 27
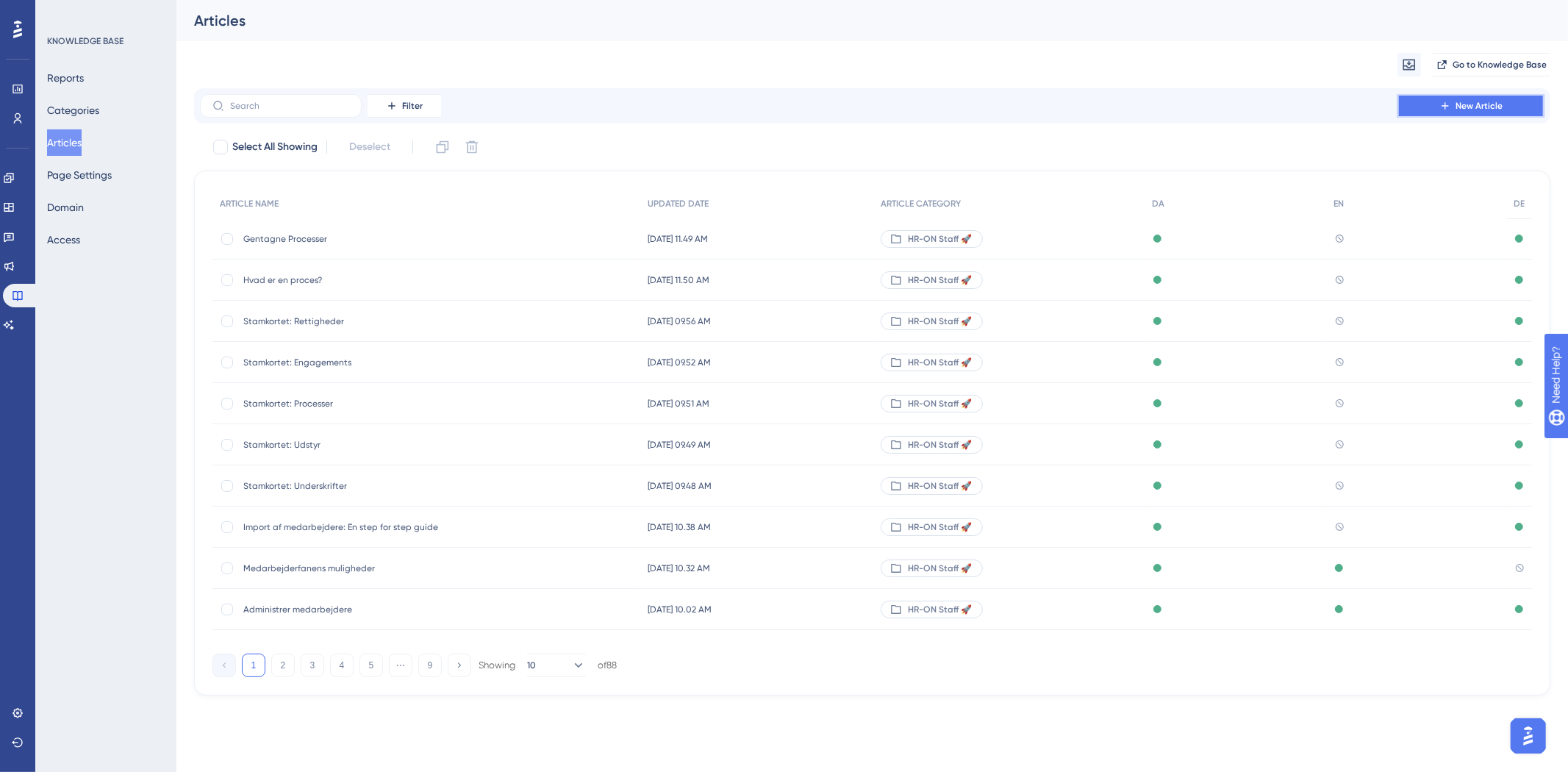
click at [1504, 104] on button "New Article" at bounding box center [1471, 106] width 147 height 24
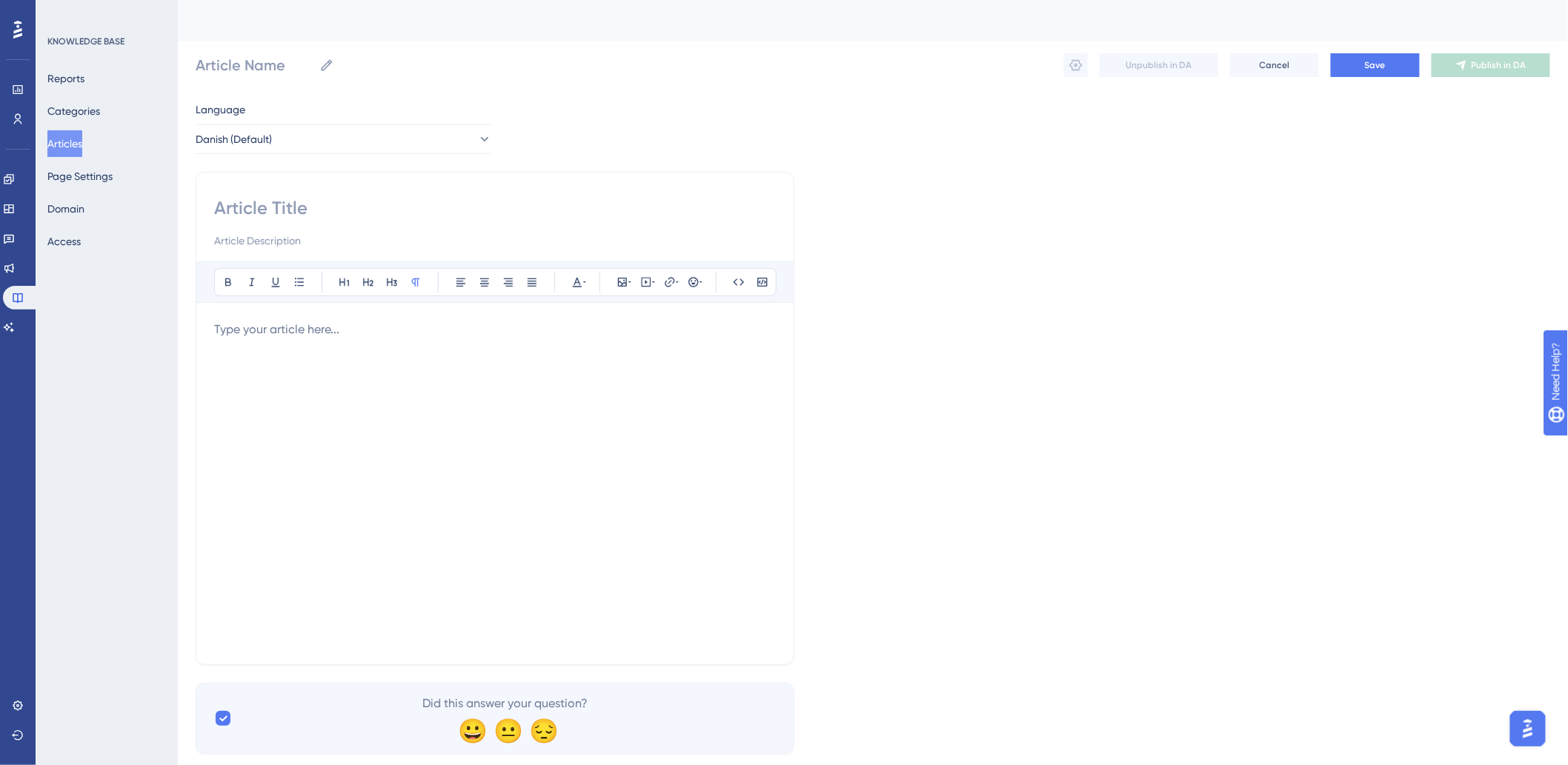
click at [490, 219] on input at bounding box center [495, 208] width 561 height 24
click at [495, 205] on input at bounding box center [495, 208] width 561 height 24
type input "Procesfanens"
type input "Procesfanens mulugheder"
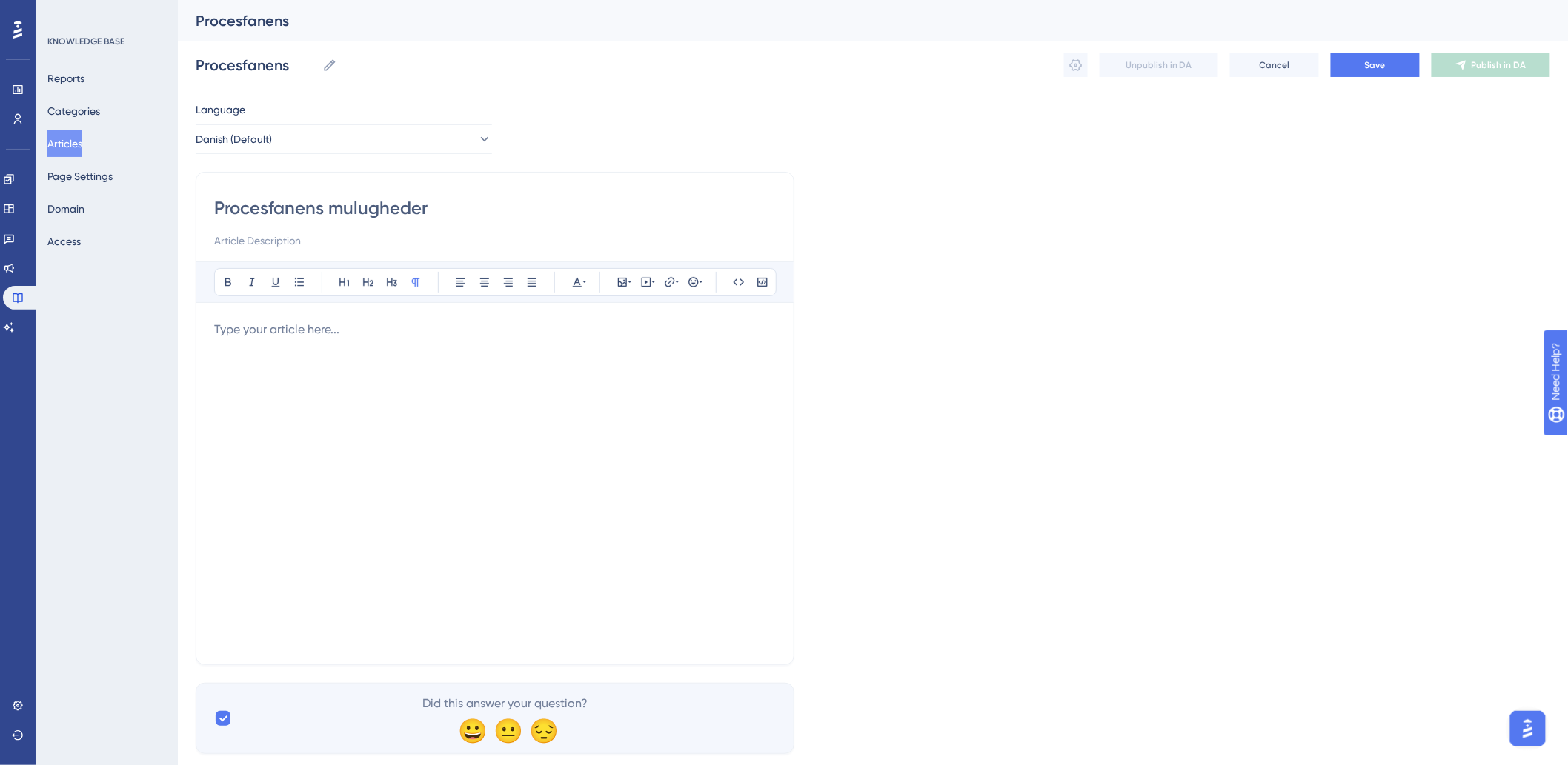
type input "Procesfanens mulugheder"
type input "Procesfanens mulih"
type input "Procesfanens muligheder"
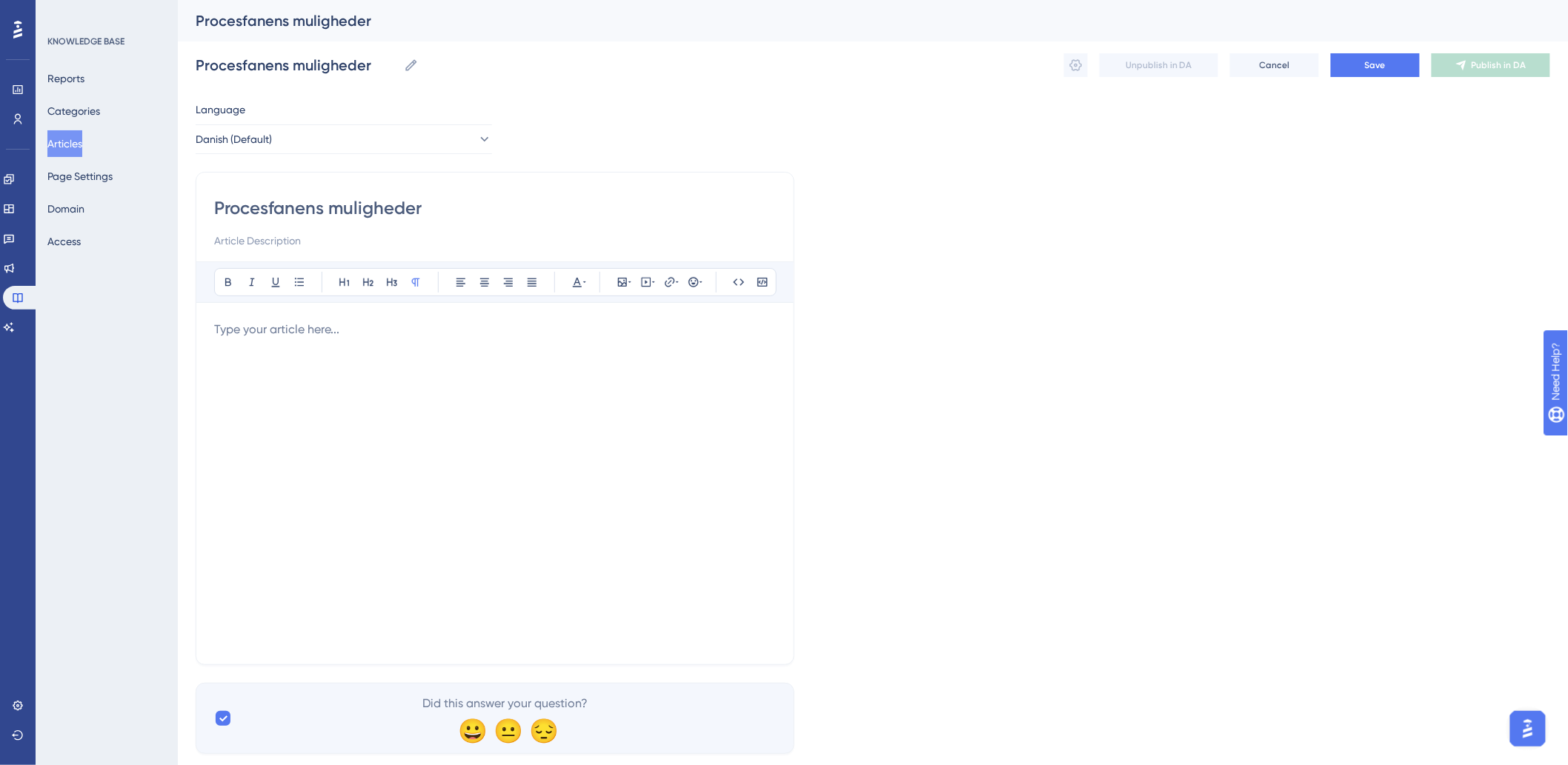
type input "Procesfanens muligheder"
click at [304, 337] on p at bounding box center [495, 330] width 561 height 17
drag, startPoint x: 314, startPoint y: 389, endPoint x: 319, endPoint y: 375, distance: 14.9
click at [317, 380] on div at bounding box center [495, 483] width 561 height 326
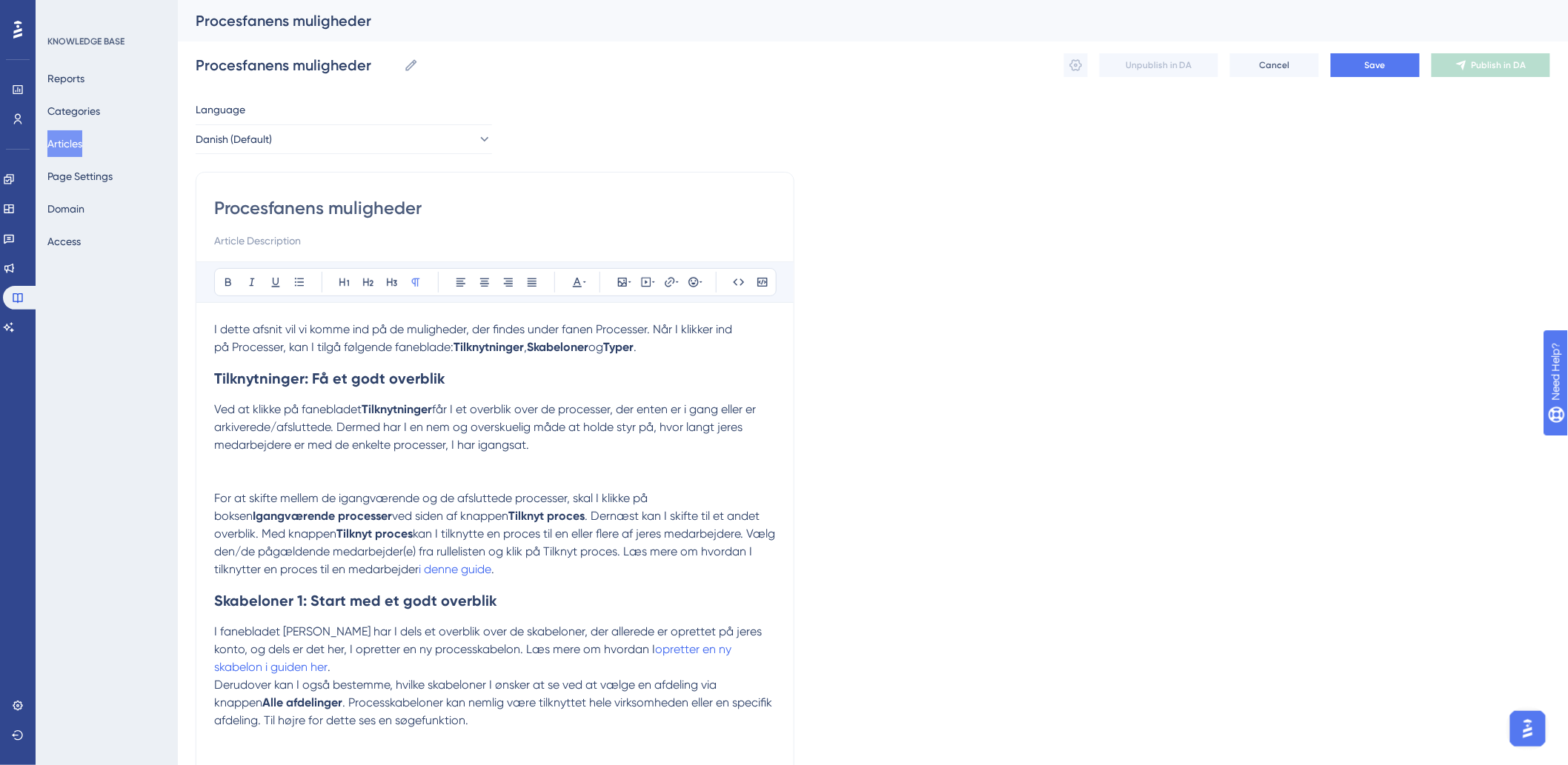
click at [238, 454] on p "Ved at klikke på fanebladet Tilknytninger får I et overblik over de processer, …" at bounding box center [495, 427] width 561 height 53
click at [438, 475] on p at bounding box center [495, 481] width 561 height 17
click at [438, 469] on p at bounding box center [495, 462] width 561 height 17
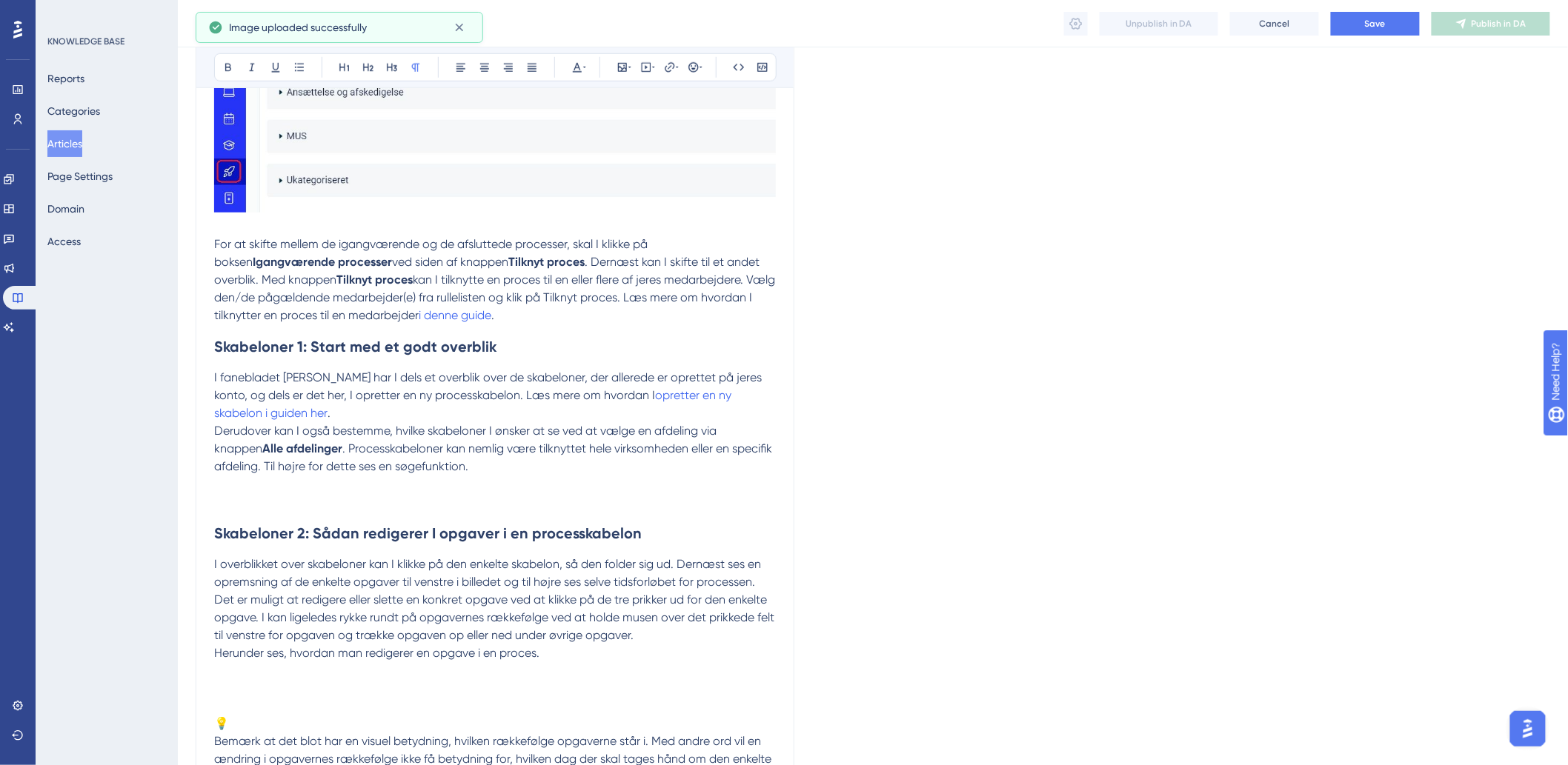
scroll to position [493, 0]
click at [560, 495] on p at bounding box center [495, 501] width 561 height 17
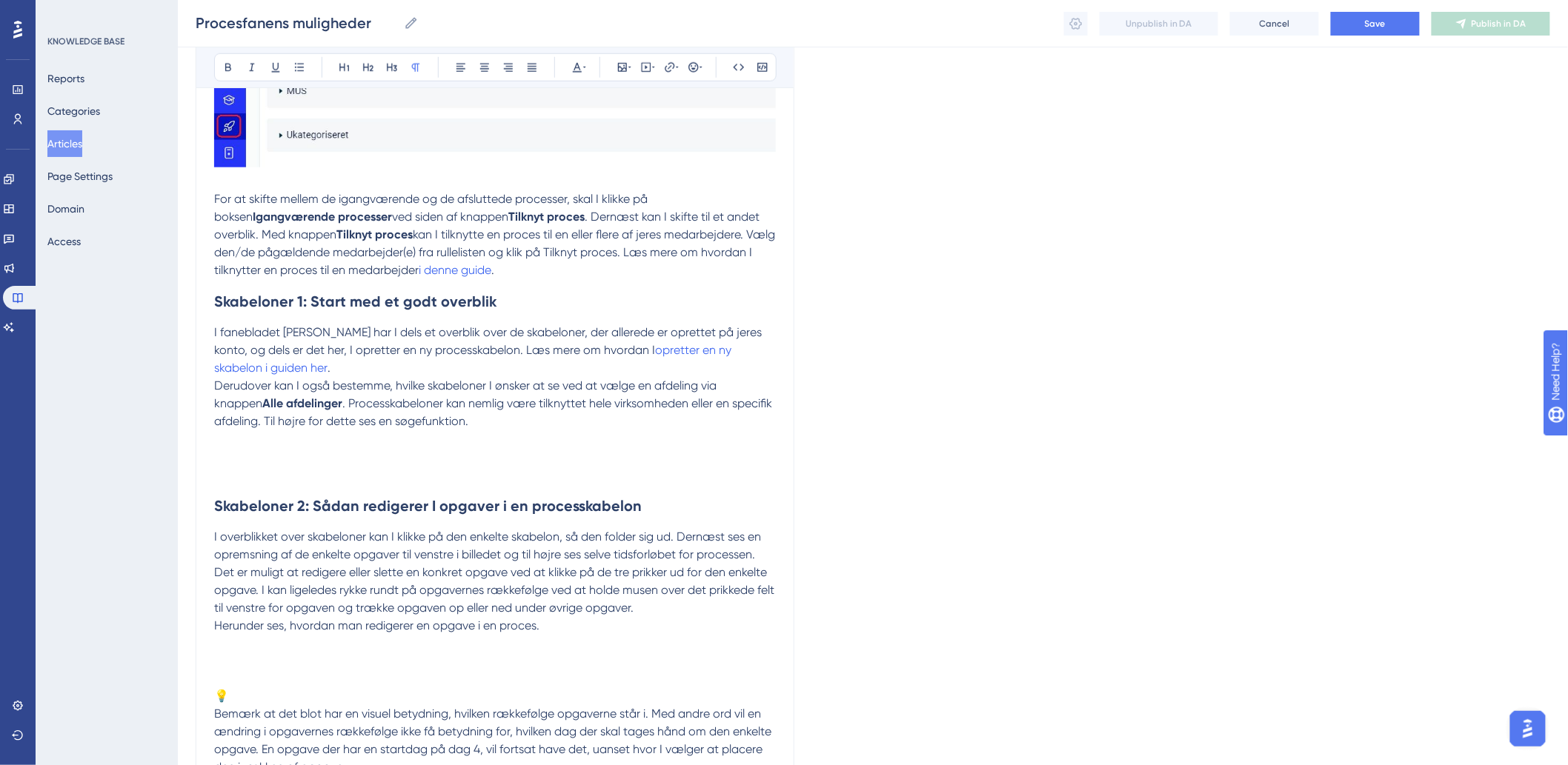
scroll to position [576, 0]
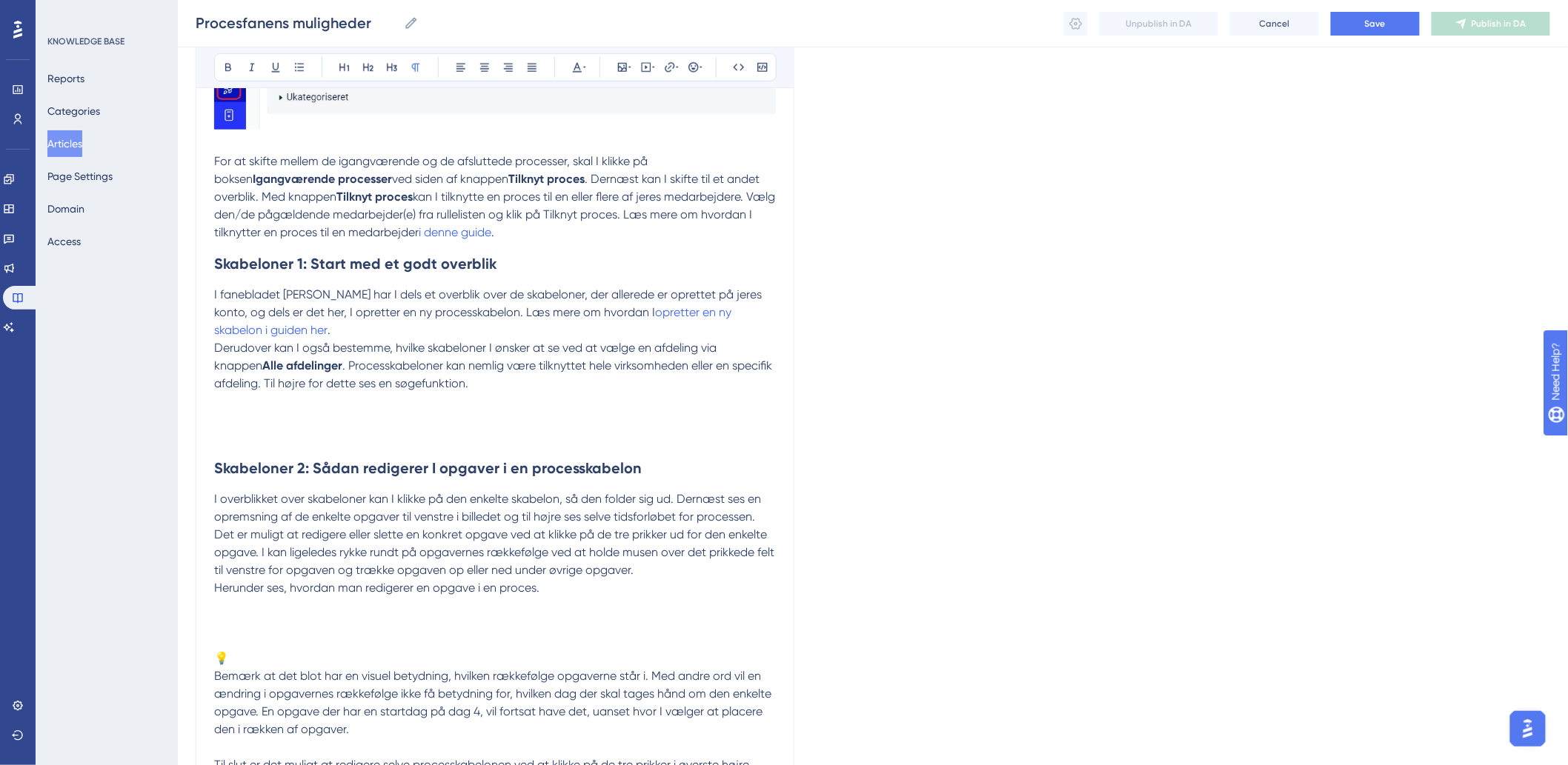
click at [286, 431] on p at bounding box center [495, 436] width 561 height 17
click at [291, 416] on p at bounding box center [495, 419] width 561 height 17
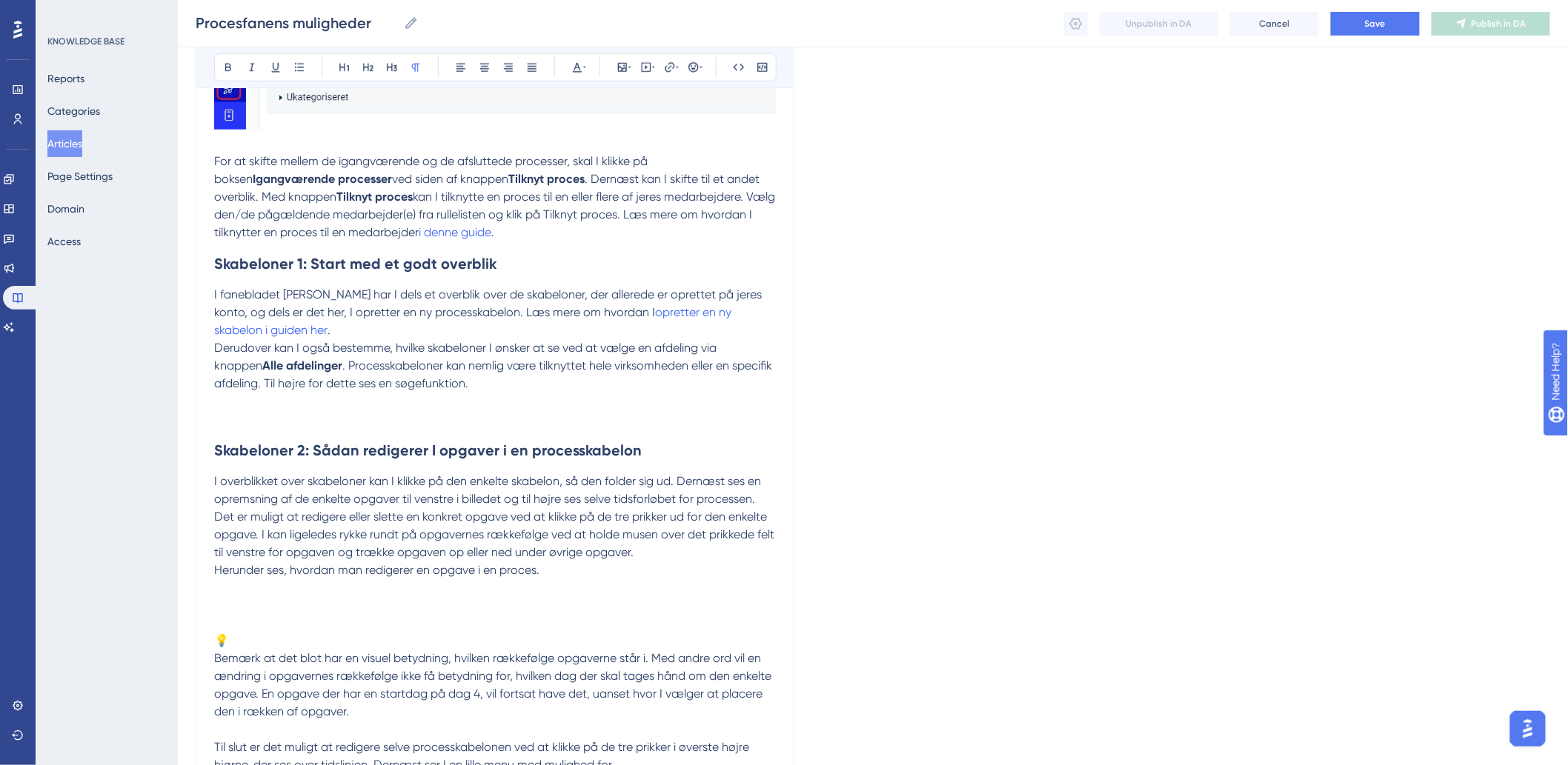
click at [212, 412] on div "Procesfanens muligheder Bold Italic Underline Bullet Point Heading 1 Heading 2 …" at bounding box center [494, 374] width 599 height 1567
click at [245, 412] on p at bounding box center [495, 419] width 561 height 17
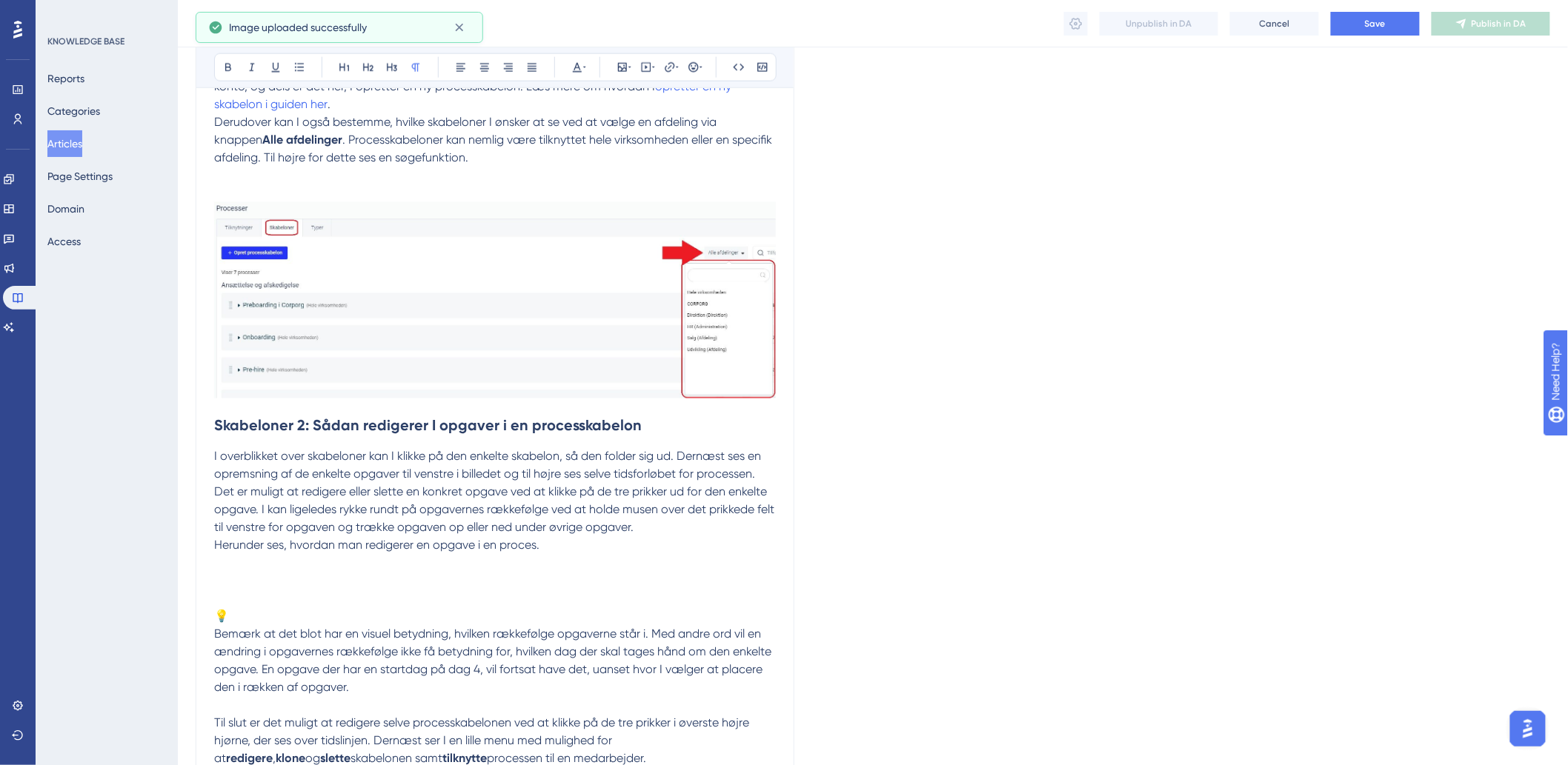
scroll to position [905, 0]
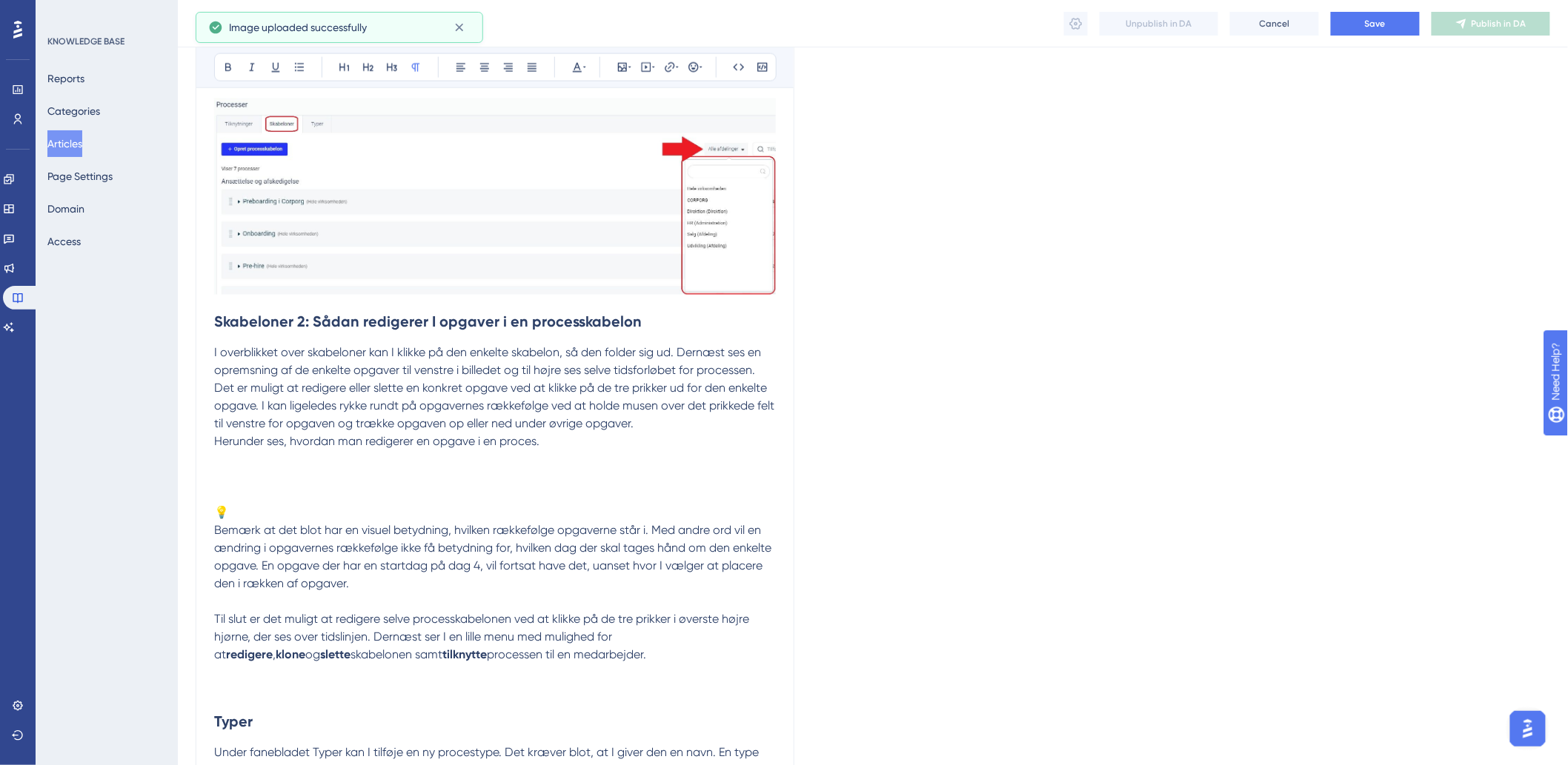
click at [280, 469] on p at bounding box center [495, 459] width 561 height 17
click at [235, 475] on p at bounding box center [495, 478] width 561 height 17
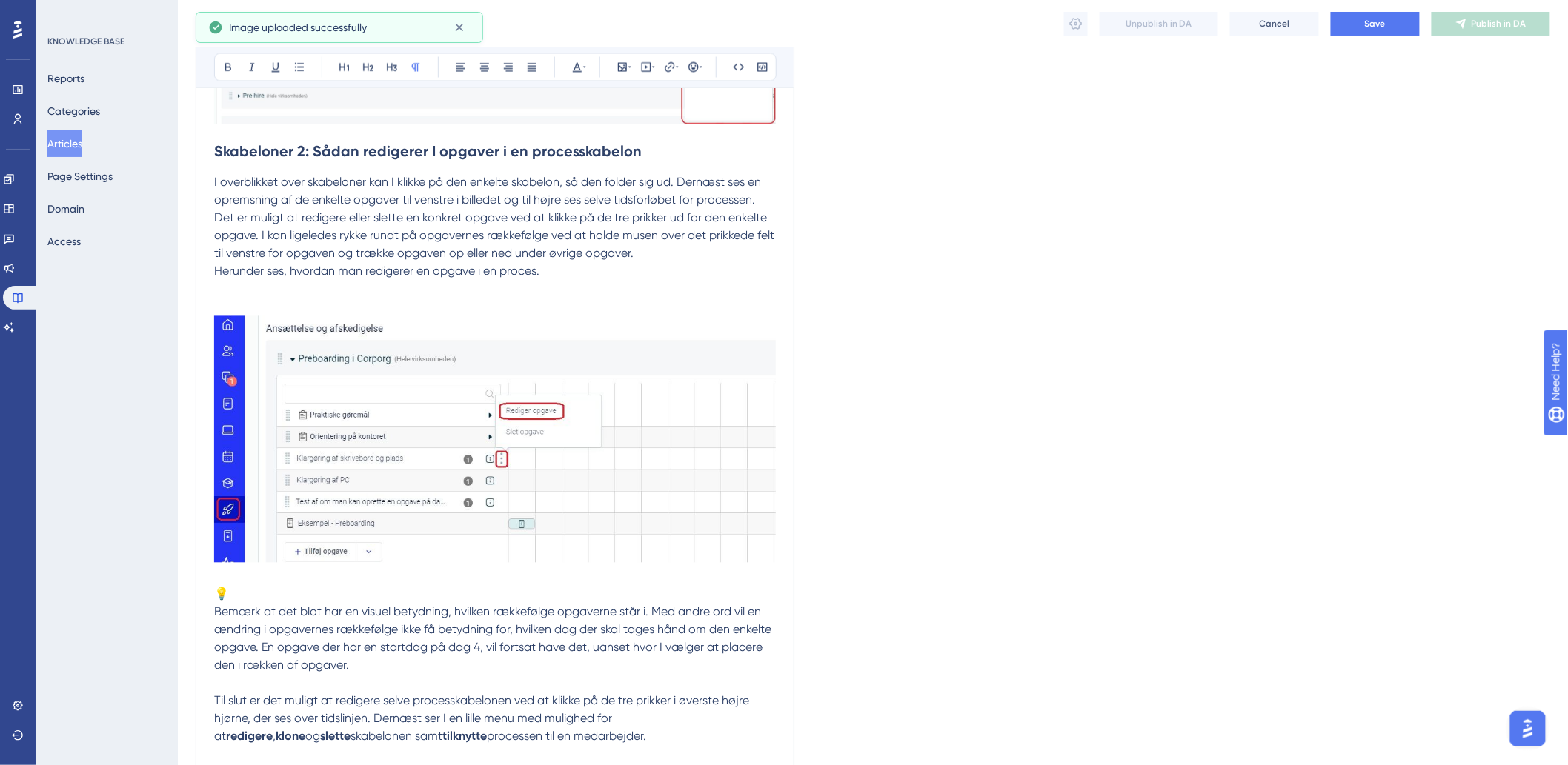
scroll to position [1234, 0]
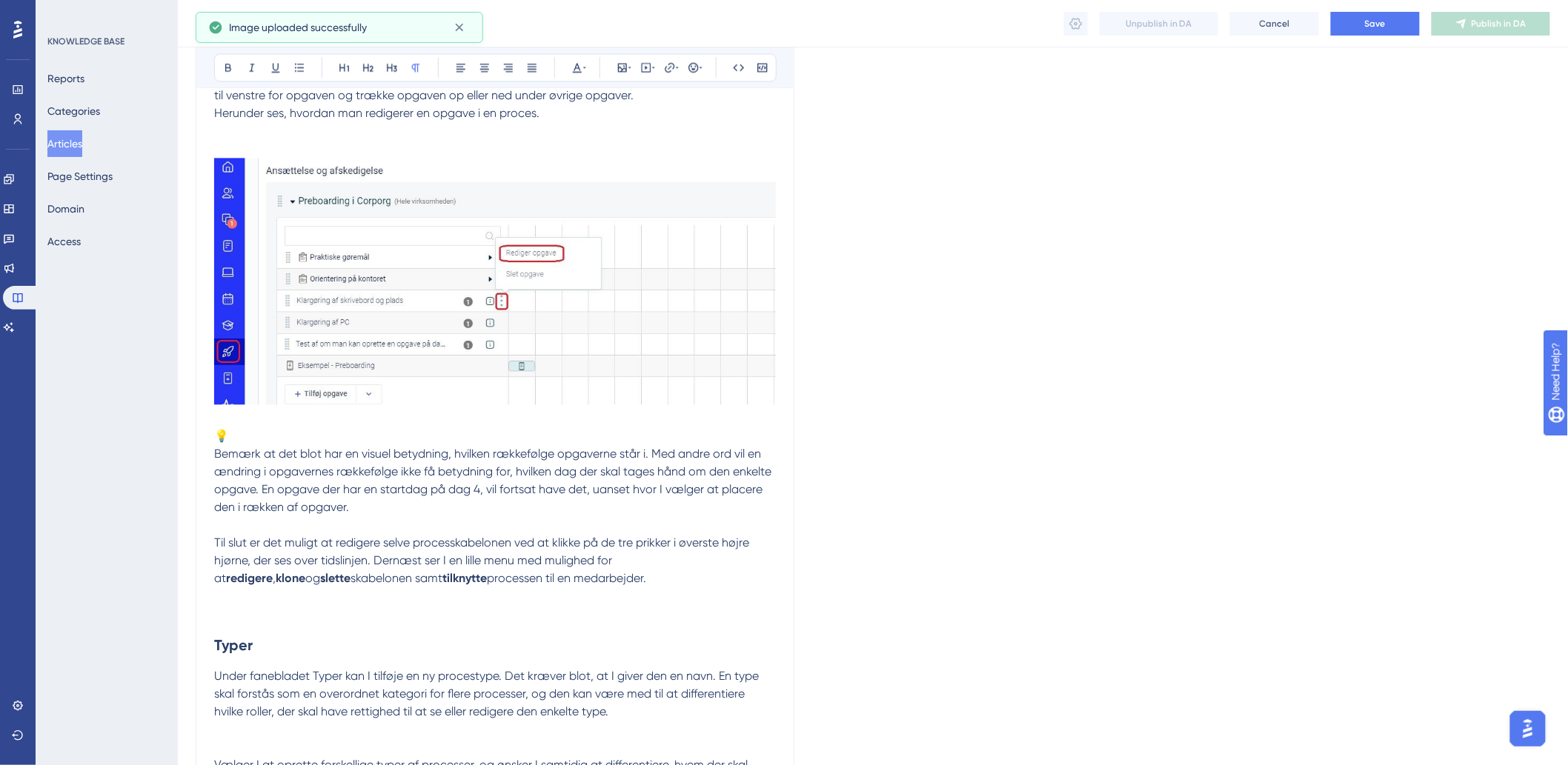
click at [214, 454] on span "Bemærk at det blot har en visuel betydning, hvilken rækkefølge opgaverne står i…" at bounding box center [494, 481] width 560 height 67
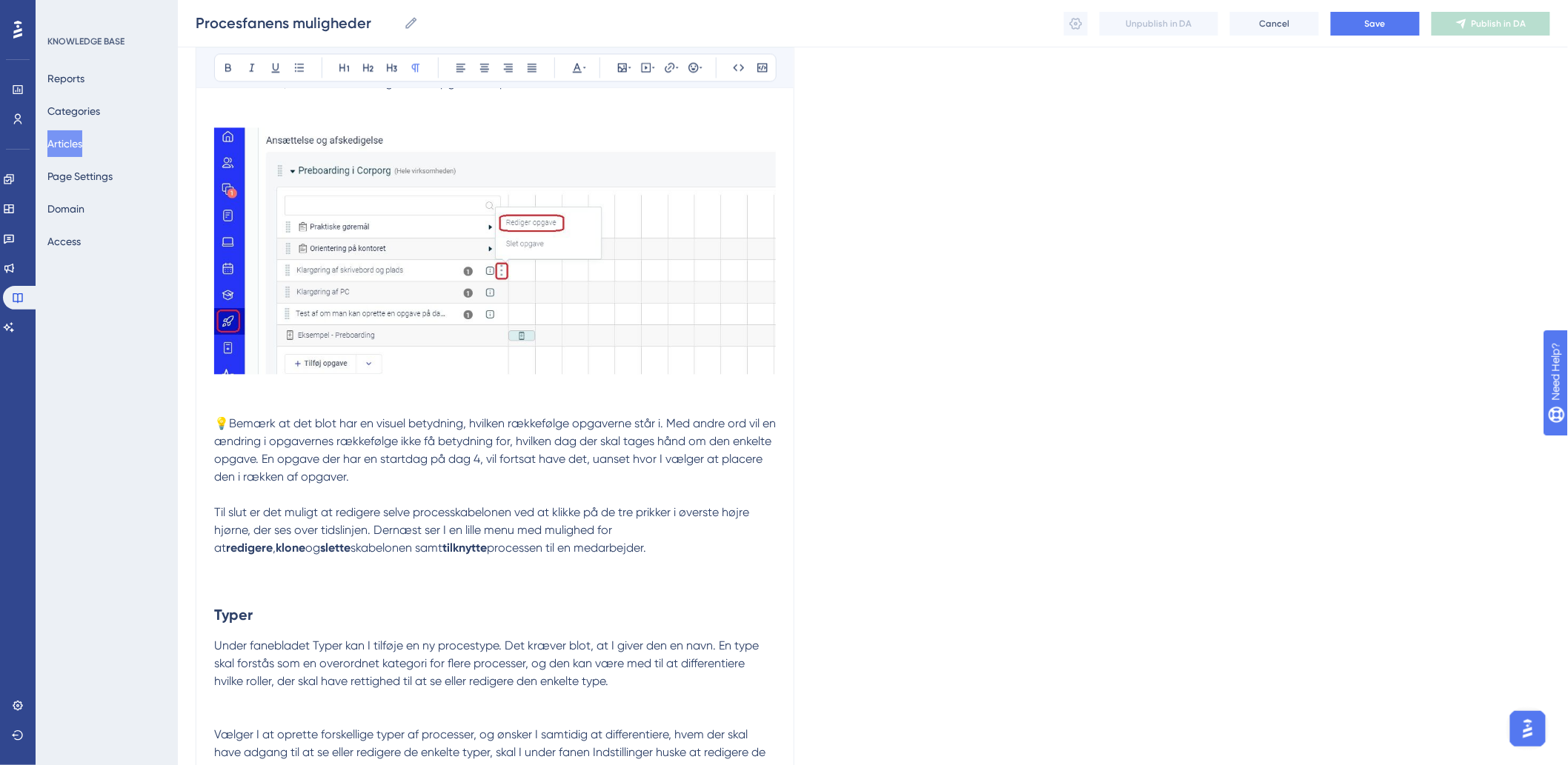
scroll to position [1316, 0]
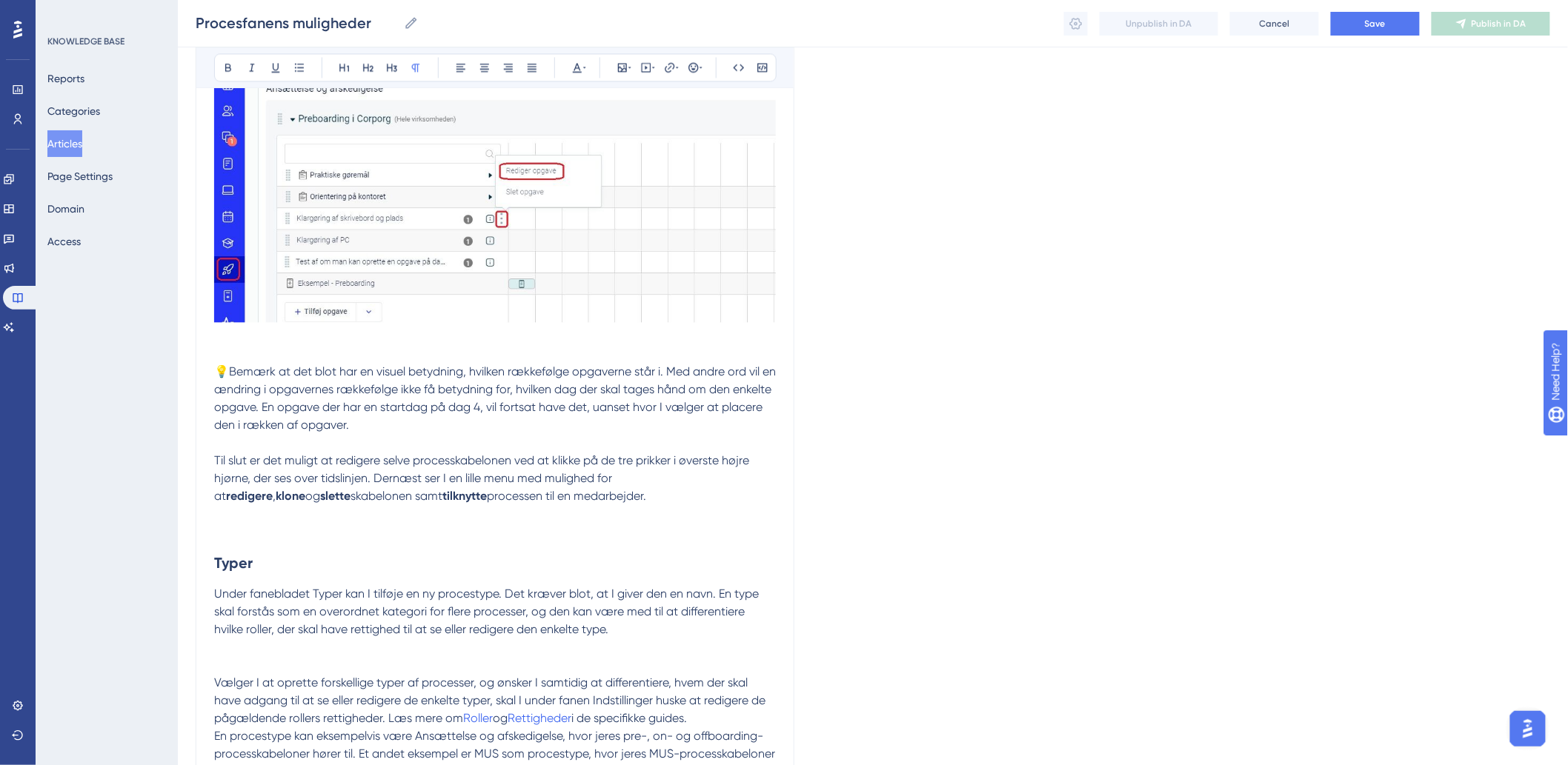
click at [224, 531] on p at bounding box center [495, 531] width 561 height 17
click at [237, 522] on p at bounding box center [495, 514] width 561 height 17
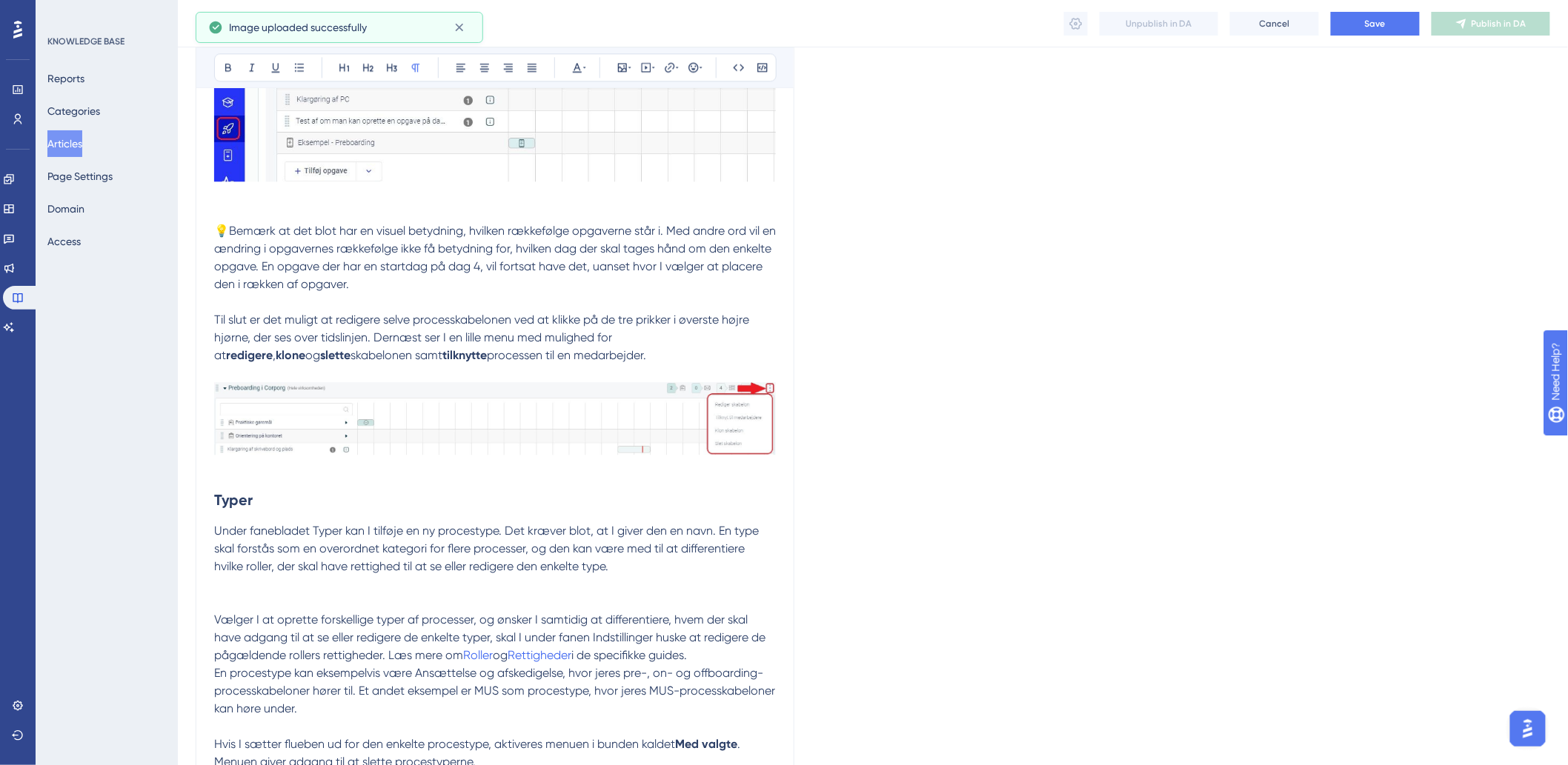
scroll to position [1639, 0]
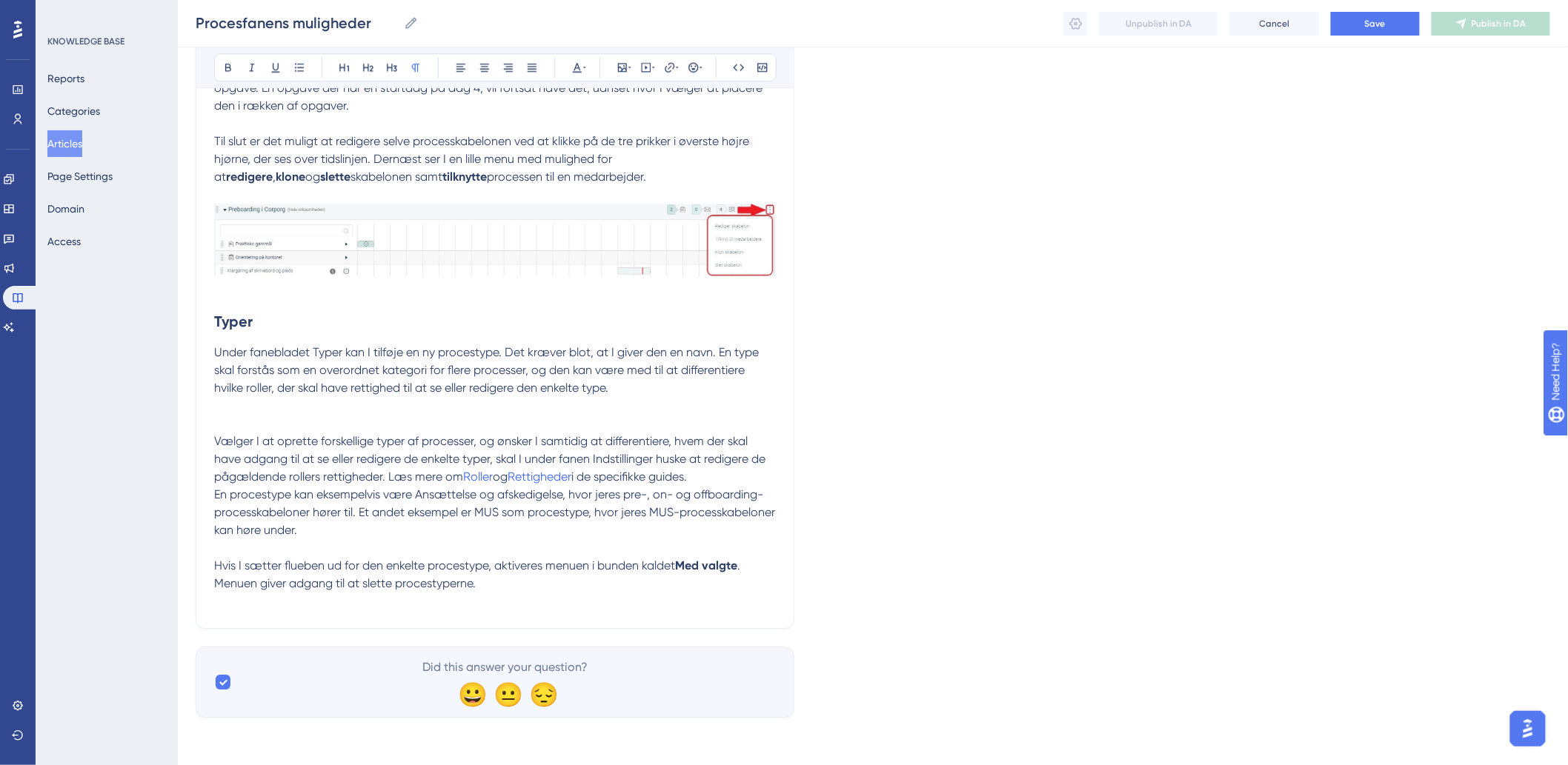
click at [295, 409] on p at bounding box center [495, 406] width 561 height 17
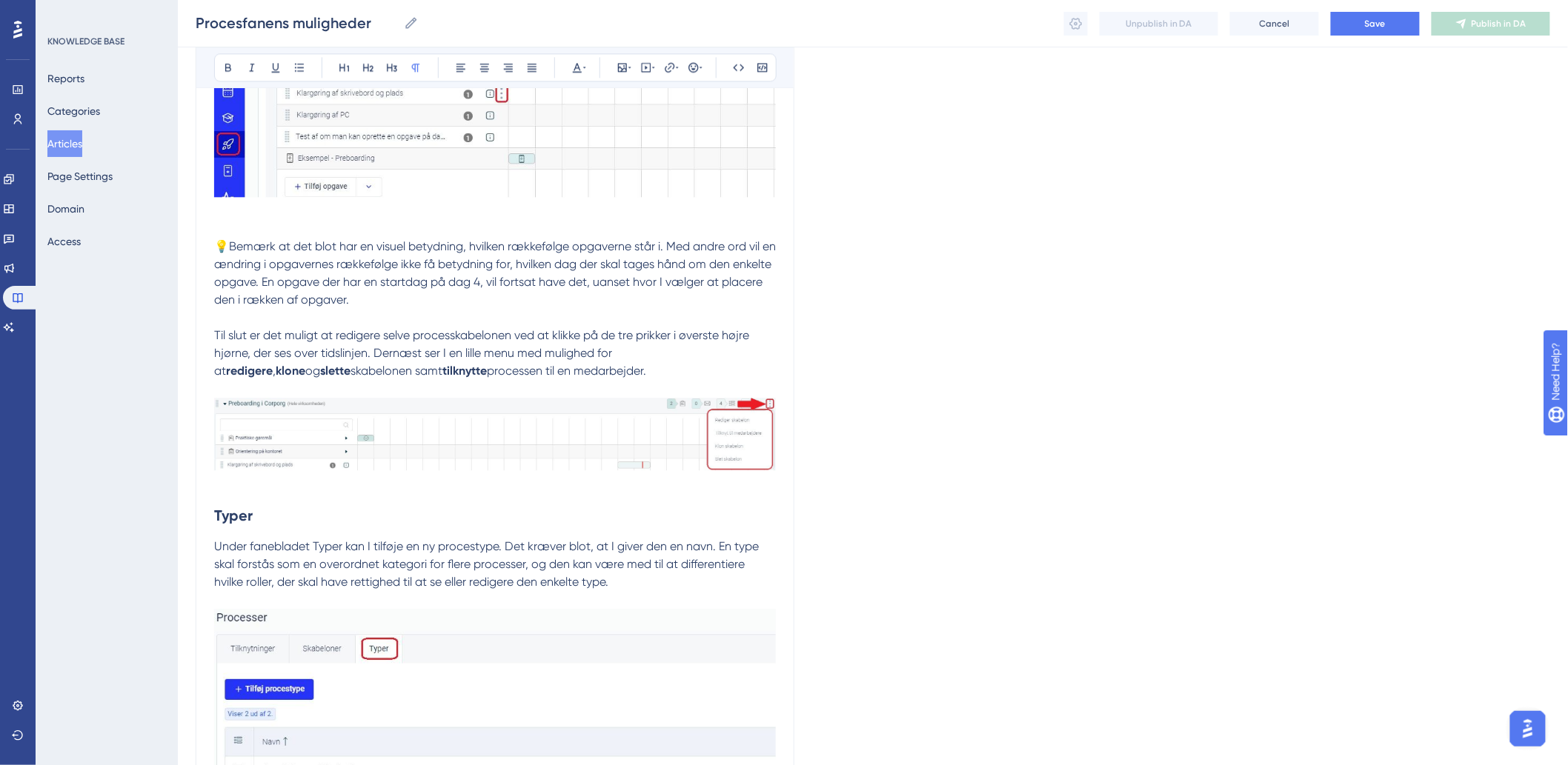
scroll to position [1852, 0]
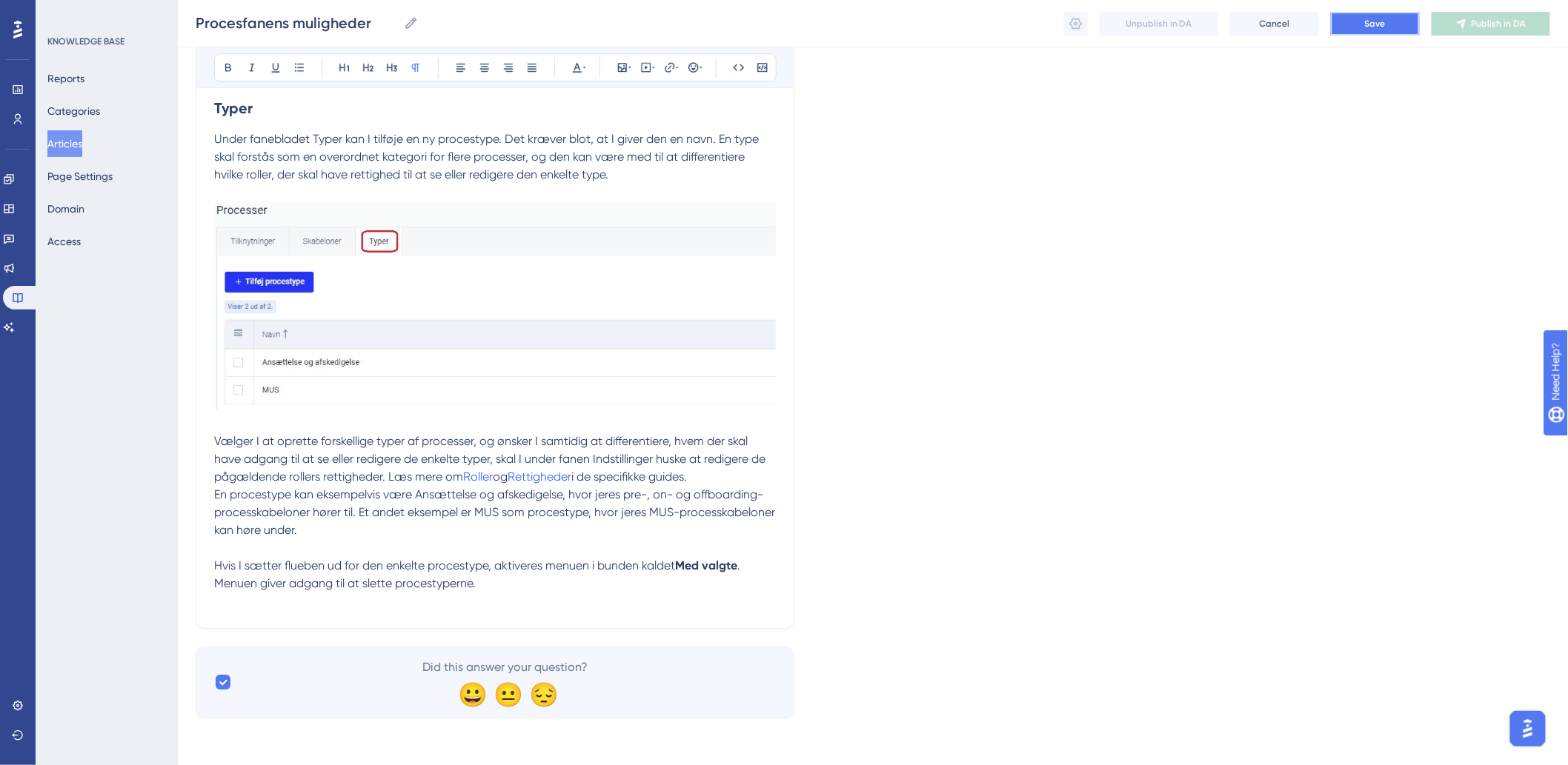
click at [1396, 16] on button "Save" at bounding box center [1375, 23] width 88 height 24
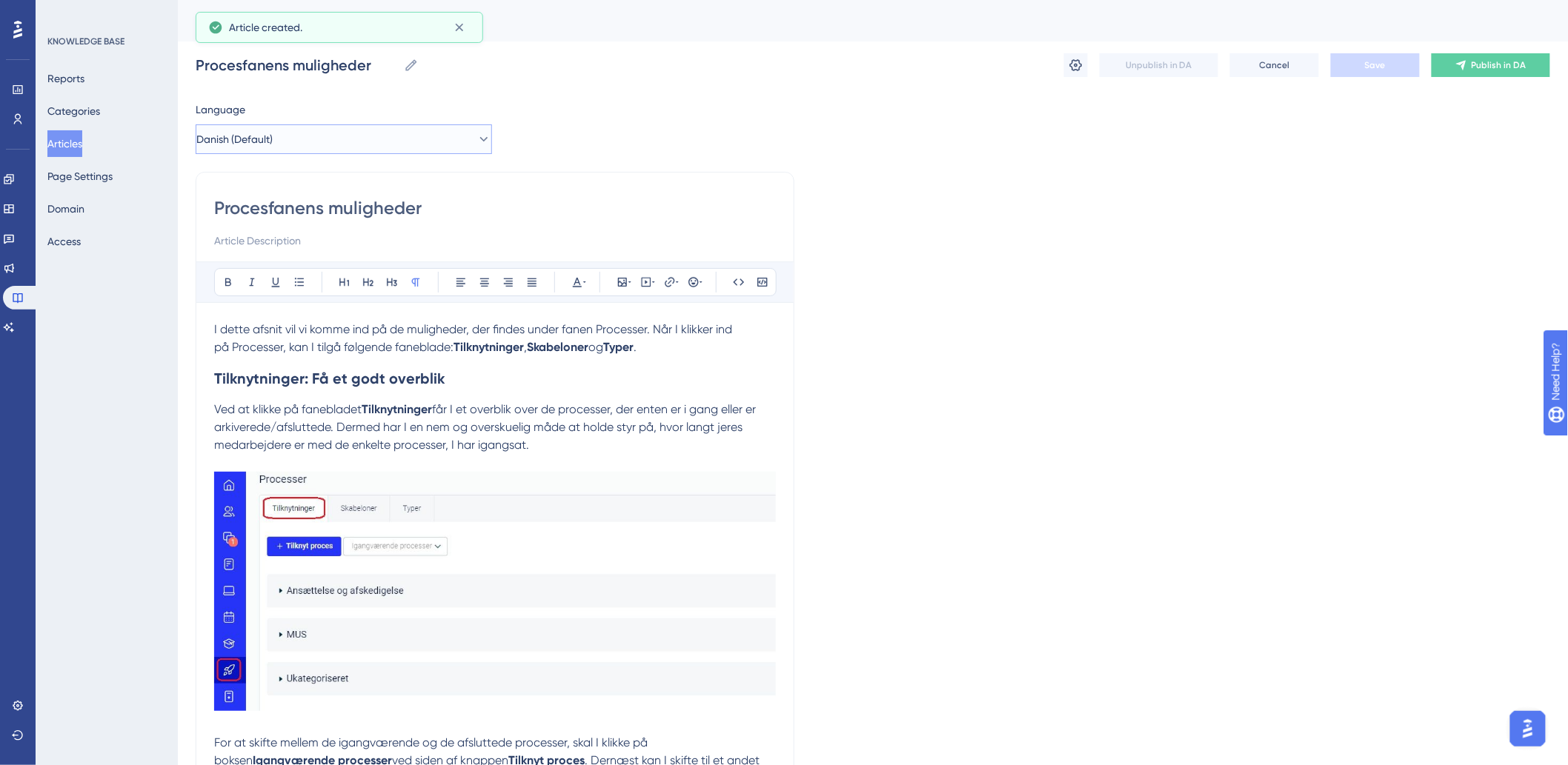
click at [328, 135] on button "Danish (Default)" at bounding box center [343, 138] width 296 height 30
click at [285, 242] on button "German German No translation" at bounding box center [343, 243] width 277 height 30
checkbox input "false"
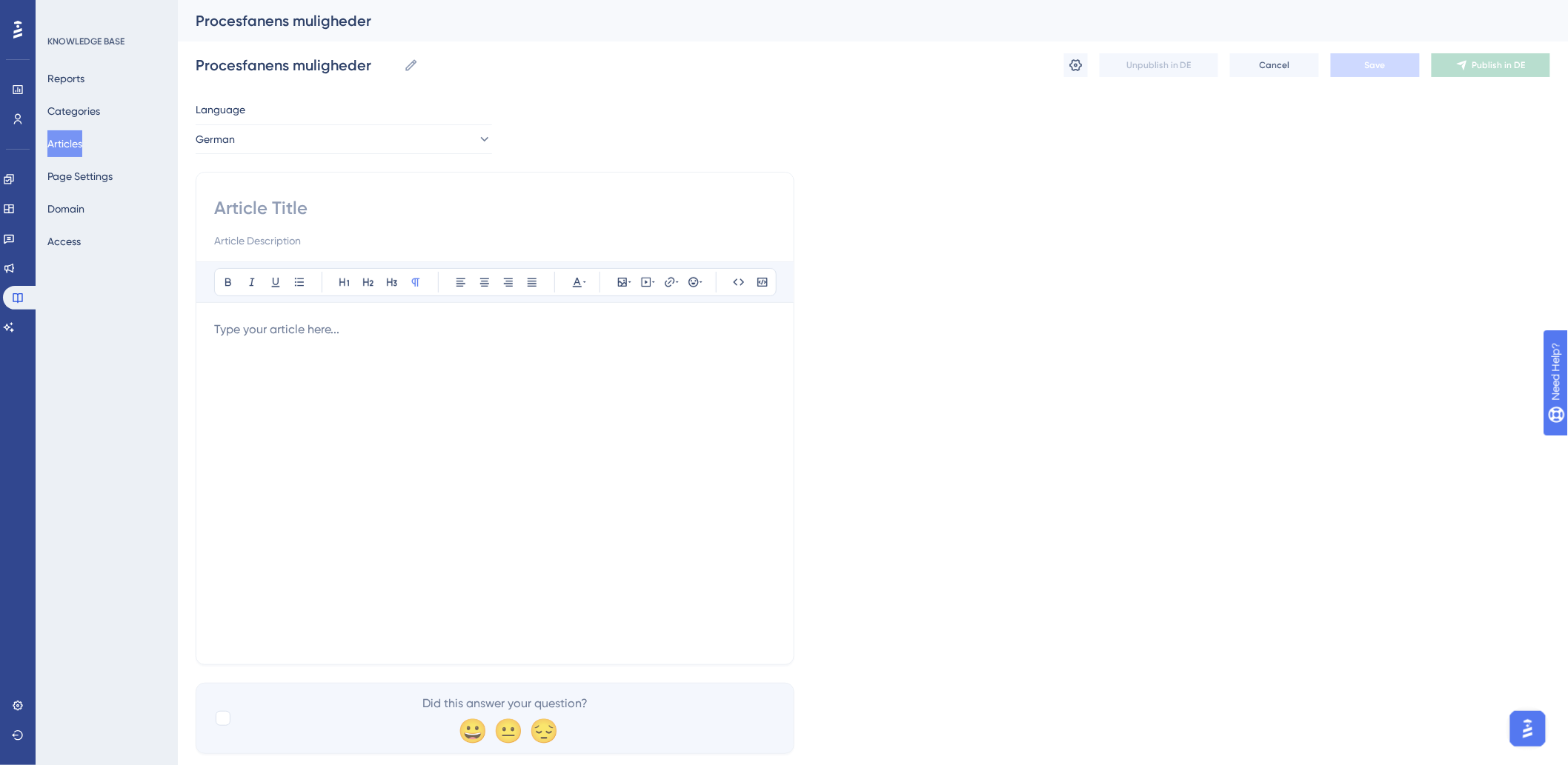
click at [483, 305] on div "Bold Italic Underline Bullet Point Heading 1 Heading 2 Heading 3 Normal Align L…" at bounding box center [495, 454] width 561 height 385
click at [469, 329] on p at bounding box center [495, 330] width 561 height 17
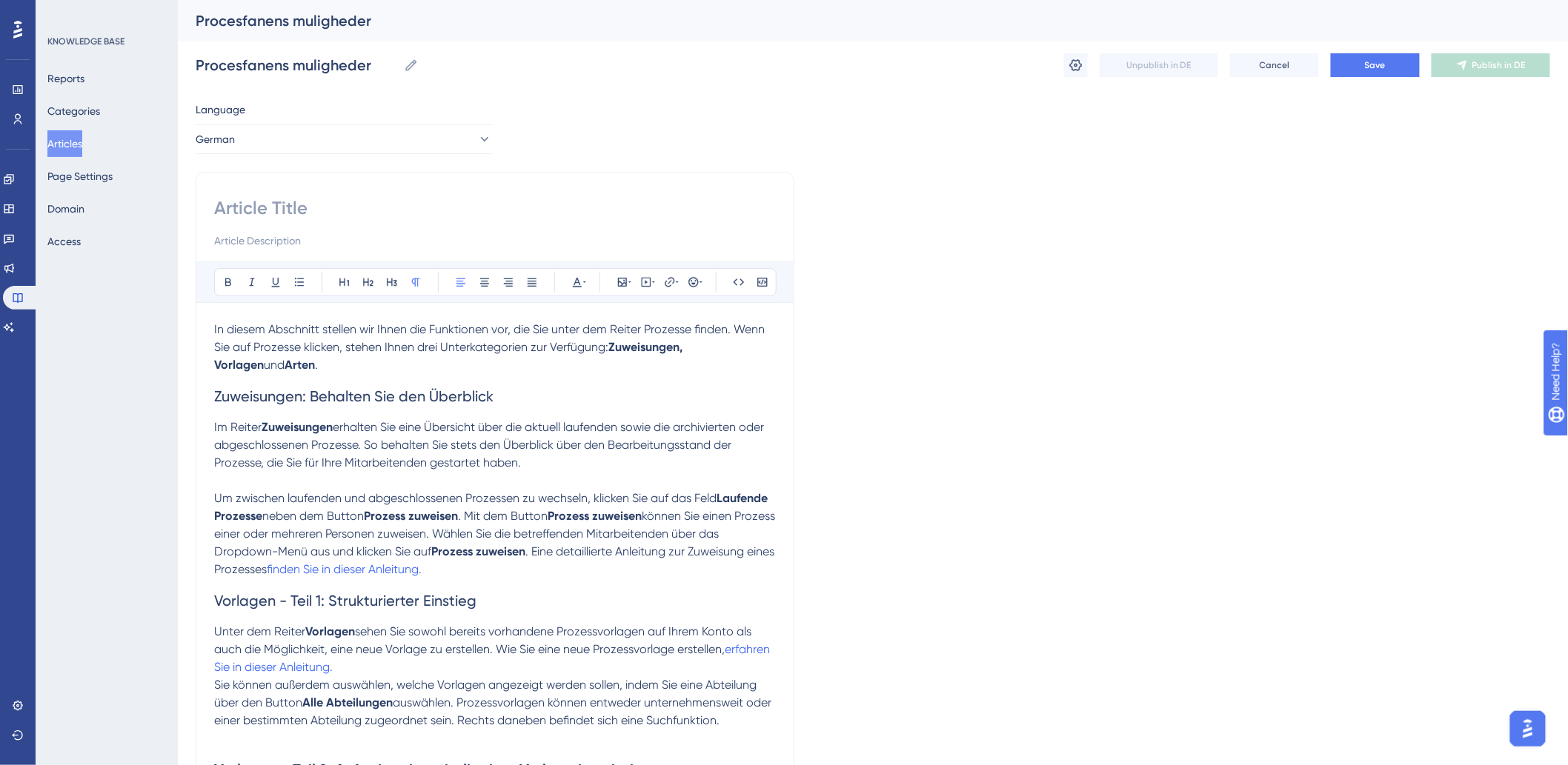
click at [272, 211] on input at bounding box center [495, 208] width 561 height 24
paste input "Optionen: Prozesse"
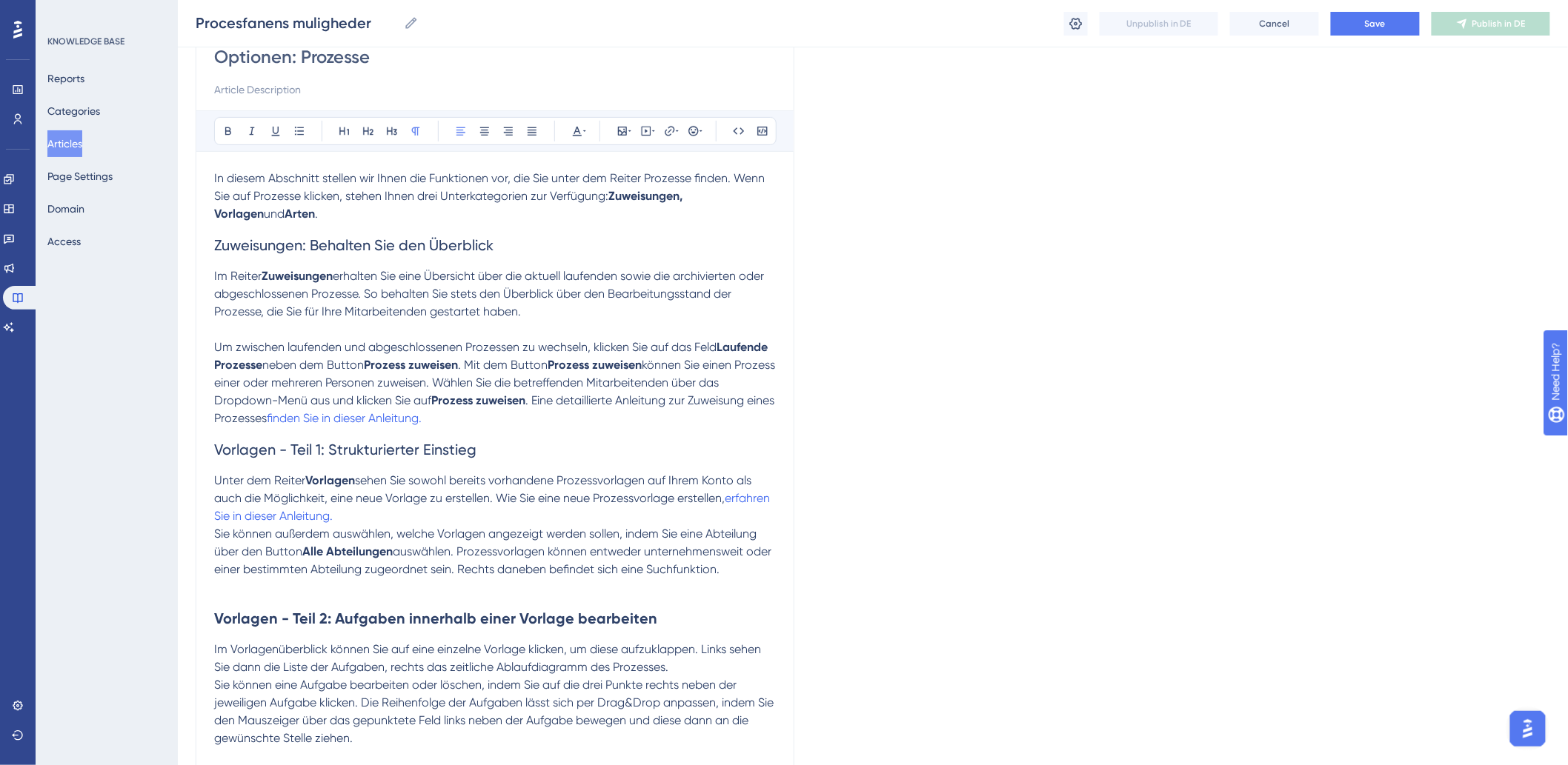
scroll to position [164, 0]
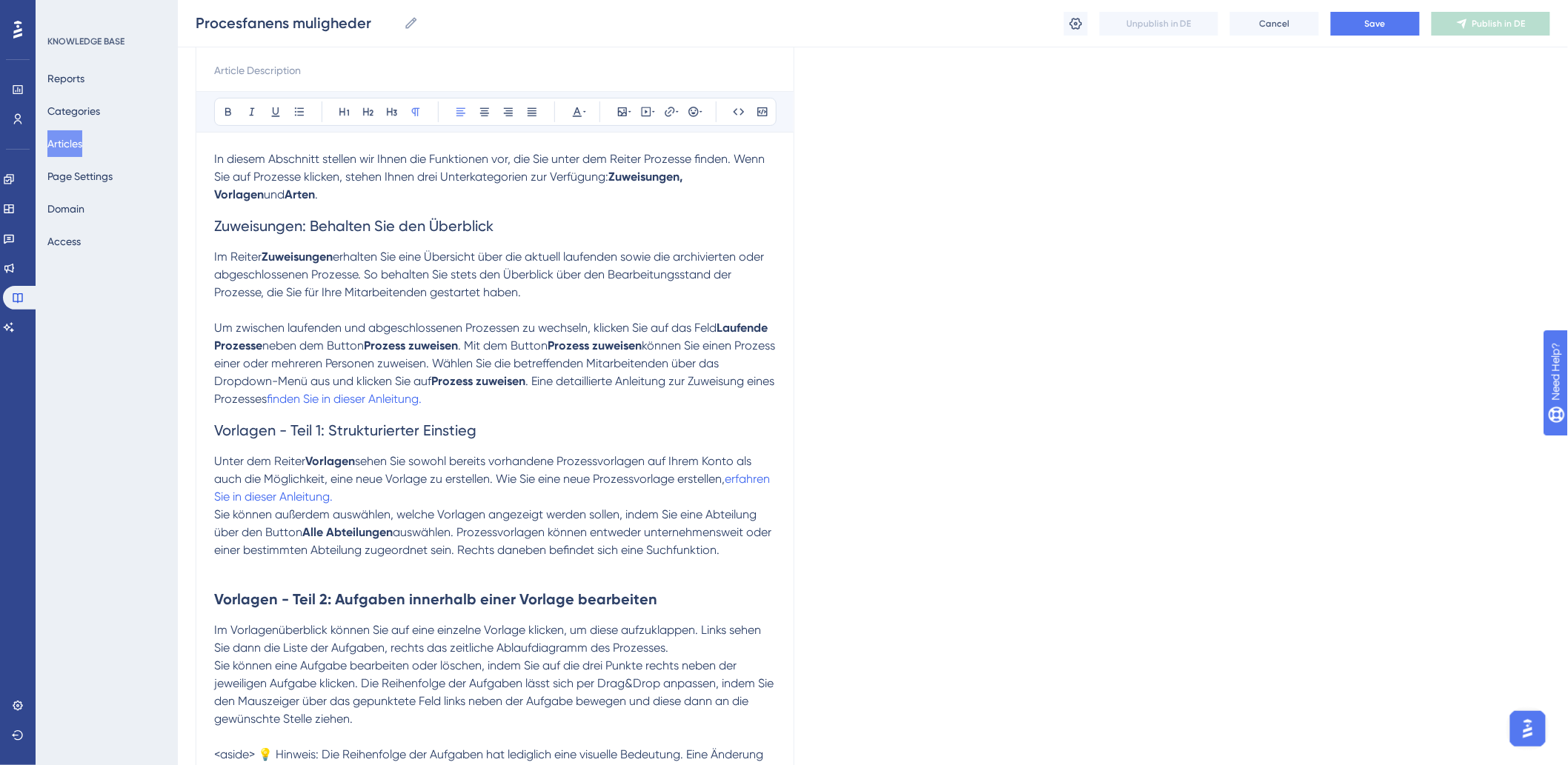
type input "Optionen: Prozesse"
click at [509, 305] on p at bounding box center [495, 310] width 561 height 17
click at [601, 298] on p "Im Reiter Zuweisungen erhalten Sie eine Übersicht über die aktuell laufenden so…" at bounding box center [495, 274] width 561 height 53
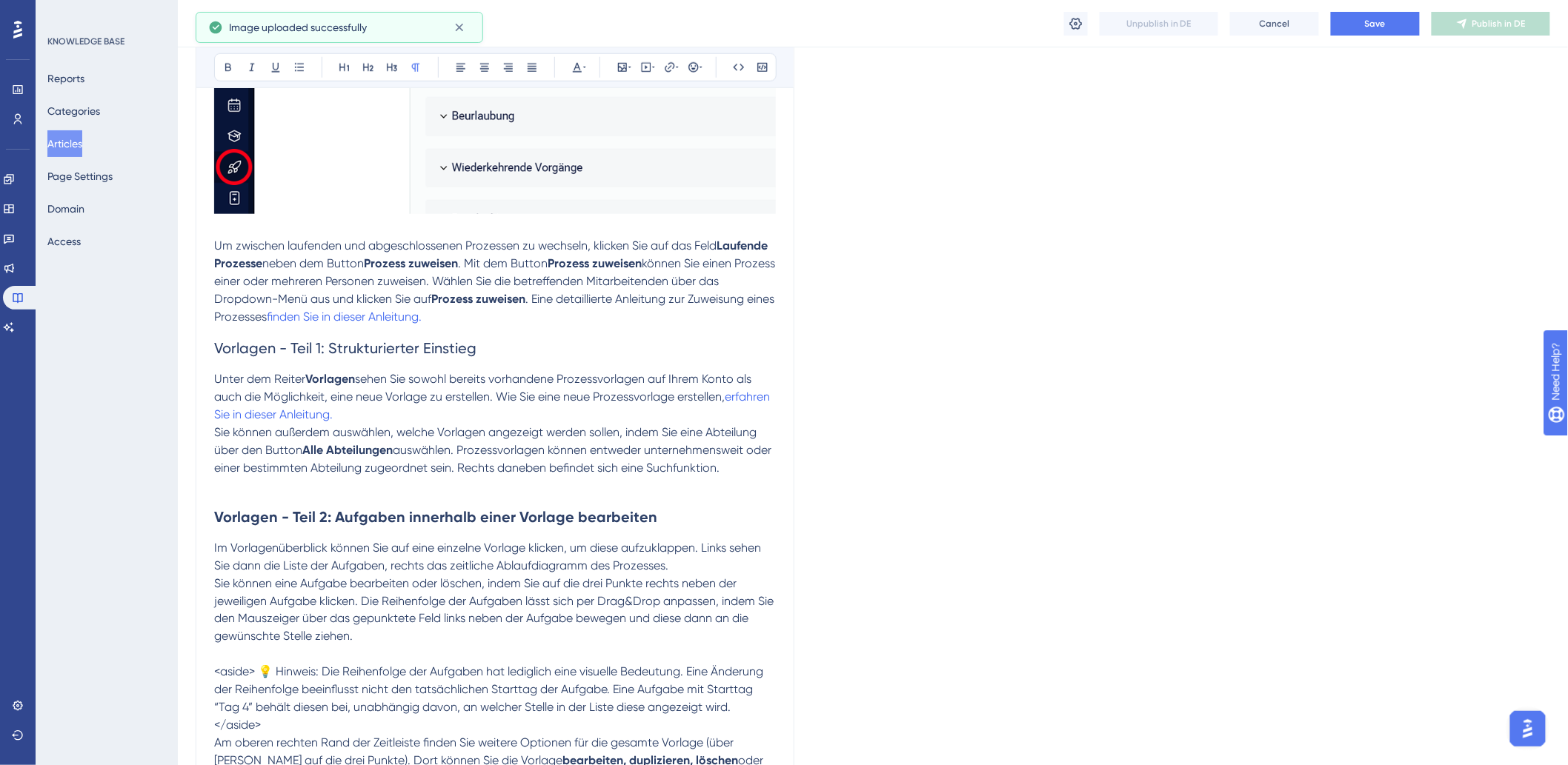
scroll to position [576, 0]
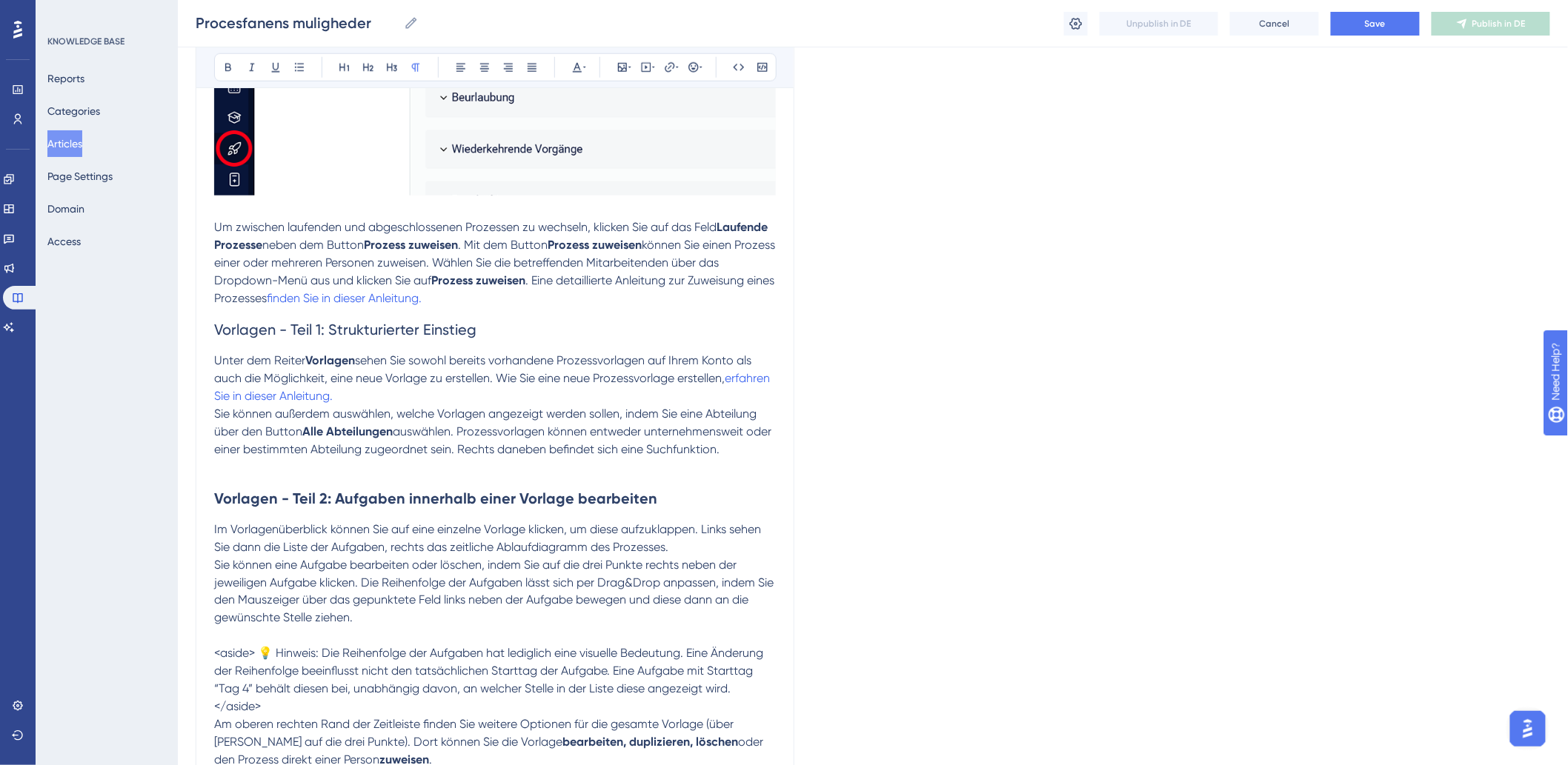
click at [761, 447] on p "Sie können außerdem auswählen, welche Vorlagen angezeigt werden sollen, indem S…" at bounding box center [495, 432] width 561 height 53
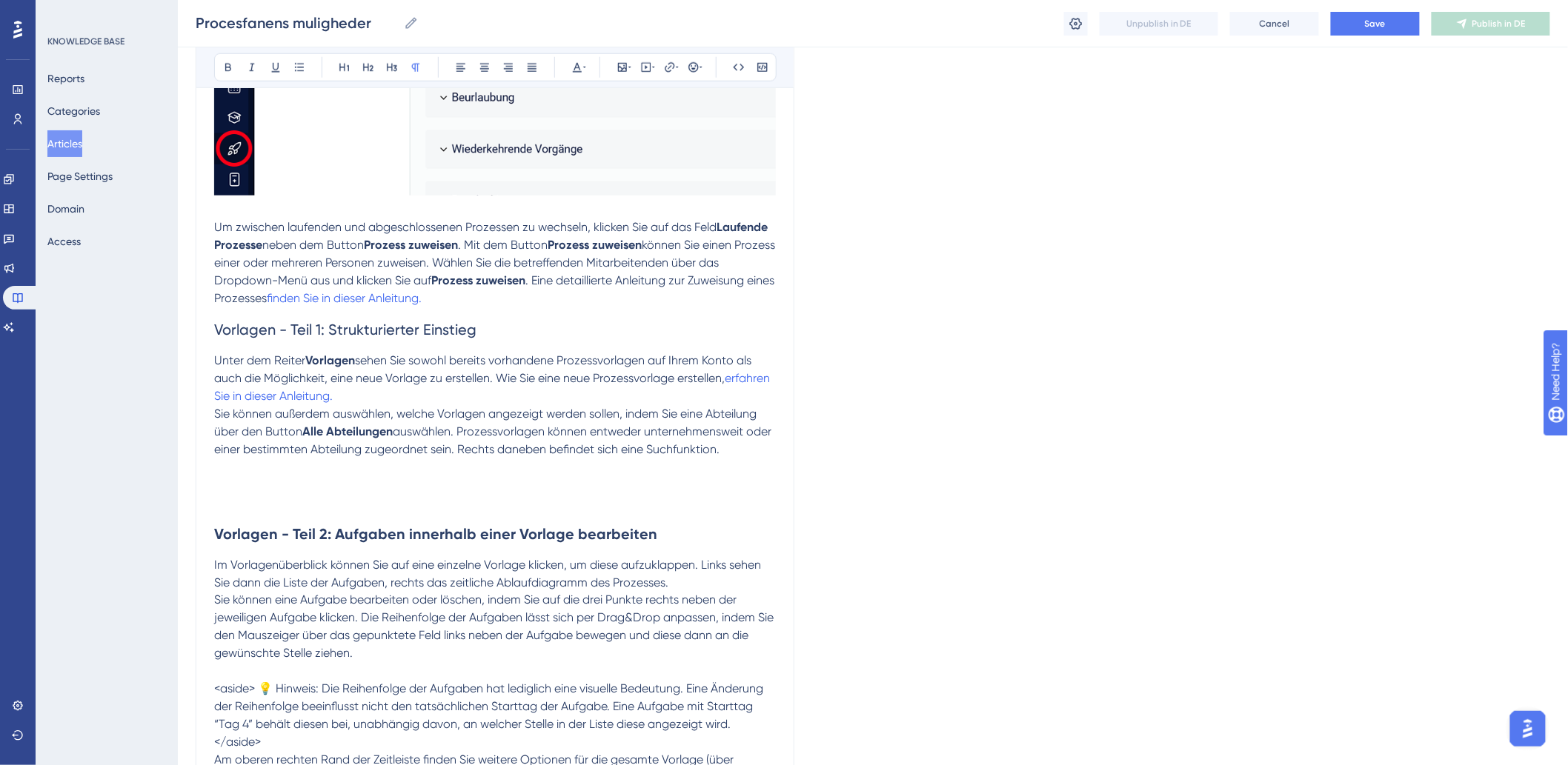
click at [238, 487] on p "Sie können außerdem auswählen, welche Vorlagen angezeigt werden sollen, indem S…" at bounding box center [495, 450] width 561 height 88
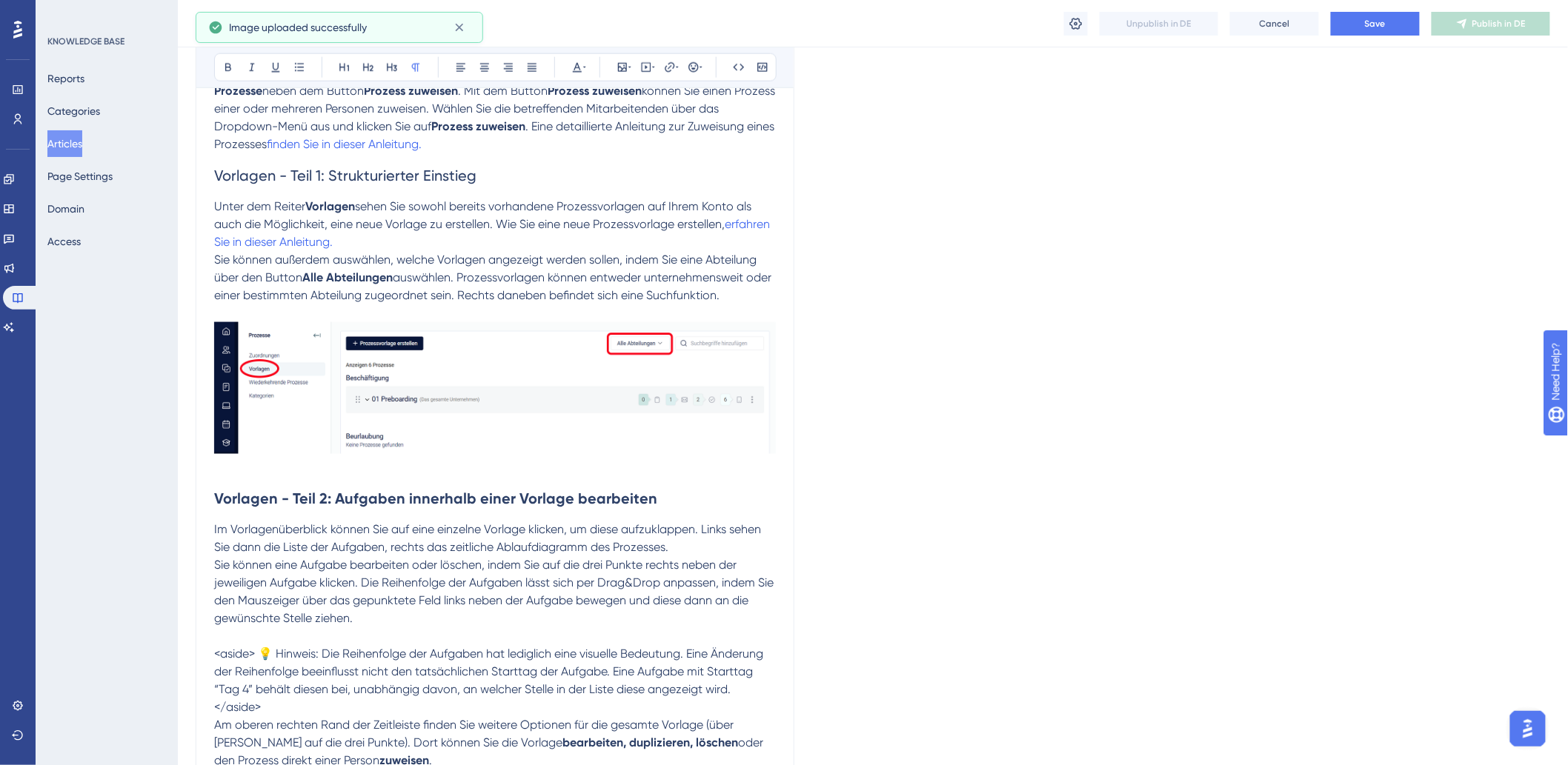
scroll to position [987, 0]
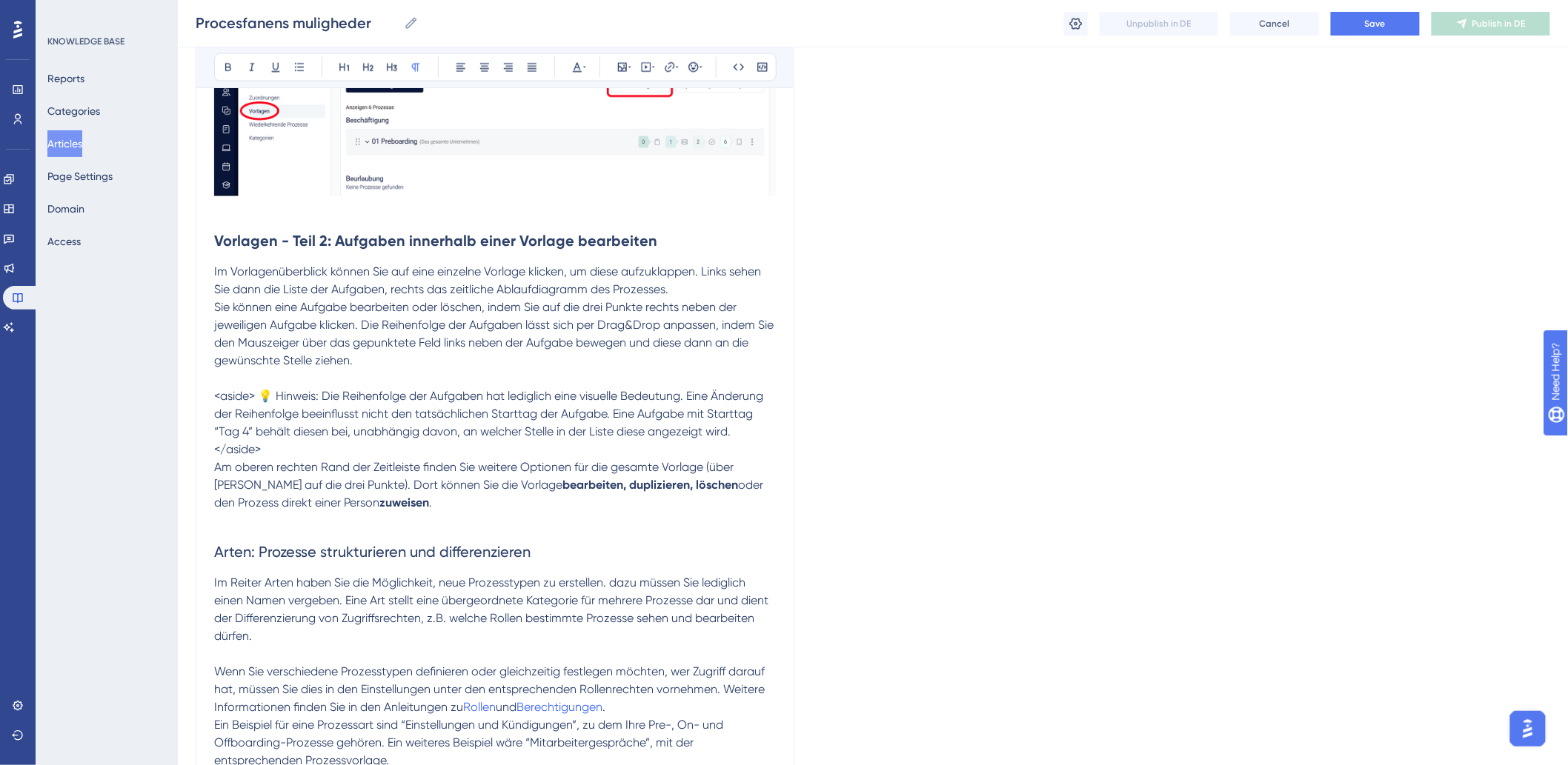
click at [615, 348] on span "Sie können eine Aufgabe bearbeiten oder löschen, indem Sie auf die drei Punkte …" at bounding box center [495, 334] width 562 height 67
click at [615, 364] on p "Sie können eine Aufgabe bearbeiten oder löschen, indem Sie auf die drei Punkte …" at bounding box center [495, 334] width 561 height 71
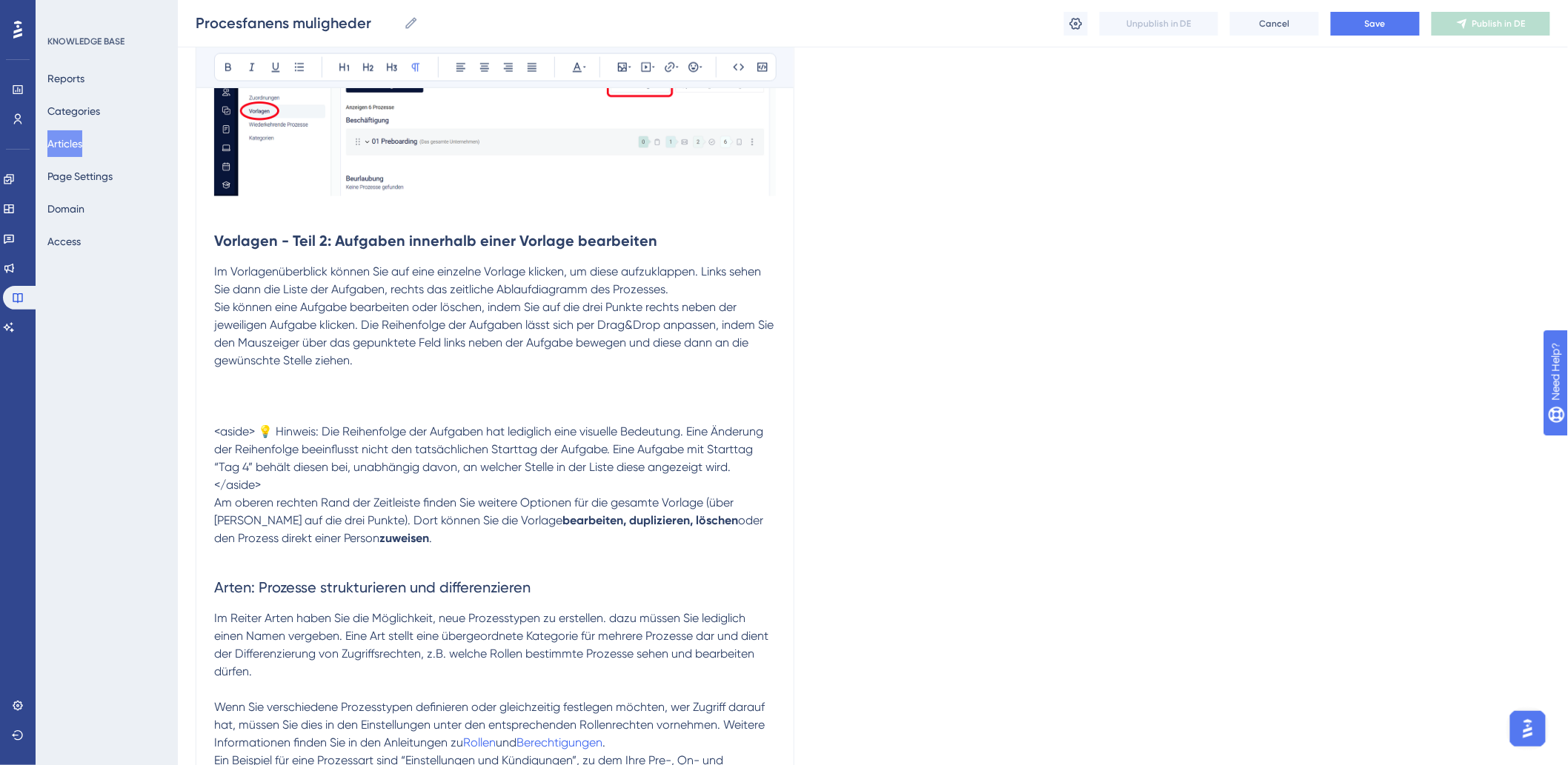
click at [280, 389] on p "Sie können eine Aufgabe bearbeiten oder löschen, indem Sie auf die drei Punkte …" at bounding box center [495, 352] width 561 height 107
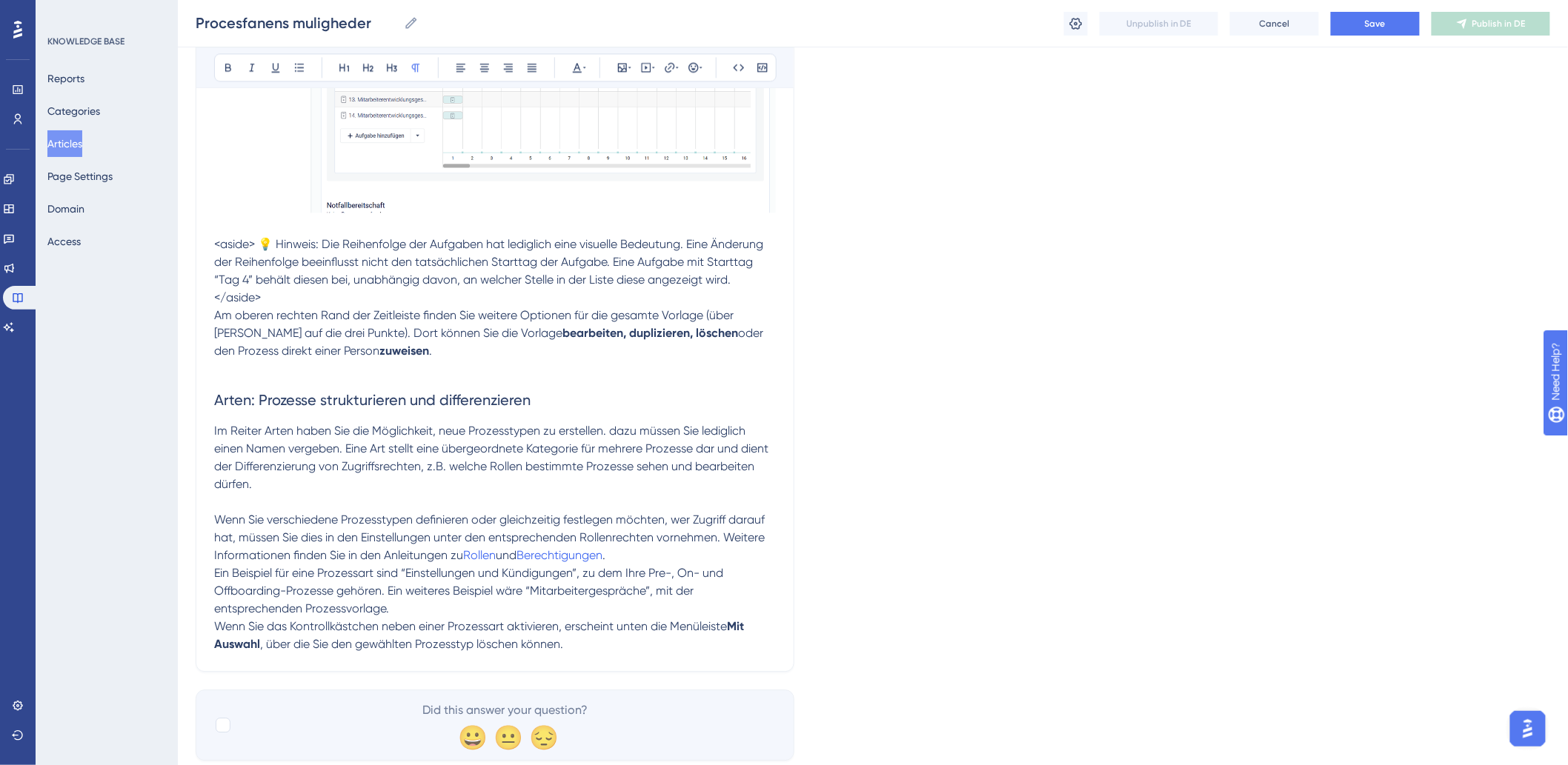
scroll to position [1345, 0]
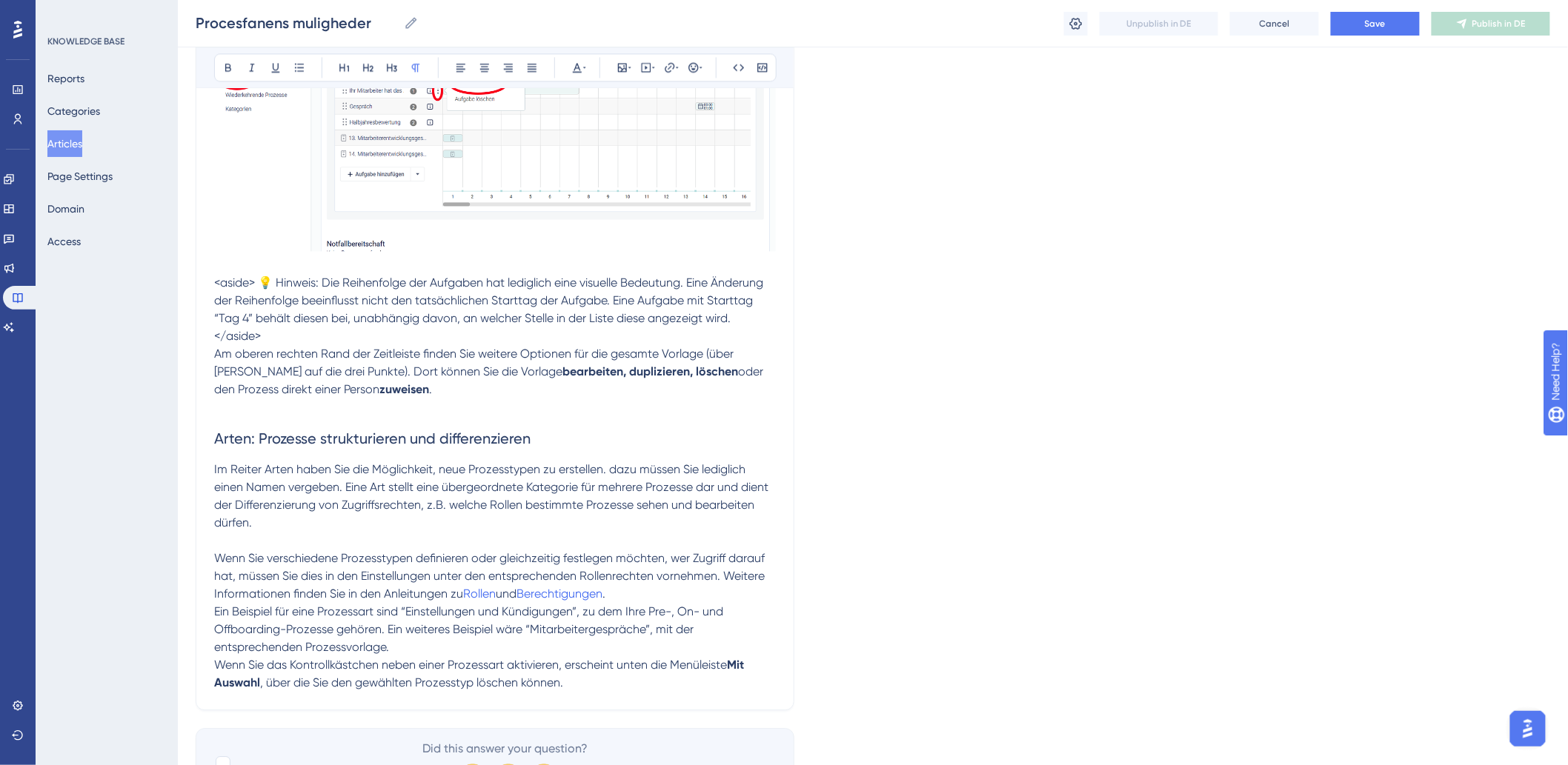
click at [416, 405] on p at bounding box center [495, 407] width 561 height 17
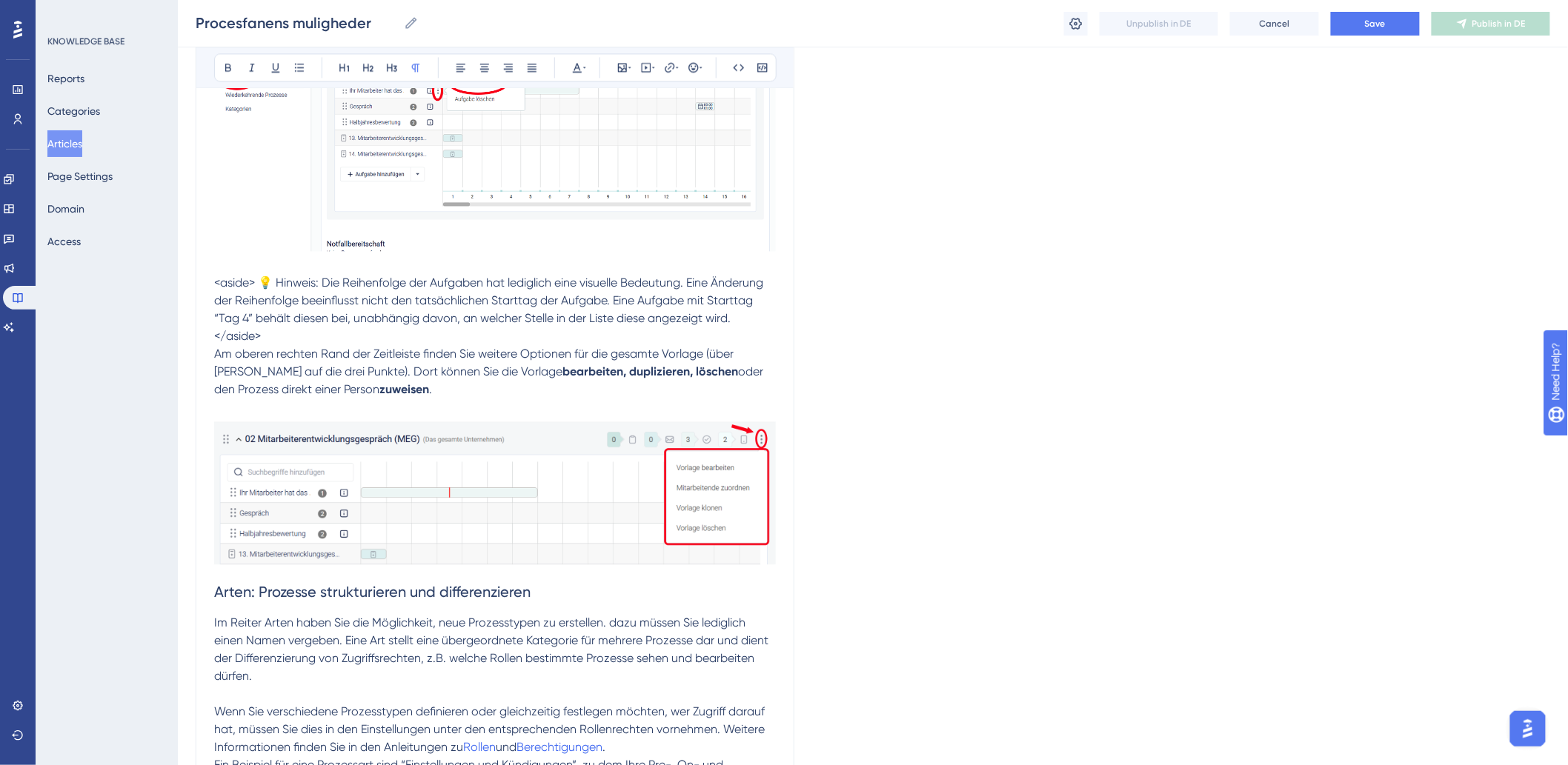
click at [290, 333] on p "</aside>" at bounding box center [495, 336] width 561 height 17
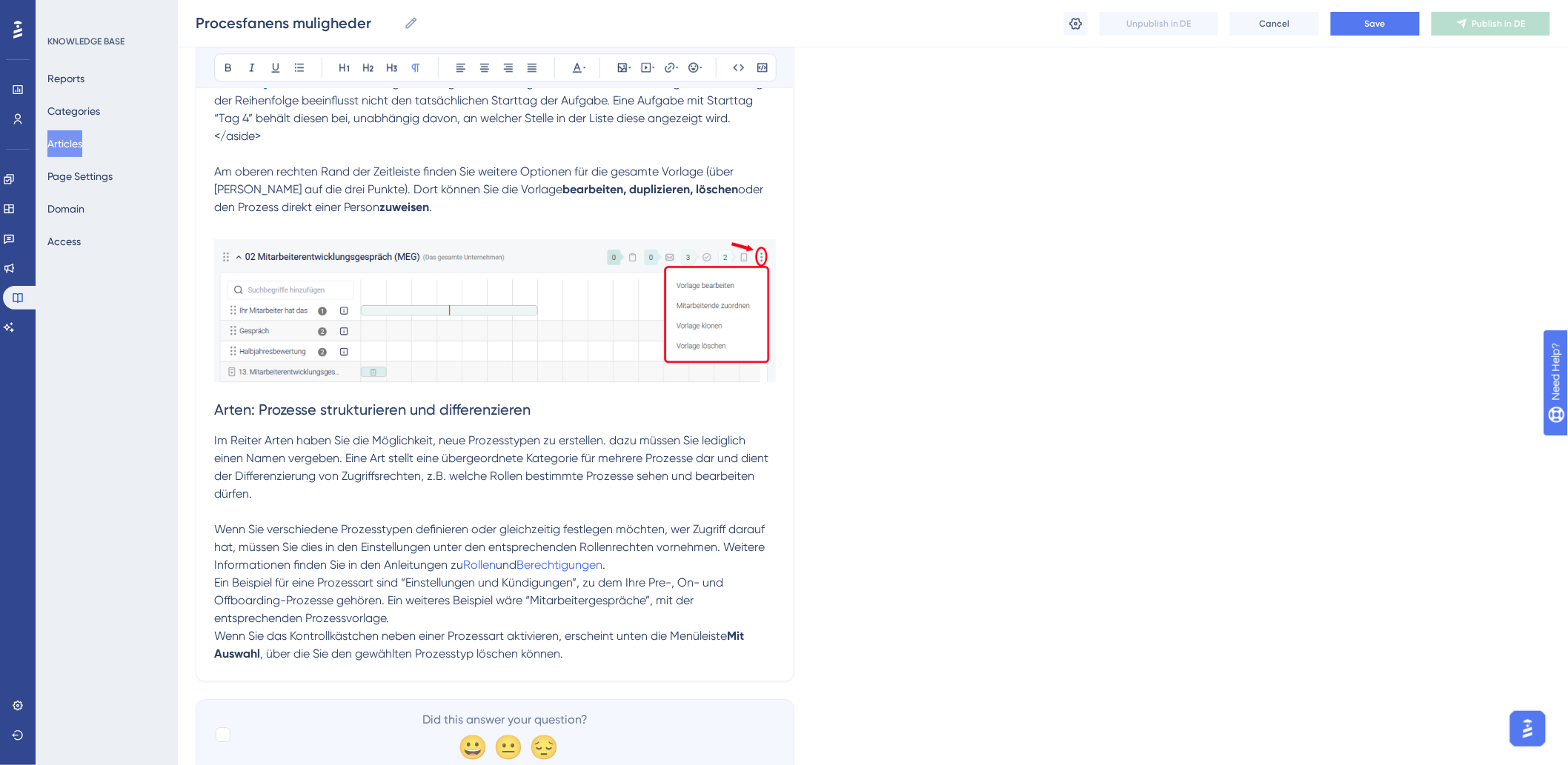
scroll to position [1597, 0]
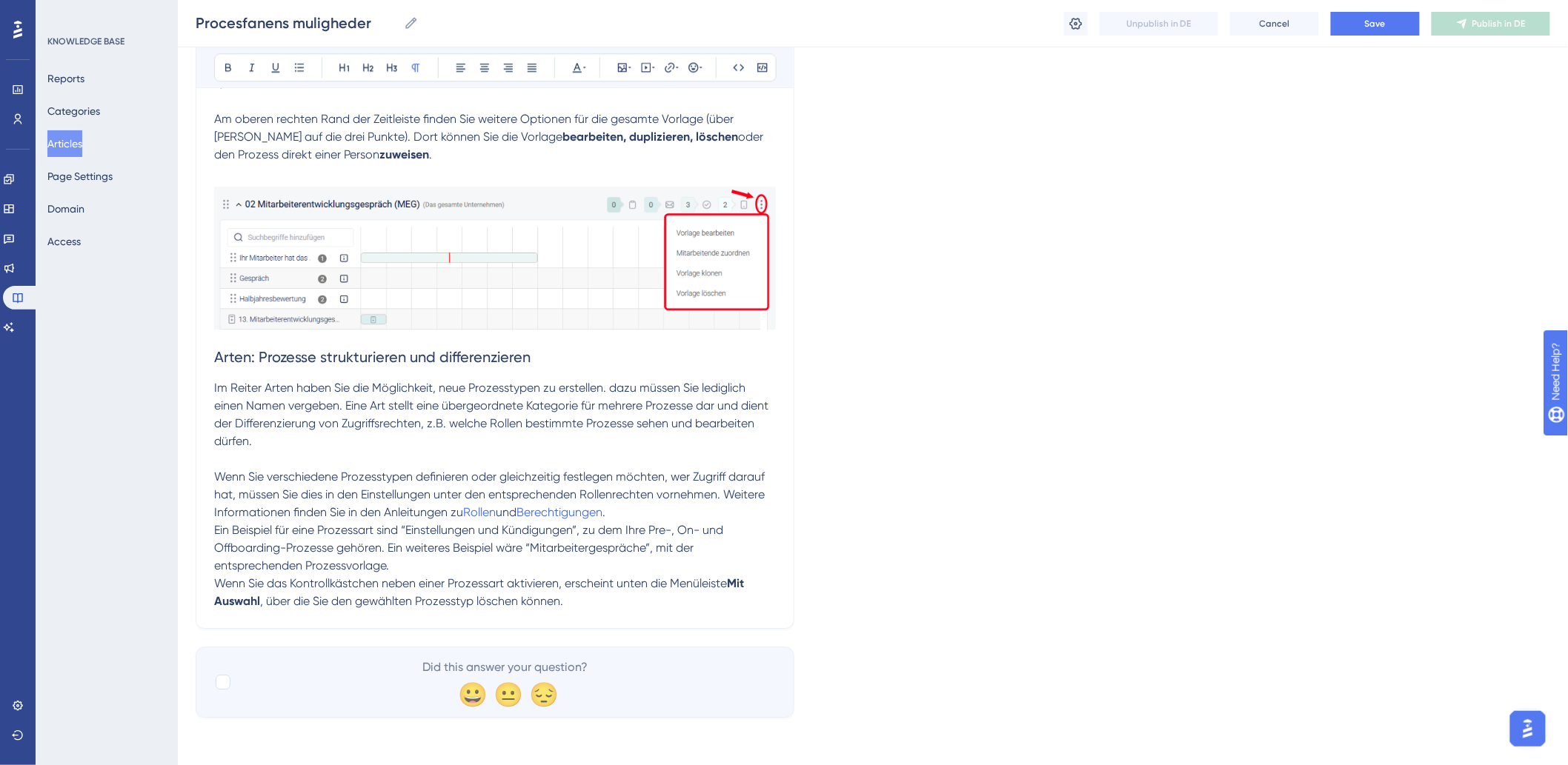
click at [276, 444] on p "Im Reiter Arten haben Sie die Möglichkeit, neue Prozesstypen zu erstellen. dazu…" at bounding box center [495, 415] width 561 height 71
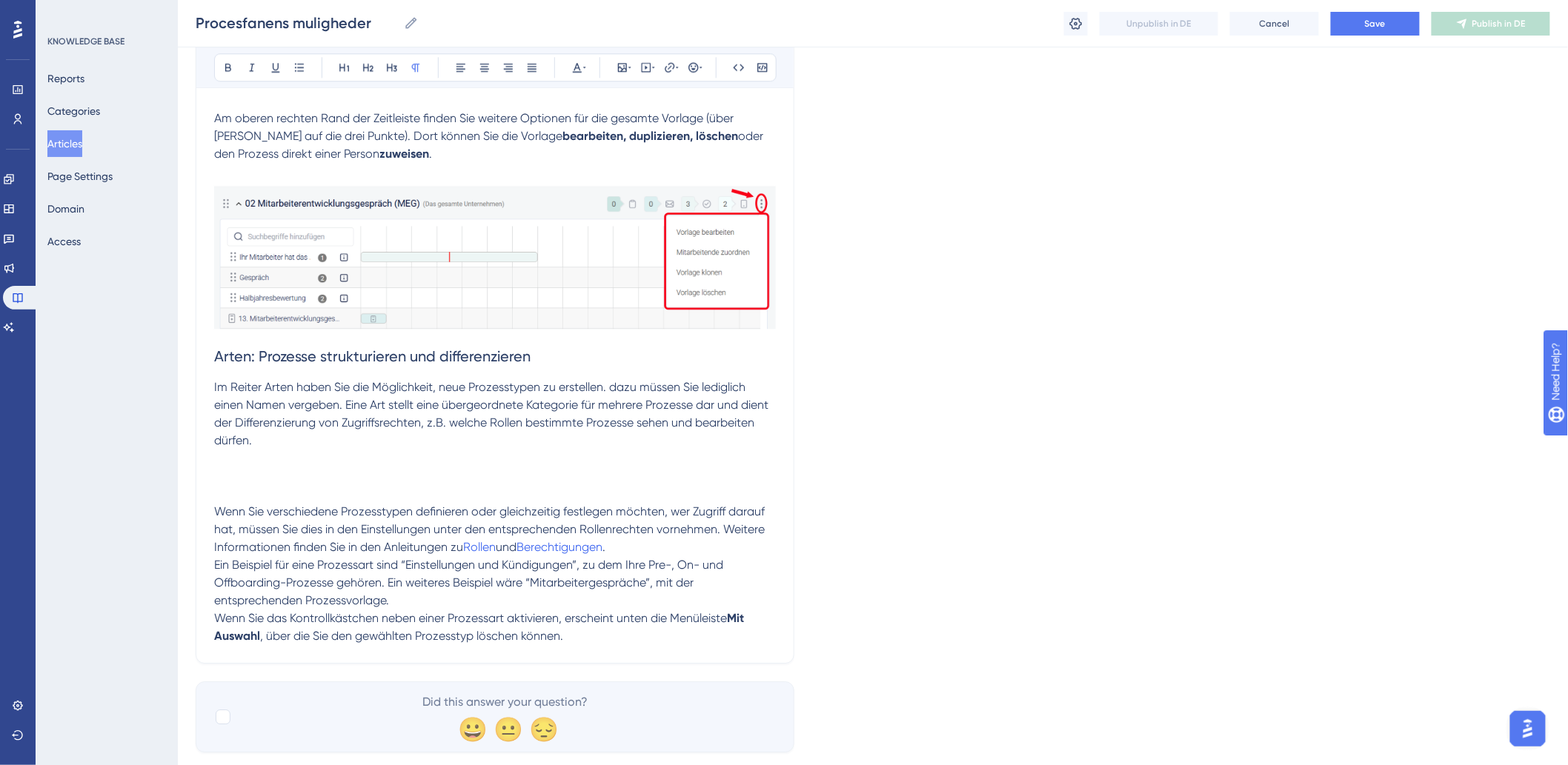
click at [252, 475] on p "Im Reiter Arten haben Sie die Möglichkeit, neue Prozesstypen zu erstellen. dazu…" at bounding box center [495, 432] width 561 height 107
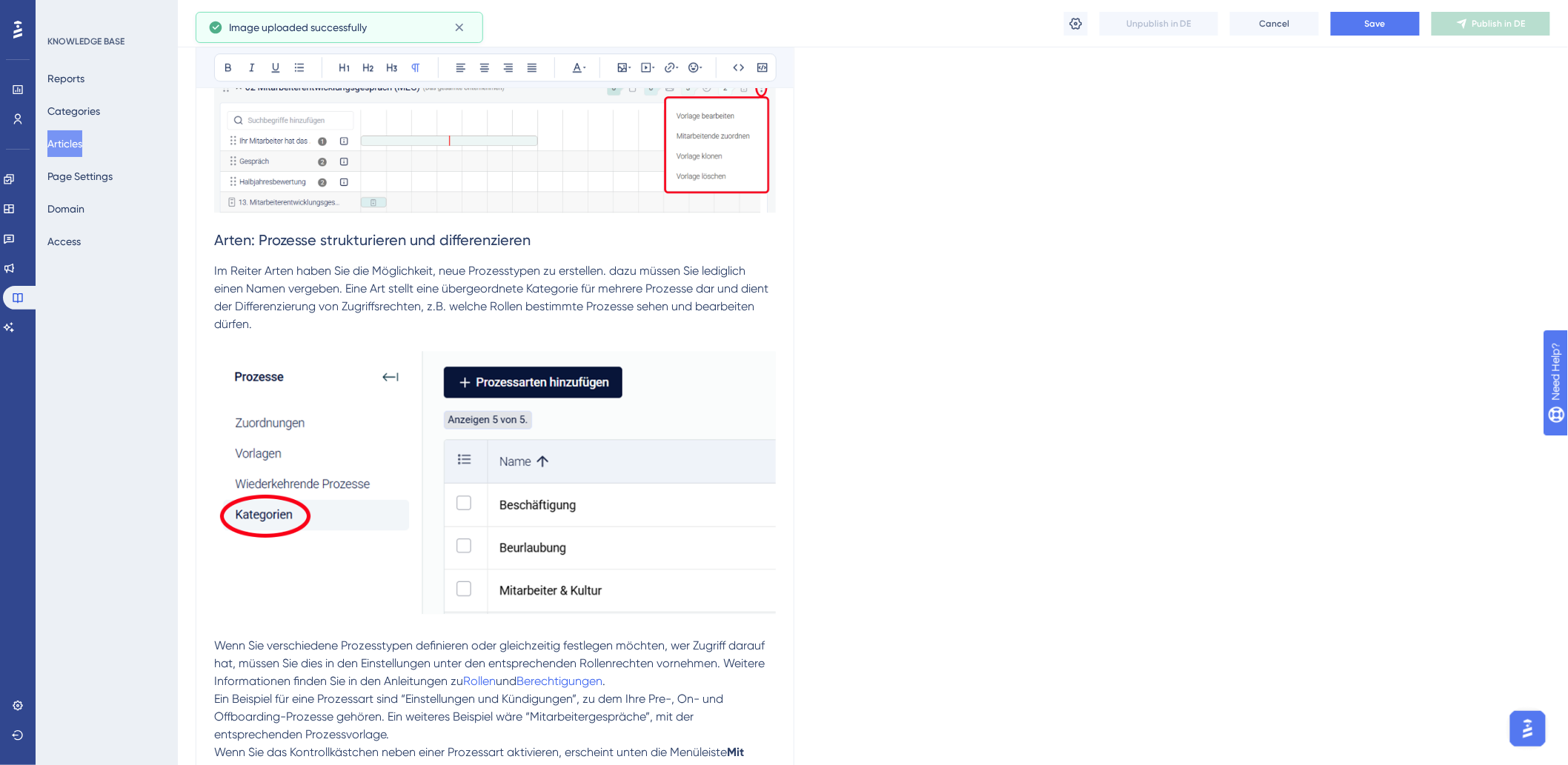
scroll to position [1884, 0]
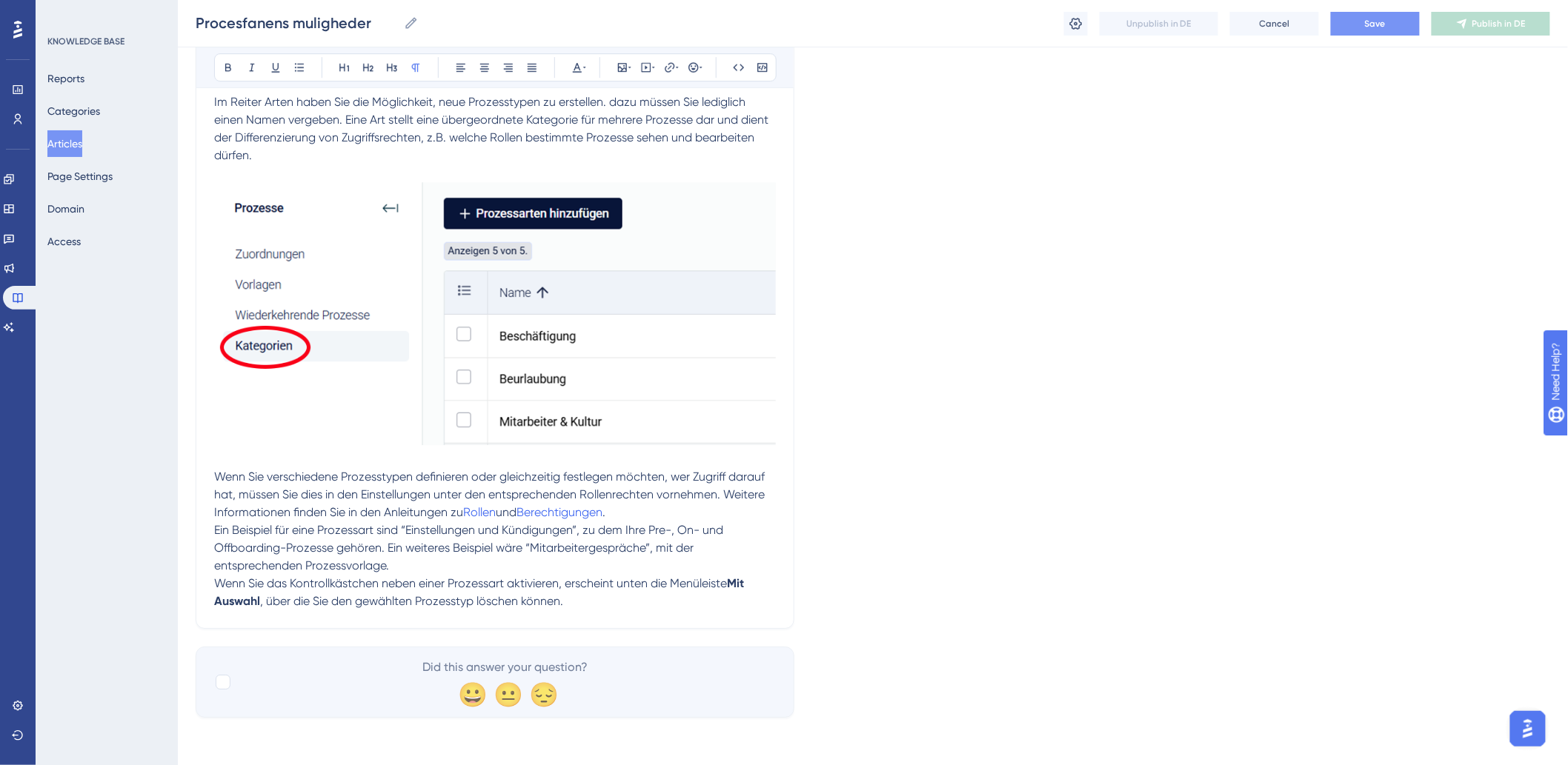
click at [1364, 19] on button "Save" at bounding box center [1375, 23] width 88 height 24
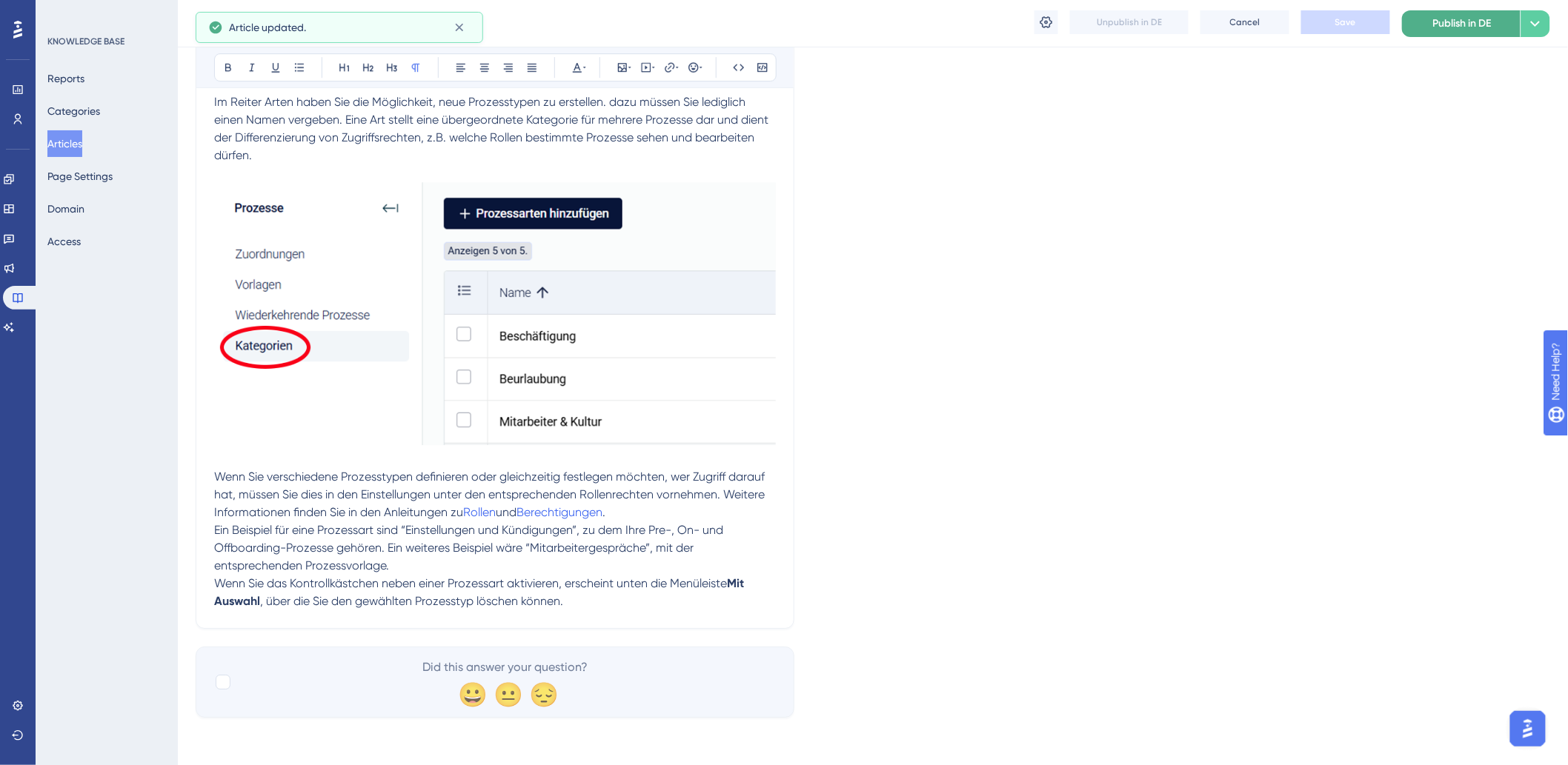
click at [1490, 25] on span "Publish in DE" at bounding box center [1461, 23] width 59 height 17
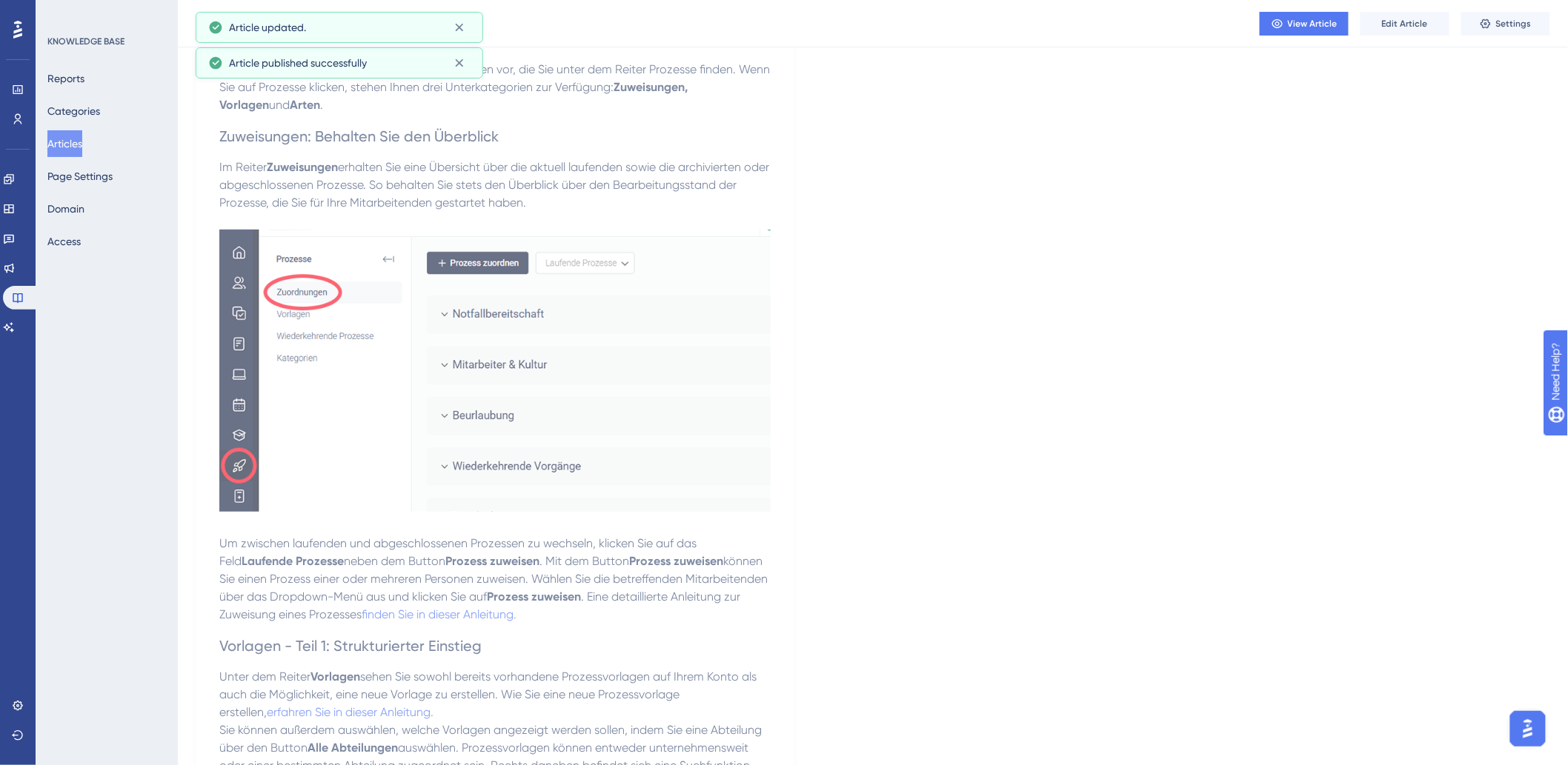
scroll to position [0, 0]
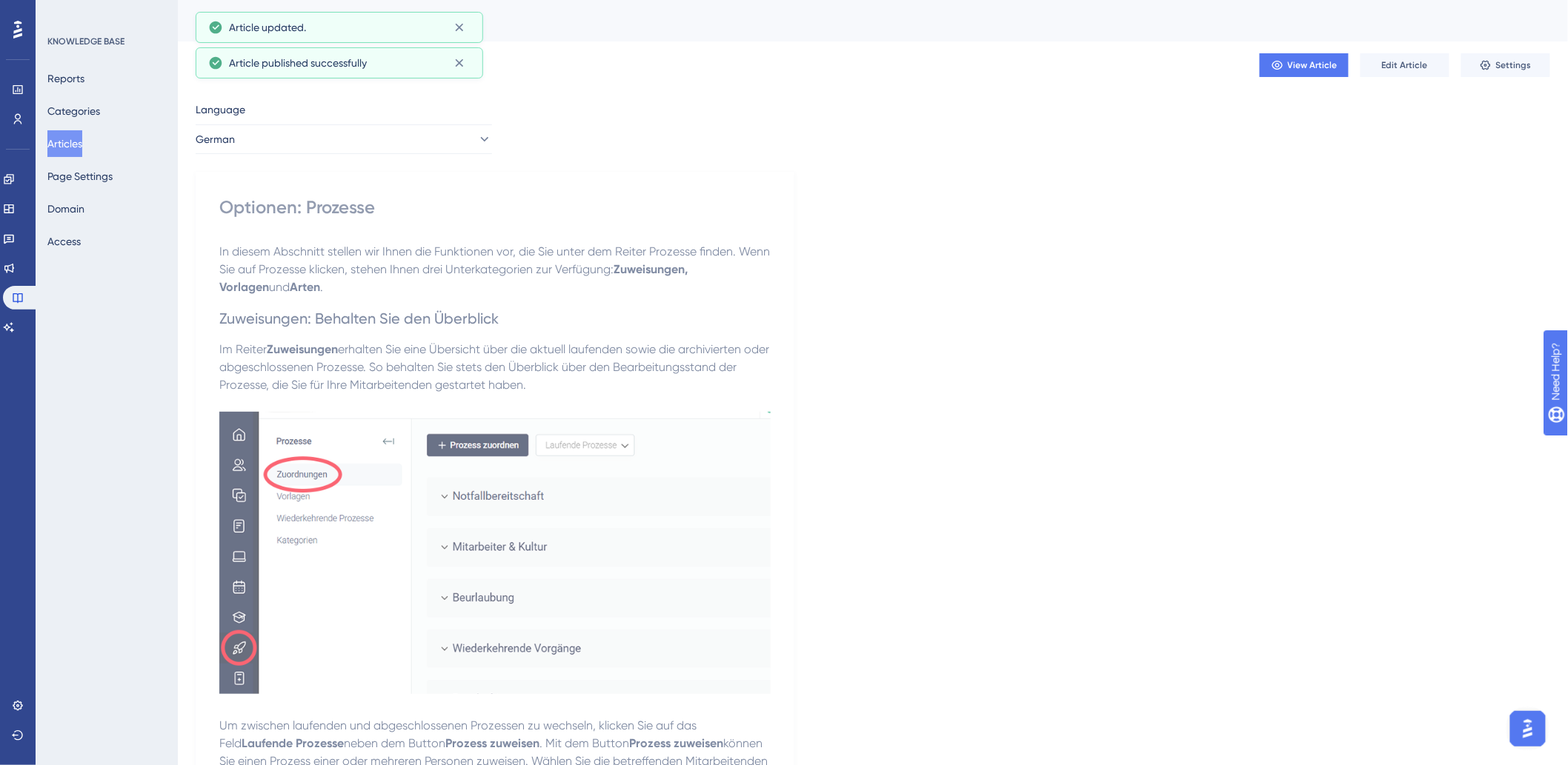
click at [60, 139] on button "Articles" at bounding box center [64, 144] width 35 height 27
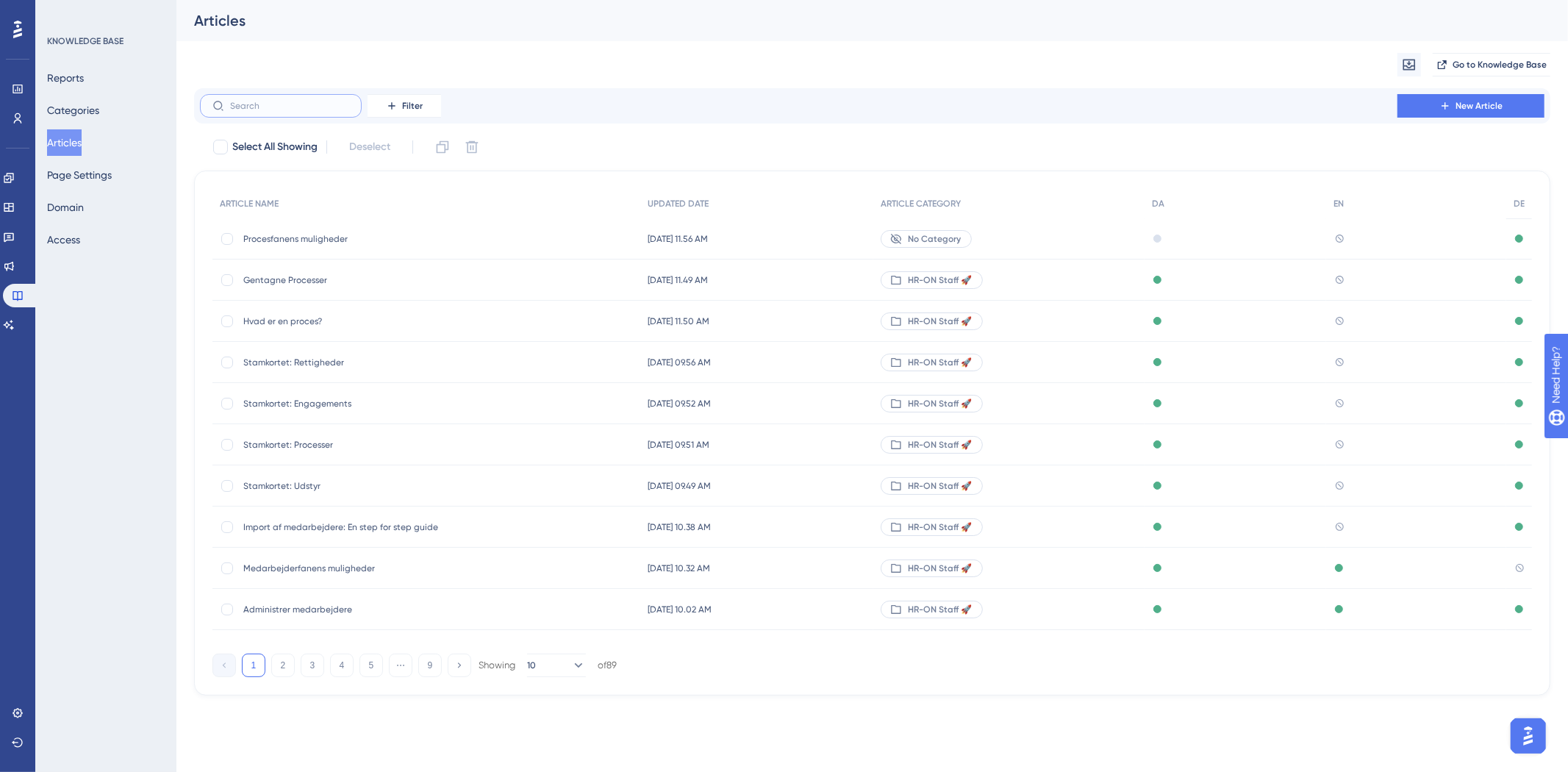
click at [282, 107] on input "text" at bounding box center [289, 106] width 119 height 10
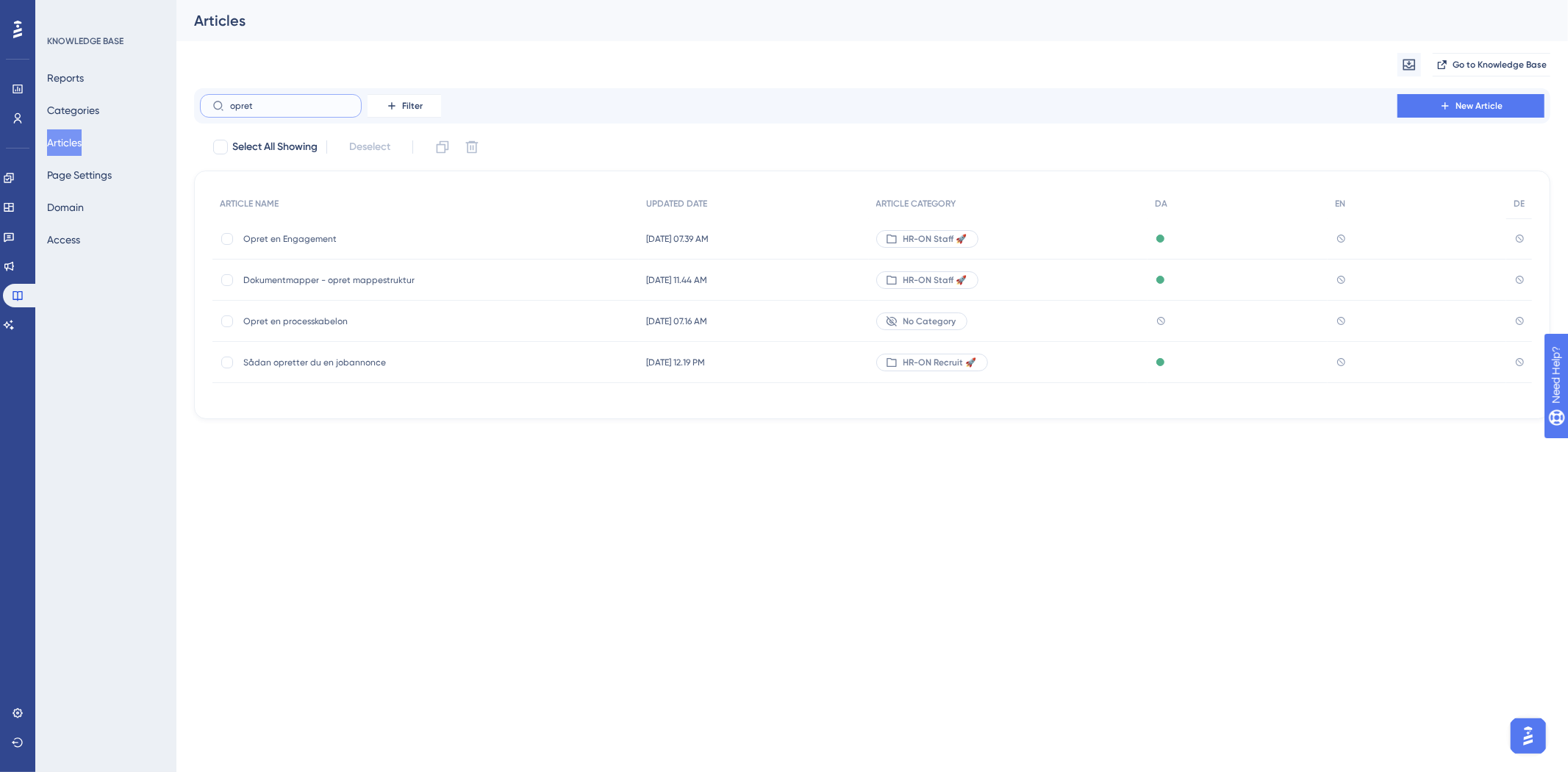
type input "opret"
click at [339, 325] on span "Opret en processkabelon" at bounding box center [361, 322] width 236 height 11
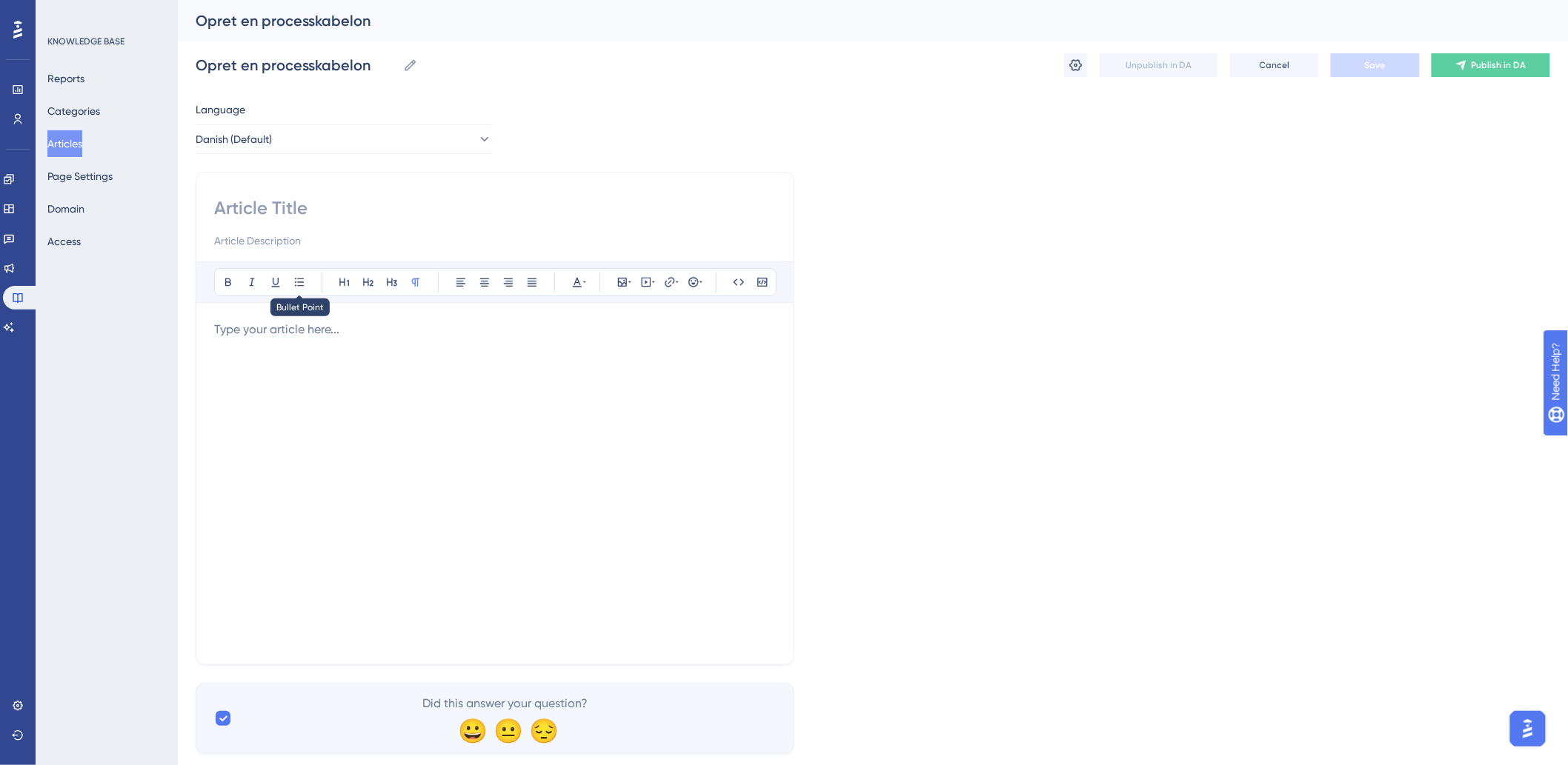
click at [299, 373] on div at bounding box center [495, 483] width 561 height 326
click at [335, 209] on input at bounding box center [495, 208] width 561 height 24
click at [315, 197] on input at bounding box center [495, 208] width 561 height 24
paste input "Opret en processkabelon"
type input "Opret en processkabelon"
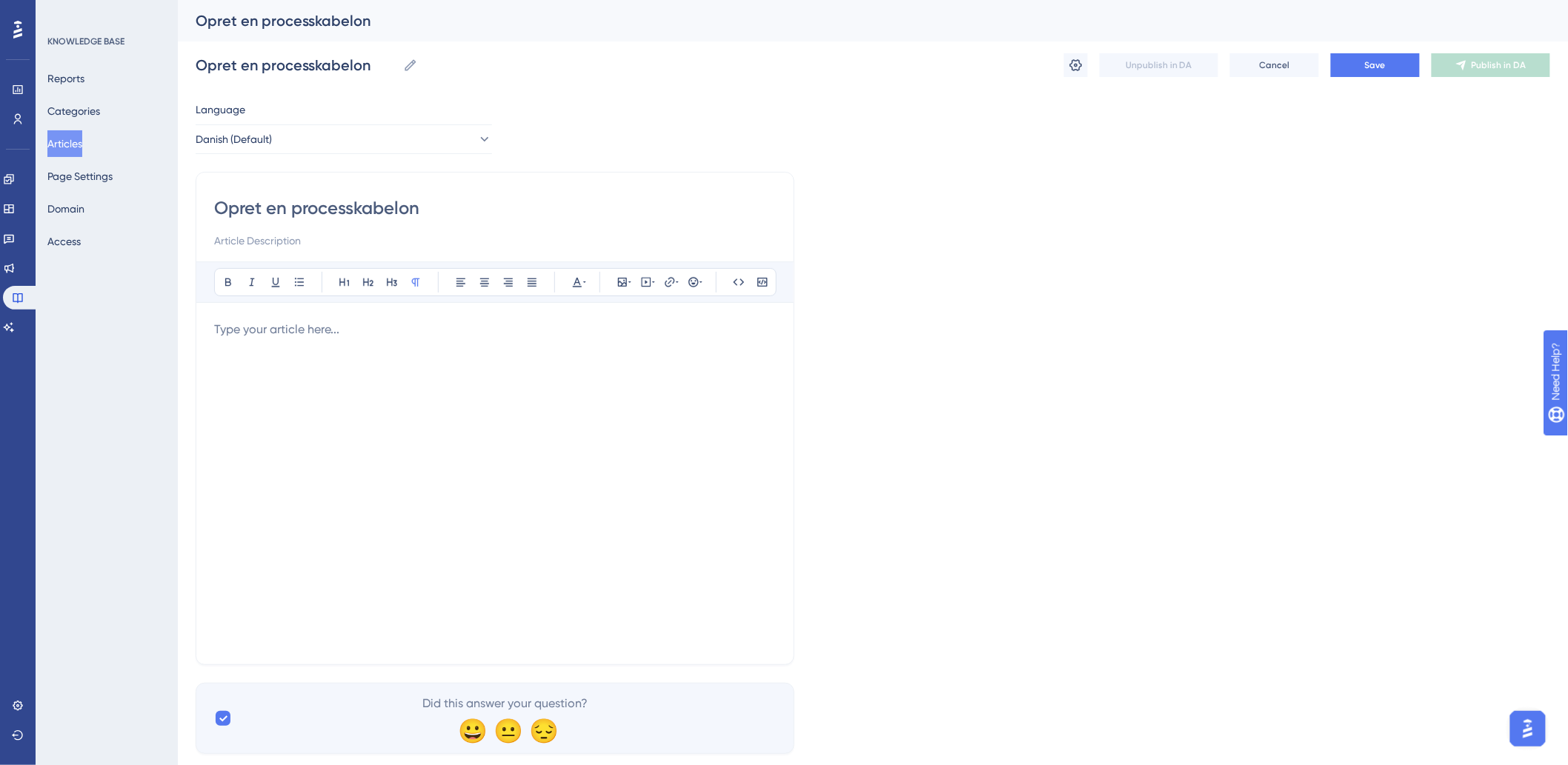
click at [286, 376] on div at bounding box center [495, 483] width 561 height 326
click at [440, 387] on div at bounding box center [495, 483] width 561 height 326
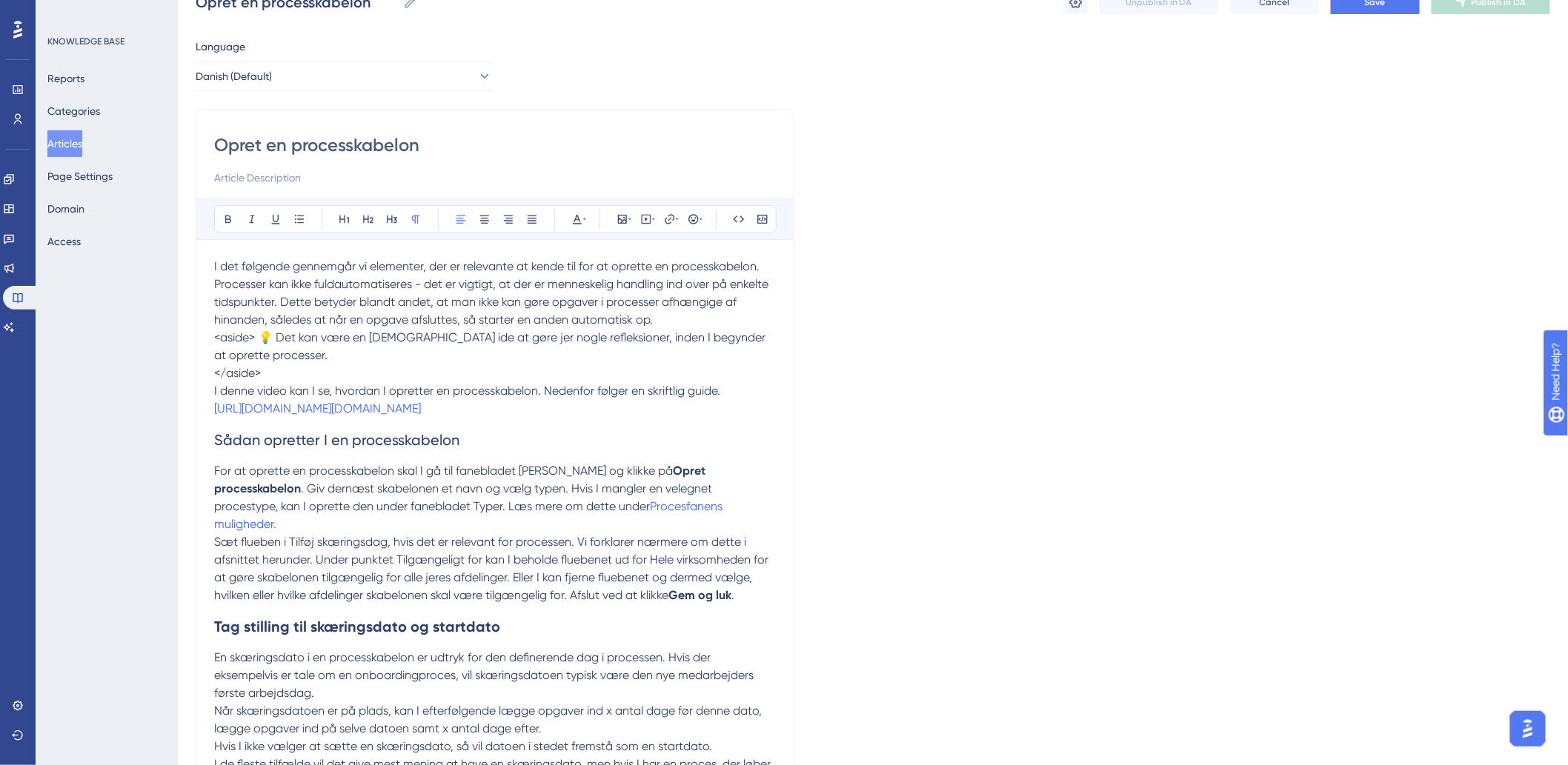
scroll to position [83, 0]
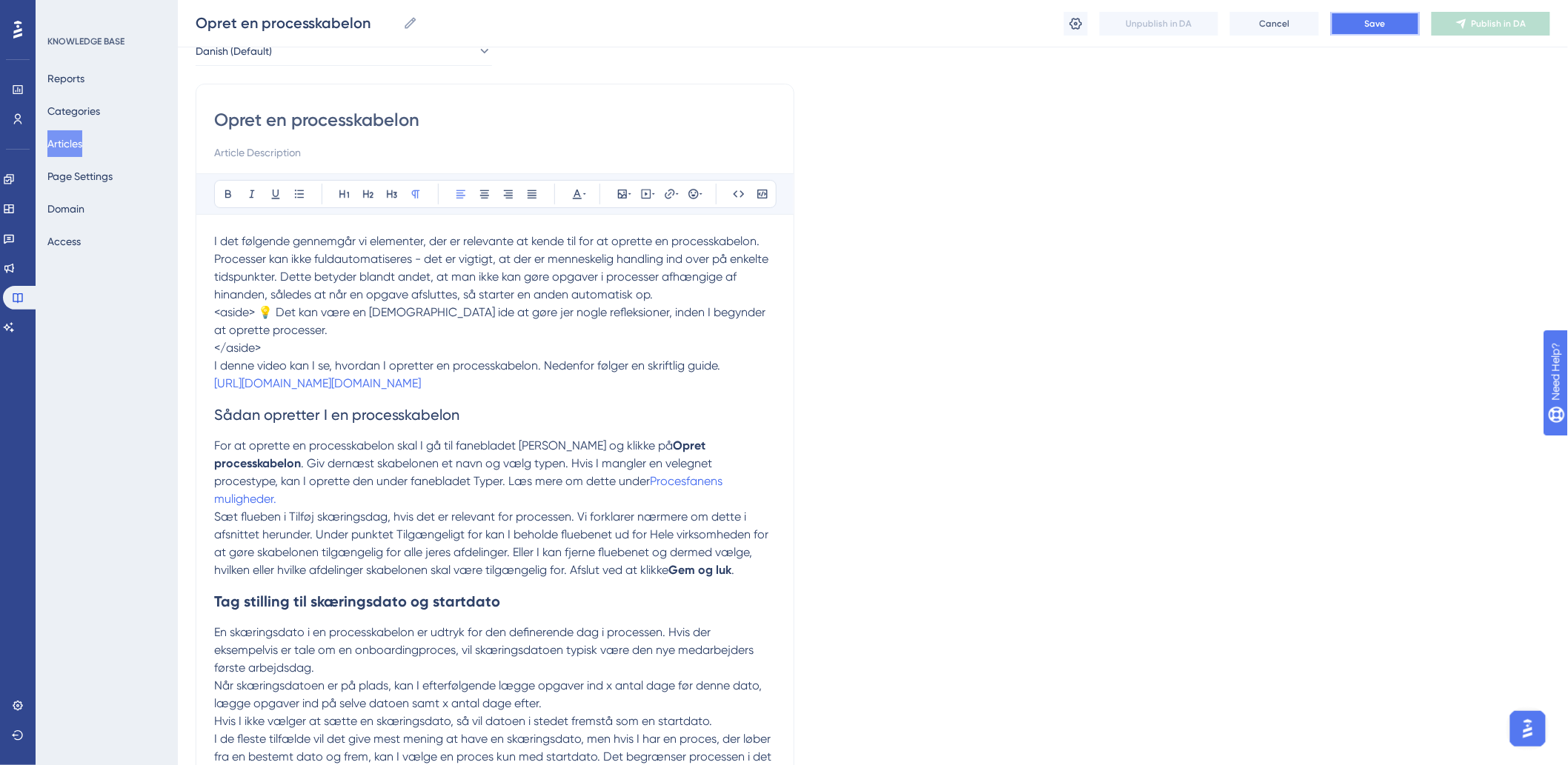
click at [1385, 24] on span "Save" at bounding box center [1375, 23] width 21 height 12
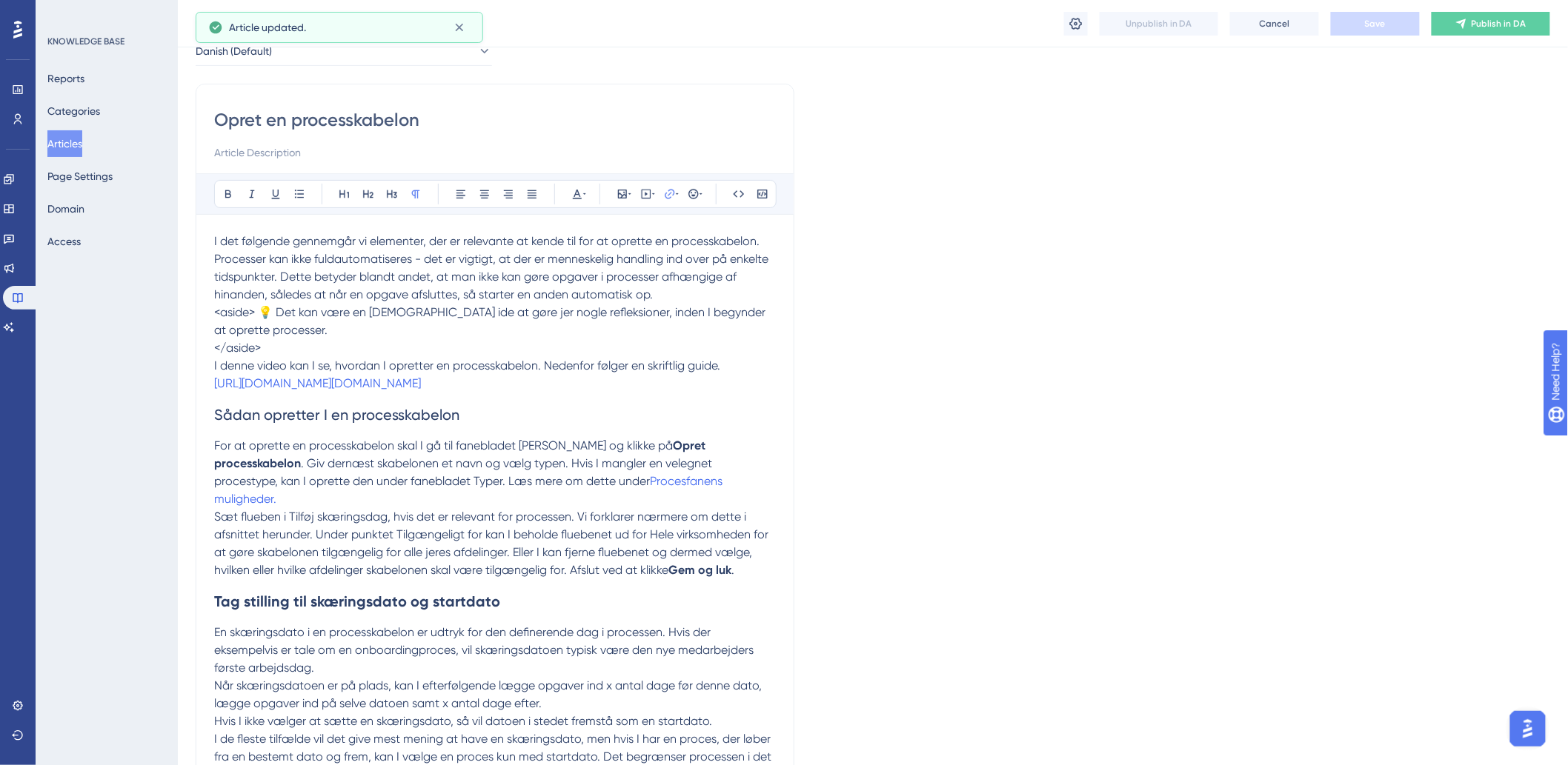
drag, startPoint x: 699, startPoint y: 399, endPoint x: 195, endPoint y: 378, distance: 504.4
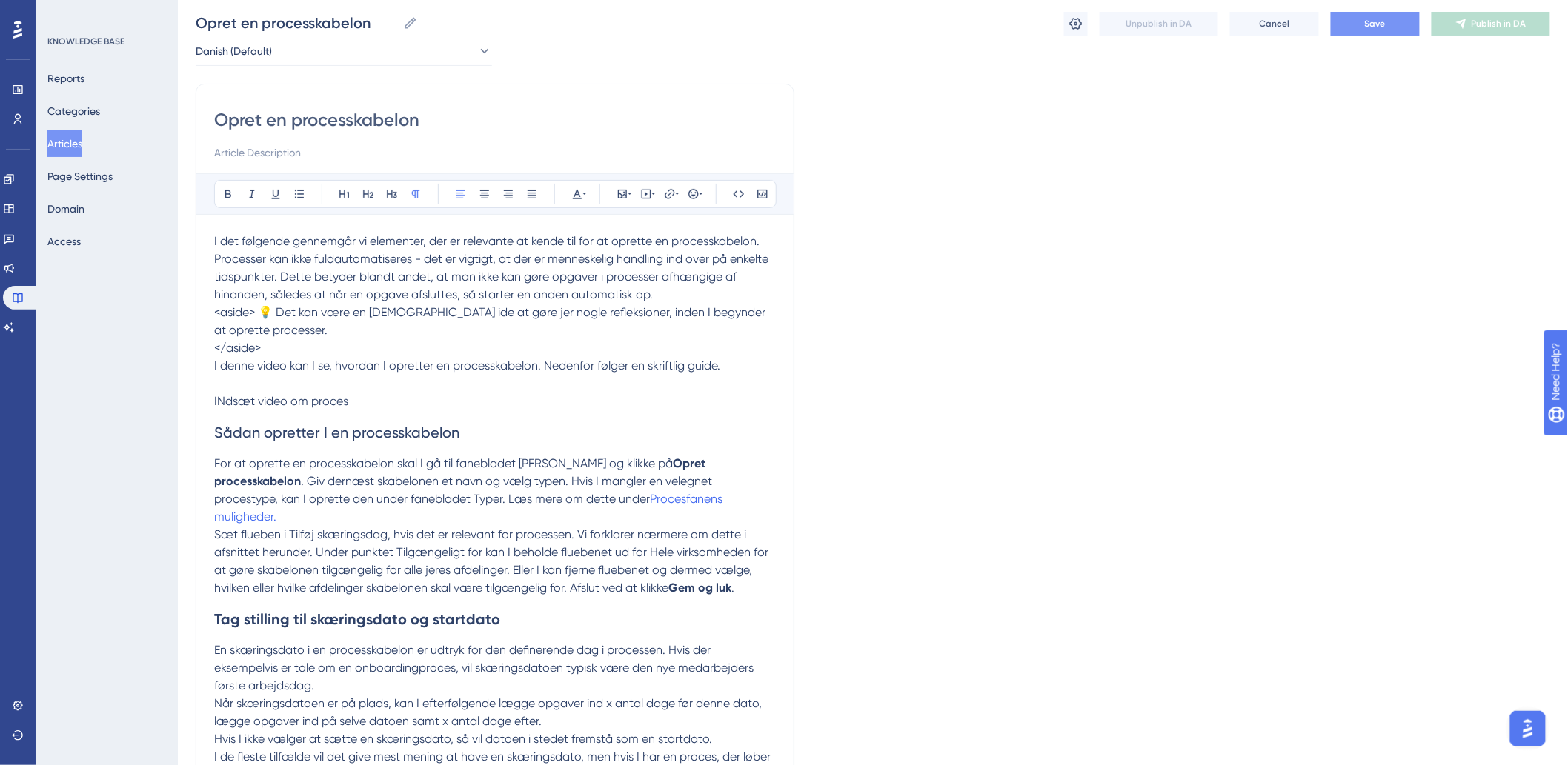
click at [386, 528] on span "Sæt flueben i Tilføj skæringsdag, hvis det er relevant for processen. Vi forkla…" at bounding box center [492, 561] width 557 height 67
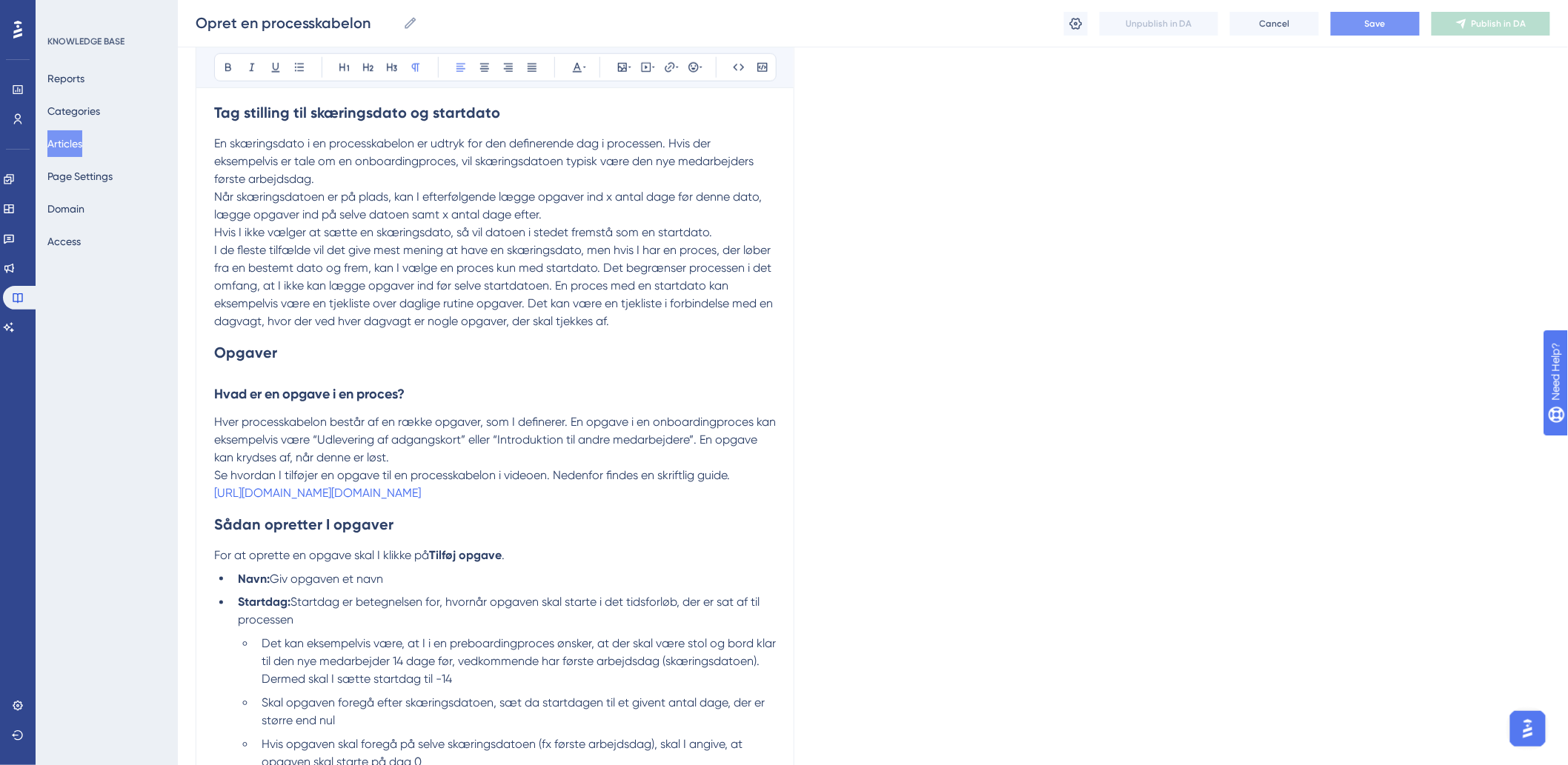
scroll to position [741, 0]
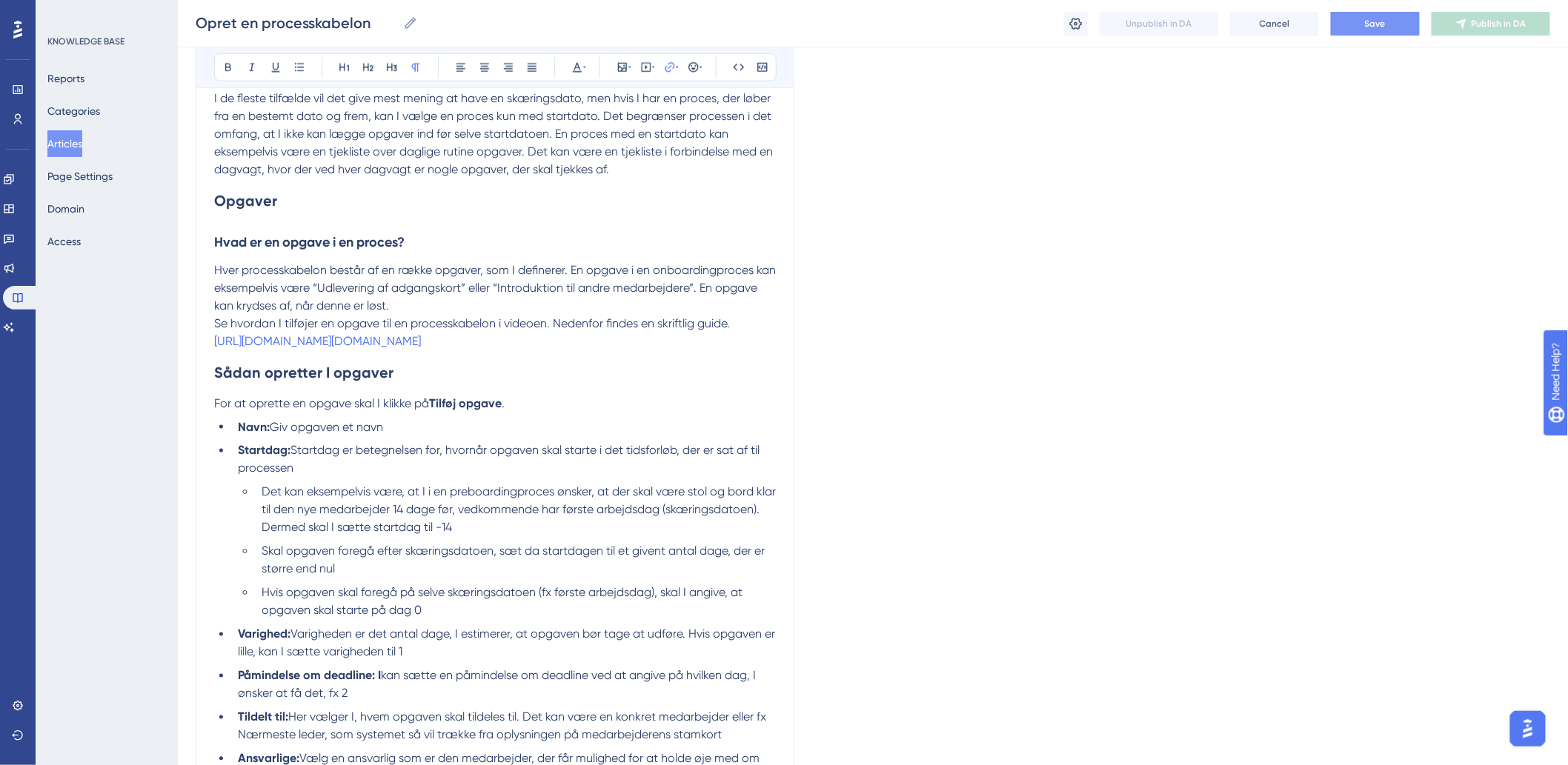
drag, startPoint x: 694, startPoint y: 346, endPoint x: 128, endPoint y: 328, distance: 566.3
click at [178, 328] on div "Performance Users Engagement Widgets Feedback Product Updates Knowledge Base AI…" at bounding box center [873, 634] width 1390 height 2751
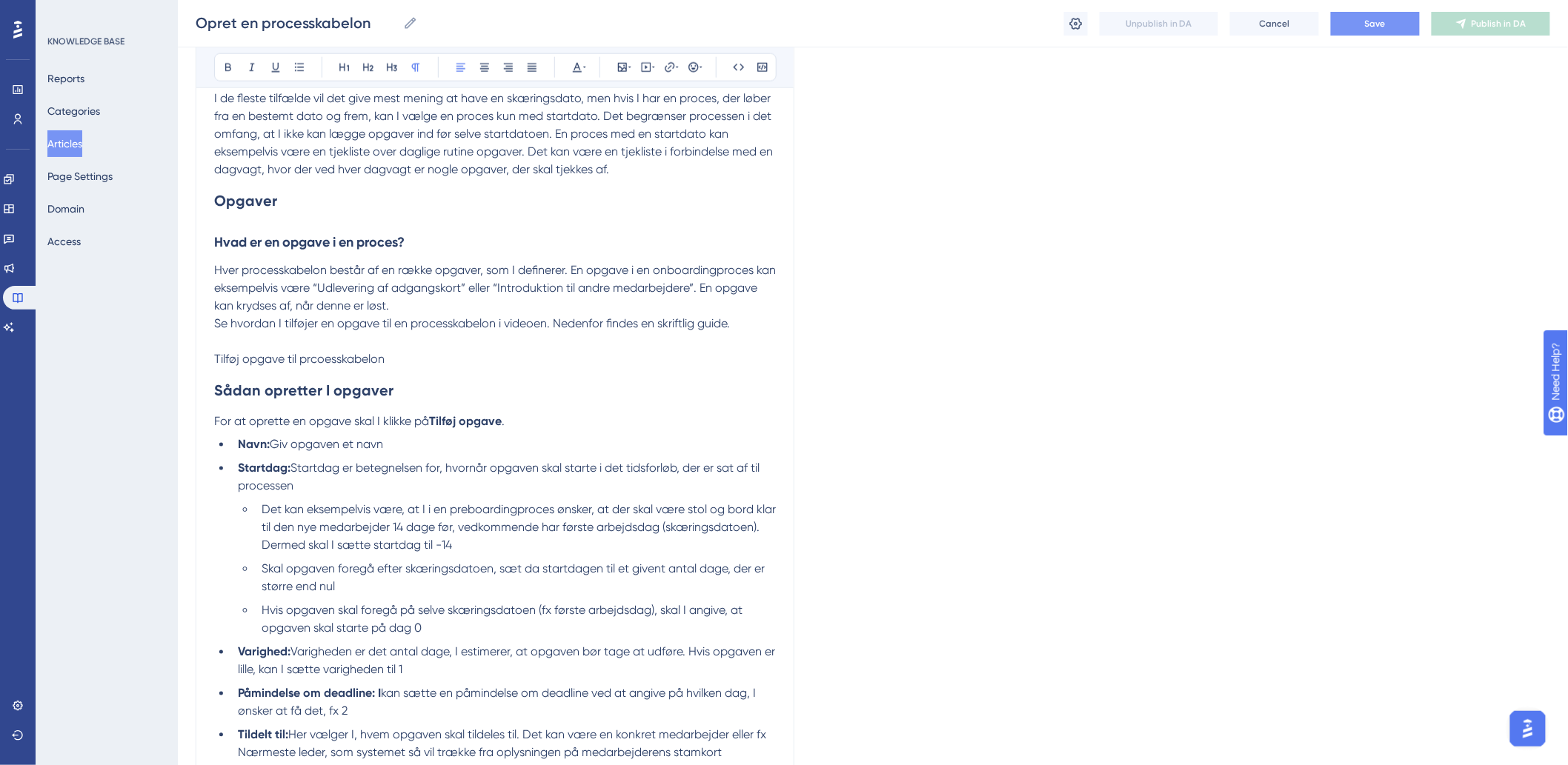
scroll to position [823, 0]
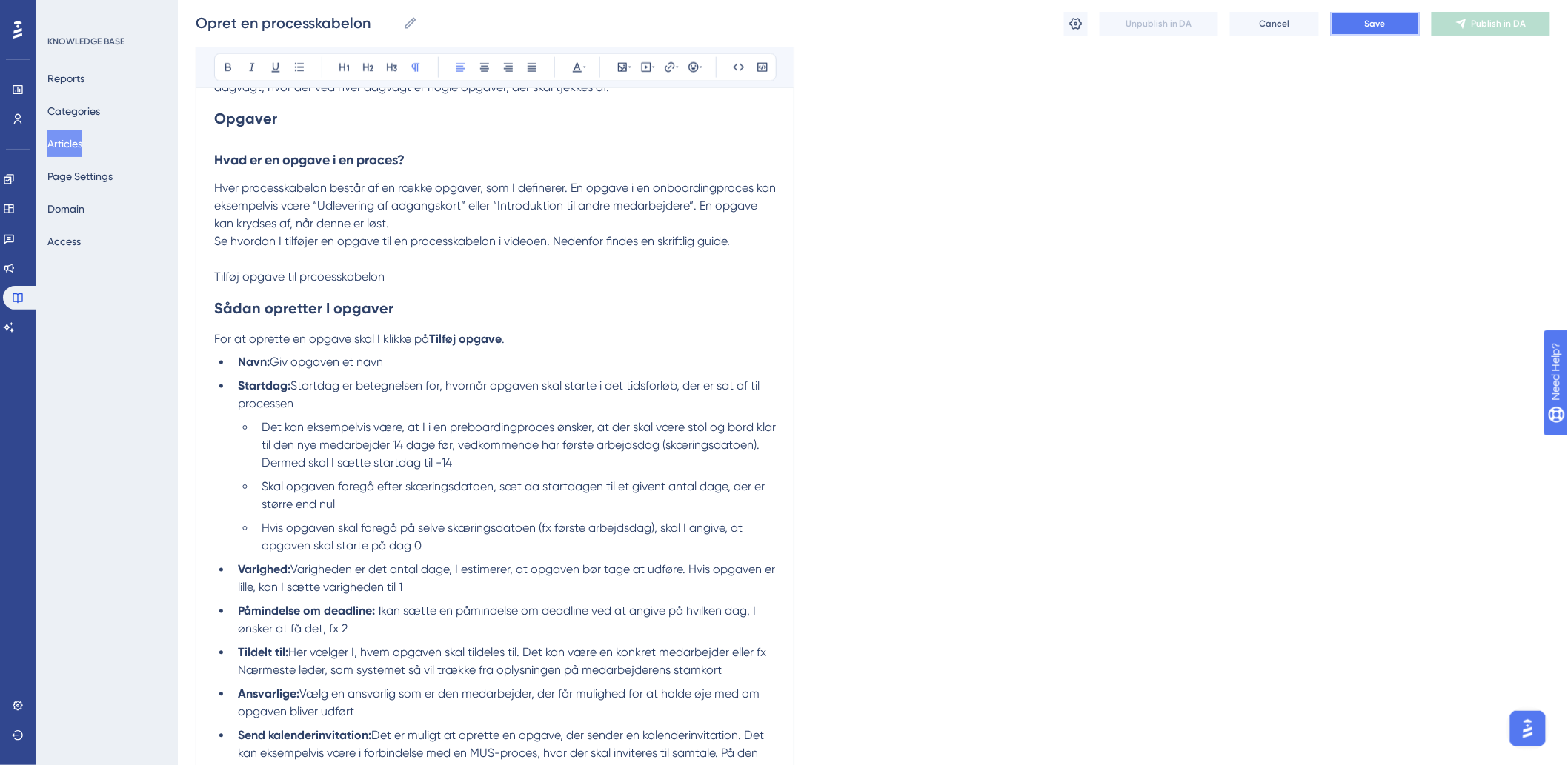
click at [1357, 23] on button "Save" at bounding box center [1375, 23] width 88 height 24
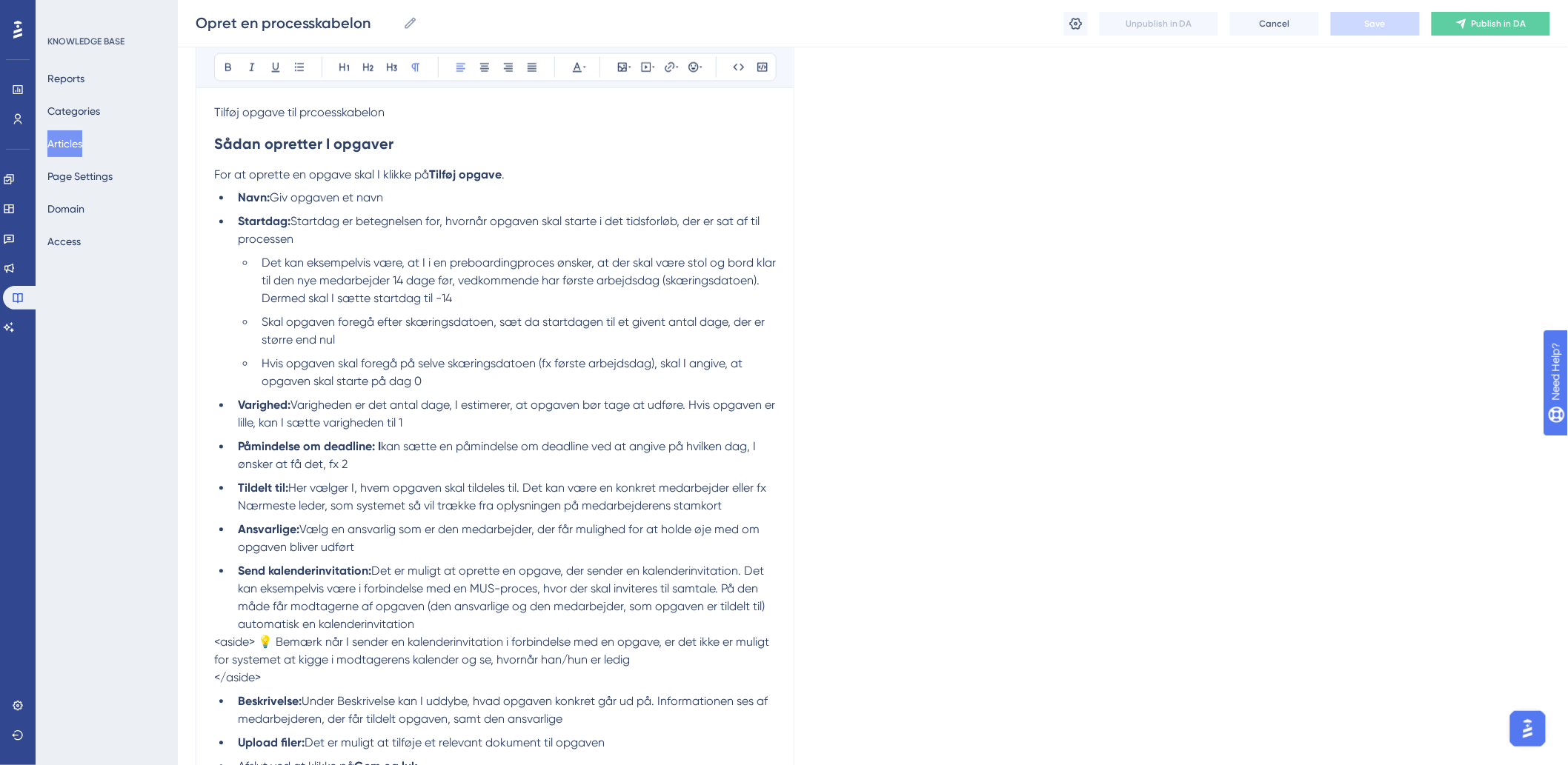
scroll to position [657, 0]
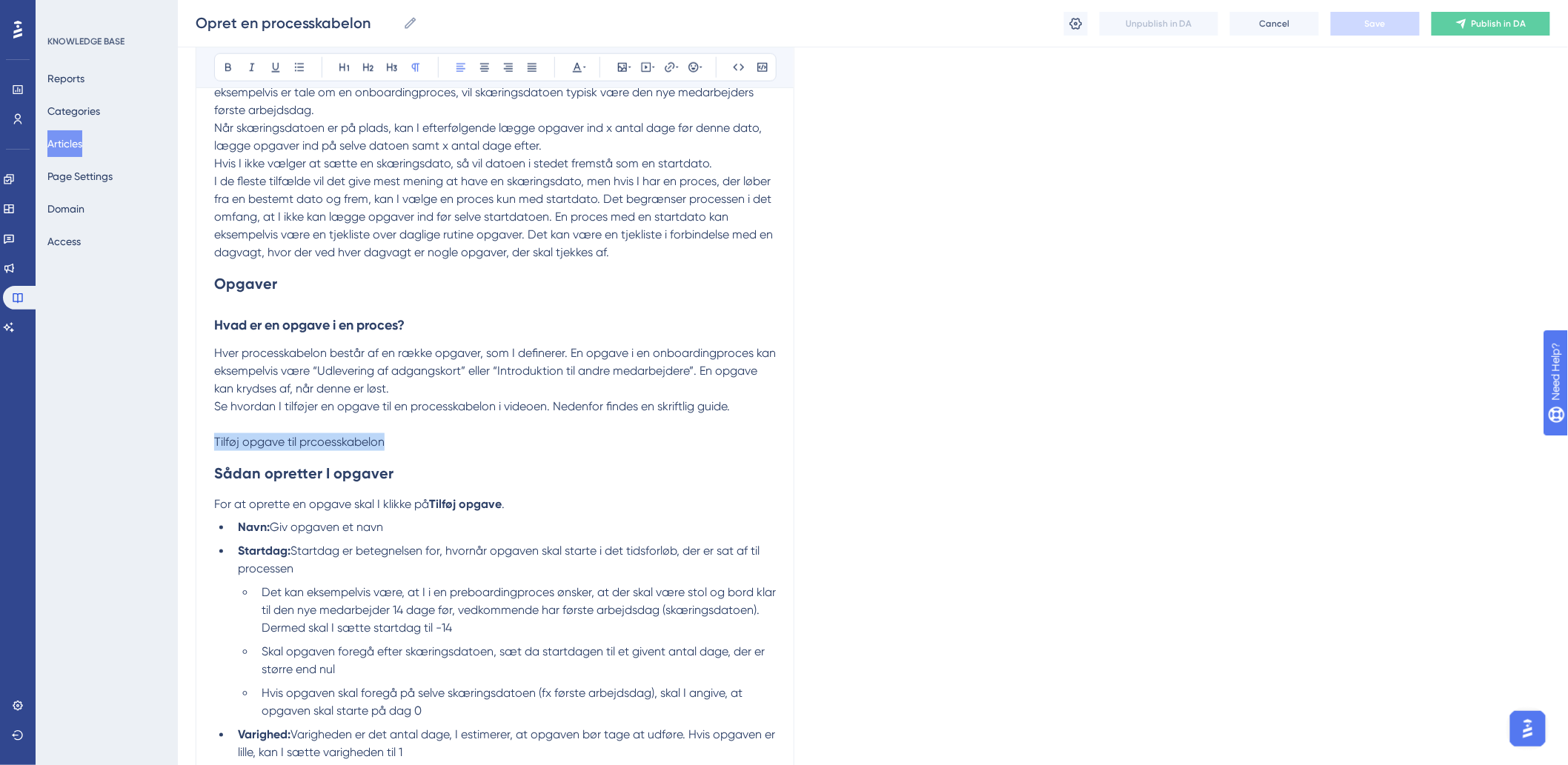
drag, startPoint x: 334, startPoint y: 425, endPoint x: 114, endPoint y: 431, distance: 220.1
click at [178, 431] on div "Performance Users Engagement Widgets Feedback Product Updates Knowledge Base AI…" at bounding box center [873, 727] width 1390 height 2768
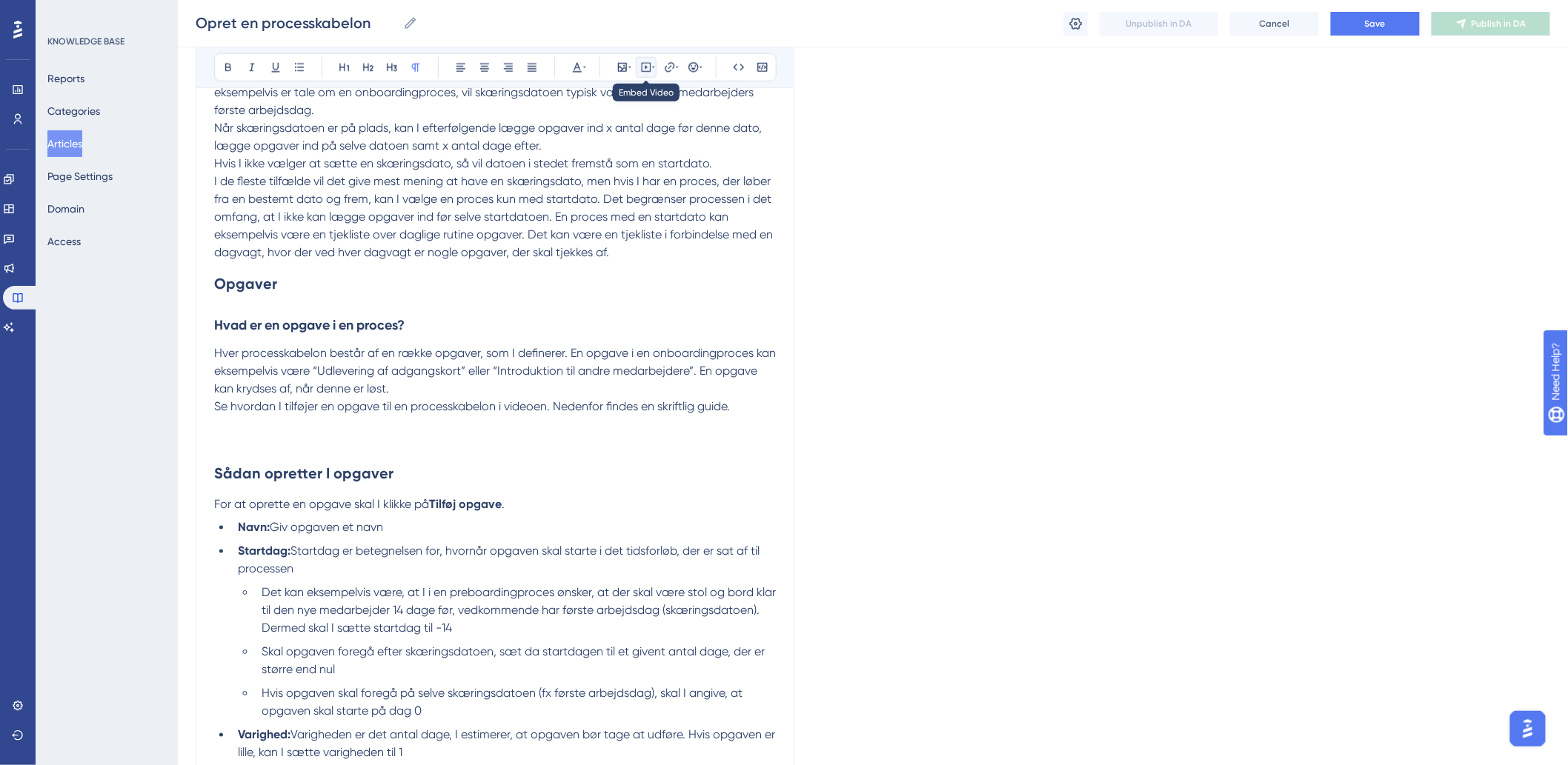
click at [650, 71] on icon at bounding box center [646, 67] width 10 height 10
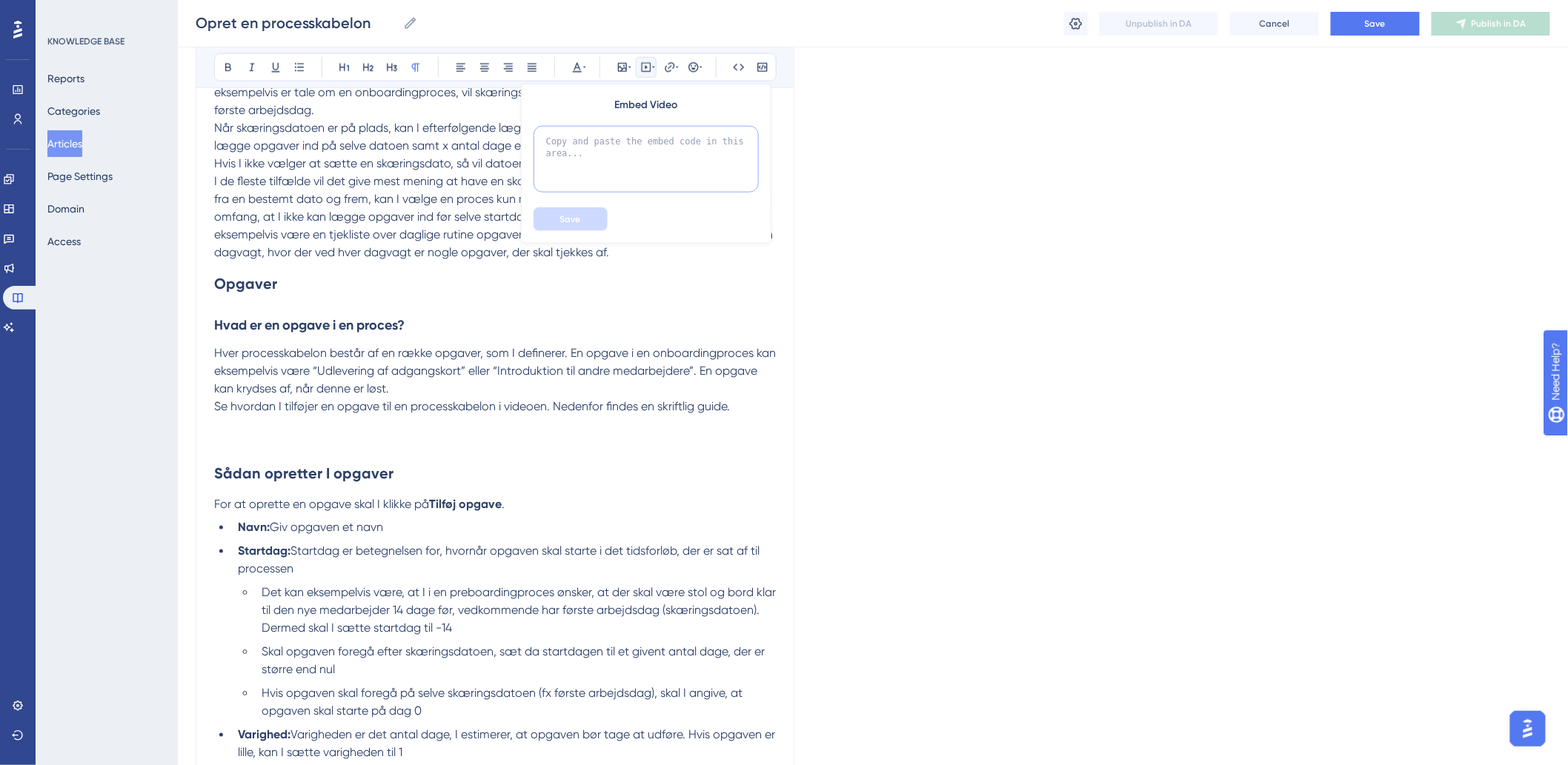
click at [650, 157] on textarea at bounding box center [646, 159] width 225 height 66
paste textarea "<div style="width:100%; height:0; position: relative; padding-bottom:56.25%"><i…"
type textarea "<div style="width:100%; height:0; position: relative; padding-bottom:56.25%"><i…"
click at [584, 220] on button "Save" at bounding box center [570, 219] width 74 height 24
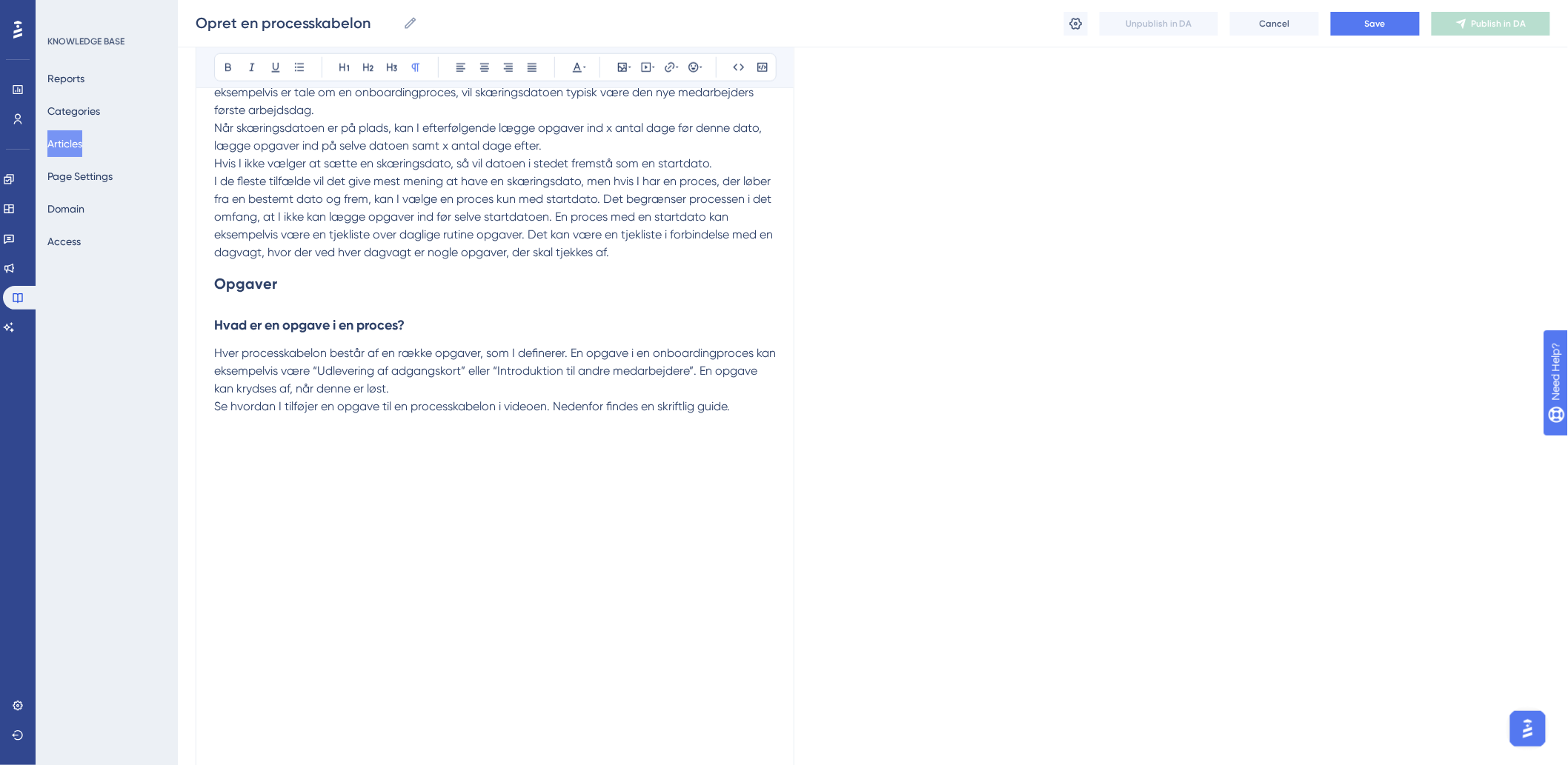
scroll to position [987, 0]
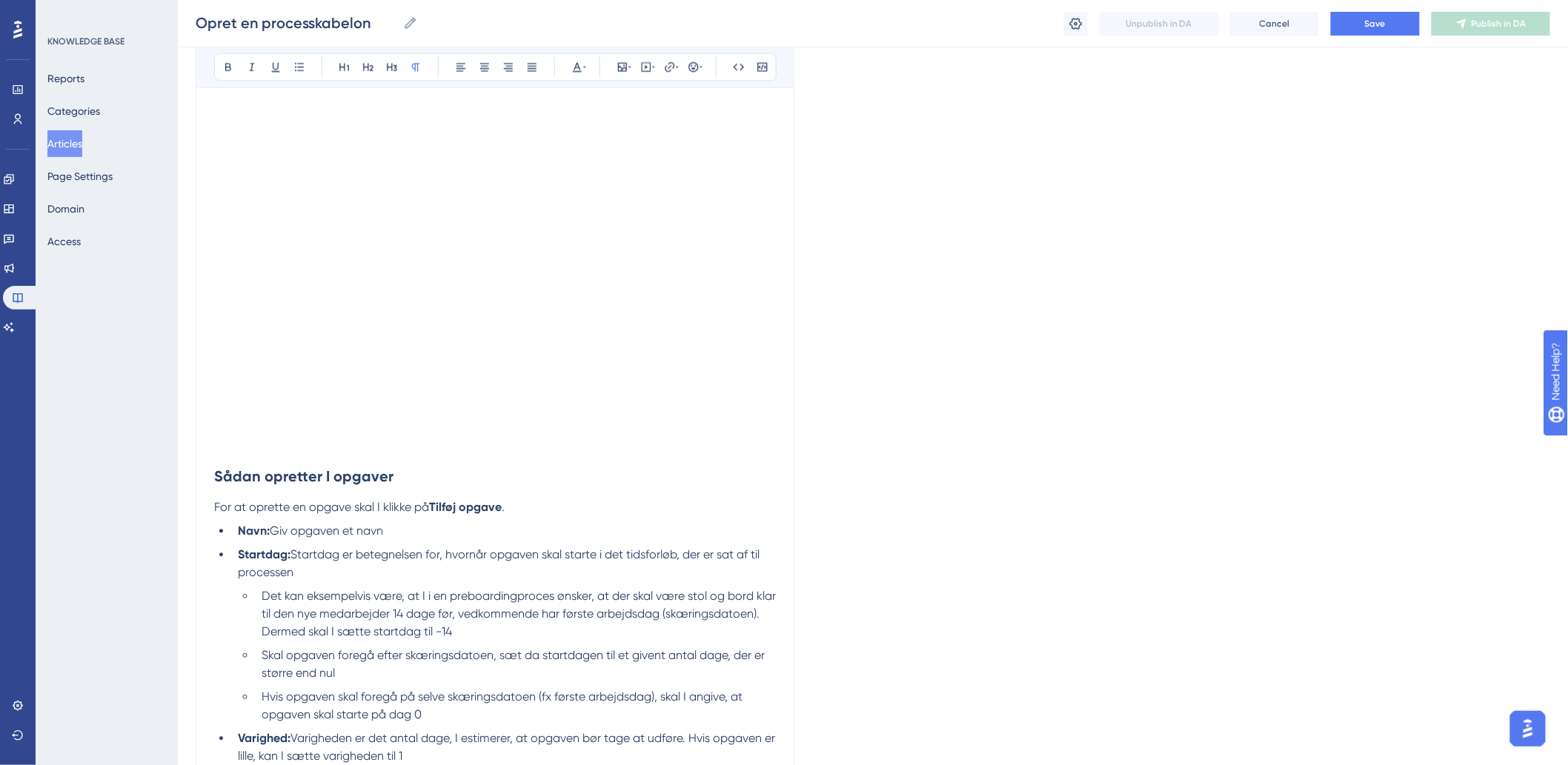
click at [354, 502] on div "I det følgende gennemgår vi elementer, der er relevante at kende til for at opr…" at bounding box center [495, 654] width 561 height 2655
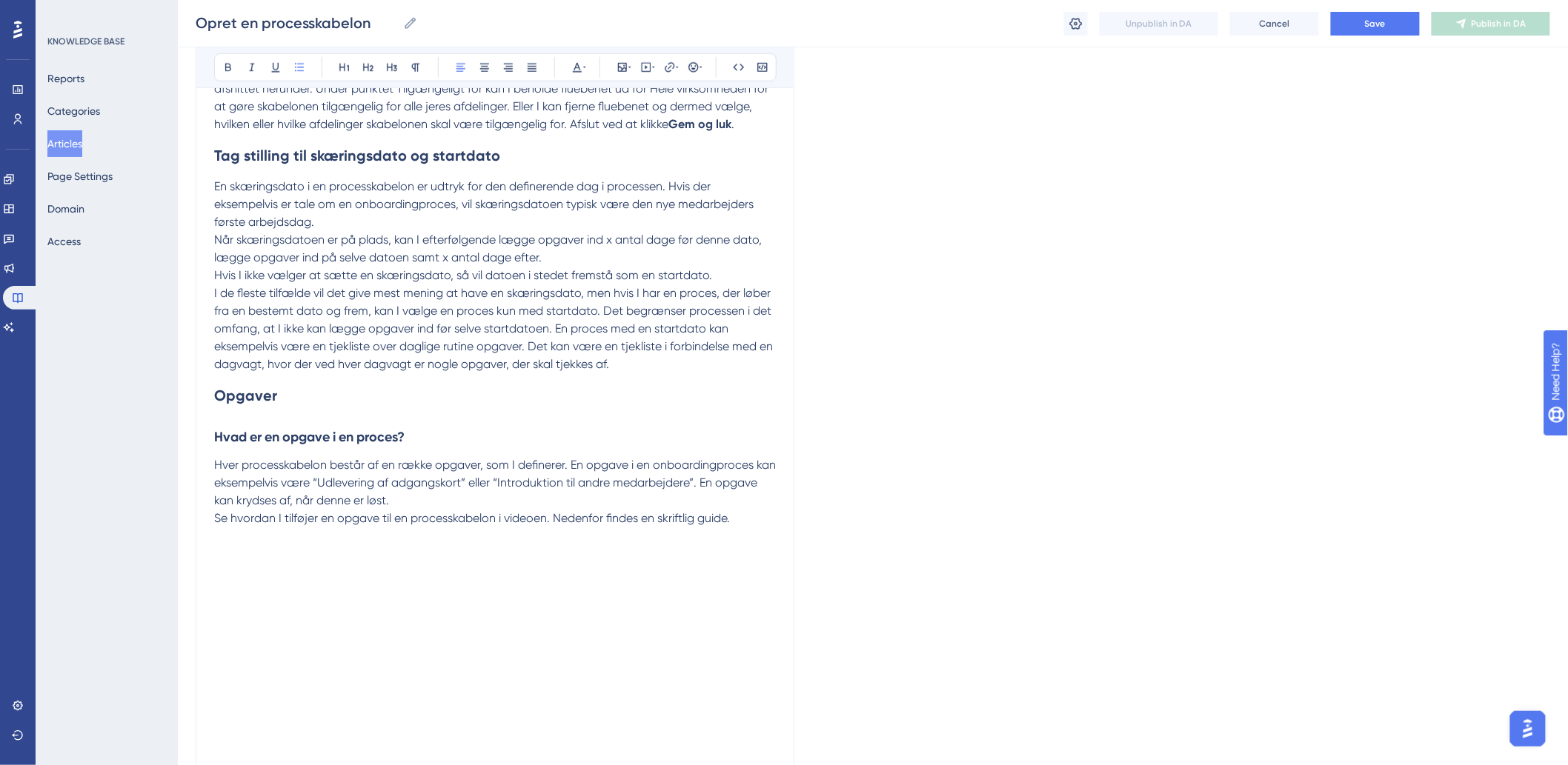
scroll to position [247, 0]
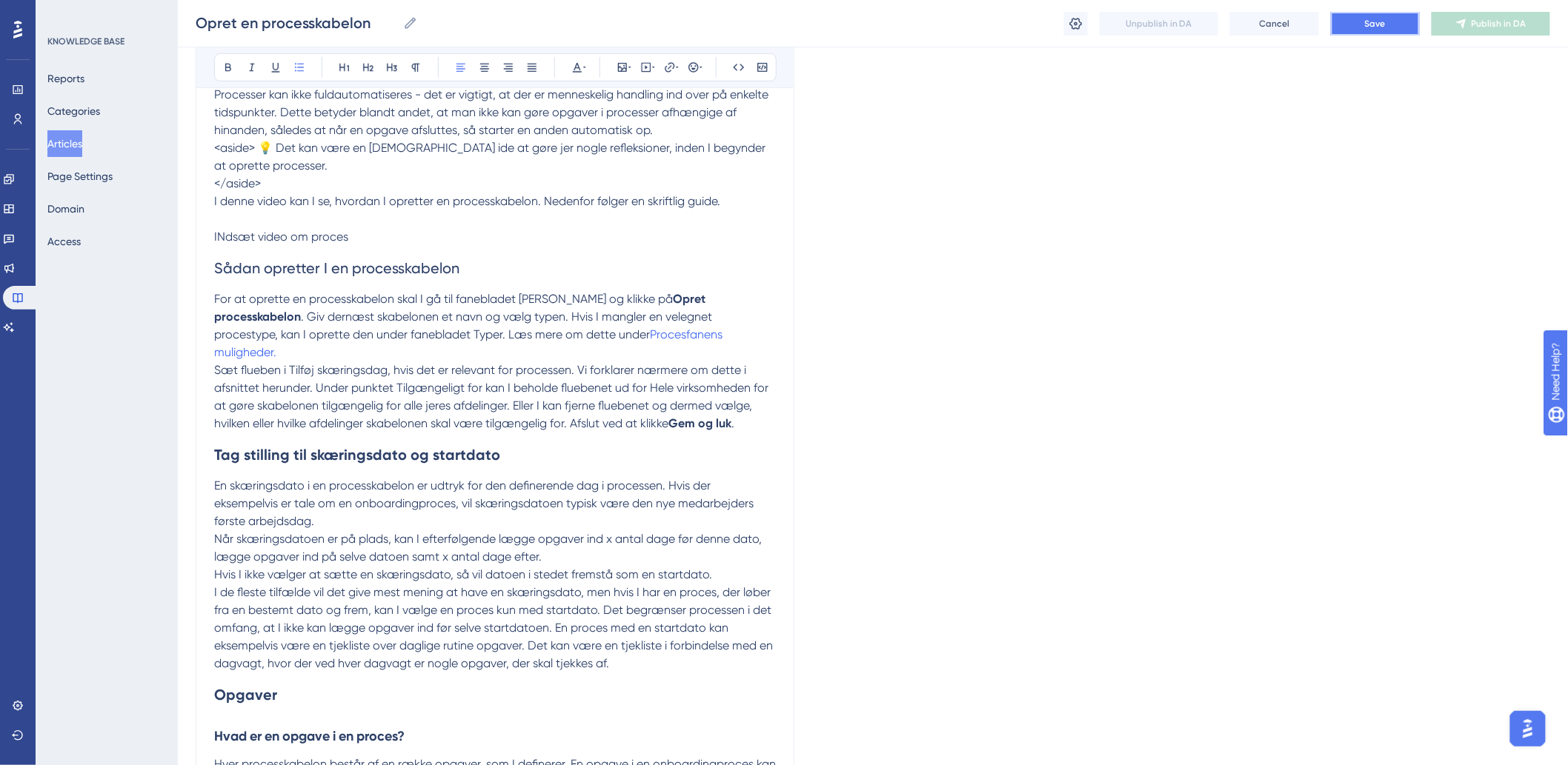
click at [1390, 14] on button "Save" at bounding box center [1375, 23] width 88 height 24
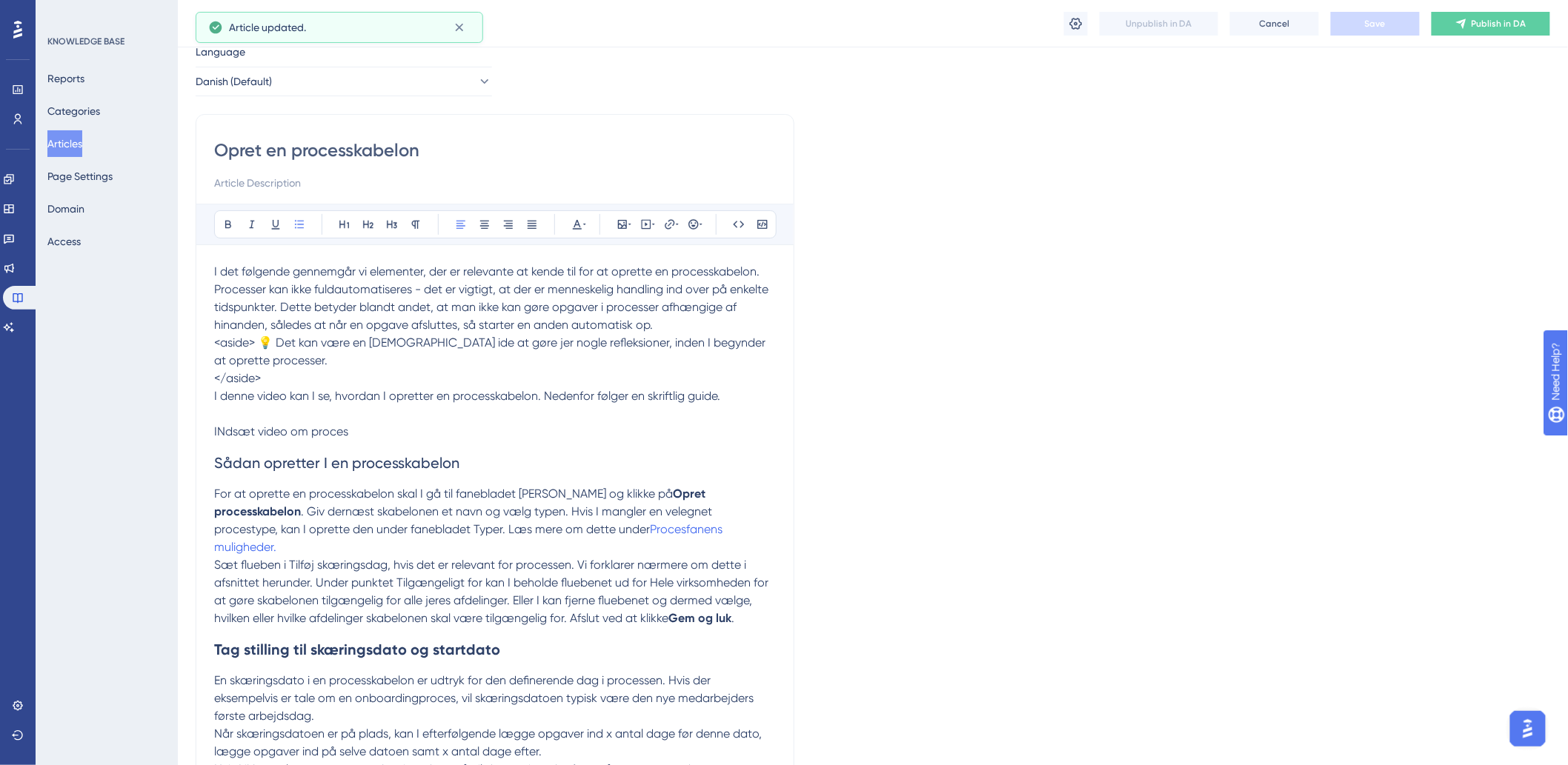
scroll to position [0, 0]
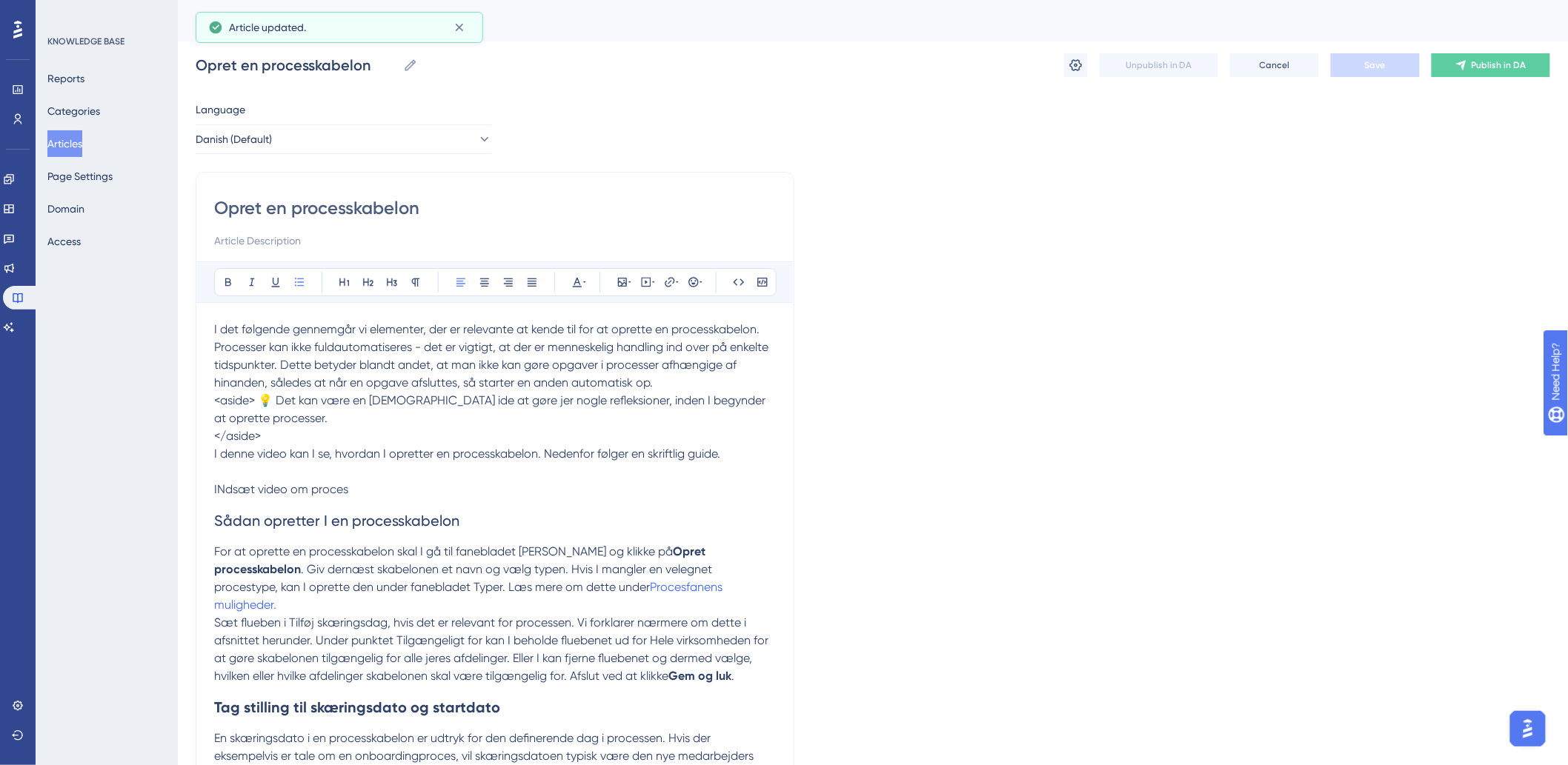
click at [294, 418] on p "<aside> 💡 Det kan være en [DEMOGRAPHIC_DATA] ide at gøre jer nogle refleksioner…" at bounding box center [495, 409] width 561 height 36
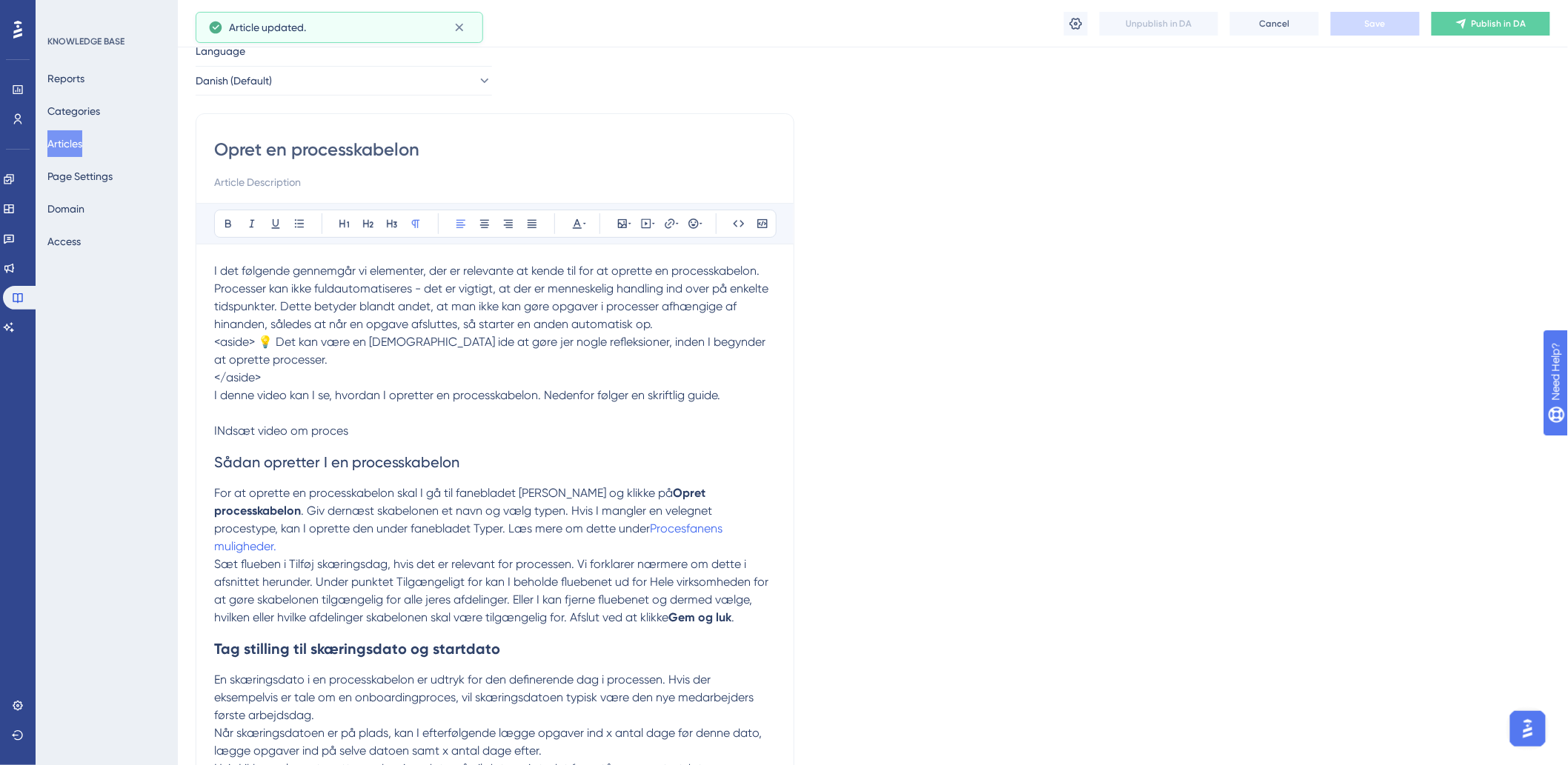
scroll to position [83, 0]
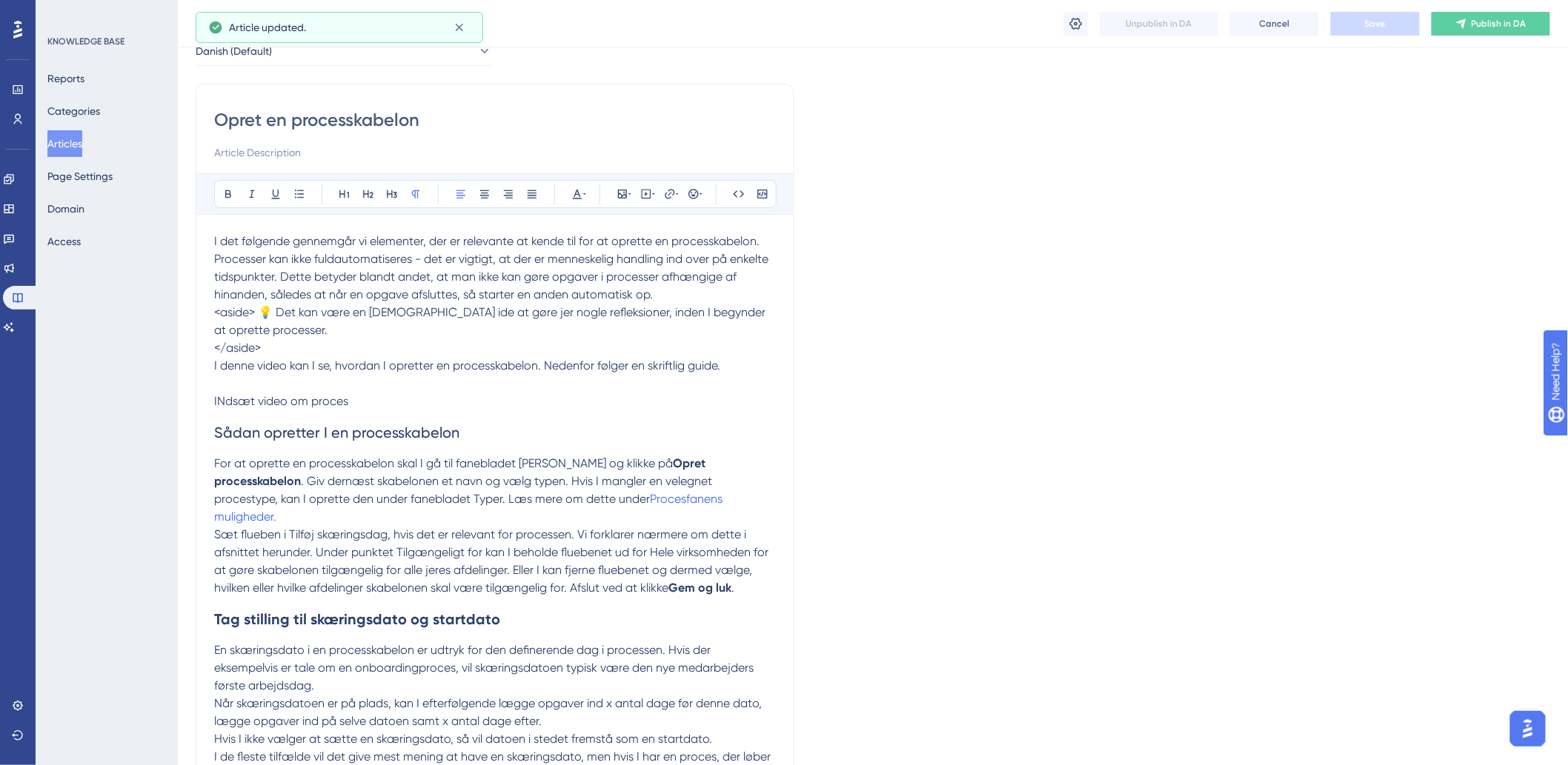
click at [363, 396] on p "INdsæt video om proces" at bounding box center [495, 392] width 561 height 36
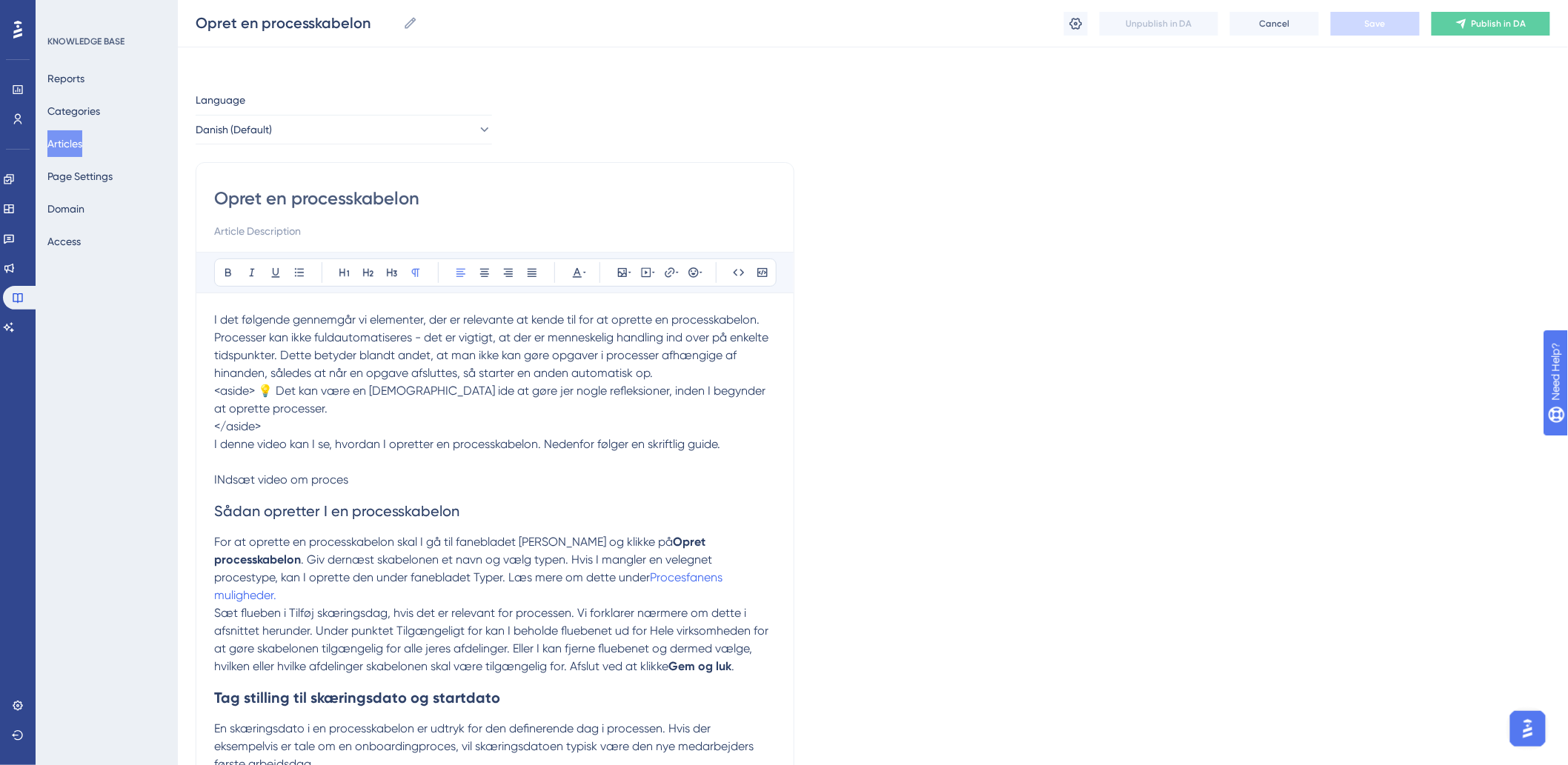
scroll to position [0, 0]
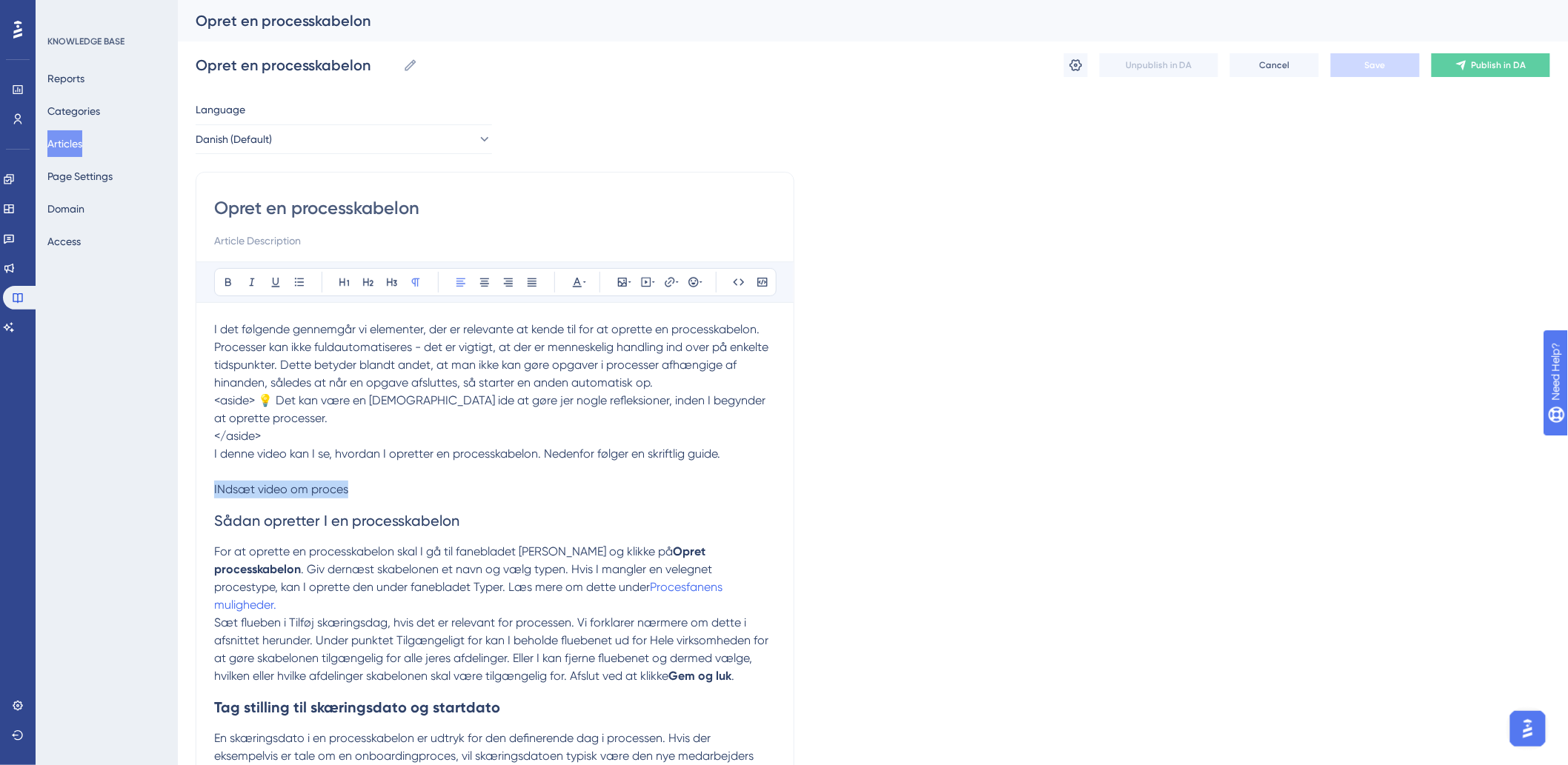
drag, startPoint x: 383, startPoint y: 486, endPoint x: 181, endPoint y: 492, distance: 202.1
click at [642, 285] on icon at bounding box center [646, 282] width 12 height 12
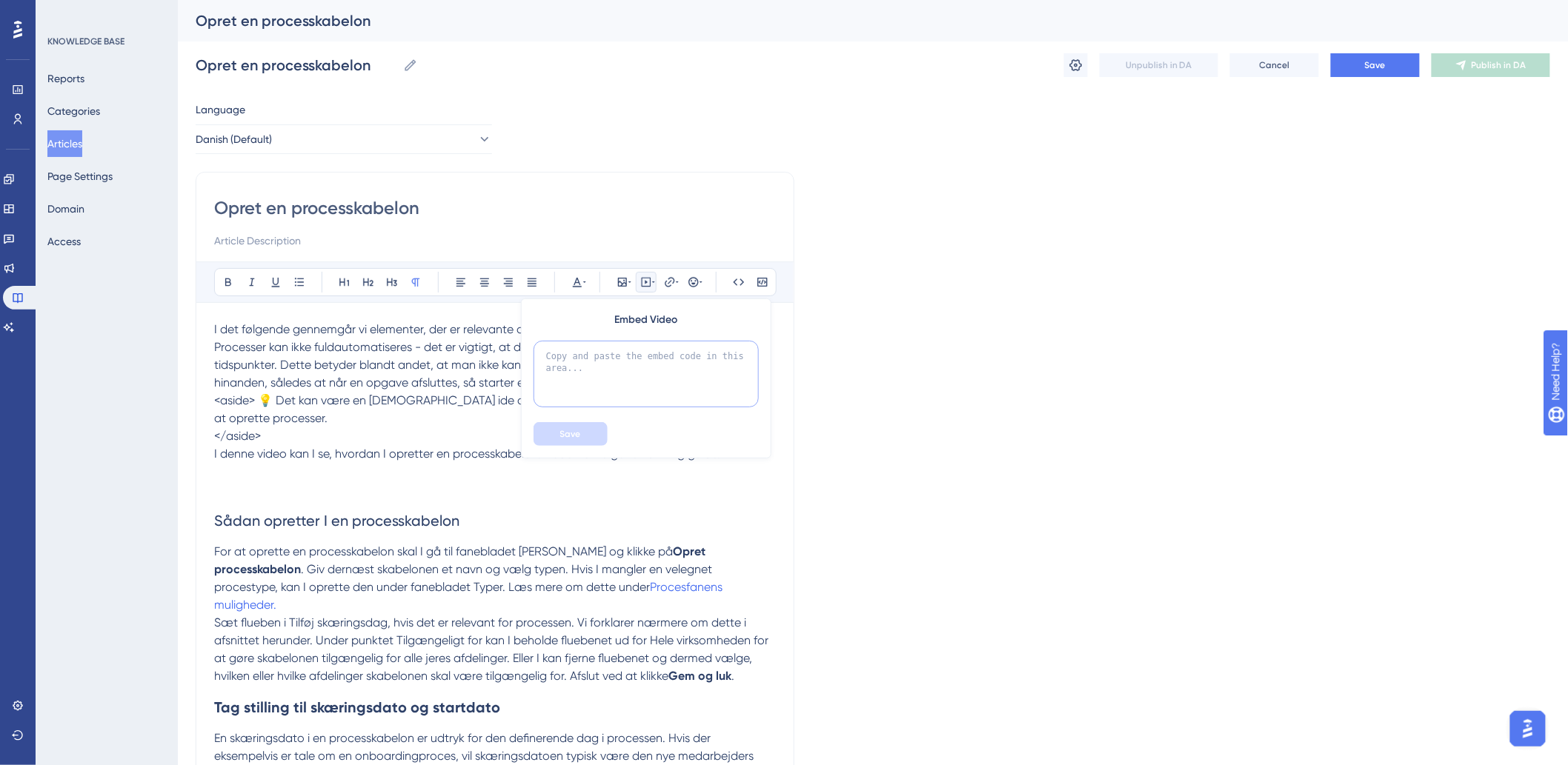
click at [660, 373] on textarea at bounding box center [646, 373] width 225 height 66
paste textarea "<div style="width:100%; height:0; position: relative; padding-bottom:56.25%"><i…"
type textarea "<div style="width:100%; height:0; position: relative; padding-bottom:56.25%"><i…"
click at [544, 445] on button "Save" at bounding box center [570, 433] width 74 height 24
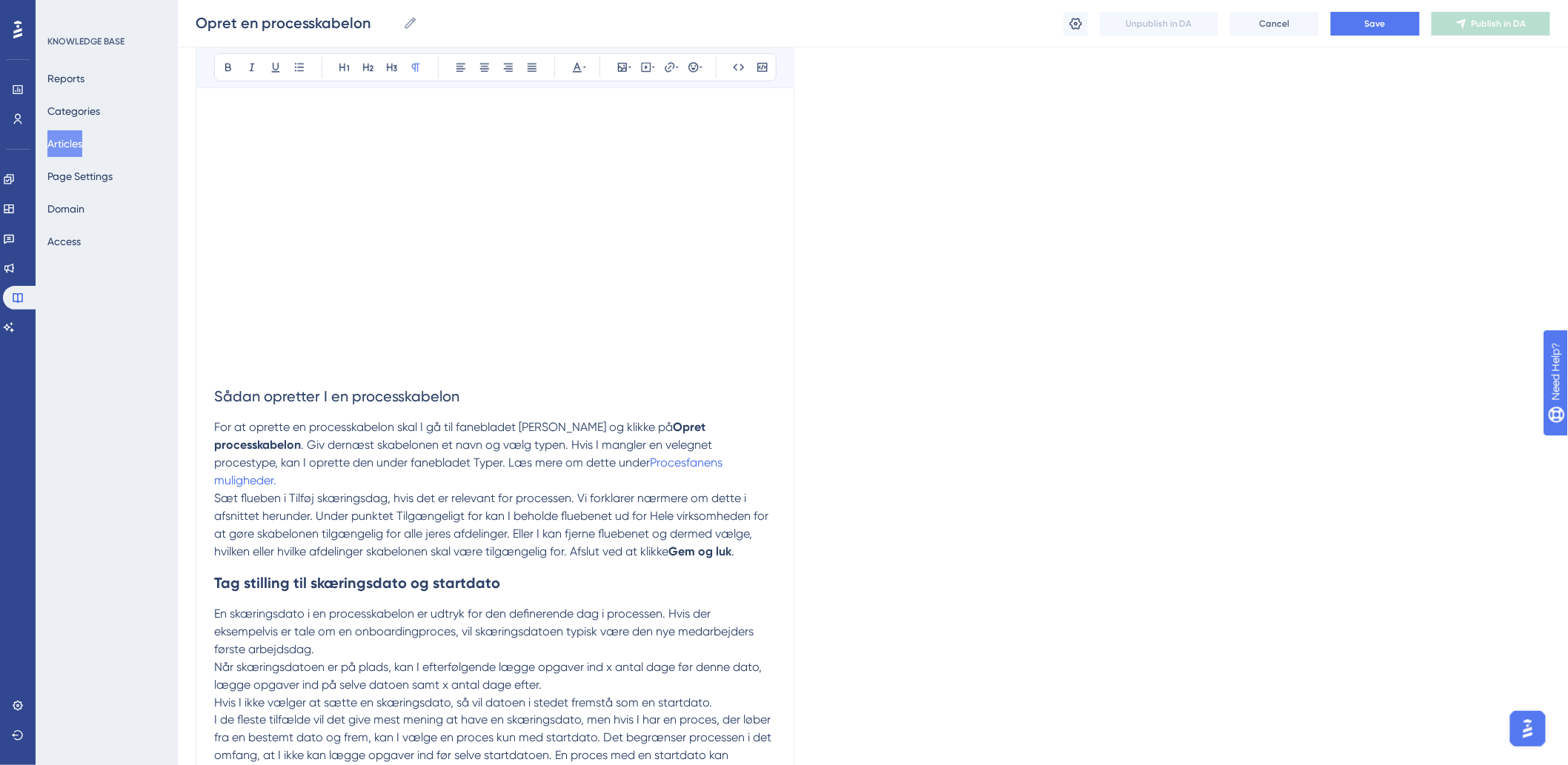
scroll to position [463, 0]
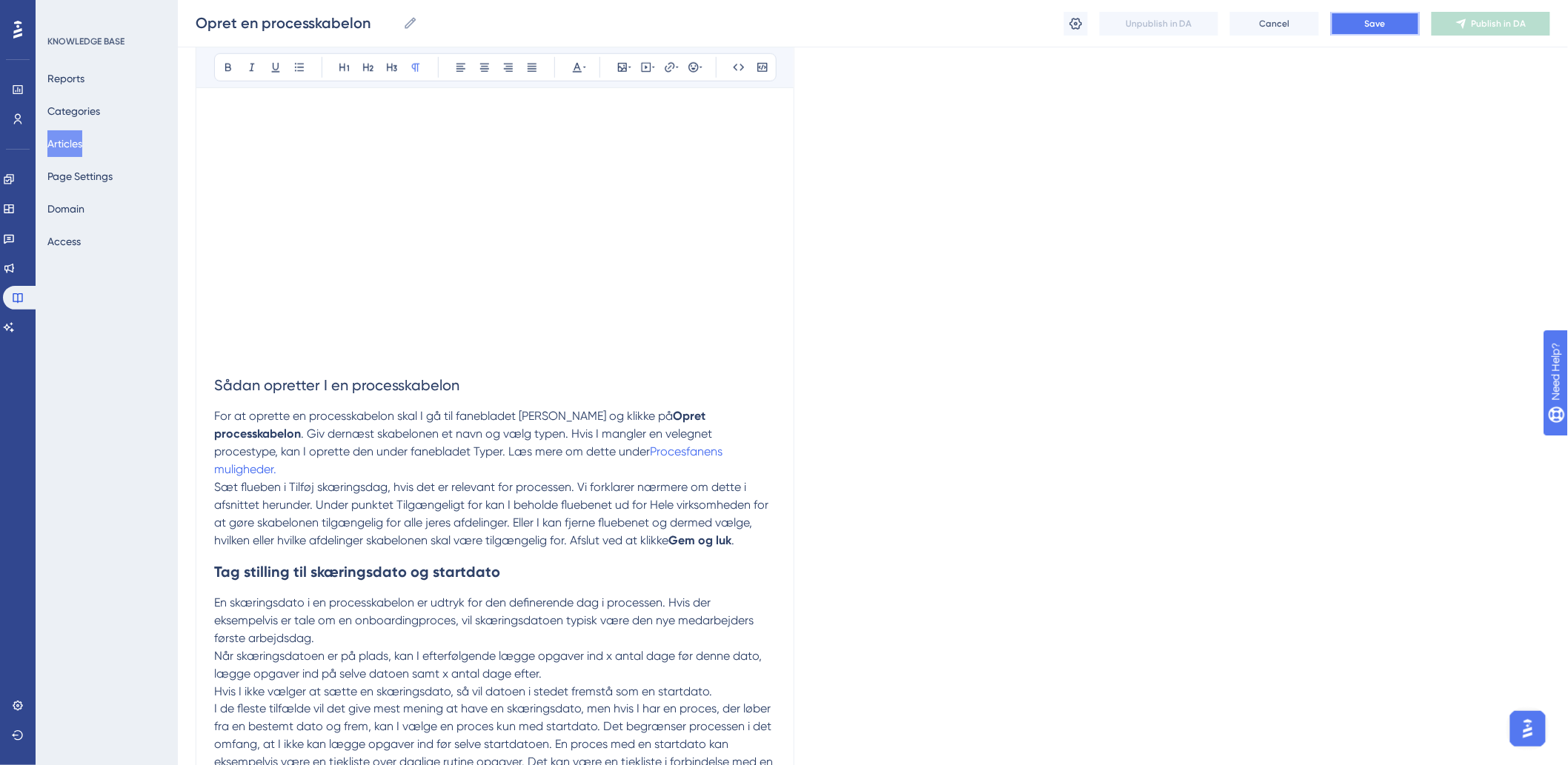
click at [1406, 24] on button "Save" at bounding box center [1375, 23] width 88 height 24
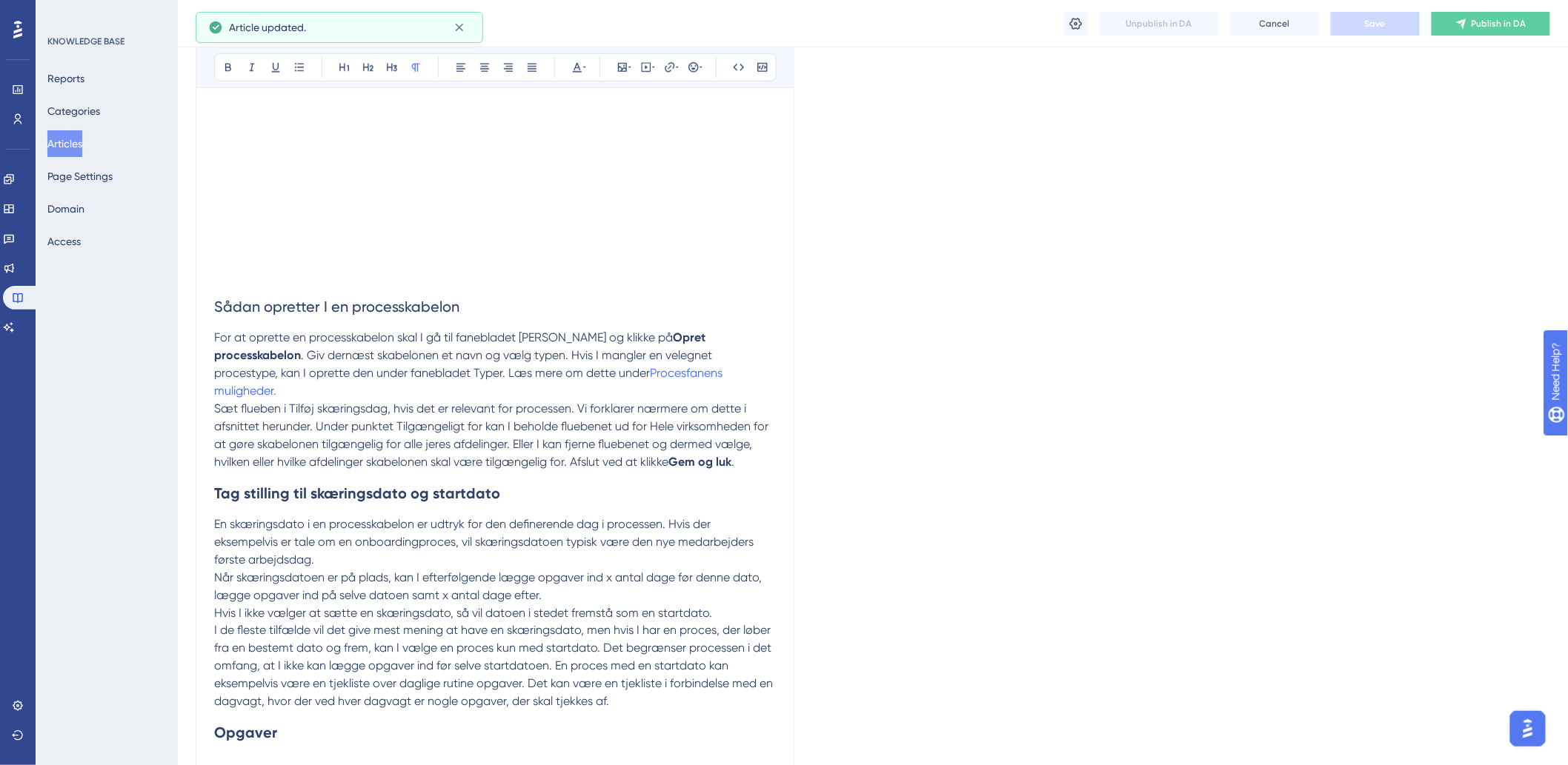
scroll to position [628, 0]
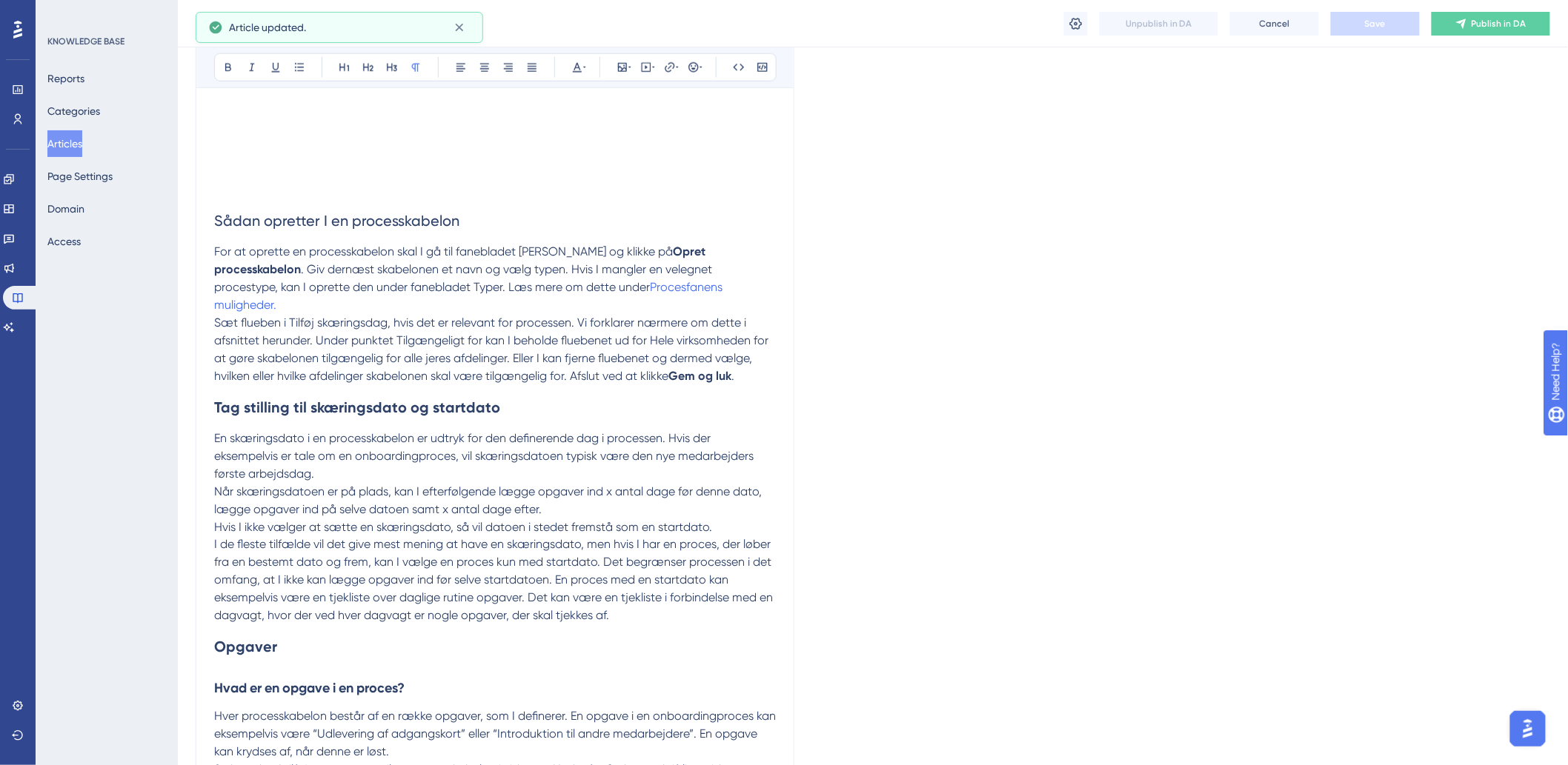
click at [476, 335] on span "Sæt flueben i Tilføj skæringsdag, hvis det er relevant for processen. Vi forkla…" at bounding box center [492, 349] width 557 height 67
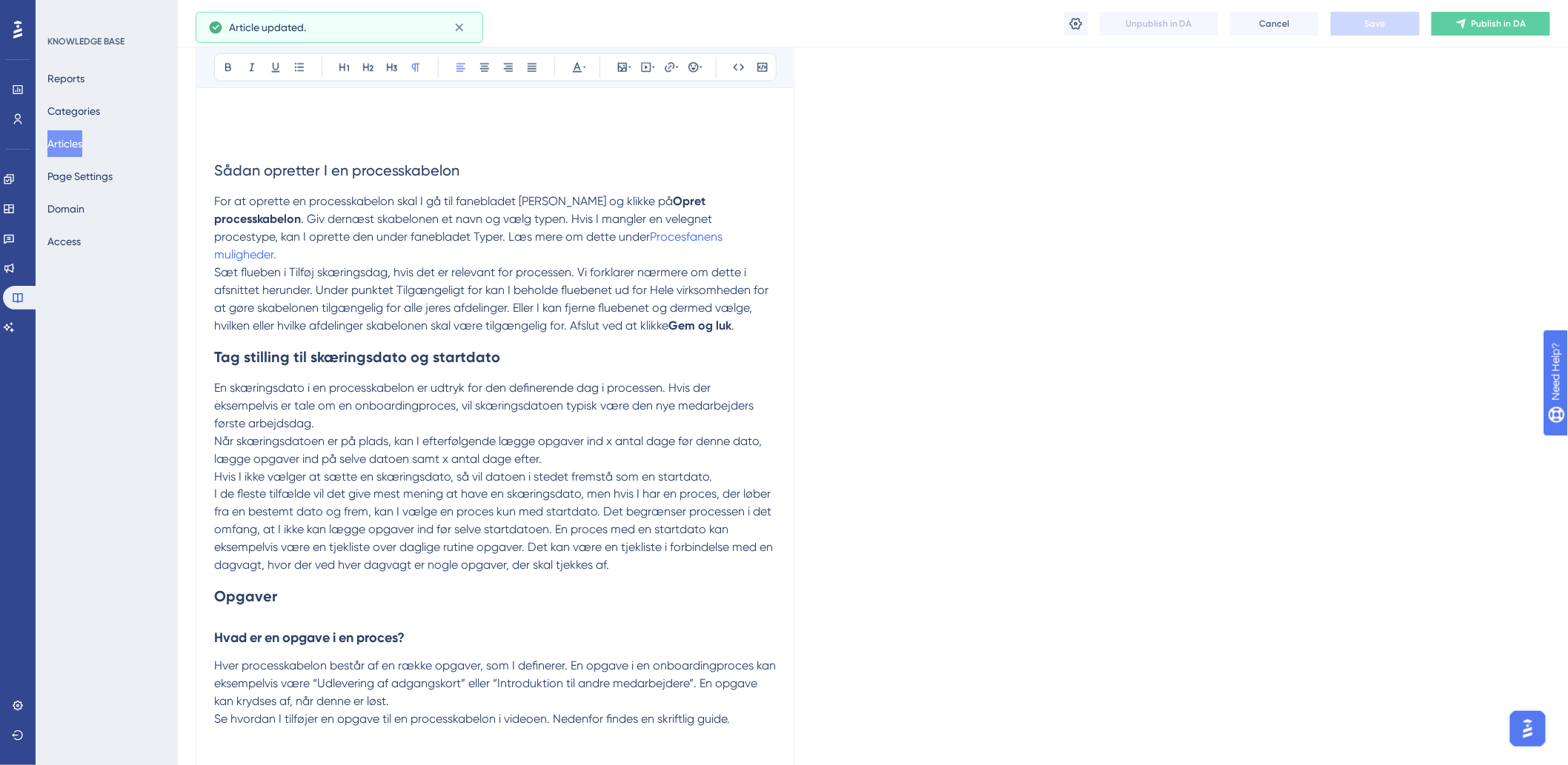
scroll to position [793, 0]
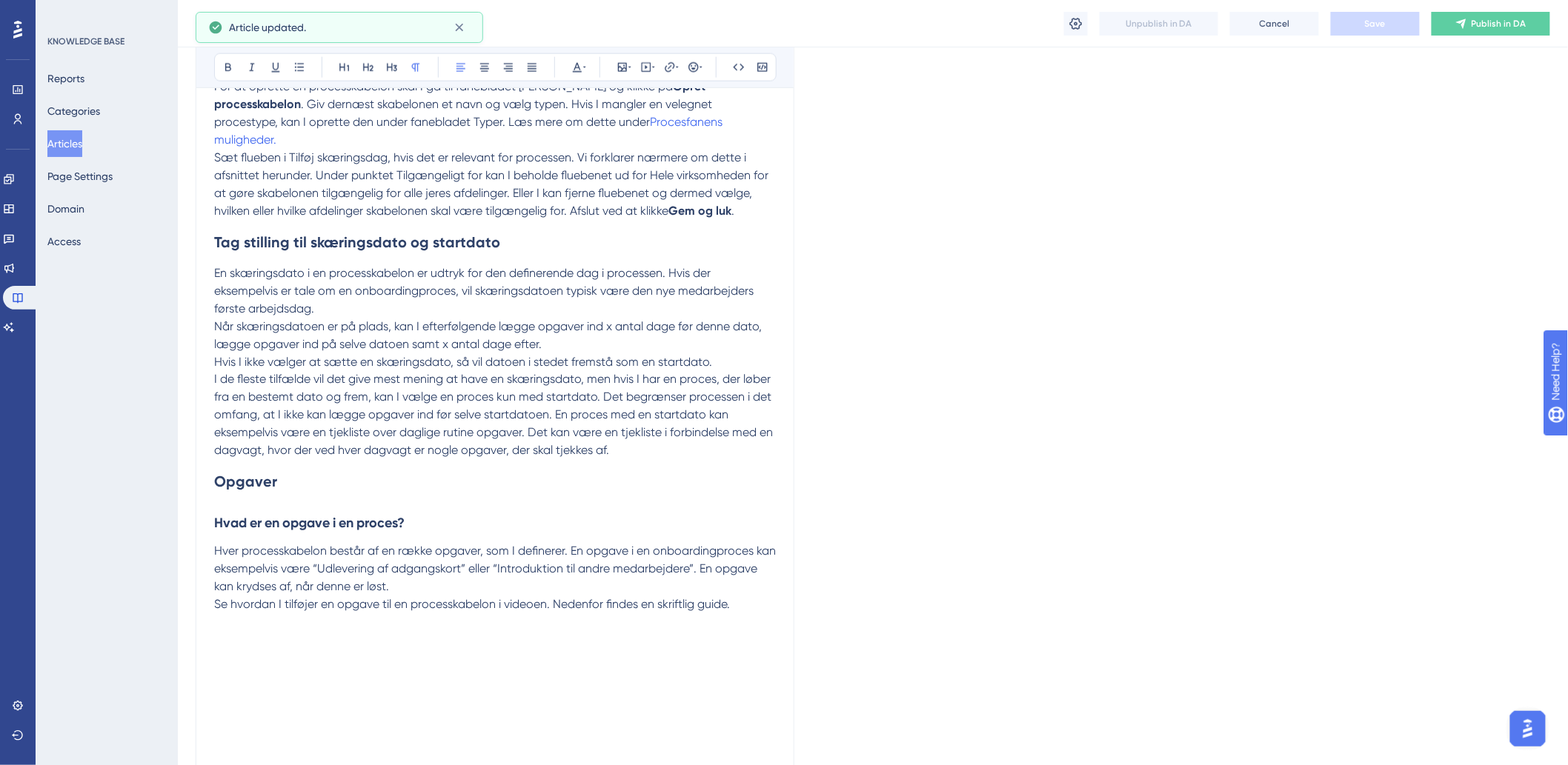
click at [423, 294] on p "En skæringsdato i en processkabelon er udtryk for den definerende dag i process…" at bounding box center [495, 290] width 561 height 53
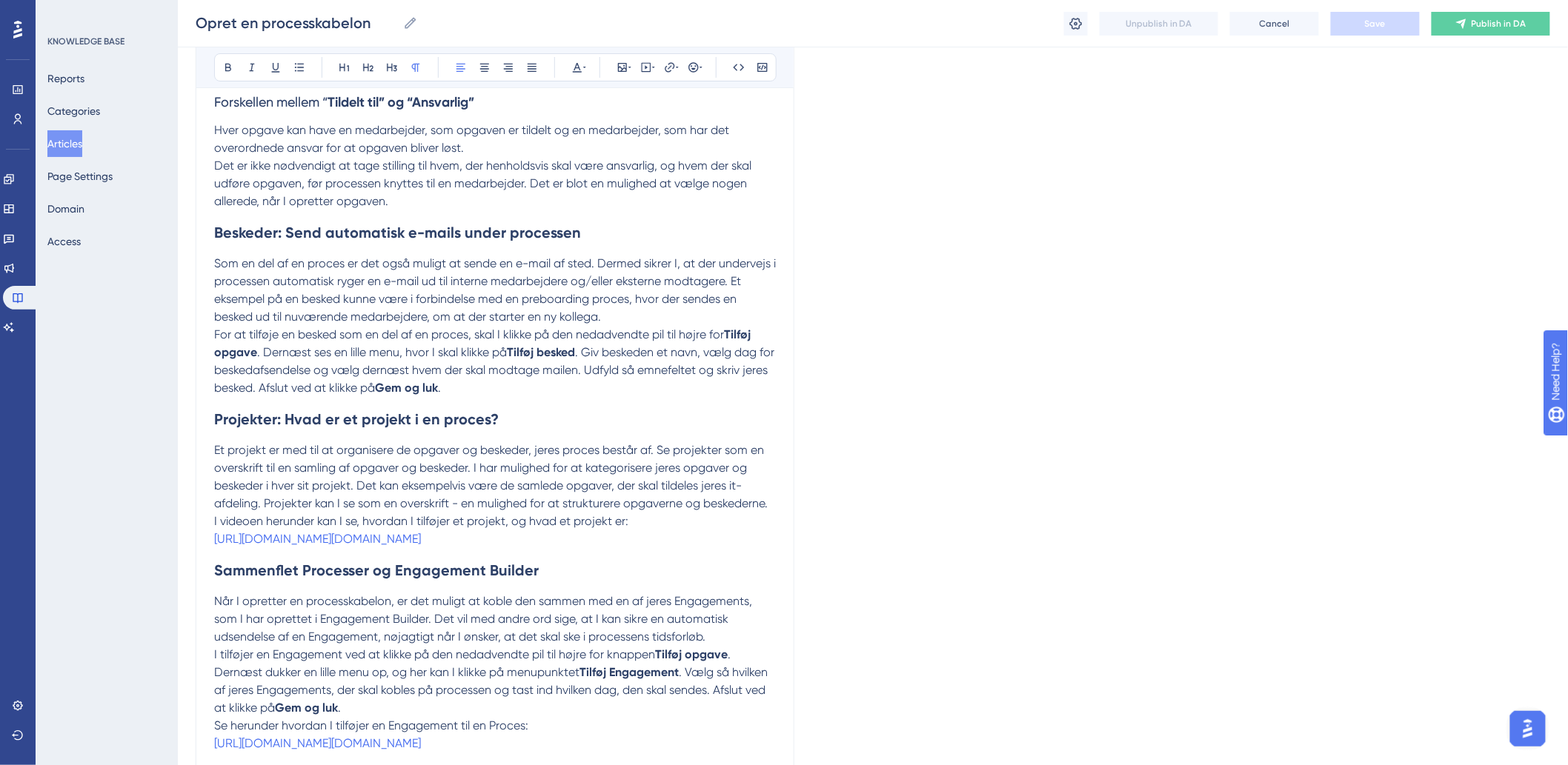
scroll to position [2438, 0]
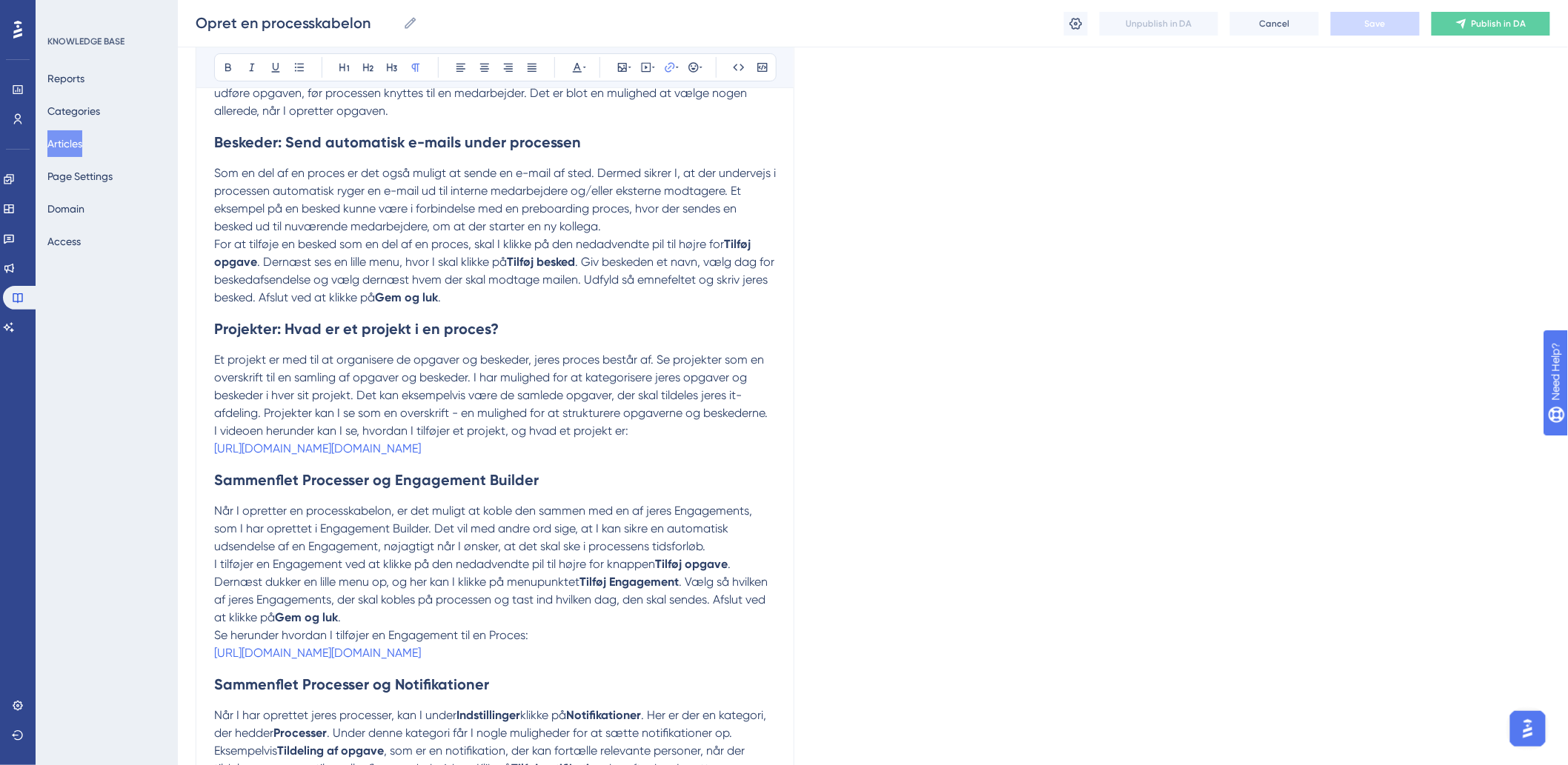
drag, startPoint x: 669, startPoint y: 452, endPoint x: 202, endPoint y: 432, distance: 467.4
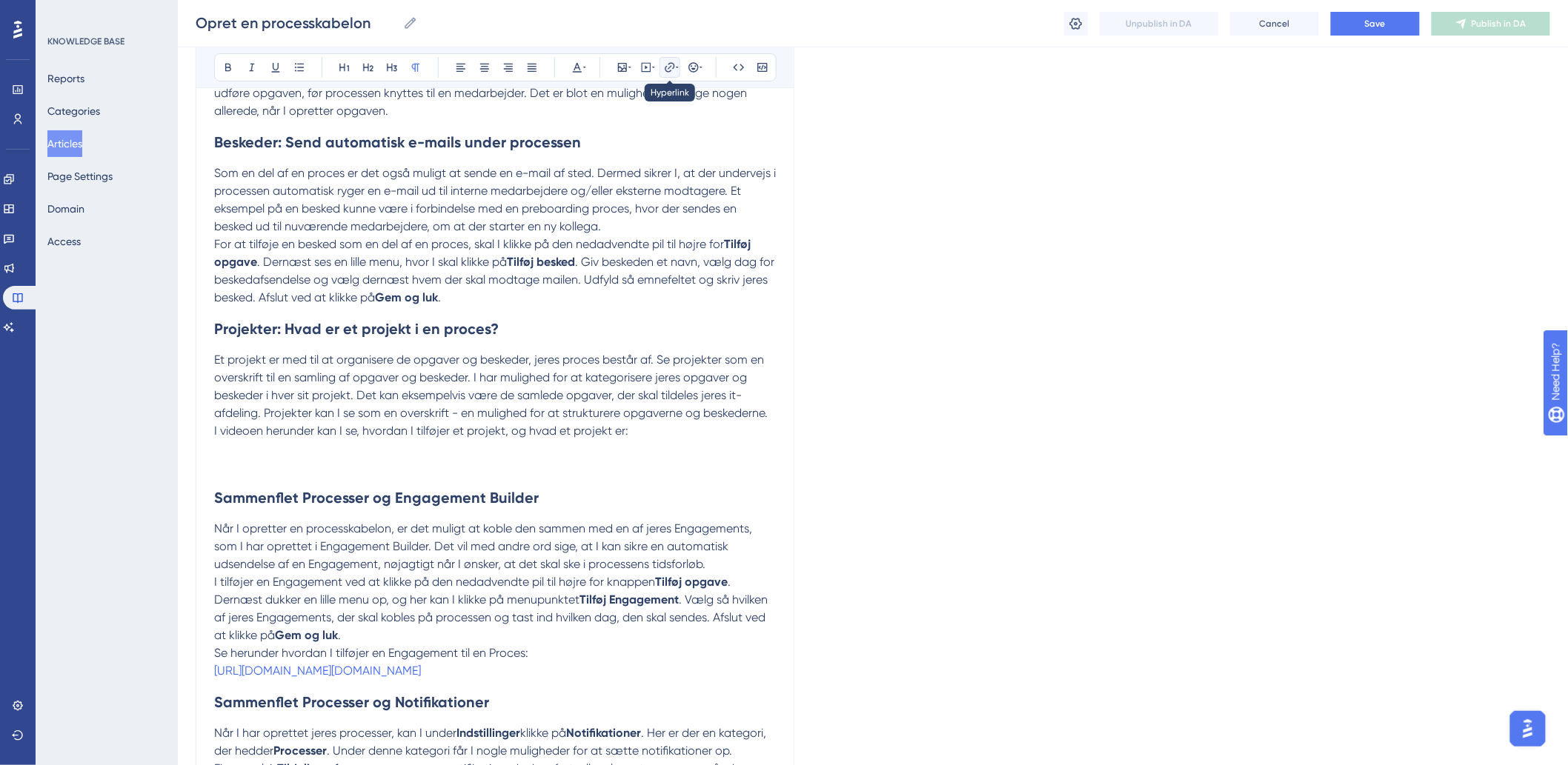
click at [660, 74] on button at bounding box center [670, 67] width 21 height 21
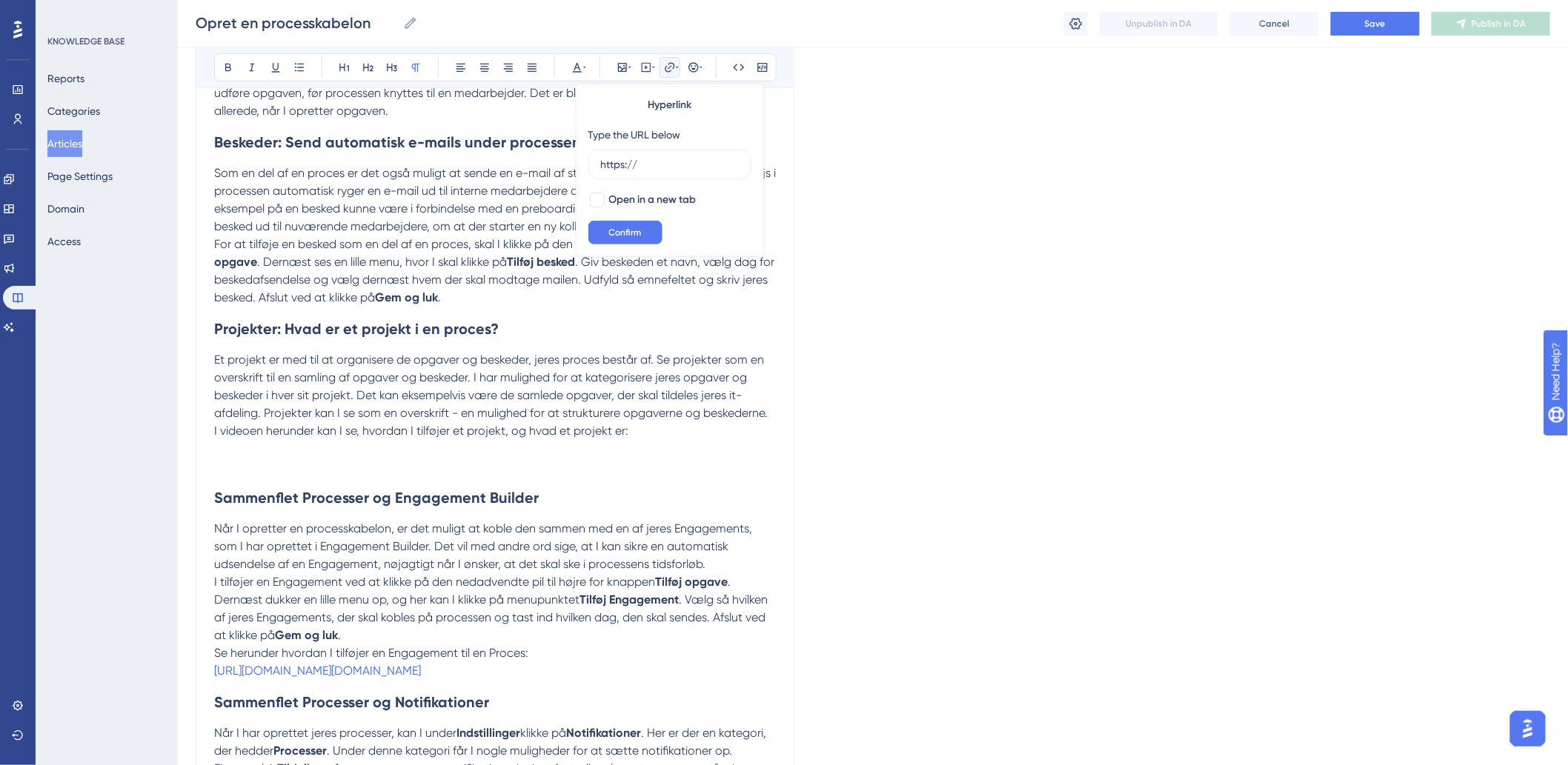
click at [676, 62] on icon at bounding box center [677, 67] width 3 height 12
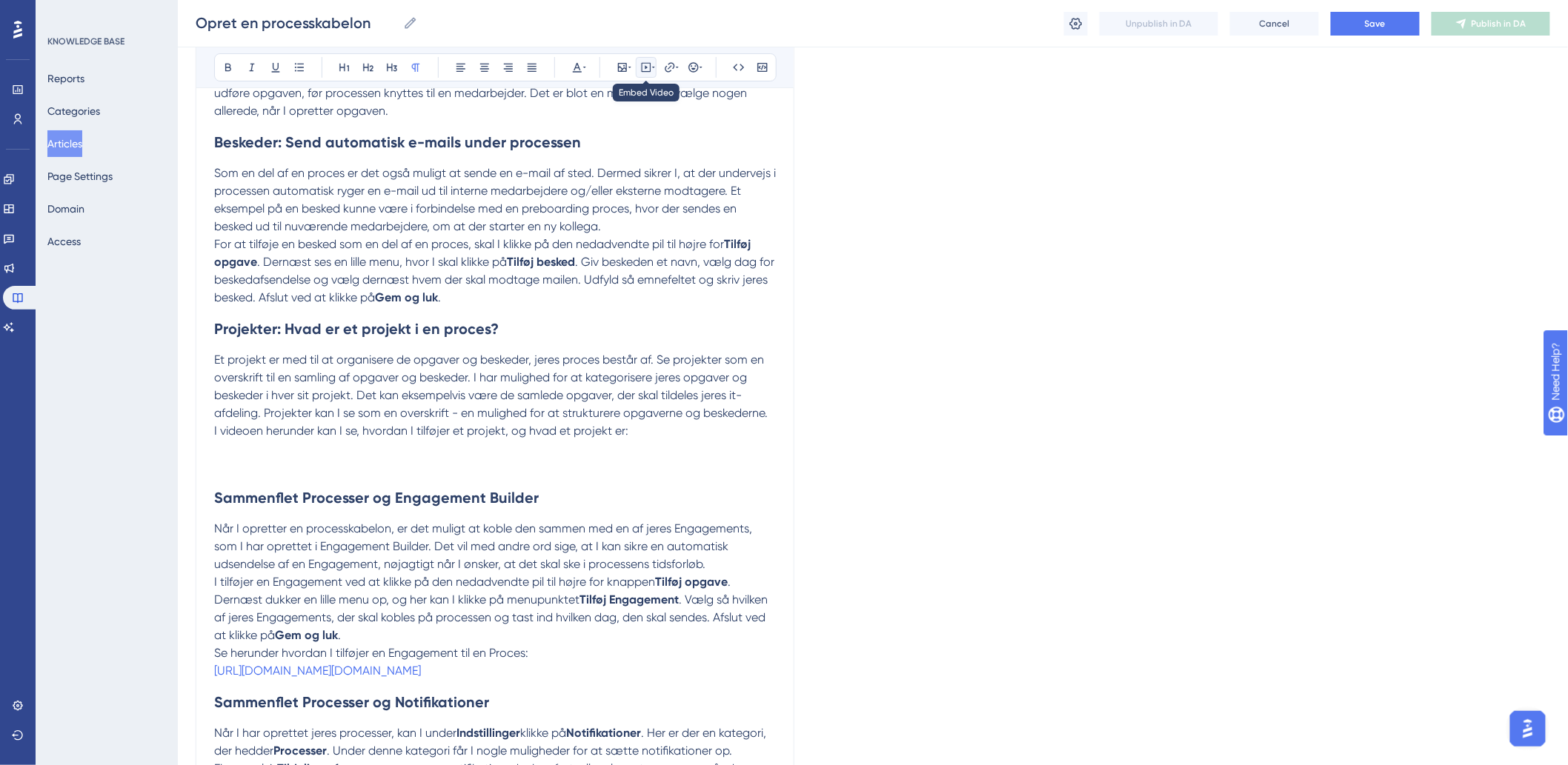
click at [652, 68] on icon at bounding box center [653, 67] width 3 height 12
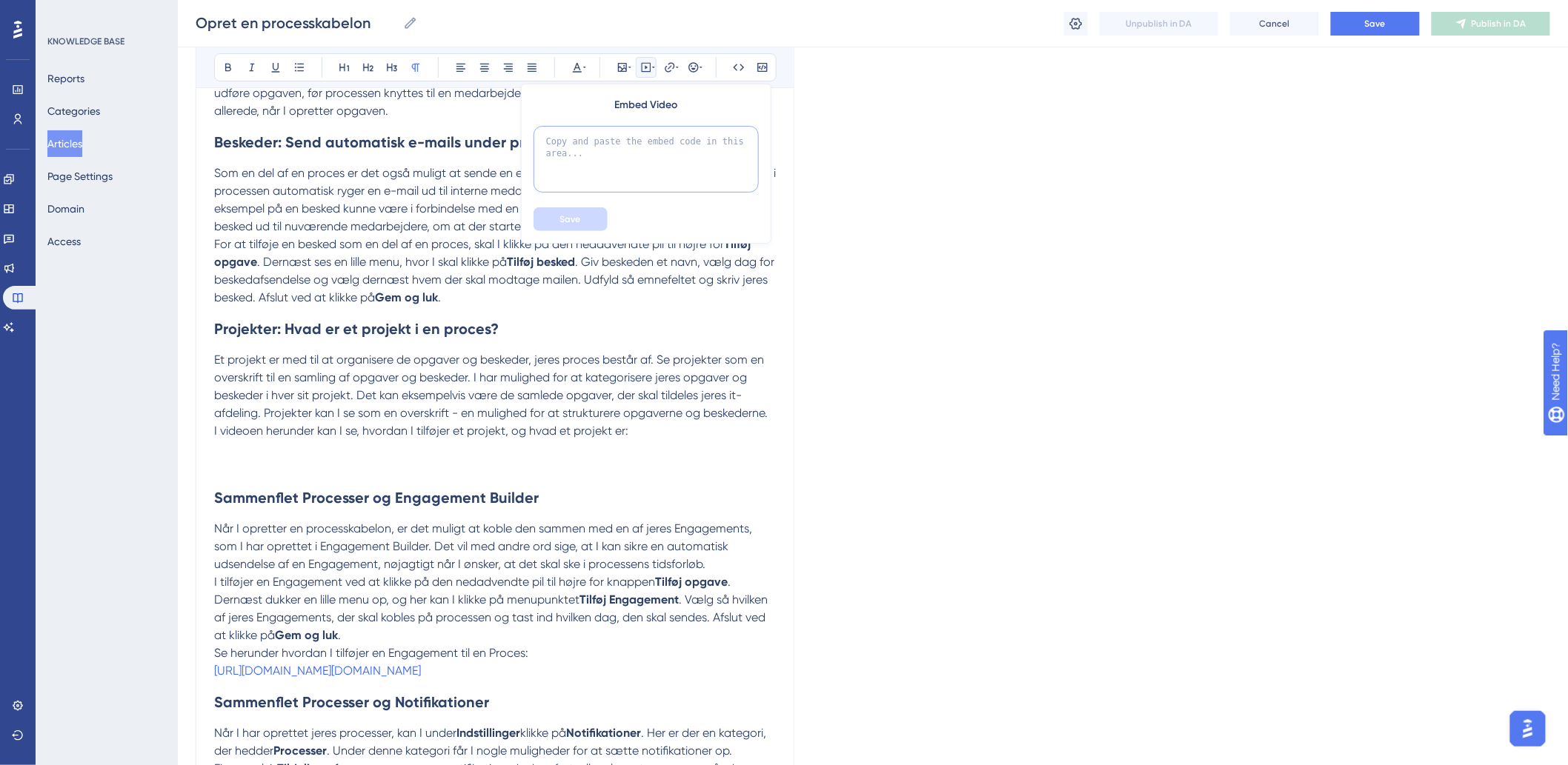
click at [644, 137] on textarea at bounding box center [646, 159] width 225 height 66
paste textarea "<div style="width:100%; height:0; position: relative; padding-bottom:56.25%"><i…"
type textarea "<div style="width:100%; height:0; position: relative; padding-bottom:56.25%"><i…"
click at [563, 224] on span "Save" at bounding box center [571, 219] width 21 height 12
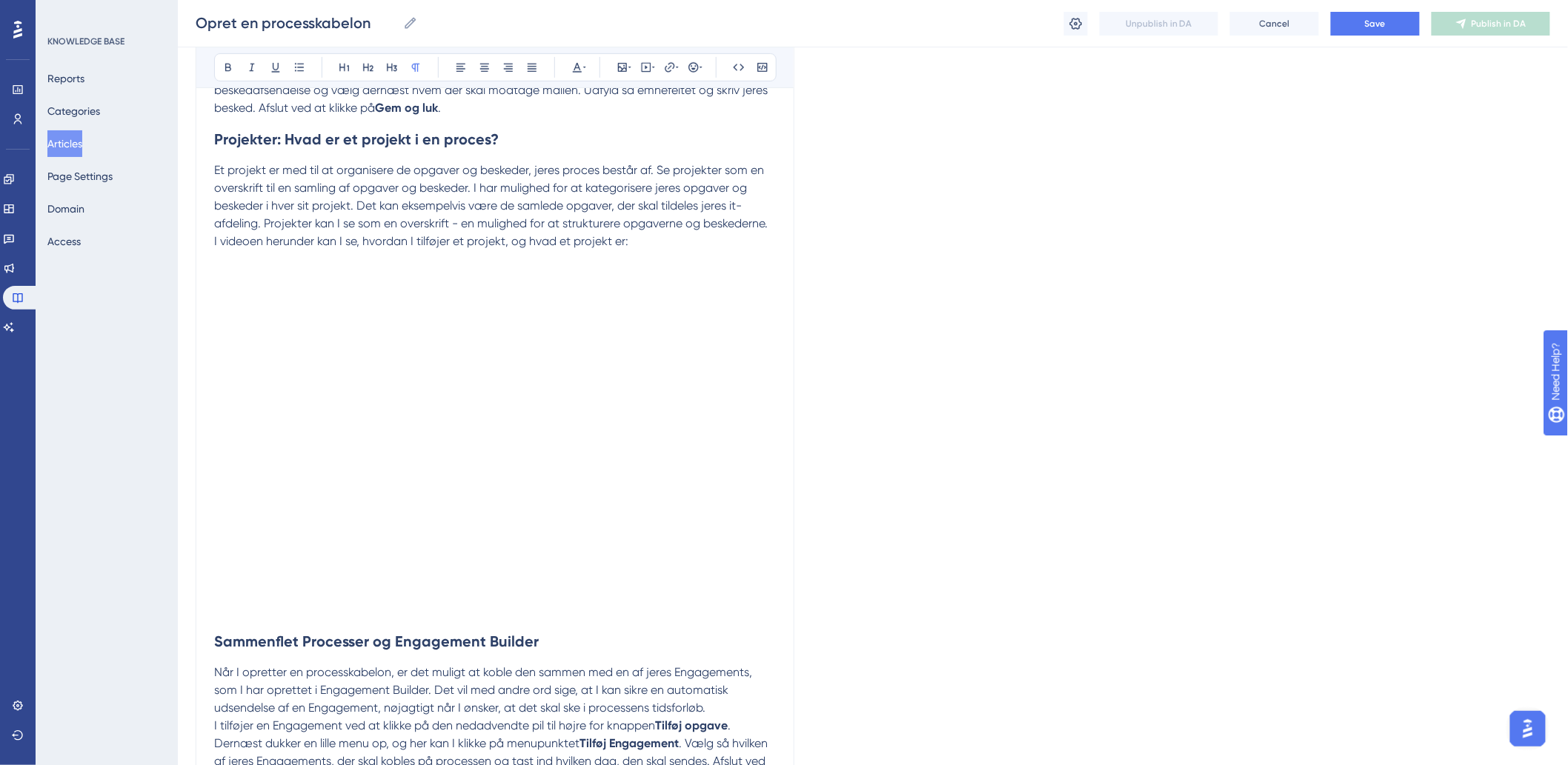
scroll to position [2946, 0]
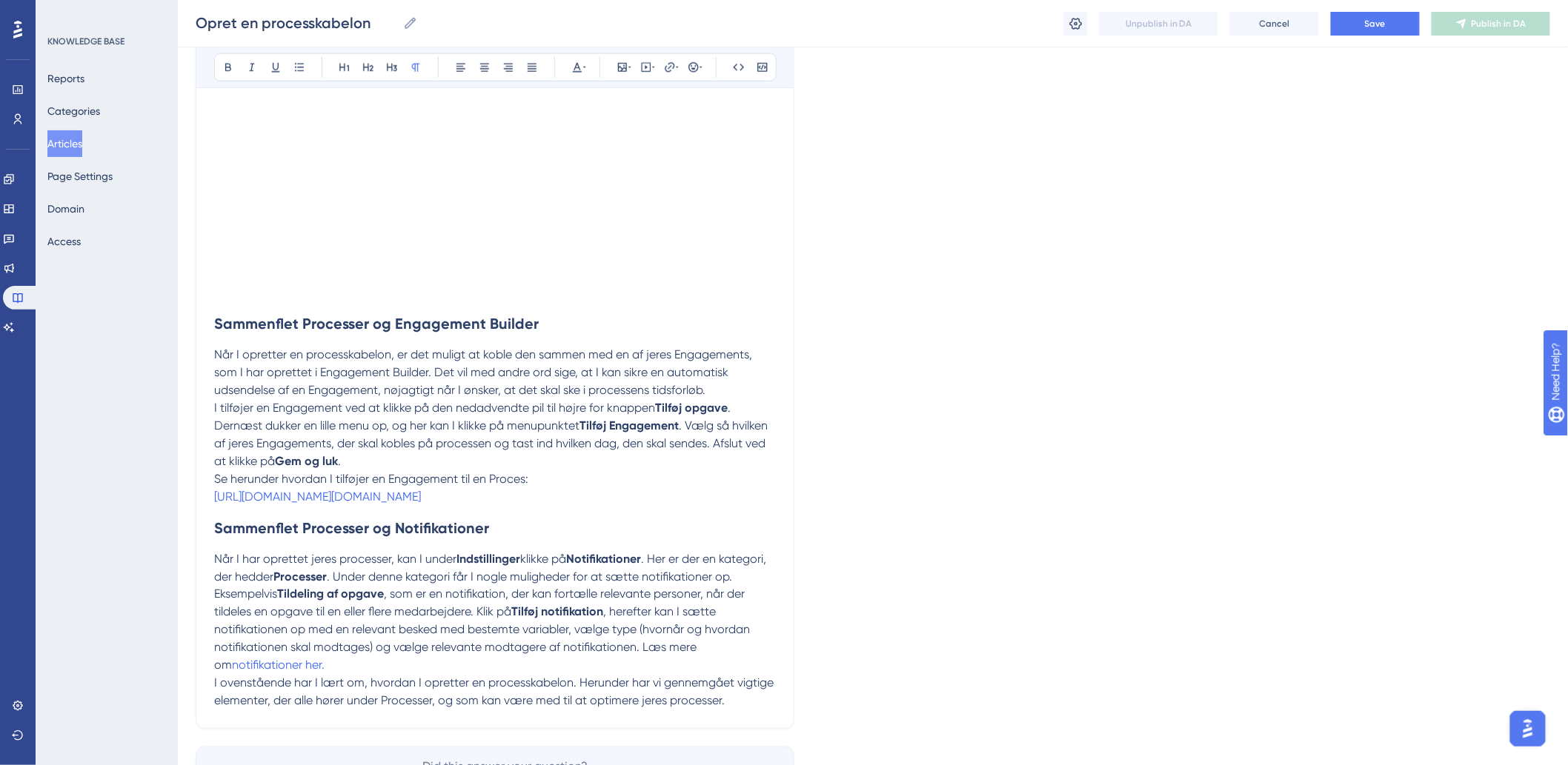
click at [549, 346] on p "Når I opretter en processkabelon, er det muligt at koble den sammen med en af j…" at bounding box center [495, 372] width 561 height 53
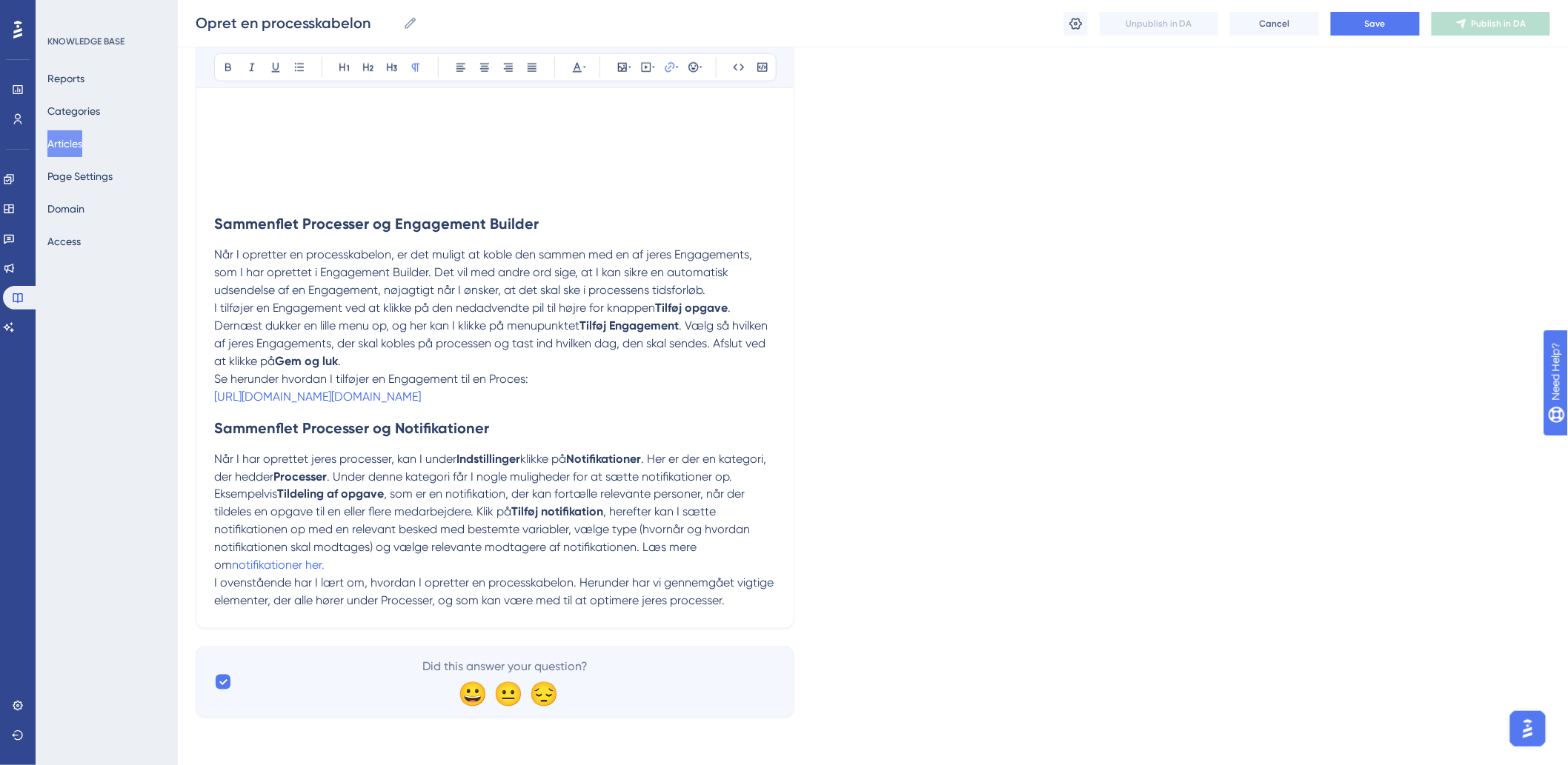
drag, startPoint x: 684, startPoint y: 392, endPoint x: 203, endPoint y: 382, distance: 481.1
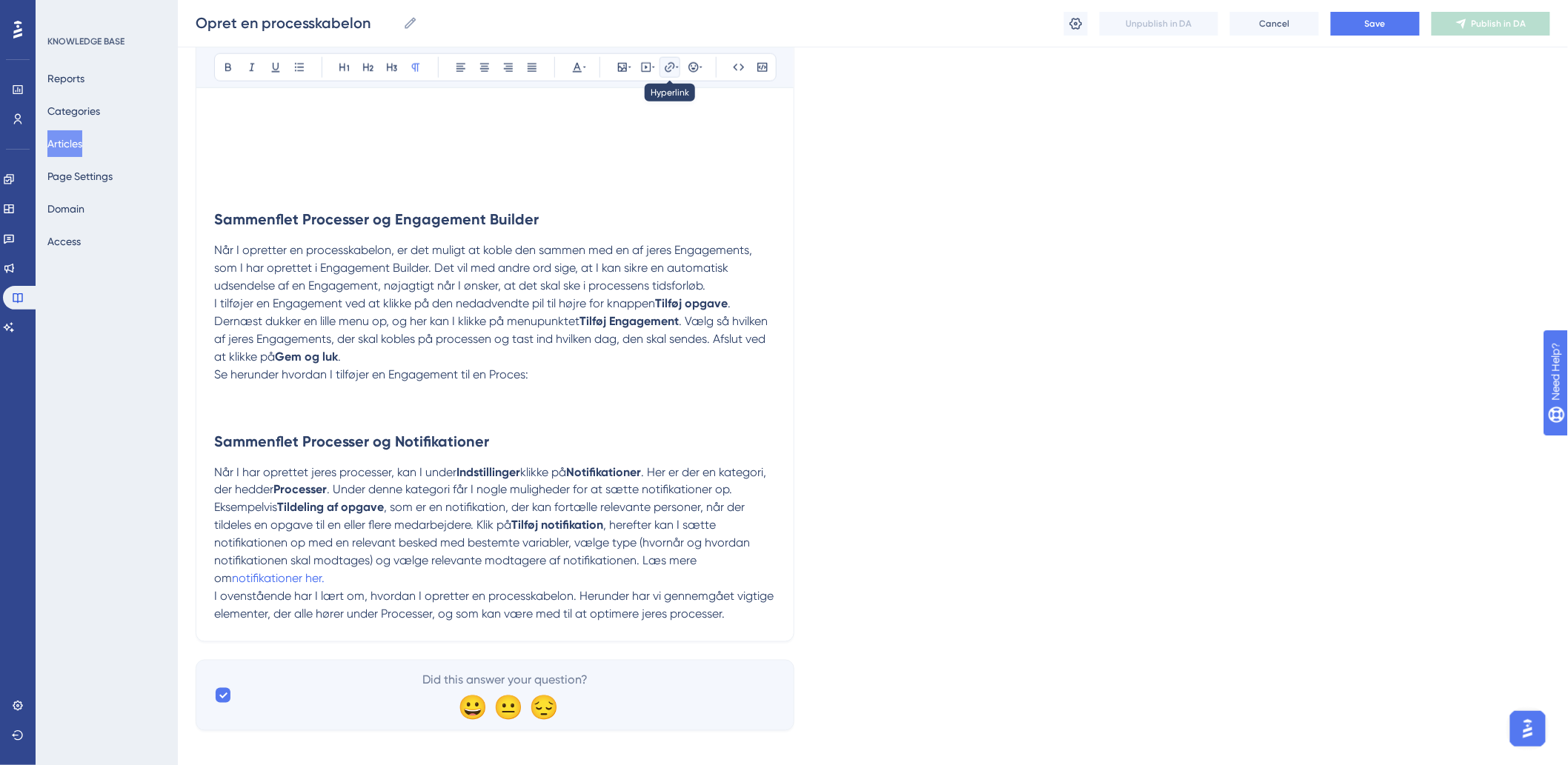
click at [660, 67] on button at bounding box center [670, 67] width 21 height 21
click at [646, 70] on icon at bounding box center [646, 67] width 12 height 12
click at [661, 166] on textarea at bounding box center [646, 159] width 225 height 66
paste textarea "<div style="width:100%; height:0; position: relative; padding-bottom:56.25%"><i…"
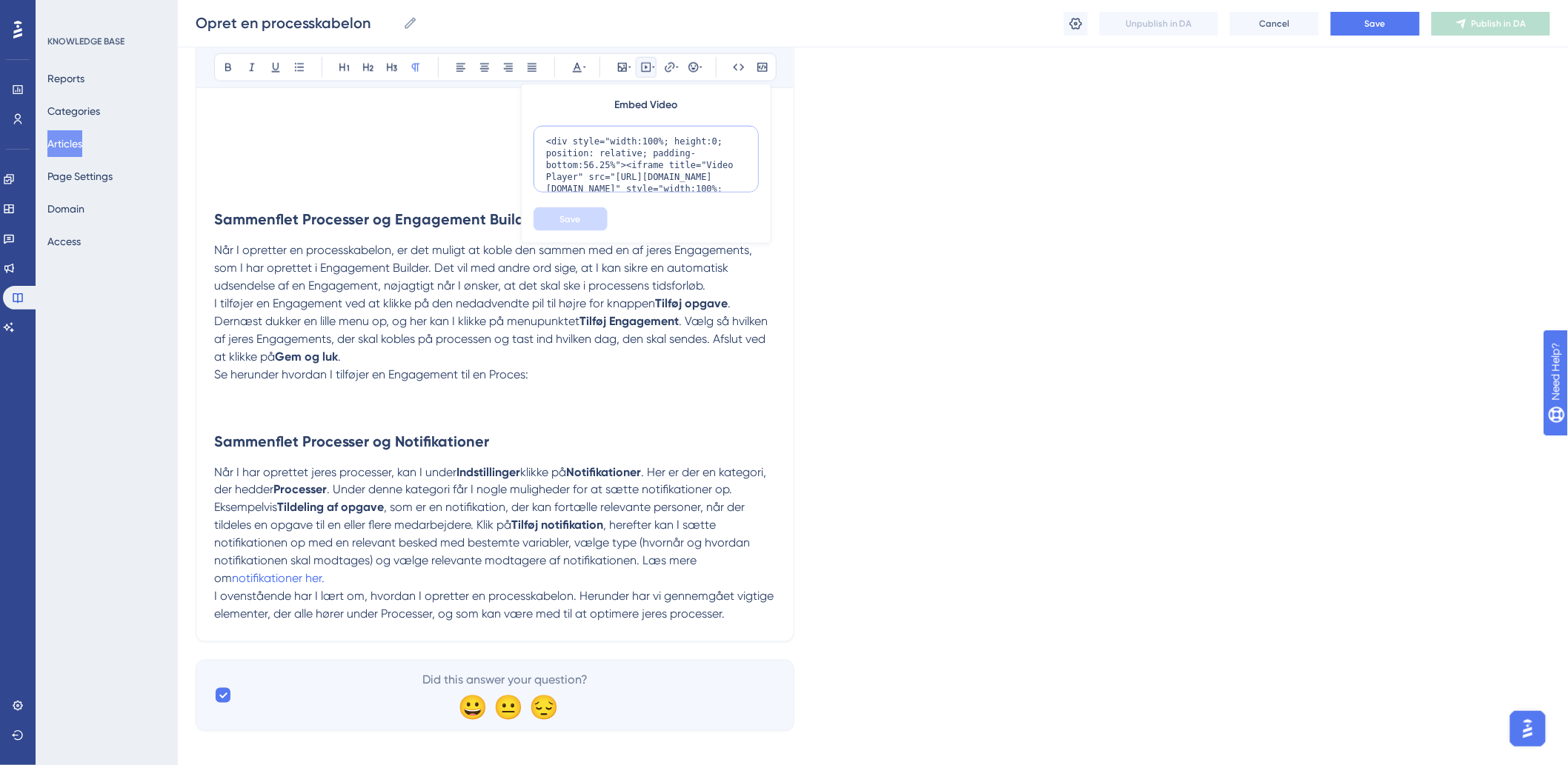
scroll to position [97, 0]
type textarea "<div style="width:100%; height:0; position: relative; padding-bottom:56.25%"><i…"
click at [585, 212] on button "Save" at bounding box center [570, 219] width 74 height 24
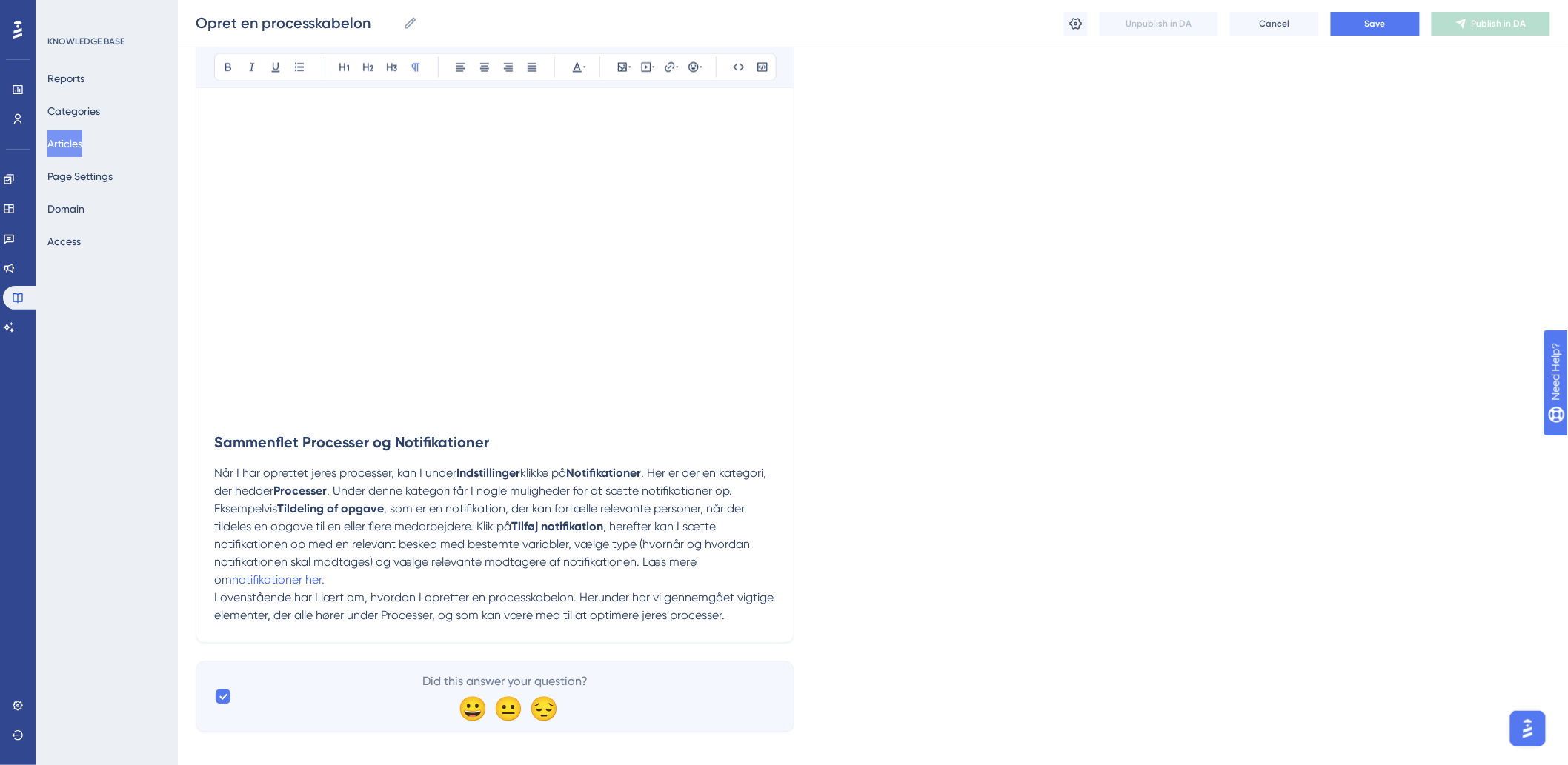
scroll to position [3383, 0]
click at [351, 502] on strong "Tildeling af opgave" at bounding box center [330, 508] width 107 height 14
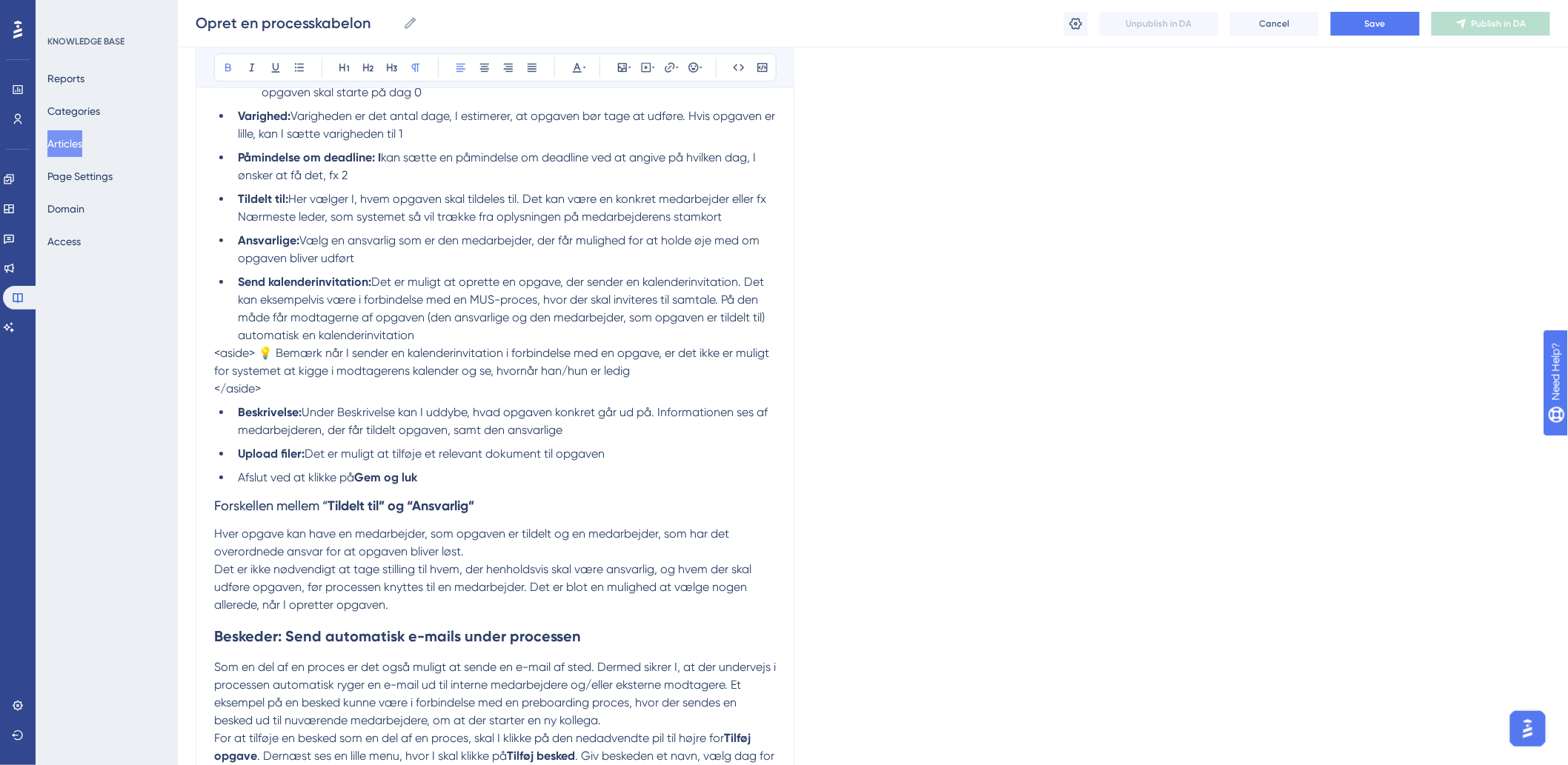
scroll to position [1902, 0]
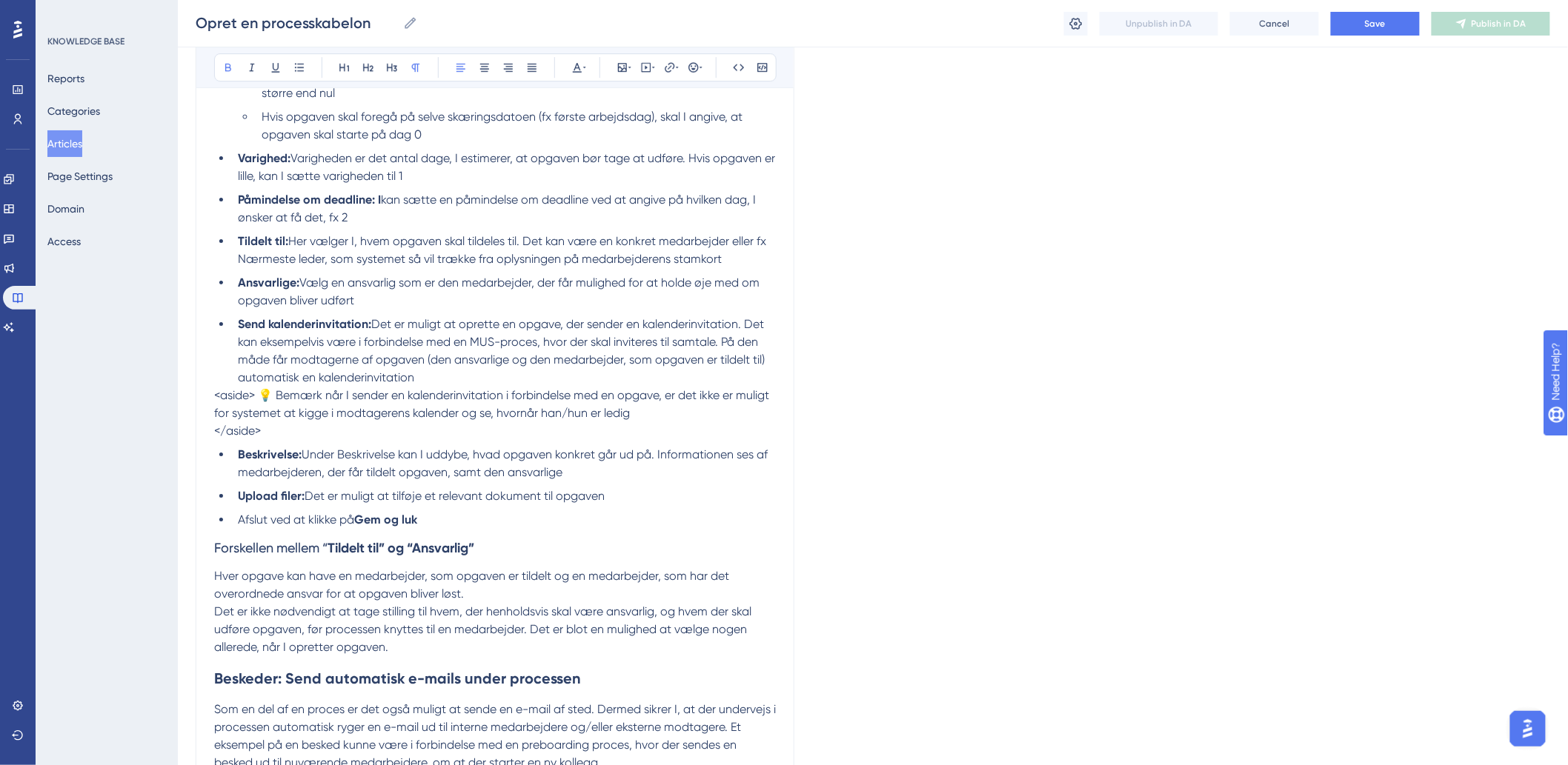
click at [215, 388] on span "<aside> 💡 Bemærk når I sender en kalenderinvitation i forbindelse med en opgave…" at bounding box center [493, 404] width 558 height 32
click at [256, 388] on span "<aside> 💡 Bemærk når I sender en kalenderinvitation i forbindelse med en opgave…" at bounding box center [493, 404] width 558 height 32
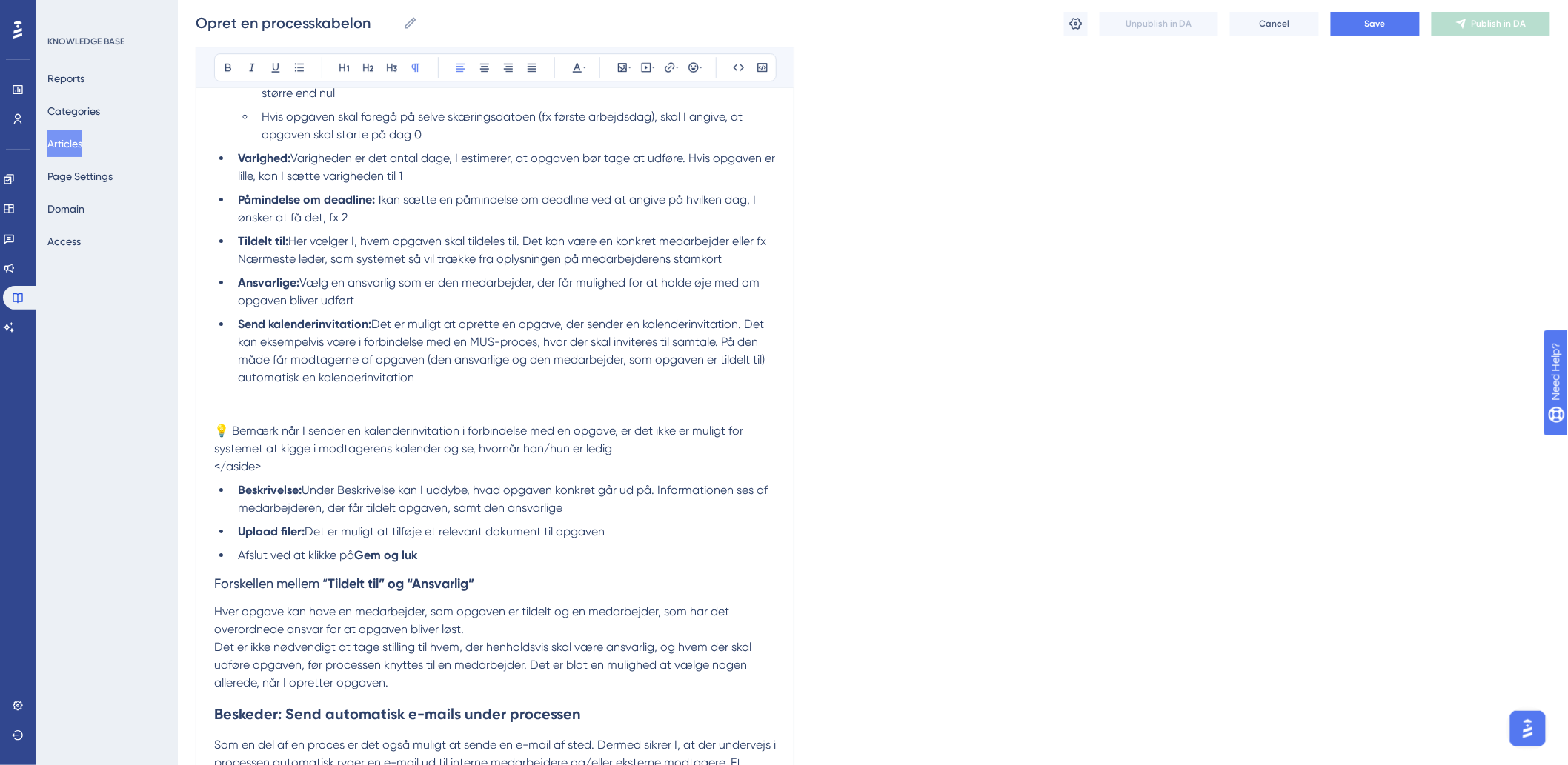
click at [381, 457] on p "</aside>" at bounding box center [495, 466] width 561 height 17
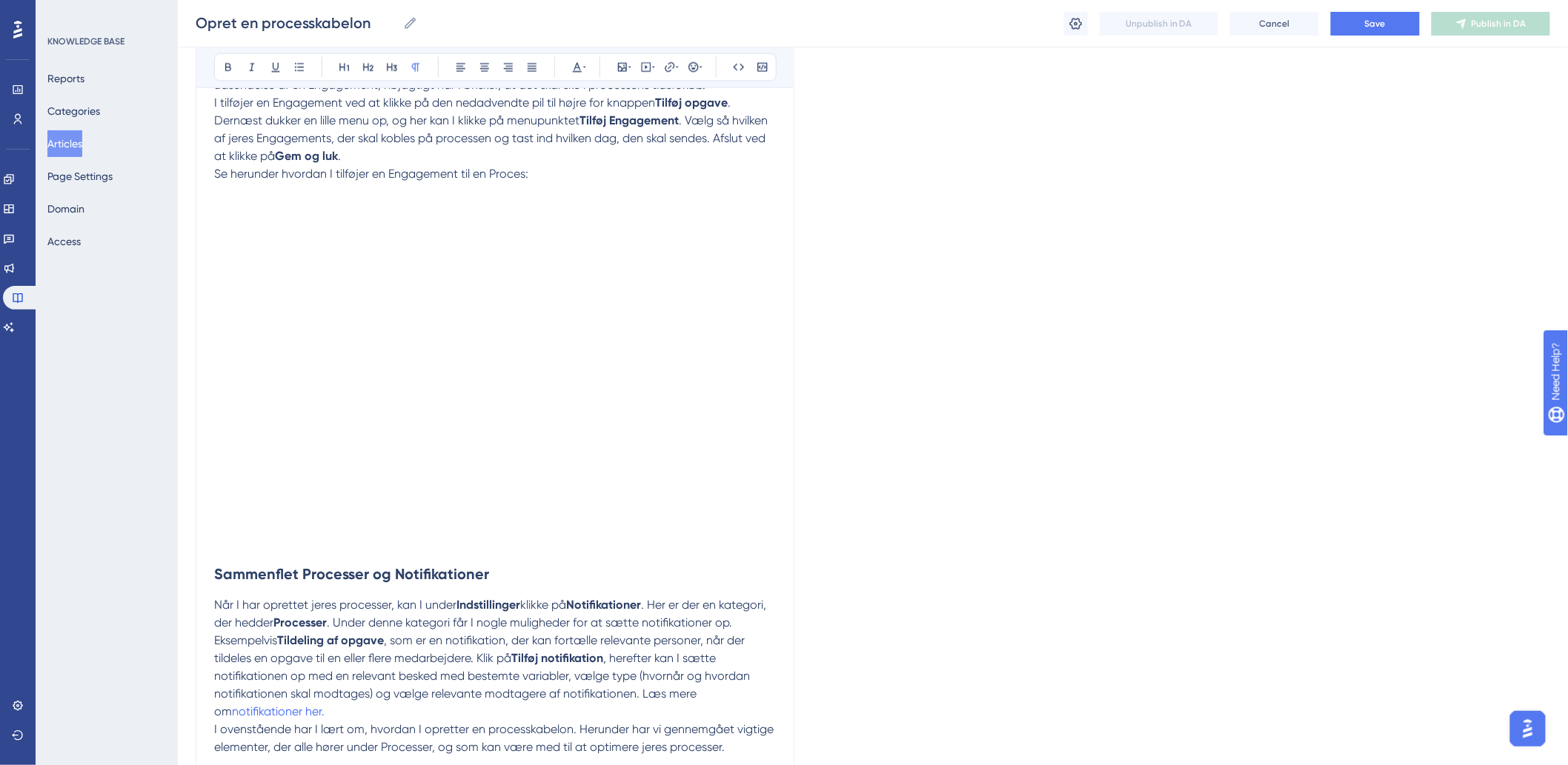
scroll to position [3419, 0]
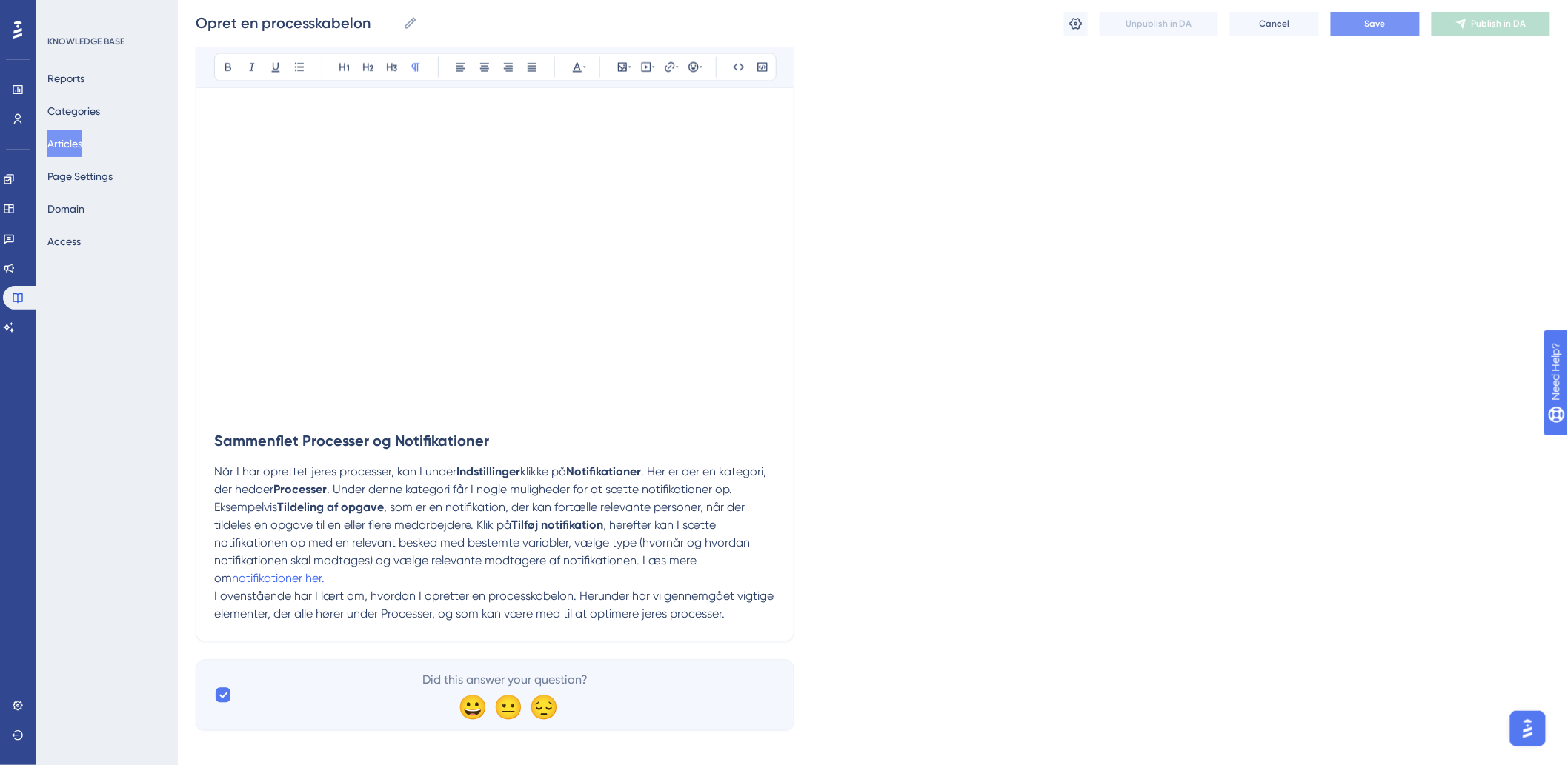
click at [1356, 28] on button "Save" at bounding box center [1375, 23] width 88 height 24
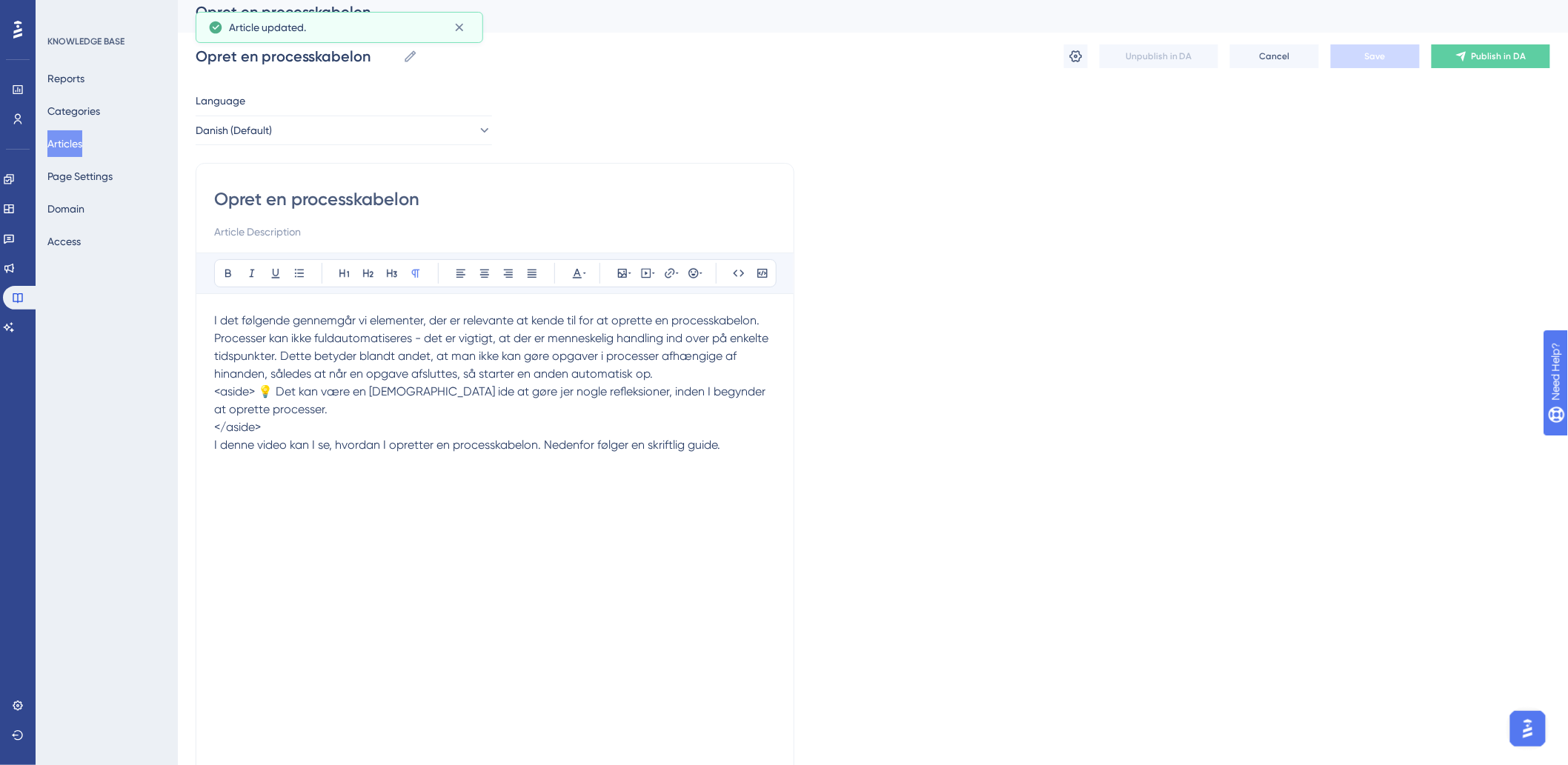
scroll to position [0, 0]
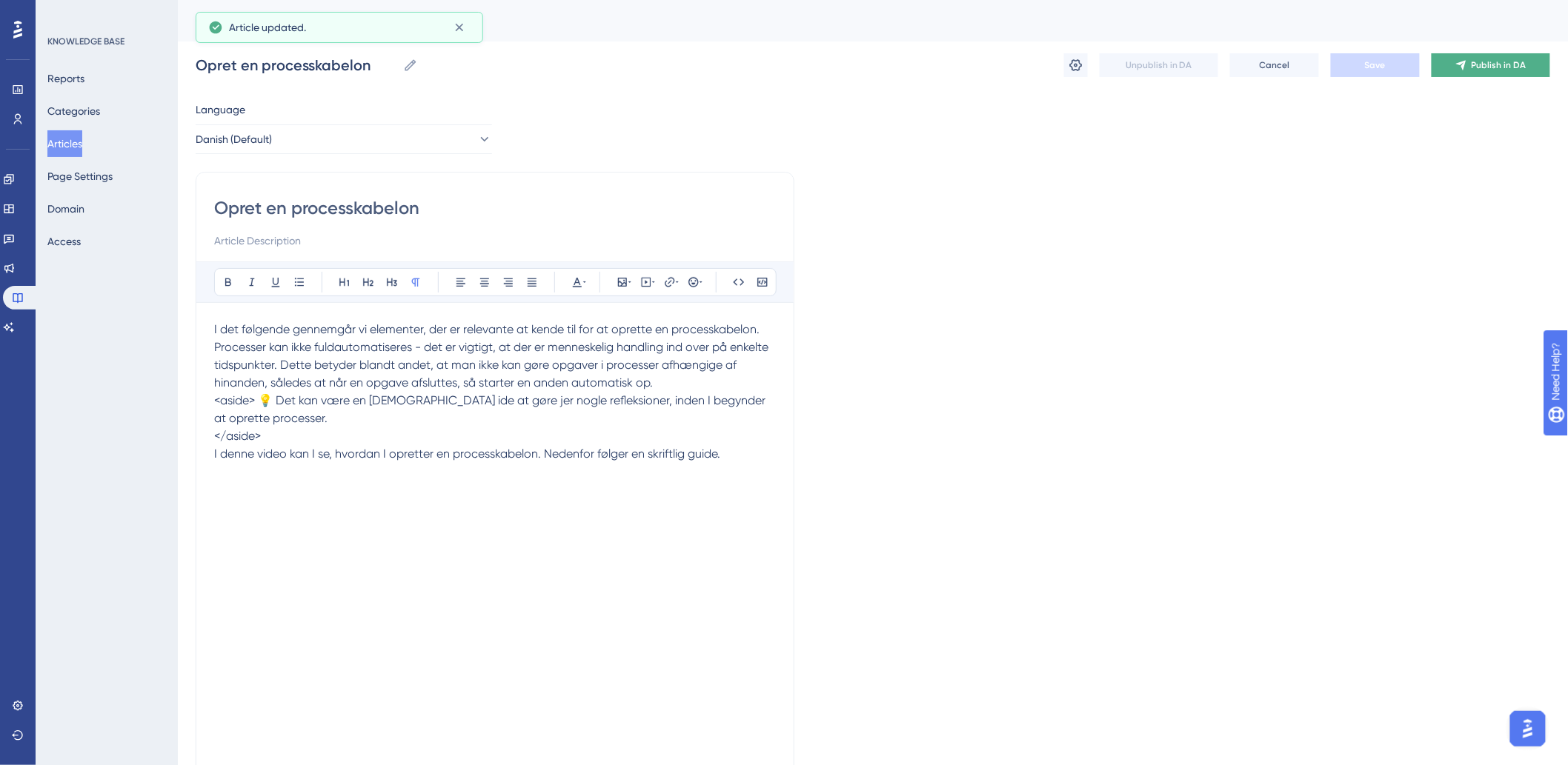
click at [1481, 58] on button "Publish in DA" at bounding box center [1490, 64] width 118 height 24
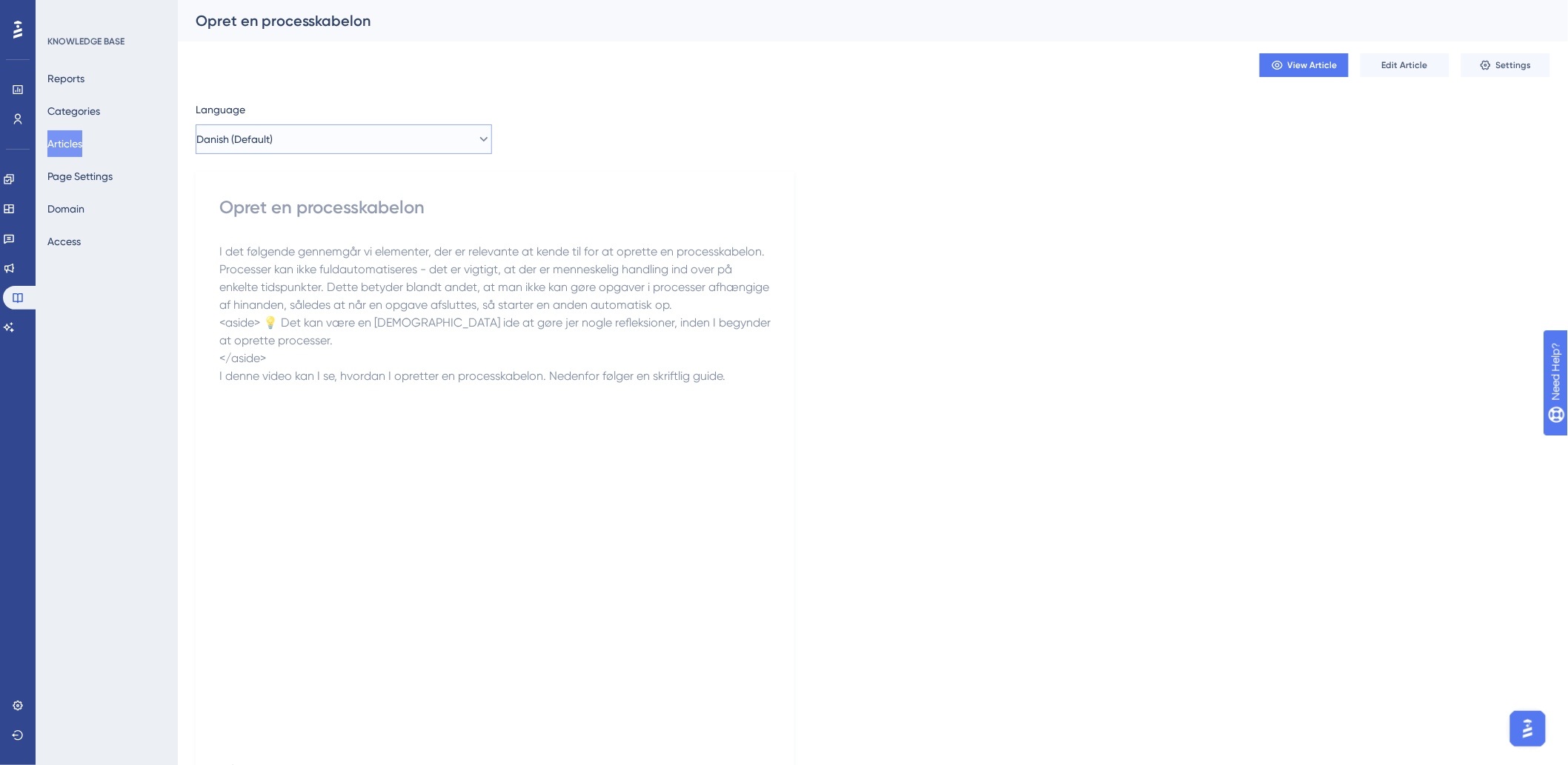
click at [335, 143] on button "Danish (Default)" at bounding box center [343, 138] width 296 height 30
click at [280, 234] on button "German German No translation" at bounding box center [343, 243] width 277 height 30
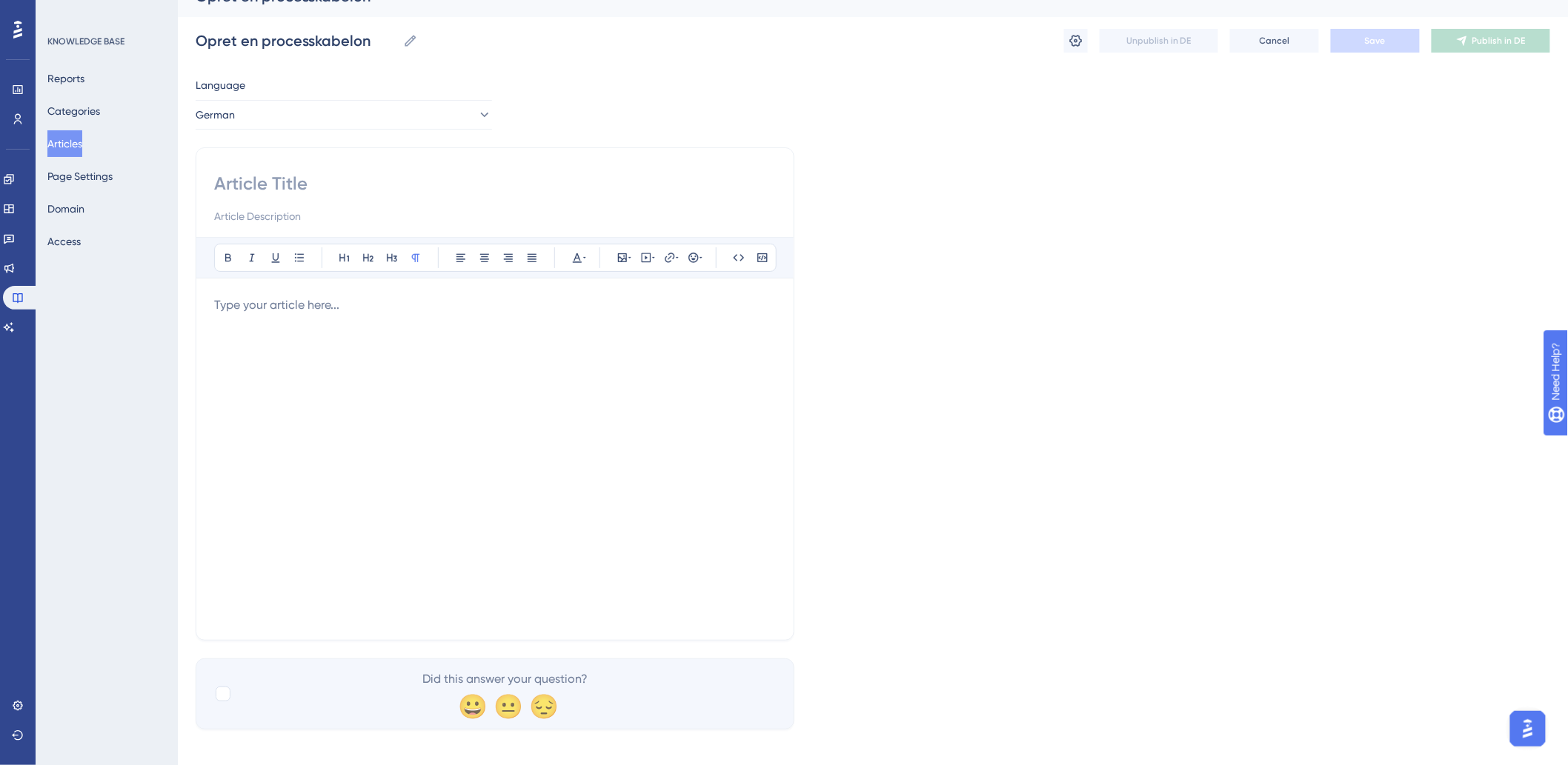
scroll to position [36, 0]
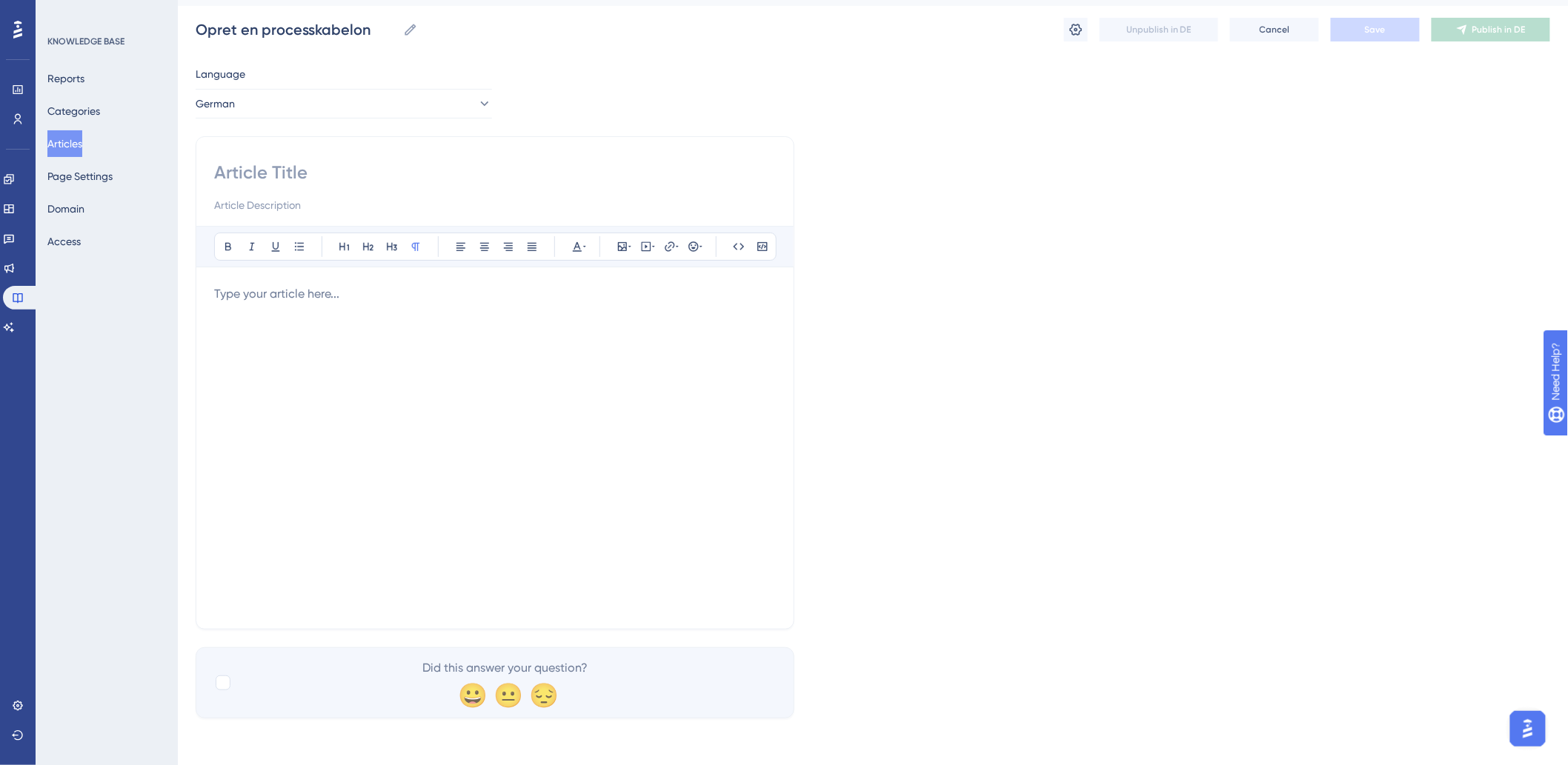
click at [241, 166] on input at bounding box center [495, 172] width 561 height 24
click at [328, 185] on div at bounding box center [495, 186] width 561 height 53
click at [334, 171] on input at bounding box center [495, 172] width 561 height 24
paste input "Prozessvorlage erstellen"
type input "Prozessvorlage erstellen"
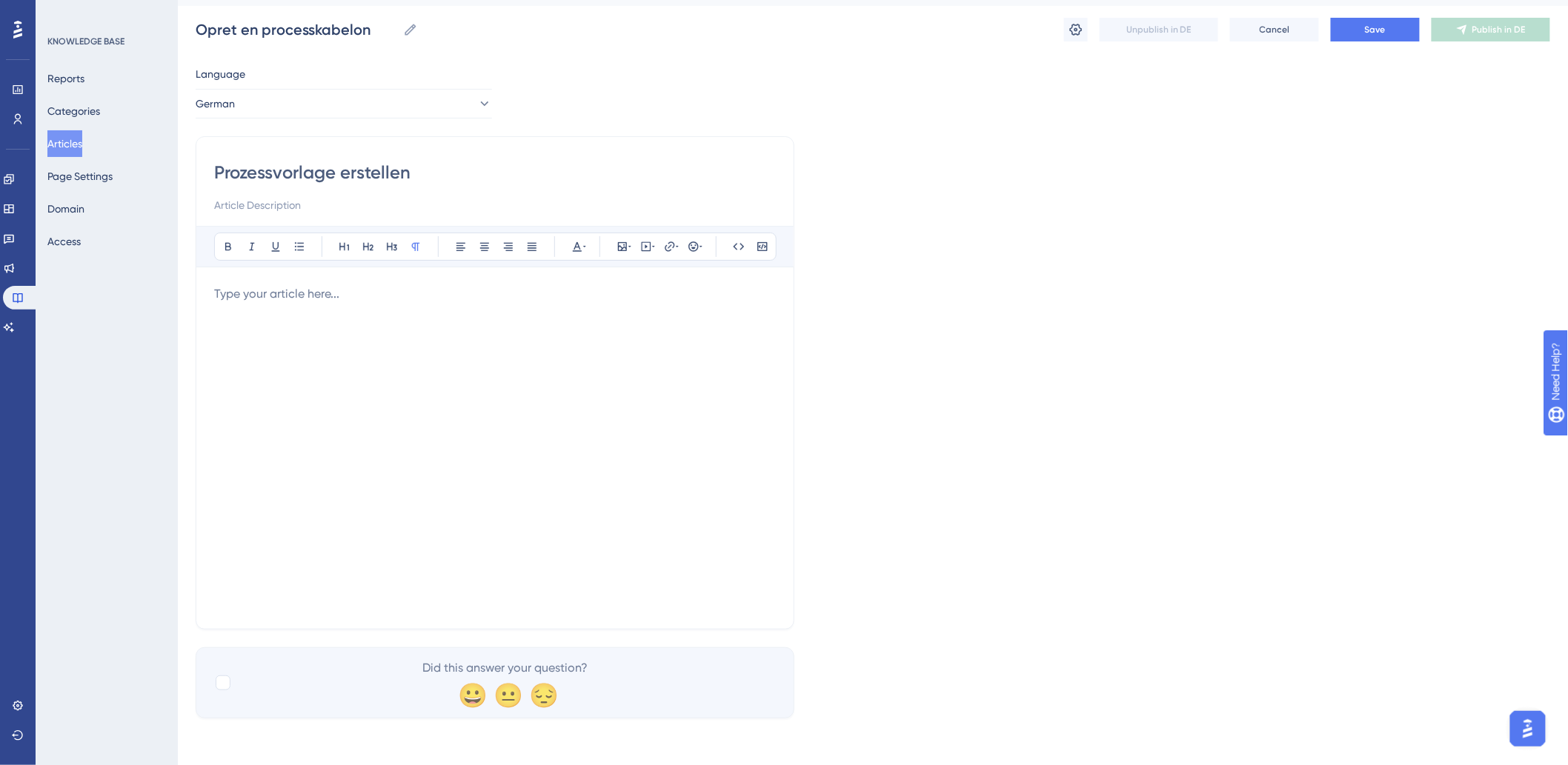
click at [383, 422] on div at bounding box center [495, 448] width 561 height 326
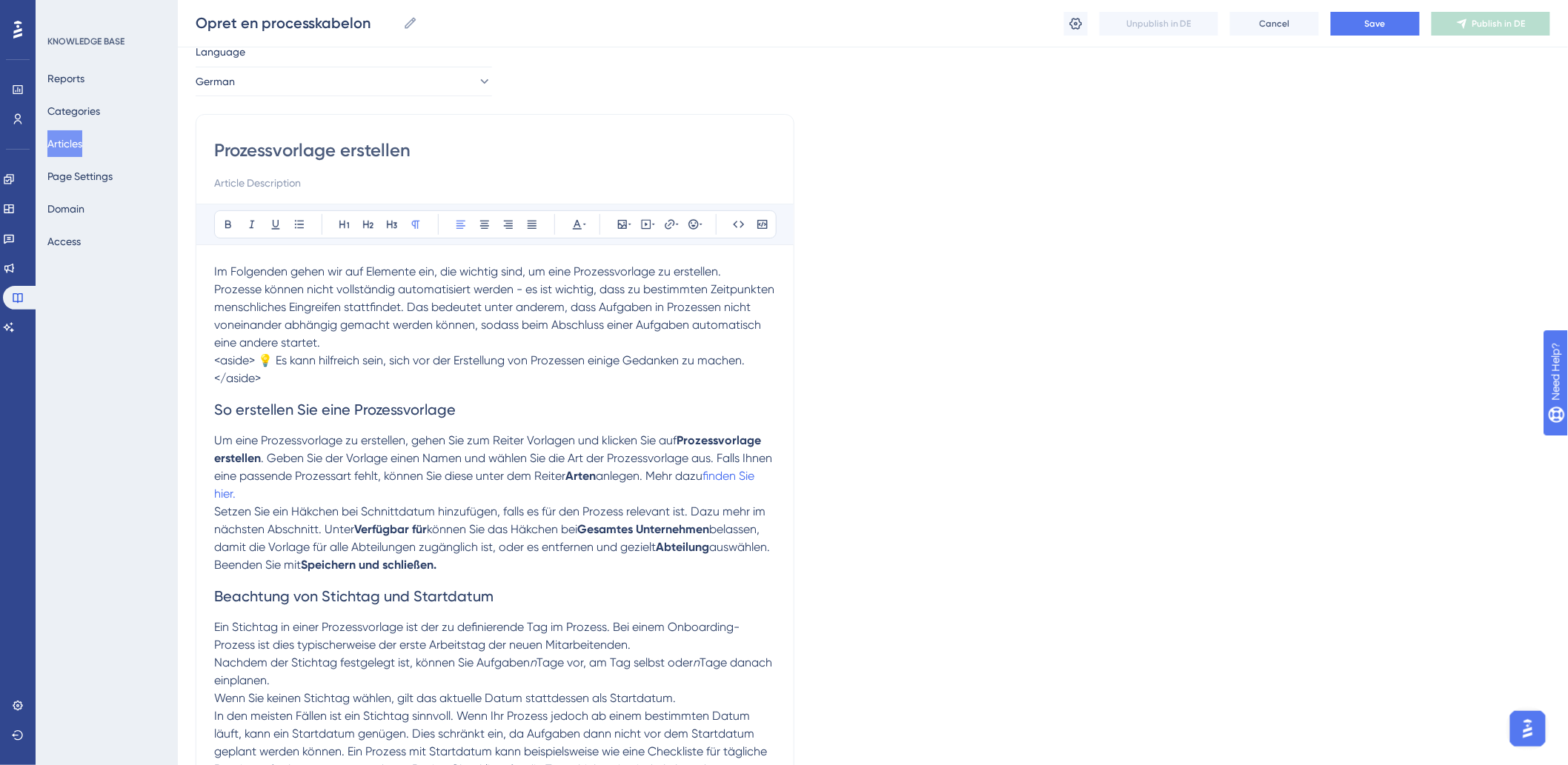
scroll to position [0, 0]
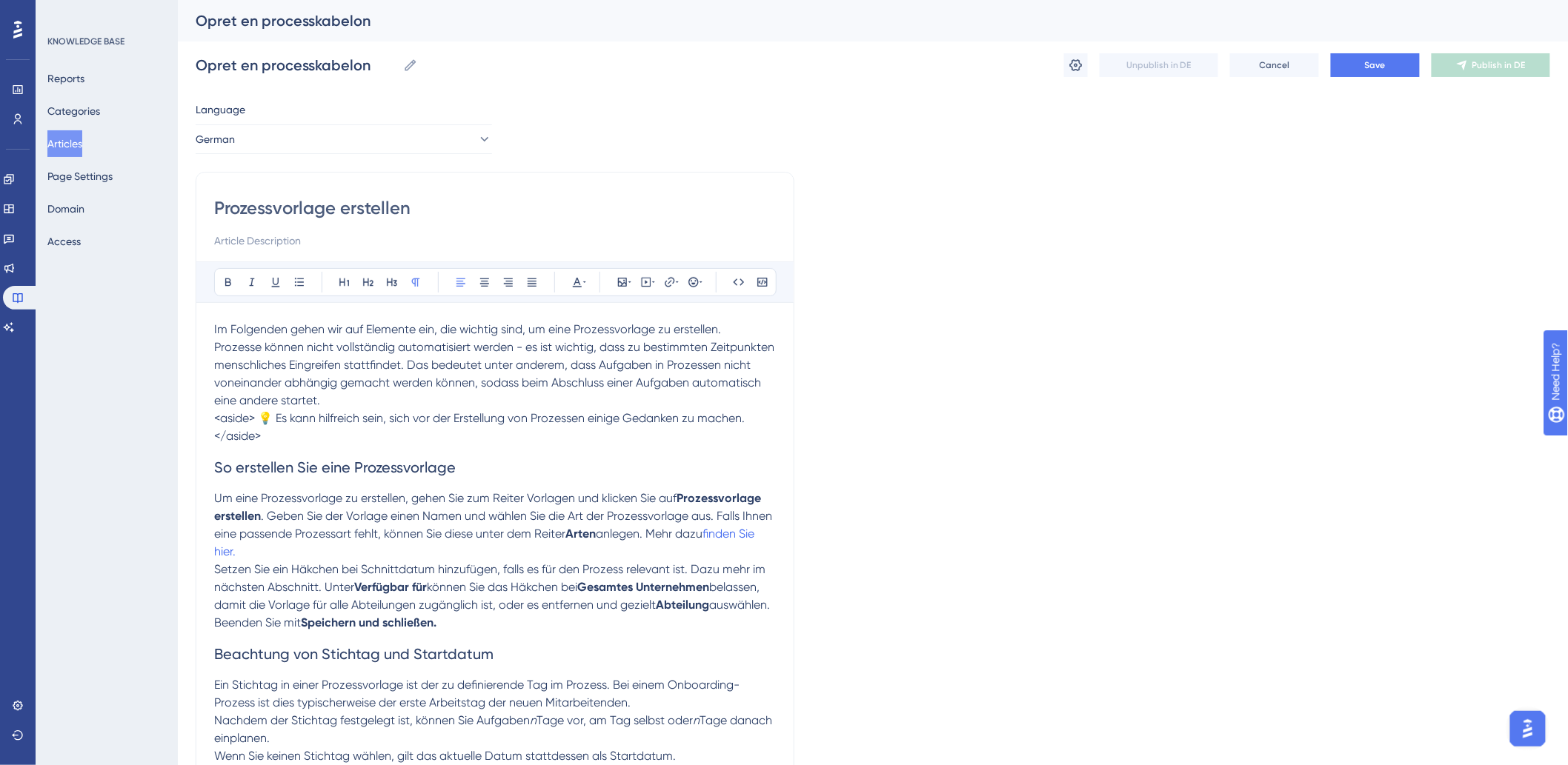
click at [297, 438] on p "</aside>" at bounding box center [495, 436] width 561 height 17
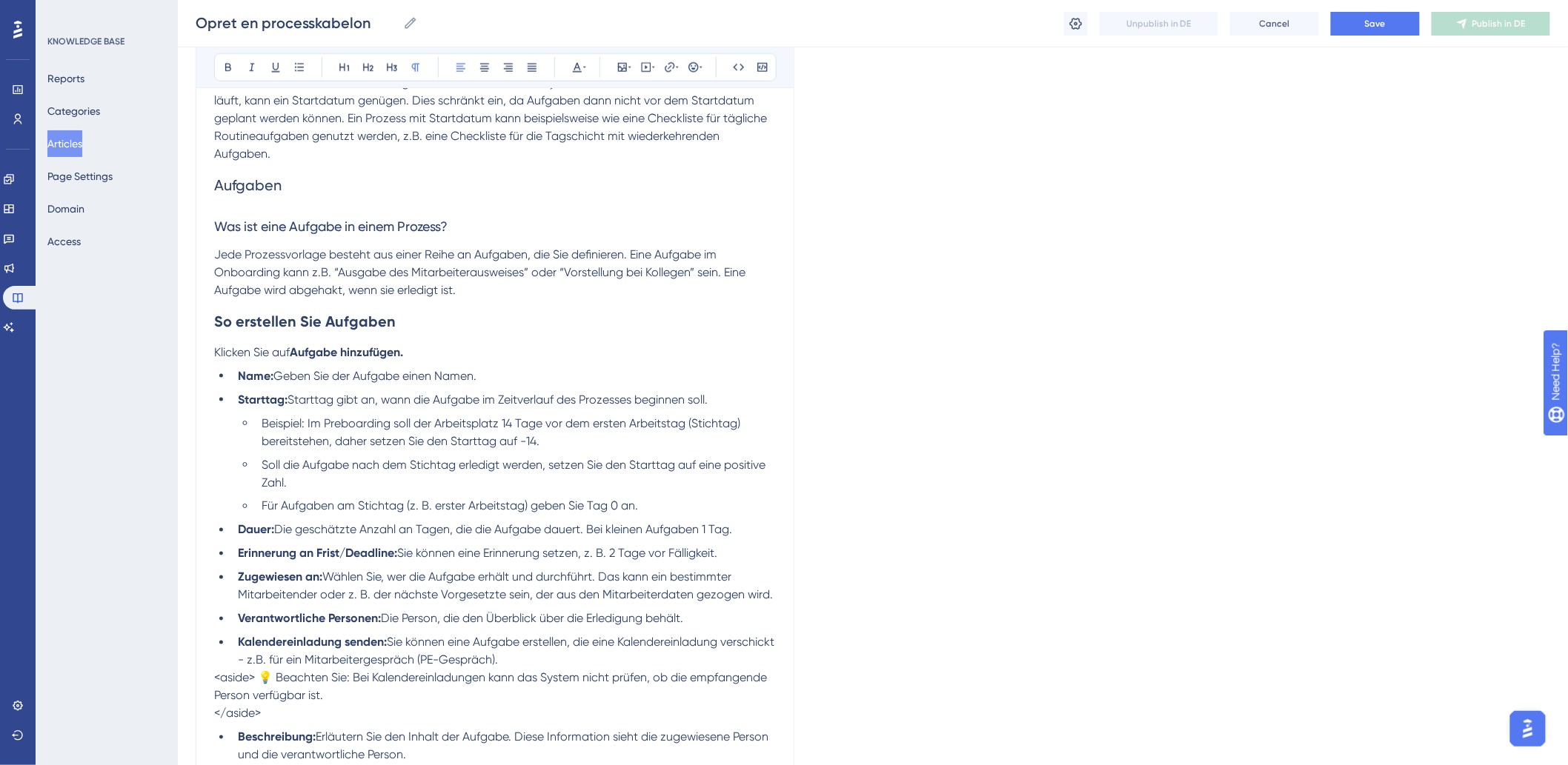
scroll to position [741, 0]
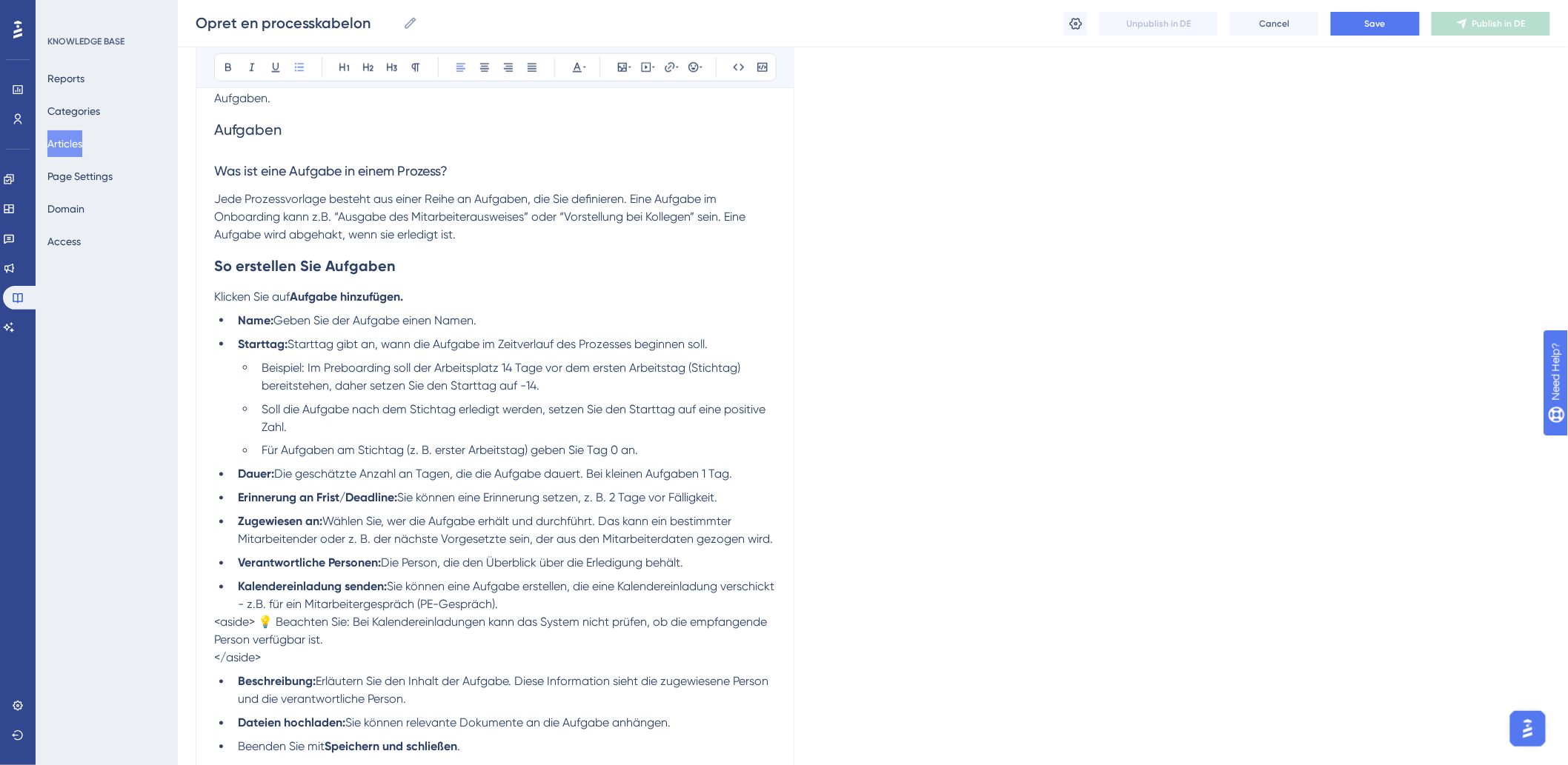
click at [677, 455] on li "Für Aufgaben am Stichtag (z. B. erster Arbeitstag) geben Sie Tag 0 an." at bounding box center [515, 451] width 520 height 17
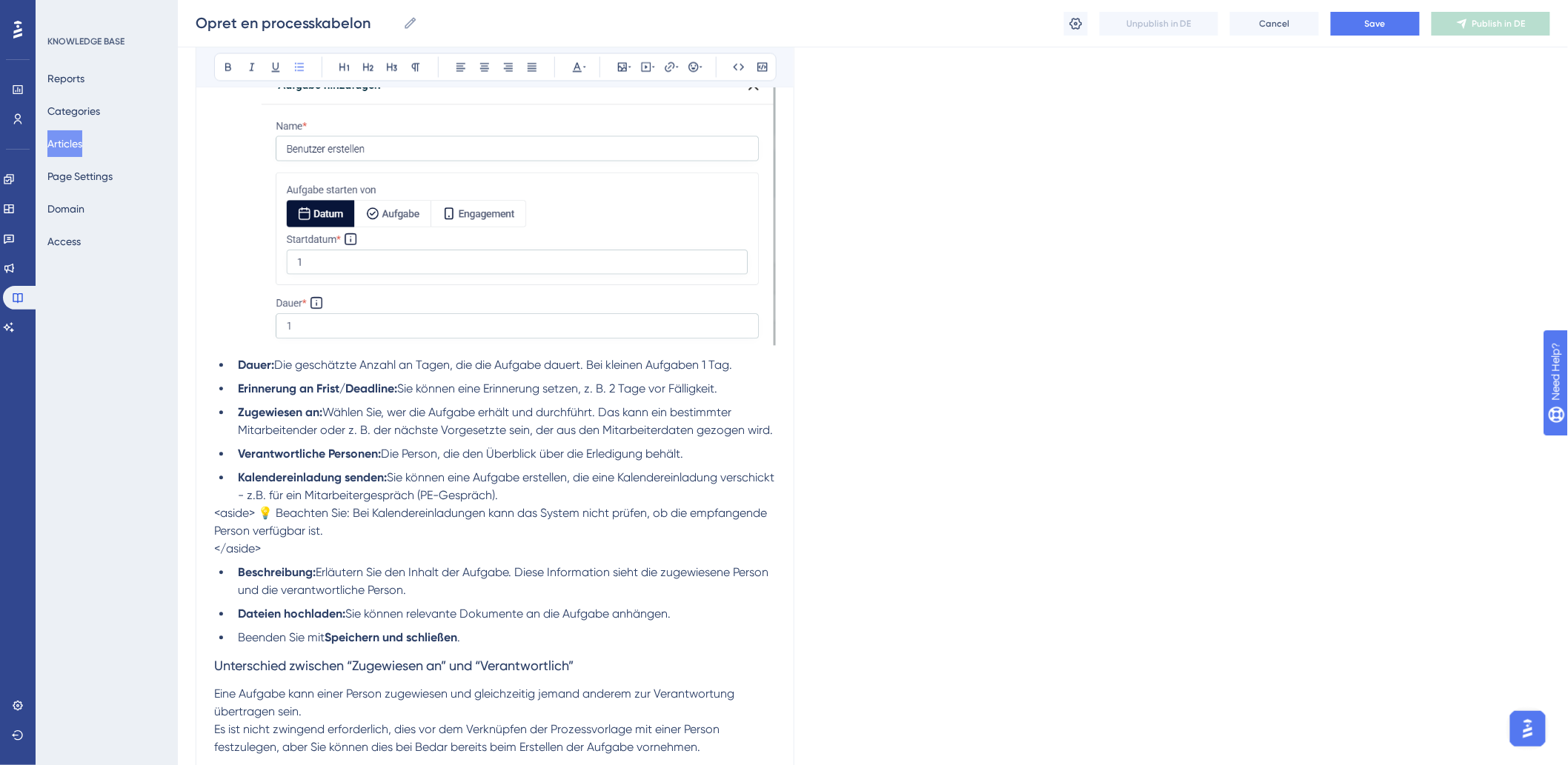
scroll to position [1234, 0]
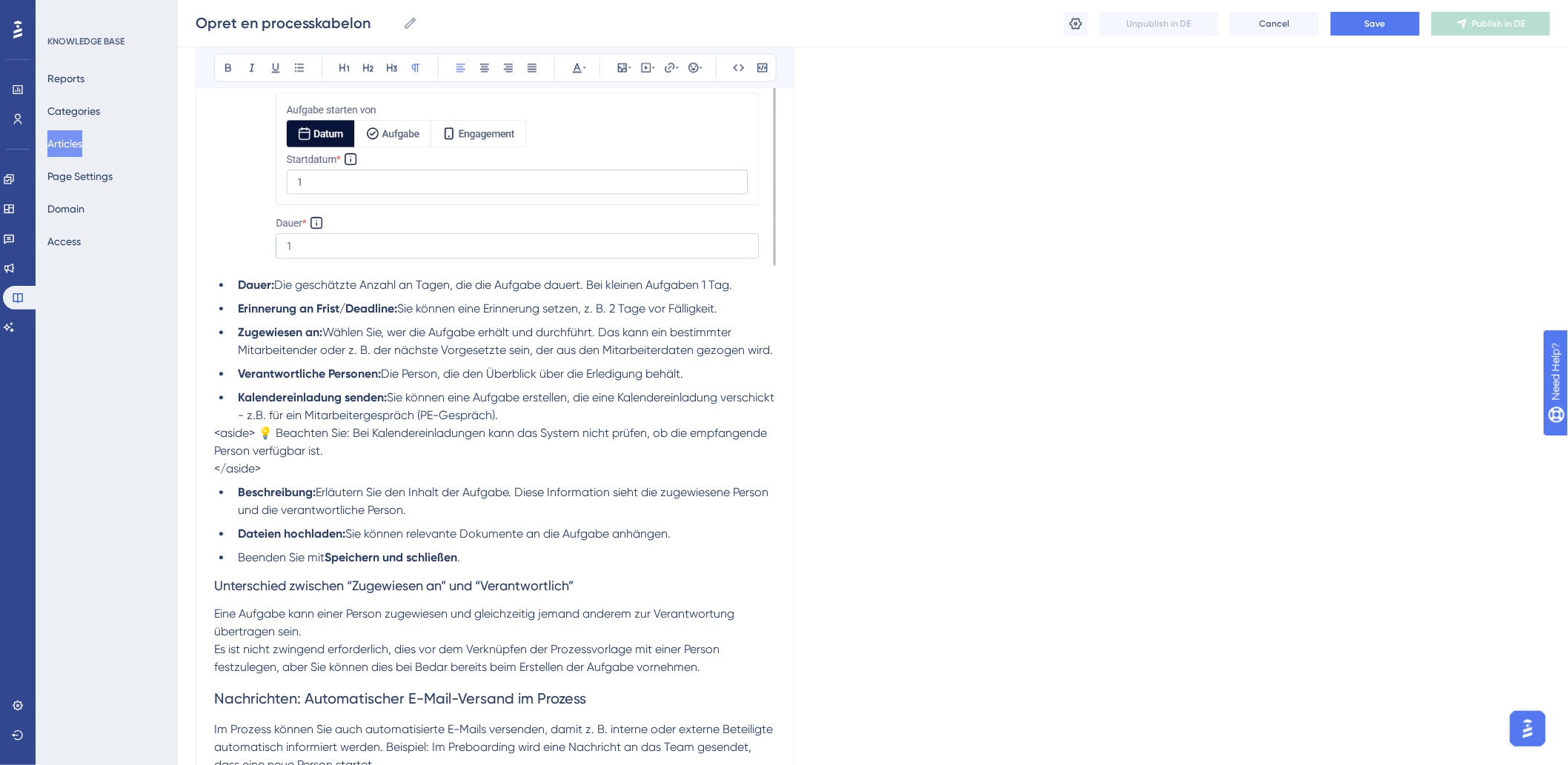
click at [261, 432] on span "<aside> 💡 Beachten Sie: Bei Kalendereinladungen kann das System nicht prüfen, o…" at bounding box center [492, 441] width 556 height 32
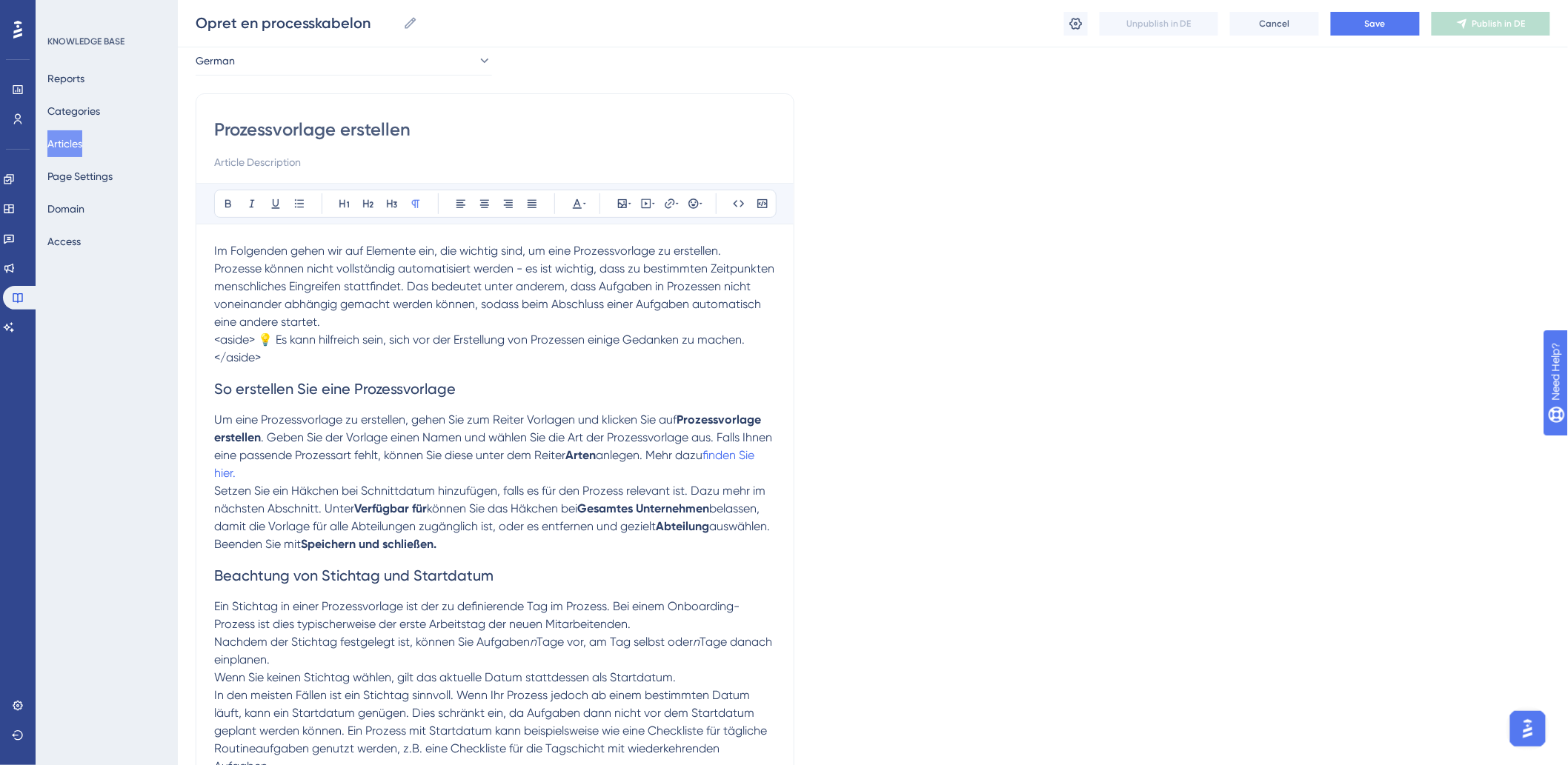
scroll to position [0, 0]
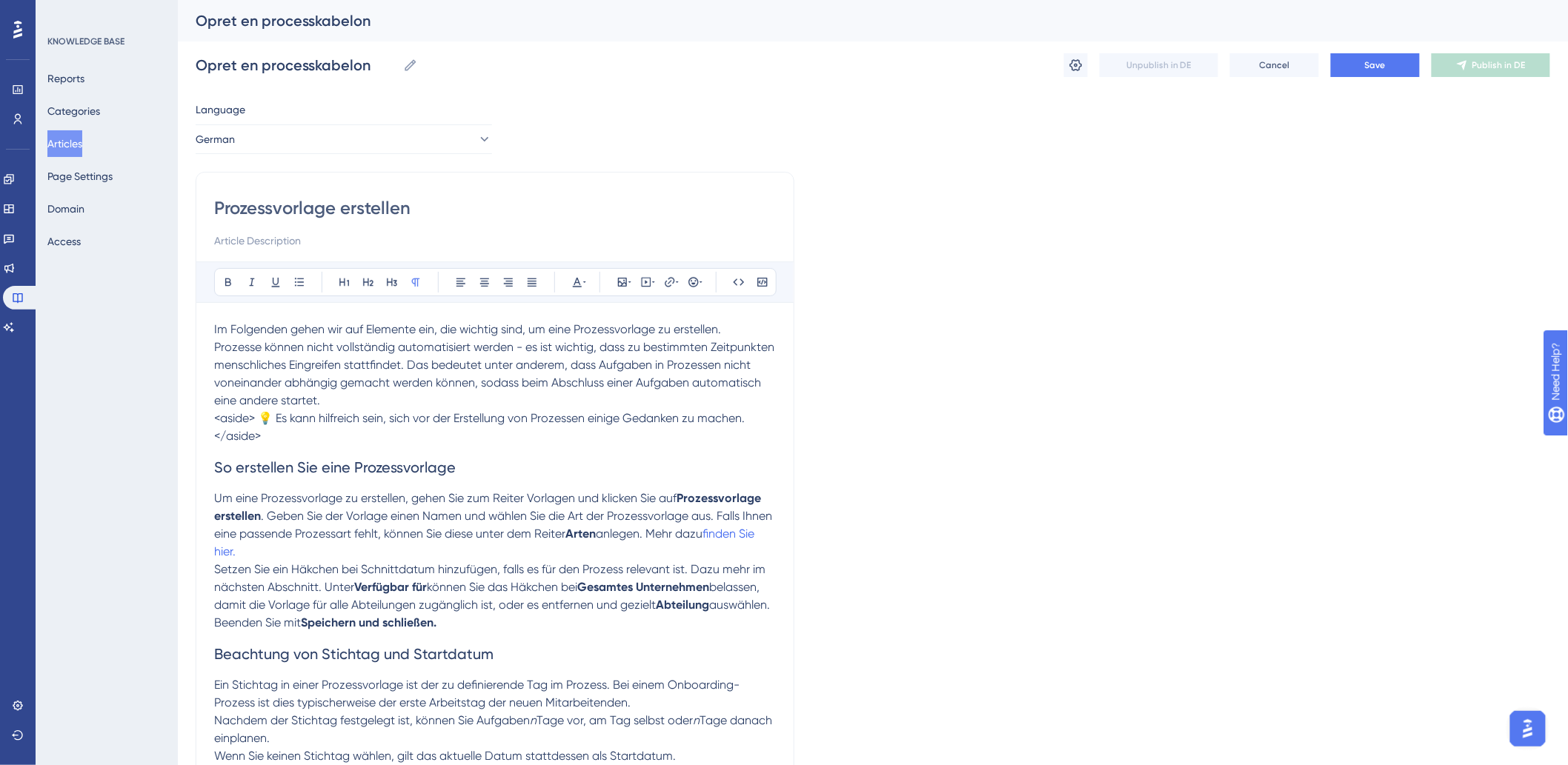
click at [255, 421] on span "<aside> 💡 Es kann hilfreich sein, sich vor der Erstellung von Prozessen einige …" at bounding box center [480, 418] width 531 height 14
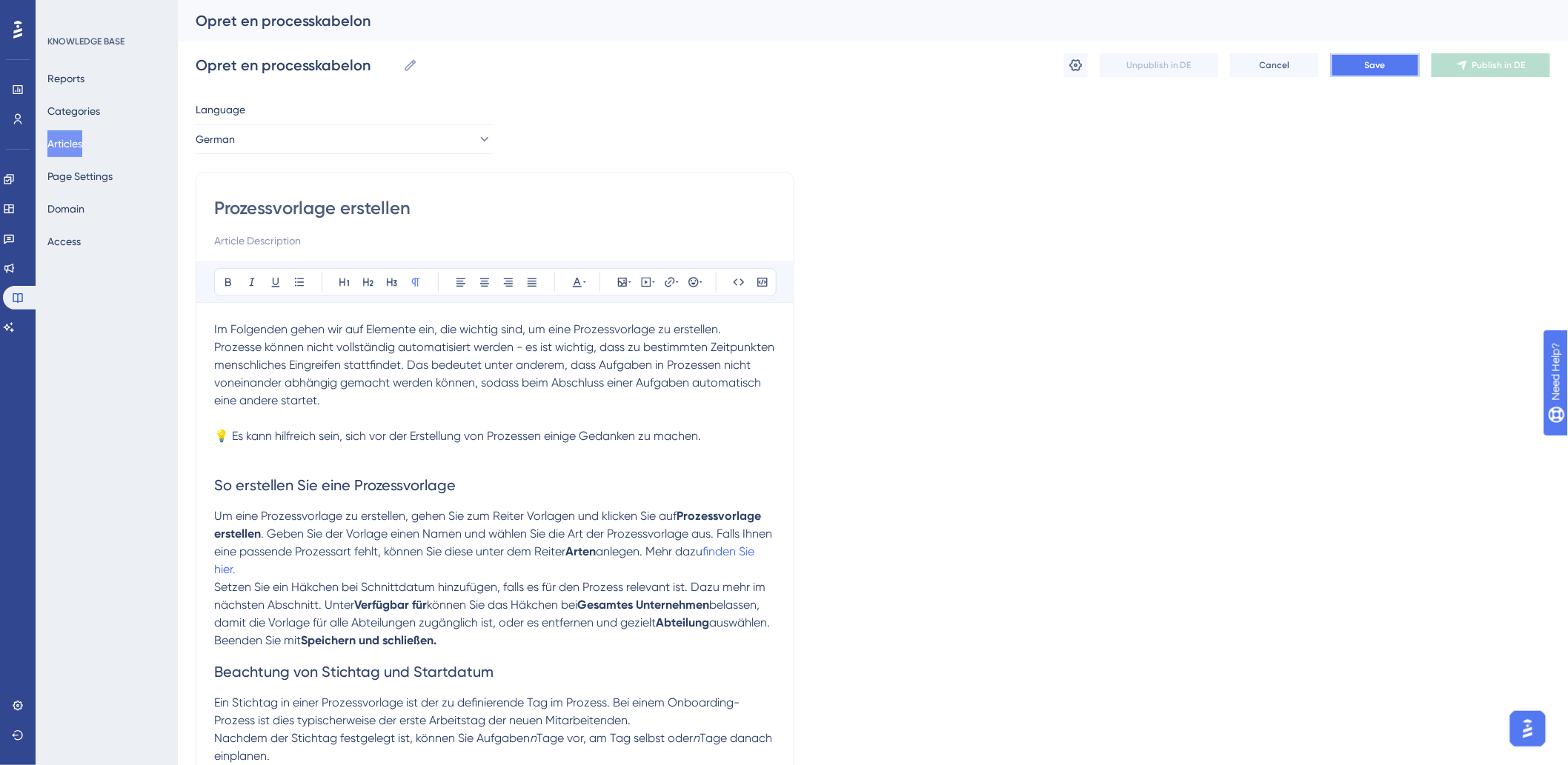
click at [1363, 53] on button "Save" at bounding box center [1375, 64] width 88 height 24
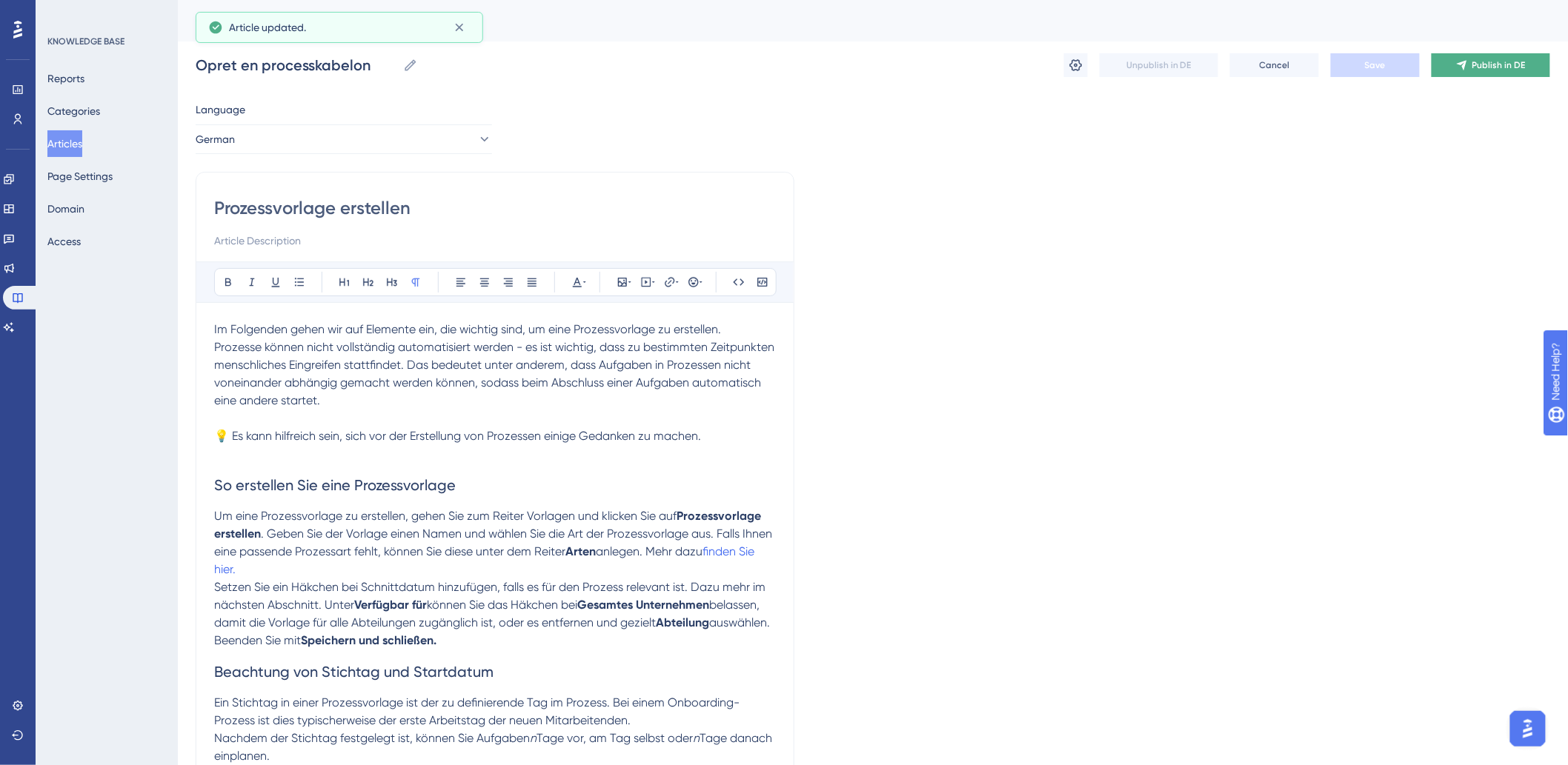
click at [1490, 71] on button "Publish in DE" at bounding box center [1490, 64] width 118 height 24
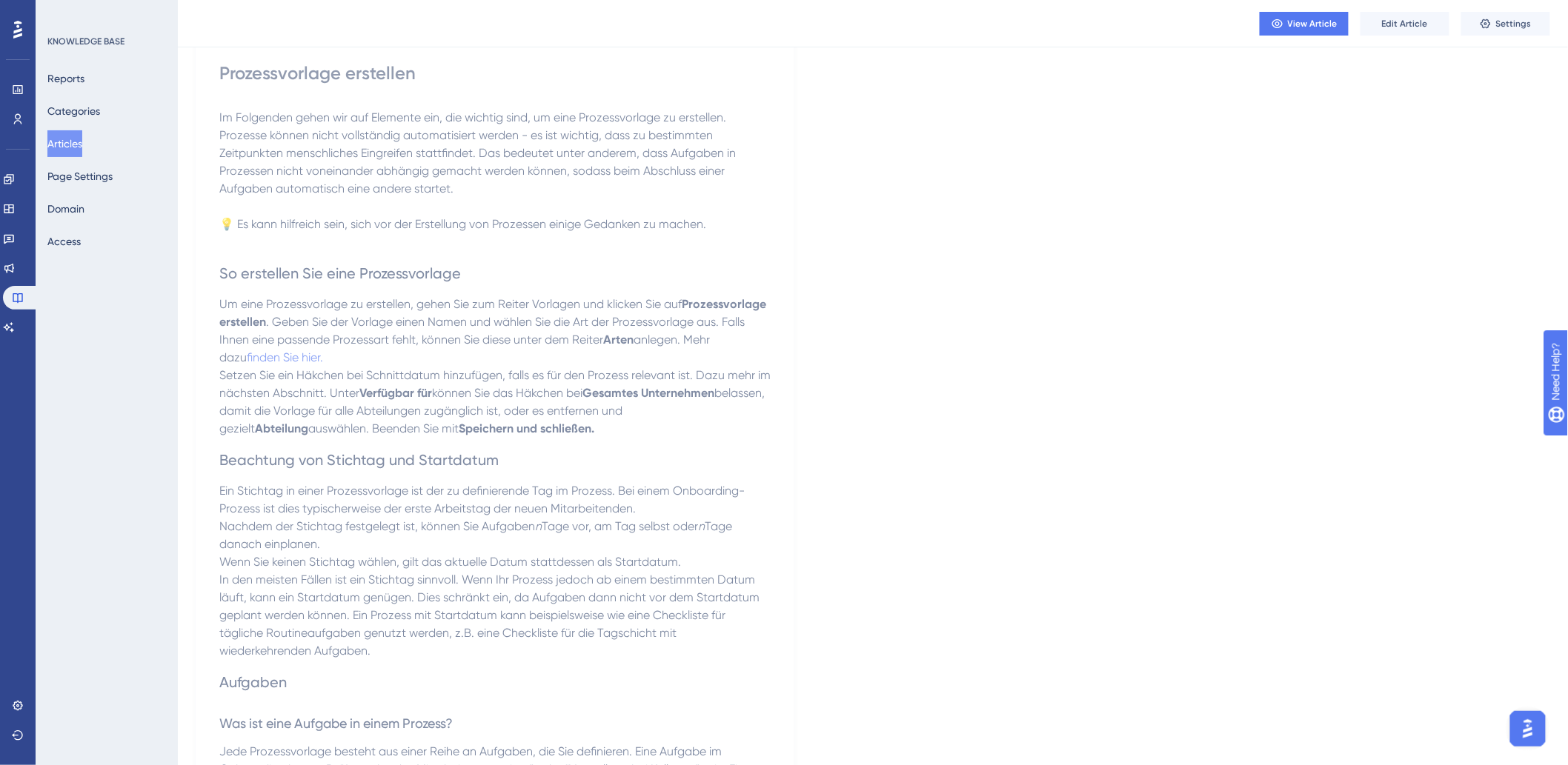
scroll to position [66, 0]
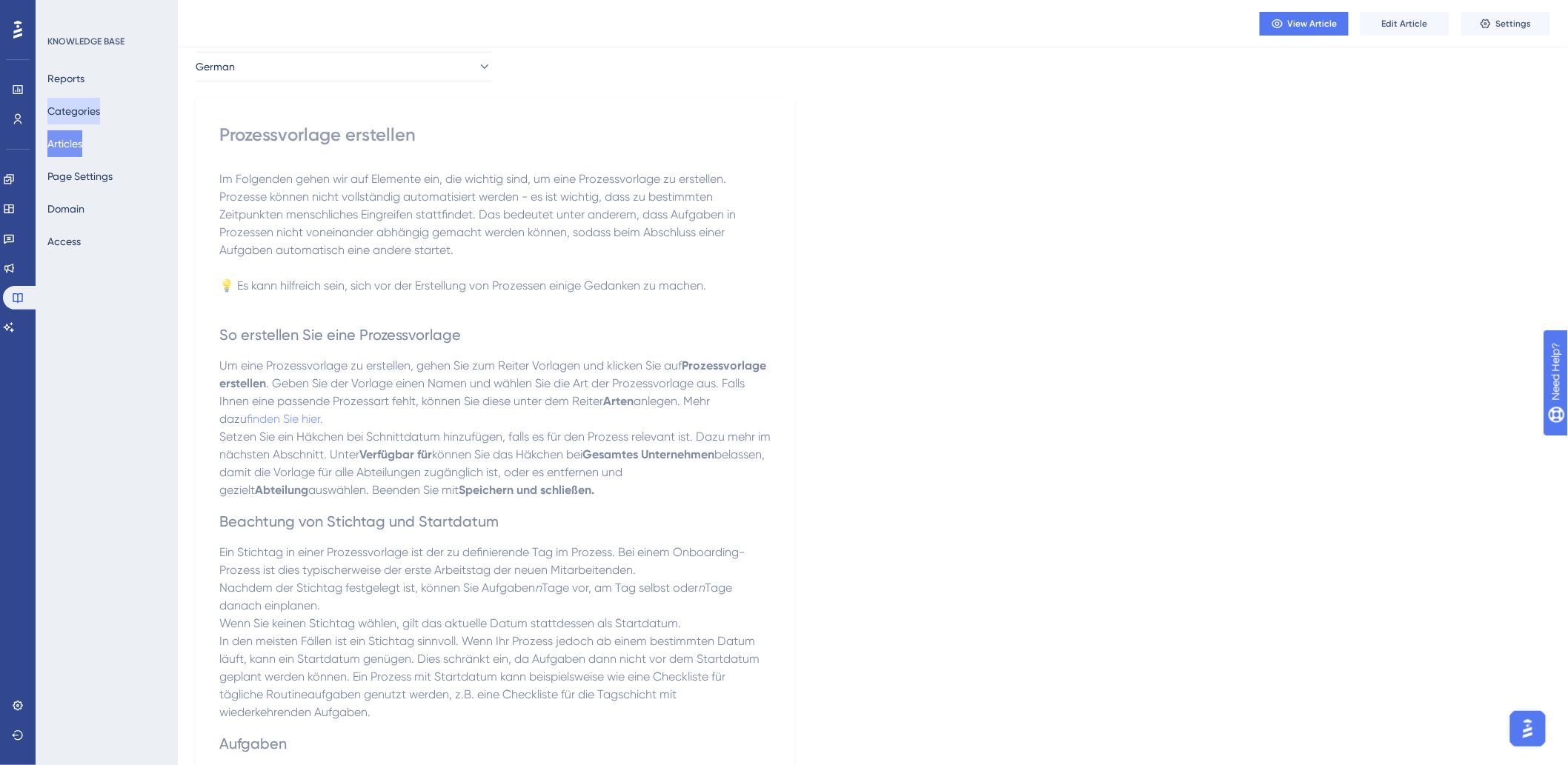
drag, startPoint x: 89, startPoint y: 111, endPoint x: 64, endPoint y: 154, distance: 49.7
click at [89, 111] on button "Categories" at bounding box center [73, 111] width 53 height 27
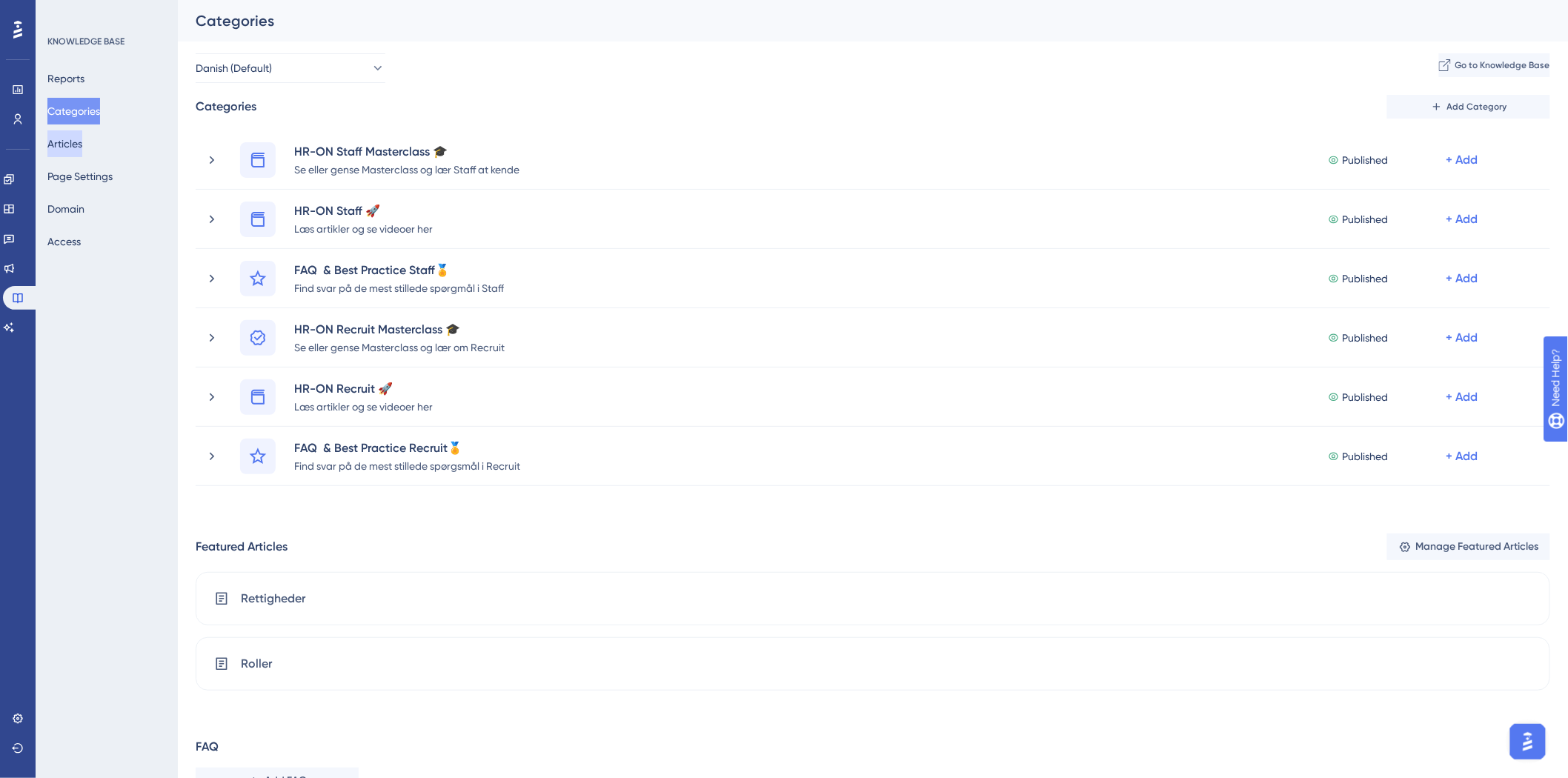
click at [69, 145] on button "Articles" at bounding box center [64, 144] width 35 height 27
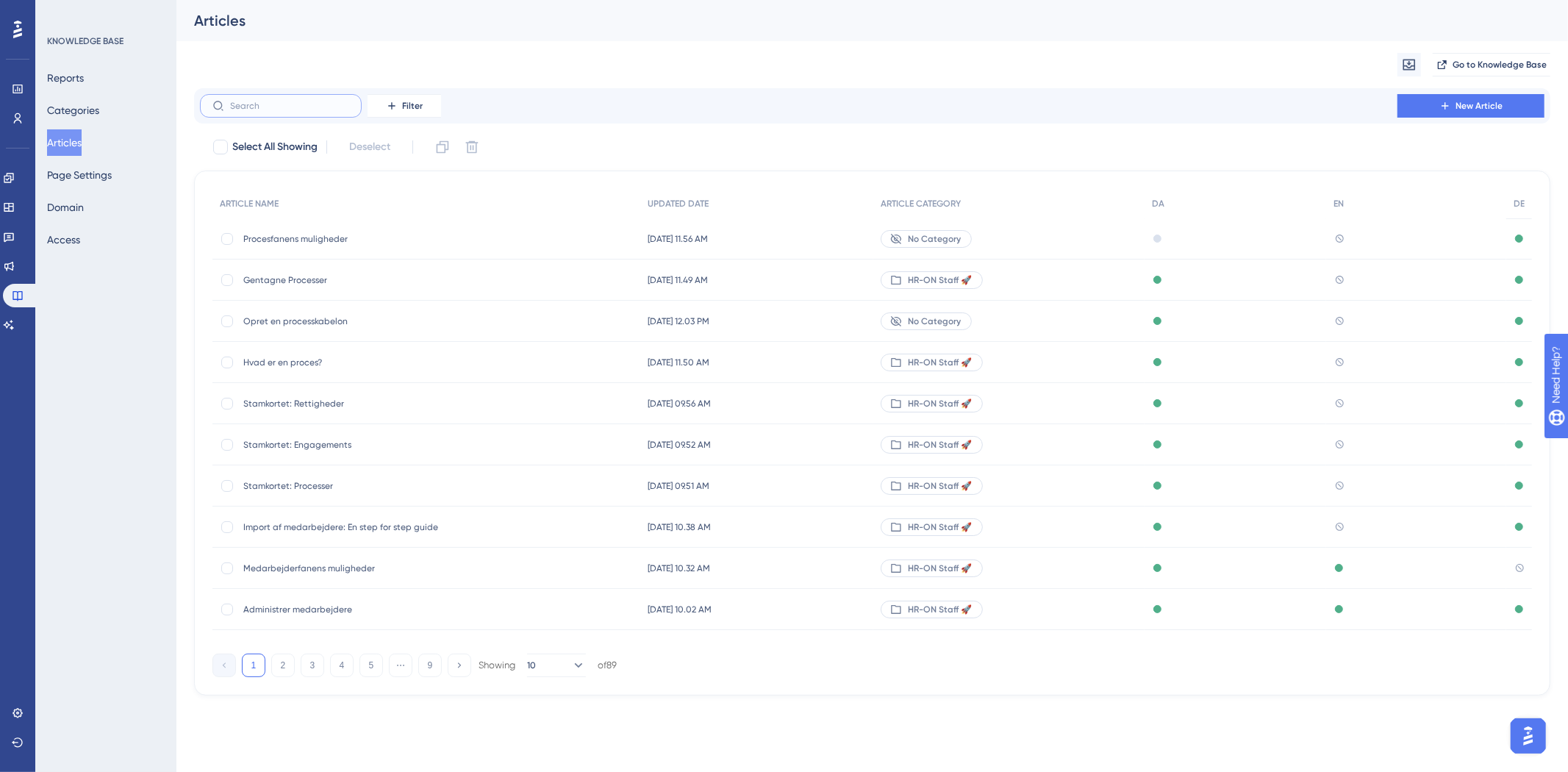
click at [246, 109] on input "text" at bounding box center [289, 106] width 119 height 10
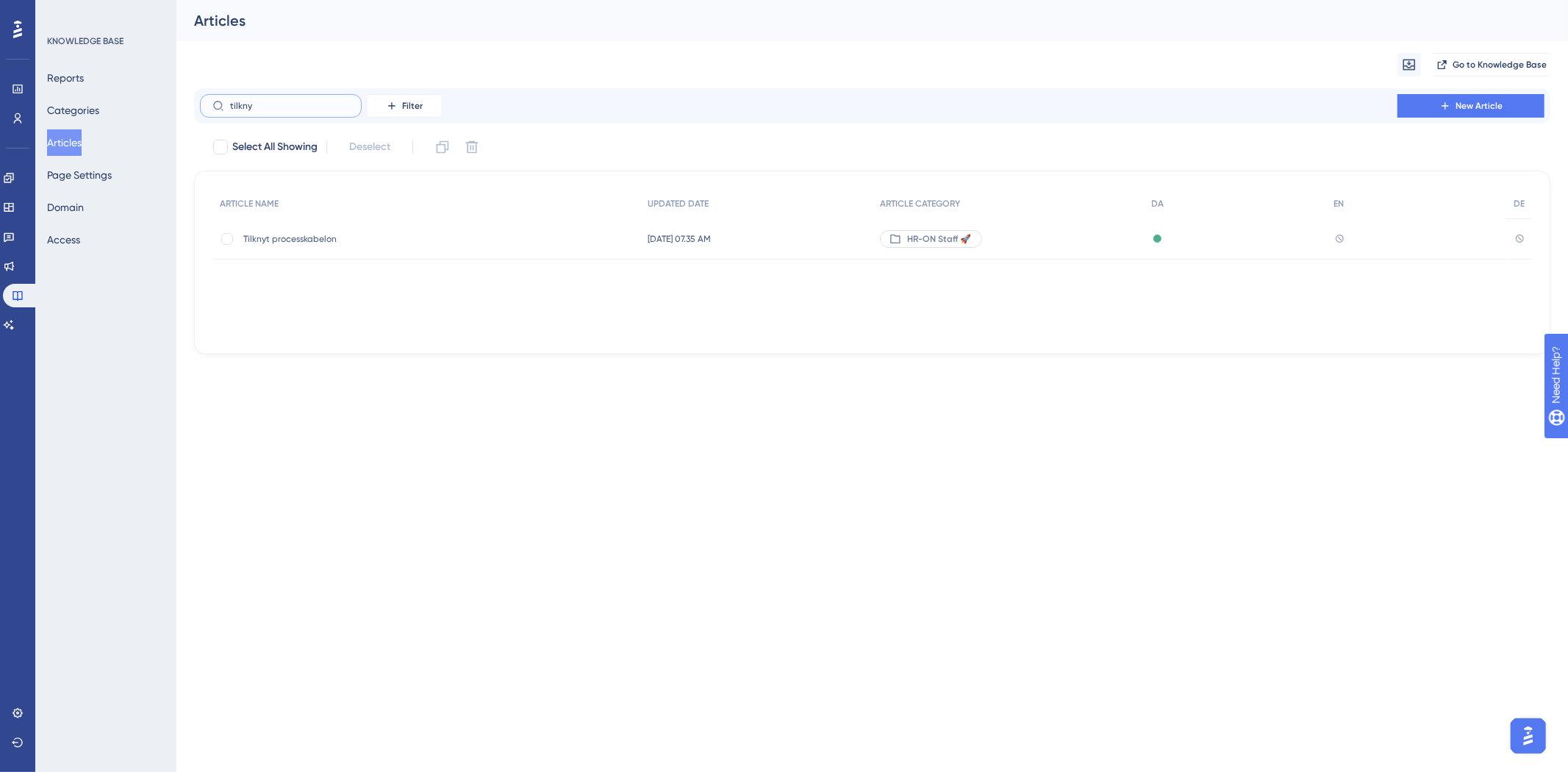
type input "tilkny"
click at [272, 236] on span "Tilknyt processkabelon" at bounding box center [361, 239] width 236 height 11
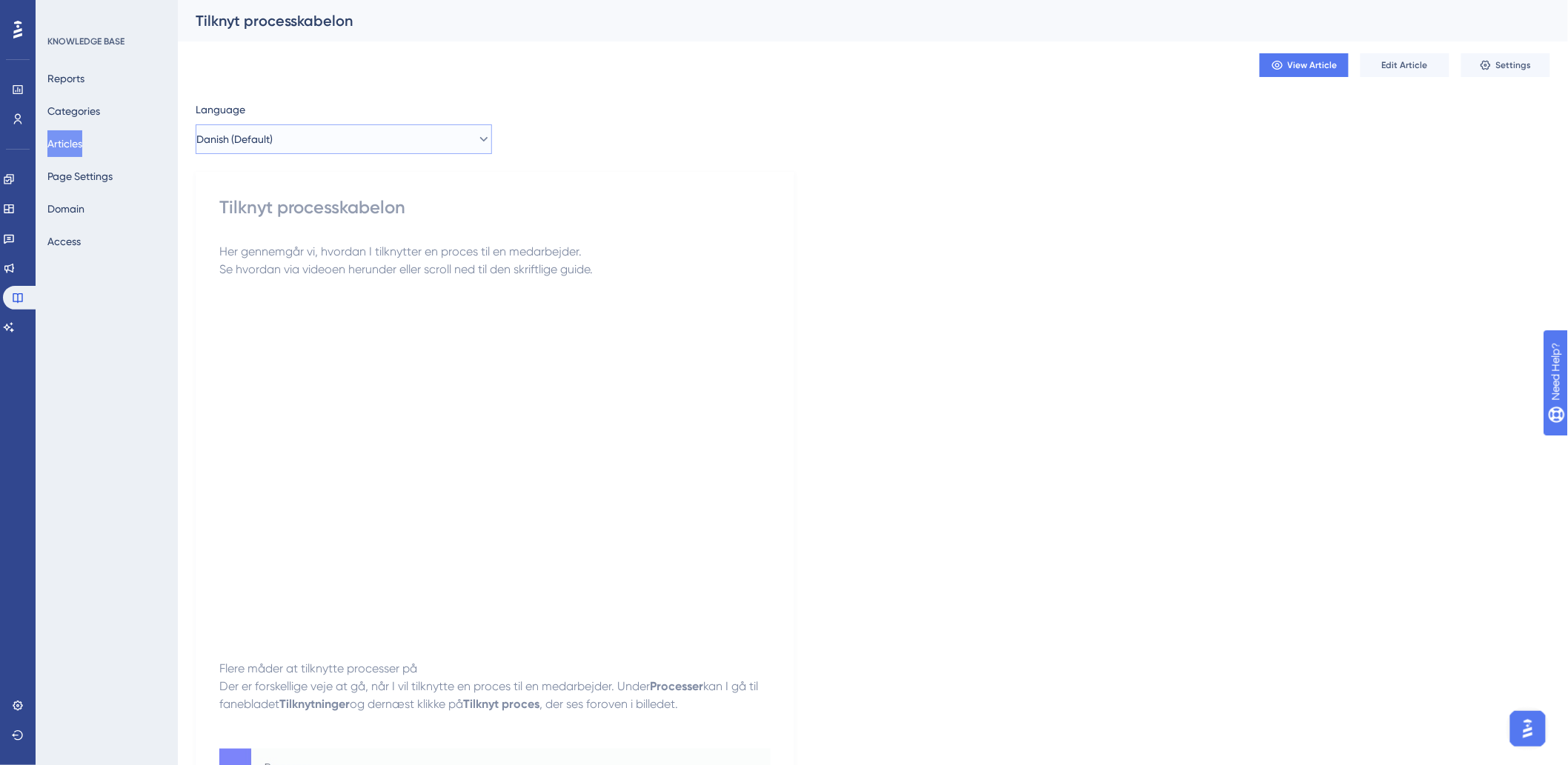
click at [482, 142] on button "Danish (Default)" at bounding box center [343, 138] width 296 height 30
click at [285, 250] on button "German German No translation" at bounding box center [343, 243] width 277 height 30
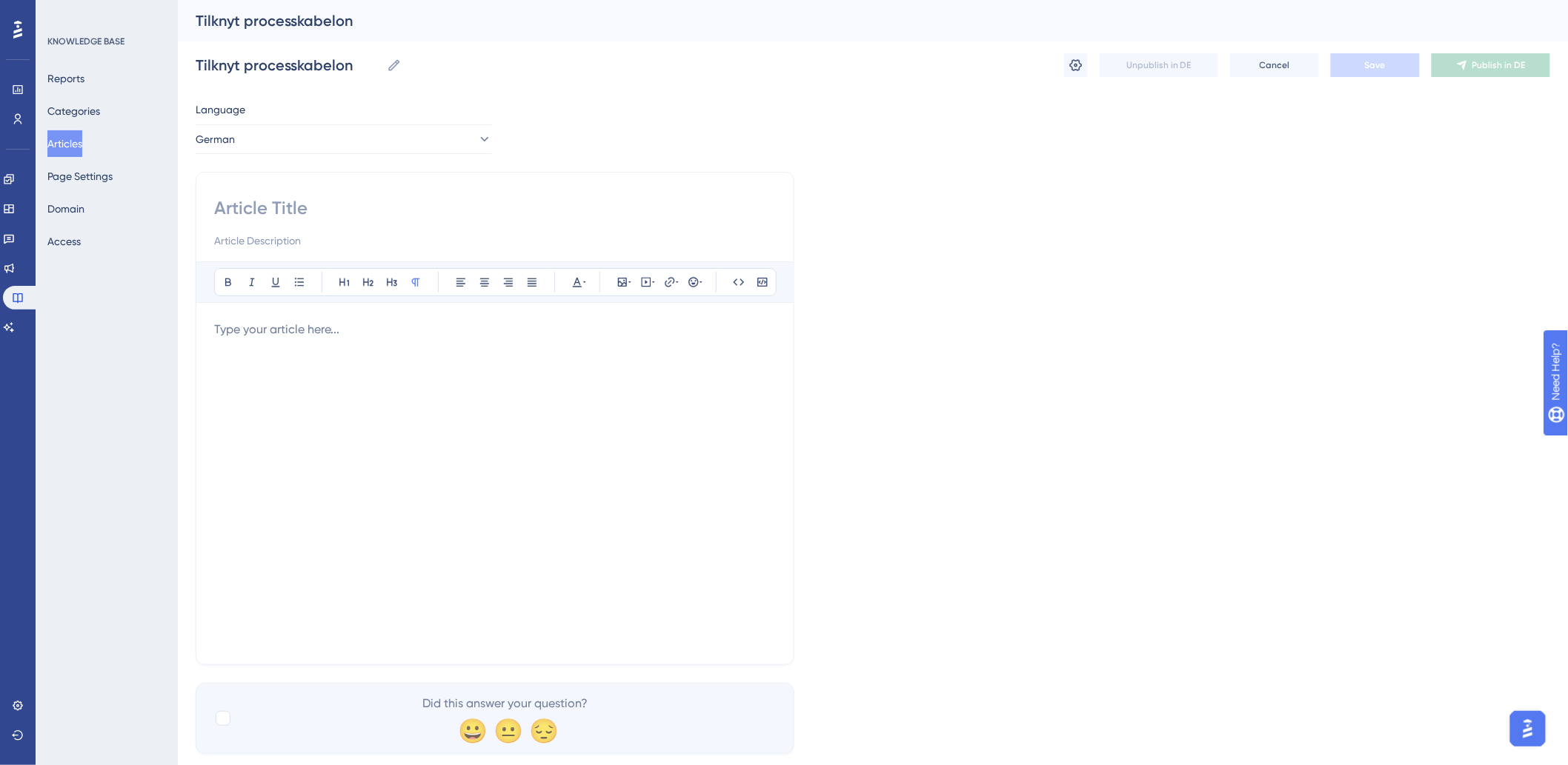
drag, startPoint x: 332, startPoint y: 200, endPoint x: 332, endPoint y: 209, distance: 9.0
click at [332, 208] on input at bounding box center [495, 208] width 561 height 24
paste input "Prozessvorlage hinzufügen"
type input "Prozessvorlage hinzufügen"
click at [380, 412] on div at bounding box center [495, 483] width 561 height 326
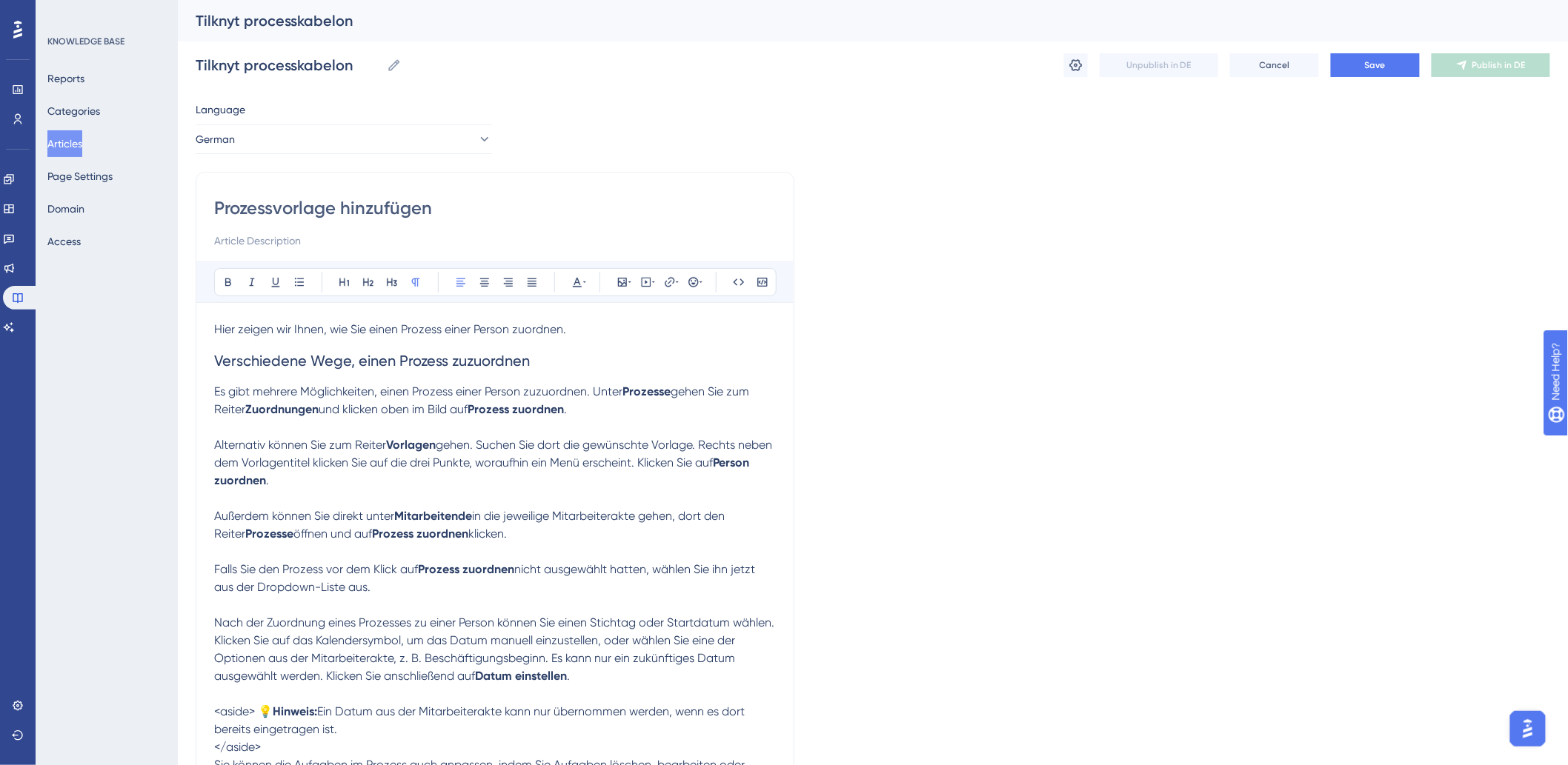
click at [587, 406] on p "Es gibt mehrere Möglichkeiten, einen Prozess einer Person zuzuordnen. Unter Pro…" at bounding box center [495, 400] width 561 height 36
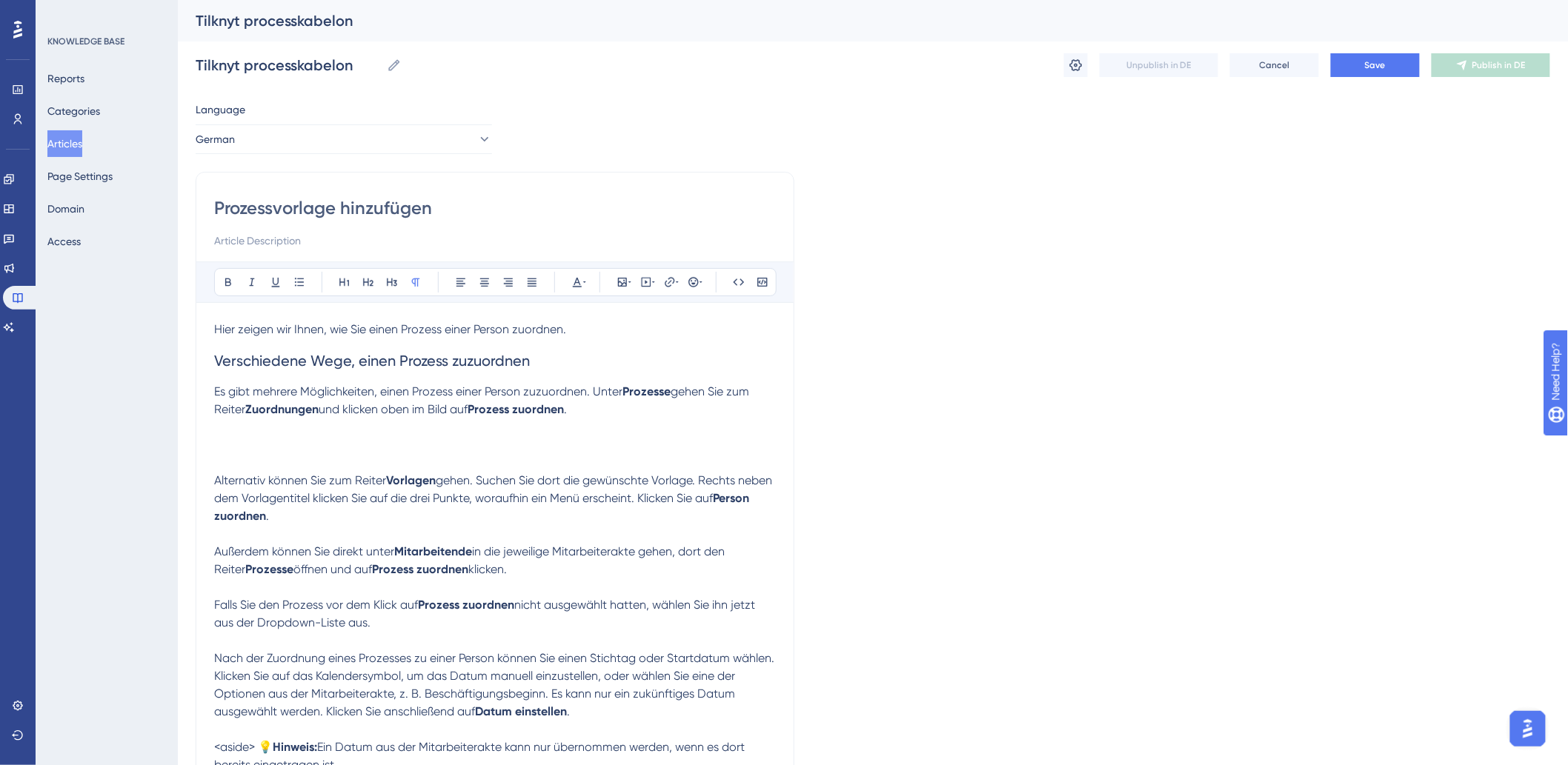
click at [254, 433] on p "Es gibt mehrere Möglichkeiten, einen Prozess einer Person zuzuordnen. Unter Pro…" at bounding box center [495, 418] width 561 height 71
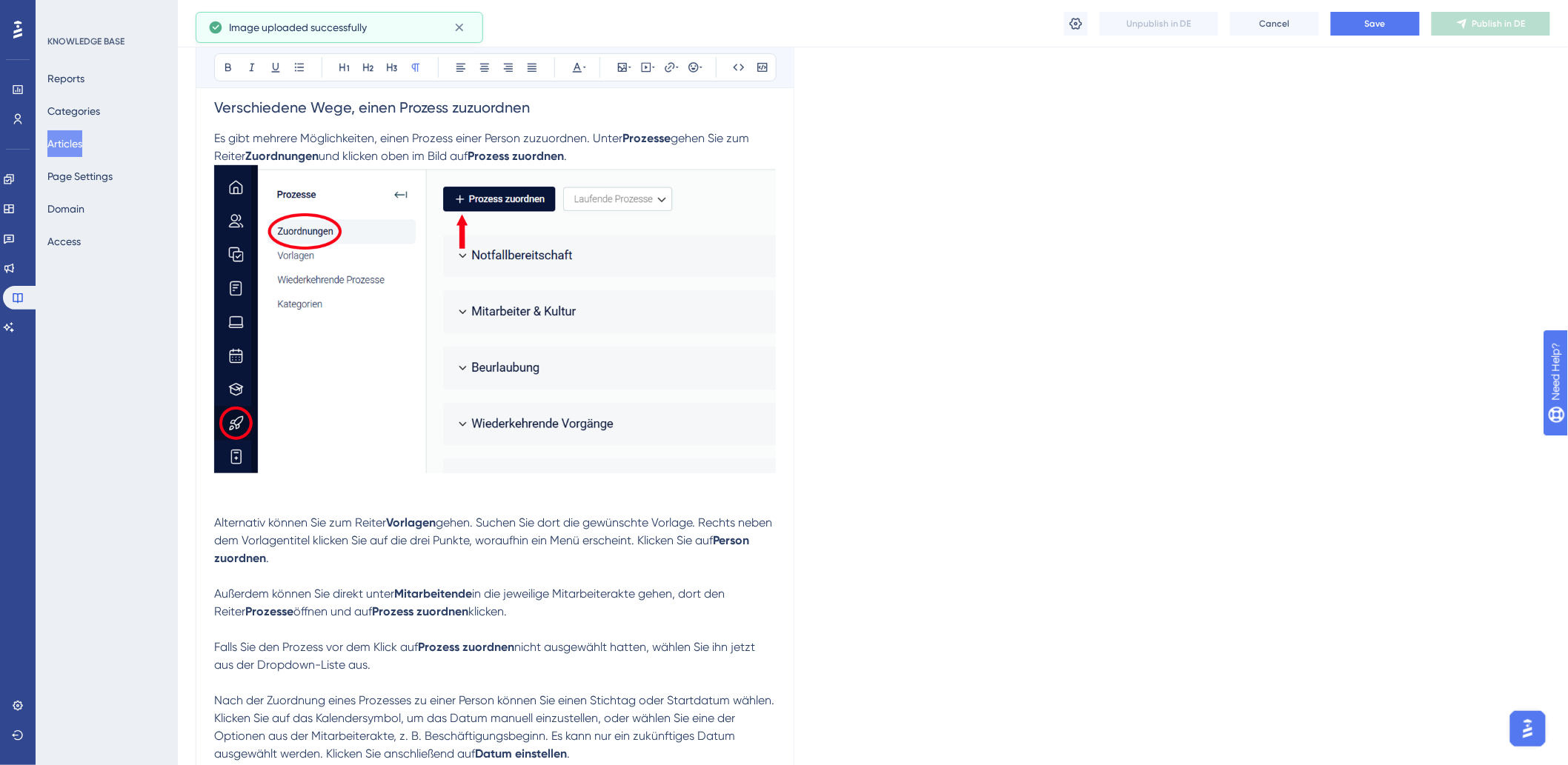
scroll to position [411, 0]
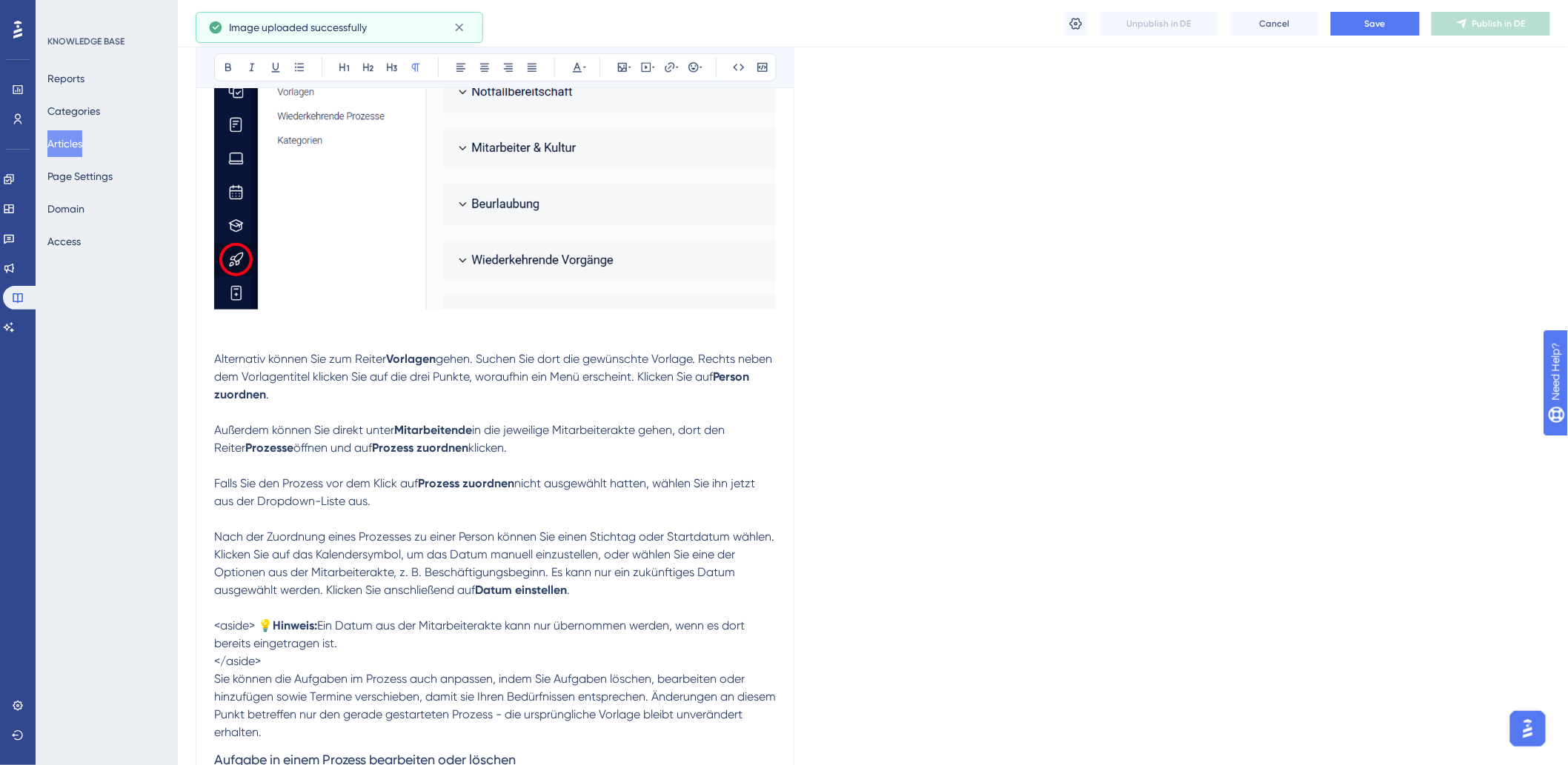
click at [548, 408] on p at bounding box center [495, 412] width 561 height 17
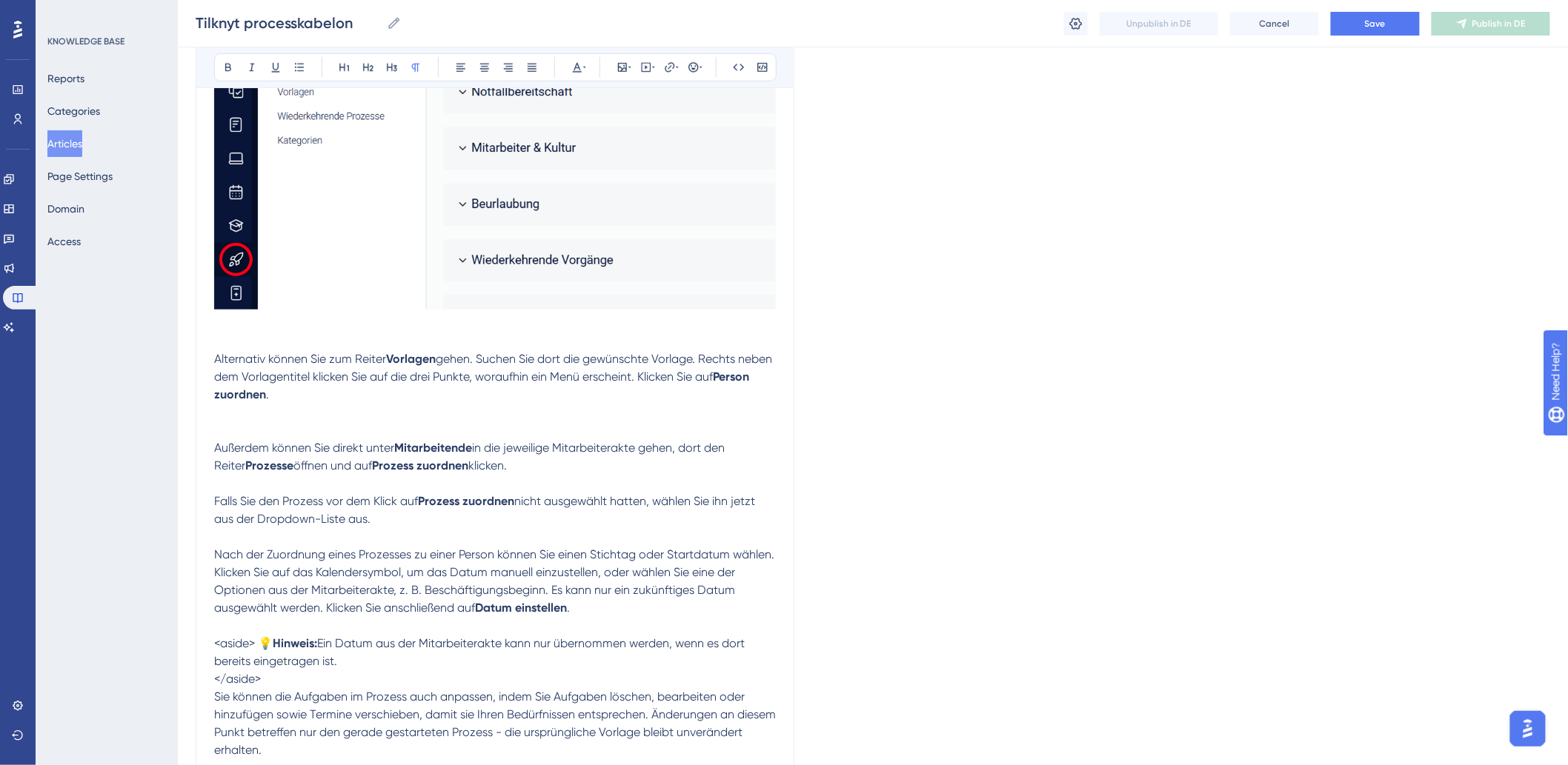
click at [224, 425] on p at bounding box center [495, 421] width 561 height 36
click at [231, 420] on p at bounding box center [495, 421] width 561 height 36
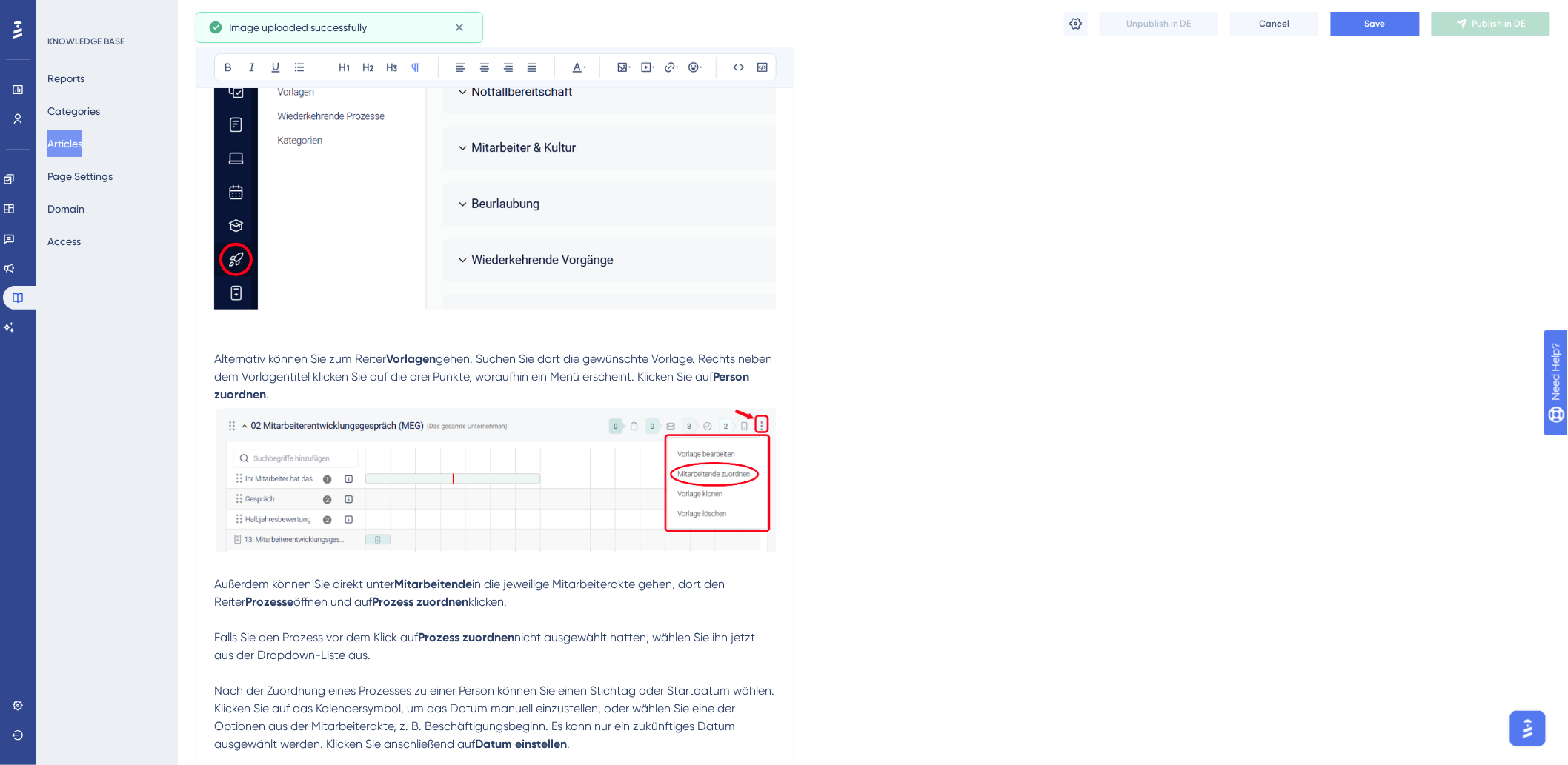
click at [486, 599] on p "Außerdem können Sie direkt unter Mitarbeitende in die jeweilige Mitarbeiterakte…" at bounding box center [495, 593] width 561 height 36
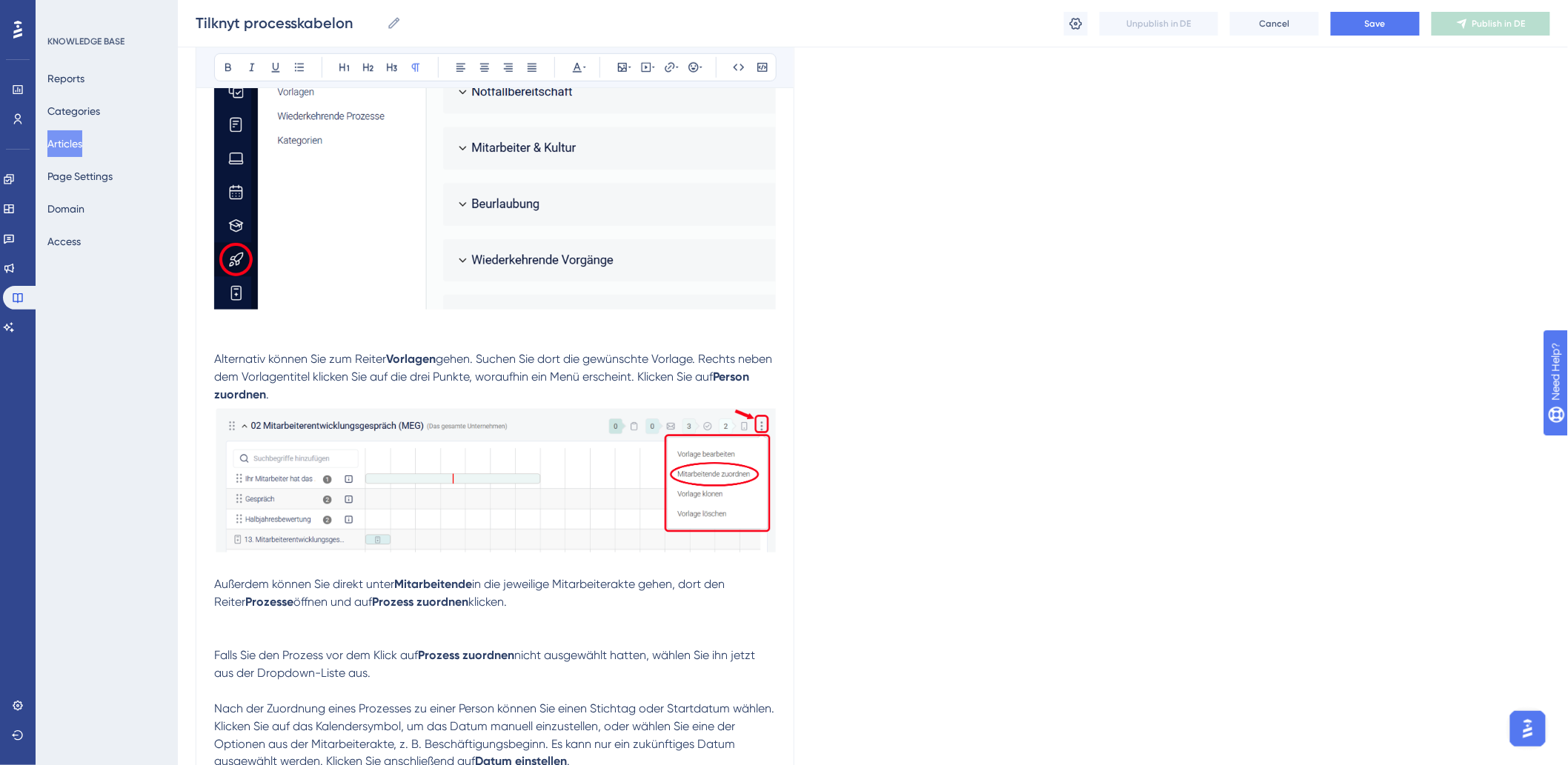
click at [305, 624] on p "Außerdem können Sie direkt unter Mitarbeitende in die jeweilige Mitarbeiterakte…" at bounding box center [495, 602] width 561 height 53
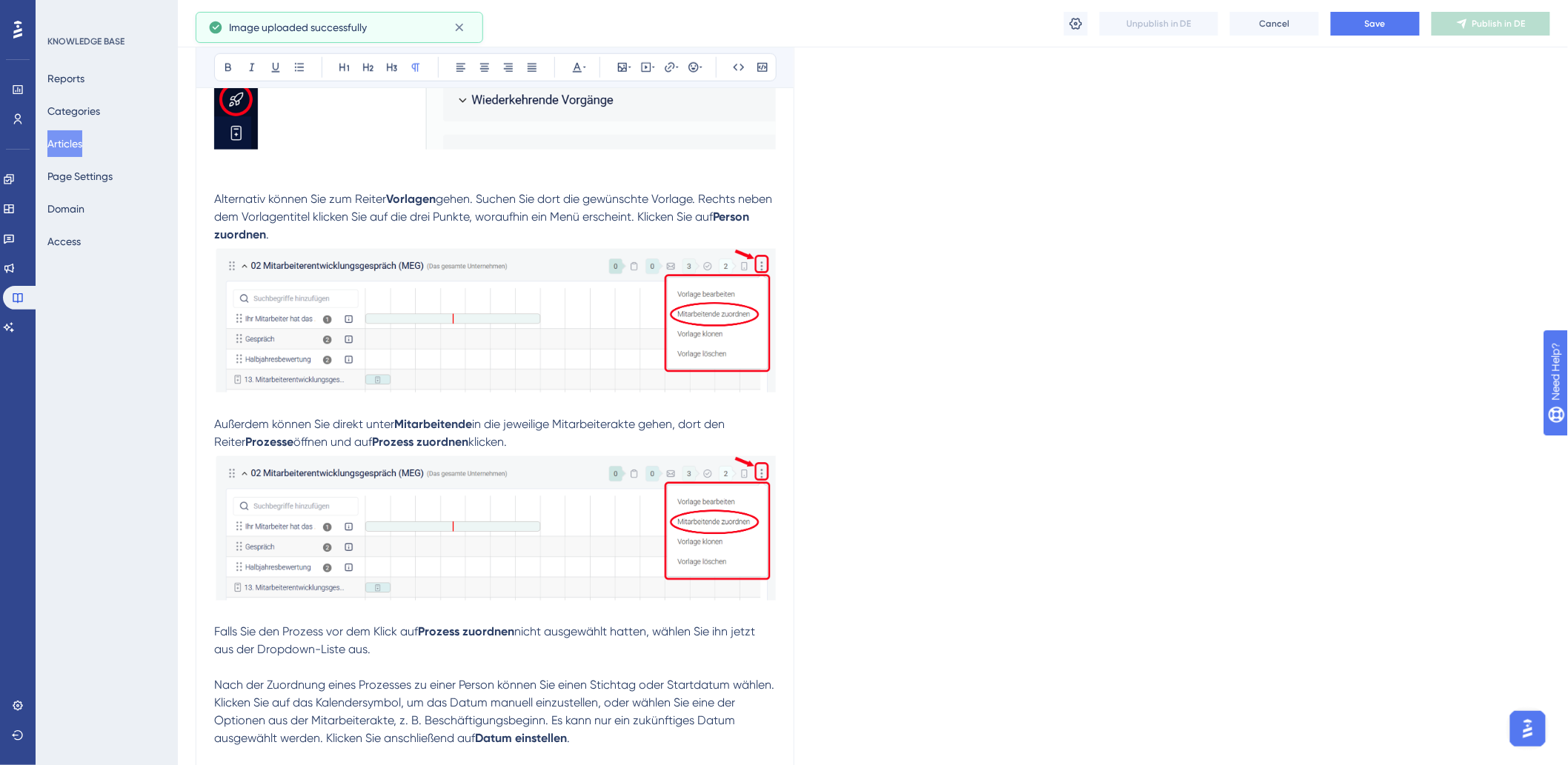
scroll to position [576, 0]
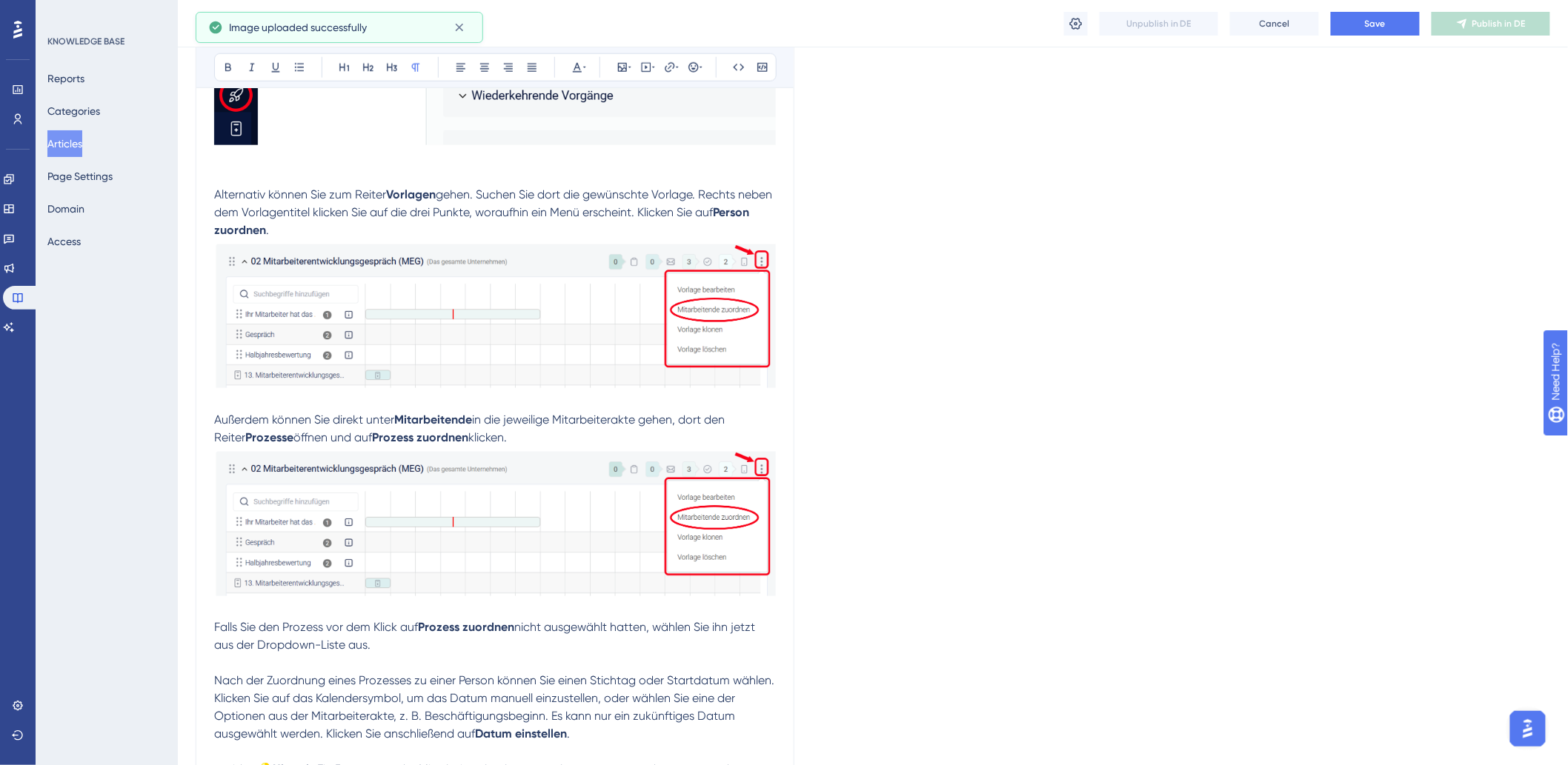
click at [423, 643] on p "Falls Sie den Prozess vor dem Klick auf Prozess zuordnen nicht ausgewählt hatte…" at bounding box center [495, 636] width 561 height 36
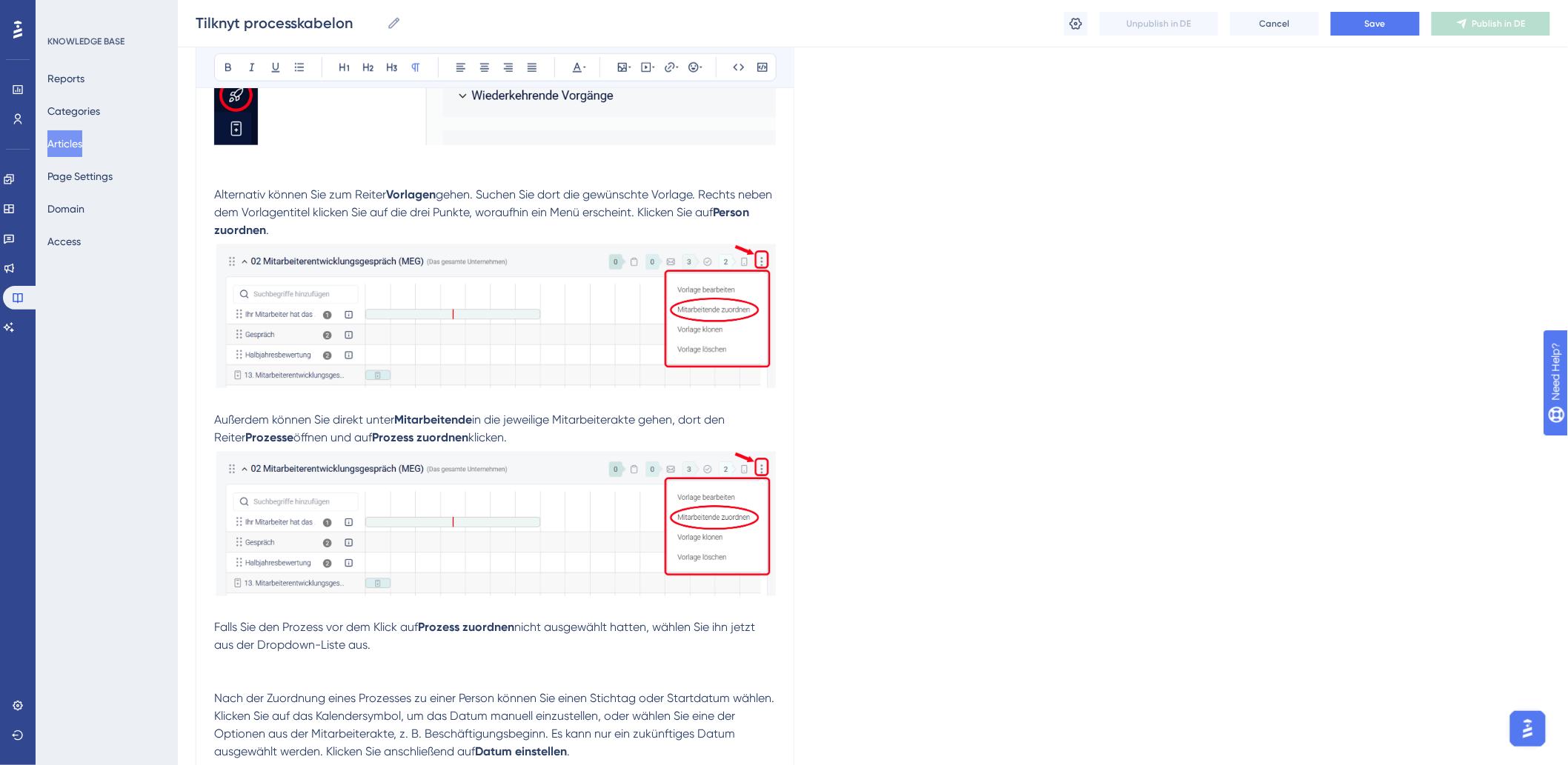
click at [269, 678] on p at bounding box center [495, 681] width 561 height 17
click at [269, 671] on p "Falls Sie den Prozess vor dem Klick auf Prozess zuordnen nicht ausgewählt hatte…" at bounding box center [495, 645] width 561 height 53
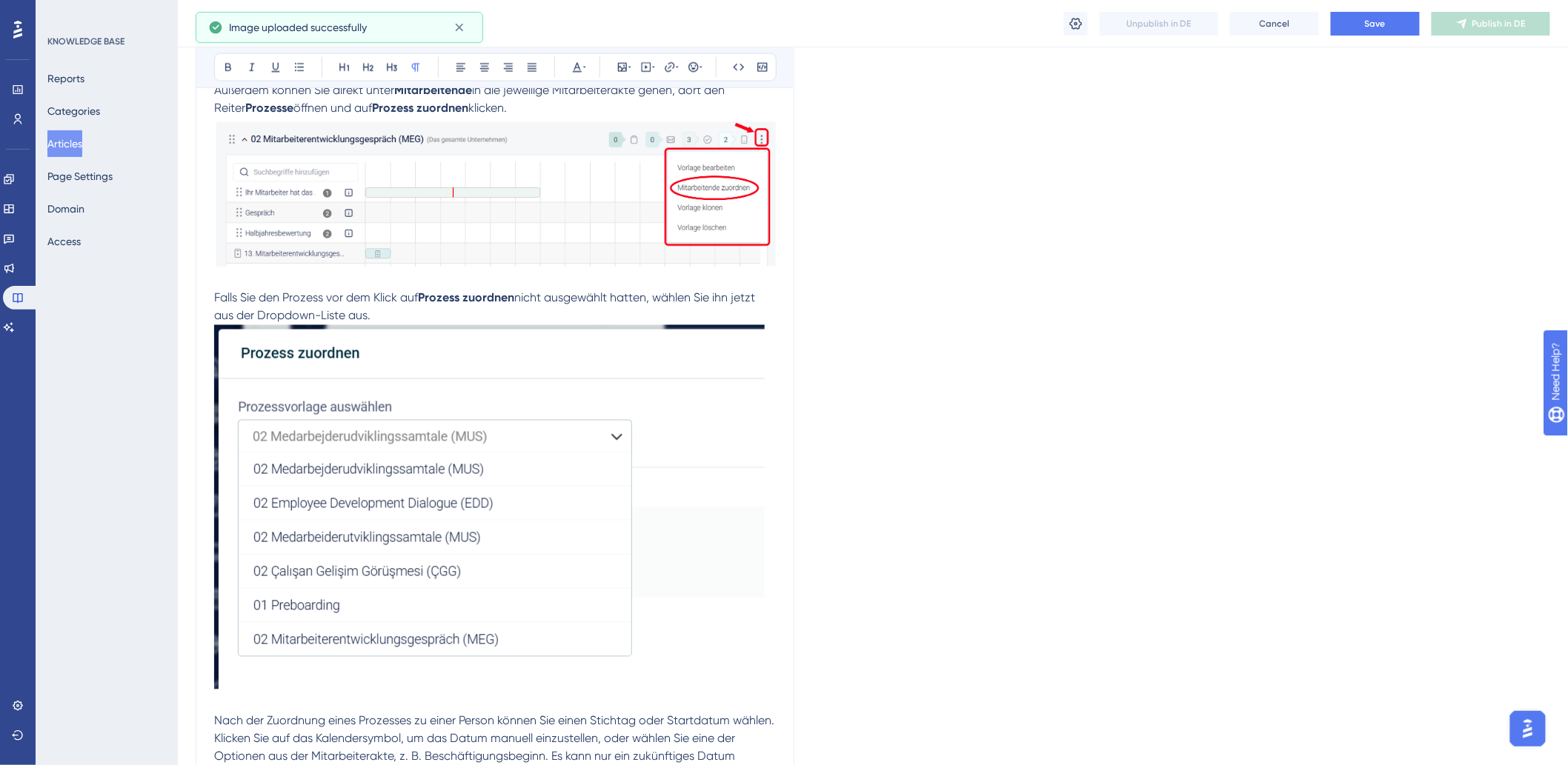
scroll to position [1151, 0]
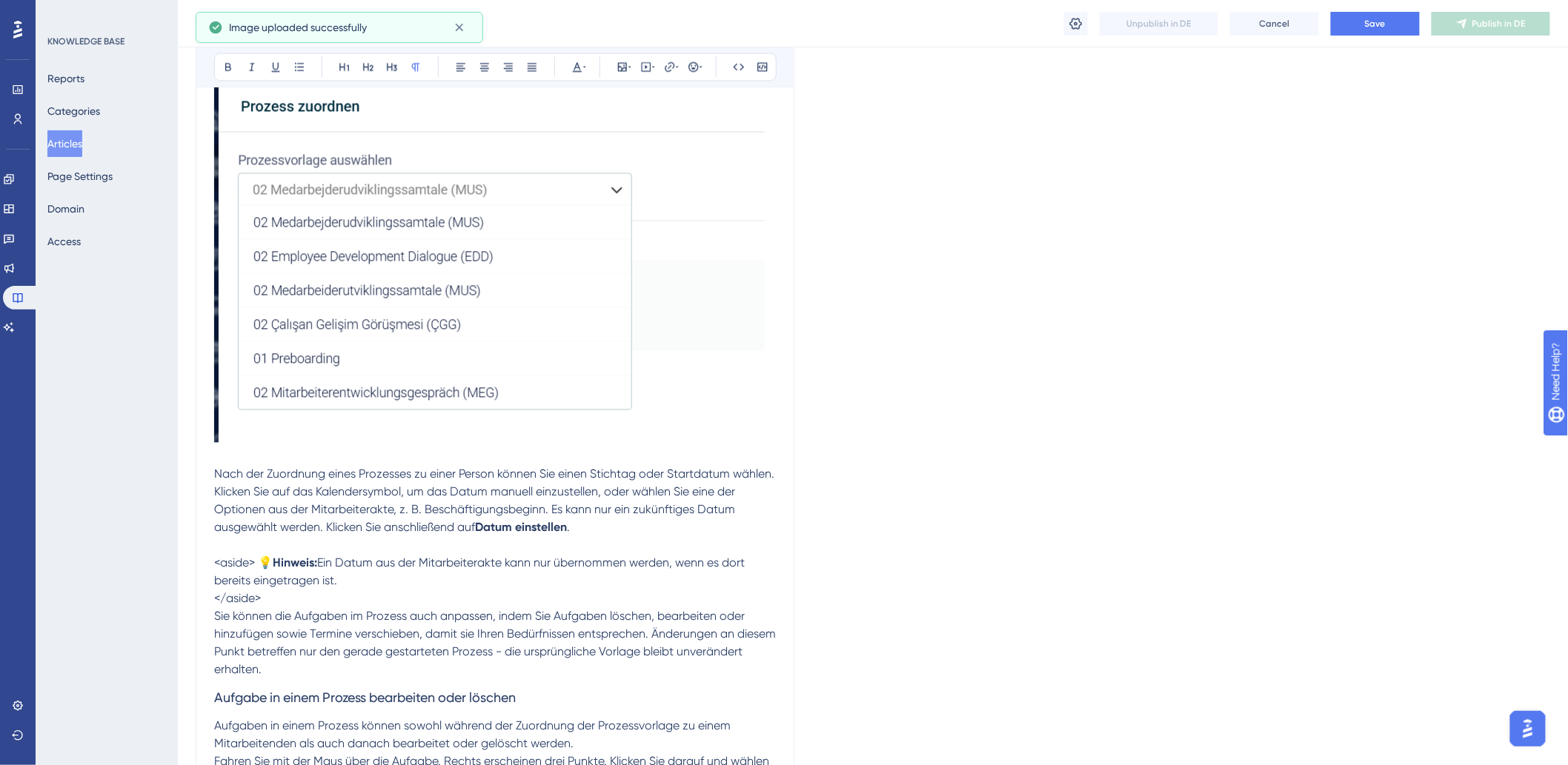
click at [424, 548] on p at bounding box center [495, 546] width 561 height 17
click at [360, 544] on p at bounding box center [495, 546] width 561 height 17
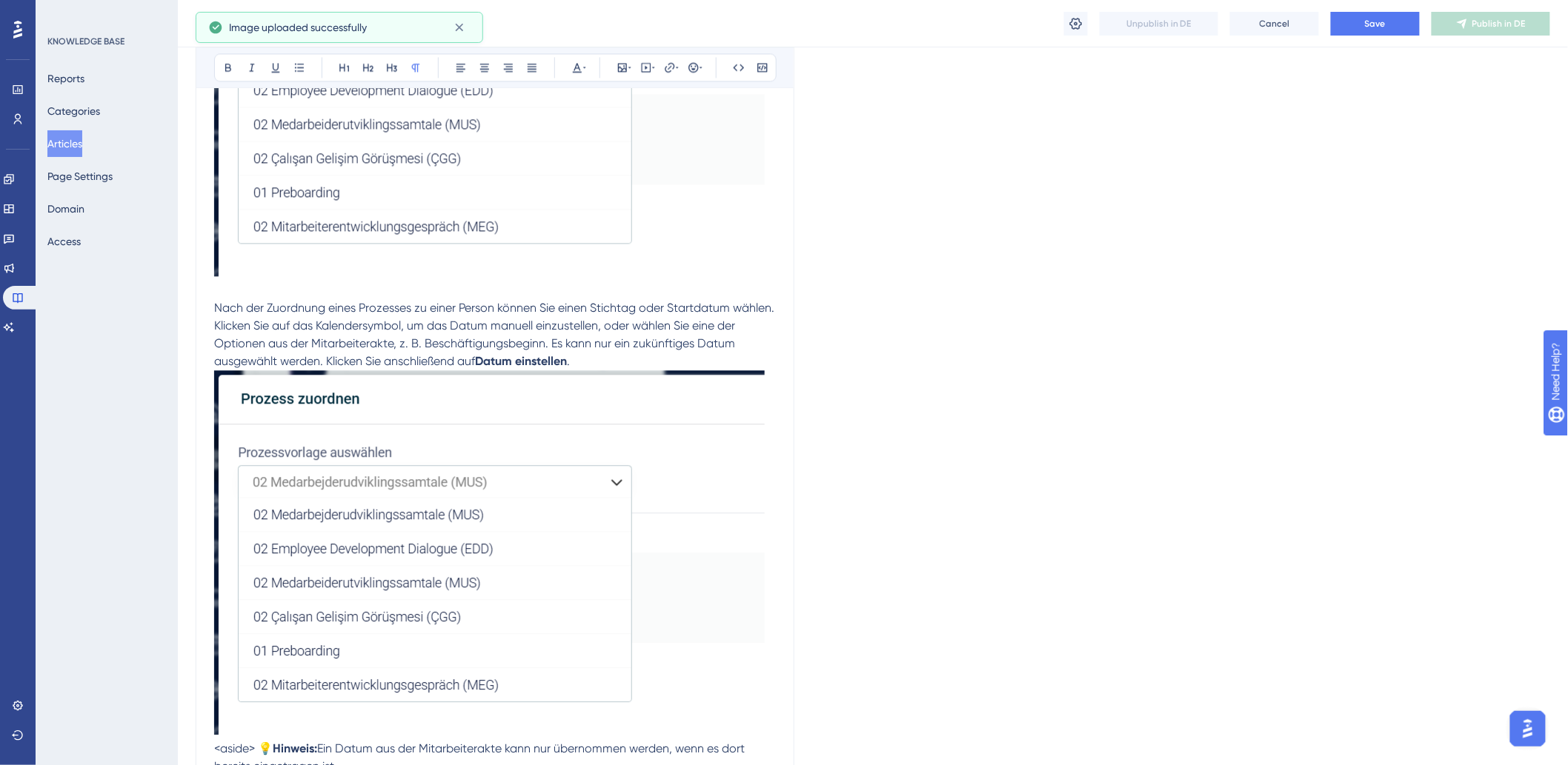
scroll to position [1481, 0]
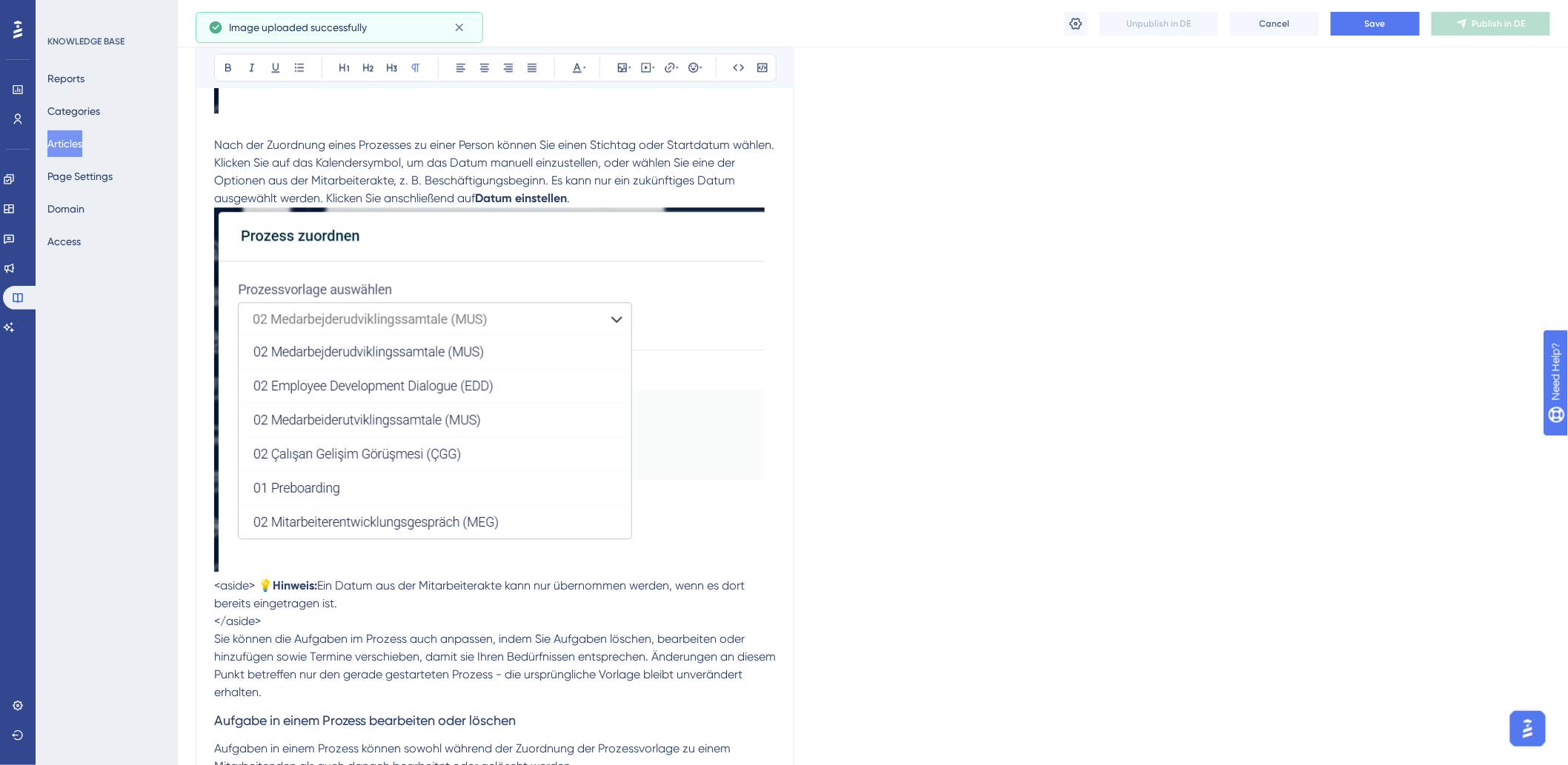
click at [576, 364] on img at bounding box center [489, 389] width 551 height 364
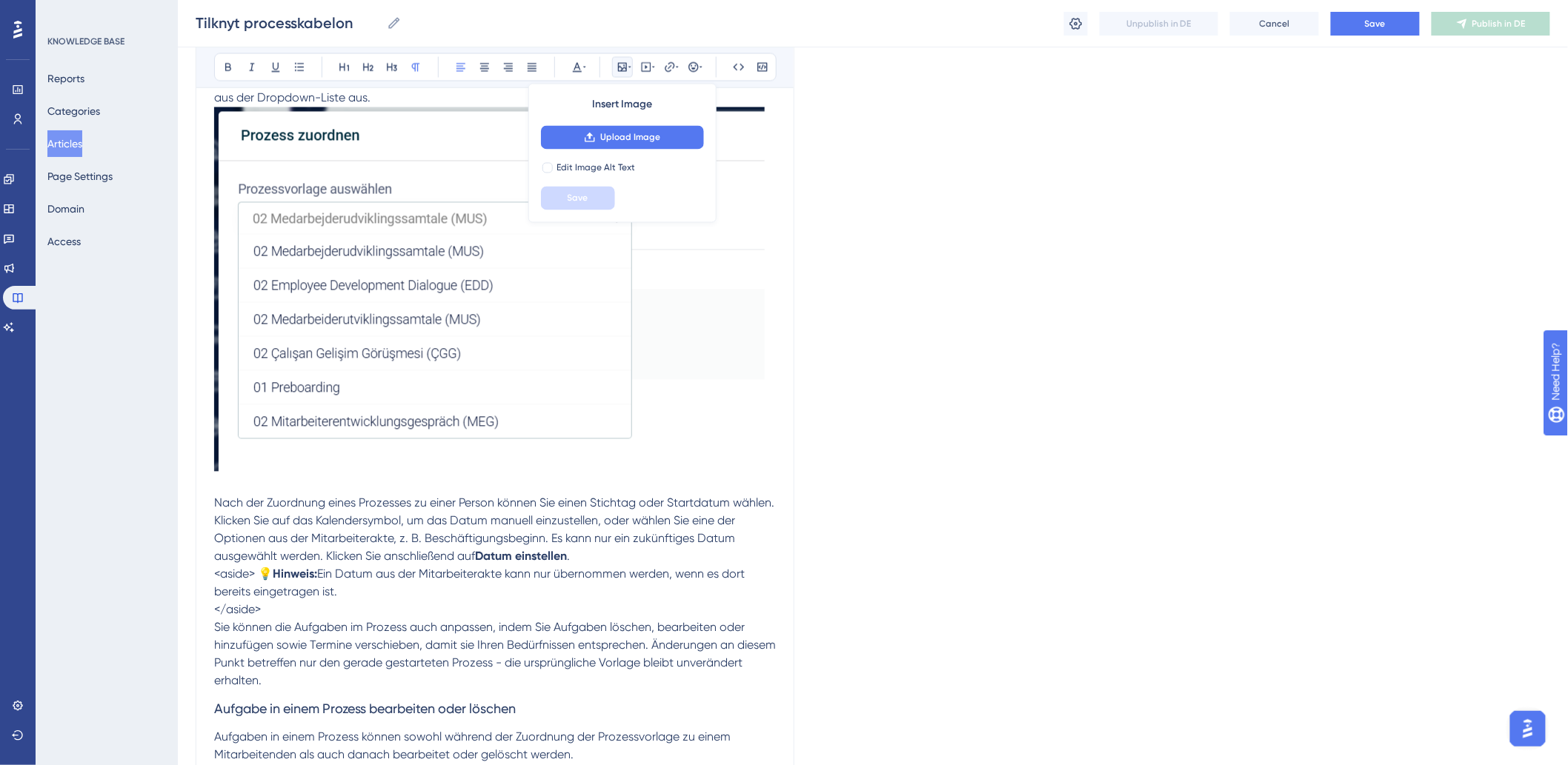
scroll to position [1151, 0]
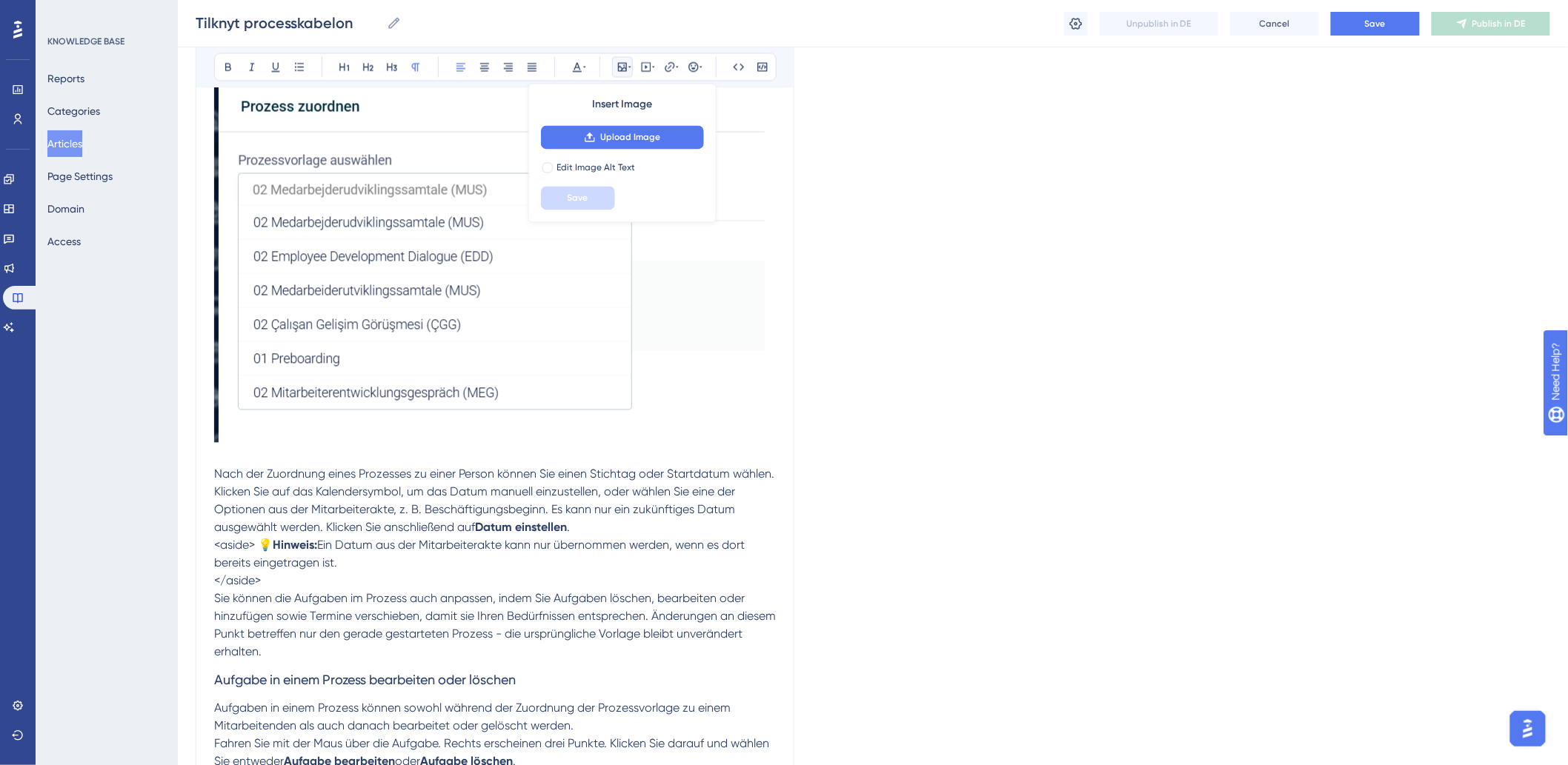
click at [634, 524] on p "Nach der Zuordnung eines Prozesses zu einer Person können Sie einen Stichtag od…" at bounding box center [495, 502] width 561 height 71
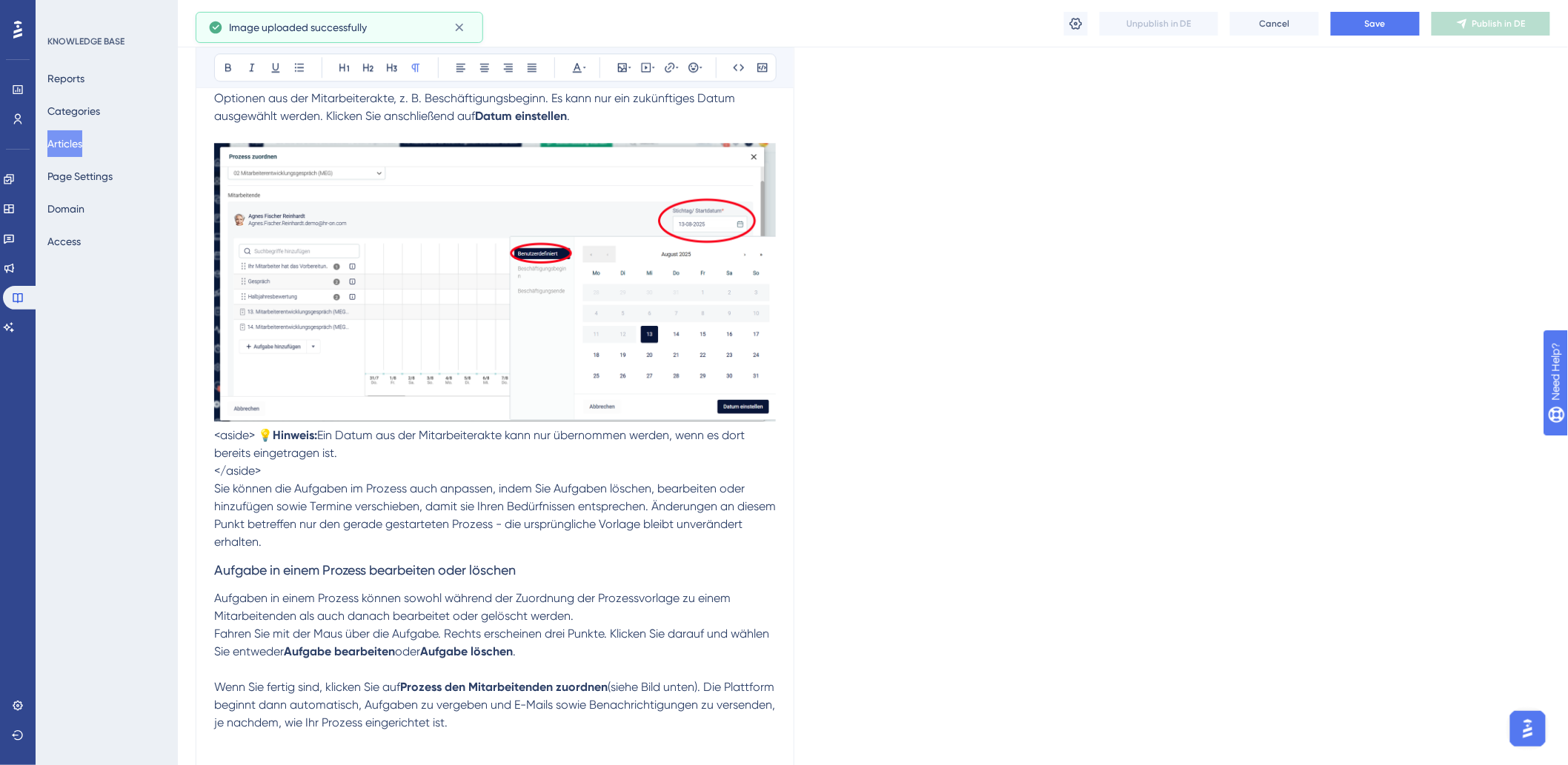
scroll to position [1645, 0]
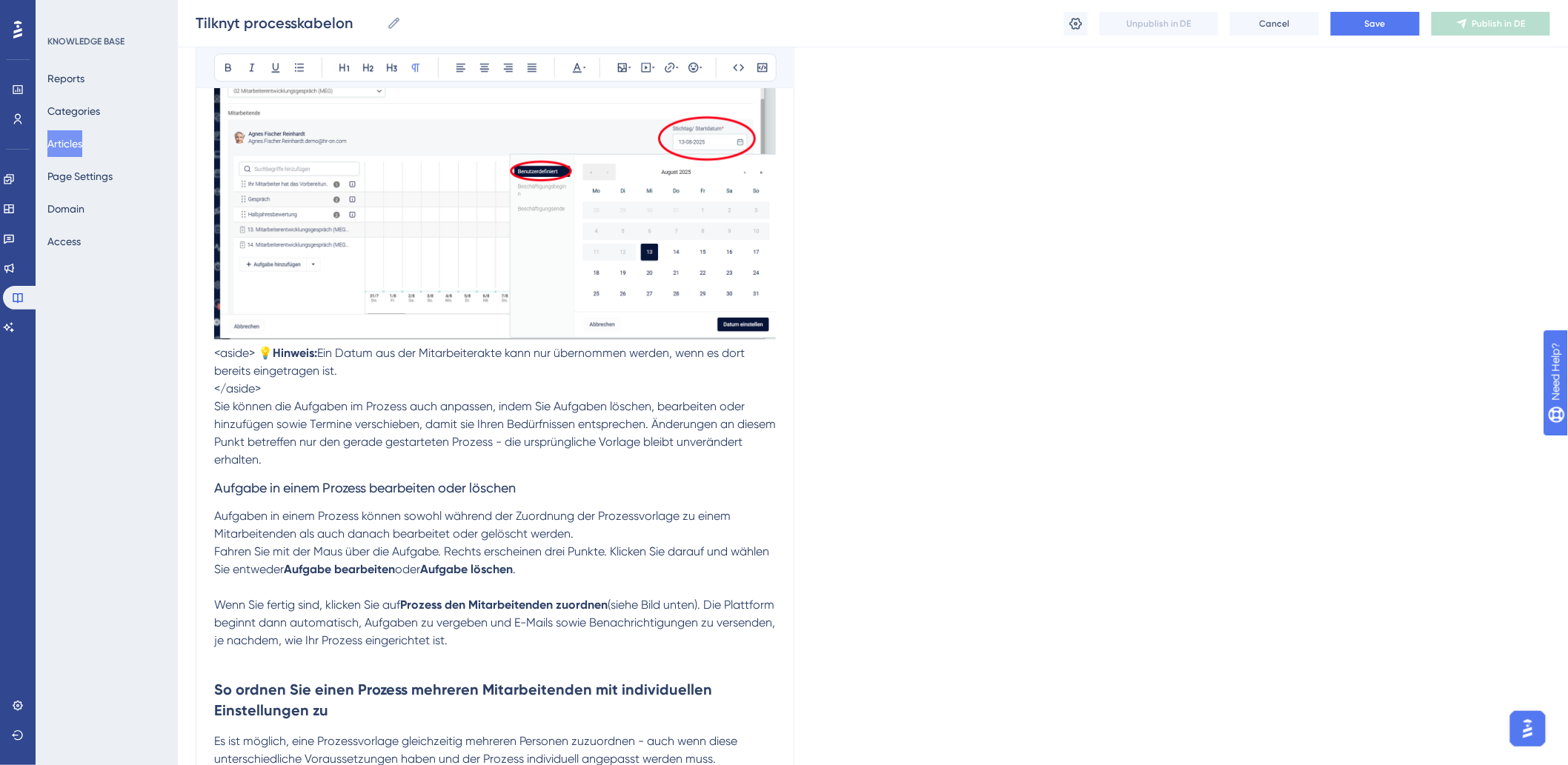
click at [247, 357] on span "<aside> 💡" at bounding box center [243, 353] width 59 height 14
click at [254, 350] on span "<aside> 💡" at bounding box center [243, 353] width 59 height 14
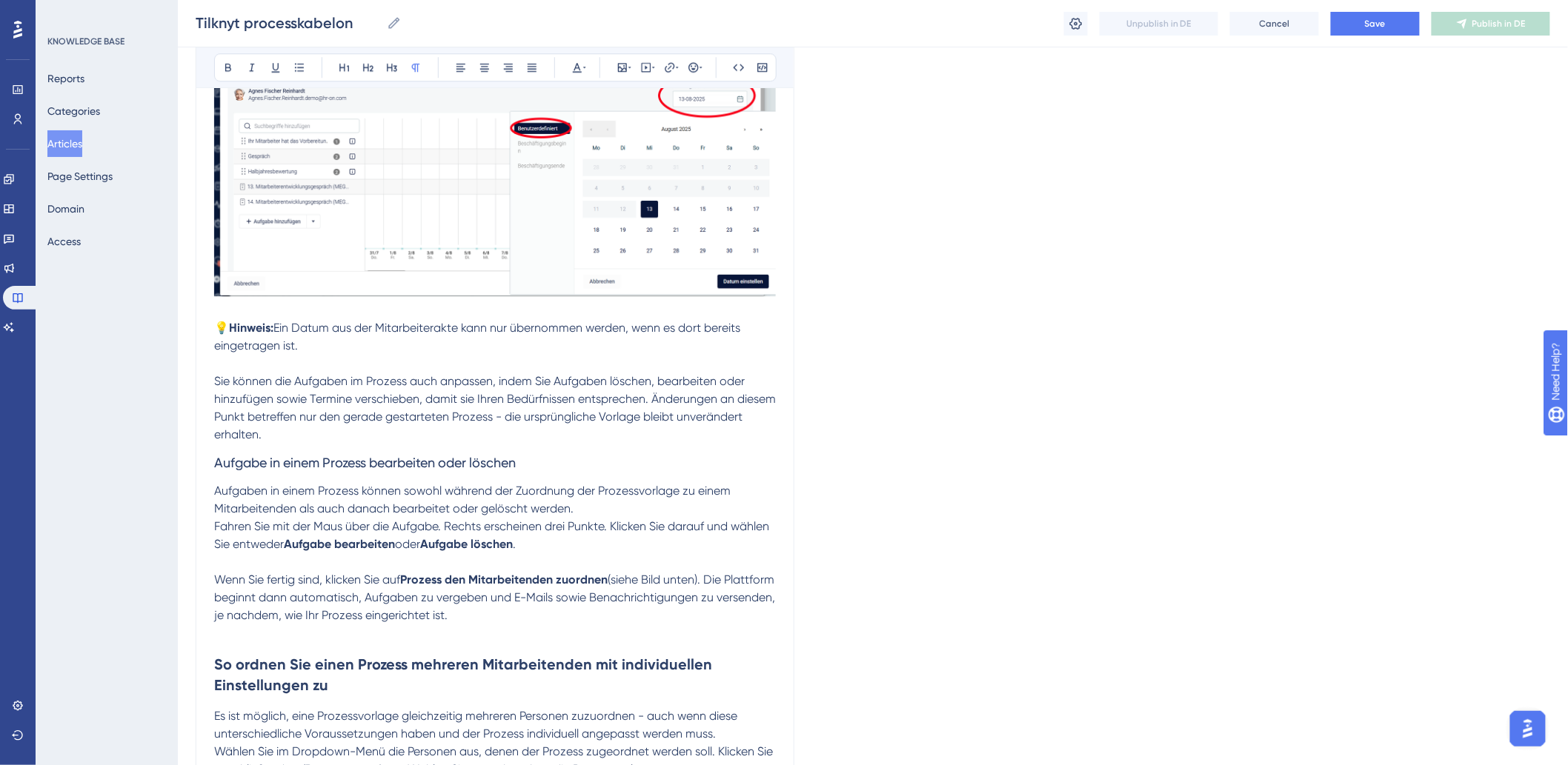
scroll to position [1728, 0]
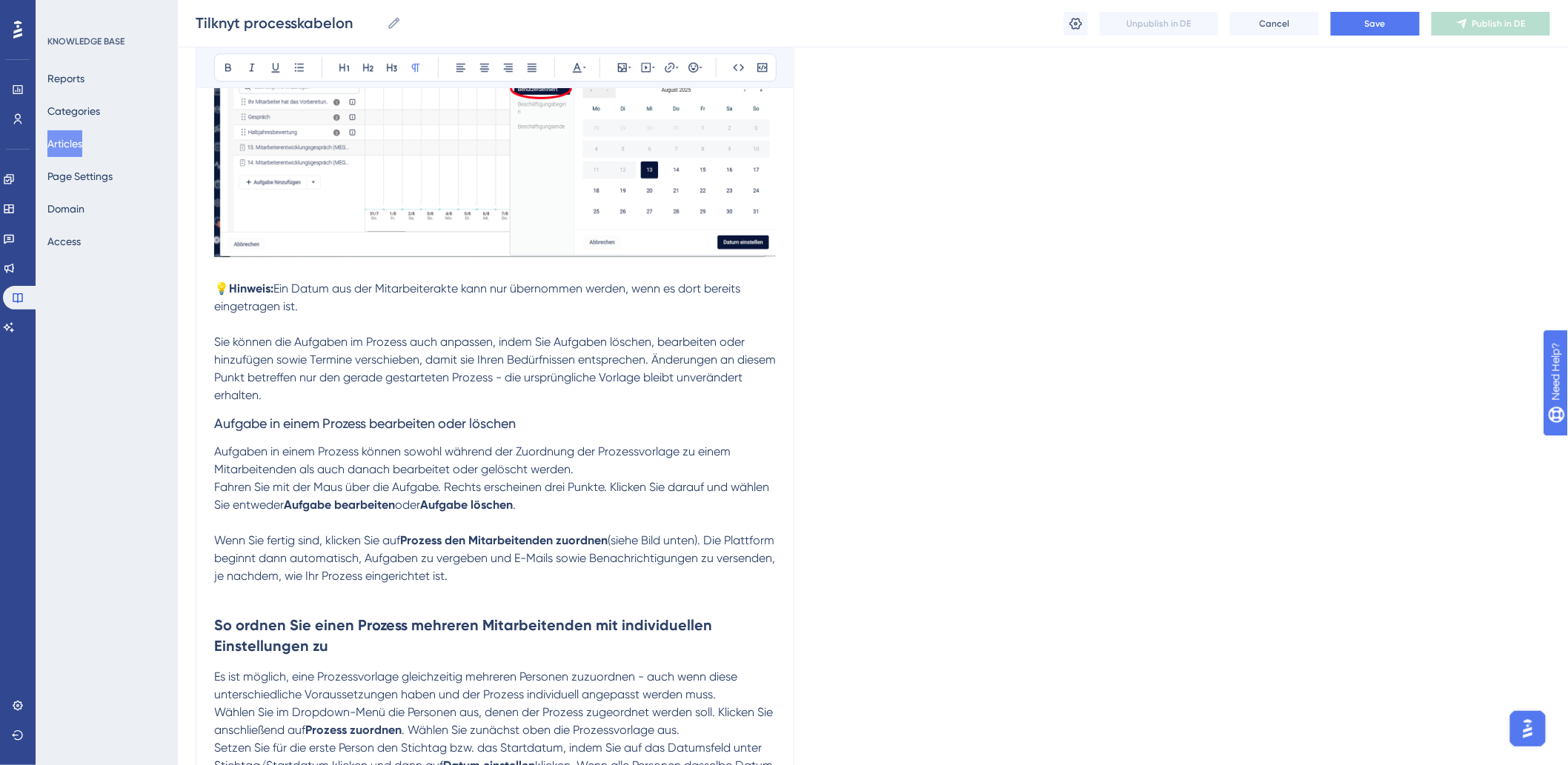
click at [382, 400] on p "Sie können die Aufgaben im Prozess auch anpassen, indem Sie Aufgaben löschen, b…" at bounding box center [495, 369] width 561 height 71
click at [589, 509] on p "Fahren Sie mit der Maus über die Aufgabe. Rechts erscheinen drei Punkte. Klicke…" at bounding box center [495, 496] width 561 height 36
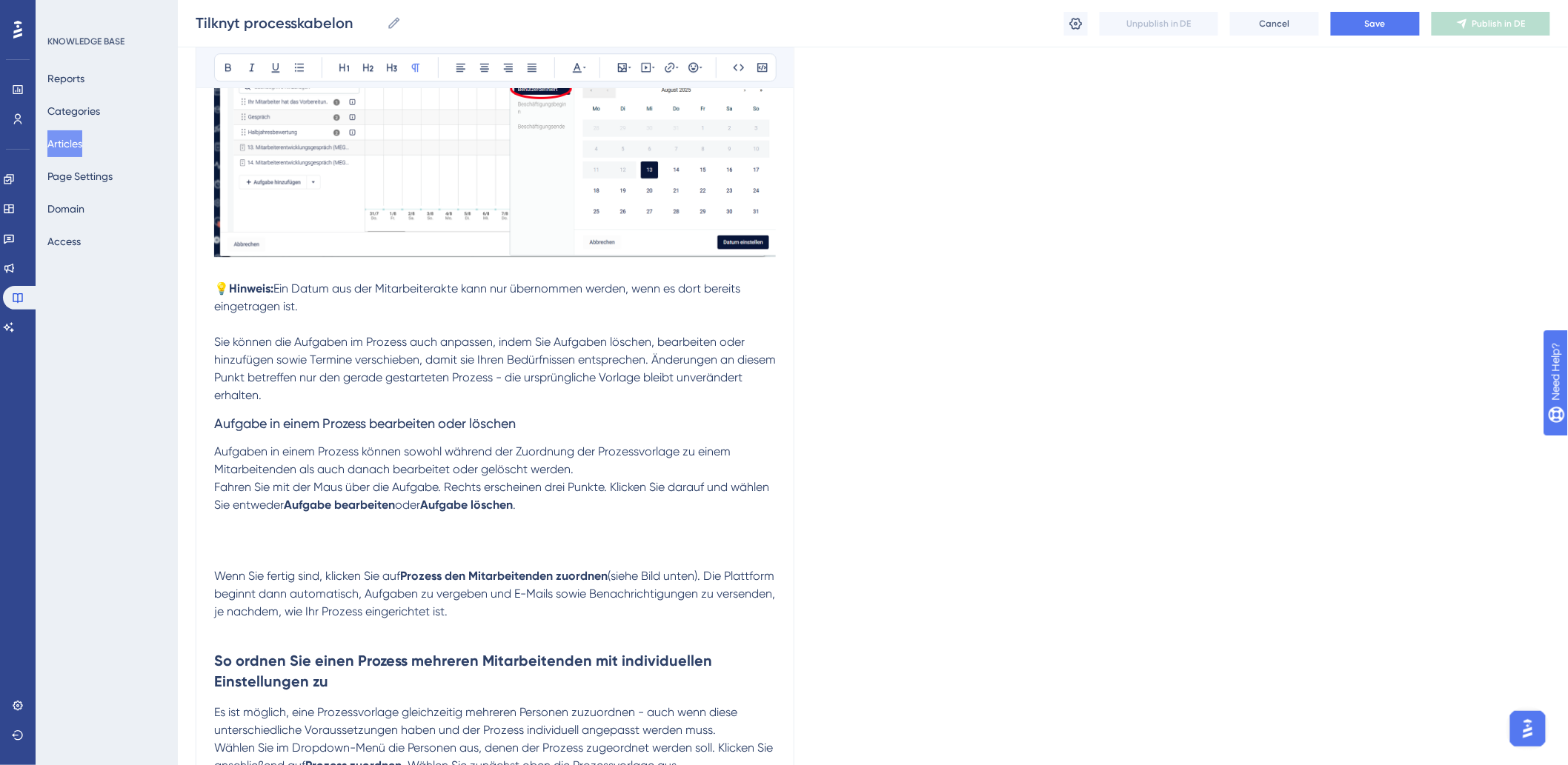
click at [226, 533] on p "Fahren Sie mit der Maus über die Aufgabe. Rechts erscheinen drei Punkte. Klicke…" at bounding box center [495, 514] width 561 height 71
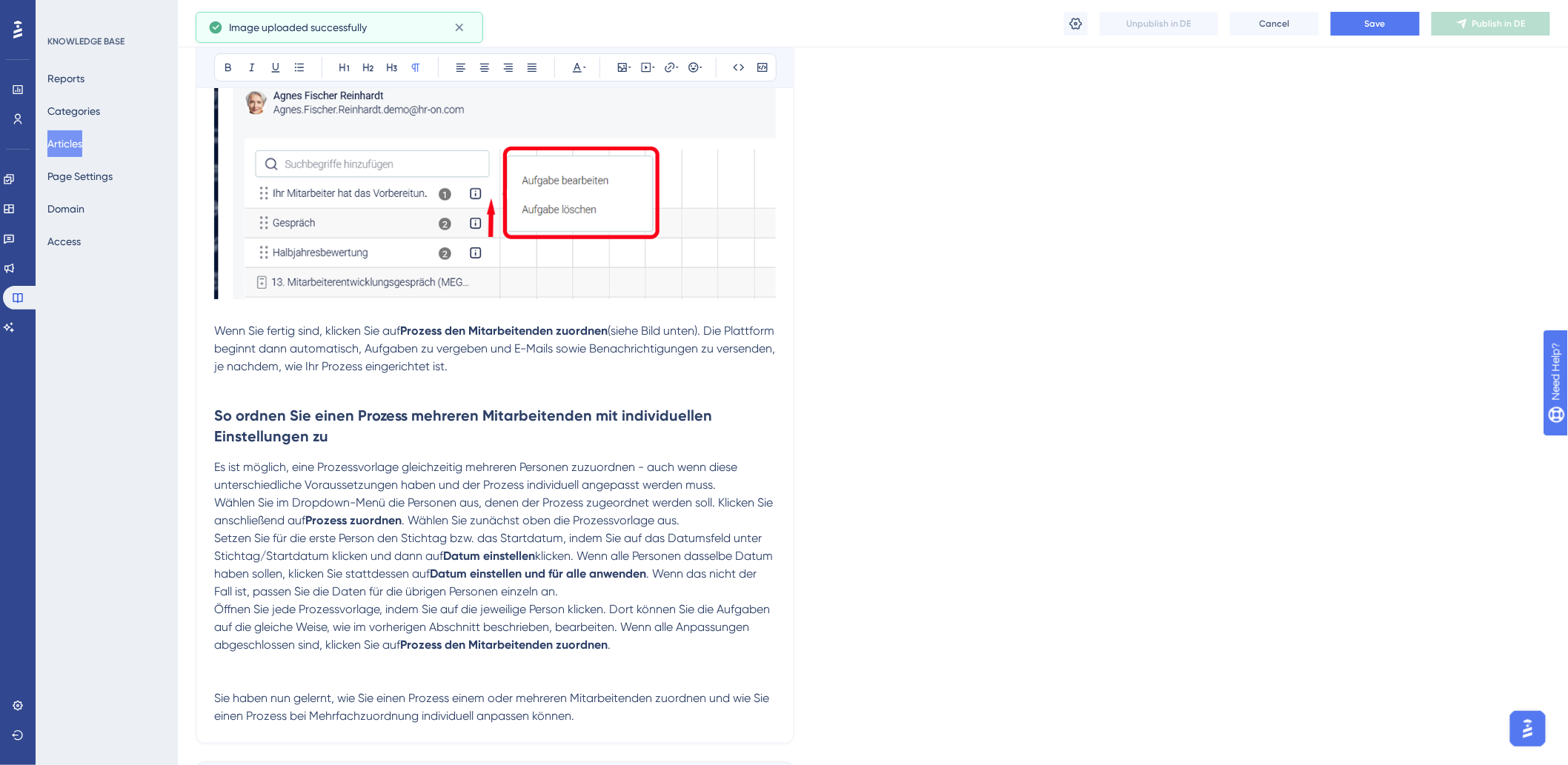
scroll to position [2304, 0]
click at [290, 383] on p at bounding box center [495, 383] width 561 height 17
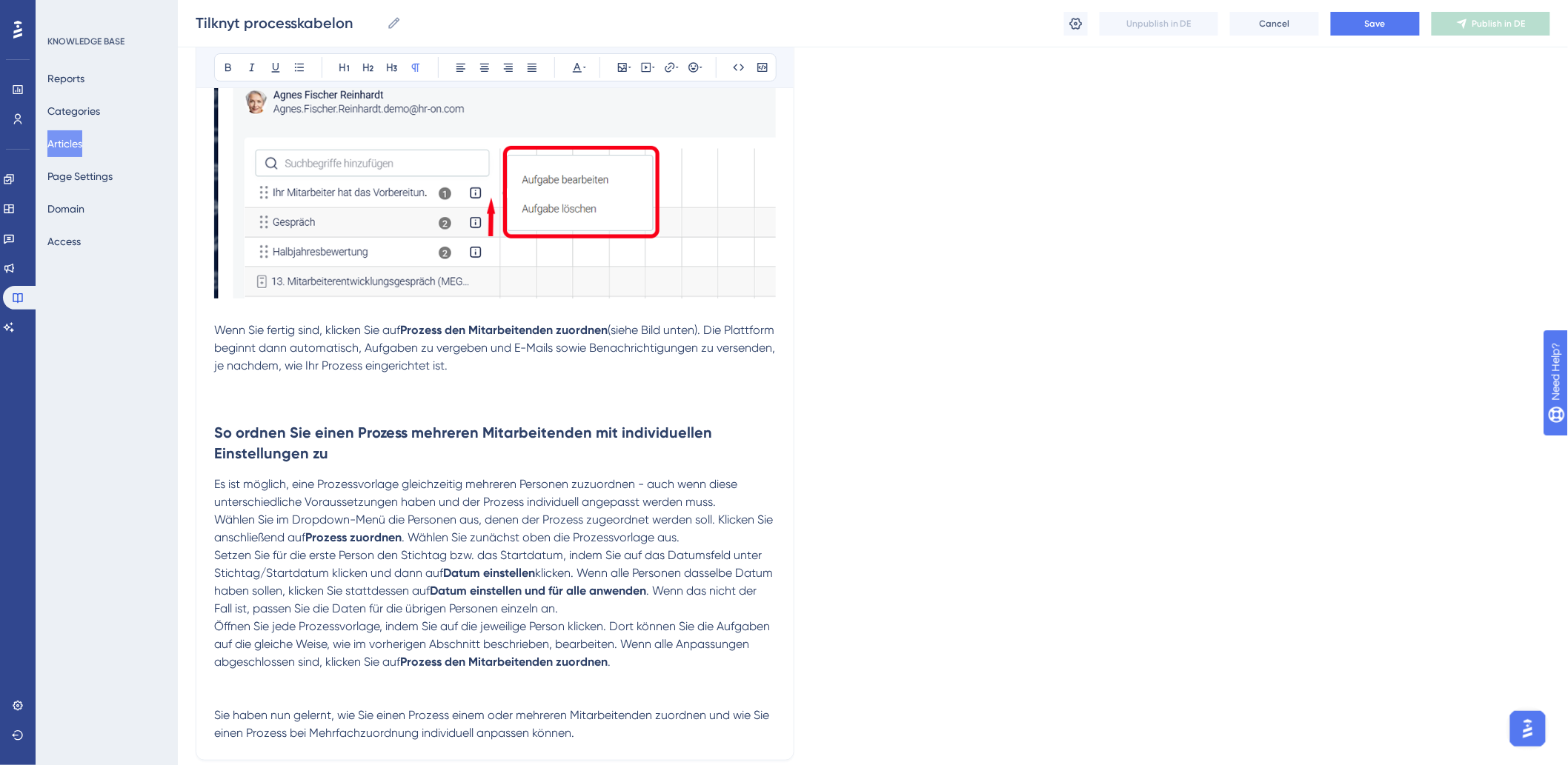
click at [313, 404] on p at bounding box center [495, 392] width 561 height 36
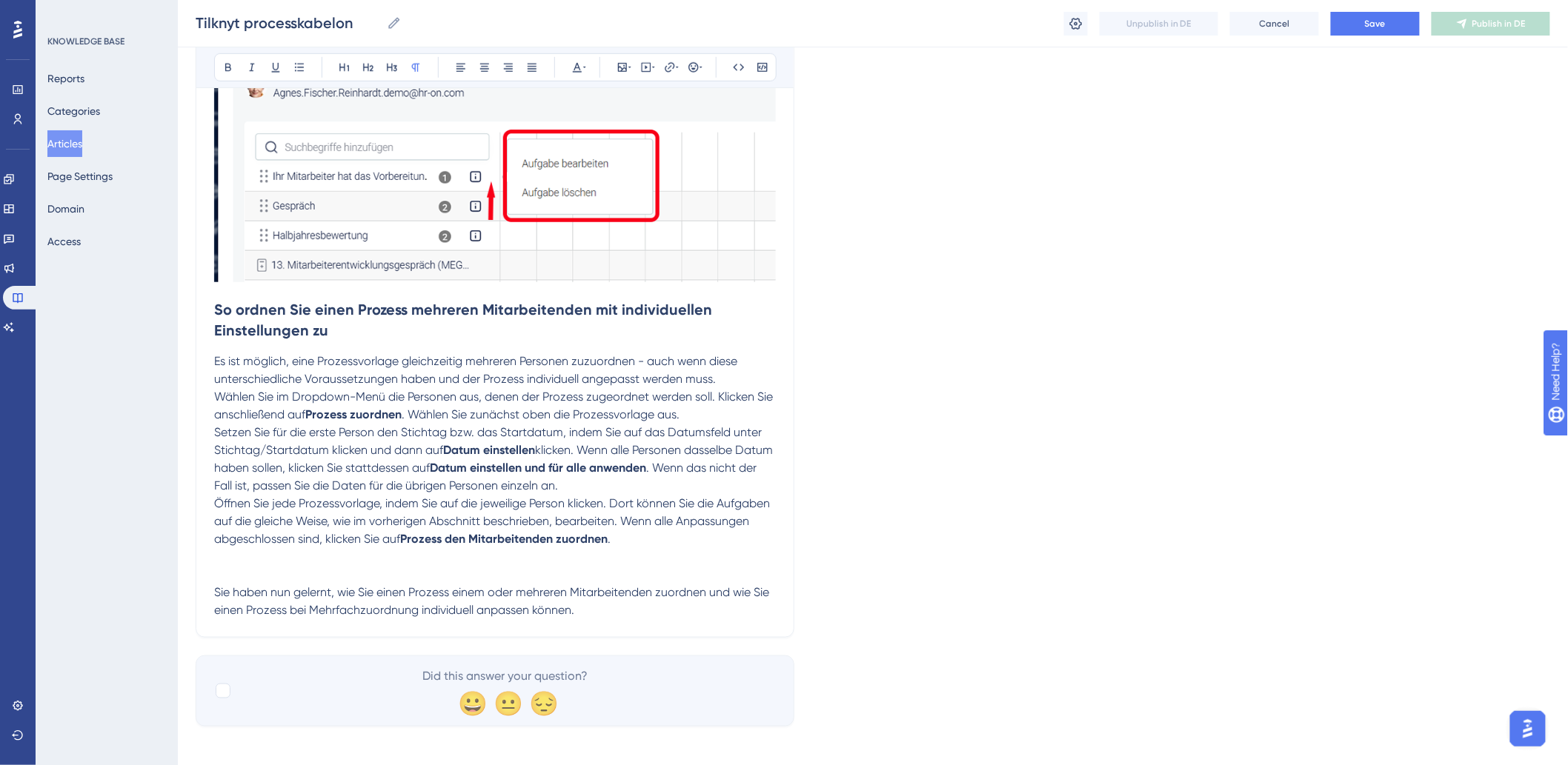
scroll to position [2768, 0]
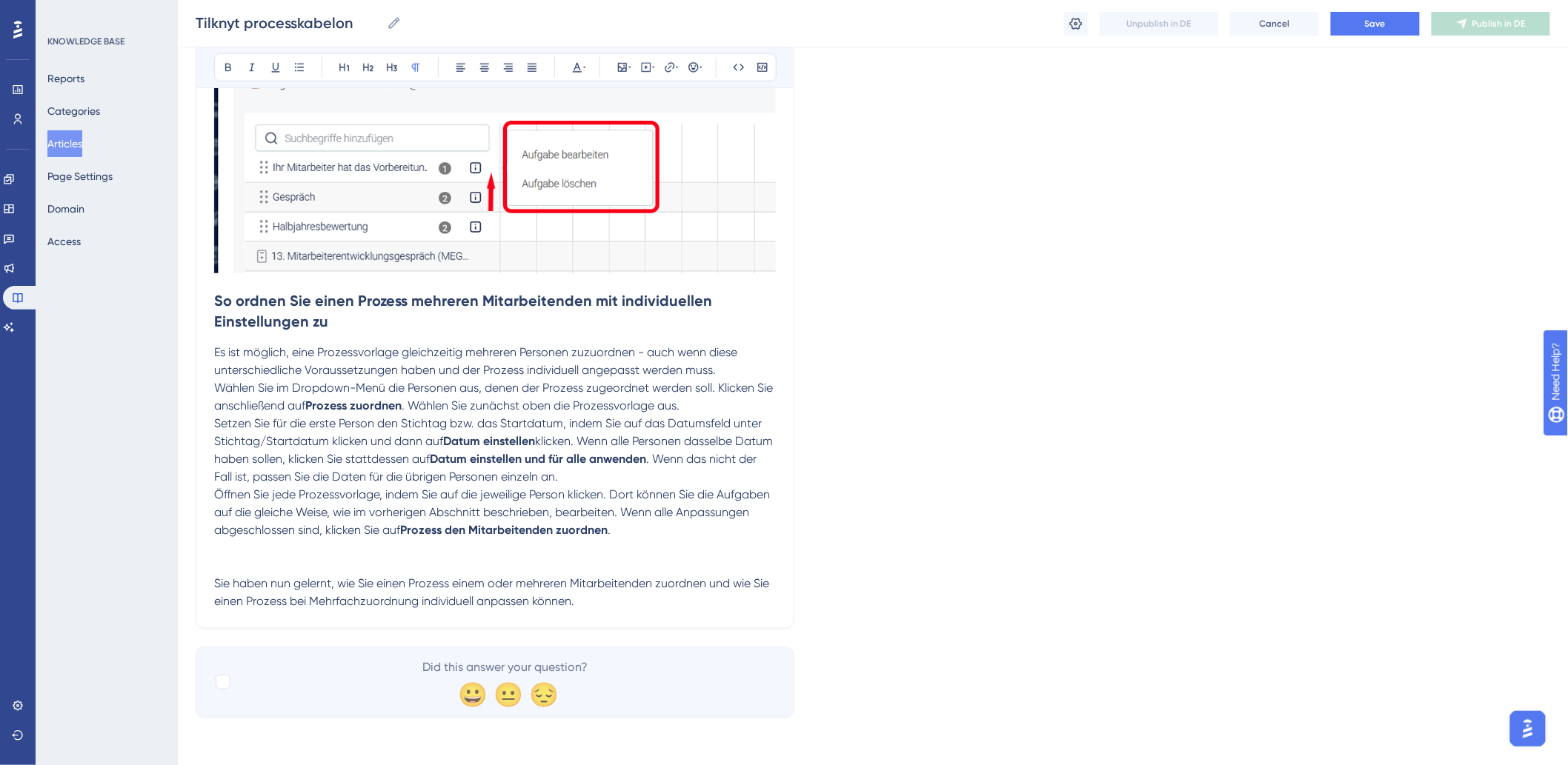
click at [645, 545] on p at bounding box center [495, 548] width 561 height 17
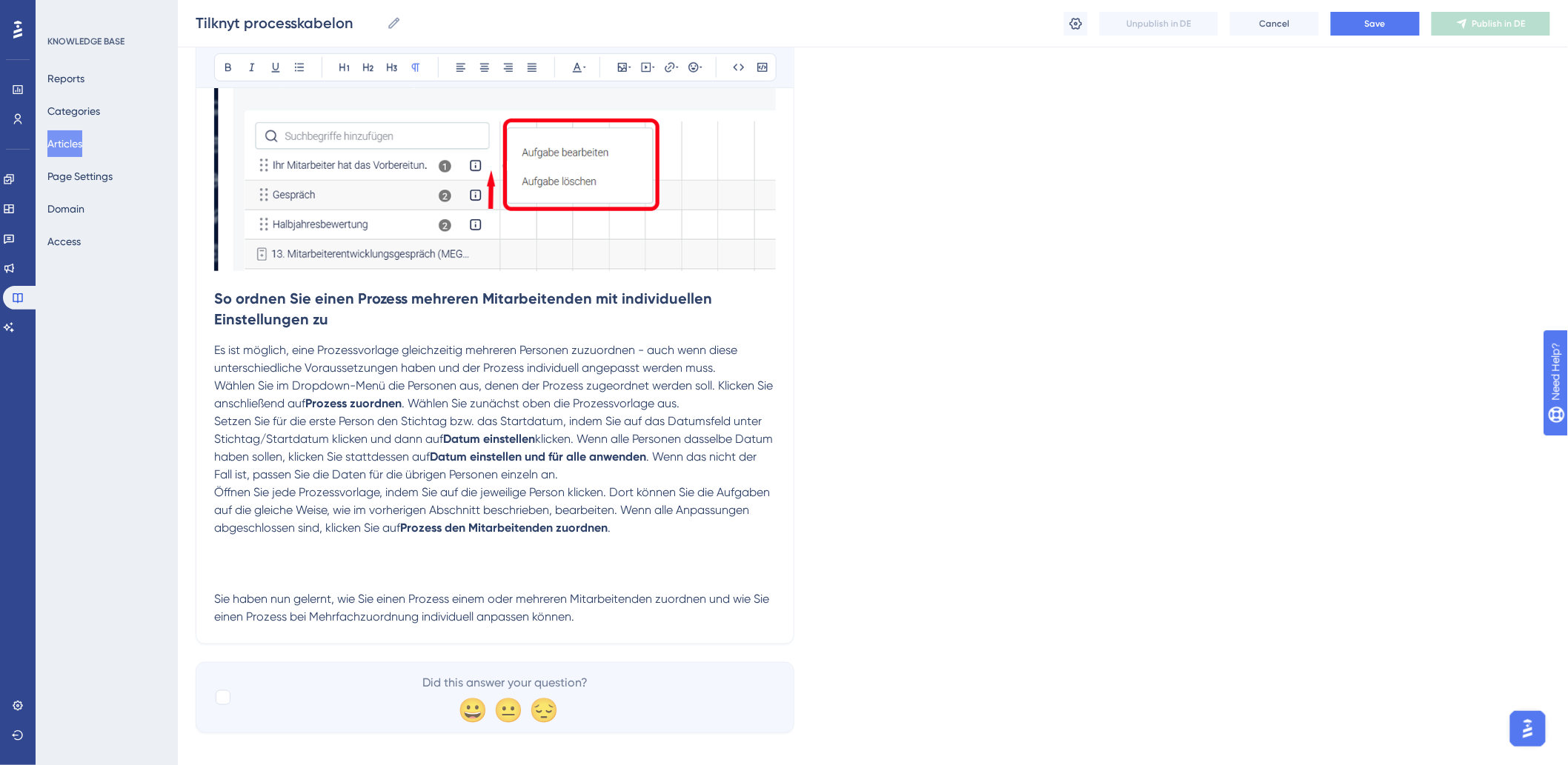
click at [233, 552] on p at bounding box center [495, 555] width 561 height 36
click at [632, 70] on button at bounding box center [622, 67] width 21 height 21
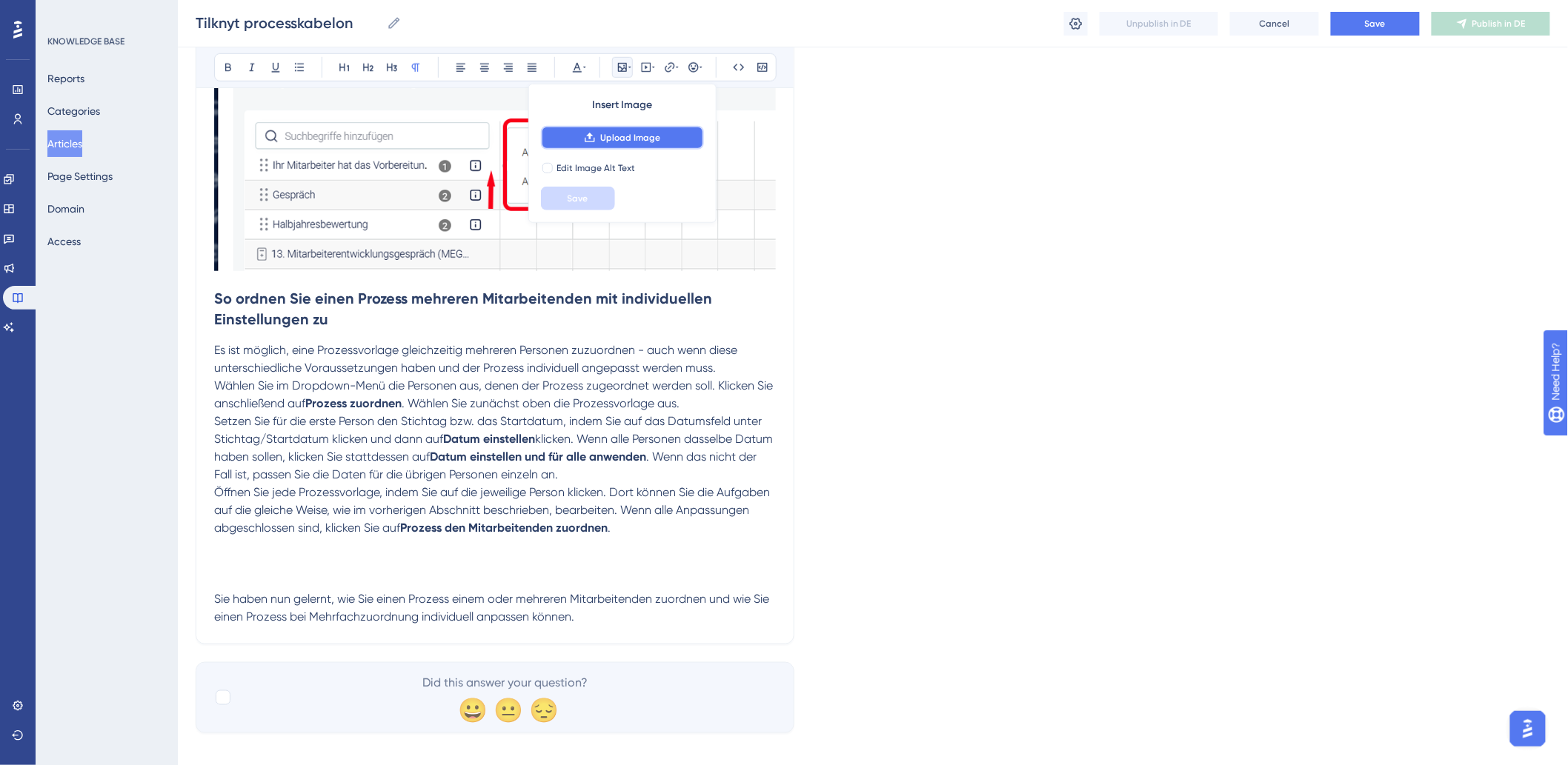
click at [651, 141] on span "Upload Image" at bounding box center [630, 137] width 60 height 12
click at [580, 390] on span "Wählen Sie im Dropdown-Menü die Personen aus, denen der Prozess zugeordnet werd…" at bounding box center [495, 394] width 561 height 32
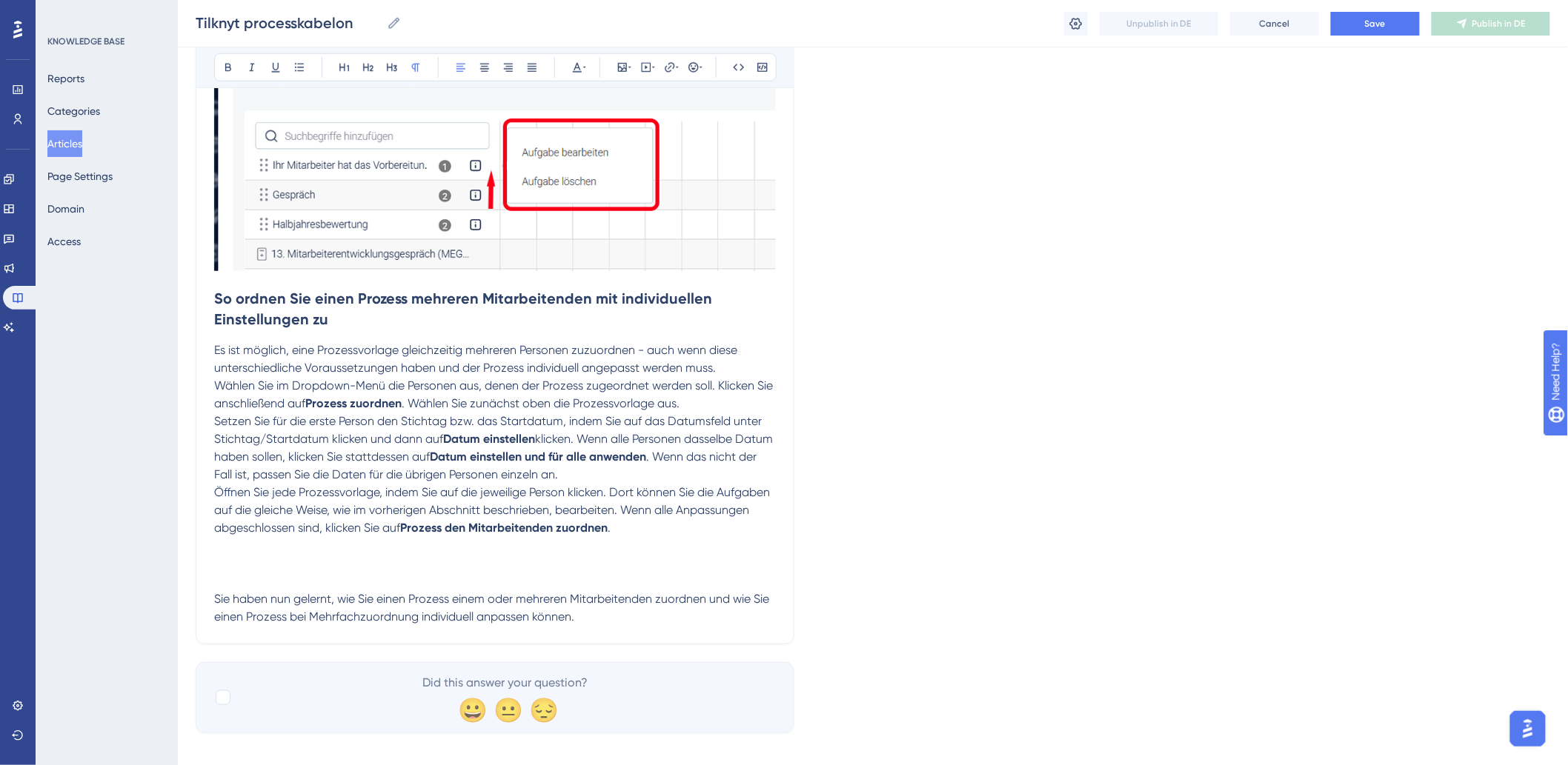
click at [226, 560] on p at bounding box center [495, 555] width 561 height 36
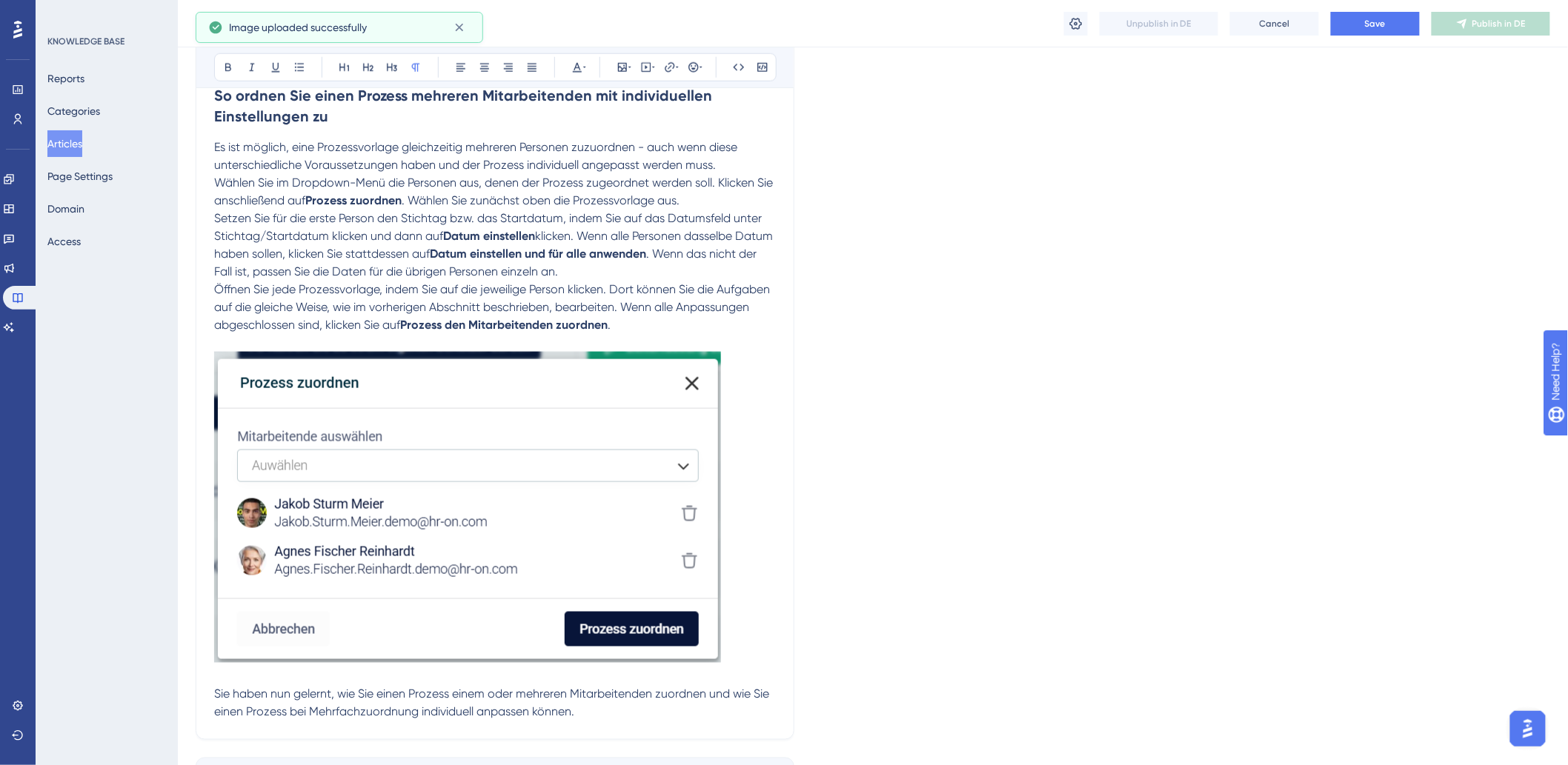
scroll to position [3084, 0]
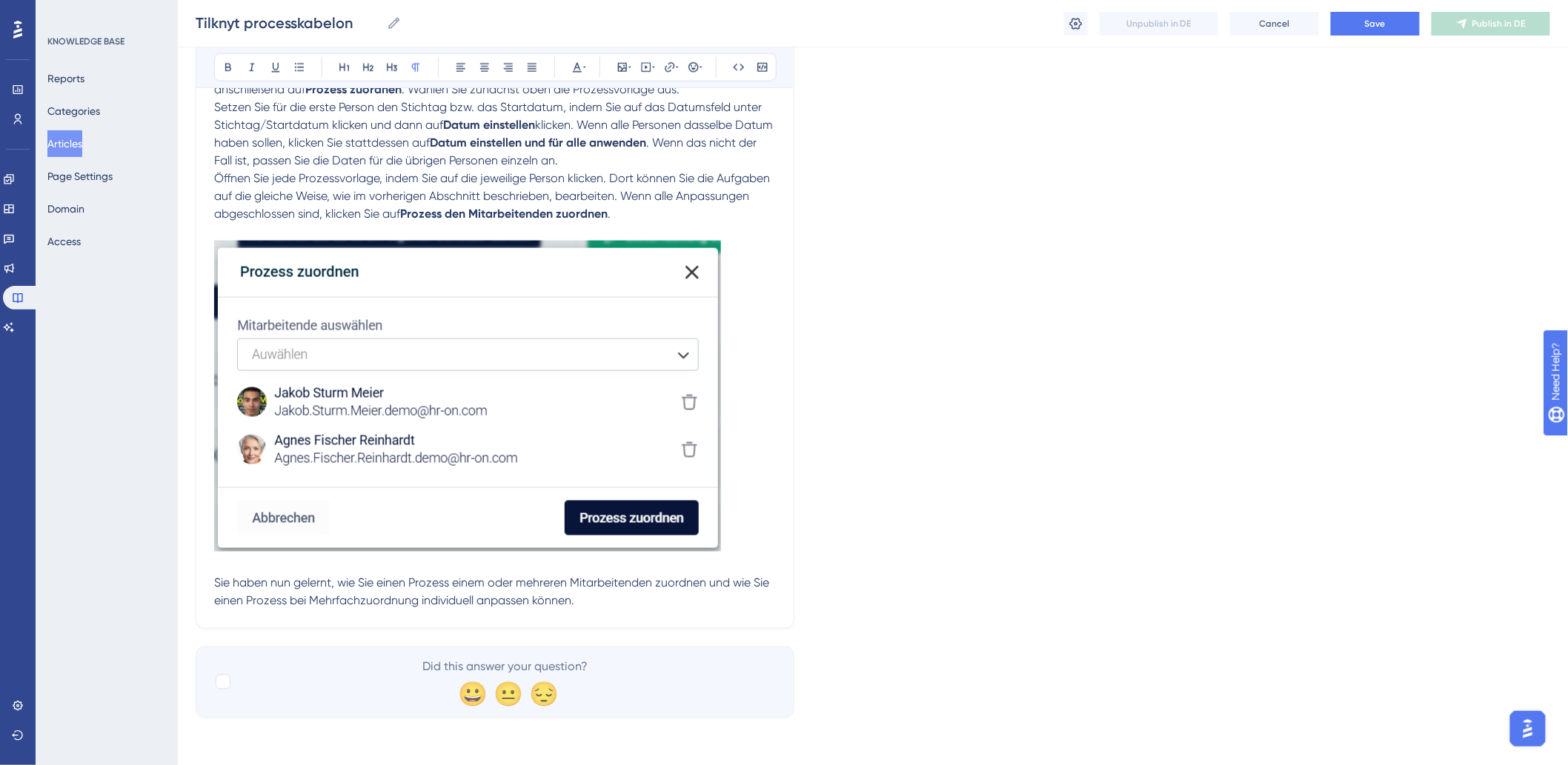
click at [747, 530] on p at bounding box center [495, 390] width 561 height 334
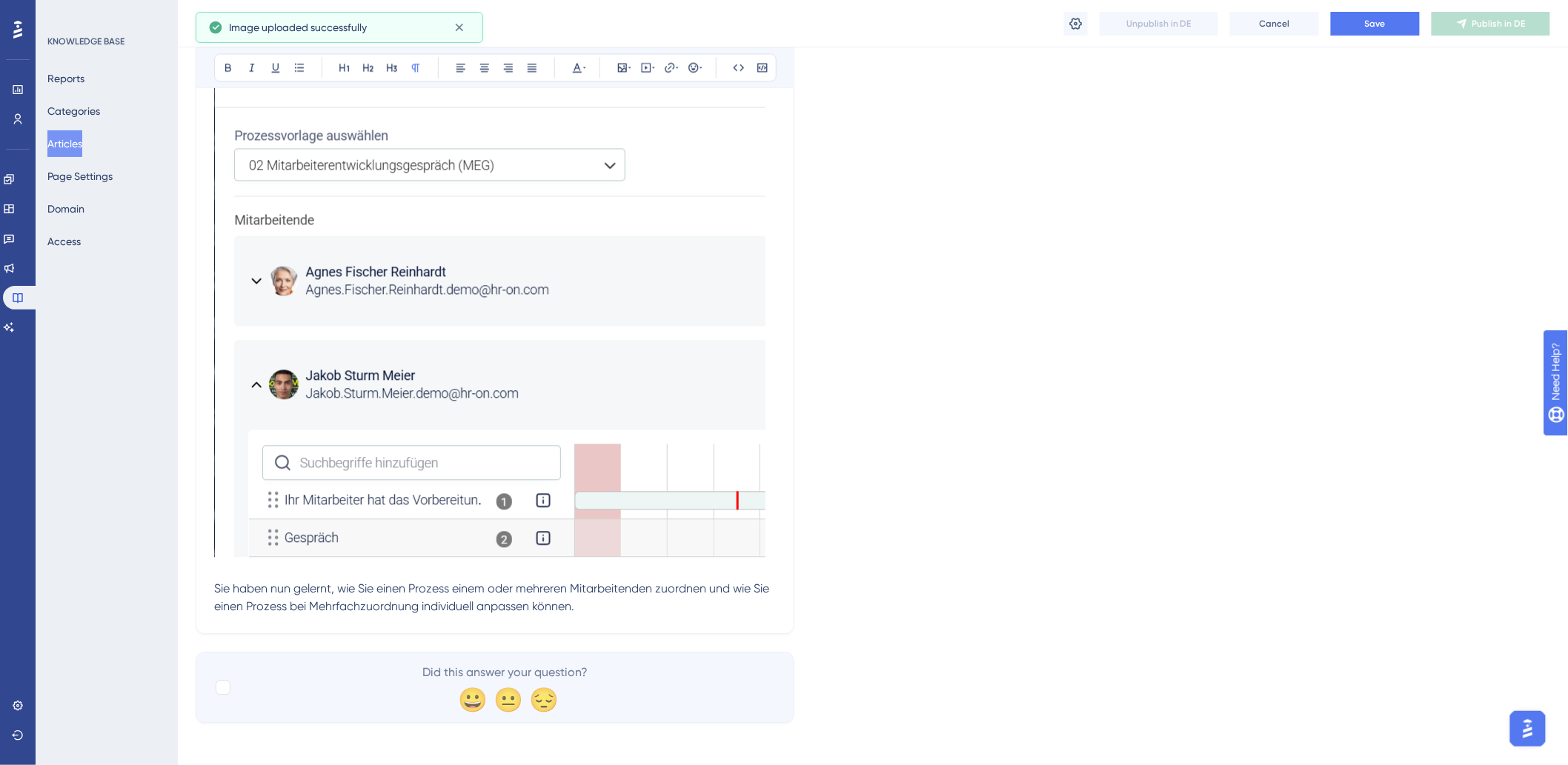
scroll to position [3603, 0]
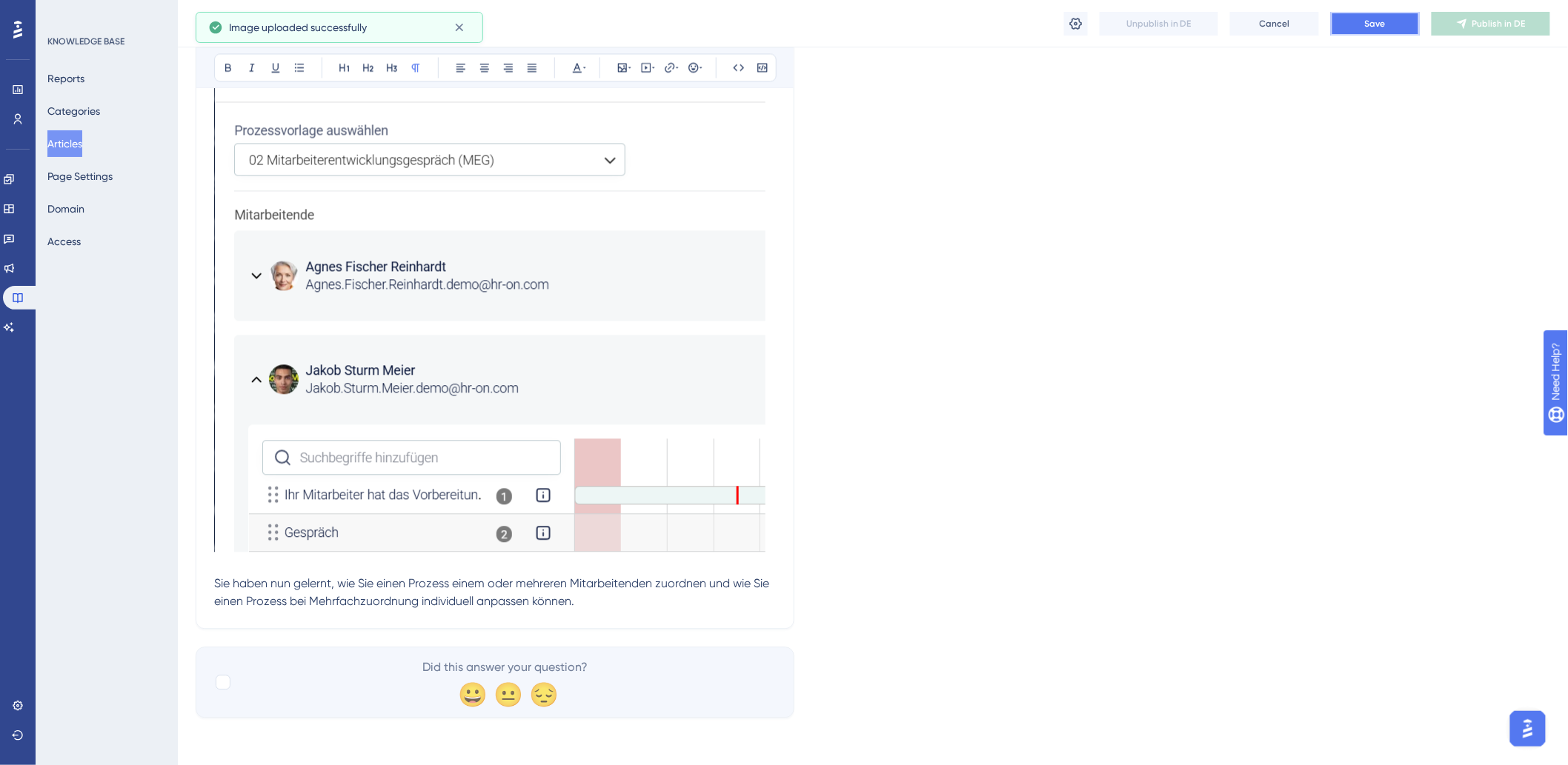
click at [1391, 24] on button "Save" at bounding box center [1375, 23] width 88 height 24
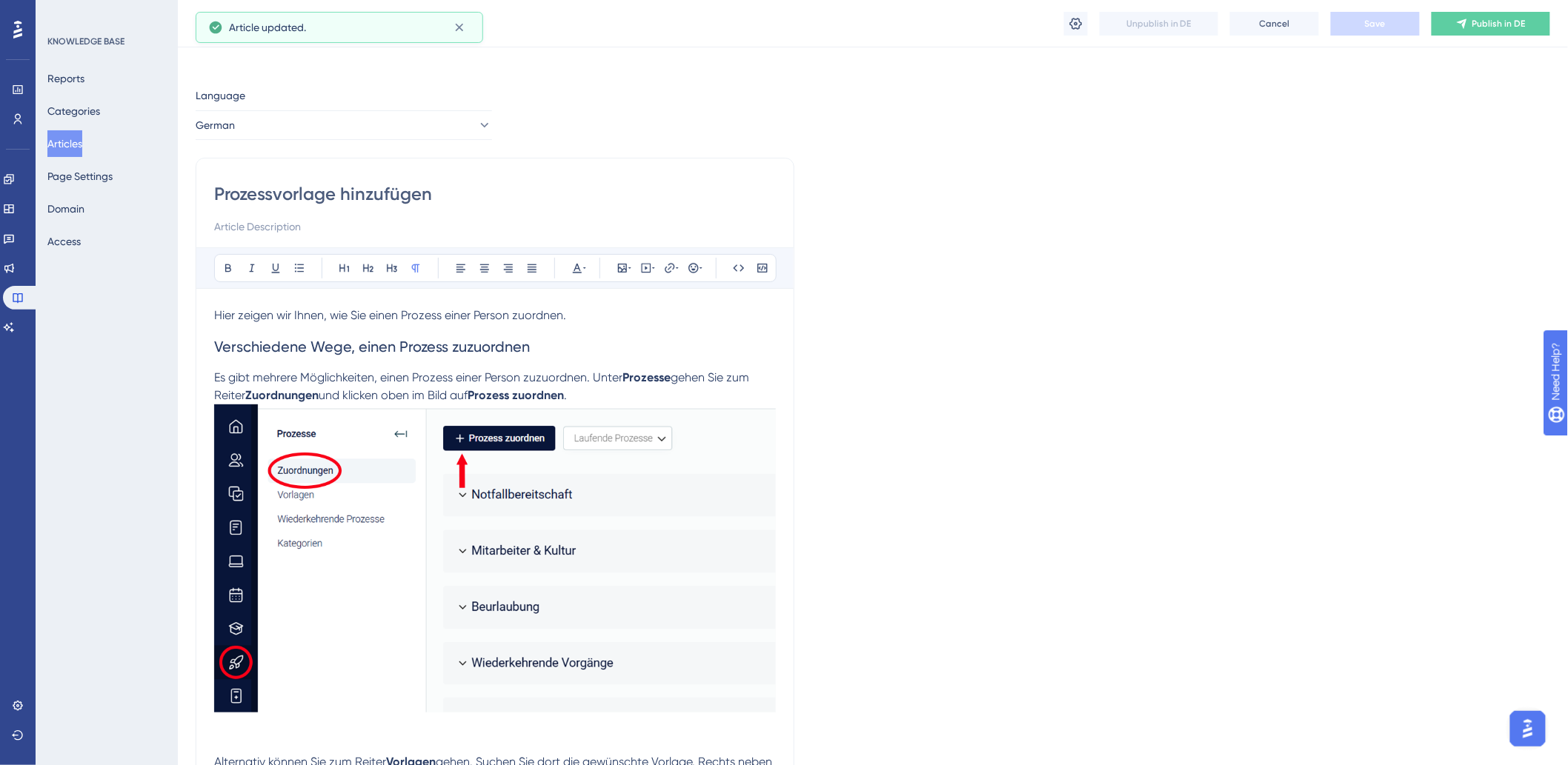
scroll to position [0, 0]
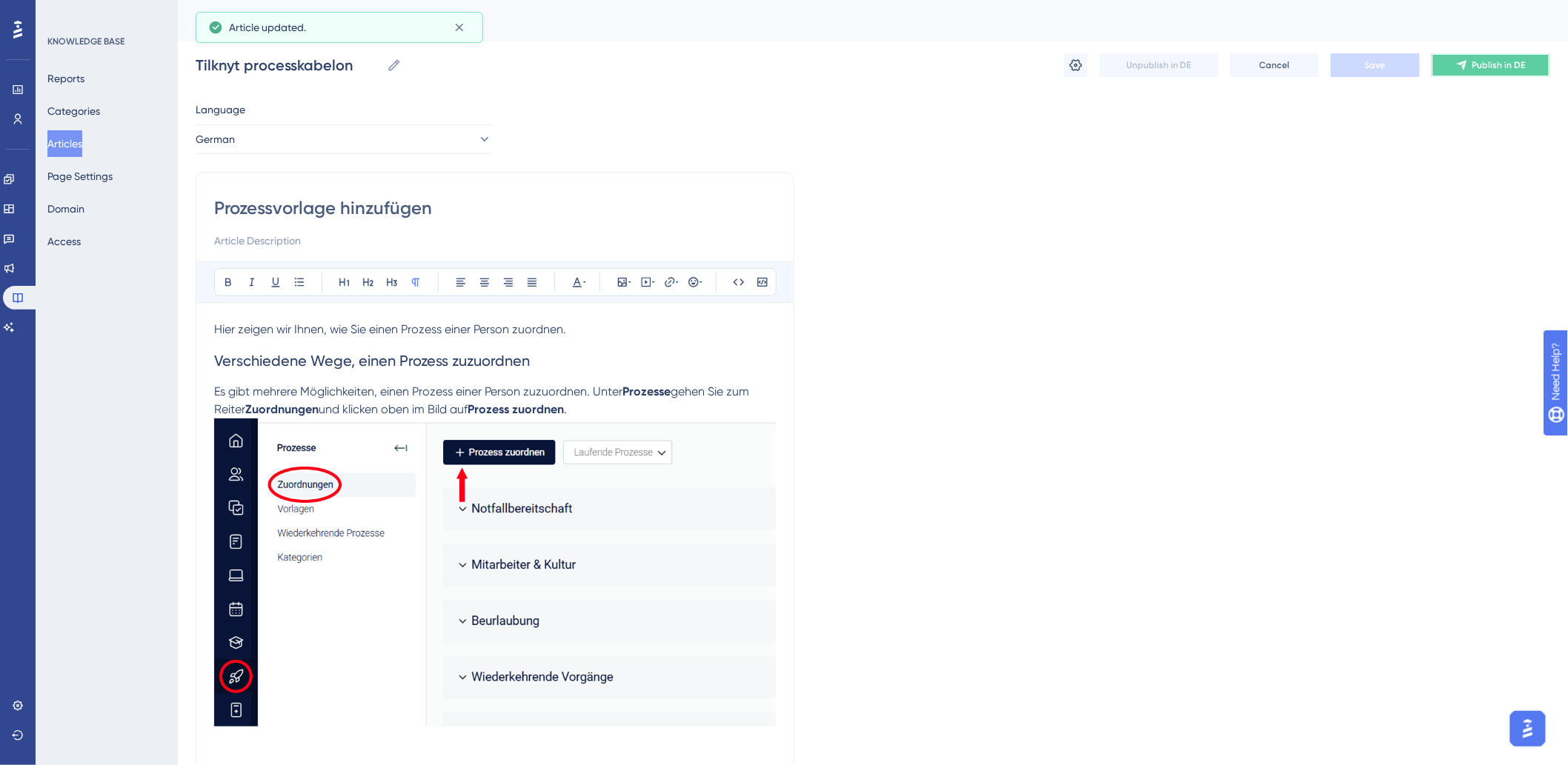
click at [1494, 64] on span "Publish in DE" at bounding box center [1498, 65] width 53 height 12
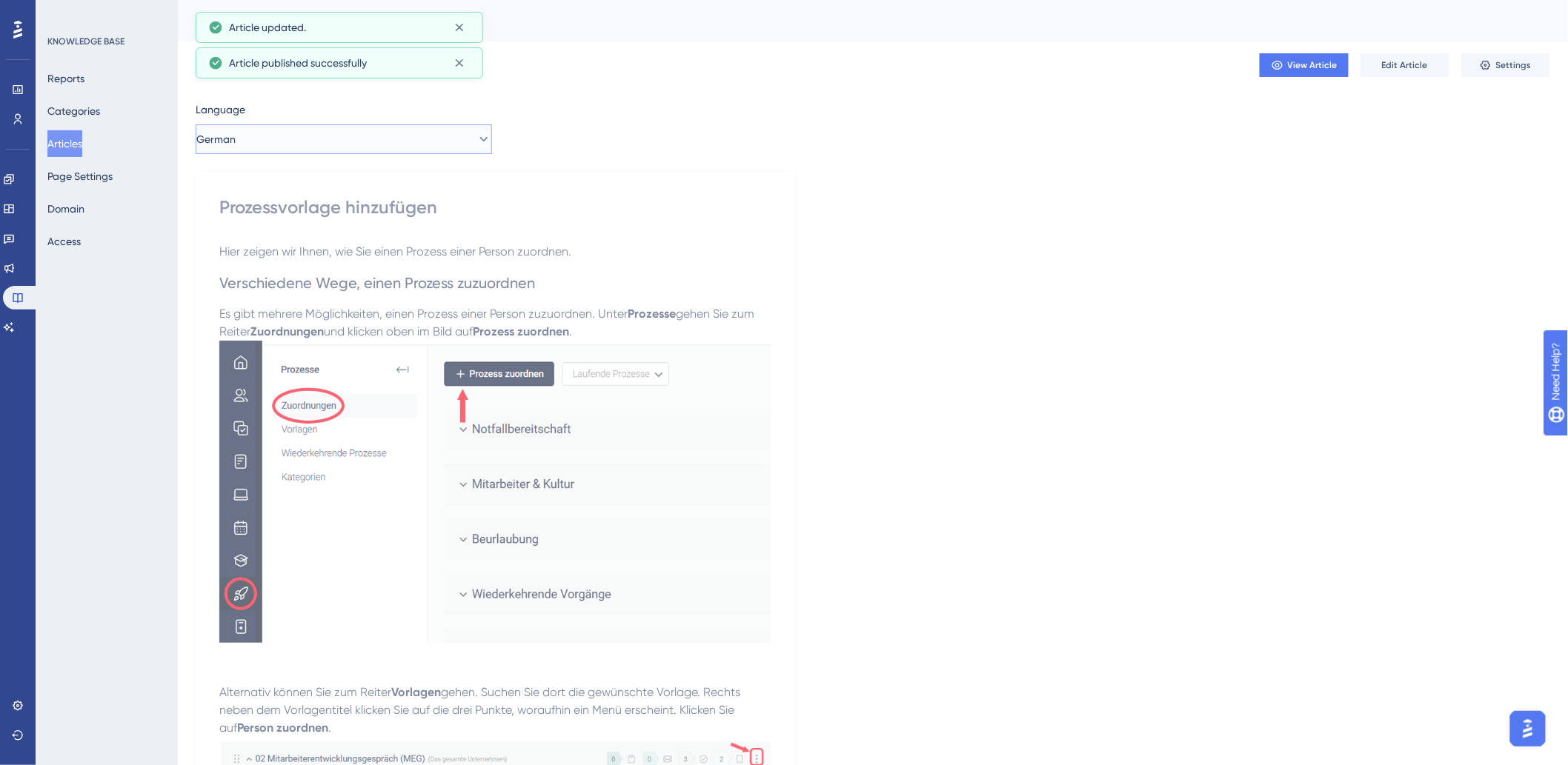
click at [337, 140] on button "German" at bounding box center [343, 138] width 296 height 30
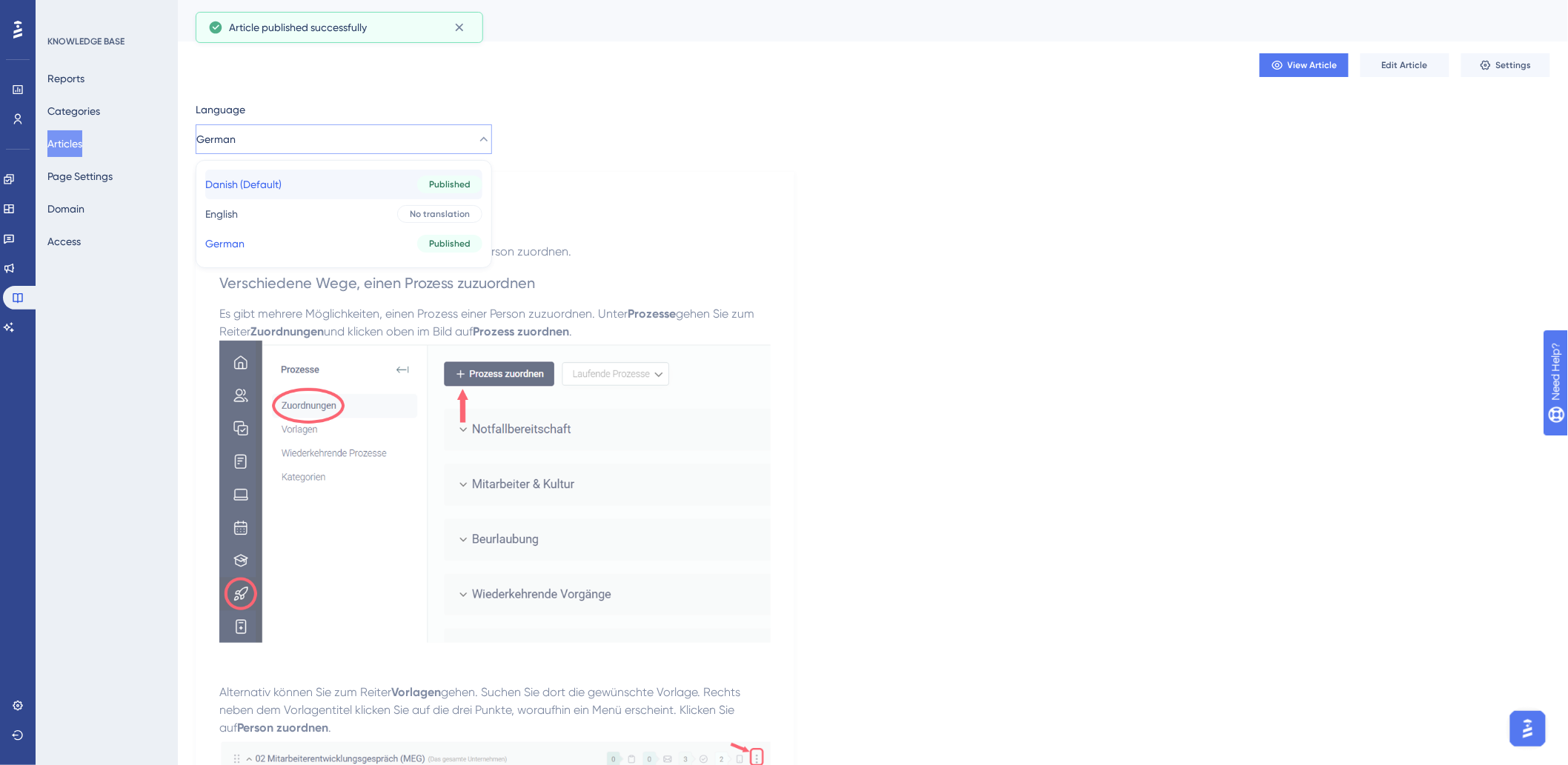
click at [324, 187] on button "Danish (Default) Danish (Default) Published" at bounding box center [343, 184] width 277 height 30
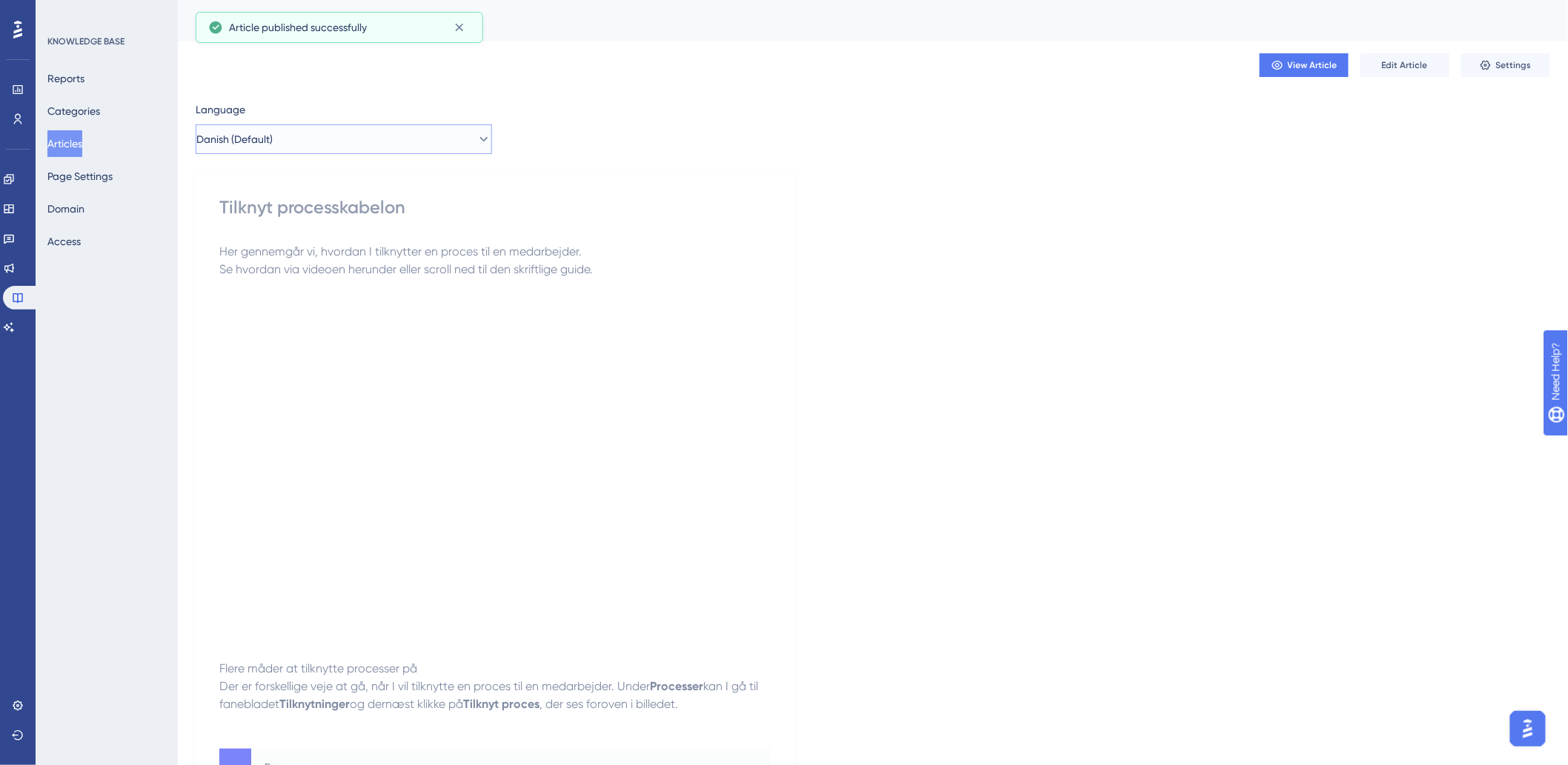
click at [346, 132] on button "Danish (Default)" at bounding box center [343, 138] width 296 height 30
click at [319, 248] on button "German German Published" at bounding box center [343, 243] width 277 height 30
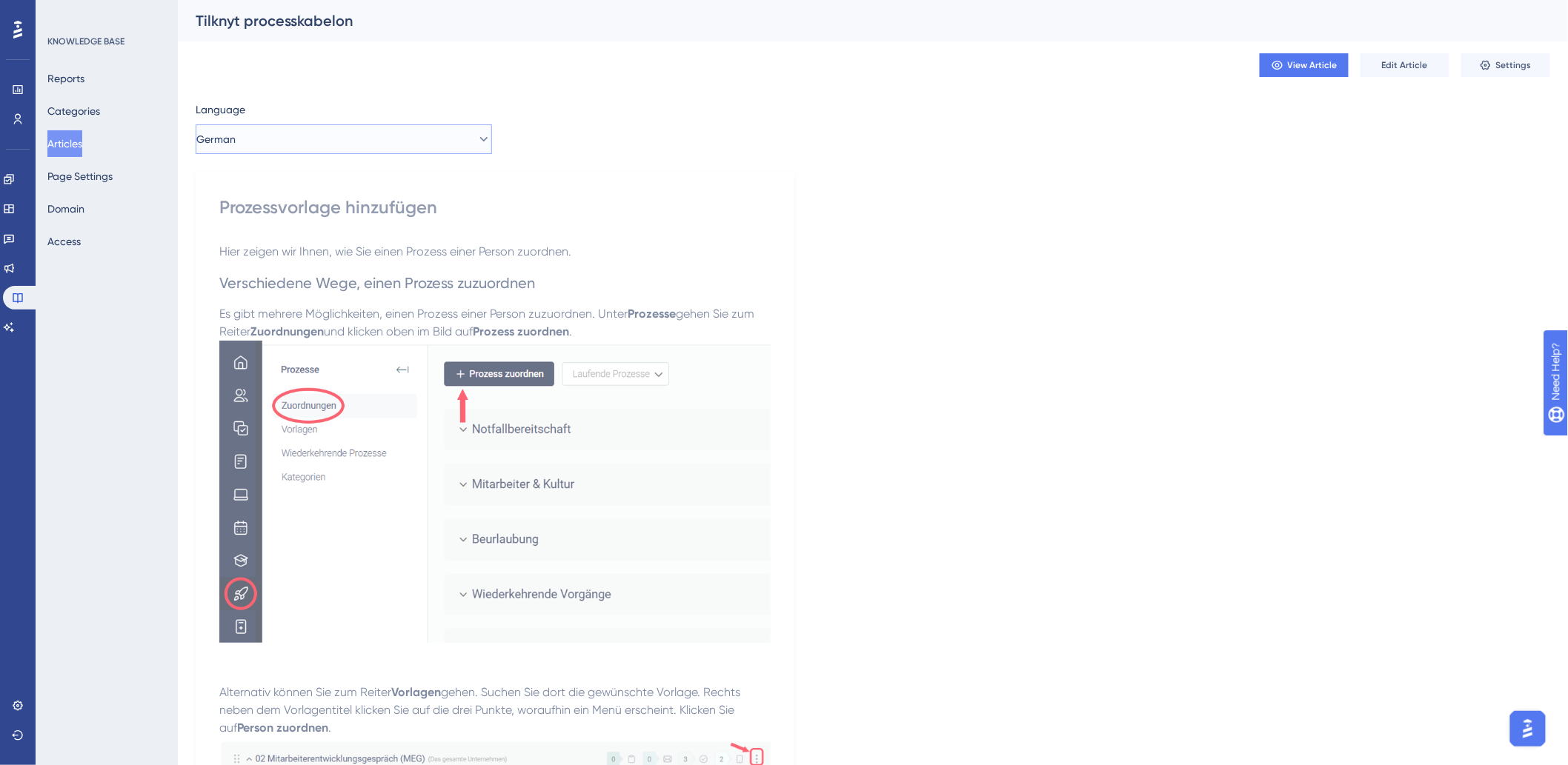
click at [338, 129] on button "German" at bounding box center [343, 138] width 296 height 30
click at [323, 179] on button "Danish (Default) Danish (Default) Published" at bounding box center [343, 184] width 277 height 30
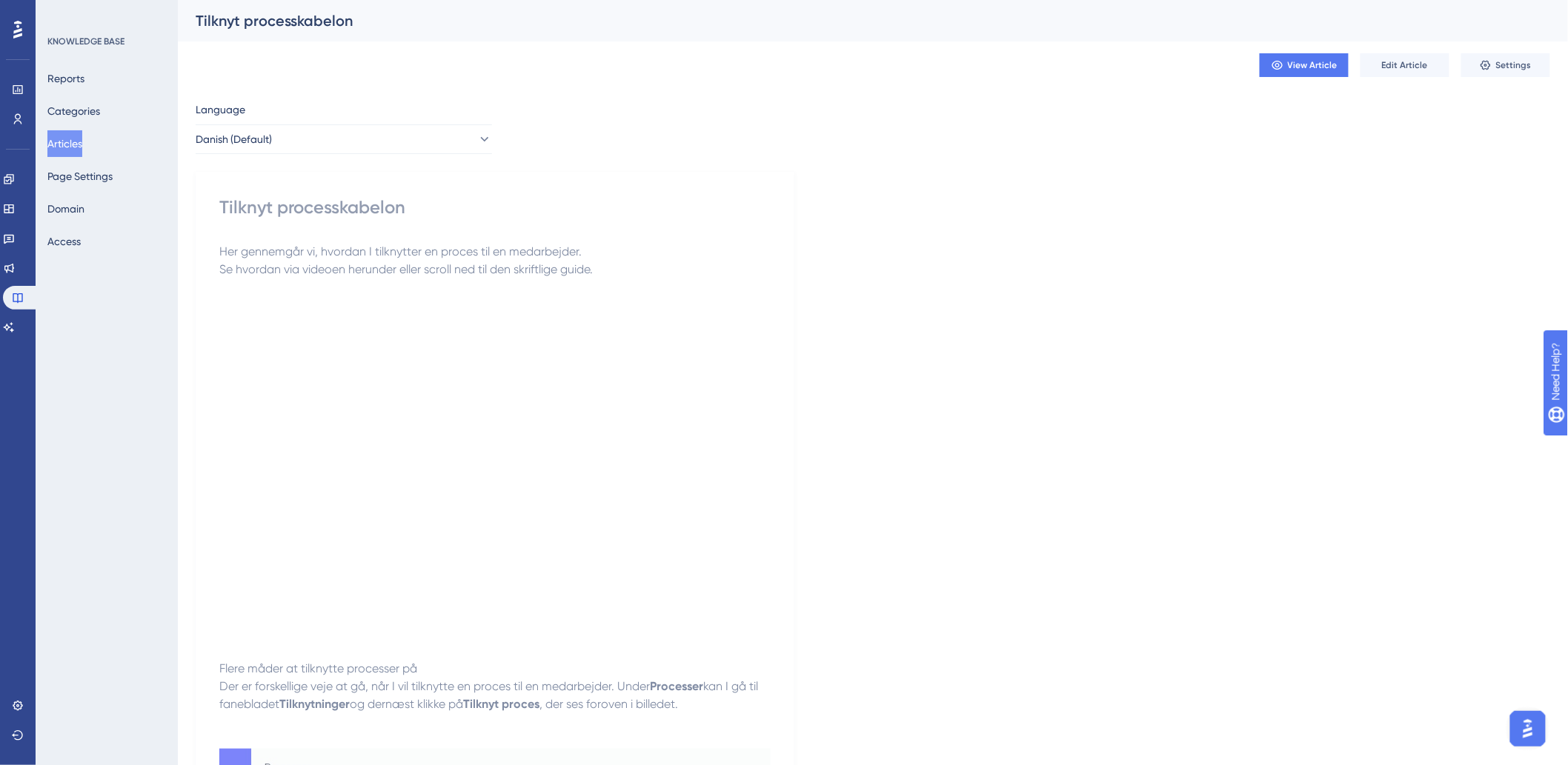
drag, startPoint x: 69, startPoint y: 152, endPoint x: 80, endPoint y: 153, distance: 11.0
click at [69, 152] on button "Articles" at bounding box center [64, 144] width 35 height 27
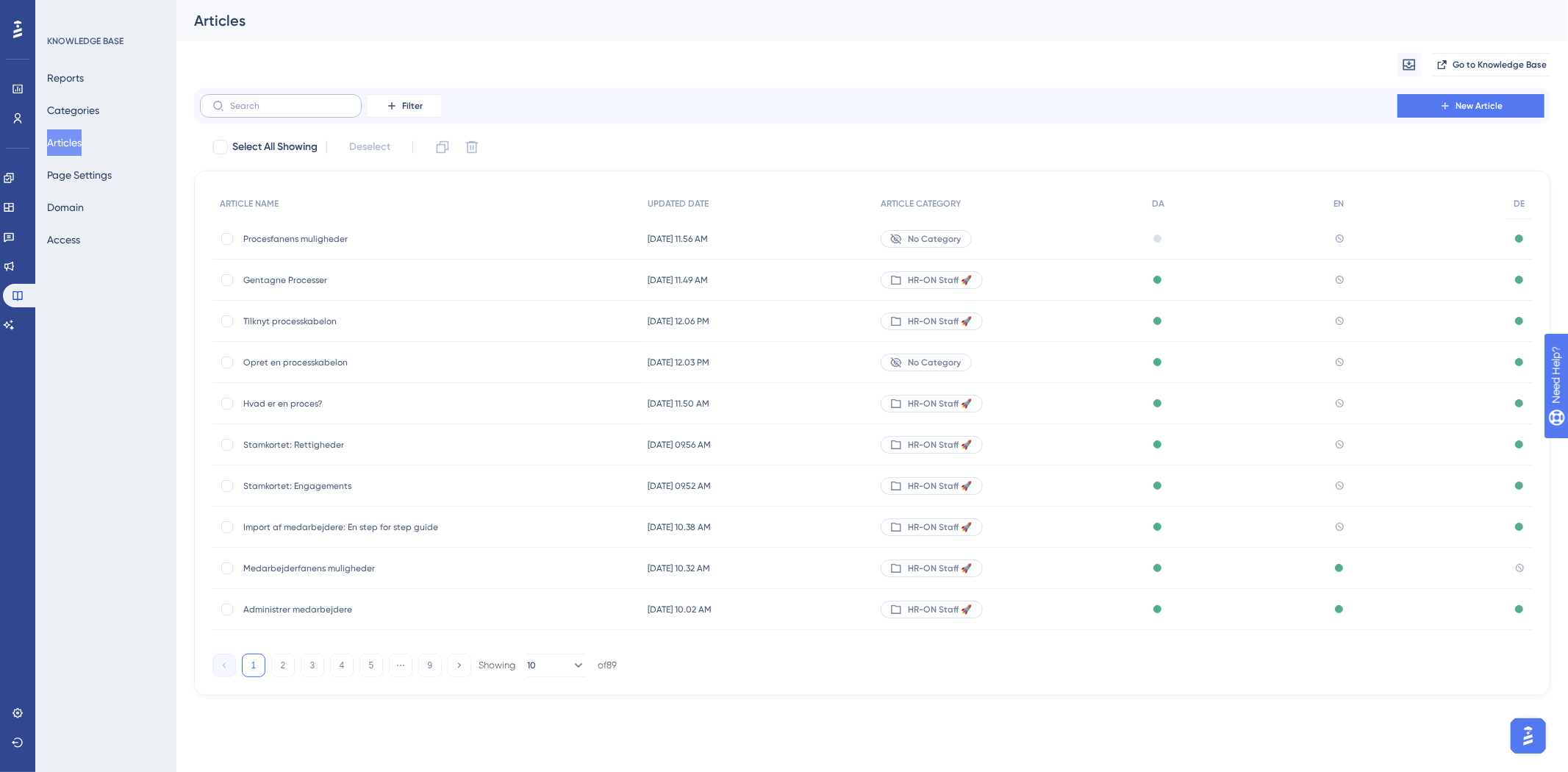
click at [303, 99] on label at bounding box center [281, 106] width 162 height 24
click at [303, 101] on input "text" at bounding box center [289, 106] width 119 height 10
type input "r"
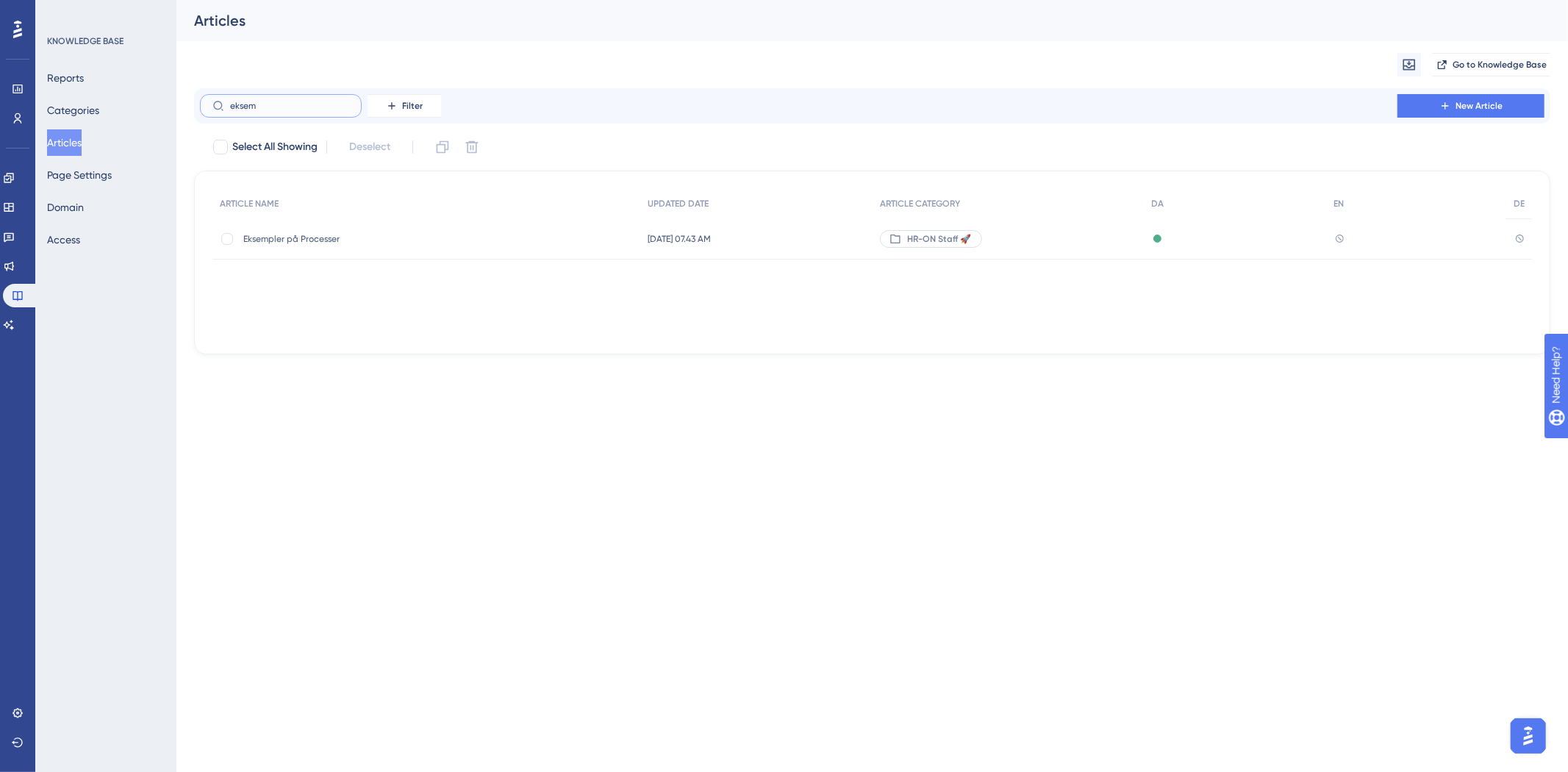
type input "eksem"
click at [302, 240] on span "Eksempler på Processer" at bounding box center [361, 239] width 236 height 11
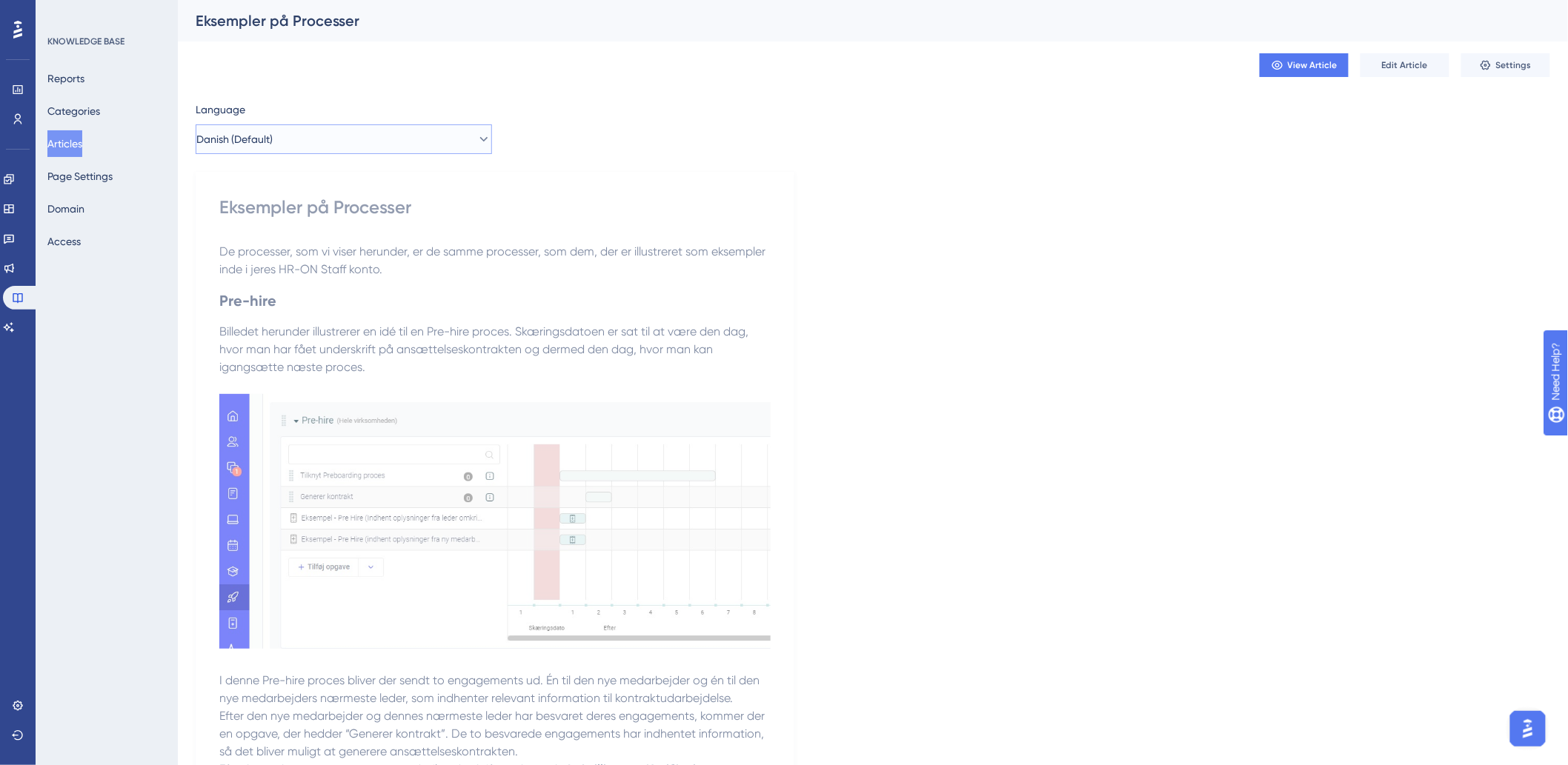
click at [273, 131] on span "Danish (Default)" at bounding box center [234, 139] width 76 height 17
click at [256, 257] on button "German German No translation" at bounding box center [343, 243] width 277 height 30
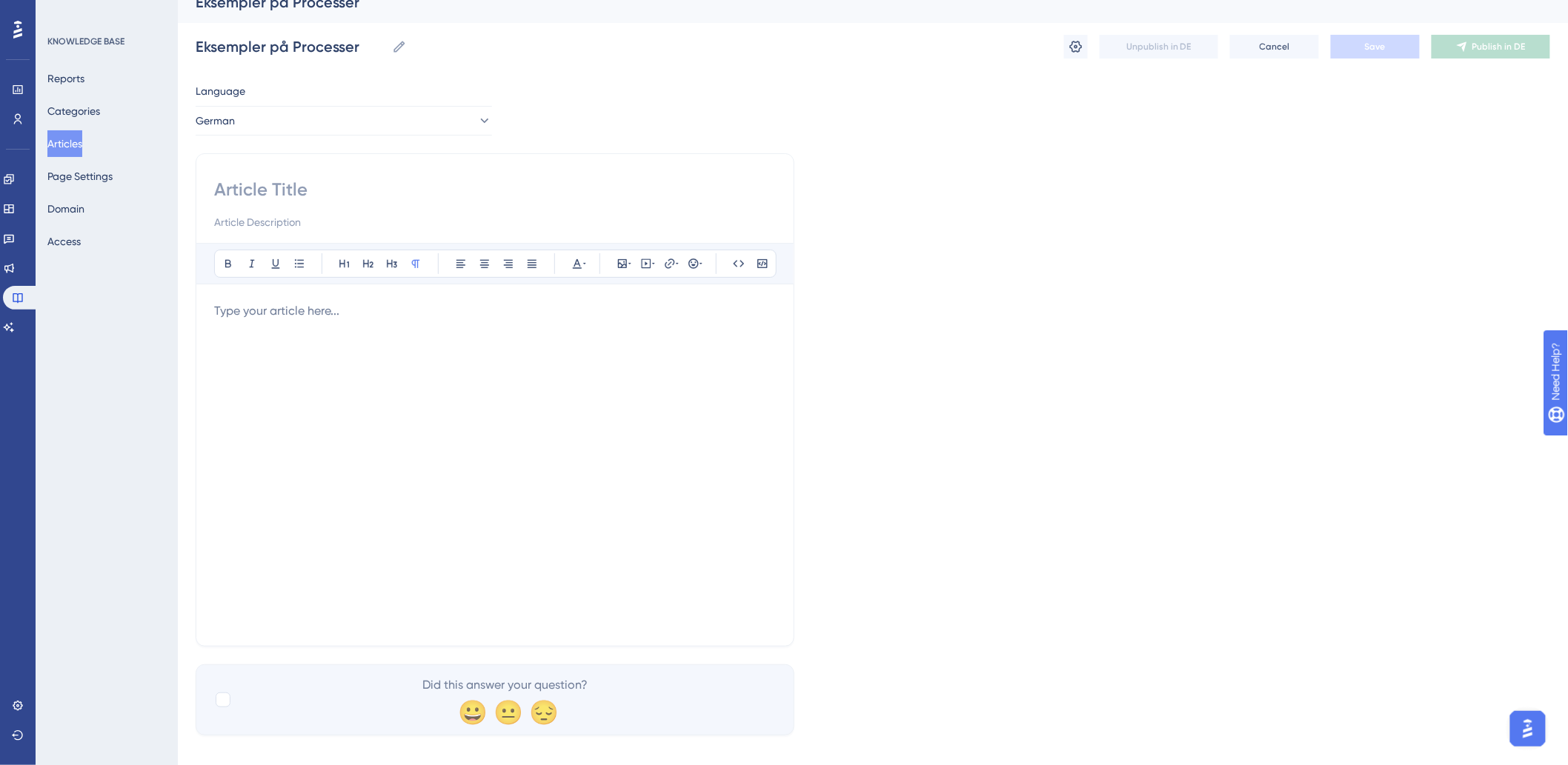
scroll to position [36, 0]
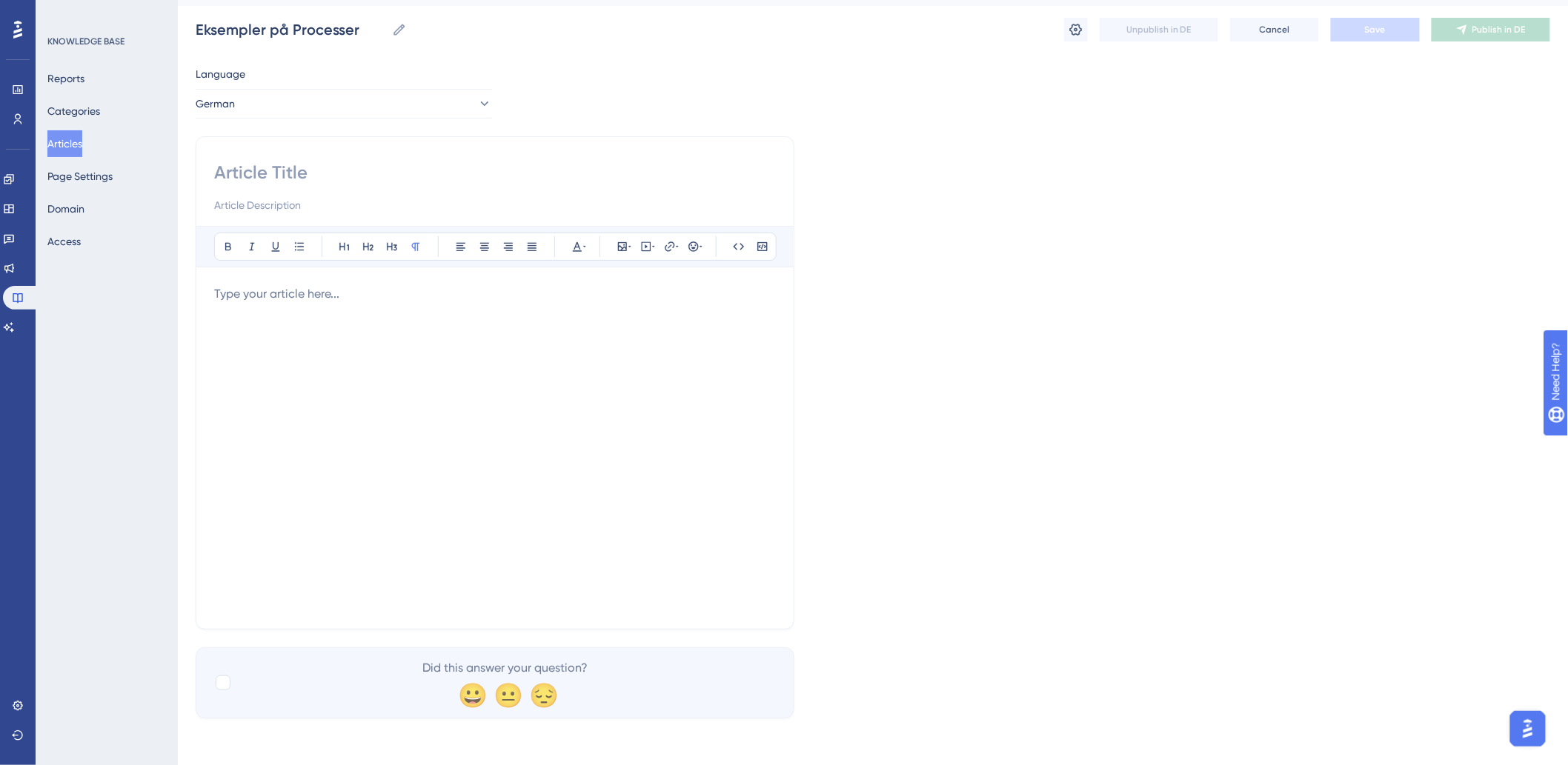
click at [318, 337] on div at bounding box center [495, 448] width 561 height 326
click at [350, 179] on input at bounding box center [495, 172] width 561 height 24
click at [347, 172] on input at bounding box center [495, 172] width 561 height 24
paste input "Eksempler på Processer"
type input "Eksempler på Processer"
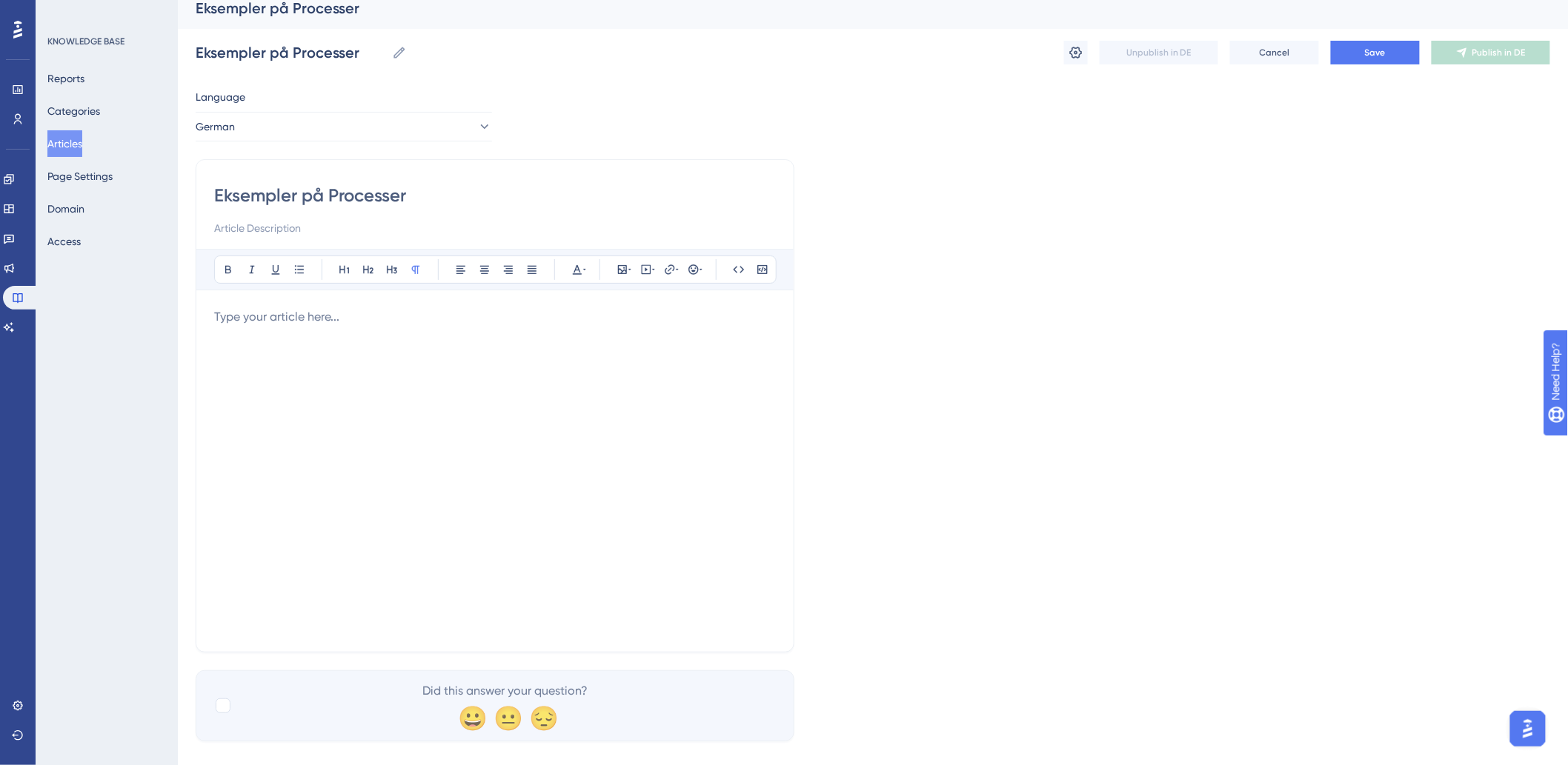
scroll to position [0, 0]
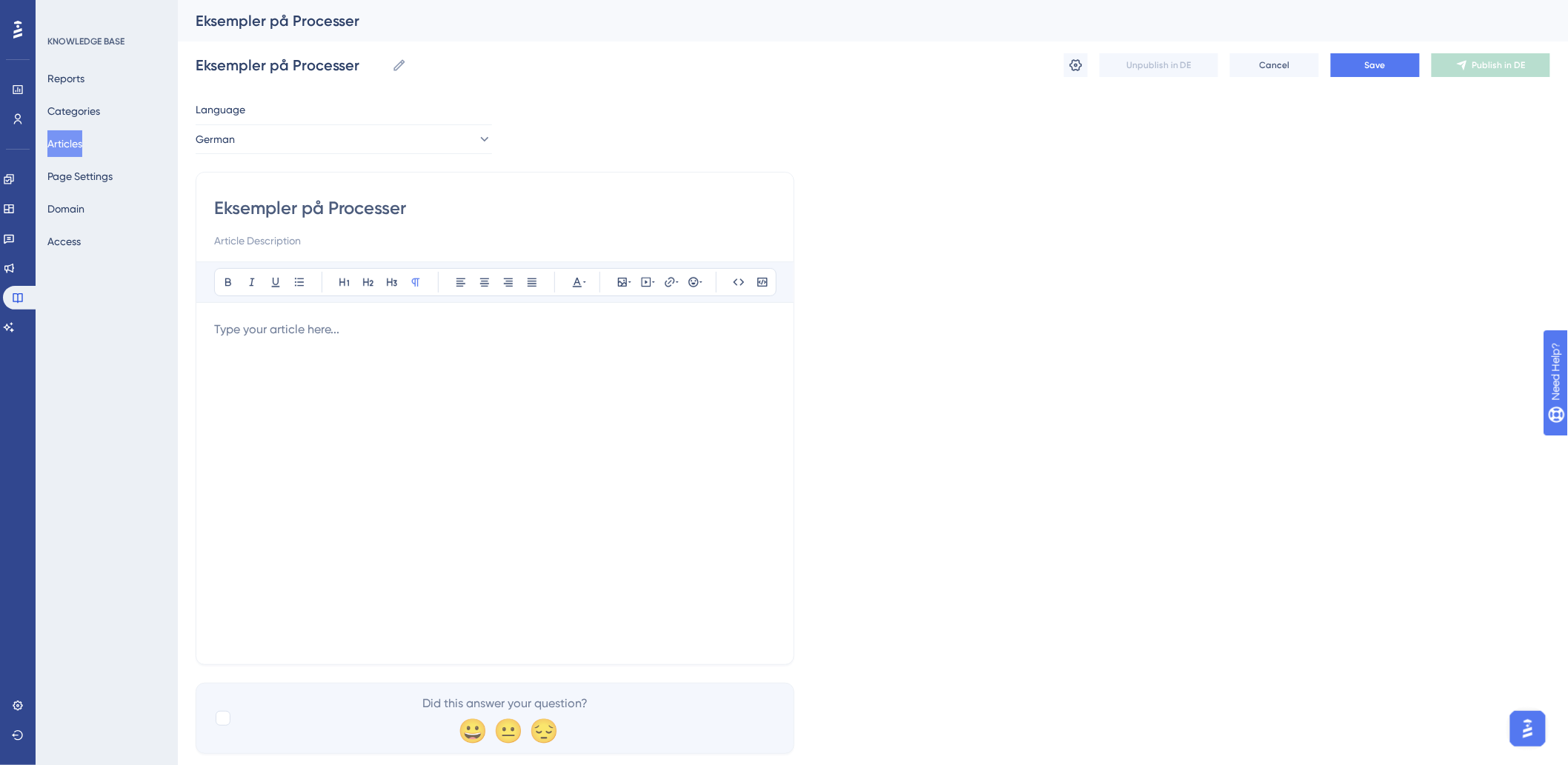
drag, startPoint x: 435, startPoint y: 211, endPoint x: -47, endPoint y: 218, distance: 482.1
click at [0, 0] on html "Performance Users Engagement Widgets Feedback Product Updates Knowledge Base AI…" at bounding box center [784, 0] width 1568 height 0
click at [302, 212] on input at bounding box center [495, 208] width 561 height 24
paste input "Prozessvorlage hinzufügen"
type input "Prozessvorlage hinzufügen"
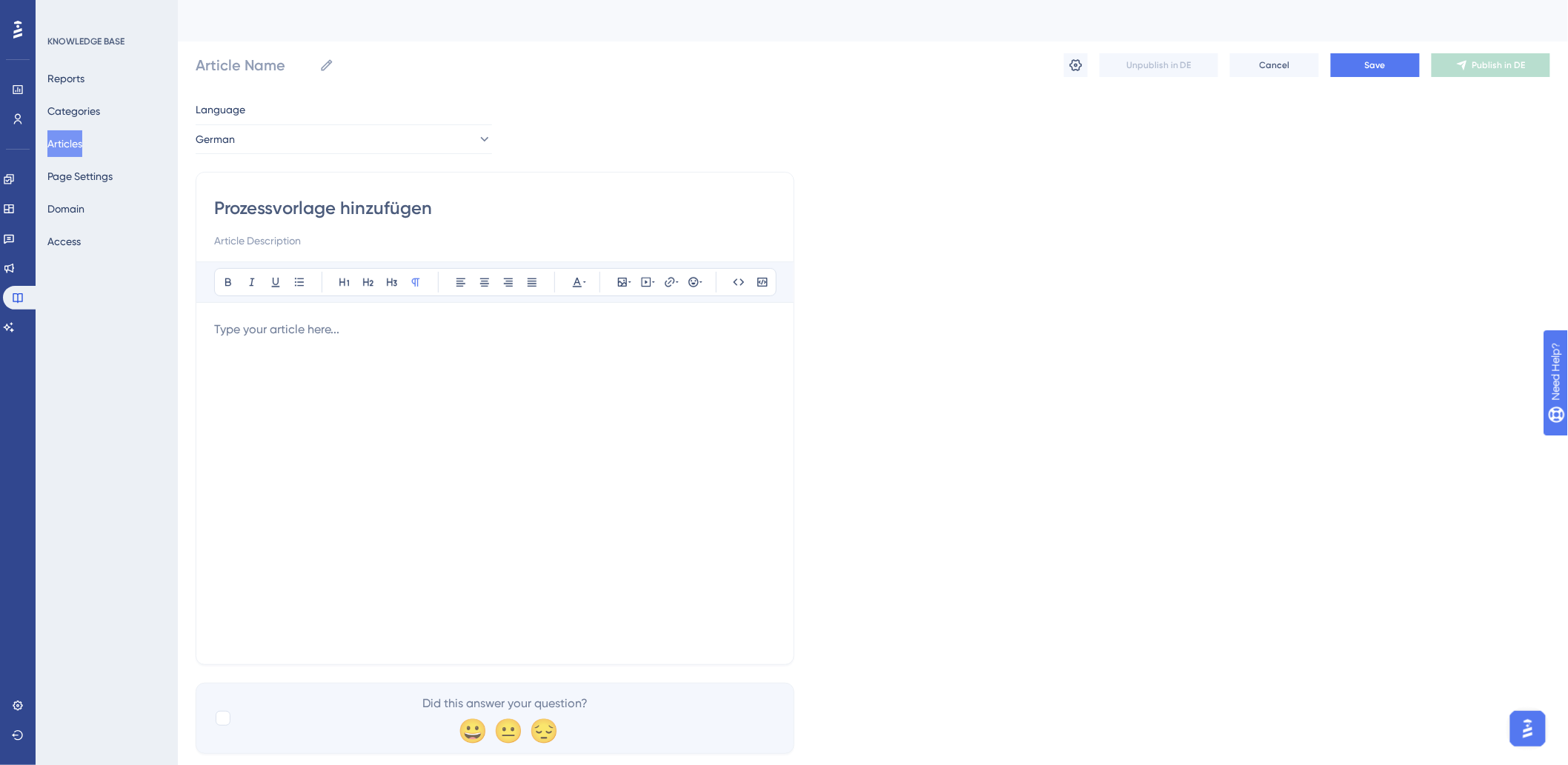
type input "Prozessvorlage hinzufügen"
click at [364, 371] on div at bounding box center [495, 483] width 561 height 326
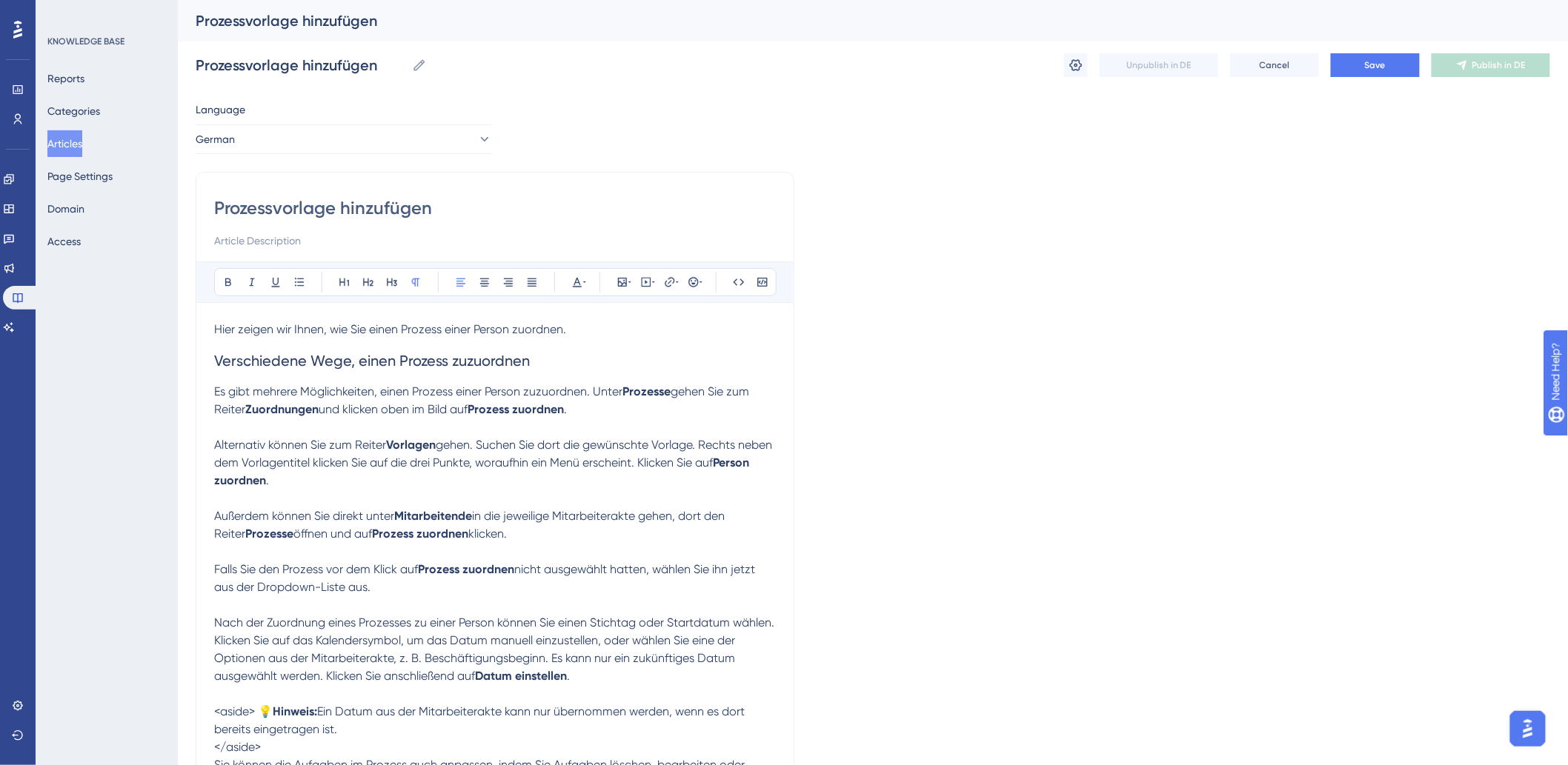
click at [612, 404] on p "Es gibt mehrere Möglichkeiten, einen Prozess einer Person zuzuordnen. Unter Pro…" at bounding box center [495, 400] width 561 height 36
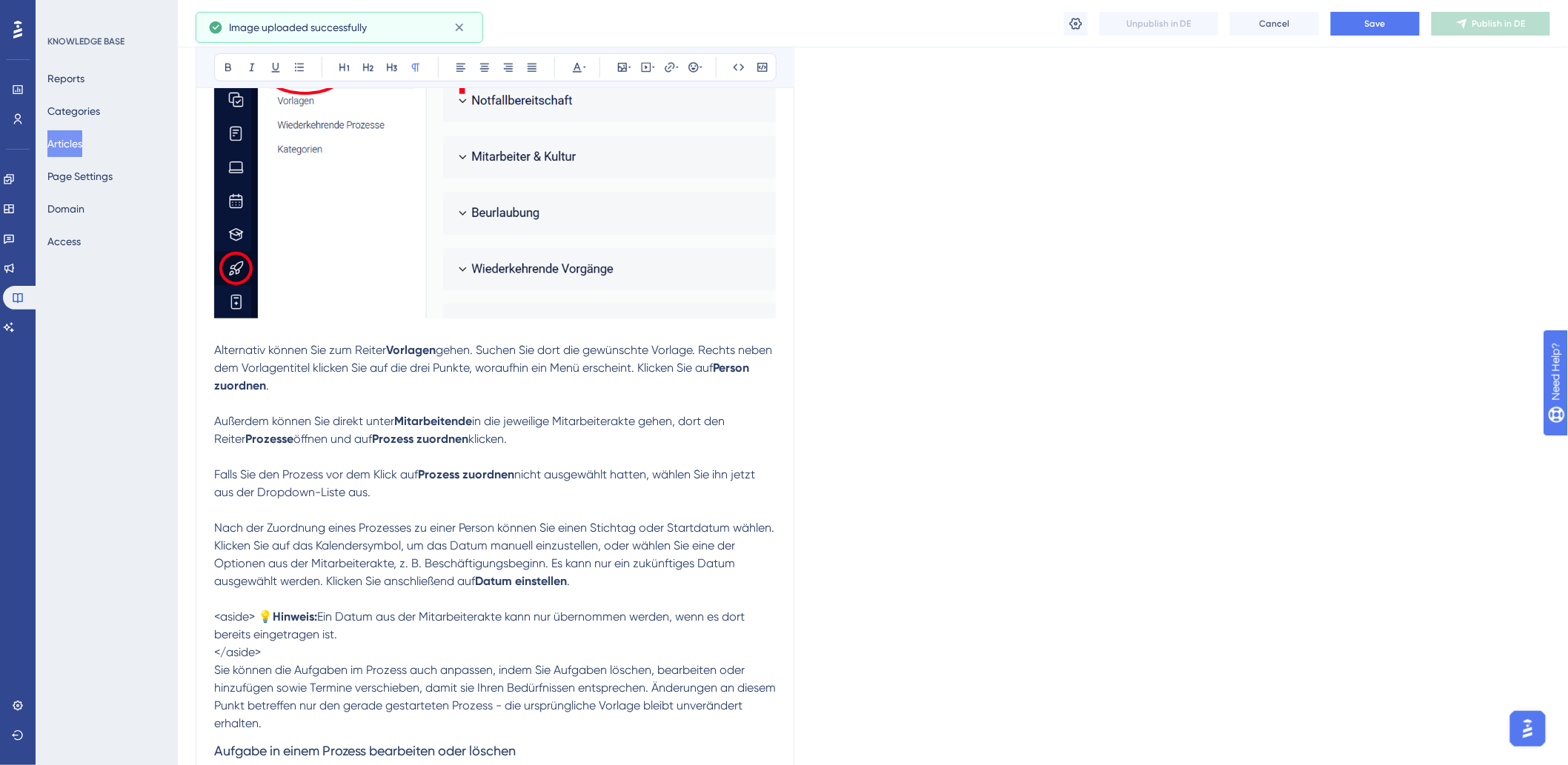
scroll to position [329, 0]
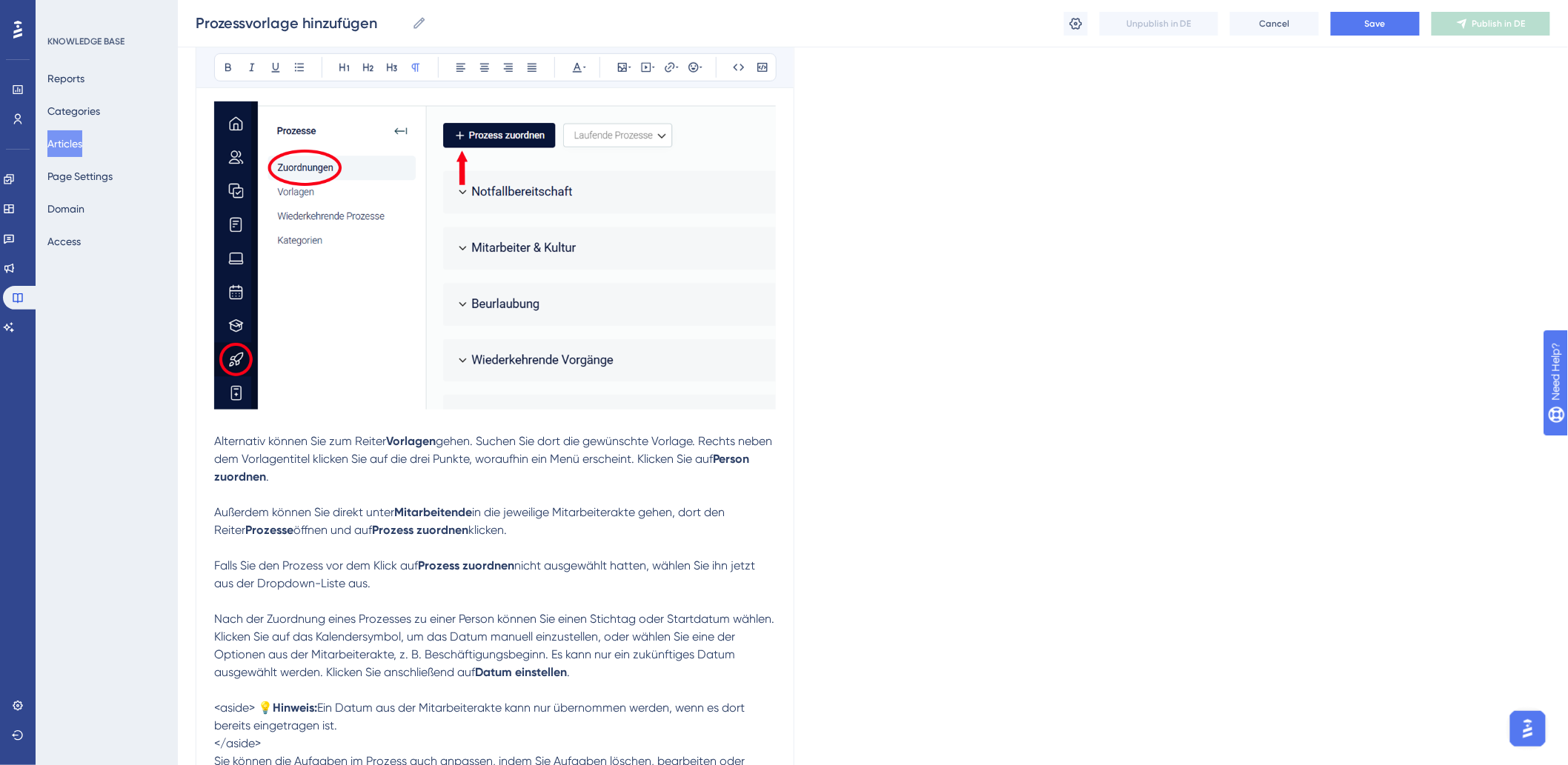
click at [380, 471] on p "Alternativ können Sie zum Reiter Vorlagen gehen. Suchen Sie dort die gewünschte…" at bounding box center [495, 458] width 561 height 53
click at [380, 473] on p "Alternativ können Sie zum Reiter Vorlagen gehen. Suchen Sie dort die gewünschte…" at bounding box center [495, 458] width 561 height 53
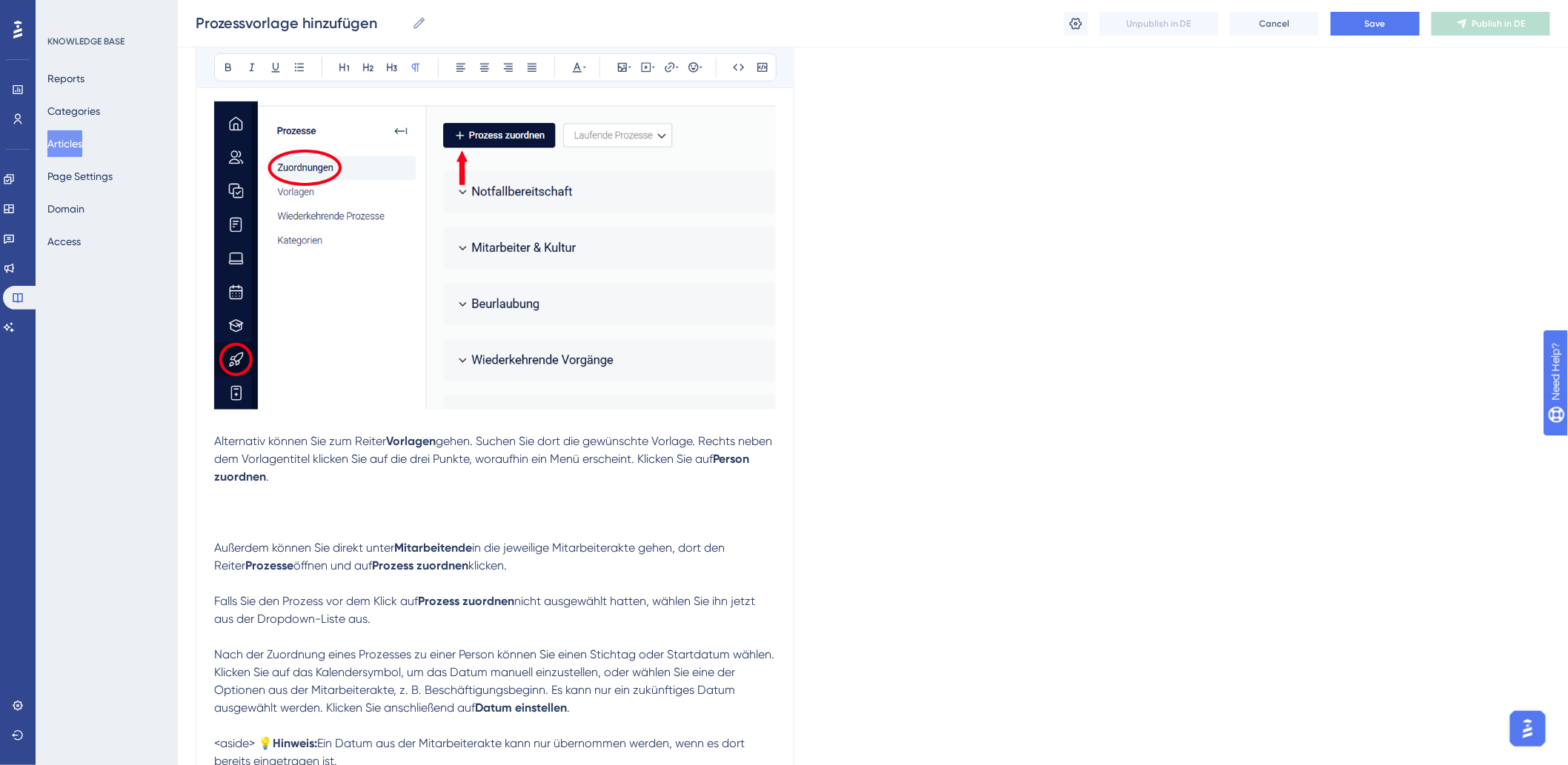
click at [311, 508] on p "Alternativ können Sie zum Reiter Vorlagen gehen. Suchen Sie dort die gewünschte…" at bounding box center [495, 477] width 561 height 88
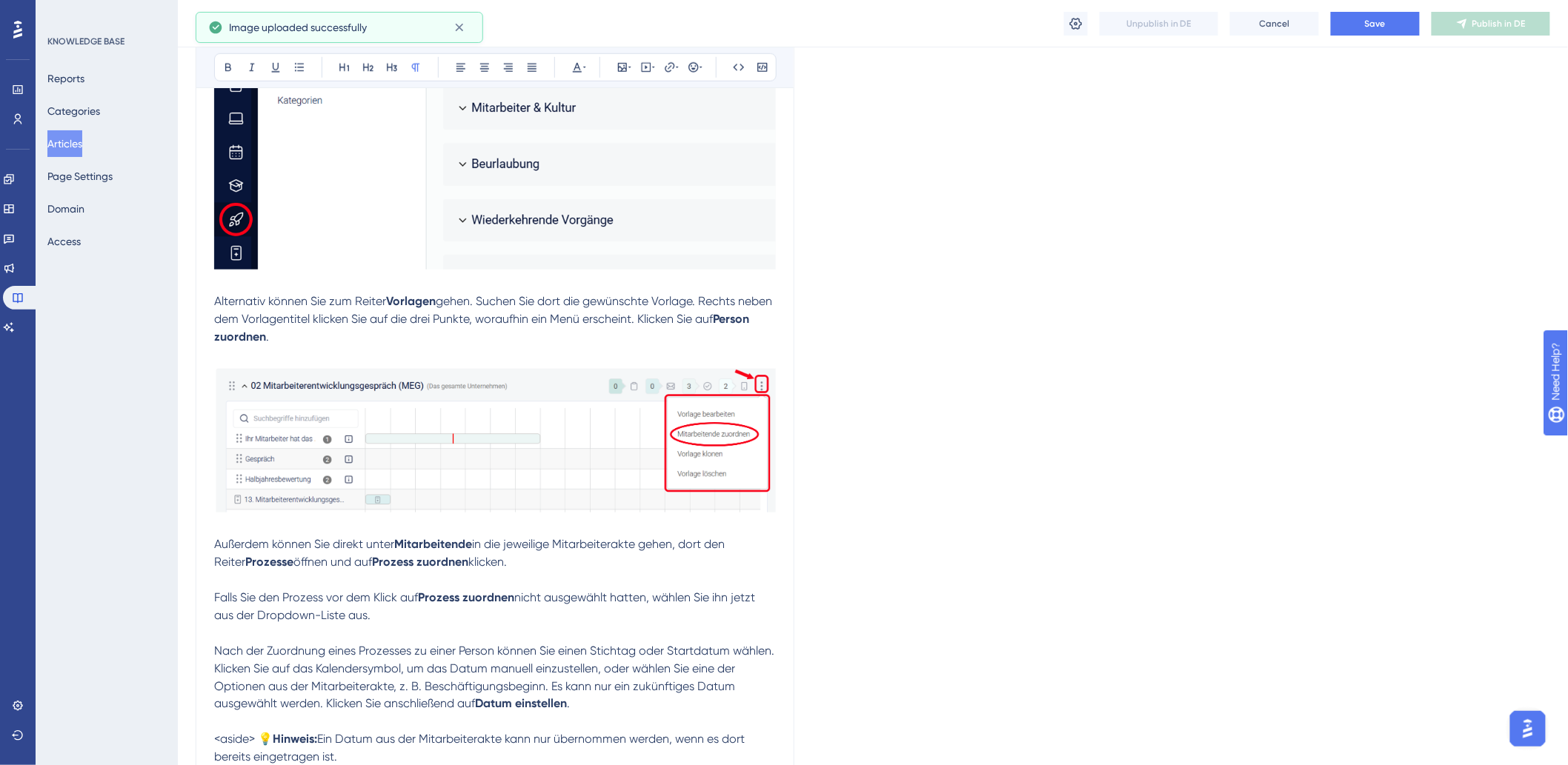
scroll to position [657, 0]
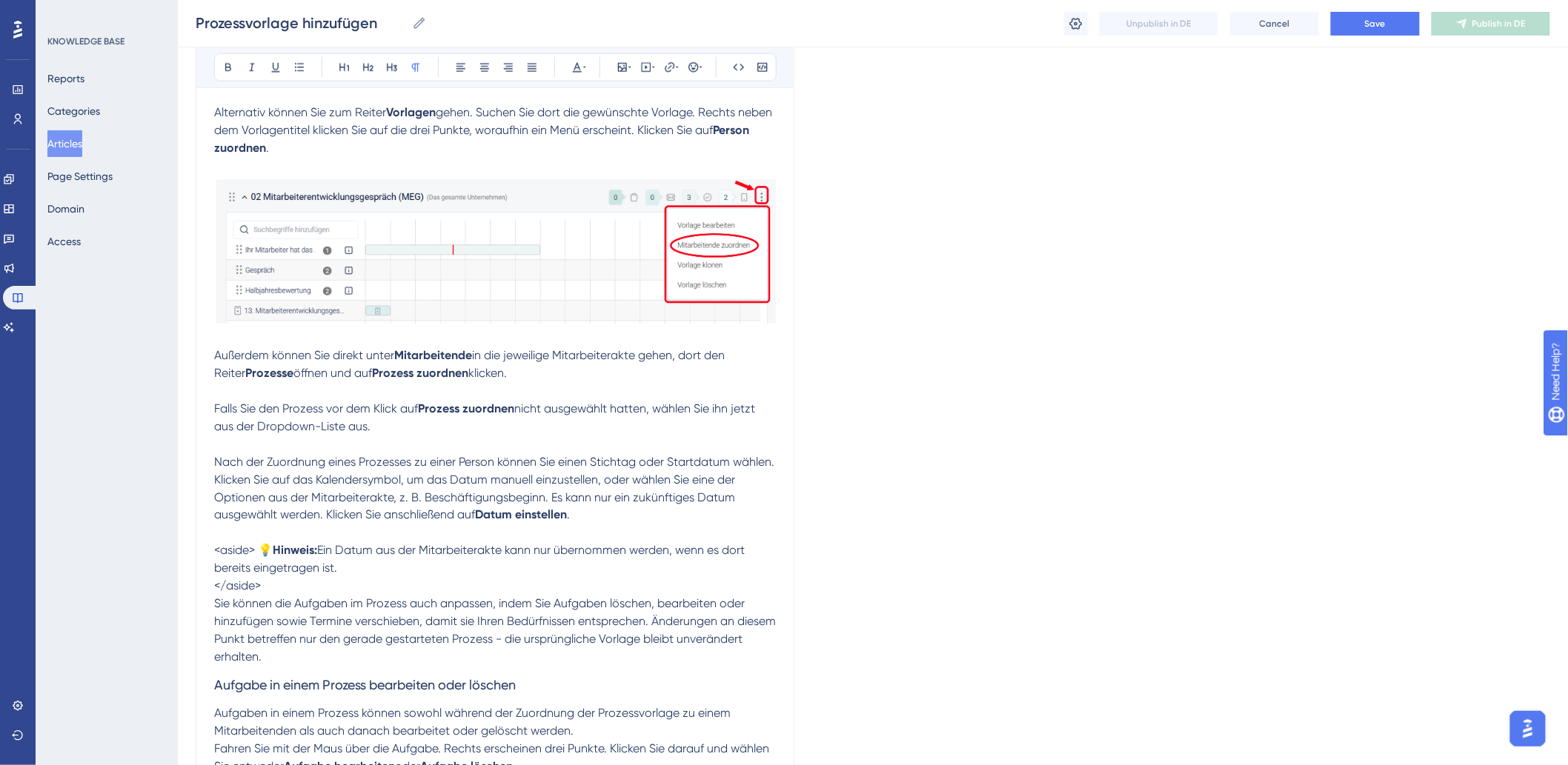
click at [427, 452] on p at bounding box center [495, 444] width 561 height 17
click at [434, 406] on strong "Prozess zuordnen" at bounding box center [466, 408] width 96 height 14
click at [446, 389] on p at bounding box center [495, 391] width 561 height 17
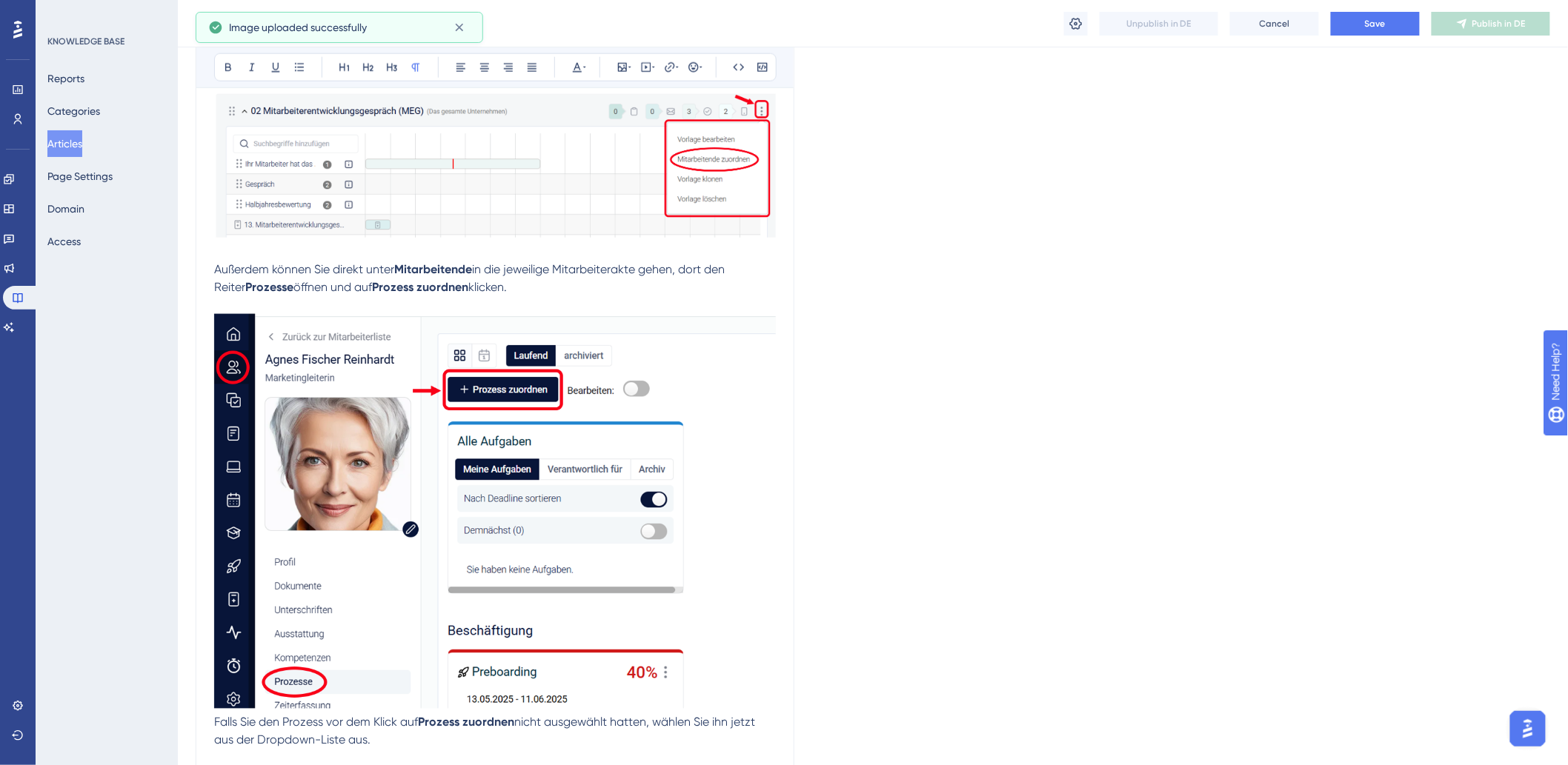
scroll to position [1070, 0]
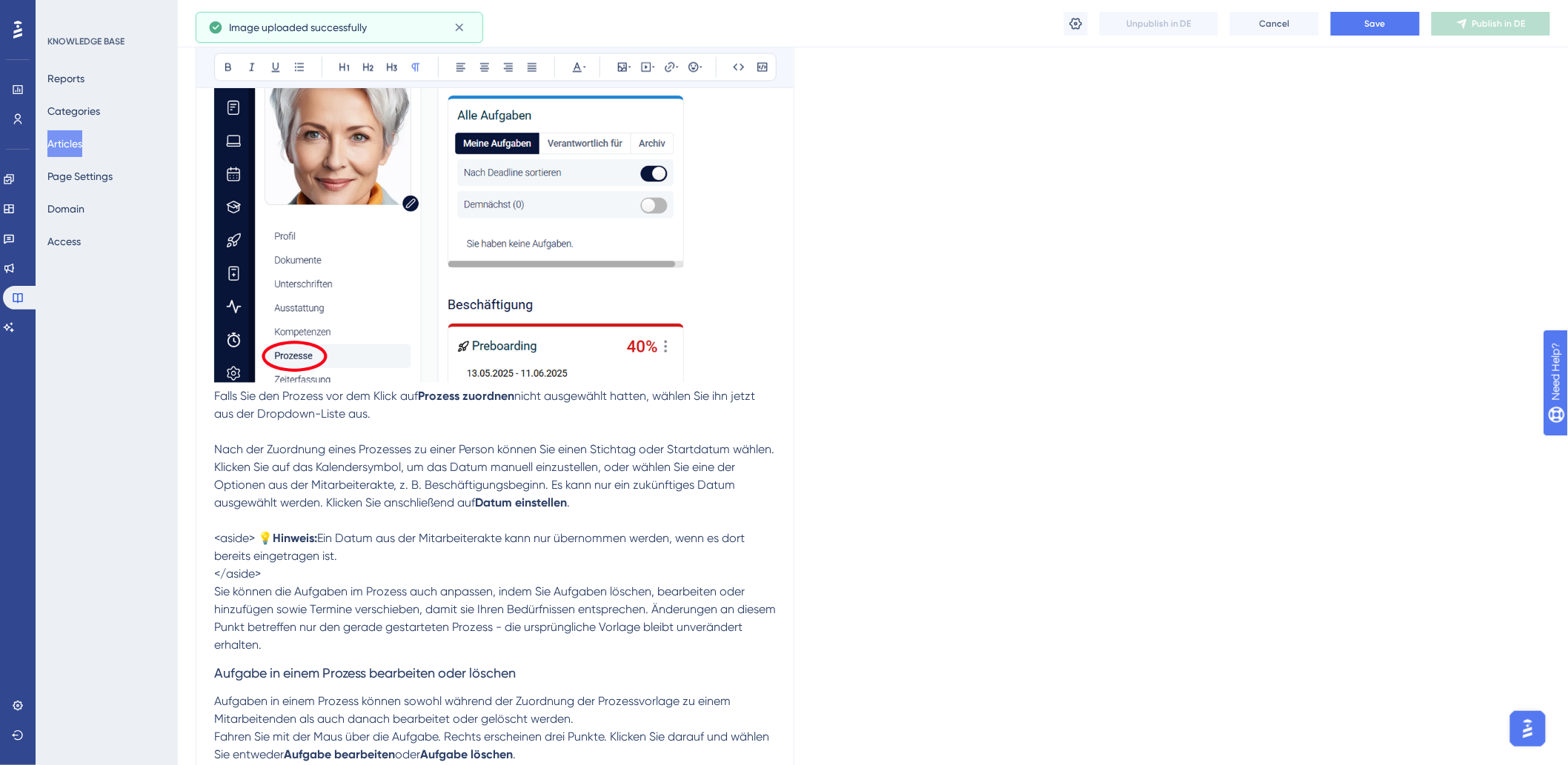
click at [217, 401] on span "Falls Sie den Prozess vor dem Klick auf" at bounding box center [316, 396] width 204 height 14
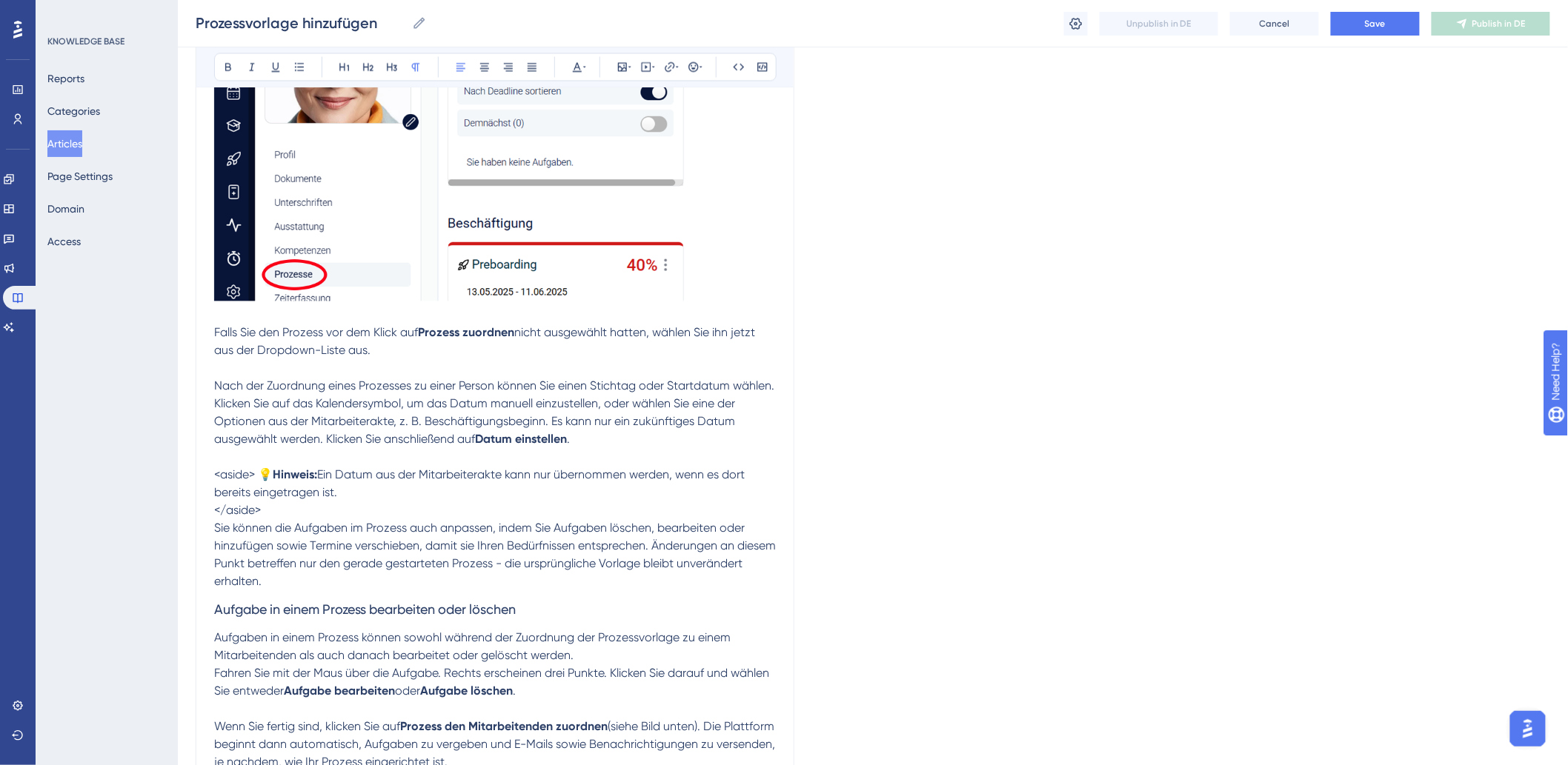
scroll to position [1151, 0]
click at [257, 373] on p at bounding box center [495, 368] width 561 height 17
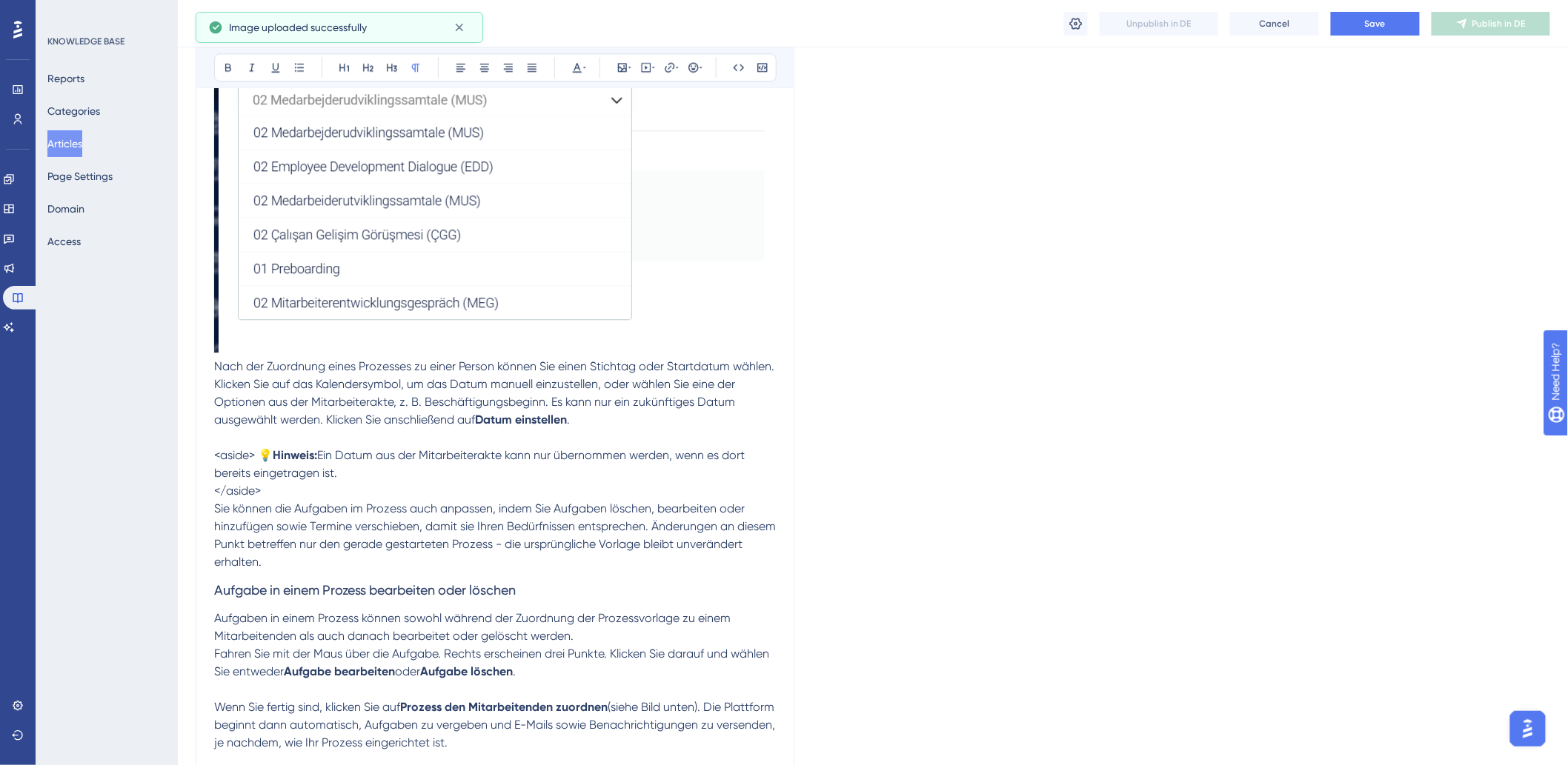
scroll to position [1564, 0]
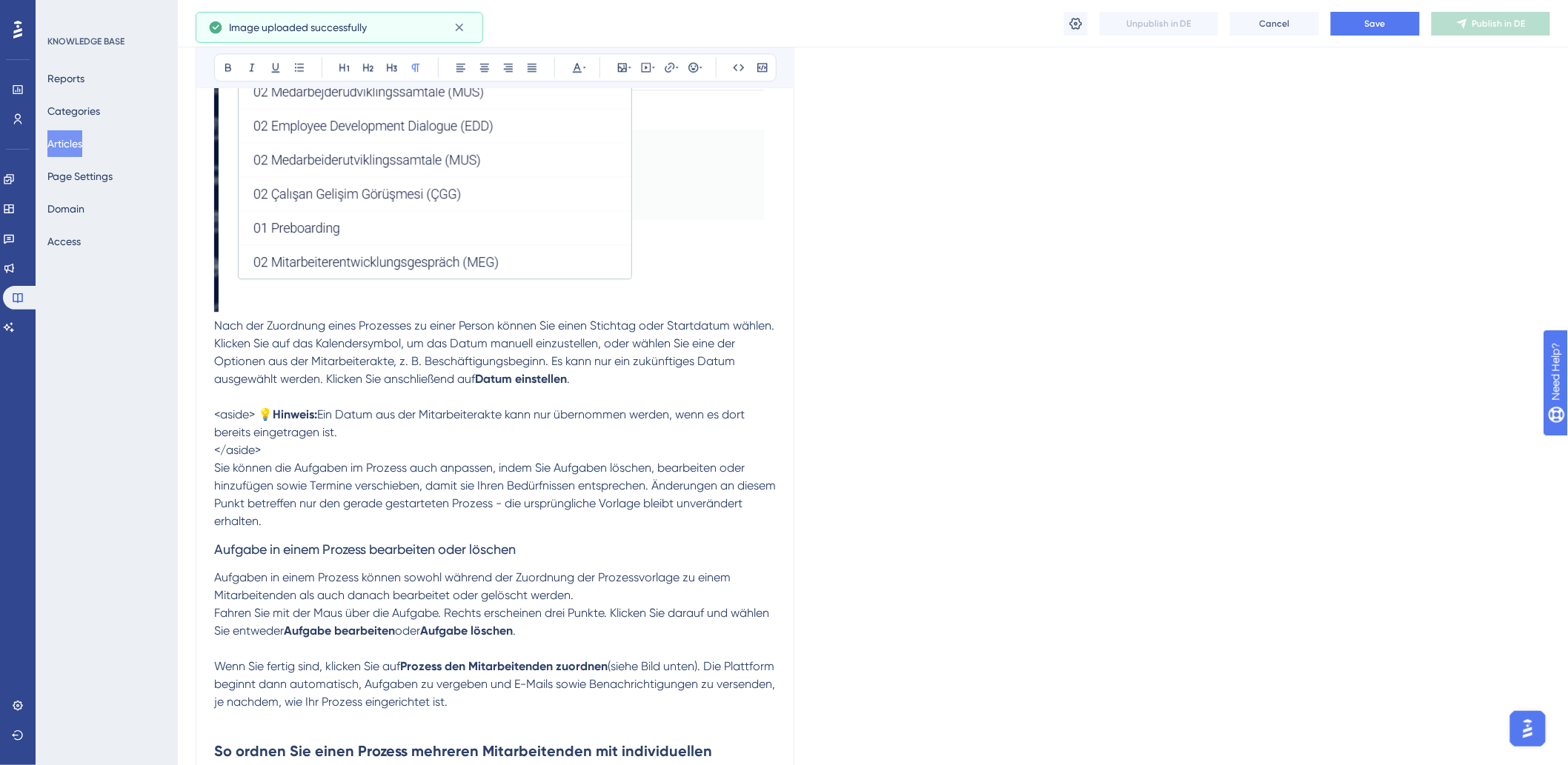
click at [361, 395] on p at bounding box center [495, 397] width 561 height 17
click at [273, 405] on p at bounding box center [495, 397] width 561 height 17
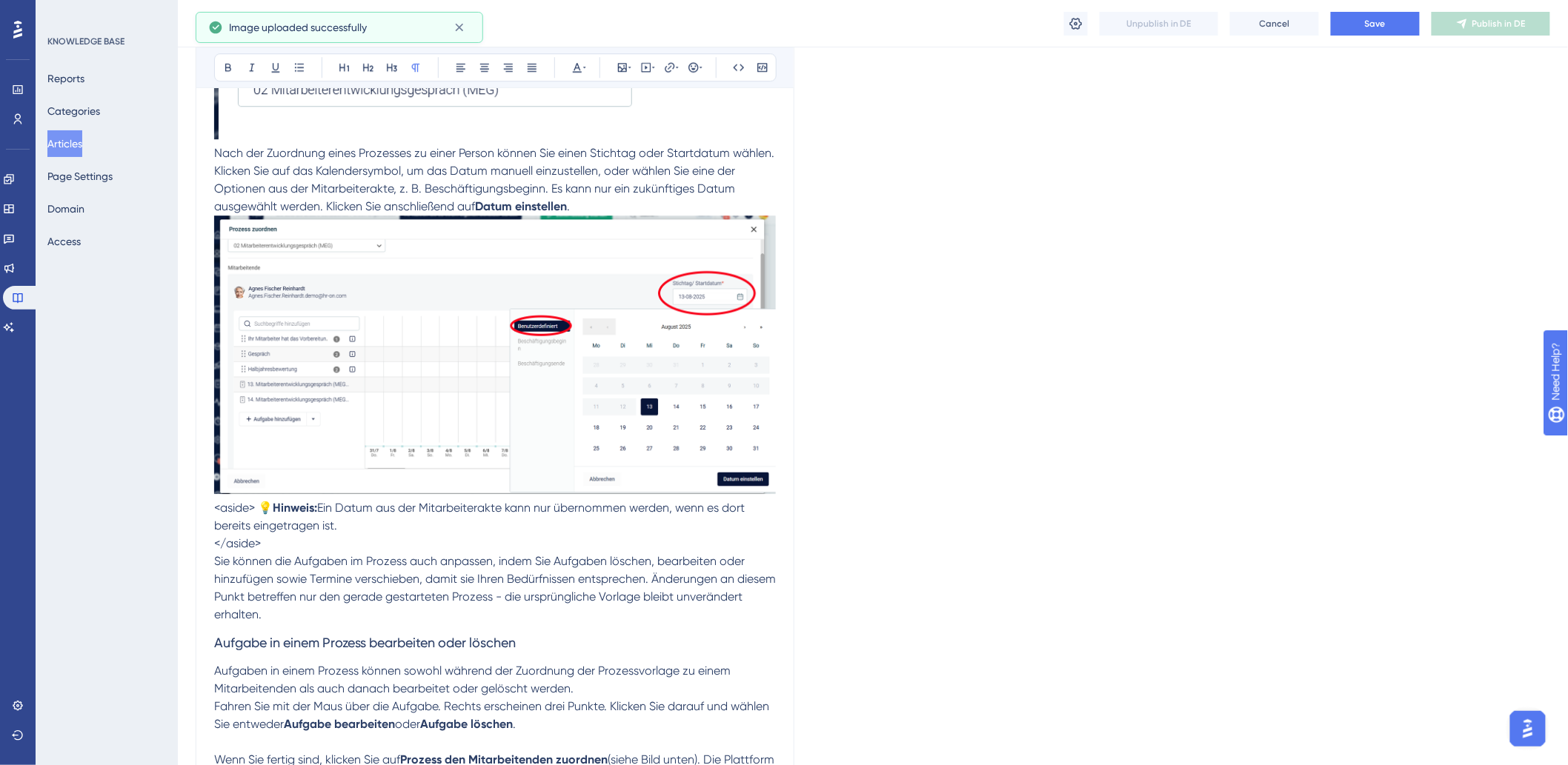
scroll to position [1645, 0]
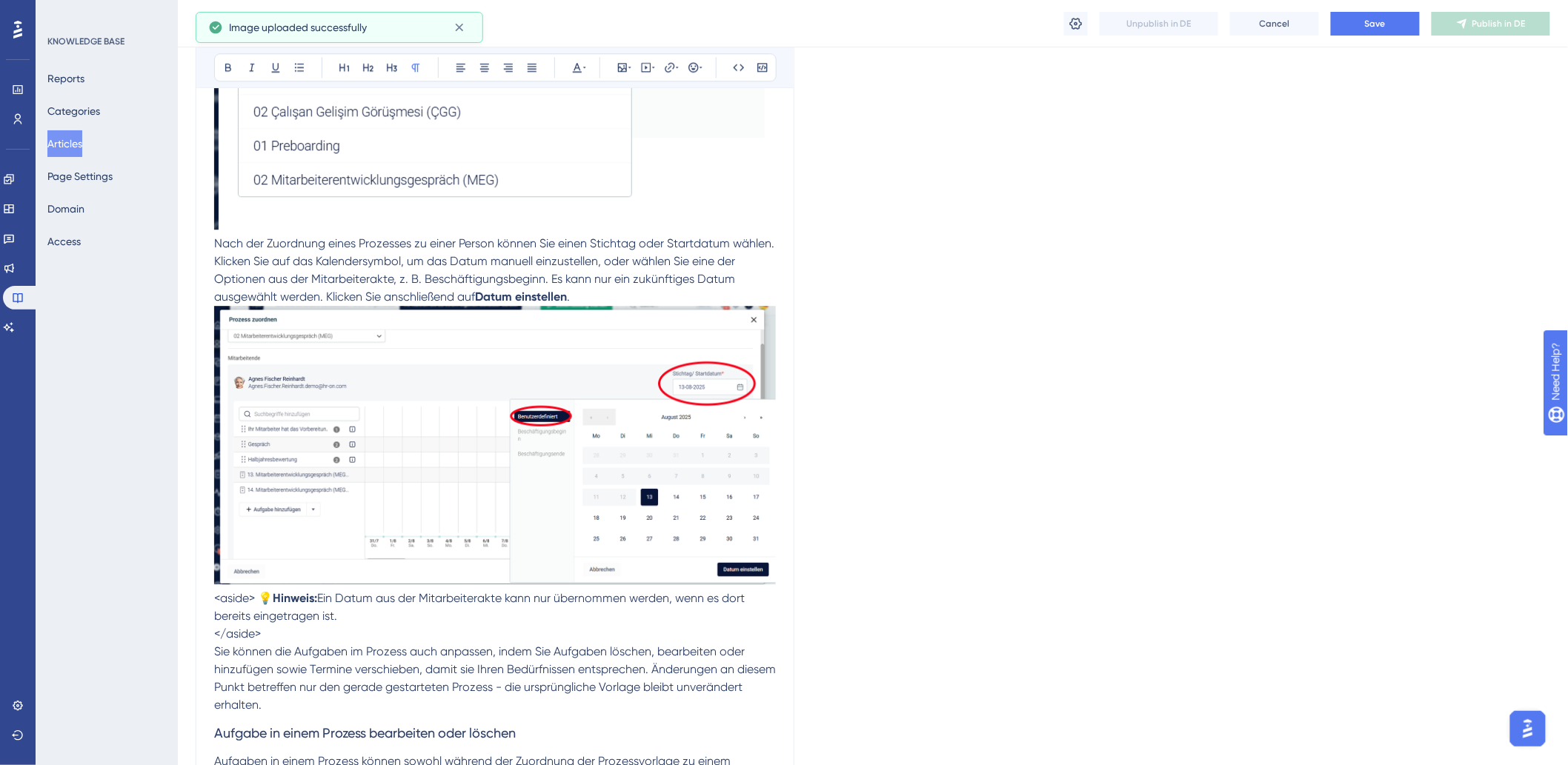
click at [615, 285] on p "Nach der Zuordnung eines Prozesses zu einer Person können Sie einen Stichtag od…" at bounding box center [495, 270] width 561 height 71
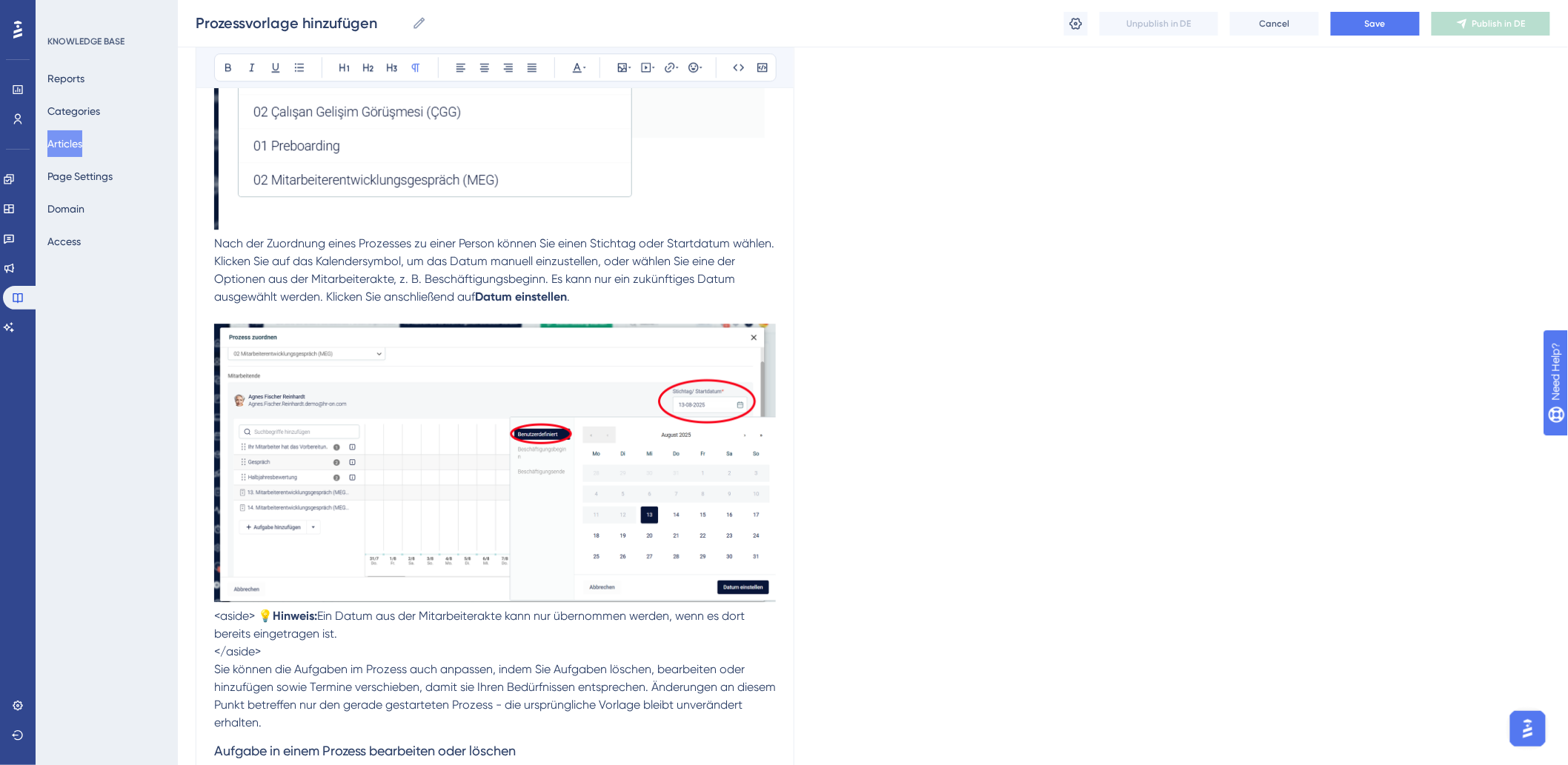
scroll to position [1728, 0]
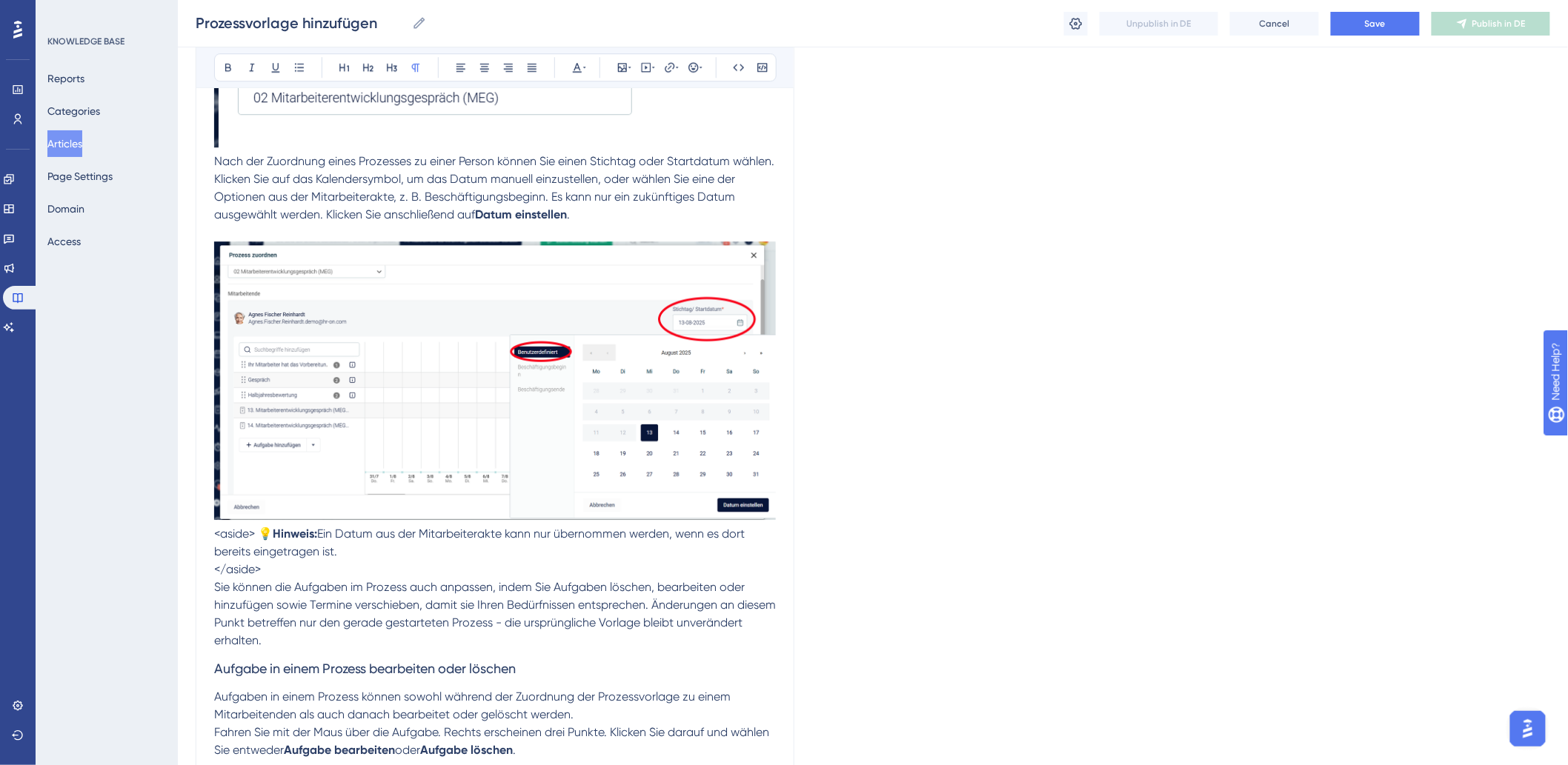
click at [219, 537] on span "<aside> 💡" at bounding box center [243, 533] width 59 height 14
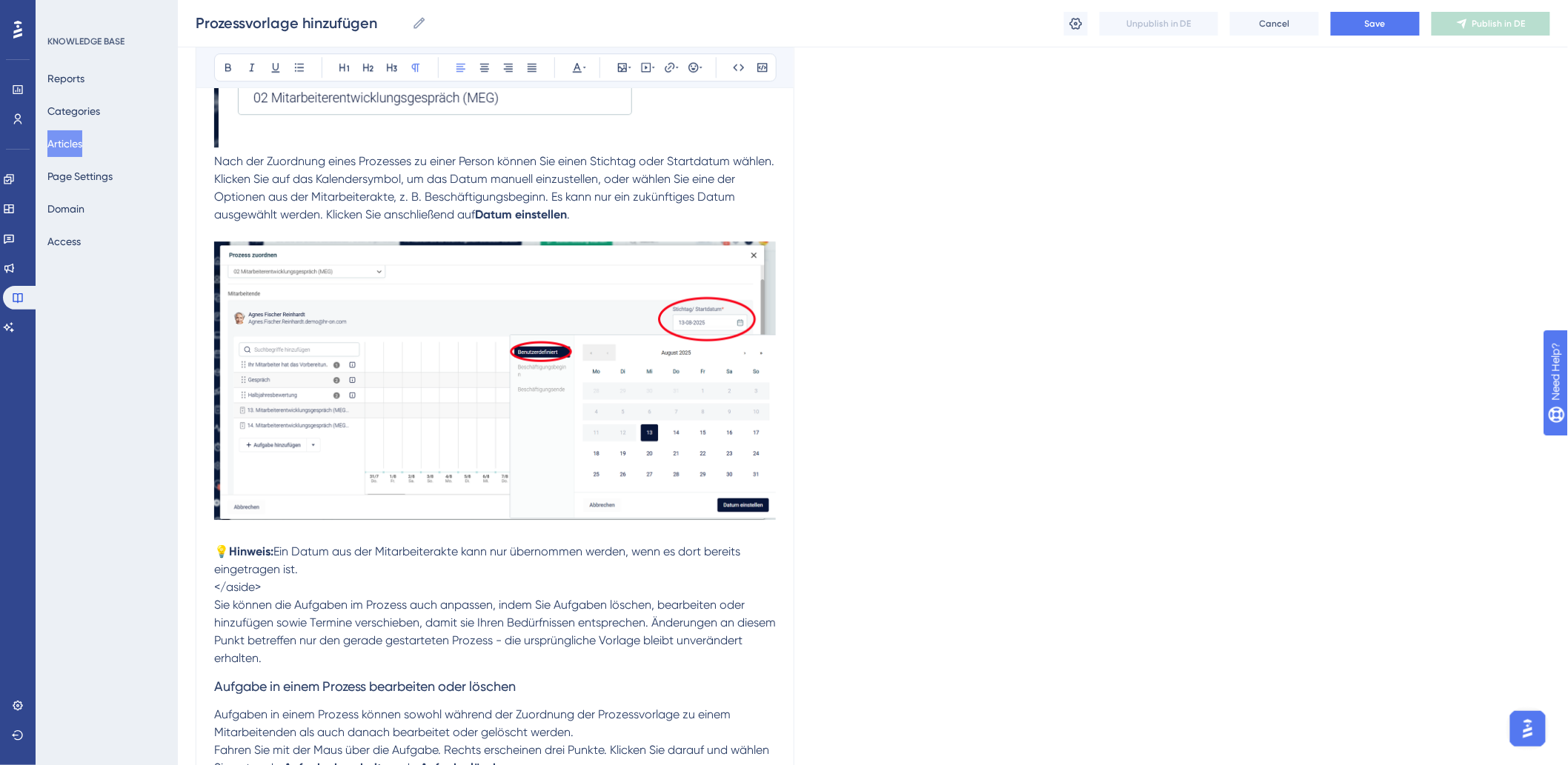
click at [298, 587] on p "</aside>" at bounding box center [495, 587] width 561 height 17
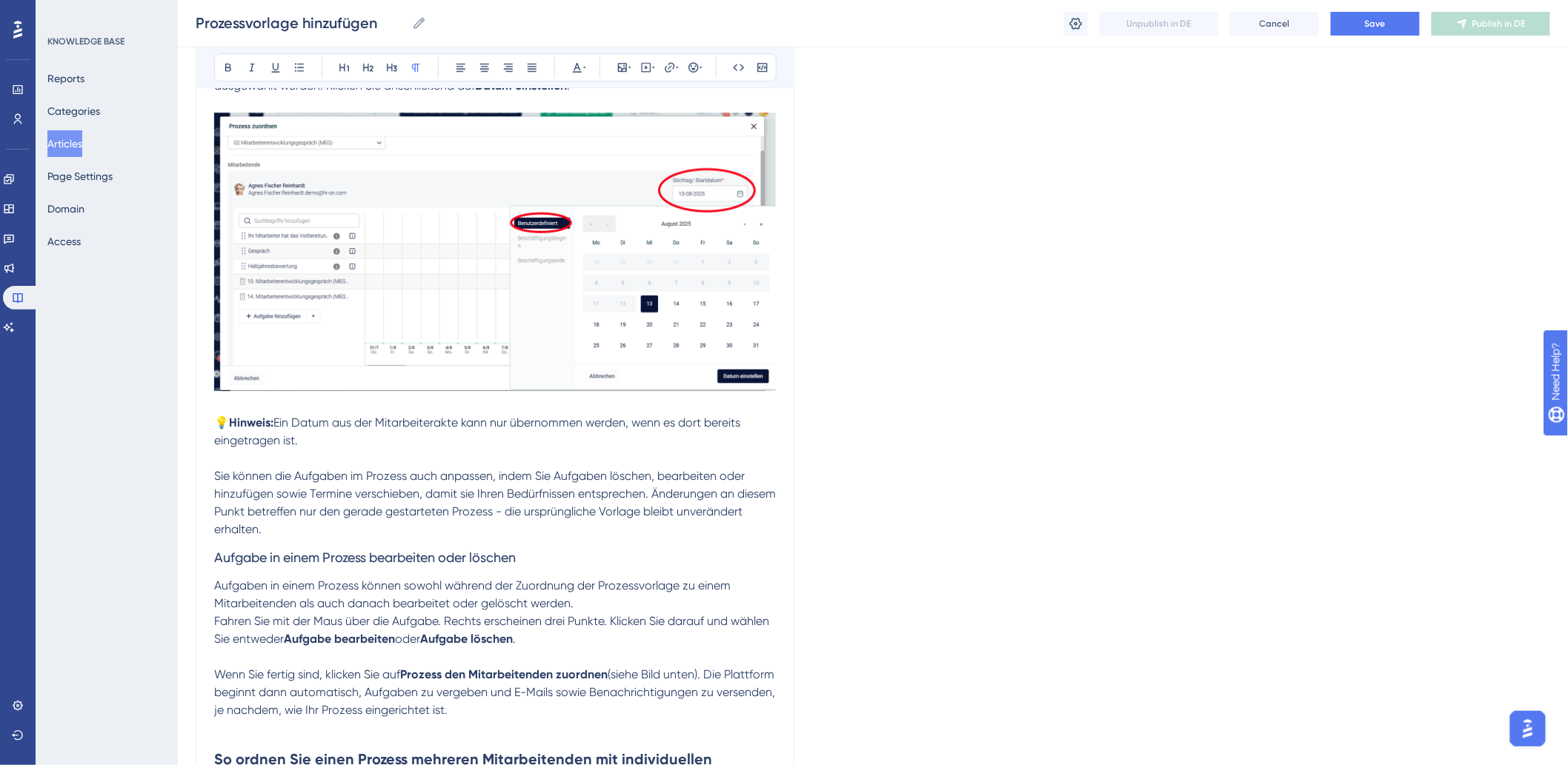
scroll to position [1892, 0]
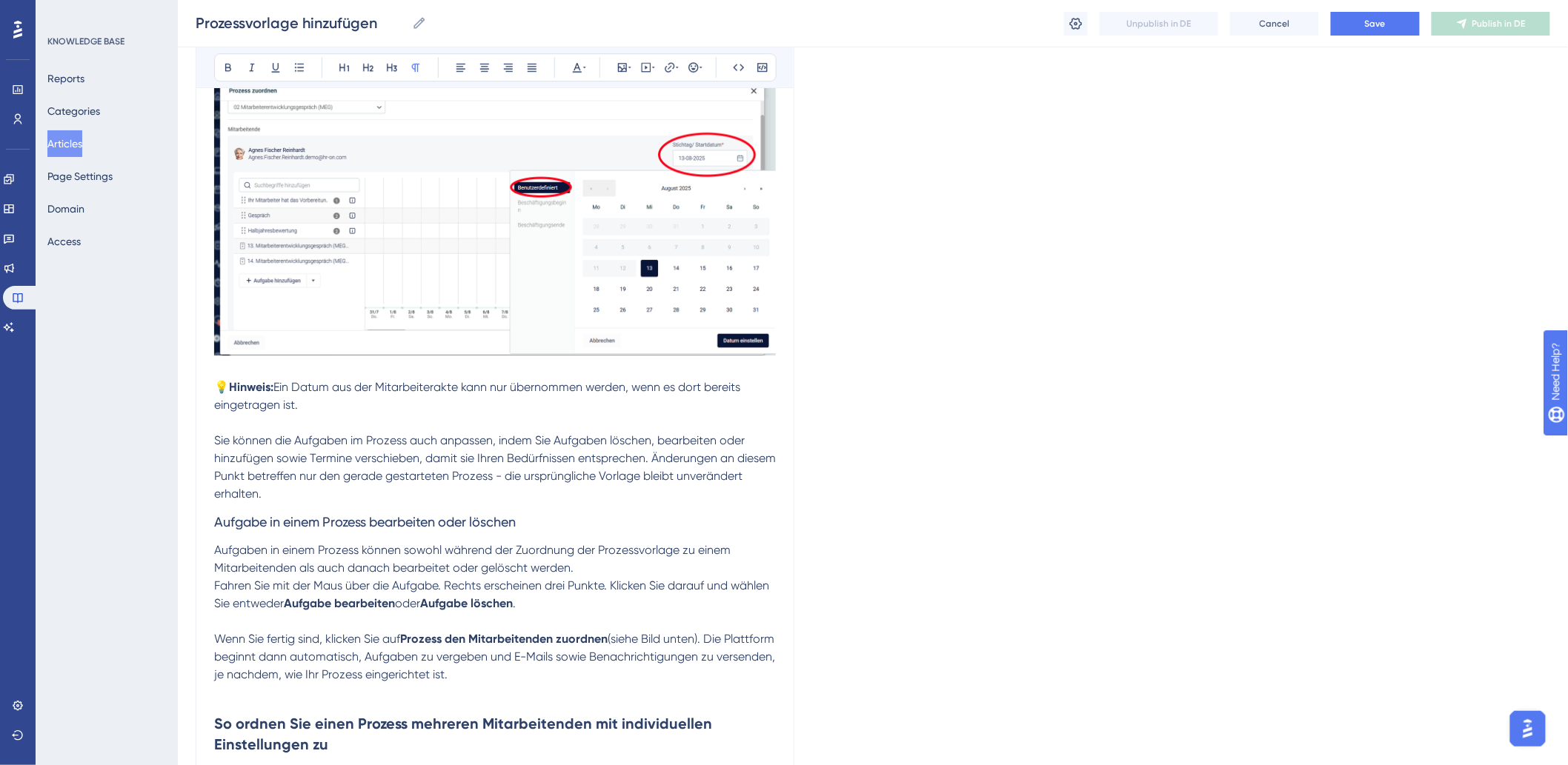
click at [353, 506] on h3 "Aufgabe in einem Prozess bearbeiten oder löschen" at bounding box center [495, 522] width 561 height 38
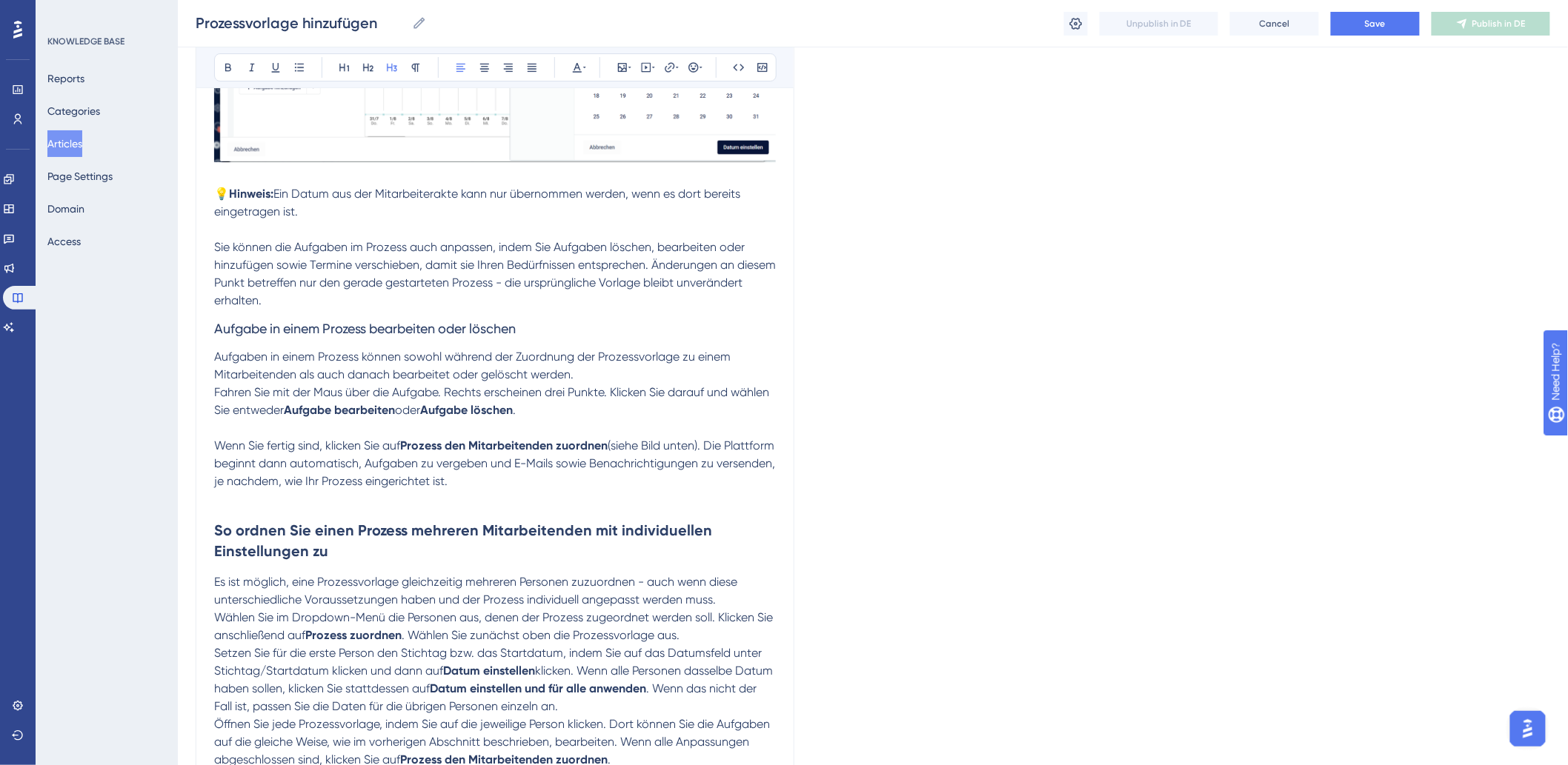
scroll to position [2057, 0]
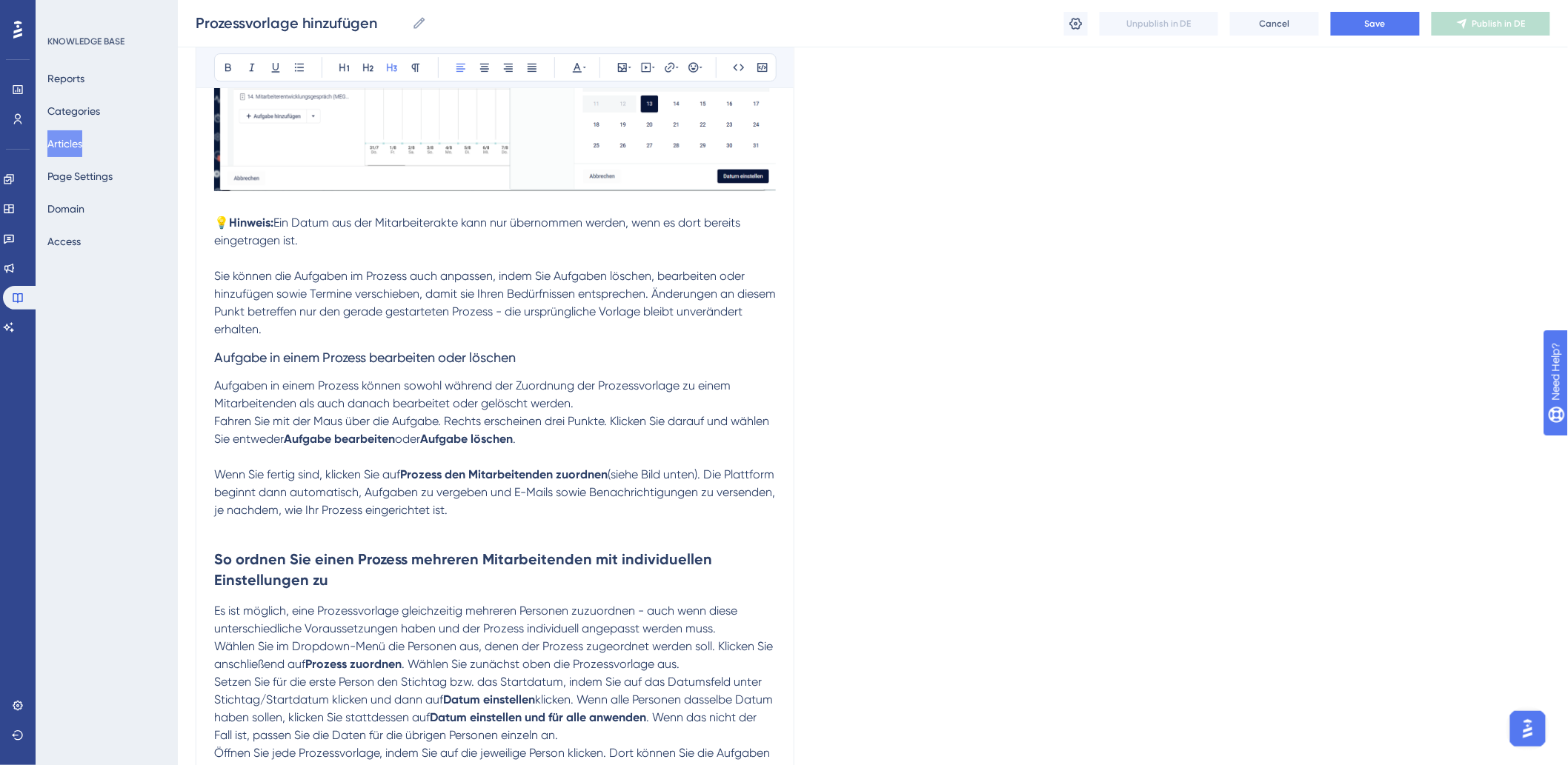
click at [582, 441] on p "Fahren Sie mit der Maus über die Aufgabe. Rechts erscheinen drei Punkte. Klicke…" at bounding box center [495, 430] width 561 height 36
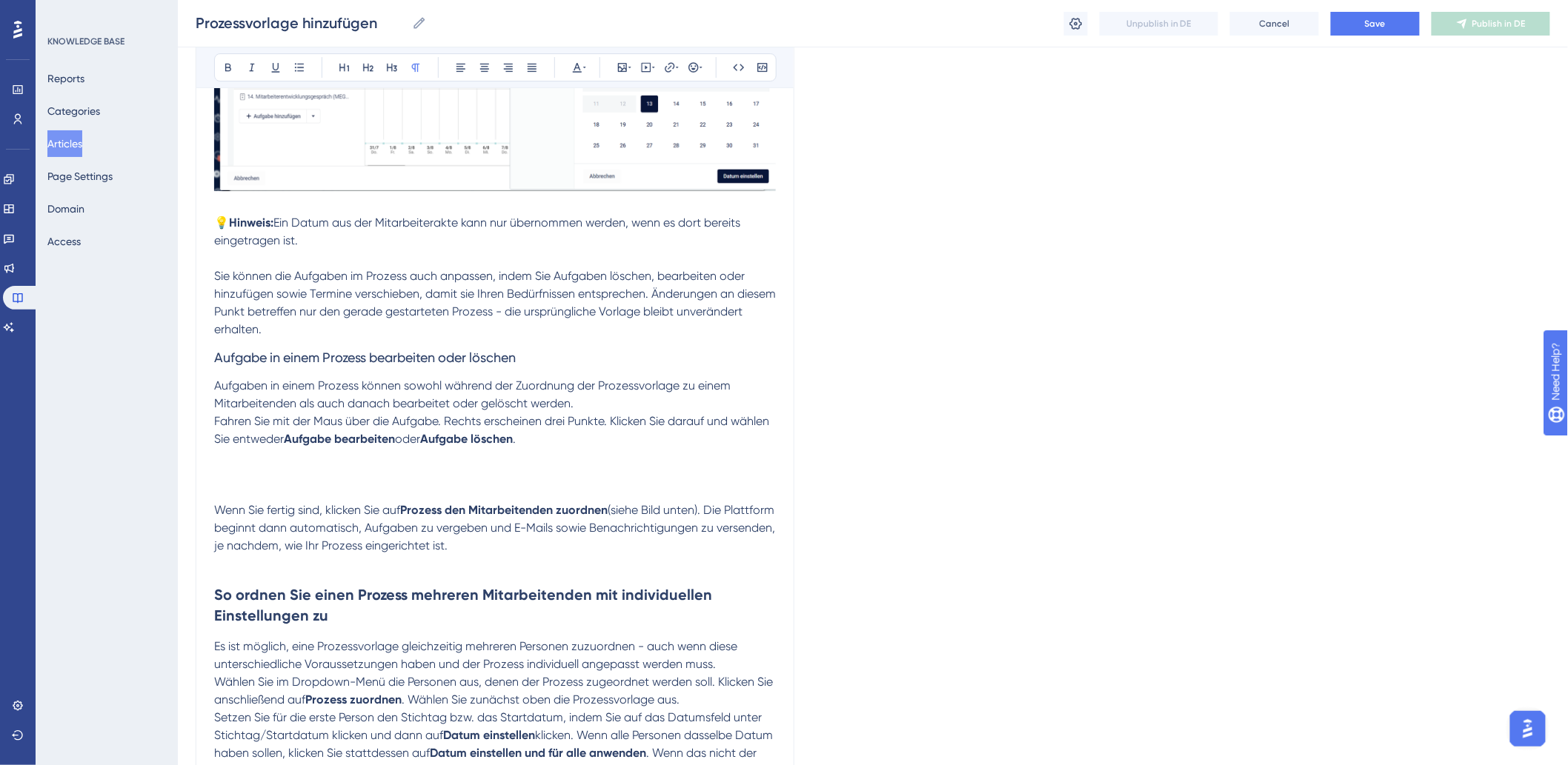
click at [218, 461] on p "Fahren Sie mit der Maus über die Aufgabe. Rechts erscheinen drei Punkte. Klicke…" at bounding box center [495, 448] width 561 height 71
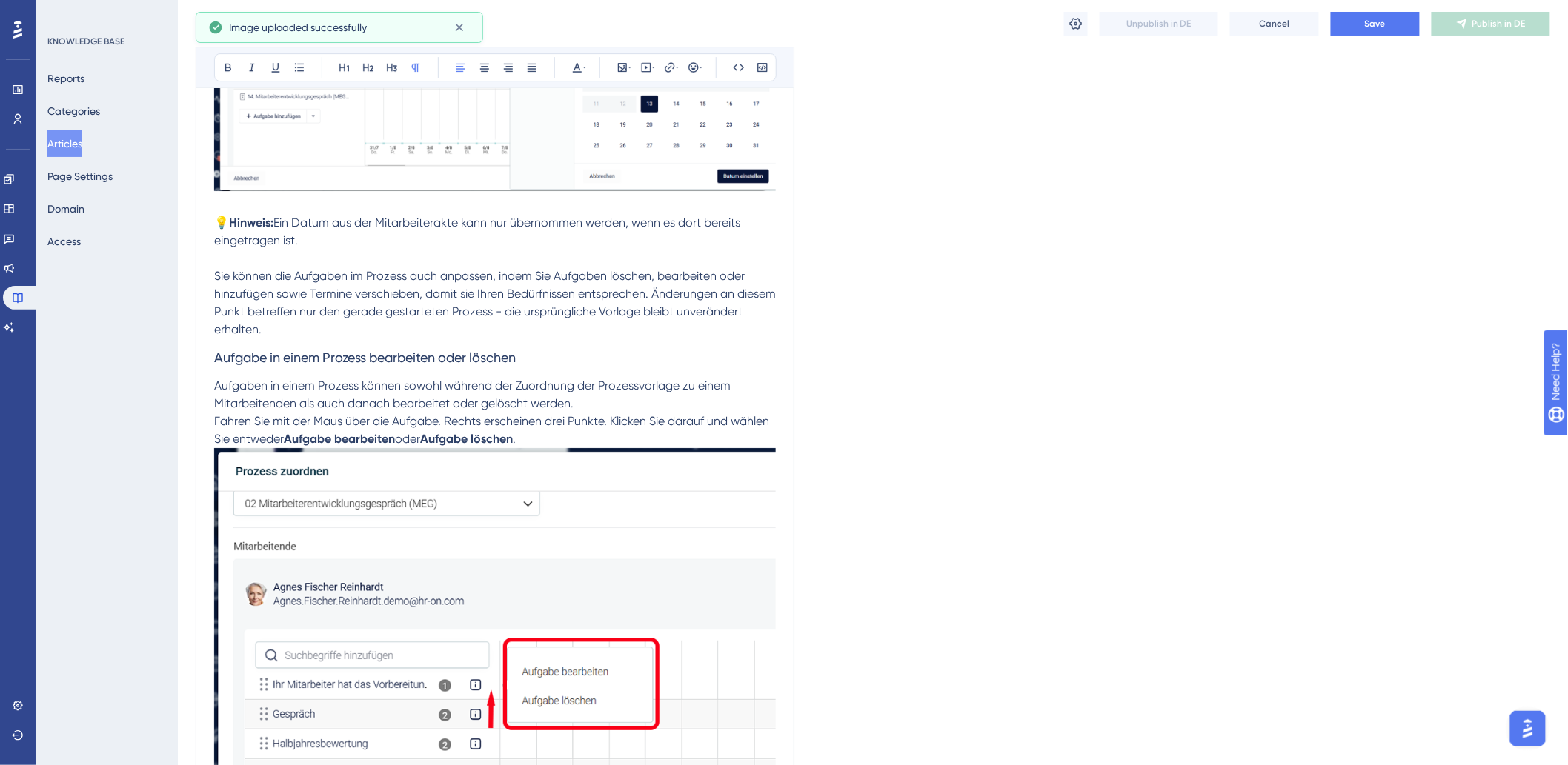
click at [616, 430] on p "Fahren Sie mit der Maus über die Aufgabe. Rechts erscheinen drei Punkte. Klicke…" at bounding box center [495, 612] width 561 height 401
click at [611, 444] on p "Fahren Sie mit der Maus über die Aufgabe. Rechts erscheinen drei Punkte. Klicke…" at bounding box center [495, 612] width 561 height 401
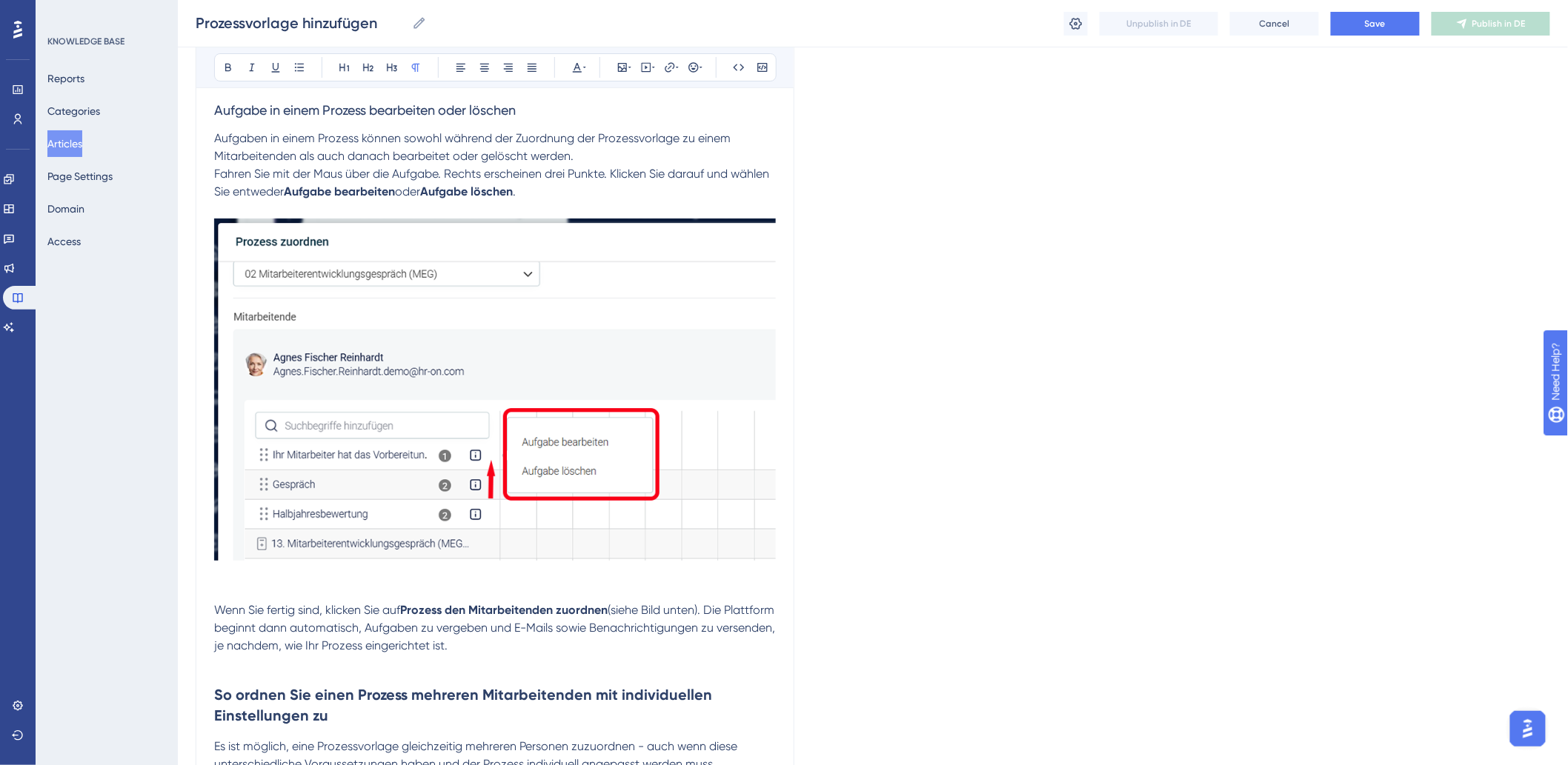
scroll to position [2468, 0]
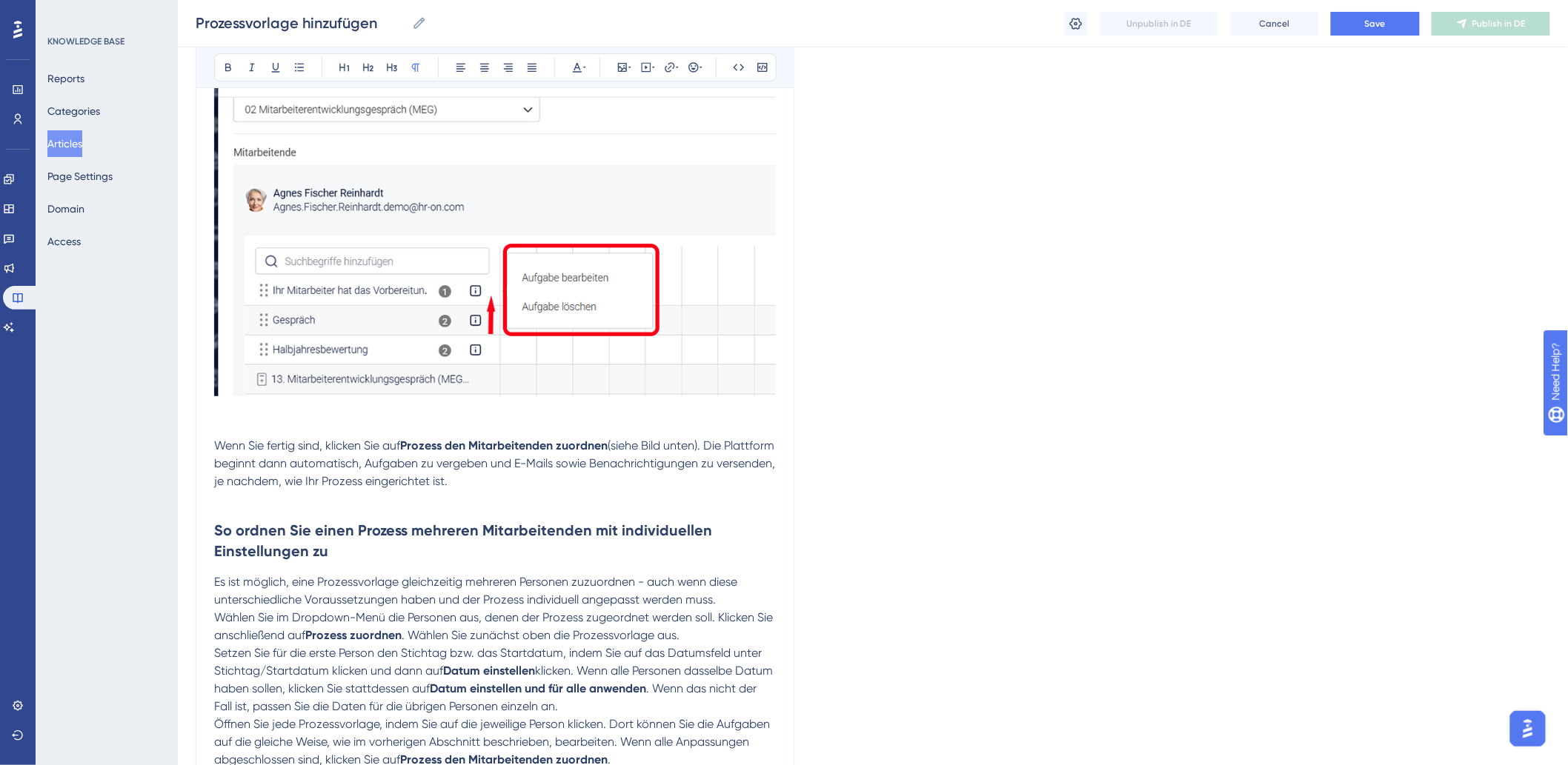
click at [337, 506] on p at bounding box center [495, 499] width 561 height 17
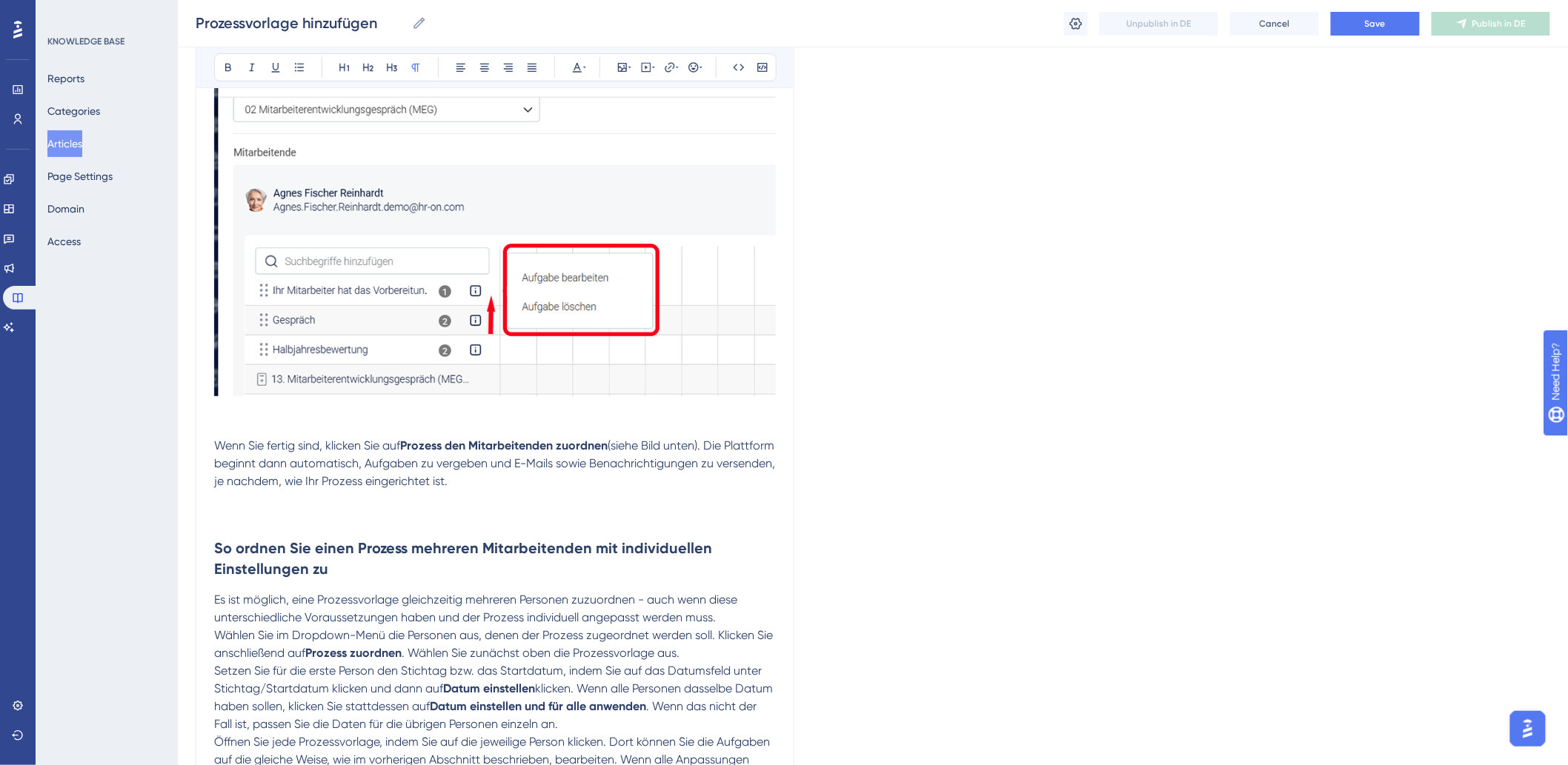
drag, startPoint x: 286, startPoint y: 509, endPoint x: 276, endPoint y: 502, distance: 12.2
click at [286, 509] on p at bounding box center [495, 507] width 561 height 36
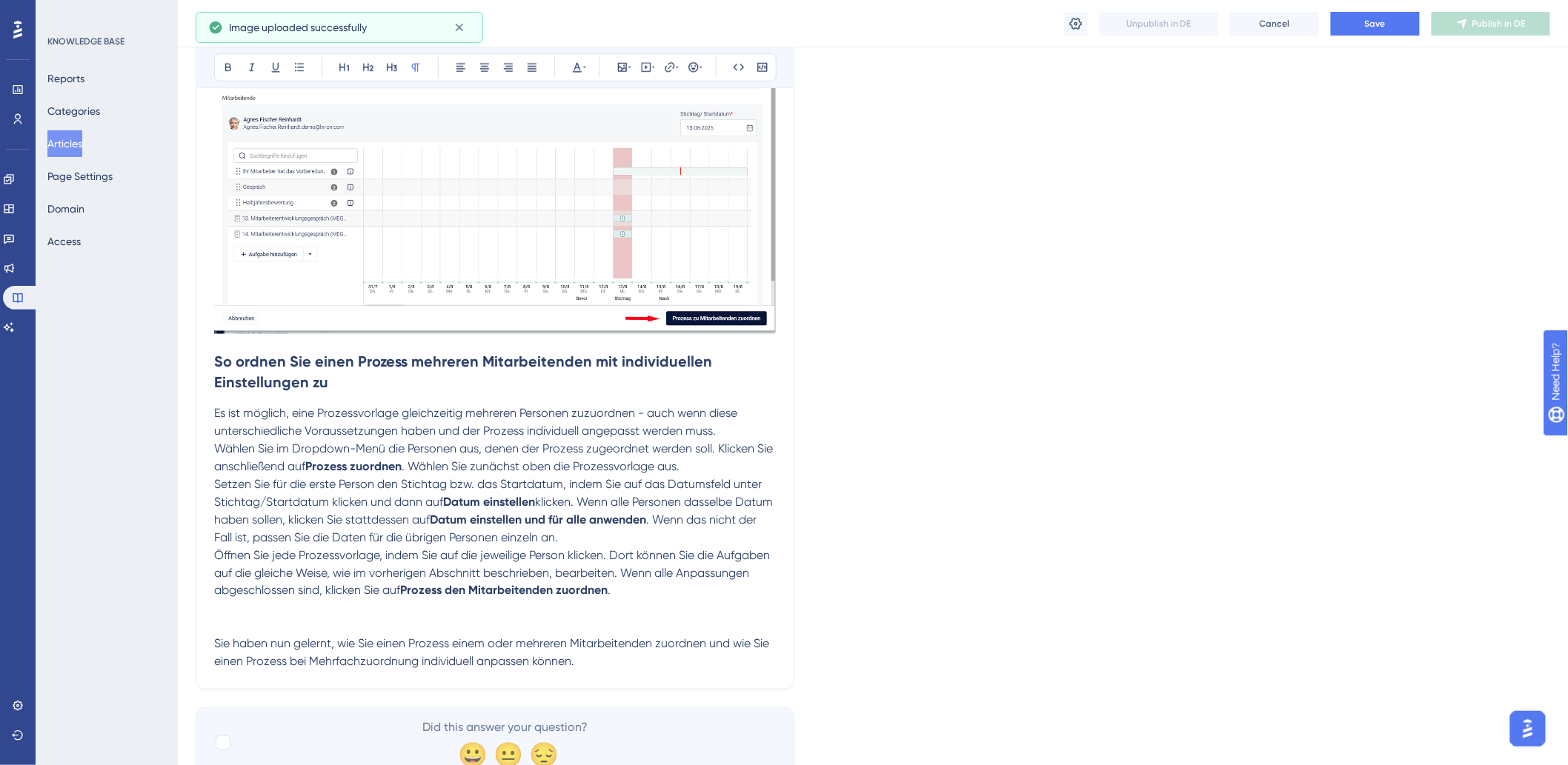
scroll to position [2962, 0]
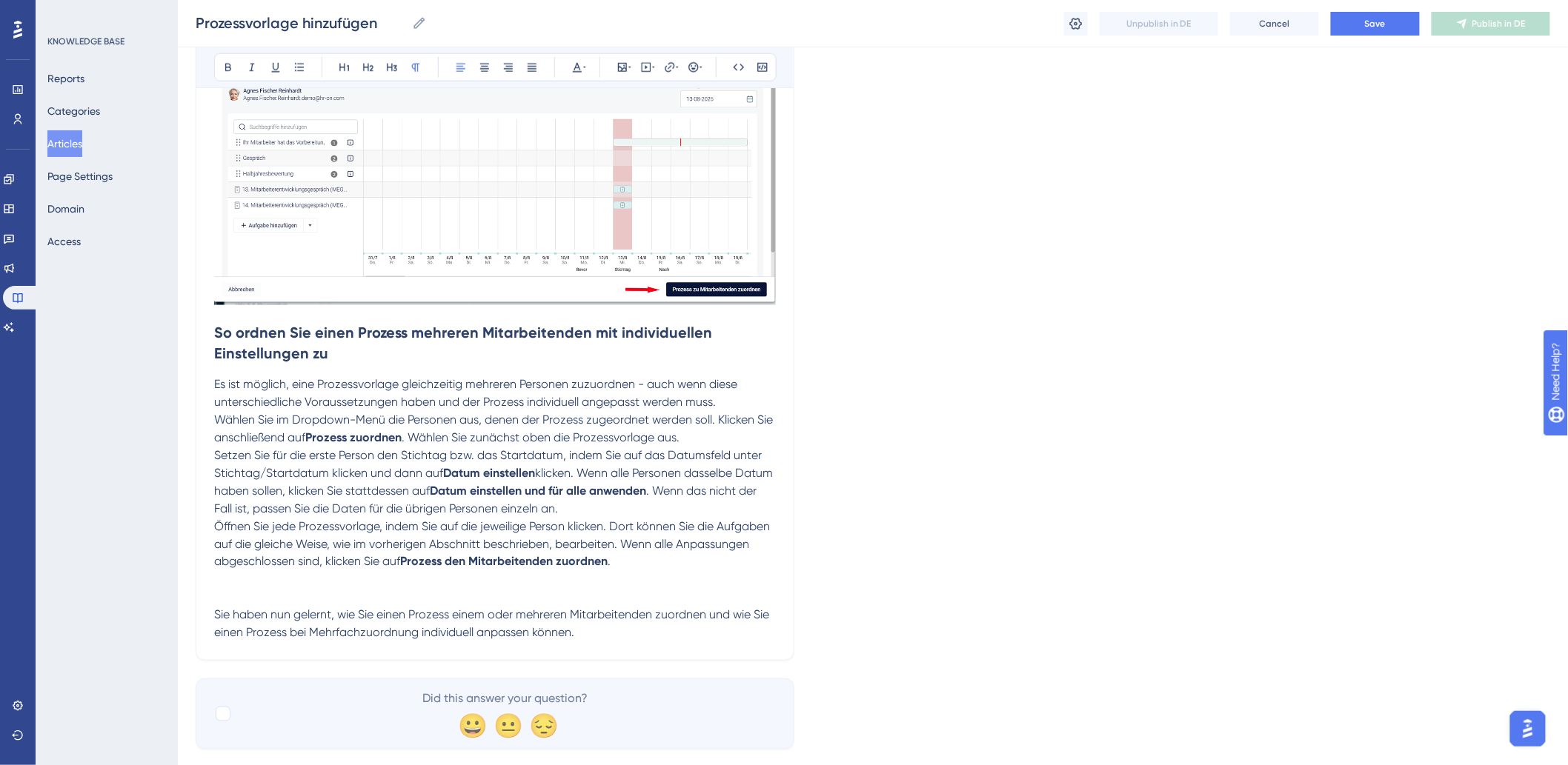
click at [640, 568] on p "Öffnen Sie jede Prozessvorlage, indem Sie auf die jeweilige Person klicken. Dor…" at bounding box center [495, 544] width 561 height 53
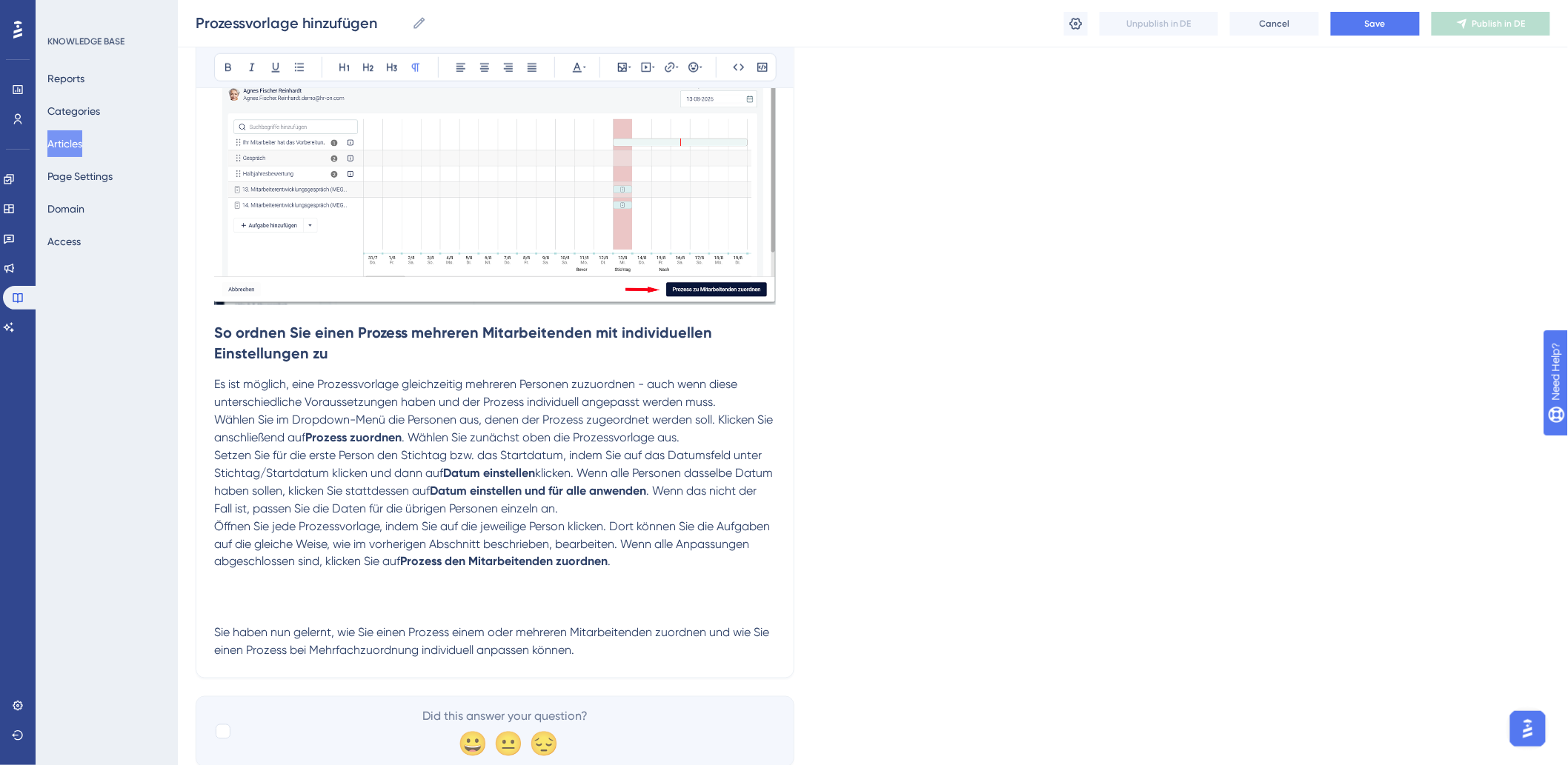
click at [248, 594] on p at bounding box center [495, 598] width 561 height 17
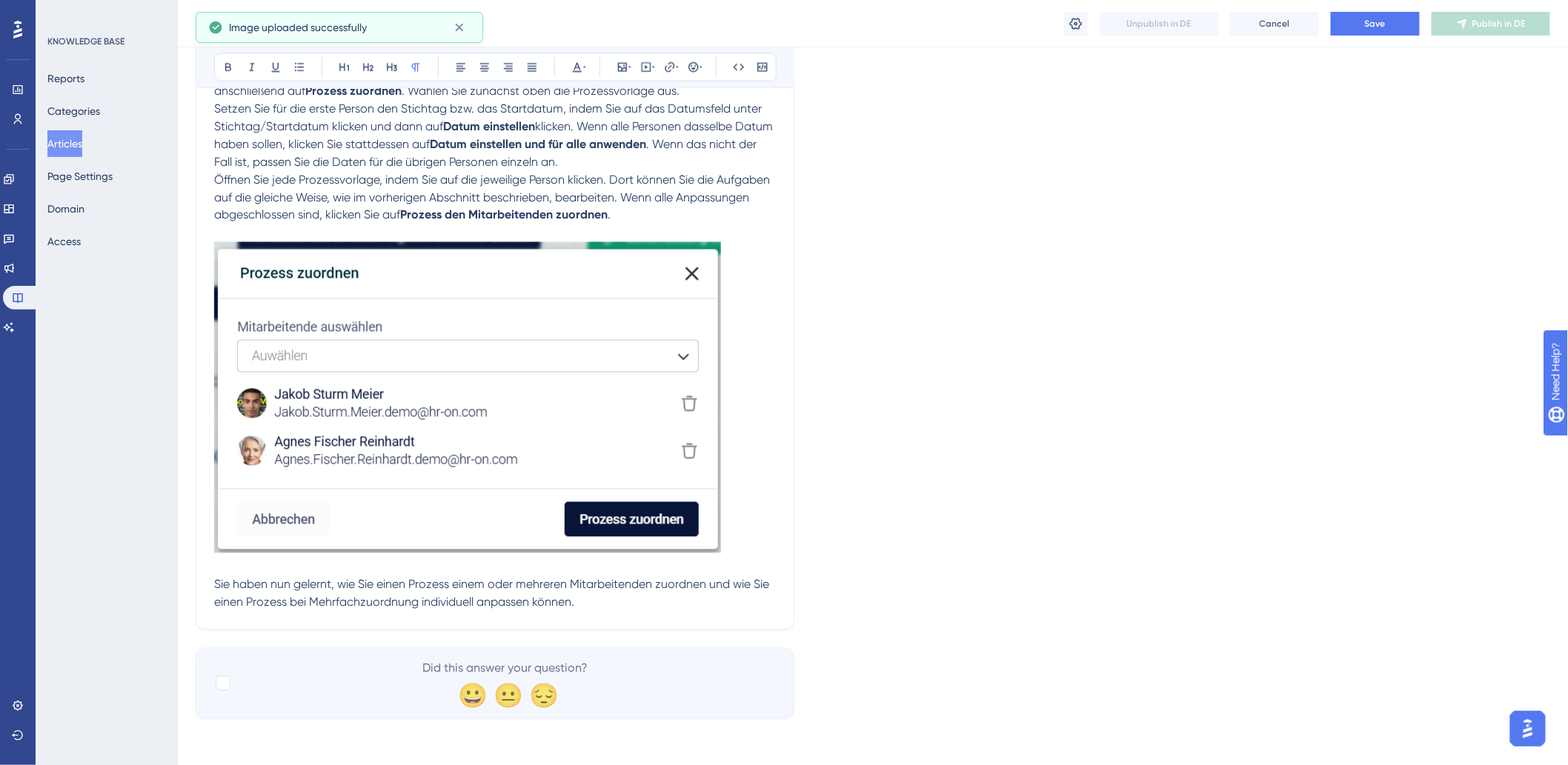
scroll to position [3313, 0]
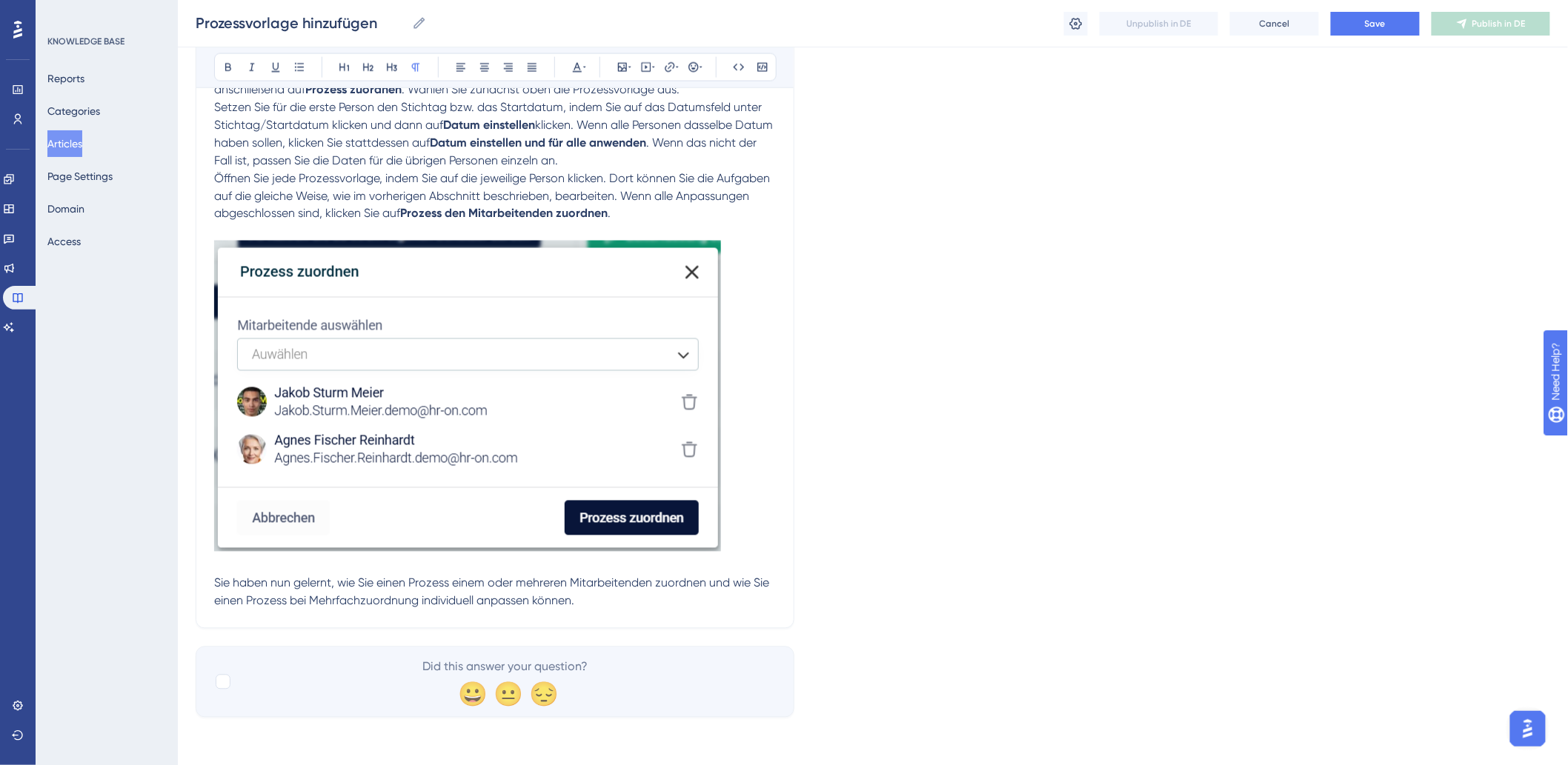
click at [766, 484] on p at bounding box center [495, 398] width 561 height 316
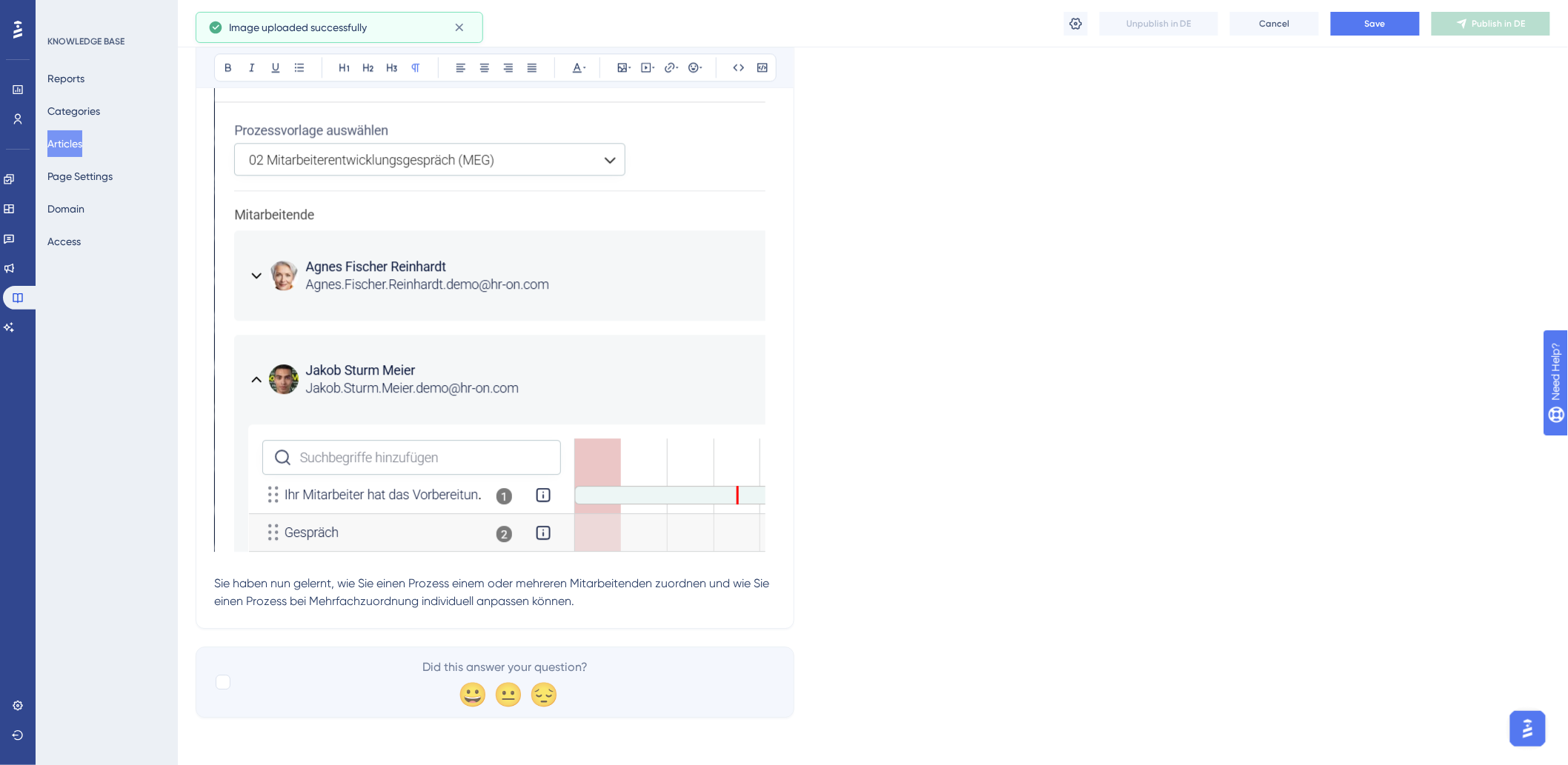
scroll to position [3832, 0]
click at [1390, 17] on button "Save" at bounding box center [1375, 23] width 88 height 24
click at [1490, 27] on span "Publish in DE" at bounding box center [1498, 23] width 53 height 12
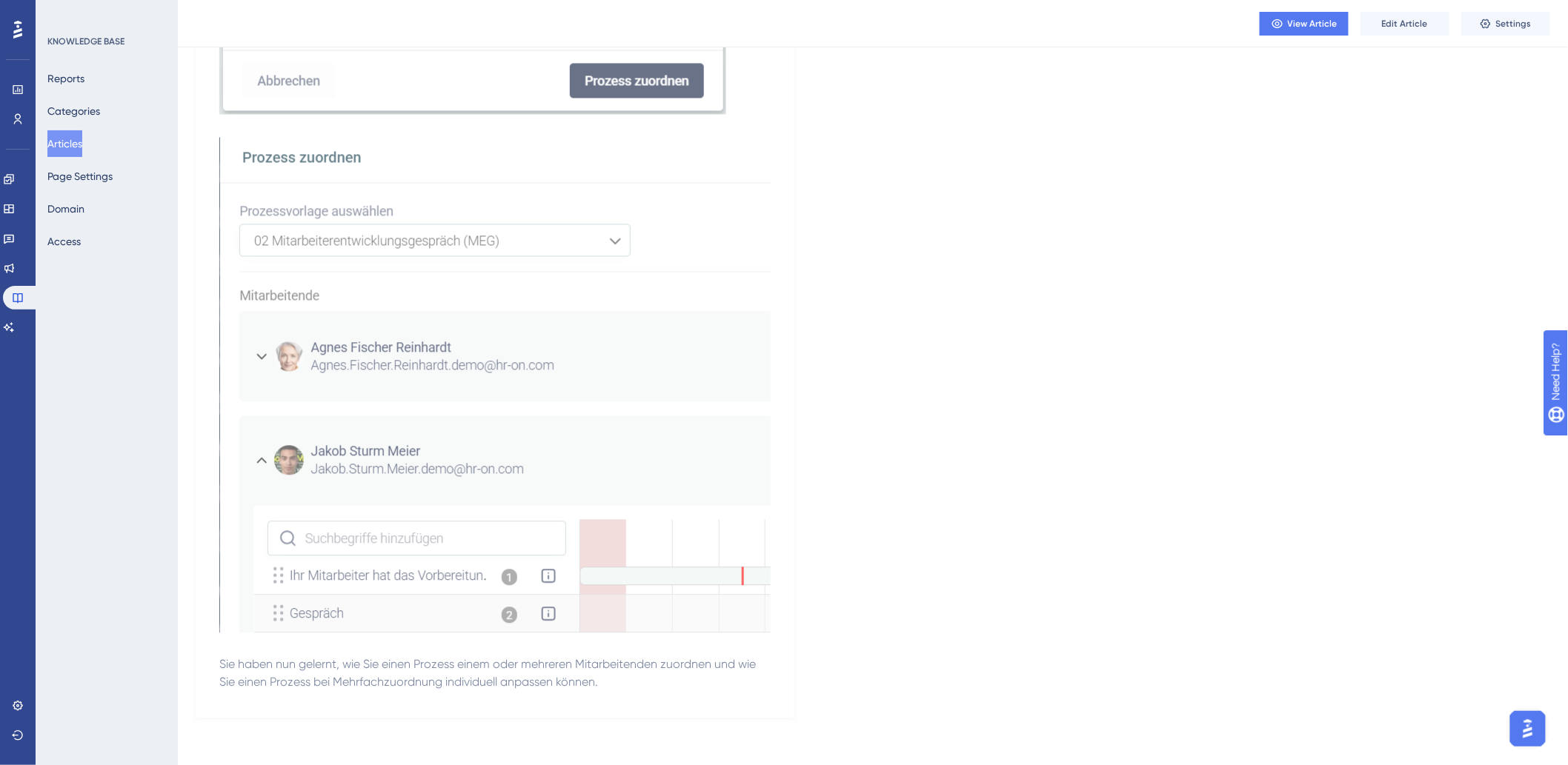
drag, startPoint x: 79, startPoint y: 138, endPoint x: 26, endPoint y: 164, distance: 59.0
click at [79, 138] on button "Articles" at bounding box center [64, 144] width 35 height 27
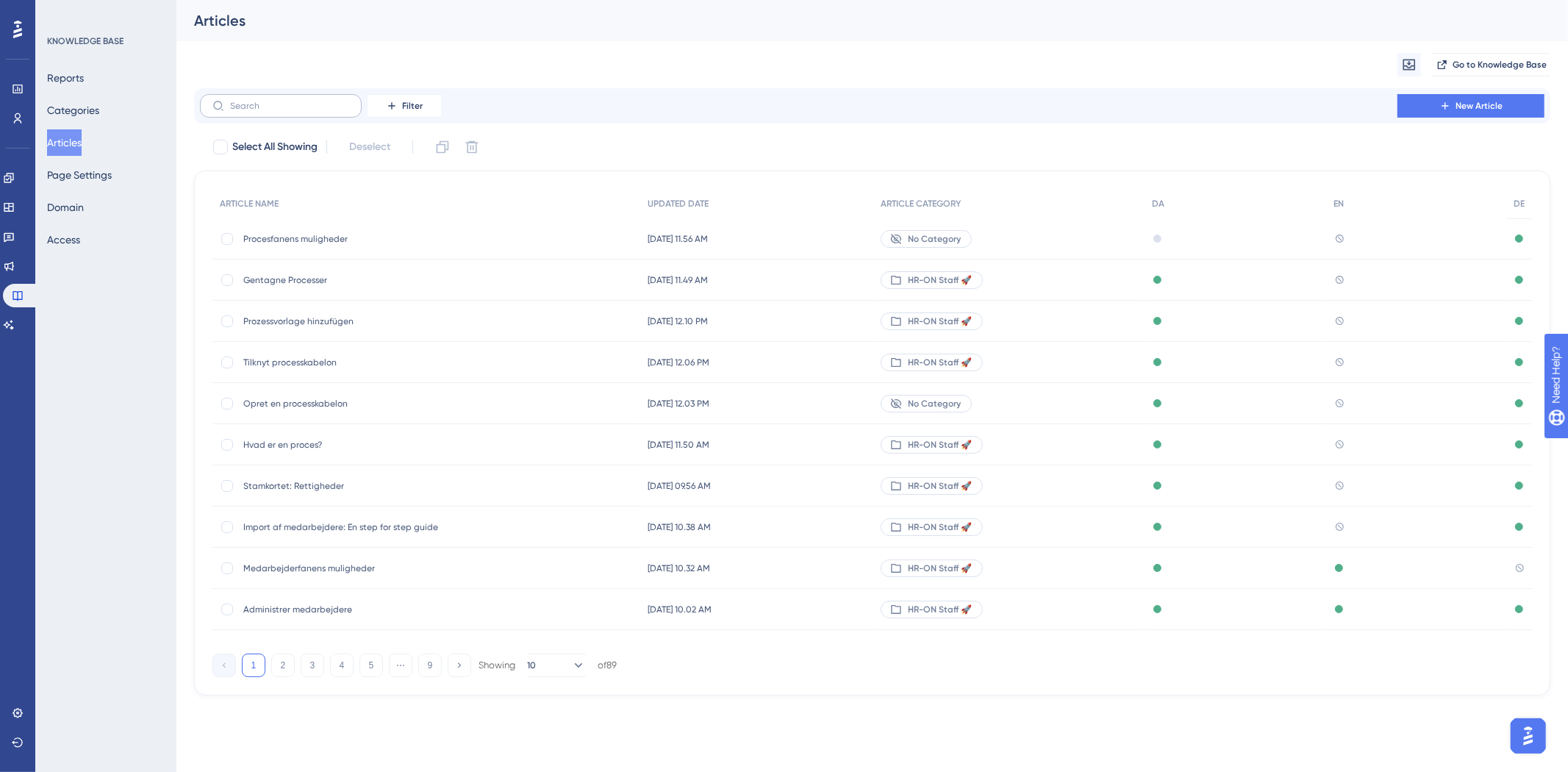
click at [280, 112] on label at bounding box center [281, 106] width 162 height 24
click at [280, 111] on input "text" at bounding box center [289, 106] width 119 height 10
type input "e"
click at [960, 237] on span "No Category" at bounding box center [934, 239] width 52 height 11
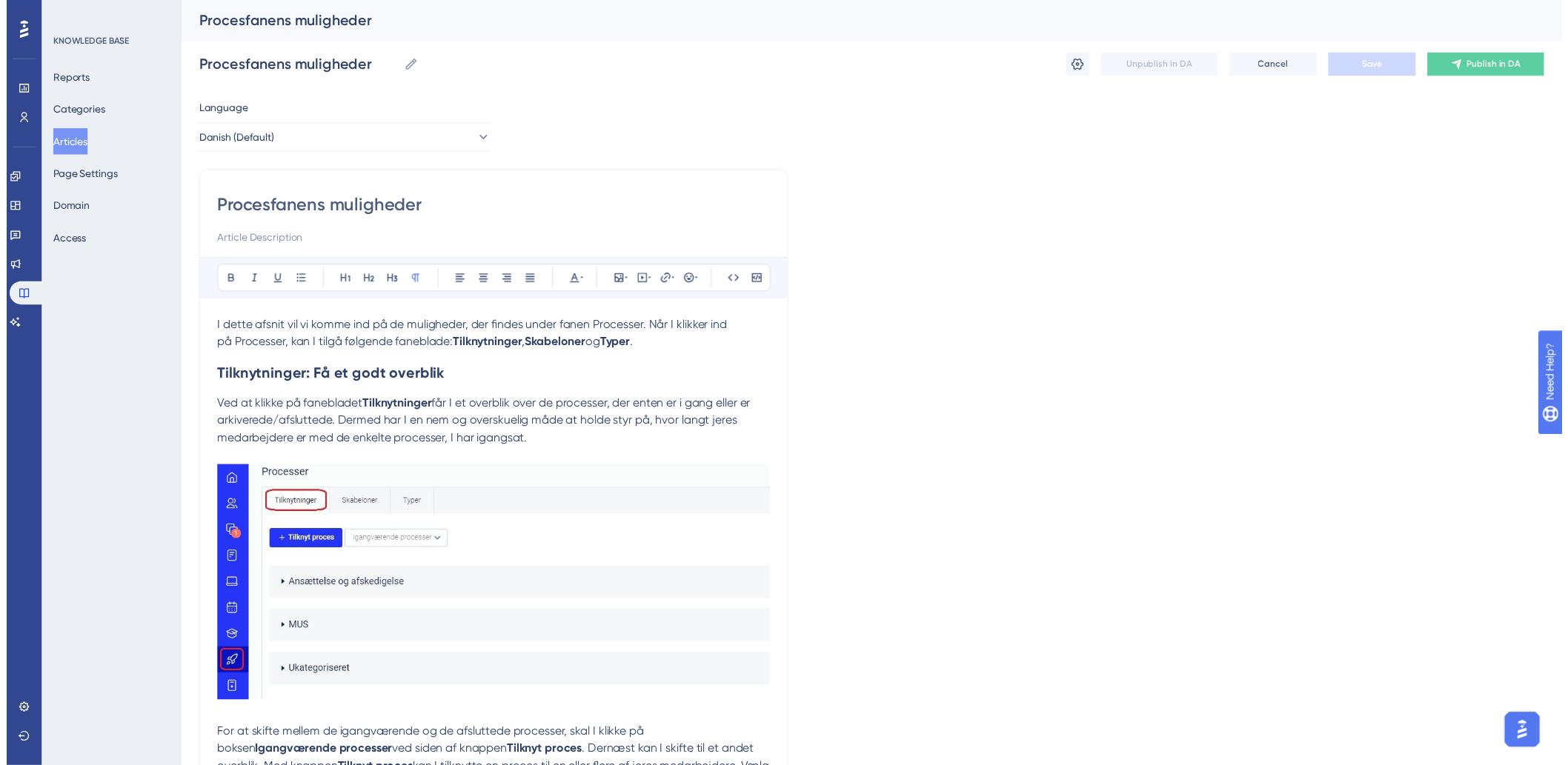
scroll to position [943, 0]
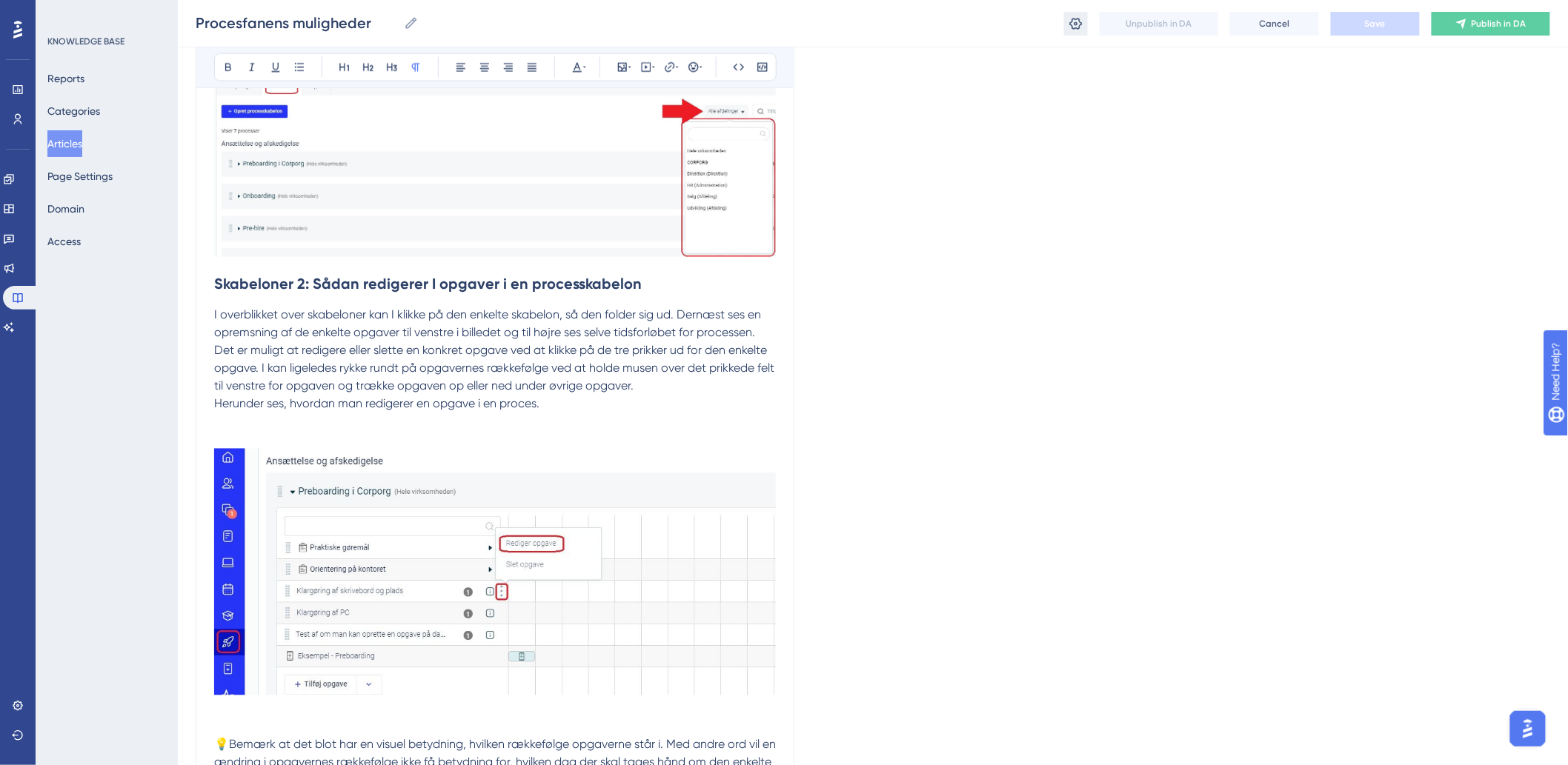
click at [1069, 32] on button at bounding box center [1076, 23] width 24 height 24
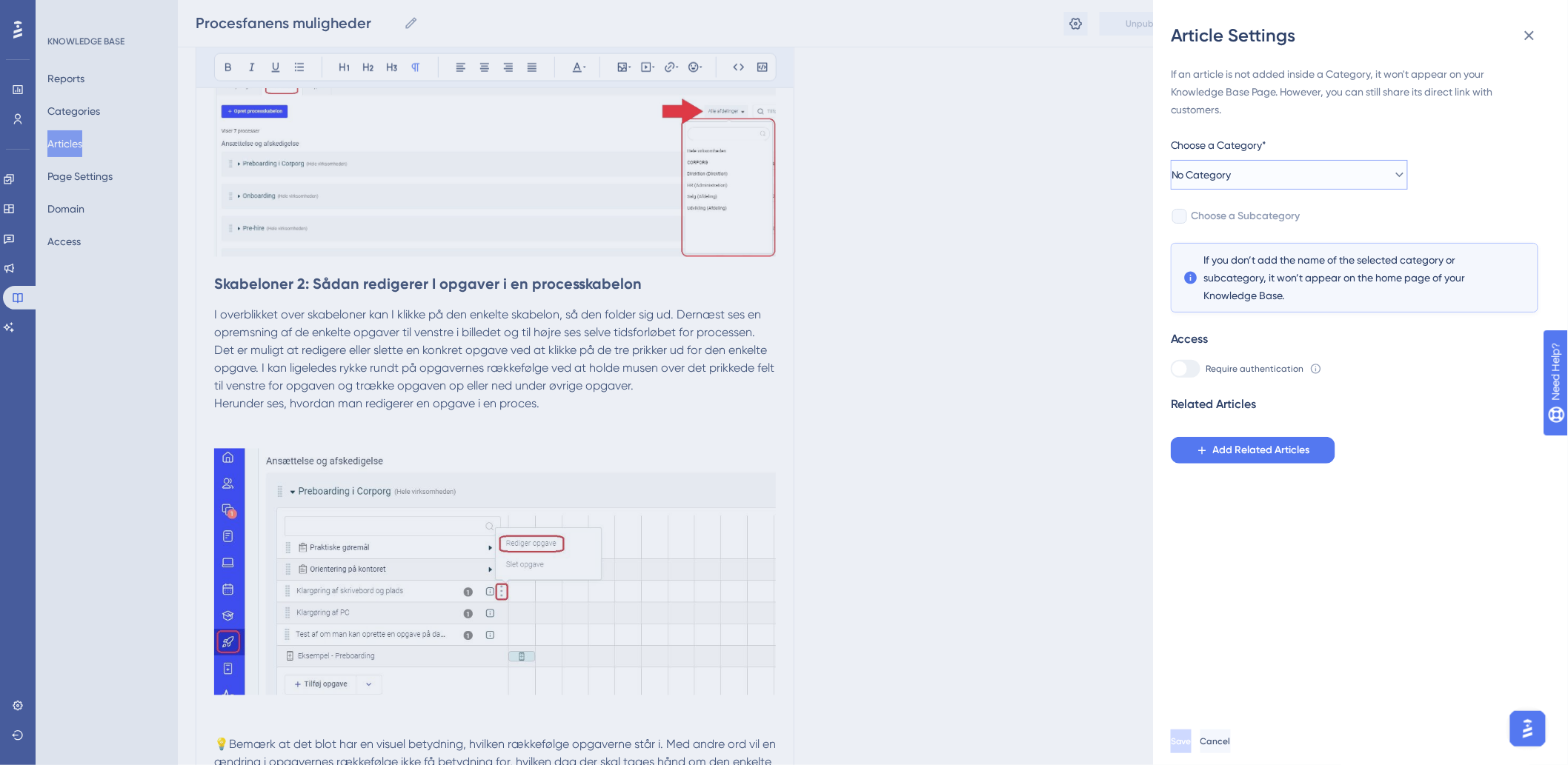
click at [1230, 172] on span "No Category" at bounding box center [1201, 175] width 60 height 17
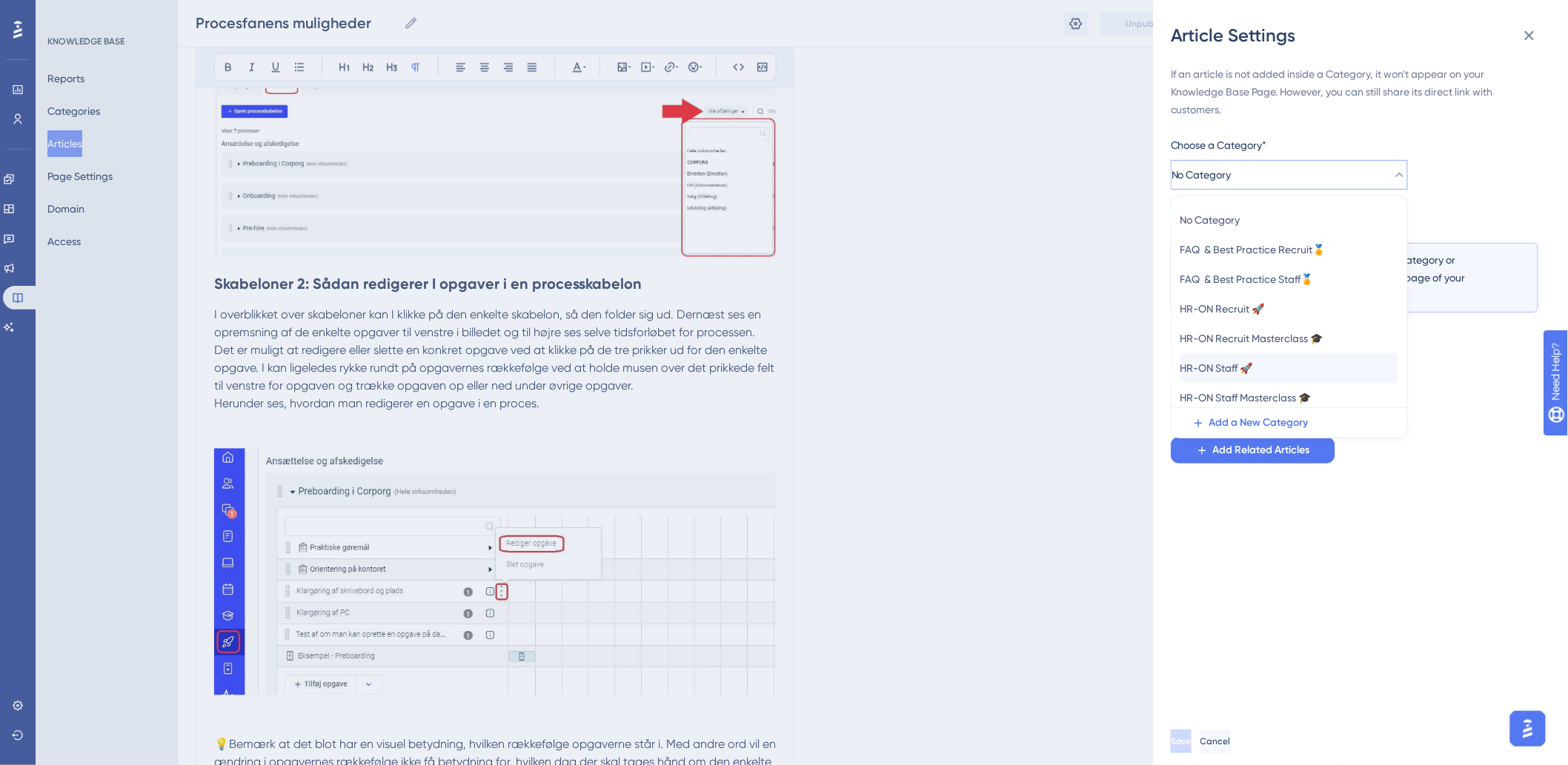
scroll to position [5, 0]
click at [1201, 366] on span "HR-ON Staff 🚀" at bounding box center [1217, 363] width 73 height 17
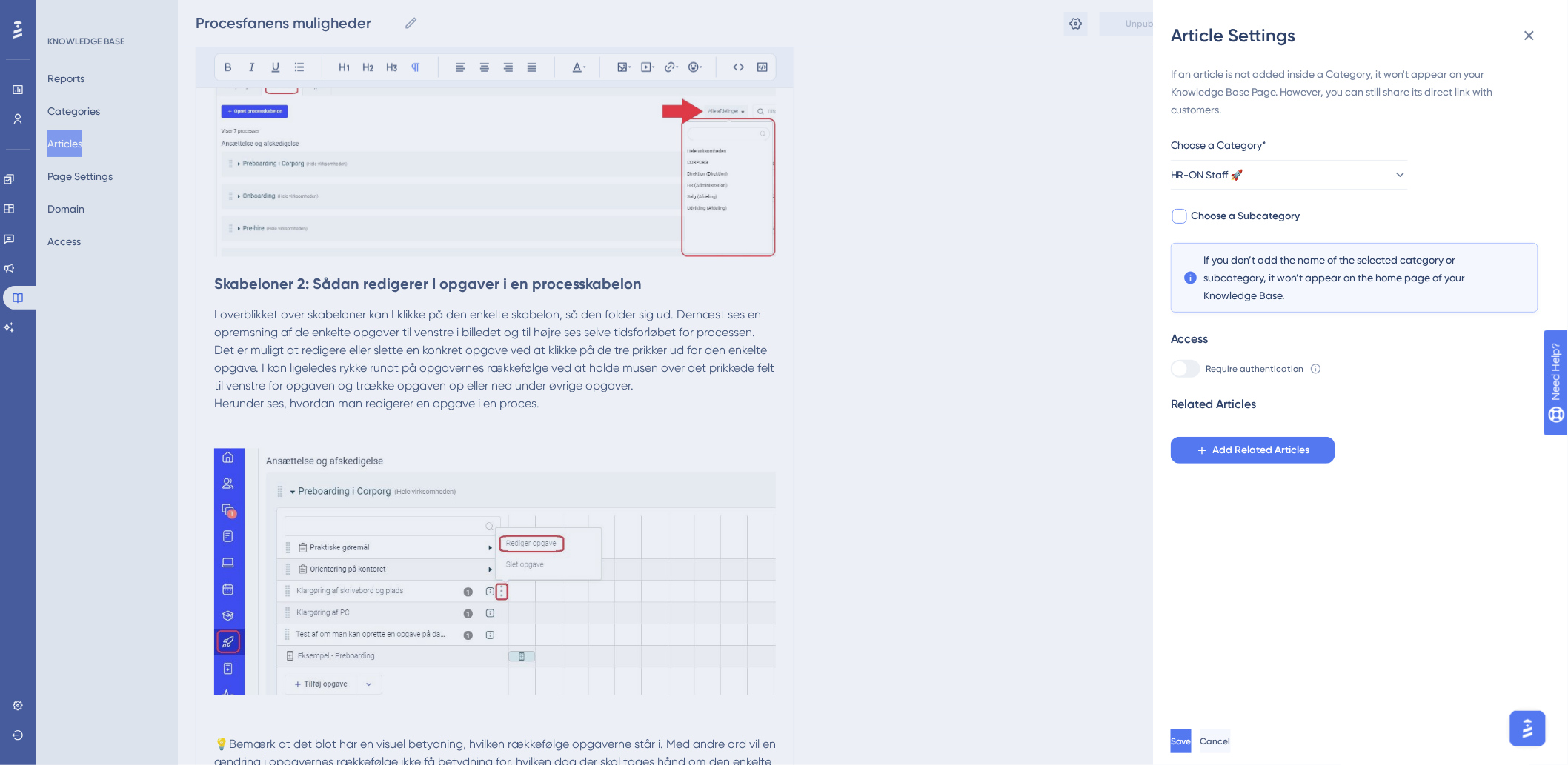
click at [1215, 217] on span "Choose a Subcategory" at bounding box center [1245, 216] width 109 height 17
checkbox input "true"
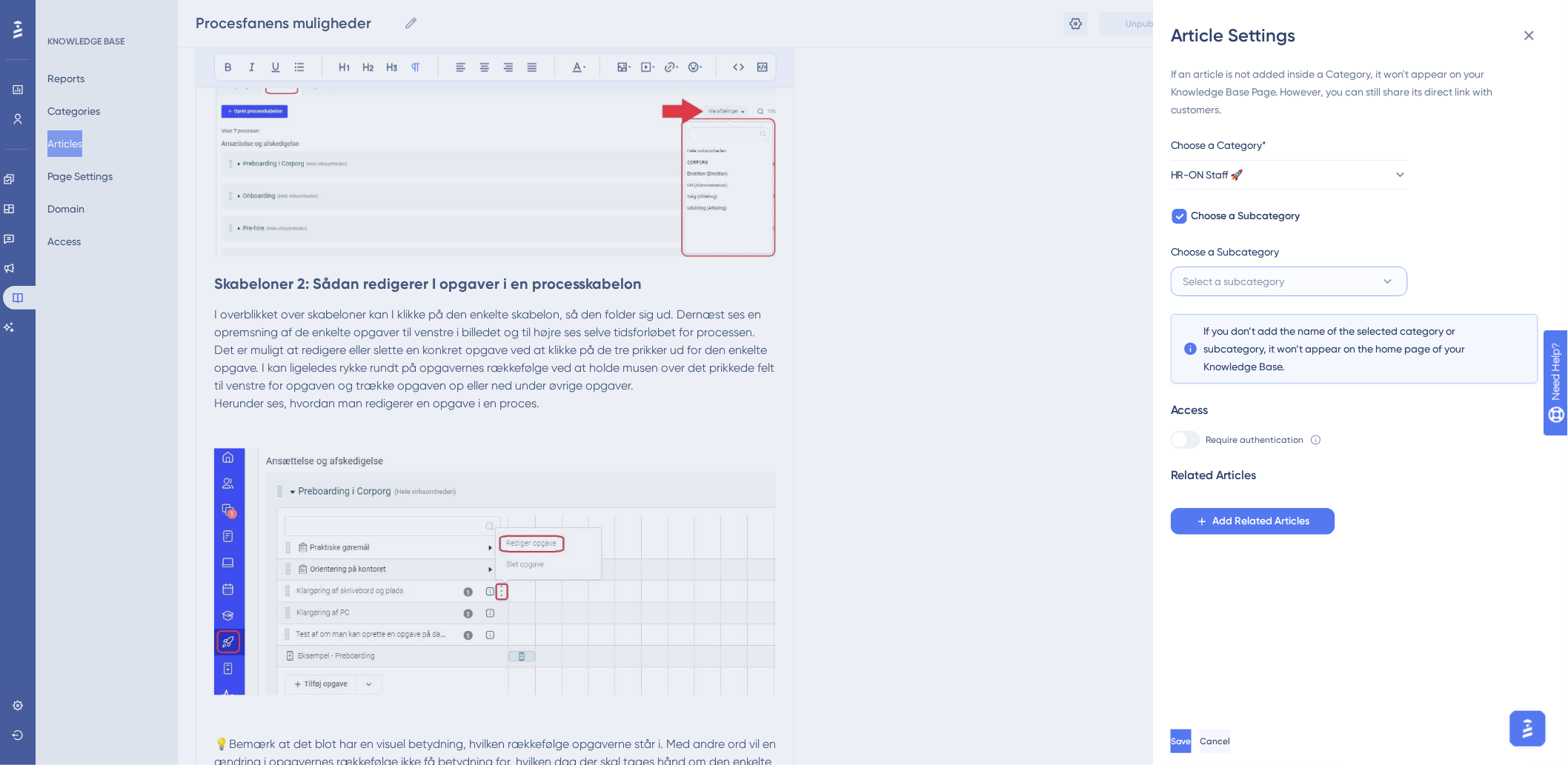
click at [1208, 276] on span "Select a subcategory" at bounding box center [1234, 282] width 102 height 17
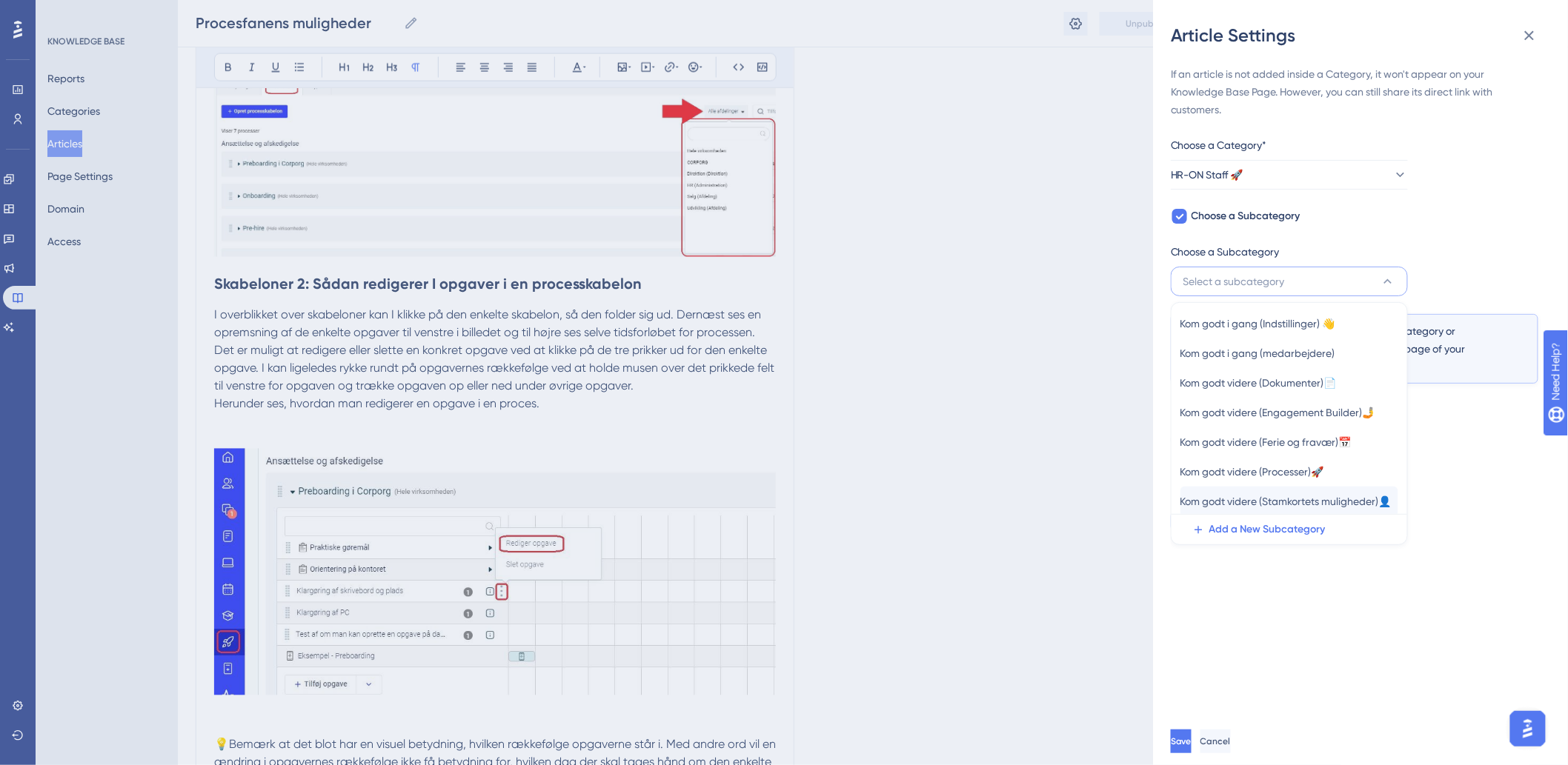
scroll to position [64, 0]
click at [1220, 439] on span "Kom godt videre (Processer)🚀" at bounding box center [1252, 439] width 143 height 17
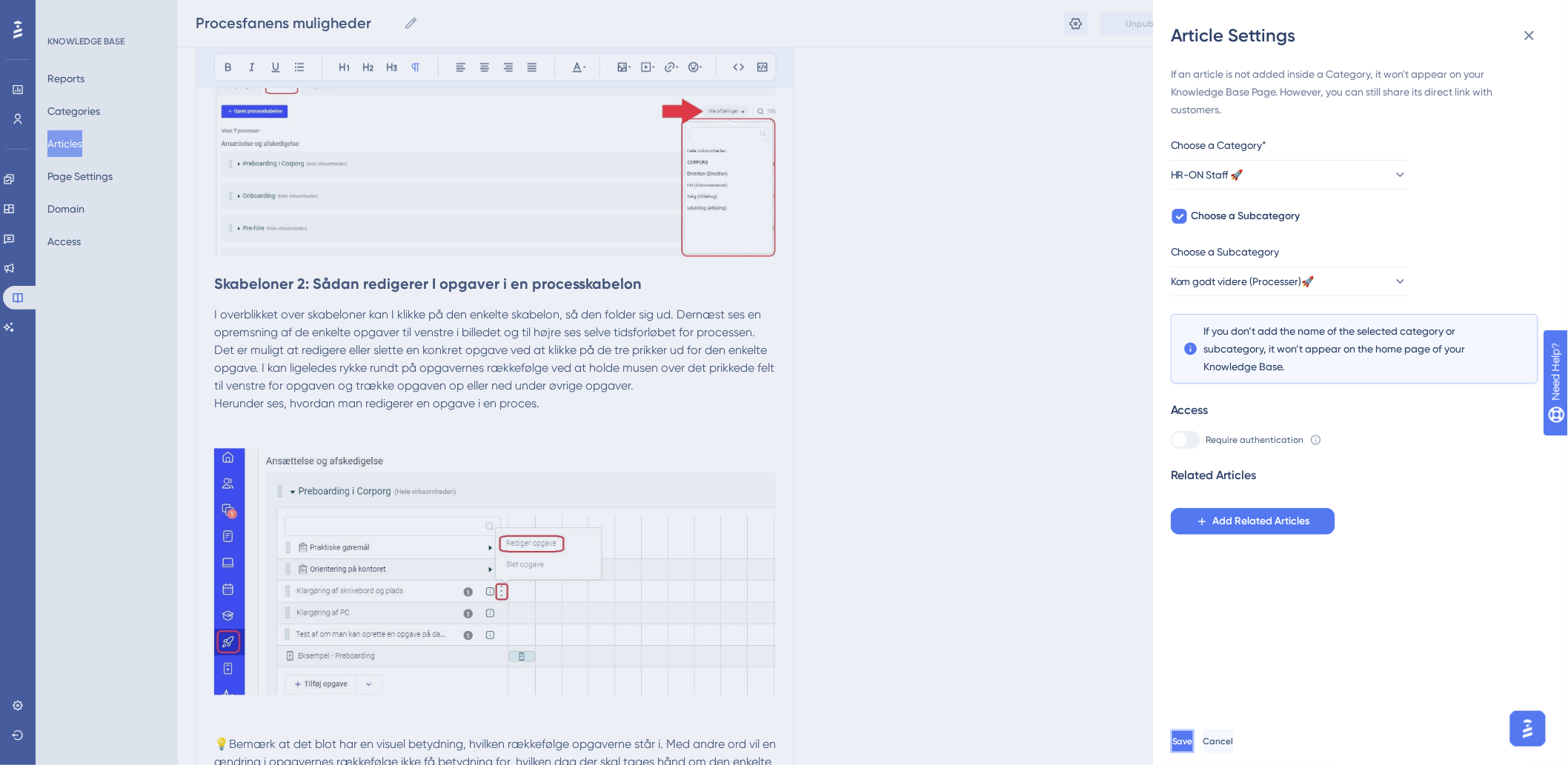
click at [1193, 753] on button "Save" at bounding box center [1182, 741] width 24 height 24
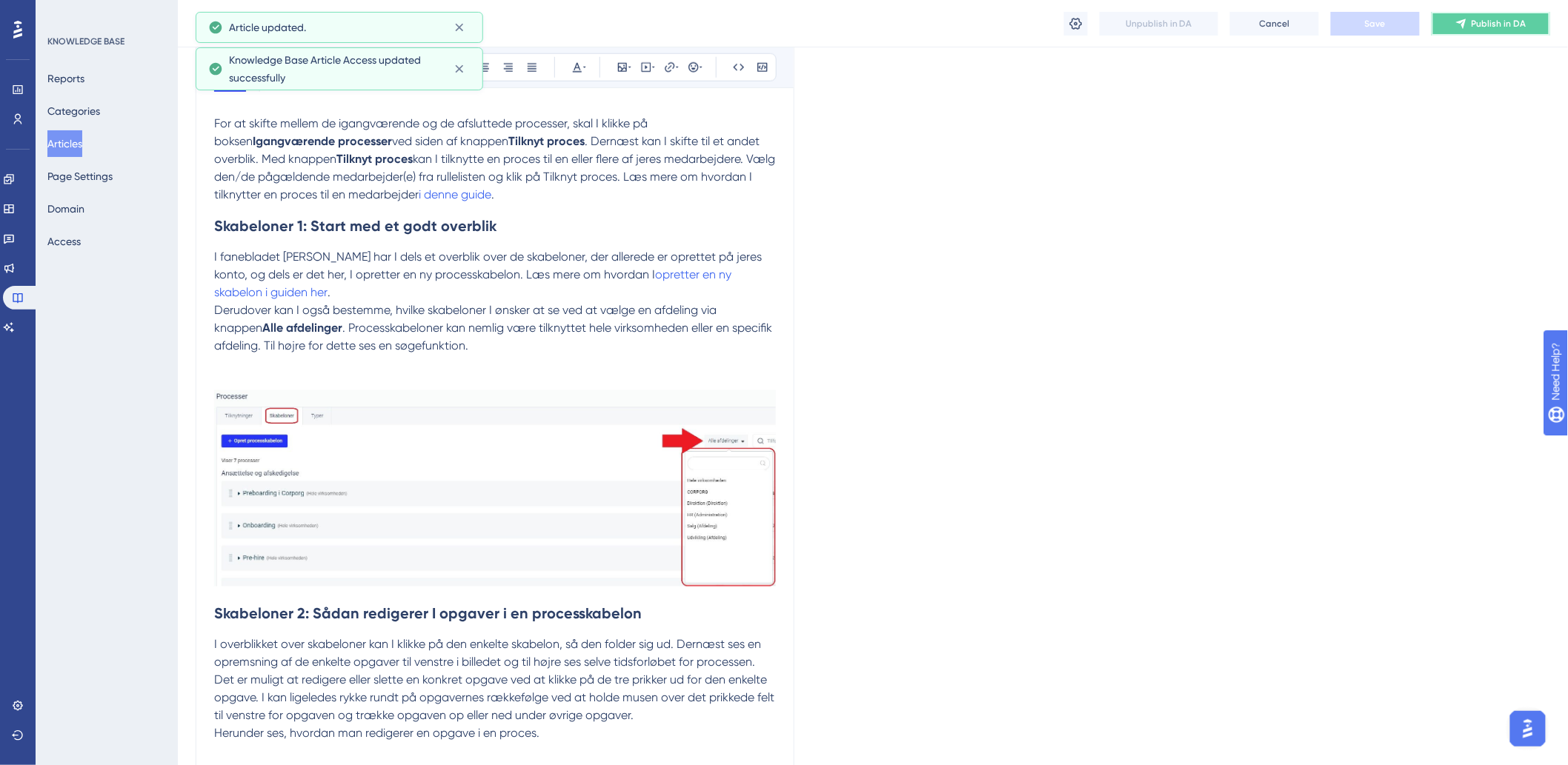
click at [1491, 28] on span "Publish in DA" at bounding box center [1498, 23] width 55 height 12
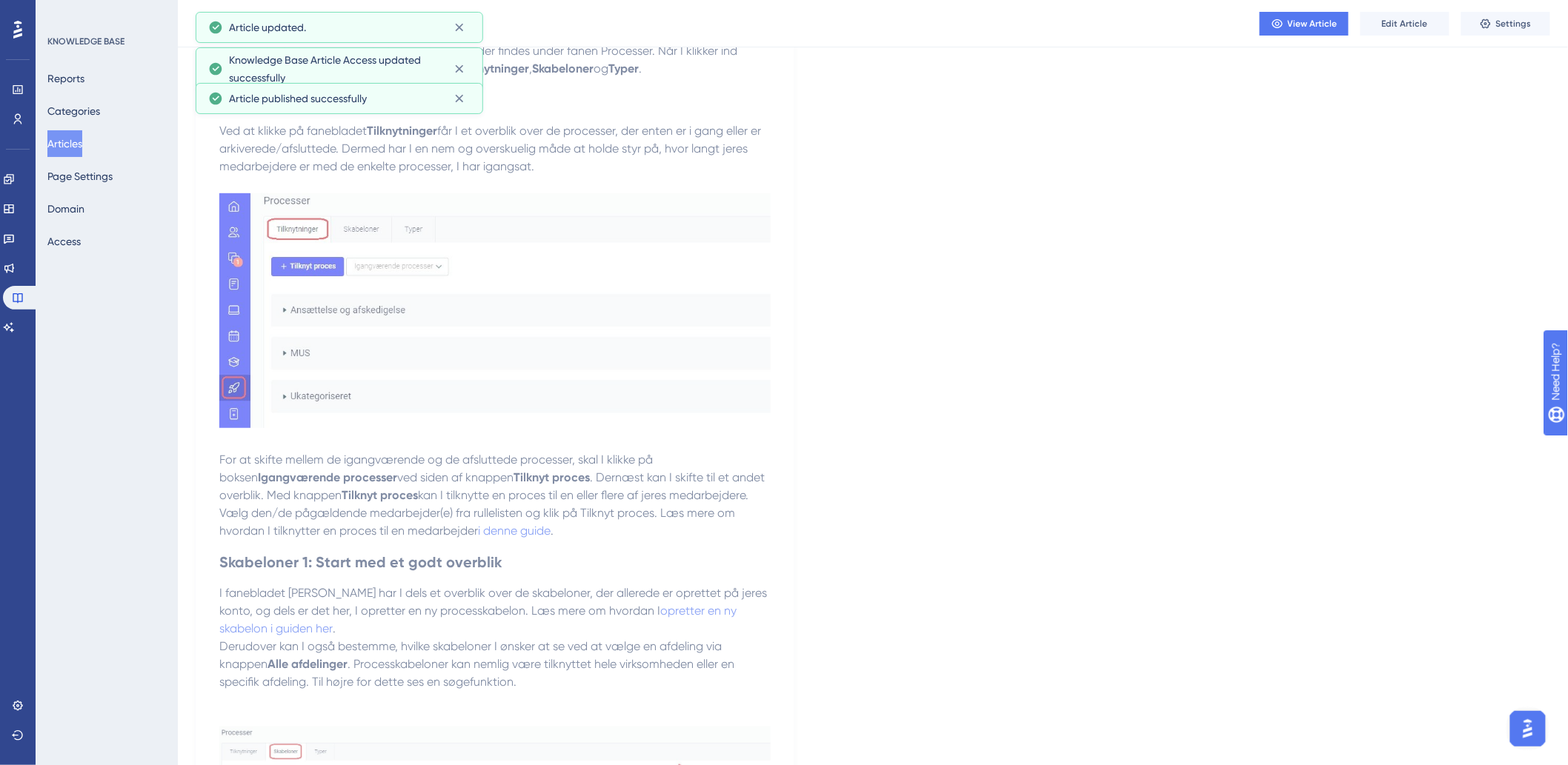
scroll to position [0, 0]
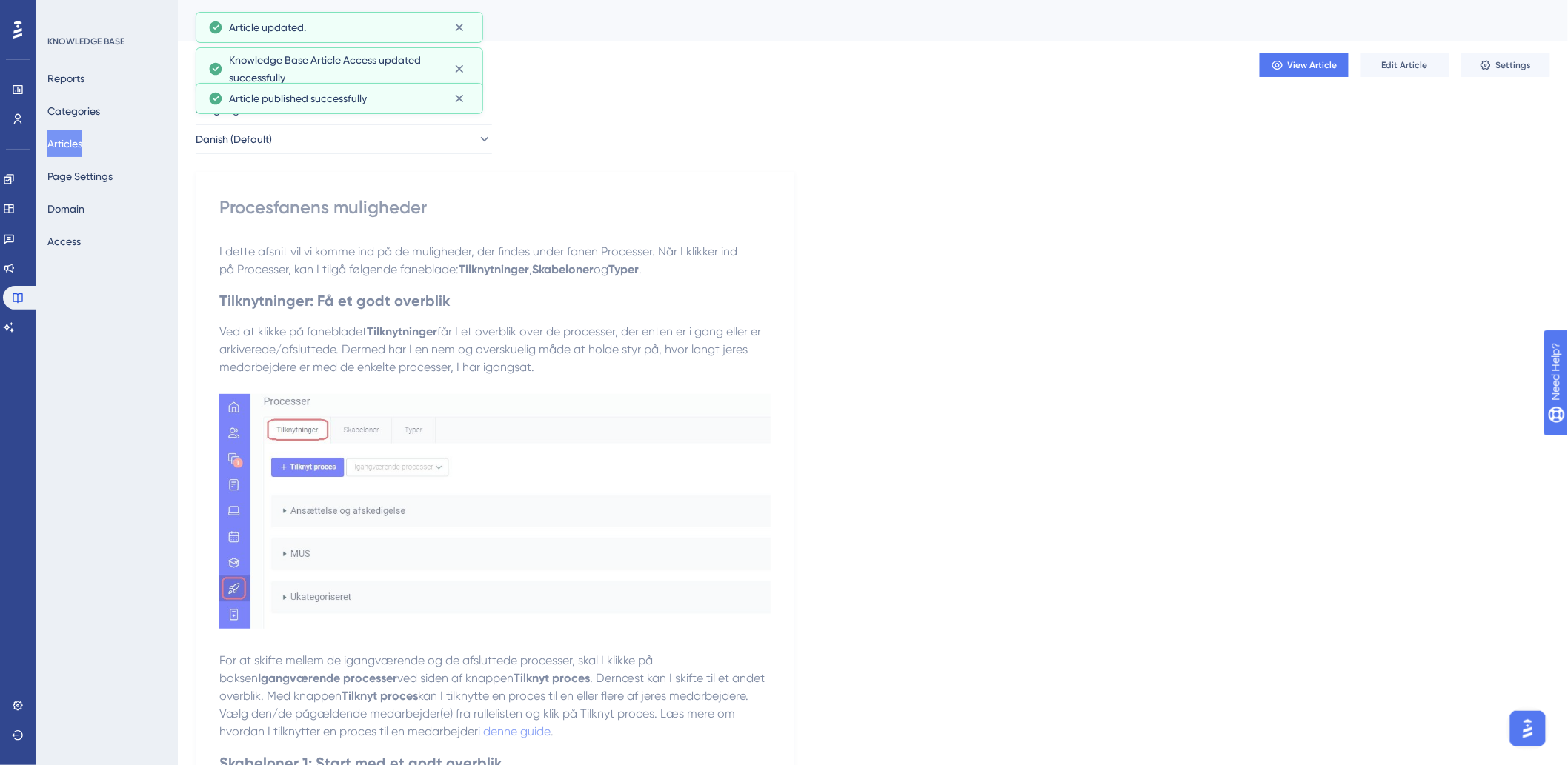
click at [382, 147] on button "Danish (Default)" at bounding box center [343, 138] width 296 height 30
click at [297, 250] on button "German German Published" at bounding box center [343, 243] width 277 height 30
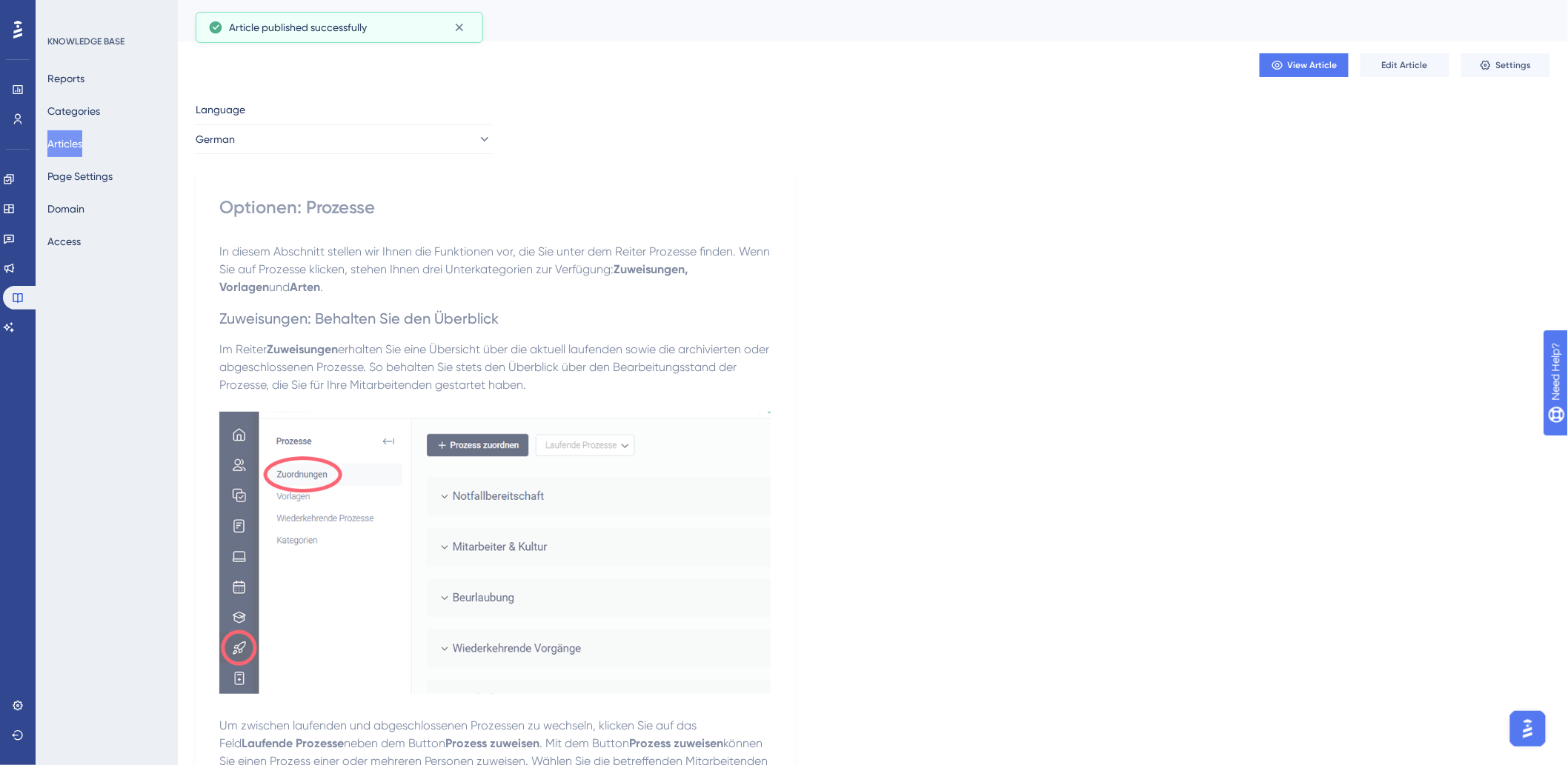
click at [66, 145] on button "Articles" at bounding box center [64, 144] width 35 height 27
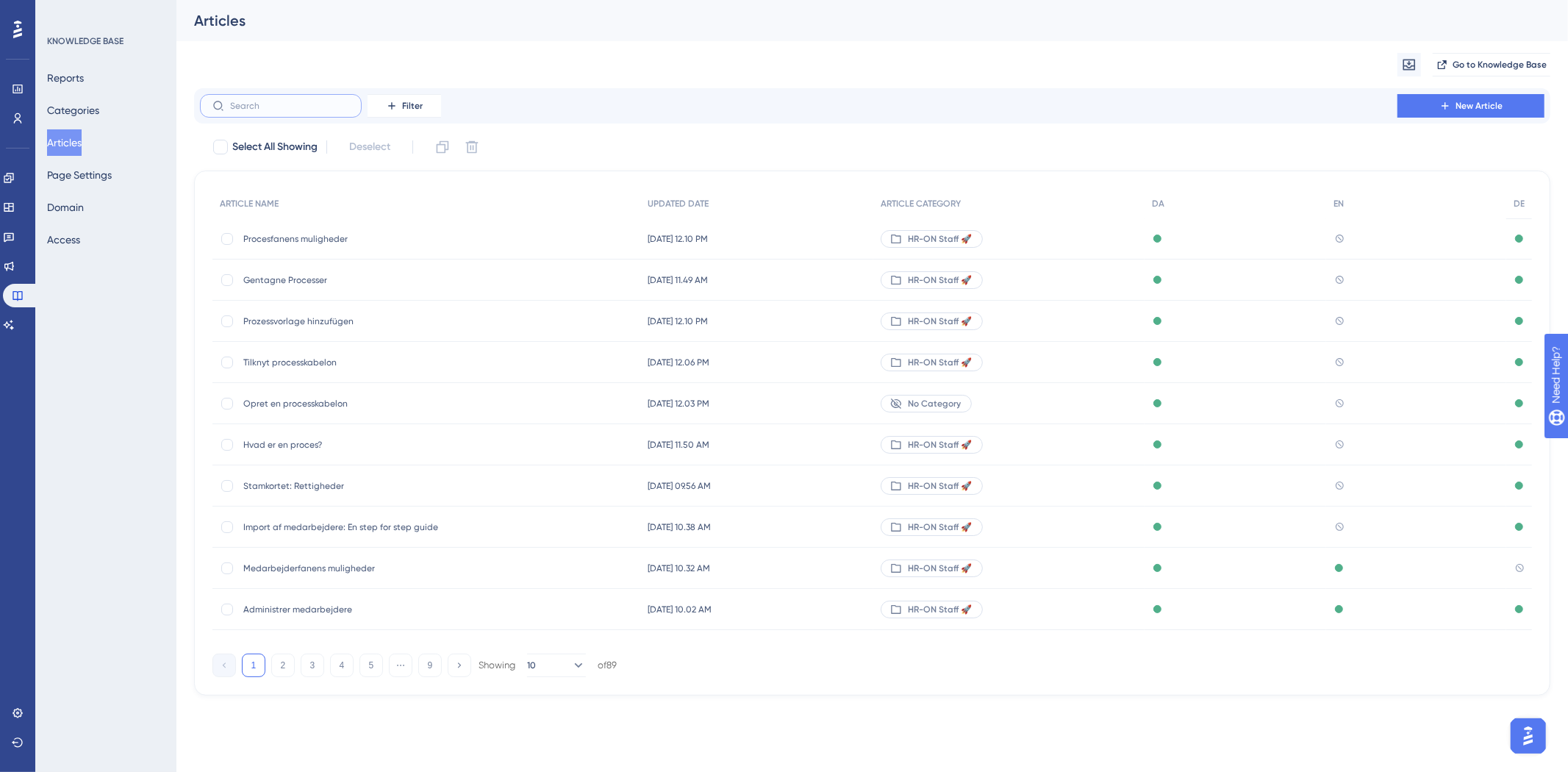
drag, startPoint x: 245, startPoint y: 105, endPoint x: 239, endPoint y: 114, distance: 10.8
click at [239, 114] on label at bounding box center [281, 106] width 162 height 24
click at [239, 111] on input "text" at bounding box center [289, 106] width 119 height 10
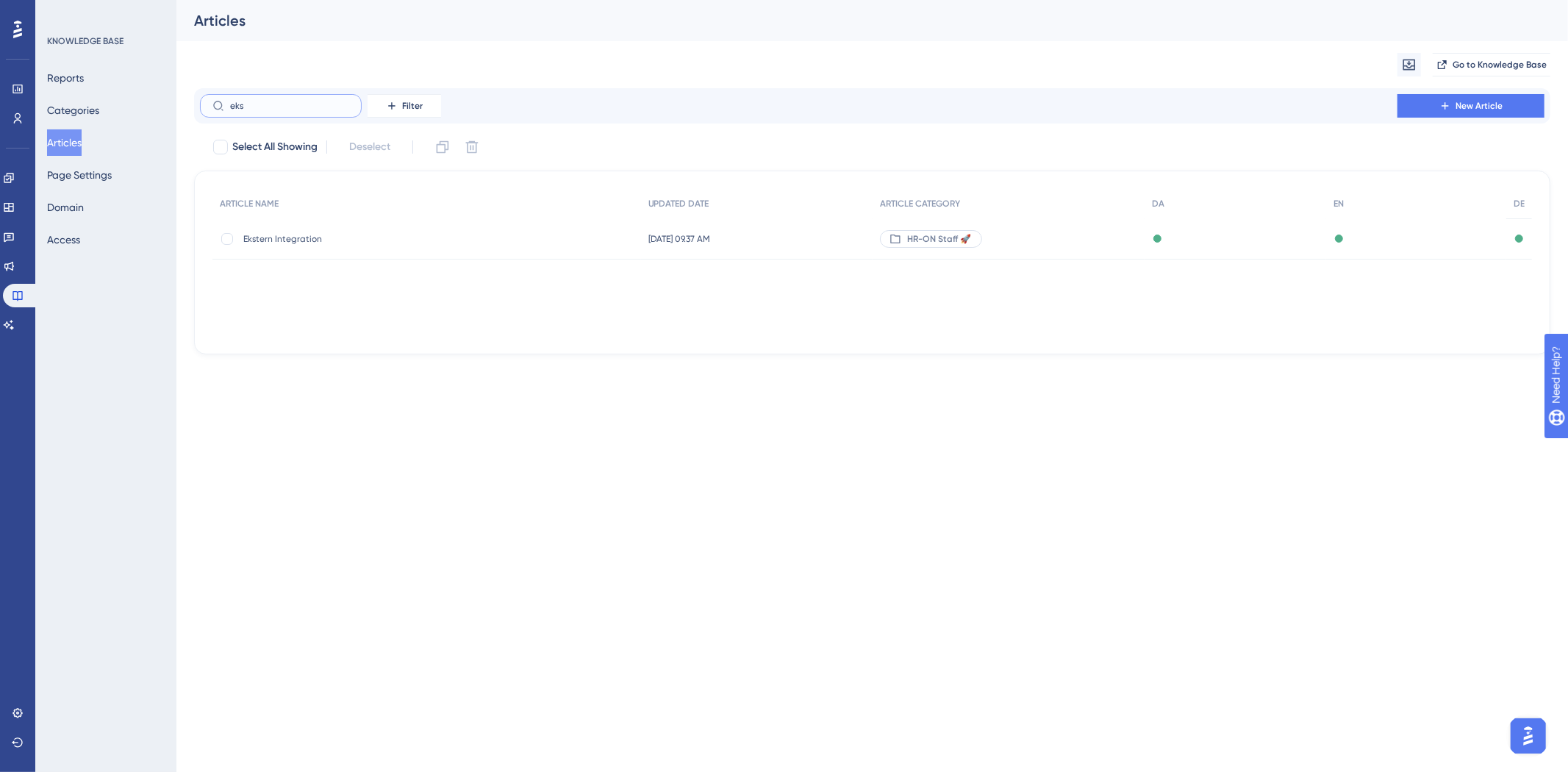
type input "eksp"
checkbox input "true"
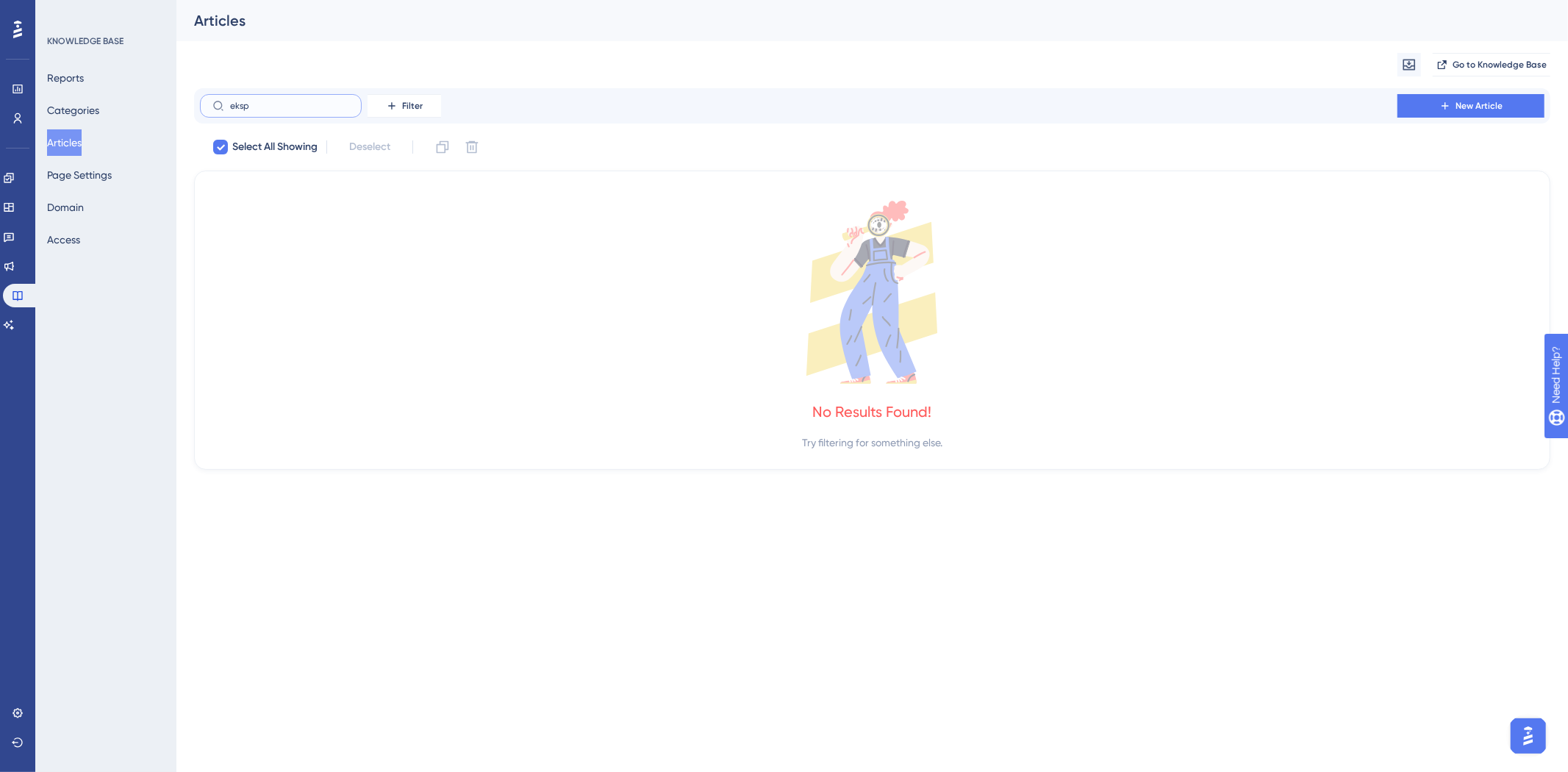
type input "eks"
checkbox input "false"
type input "ekse"
checkbox input "true"
type input "eks"
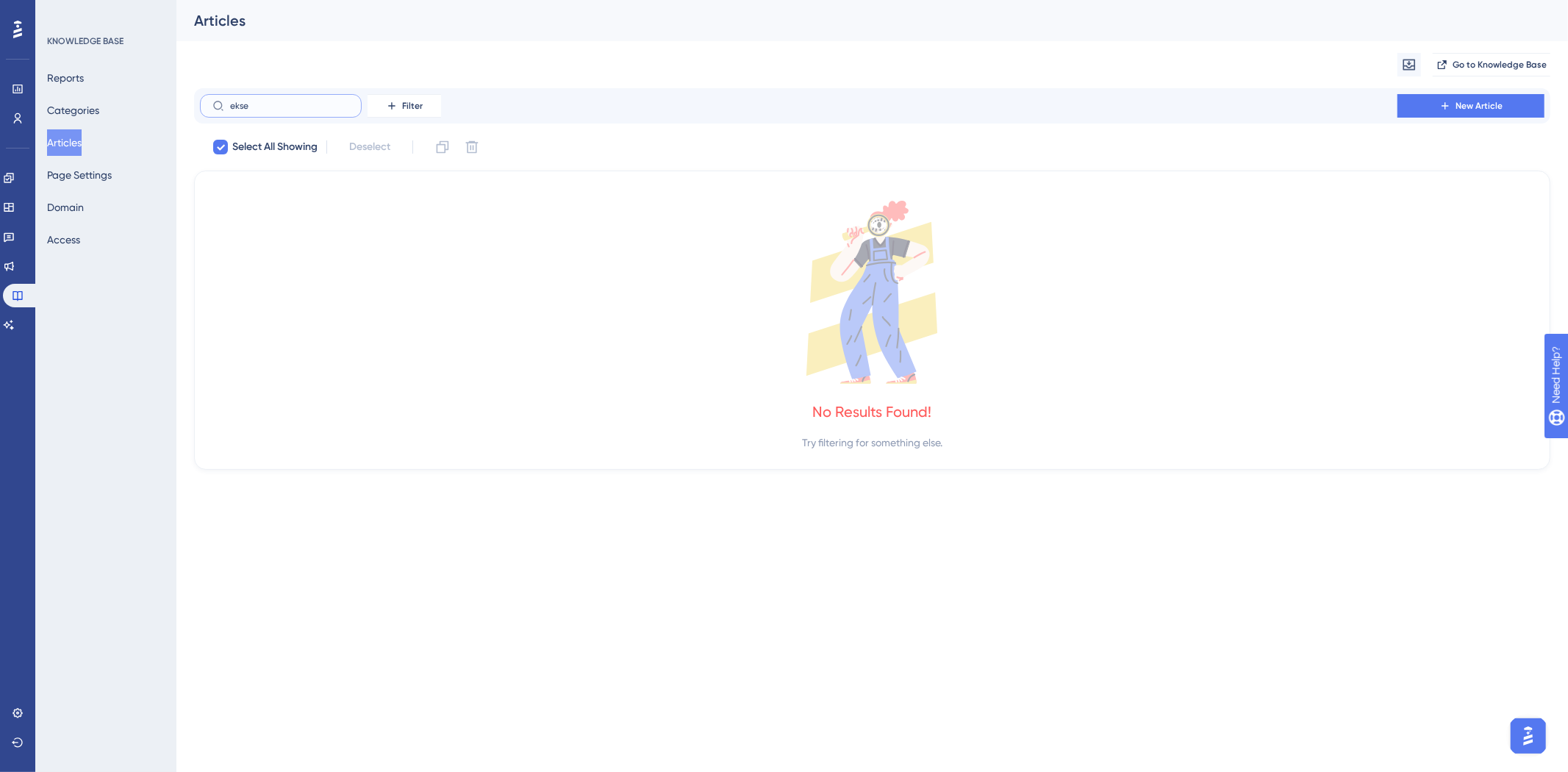
checkbox input "false"
type input "ekse"
checkbox input "true"
type input "eks"
checkbox input "false"
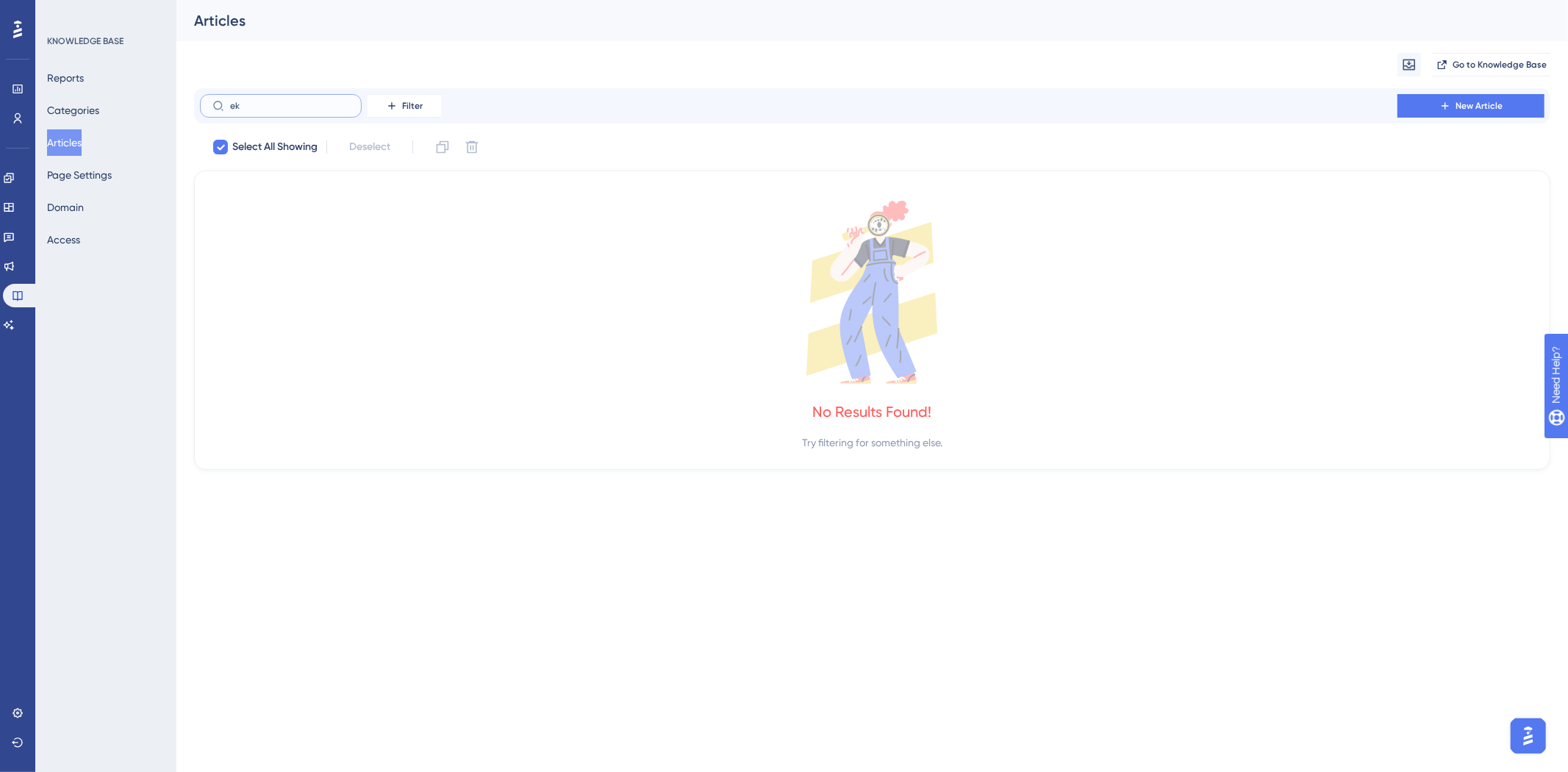
type input "e"
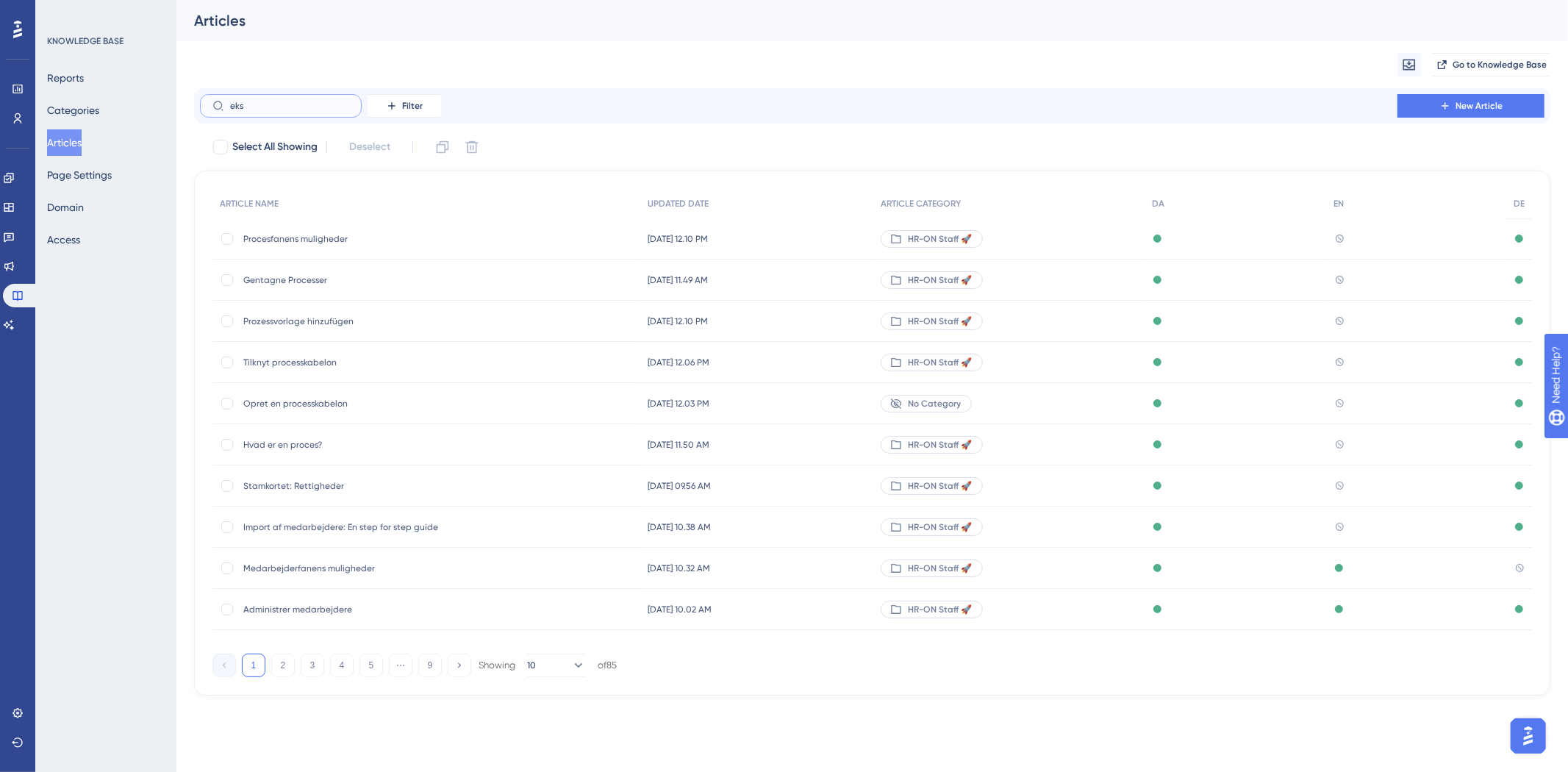
type input "ekse"
checkbox input "true"
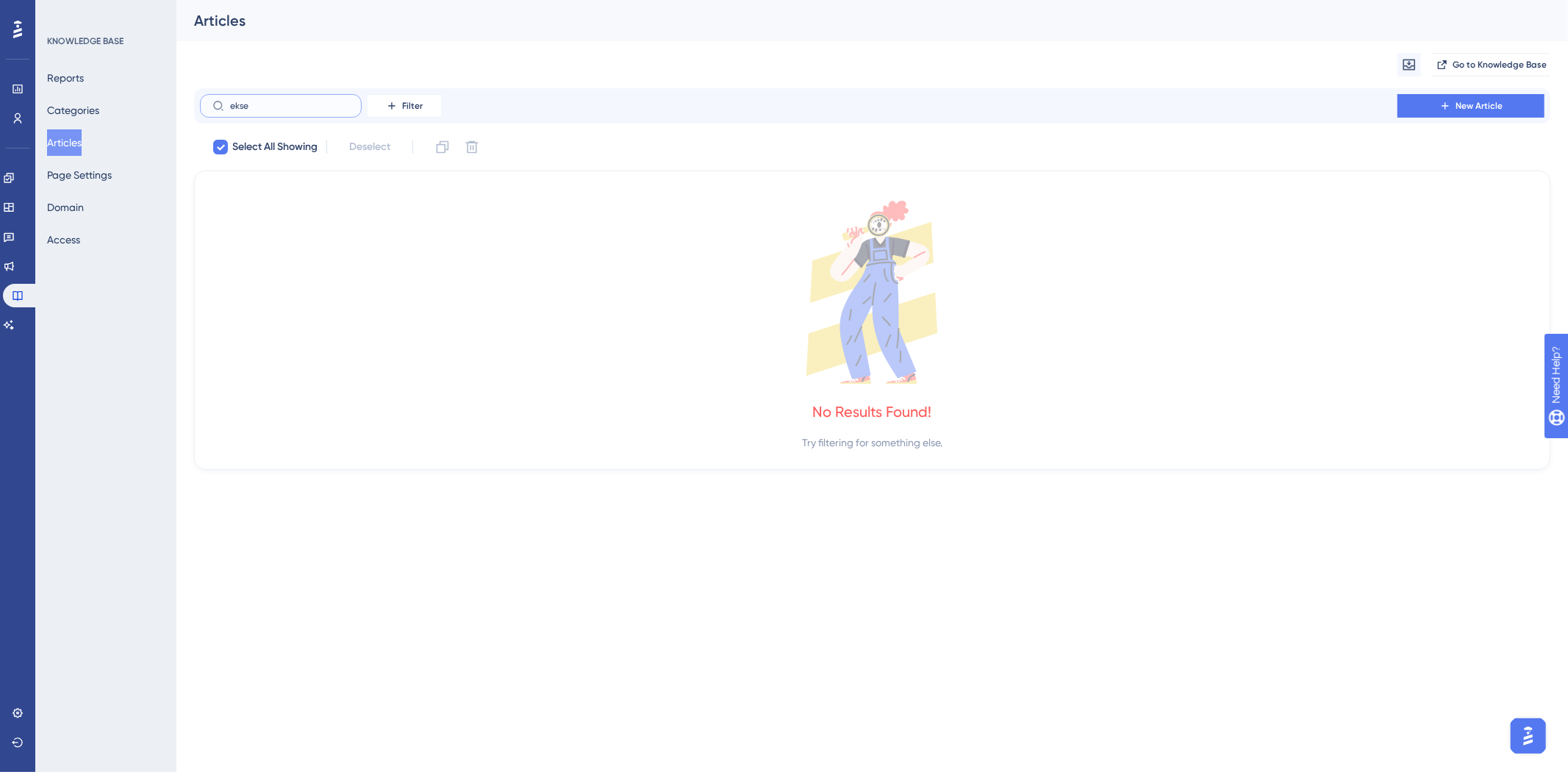
type input "eks"
checkbox input "false"
type input "e"
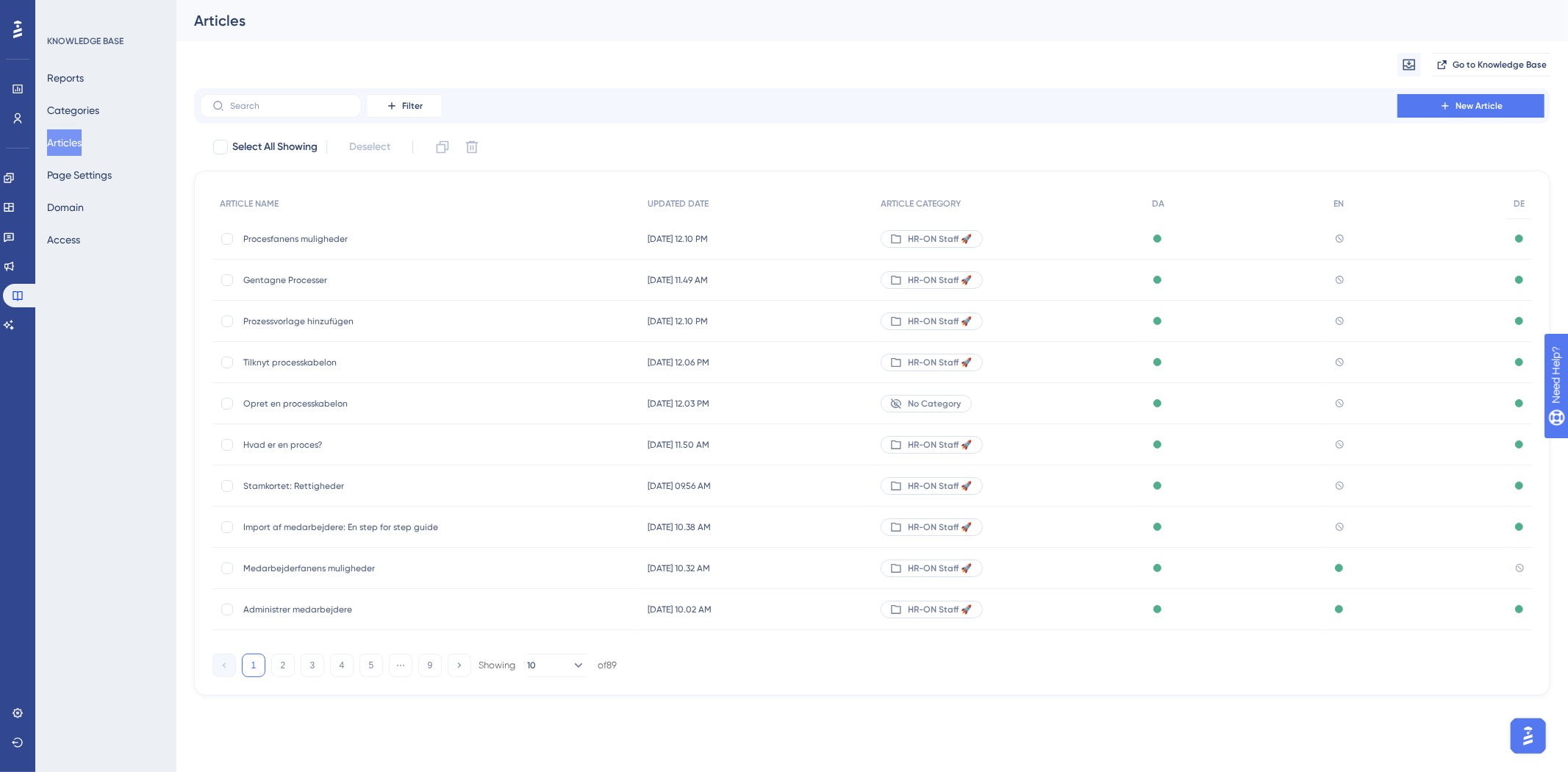
click at [82, 149] on button "Articles" at bounding box center [64, 143] width 34 height 27
click at [95, 105] on button "Categories" at bounding box center [72, 111] width 52 height 27
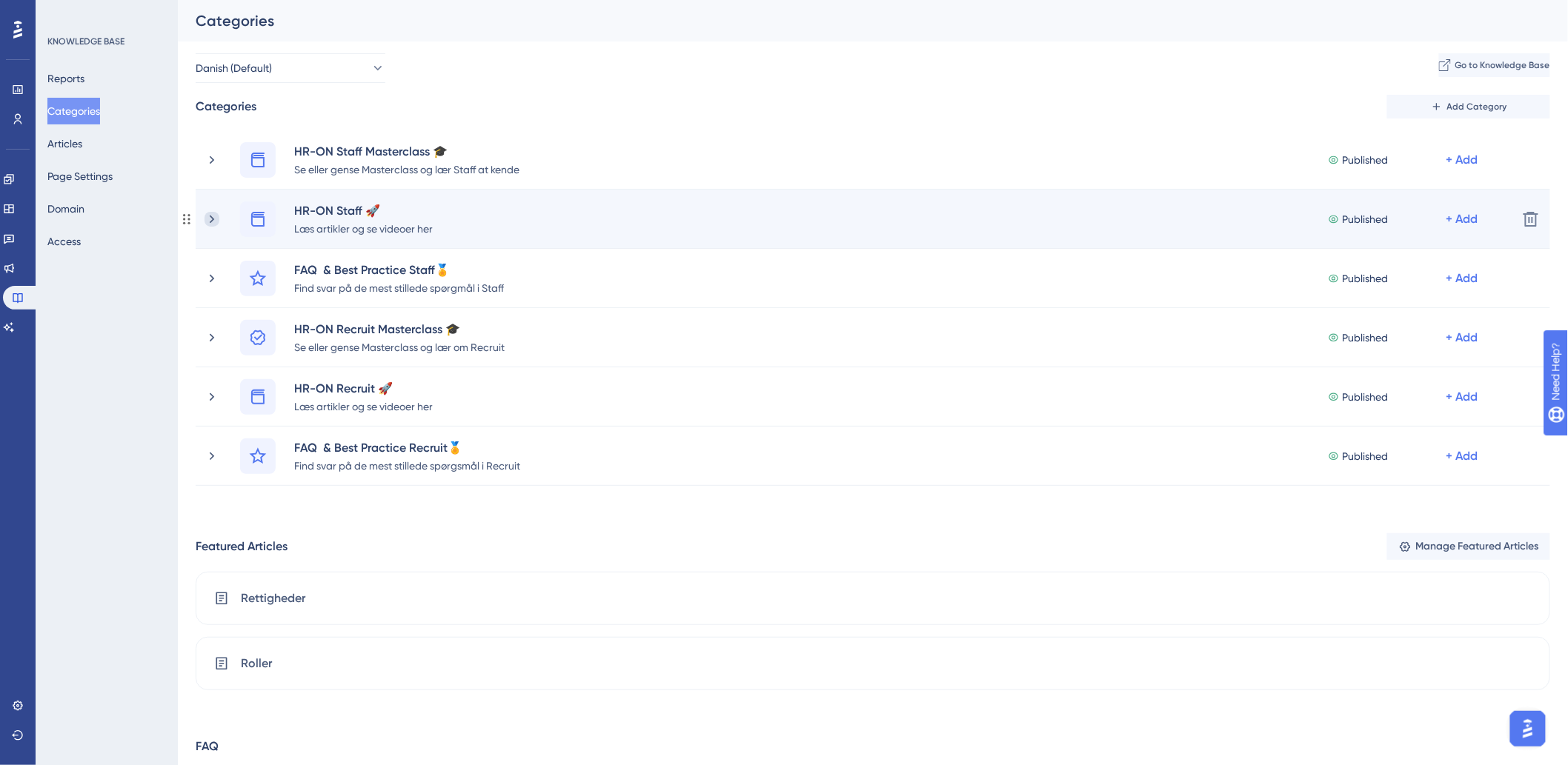
click at [213, 221] on icon at bounding box center [212, 218] width 14 height 14
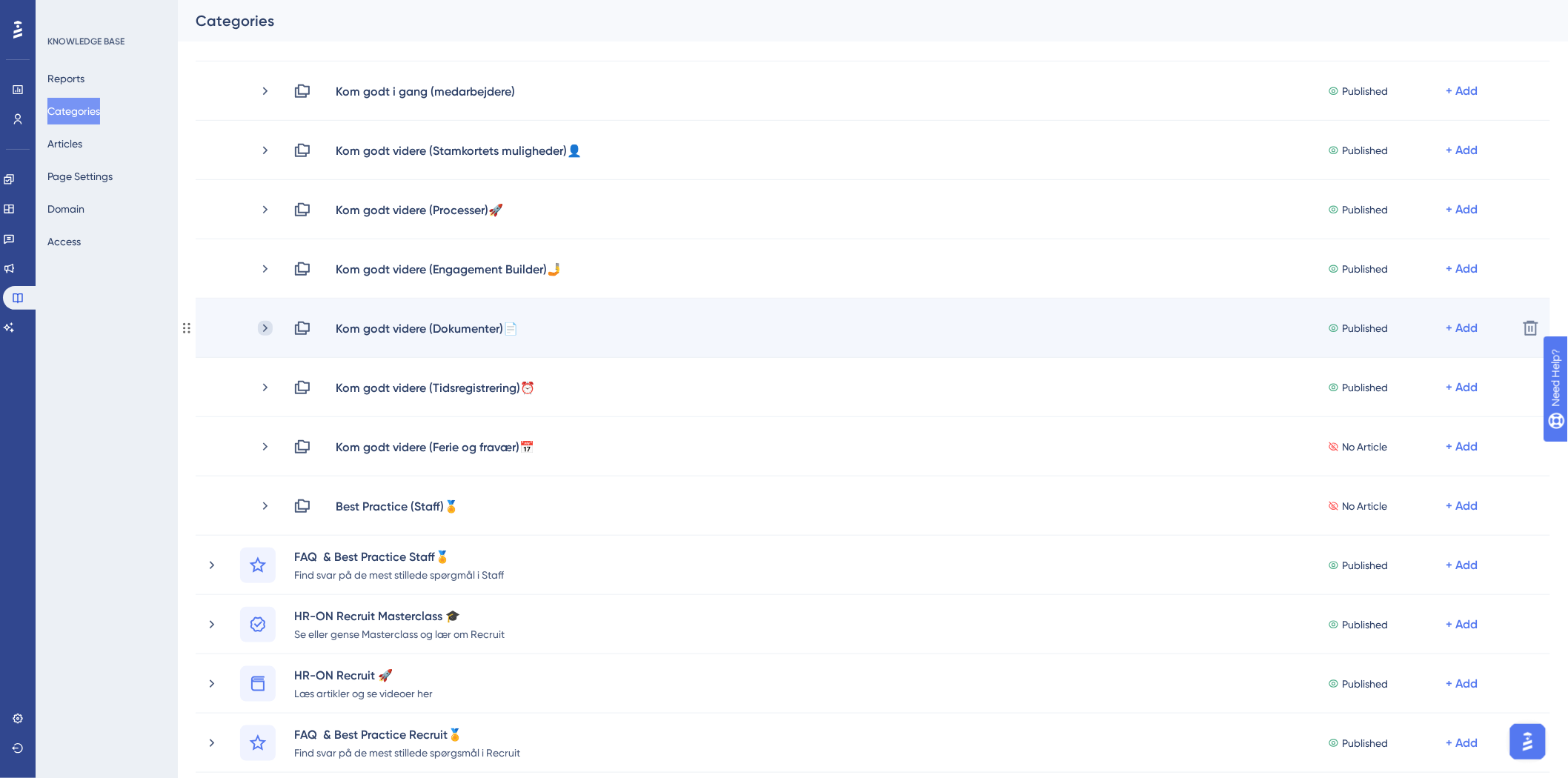
scroll to position [164, 0]
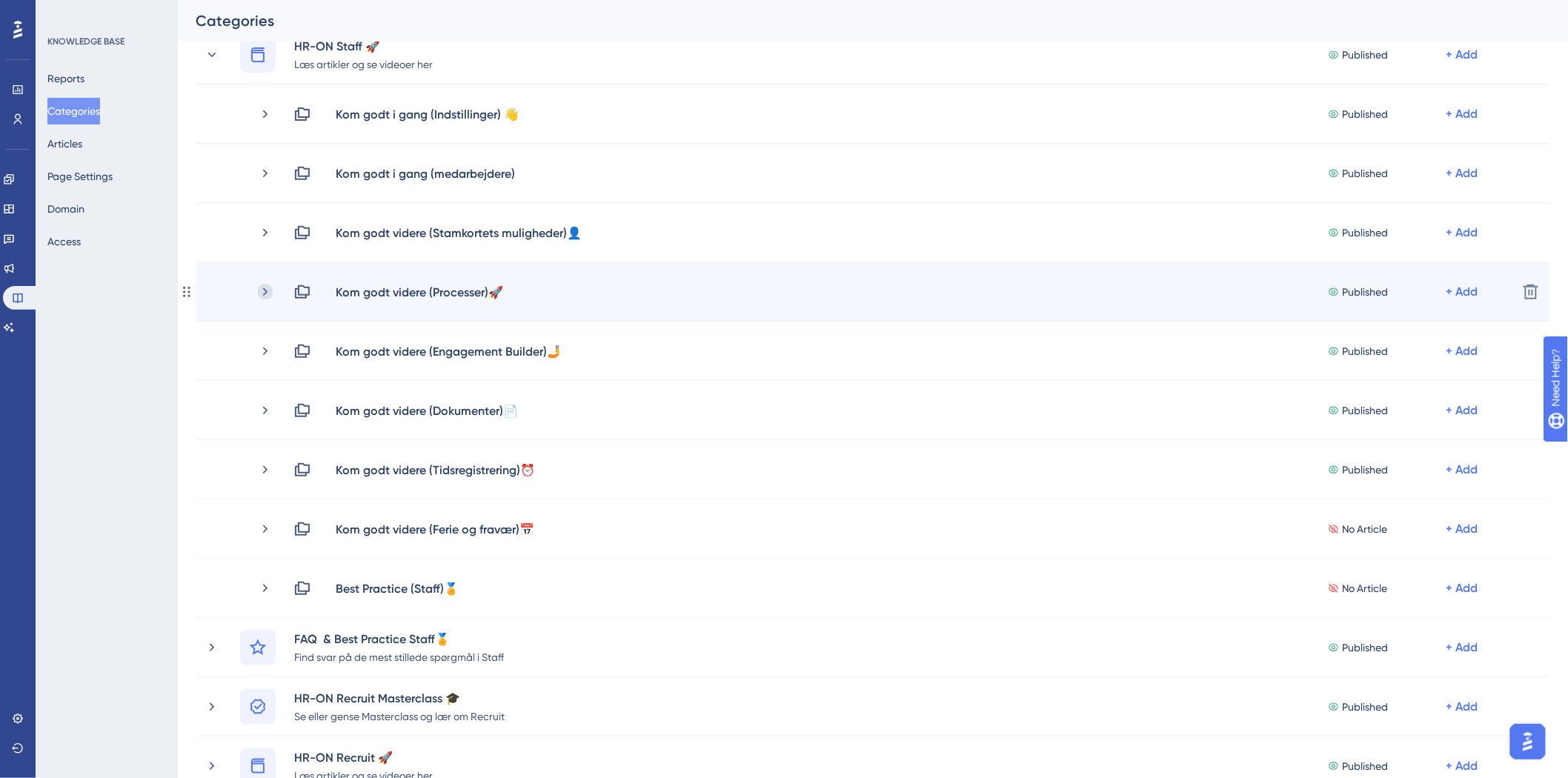
click at [263, 290] on icon at bounding box center [264, 291] width 14 height 14
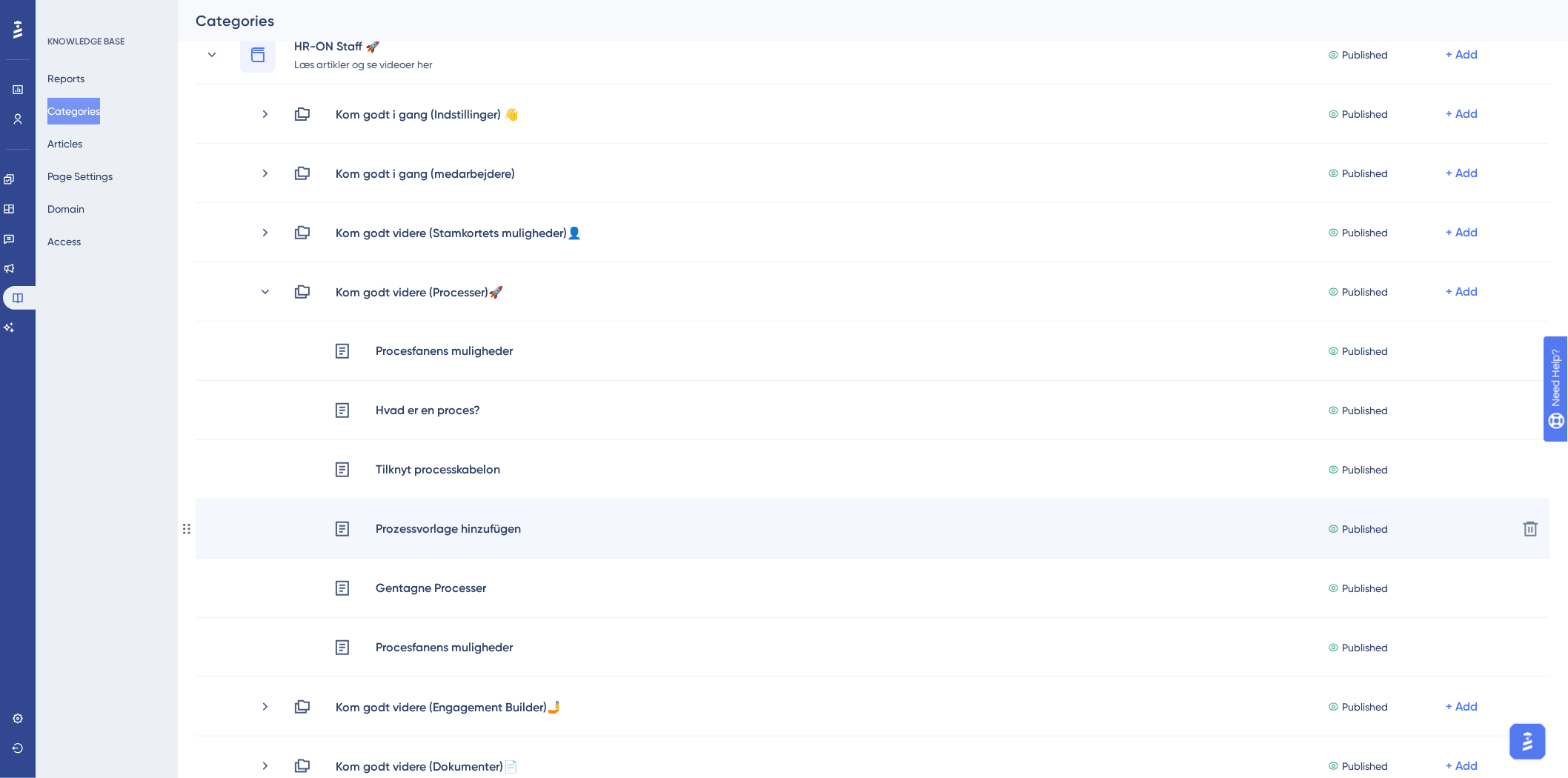
click at [489, 528] on div "Prozessvorlage hinzufügen" at bounding box center [448, 529] width 147 height 19
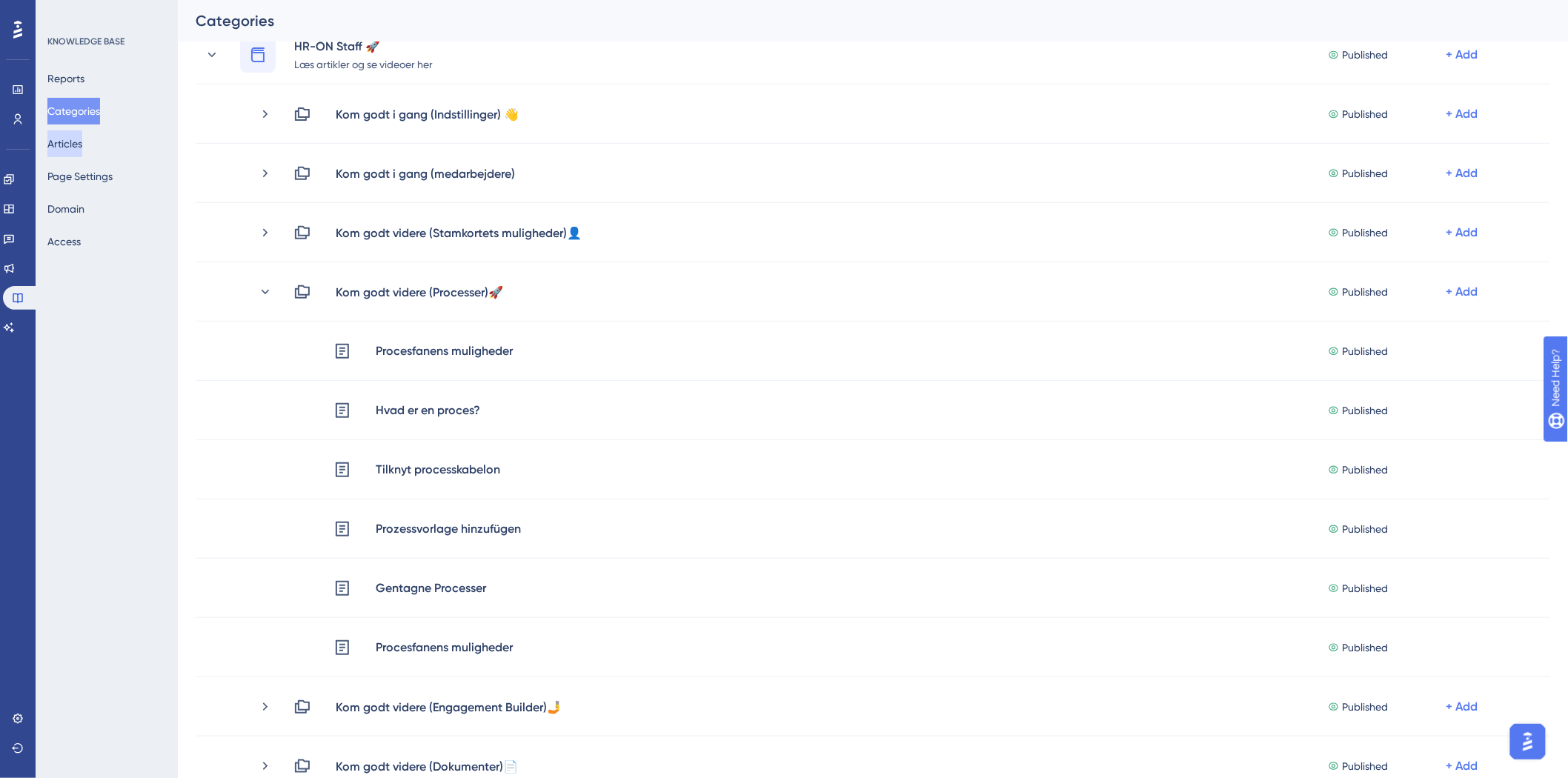
click at [83, 142] on button "Articles" at bounding box center [64, 144] width 35 height 27
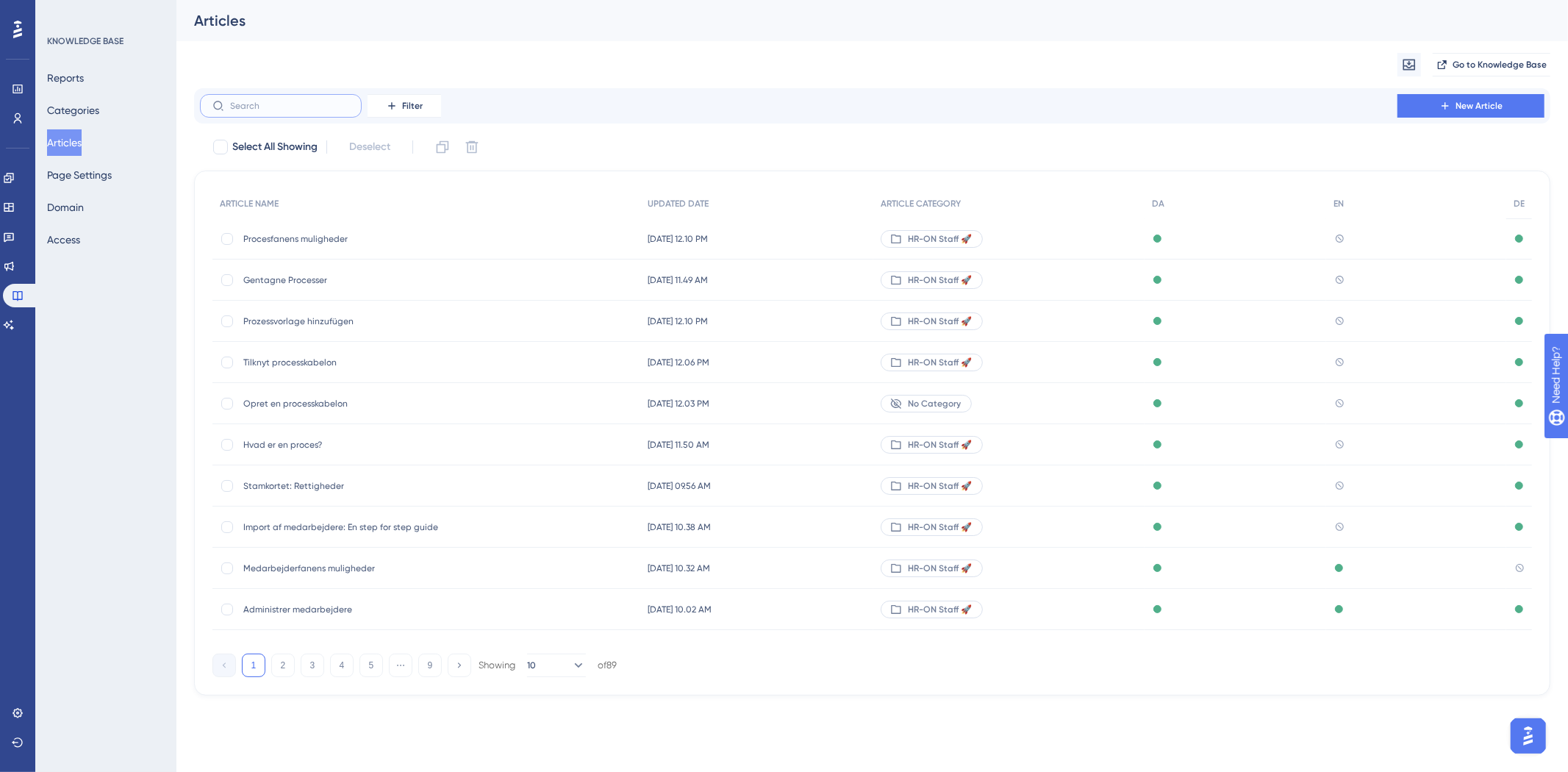
click at [258, 101] on input "text" at bounding box center [289, 106] width 119 height 10
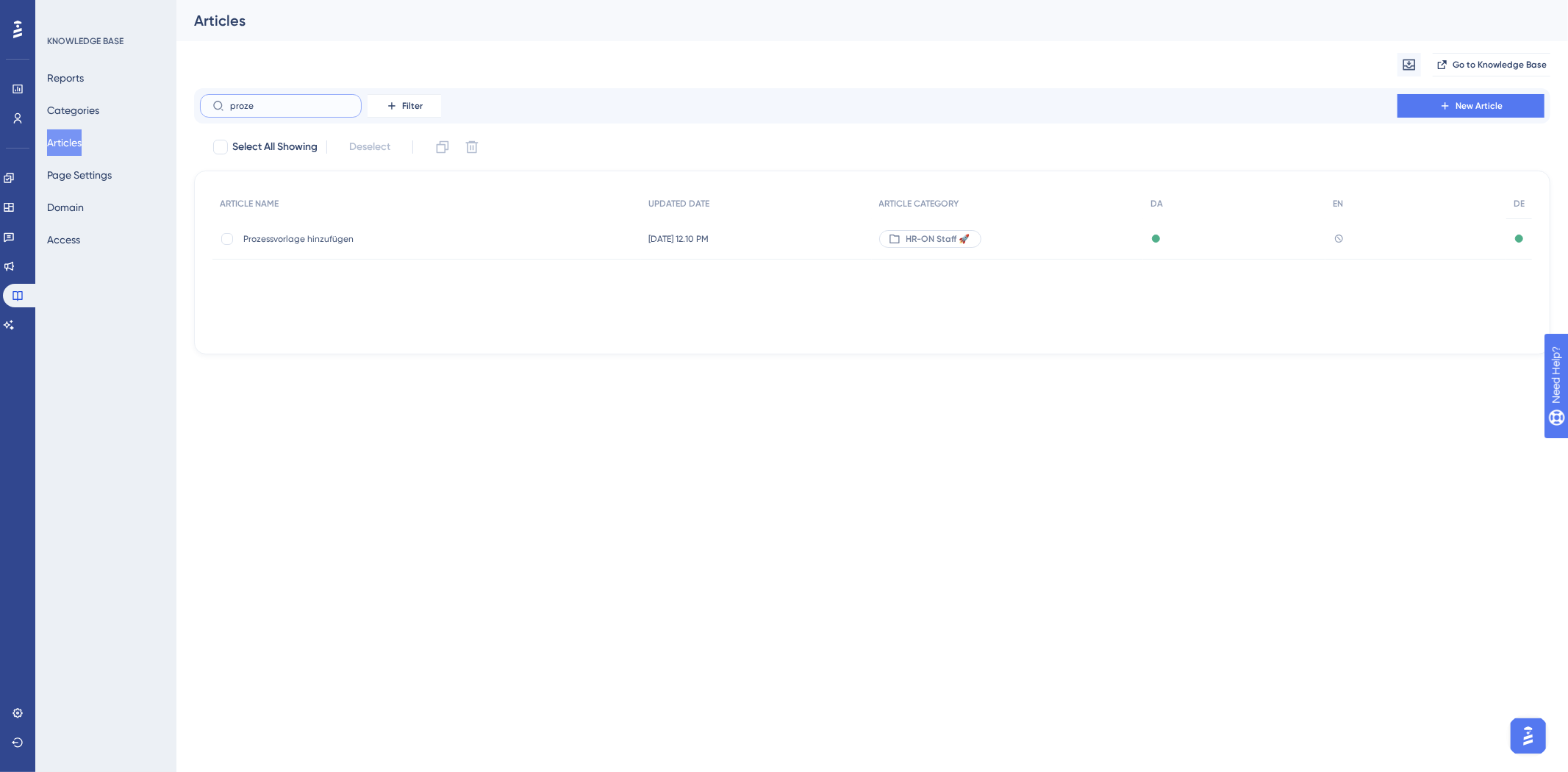
type input "proze"
click at [370, 230] on div "Prozessvorlage hinzufügen Prozessvorlage hinzufügen" at bounding box center [361, 239] width 236 height 41
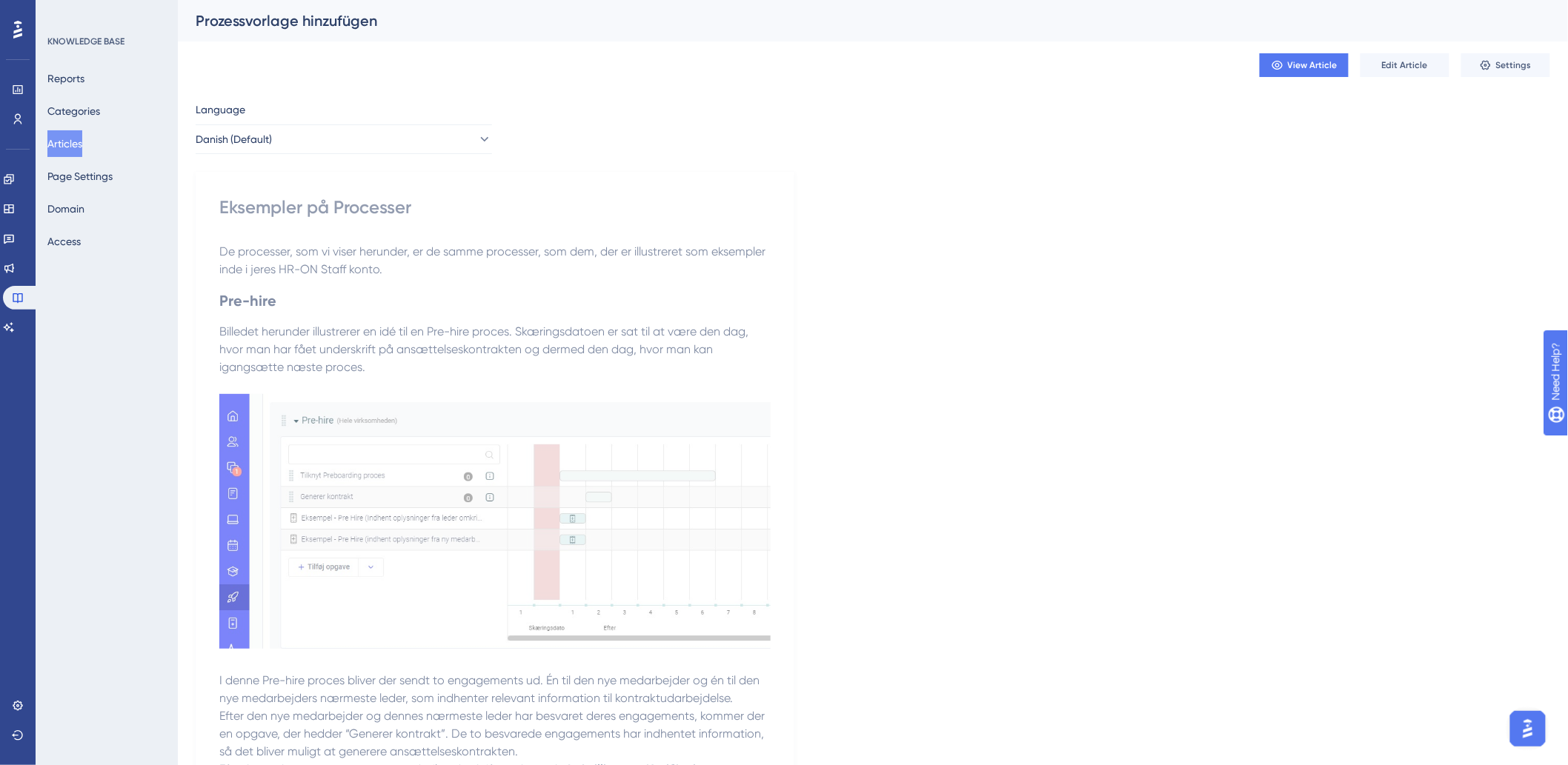
click at [380, 12] on div "Prozessvorlage hinzufügen" at bounding box center [854, 21] width 1317 height 21
click at [380, 22] on div "Prozessvorlage hinzufügen" at bounding box center [854, 21] width 1317 height 21
click at [363, 22] on div "Prozessvorlage hinzufügen" at bounding box center [854, 21] width 1317 height 21
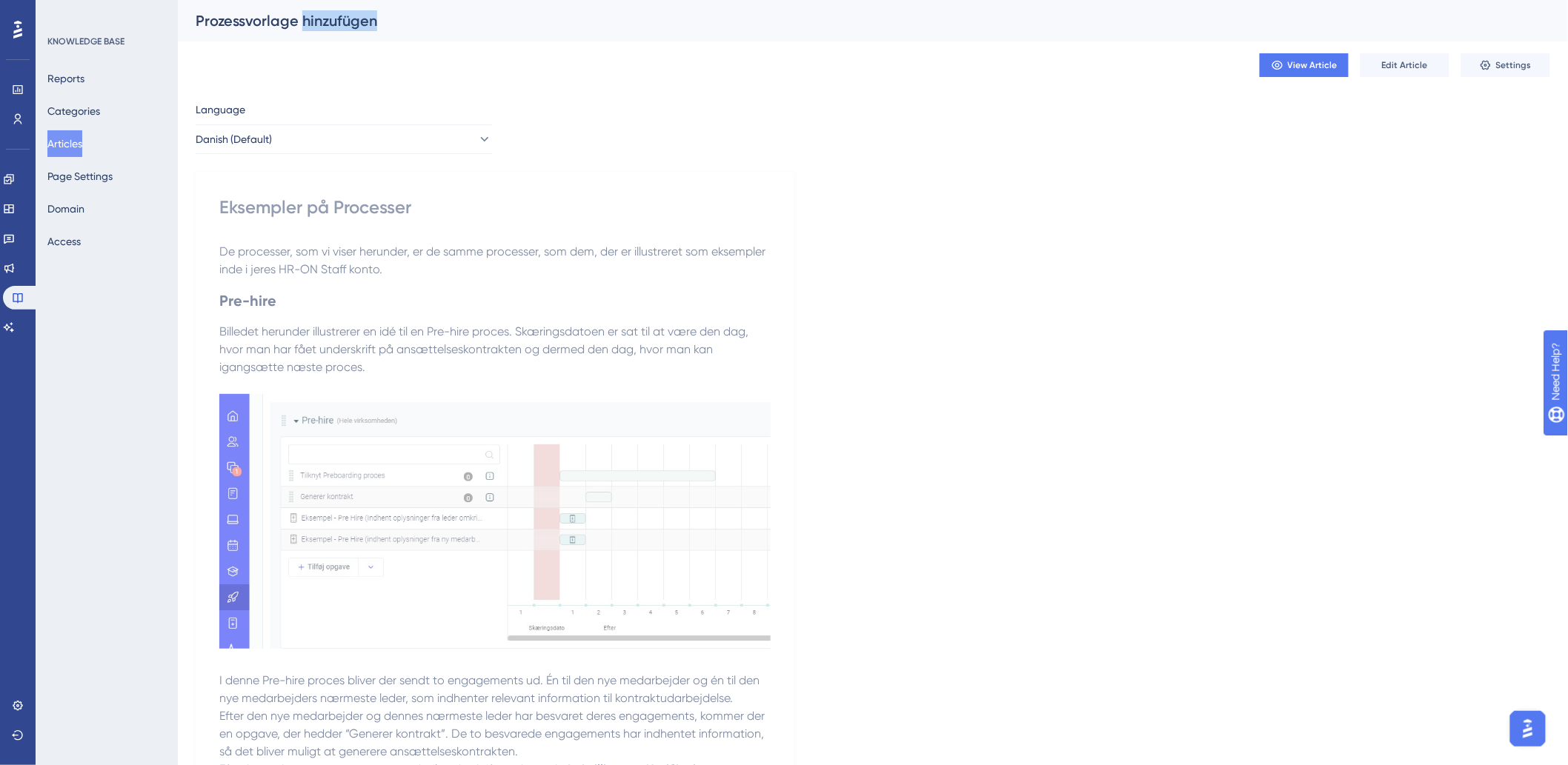
click at [305, 28] on div "Prozessvorlage hinzufügen" at bounding box center [854, 21] width 1317 height 21
click at [76, 143] on button "Articles" at bounding box center [64, 144] width 35 height 27
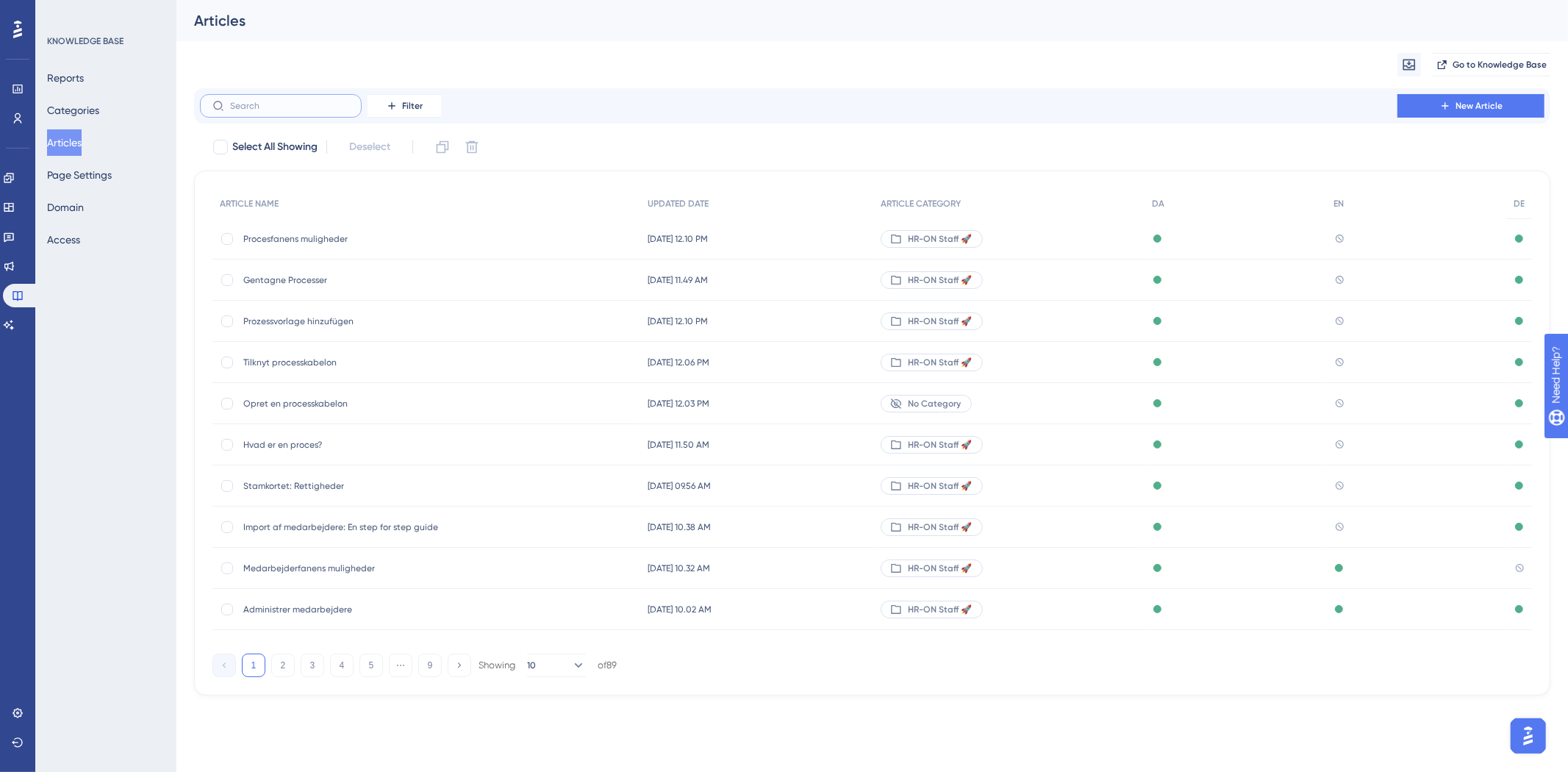
click at [315, 105] on input "text" at bounding box center [289, 106] width 119 height 10
paste input "Prozessvorlage hinzufügen"
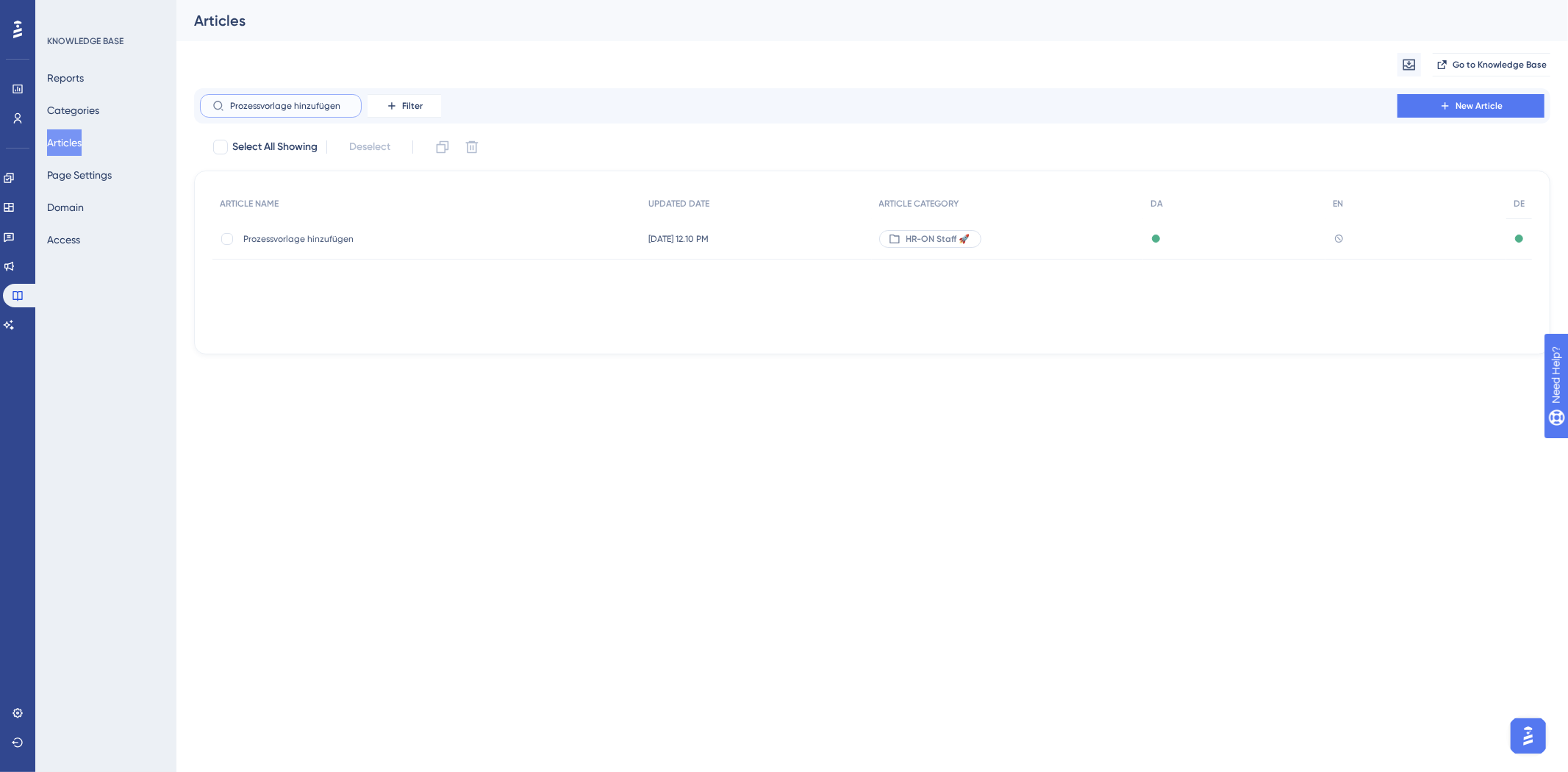
type input "Prozessvorlage hinzufügen"
click at [344, 237] on span "Prozessvorlage hinzufügen" at bounding box center [361, 239] width 236 height 11
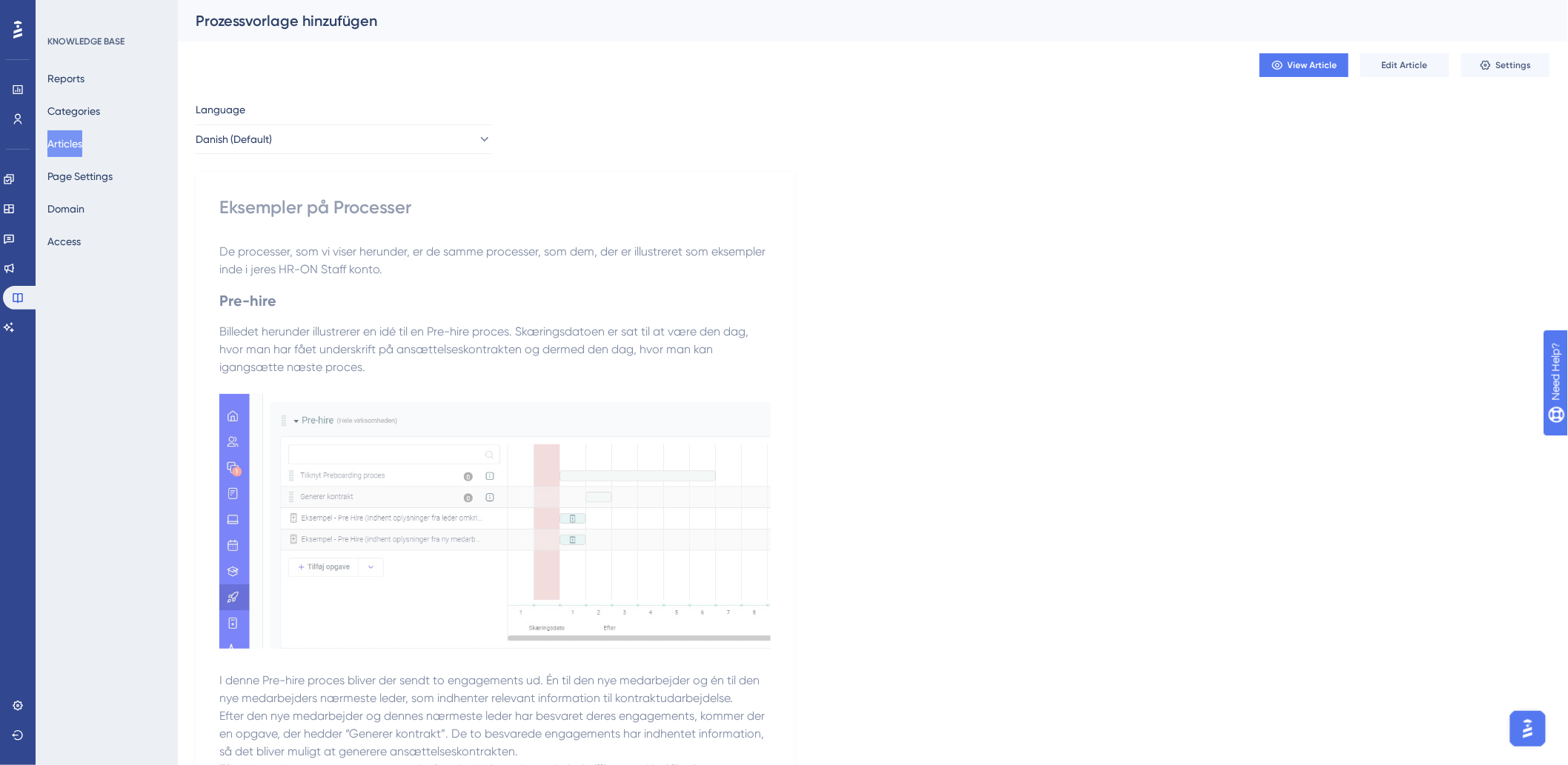
click at [83, 150] on button "Articles" at bounding box center [64, 144] width 35 height 27
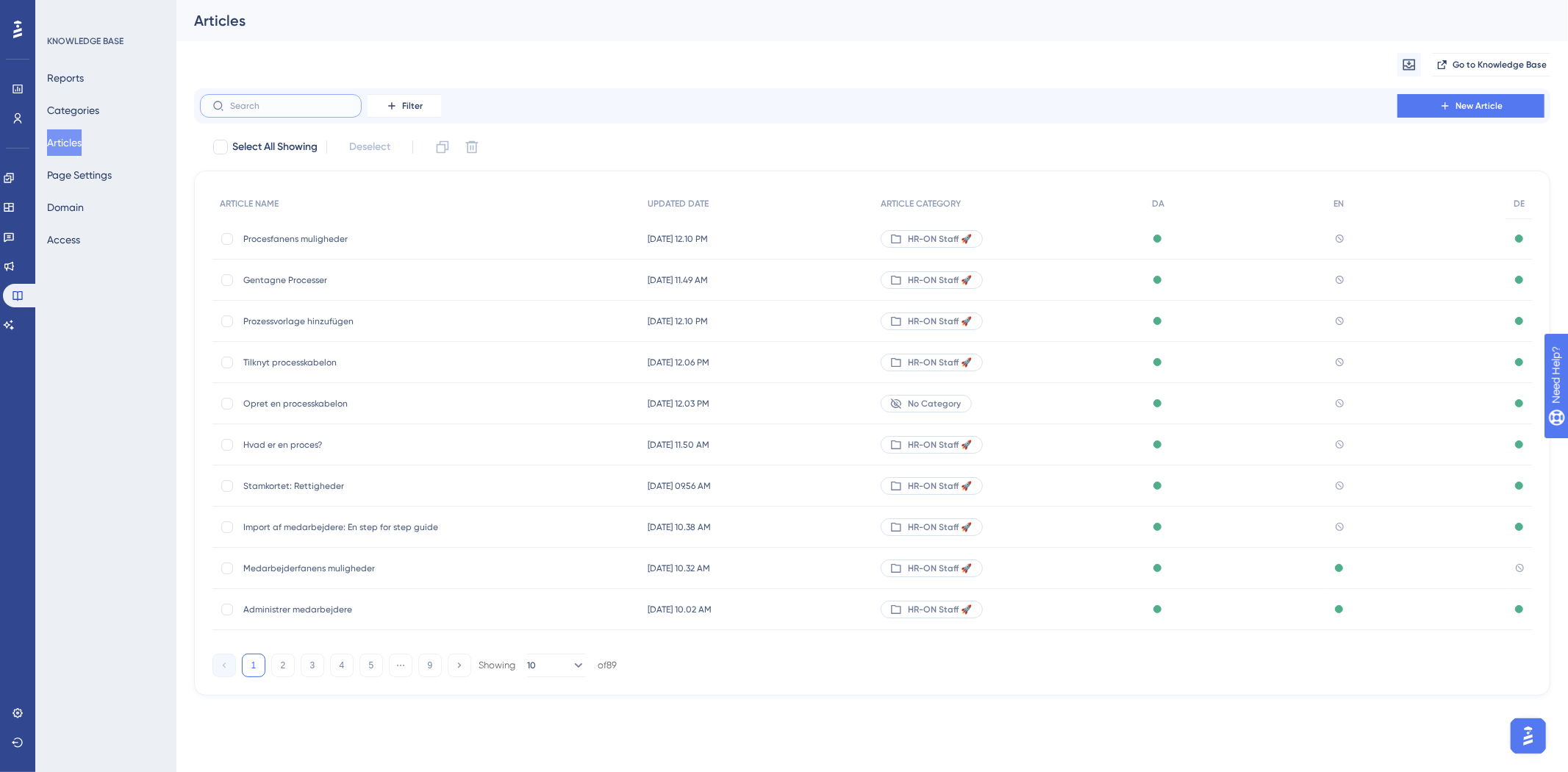
click at [268, 106] on input "text" at bounding box center [289, 106] width 119 height 10
type input "e"
type input "p"
type input "tilf"
checkbox input "true"
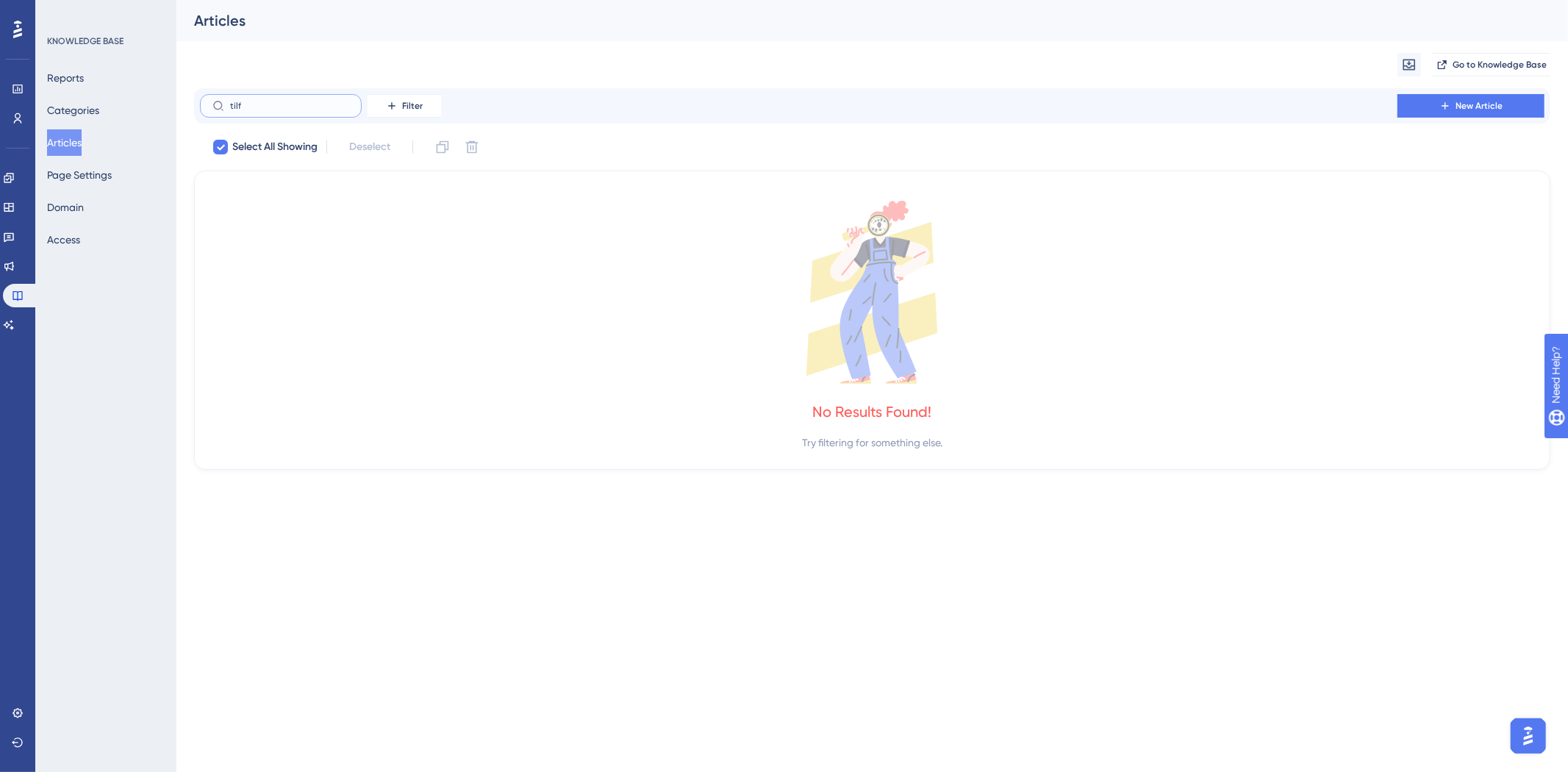
type input "til"
checkbox input "false"
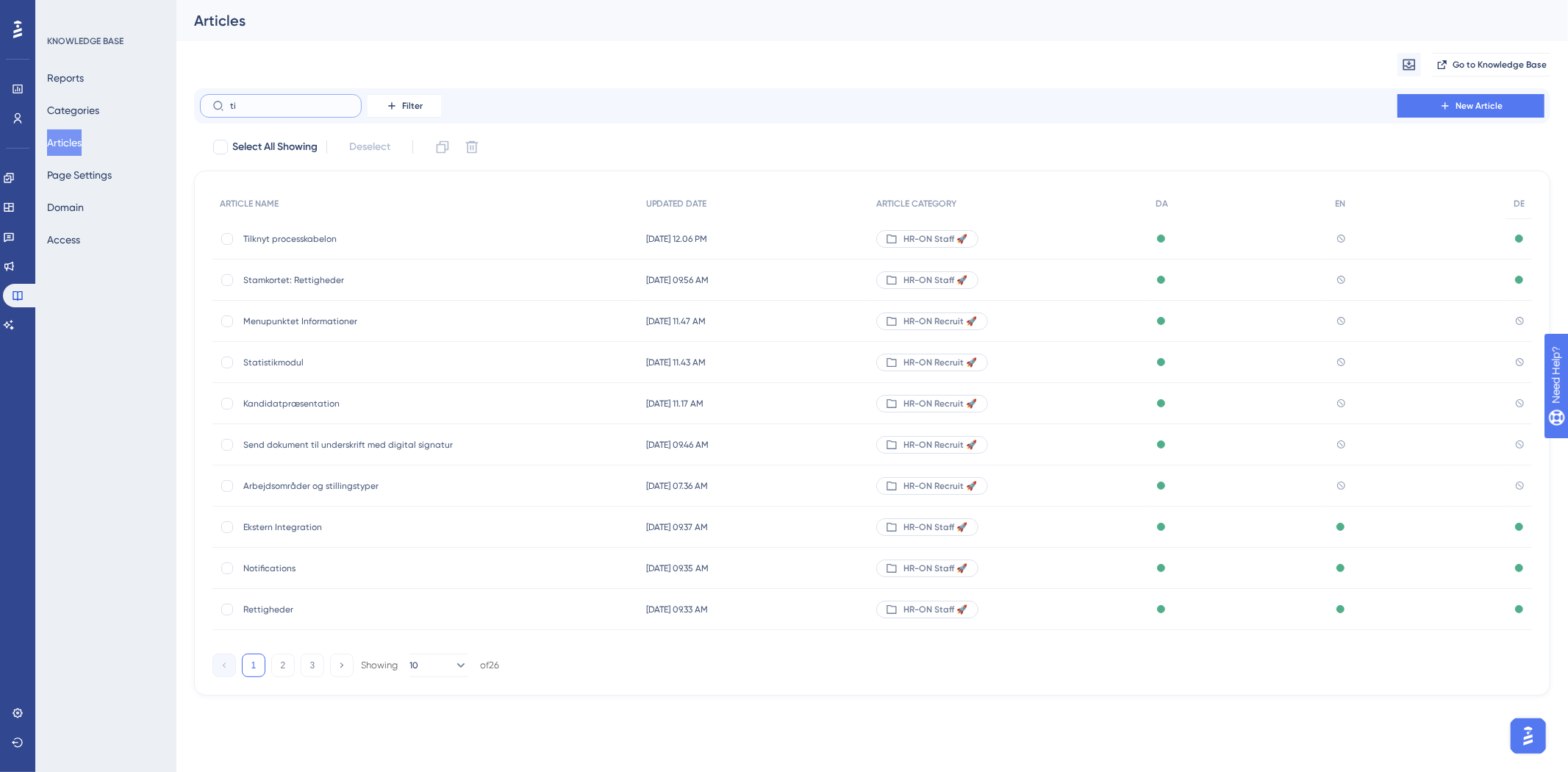
type input "t"
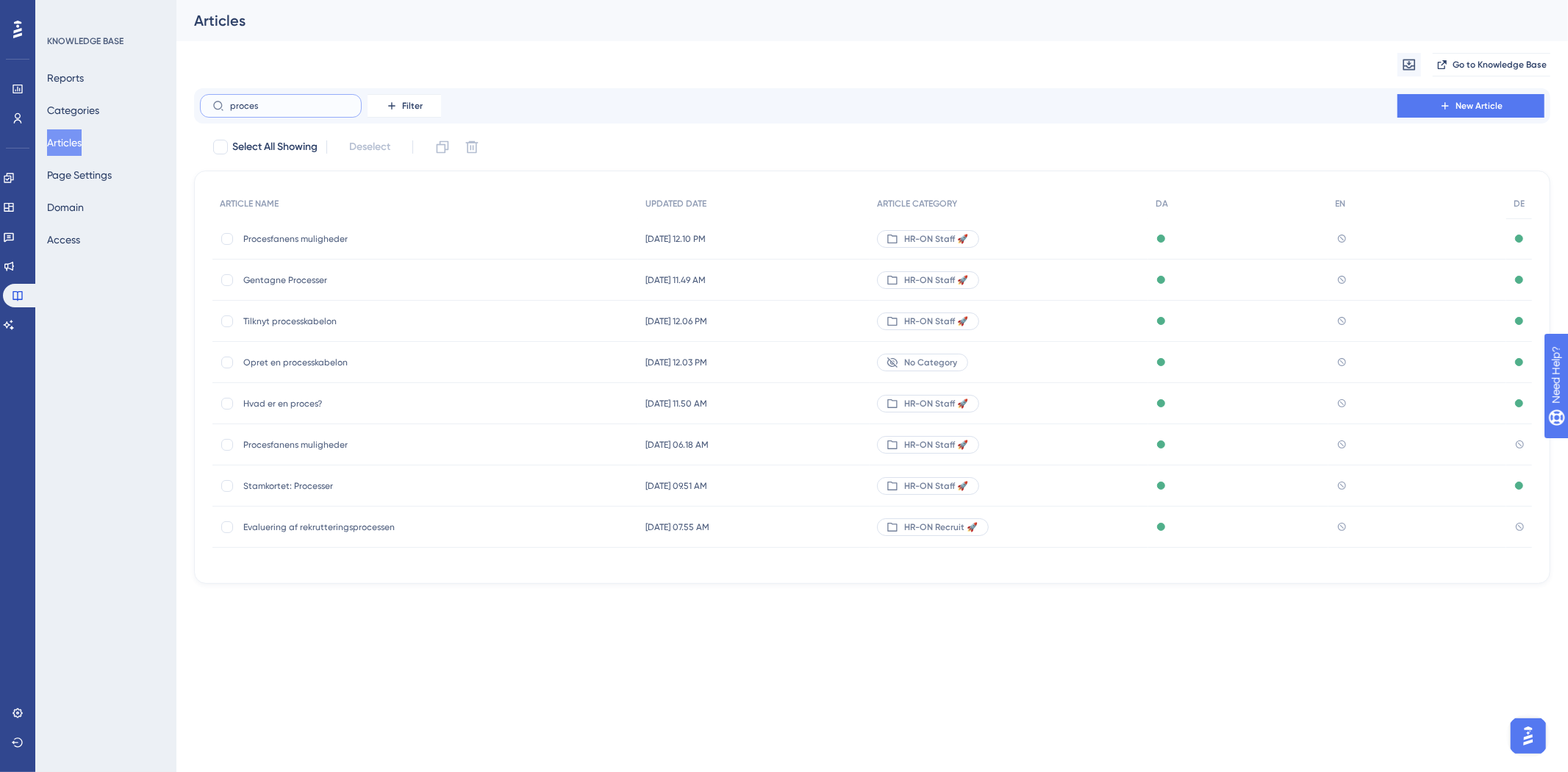
type input "proces"
click at [325, 319] on span "Tilknyt processkabelon" at bounding box center [361, 322] width 236 height 11
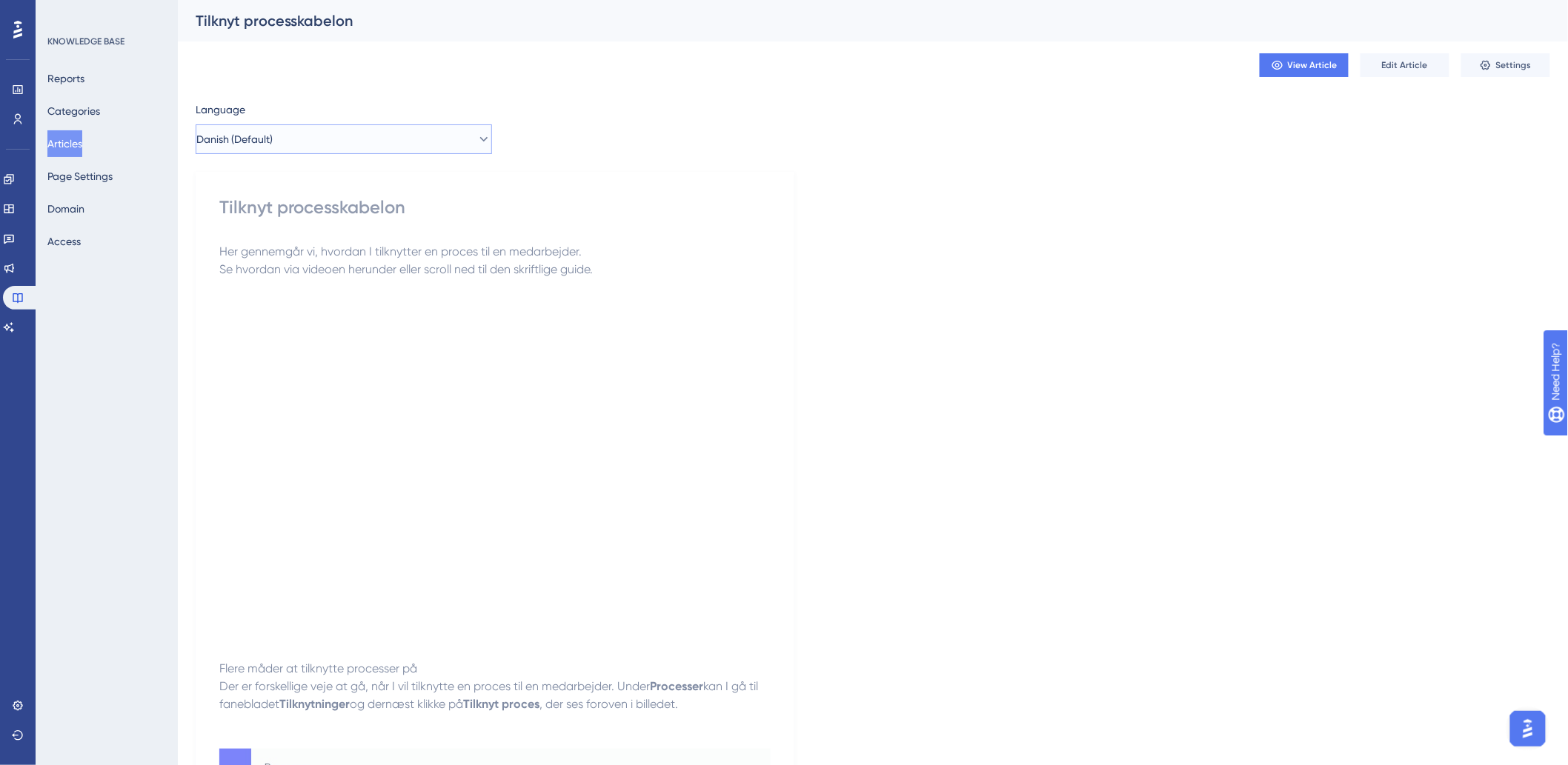
click at [313, 134] on button "Danish (Default)" at bounding box center [343, 138] width 296 height 30
click at [284, 244] on button "German German Published" at bounding box center [343, 243] width 277 height 30
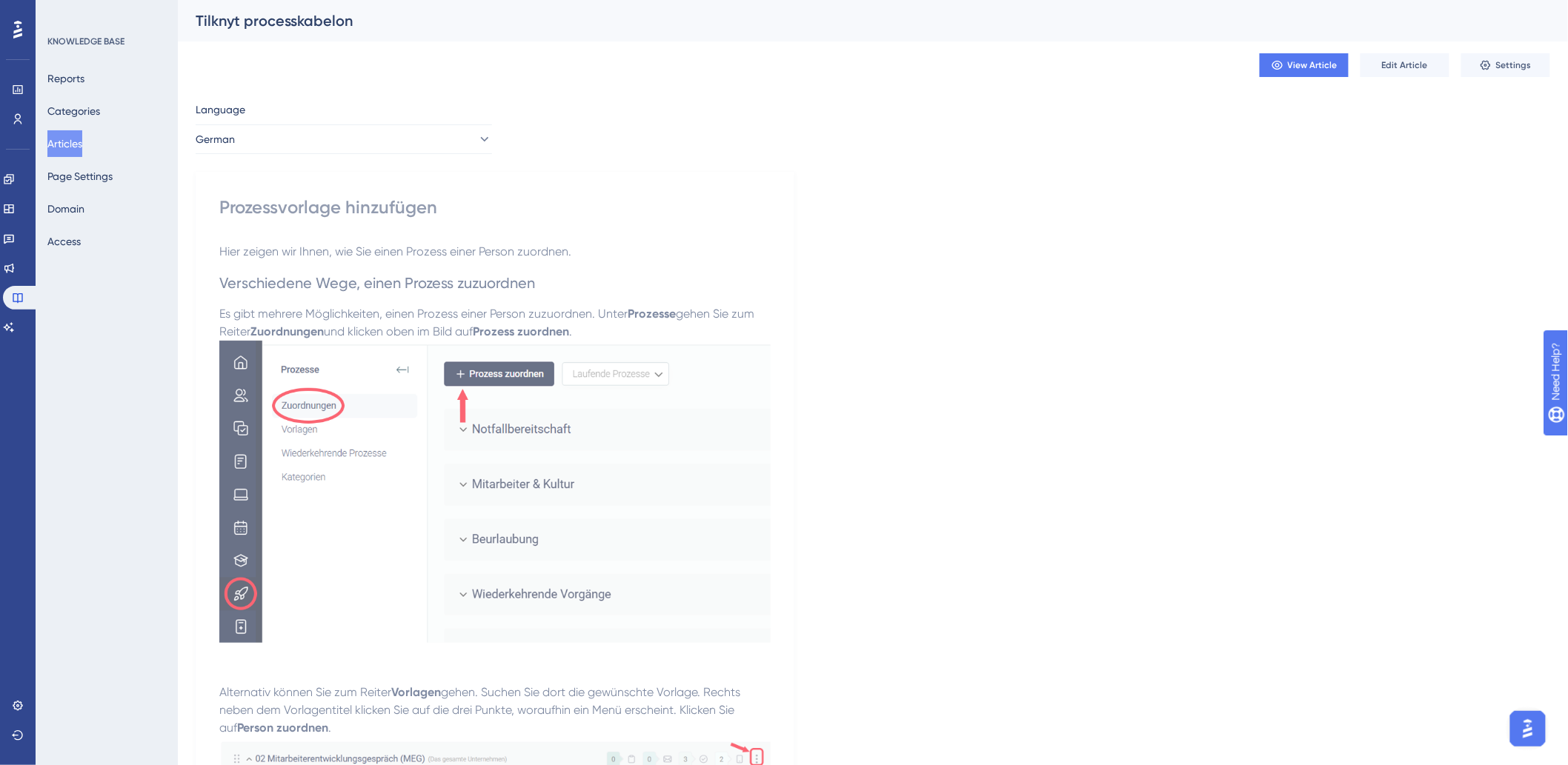
click at [69, 138] on button "Articles" at bounding box center [64, 144] width 35 height 27
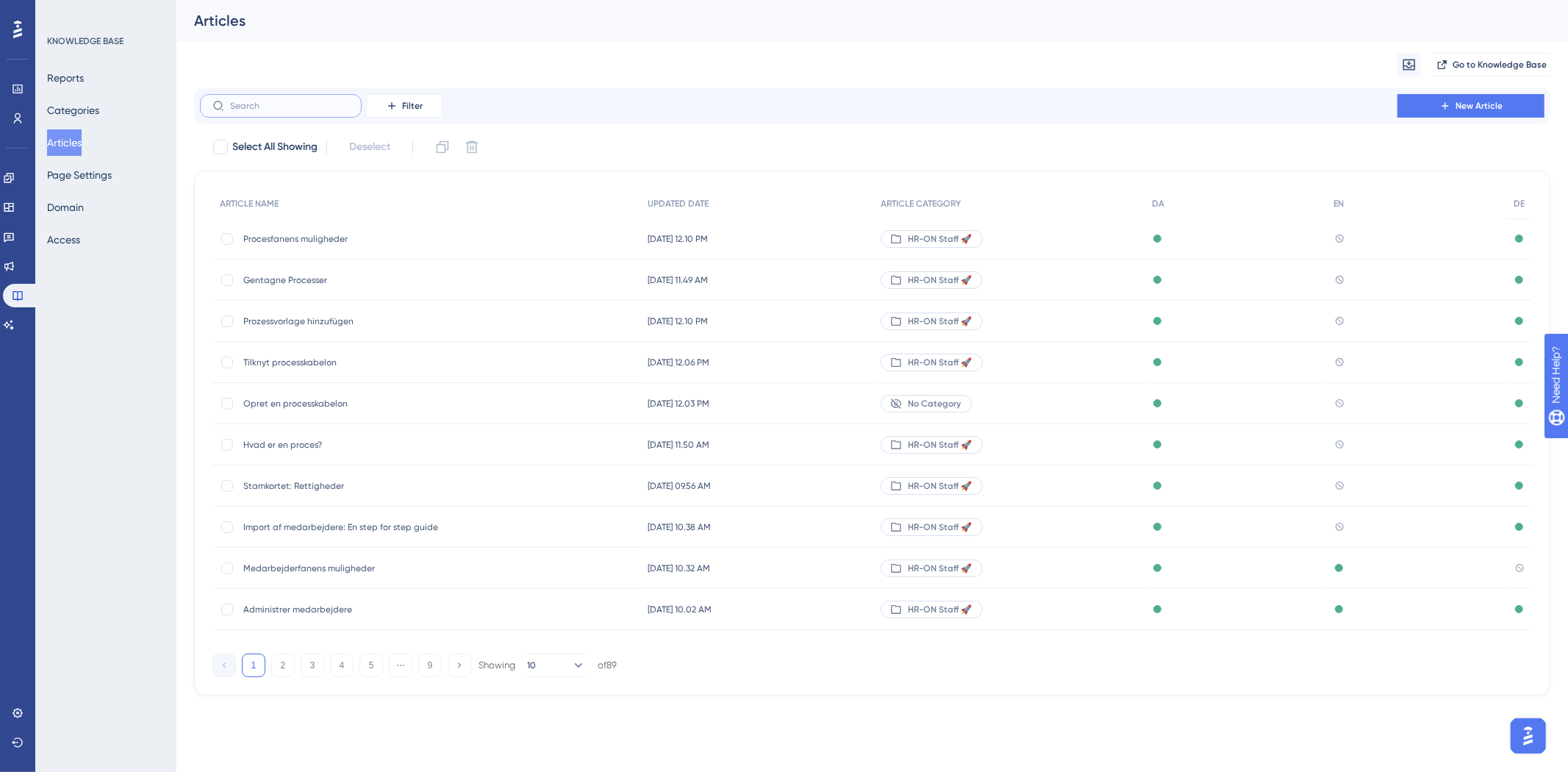
click at [296, 106] on input "text" at bounding box center [289, 106] width 119 height 10
type input "h"
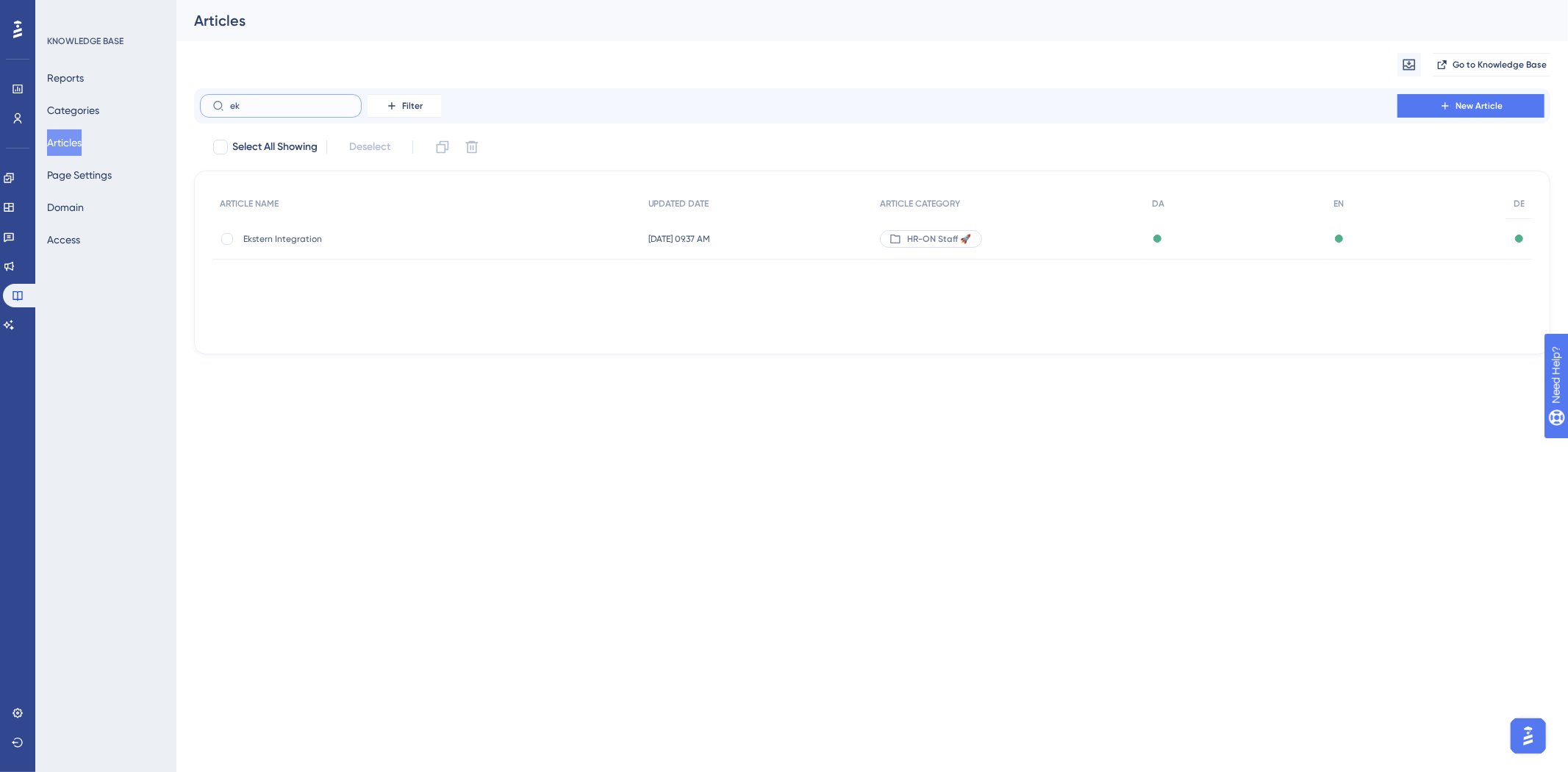
type input "e"
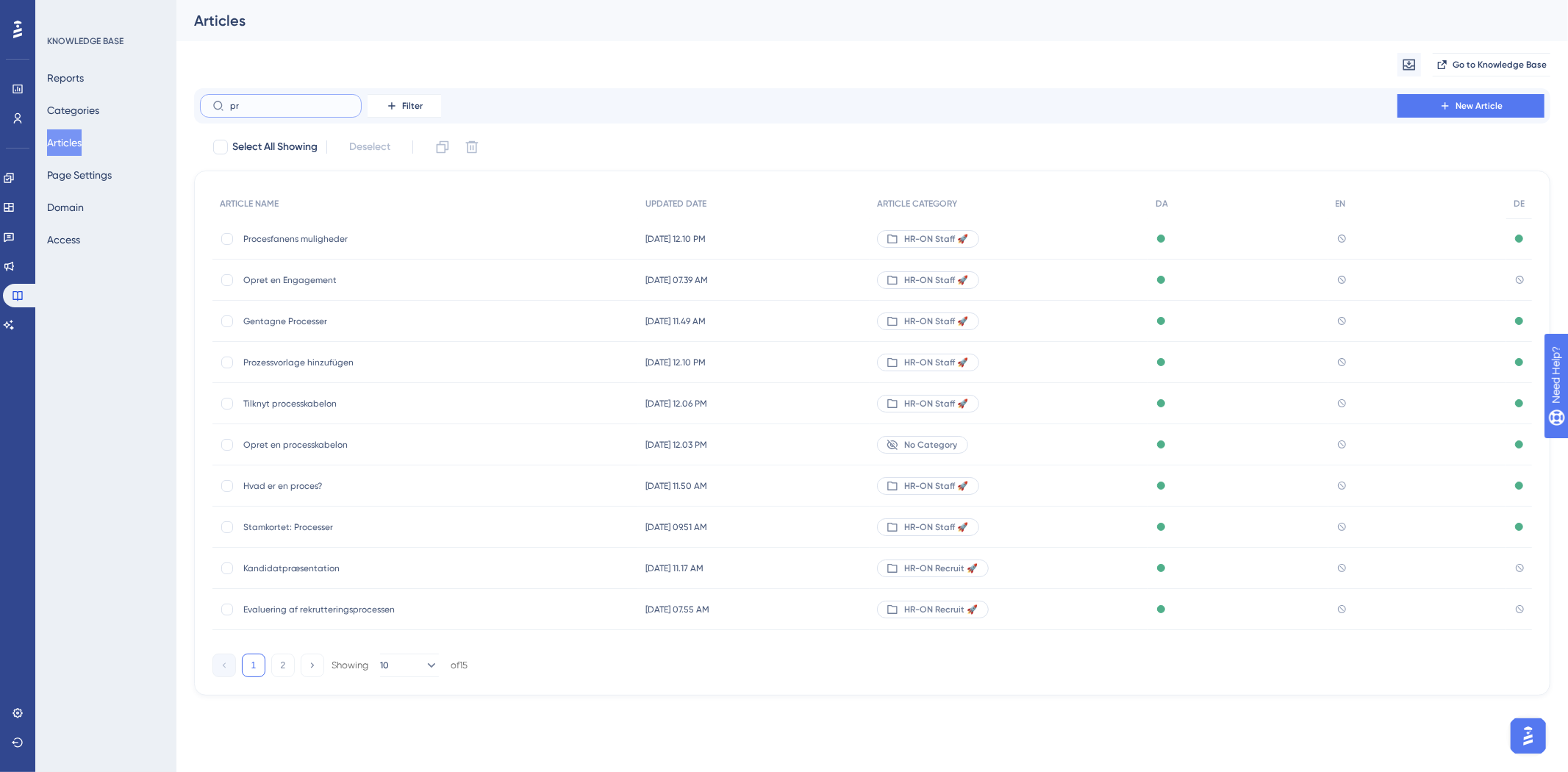
type input "p"
type input "hn"
checkbox input "true"
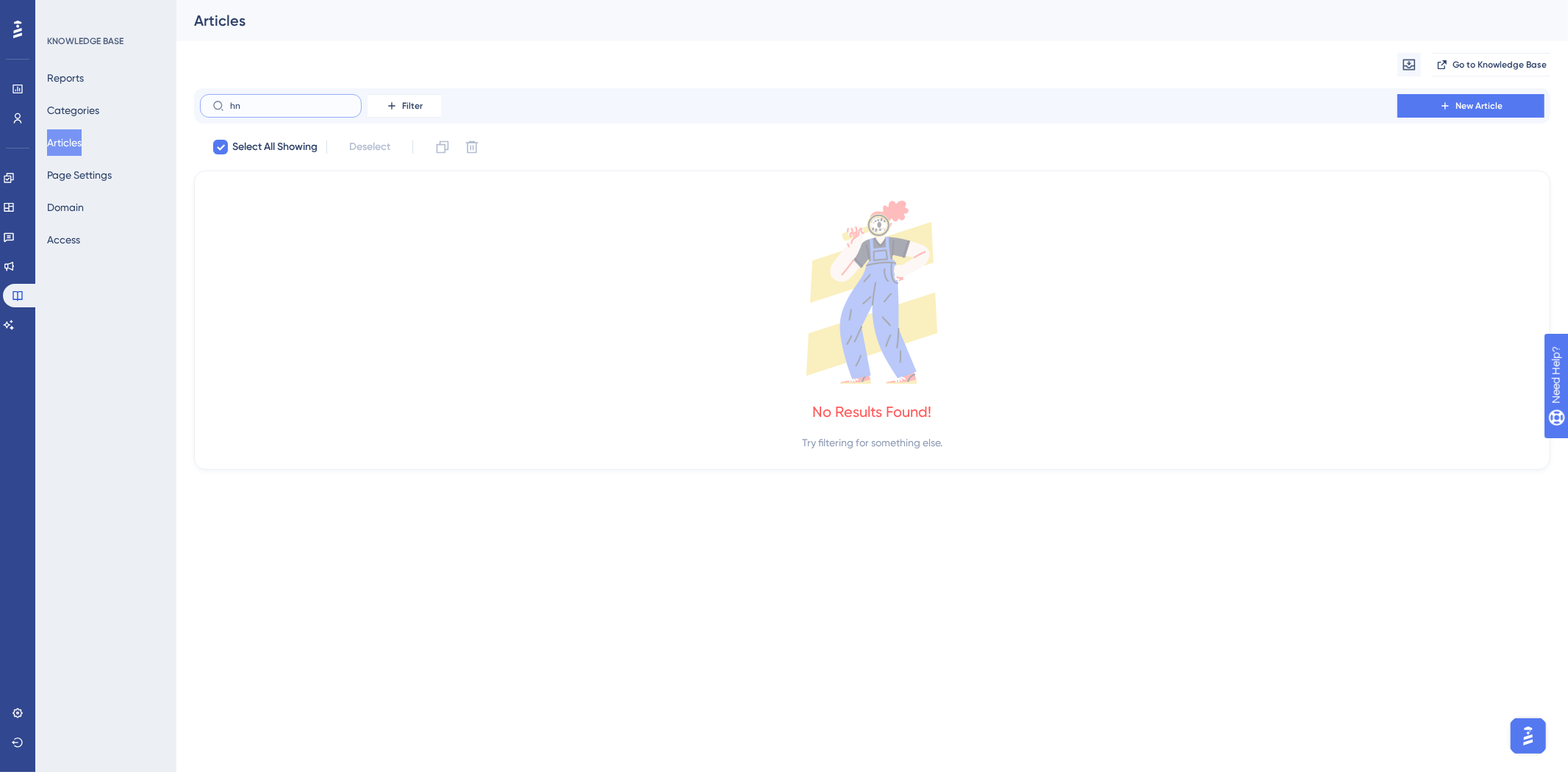
type input "h"
checkbox input "false"
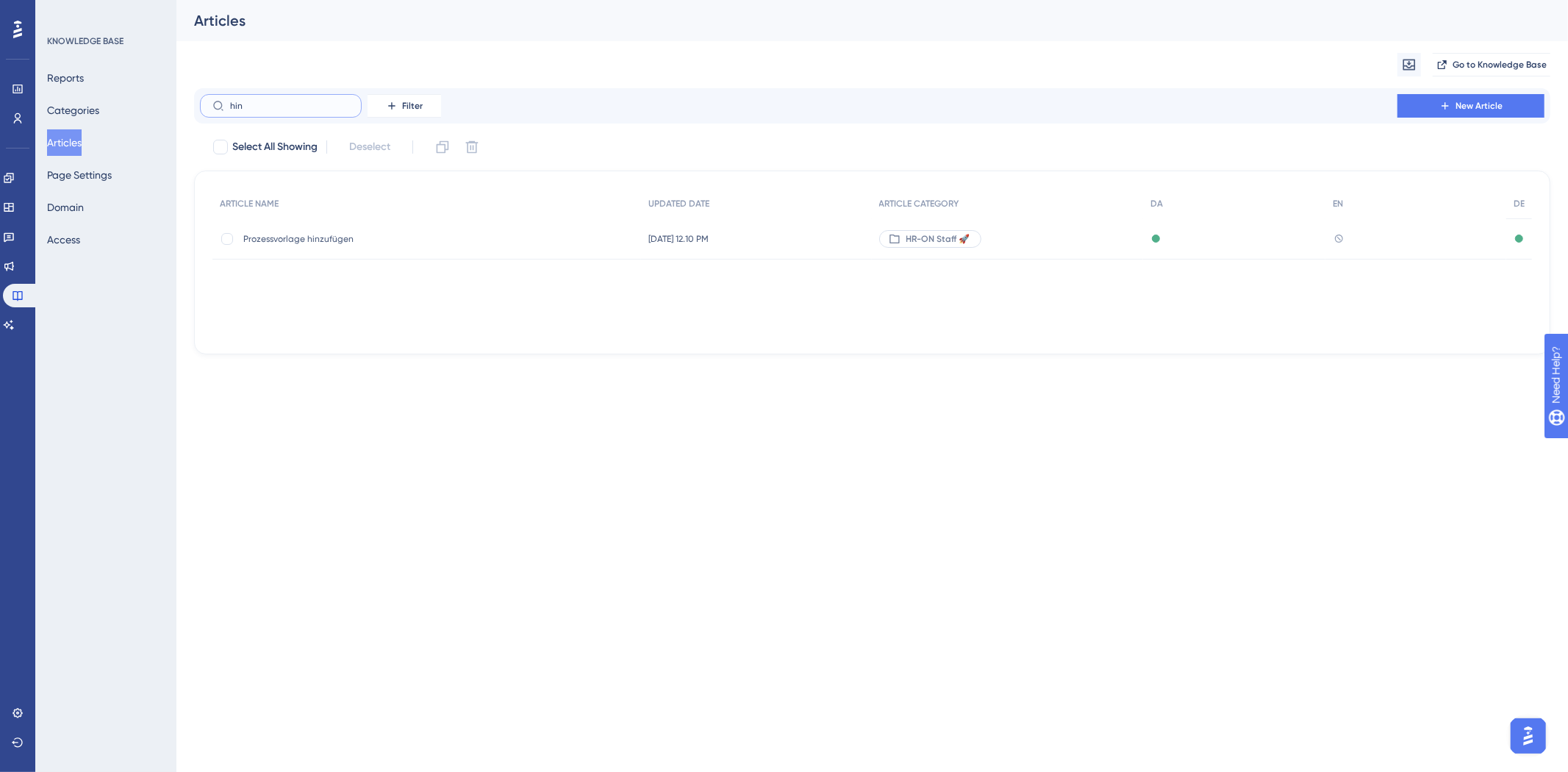
type input "hin"
click at [306, 236] on span "Prozessvorlage hinzufügen" at bounding box center [361, 239] width 236 height 11
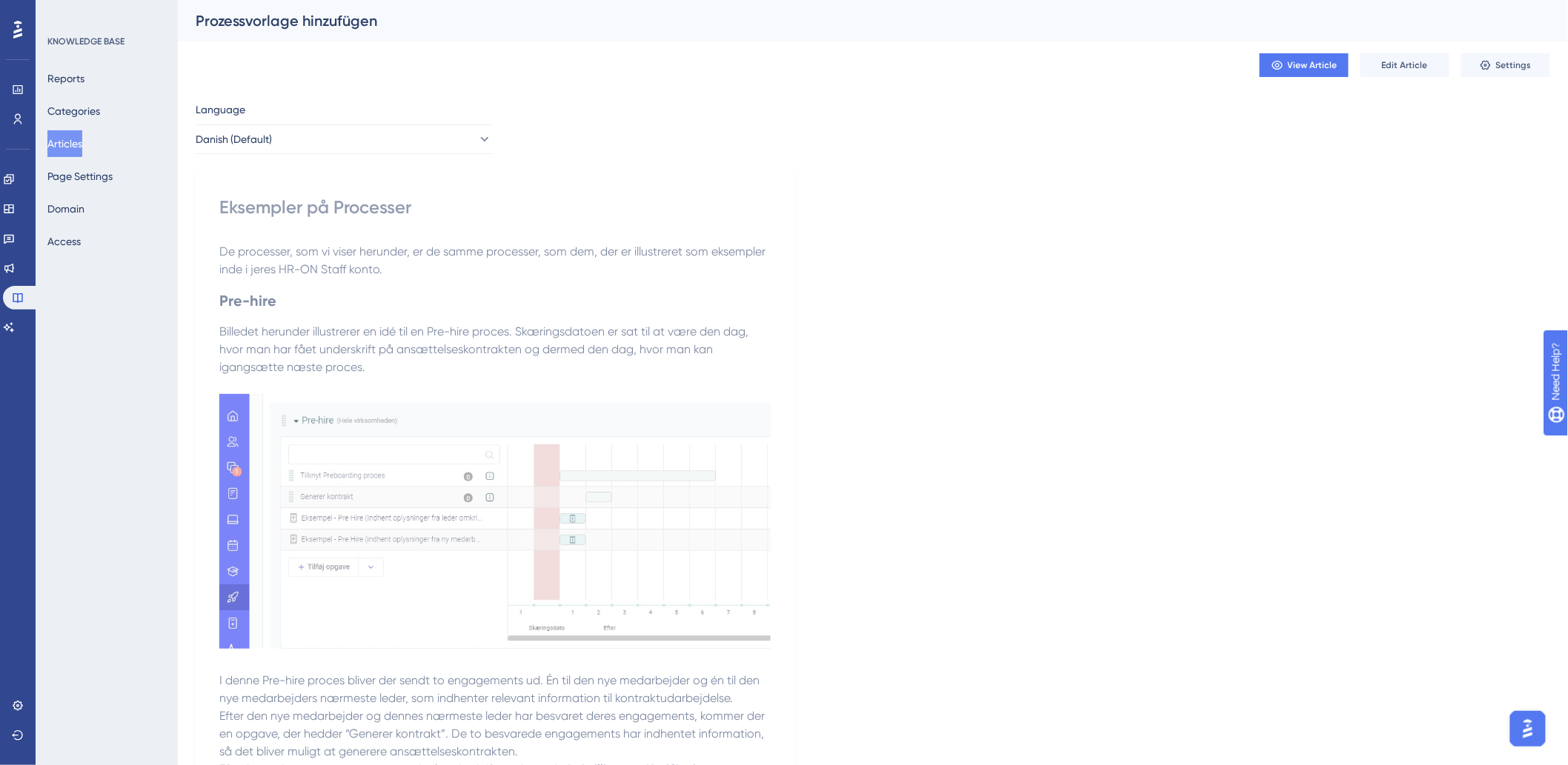
click at [351, 204] on div "Eksempler på Processer" at bounding box center [494, 207] width 551 height 24
click at [353, 204] on div "Eksempler på Processer" at bounding box center [494, 207] width 551 height 24
click at [357, 197] on div "Eksempler på Processer" at bounding box center [494, 207] width 551 height 24
click at [357, 204] on div "Eksempler på Processer" at bounding box center [494, 207] width 551 height 24
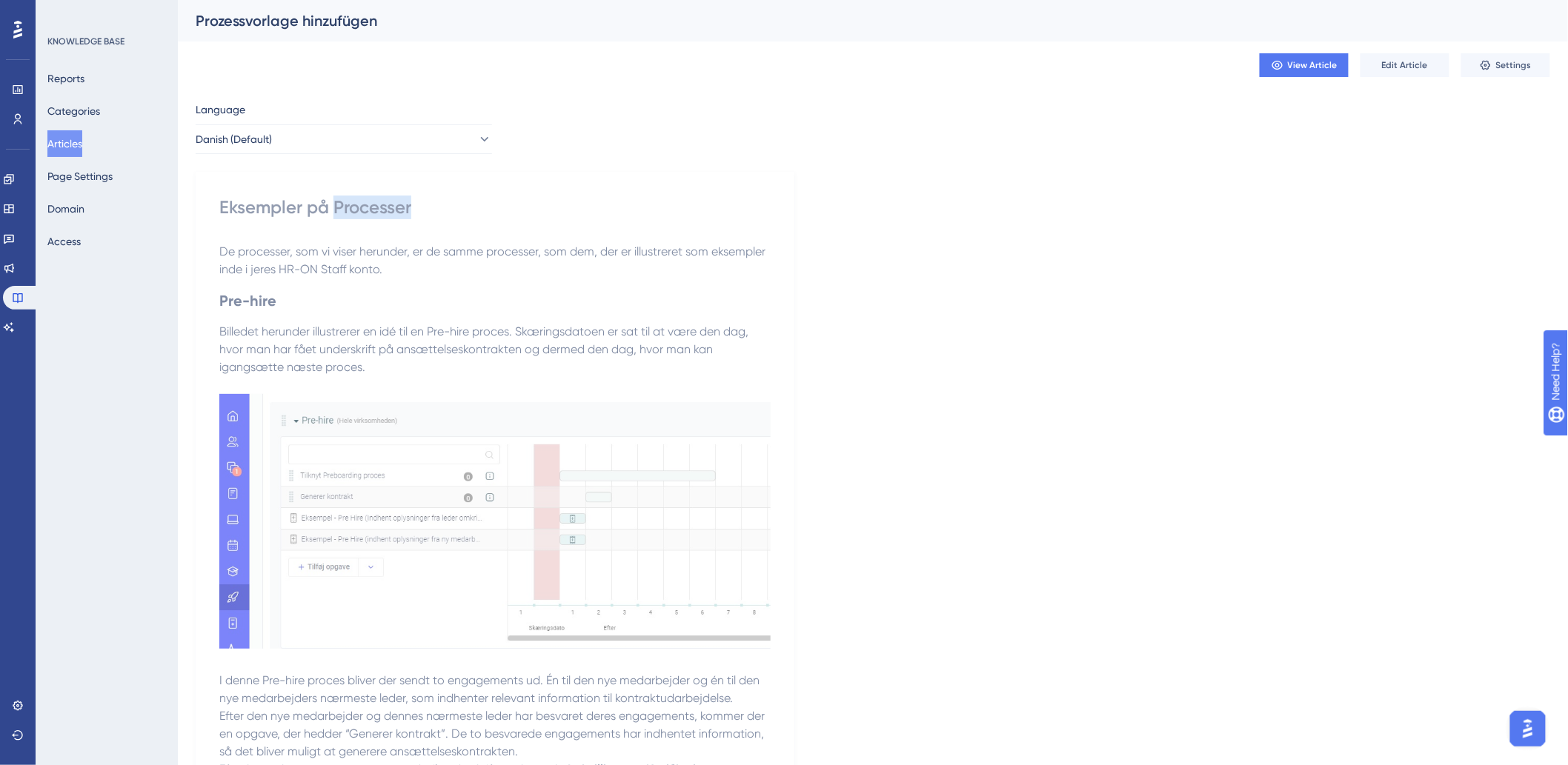
click at [354, 202] on div "Eksempler på Processer" at bounding box center [494, 207] width 551 height 24
copy div "Eksempler på Processer"
click at [344, 23] on div "Prozessvorlage hinzufügen" at bounding box center [854, 21] width 1317 height 21
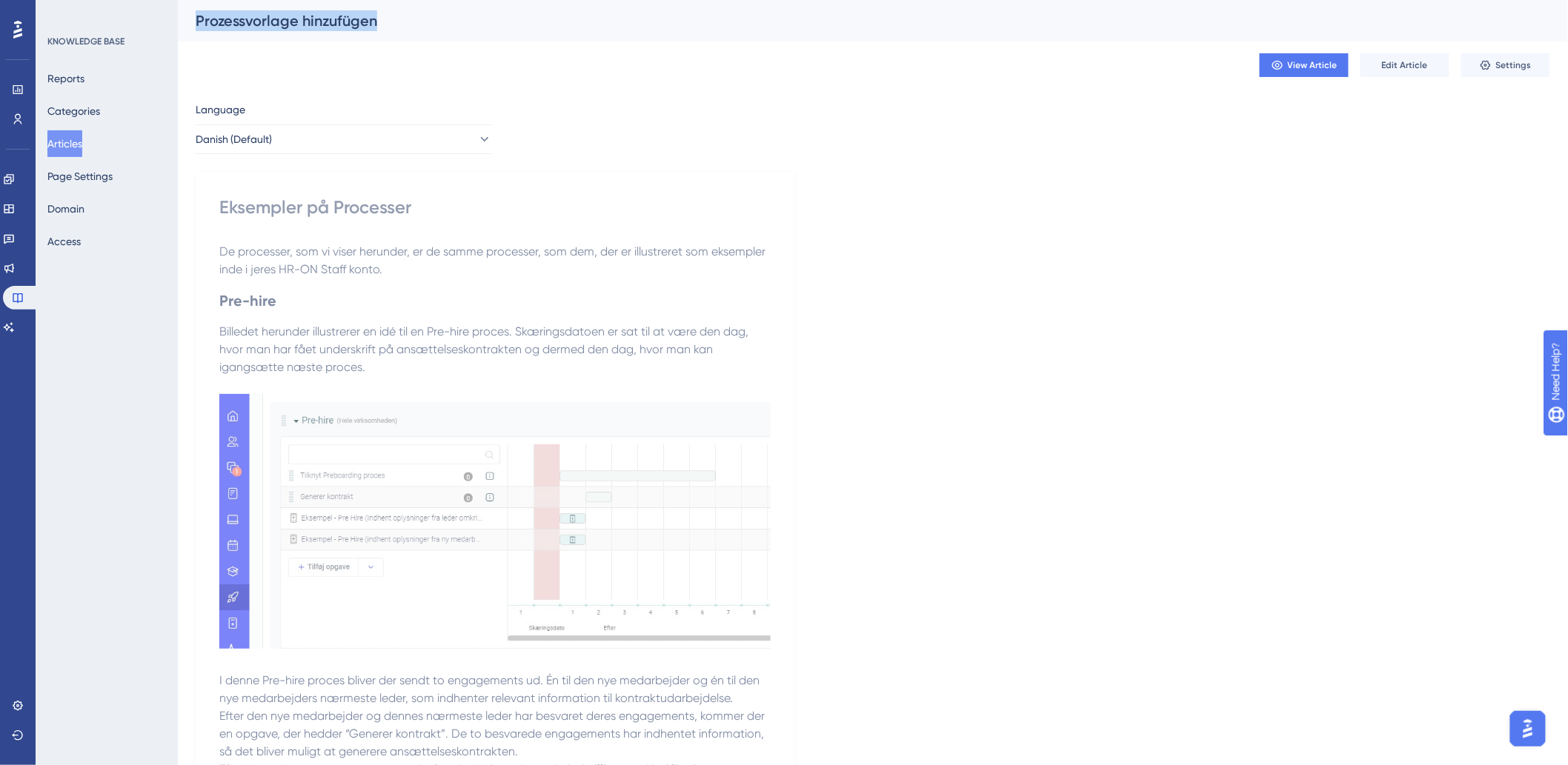
click at [344, 23] on div "Prozessvorlage hinzufügen" at bounding box center [854, 21] width 1317 height 21
click at [1420, 65] on span "Edit Article" at bounding box center [1405, 65] width 46 height 12
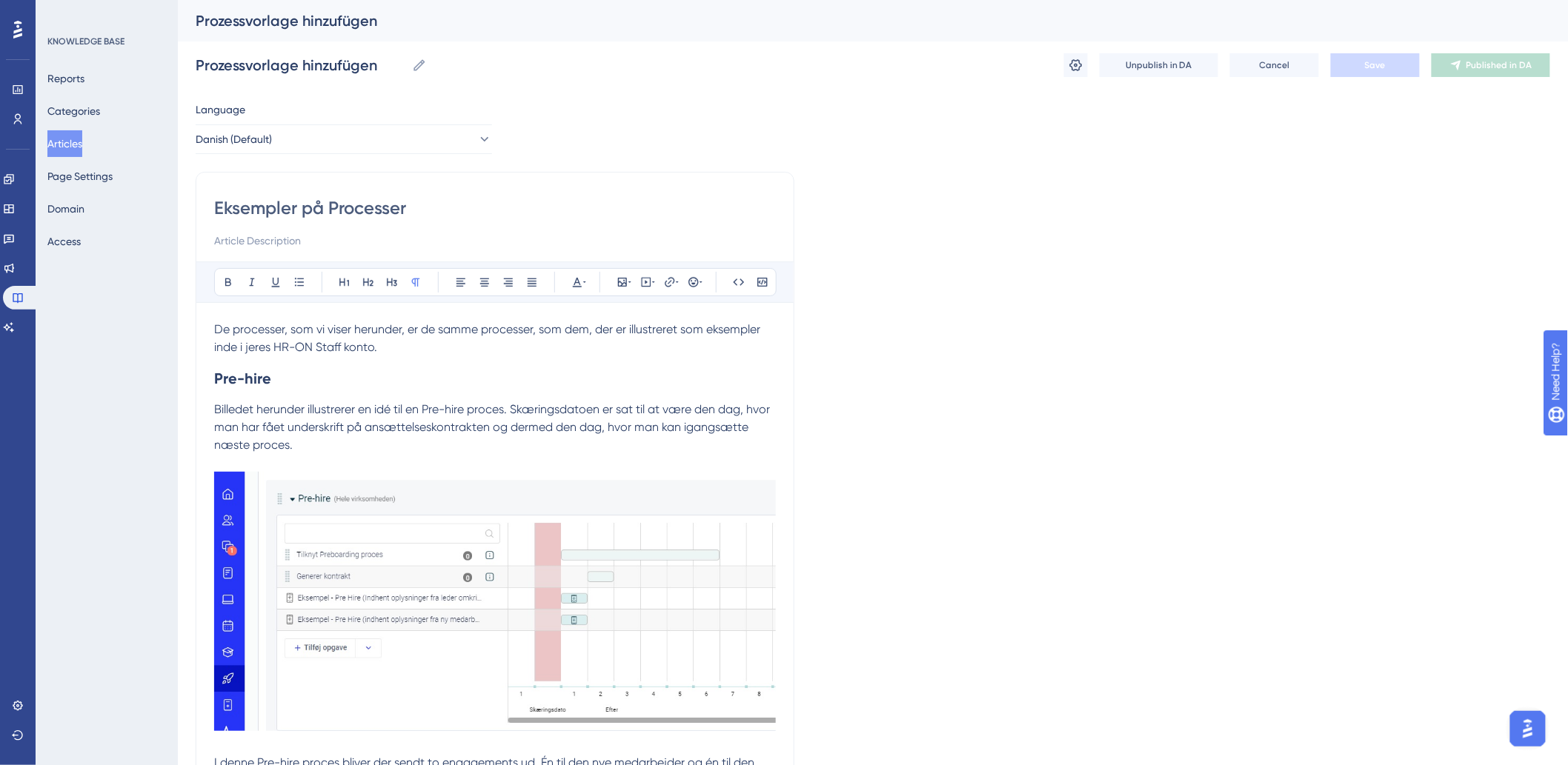
click at [299, 213] on input "Eksempler på Processer" at bounding box center [495, 208] width 561 height 24
click at [300, 211] on input "Eksempler på Processer" at bounding box center [495, 208] width 561 height 24
click at [323, 57] on input "Prozessvorlage hinzufügen" at bounding box center [300, 65] width 211 height 21
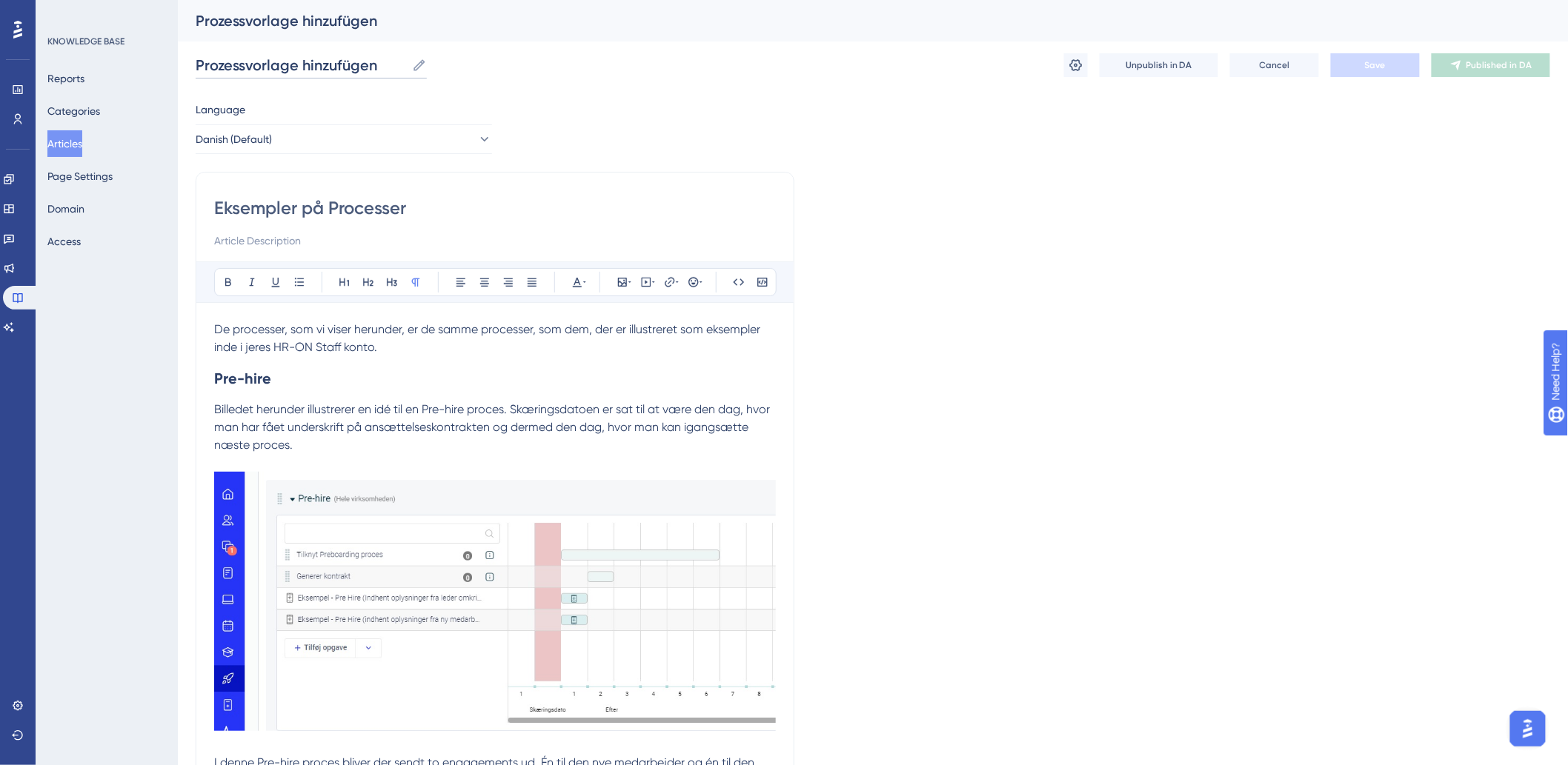
click at [323, 57] on input "Prozessvorlage hinzufügen" at bounding box center [300, 65] width 211 height 21
paste input "Eksempler på Processer"
type input "Eksempler på Processer"
click at [1380, 56] on button "Save" at bounding box center [1375, 64] width 88 height 24
click at [1455, 60] on button "Publish in DA" at bounding box center [1490, 64] width 118 height 24
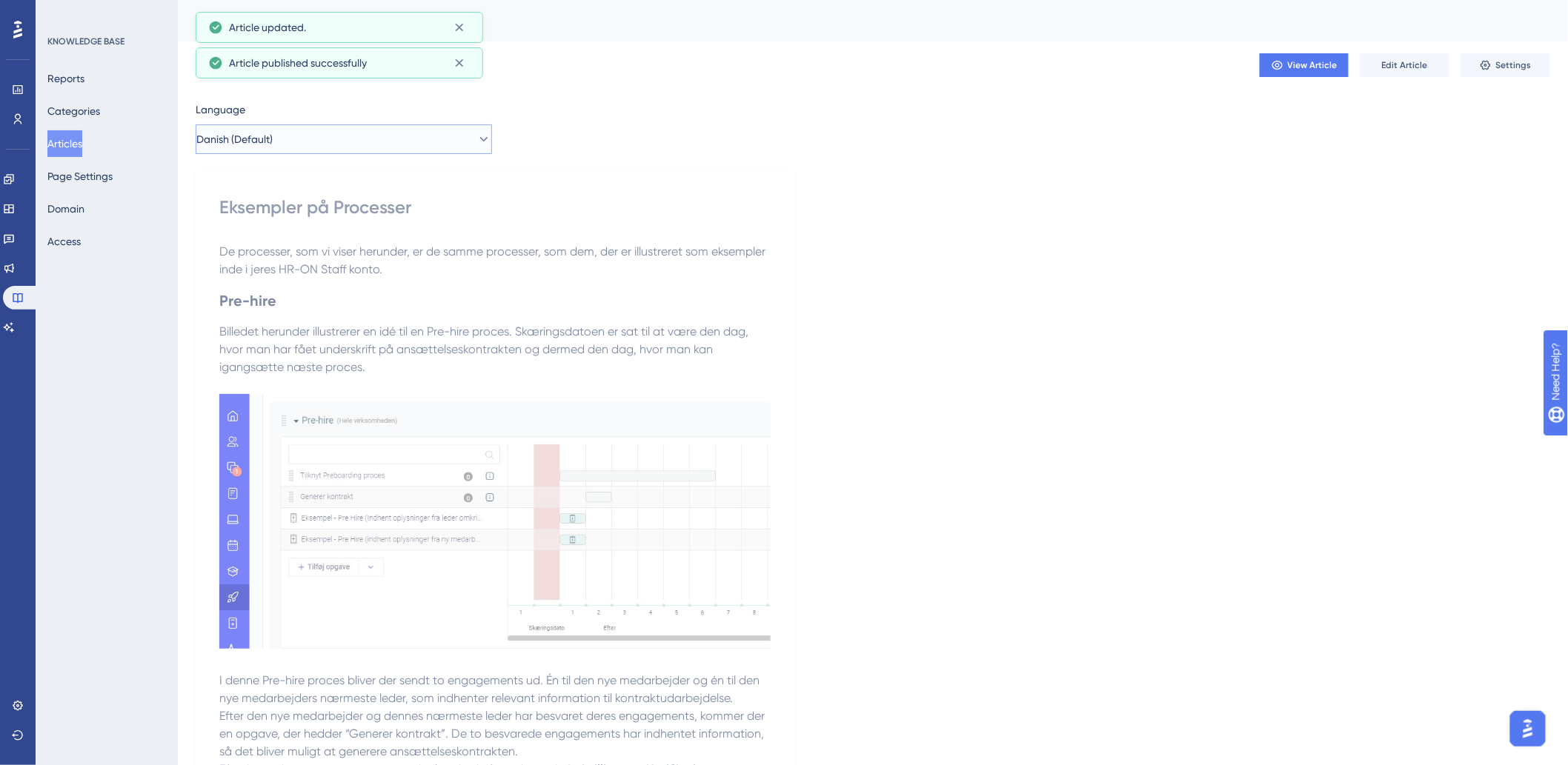
click at [300, 142] on button "Danish (Default)" at bounding box center [343, 138] width 296 height 30
click at [280, 234] on button "German German Published" at bounding box center [343, 243] width 277 height 30
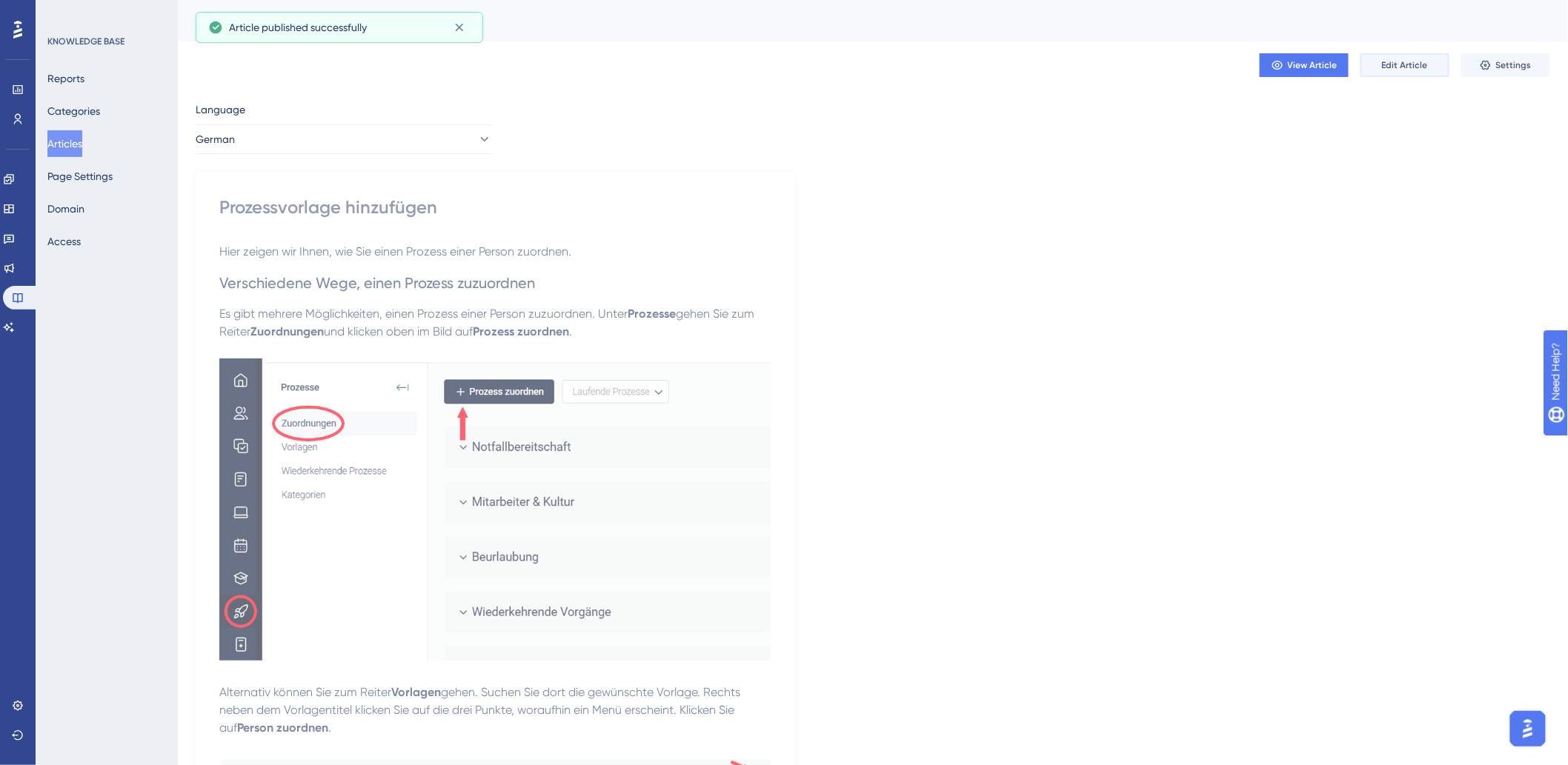
click at [1377, 67] on button "Edit Article" at bounding box center [1405, 64] width 88 height 24
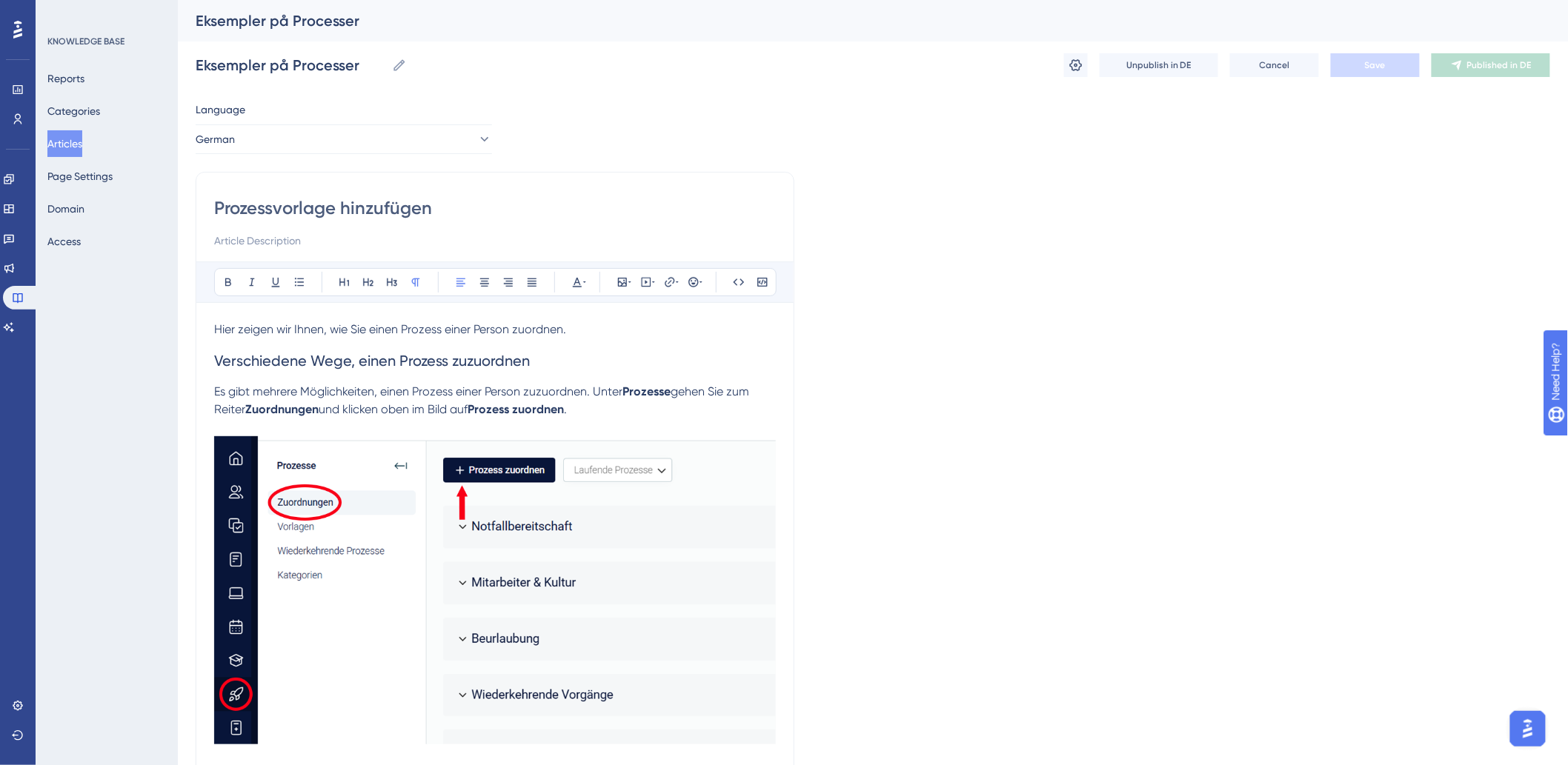
click at [372, 205] on input "Prozessvorlage hinzufügen" at bounding box center [495, 208] width 561 height 24
click at [373, 205] on input "Prozessvorlage hinzufügen" at bounding box center [495, 208] width 561 height 24
paste input "-Beispiele"
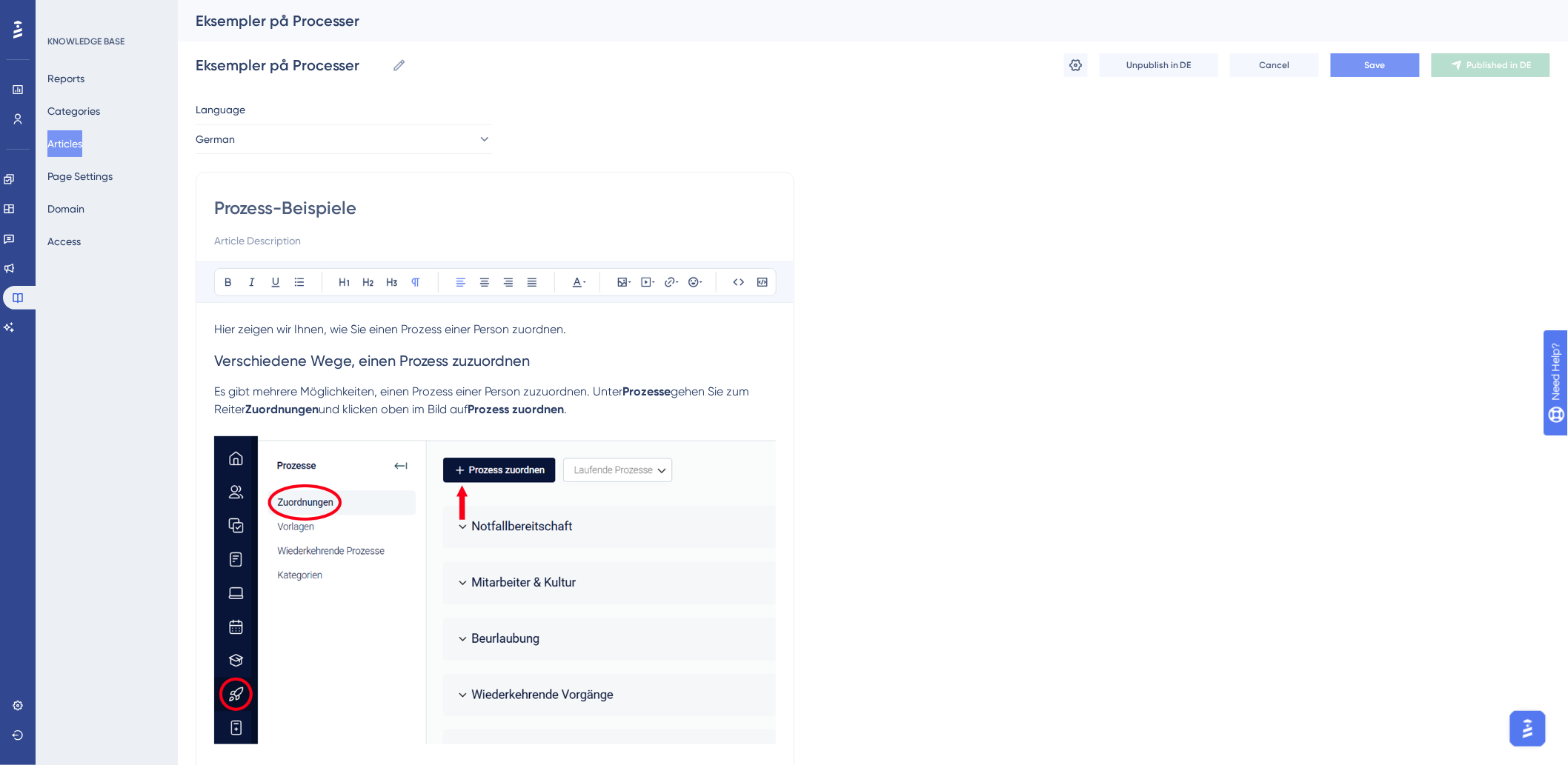
type input "Prozess-Beispiele"
click at [1364, 60] on span "Save" at bounding box center [1375, 65] width 21 height 12
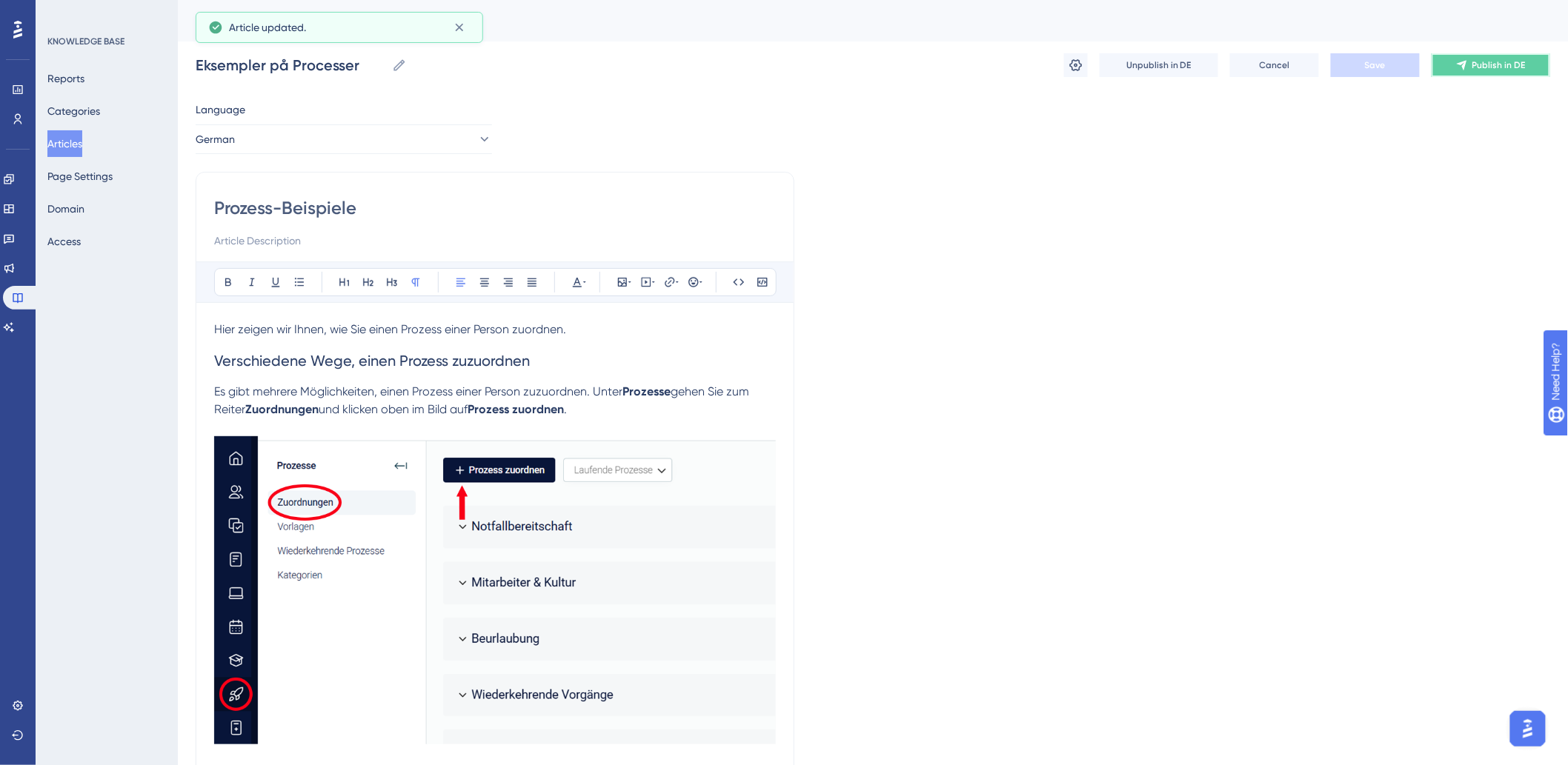
click at [1475, 65] on span "Publish in DE" at bounding box center [1498, 65] width 53 height 12
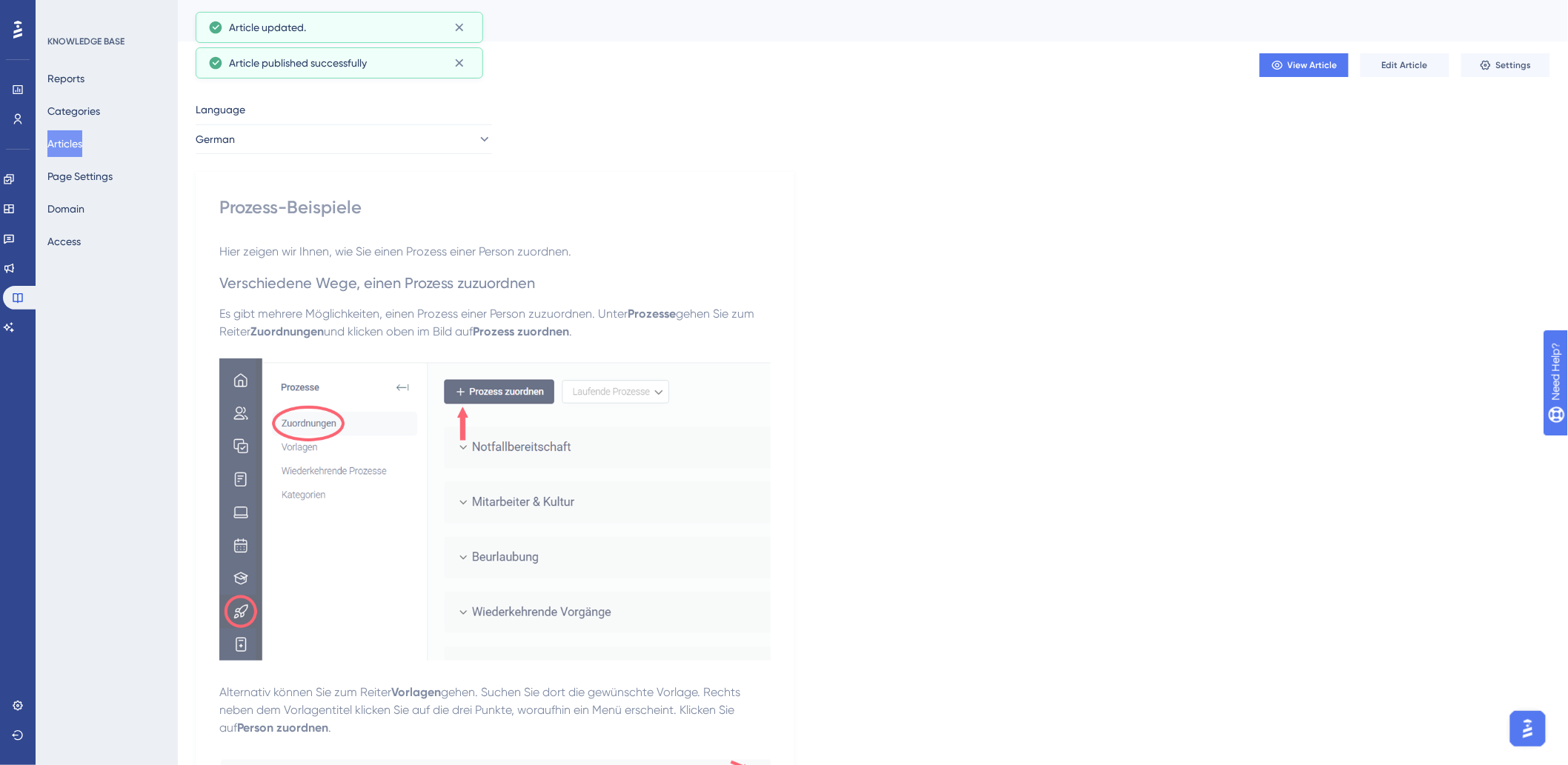
click at [73, 145] on button "Articles" at bounding box center [64, 144] width 35 height 27
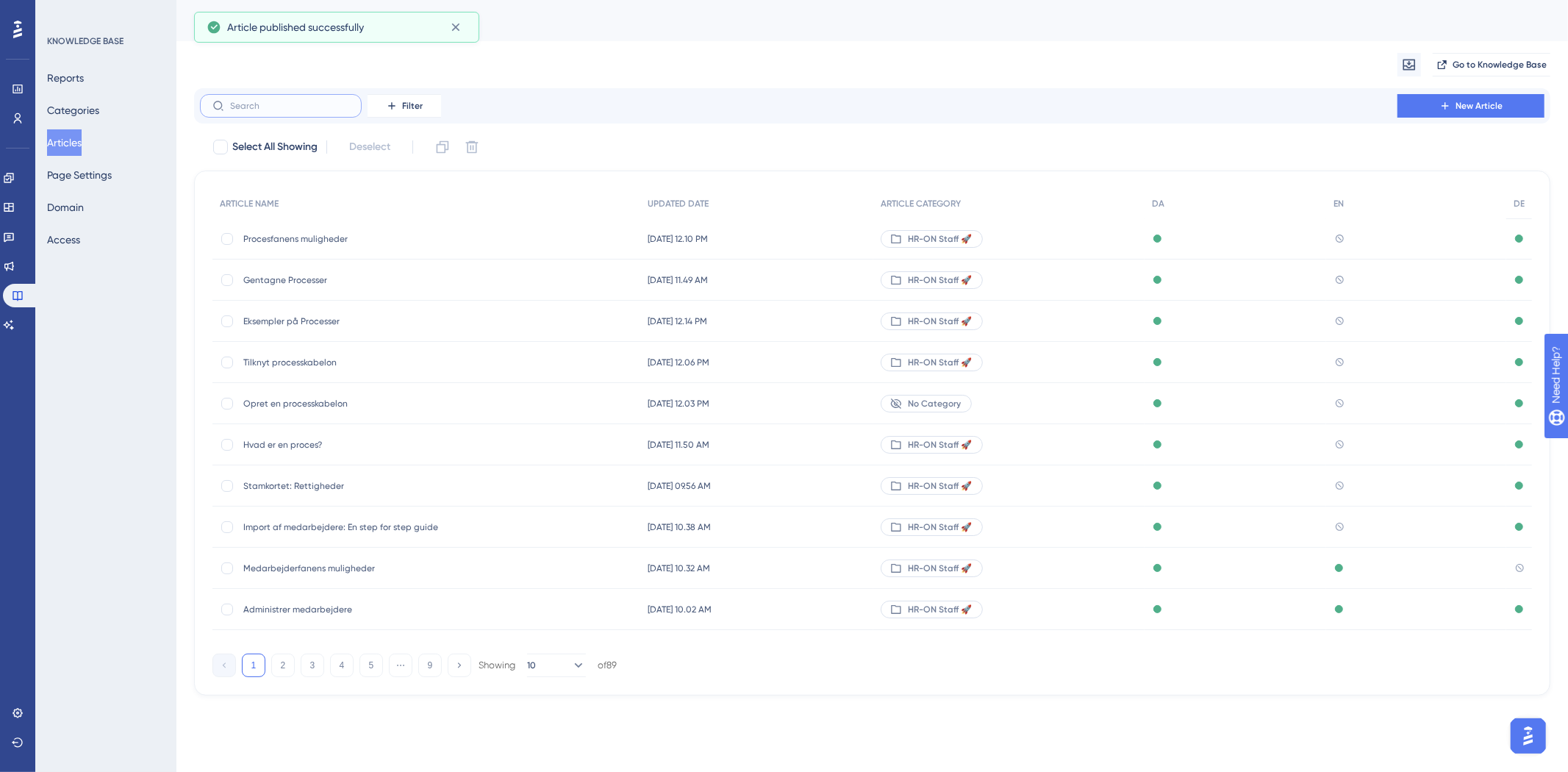
click at [258, 104] on input "text" at bounding box center [289, 106] width 119 height 10
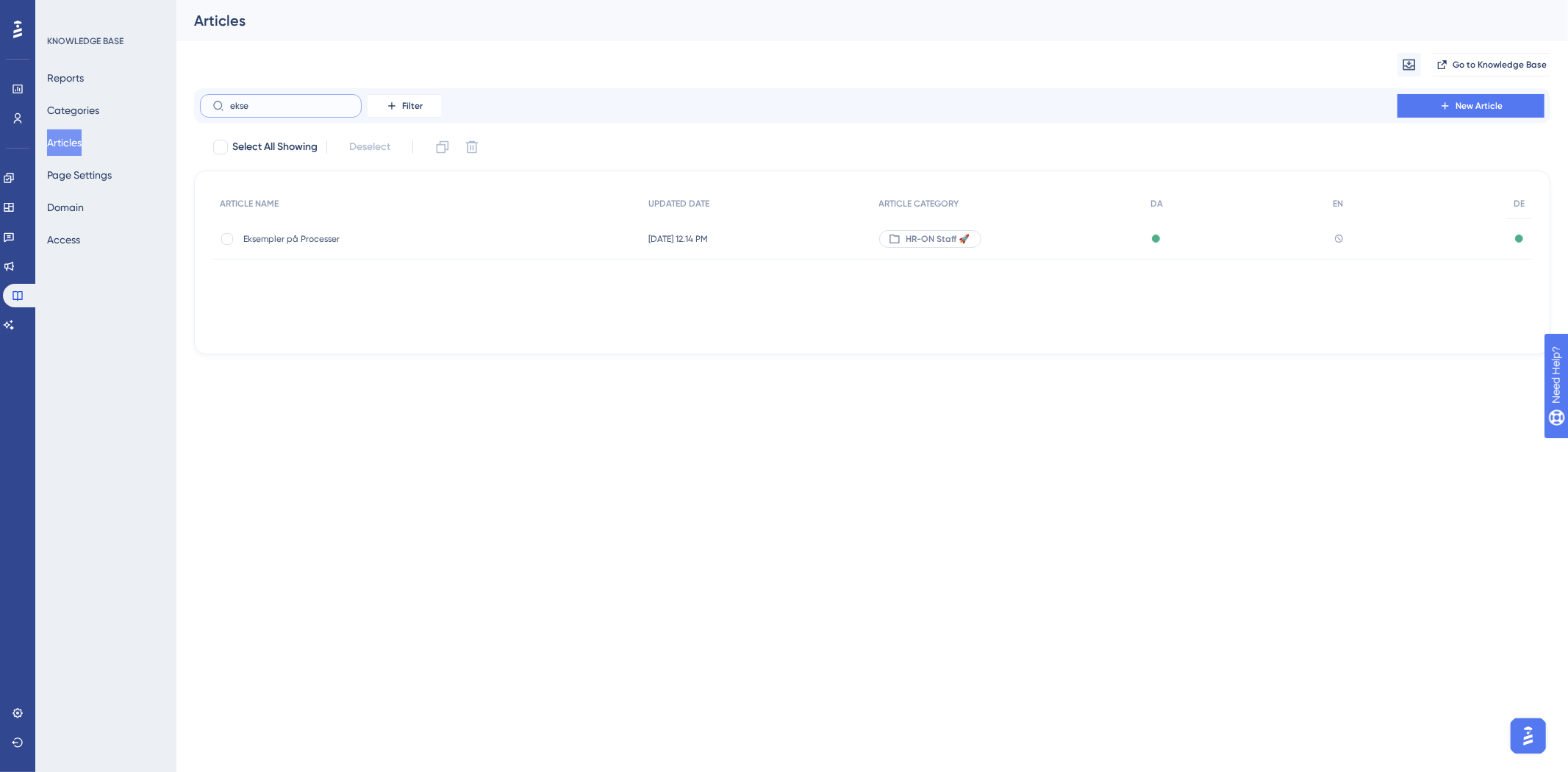
type input "ekse"
click at [264, 236] on span "Eksempler på Processer" at bounding box center [361, 239] width 236 height 11
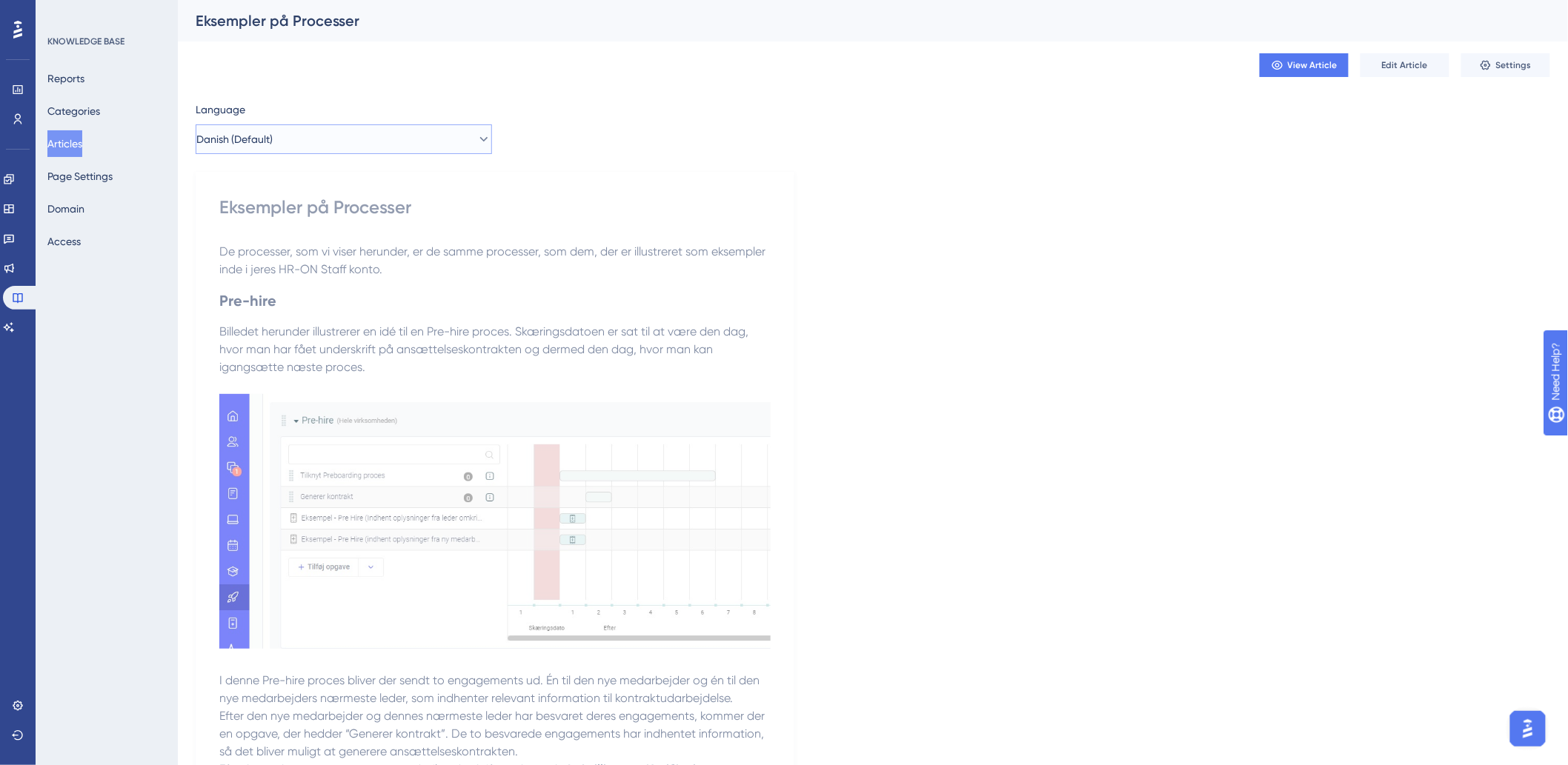
click at [344, 143] on button "Danish (Default)" at bounding box center [343, 138] width 296 height 30
click at [289, 234] on button "German German Published" at bounding box center [343, 243] width 277 height 30
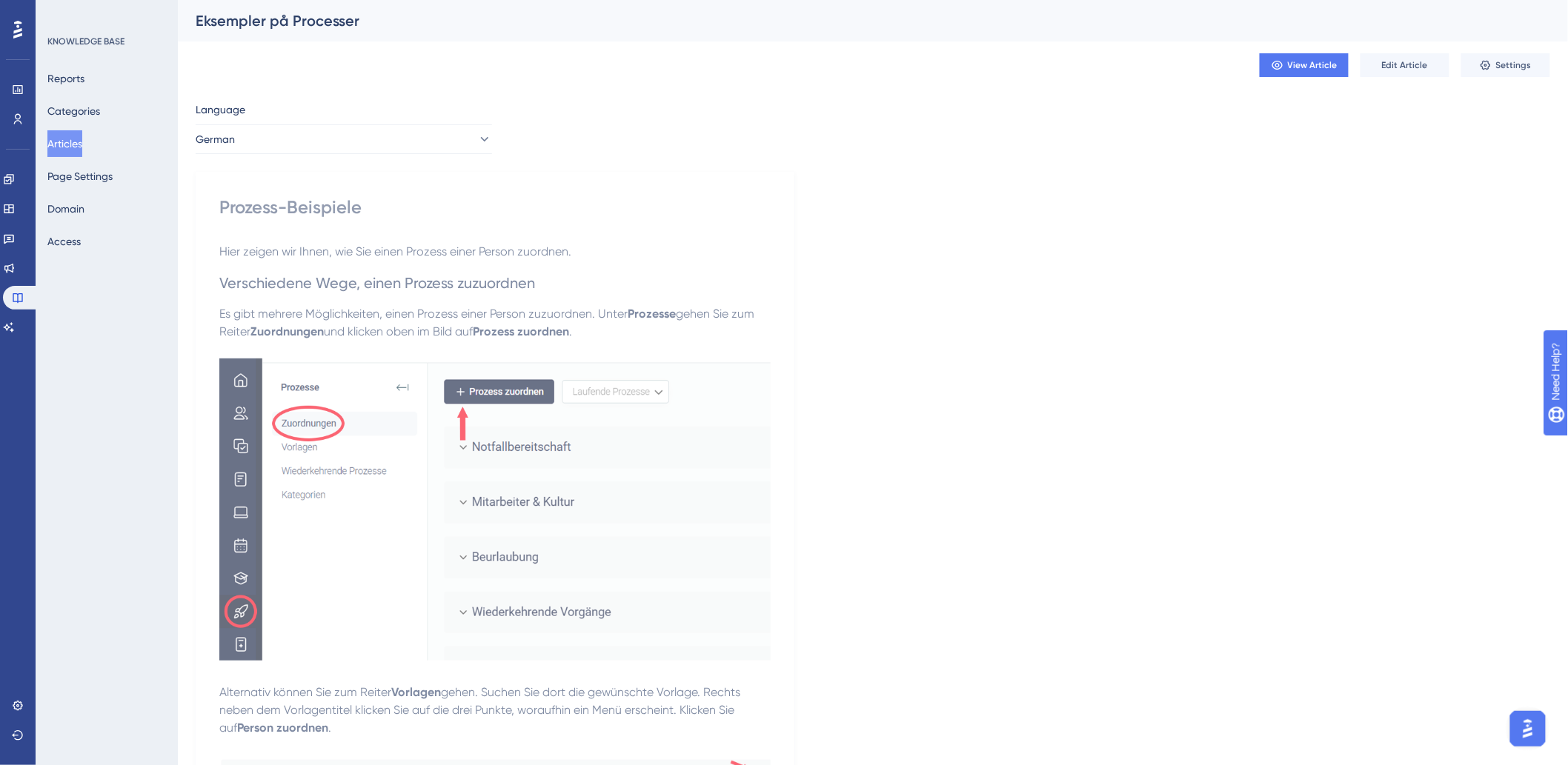
click at [76, 139] on button "Articles" at bounding box center [64, 144] width 35 height 27
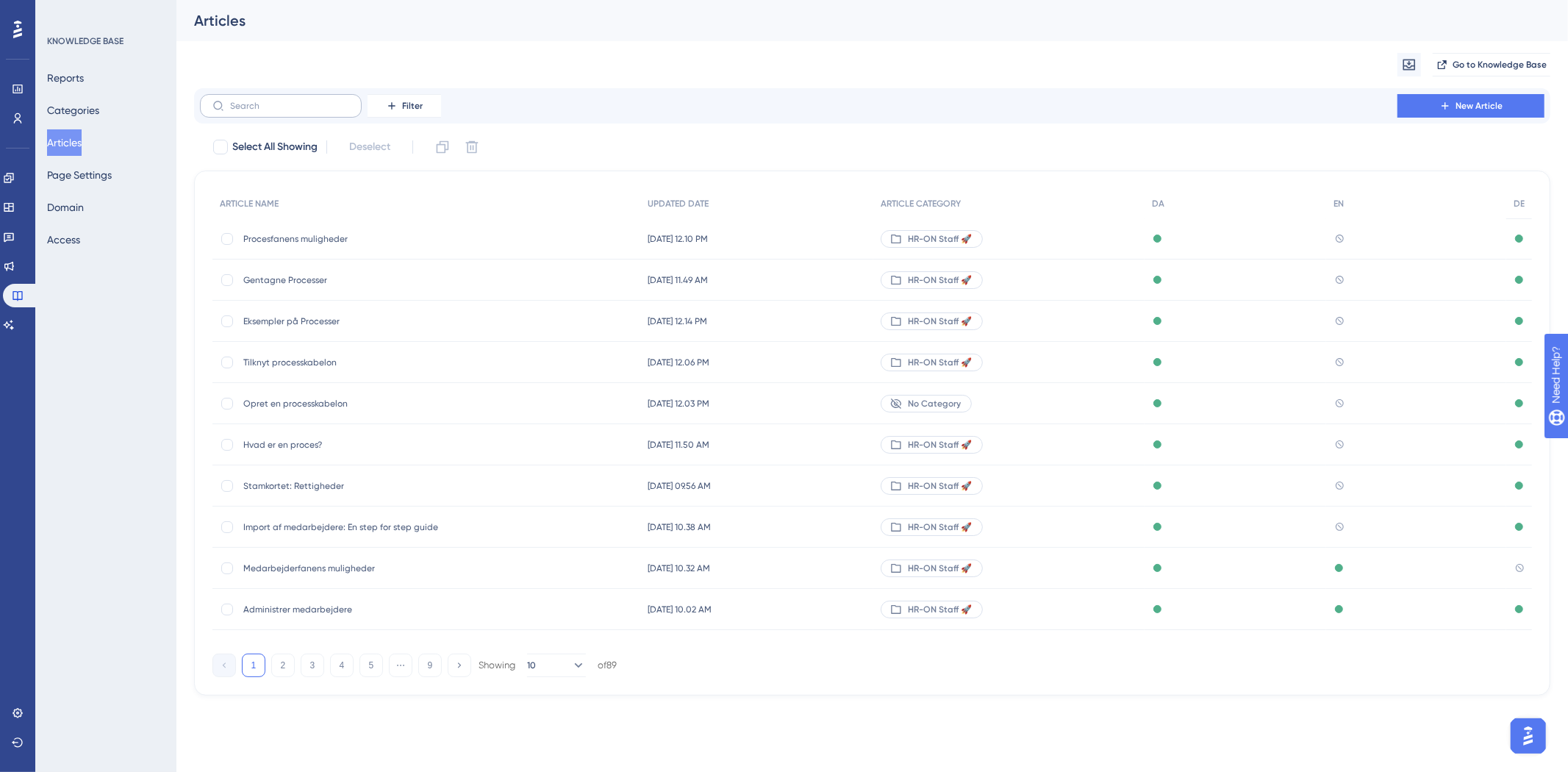
click at [299, 114] on label at bounding box center [281, 106] width 162 height 24
click at [299, 111] on input "text" at bounding box center [289, 106] width 119 height 10
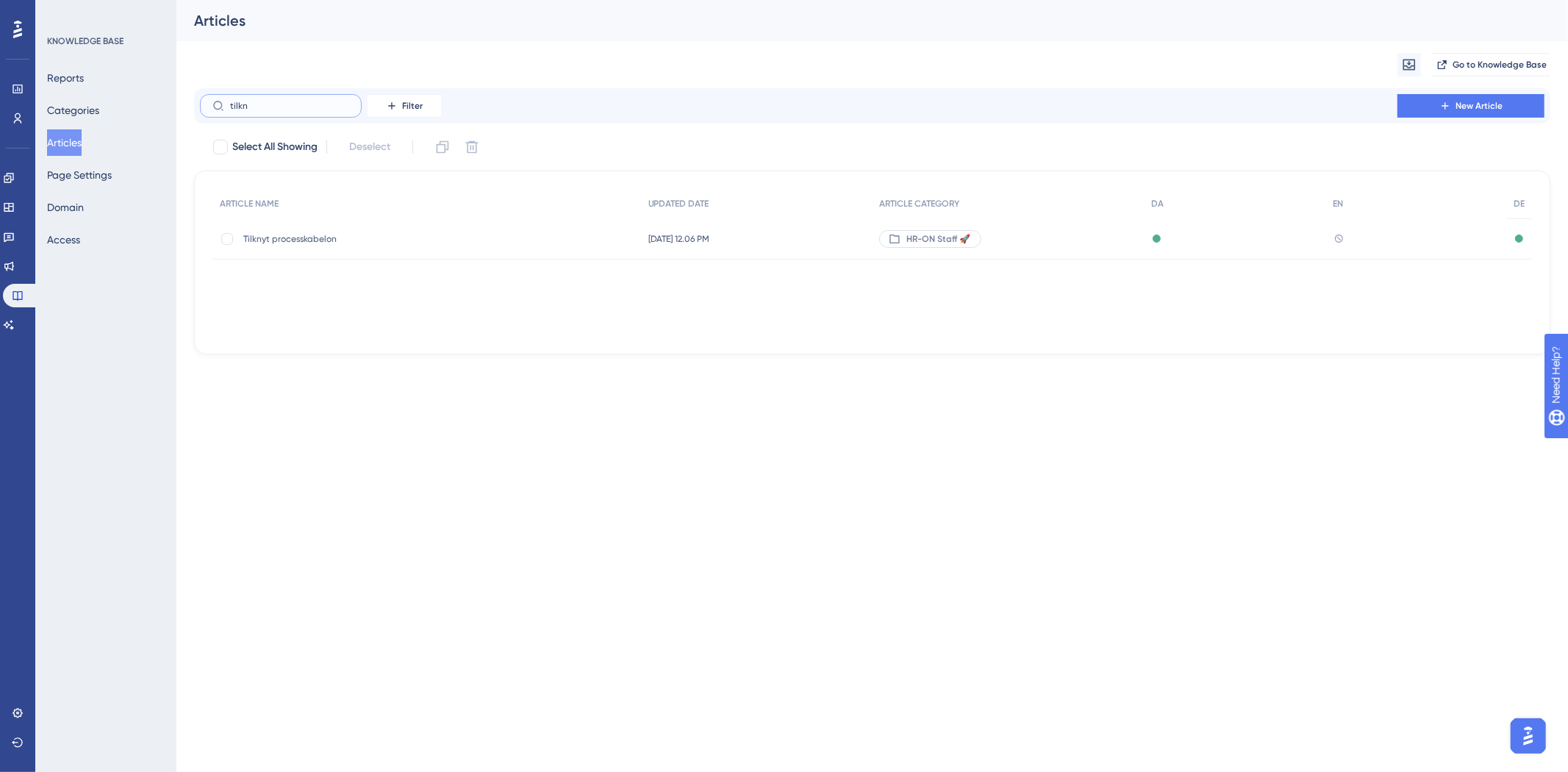
type input "tilkn"
click at [304, 245] on div "Tilknyt processkabelon Tilknyt processkabelon" at bounding box center [361, 239] width 236 height 41
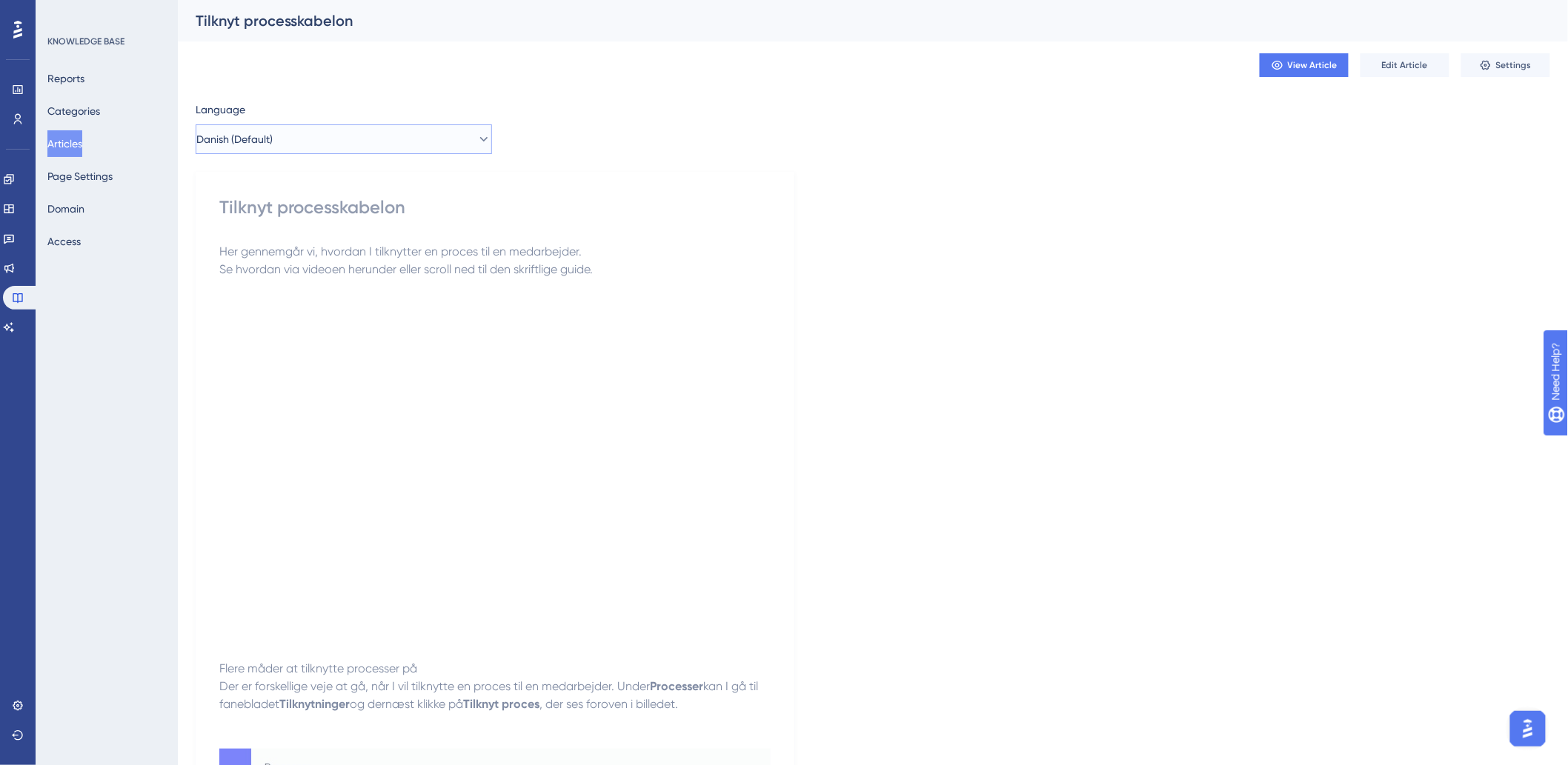
click at [327, 144] on button "Danish (Default)" at bounding box center [343, 138] width 296 height 30
click at [274, 240] on button "German German Published" at bounding box center [343, 243] width 277 height 30
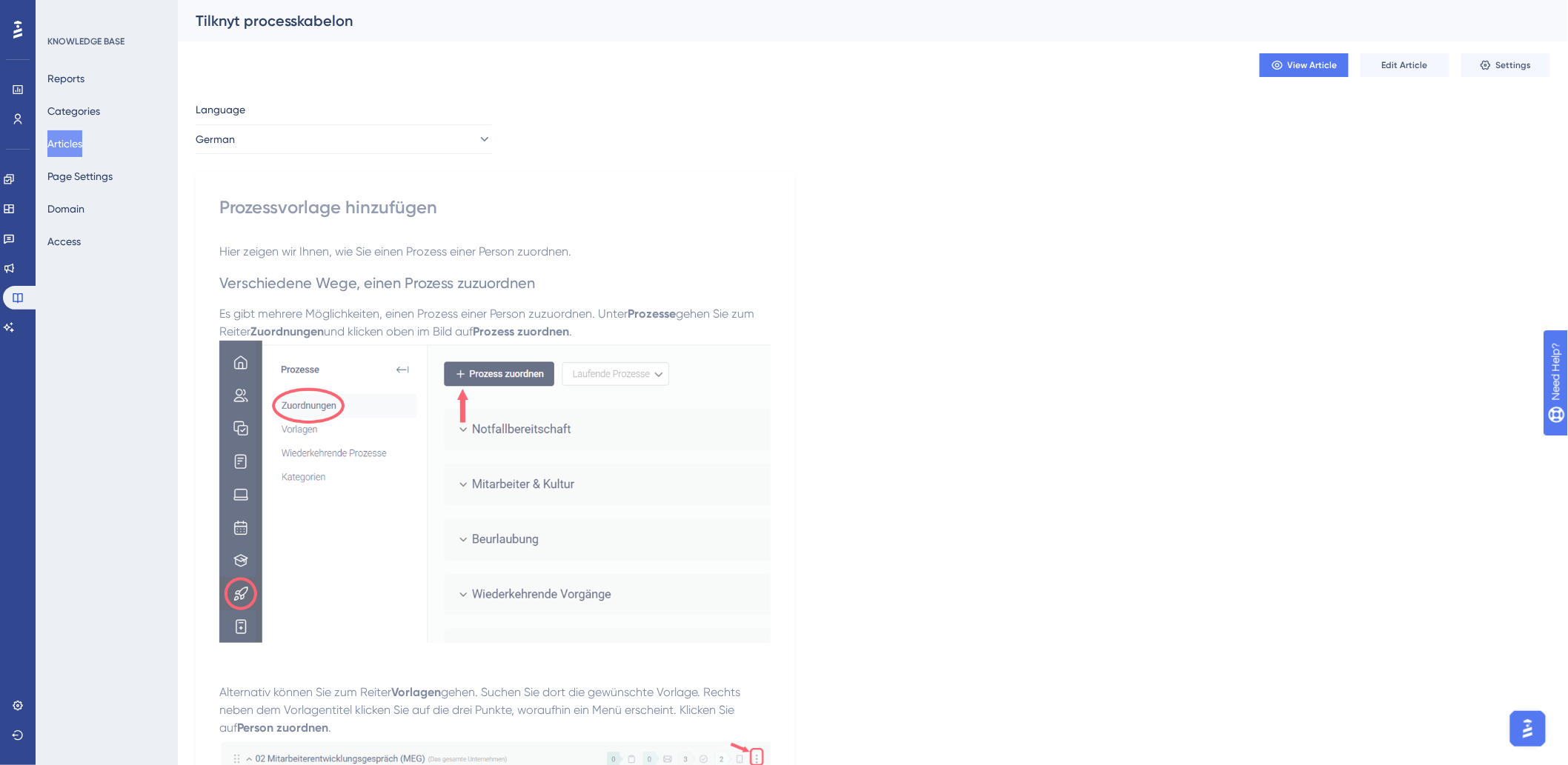
click at [80, 149] on button "Articles" at bounding box center [64, 144] width 35 height 27
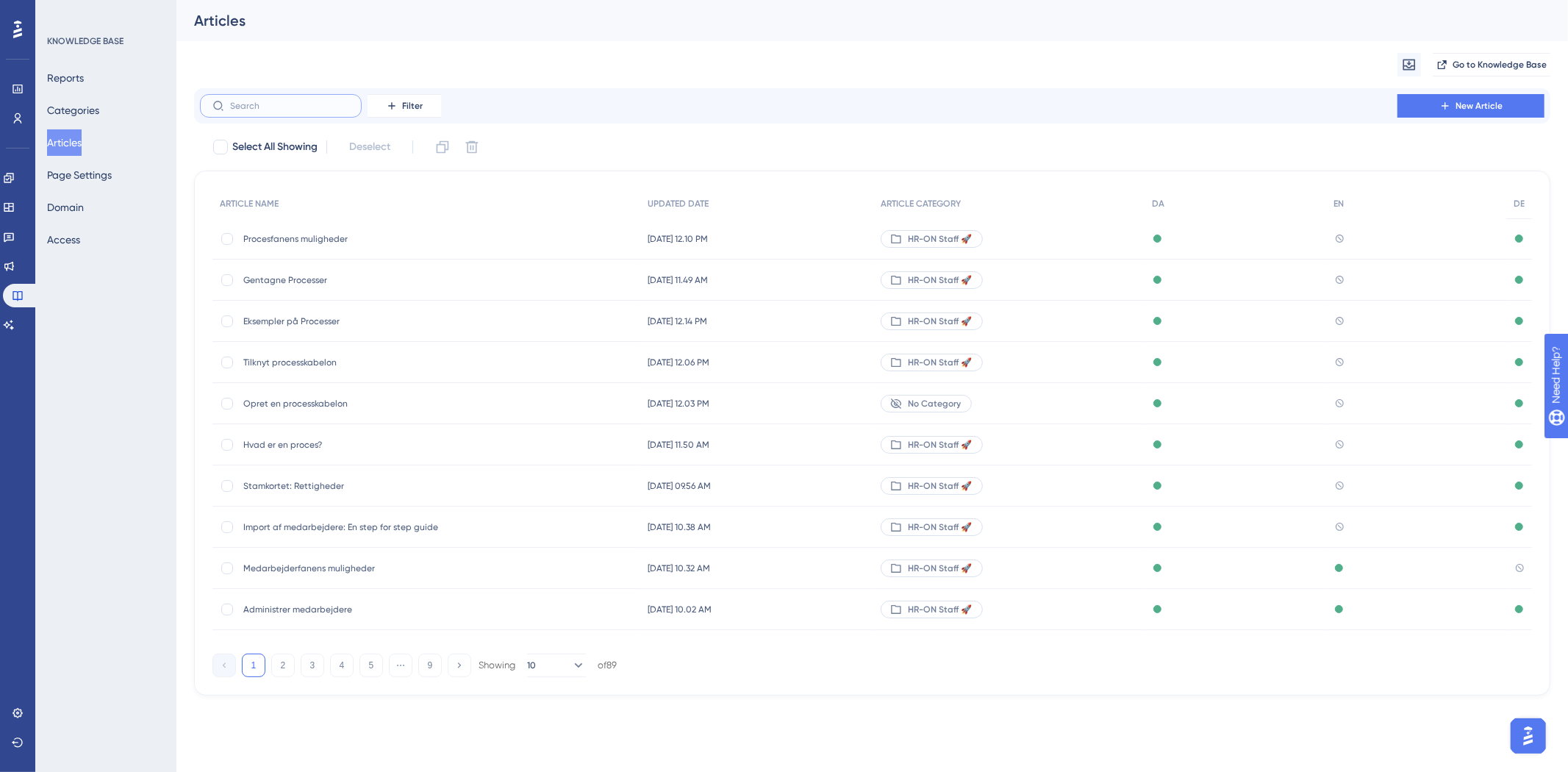
click at [261, 106] on input "text" at bounding box center [289, 106] width 119 height 10
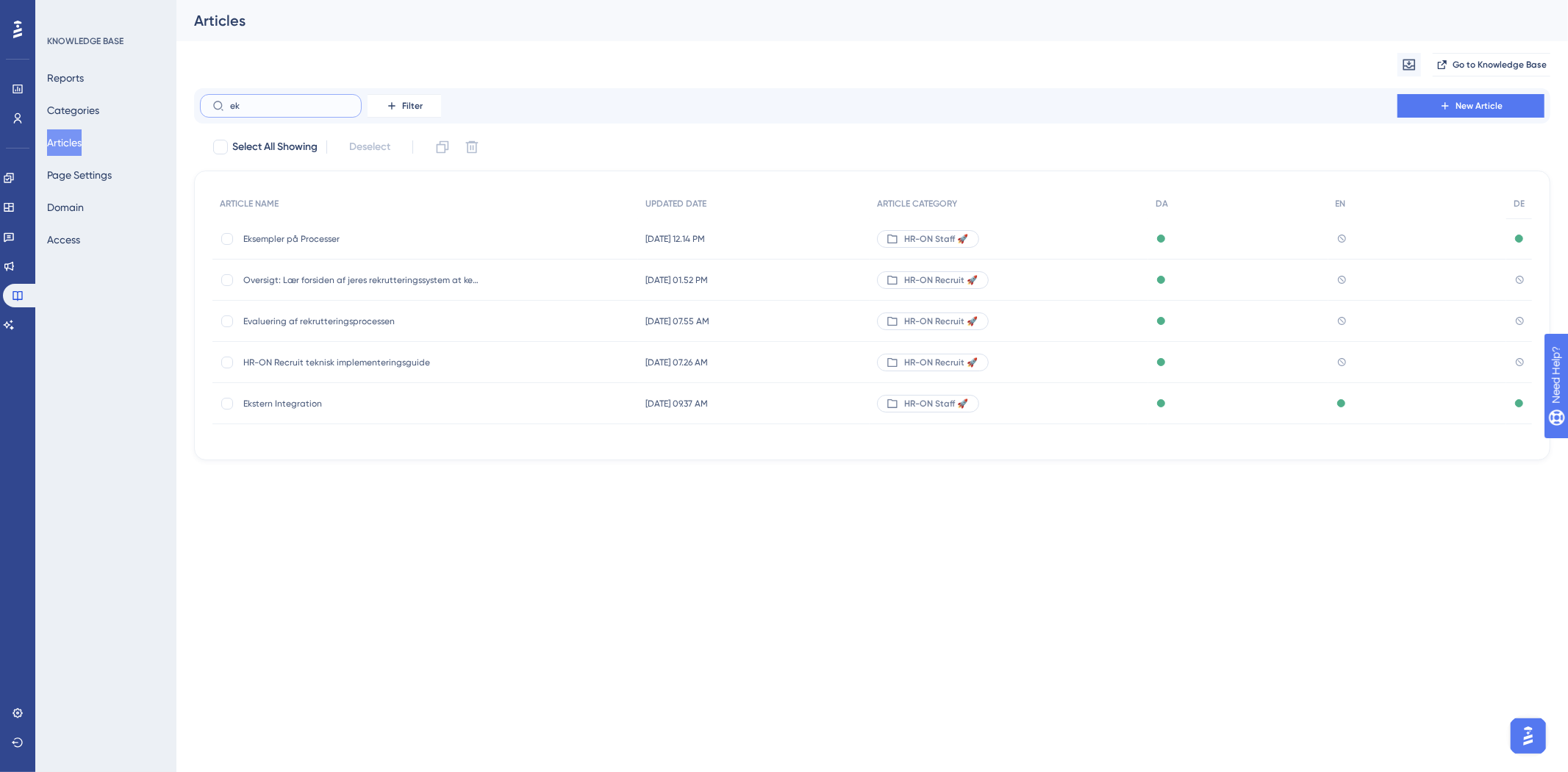
type input "e"
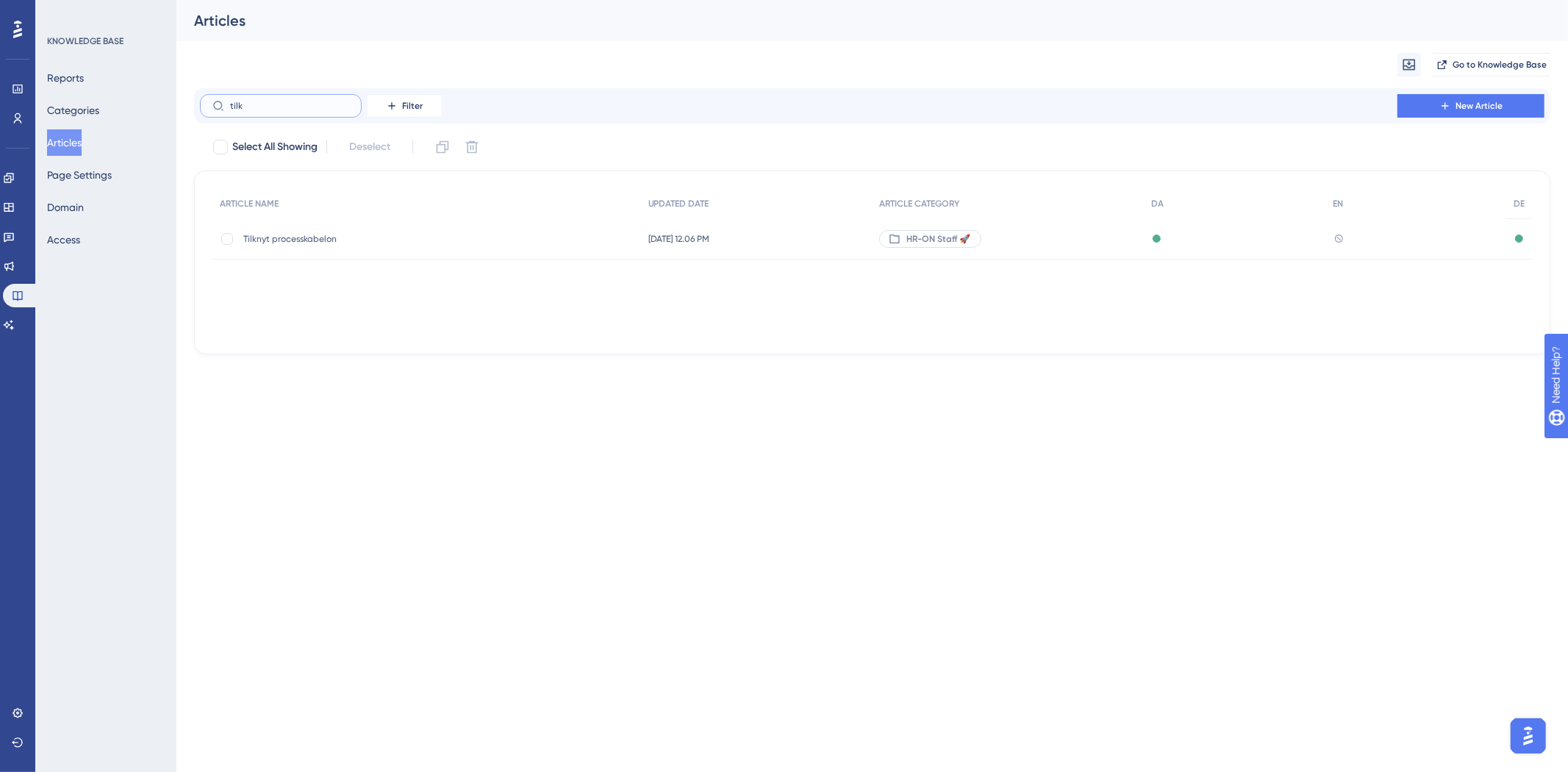
type input "tilkn"
click at [293, 255] on div "Tilknyt processkabelon Tilknyt processkabelon" at bounding box center [361, 239] width 236 height 41
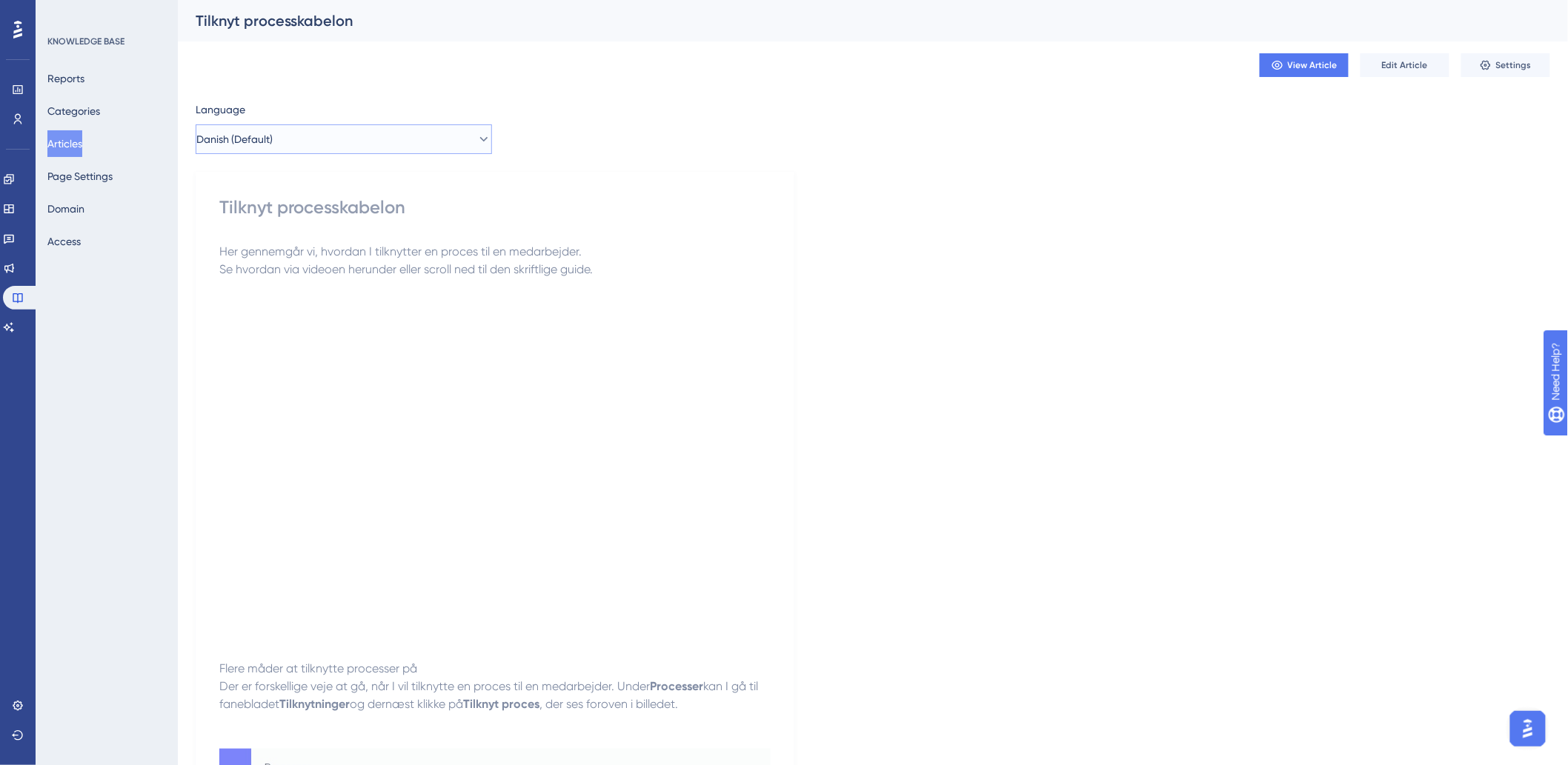
click at [358, 135] on button "Danish (Default)" at bounding box center [343, 138] width 296 height 30
click at [234, 248] on span "German" at bounding box center [224, 243] width 39 height 17
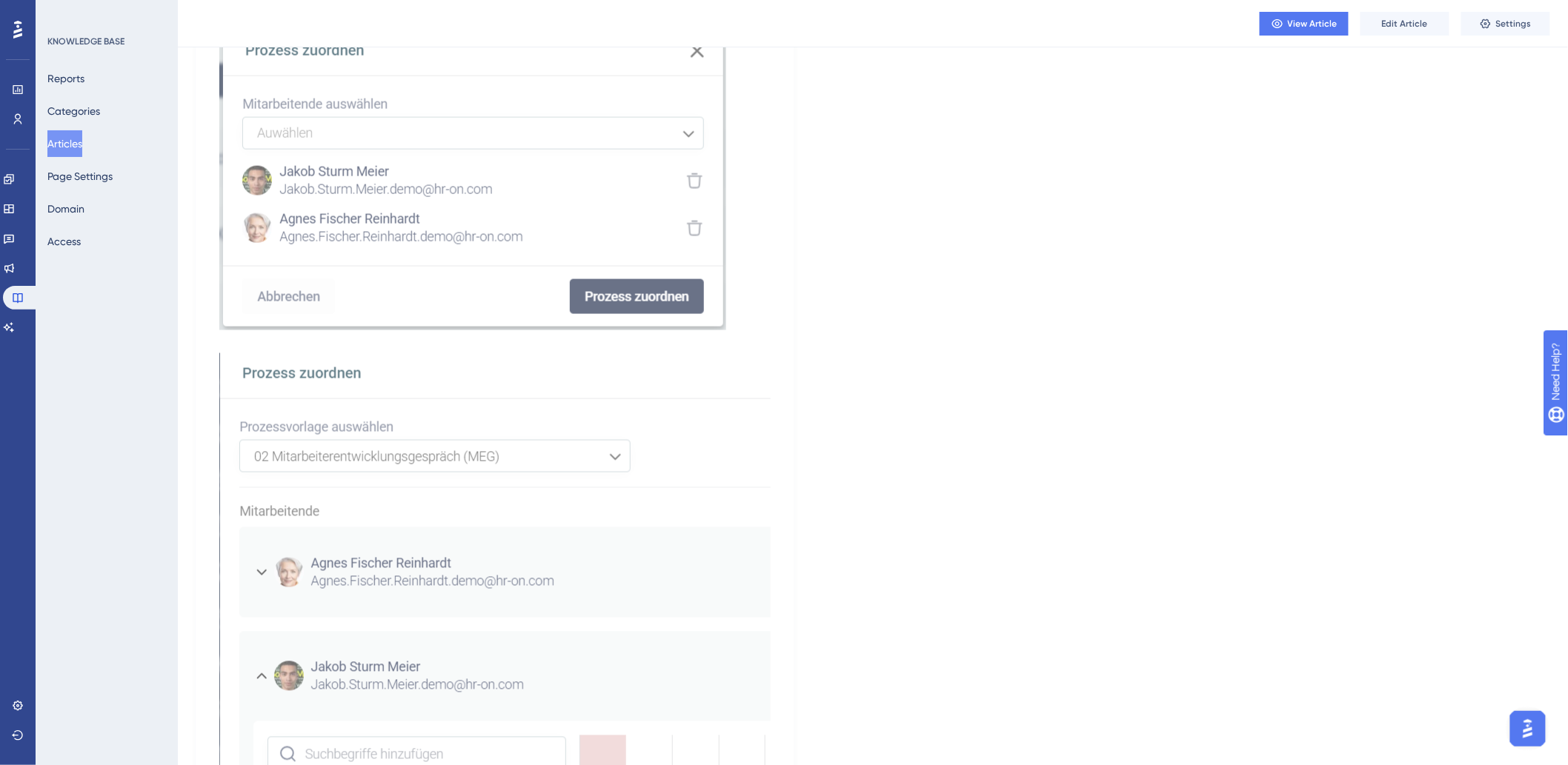
scroll to position [3416, 0]
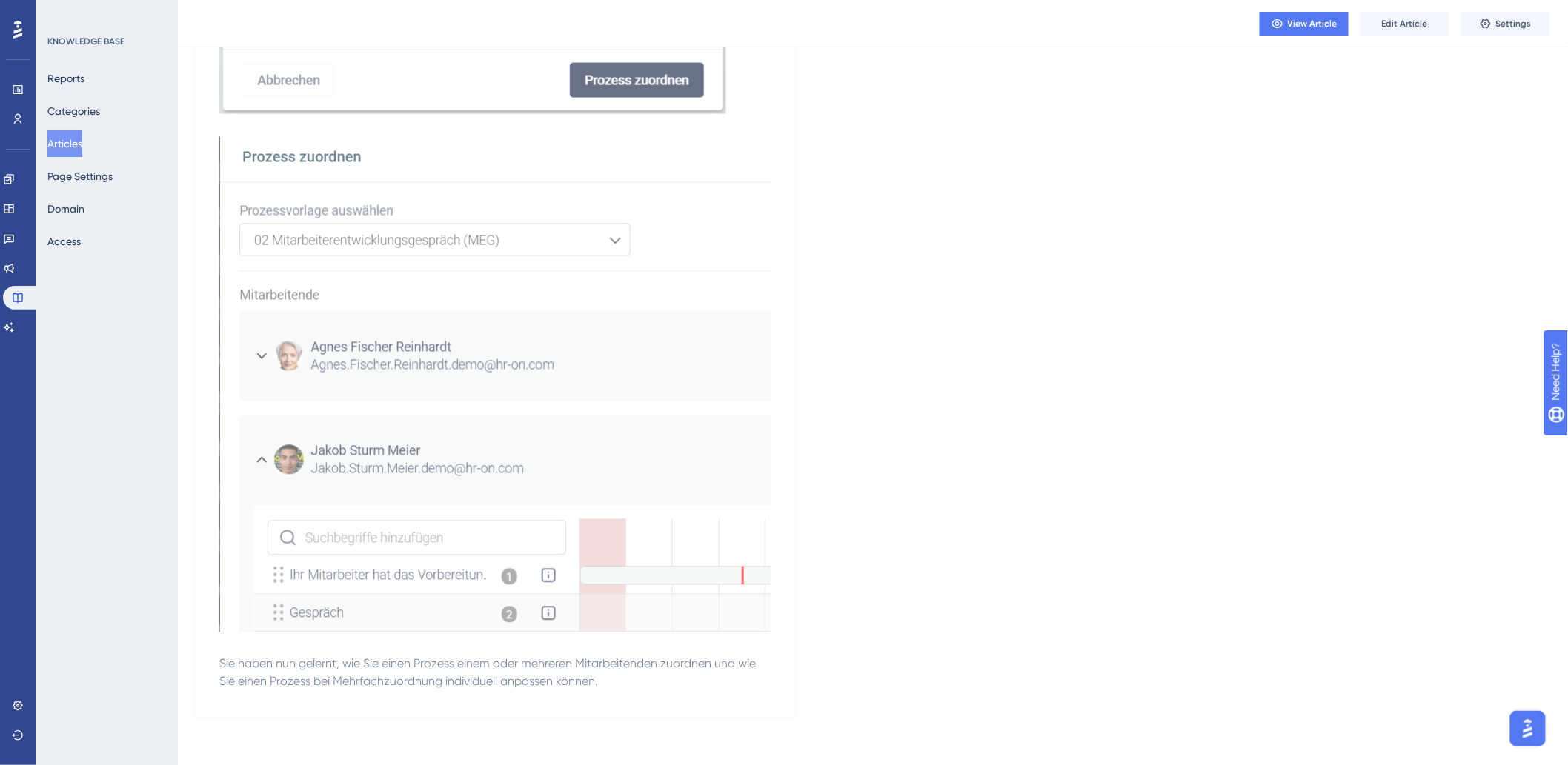
click at [79, 135] on button "Articles" at bounding box center [64, 144] width 35 height 27
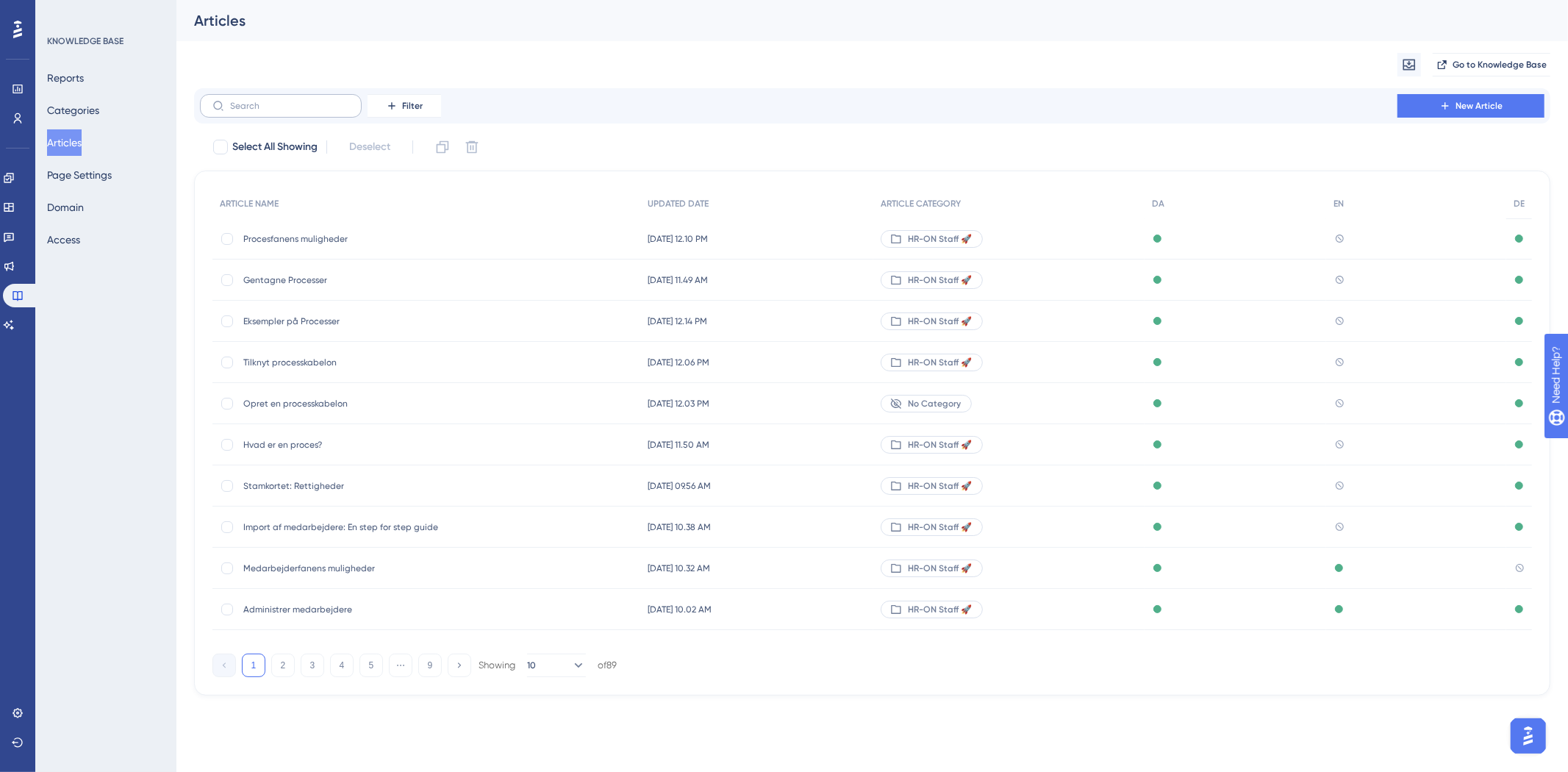
click at [299, 112] on label at bounding box center [281, 106] width 162 height 24
click at [299, 111] on input "text" at bounding box center [289, 106] width 119 height 10
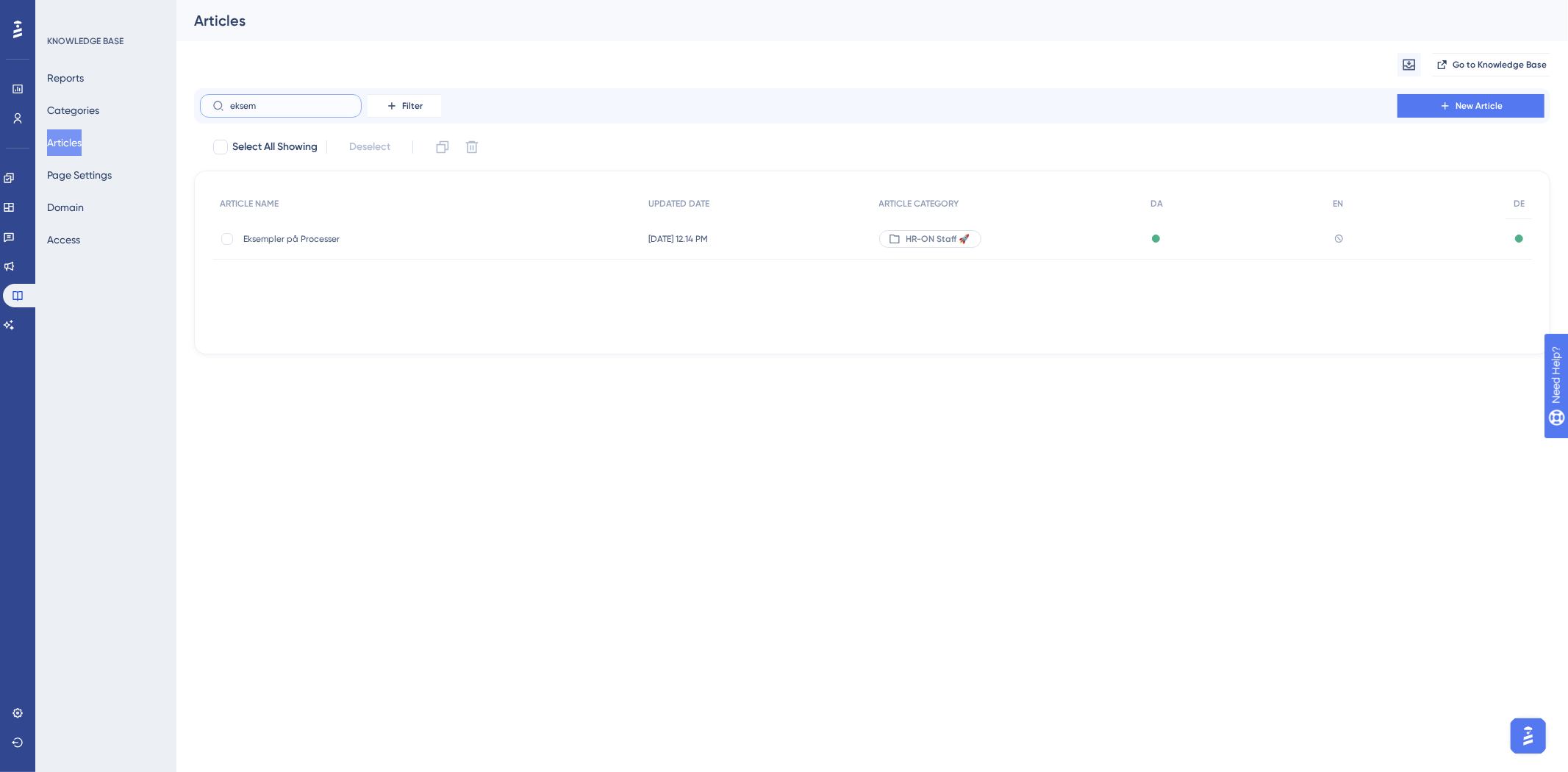
type input "eksem"
click at [364, 238] on span "Eksempler på Processer" at bounding box center [361, 239] width 236 height 11
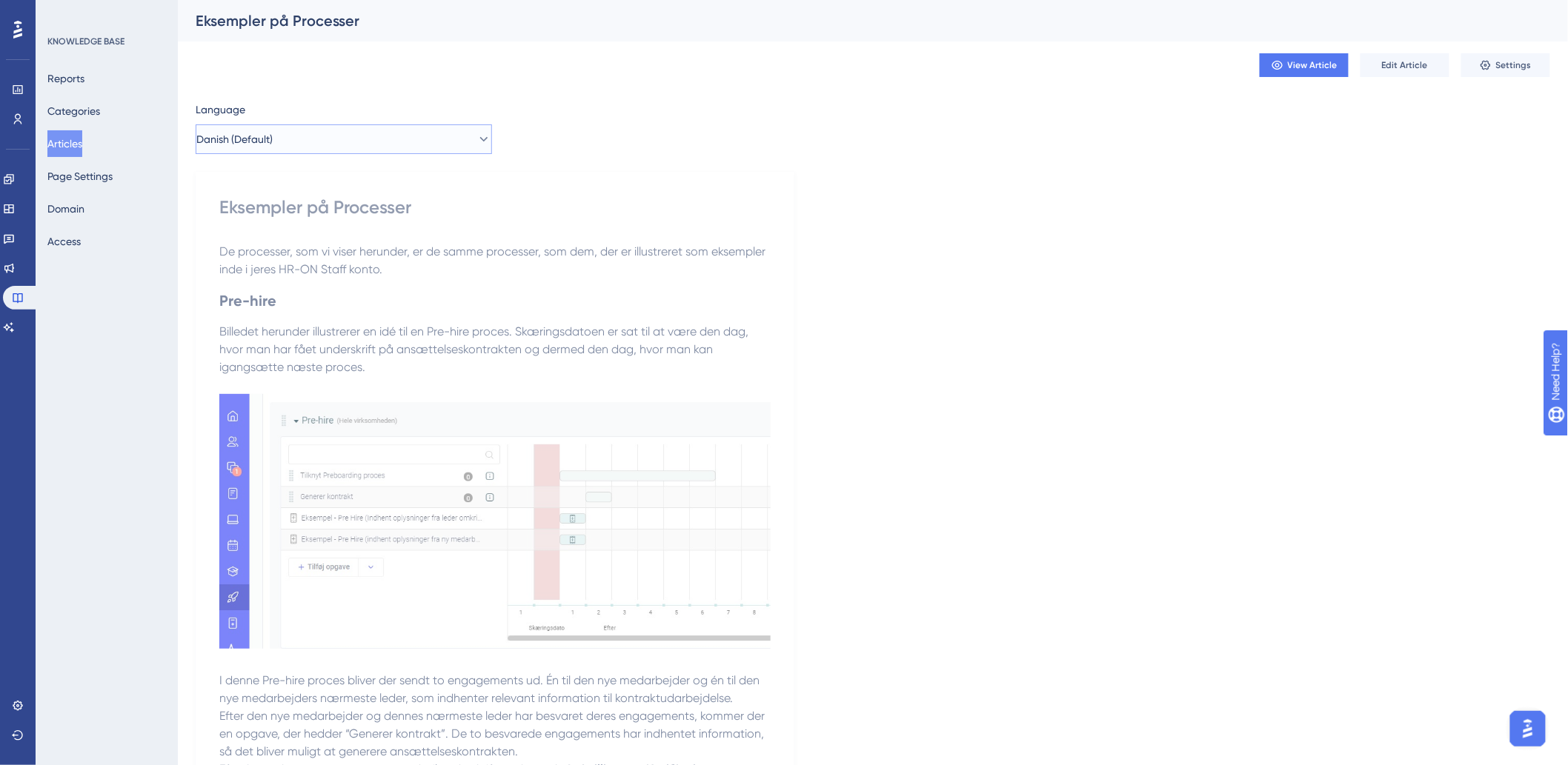
click at [328, 137] on button "Danish (Default)" at bounding box center [343, 138] width 296 height 30
click at [267, 237] on button "German German Published" at bounding box center [343, 243] width 277 height 30
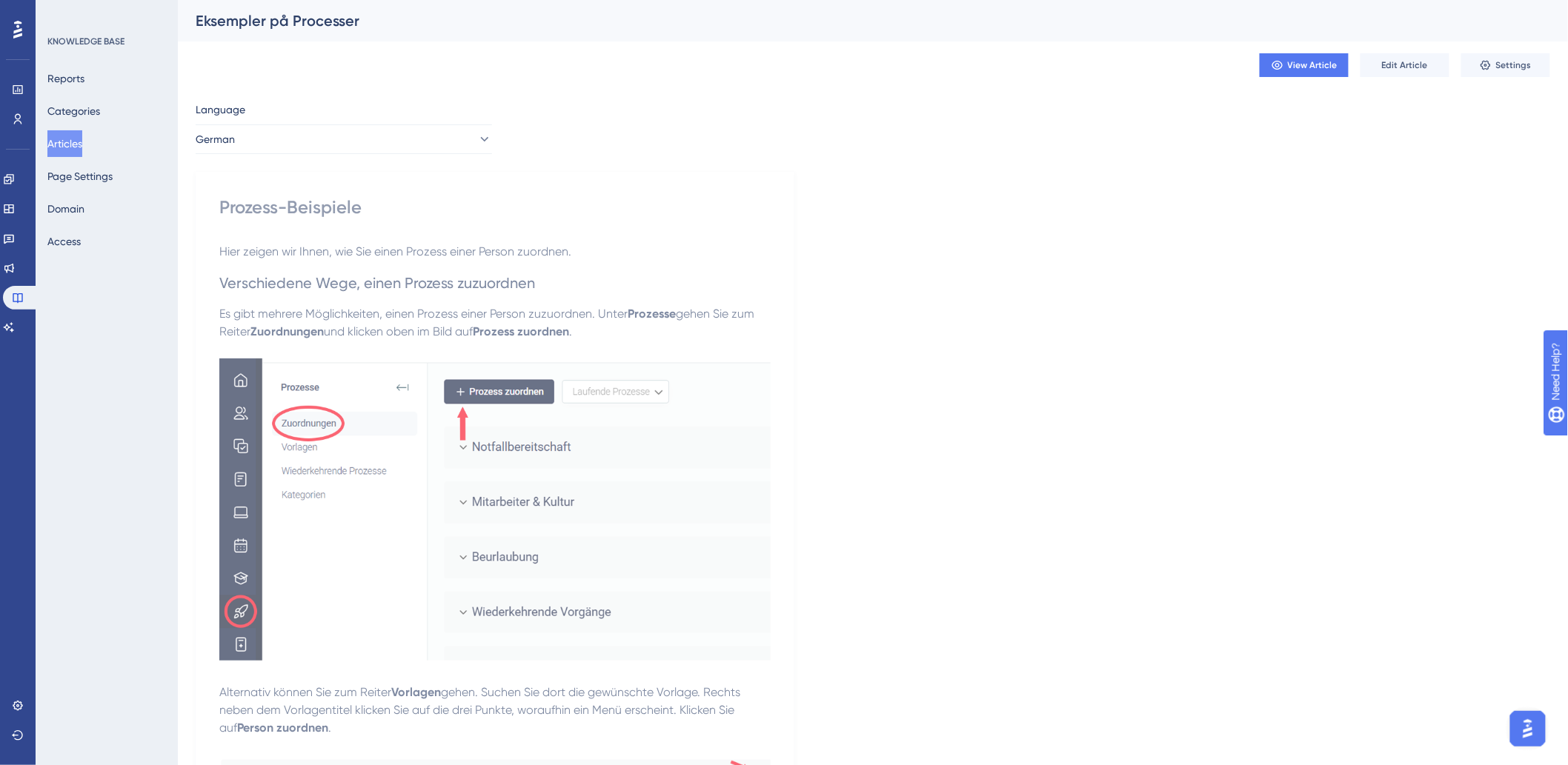
click at [1419, 50] on div "View Article Edit Article Settings" at bounding box center [872, 64] width 1355 height 47
click at [1416, 61] on span "Edit Article" at bounding box center [1405, 65] width 46 height 12
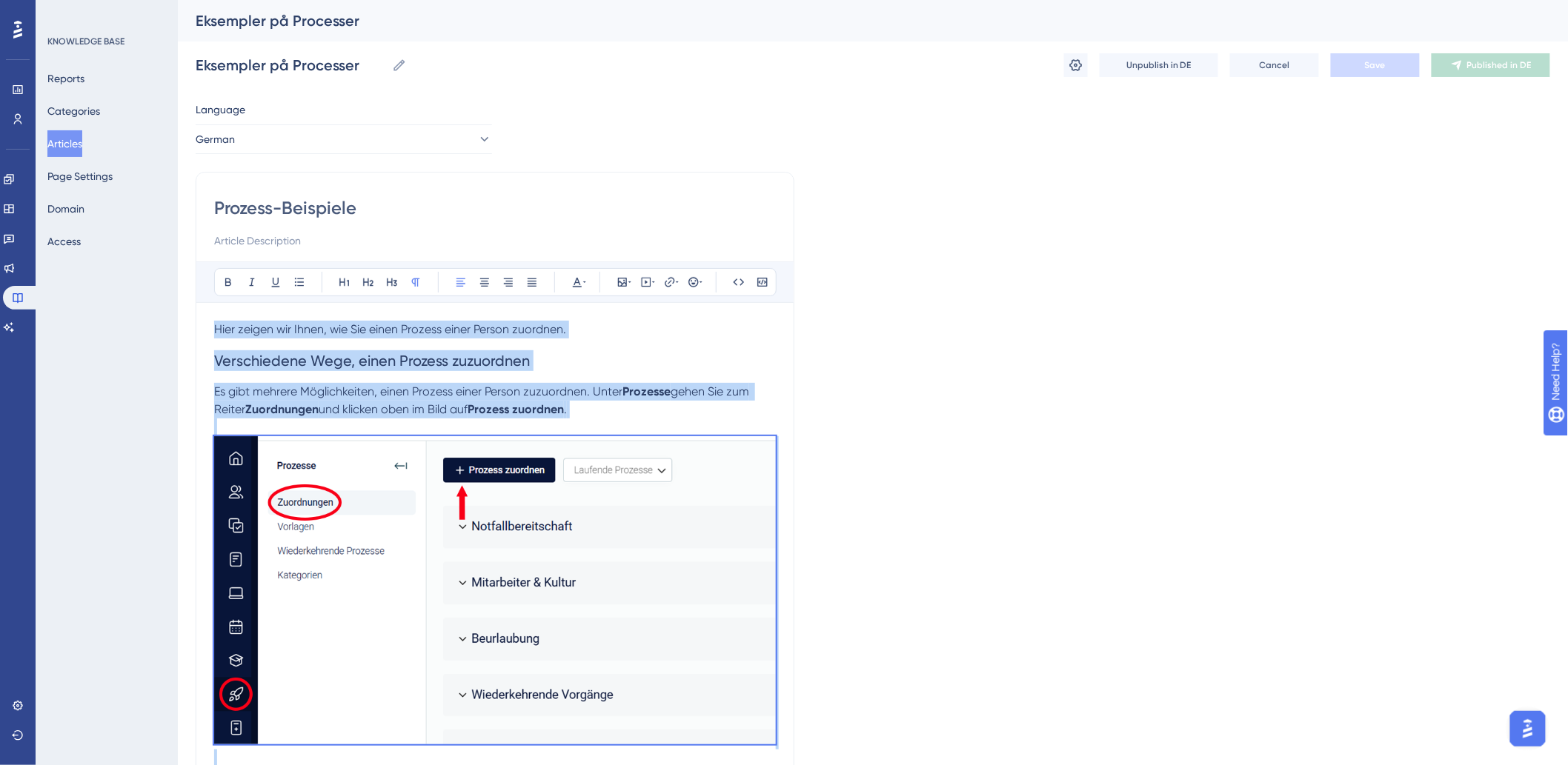
drag, startPoint x: 634, startPoint y: 600, endPoint x: 183, endPoint y: 330, distance: 525.6
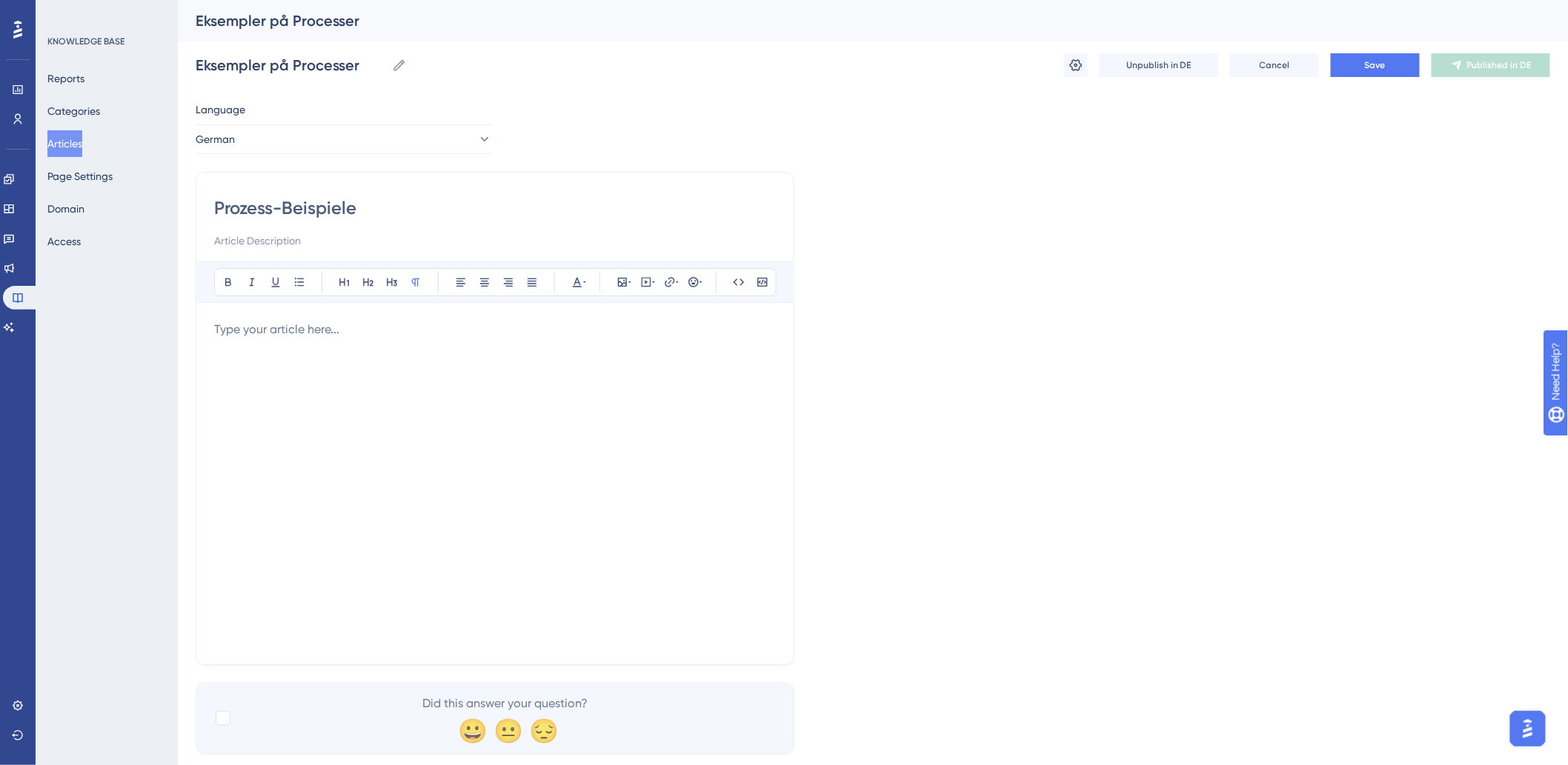
click at [418, 337] on div at bounding box center [495, 483] width 561 height 326
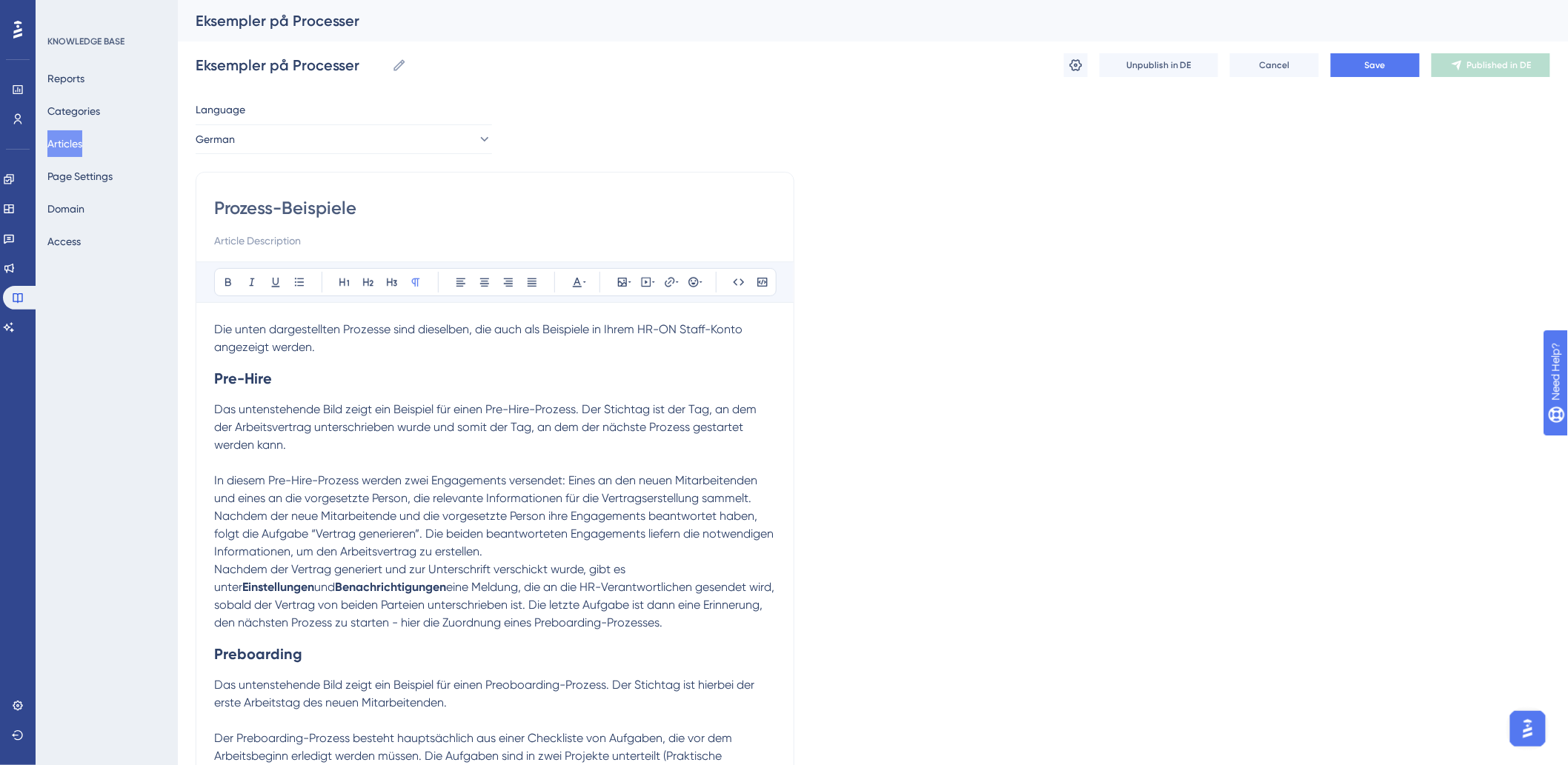
click at [396, 460] on p at bounding box center [495, 462] width 561 height 17
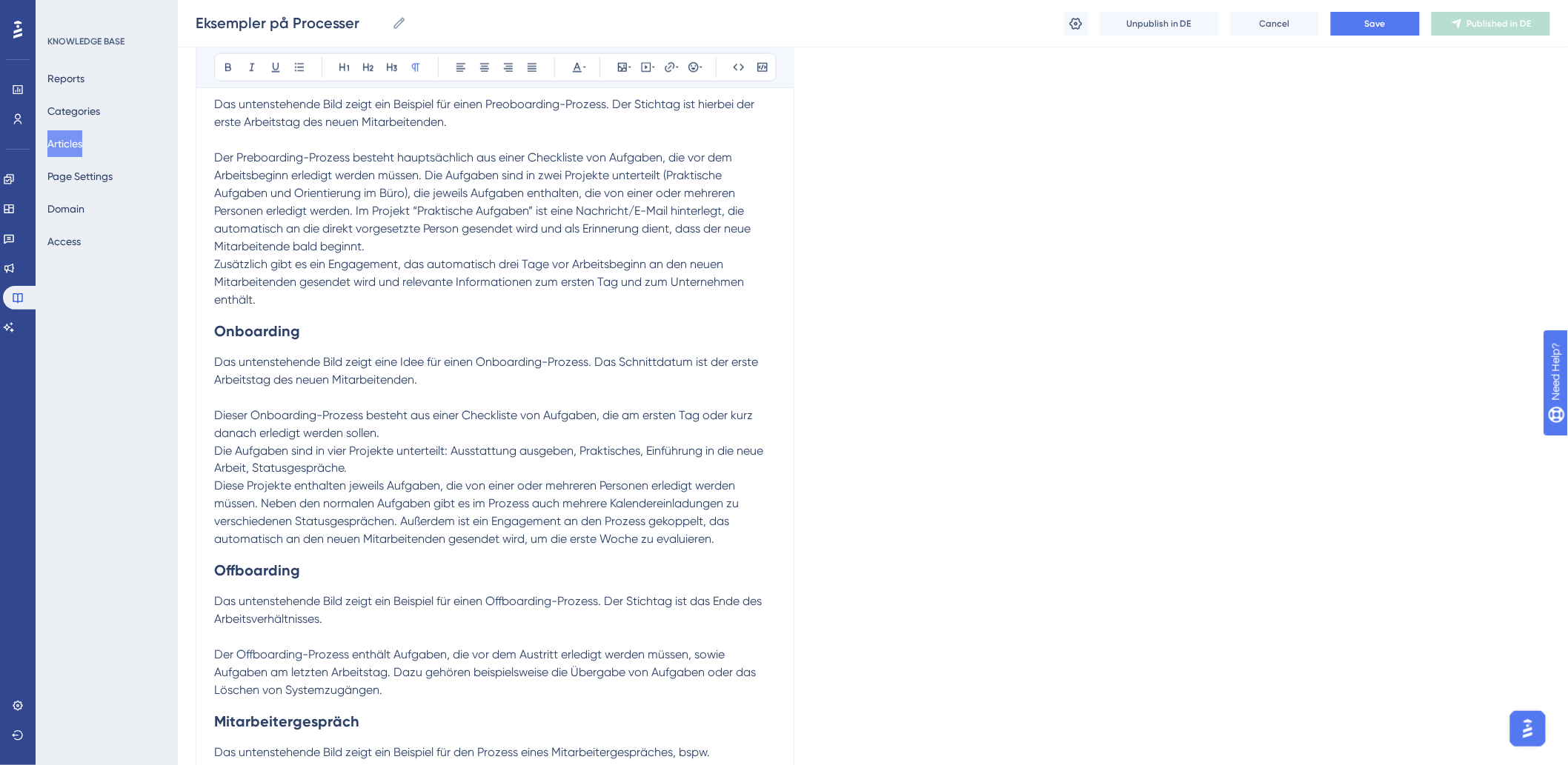
scroll to position [657, 0]
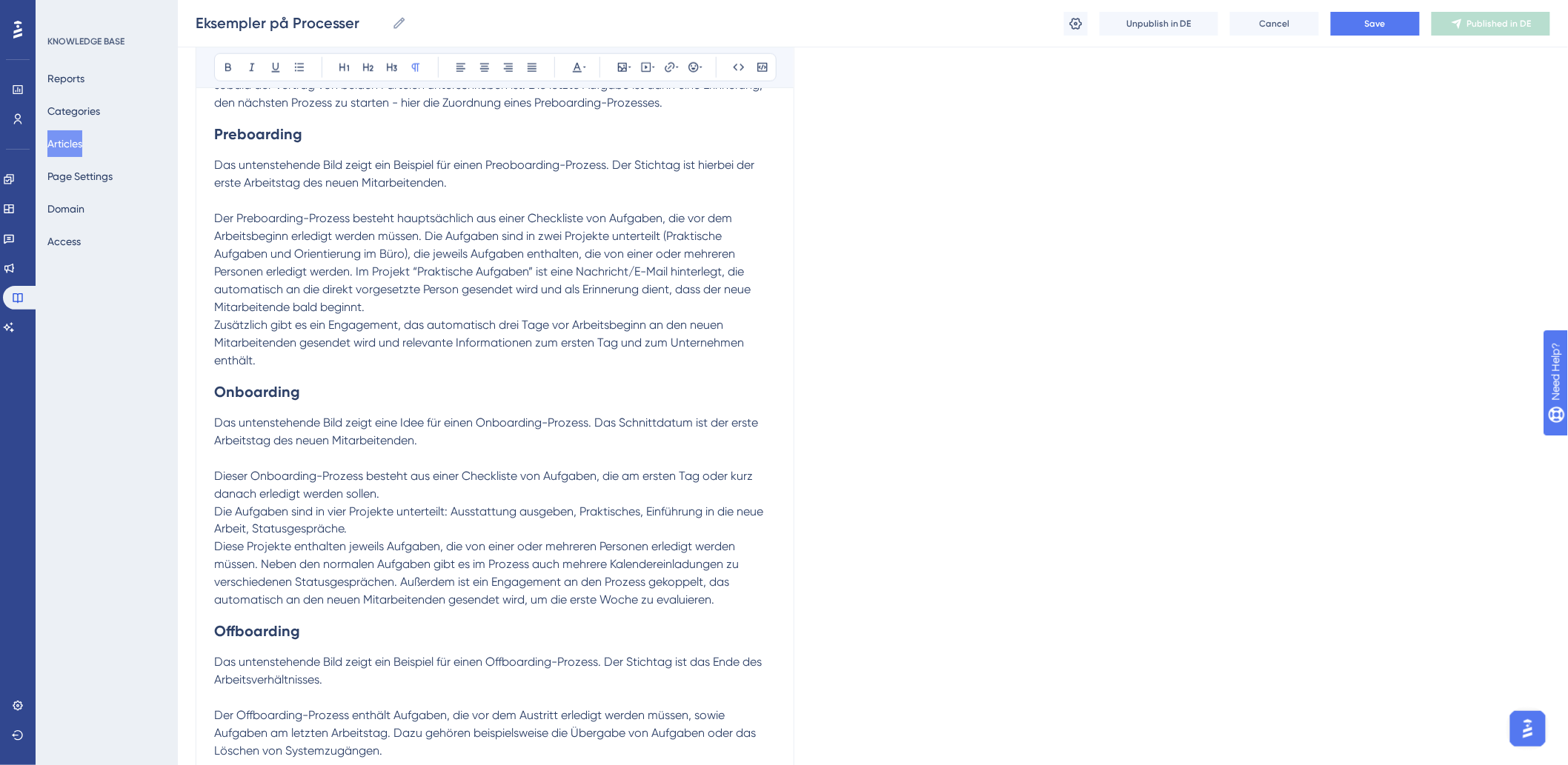
click at [515, 185] on p "Das untenstehende Bild zeigt ein Beispiel für einen Preoboarding-Prozess. Der S…" at bounding box center [495, 174] width 561 height 36
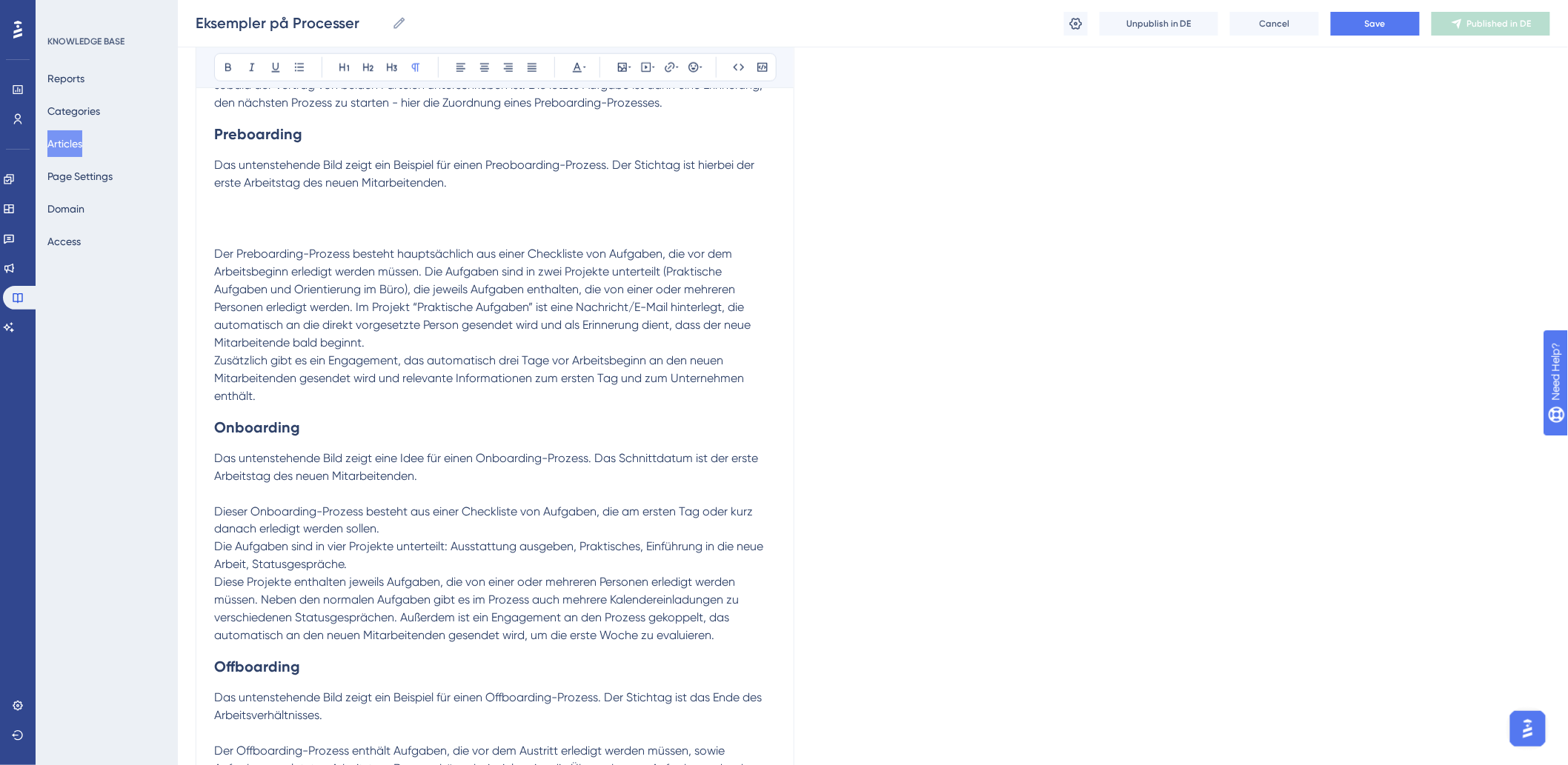
click at [232, 197] on p "Das untenstehende Bild zeigt ein Beispiel für einen Preoboarding-Prozess. Der S…" at bounding box center [495, 192] width 561 height 71
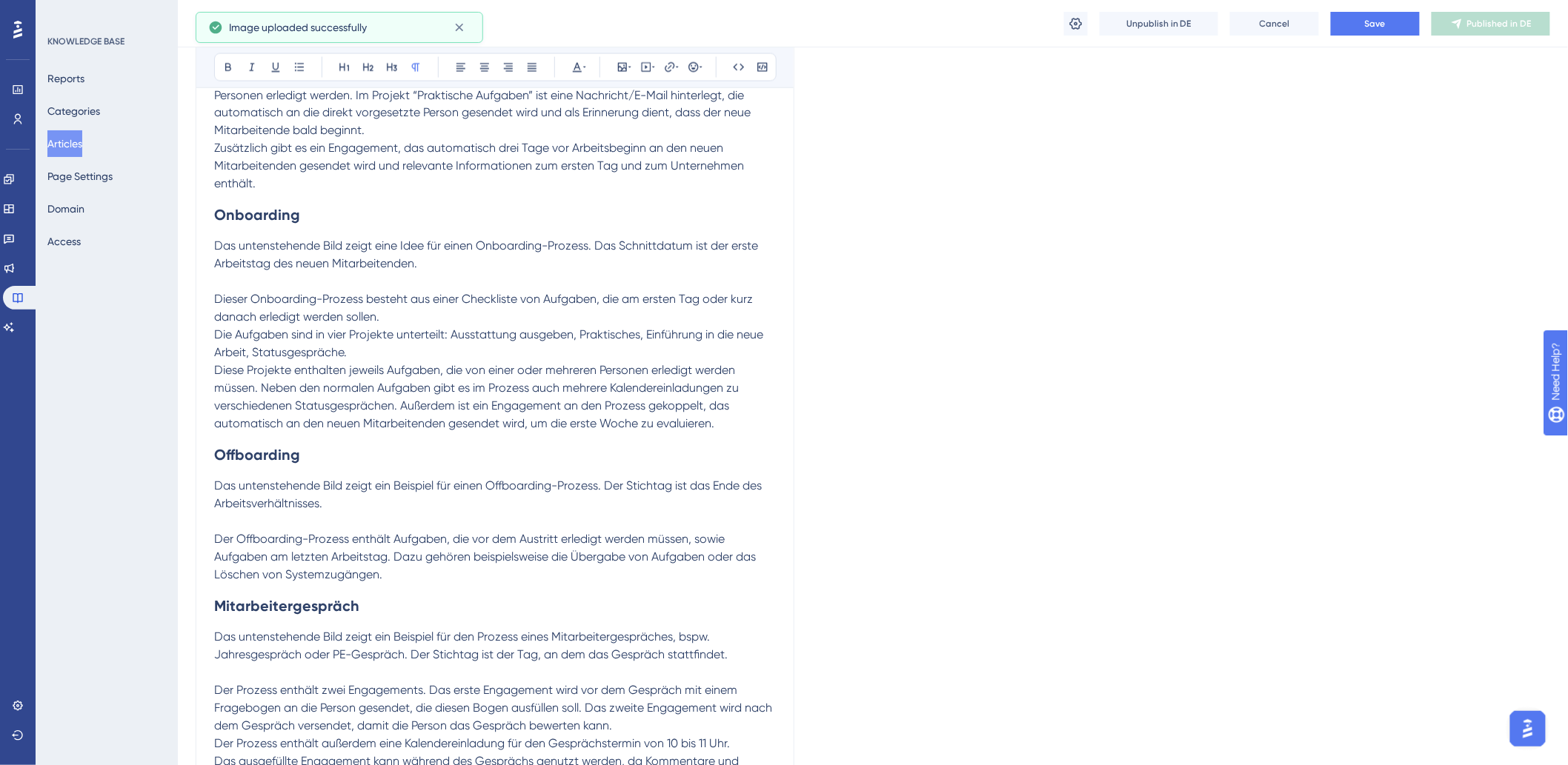
scroll to position [1070, 0]
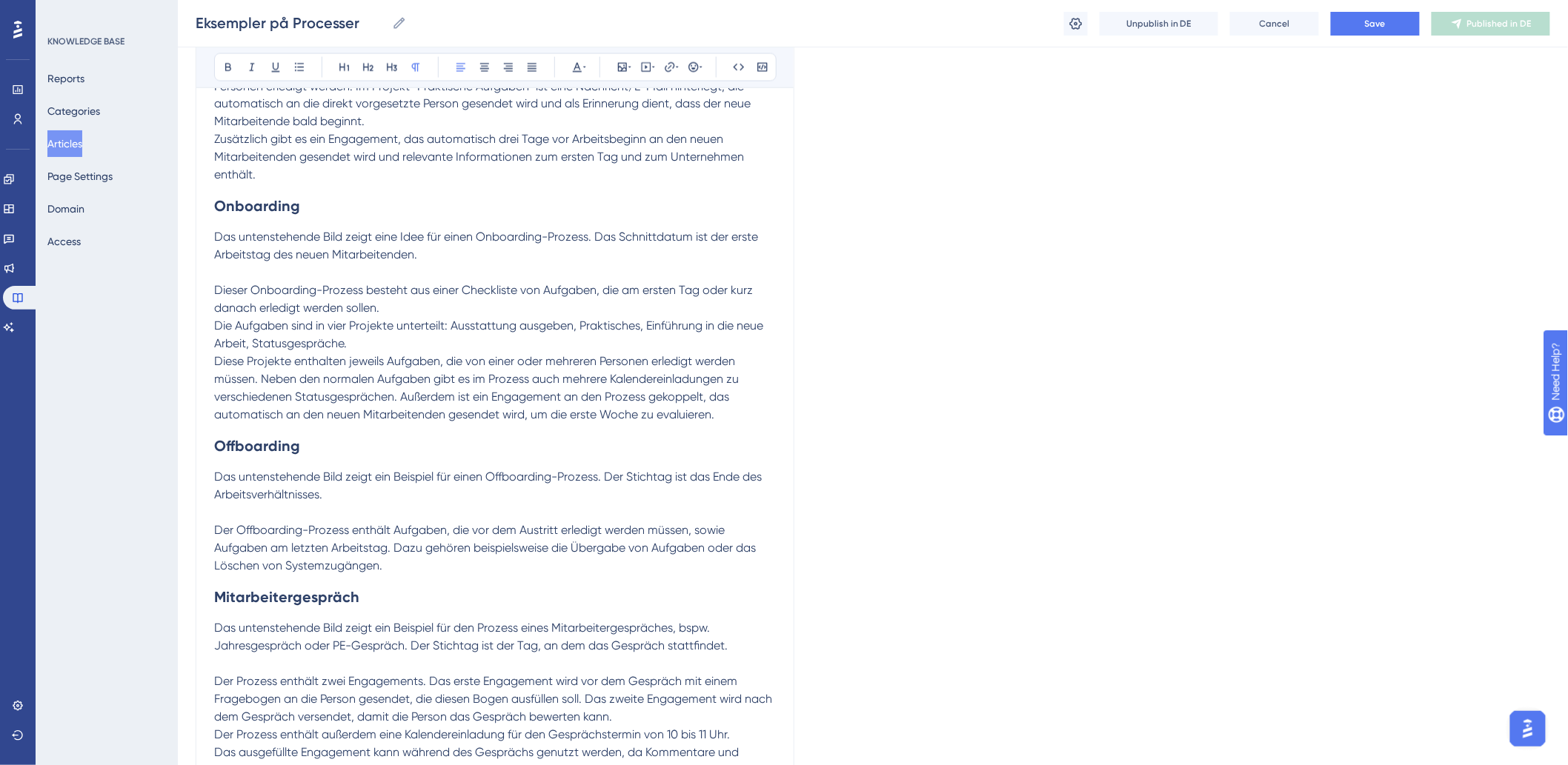
click at [485, 263] on p "Das untenstehende Bild zeigt eine Idee für einen Onboarding-Prozess. Das Schnit…" at bounding box center [495, 246] width 561 height 36
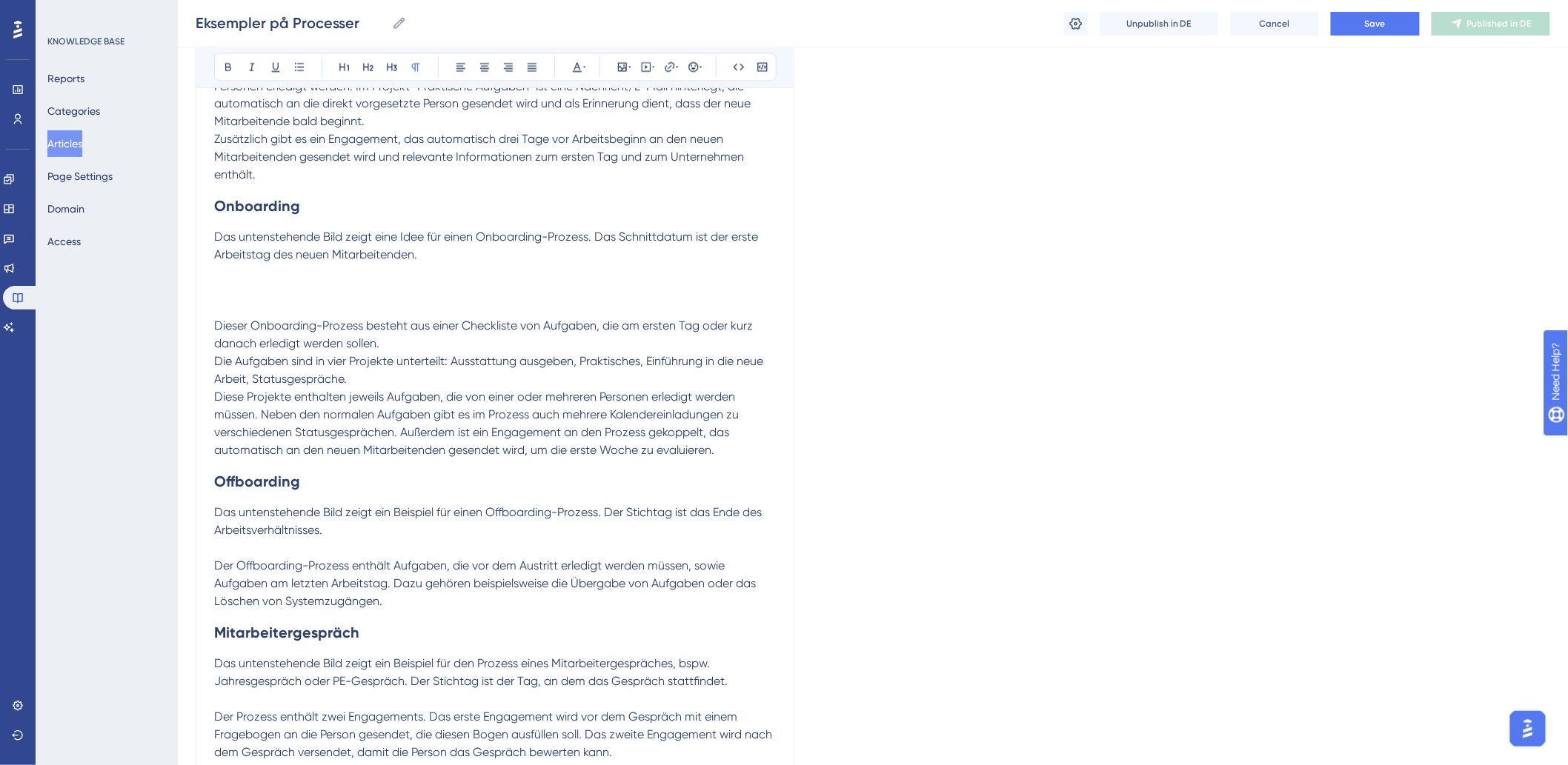
click at [283, 294] on p "Das untenstehende Bild zeigt eine Idee für einen Onboarding-Prozess. Das Schnit…" at bounding box center [495, 264] width 561 height 71
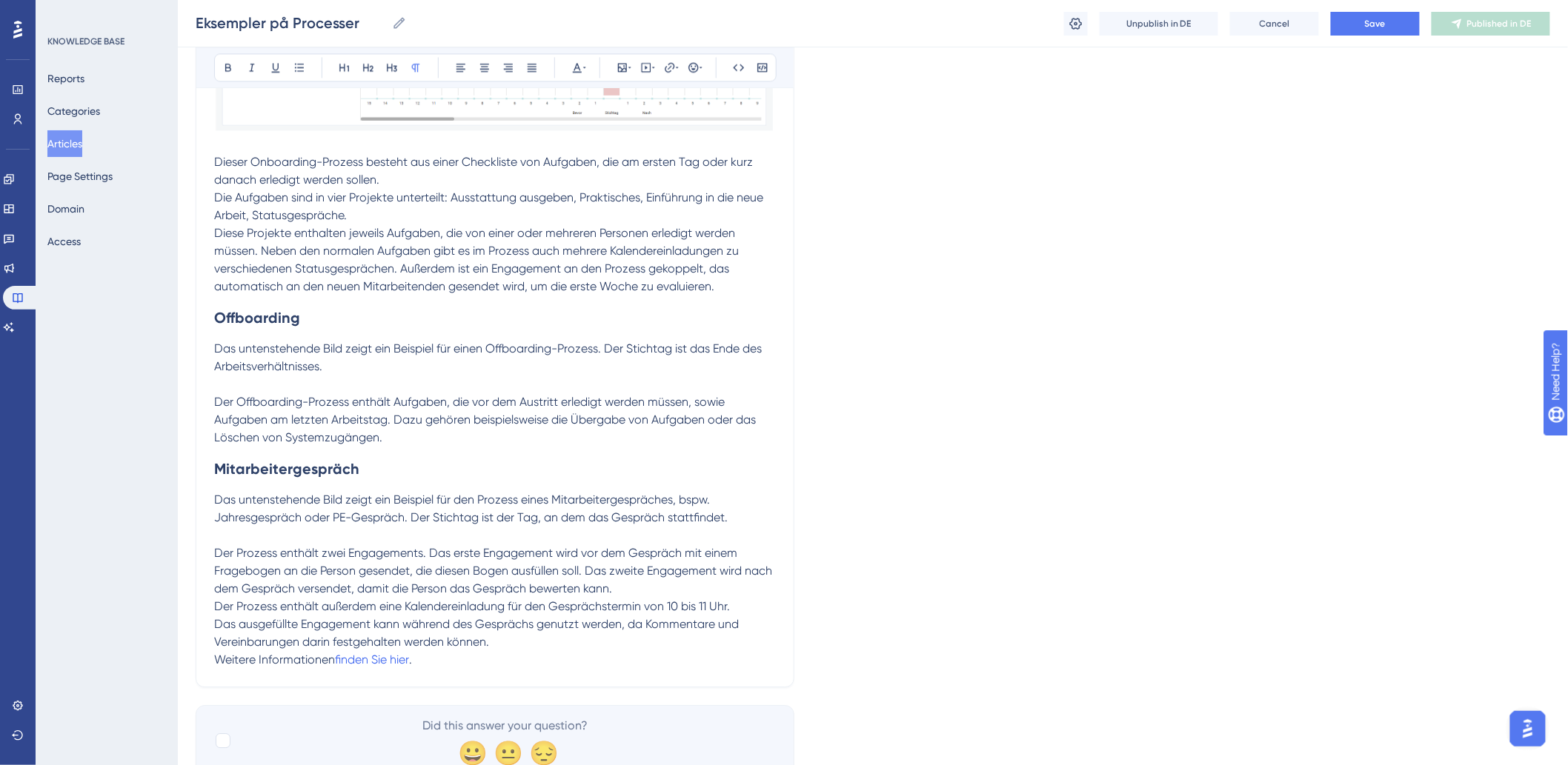
scroll to position [1398, 0]
click at [324, 380] on p at bounding box center [495, 382] width 561 height 17
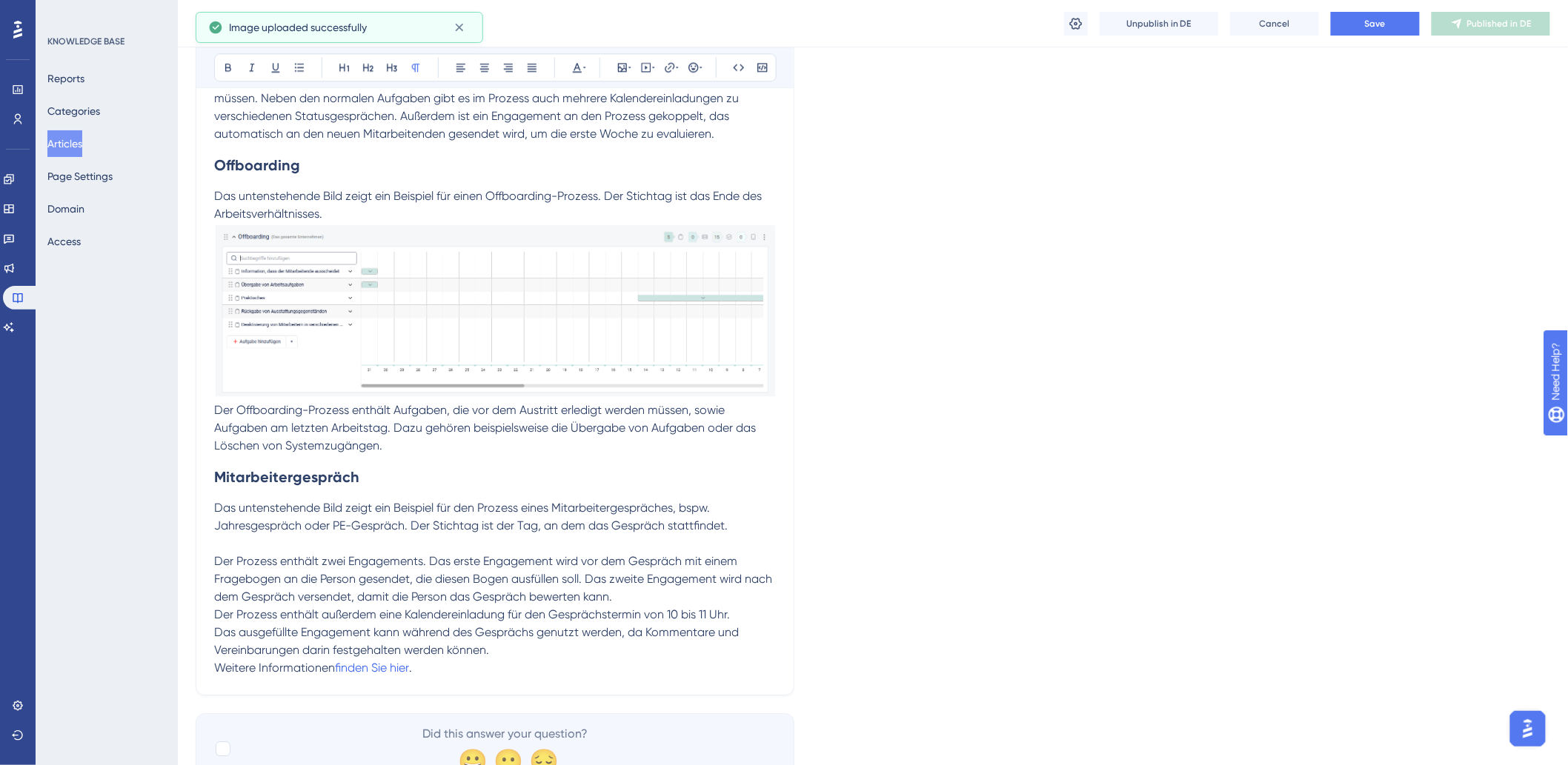
scroll to position [1564, 0]
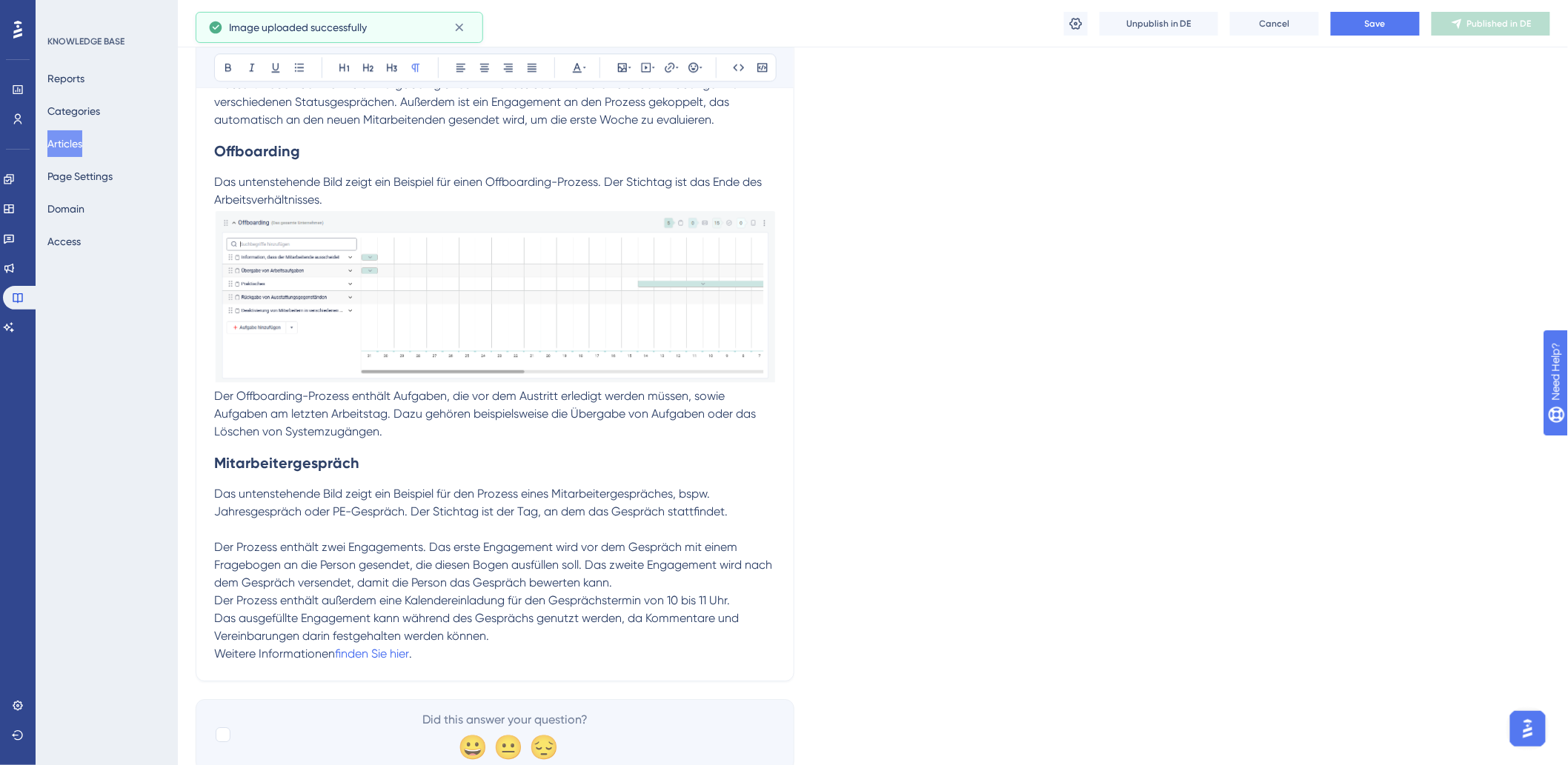
click at [458, 535] on p at bounding box center [495, 530] width 561 height 17
click at [348, 533] on p at bounding box center [495, 530] width 561 height 17
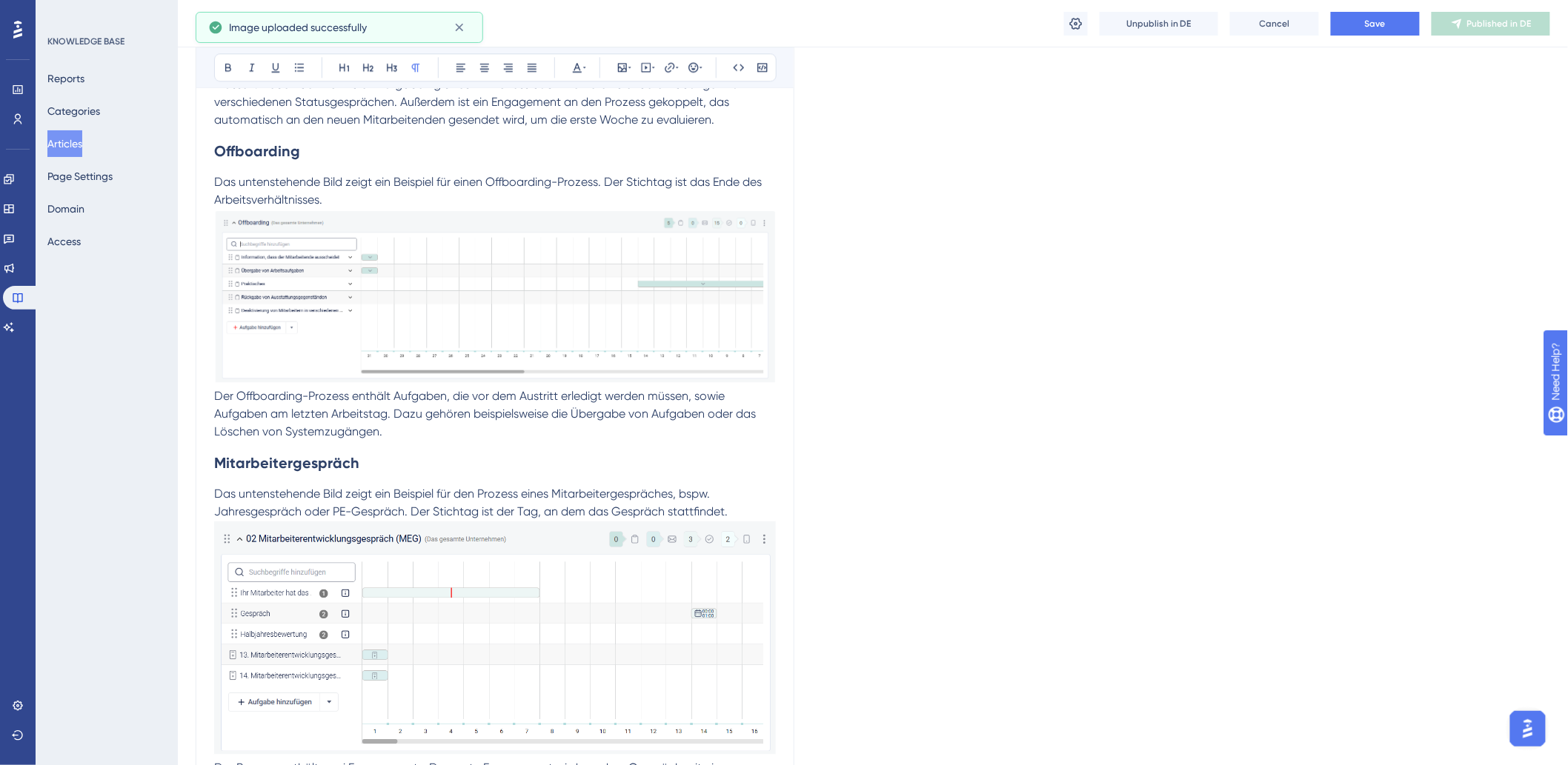
click at [732, 521] on p "Das untenstehende Bild zeigt ein Beispiel für den Prozess eines Mitarbeitergesp…" at bounding box center [495, 503] width 561 height 36
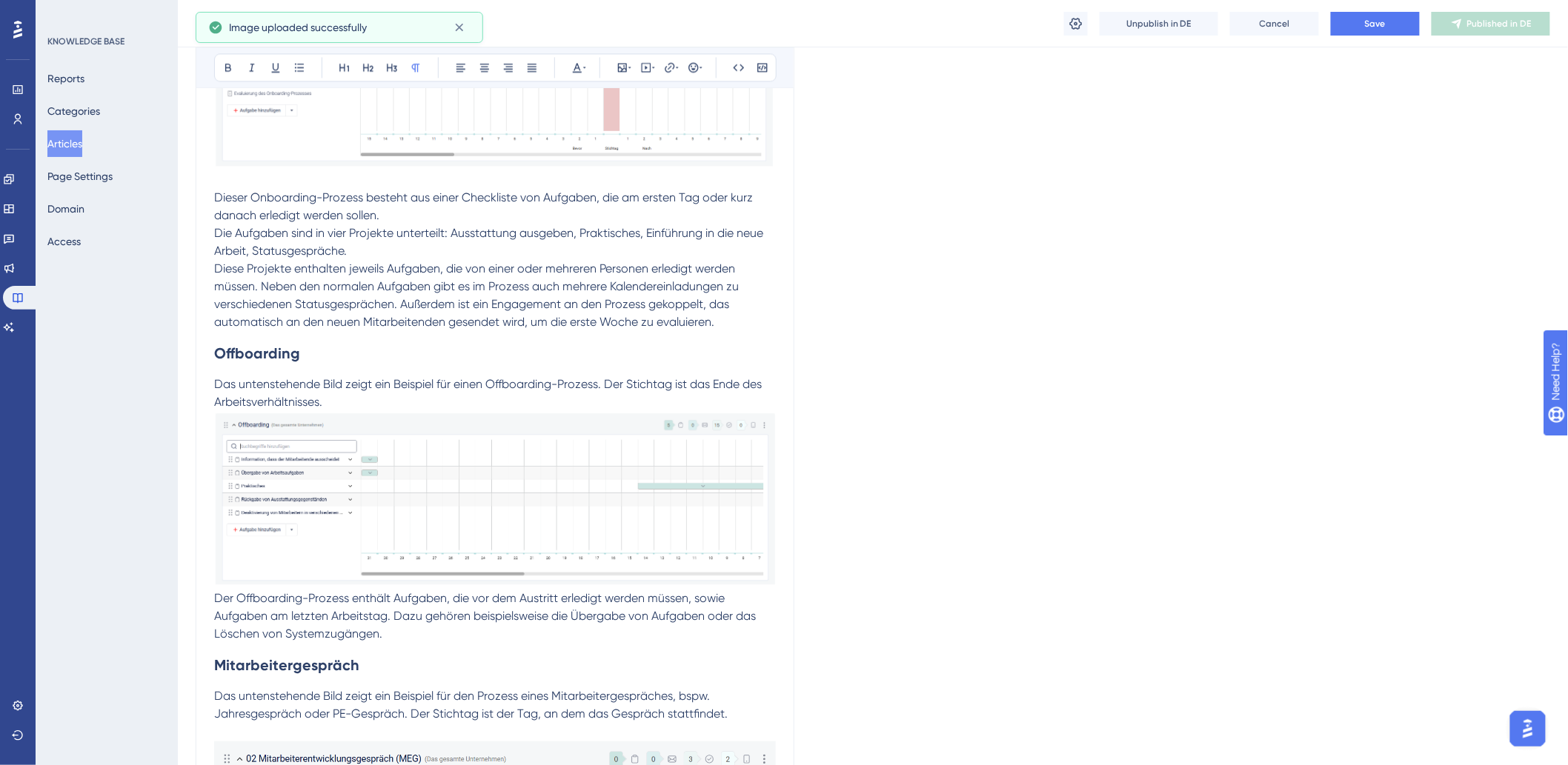
scroll to position [1234, 0]
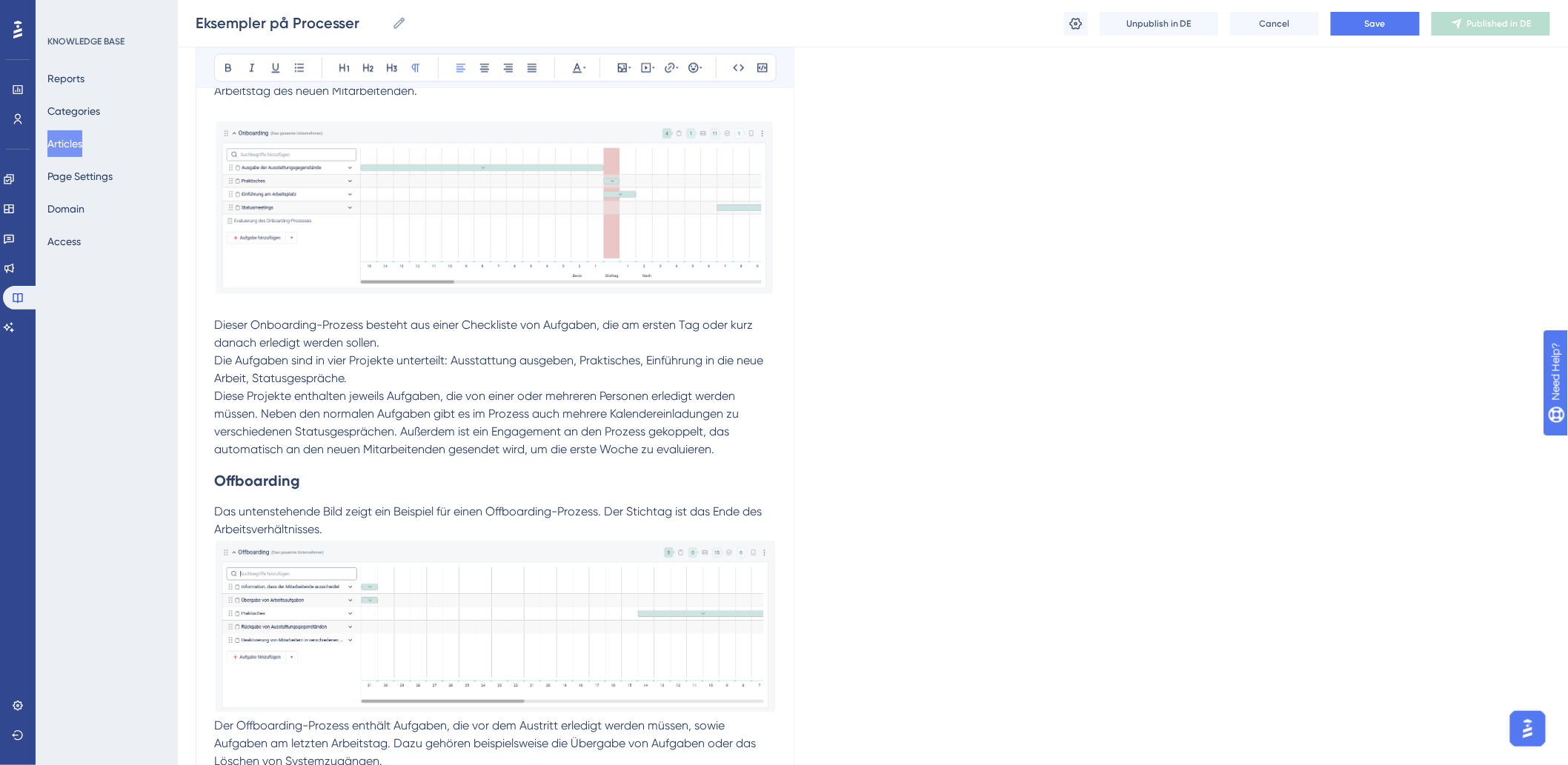
drag, startPoint x: 376, startPoint y: 531, endPoint x: 366, endPoint y: 534, distance: 10.4
click at [376, 531] on p "Das untenstehende Bild zeigt ein Beispiel für einen Offboarding-Prozess. Der St…" at bounding box center [495, 520] width 561 height 36
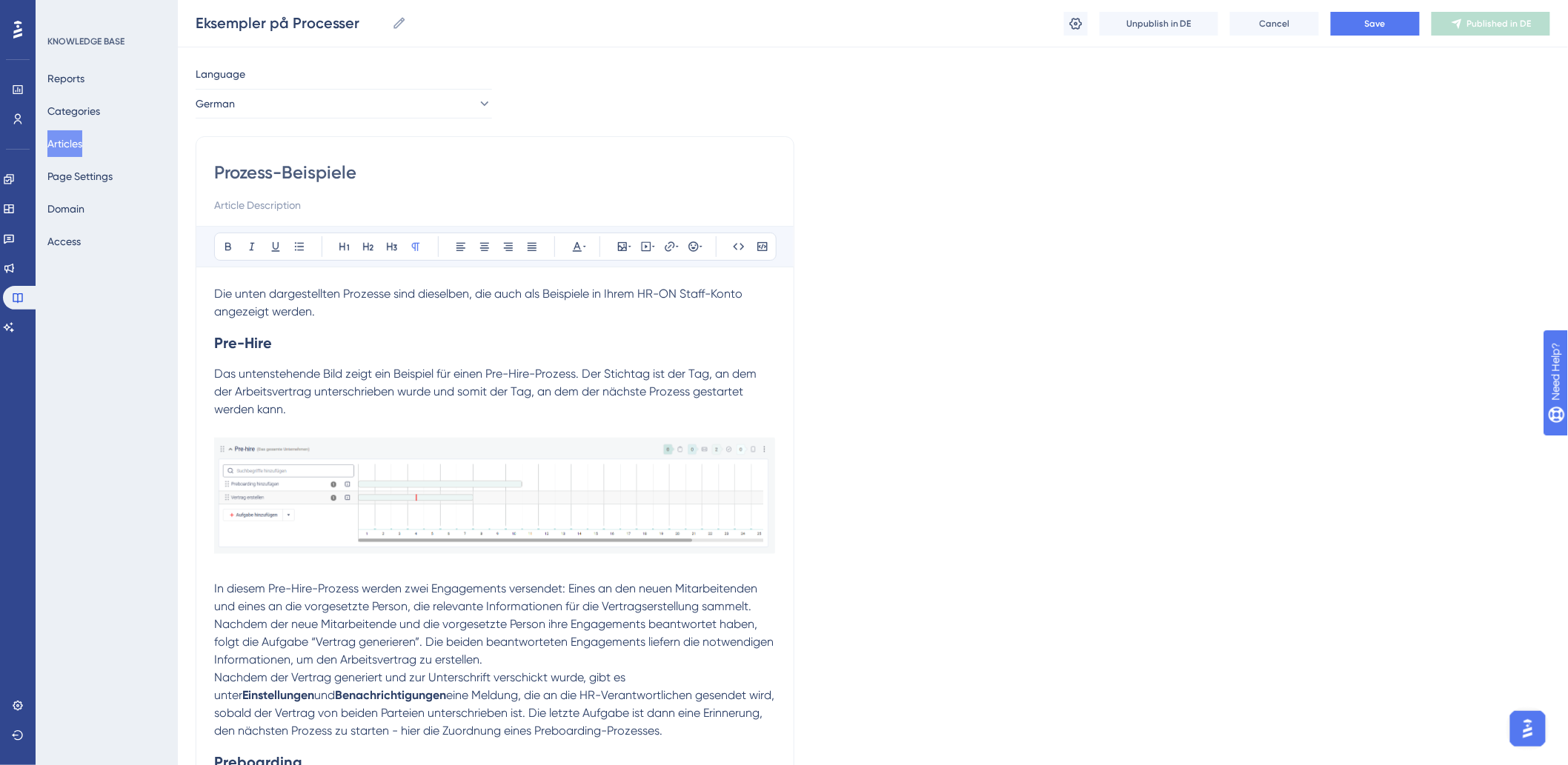
scroll to position [0, 0]
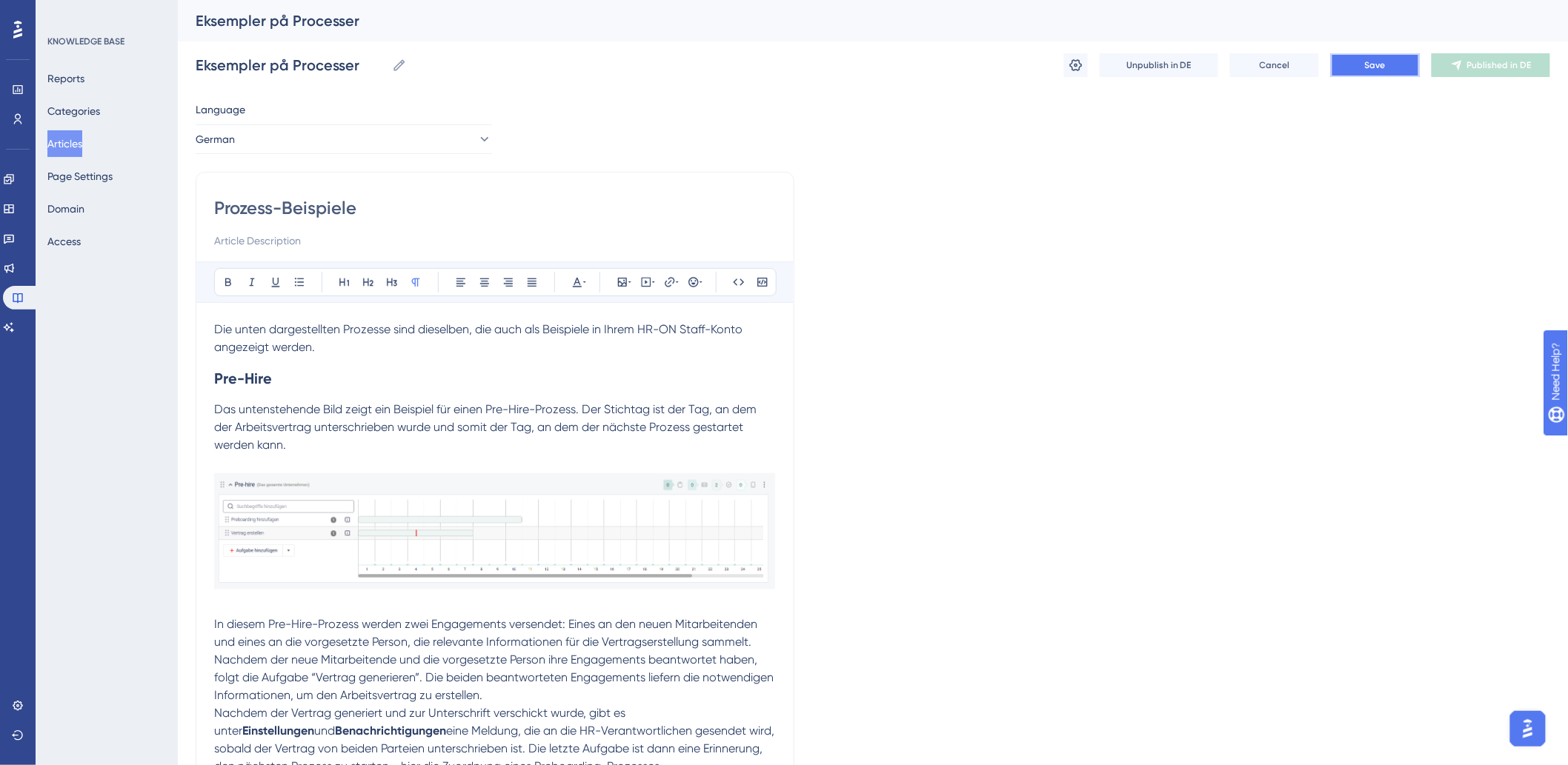
click at [1364, 57] on button "Save" at bounding box center [1375, 64] width 88 height 24
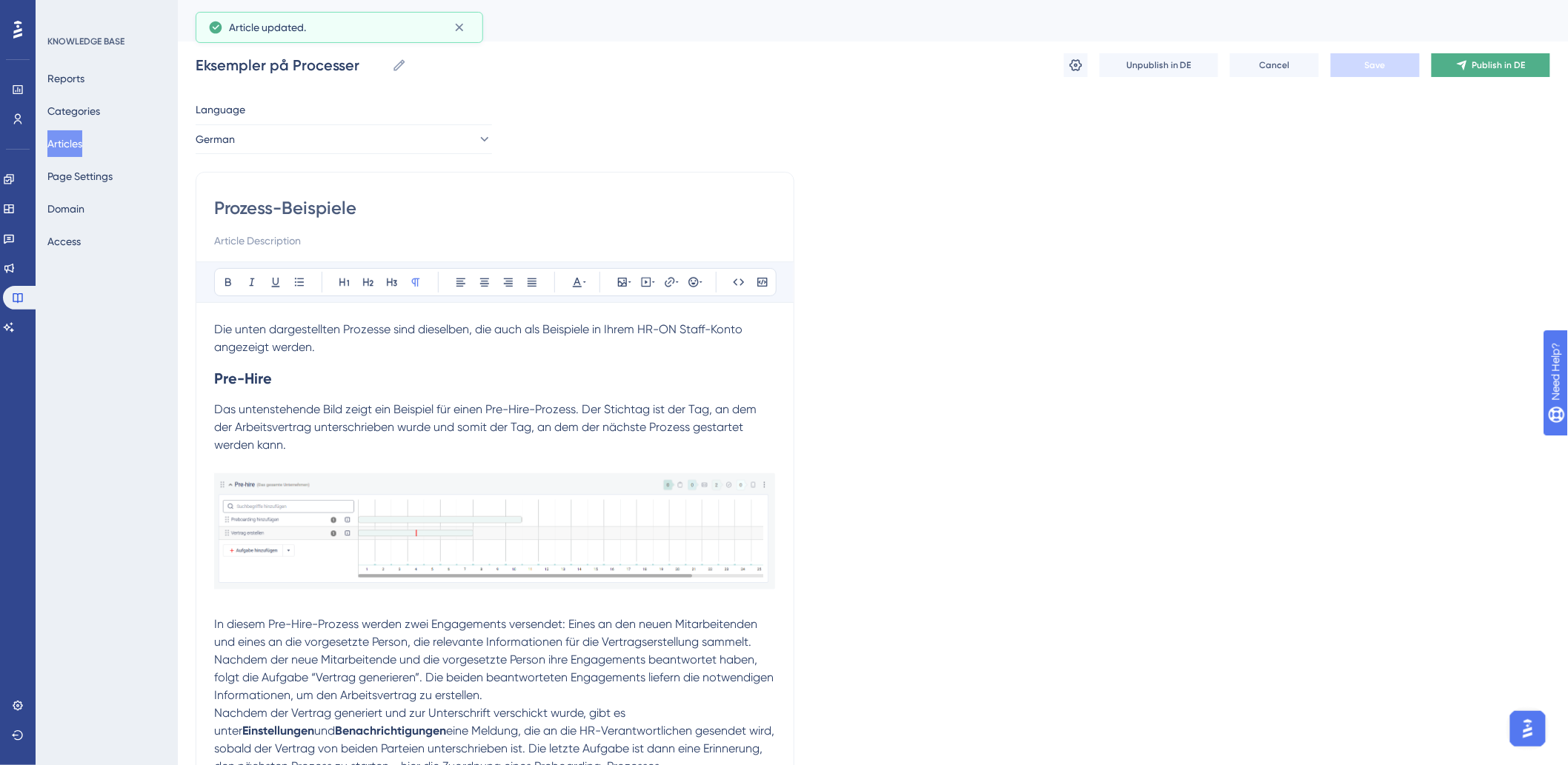
click at [1498, 71] on button "Publish in DE" at bounding box center [1490, 64] width 118 height 24
